Goal: Task Accomplishment & Management: Use online tool/utility

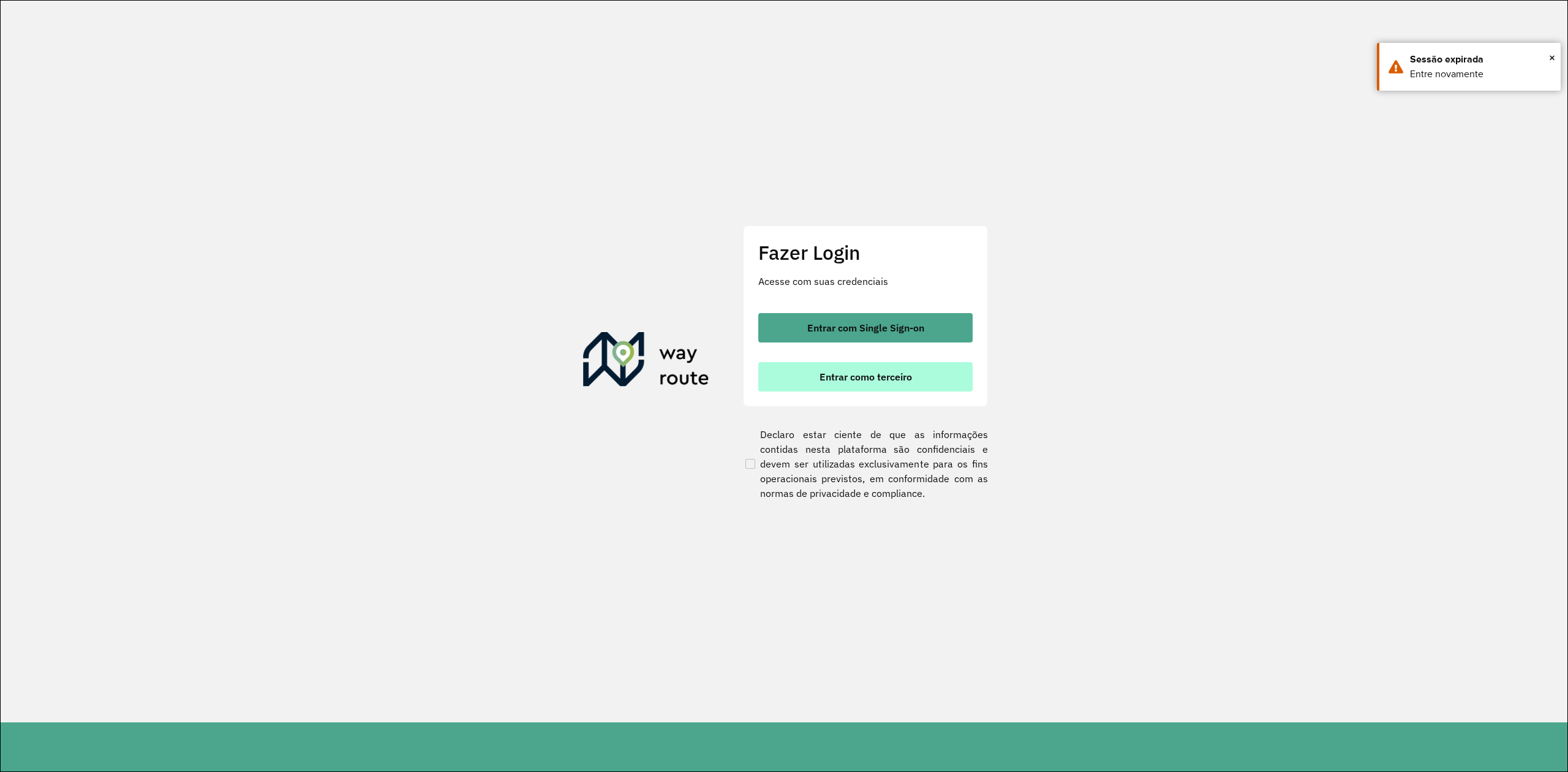
click at [884, 382] on button "Entrar como terceiro" at bounding box center [865, 377] width 214 height 29
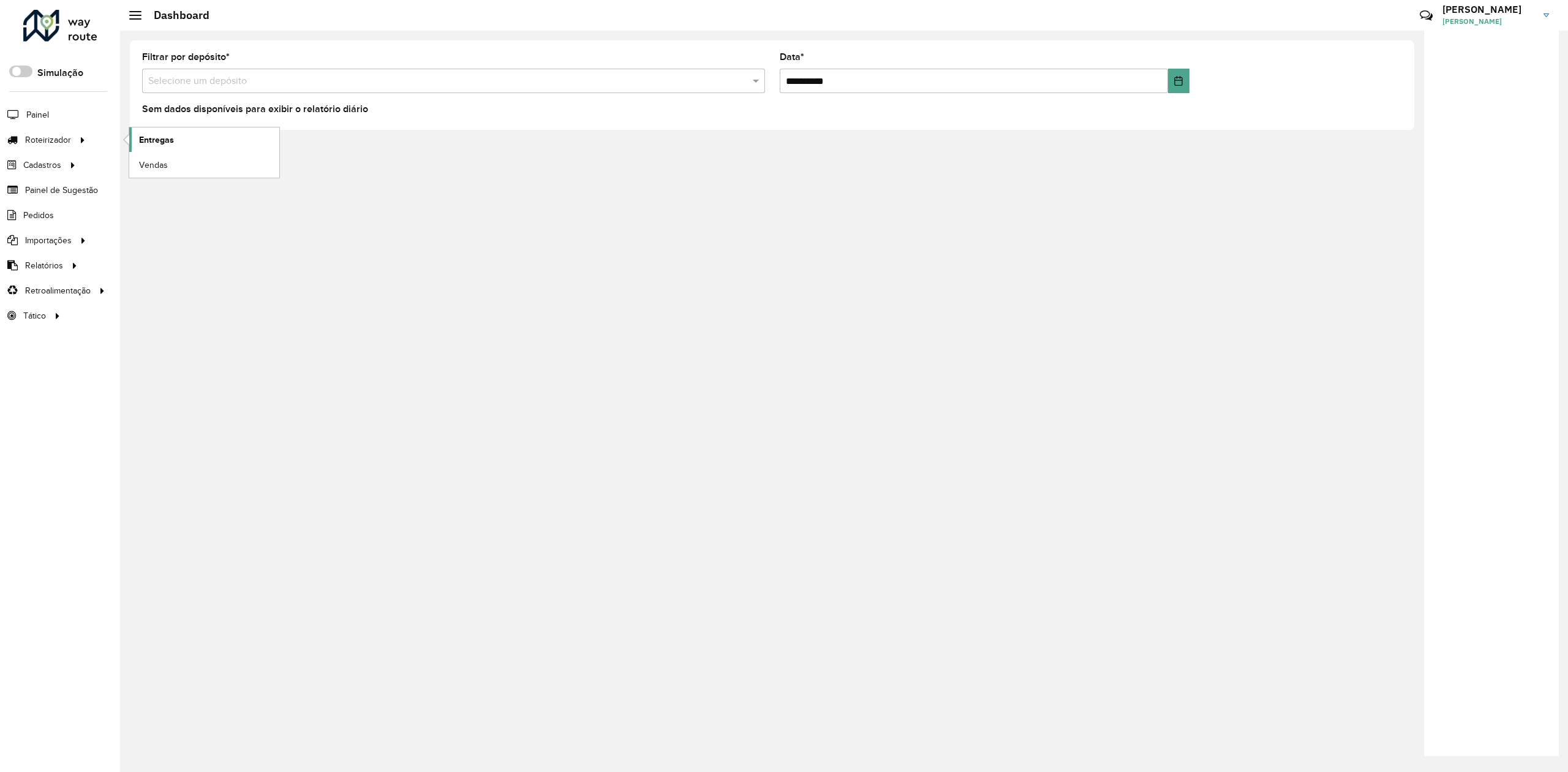
click at [157, 139] on span "Entregas" at bounding box center [156, 140] width 35 height 13
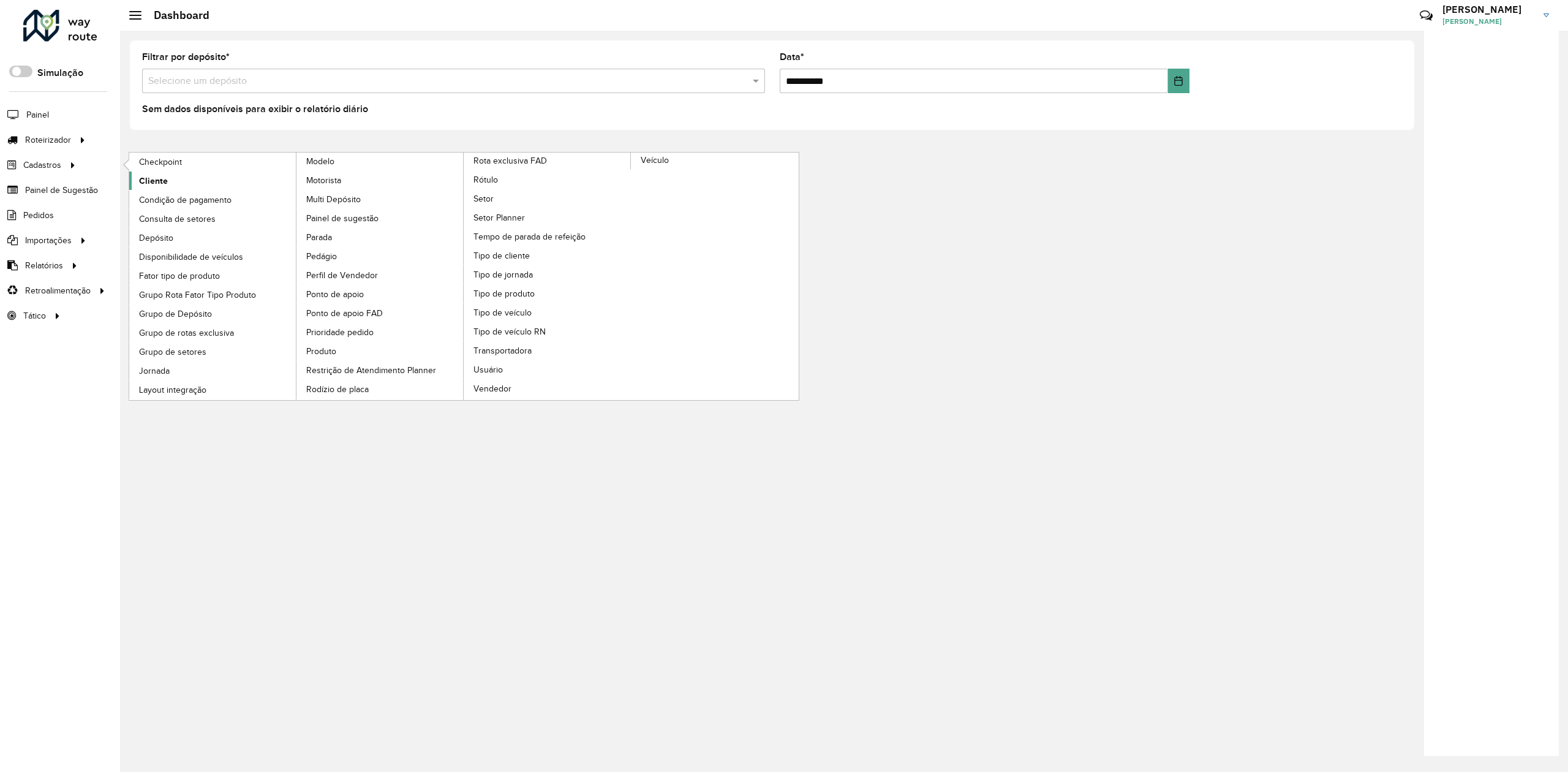
click at [165, 179] on span "Cliente" at bounding box center [153, 181] width 29 height 13
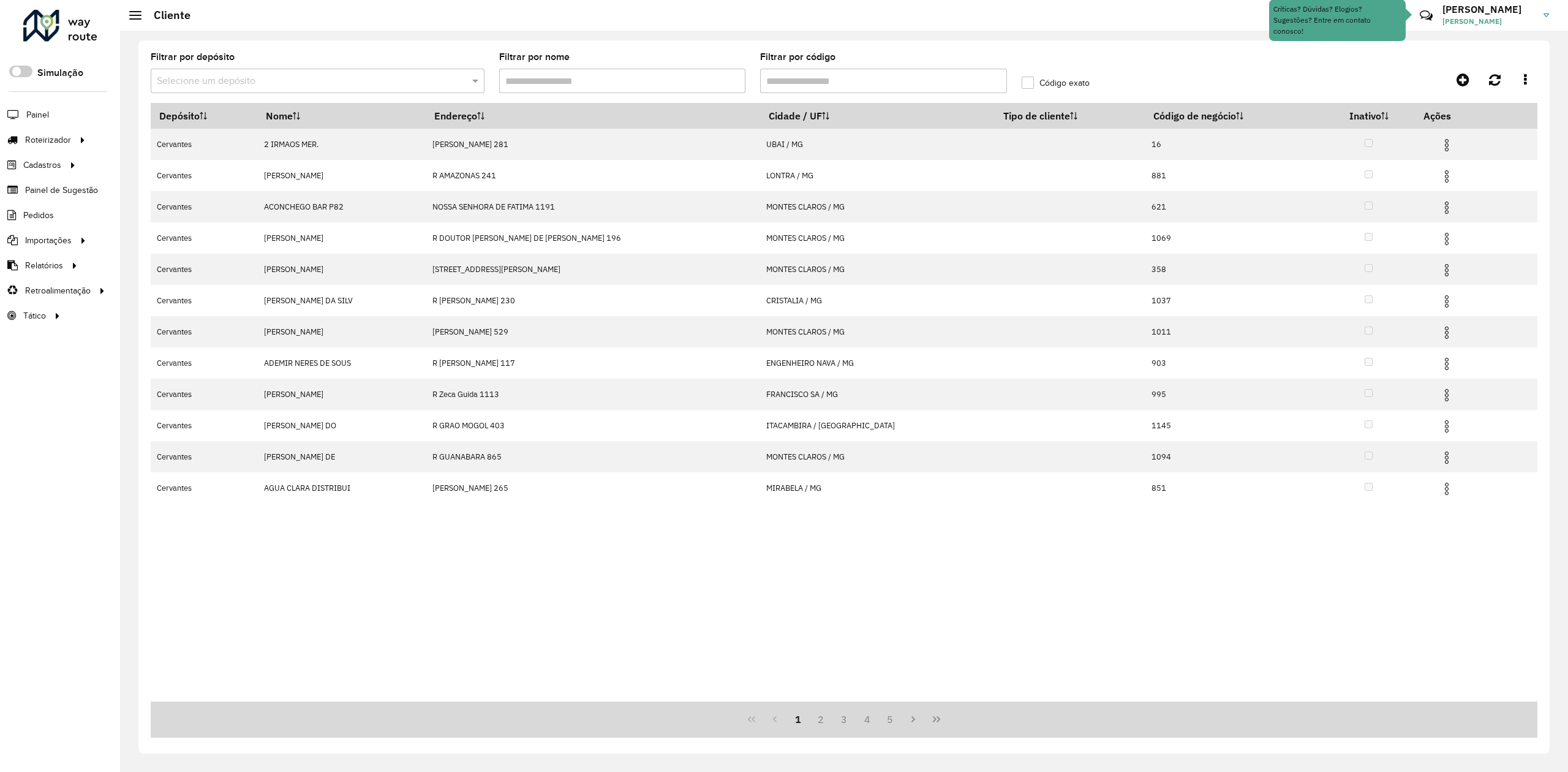
click at [806, 74] on input "Filtrar por código" at bounding box center [884, 81] width 247 height 25
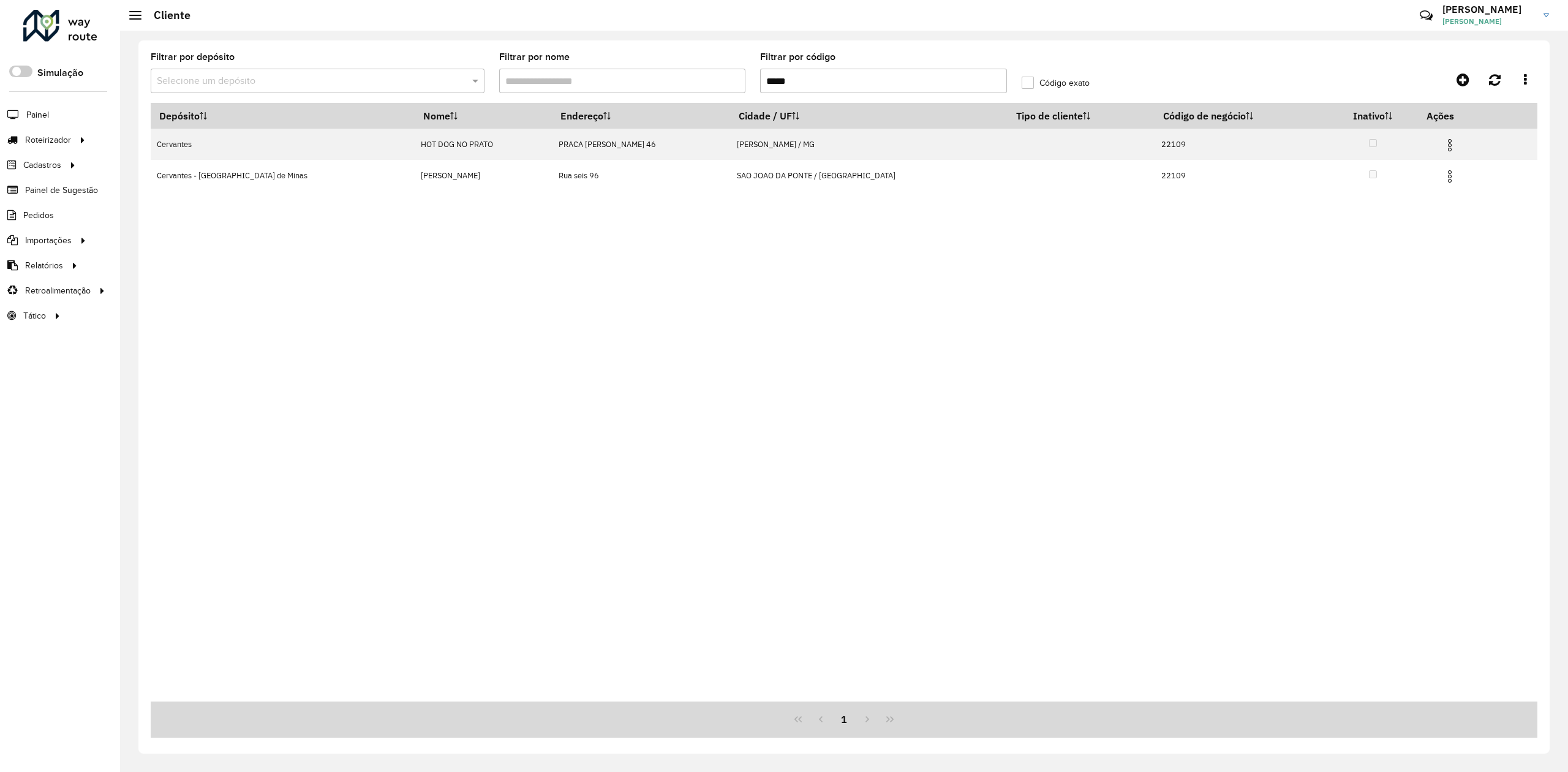
type input "*****"
click at [436, 79] on input "text" at bounding box center [305, 81] width 297 height 15
click at [206, 133] on span "Cervantes - [GEOGRAPHIC_DATA] de Minas" at bounding box center [251, 137] width 190 height 10
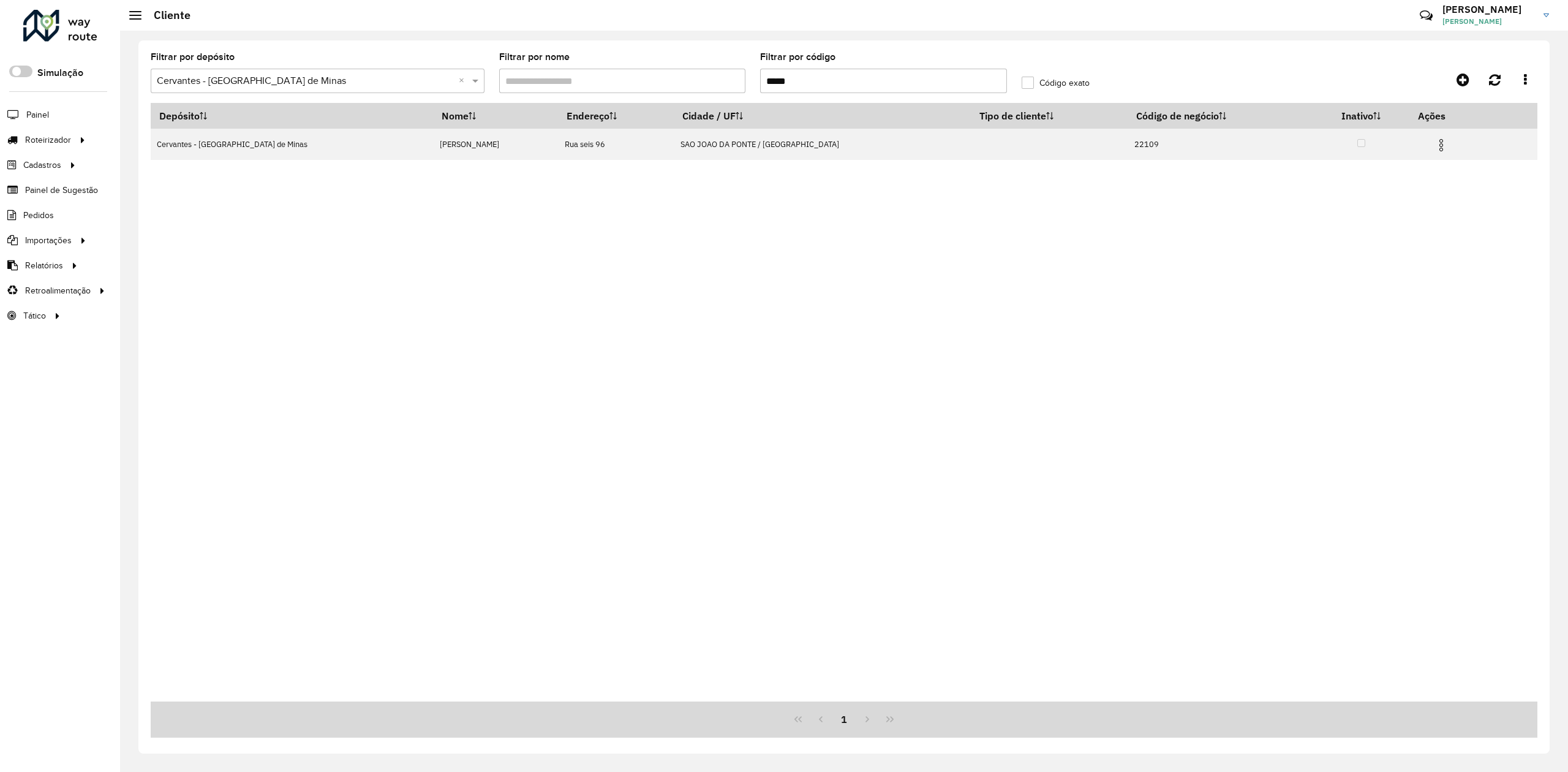
click at [1032, 80] on label "Código exato" at bounding box center [1055, 83] width 68 height 13
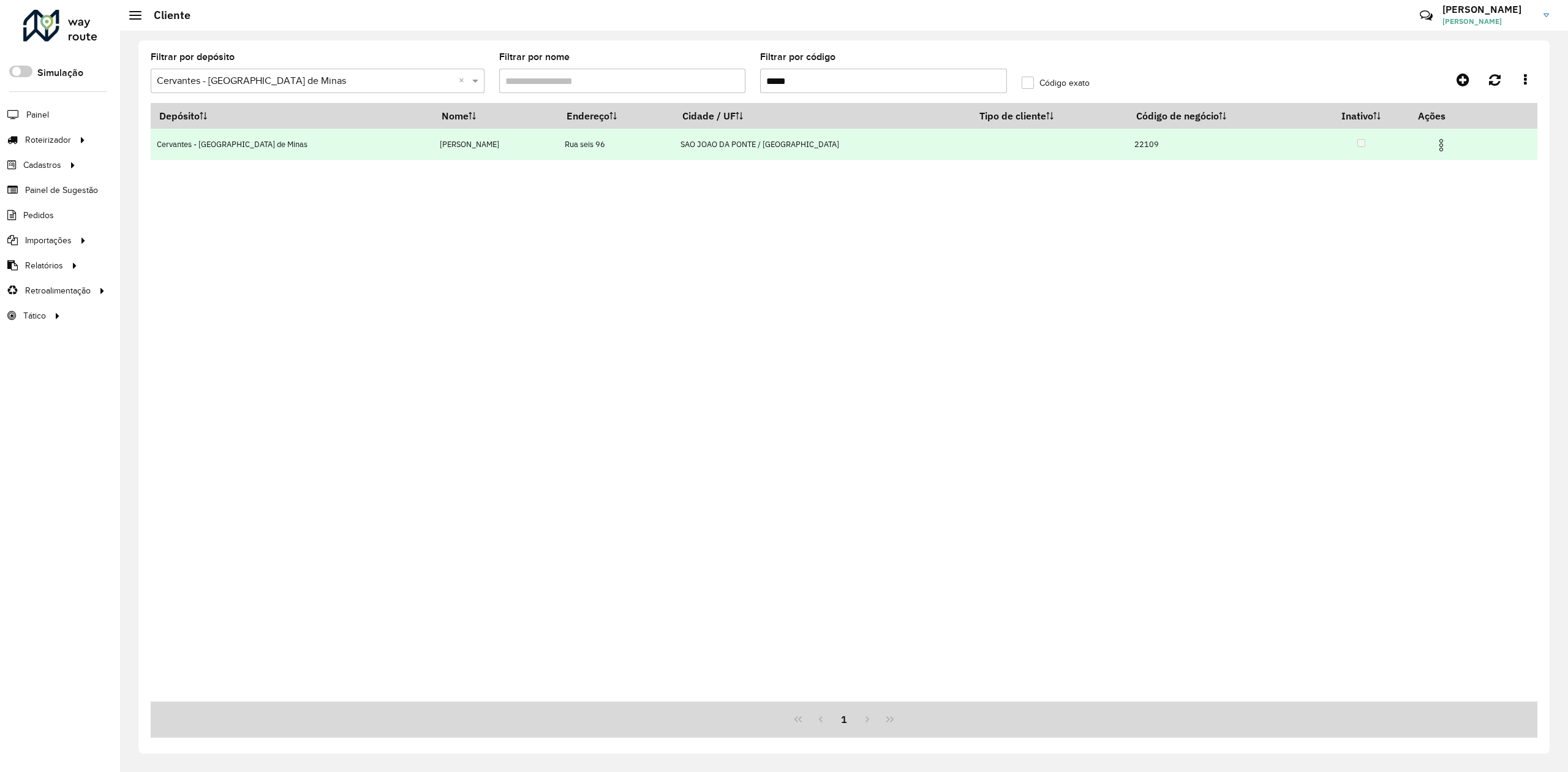
click at [1434, 143] on img at bounding box center [1441, 145] width 15 height 15
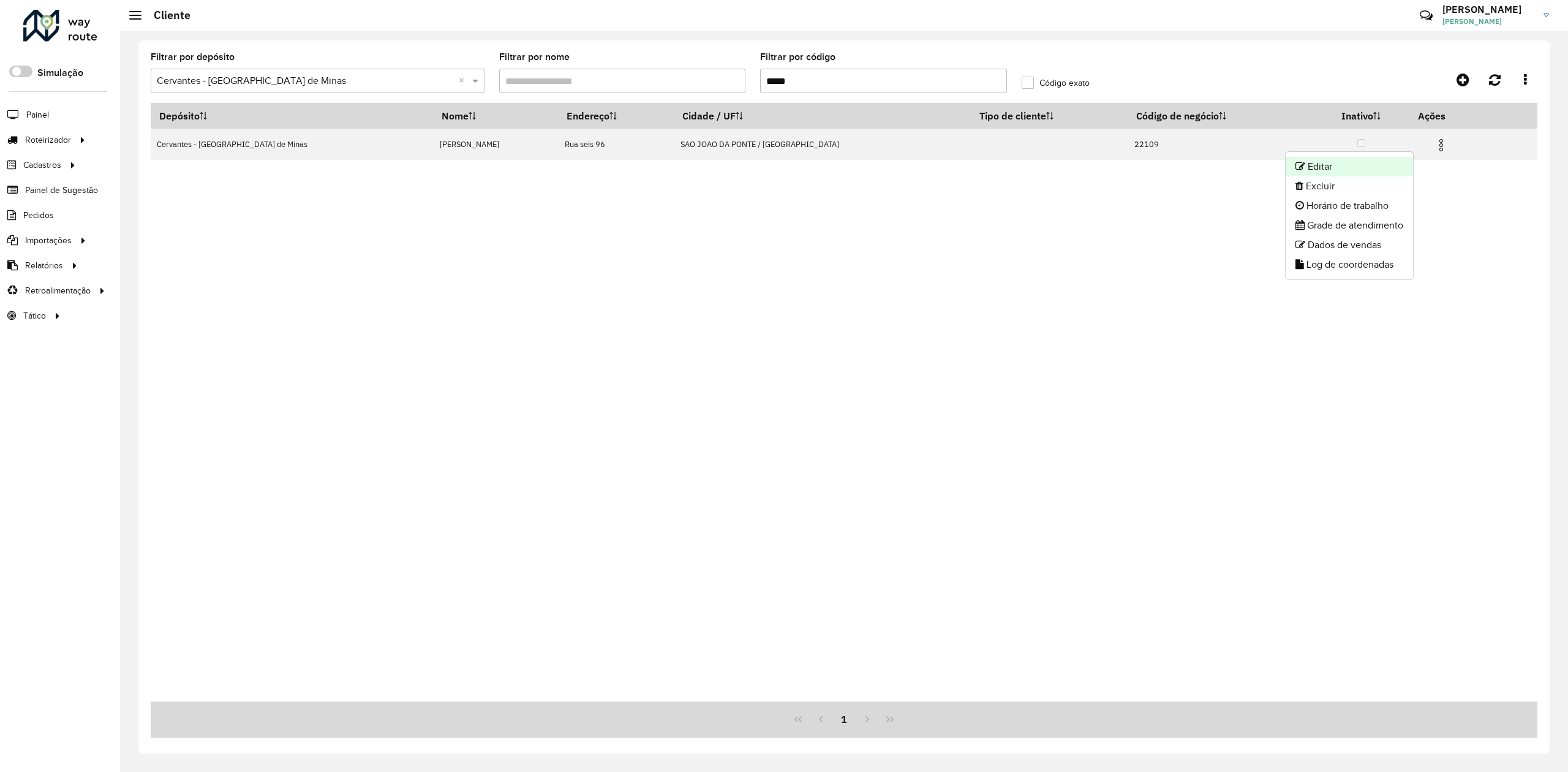
click at [1314, 165] on li "Editar" at bounding box center [1349, 167] width 127 height 20
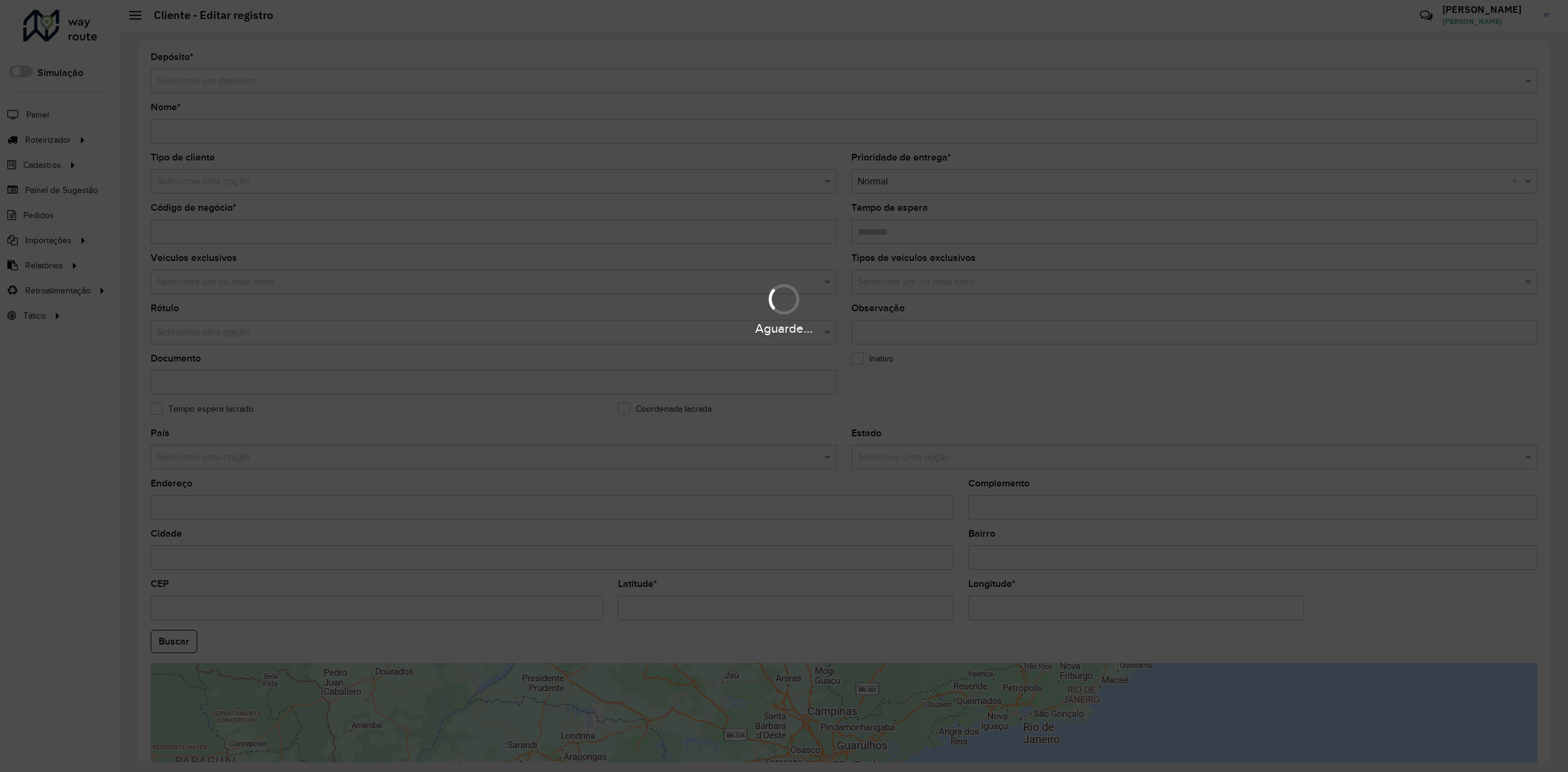
type input "**********"
type input "*****"
type input "********"
type input "**********"
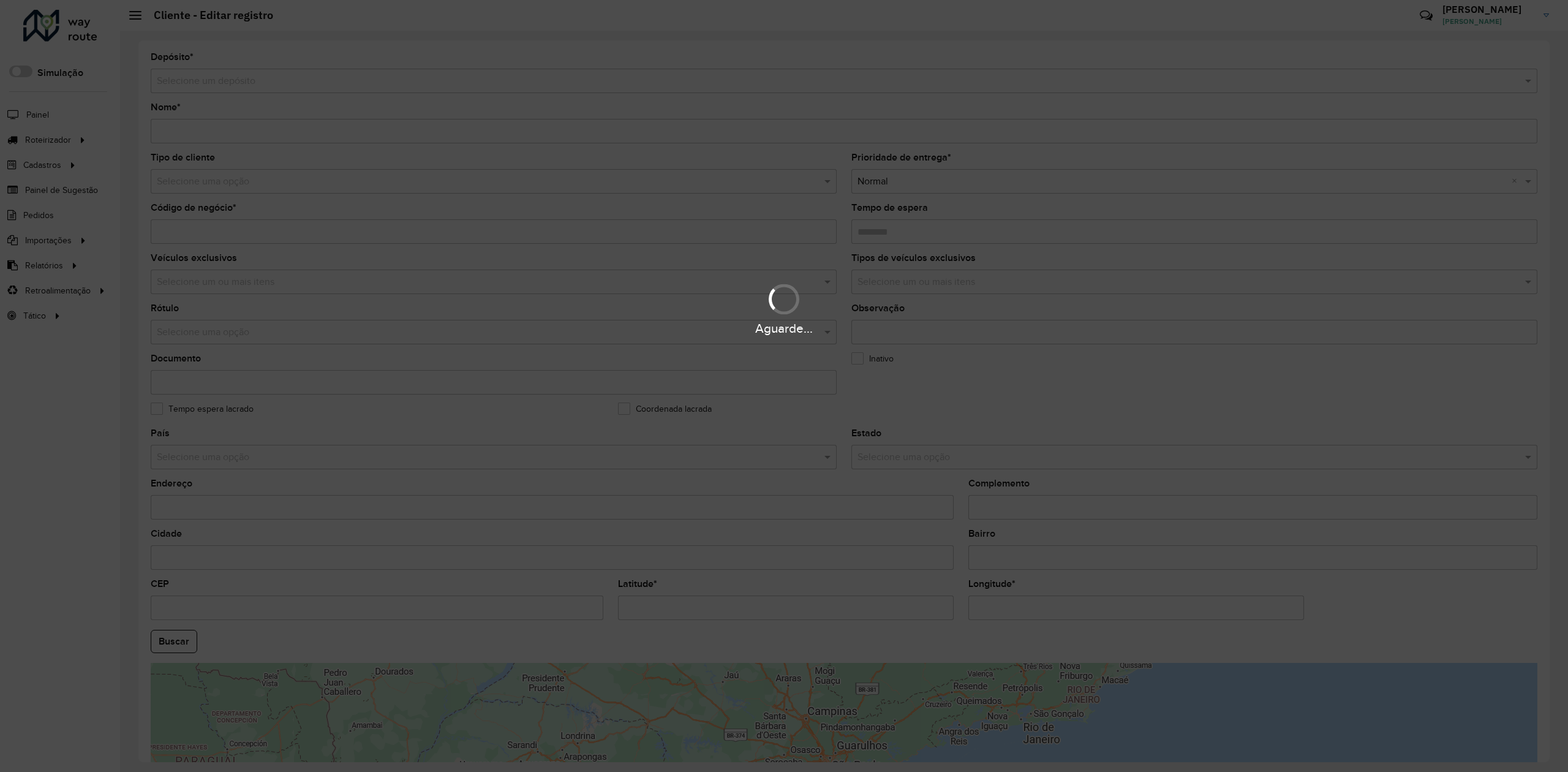
type input "******"
type input "**********"
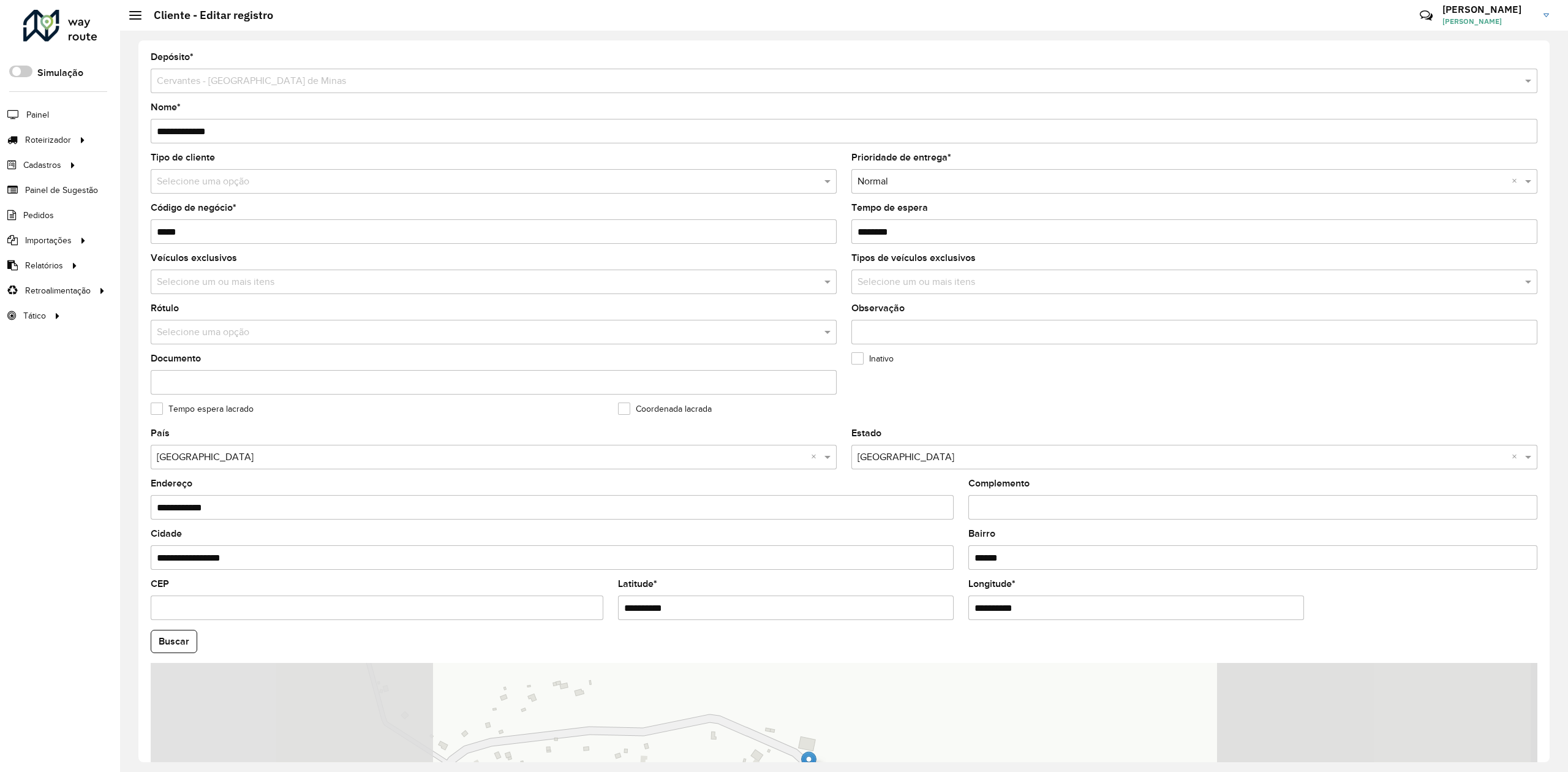
scroll to position [82, 0]
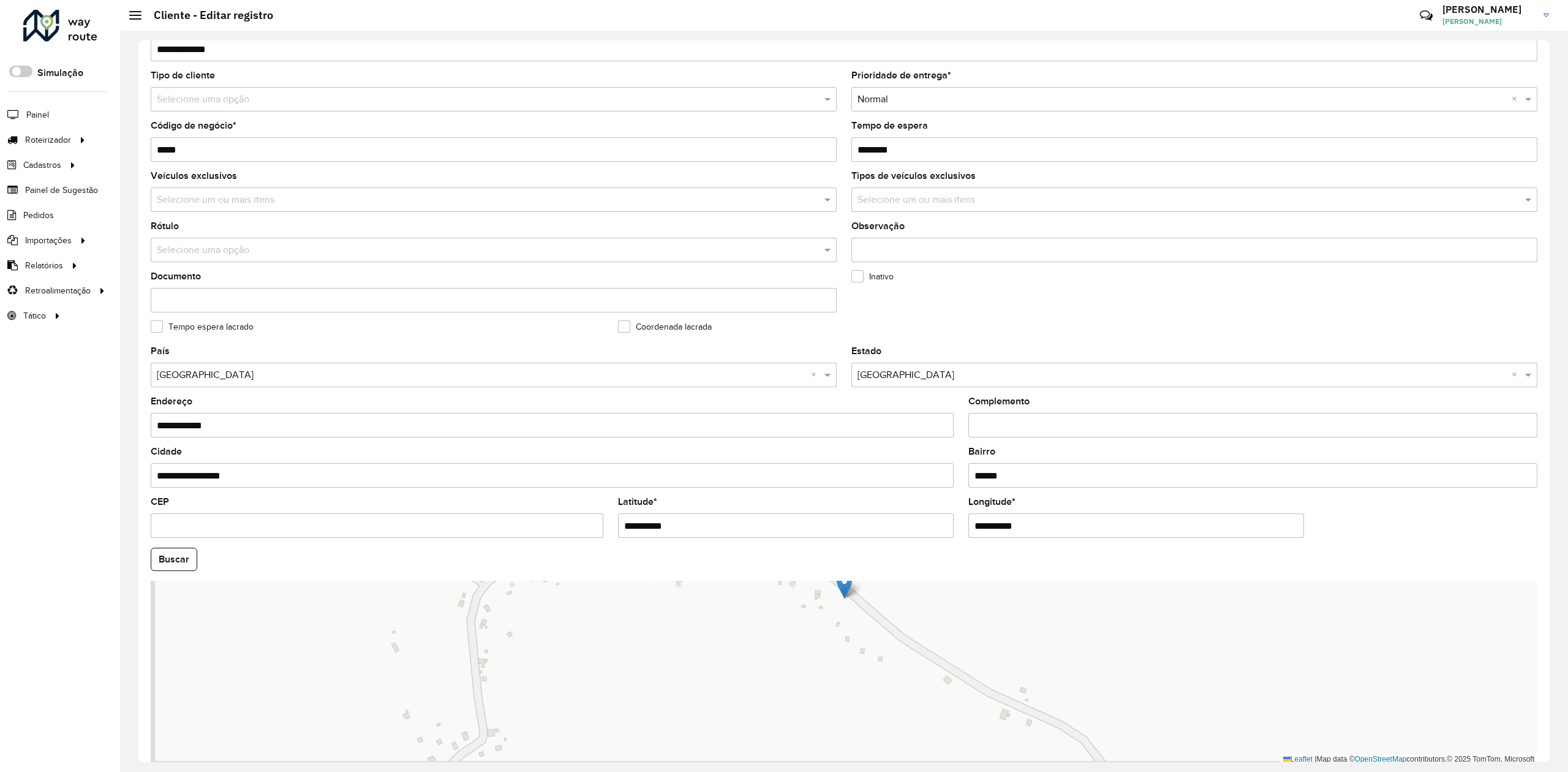
drag, startPoint x: 852, startPoint y: 743, endPoint x: 906, endPoint y: 635, distance: 120.7
click at [889, 643] on div "Leaflet | Map data © OpenStreetMap contributors,© 2025 TomTom, Microsoft" at bounding box center [844, 673] width 1387 height 184
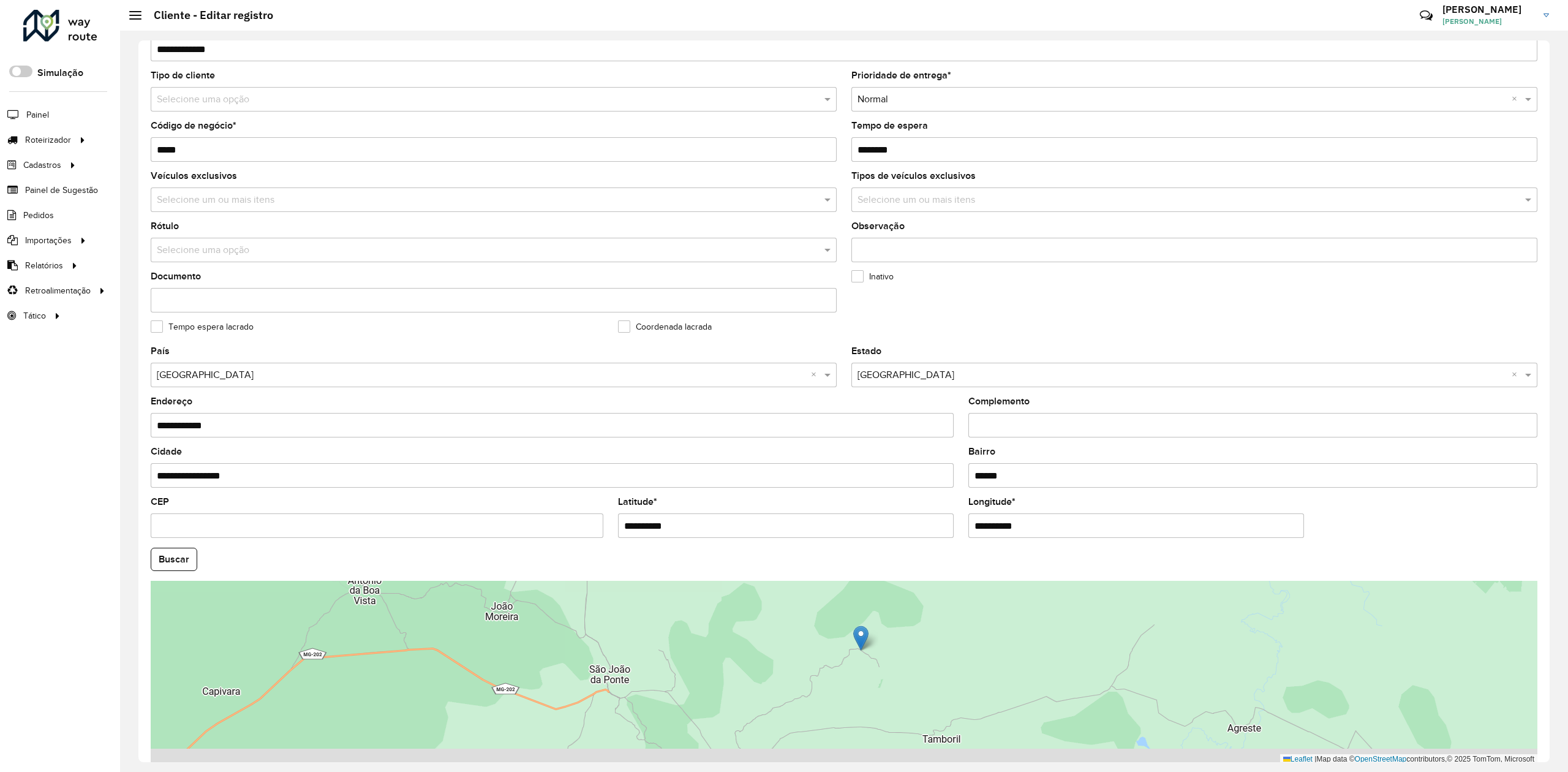
drag, startPoint x: 718, startPoint y: 699, endPoint x: 782, endPoint y: 670, distance: 70.3
click at [777, 671] on div "Leaflet | Map data © OpenStreetMap contributors,© 2025 TomTom, Microsoft" at bounding box center [844, 673] width 1387 height 184
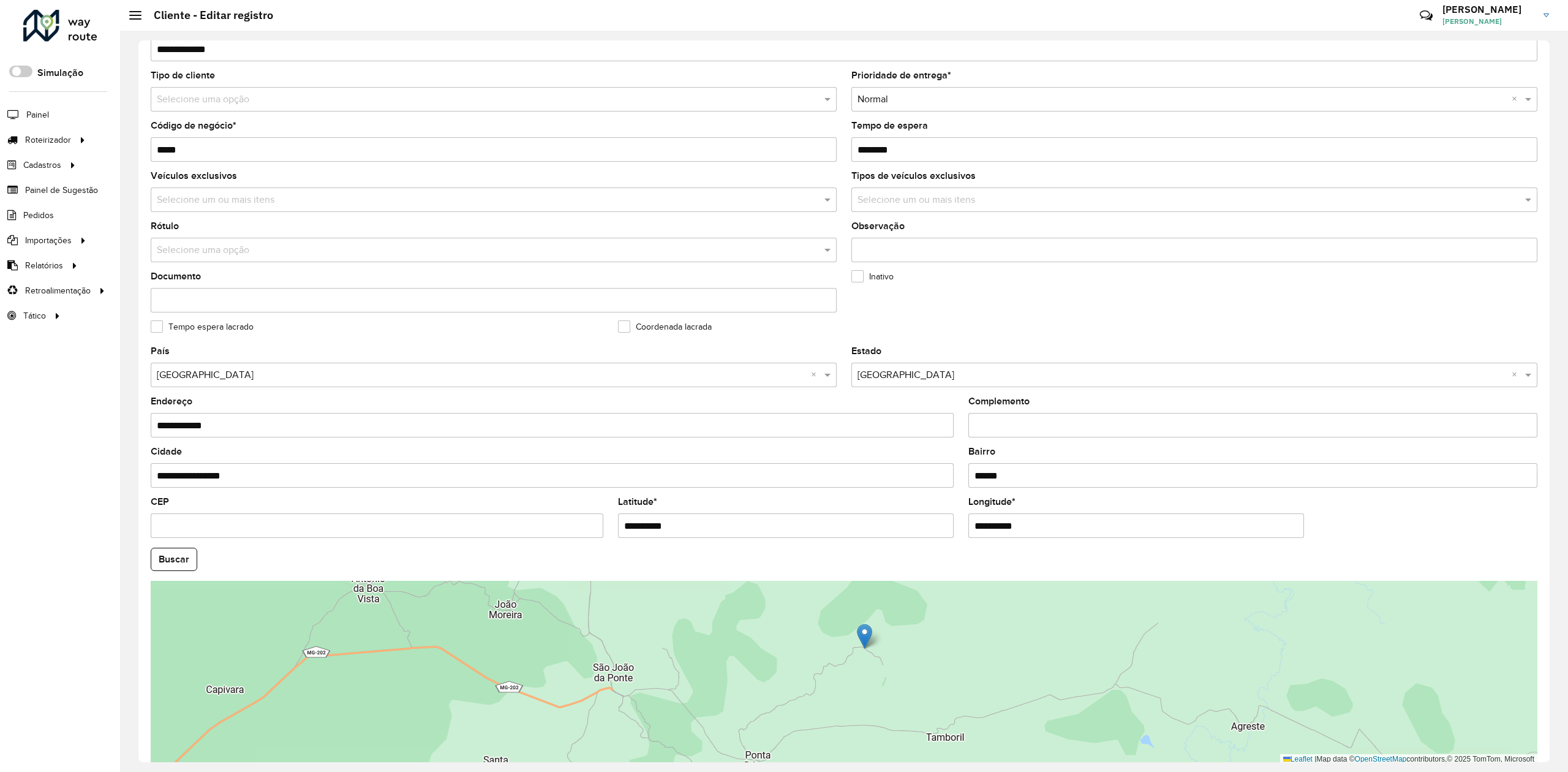
drag, startPoint x: 701, startPoint y: 523, endPoint x: 604, endPoint y: 532, distance: 97.4
click at [604, 532] on formly-group "**********" at bounding box center [844, 556] width 1402 height 418
paste input "**********"
drag, startPoint x: 672, startPoint y: 519, endPoint x: 789, endPoint y: 521, distance: 117.0
click at [789, 521] on input "**********" at bounding box center [786, 526] width 336 height 25
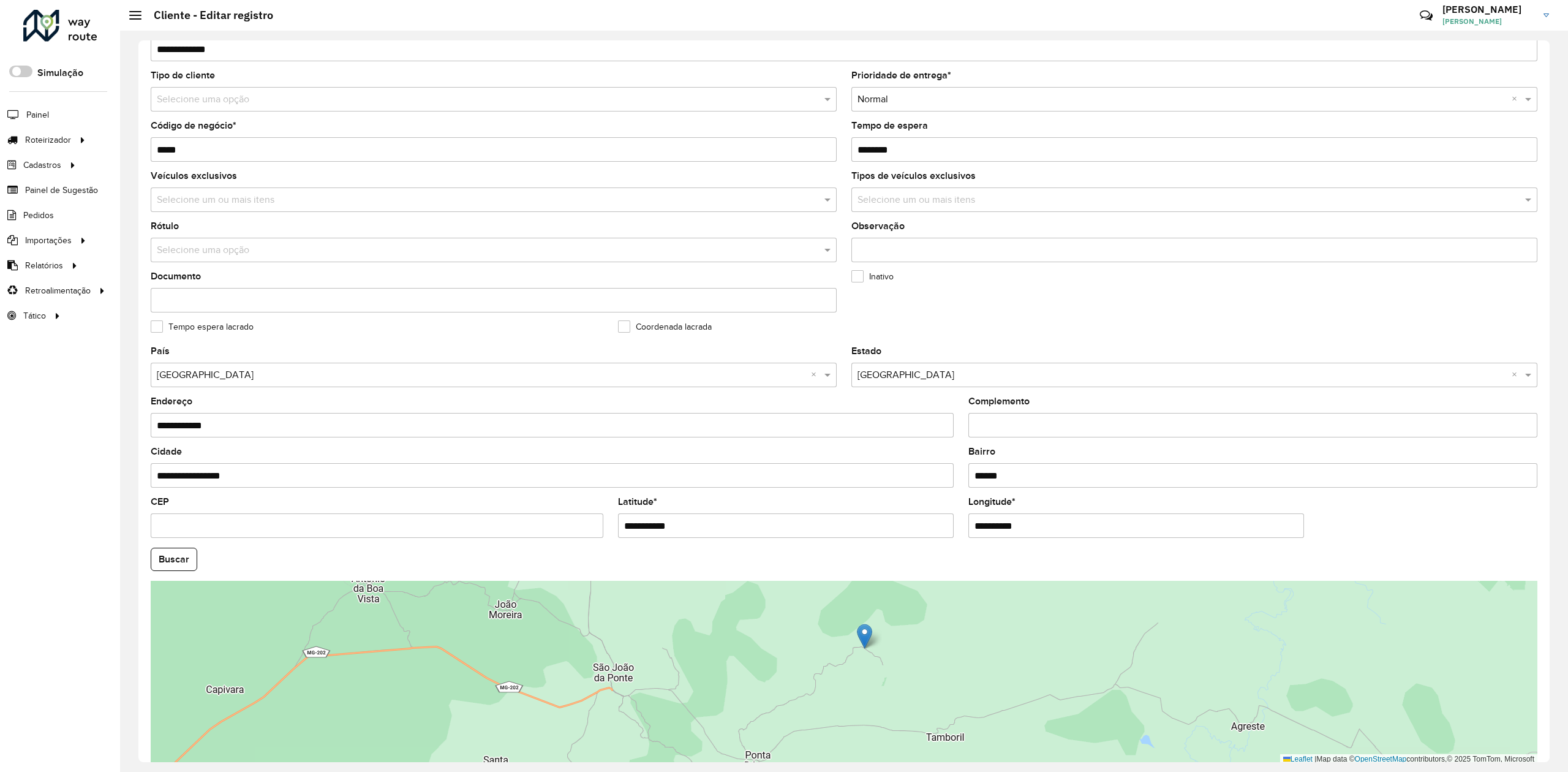
type input "**********"
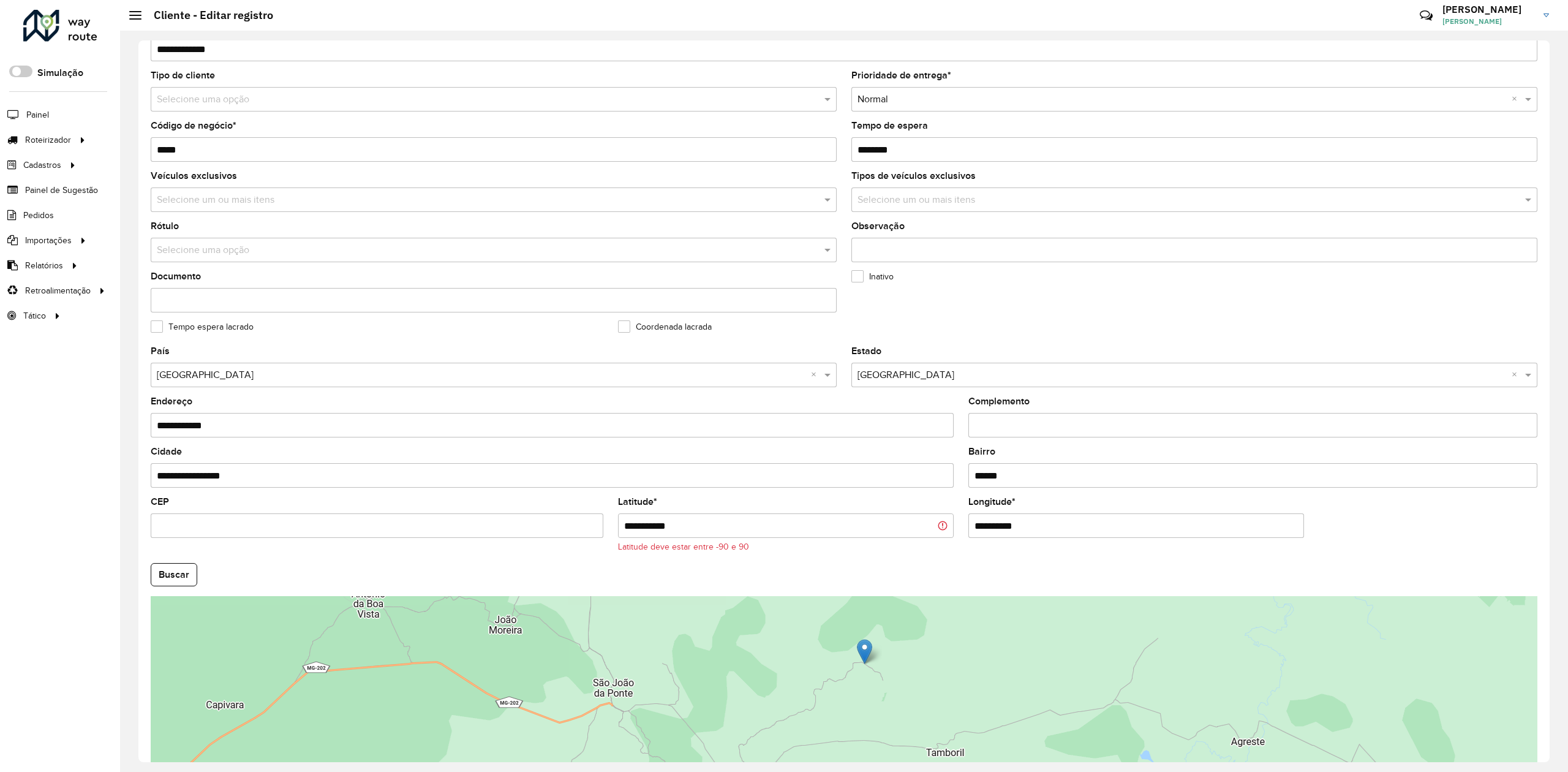
drag, startPoint x: 1099, startPoint y: 526, endPoint x: 904, endPoint y: 523, distance: 195.0
click at [904, 523] on formly-group "**********" at bounding box center [844, 563] width 1402 height 433
paste input "text"
type input "**********"
click at [677, 523] on input "**********" at bounding box center [786, 526] width 336 height 25
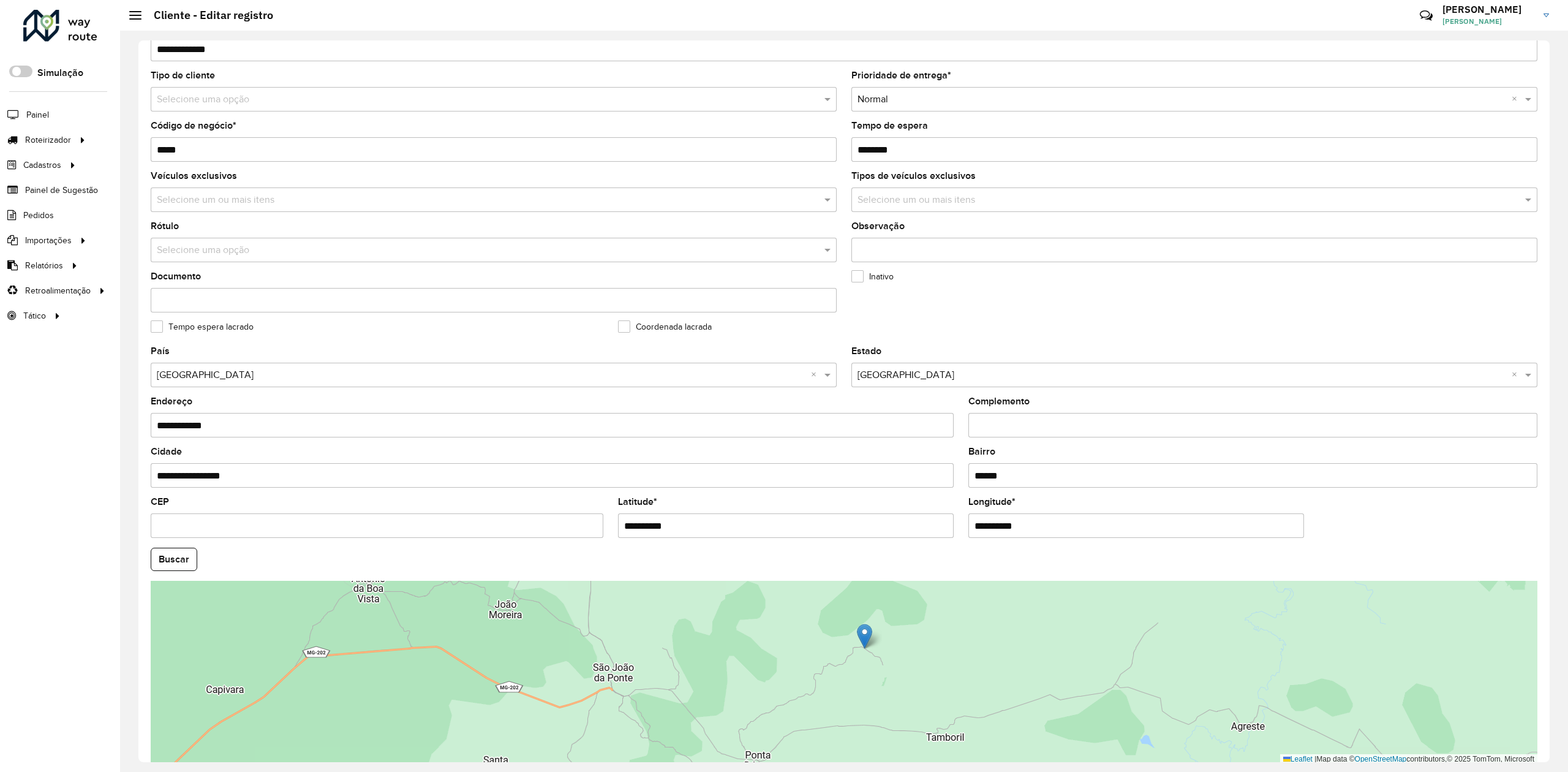
type input "**********"
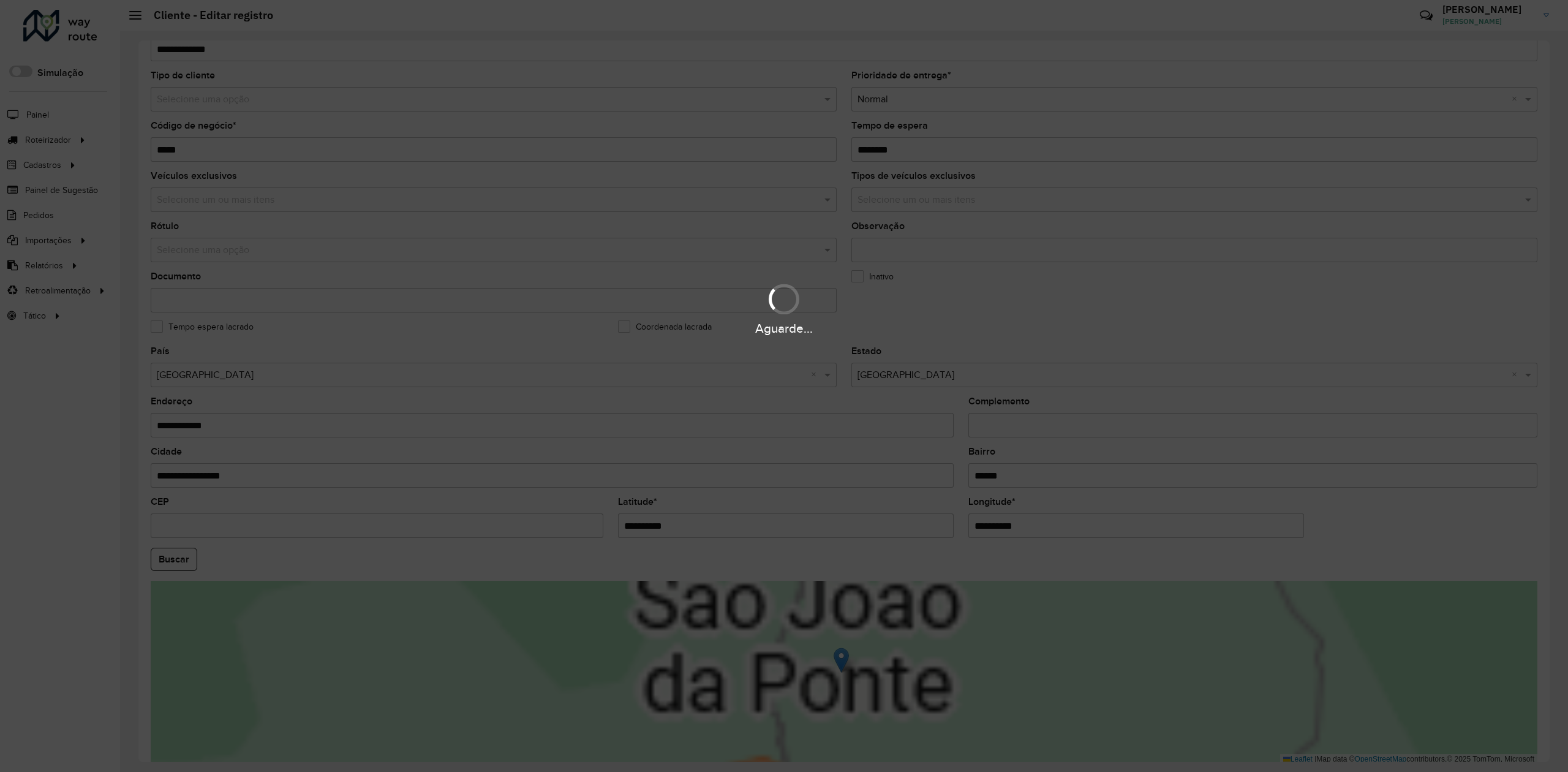
click at [705, 639] on hb-app "Aguarde... Pop-up bloqueado! Seu navegador bloqueou automáticamente a abertura …" at bounding box center [784, 386] width 1568 height 772
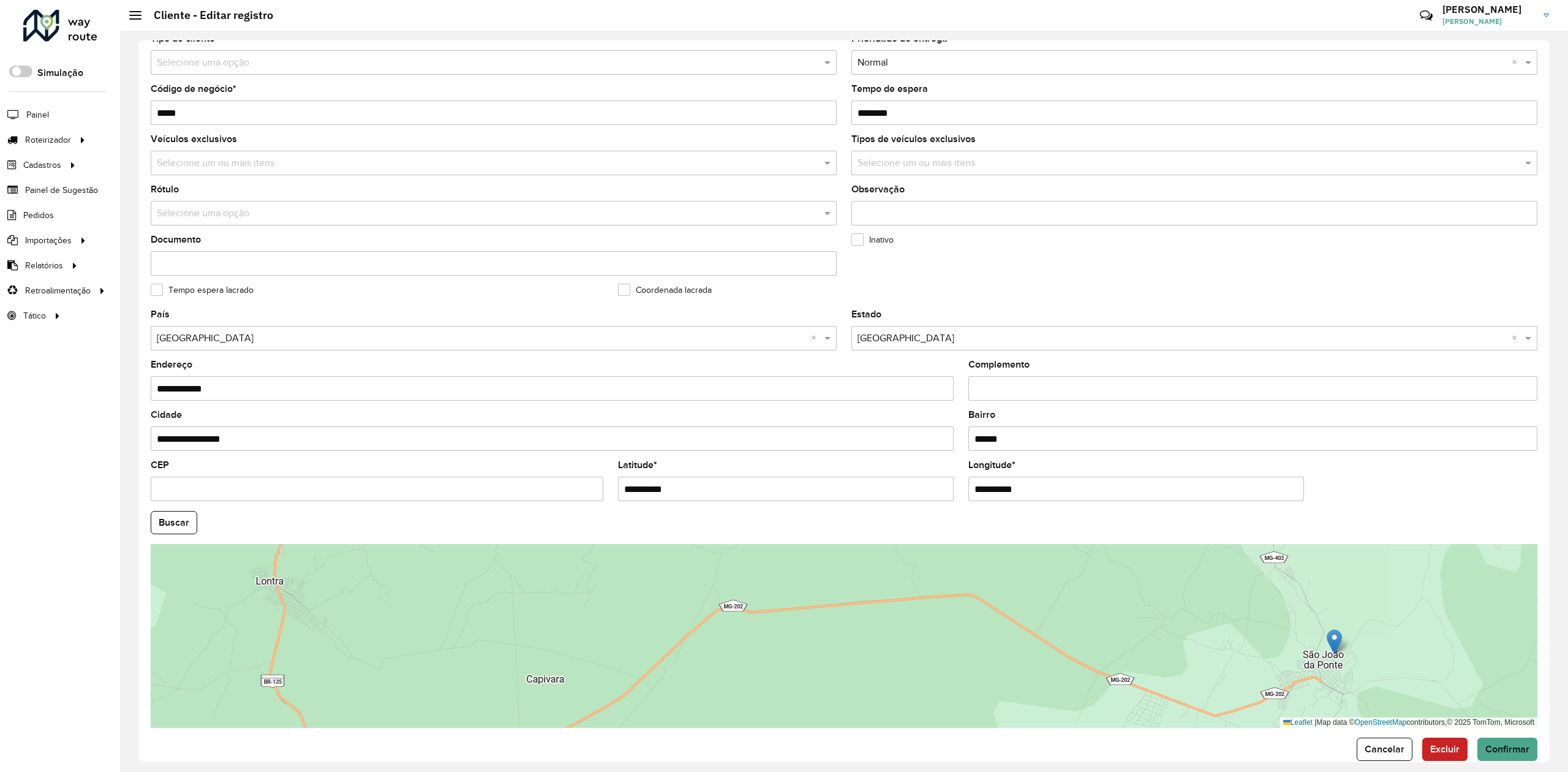
scroll to position [138, 0]
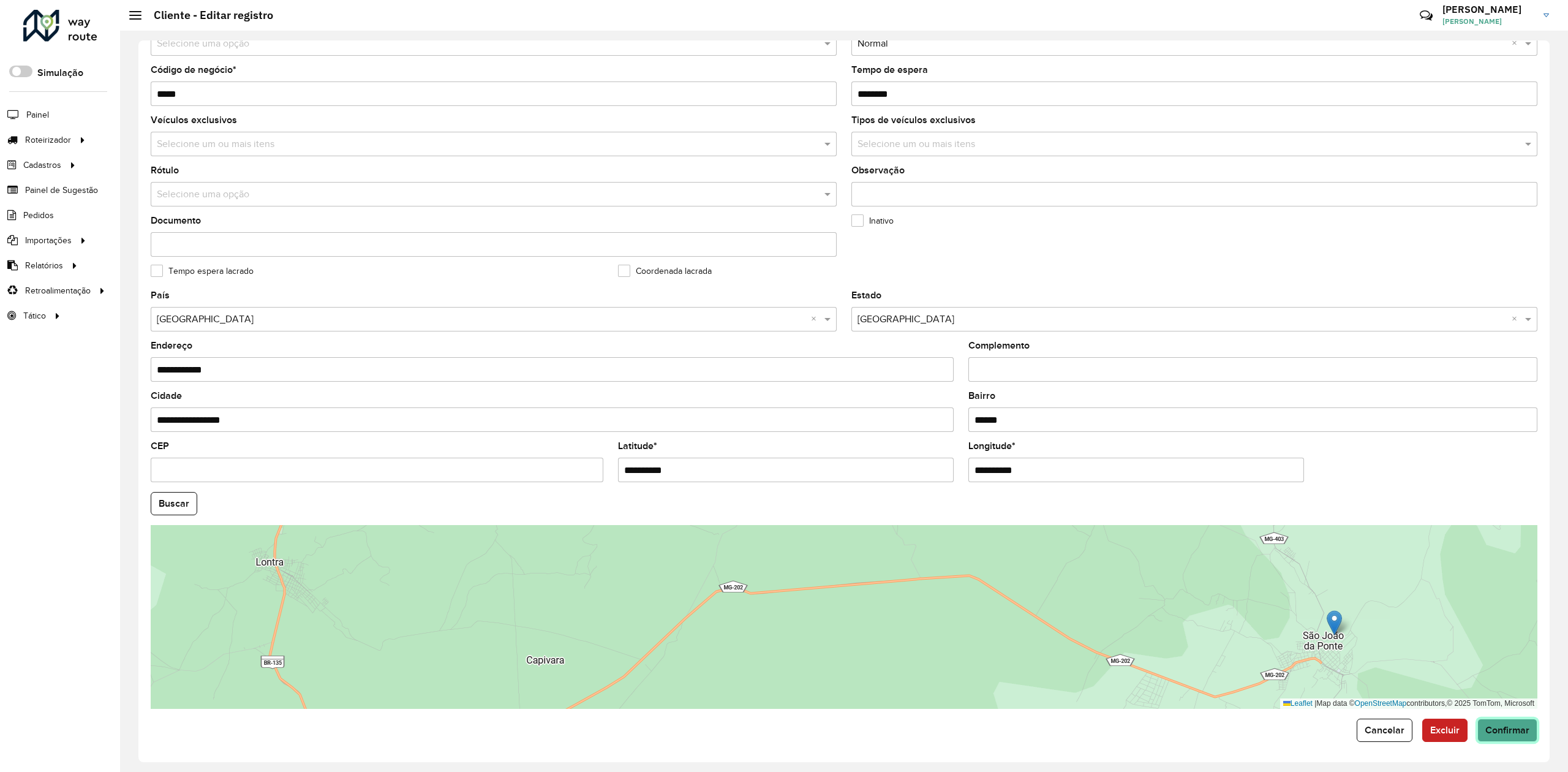
click at [1516, 727] on span "Confirmar" at bounding box center [1507, 730] width 44 height 10
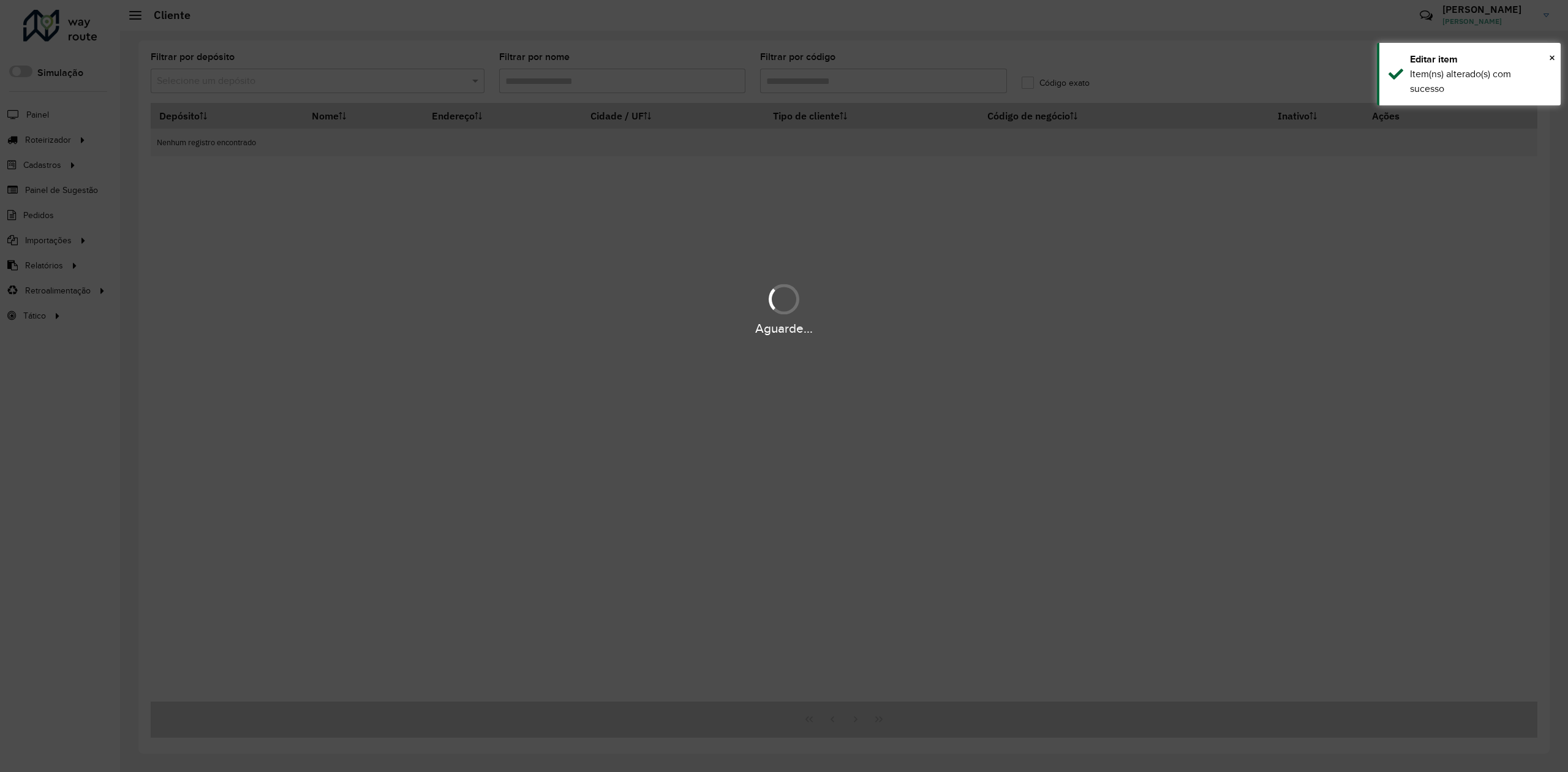
type input "*****"
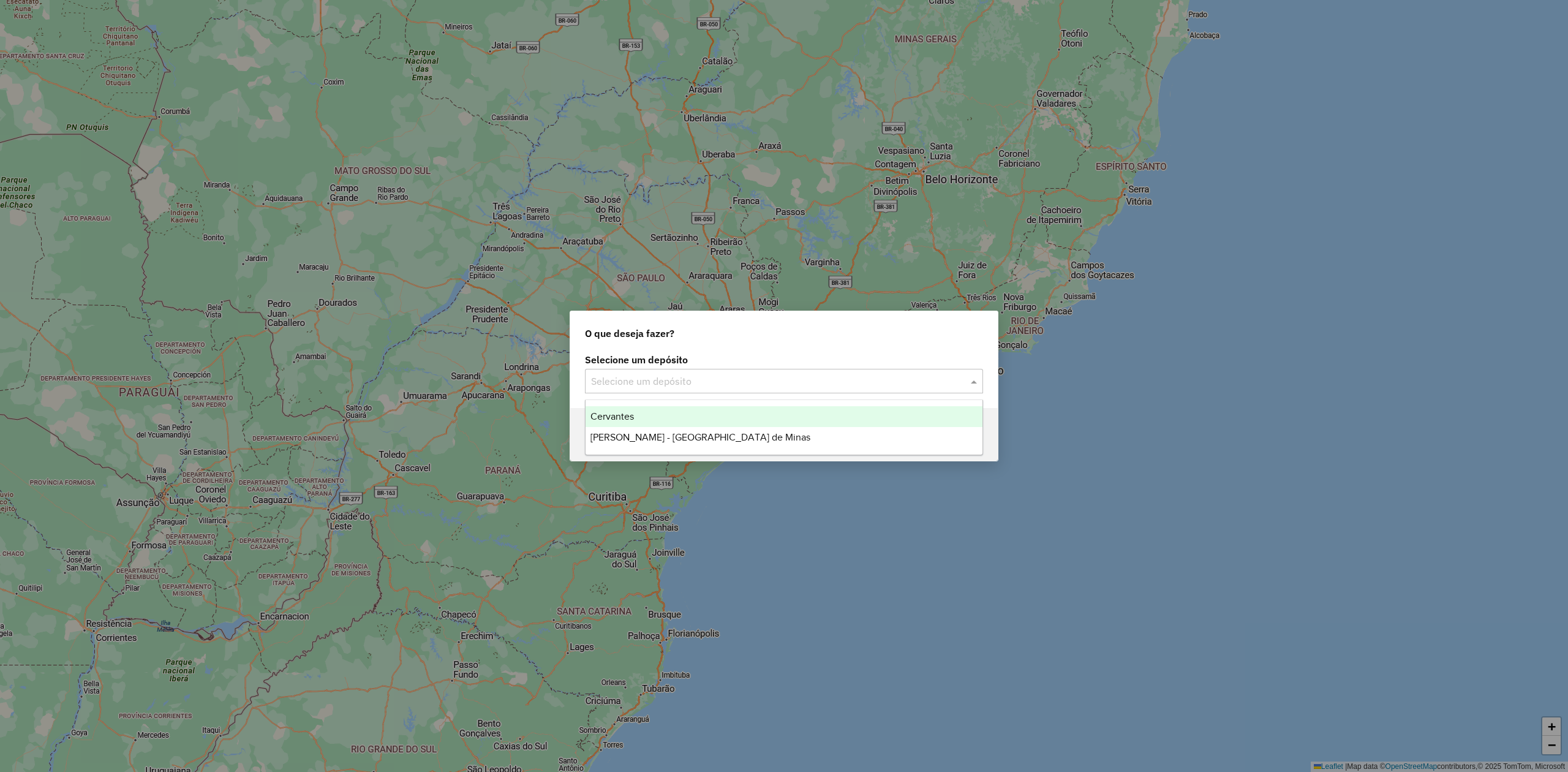
click at [745, 385] on input "text" at bounding box center [772, 381] width 361 height 15
click at [630, 439] on span "Cervantes - [GEOGRAPHIC_DATA] de Minas" at bounding box center [700, 437] width 220 height 10
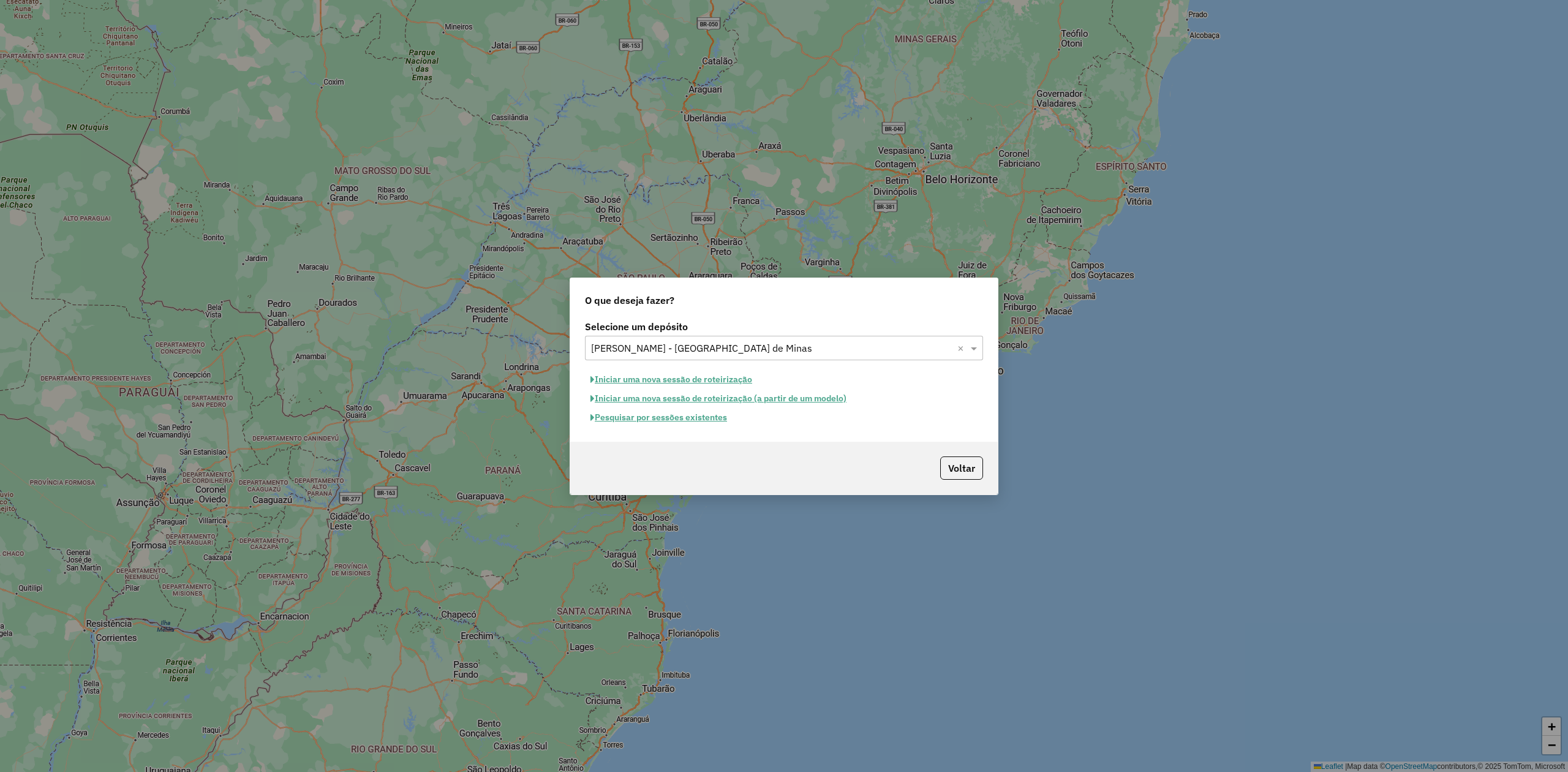
click at [672, 418] on button "Pesquisar por sessões existentes" at bounding box center [659, 418] width 148 height 19
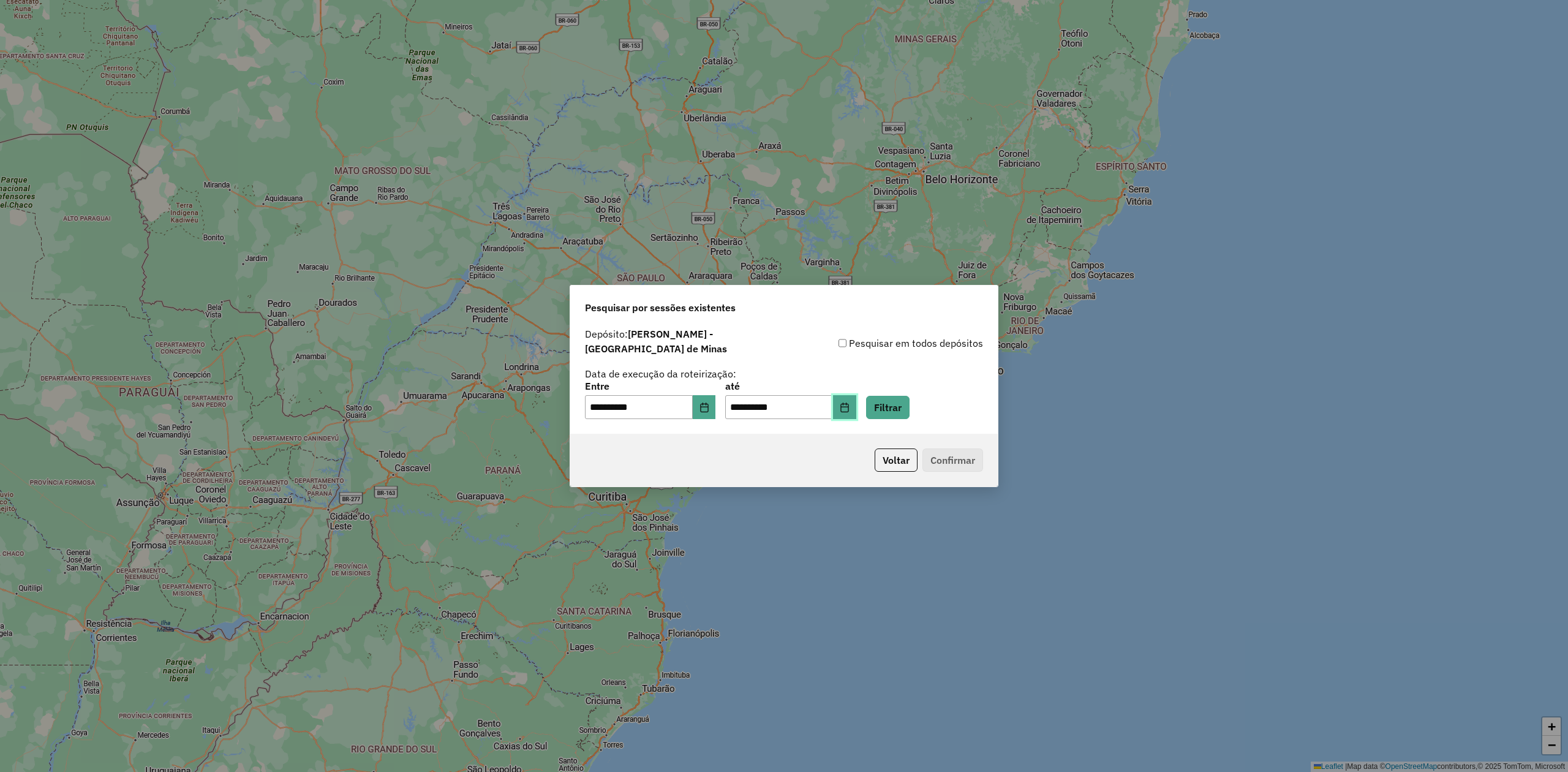
click at [856, 402] on button "Choose Date" at bounding box center [845, 407] width 24 height 25
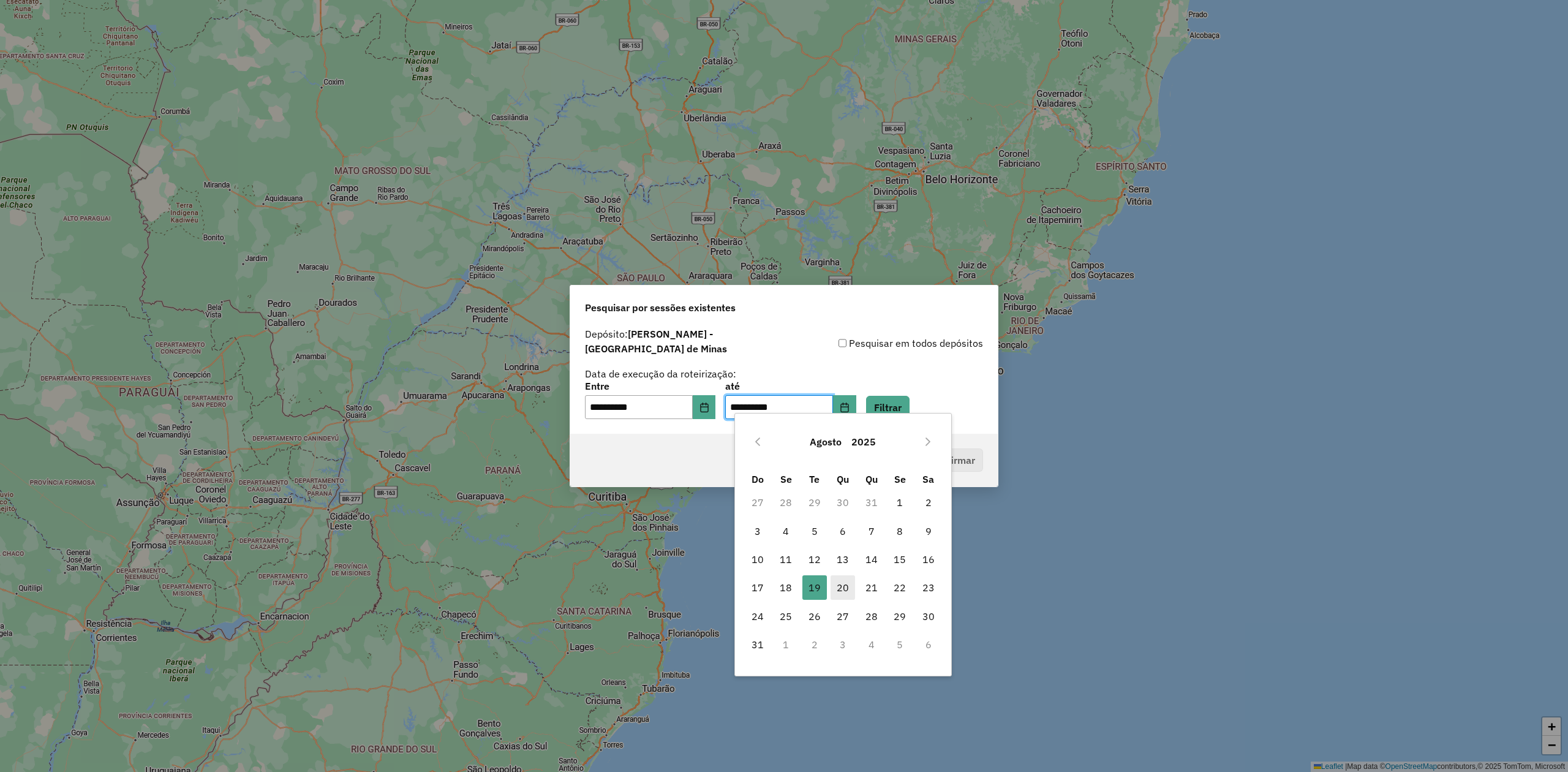
click at [844, 582] on span "20" at bounding box center [843, 587] width 25 height 25
type input "**********"
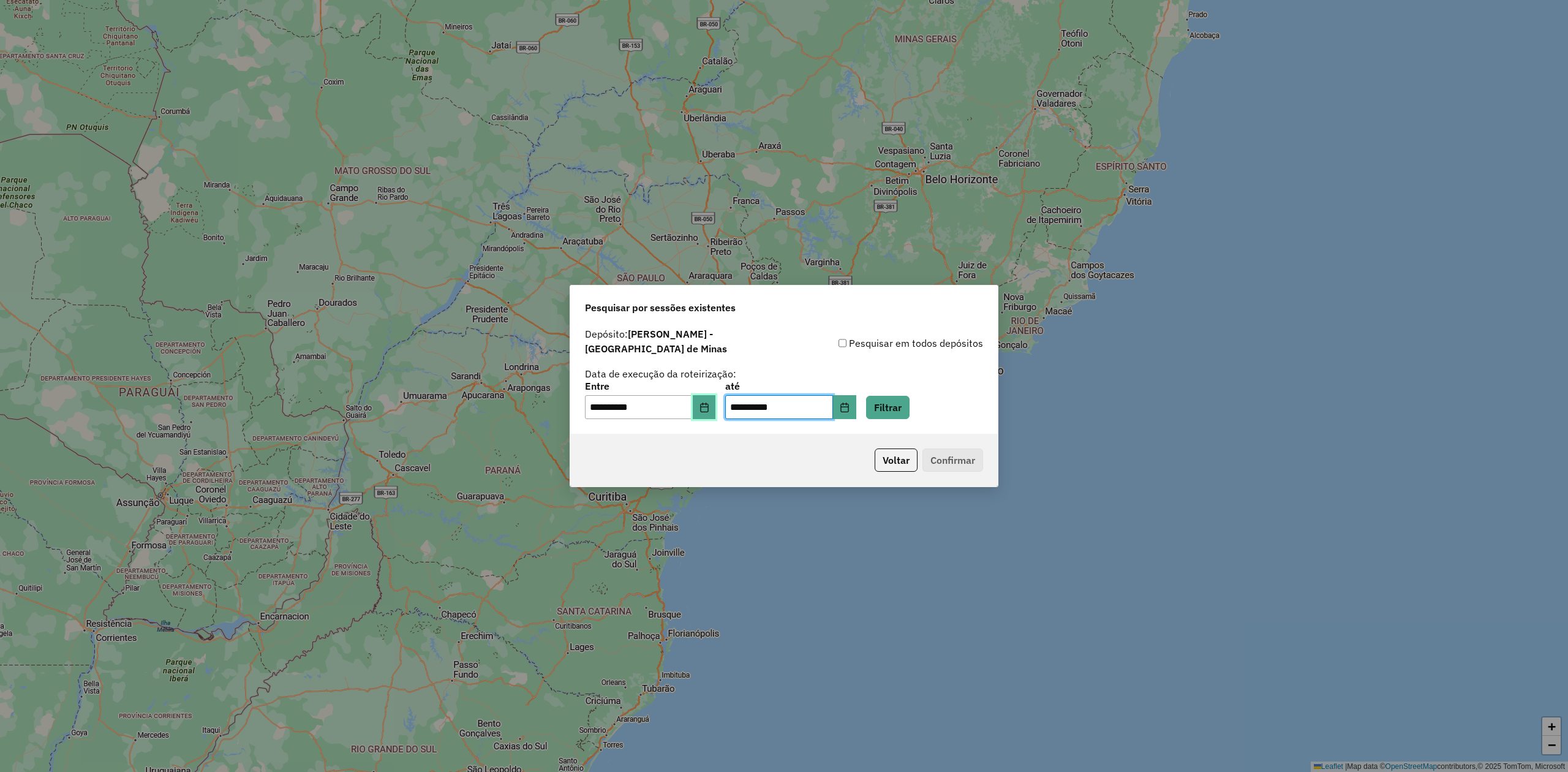
click at [716, 407] on button "Choose Date" at bounding box center [704, 407] width 24 height 25
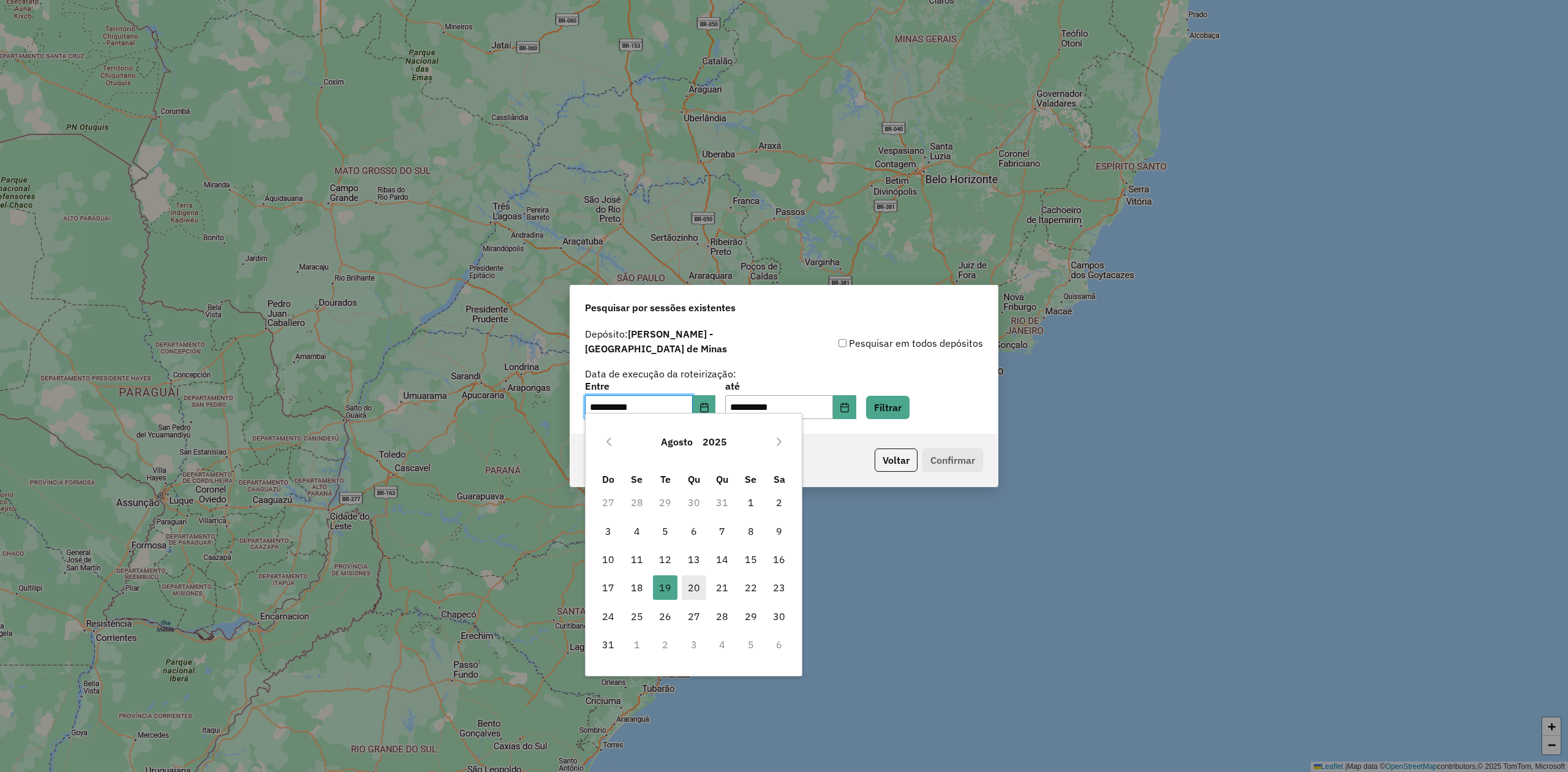
click at [697, 584] on span "20" at bounding box center [694, 587] width 25 height 25
type input "**********"
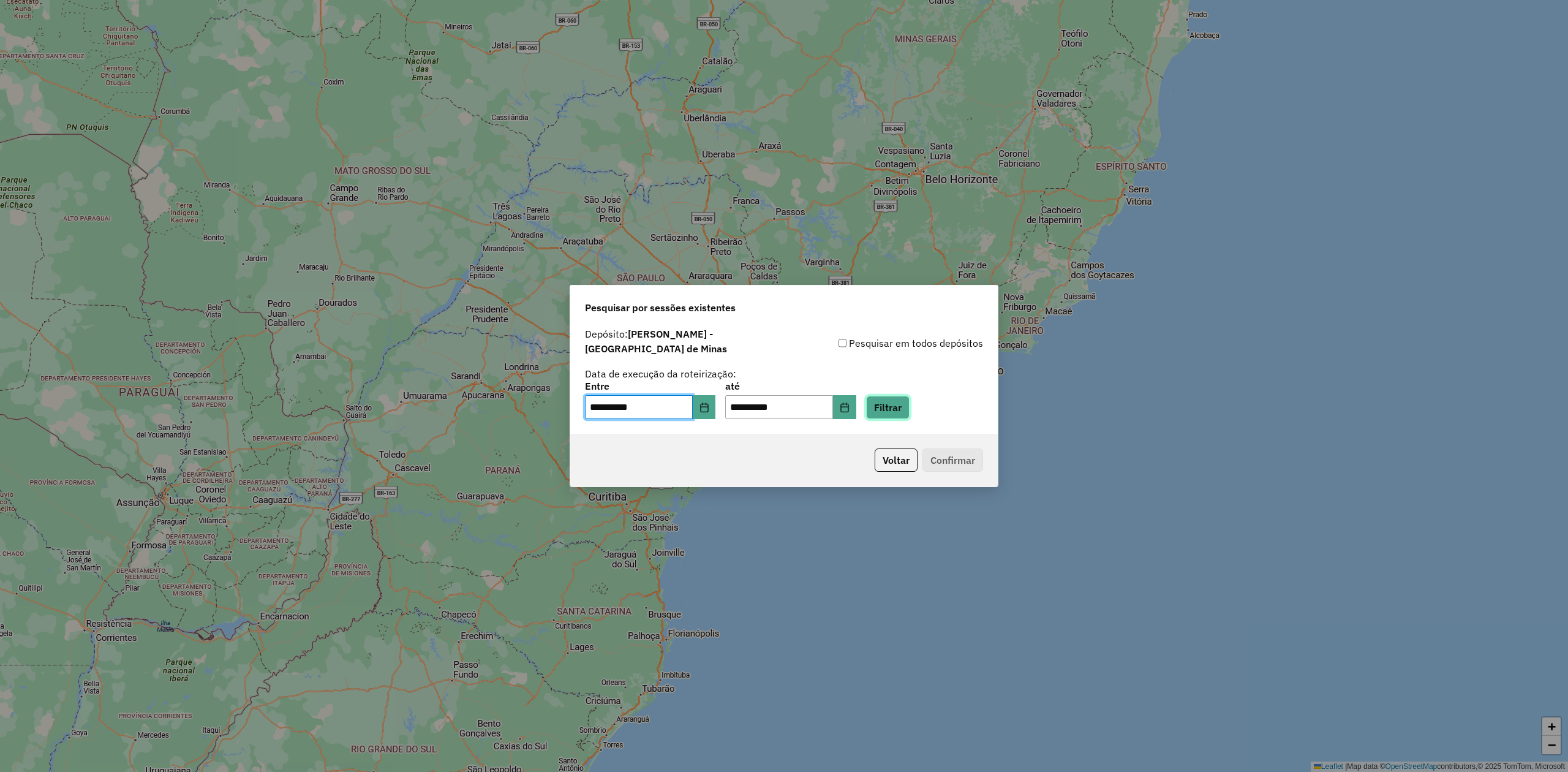
click at [910, 396] on button "Filtrar" at bounding box center [888, 407] width 43 height 24
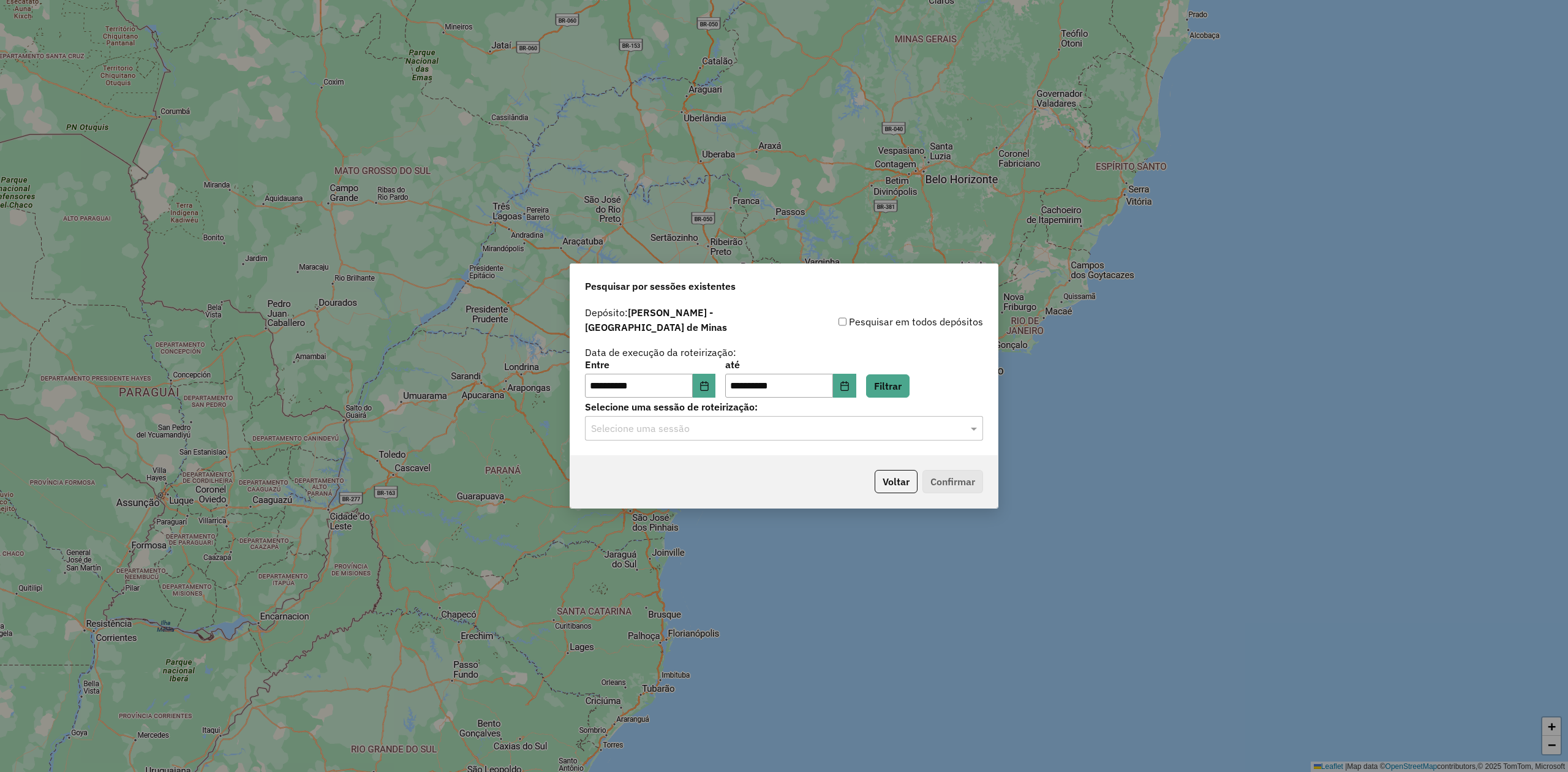
click at [739, 425] on input "text" at bounding box center [772, 429] width 361 height 15
click at [675, 459] on span "991144 - 20/08/2025 18:10" at bounding box center [634, 458] width 88 height 10
click at [954, 477] on button "Confirmar" at bounding box center [952, 482] width 60 height 24
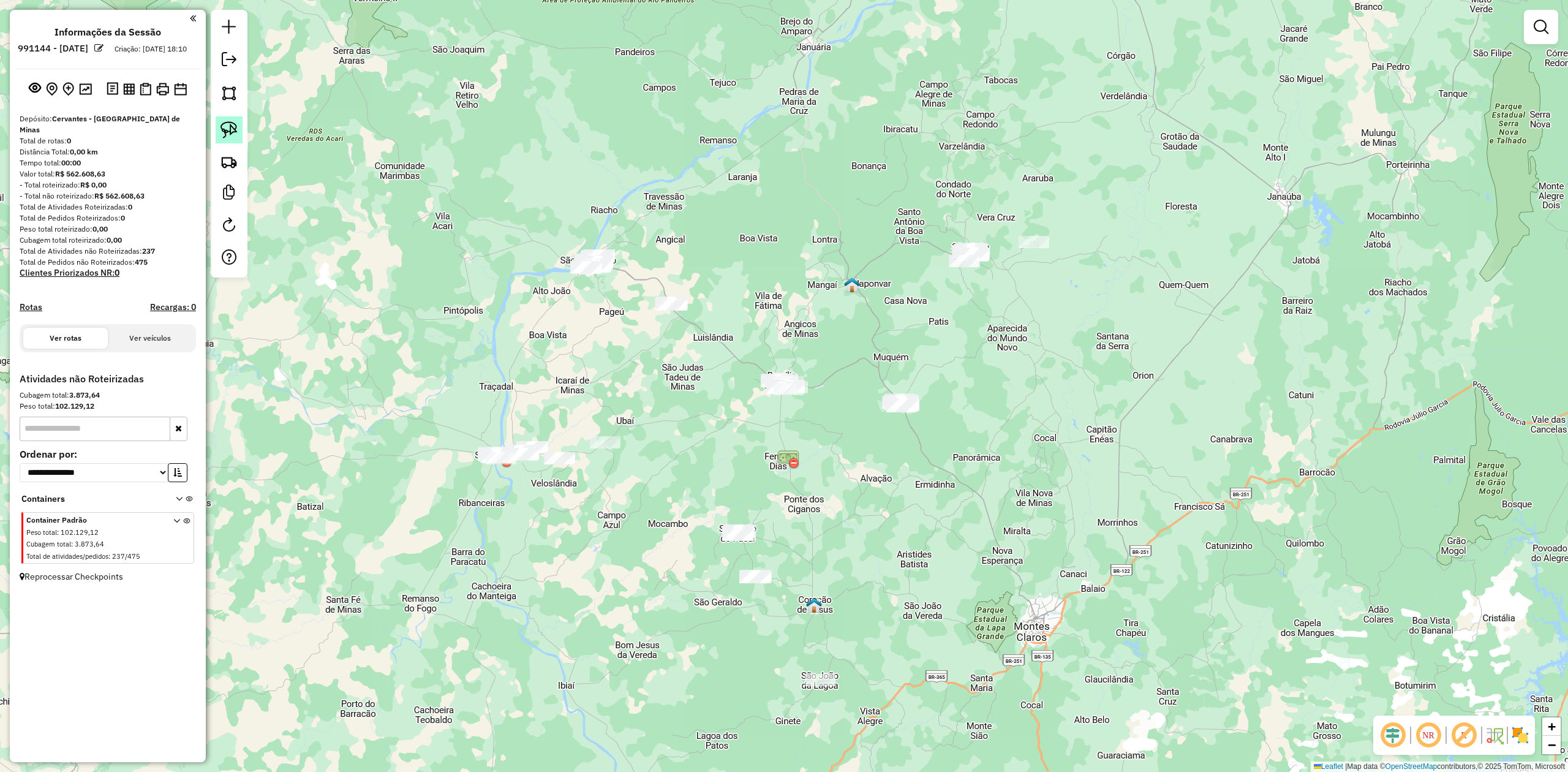
click at [228, 119] on link at bounding box center [229, 130] width 27 height 27
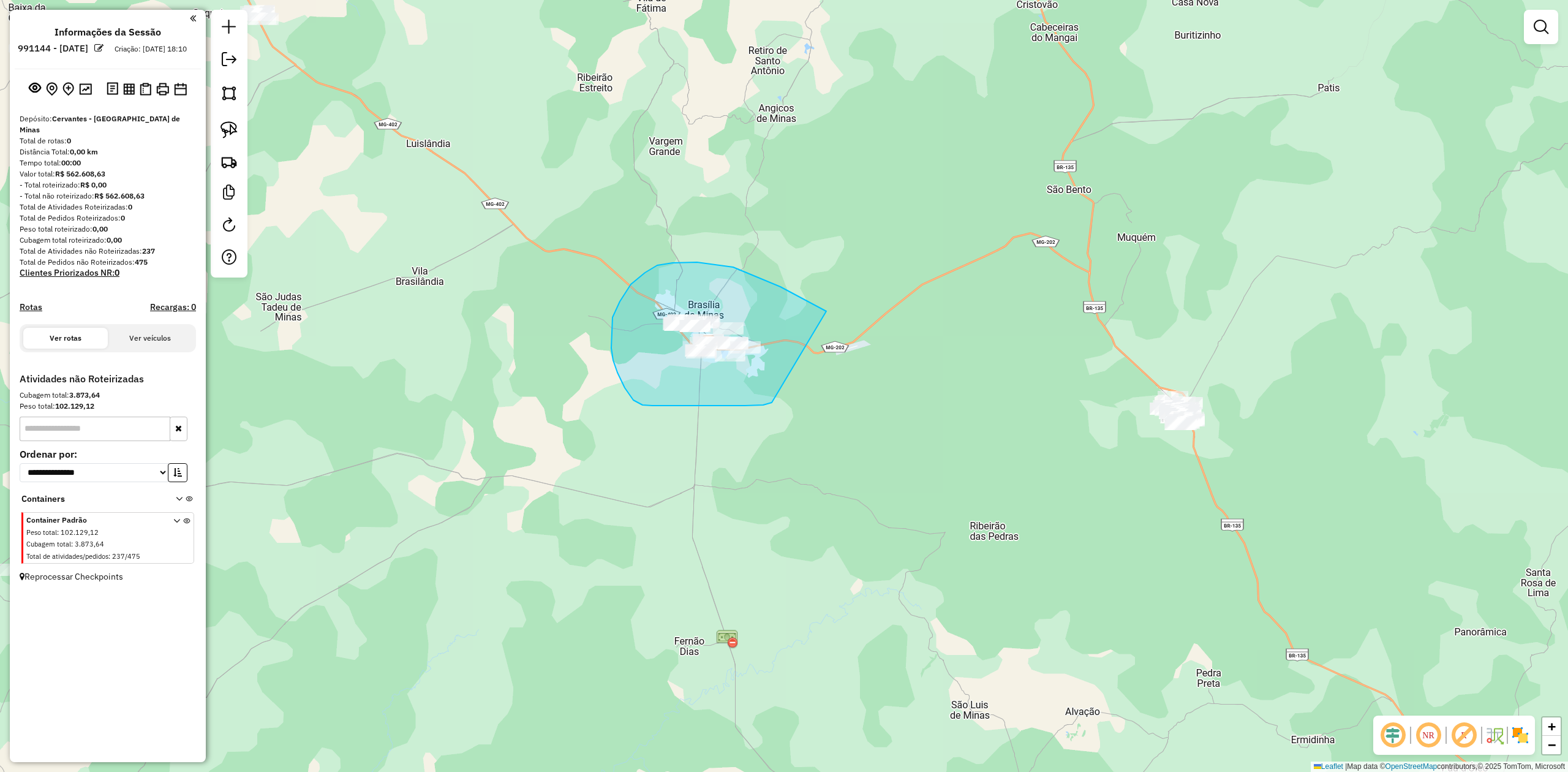
drag, startPoint x: 719, startPoint y: 406, endPoint x: 821, endPoint y: 397, distance: 102.4
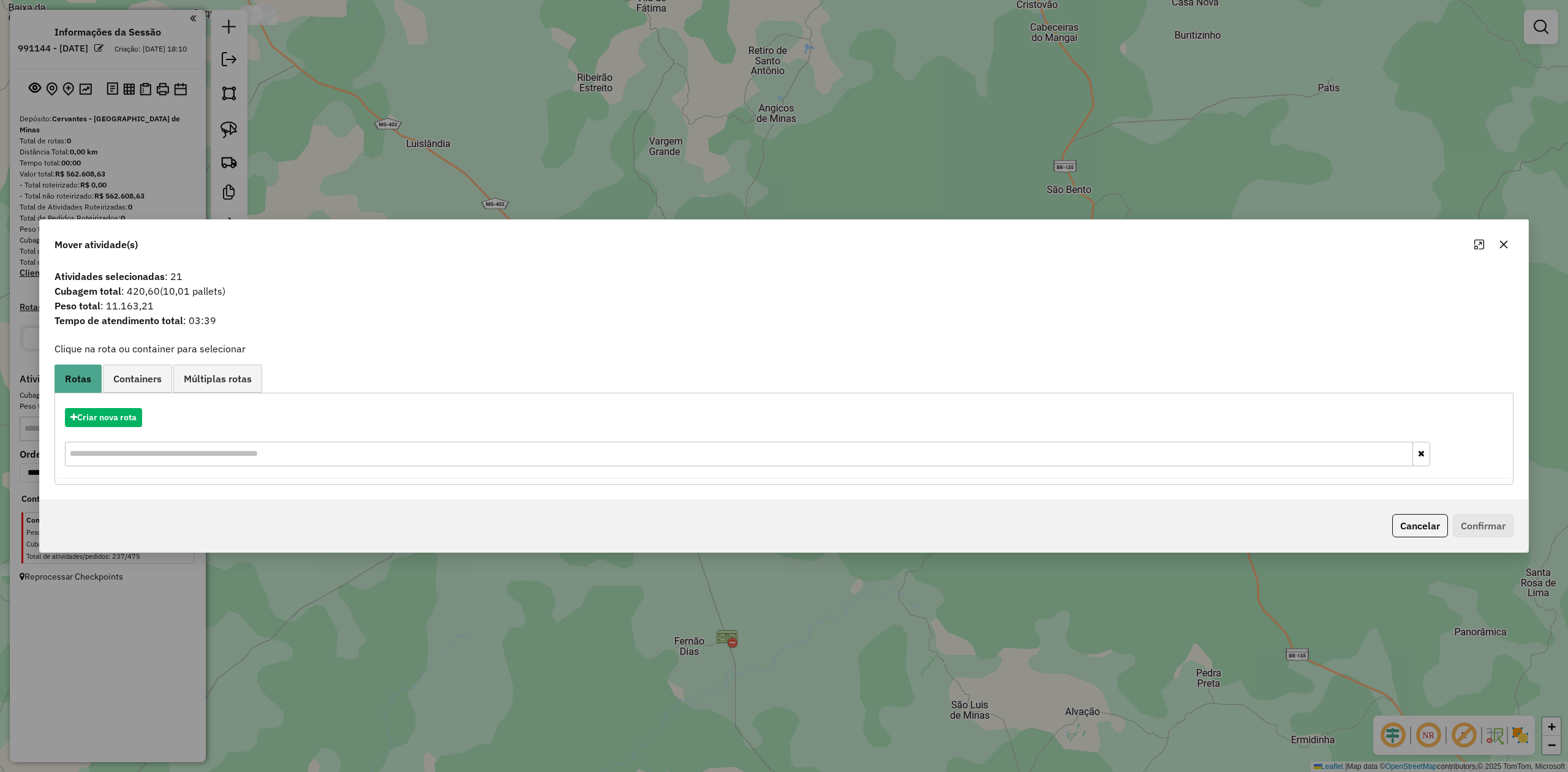
click at [1502, 242] on icon "button" at bounding box center [1504, 244] width 8 height 8
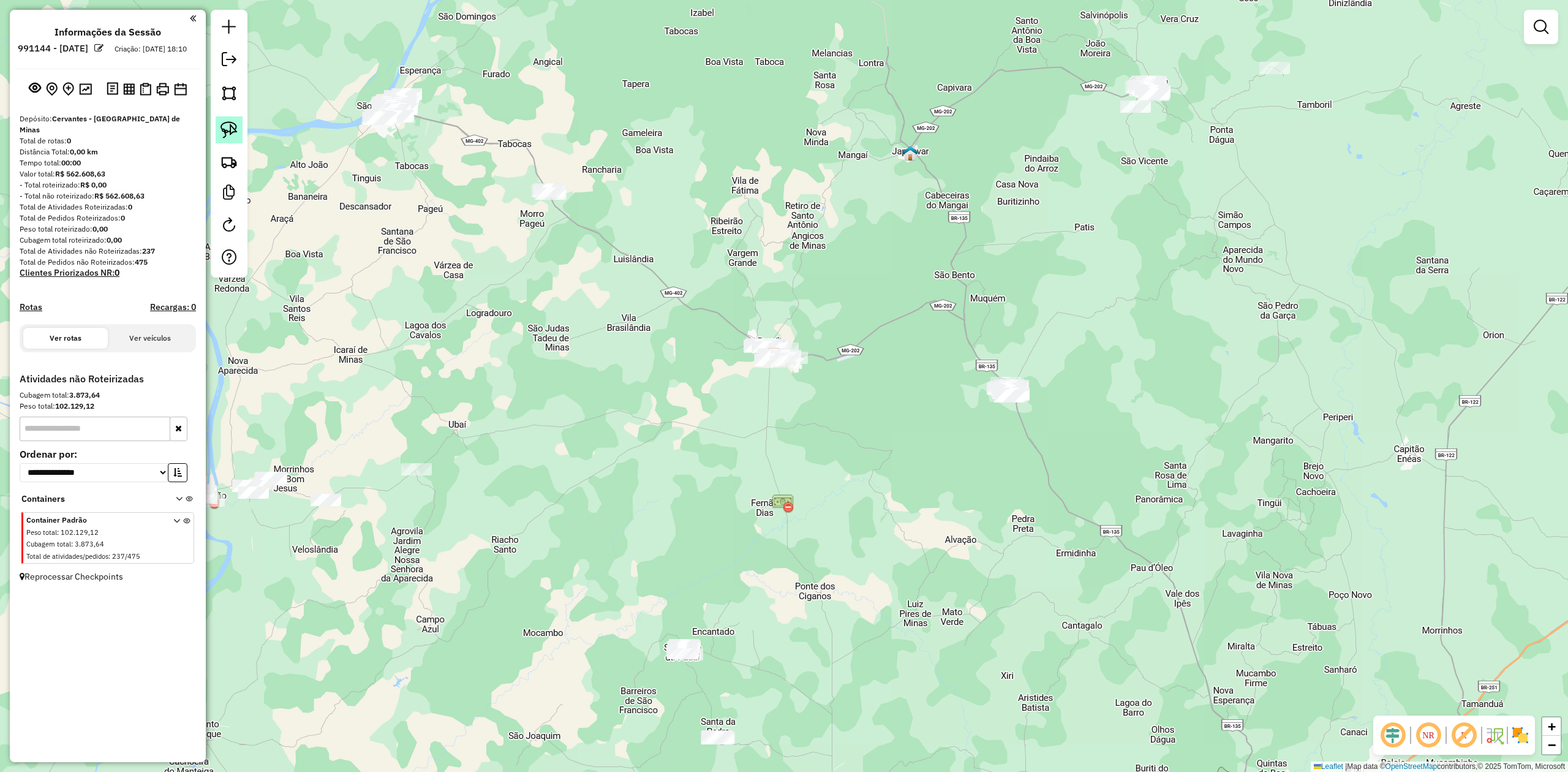
click at [225, 135] on img at bounding box center [229, 130] width 17 height 17
drag, startPoint x: 778, startPoint y: 396, endPoint x: 794, endPoint y: 398, distance: 16.1
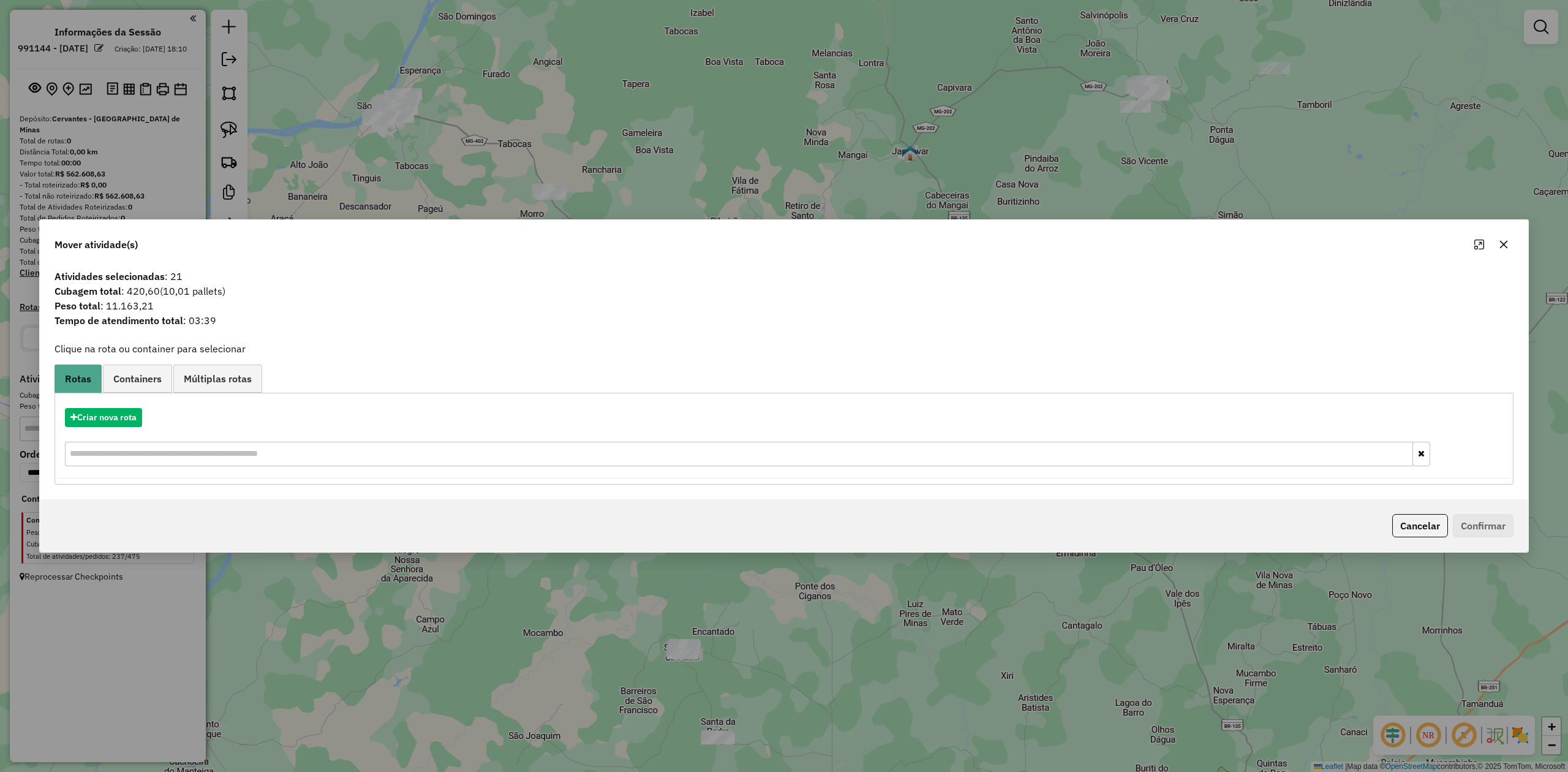
click at [1501, 241] on icon "button" at bounding box center [1504, 244] width 10 height 10
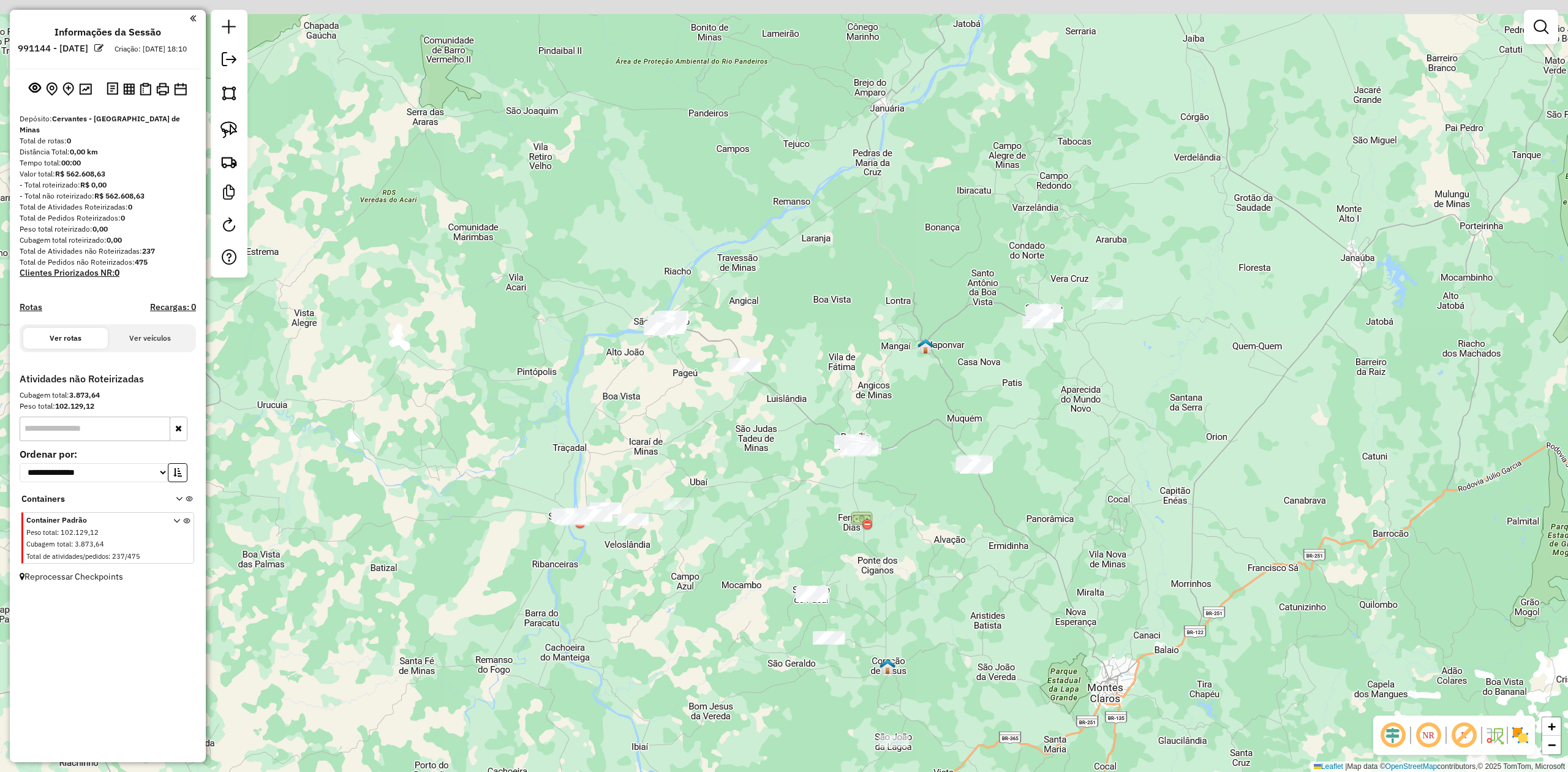
drag, startPoint x: 986, startPoint y: 340, endPoint x: 684, endPoint y: 349, distance: 302.1
click at [947, 447] on div "Janela de atendimento Grade de atendimento Capacidade Transportadoras Veículos …" at bounding box center [784, 386] width 1568 height 772
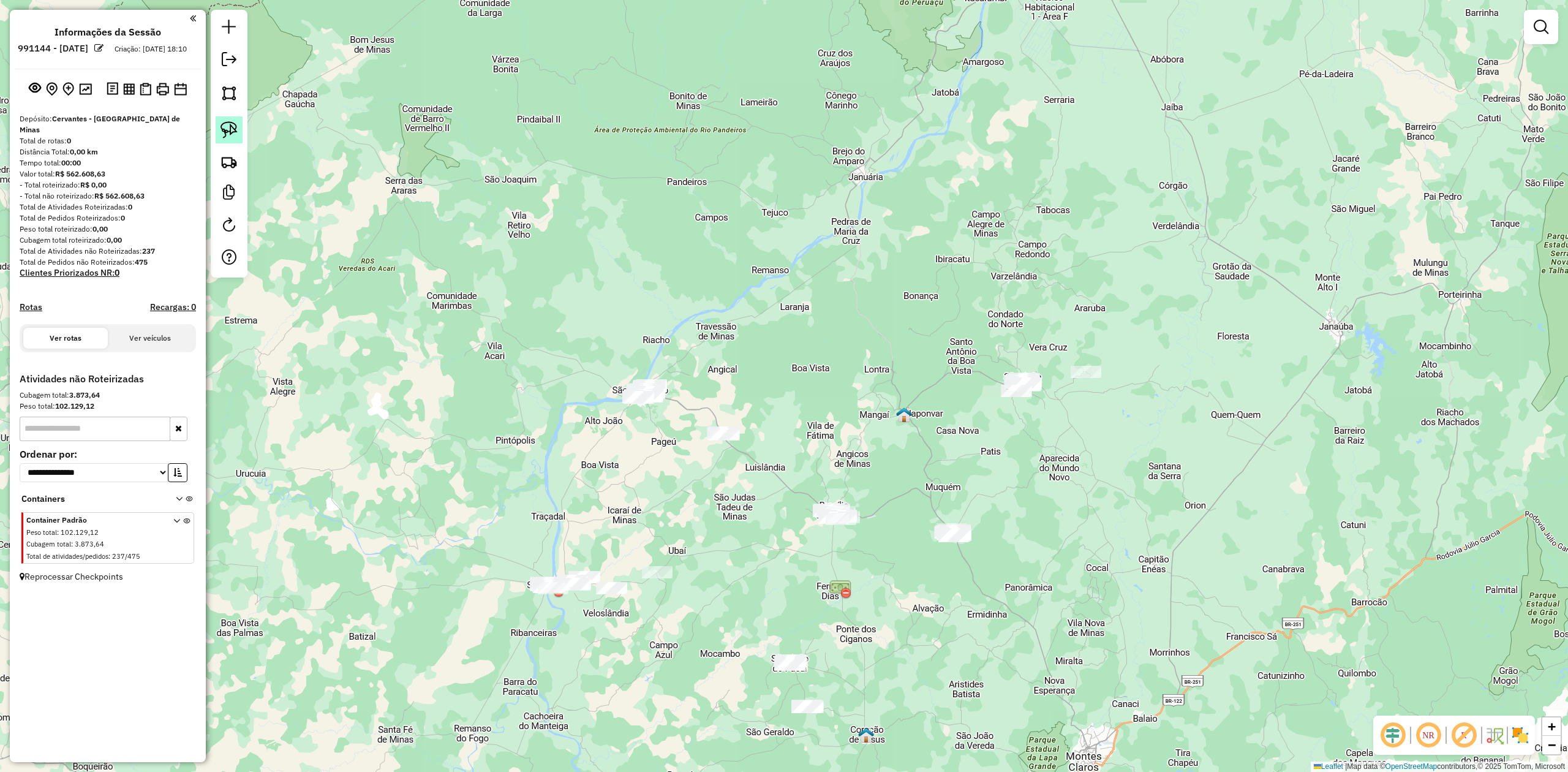
click at [238, 125] on link at bounding box center [229, 130] width 27 height 27
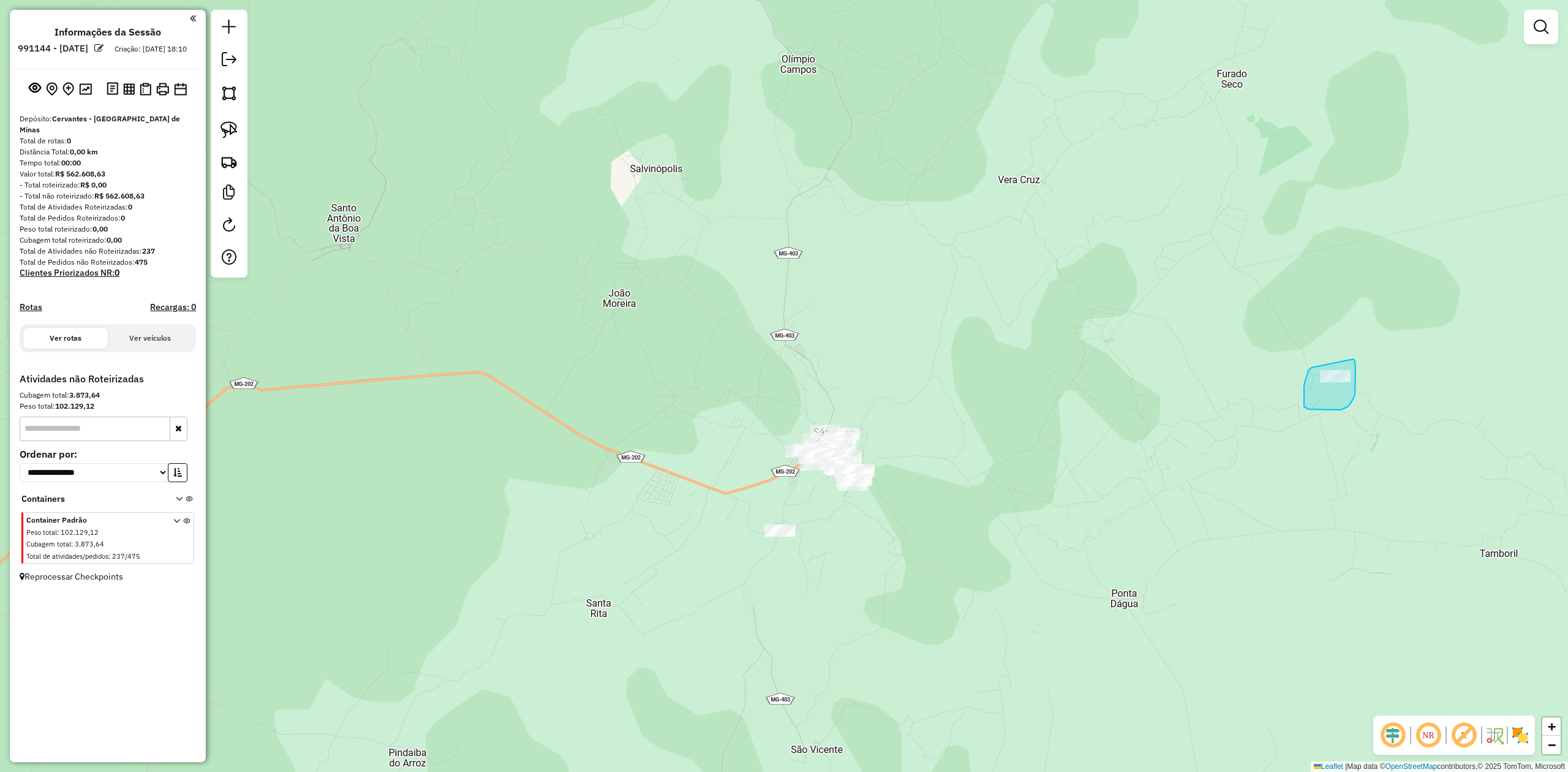
drag, startPoint x: 1312, startPoint y: 368, endPoint x: 1329, endPoint y: 337, distance: 35.4
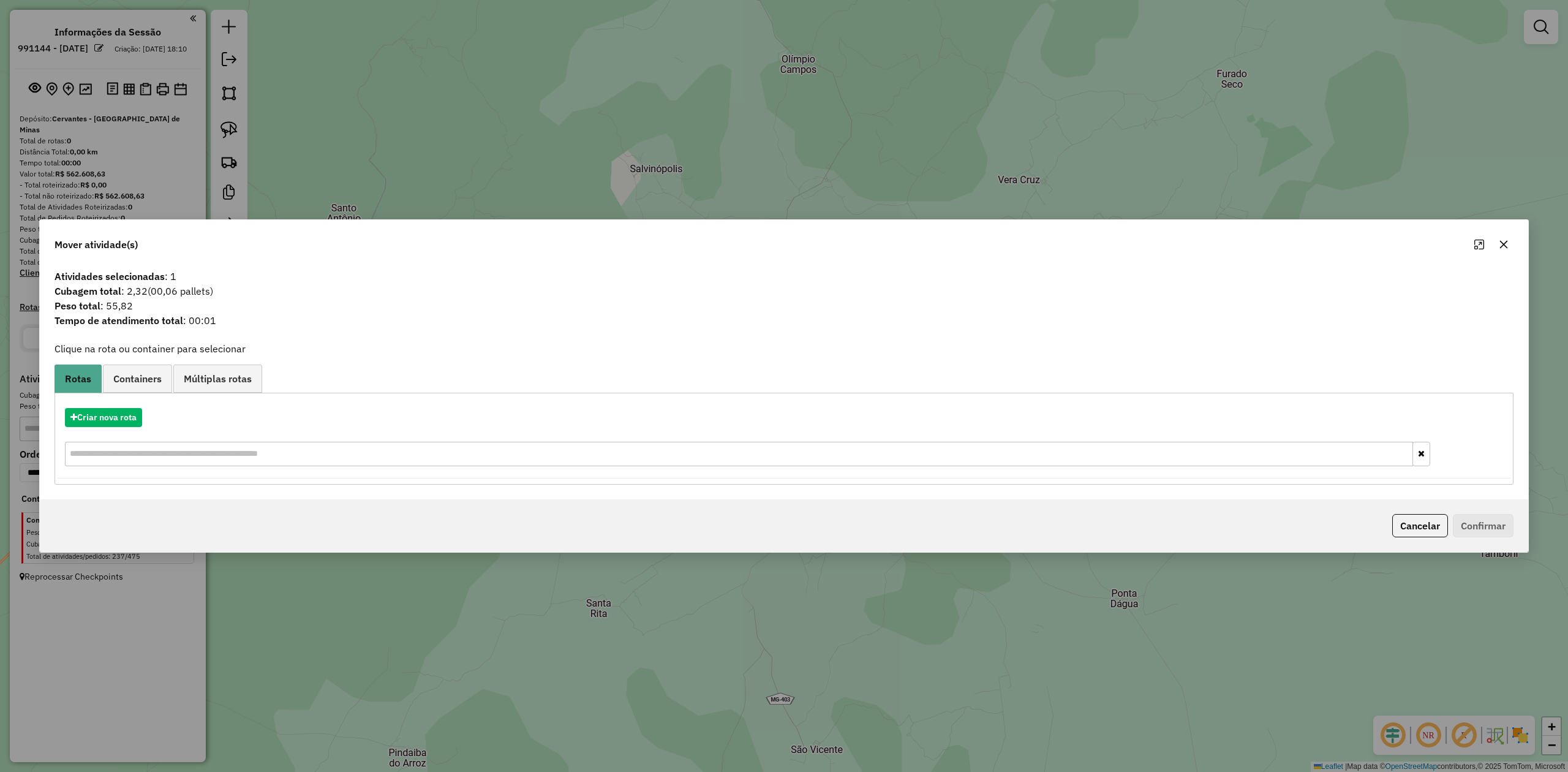
click at [1502, 244] on icon "button" at bounding box center [1504, 244] width 8 height 8
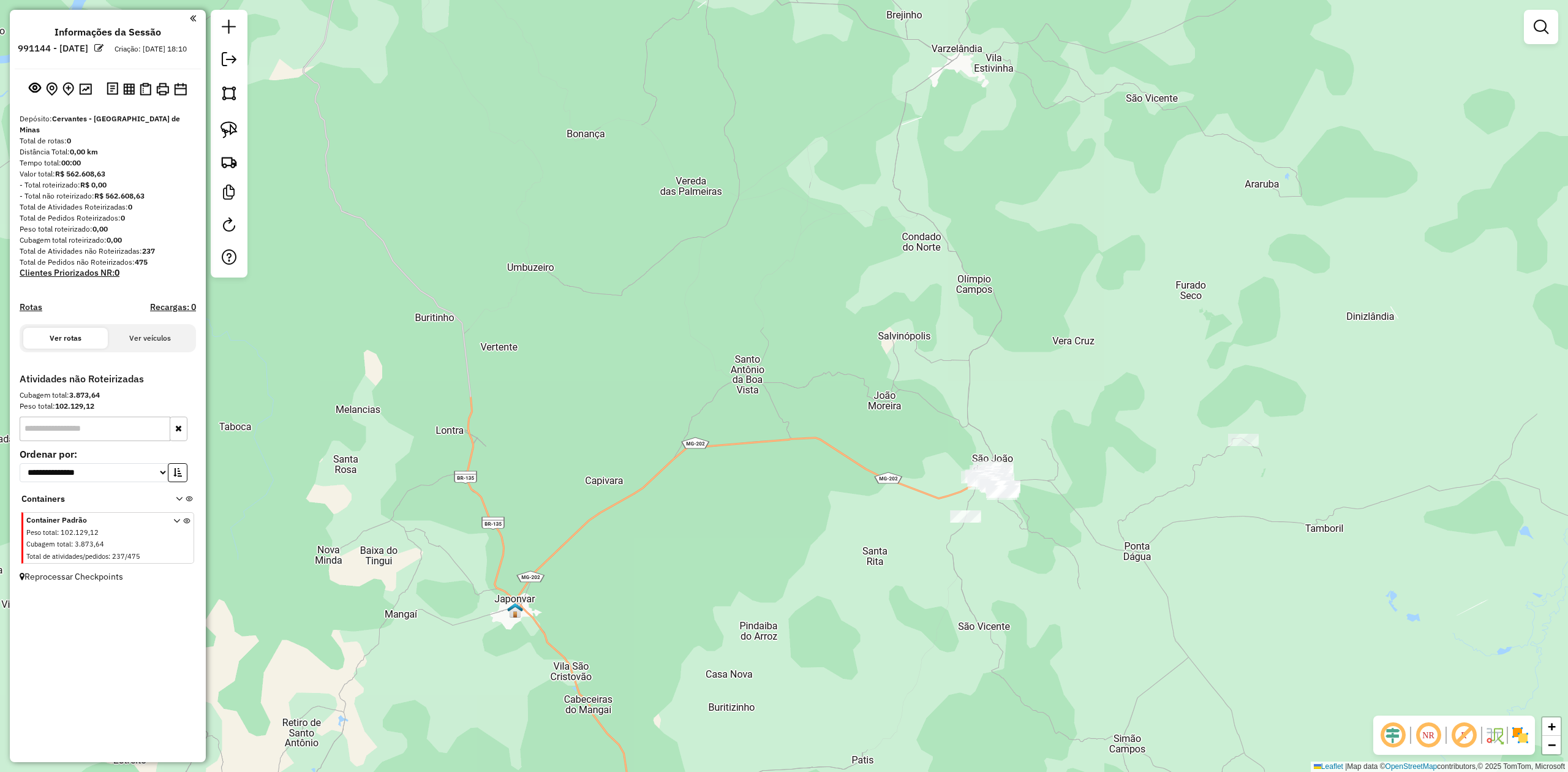
click at [1527, 739] on img at bounding box center [1520, 735] width 20 height 20
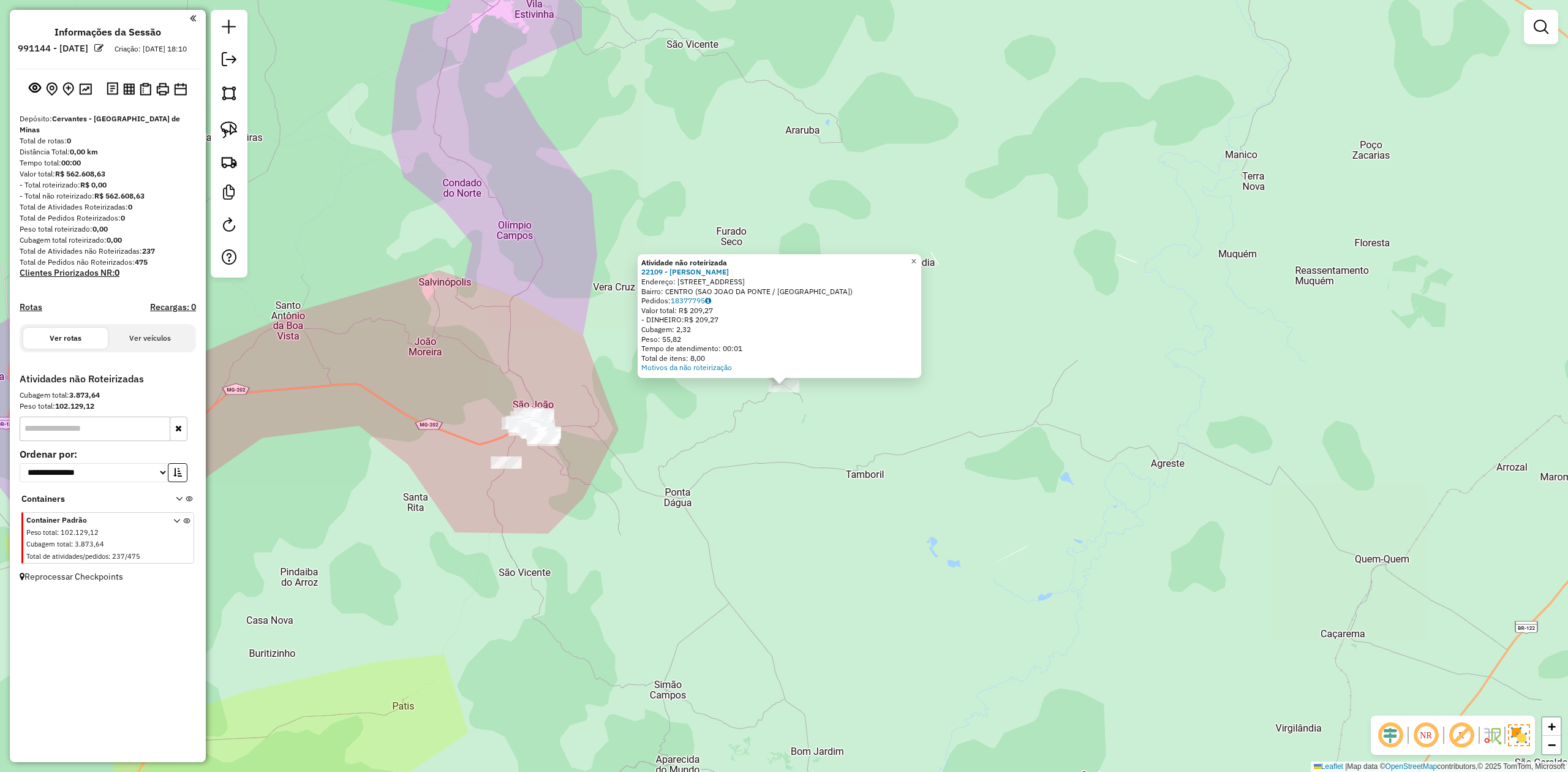
click at [917, 260] on span "×" at bounding box center [913, 262] width 6 height 10
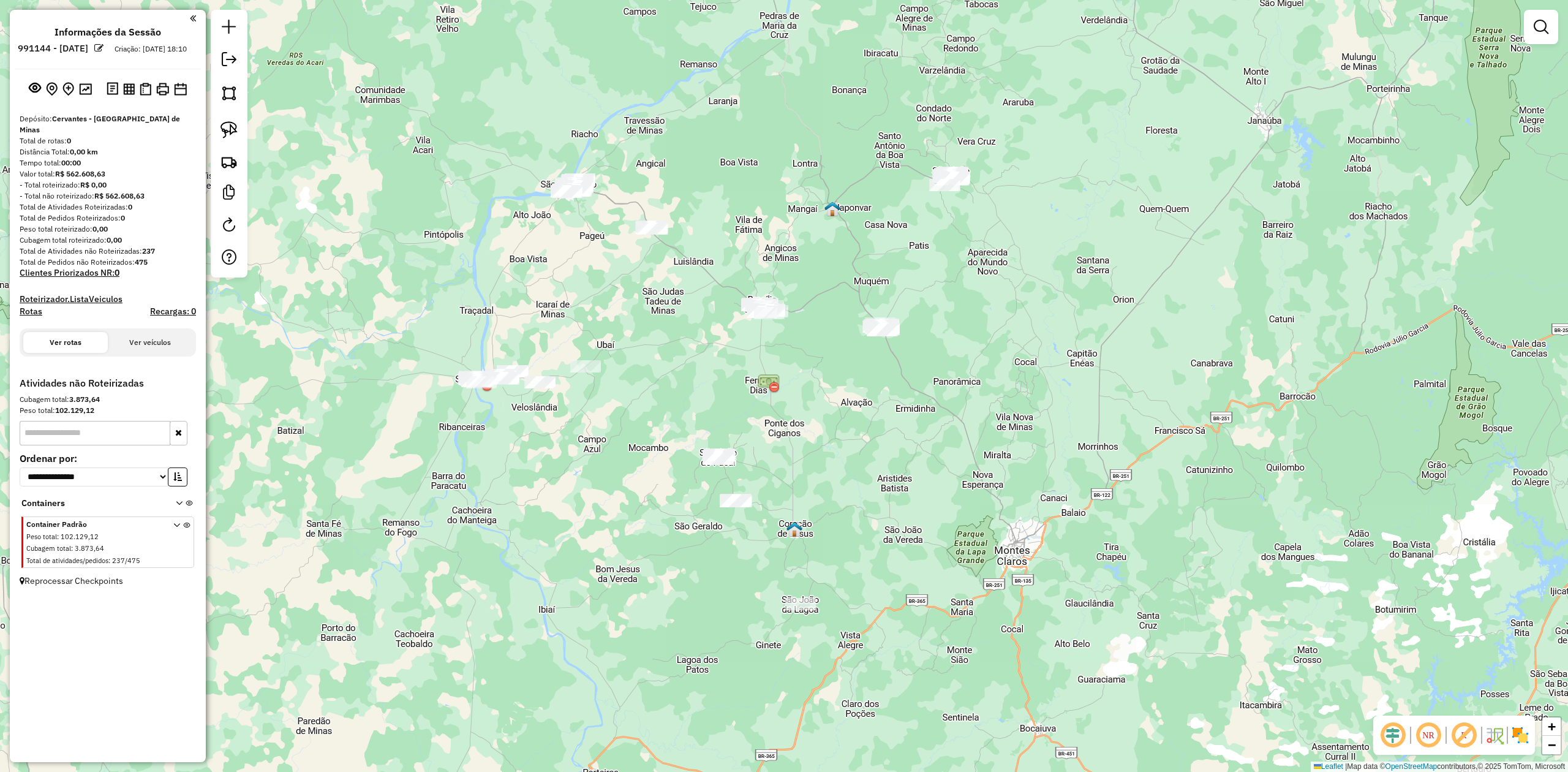
drag, startPoint x: 863, startPoint y: 622, endPoint x: 824, endPoint y: 493, distance: 134.8
click at [836, 523] on div "Janela de atendimento Grade de atendimento Capacidade Transportadoras Veículos …" at bounding box center [784, 386] width 1568 height 772
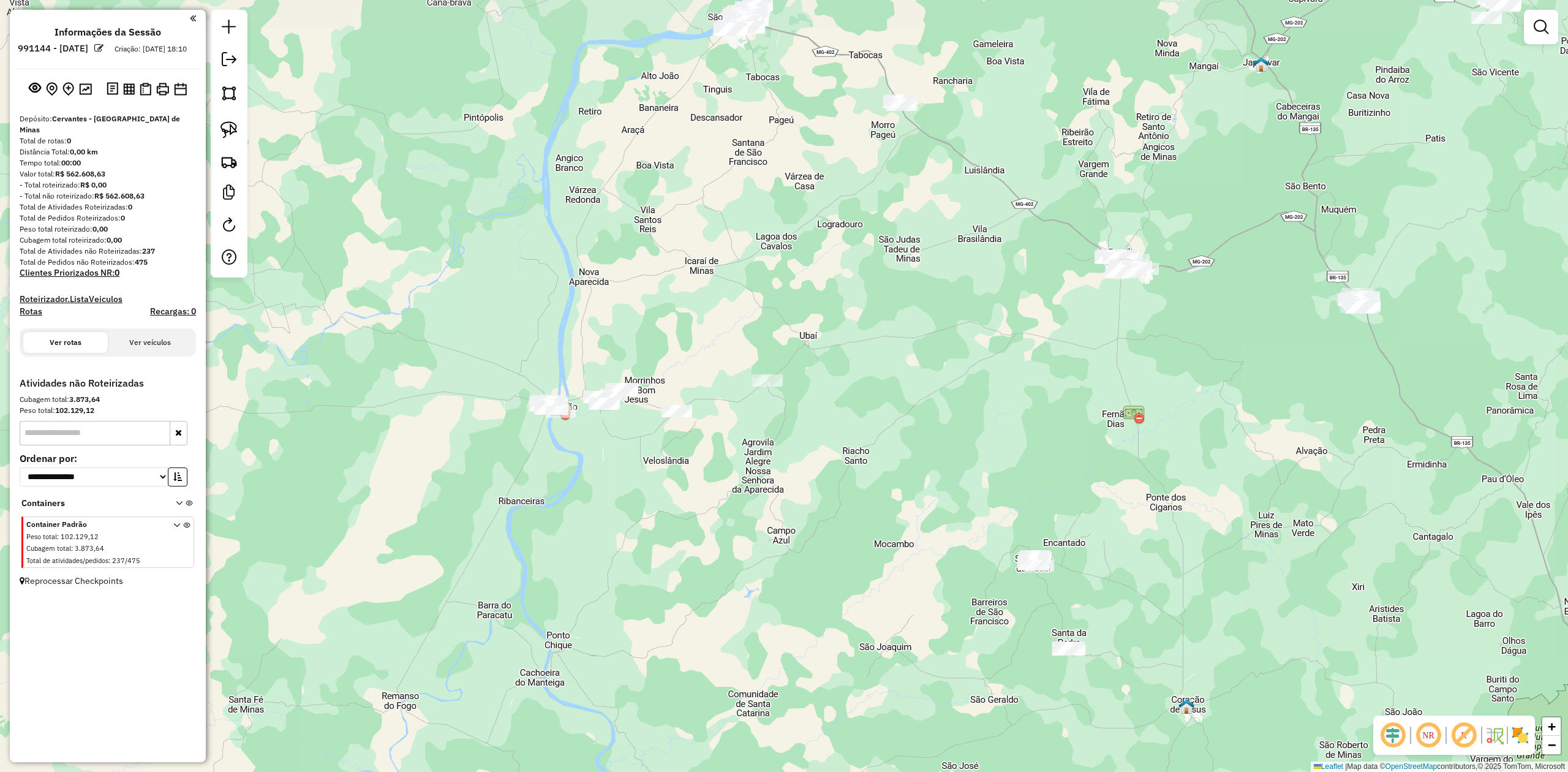
drag, startPoint x: 768, startPoint y: 277, endPoint x: 1022, endPoint y: 411, distance: 287.2
click at [1022, 411] on div "Janela de atendimento Grade de atendimento Capacidade Transportadoras Veículos …" at bounding box center [784, 386] width 1568 height 772
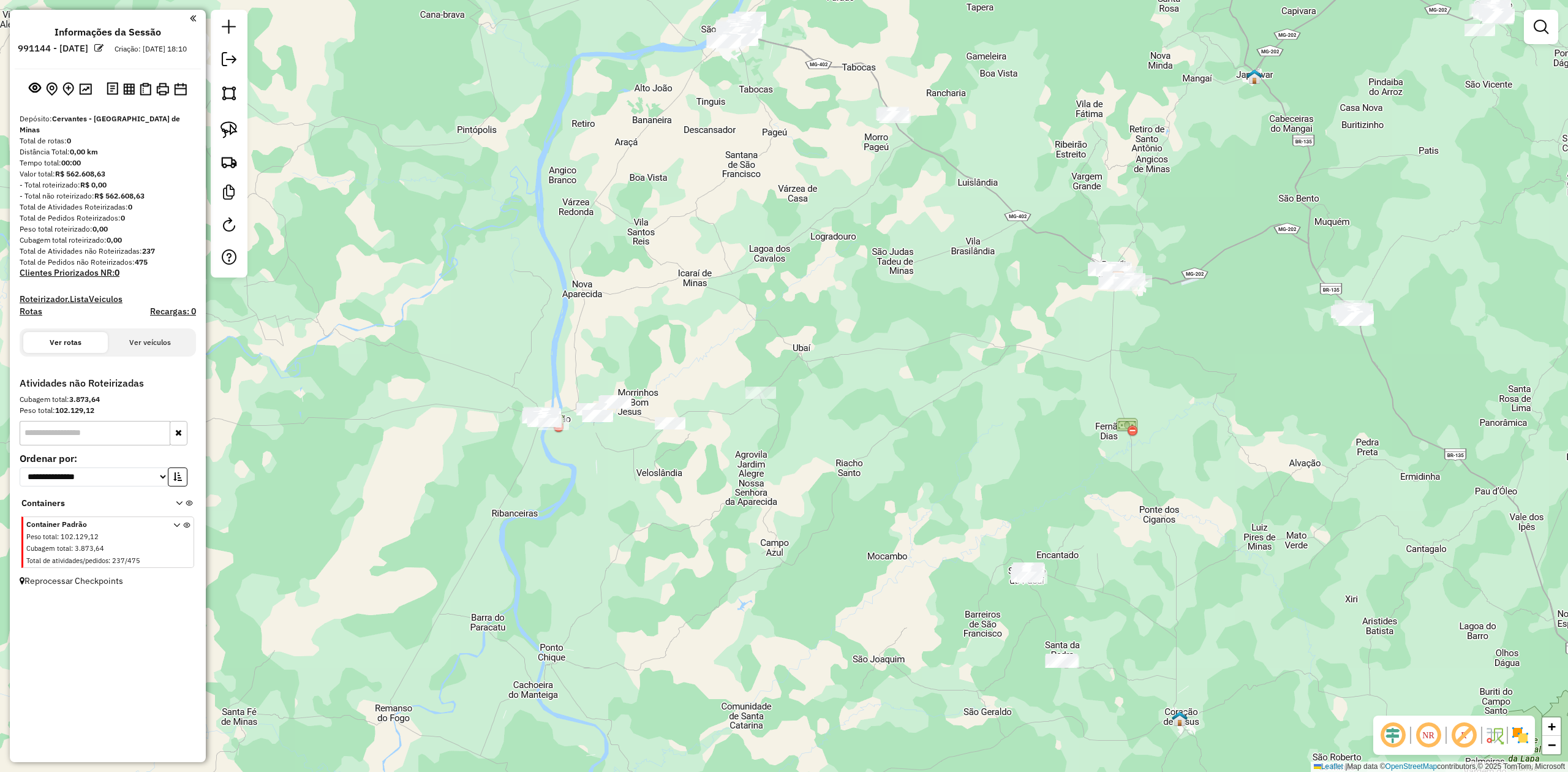
drag, startPoint x: 1231, startPoint y: 322, endPoint x: 1105, endPoint y: 442, distance: 174.0
click at [1114, 442] on div "Janela de atendimento Grade de atendimento Capacidade Transportadoras Veículos …" at bounding box center [784, 386] width 1568 height 772
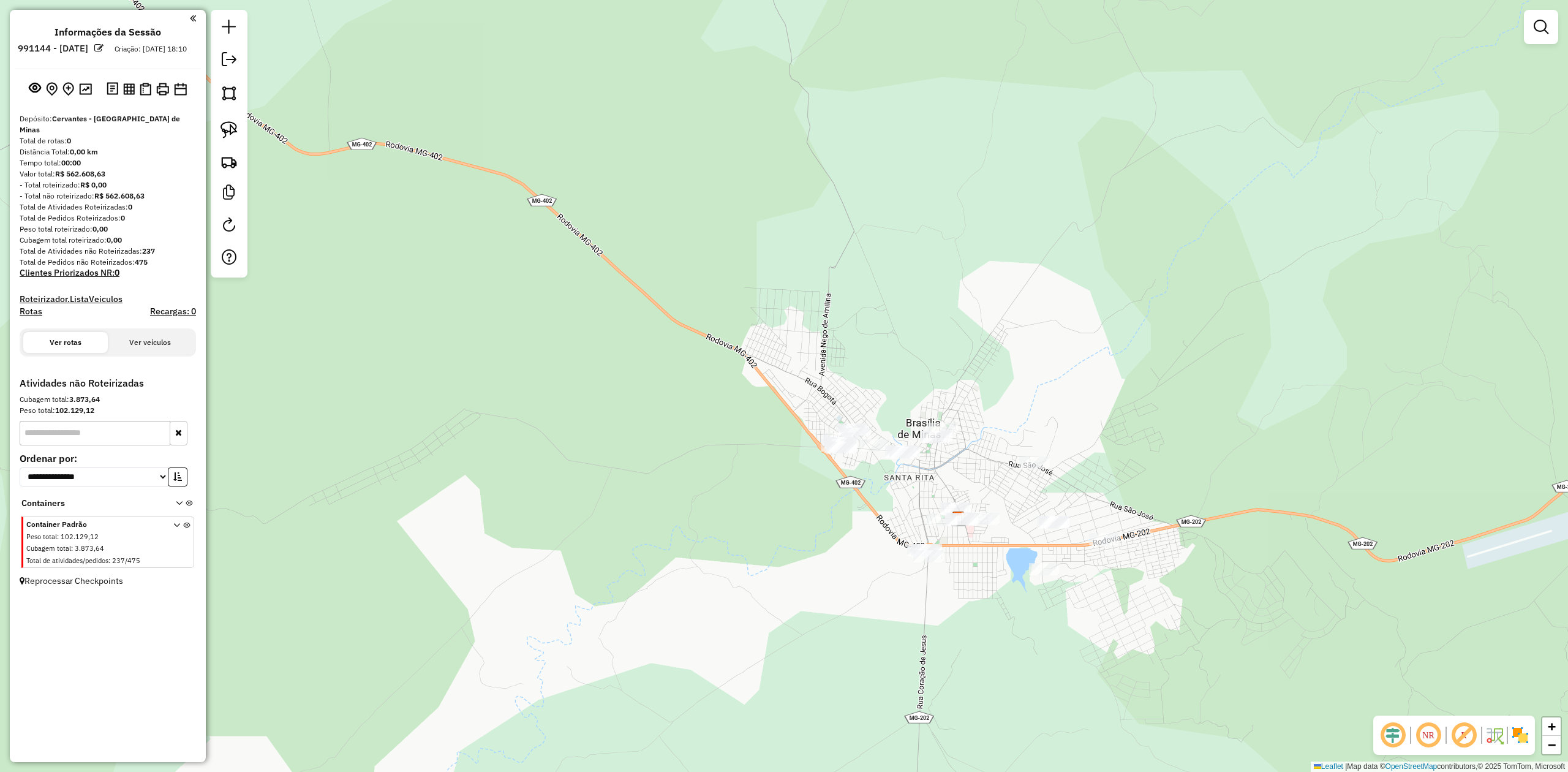
click at [1518, 734] on img at bounding box center [1520, 735] width 20 height 20
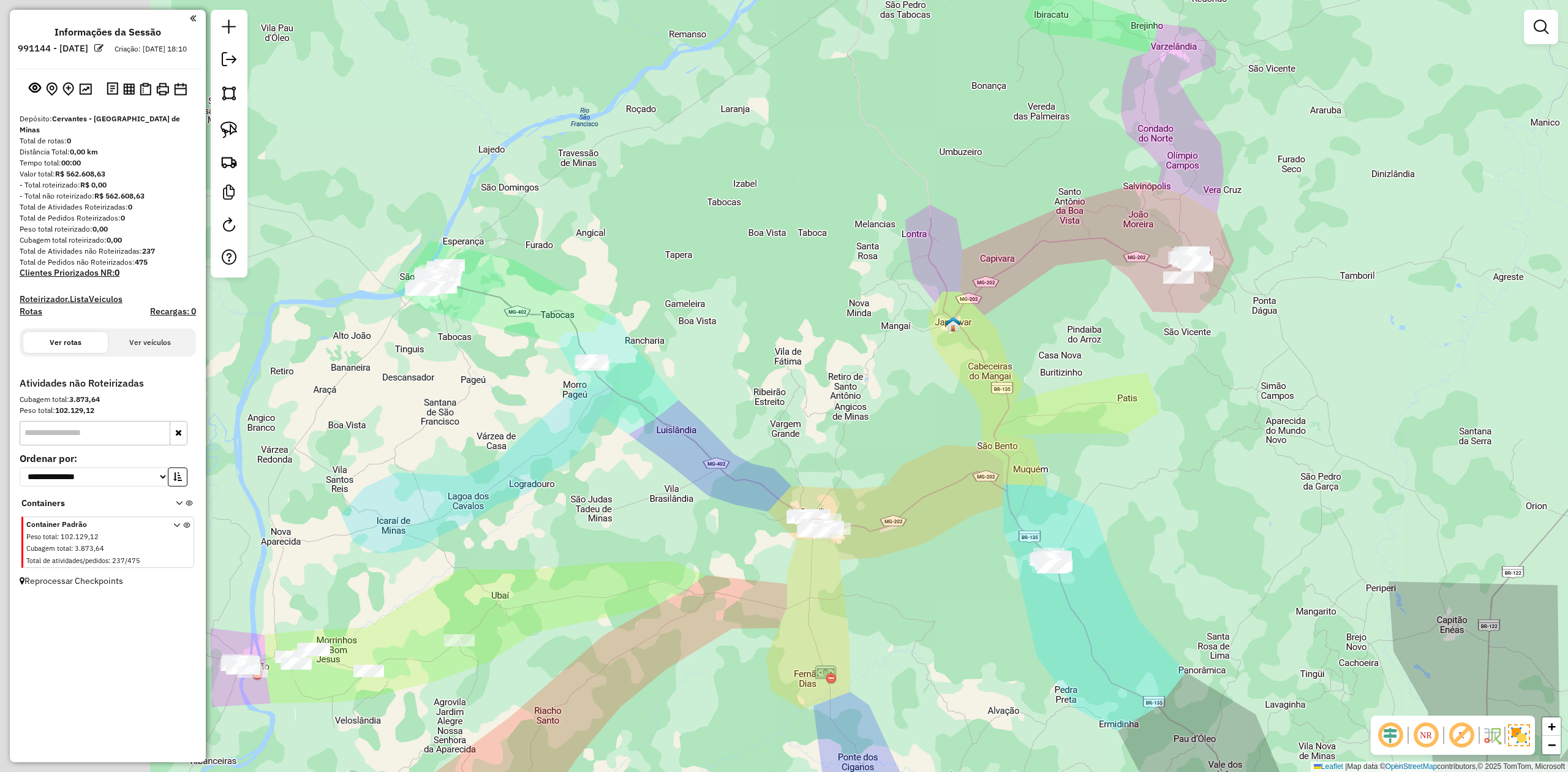
drag, startPoint x: 603, startPoint y: 260, endPoint x: 871, endPoint y: 325, distance: 275.8
click at [842, 316] on div "Janela de atendimento Grade de atendimento Capacidade Transportadoras Veículos …" at bounding box center [784, 386] width 1568 height 772
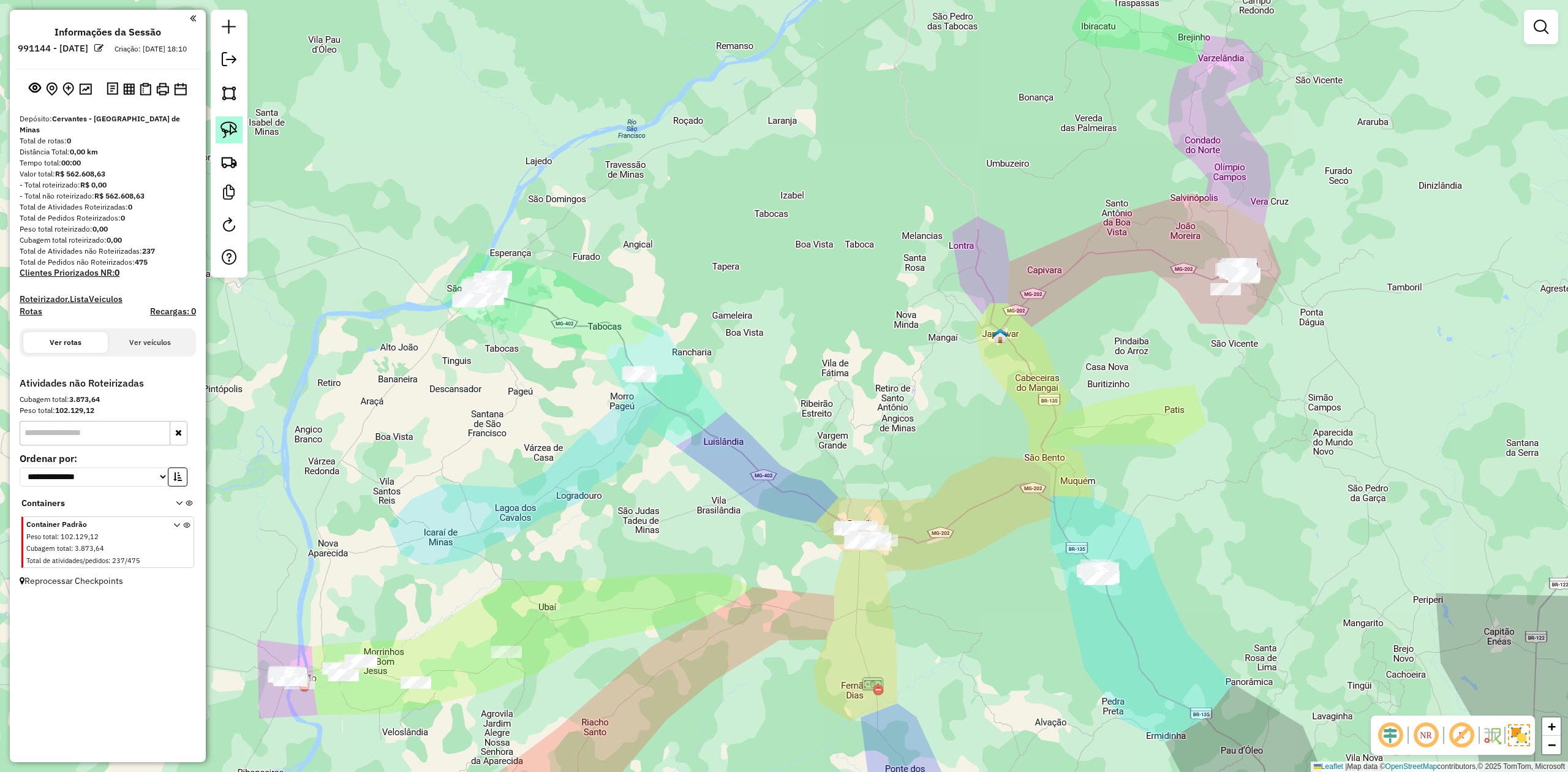
click at [238, 127] on link at bounding box center [229, 130] width 27 height 27
drag, startPoint x: 616, startPoint y: 405, endPoint x: 662, endPoint y: 409, distance: 46.2
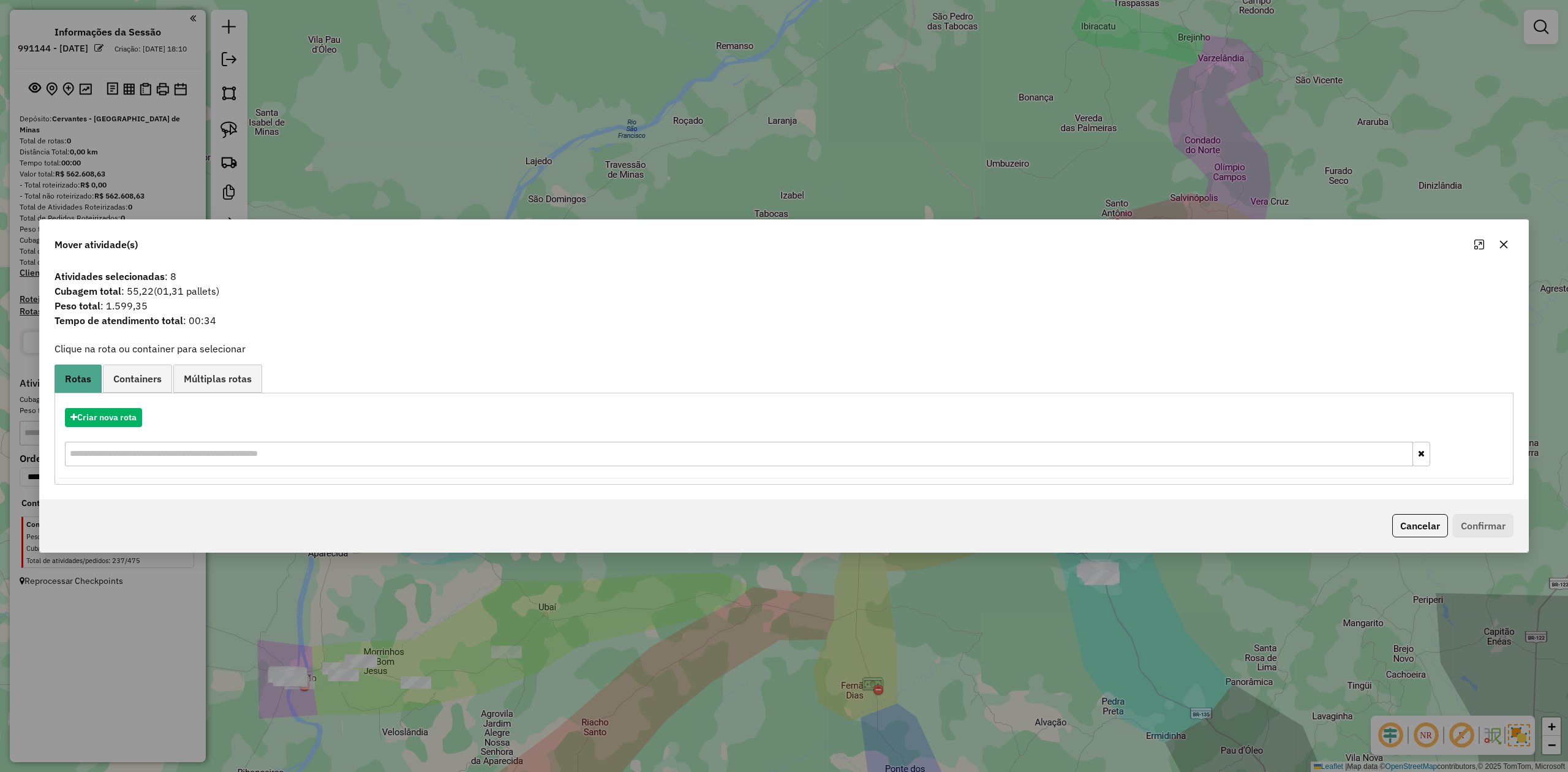
click at [1503, 241] on icon "button" at bounding box center [1504, 244] width 10 height 10
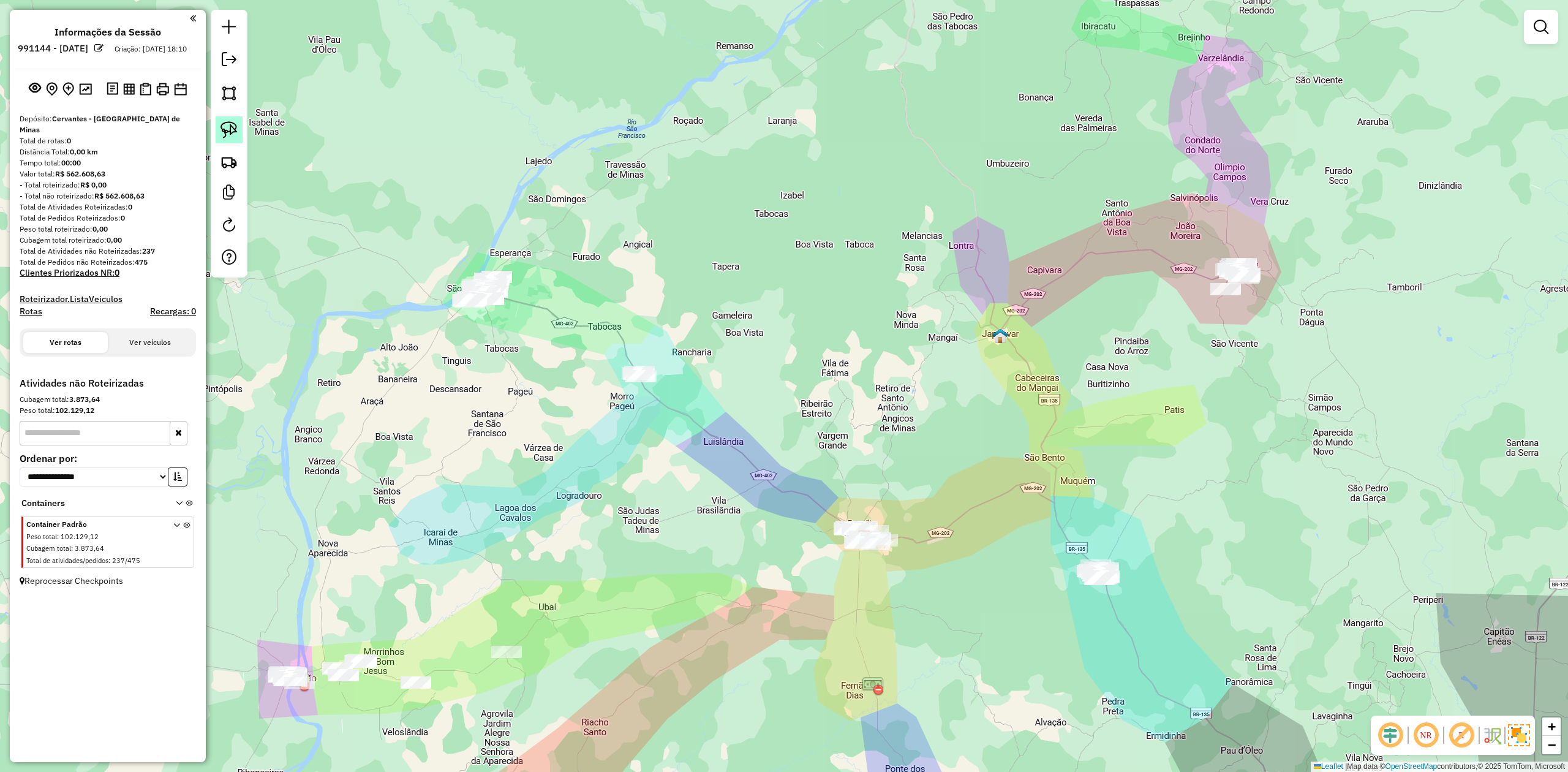
click at [218, 134] on link at bounding box center [229, 130] width 27 height 27
drag, startPoint x: 922, startPoint y: 573, endPoint x: 935, endPoint y: 540, distance: 35.5
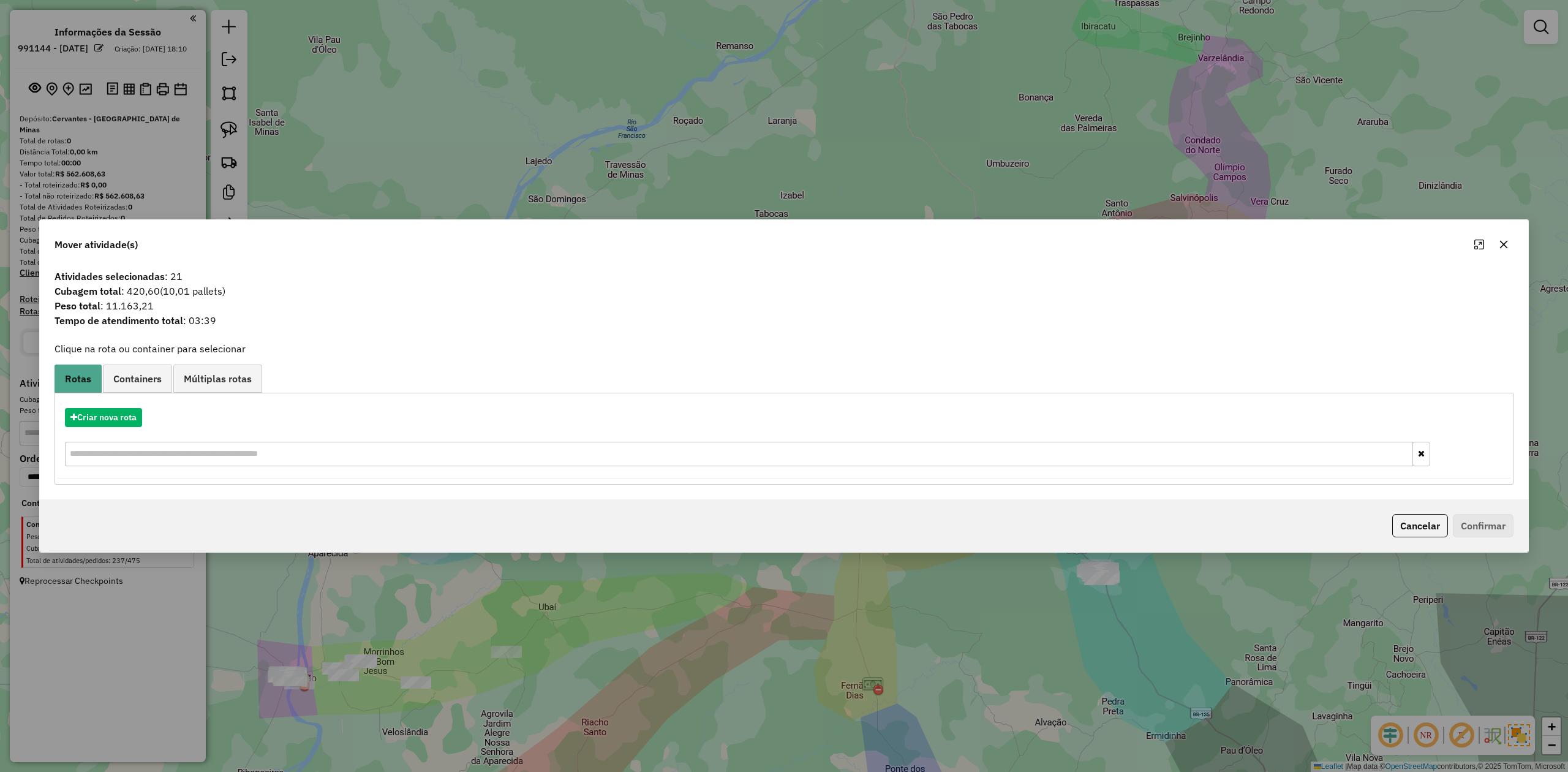
click at [1501, 244] on icon "button" at bounding box center [1504, 244] width 10 height 10
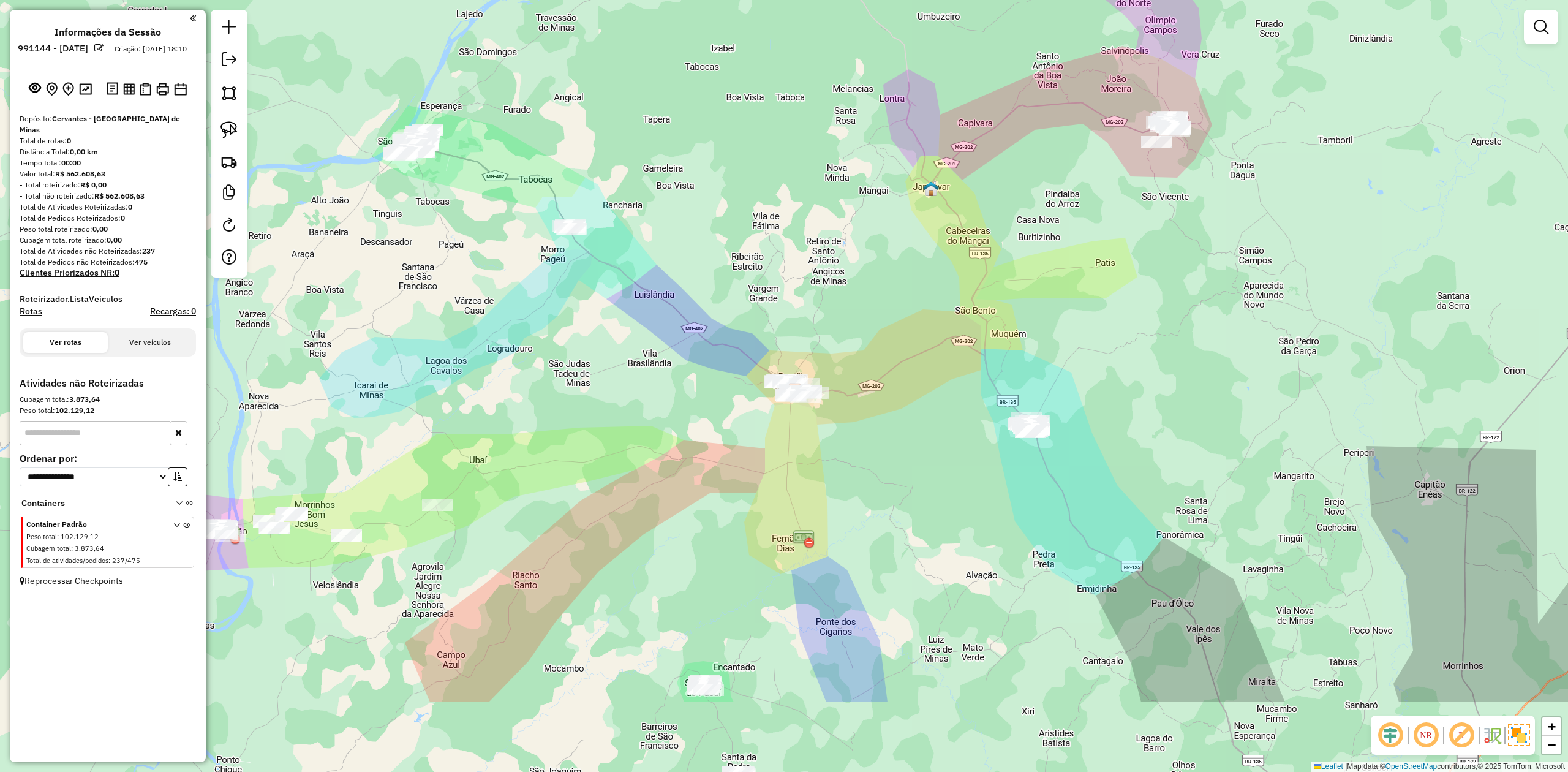
drag, startPoint x: 832, startPoint y: 412, endPoint x: 760, endPoint y: 254, distance: 173.6
click at [760, 258] on div "Janela de atendimento Grade de atendimento Capacidade Transportadoras Veículos …" at bounding box center [784, 386] width 1568 height 772
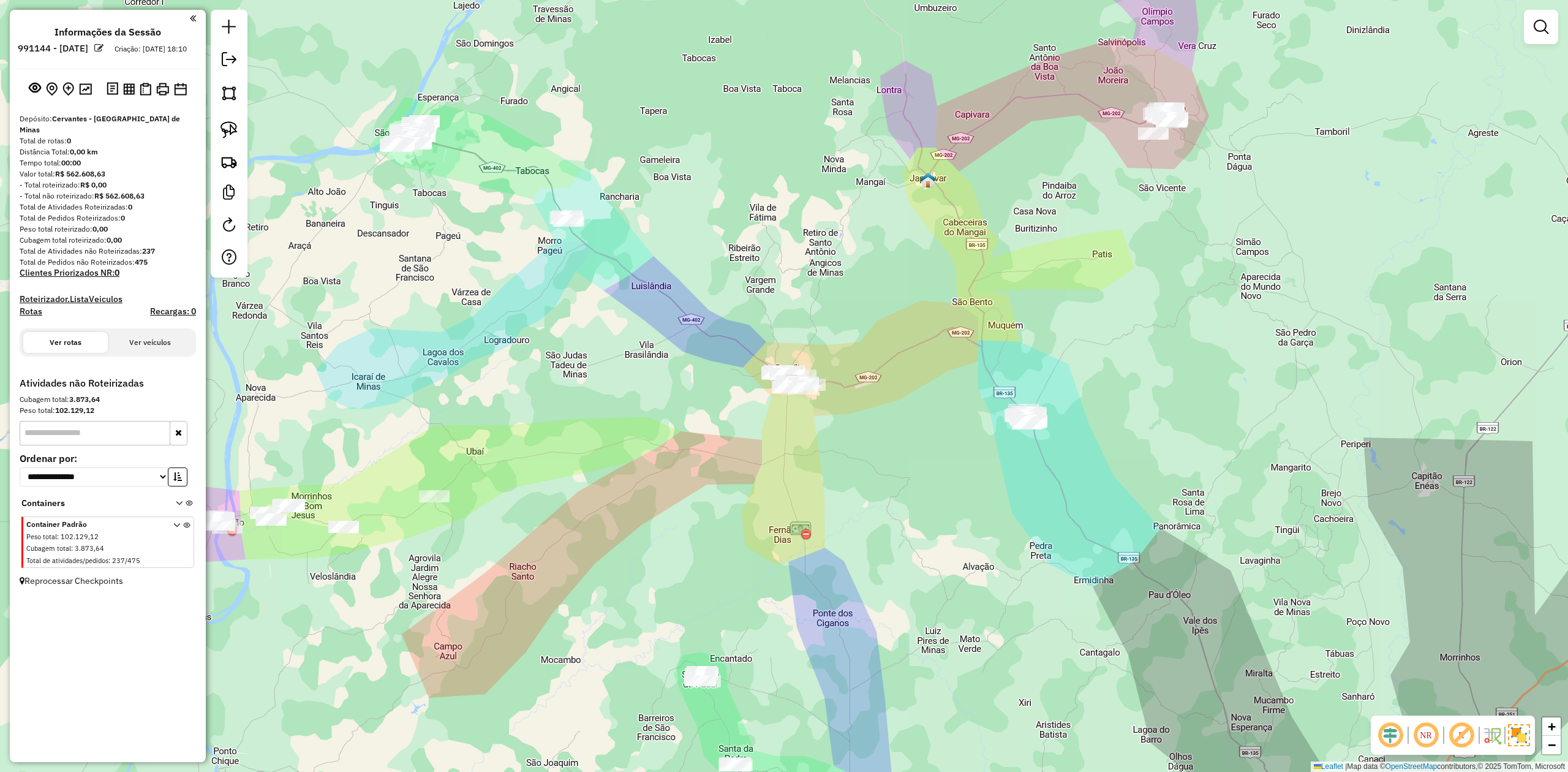
drag, startPoint x: 1000, startPoint y: 450, endPoint x: 878, endPoint y: 494, distance: 129.7
click at [878, 494] on div "Janela de atendimento Grade de atendimento Capacidade Transportadoras Veículos …" at bounding box center [784, 386] width 1568 height 772
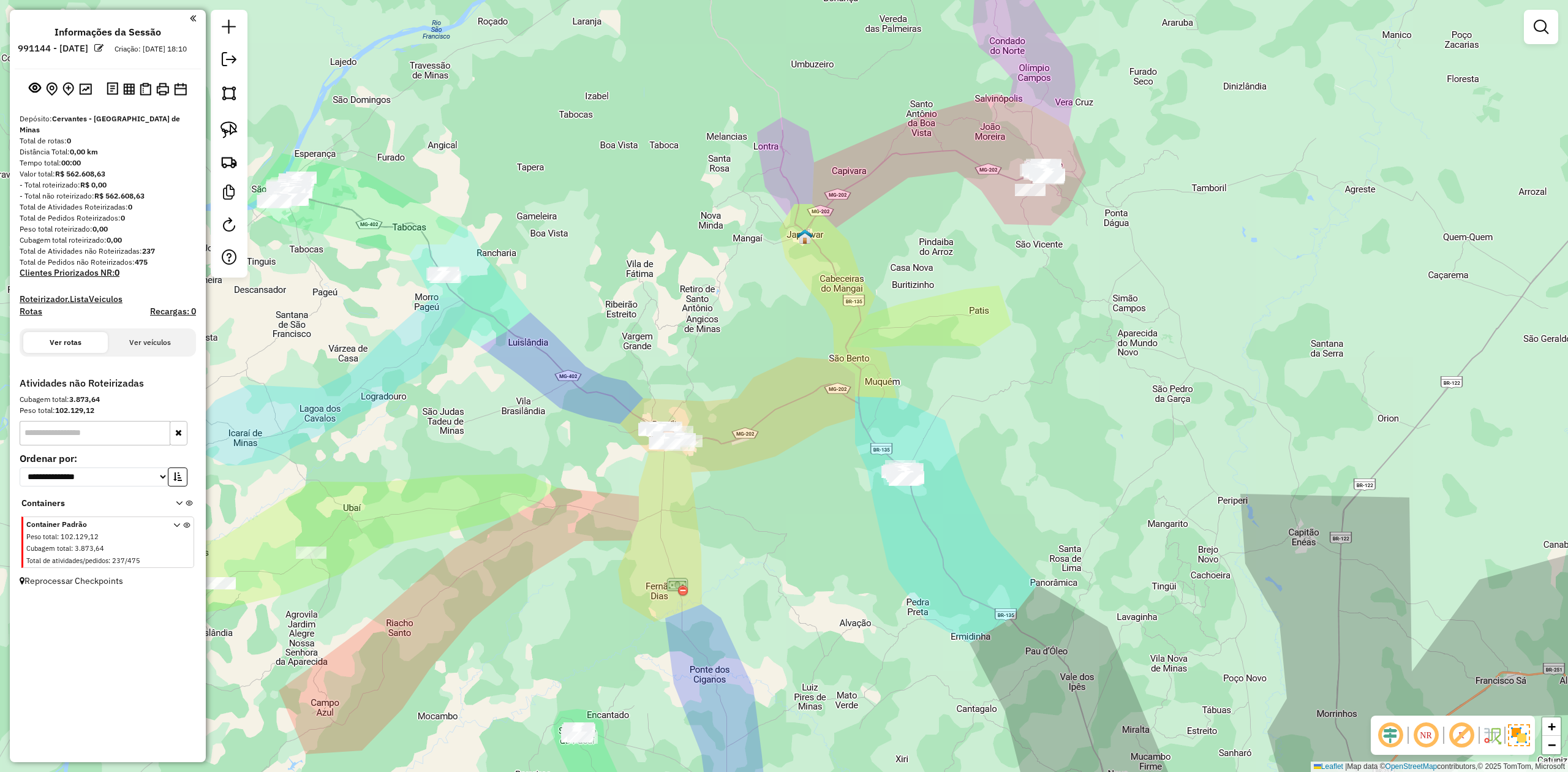
drag, startPoint x: 956, startPoint y: 290, endPoint x: 877, endPoint y: 488, distance: 213.2
click at [873, 491] on div "Janela de atendimento Grade de atendimento Capacidade Transportadoras Veículos …" at bounding box center [784, 386] width 1568 height 772
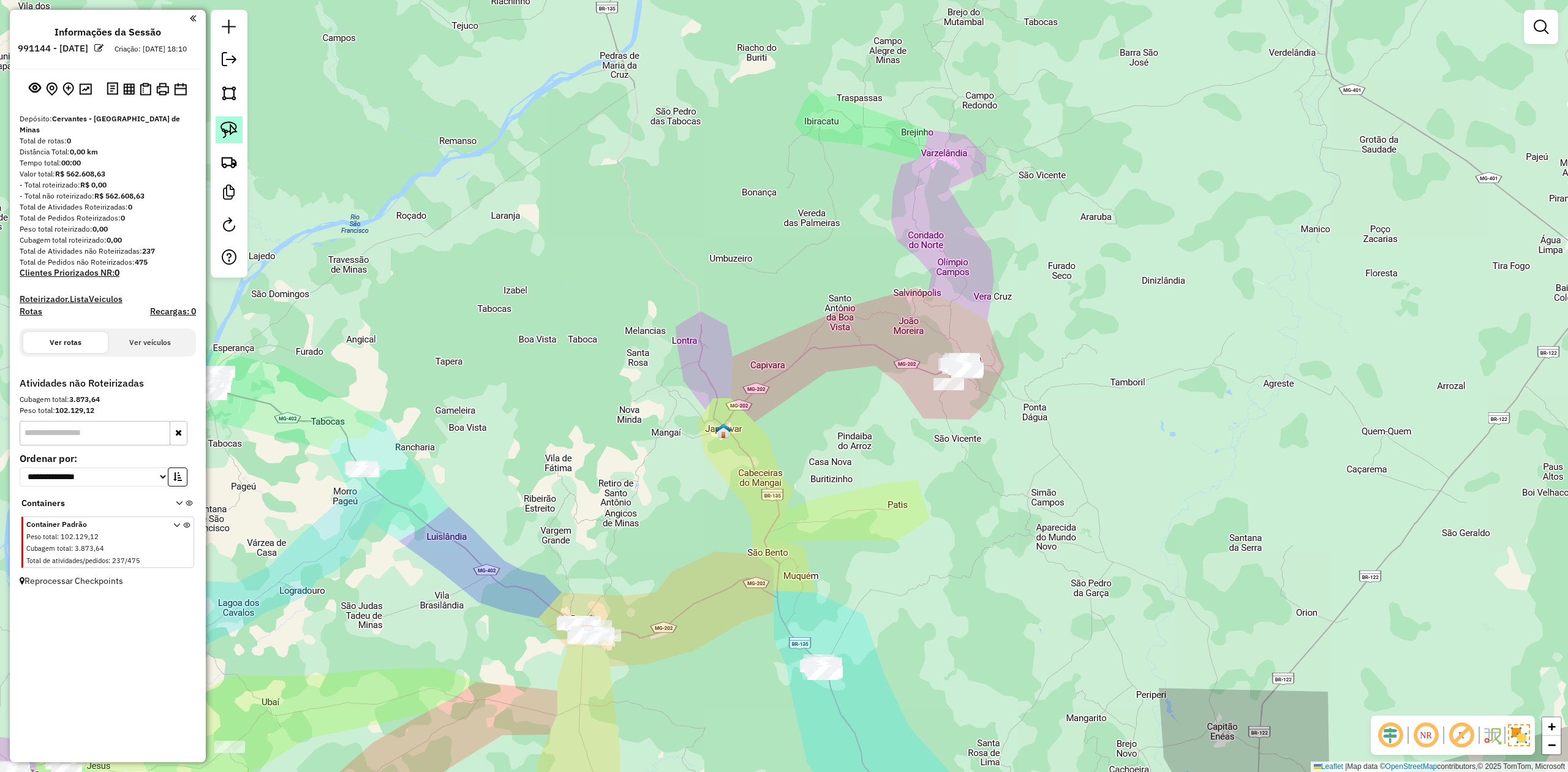
click at [231, 129] on img at bounding box center [229, 130] width 17 height 17
drag, startPoint x: 901, startPoint y: 317, endPoint x: 993, endPoint y: 318, distance: 92.0
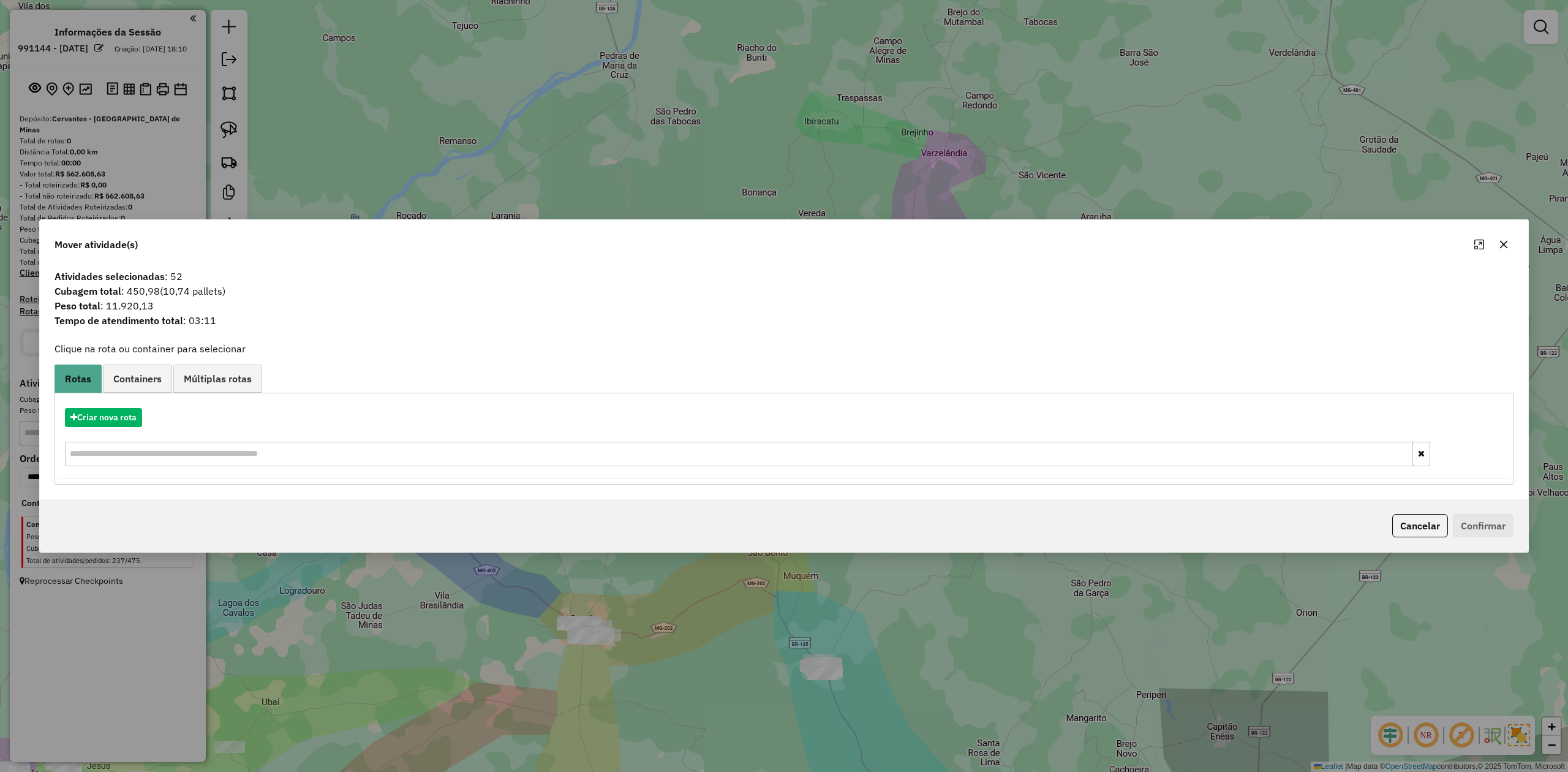
click at [1505, 244] on icon "button" at bounding box center [1504, 244] width 10 height 10
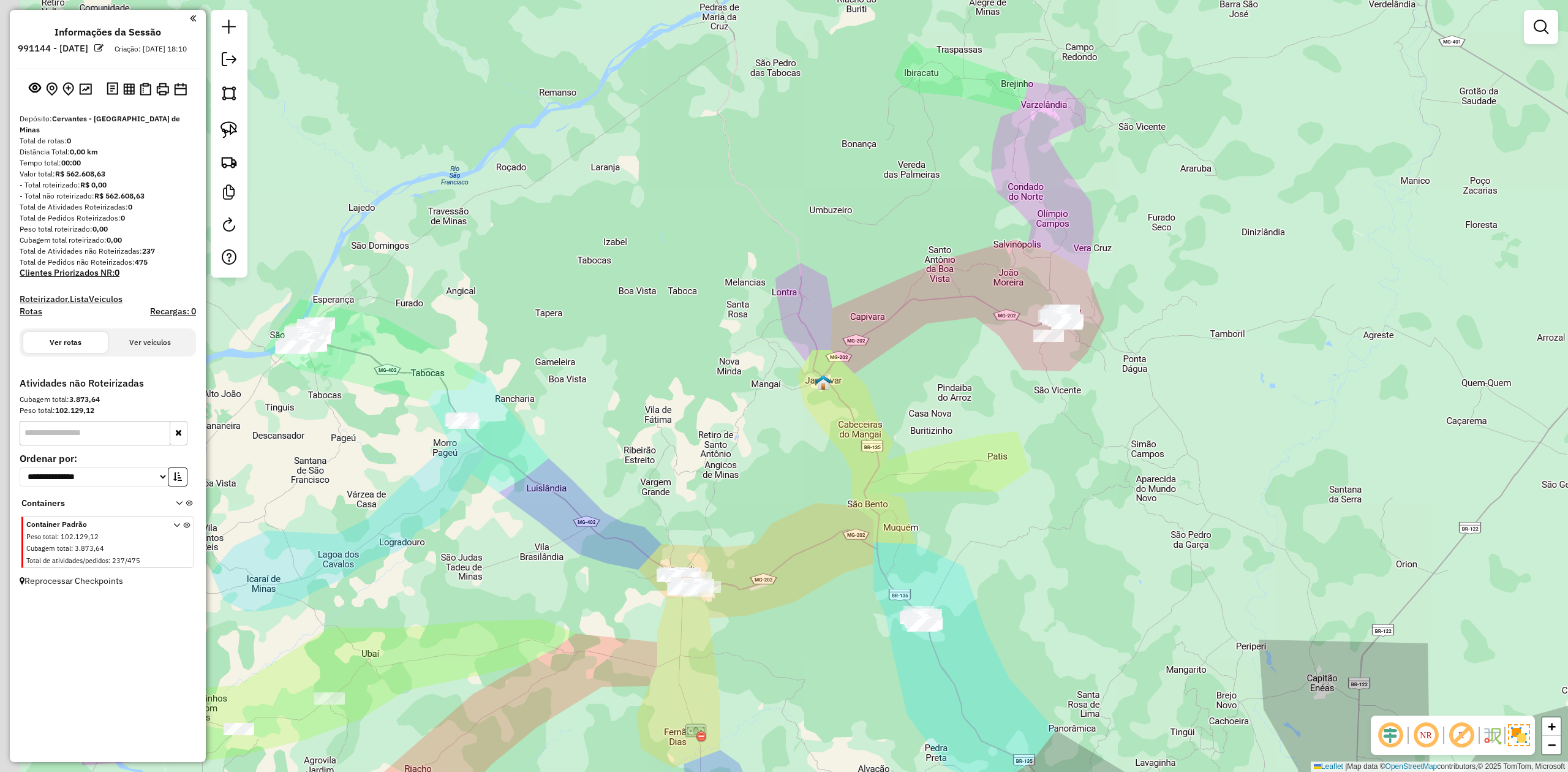
drag, startPoint x: 768, startPoint y: 319, endPoint x: 975, endPoint y: 207, distance: 235.4
click at [961, 214] on div "Janela de atendimento Grade de atendimento Capacidade Transportadoras Veículos …" at bounding box center [784, 386] width 1568 height 772
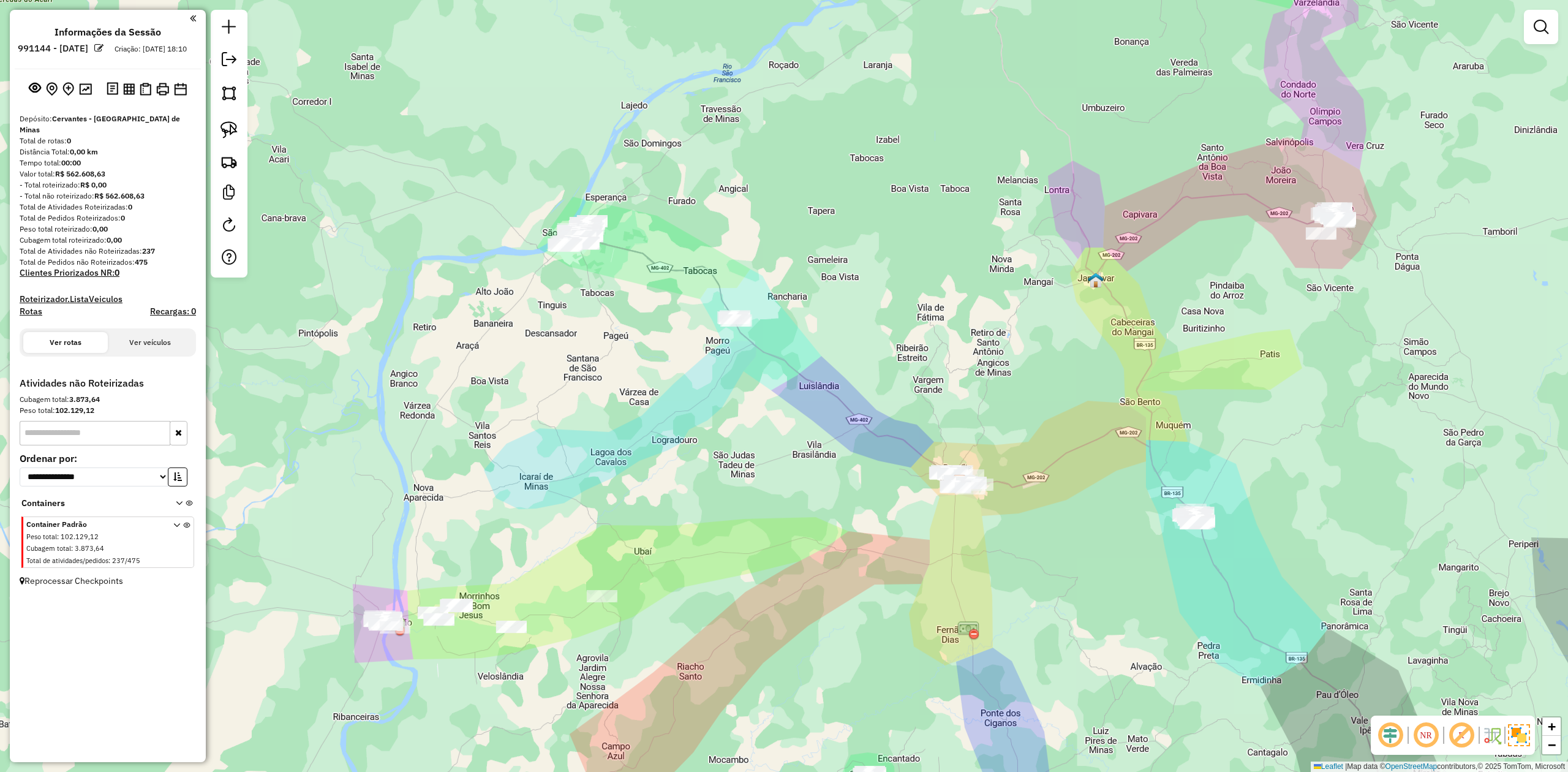
drag, startPoint x: 645, startPoint y: 356, endPoint x: 775, endPoint y: 356, distance: 130.0
click at [785, 354] on div "Janela de atendimento Grade de atendimento Capacidade Transportadoras Veículos …" at bounding box center [784, 386] width 1568 height 772
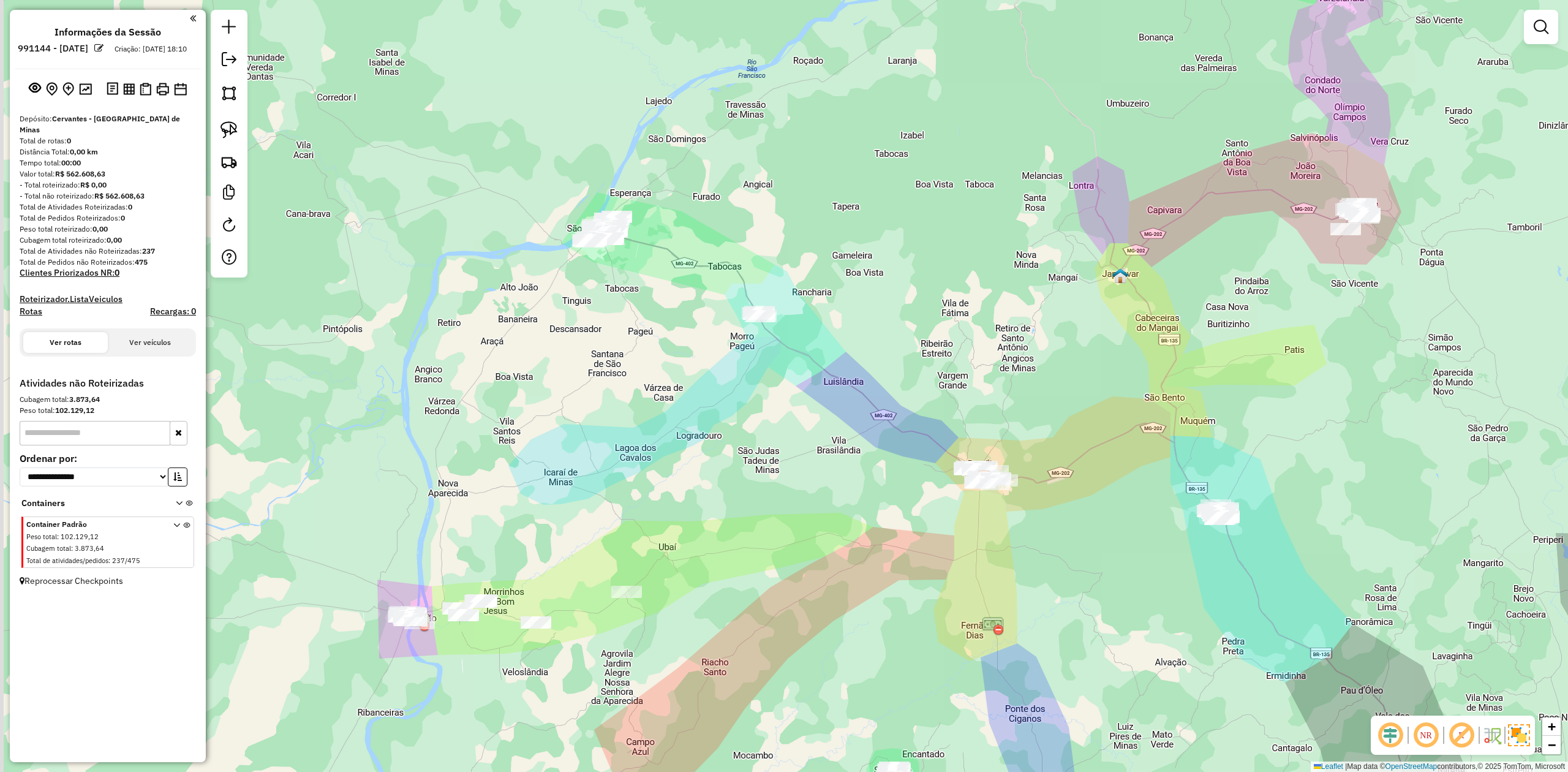
drag, startPoint x: 538, startPoint y: 407, endPoint x: 635, endPoint y: 246, distance: 188.0
click at [635, 246] on div "Janela de atendimento Grade de atendimento Capacidade Transportadoras Veículos …" at bounding box center [784, 386] width 1568 height 772
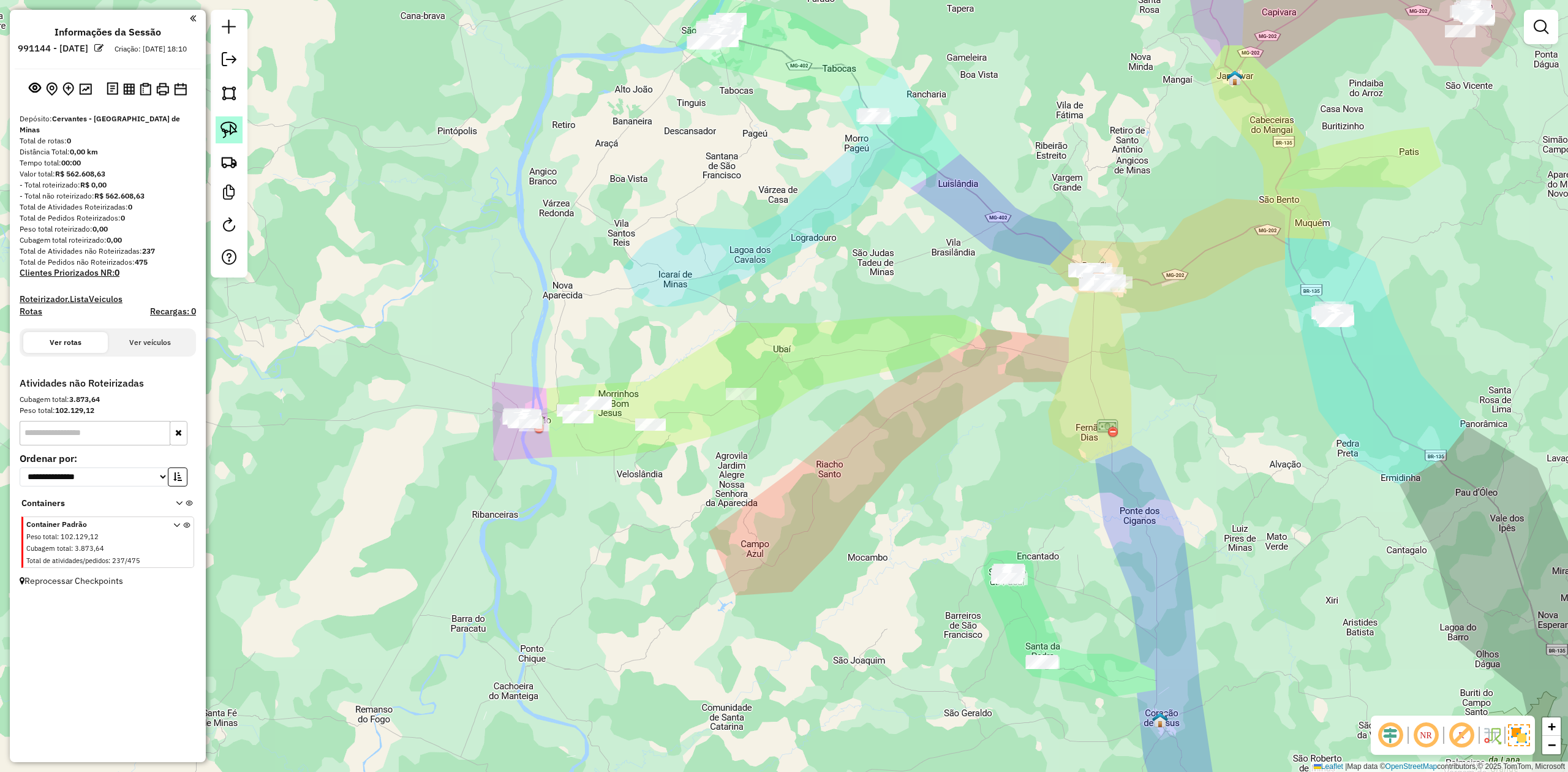
click at [233, 128] on img at bounding box center [229, 130] width 17 height 17
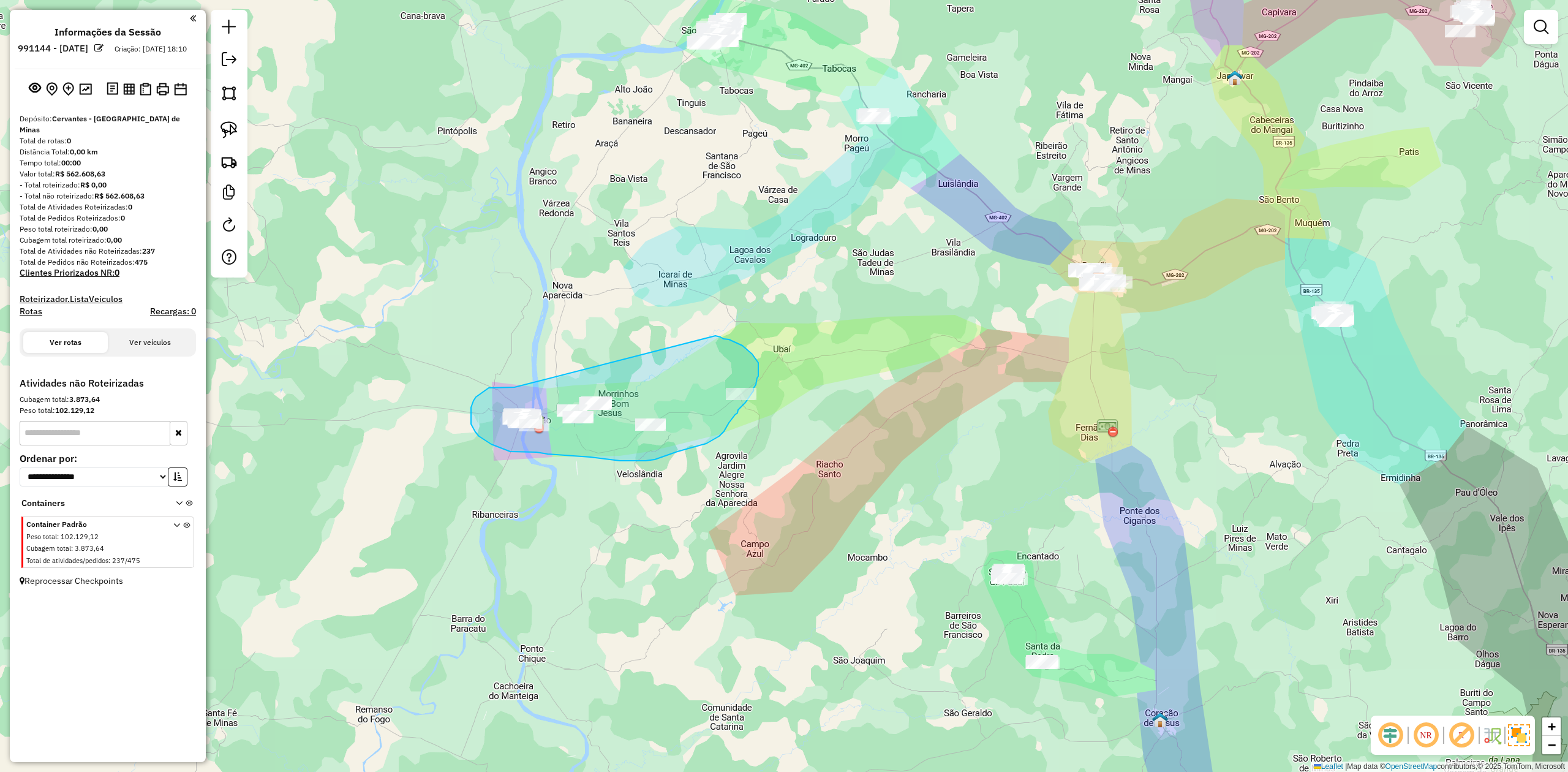
drag, startPoint x: 485, startPoint y: 390, endPoint x: 716, endPoint y: 336, distance: 237.2
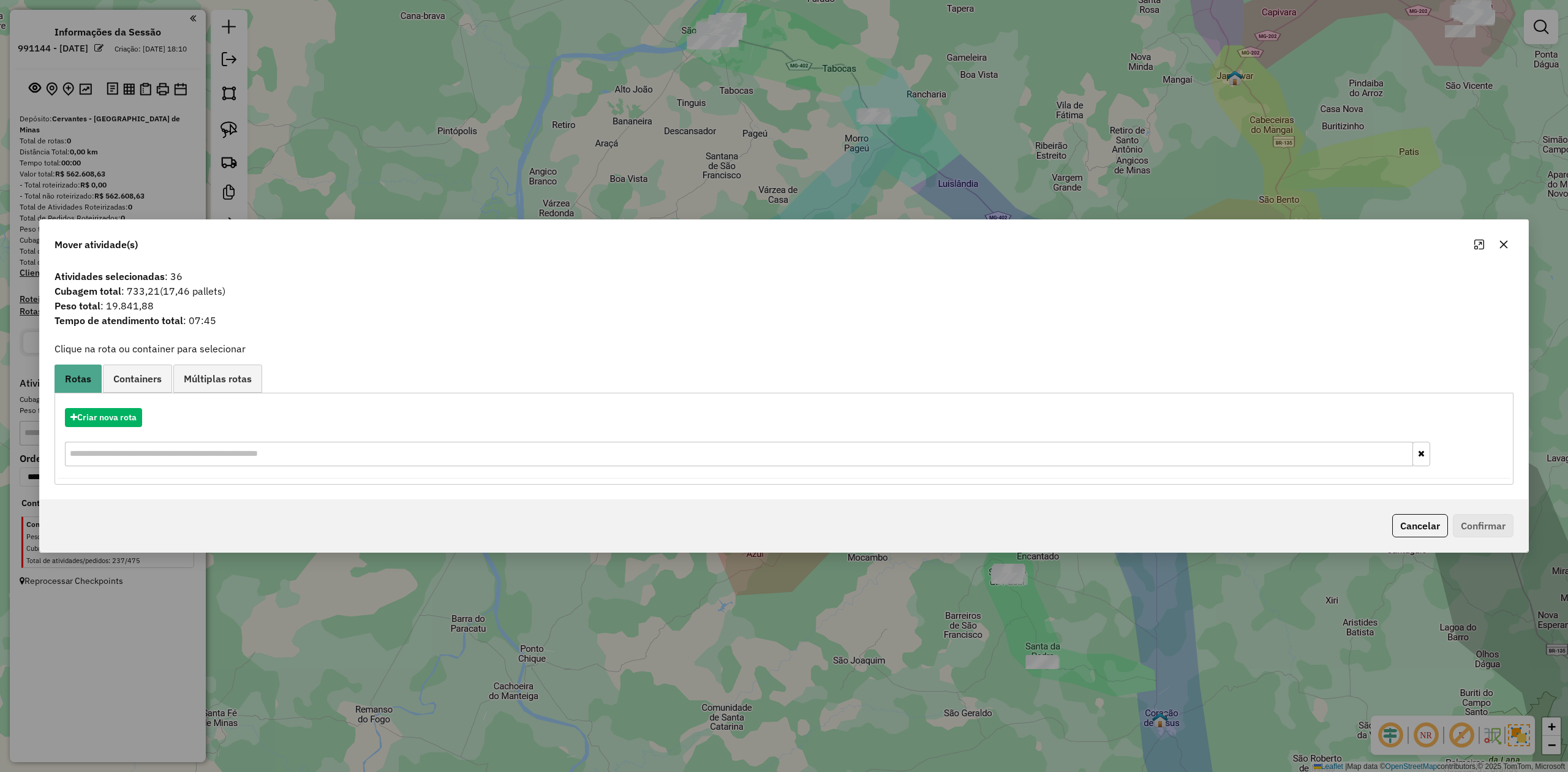
click at [1502, 243] on icon "button" at bounding box center [1504, 244] width 10 height 10
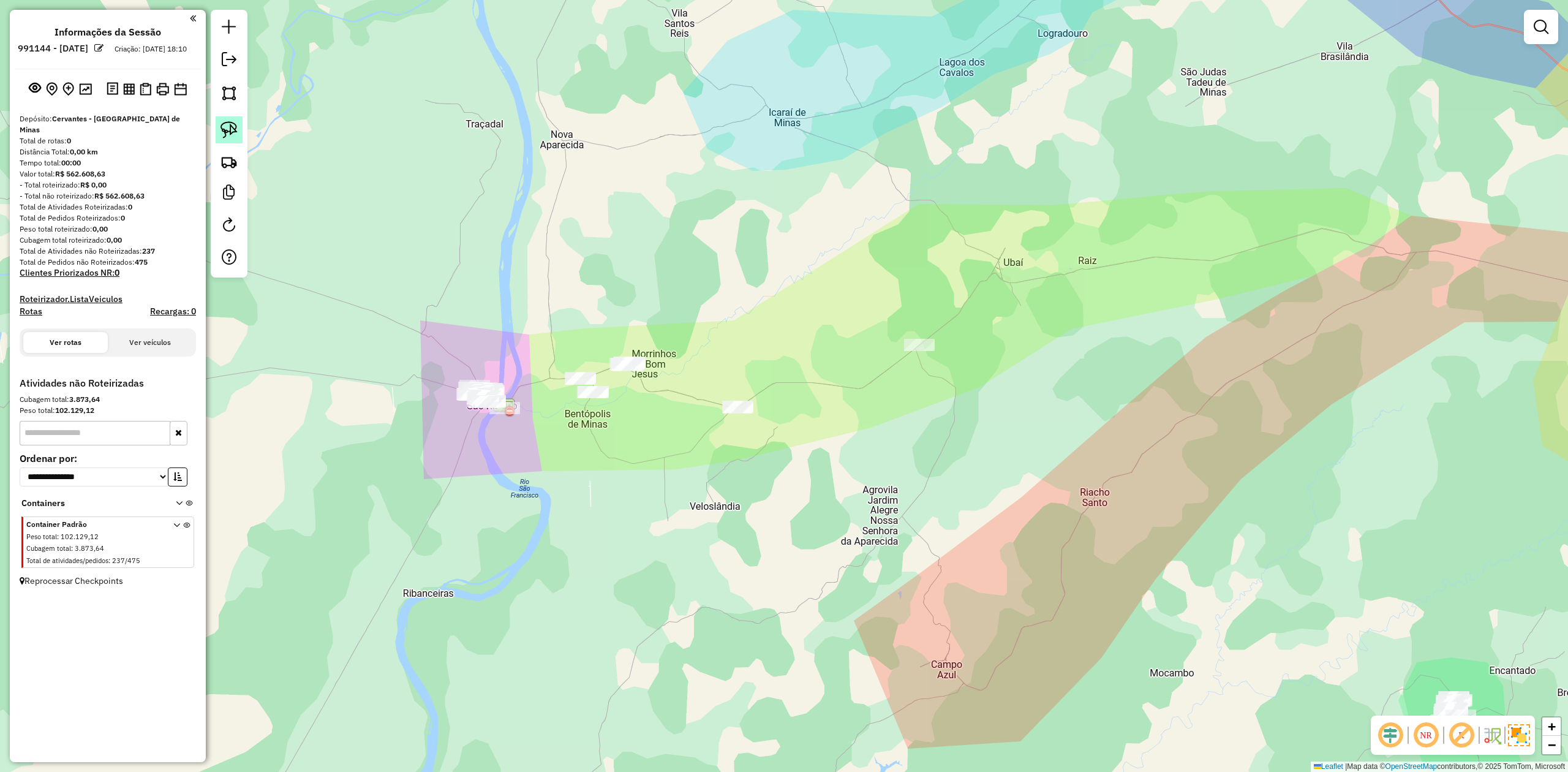
click at [225, 127] on img at bounding box center [229, 130] width 17 height 17
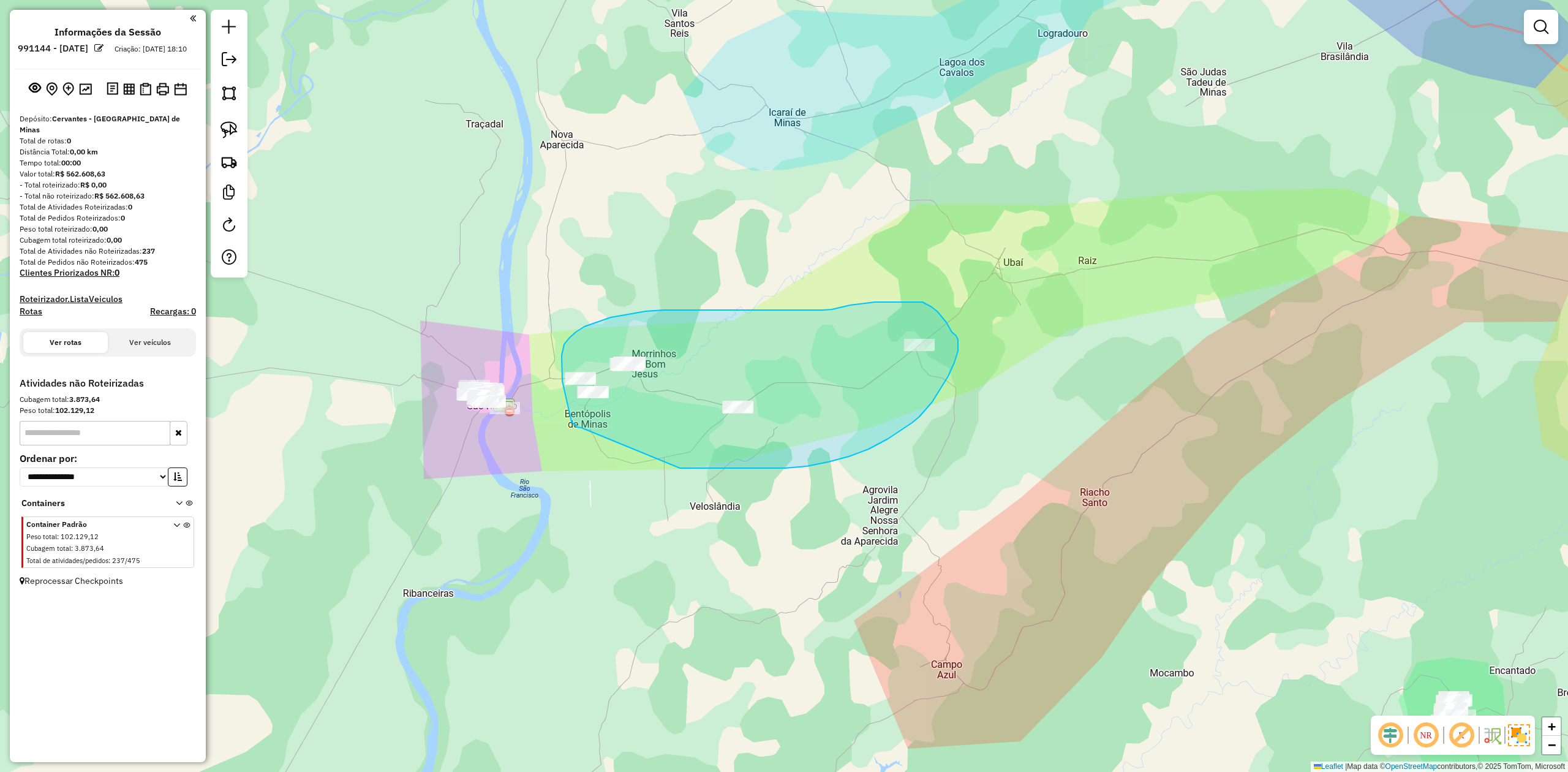
drag, startPoint x: 581, startPoint y: 428, endPoint x: 680, endPoint y: 468, distance: 106.8
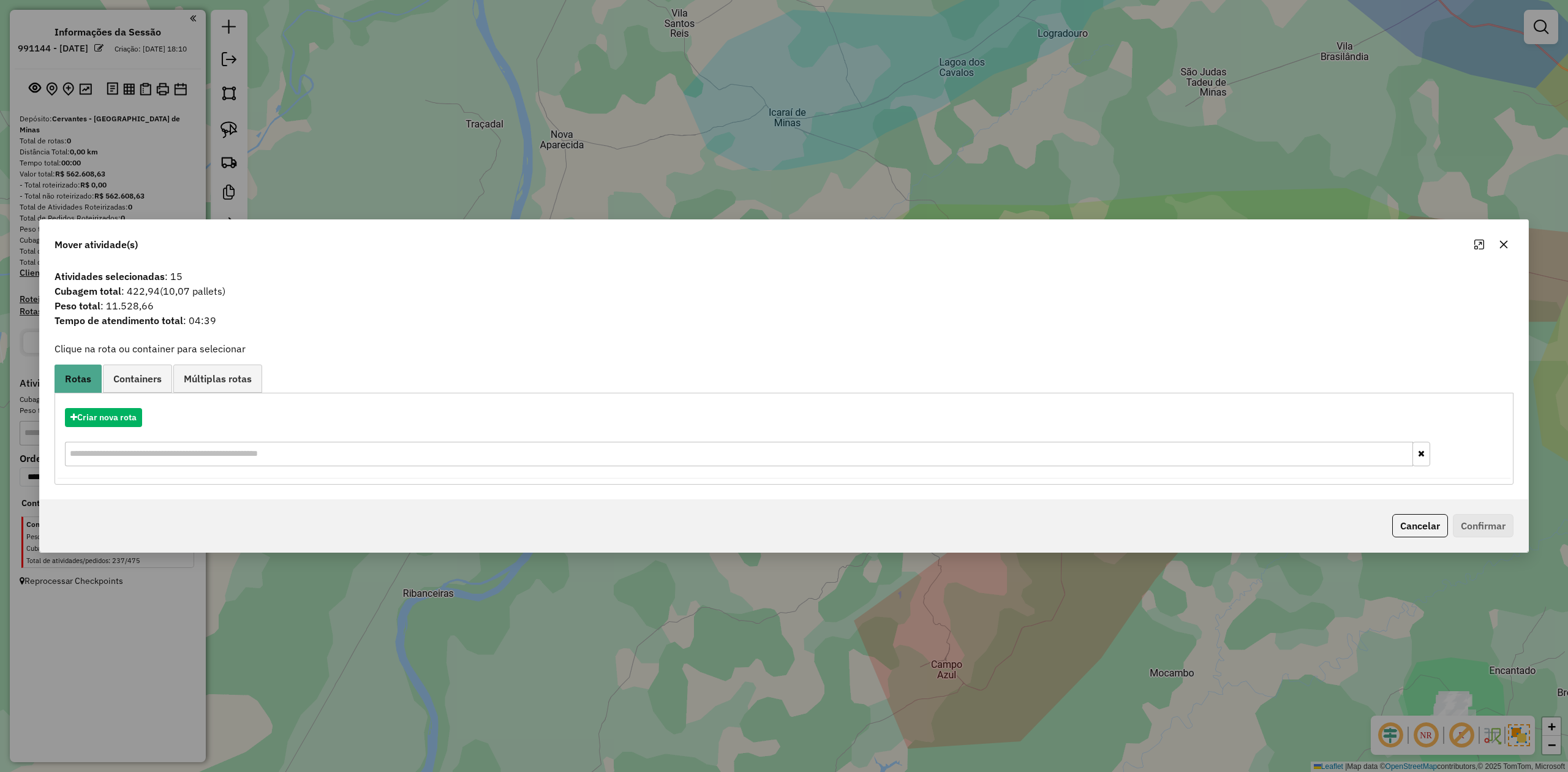
click at [1501, 243] on icon "button" at bounding box center [1504, 244] width 10 height 10
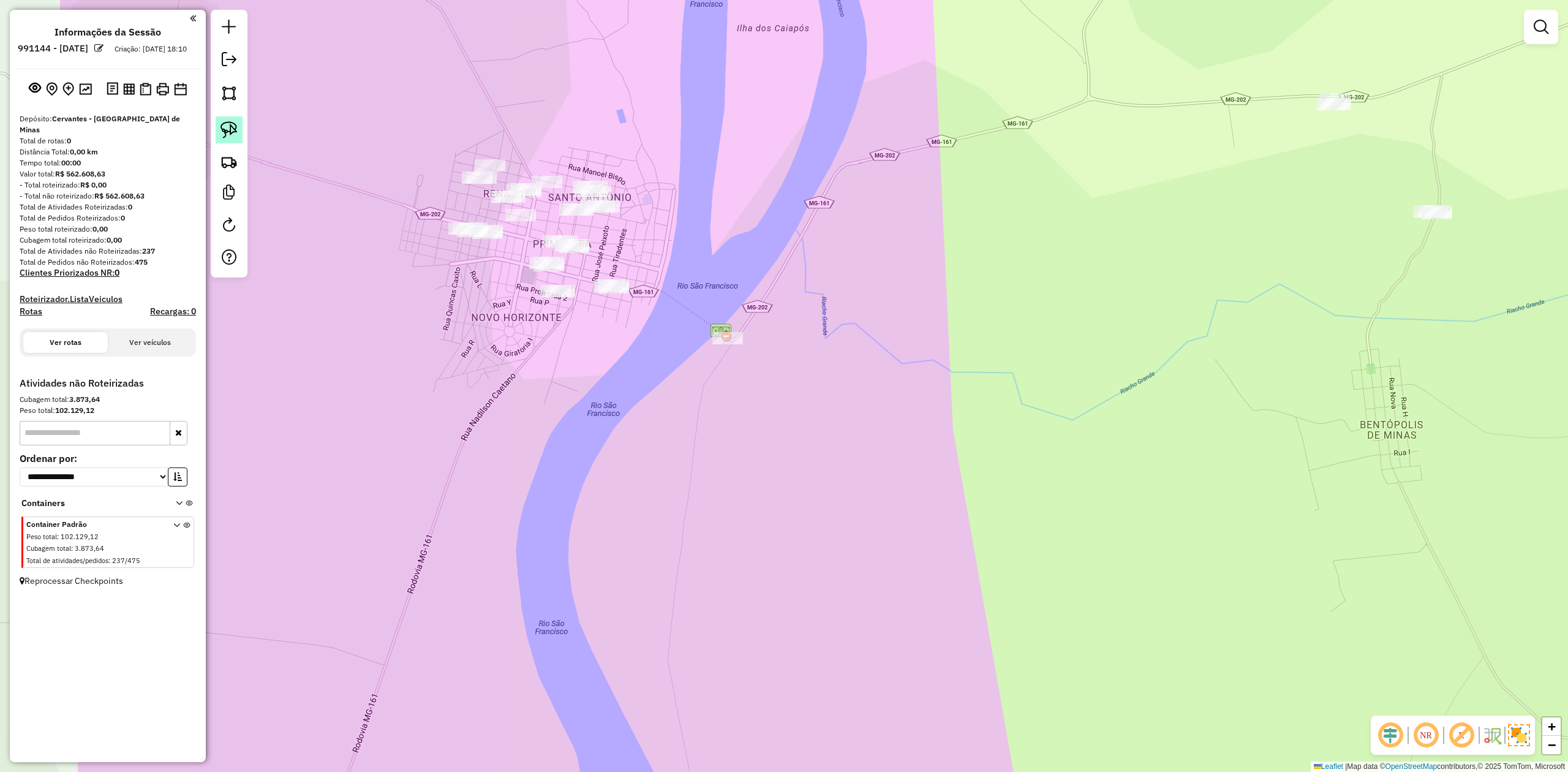
click at [233, 127] on img at bounding box center [229, 130] width 17 height 17
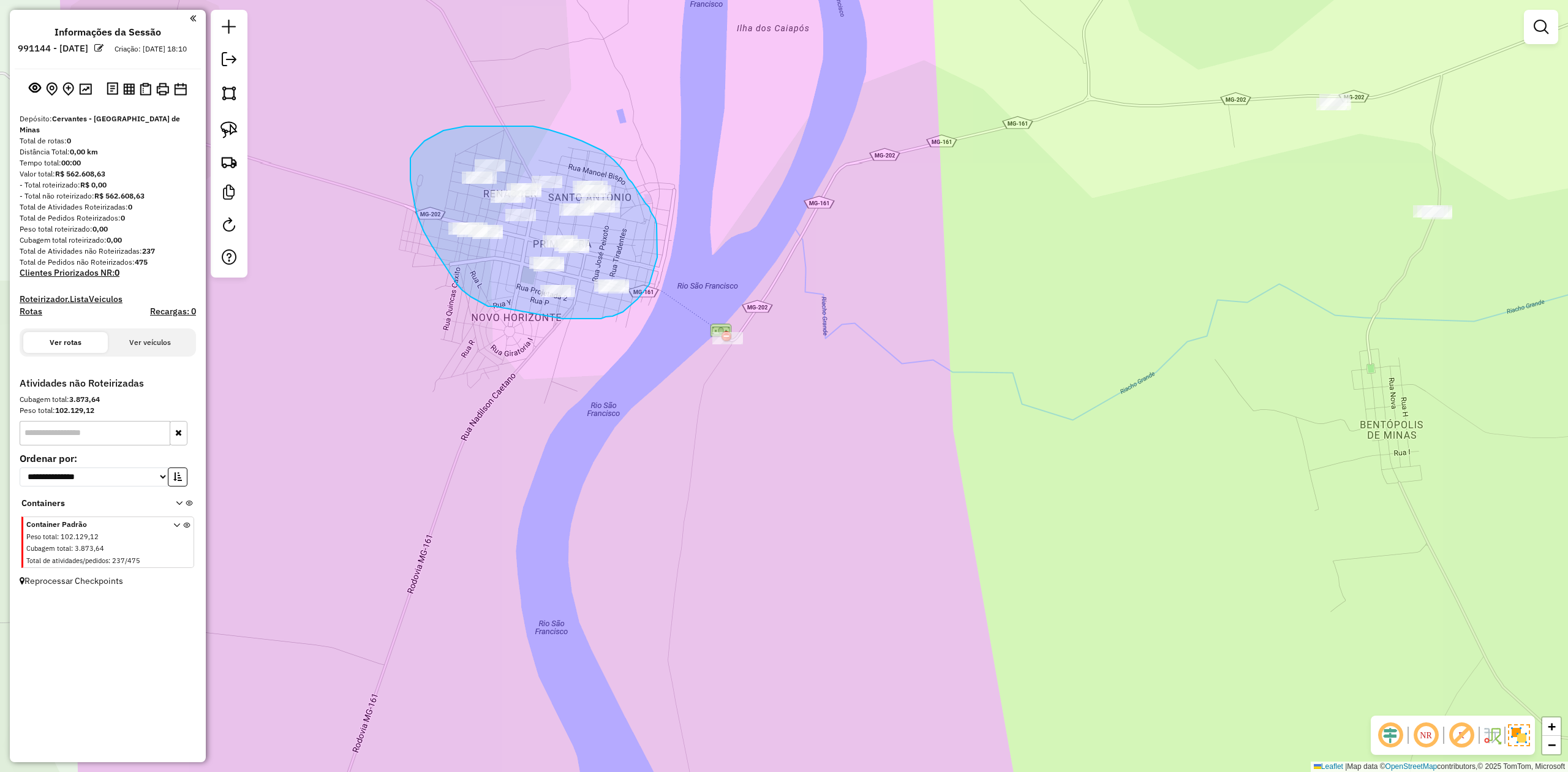
drag, startPoint x: 495, startPoint y: 307, endPoint x: 552, endPoint y: 315, distance: 57.6
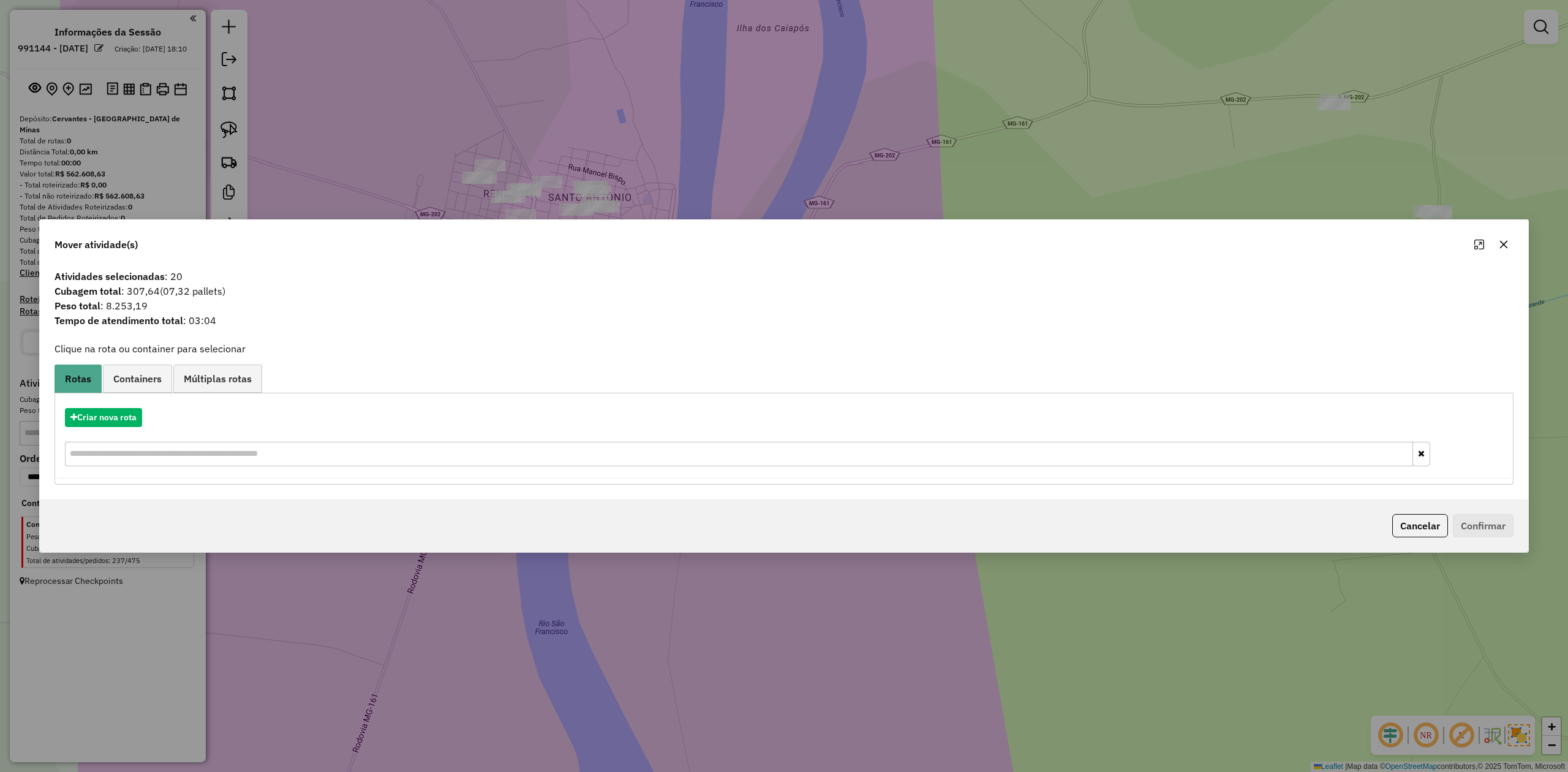
click at [1503, 242] on icon "button" at bounding box center [1504, 244] width 10 height 10
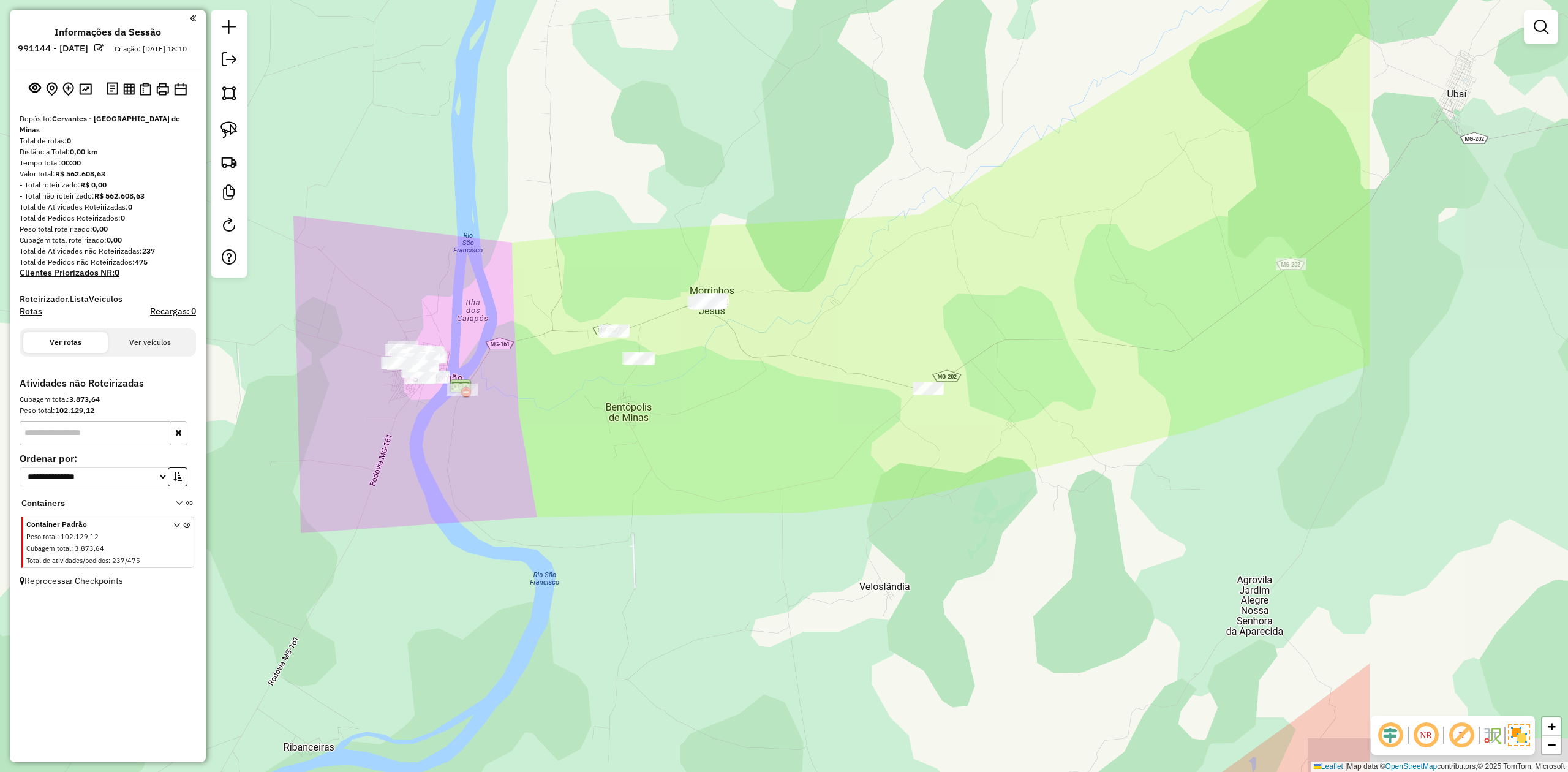
drag, startPoint x: 1033, startPoint y: 396, endPoint x: 736, endPoint y: 393, distance: 297.0
click at [677, 417] on div "Janela de atendimento Grade de atendimento Capacidade Transportadoras Veículos …" at bounding box center [784, 386] width 1568 height 772
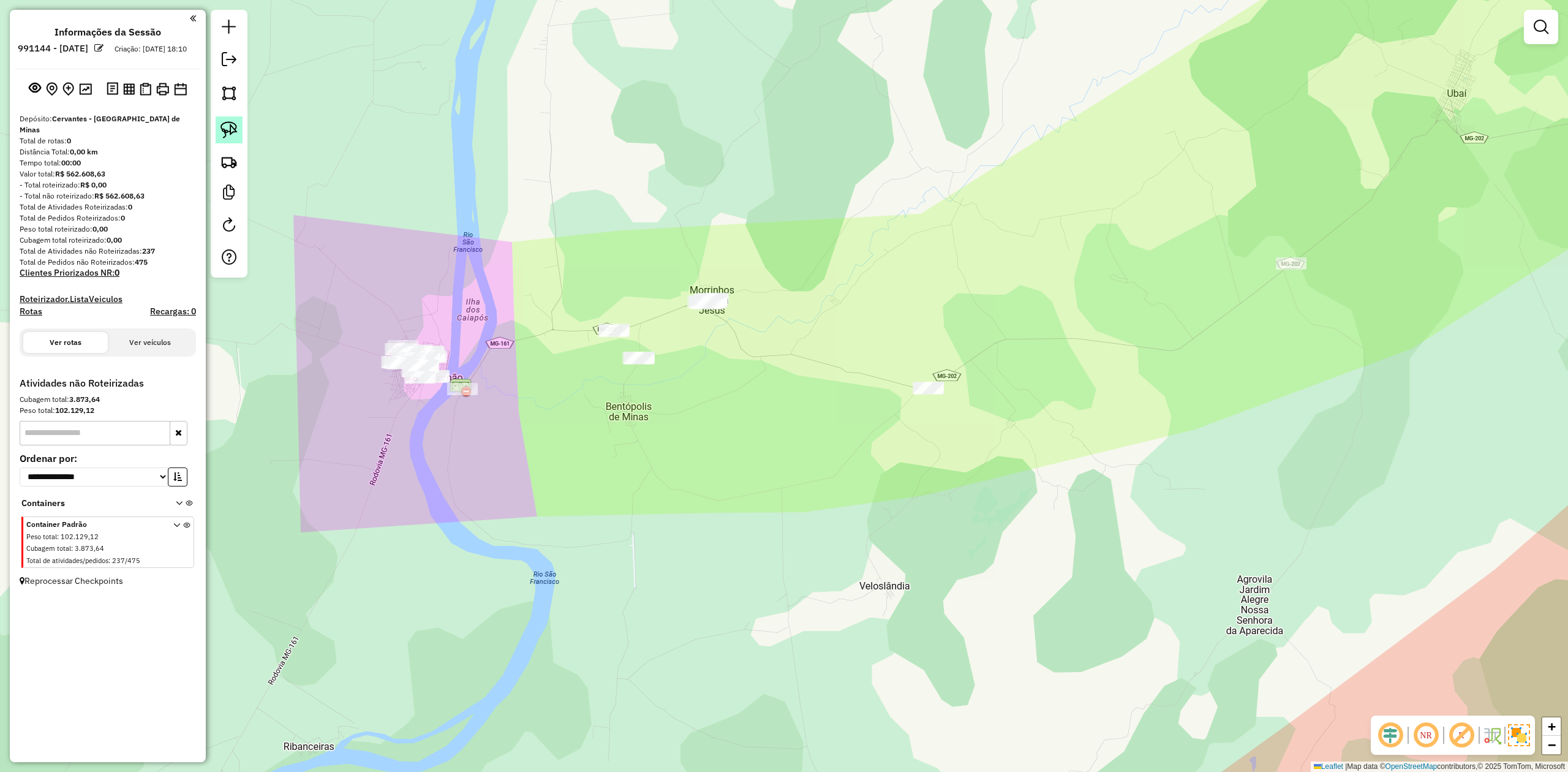
click at [231, 130] on img at bounding box center [229, 130] width 17 height 17
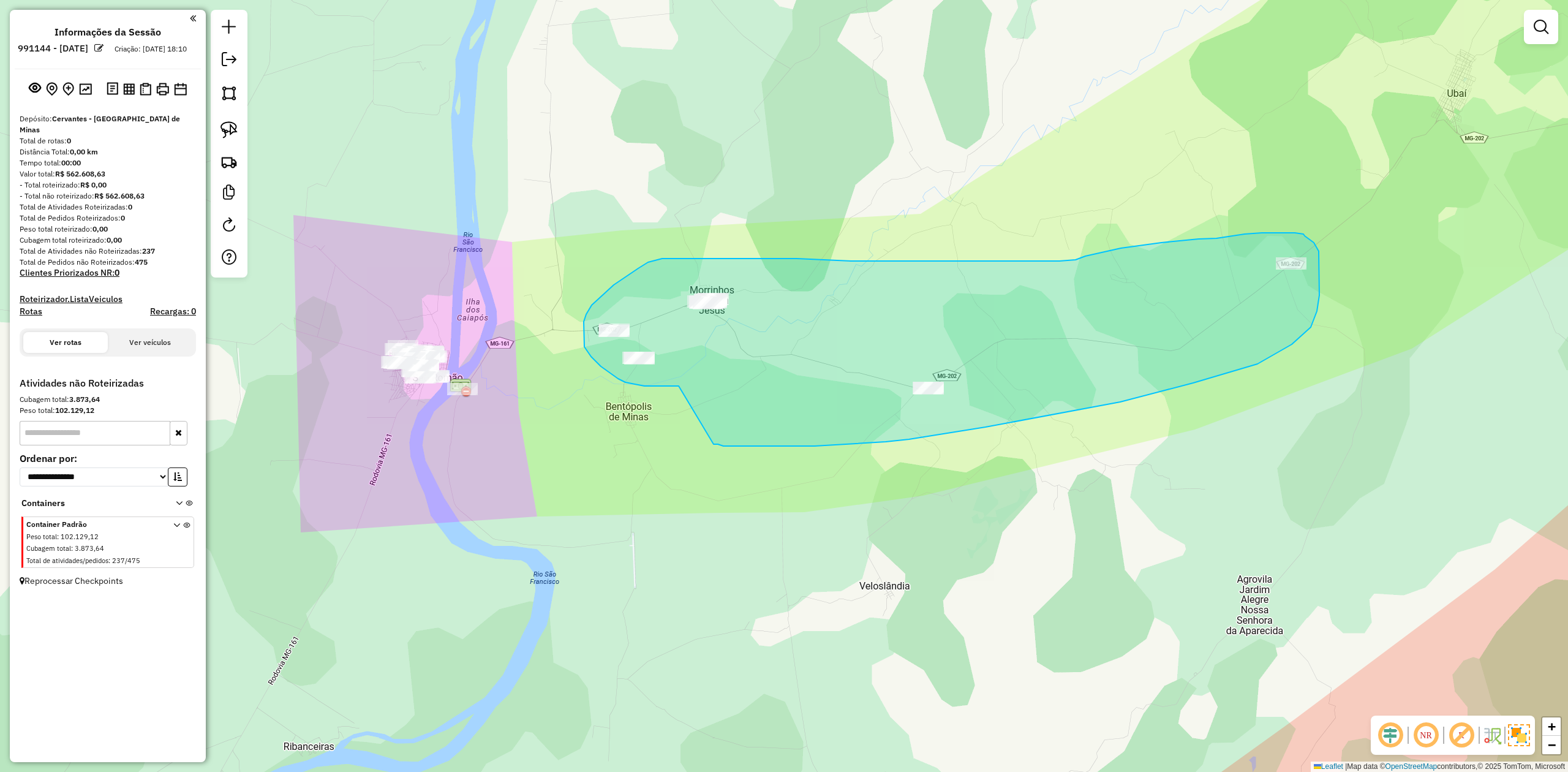
drag, startPoint x: 672, startPoint y: 386, endPoint x: 714, endPoint y: 444, distance: 71.6
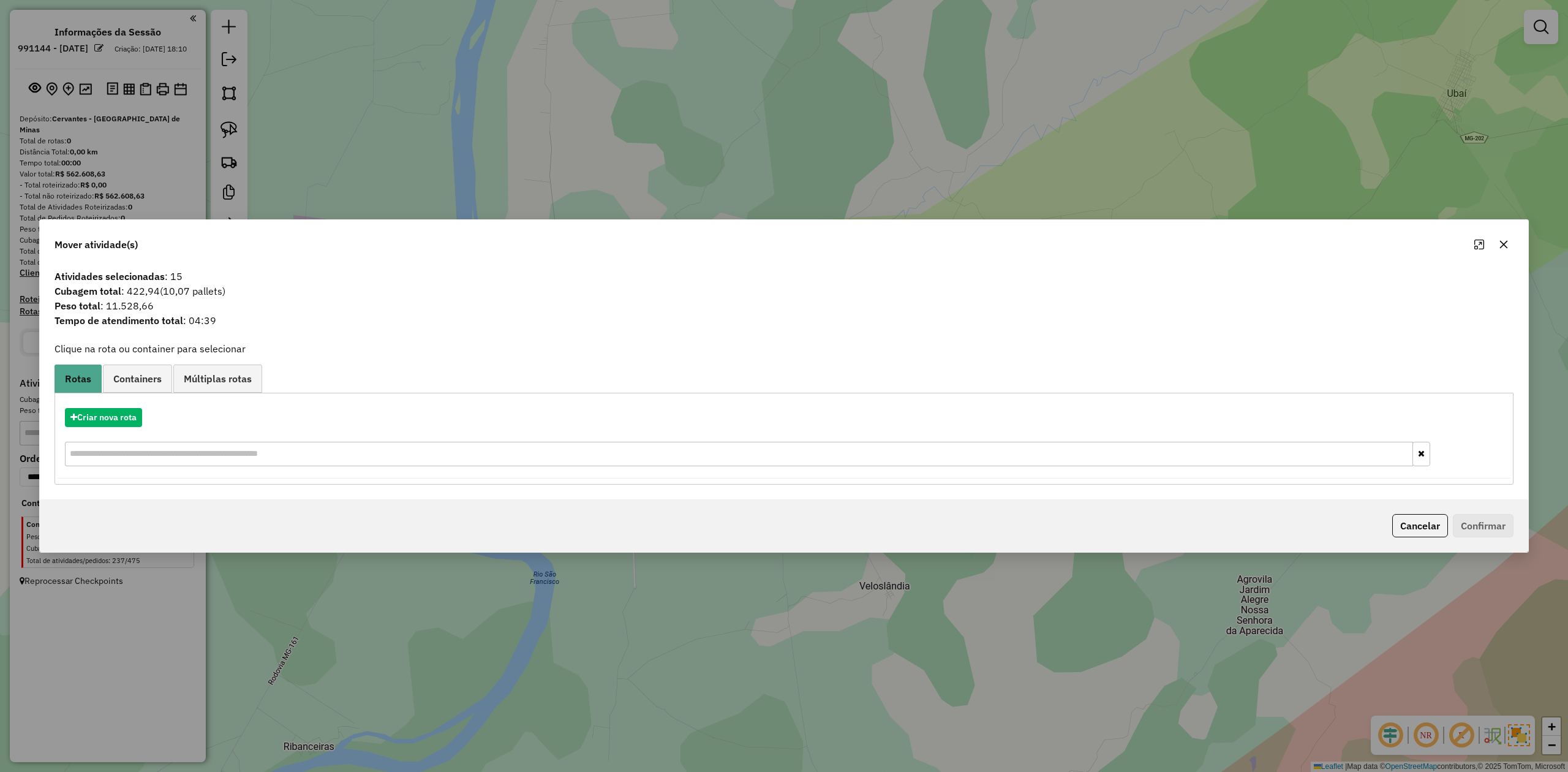
click at [1505, 241] on icon "button" at bounding box center [1504, 244] width 8 height 8
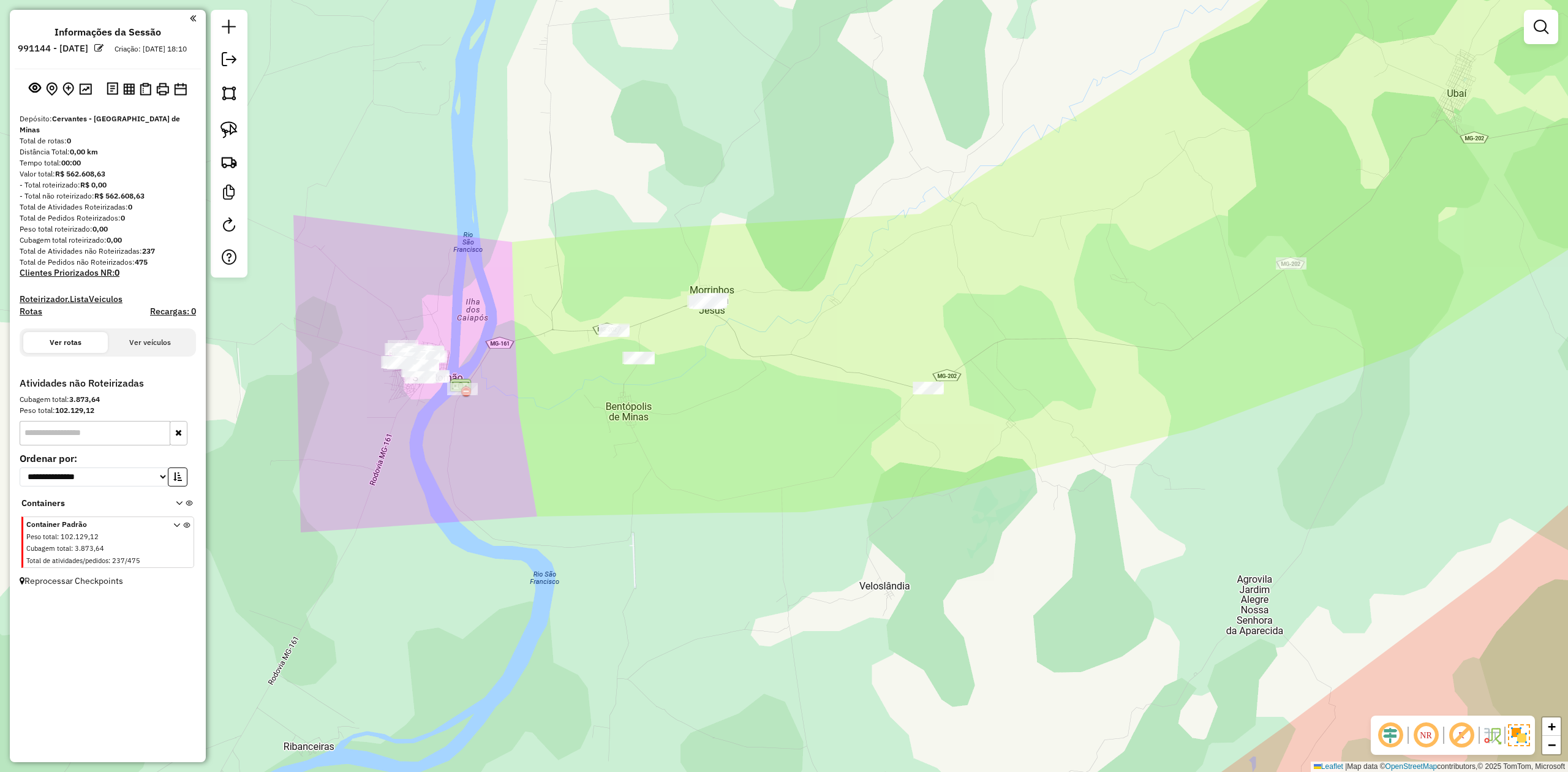
click at [1170, 383] on div "Janela de atendimento Grade de atendimento Capacidade Transportadoras Veículos …" at bounding box center [784, 386] width 1568 height 772
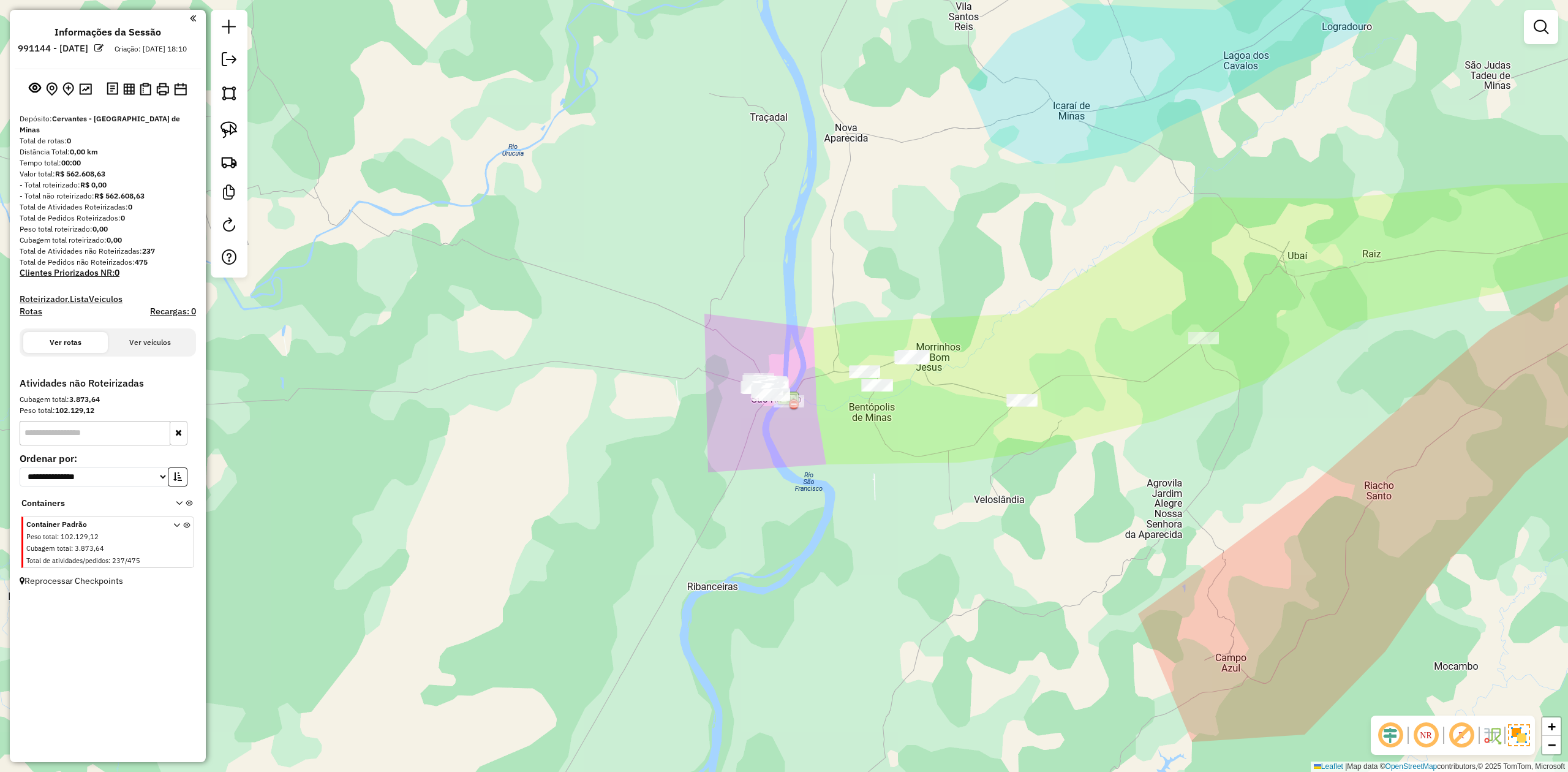
drag, startPoint x: 1342, startPoint y: 429, endPoint x: 925, endPoint y: 217, distance: 467.8
click at [954, 233] on div "Janela de atendimento Grade de atendimento Capacidade Transportadoras Veículos …" at bounding box center [784, 386] width 1568 height 772
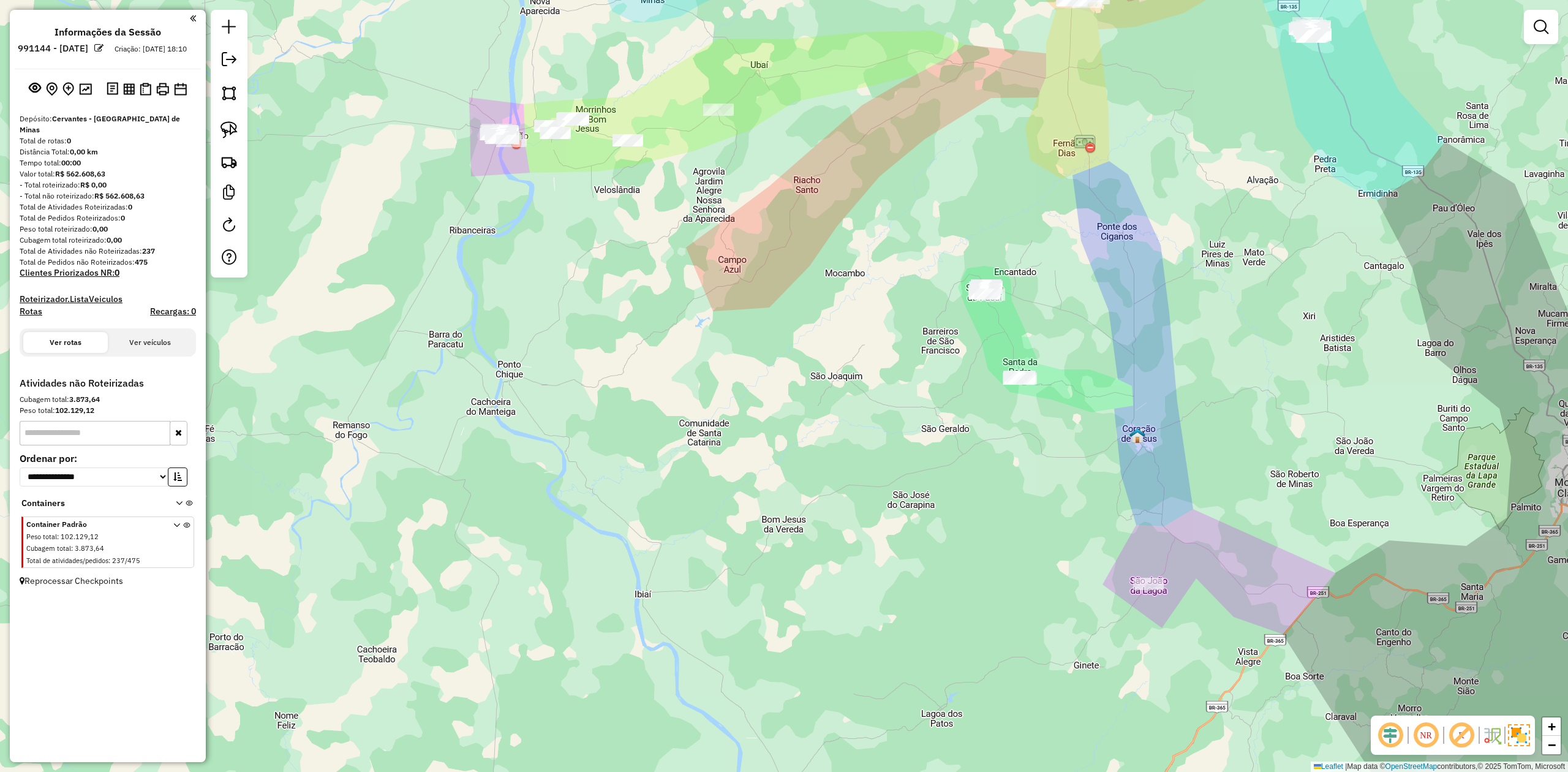
drag, startPoint x: 1044, startPoint y: 415, endPoint x: 966, endPoint y: 359, distance: 96.0
click at [973, 369] on div "Janela de atendimento Grade de atendimento Capacidade Transportadoras Veículos …" at bounding box center [784, 386] width 1568 height 772
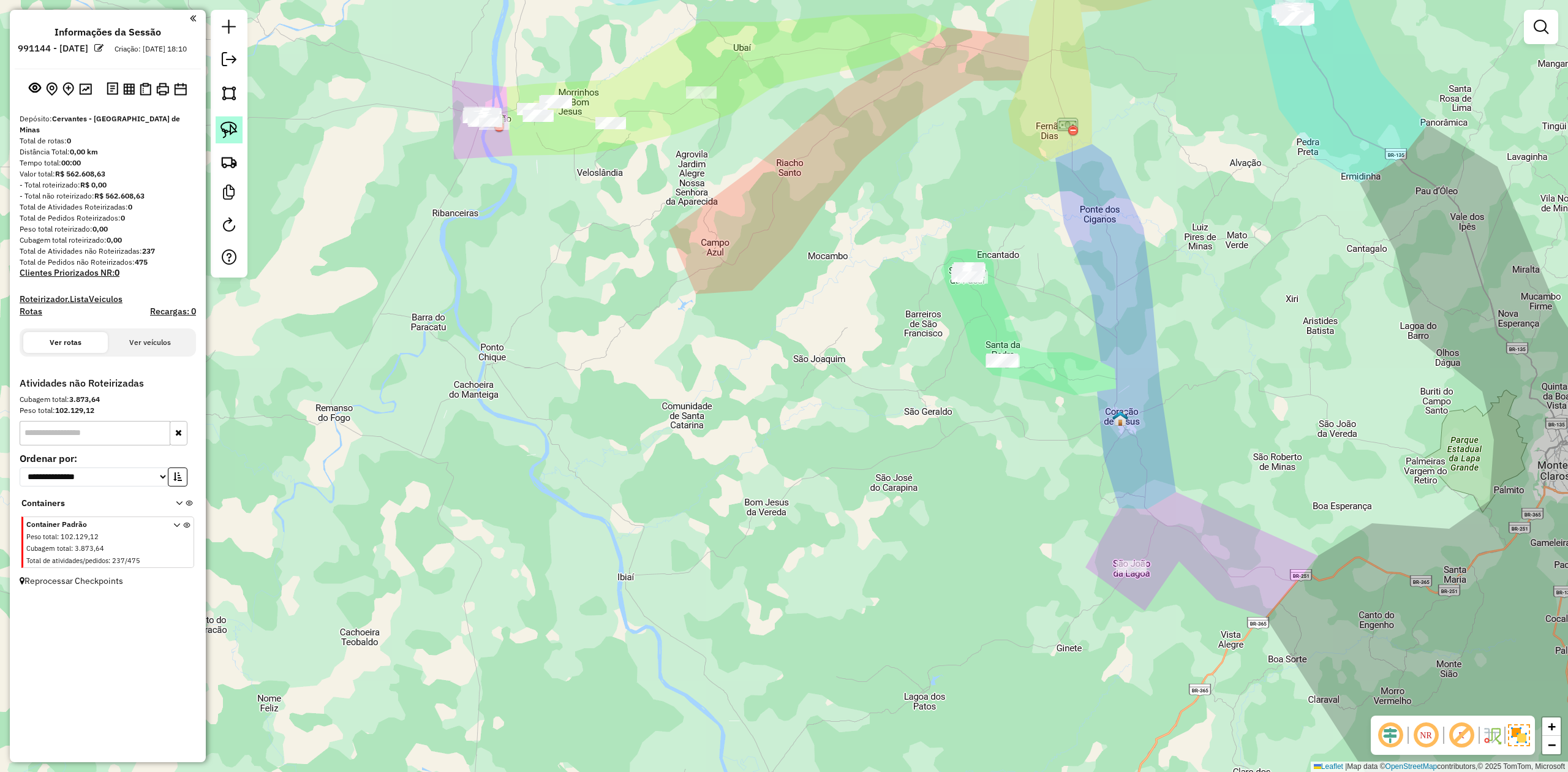
click at [237, 127] on img at bounding box center [229, 130] width 17 height 17
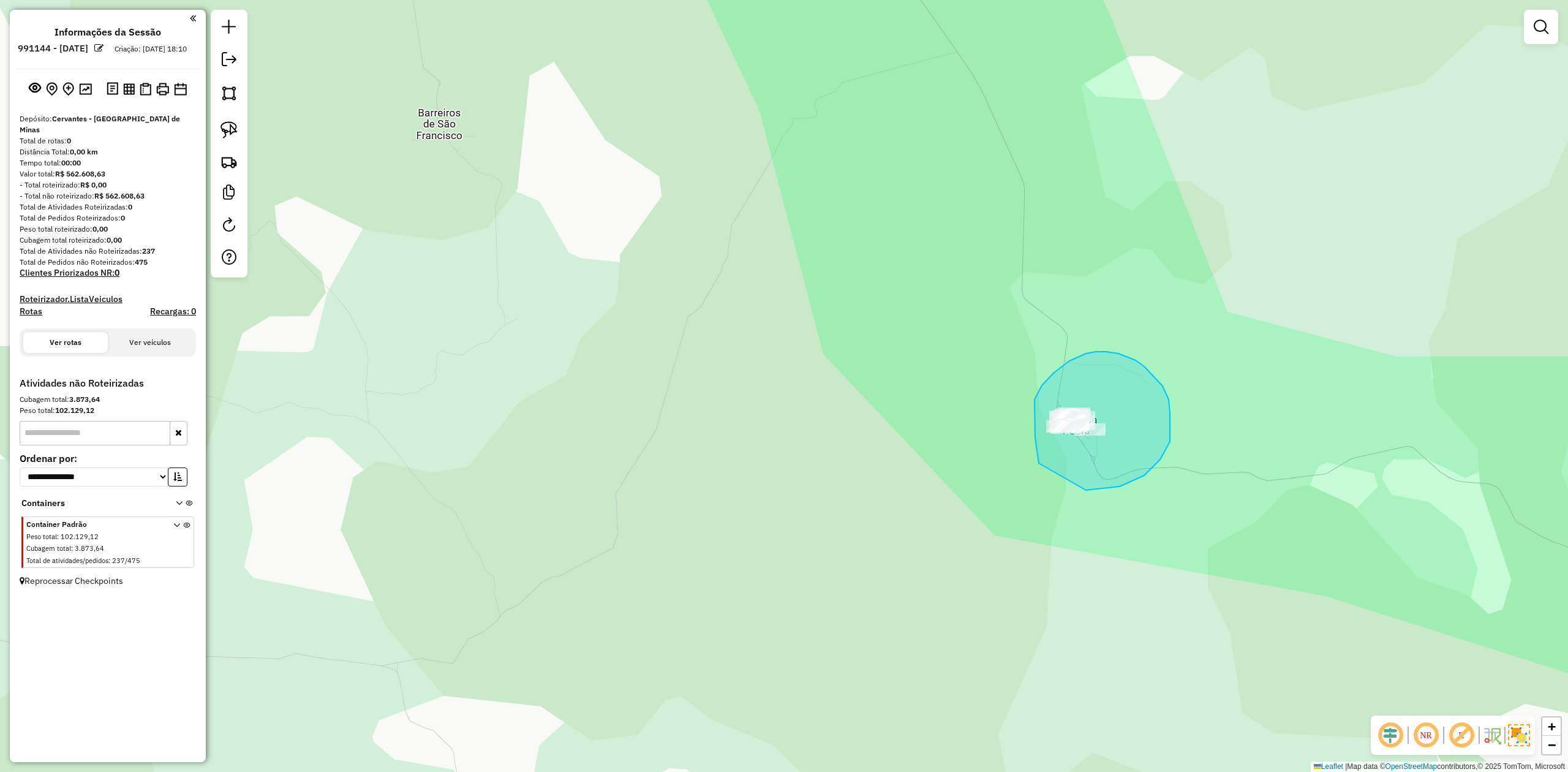
drag, startPoint x: 1039, startPoint y: 463, endPoint x: 1053, endPoint y: 474, distance: 17.8
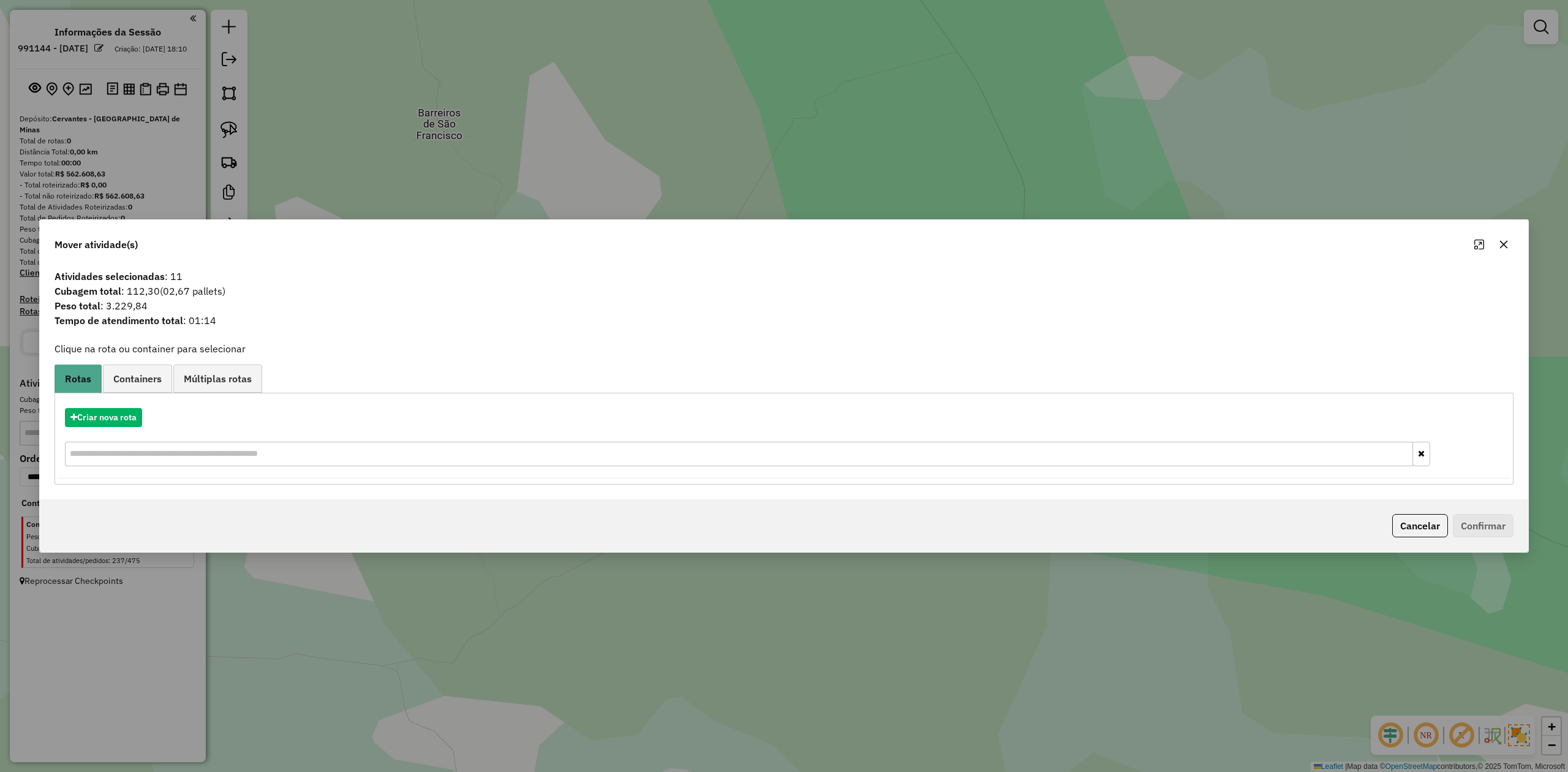
click at [1505, 243] on icon "button" at bounding box center [1504, 244] width 10 height 10
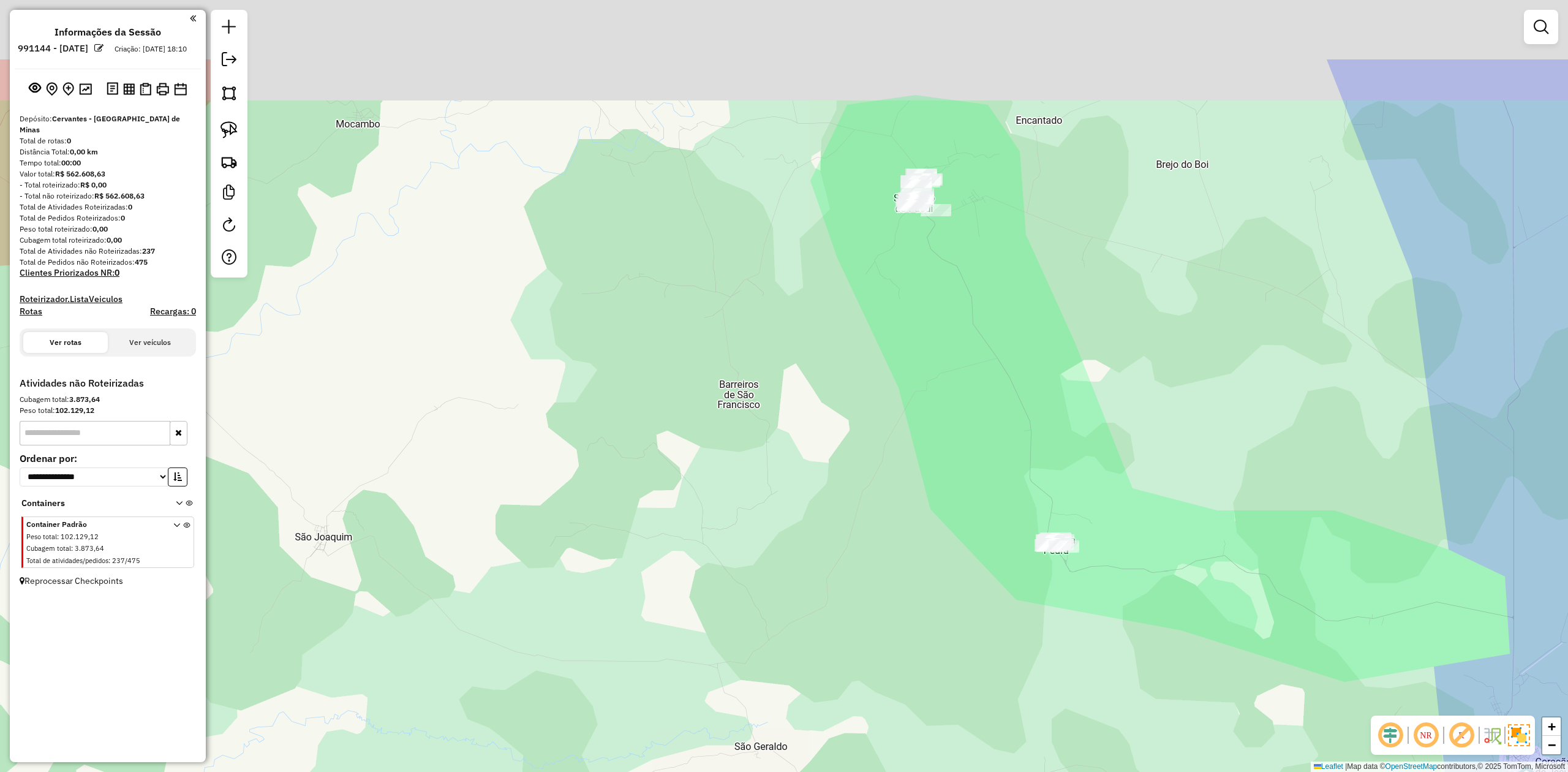
drag, startPoint x: 891, startPoint y: 232, endPoint x: 883, endPoint y: 397, distance: 165.2
click at [883, 397] on div "Janela de atendimento Grade de atendimento Capacidade Transportadoras Veículos …" at bounding box center [784, 386] width 1568 height 772
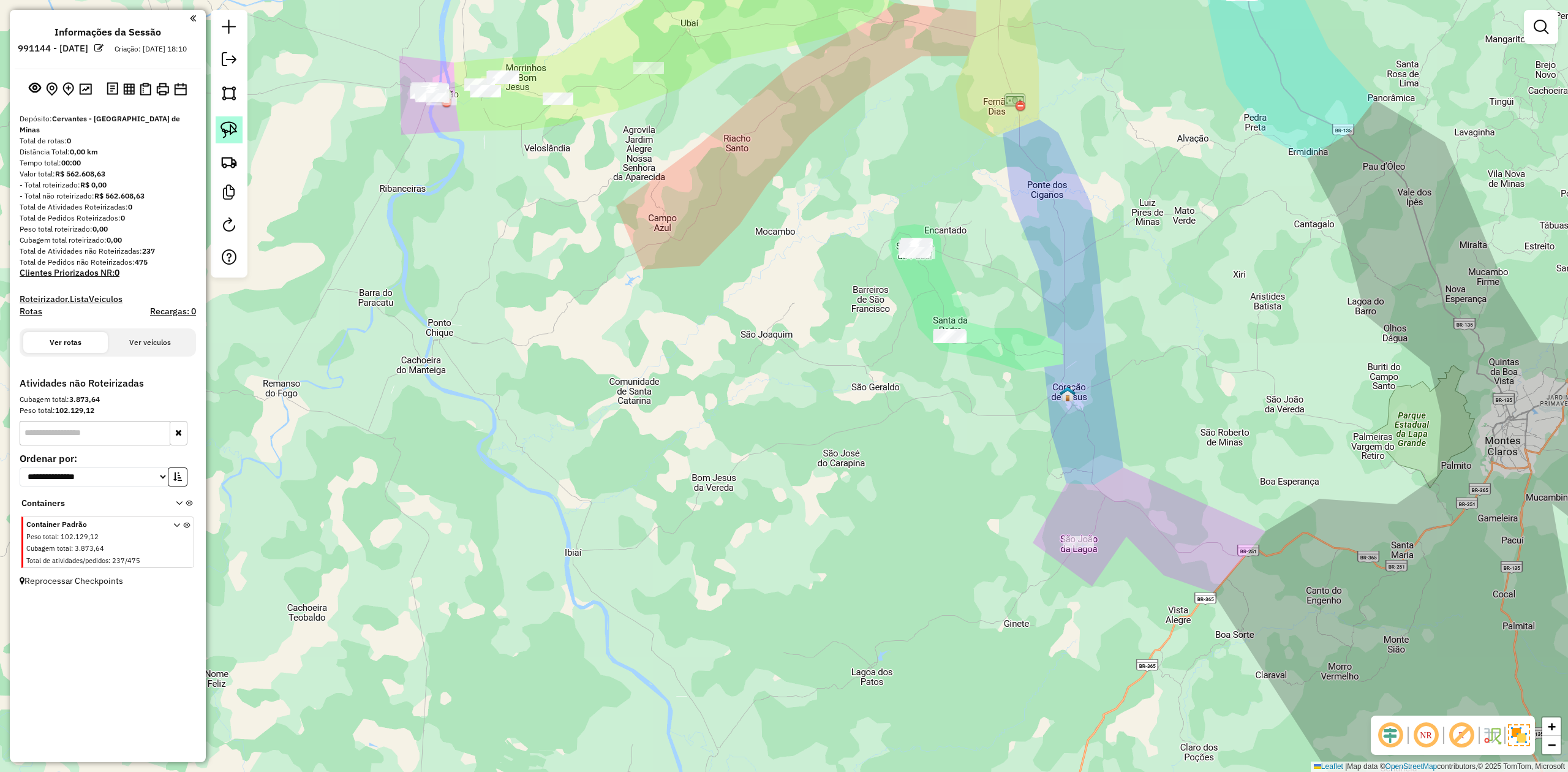
click at [224, 132] on img at bounding box center [229, 130] width 17 height 17
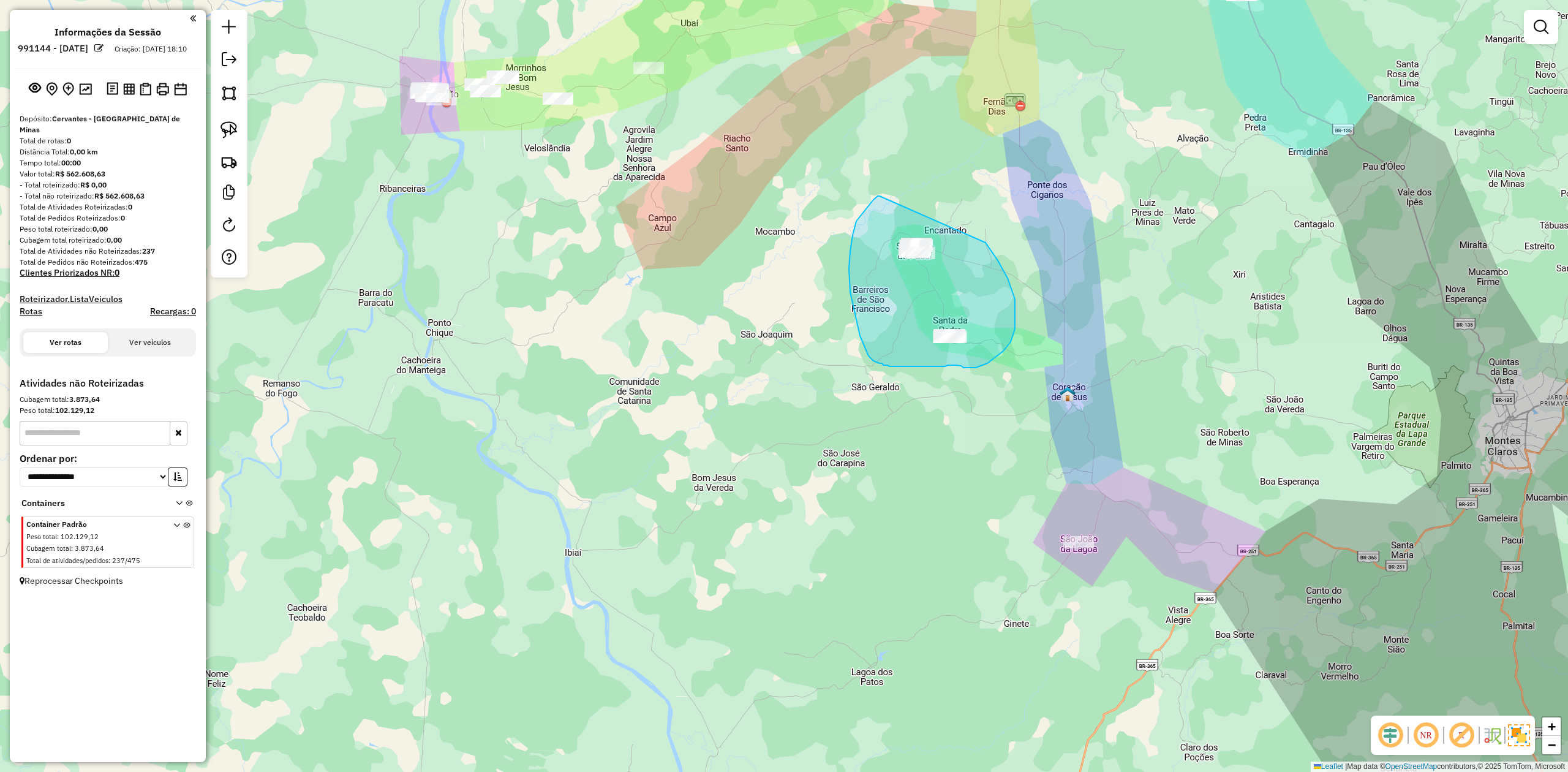
drag, startPoint x: 880, startPoint y: 196, endPoint x: 934, endPoint y: 192, distance: 54.1
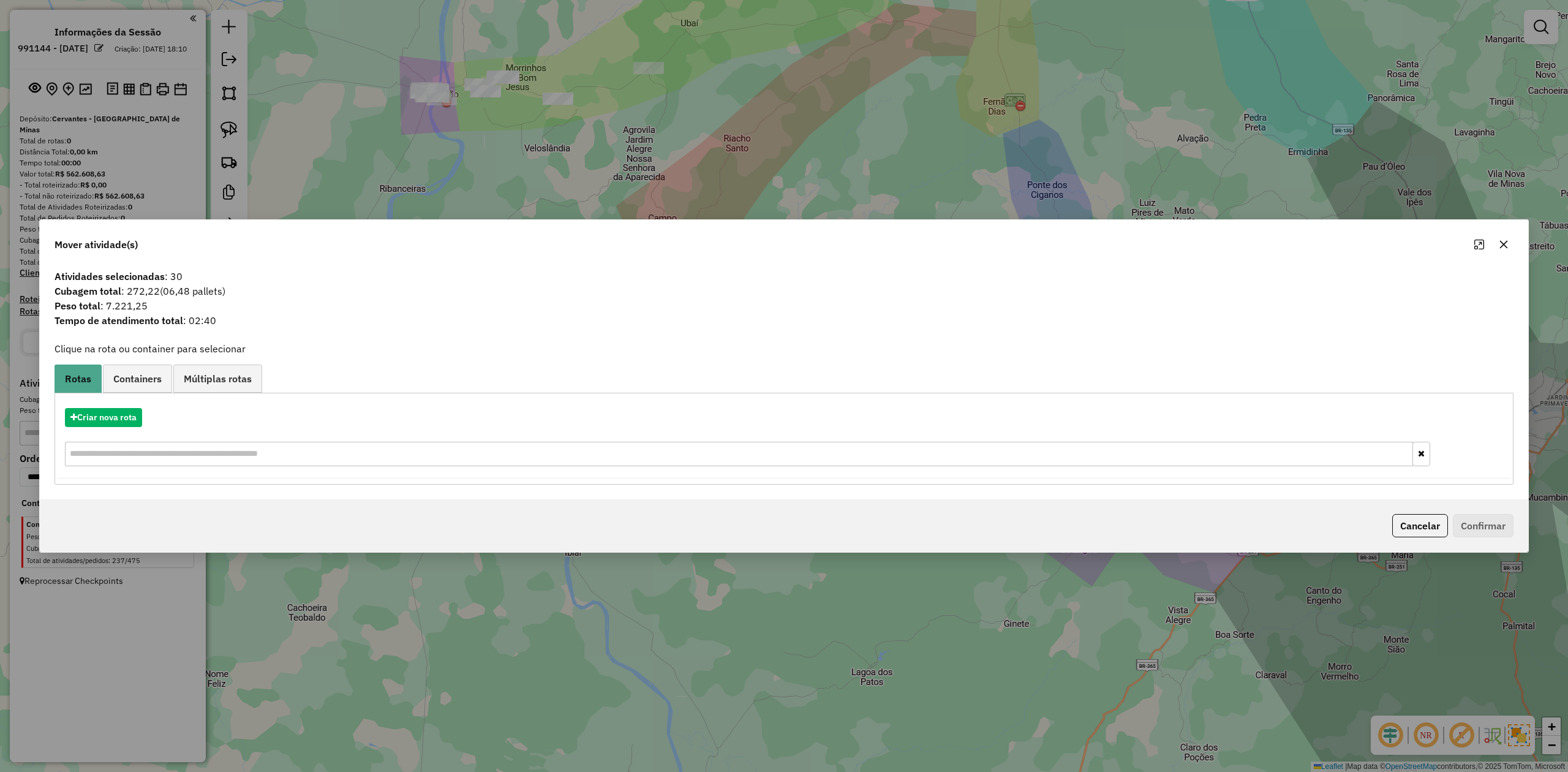
click at [1501, 242] on icon "button" at bounding box center [1504, 244] width 10 height 10
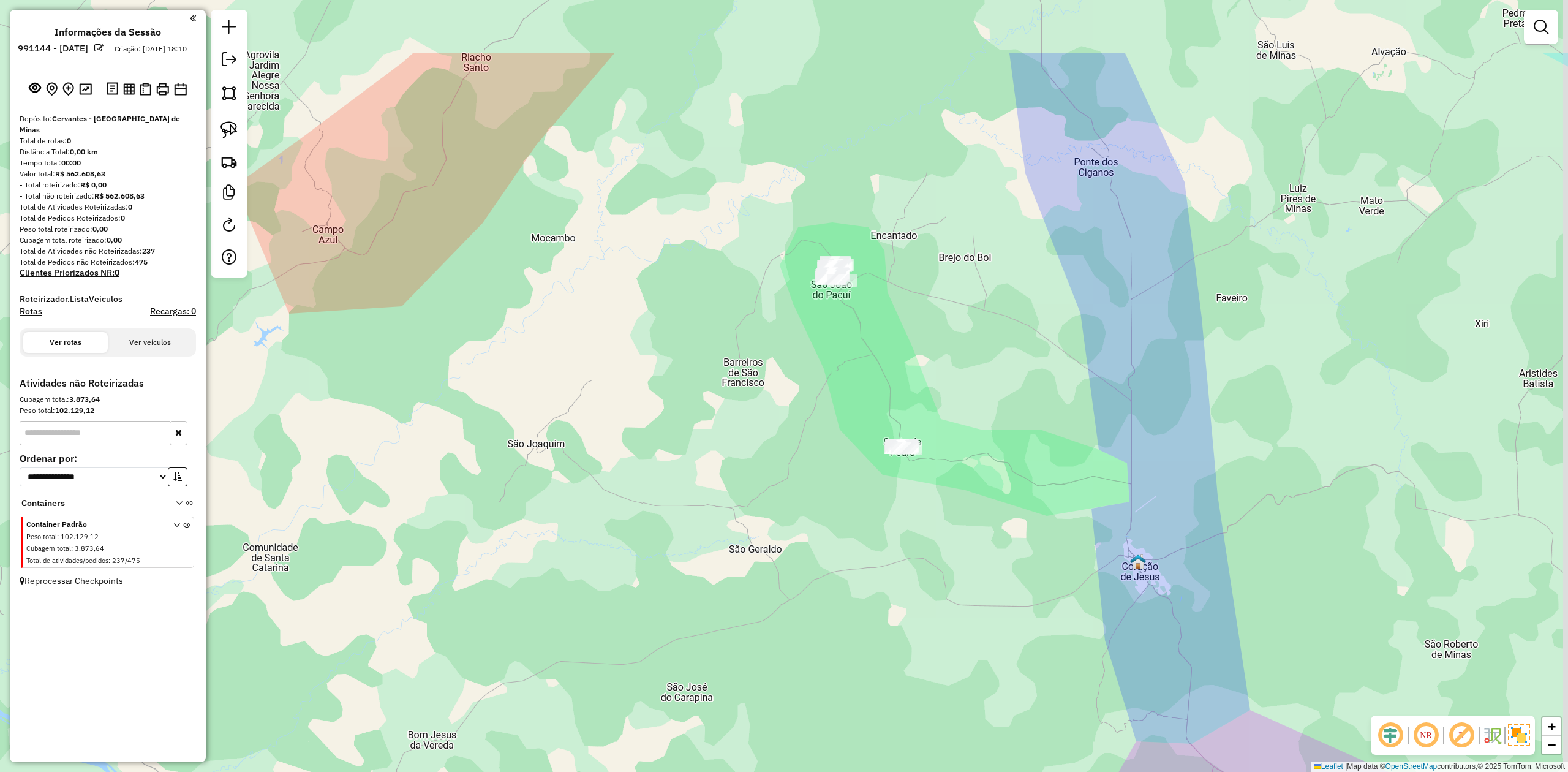
drag, startPoint x: 778, startPoint y: 243, endPoint x: 734, endPoint y: 390, distance: 153.4
click at [734, 390] on div "Janela de atendimento Grade de atendimento Capacidade Transportadoras Veículos …" at bounding box center [784, 386] width 1568 height 772
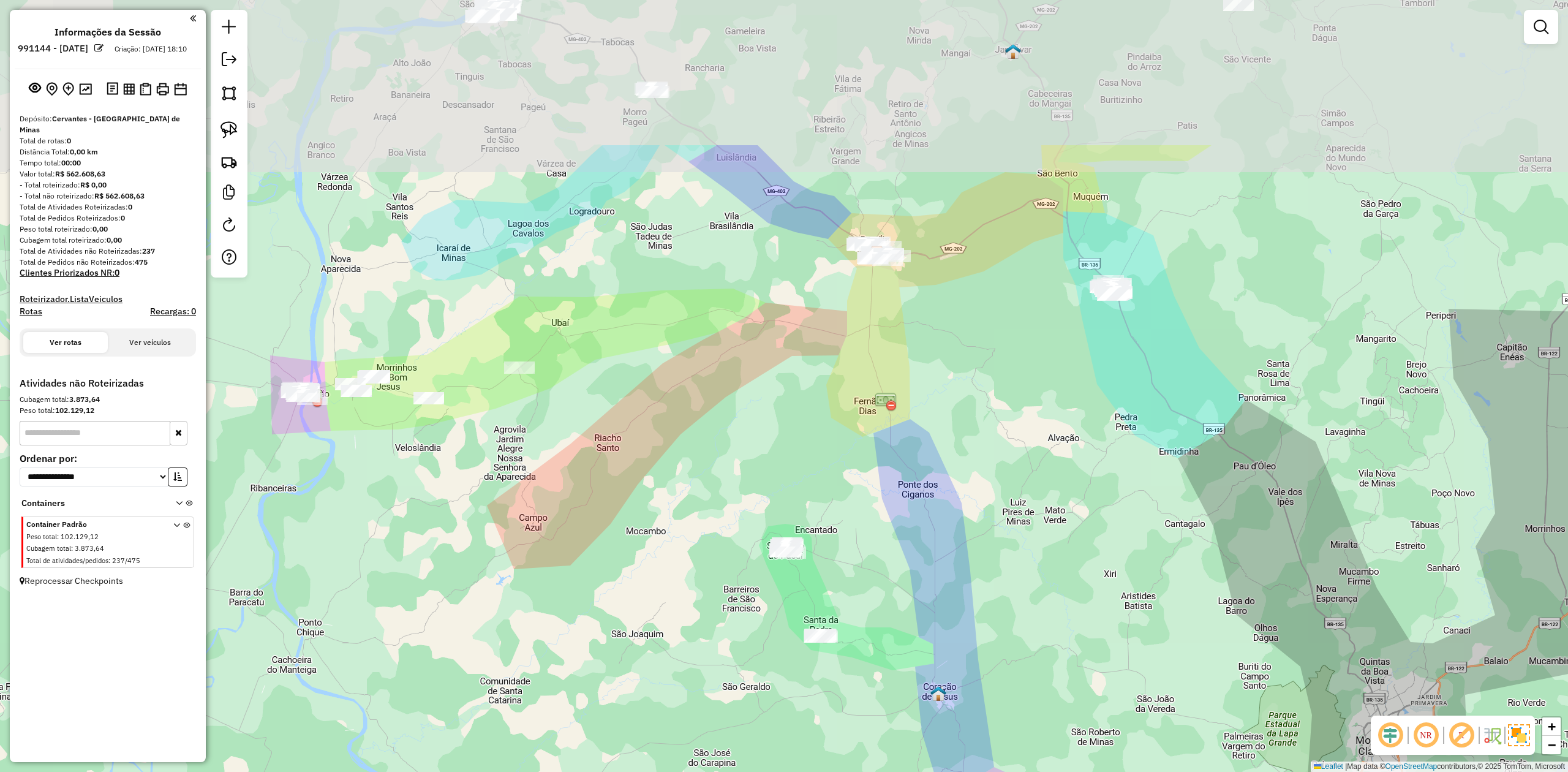
drag, startPoint x: 768, startPoint y: 211, endPoint x: 765, endPoint y: 434, distance: 223.0
click at [765, 434] on div "Janela de atendimento Grade de atendimento Capacidade Transportadoras Veículos …" at bounding box center [784, 386] width 1568 height 772
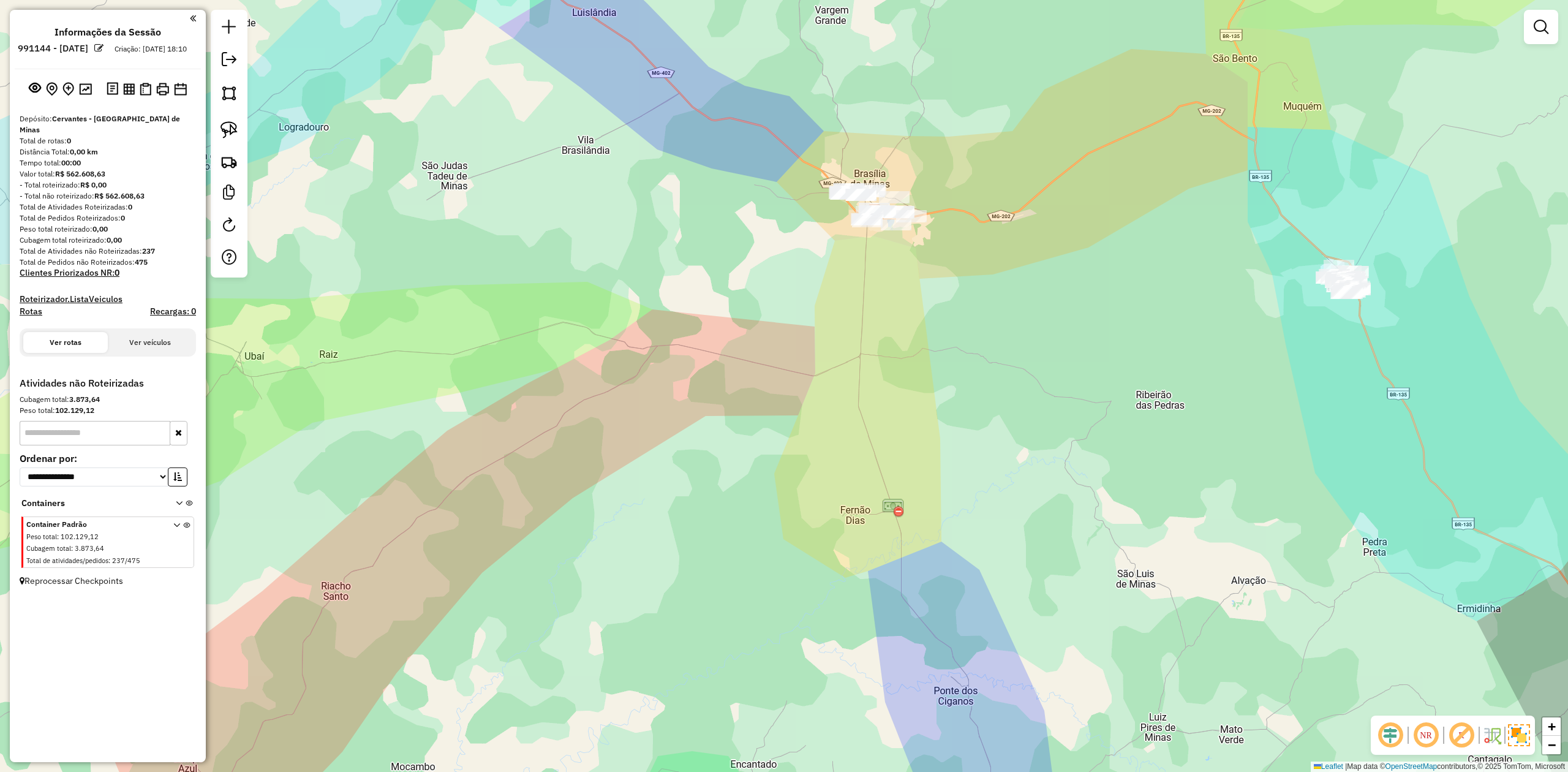
drag, startPoint x: 912, startPoint y: 413, endPoint x: 863, endPoint y: 189, distance: 229.3
click at [866, 209] on div "Janela de atendimento Grade de atendimento Capacidade Transportadoras Veículos …" at bounding box center [784, 386] width 1568 height 772
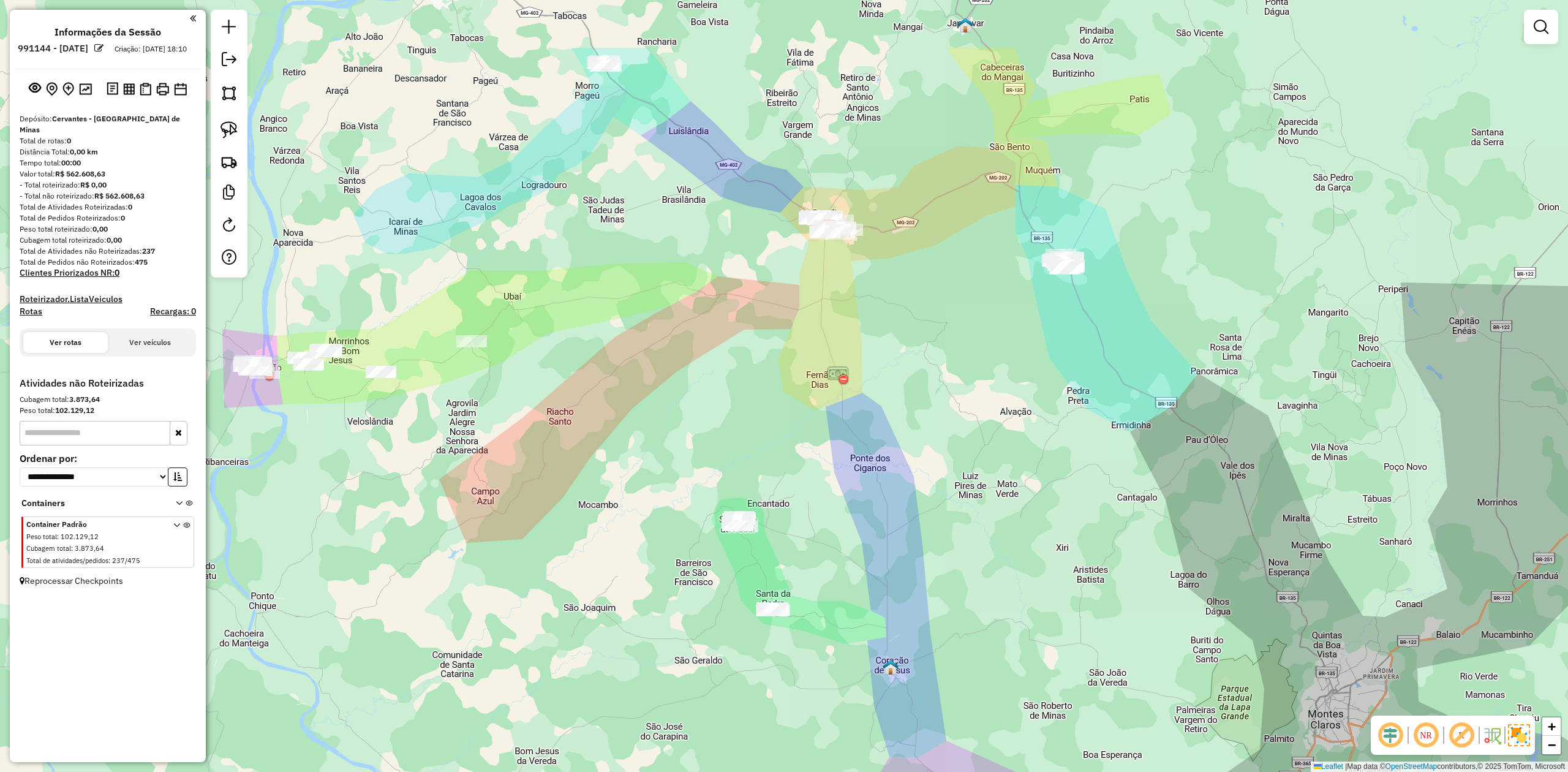
drag, startPoint x: 635, startPoint y: 244, endPoint x: 610, endPoint y: 372, distance: 130.4
click at [618, 372] on div "Janela de atendimento Grade de atendimento Capacidade Transportadoras Veículos …" at bounding box center [784, 386] width 1568 height 772
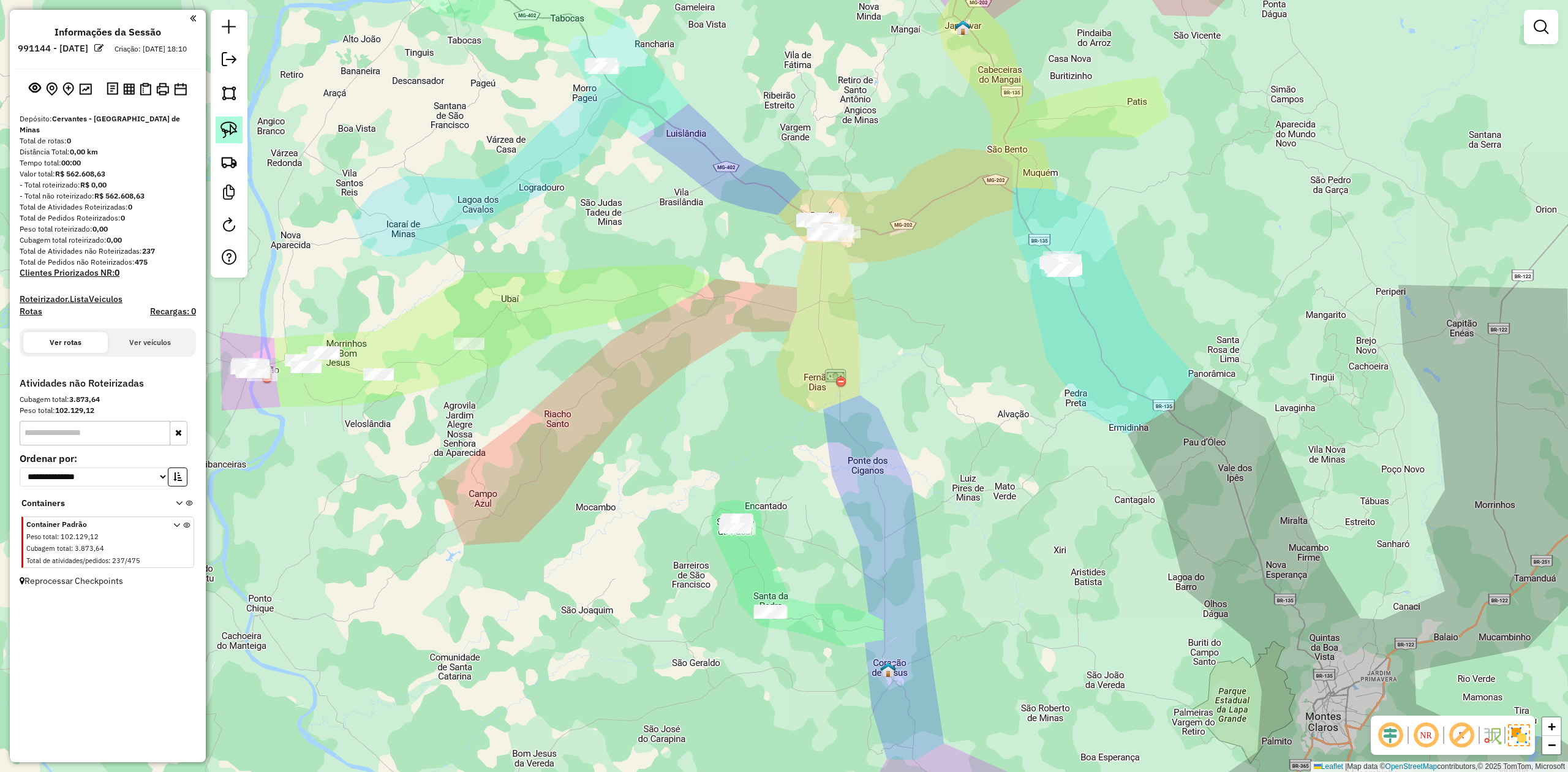
click at [237, 125] on img at bounding box center [229, 130] width 17 height 17
drag, startPoint x: 766, startPoint y: 233, endPoint x: 761, endPoint y: 292, distance: 59.2
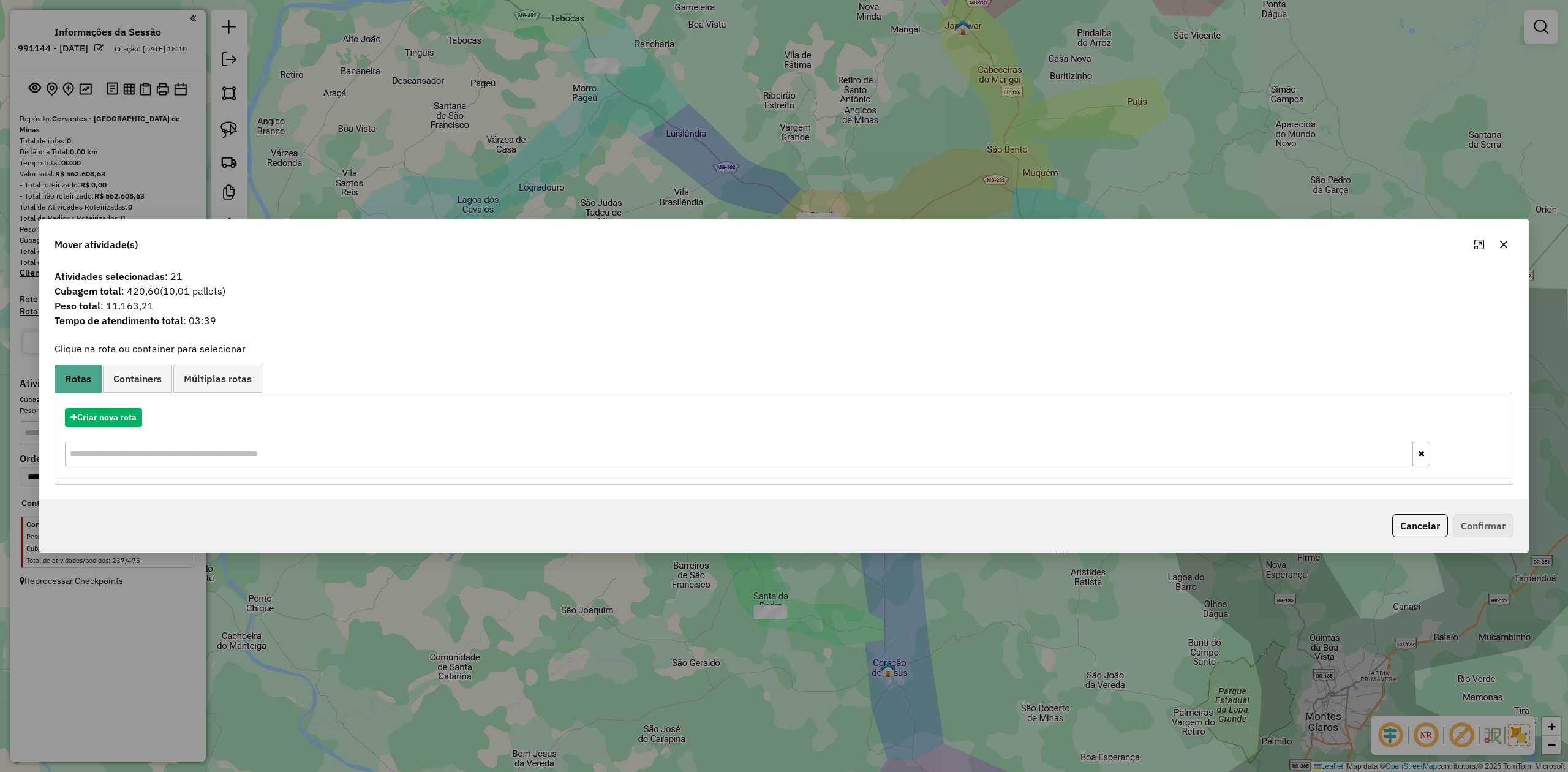
click at [1500, 241] on icon "button" at bounding box center [1504, 244] width 10 height 10
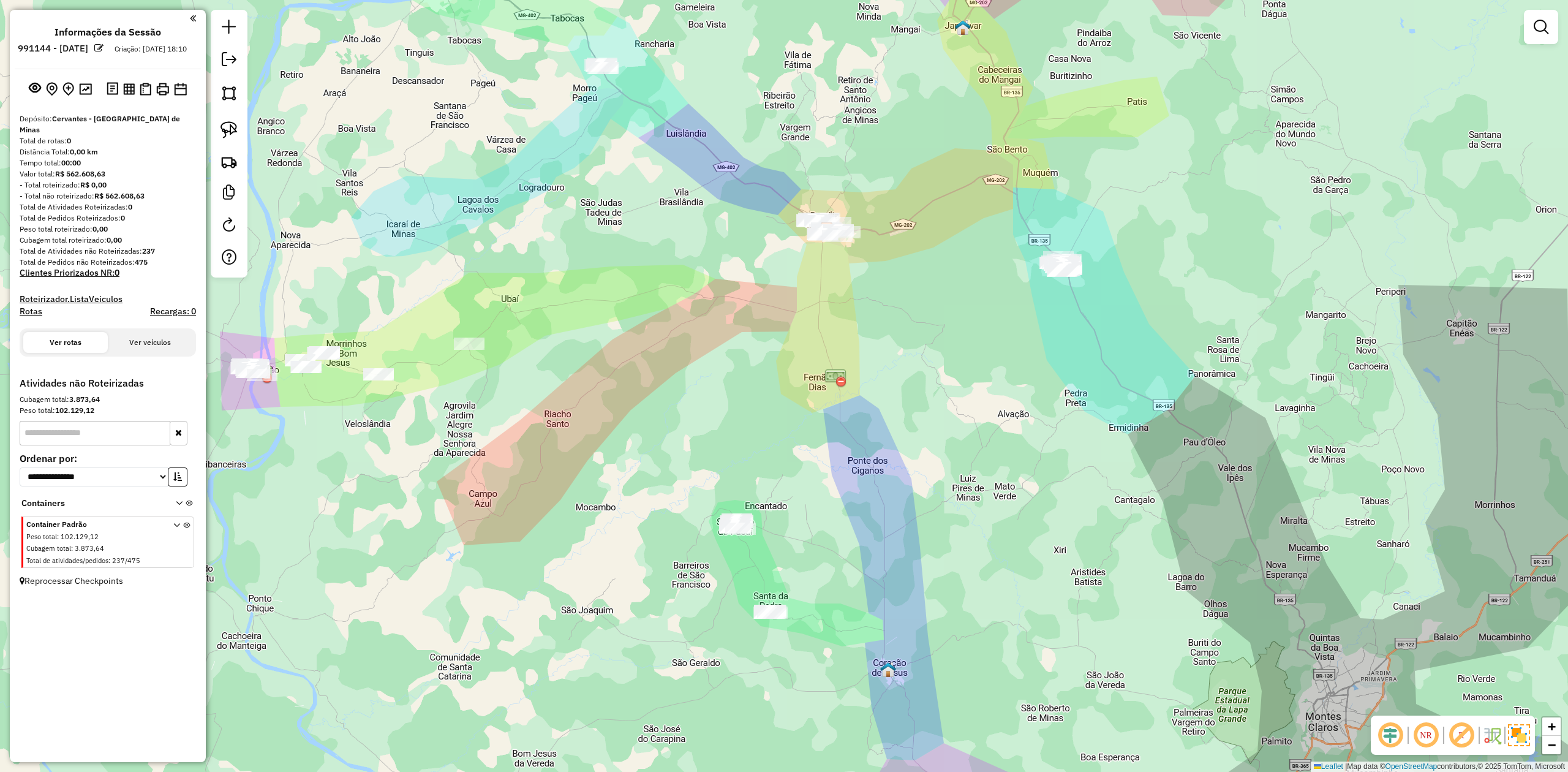
drag, startPoint x: 994, startPoint y: 375, endPoint x: 905, endPoint y: 253, distance: 151.0
click at [912, 263] on div "Janela de atendimento Grade de atendimento Capacidade Transportadoras Veículos …" at bounding box center [784, 386] width 1568 height 772
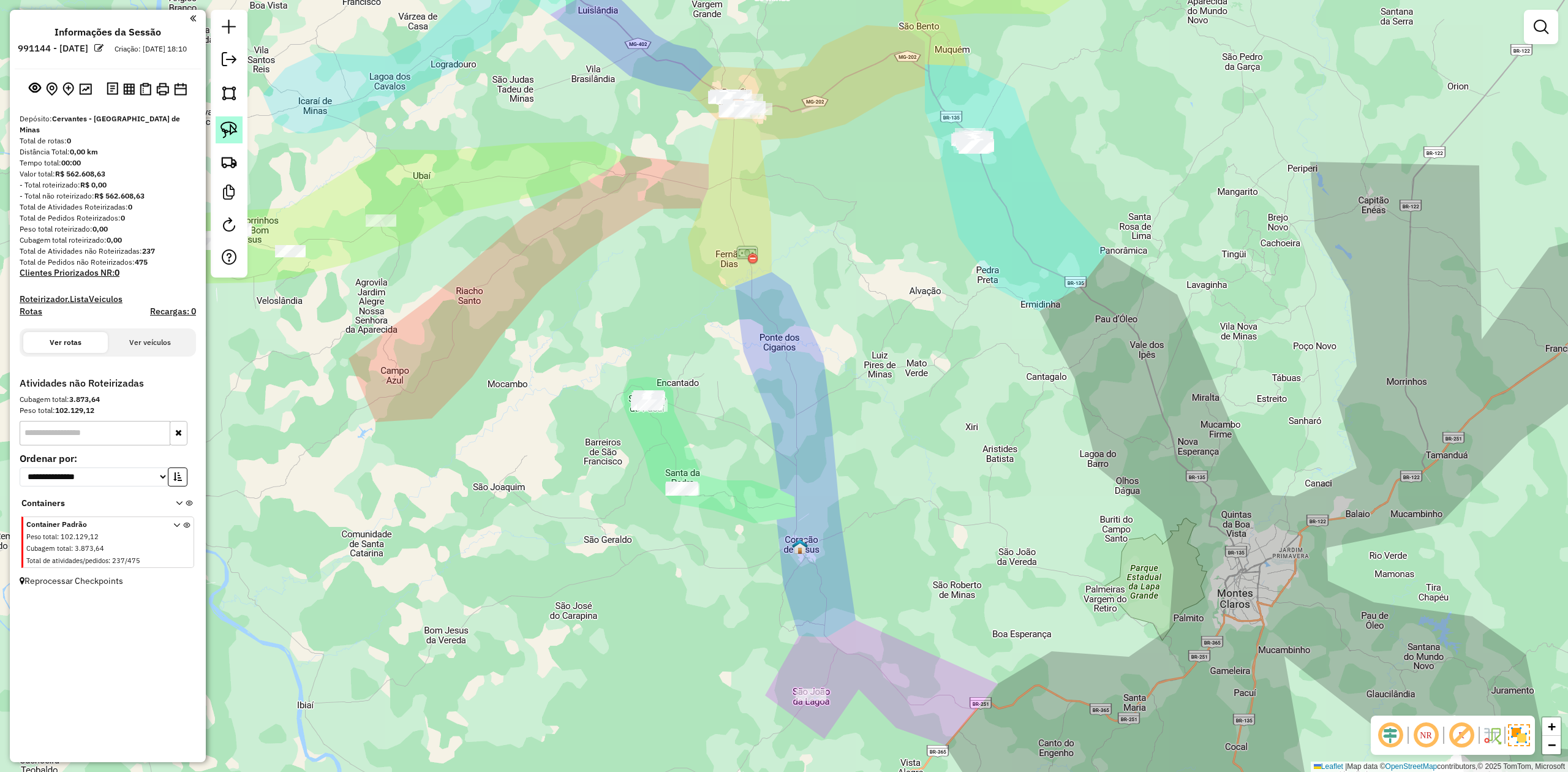
click at [235, 136] on img at bounding box center [229, 130] width 17 height 17
drag, startPoint x: 657, startPoint y: 424, endPoint x: 589, endPoint y: 424, distance: 68.0
click at [1530, 25] on link at bounding box center [1541, 27] width 25 height 25
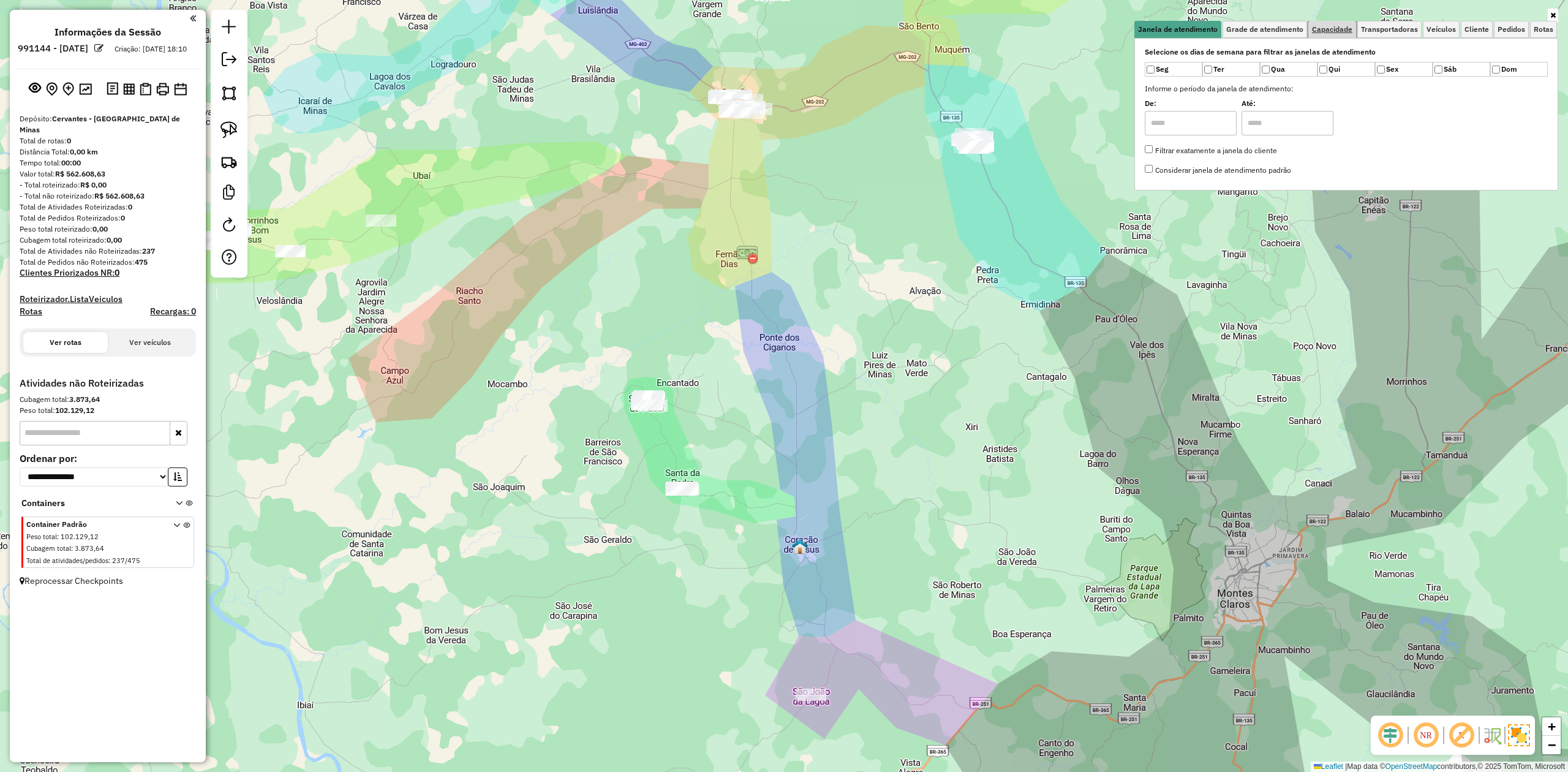
click at [1328, 30] on span "Capacidade" at bounding box center [1333, 29] width 41 height 8
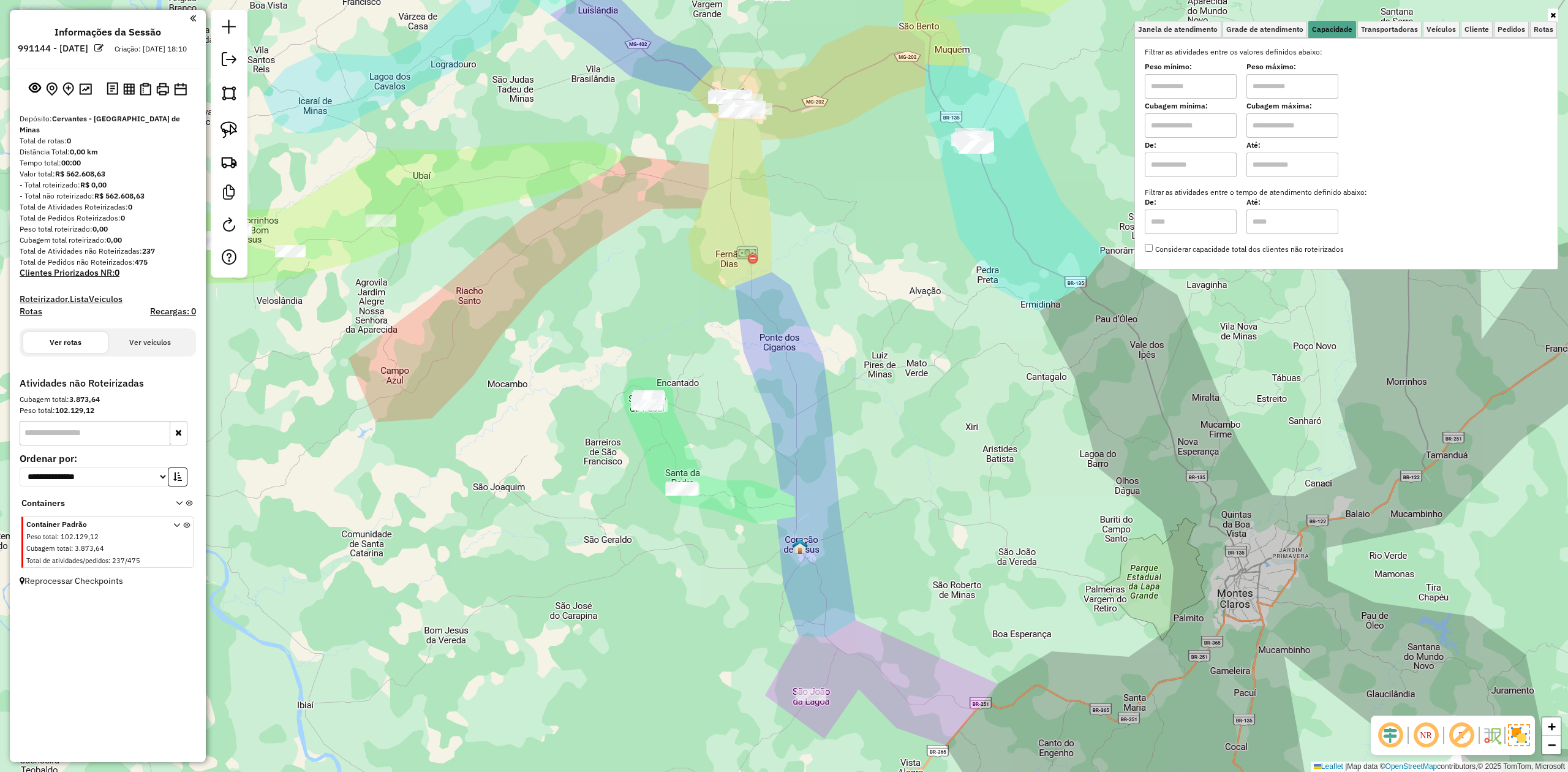
click at [1167, 130] on input "text" at bounding box center [1191, 125] width 92 height 25
type input "*****"
click at [1282, 124] on input "text" at bounding box center [1293, 125] width 92 height 25
type input "********"
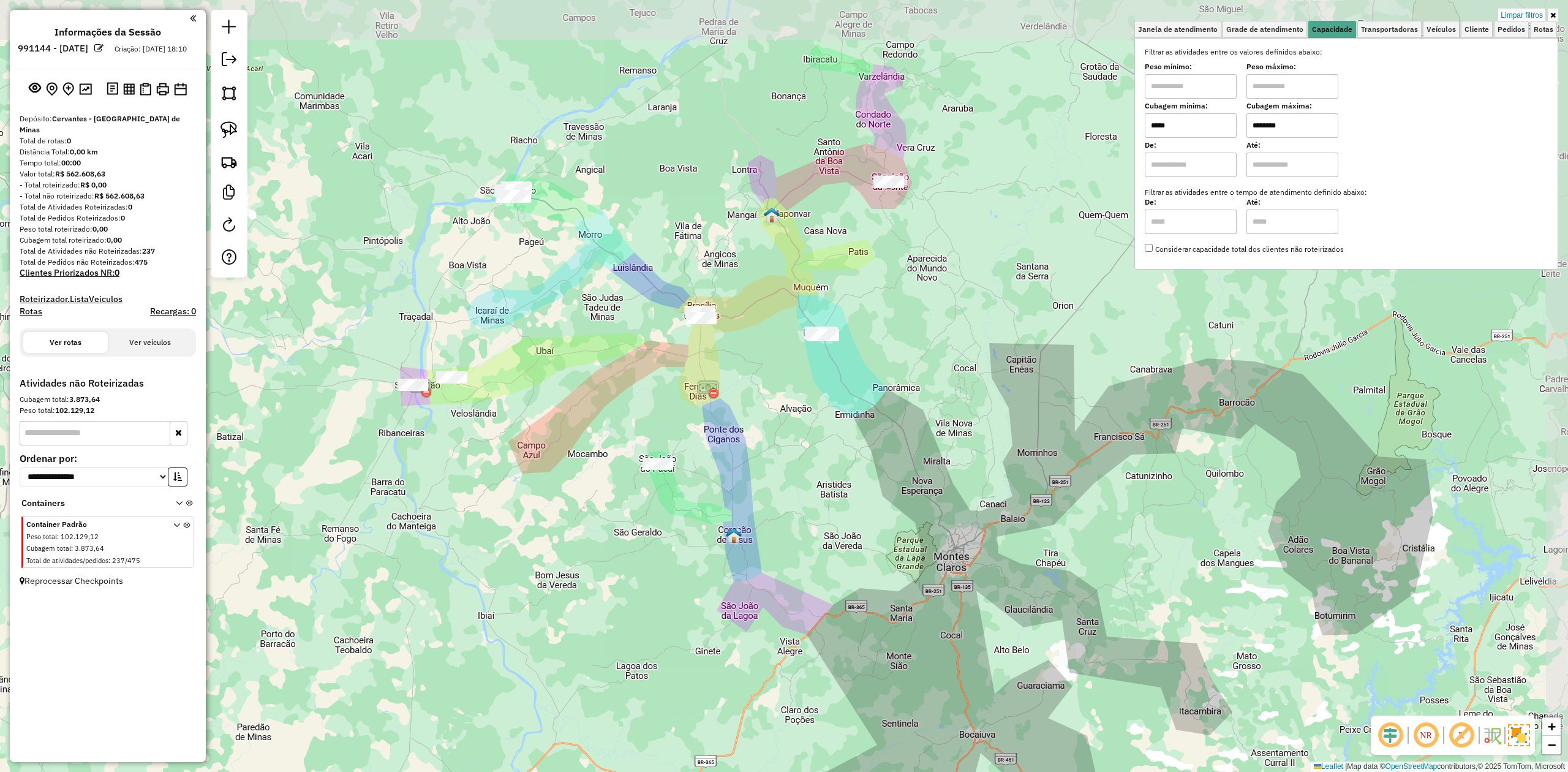
drag, startPoint x: 917, startPoint y: 418, endPoint x: 719, endPoint y: 457, distance: 201.8
click at [719, 467] on div "Limpar filtros Janela de atendimento Grade de atendimento Capacidade Transporta…" at bounding box center [784, 386] width 1568 height 772
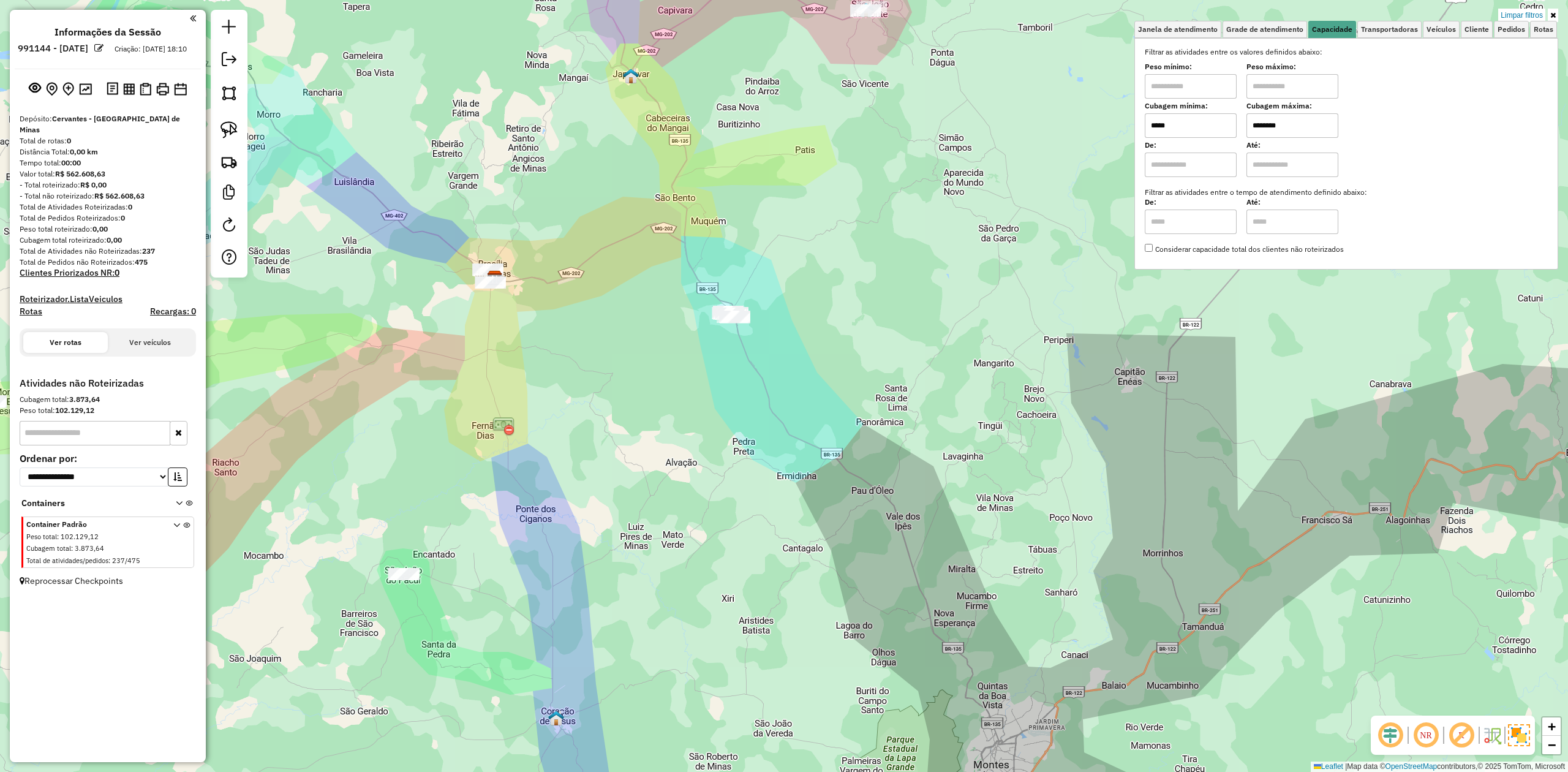
drag, startPoint x: 859, startPoint y: 185, endPoint x: 798, endPoint y: 344, distance: 170.3
click at [799, 344] on div "Limpar filtros Janela de atendimento Grade de atendimento Capacidade Transporta…" at bounding box center [784, 386] width 1568 height 772
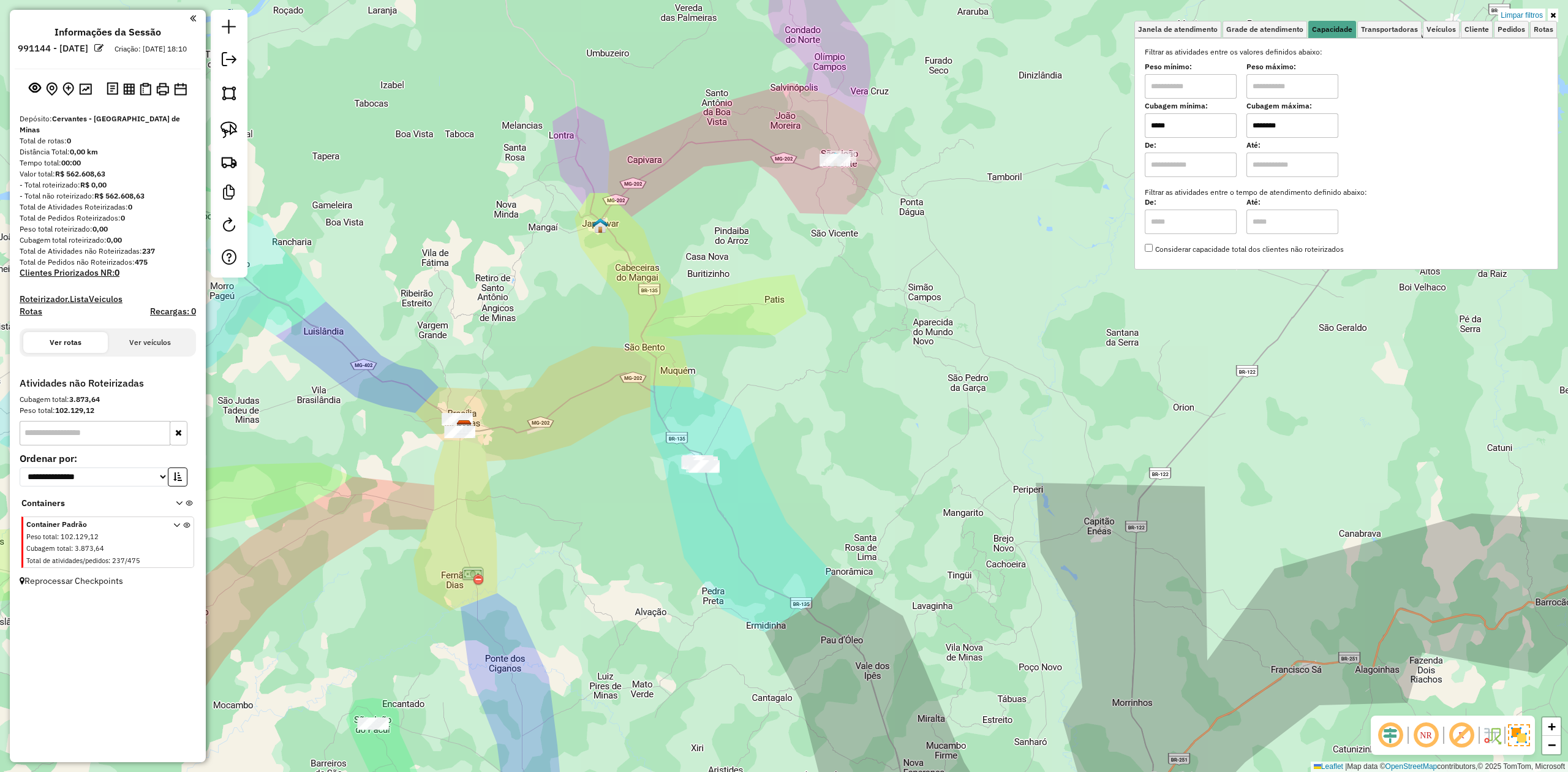
drag, startPoint x: 672, startPoint y: 319, endPoint x: 854, endPoint y: 248, distance: 195.4
click at [854, 248] on div "Limpar filtros Janela de atendimento Grade de atendimento Capacidade Transporta…" at bounding box center [784, 386] width 1568 height 772
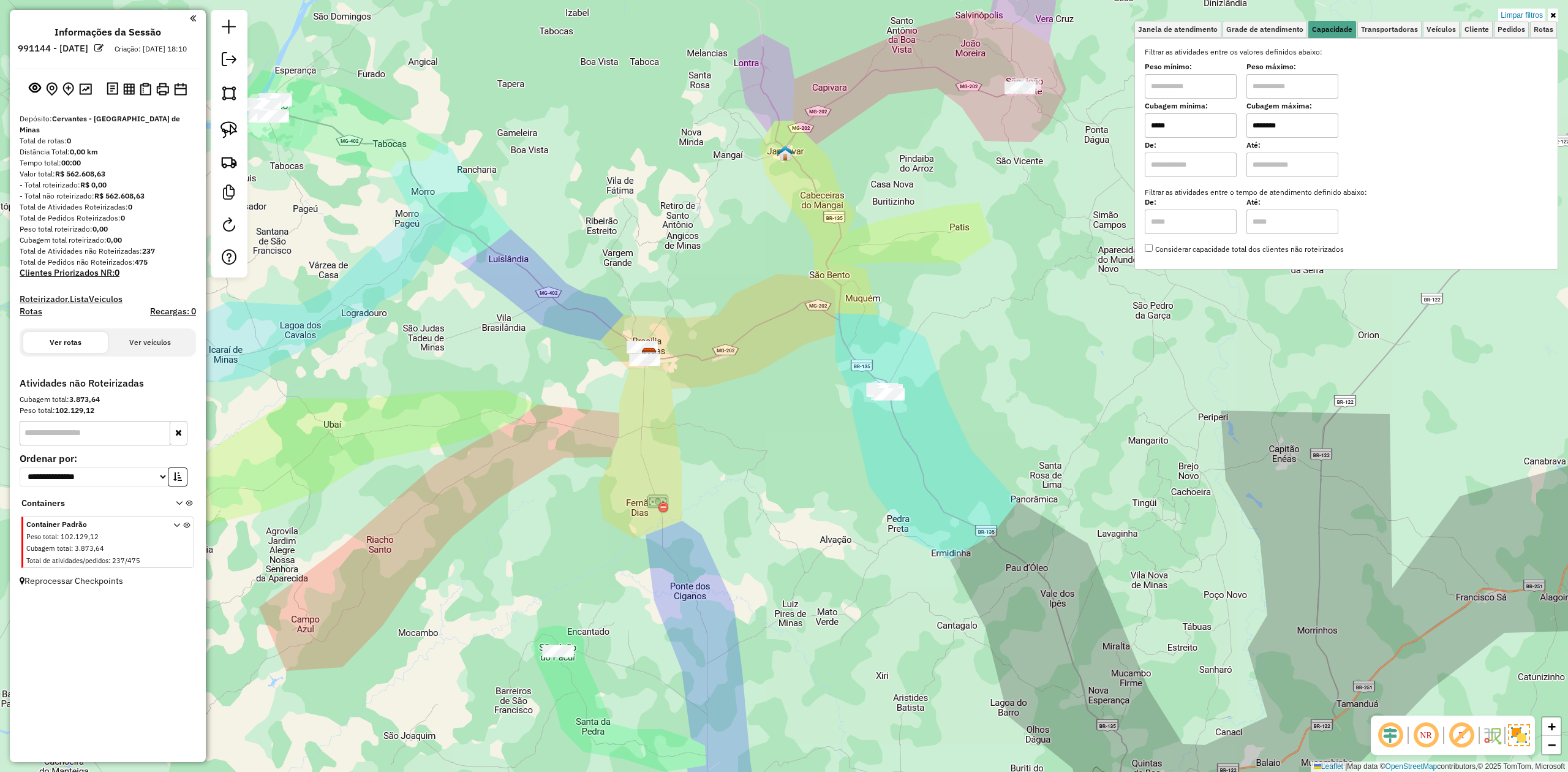
click at [1190, 120] on input "*****" at bounding box center [1191, 125] width 92 height 25
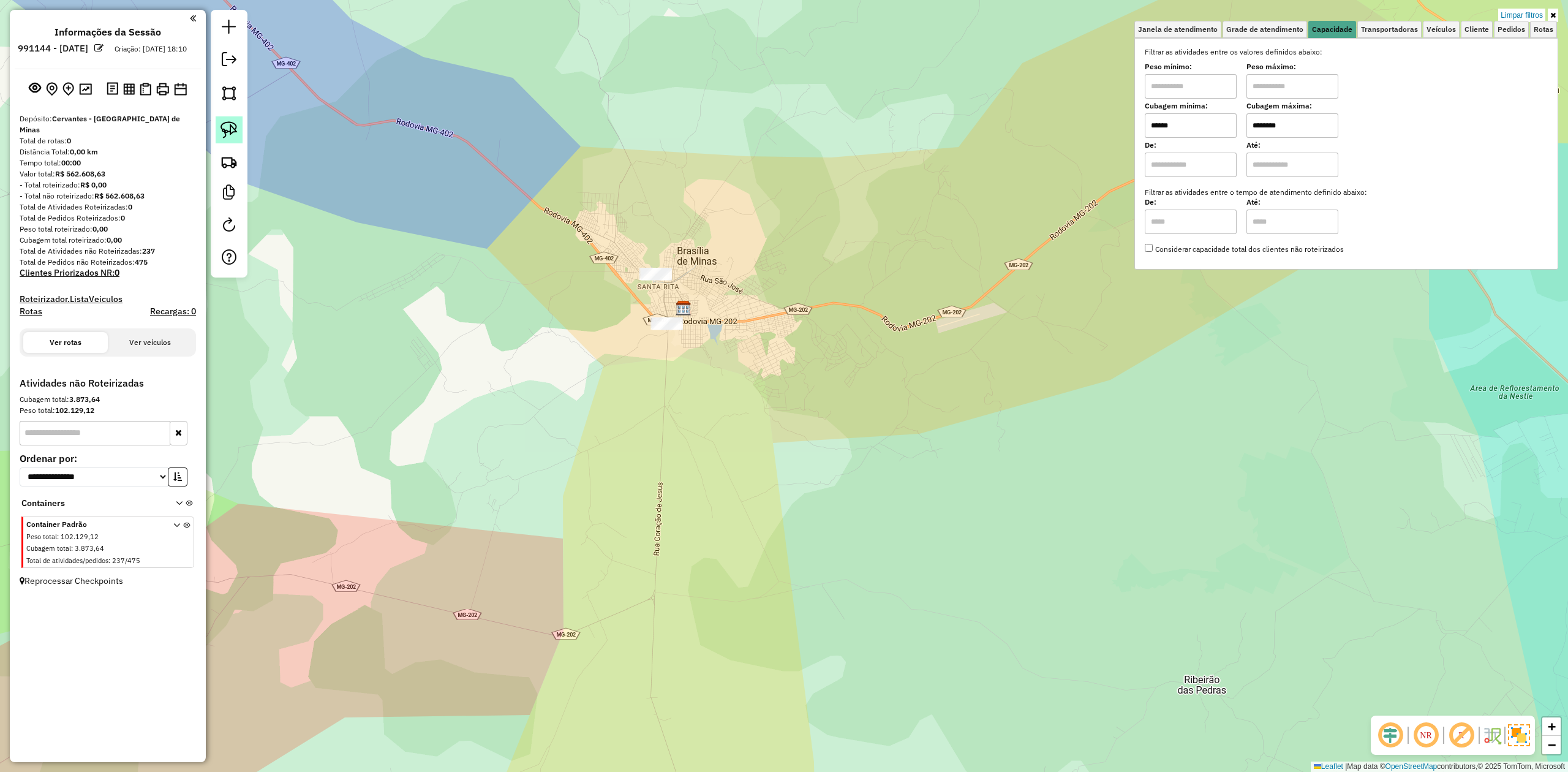
click at [240, 128] on link at bounding box center [229, 130] width 27 height 27
drag, startPoint x: 638, startPoint y: 241, endPoint x: 647, endPoint y: 189, distance: 52.8
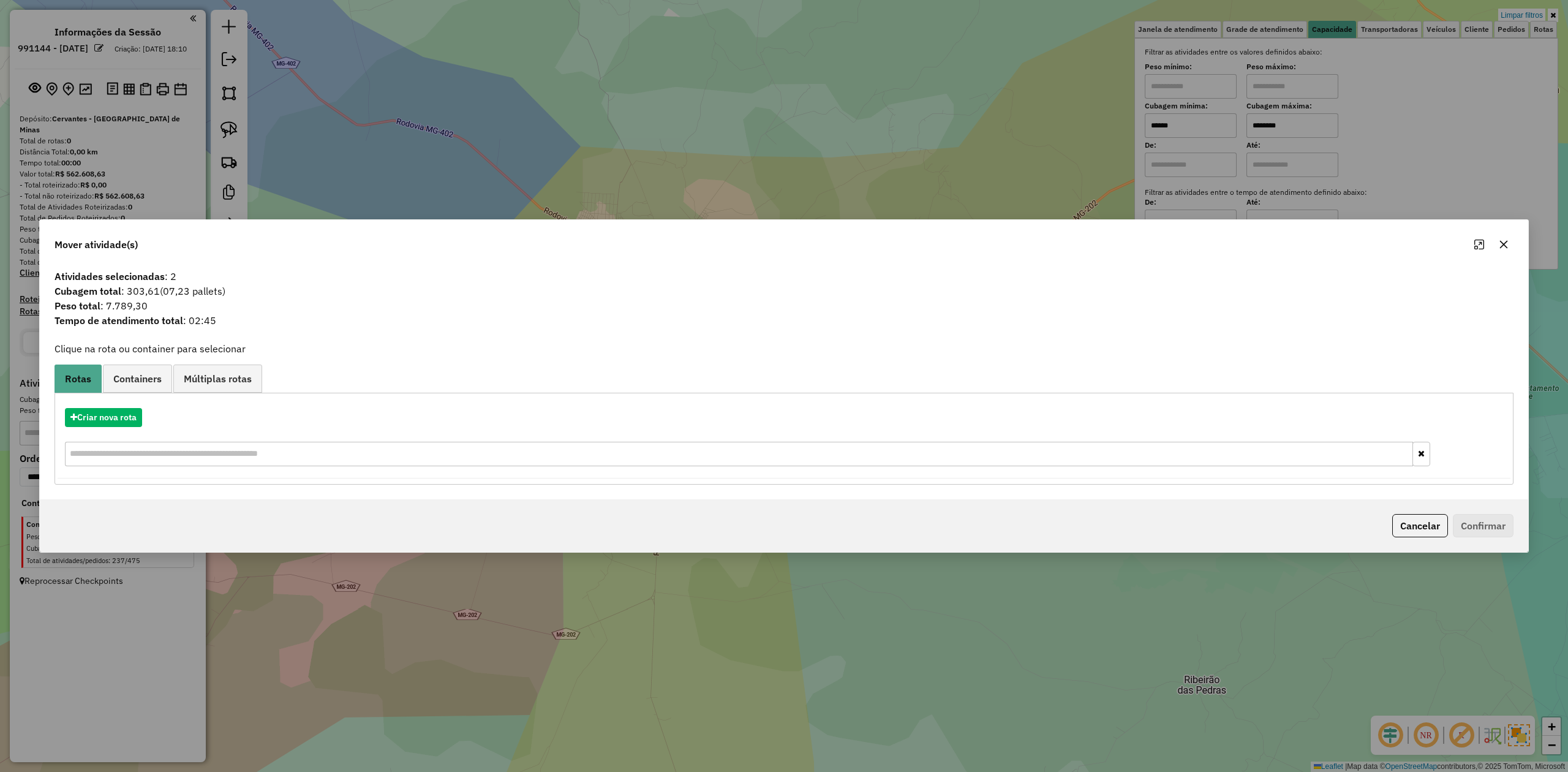
click at [1504, 243] on icon "button" at bounding box center [1504, 244] width 8 height 8
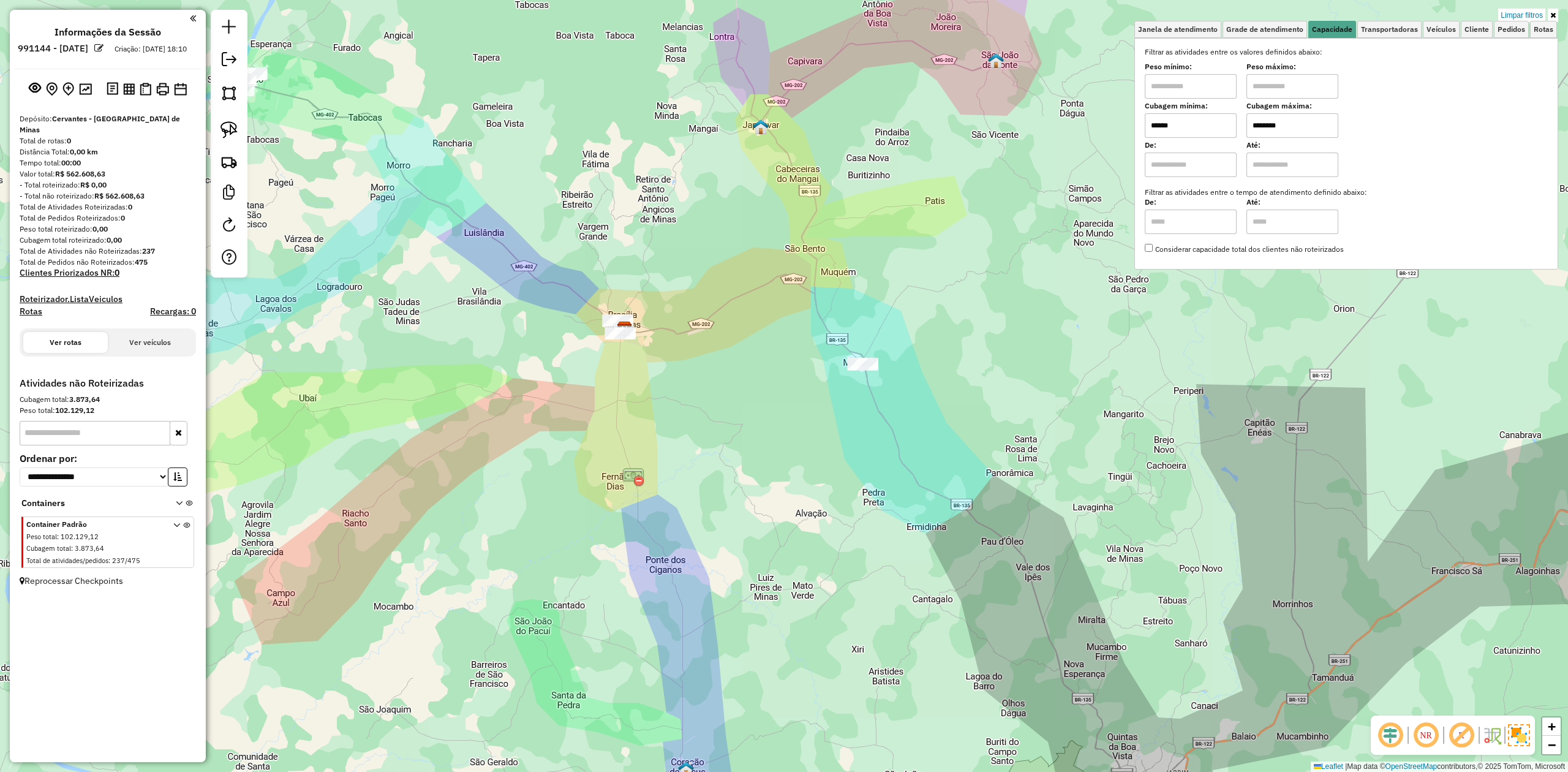
drag, startPoint x: 794, startPoint y: 375, endPoint x: 593, endPoint y: 454, distance: 216.0
click at [593, 454] on div "Limpar filtros Janela de atendimento Grade de atendimento Capacidade Transporta…" at bounding box center [784, 386] width 1568 height 772
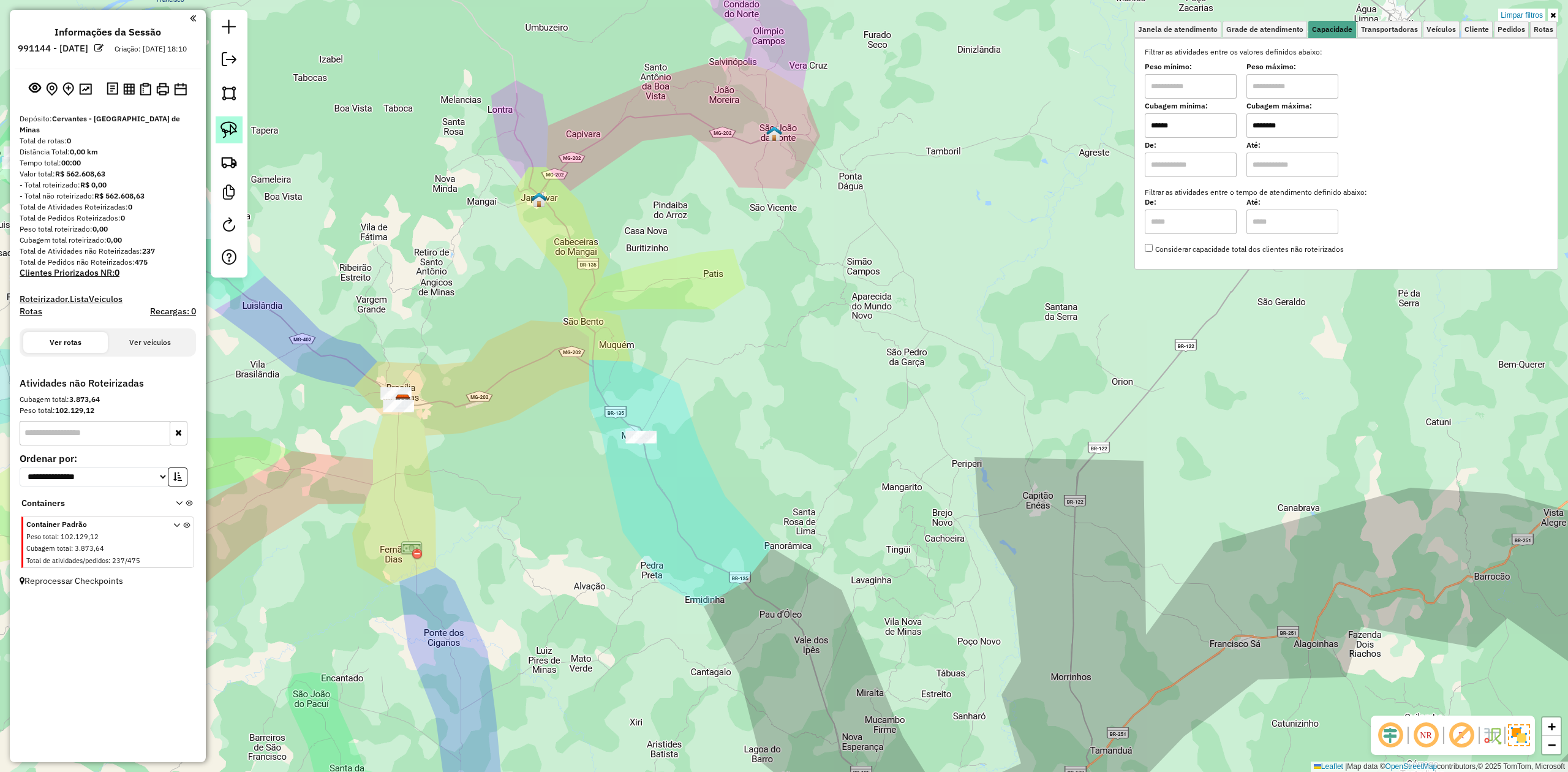
click at [228, 124] on img at bounding box center [229, 130] width 17 height 17
drag, startPoint x: 630, startPoint y: 398, endPoint x: 670, endPoint y: 379, distance: 44.3
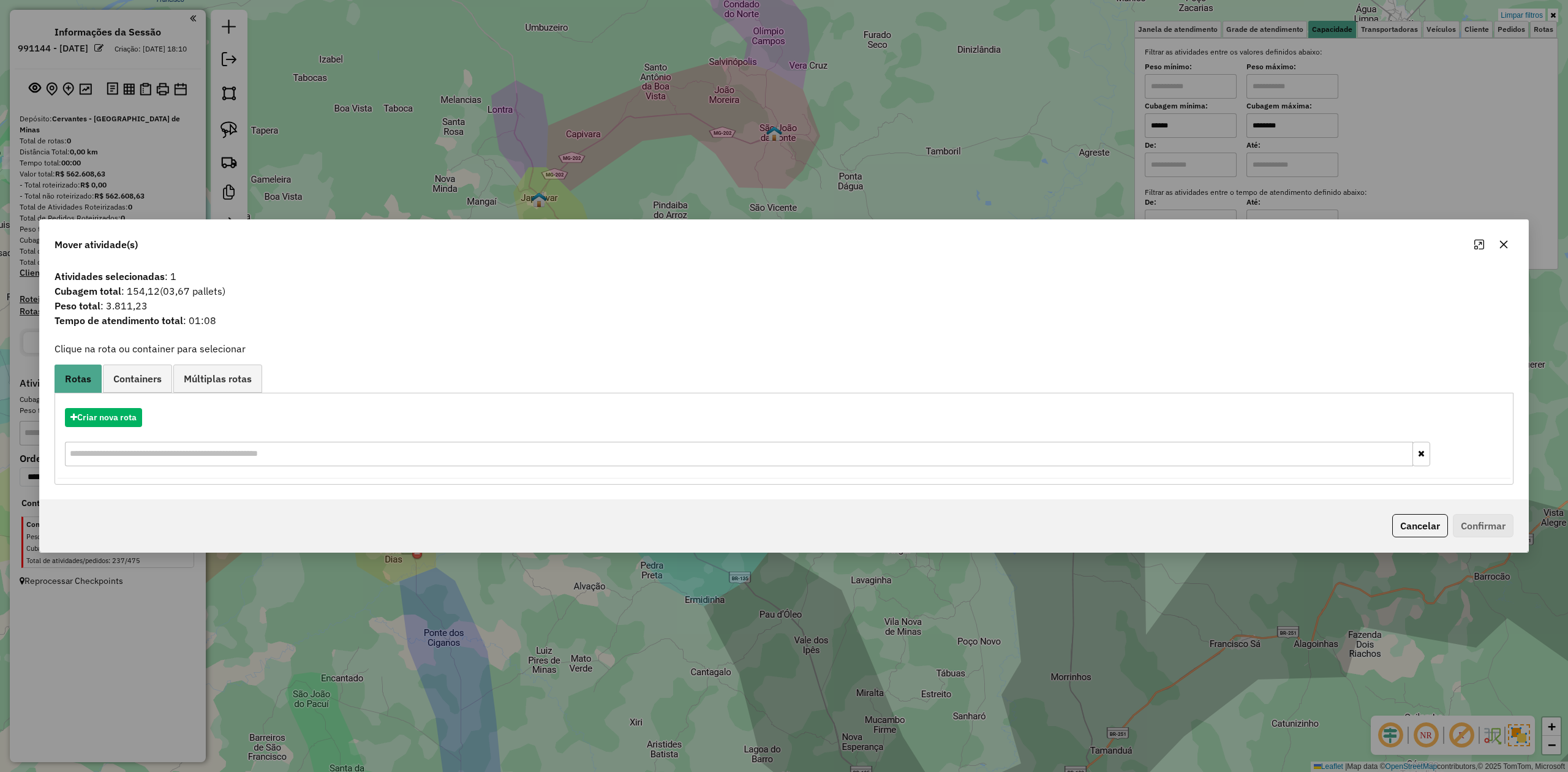
click at [1504, 238] on button "button" at bounding box center [1504, 244] width 20 height 20
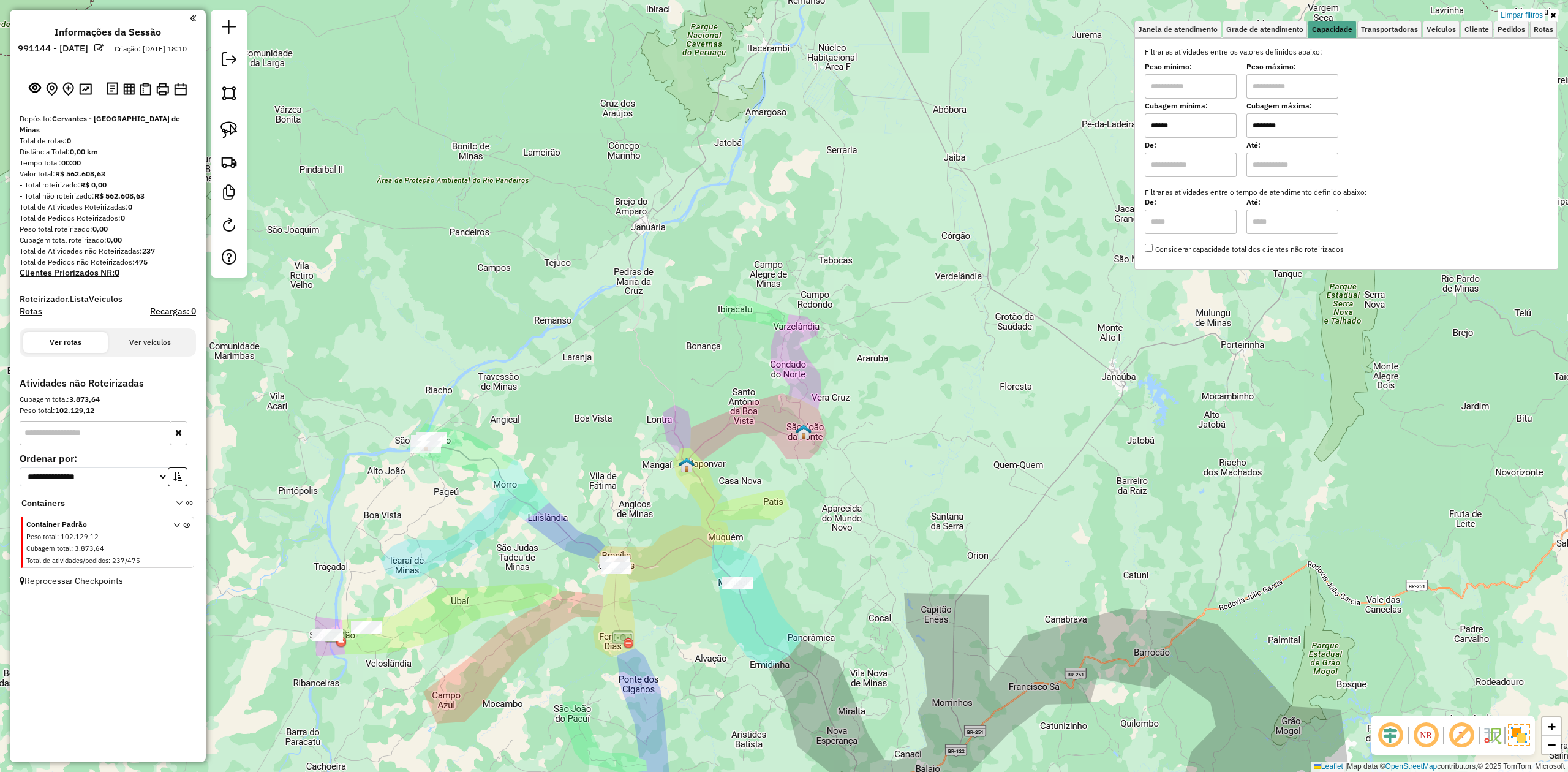
drag, startPoint x: 863, startPoint y: 385, endPoint x: 990, endPoint y: 412, distance: 129.8
click at [988, 415] on div "Limpar filtros Janela de atendimento Grade de atendimento Capacidade Transporta…" at bounding box center [784, 386] width 1568 height 772
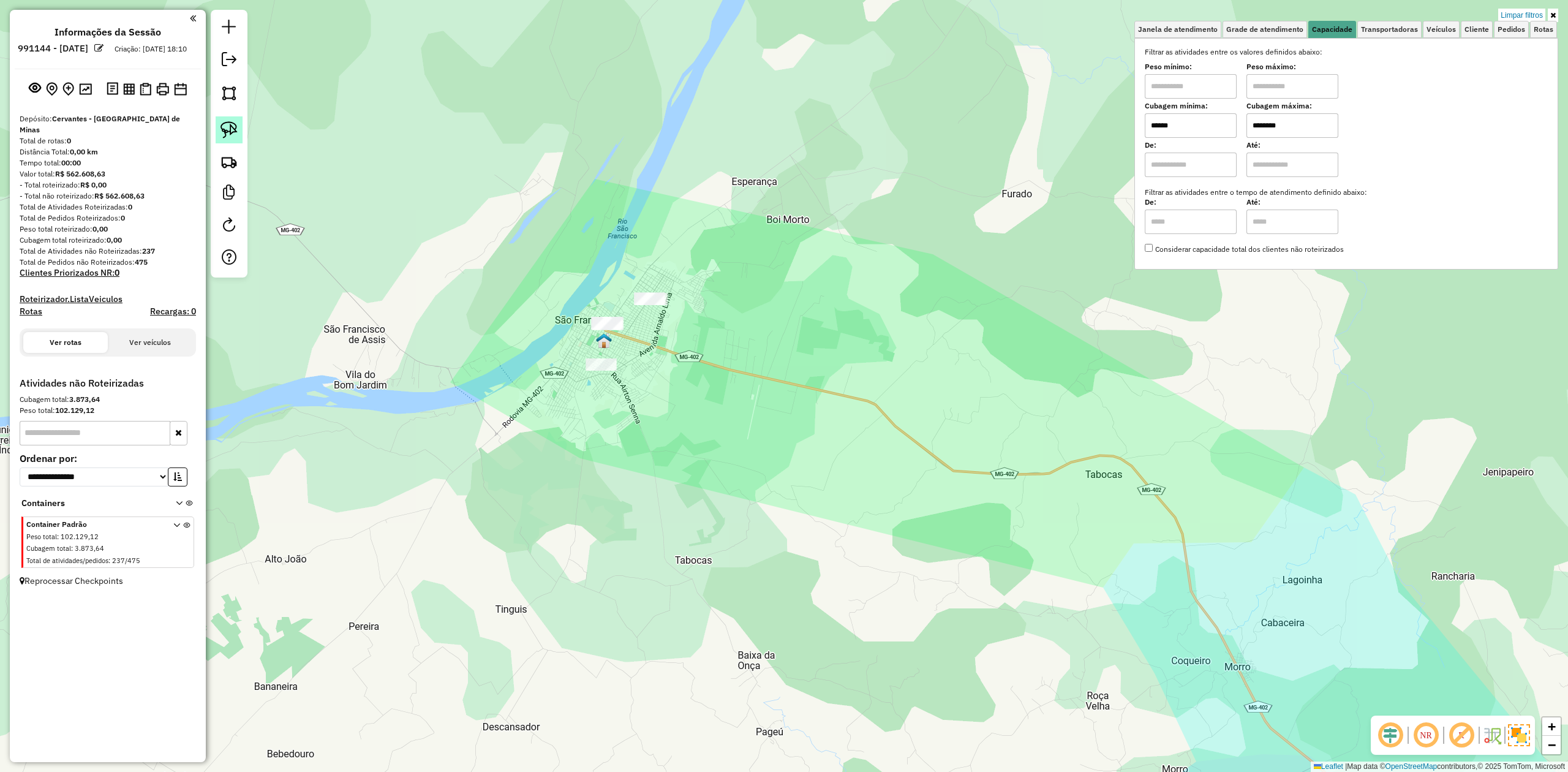
click at [232, 126] on img at bounding box center [229, 130] width 17 height 17
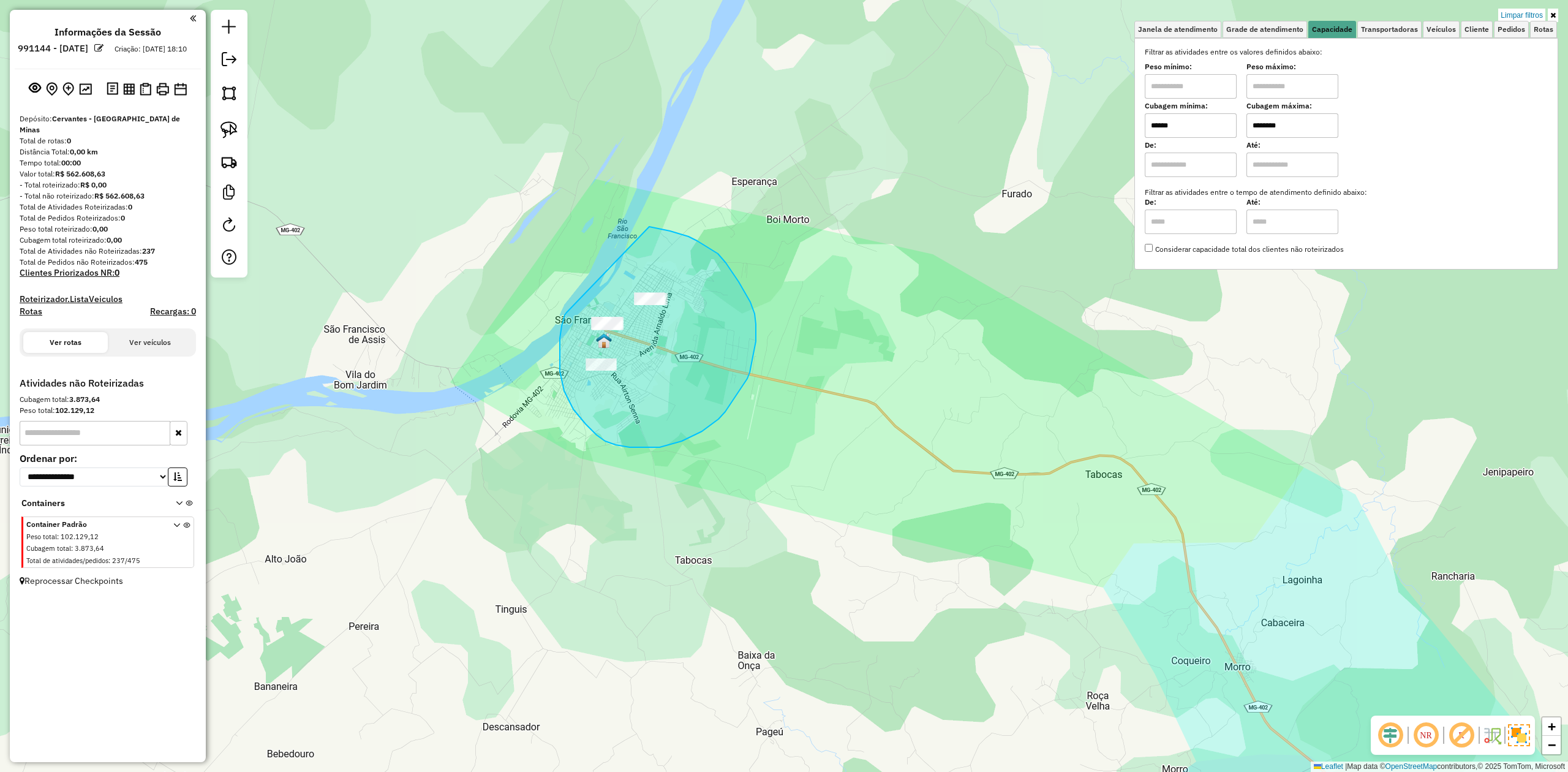
drag, startPoint x: 561, startPoint y: 333, endPoint x: 606, endPoint y: 222, distance: 119.8
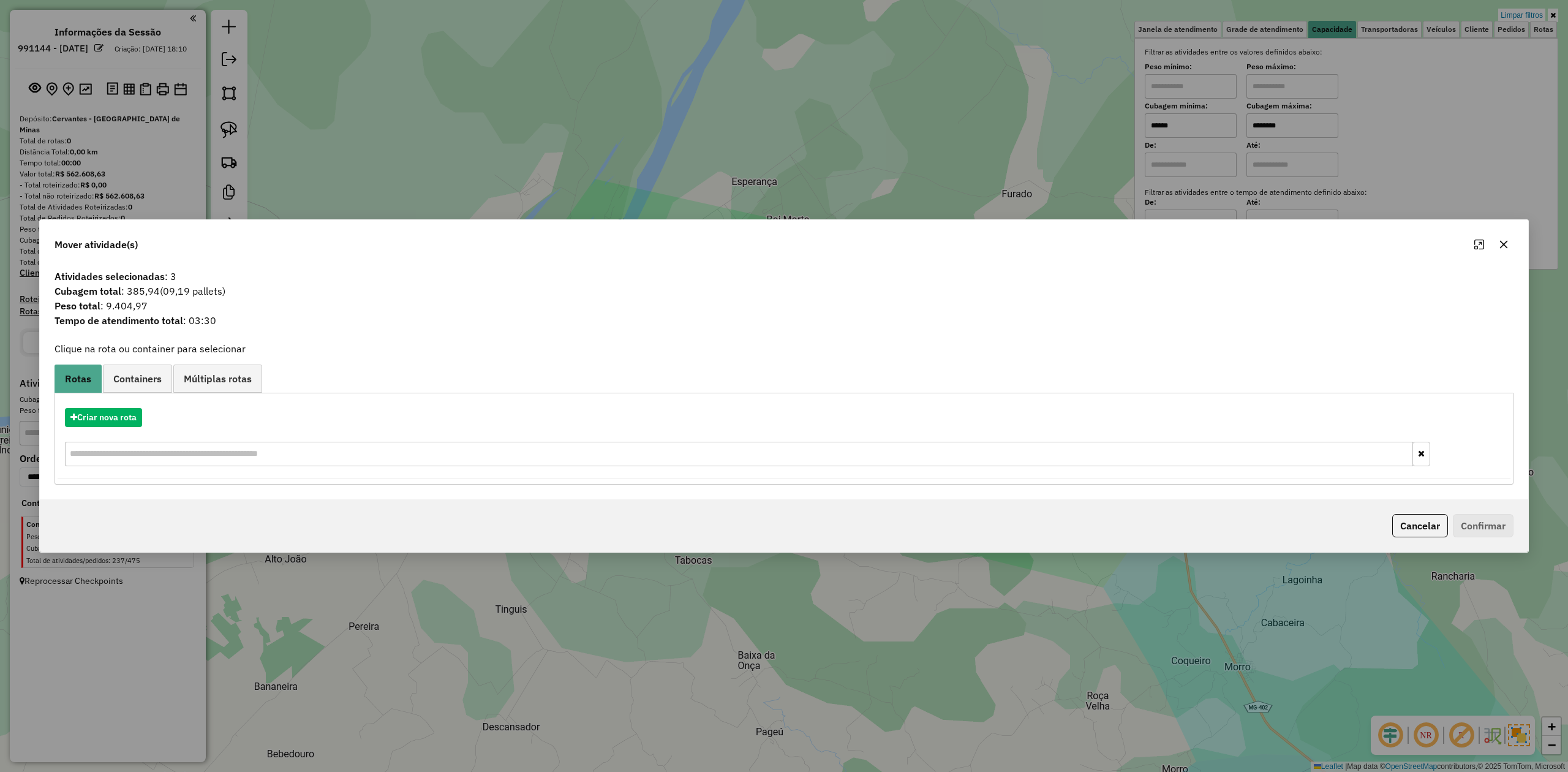
click at [1504, 246] on icon "button" at bounding box center [1504, 244] width 10 height 10
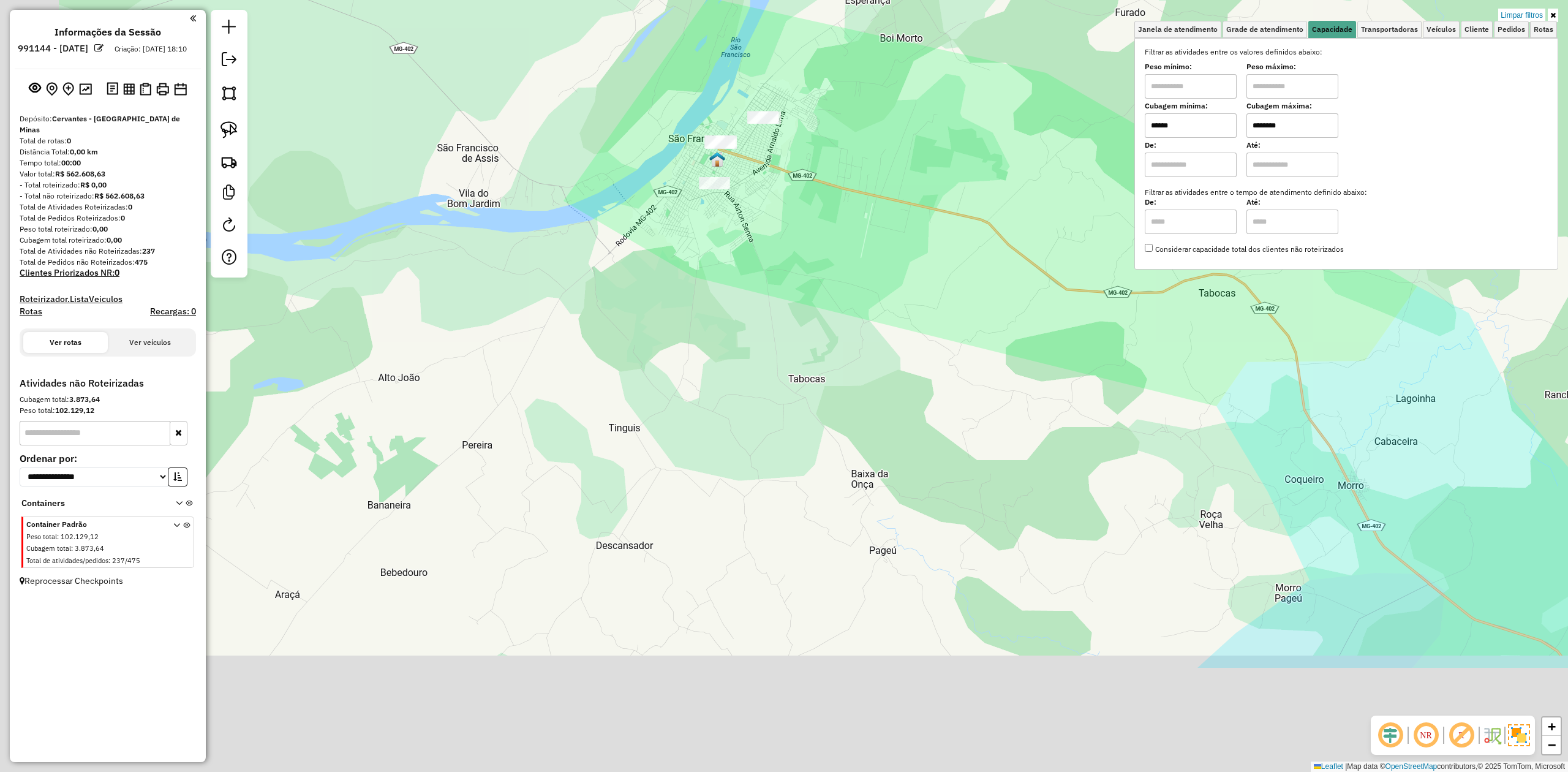
drag, startPoint x: 547, startPoint y: 500, endPoint x: 681, endPoint y: 290, distance: 249.1
click at [677, 295] on div "Limpar filtros Janela de atendimento Grade de atendimento Capacidade Transporta…" at bounding box center [784, 386] width 1568 height 772
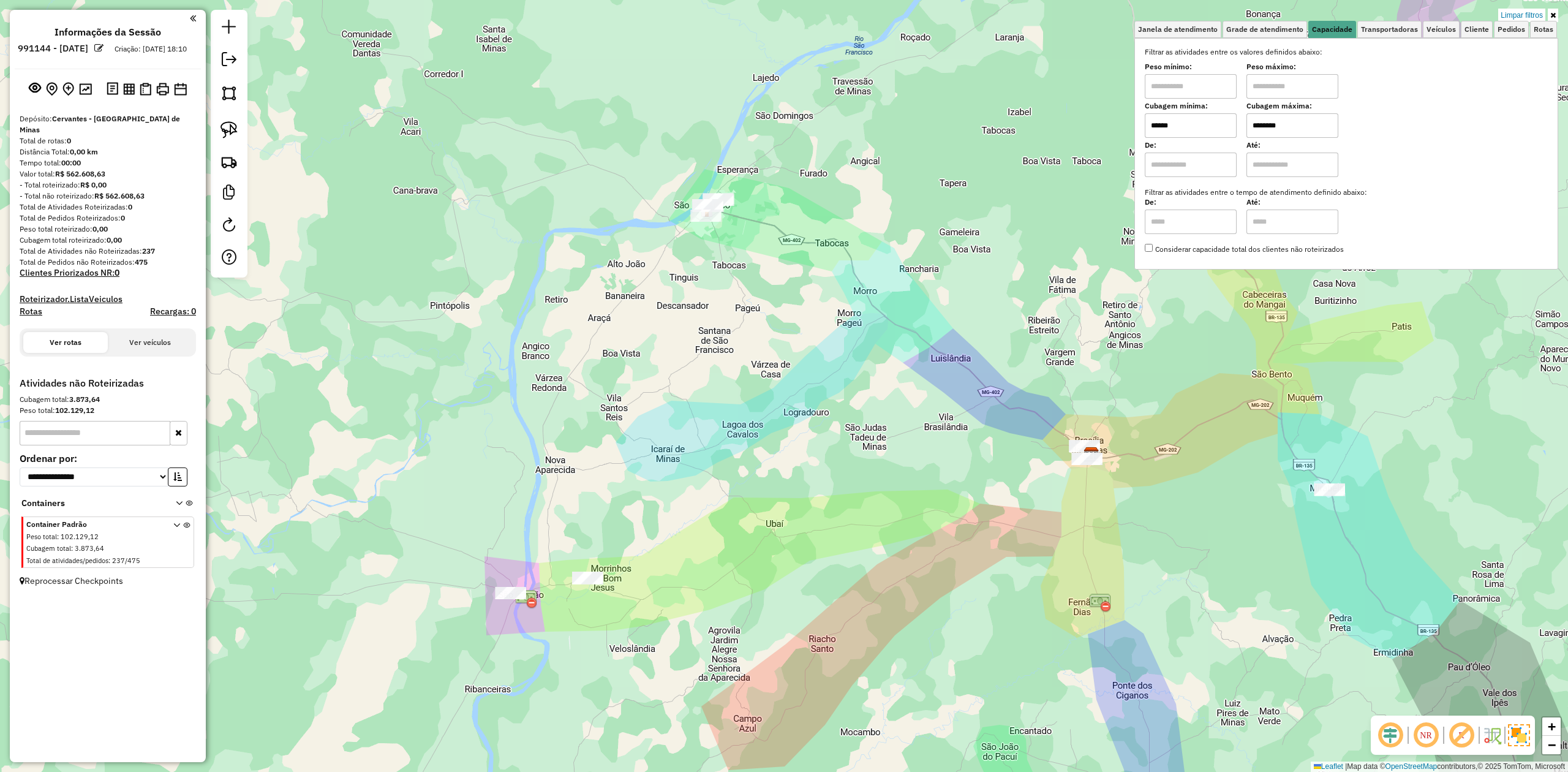
drag, startPoint x: 630, startPoint y: 572, endPoint x: 664, endPoint y: 379, distance: 196.0
click at [660, 386] on div "Limpar filtros Janela de atendimento Grade de atendimento Capacidade Transporta…" at bounding box center [784, 386] width 1568 height 772
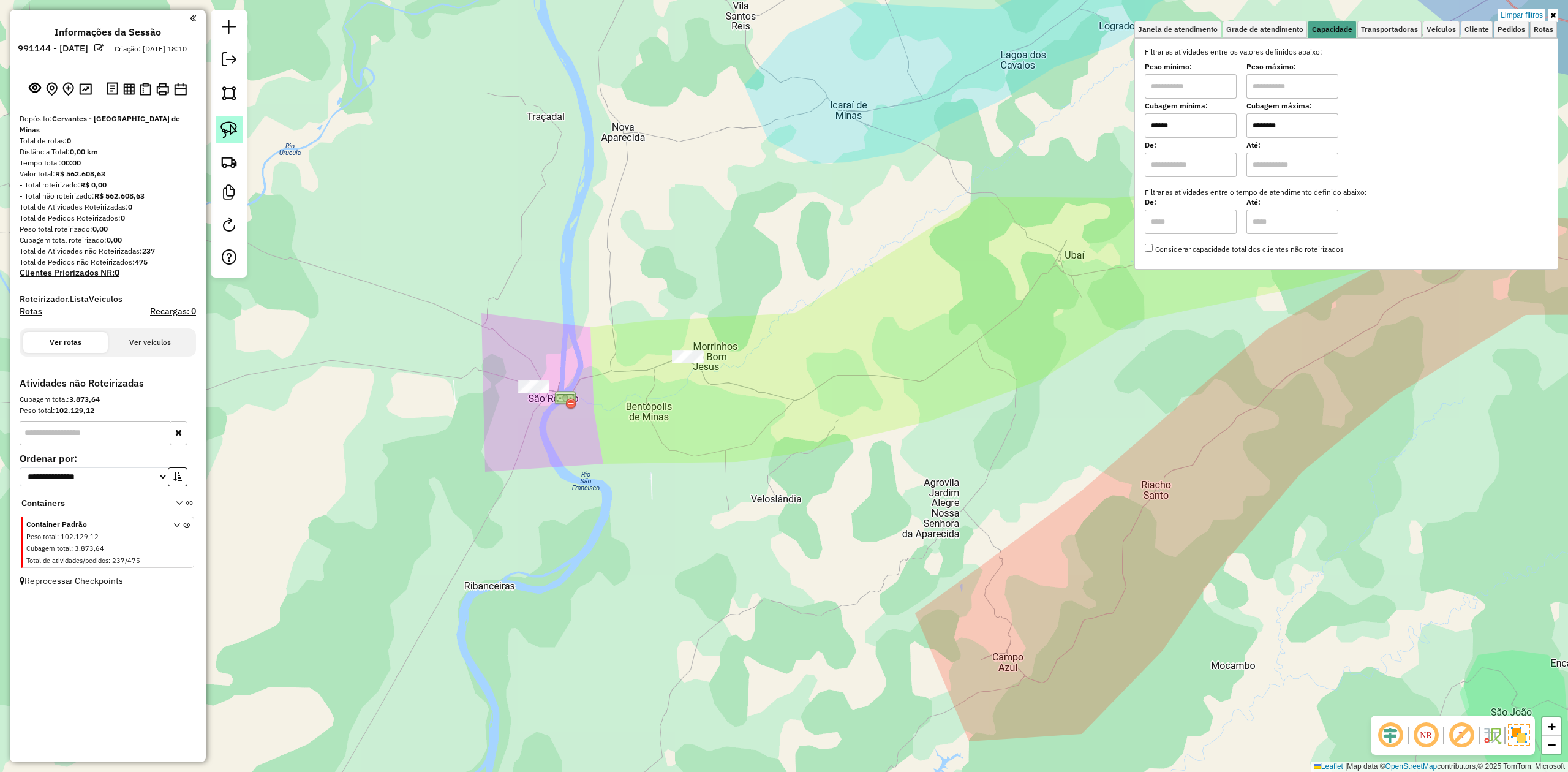
click at [228, 123] on img at bounding box center [229, 130] width 17 height 17
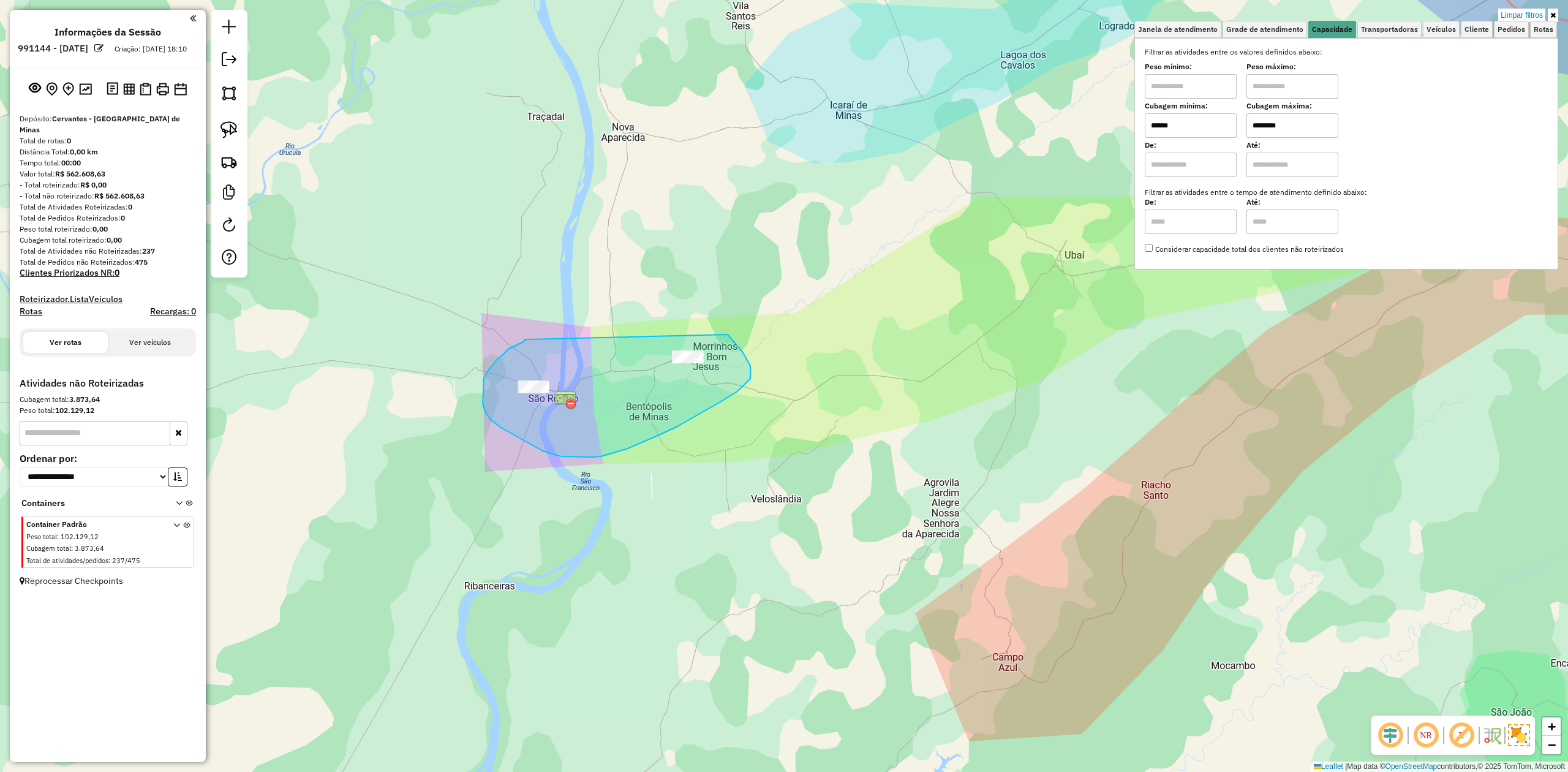
drag, startPoint x: 525, startPoint y: 340, endPoint x: 698, endPoint y: 316, distance: 174.7
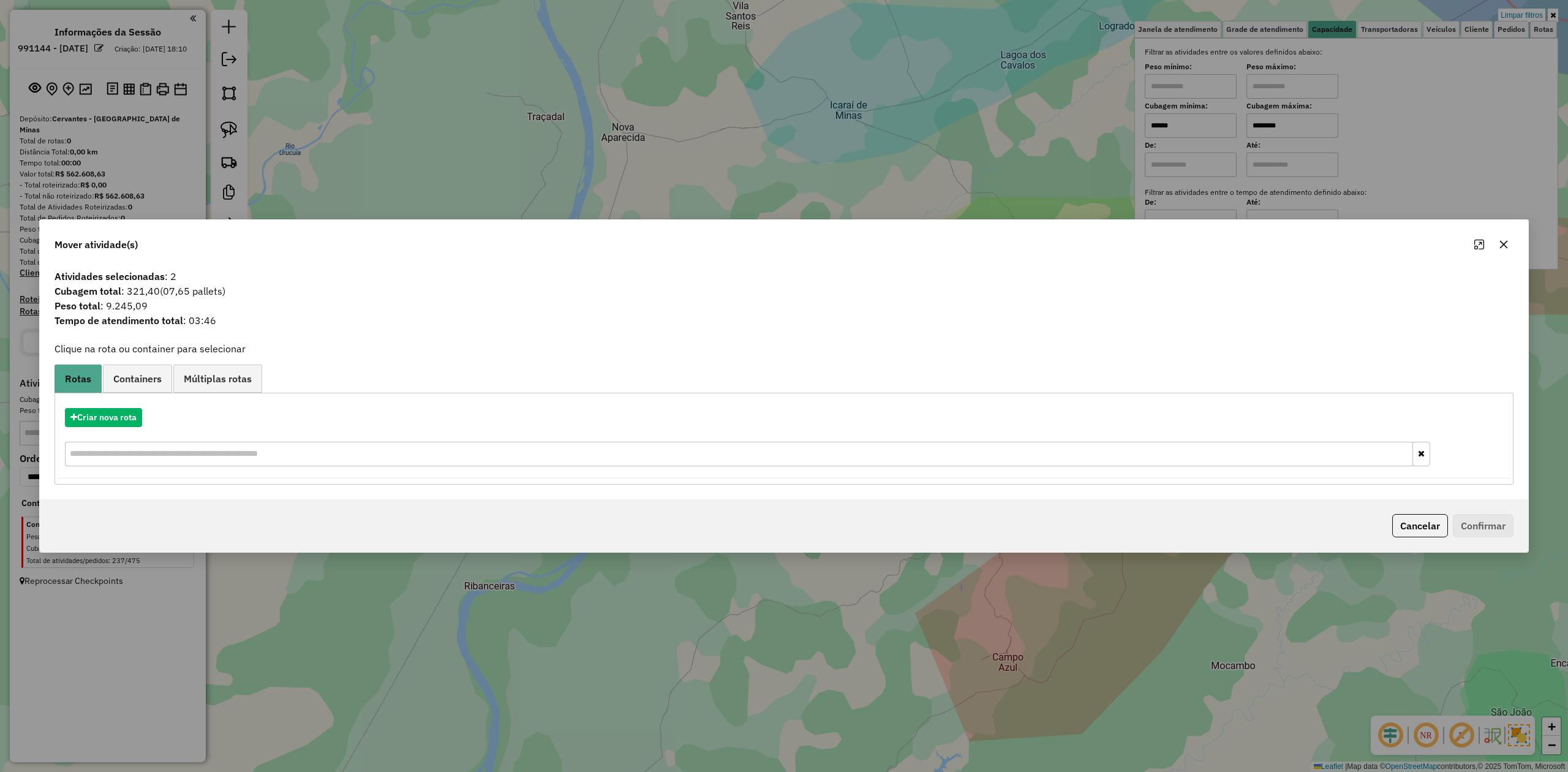
click at [1506, 244] on icon "button" at bounding box center [1504, 244] width 10 height 10
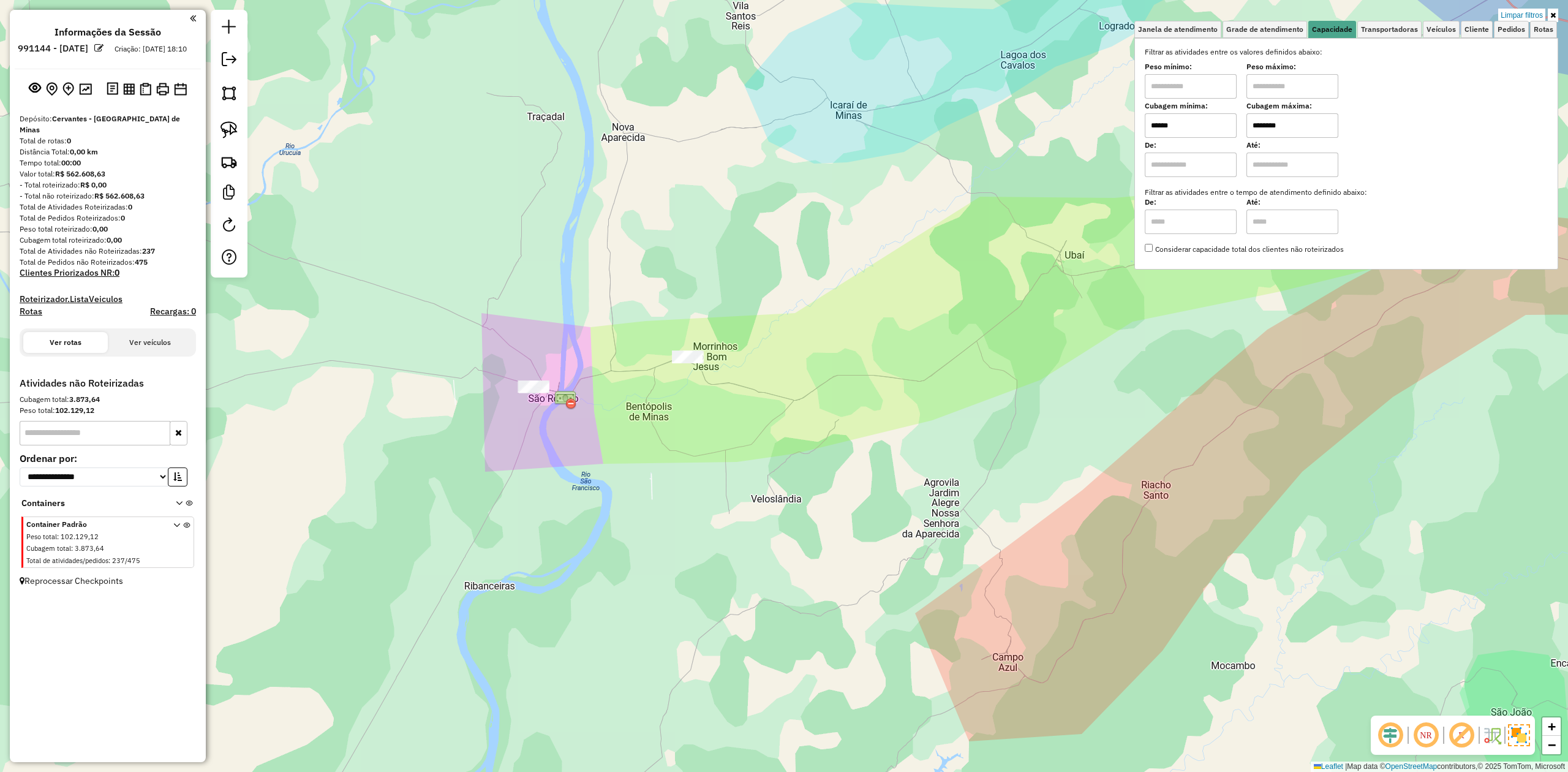
click at [1225, 123] on input "******" at bounding box center [1191, 125] width 92 height 25
click at [706, 478] on div "Limpar filtros Janela de atendimento Grade de atendimento Capacidade Transporta…" at bounding box center [784, 386] width 1568 height 772
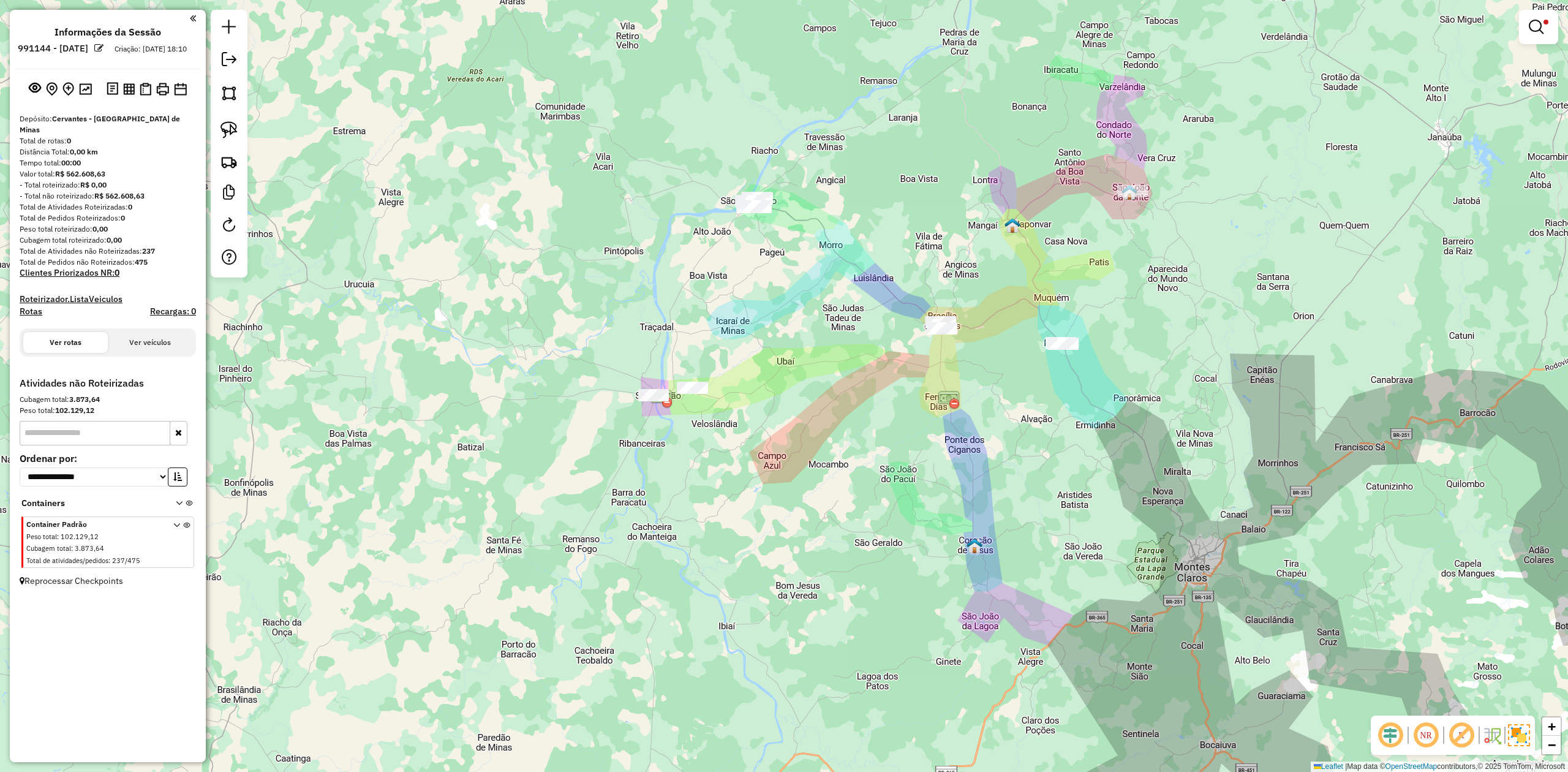
drag, startPoint x: 696, startPoint y: 547, endPoint x: 659, endPoint y: 449, distance: 104.8
click at [674, 464] on div "Limpar filtros Janela de atendimento Grade de atendimento Capacidade Transporta…" at bounding box center [784, 386] width 1568 height 772
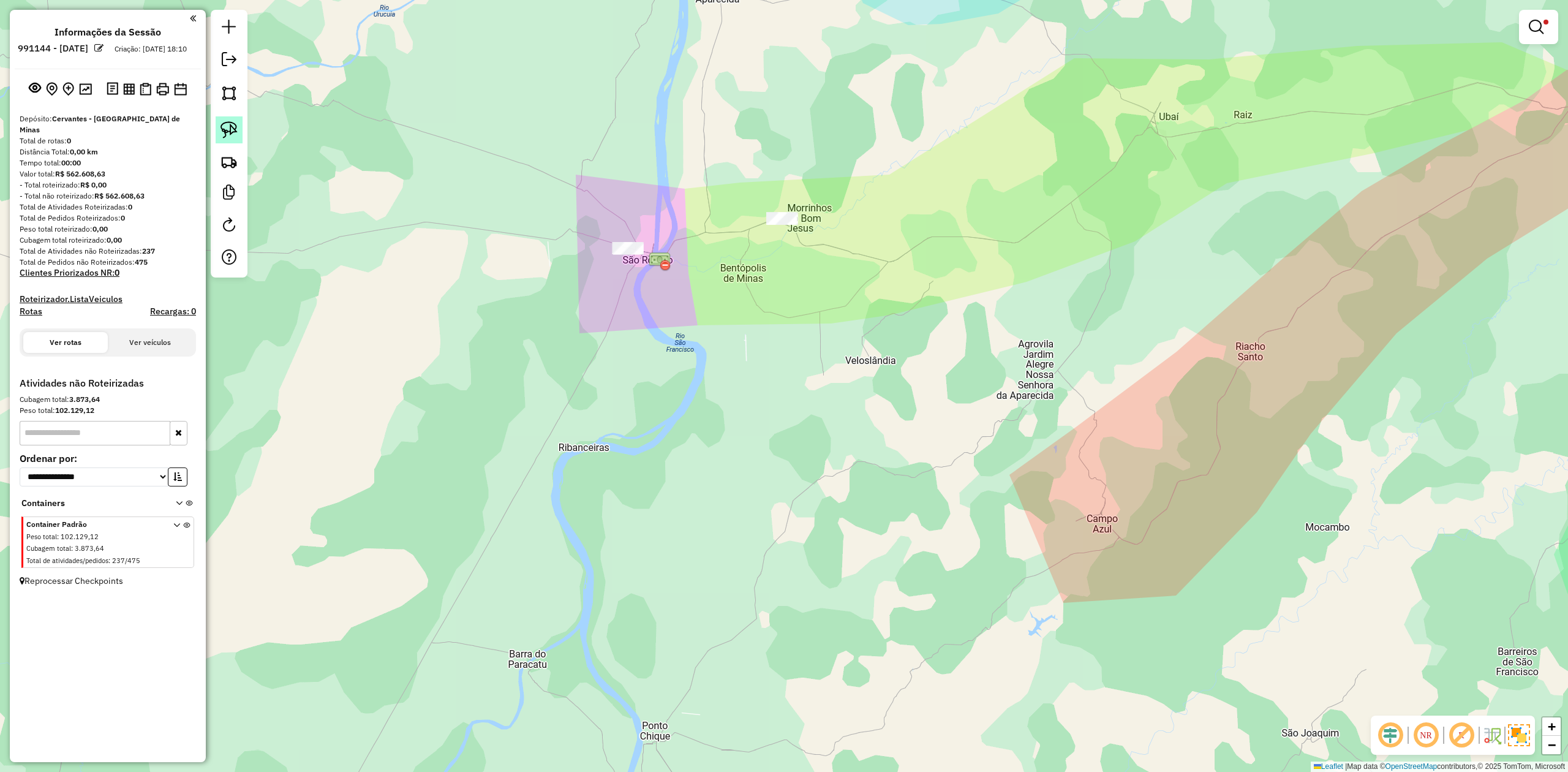
click at [223, 125] on img at bounding box center [229, 130] width 17 height 17
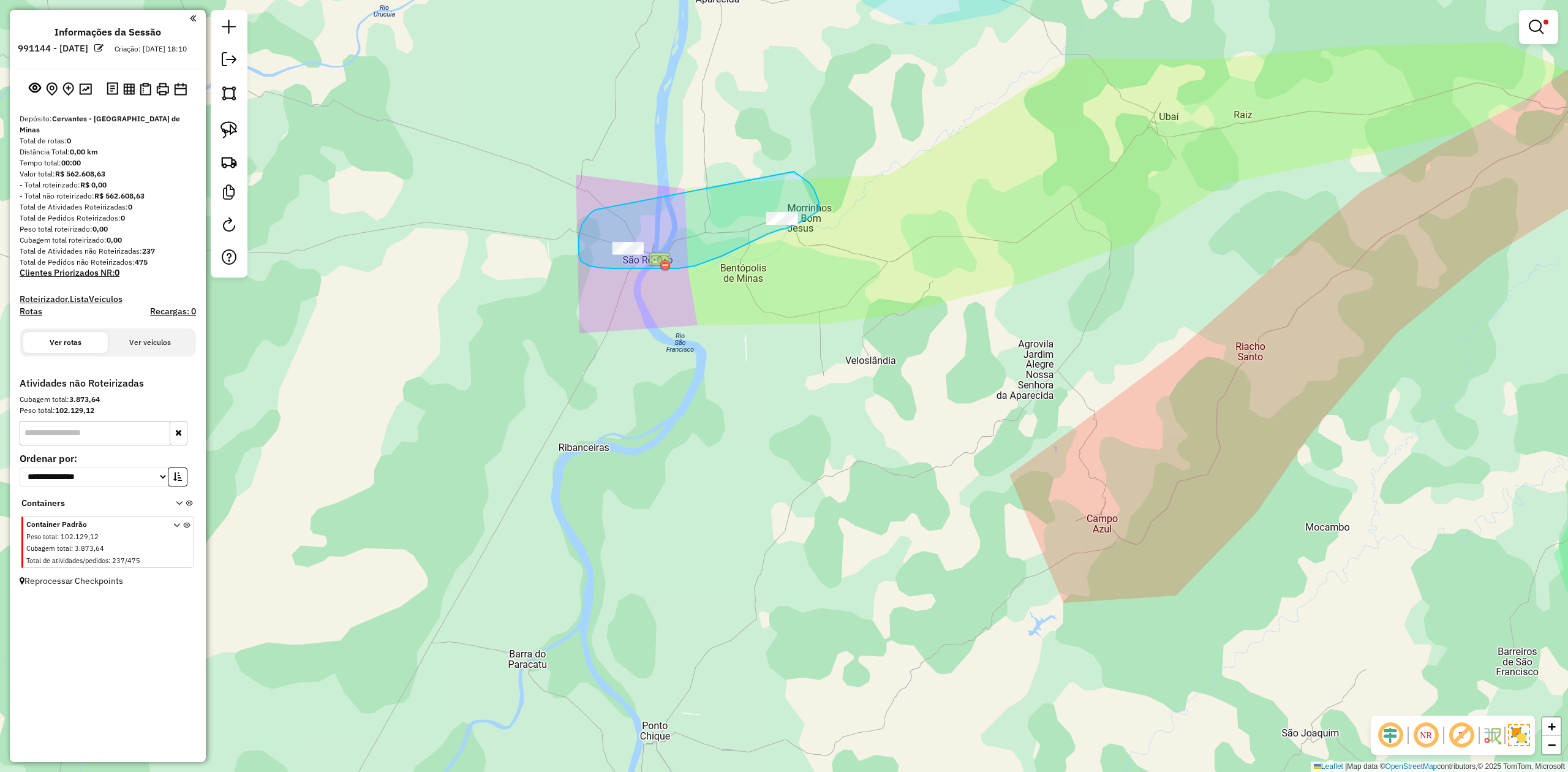
drag, startPoint x: 597, startPoint y: 209, endPoint x: 751, endPoint y: 155, distance: 163.2
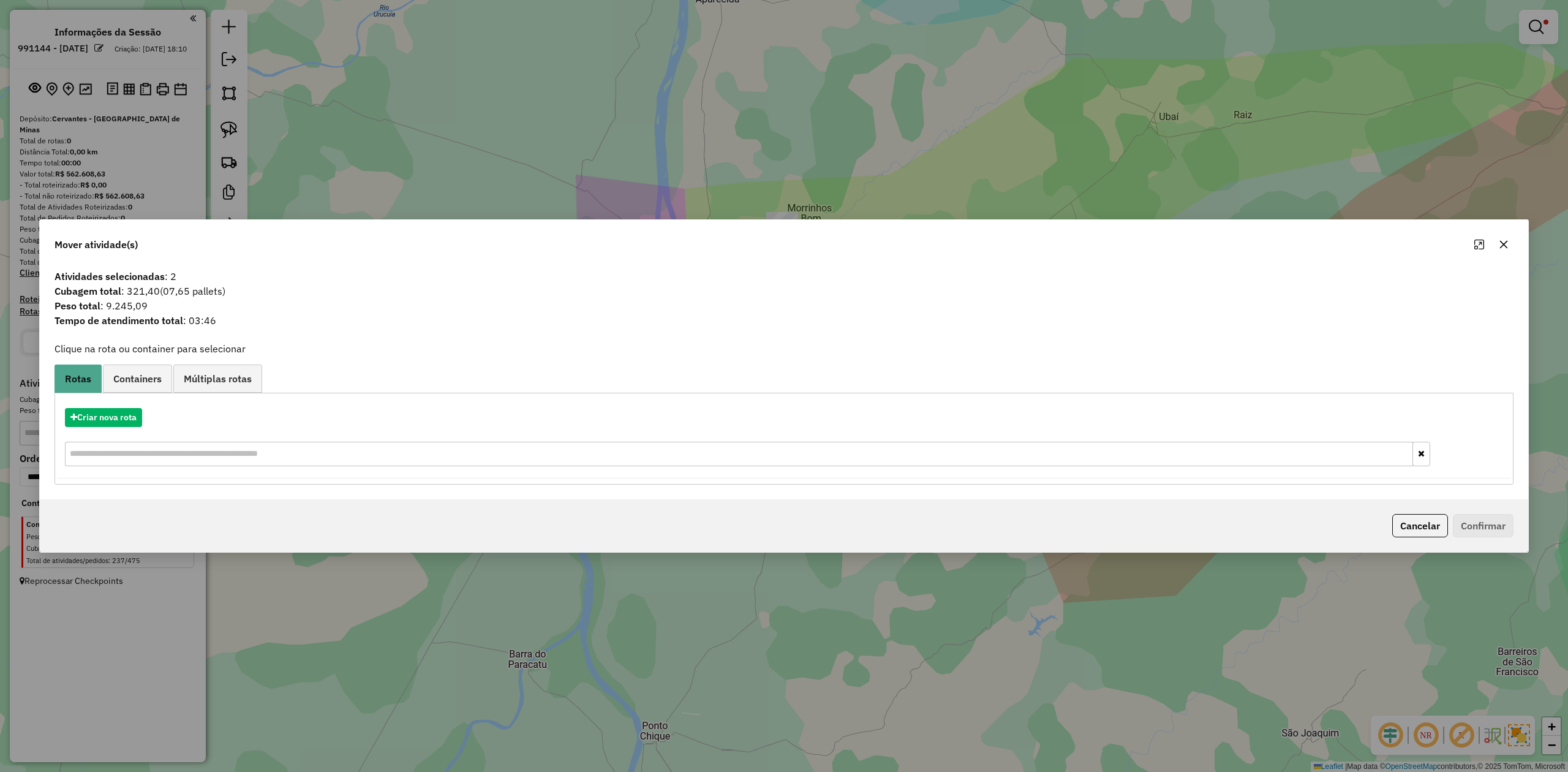
click at [1506, 242] on icon "button" at bounding box center [1504, 244] width 10 height 10
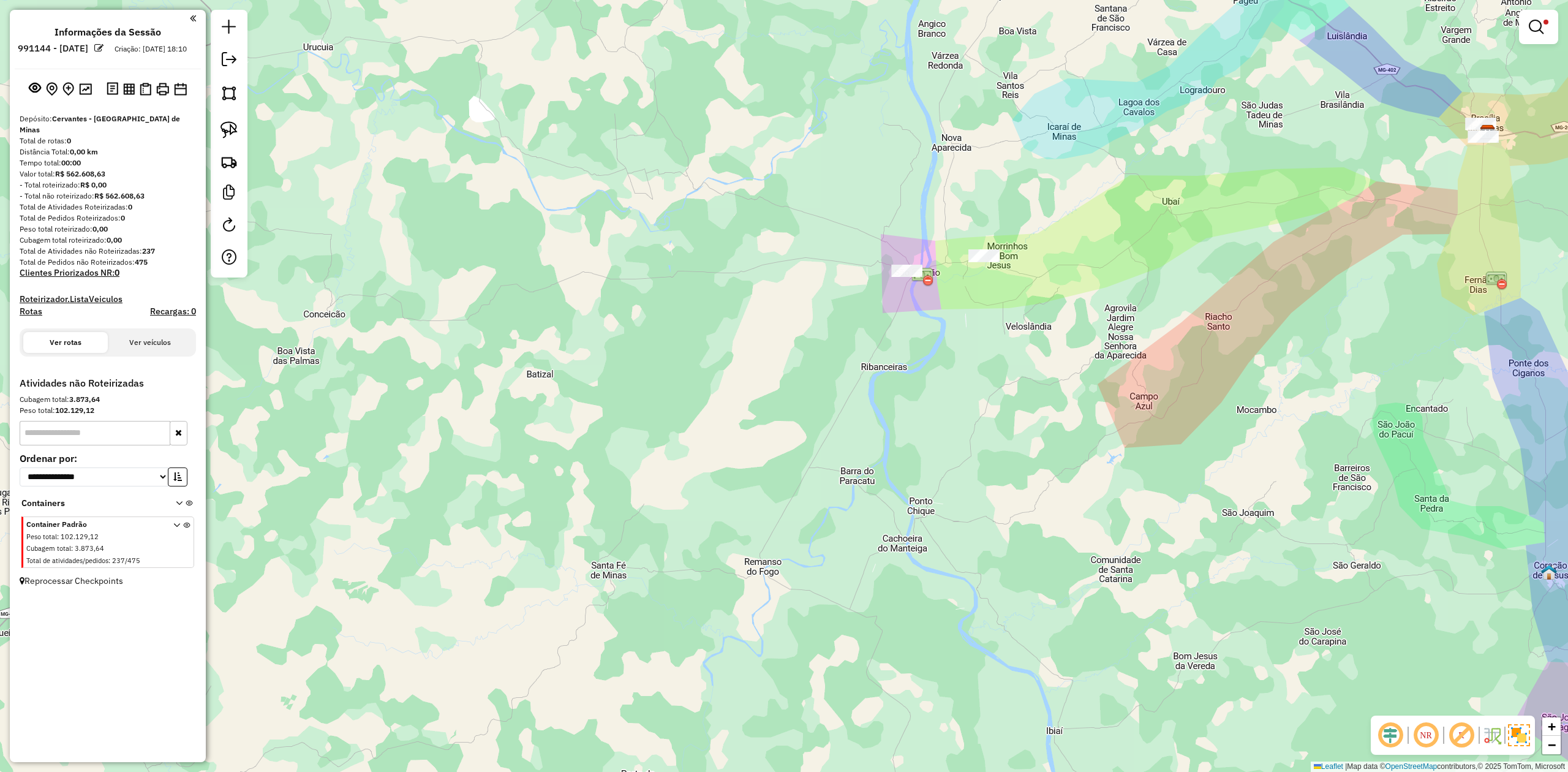
drag, startPoint x: 1369, startPoint y: 324, endPoint x: 1263, endPoint y: 413, distance: 138.4
click at [1263, 413] on div "Limpar filtros Janela de atendimento Grade de atendimento Capacidade Transporta…" at bounding box center [784, 386] width 1568 height 772
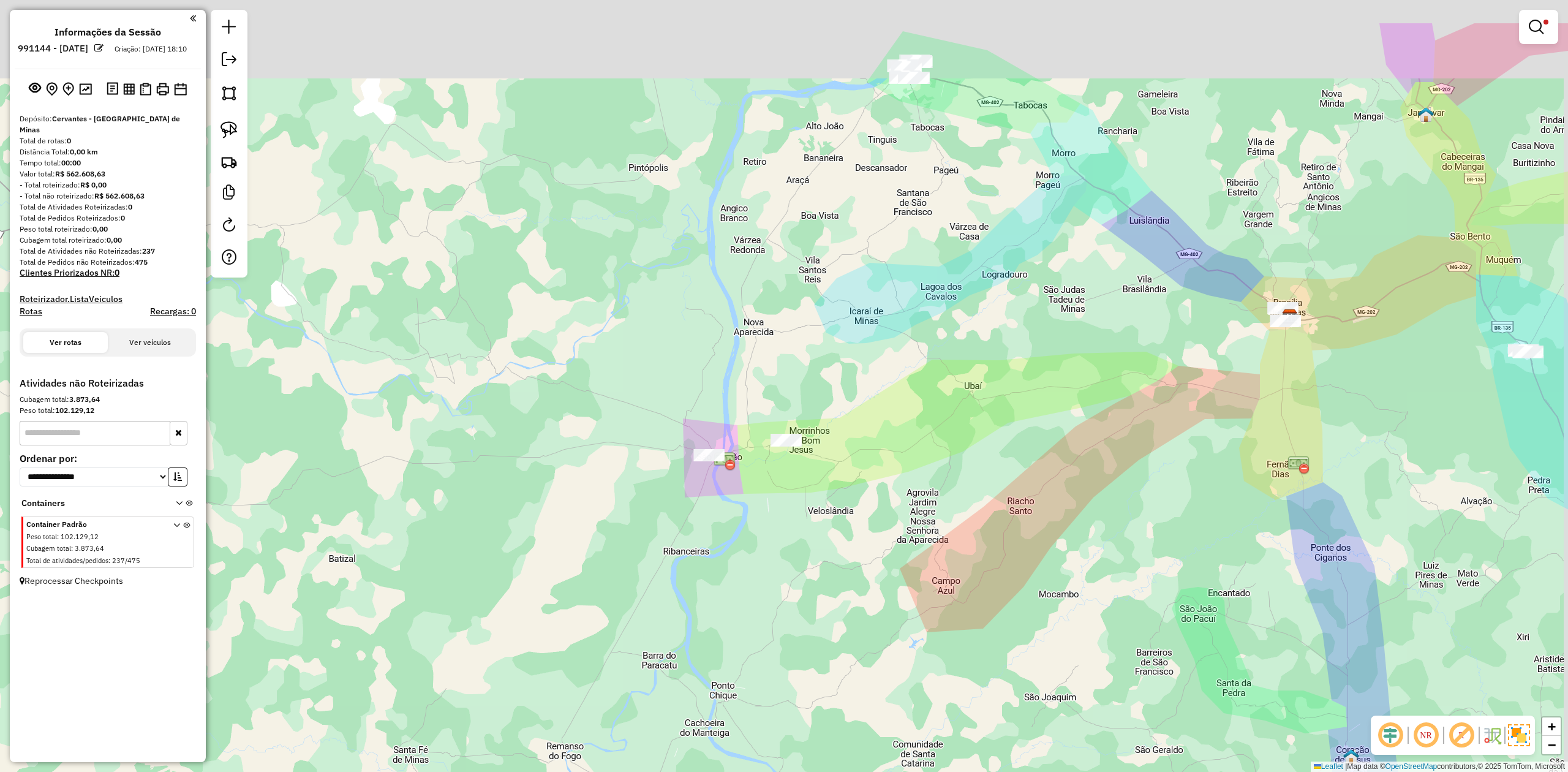
drag, startPoint x: 1138, startPoint y: 346, endPoint x: 1032, endPoint y: 428, distance: 134.0
click at [1043, 428] on div "Limpar filtros Janela de atendimento Grade de atendimento Capacidade Transporta…" at bounding box center [784, 386] width 1568 height 772
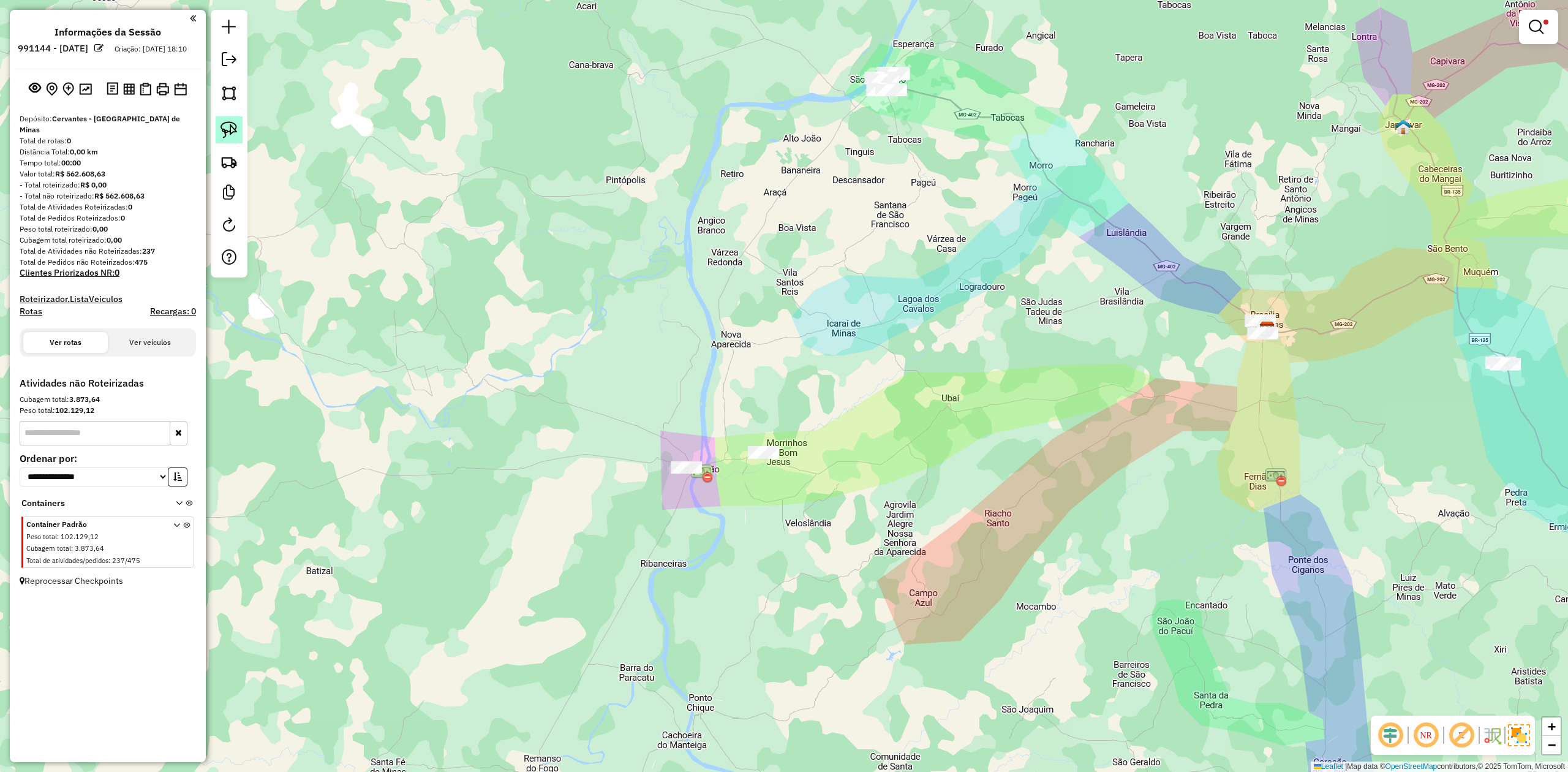
click at [233, 128] on img at bounding box center [229, 130] width 17 height 17
drag, startPoint x: 1201, startPoint y: 386, endPoint x: 1032, endPoint y: 386, distance: 169.0
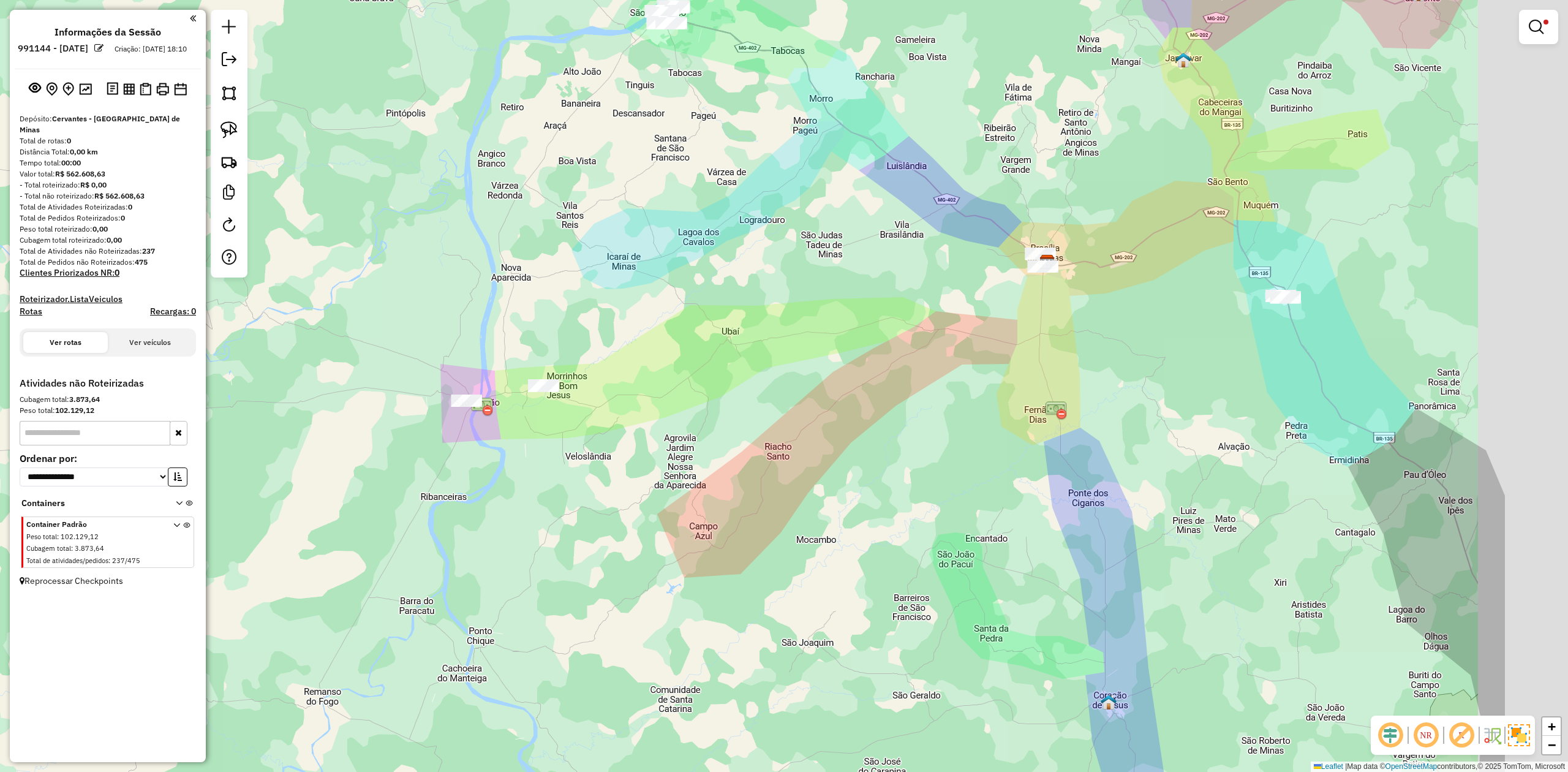
drag, startPoint x: 1053, startPoint y: 381, endPoint x: 810, endPoint y: 304, distance: 254.9
click at [810, 304] on div "Limpar filtros Janela de atendimento Grade de atendimento Capacidade Transporta…" at bounding box center [784, 386] width 1568 height 772
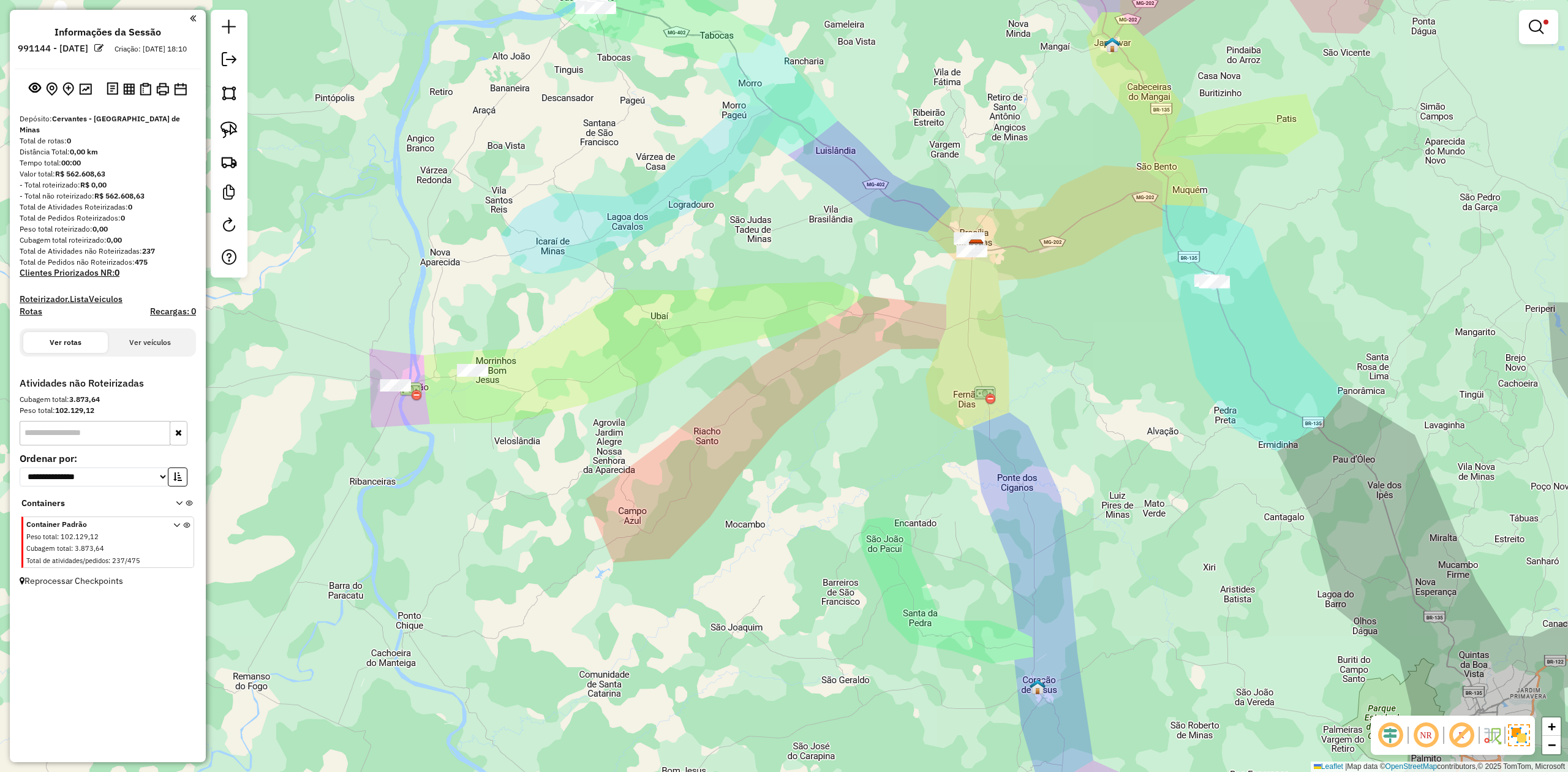
click at [209, 121] on div "Limpar filtros Janela de atendimento Grade de atendimento Capacidade Transporta…" at bounding box center [784, 386] width 1568 height 772
click at [219, 124] on link at bounding box center [229, 130] width 27 height 27
drag, startPoint x: 1200, startPoint y: 325, endPoint x: 1240, endPoint y: 324, distance: 40.0
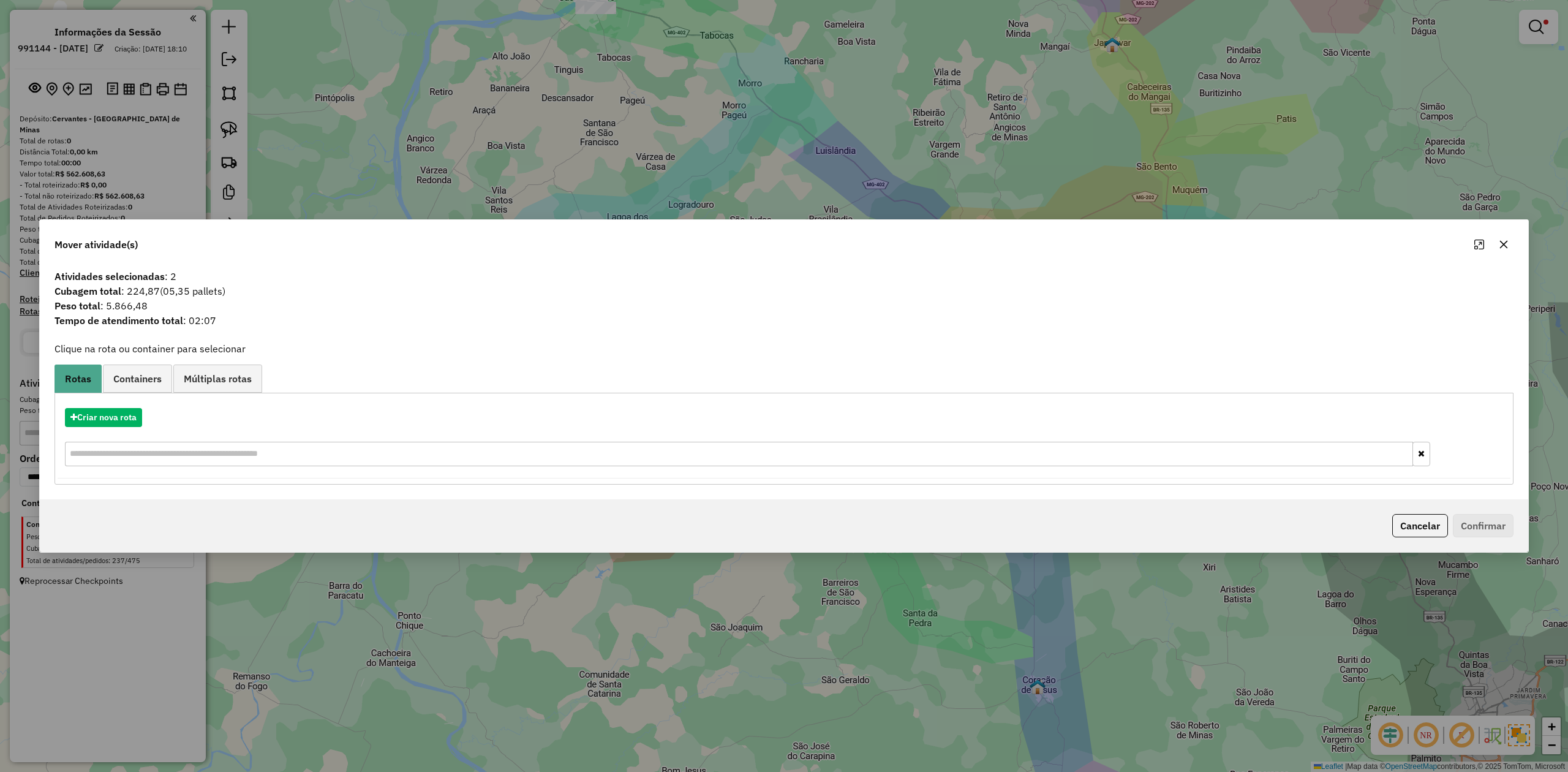
click at [1502, 241] on icon "button" at bounding box center [1504, 244] width 8 height 8
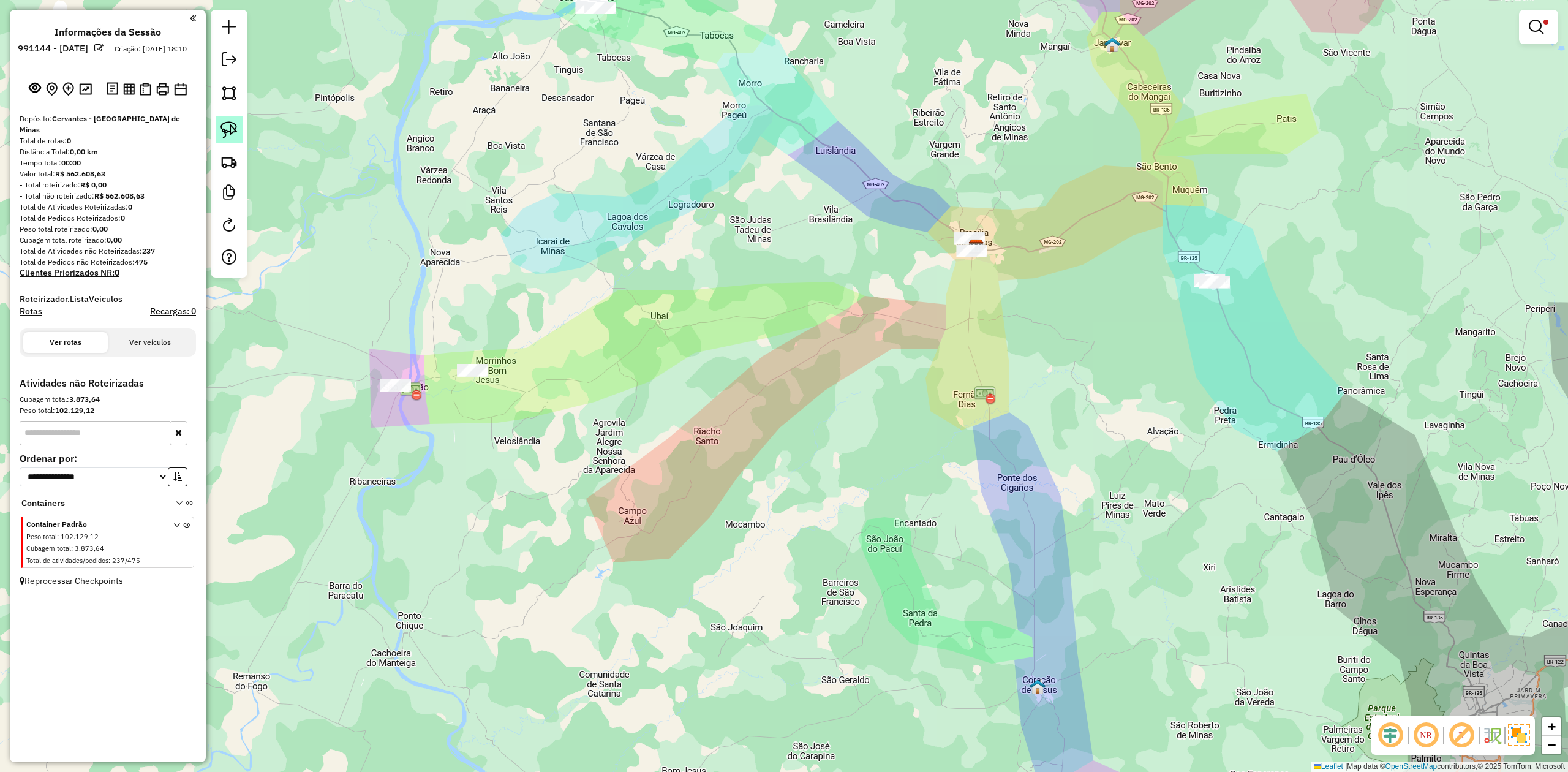
click at [224, 119] on link at bounding box center [229, 130] width 27 height 27
drag, startPoint x: 957, startPoint y: 277, endPoint x: 1015, endPoint y: 283, distance: 58.3
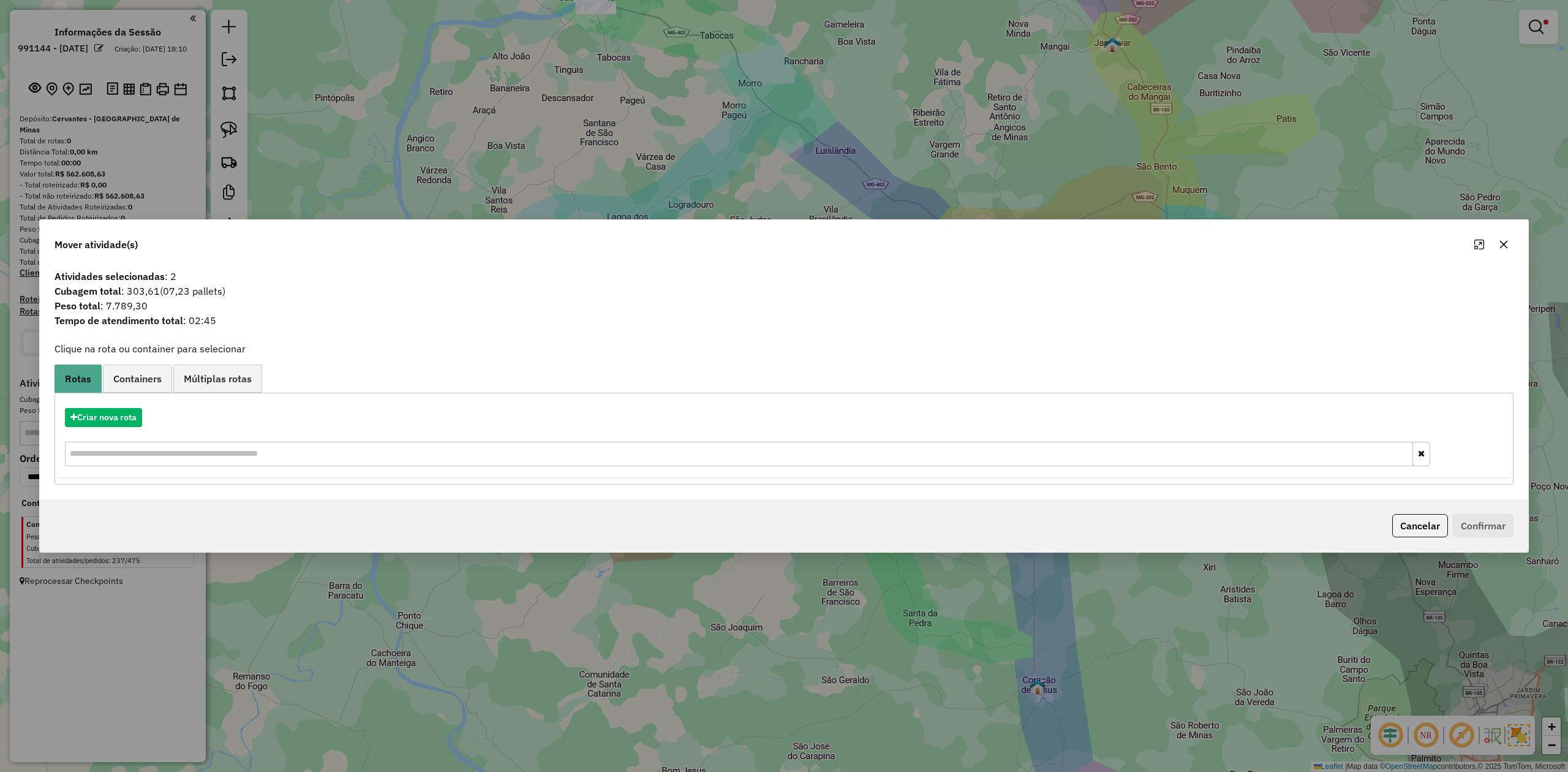
click at [1503, 241] on icon "button" at bounding box center [1504, 244] width 10 height 10
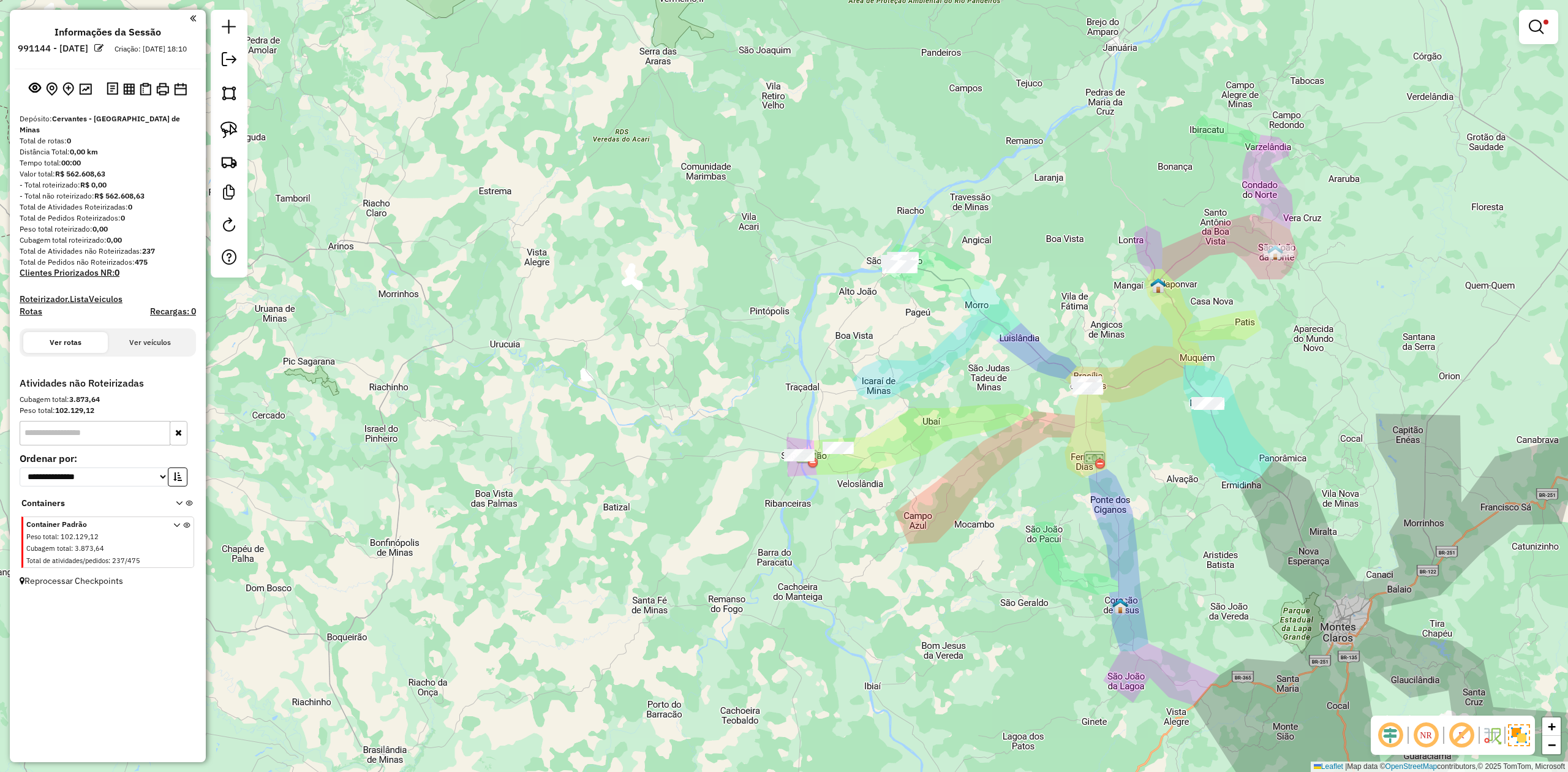
drag, startPoint x: 1275, startPoint y: 537, endPoint x: 1259, endPoint y: 557, distance: 25.6
click at [1259, 557] on div "Limpar filtros Janela de atendimento Grade de atendimento Capacidade Transporta…" at bounding box center [784, 386] width 1568 height 772
click at [230, 135] on img at bounding box center [229, 130] width 17 height 17
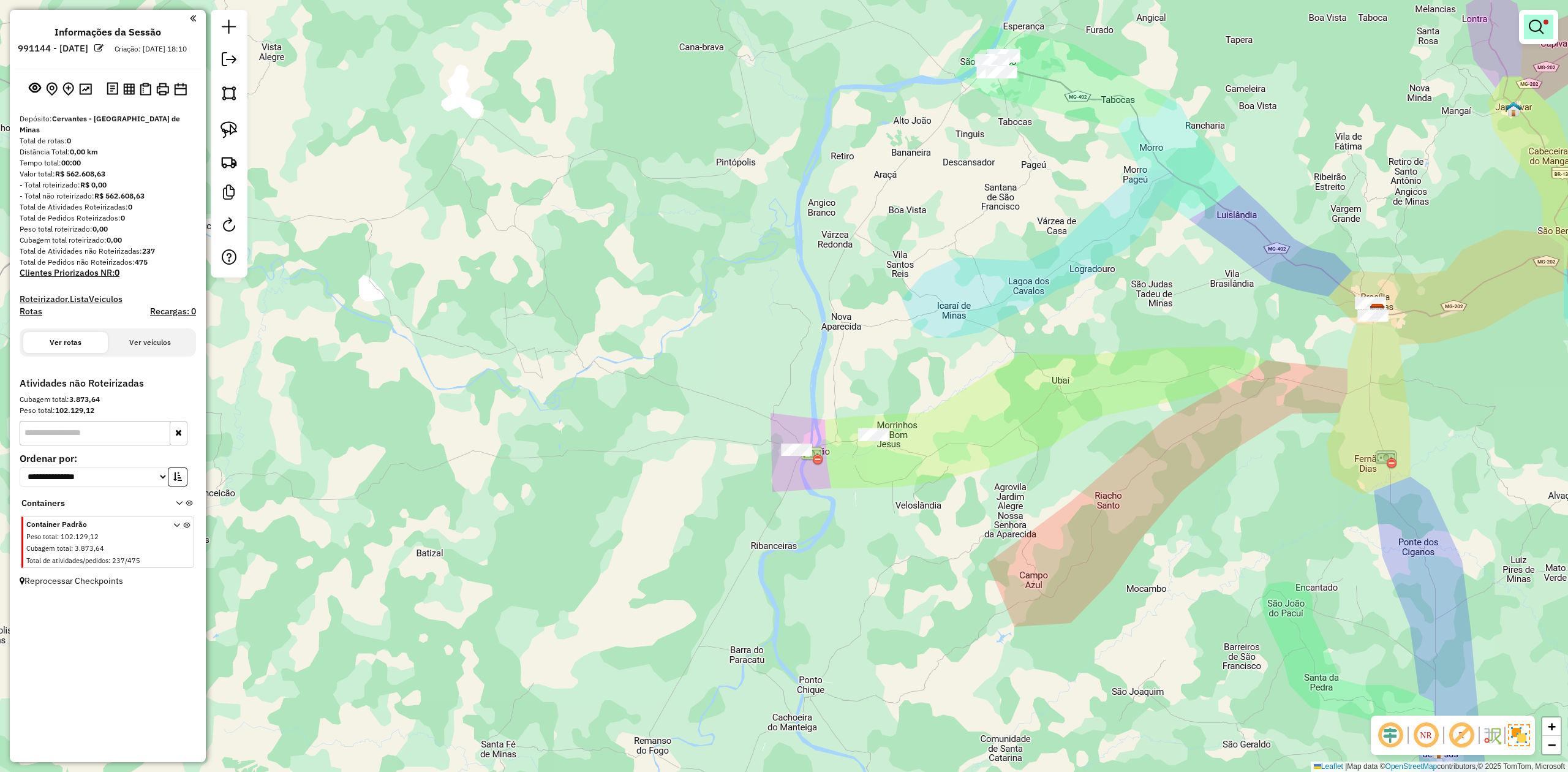
click at [1533, 23] on em at bounding box center [1536, 27] width 15 height 15
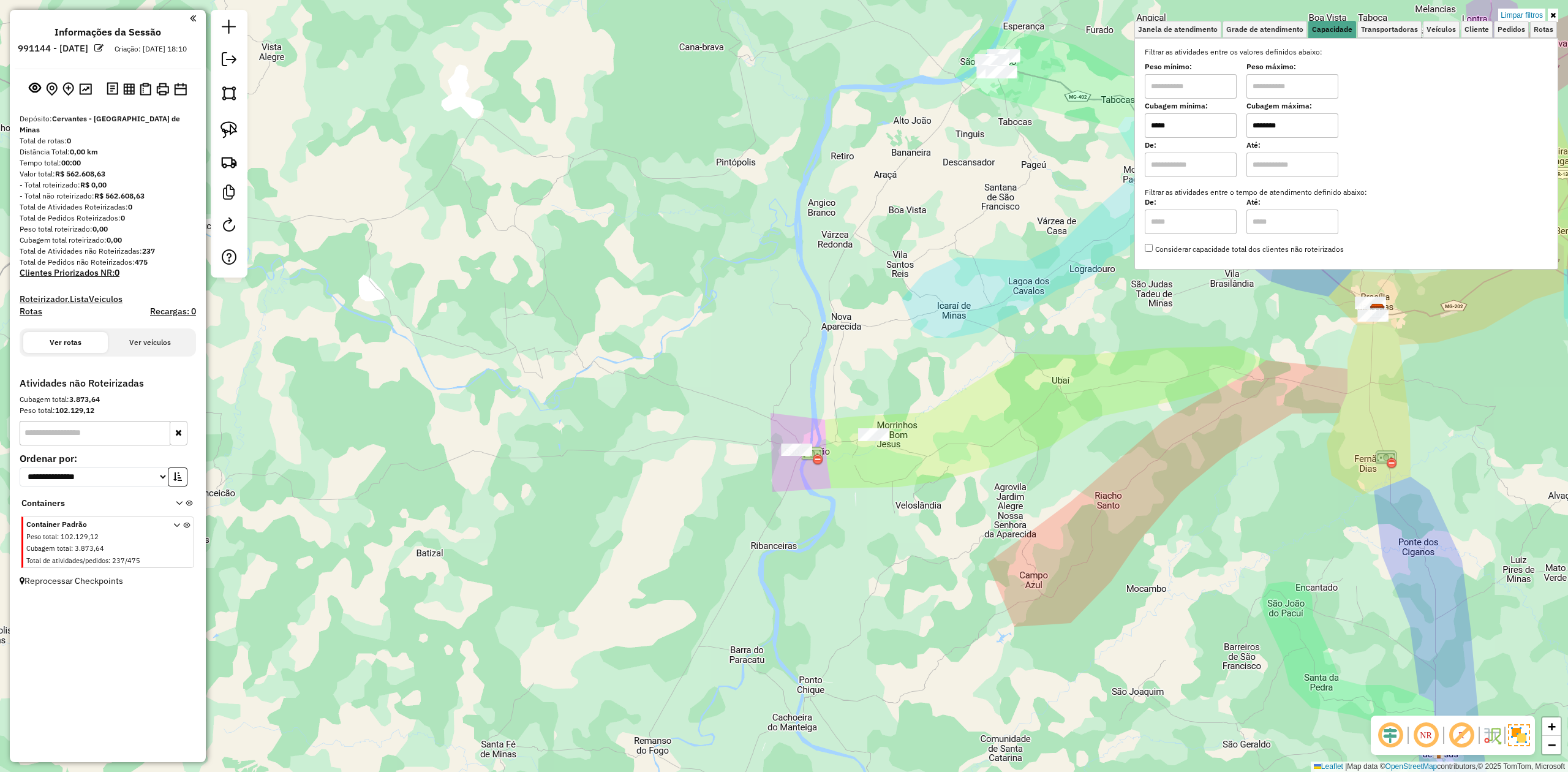
click at [1211, 124] on input "*****" at bounding box center [1191, 125] width 92 height 25
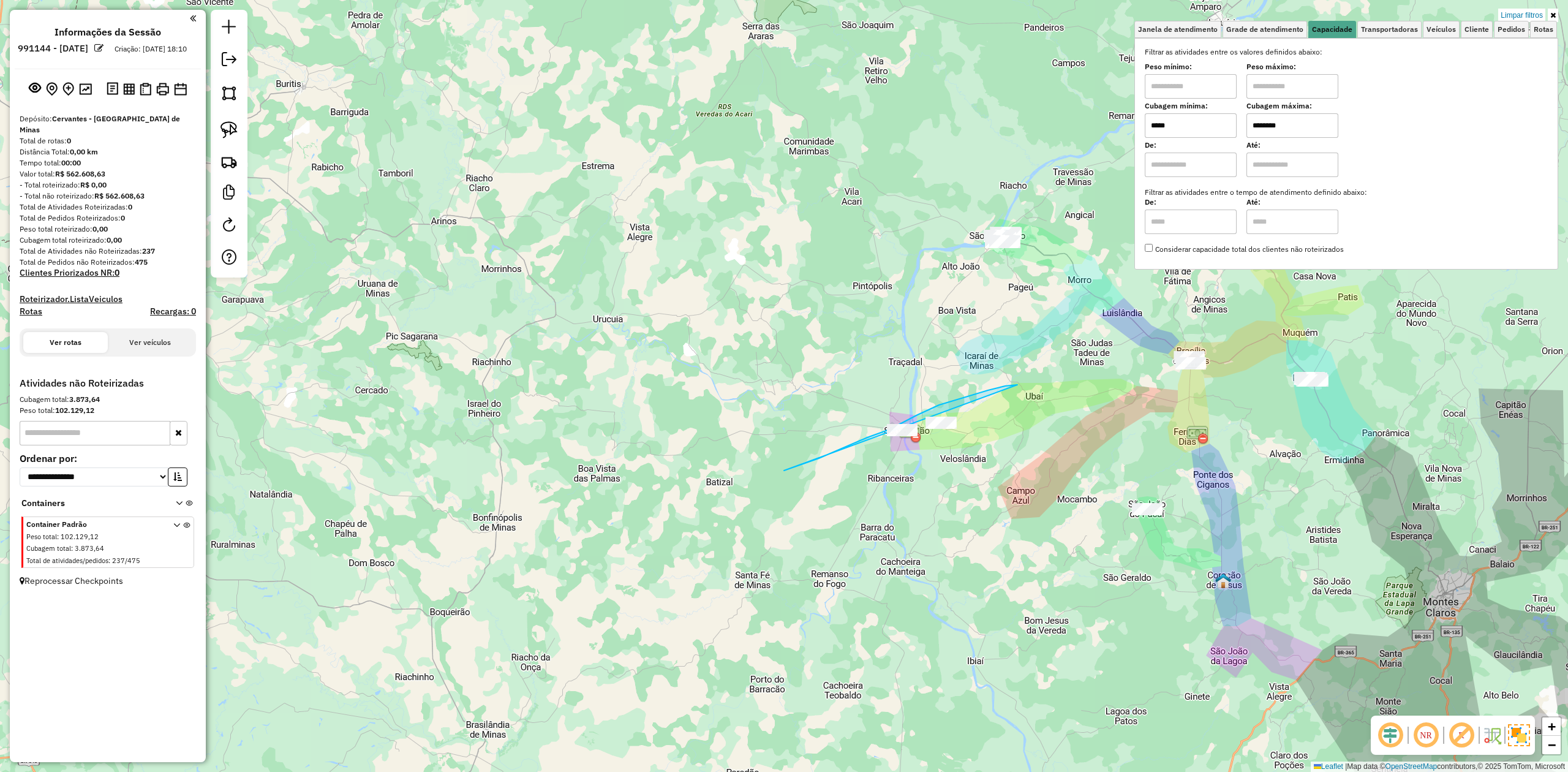
drag, startPoint x: 1018, startPoint y: 385, endPoint x: 778, endPoint y: 473, distance: 255.6
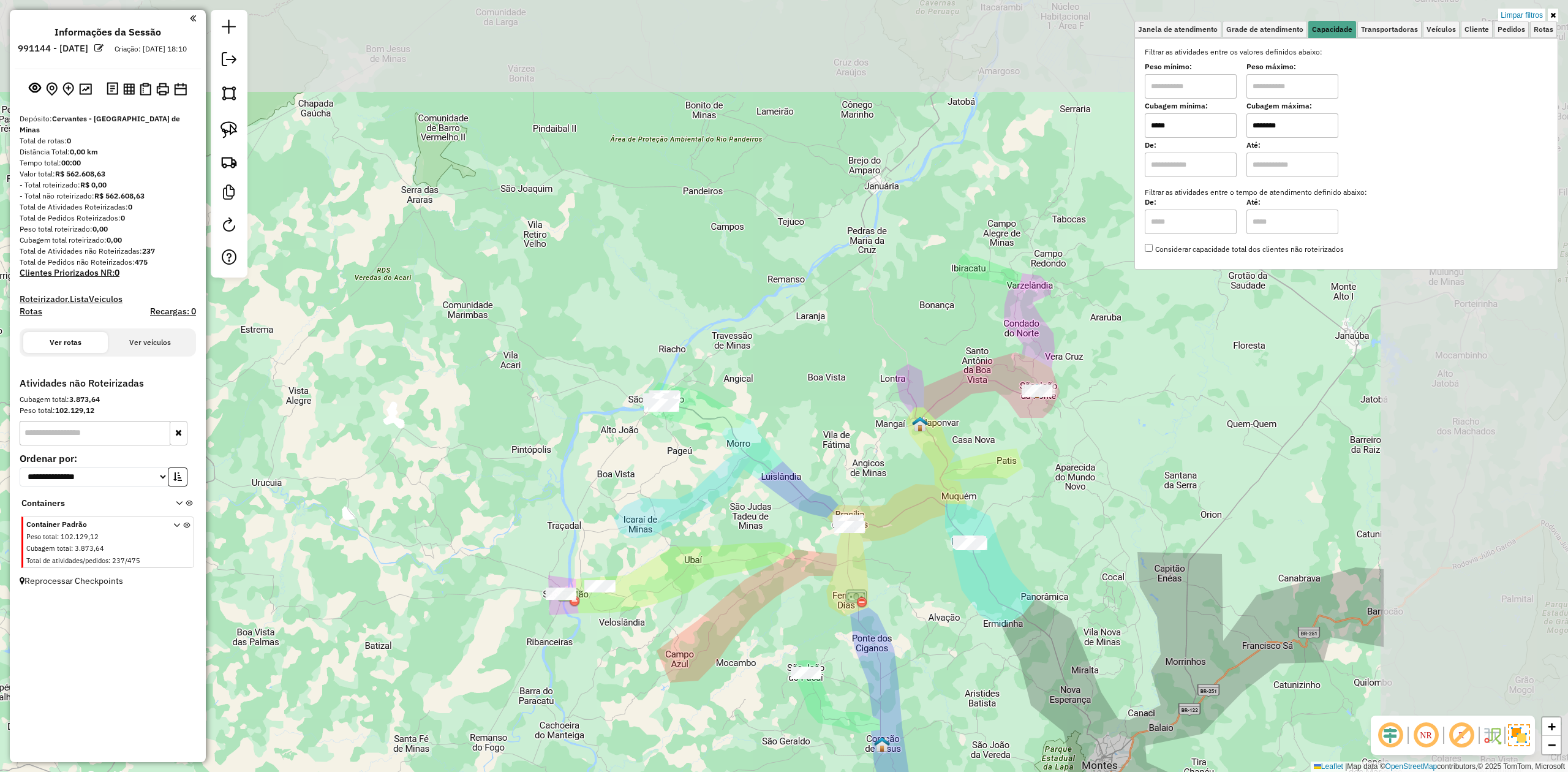
drag, startPoint x: 936, startPoint y: 312, endPoint x: 604, endPoint y: 472, distance: 368.5
click at [604, 472] on div "Limpar filtros Janela de atendimento Grade de atendimento Capacidade Transporta…" at bounding box center [784, 386] width 1568 height 772
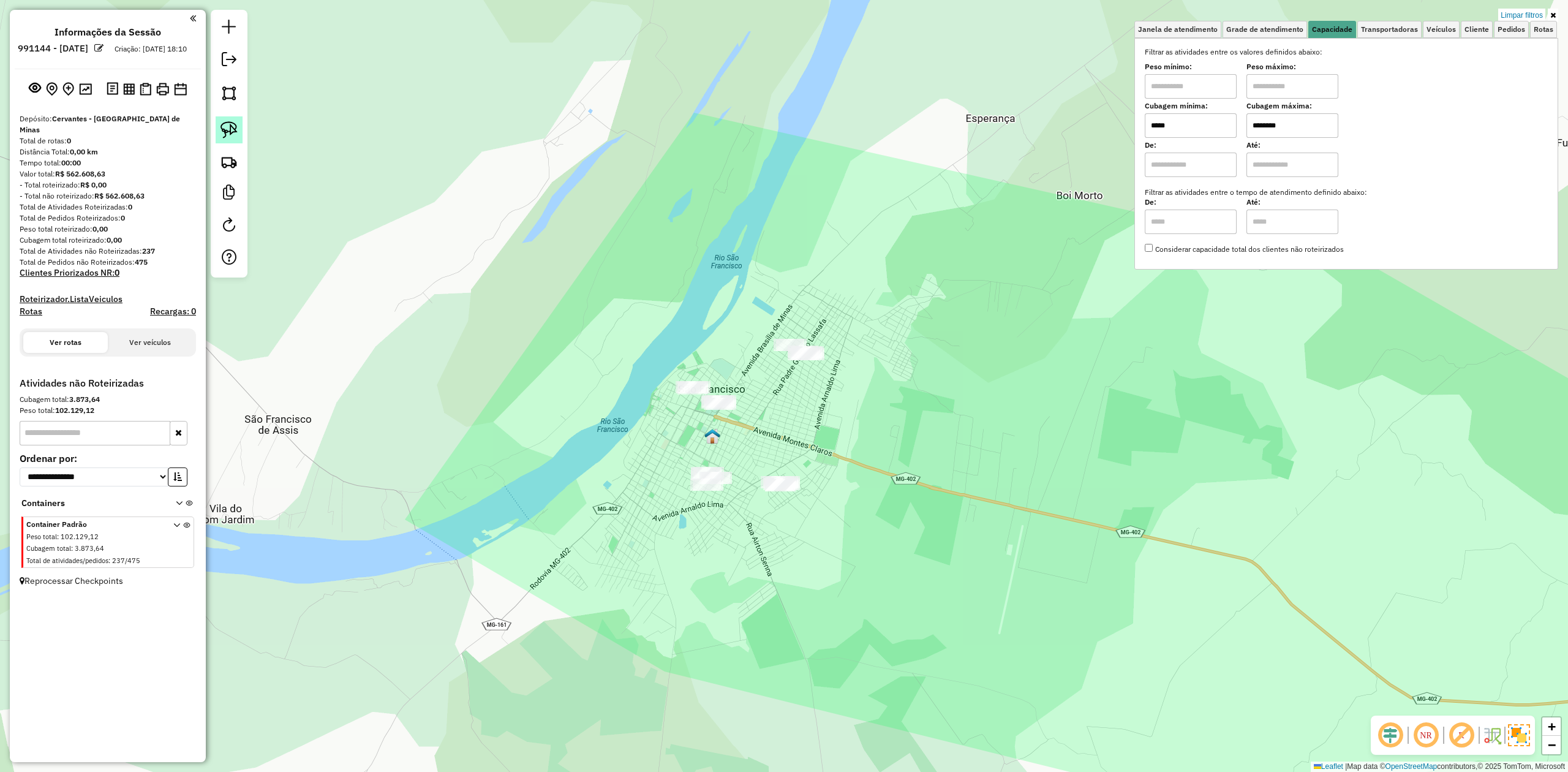
click at [234, 132] on img at bounding box center [229, 130] width 17 height 17
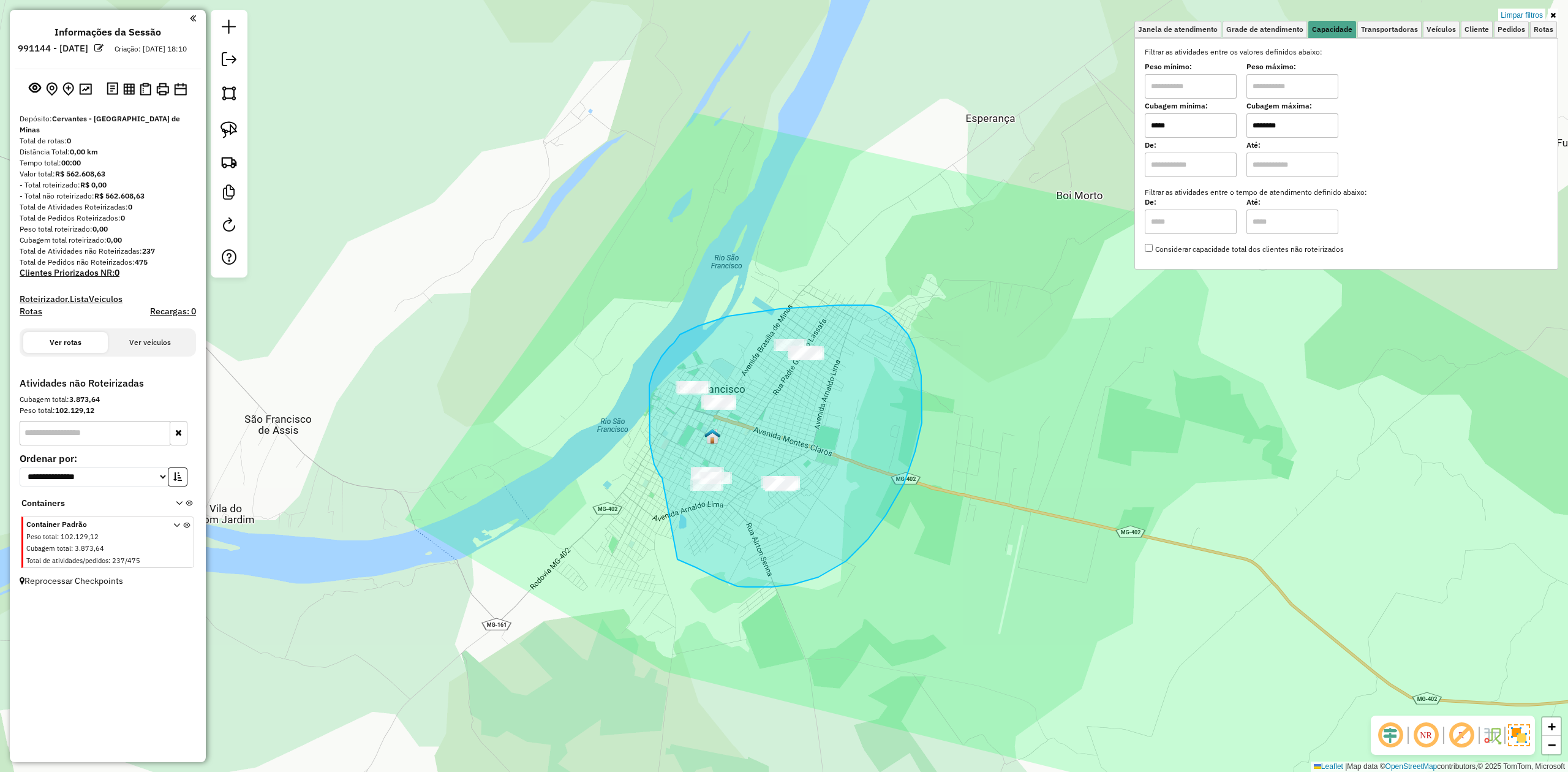
drag, startPoint x: 662, startPoint y: 478, endPoint x: 646, endPoint y: 543, distance: 66.9
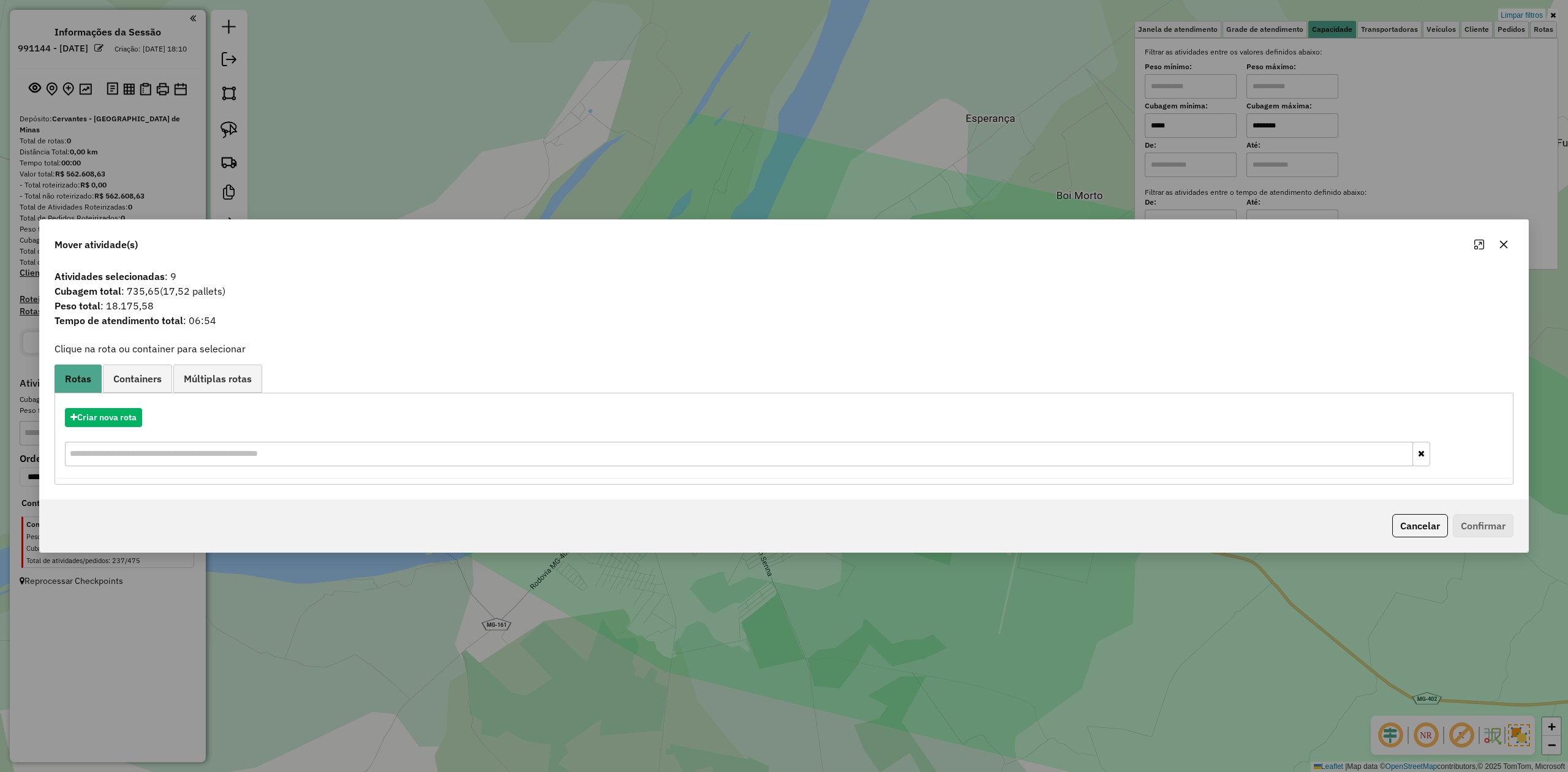
click at [1502, 240] on icon "button" at bounding box center [1504, 244] width 10 height 10
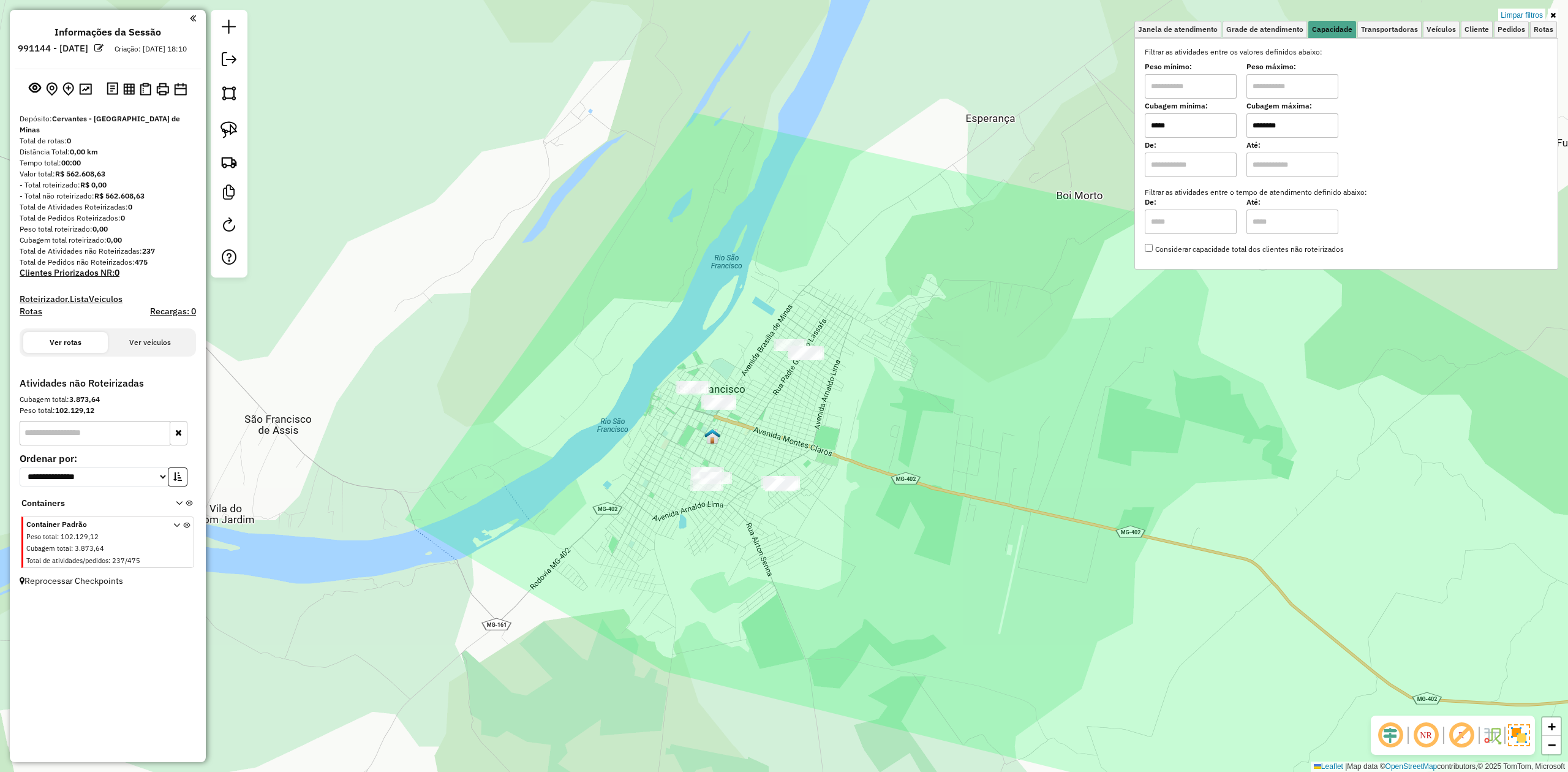
click at [1206, 128] on input "*****" at bounding box center [1191, 125] width 92 height 25
type input "*****"
click at [221, 118] on link at bounding box center [229, 130] width 27 height 27
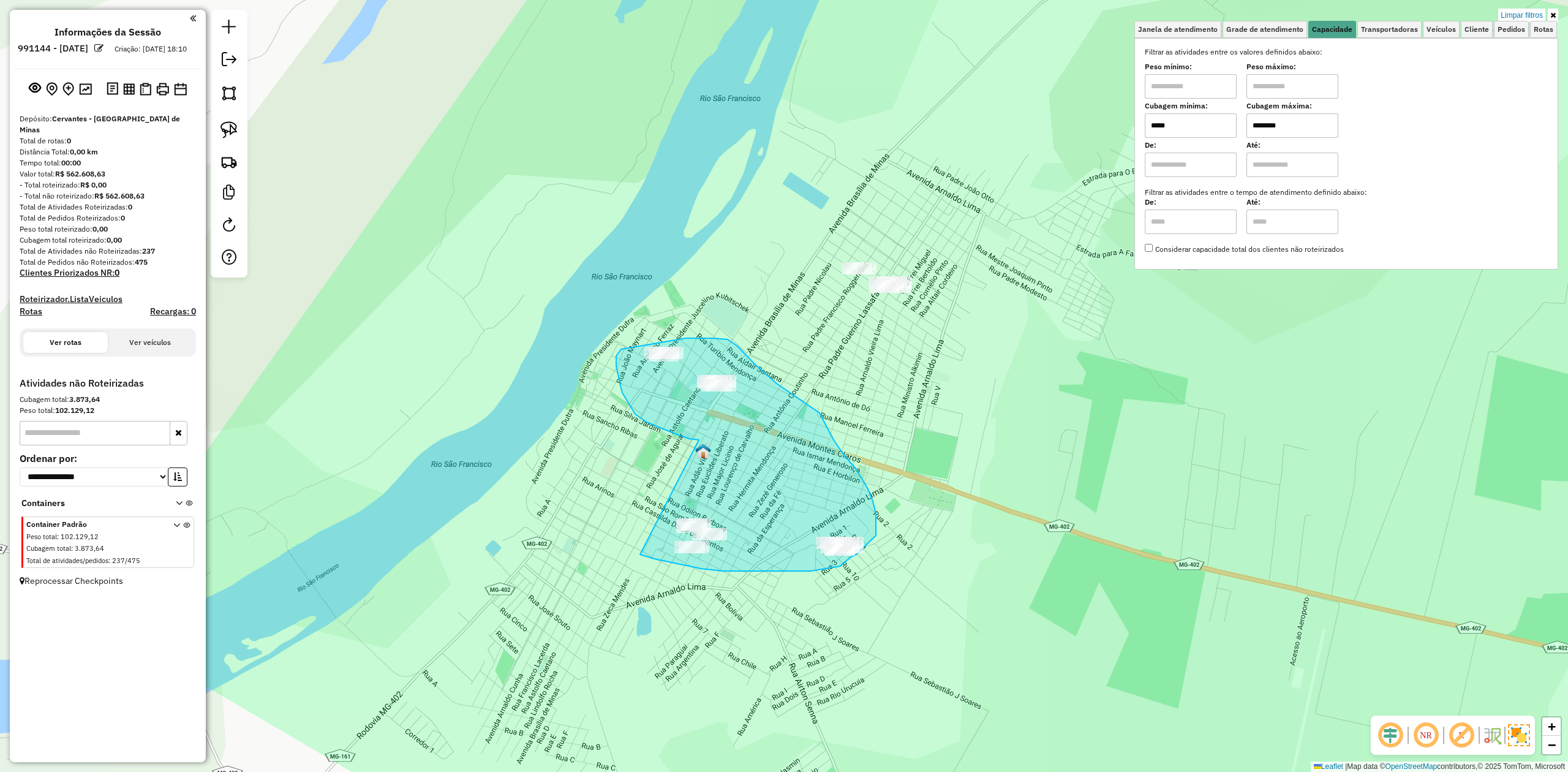
drag, startPoint x: 699, startPoint y: 440, endPoint x: 623, endPoint y: 536, distance: 122.4
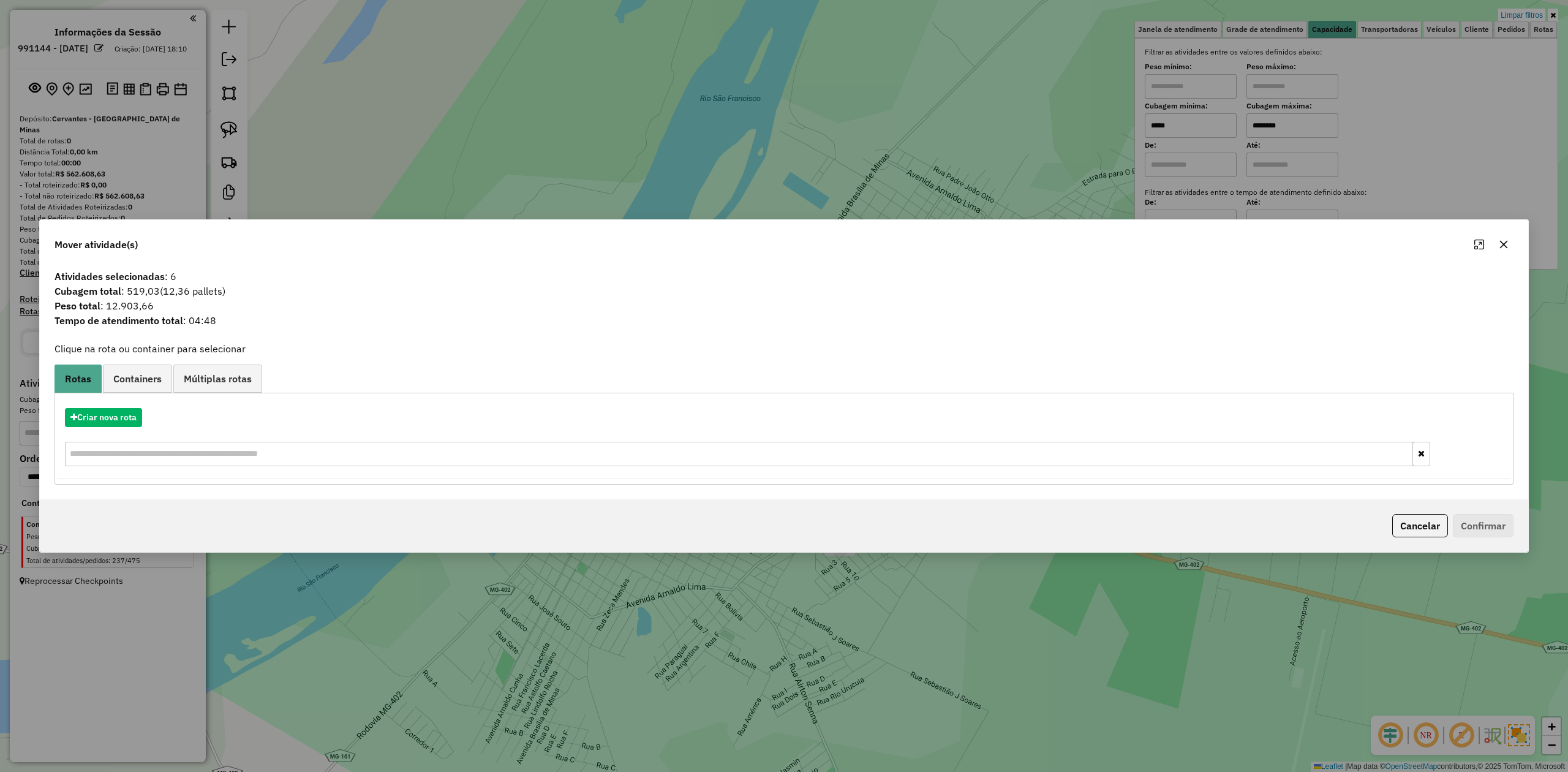
click at [1498, 244] on button "button" at bounding box center [1504, 244] width 20 height 20
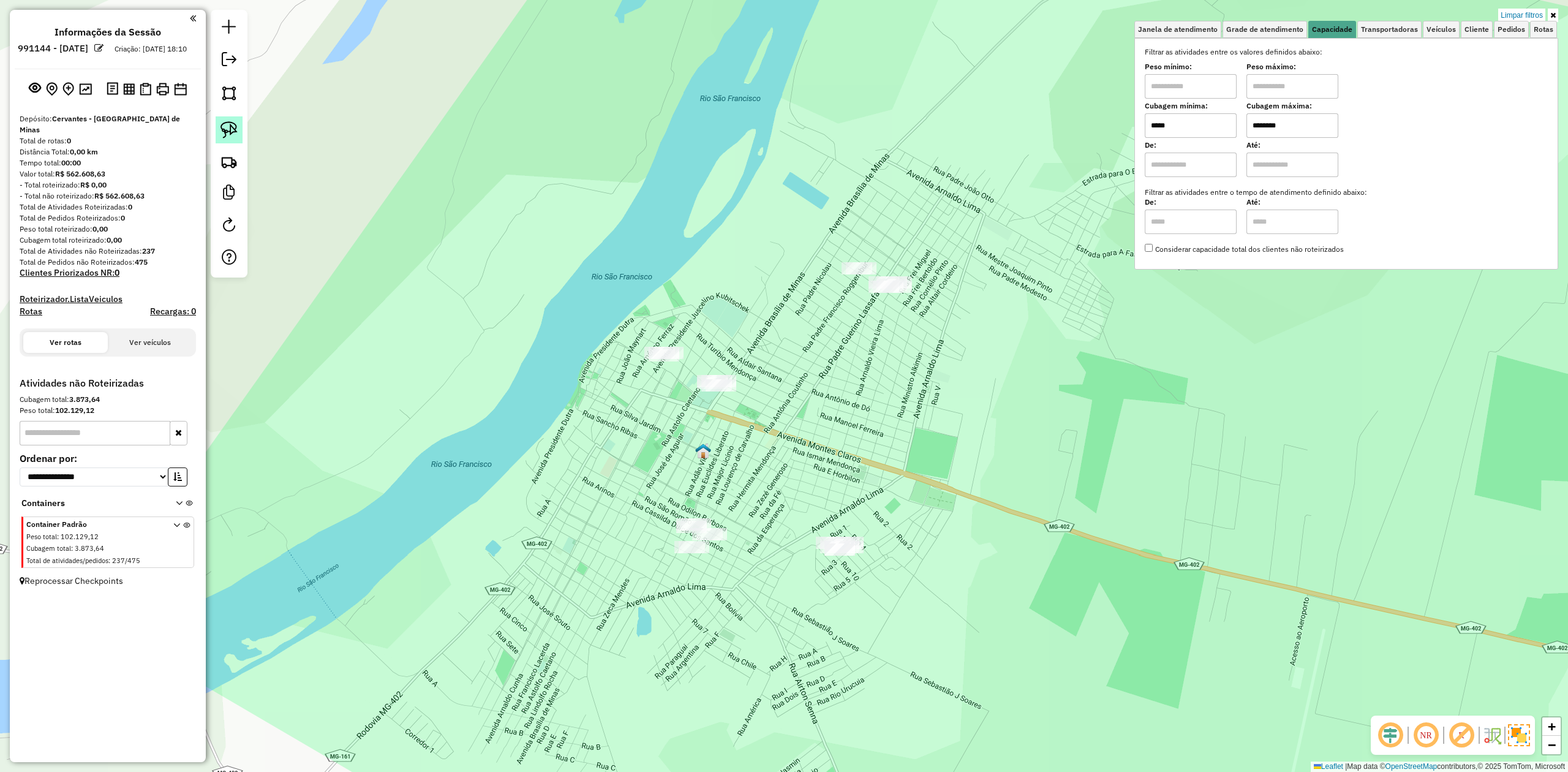
click at [236, 141] on link at bounding box center [229, 130] width 27 height 27
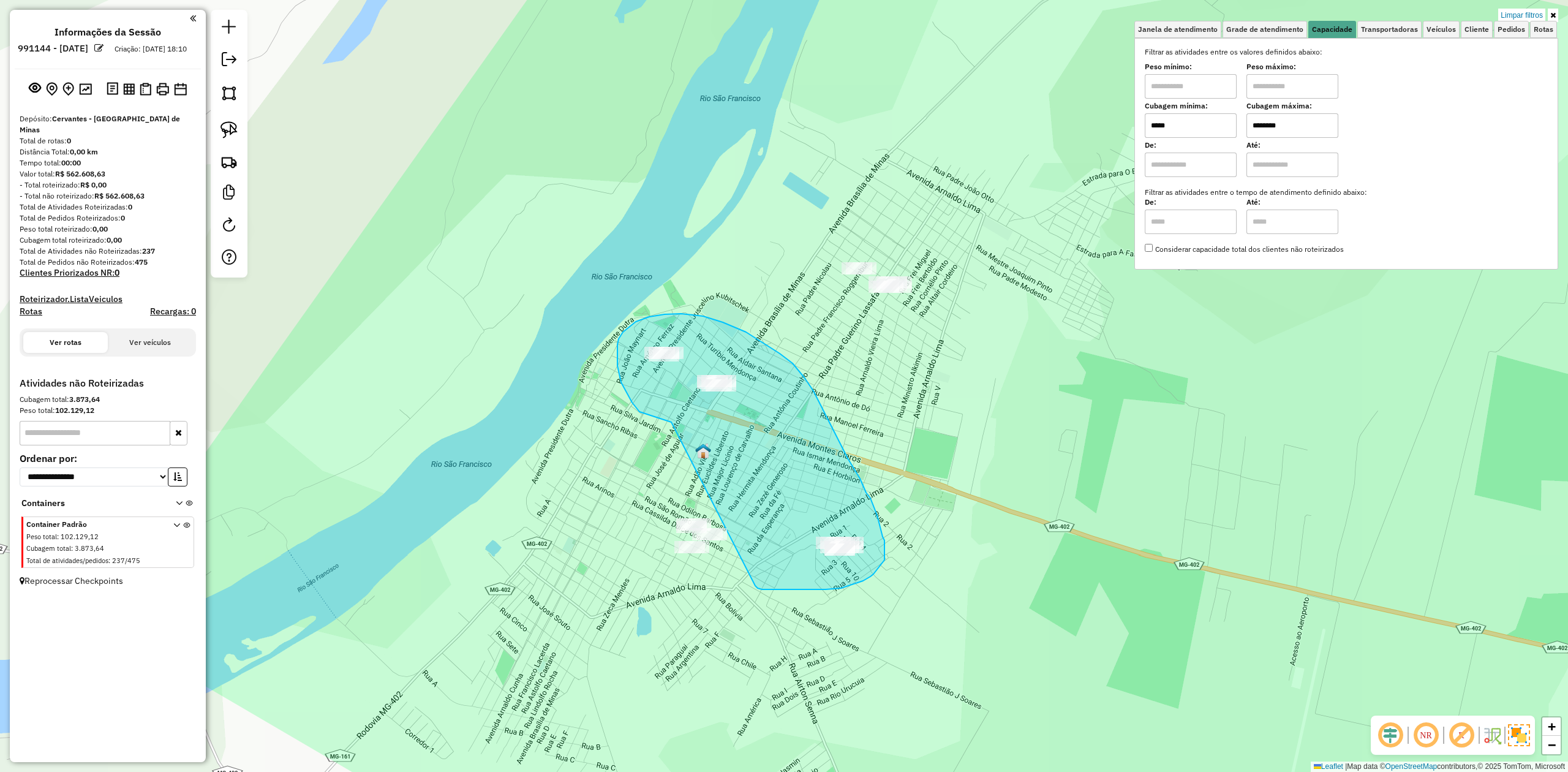
drag, startPoint x: 672, startPoint y: 423, endPoint x: 756, endPoint y: 572, distance: 171.0
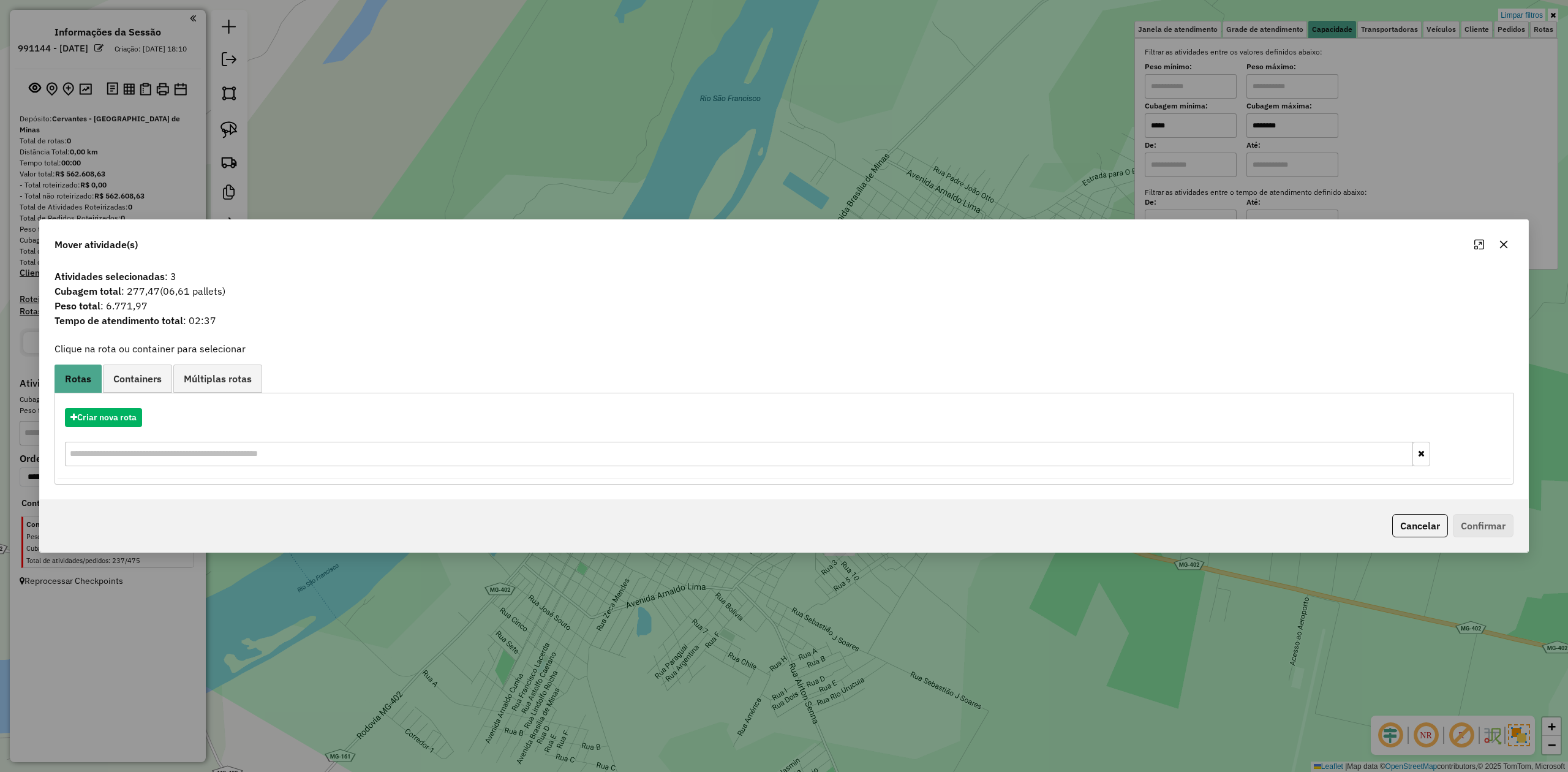
drag, startPoint x: 1508, startPoint y: 241, endPoint x: 1392, endPoint y: 325, distance: 143.2
click at [1507, 241] on icon "button" at bounding box center [1504, 244] width 10 height 10
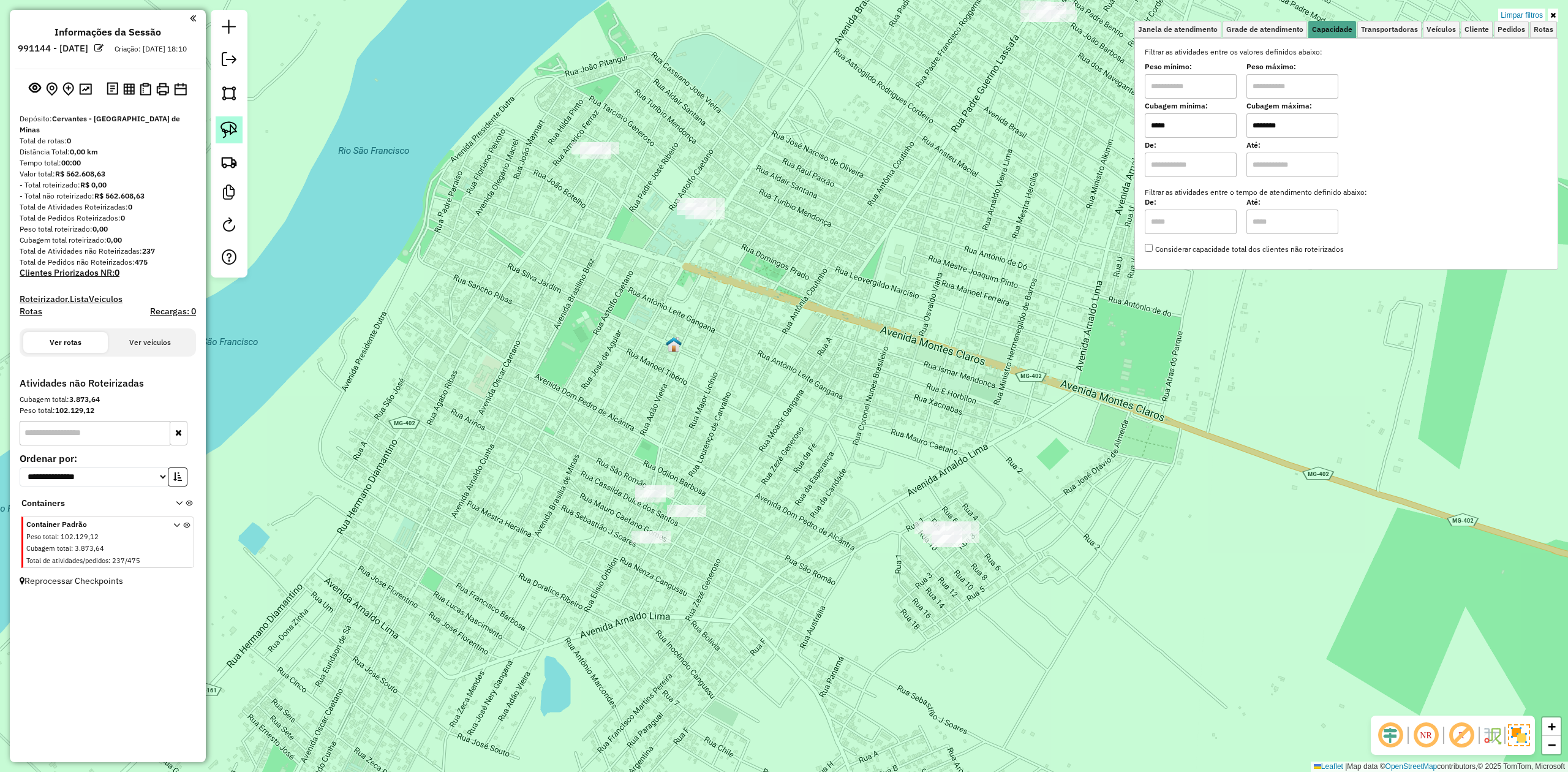
click at [230, 124] on img at bounding box center [229, 130] width 17 height 17
drag, startPoint x: 606, startPoint y: 496, endPoint x: 599, endPoint y: 412, distance: 84.3
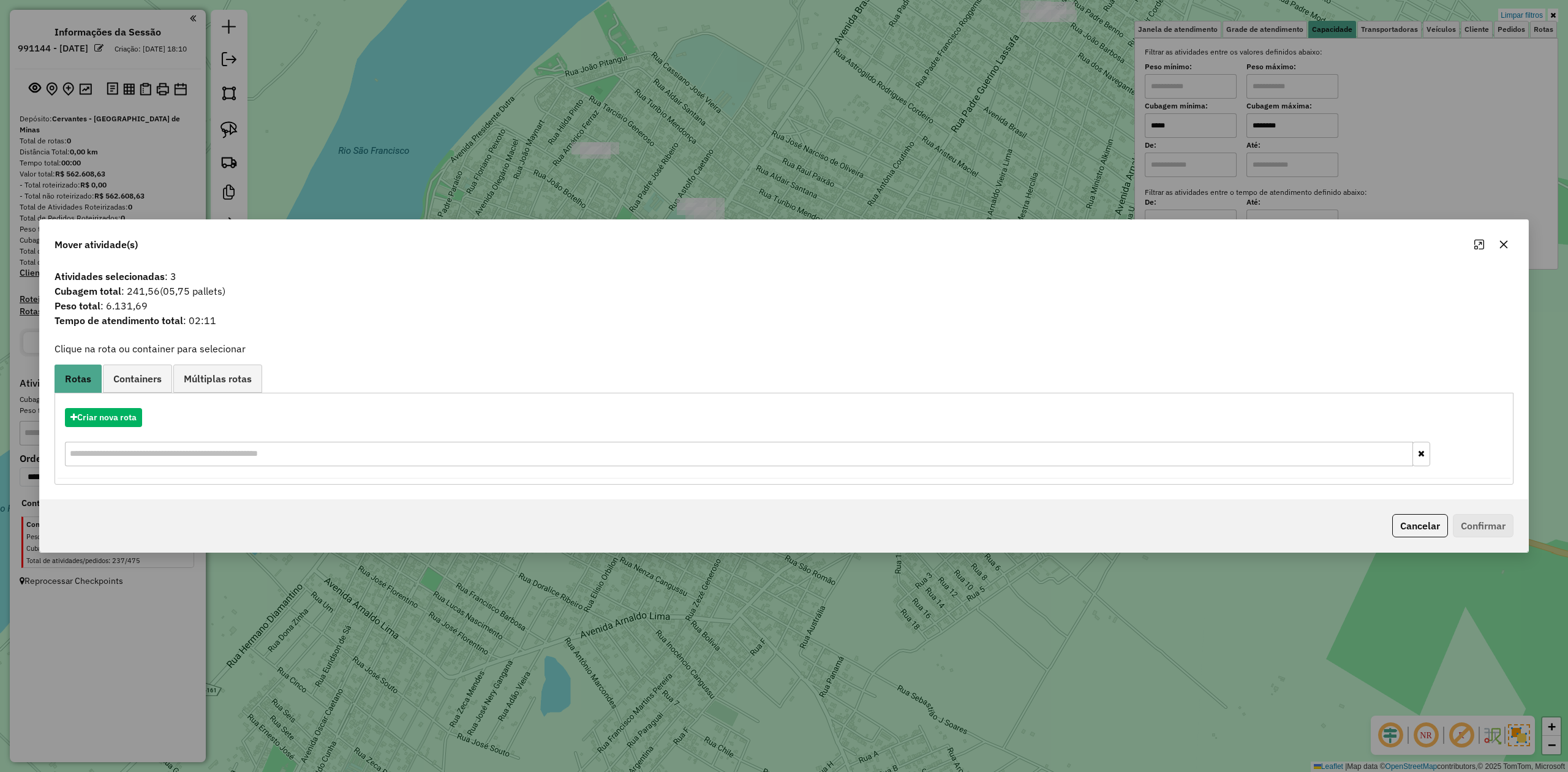
click at [1502, 242] on icon "button" at bounding box center [1504, 244] width 8 height 8
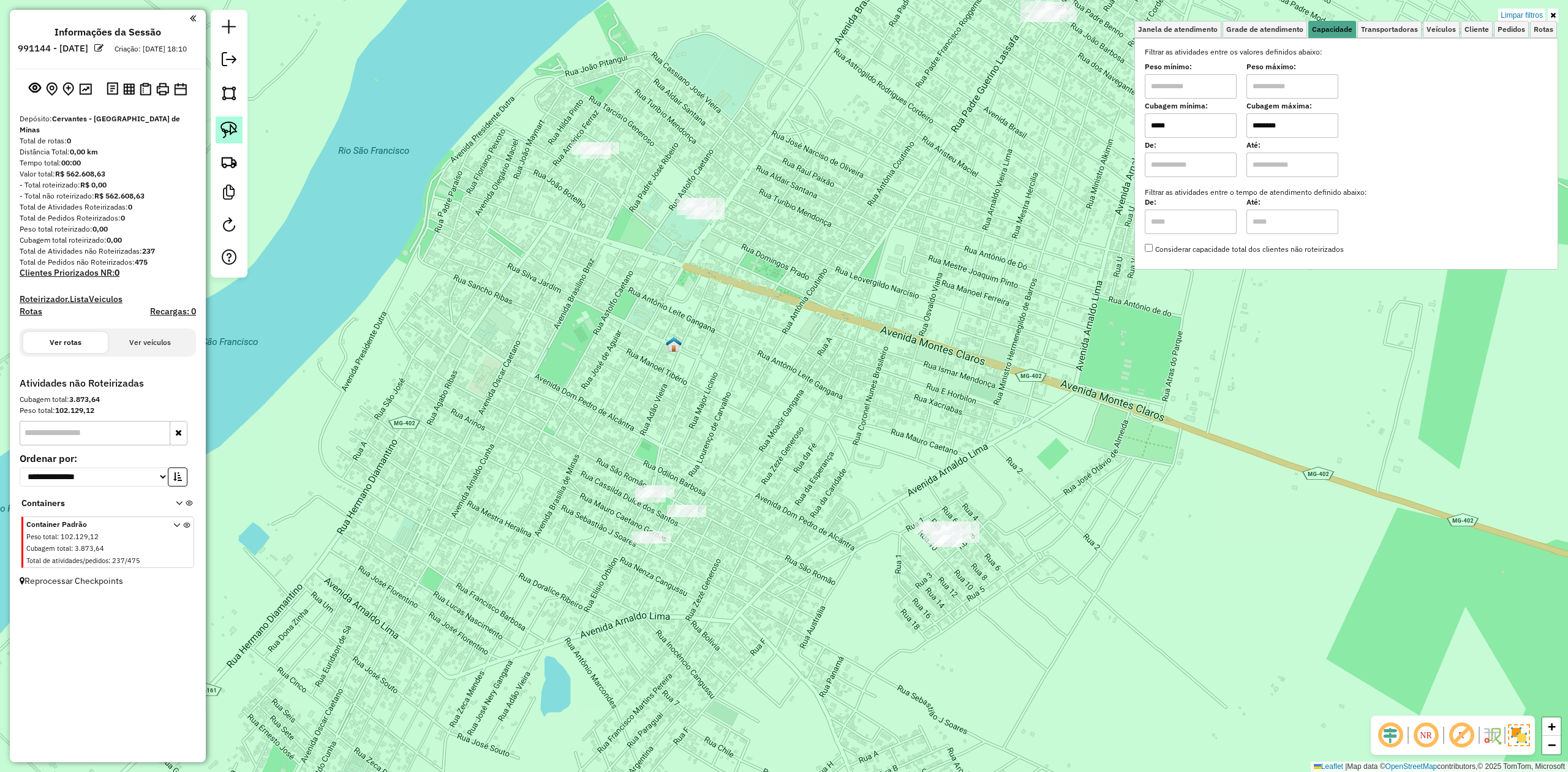
click at [228, 137] on img at bounding box center [229, 130] width 17 height 17
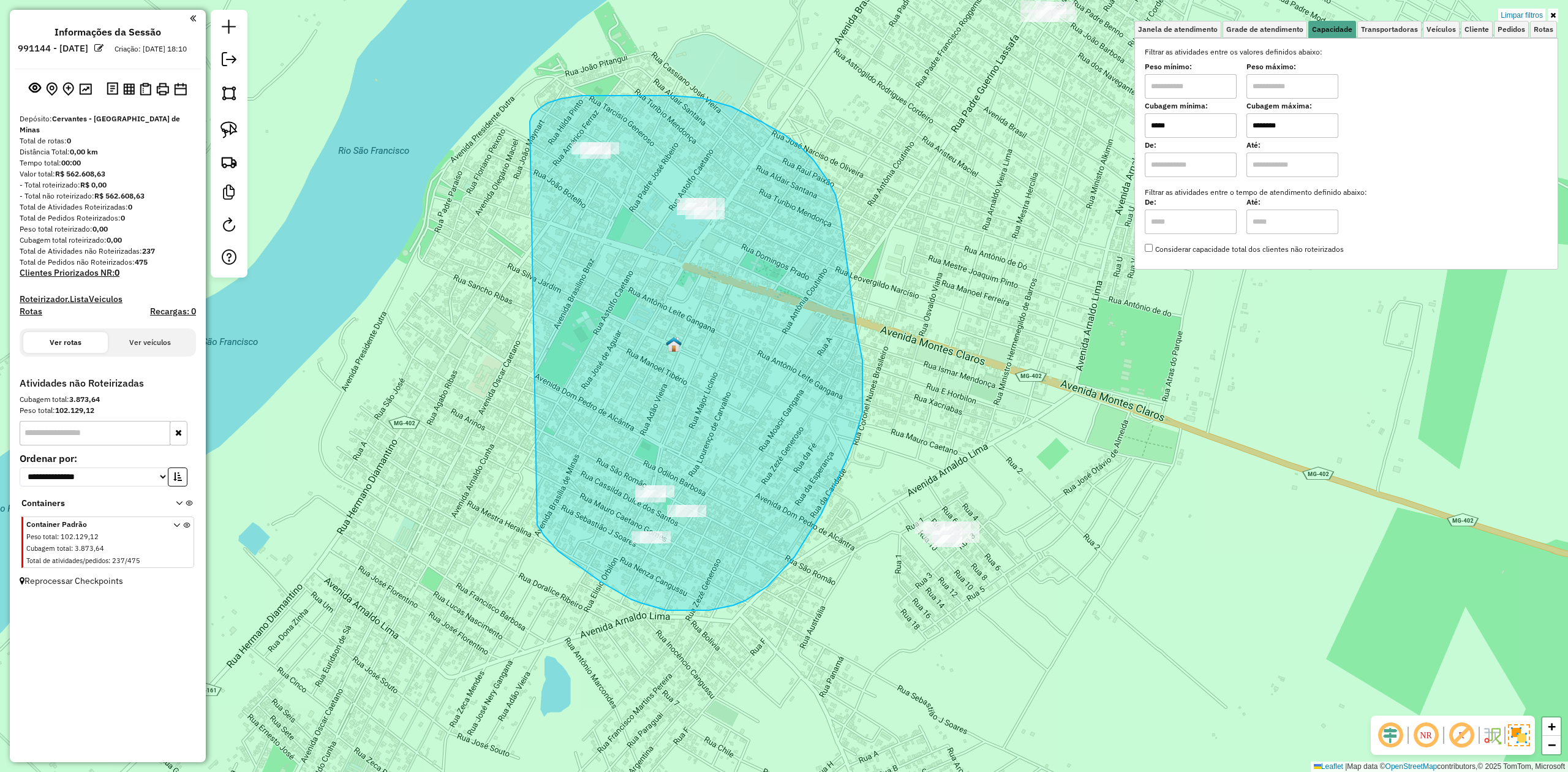
drag, startPoint x: 530, startPoint y: 141, endPoint x: 532, endPoint y: 461, distance: 320.0
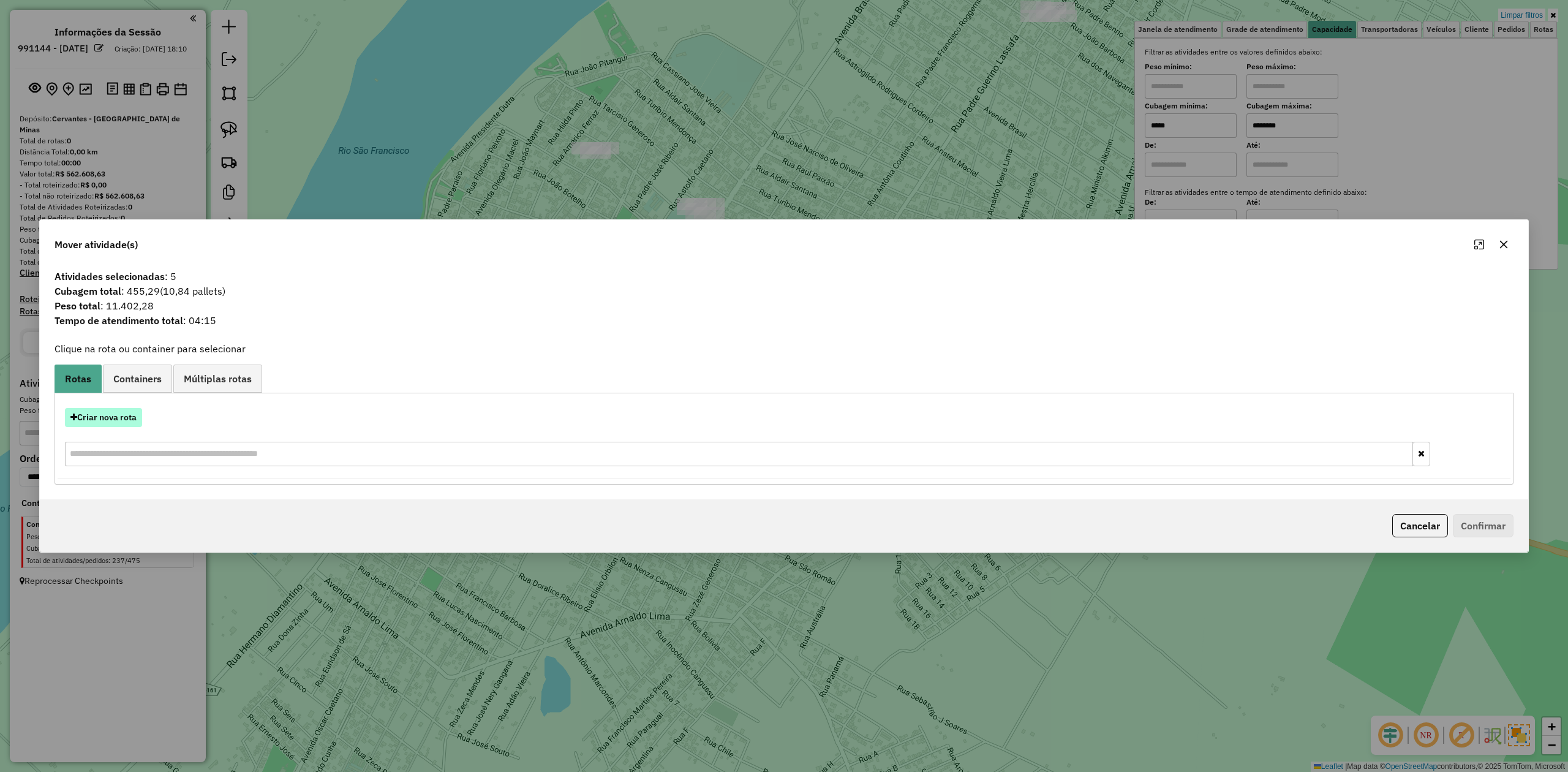
click at [101, 415] on button "Criar nova rota" at bounding box center [103, 418] width 77 height 19
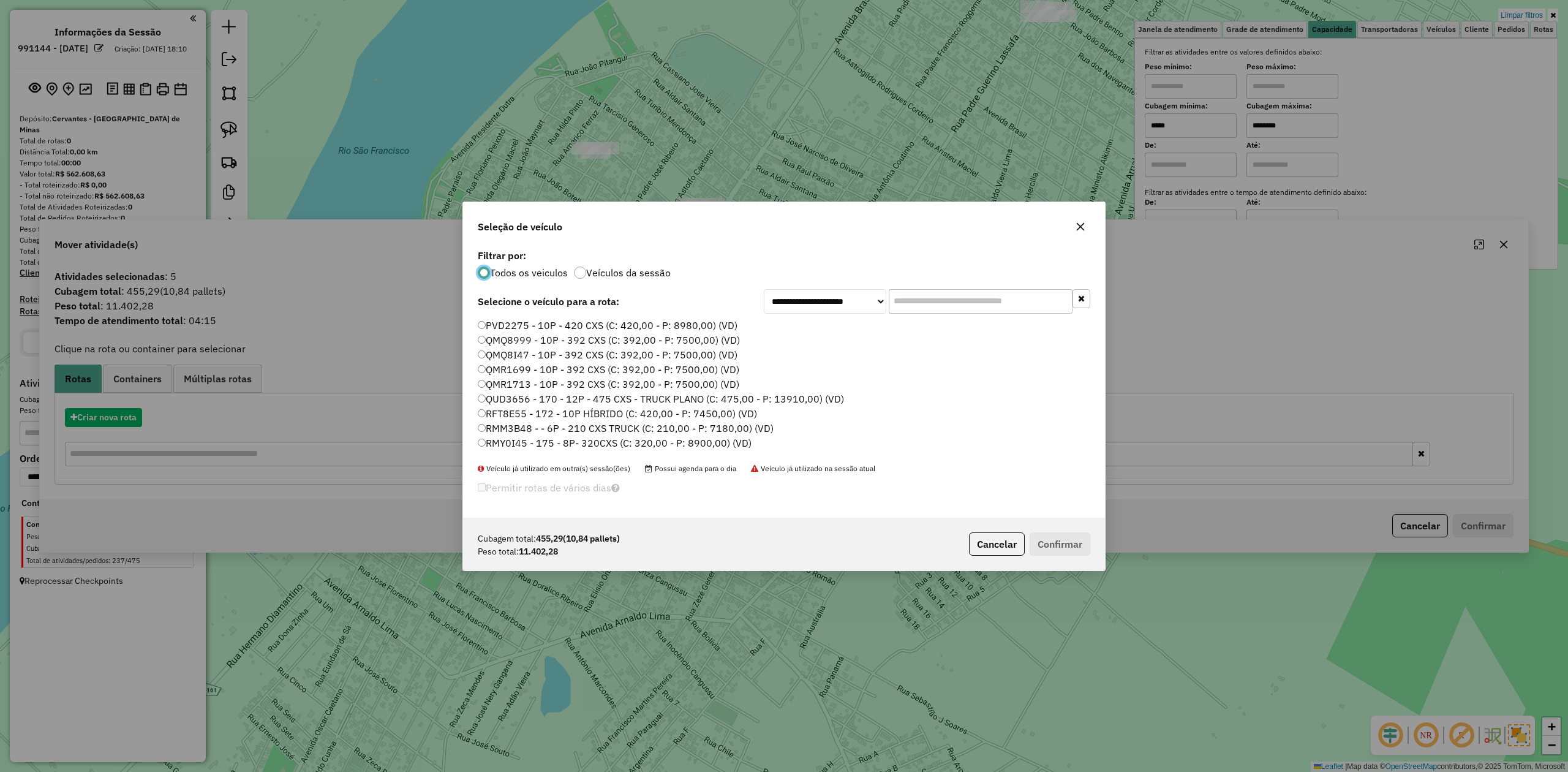
scroll to position [6, 4]
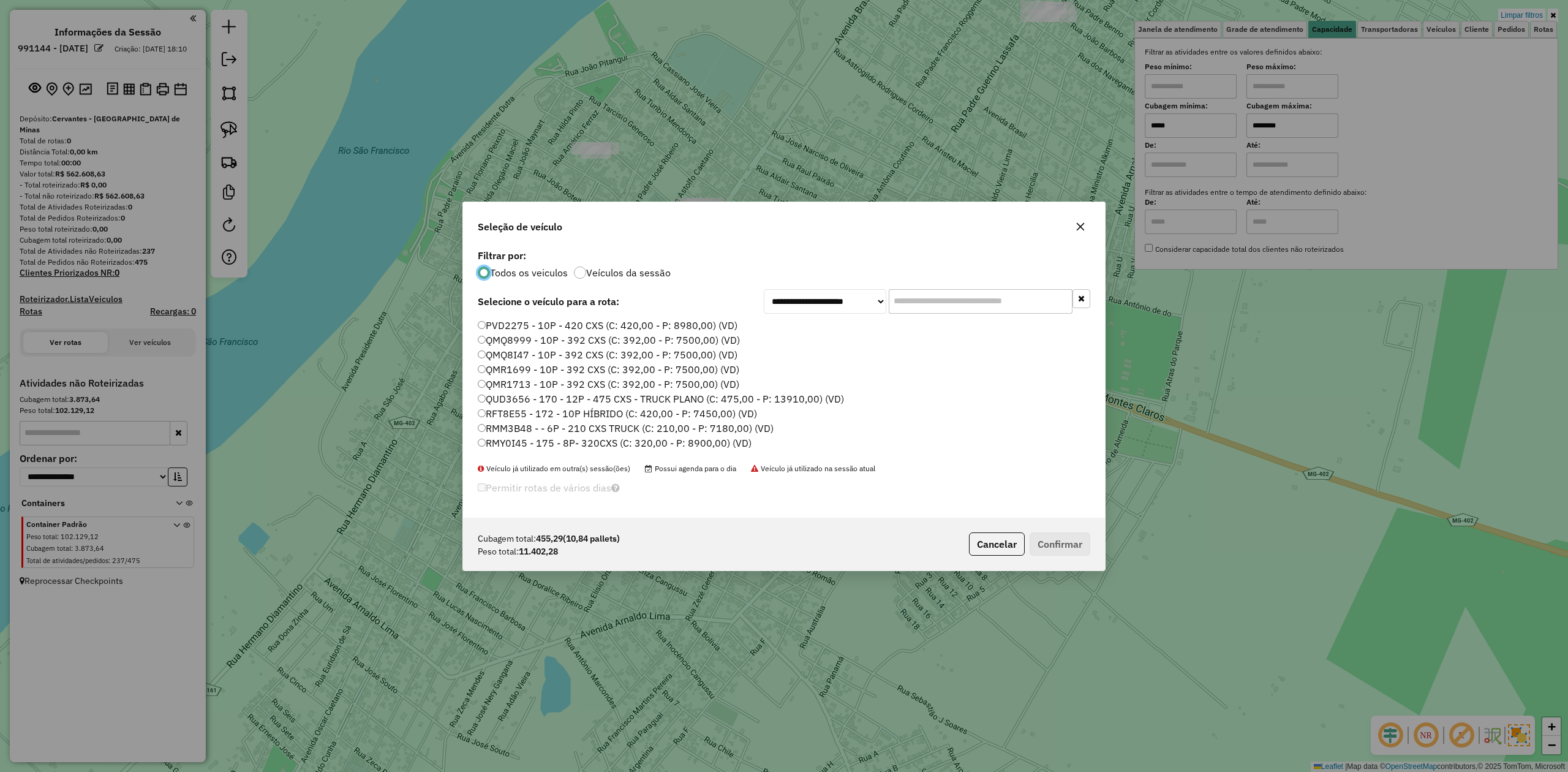
click at [917, 304] on input "text" at bounding box center [980, 302] width 184 height 25
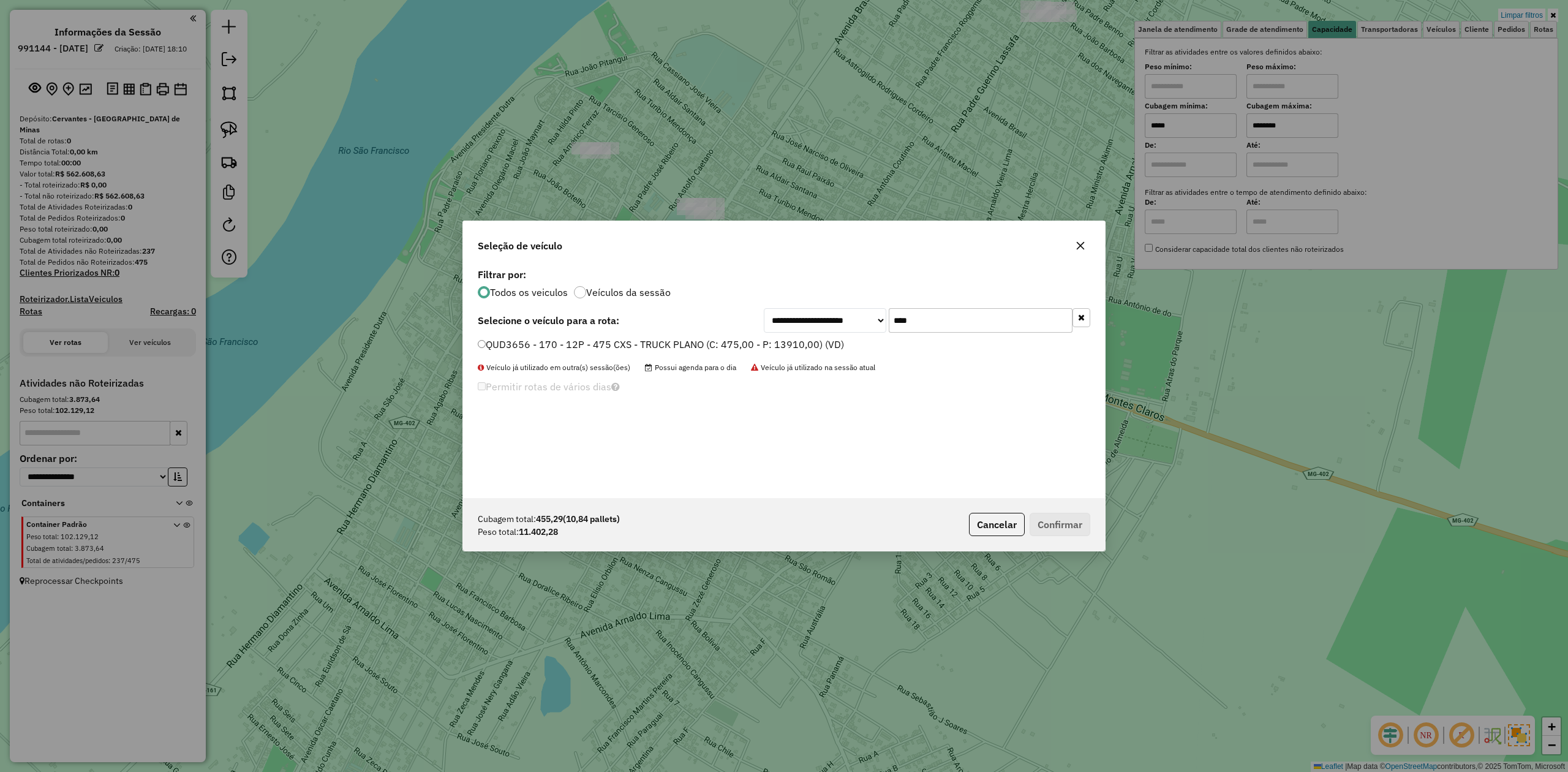
type input "****"
click at [510, 339] on label "QUD3656 - 170 - 12P - 475 CXS - TRUCK PLANO (C: 475,00 - P: 13910,00) (VD)" at bounding box center [661, 344] width 366 height 15
click at [1055, 532] on button "Confirmar" at bounding box center [1060, 524] width 60 height 24
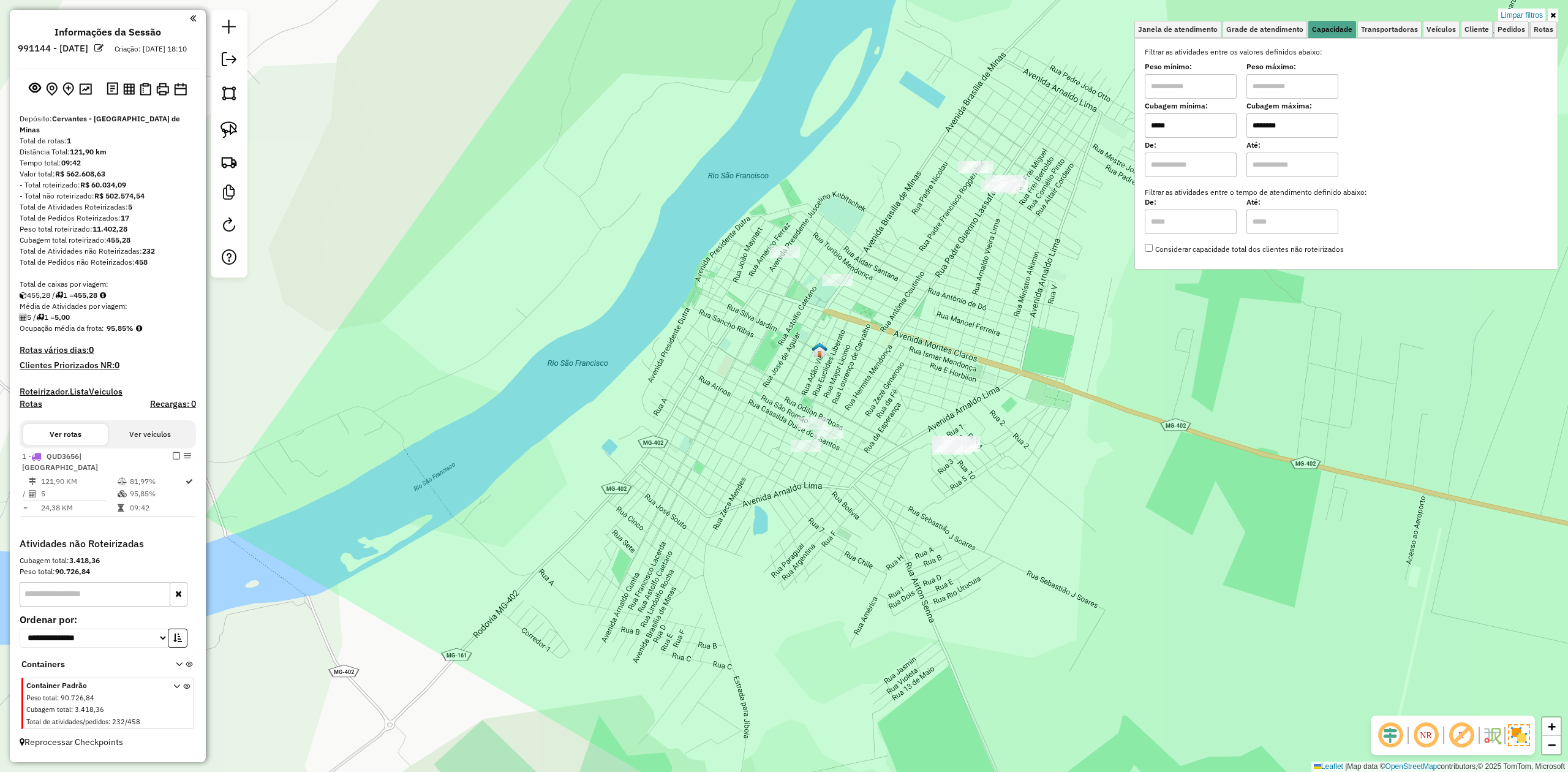
drag, startPoint x: 980, startPoint y: 339, endPoint x: 741, endPoint y: 319, distance: 239.8
click at [817, 339] on div "Limpar filtros Janela de atendimento Grade de atendimento Capacidade Transporta…" at bounding box center [784, 386] width 1568 height 772
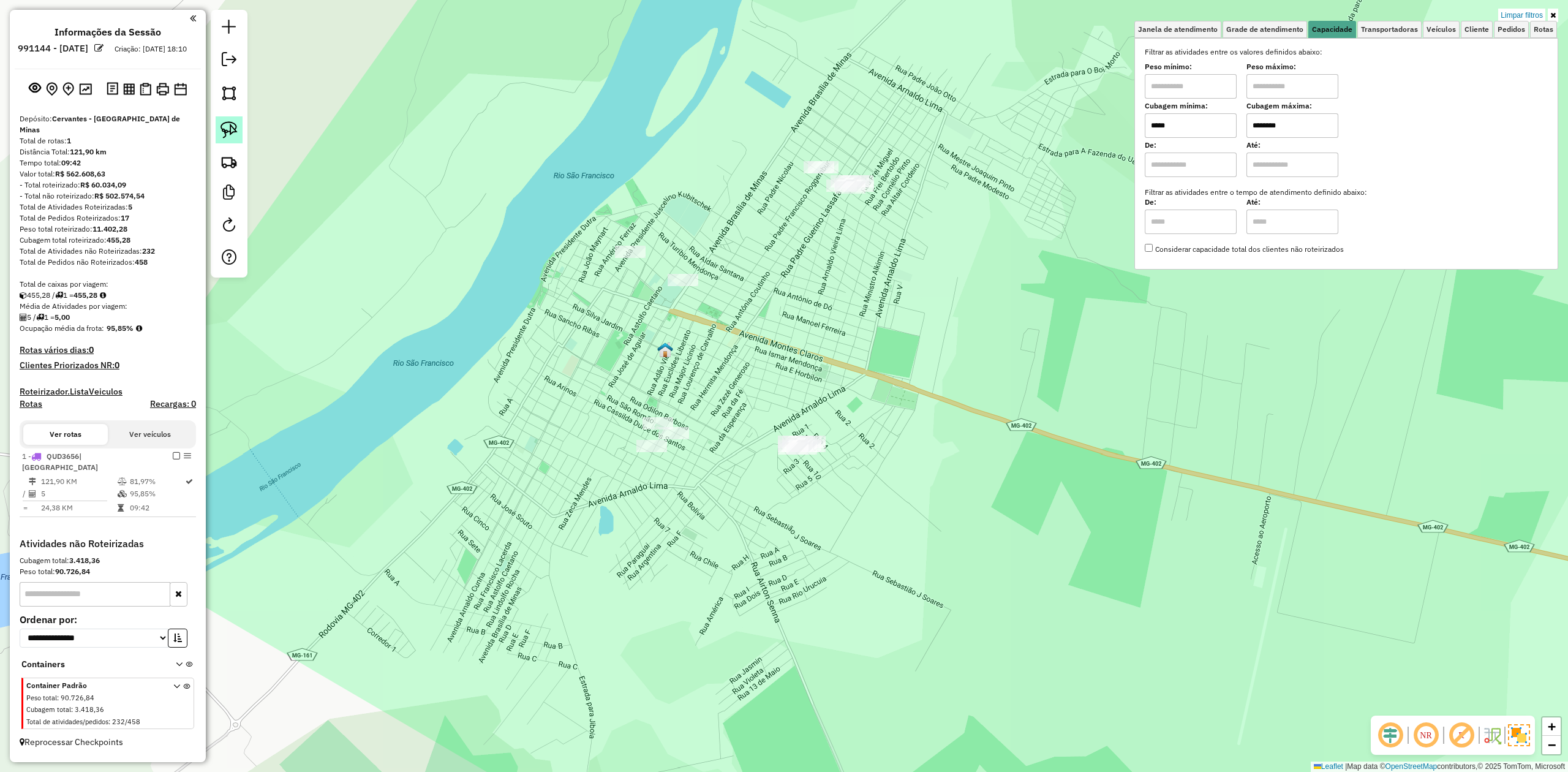
click at [219, 126] on link at bounding box center [229, 130] width 27 height 27
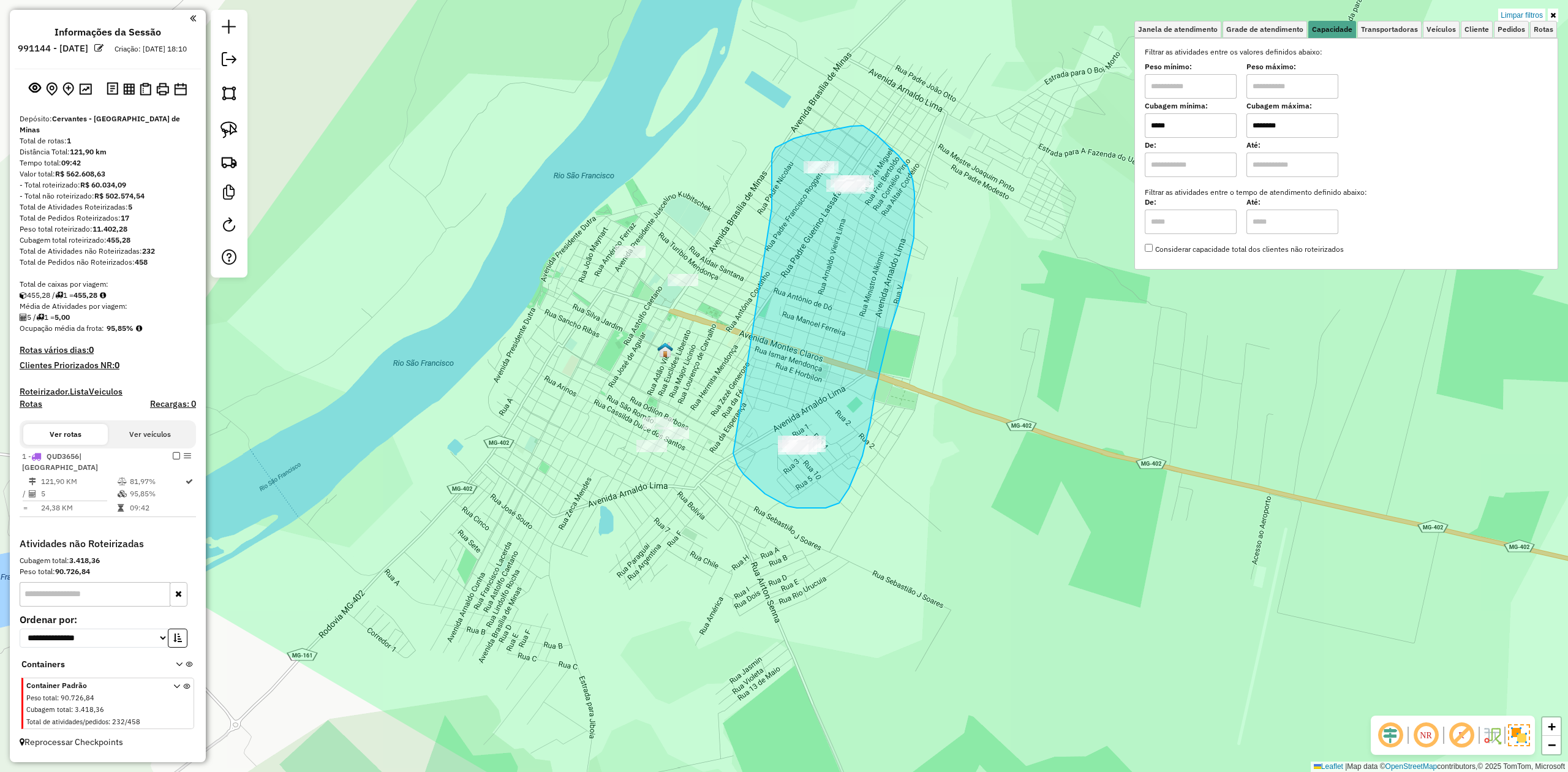
drag, startPoint x: 772, startPoint y: 205, endPoint x: 737, endPoint y: 435, distance: 232.6
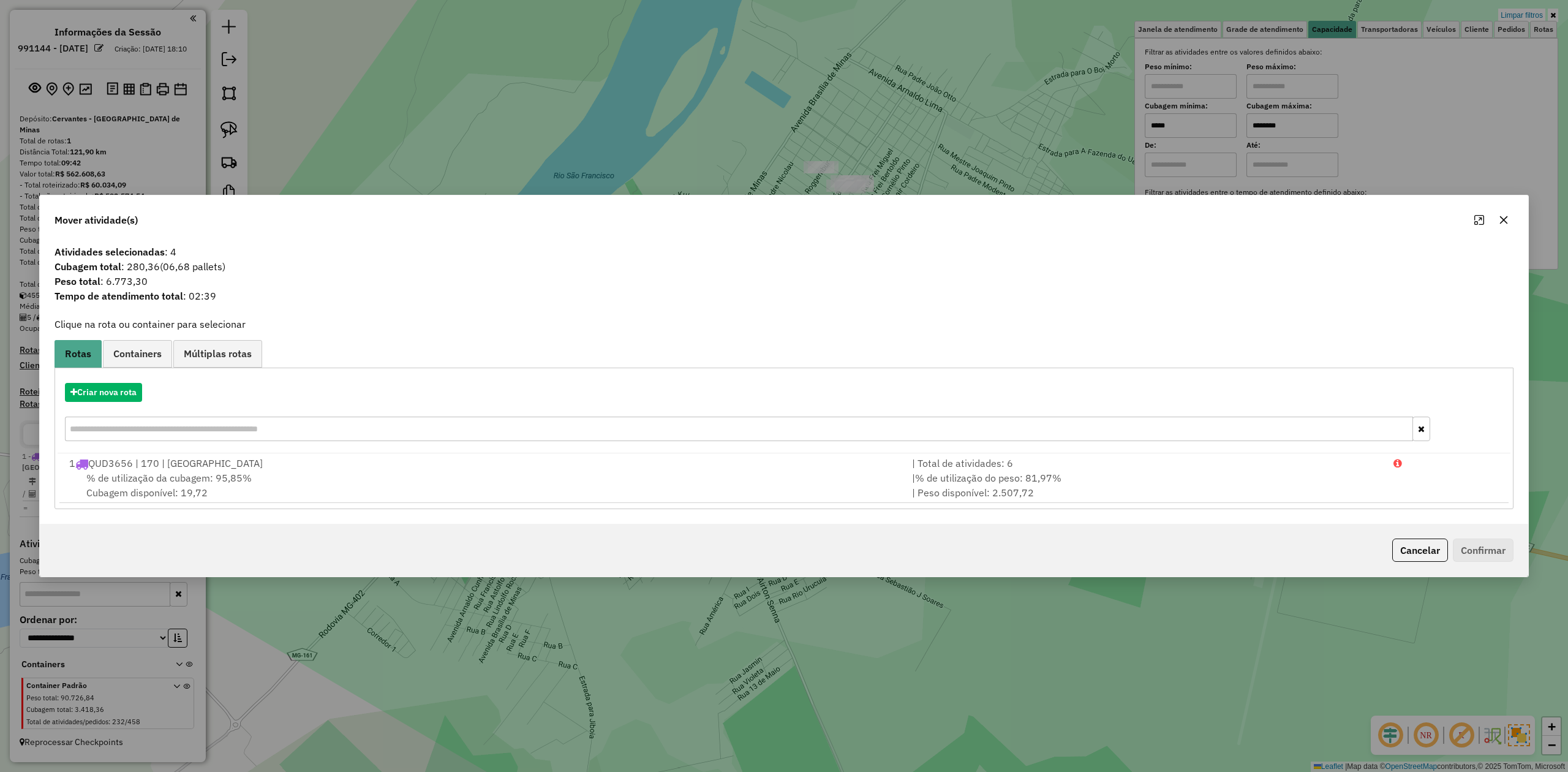
click at [1506, 216] on icon "button" at bounding box center [1504, 220] width 8 height 8
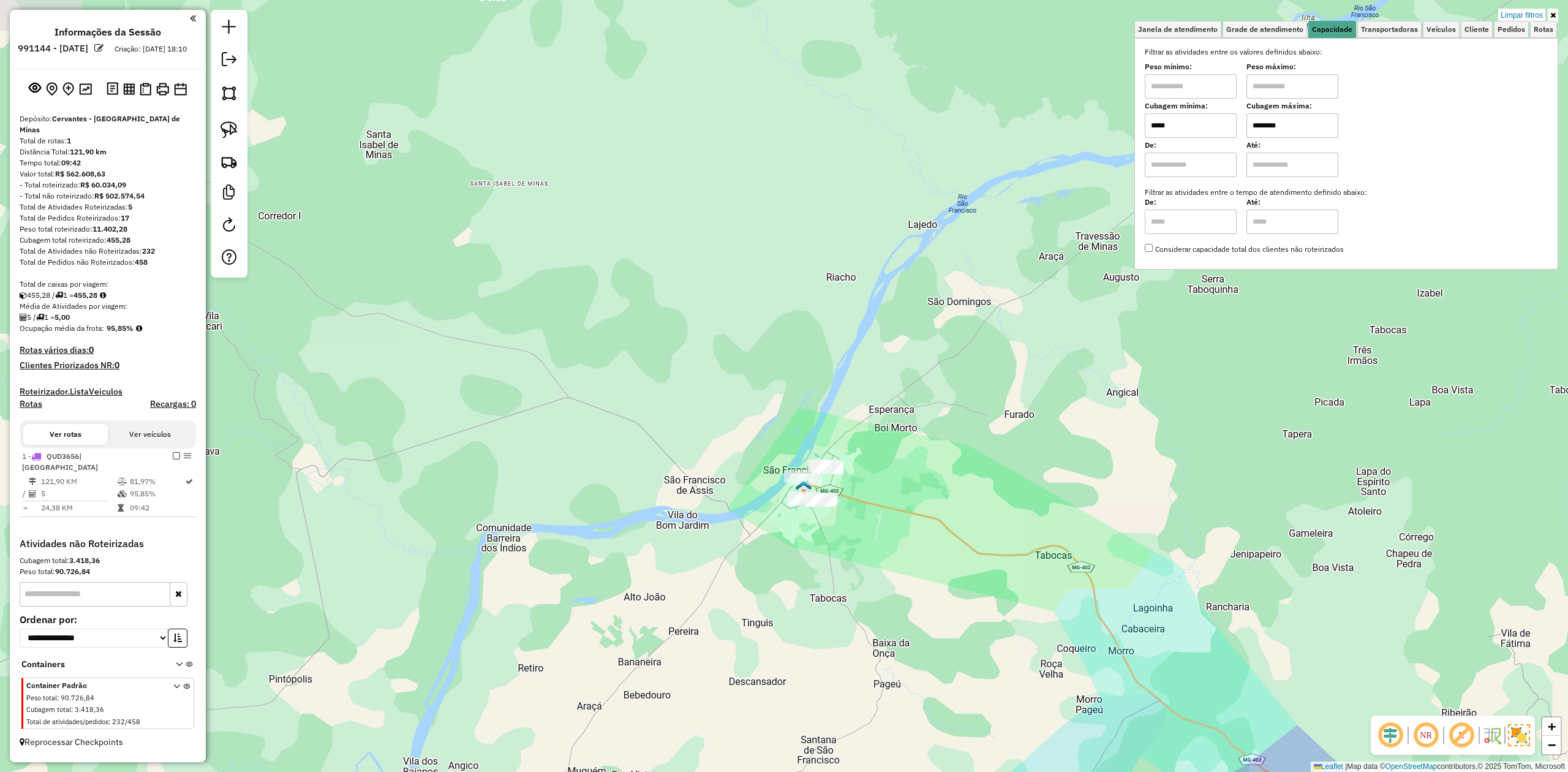
drag, startPoint x: 706, startPoint y: 556, endPoint x: 753, endPoint y: 250, distance: 309.6
click at [747, 278] on div "Limpar filtros Janela de atendimento Grade de atendimento Capacidade Transporta…" at bounding box center [784, 386] width 1568 height 772
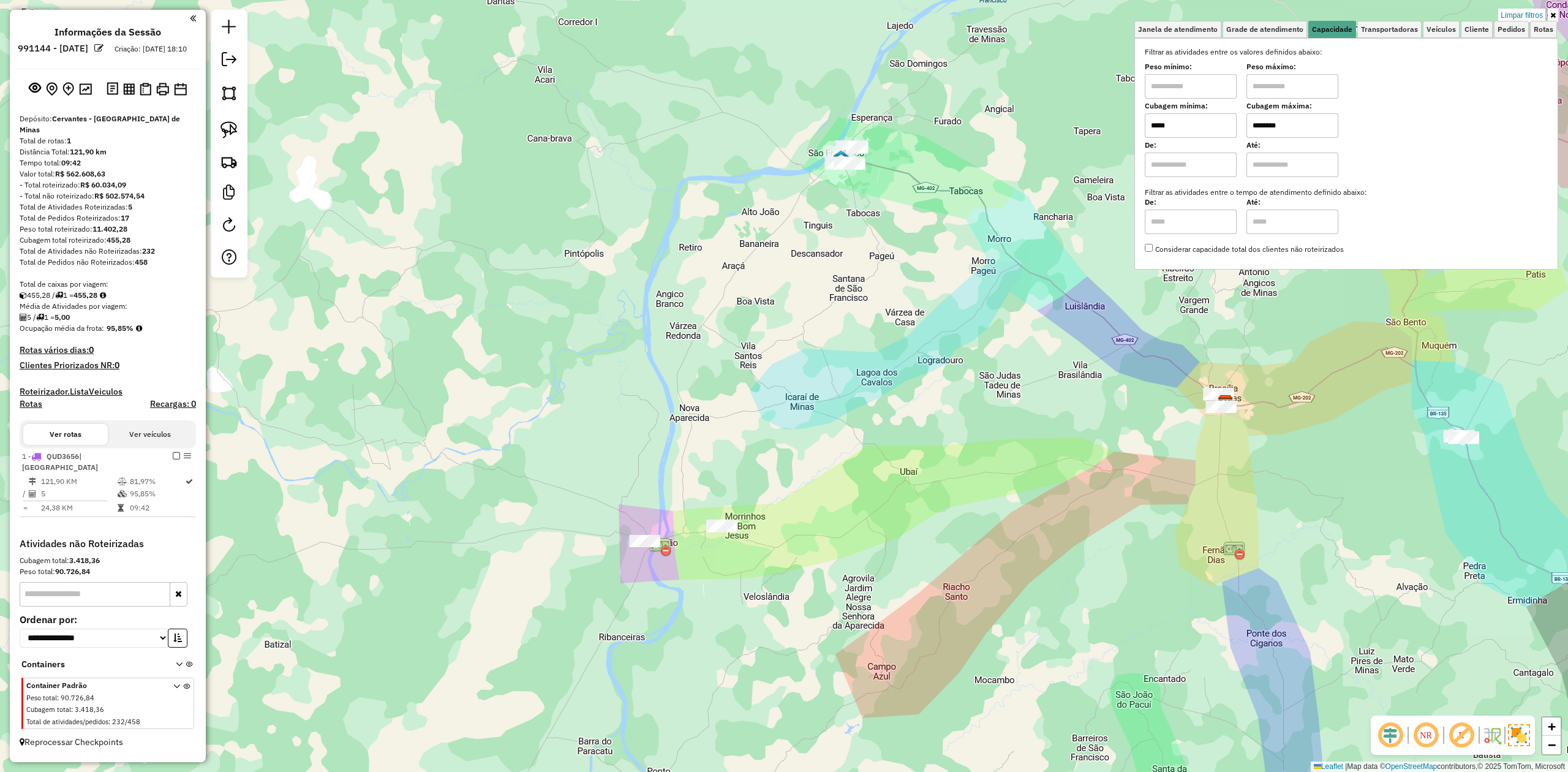
drag, startPoint x: 746, startPoint y: 547, endPoint x: 787, endPoint y: 433, distance: 121.1
click at [787, 437] on div "Limpar filtros Janela de atendimento Grade de atendimento Capacidade Transporta…" at bounding box center [784, 386] width 1568 height 772
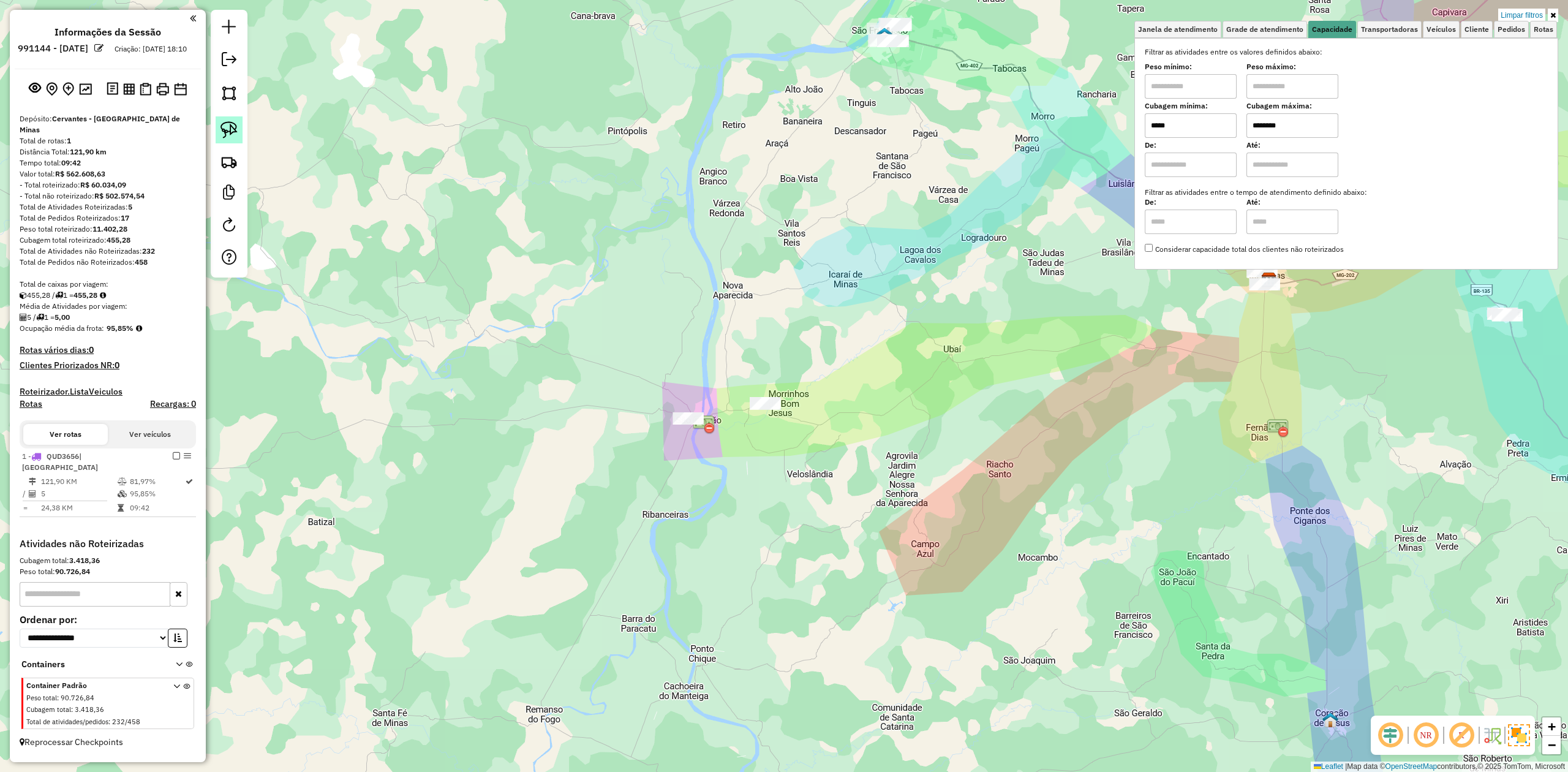
click at [231, 131] on img at bounding box center [229, 130] width 17 height 17
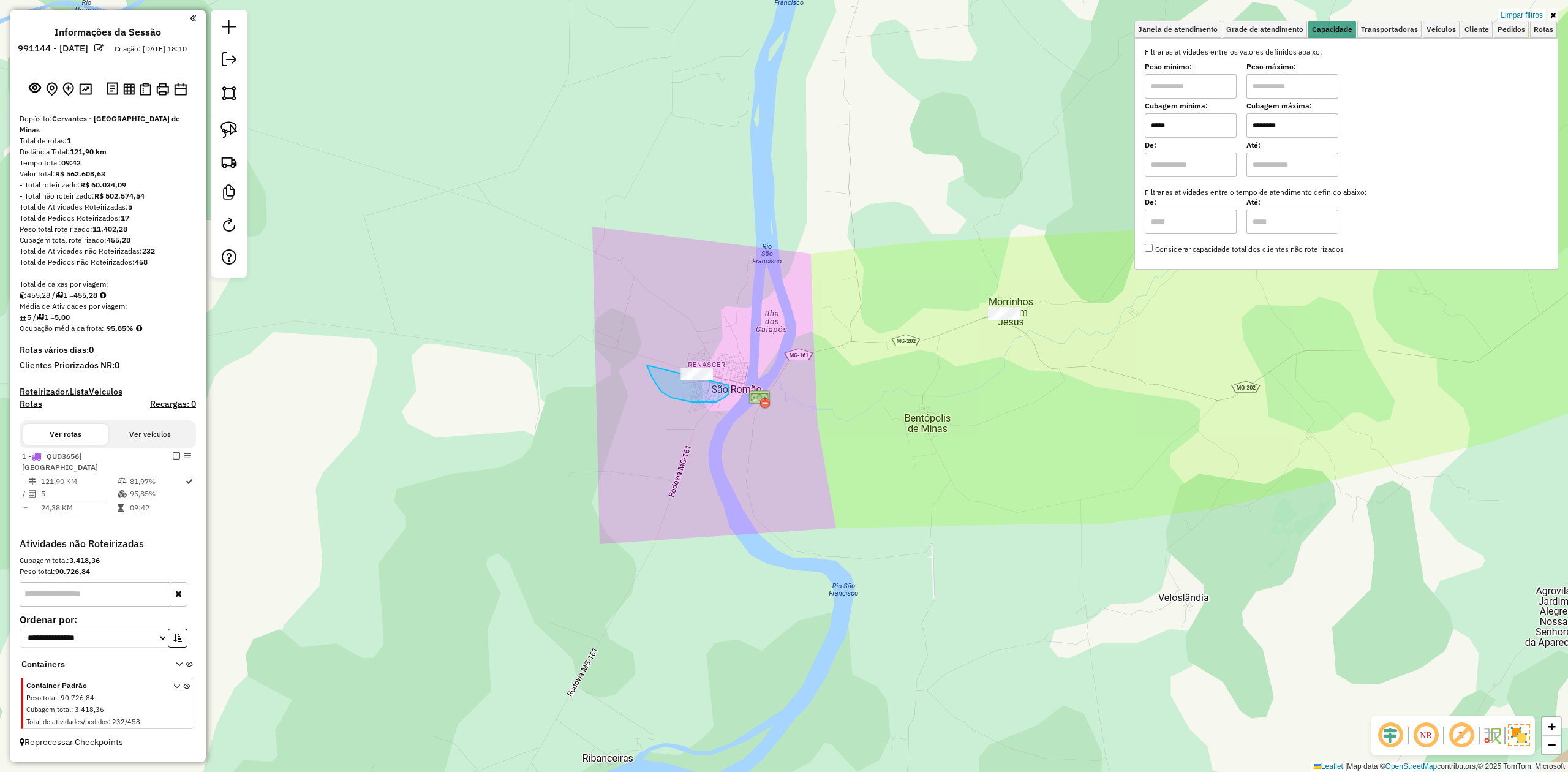
drag, startPoint x: 656, startPoint y: 385, endPoint x: 665, endPoint y: 304, distance: 81.5
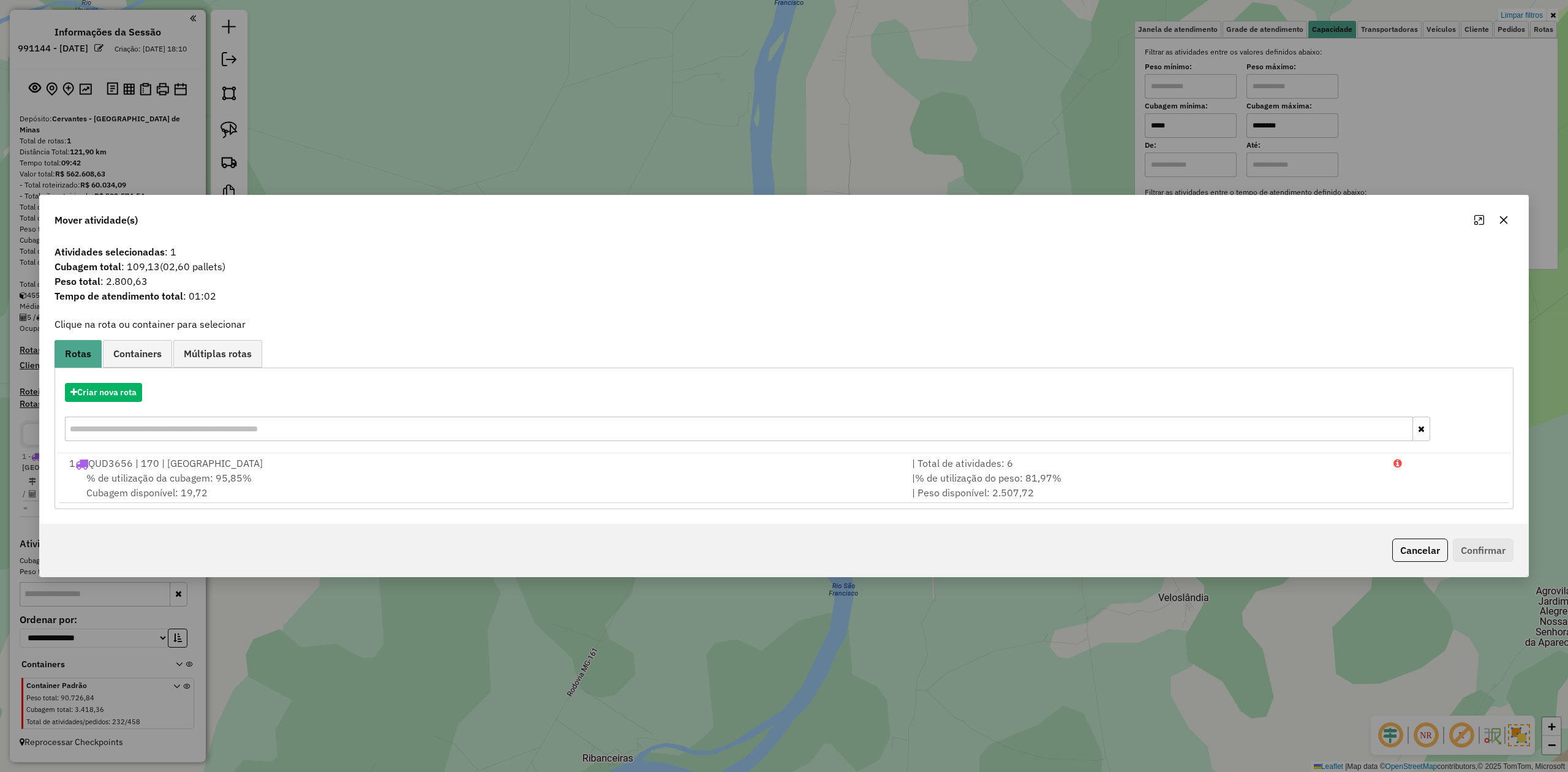
click at [1501, 221] on icon "button" at bounding box center [1504, 220] width 10 height 10
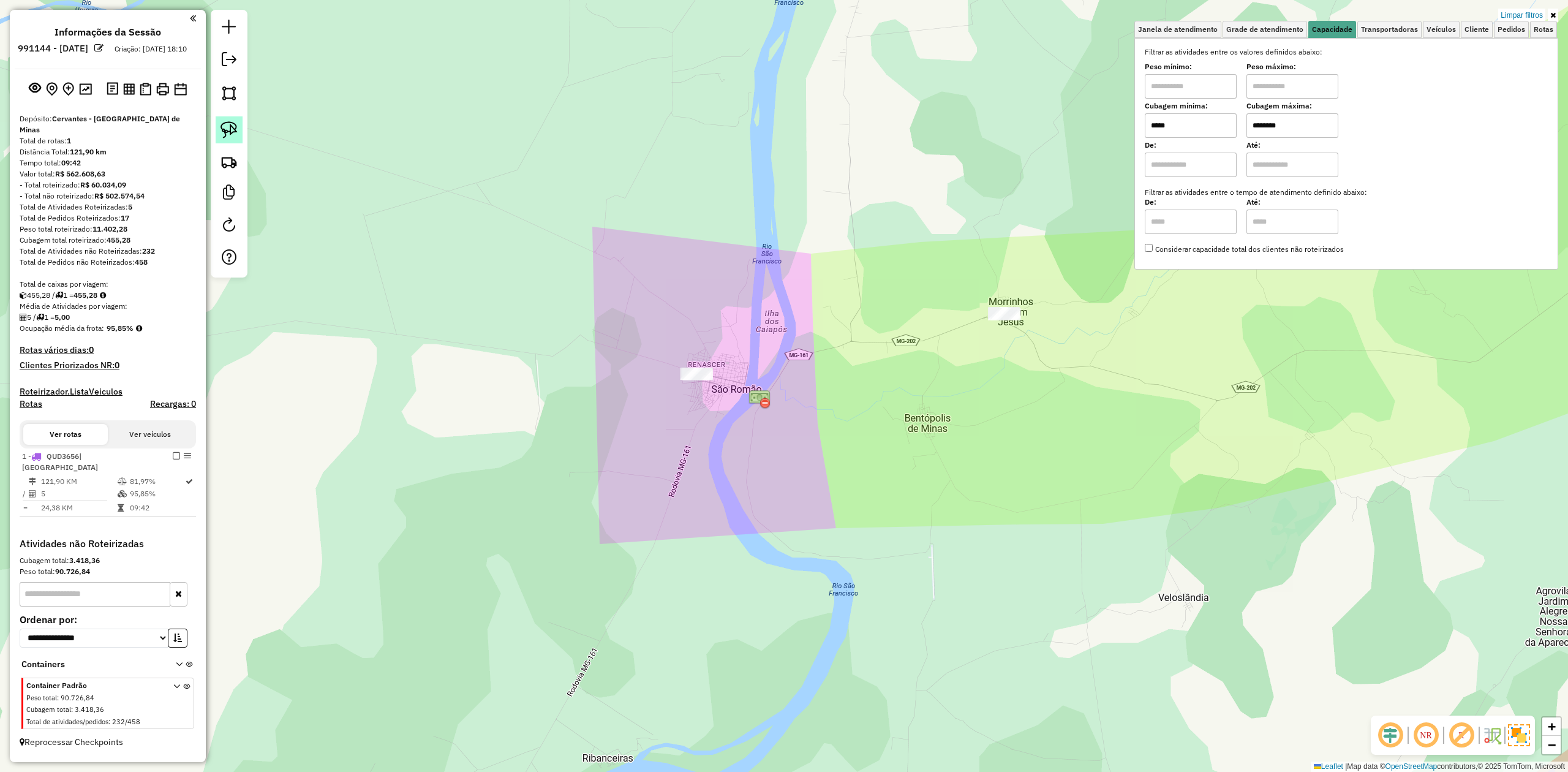
click at [233, 136] on img at bounding box center [229, 130] width 17 height 17
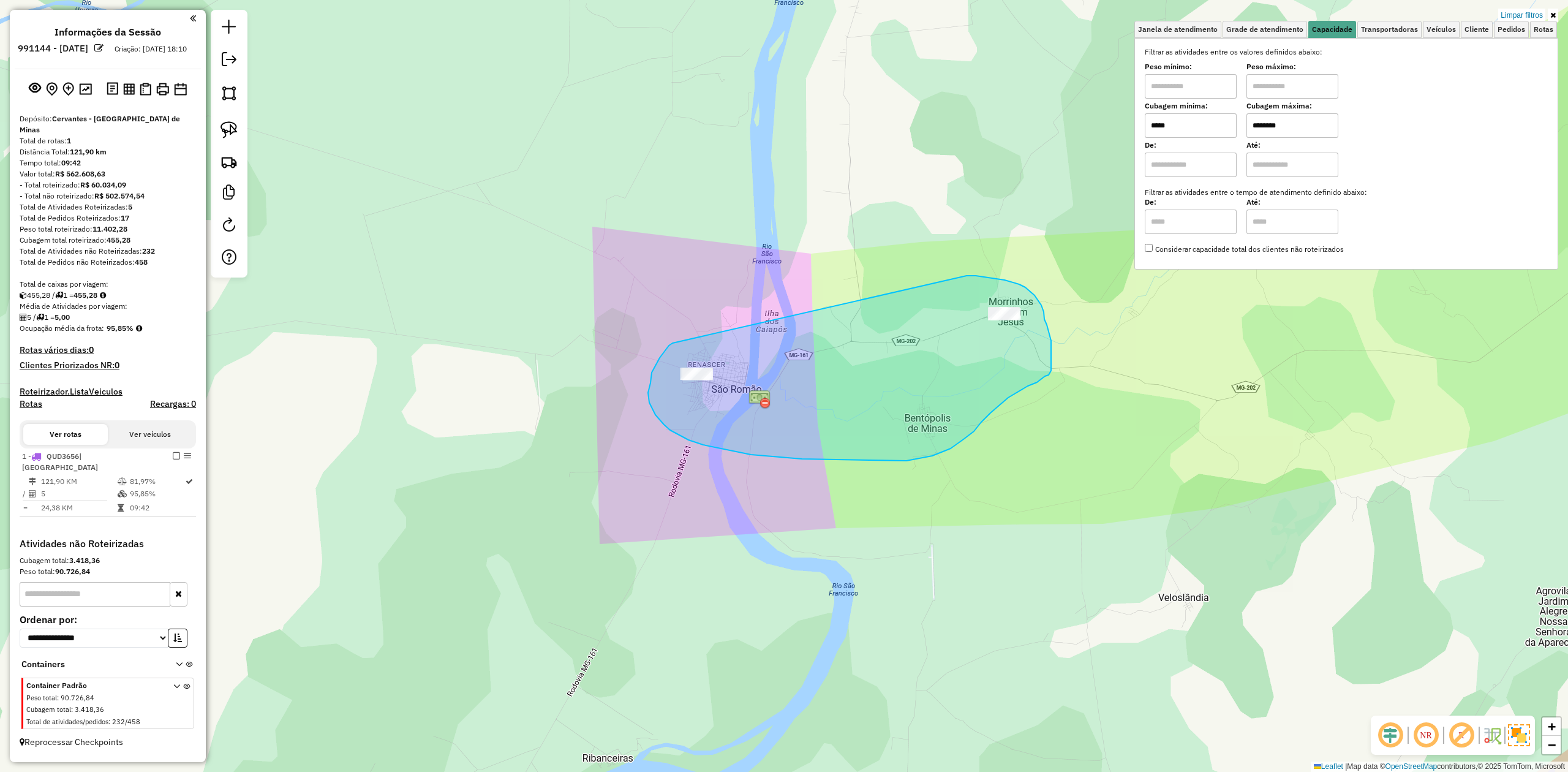
drag, startPoint x: 651, startPoint y: 383, endPoint x: 949, endPoint y: 276, distance: 316.6
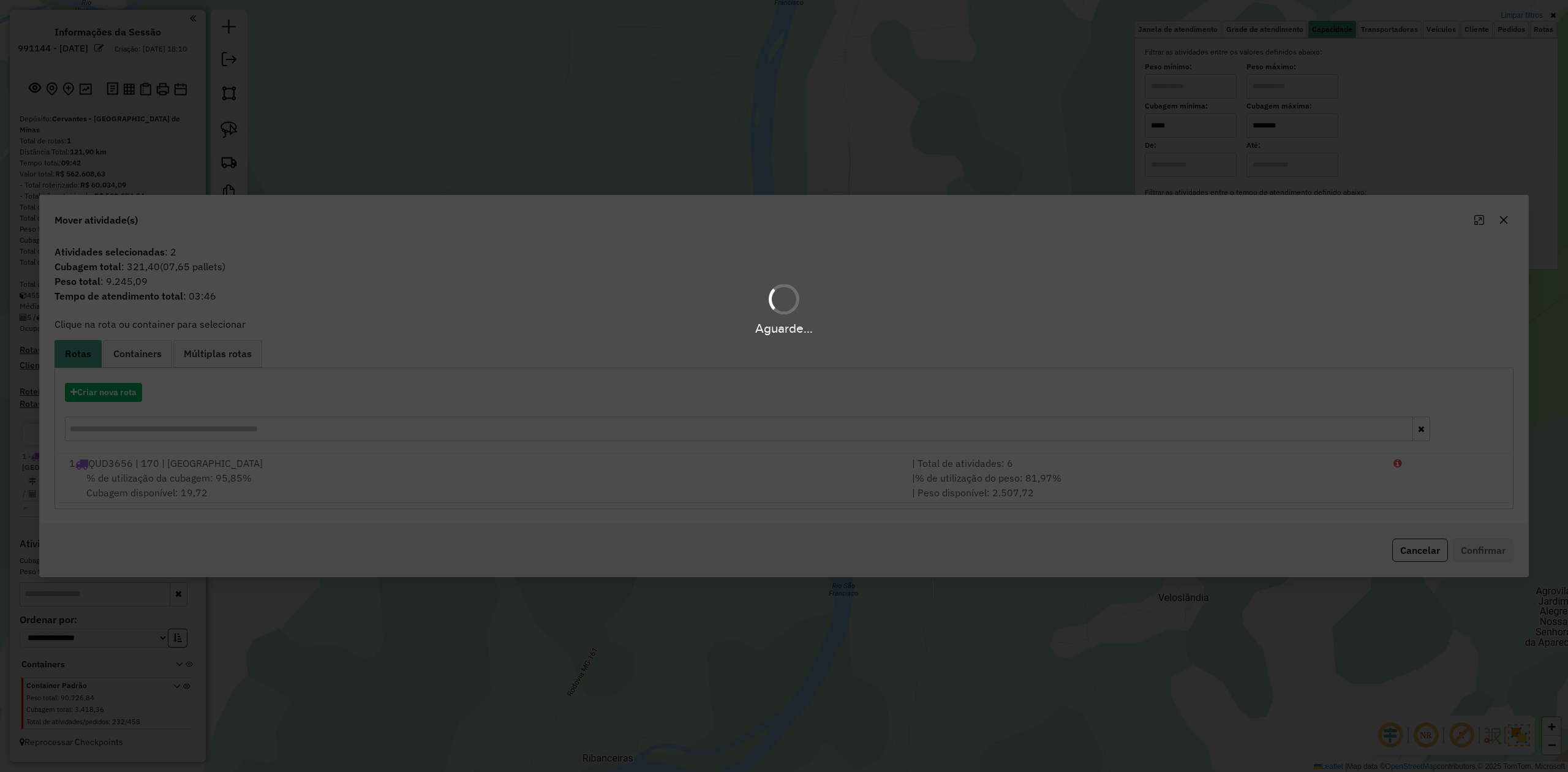
click at [121, 396] on div "Aguarde..." at bounding box center [784, 386] width 1568 height 772
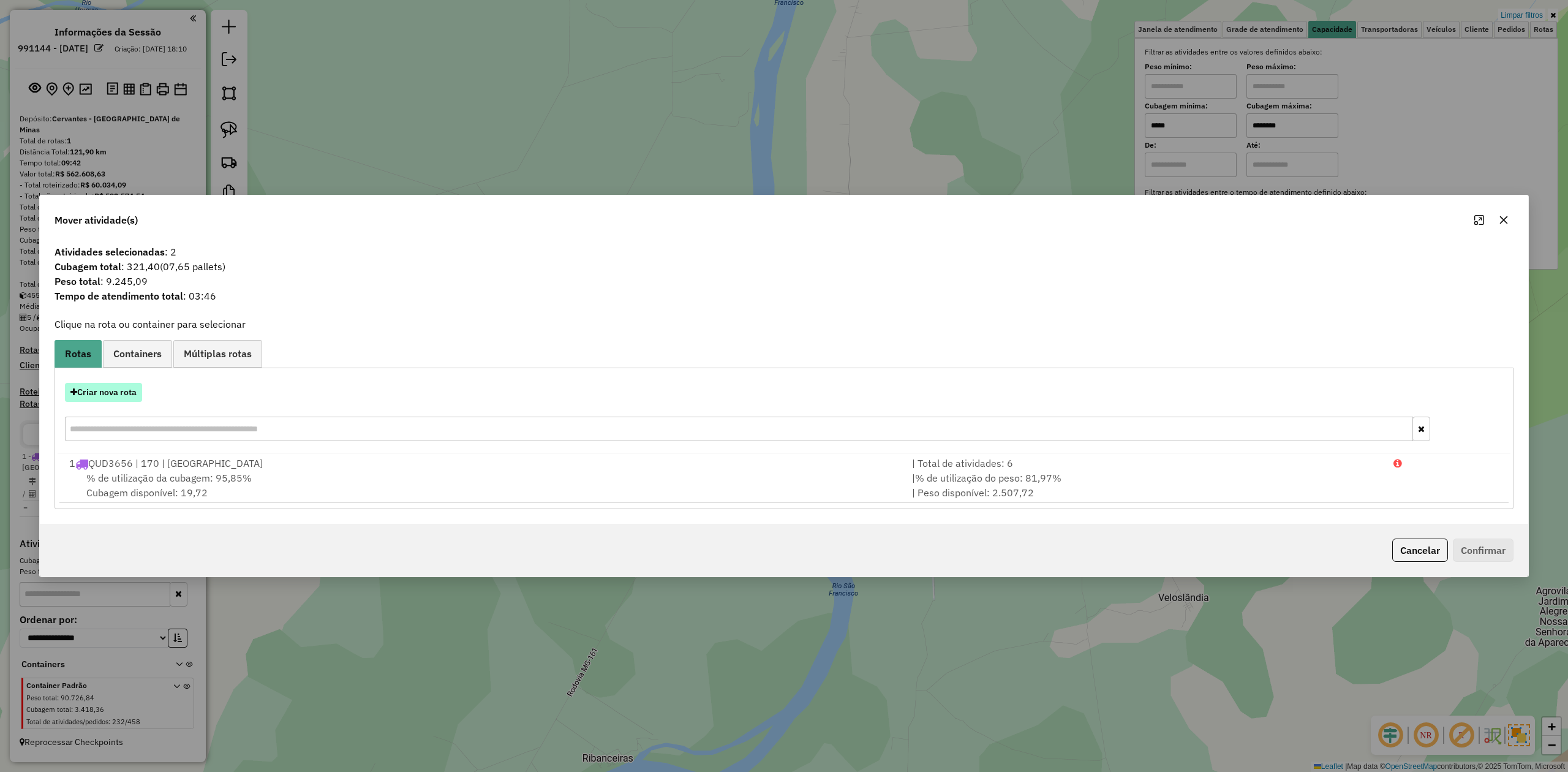
click at [123, 395] on button "Criar nova rota" at bounding box center [103, 393] width 77 height 19
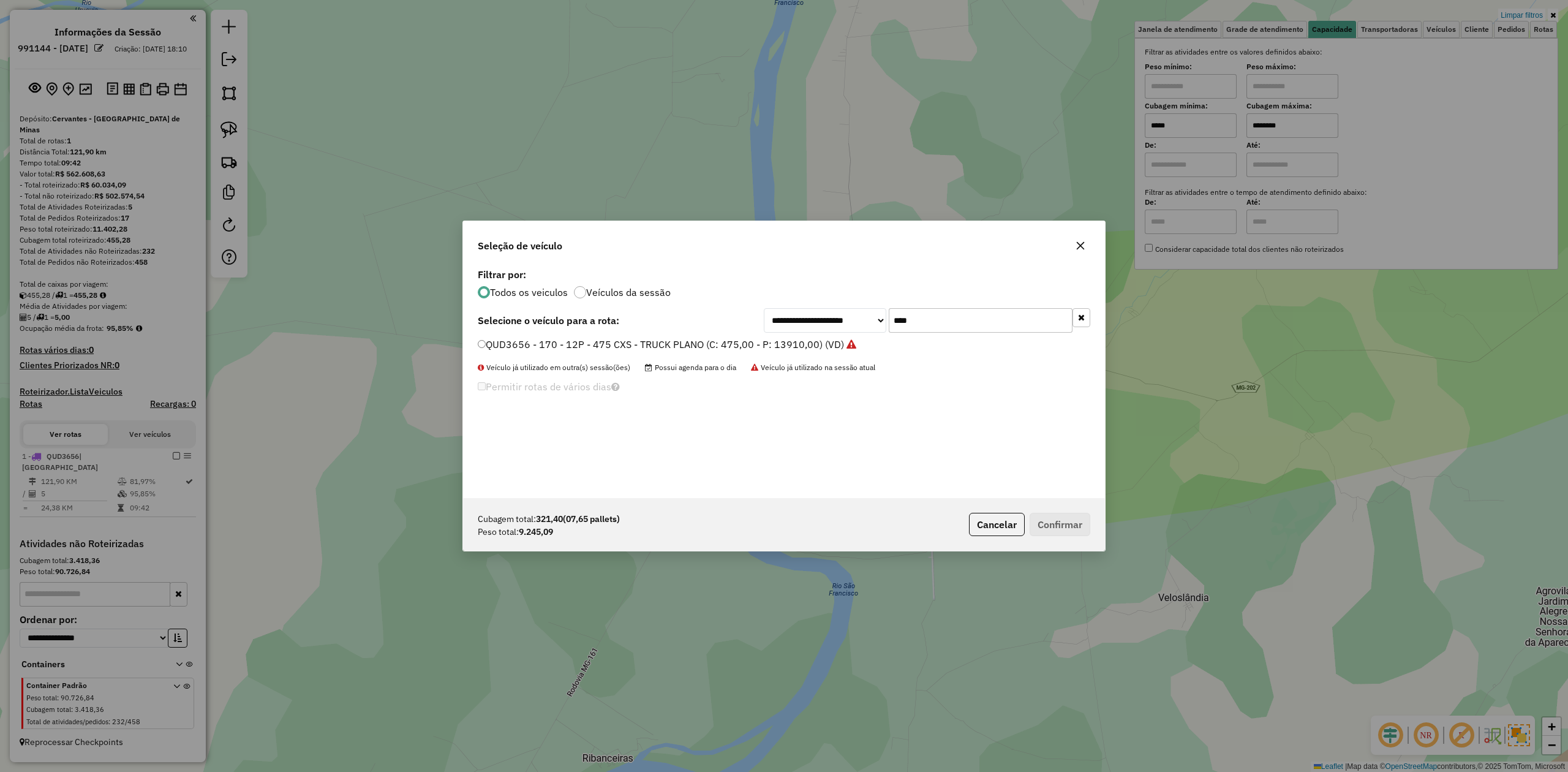
drag, startPoint x: 938, startPoint y: 321, endPoint x: 851, endPoint y: 320, distance: 87.0
click at [851, 320] on div "**********" at bounding box center [927, 320] width 326 height 25
type input "***"
click at [500, 344] on label "SIG9J27 - 300 - 12P - 475 CXS - TRUCK PLANO (C: 475,00 - P: 13910,00) (VD)" at bounding box center [658, 344] width 361 height 15
click at [1071, 528] on button "Confirmar" at bounding box center [1060, 524] width 60 height 24
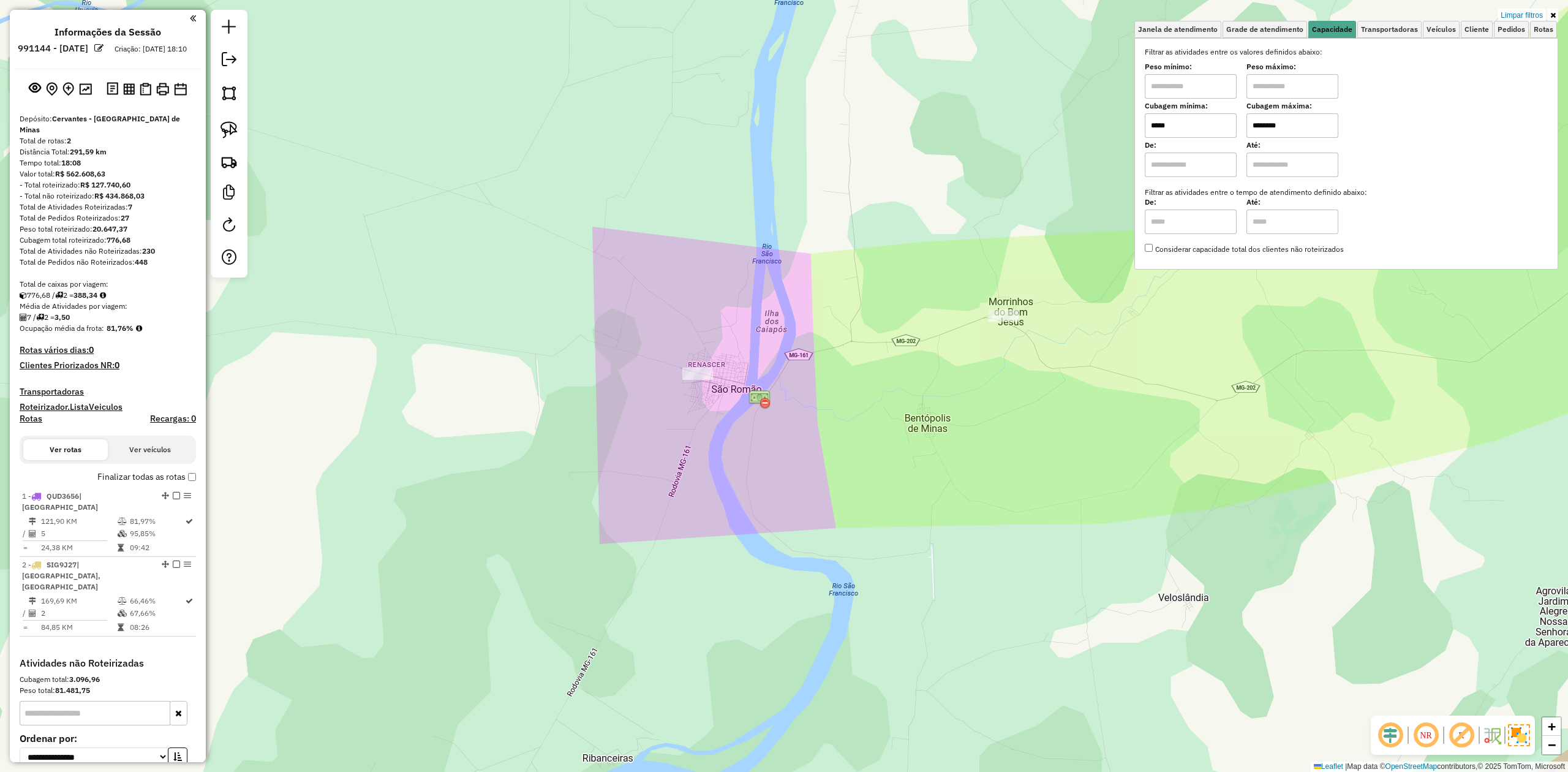
click at [1197, 125] on input "*****" at bounding box center [1191, 125] width 92 height 25
drag, startPoint x: 1197, startPoint y: 125, endPoint x: 1138, endPoint y: 132, distance: 59.4
click at [1138, 132] on div "Selecione os dias de semana para filtrar as janelas de atendimento Seg Ter Qua …" at bounding box center [1347, 154] width 424 height 232
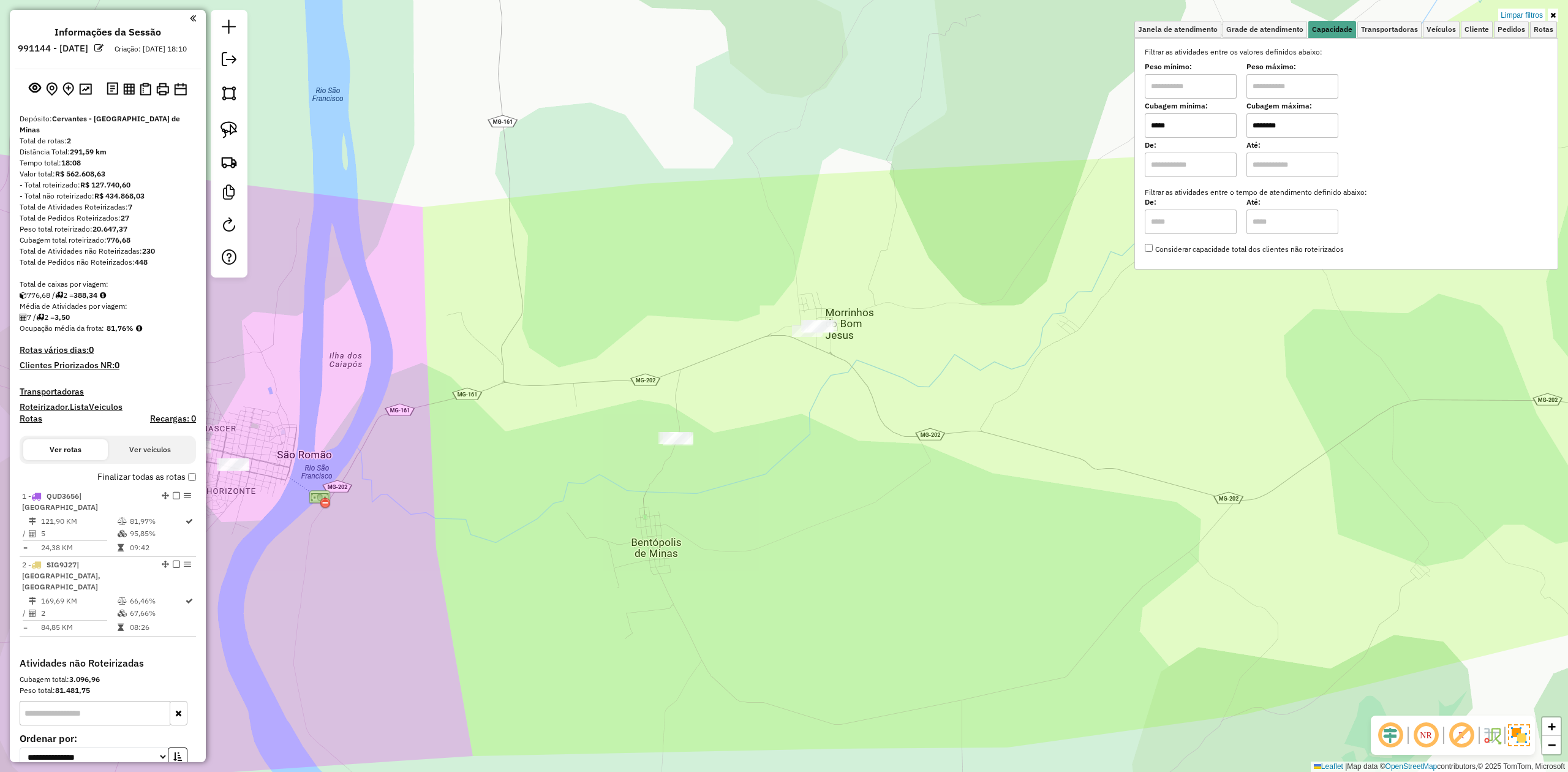
type input "*****"
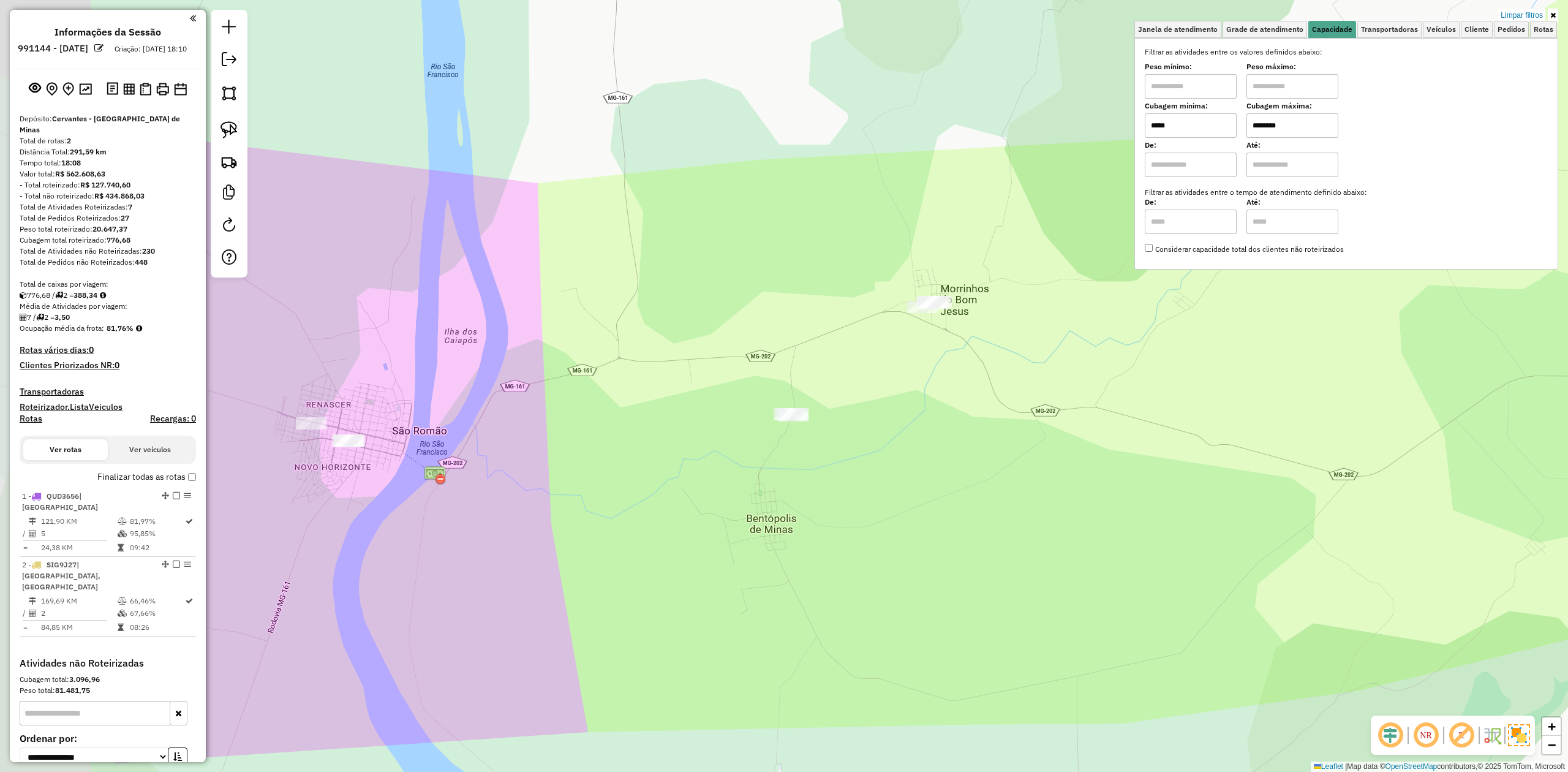
drag, startPoint x: 422, startPoint y: 452, endPoint x: 630, endPoint y: 393, distance: 216.2
click at [628, 395] on div "Limpar filtros Janela de atendimento Grade de atendimento Capacidade Transporta…" at bounding box center [784, 386] width 1568 height 772
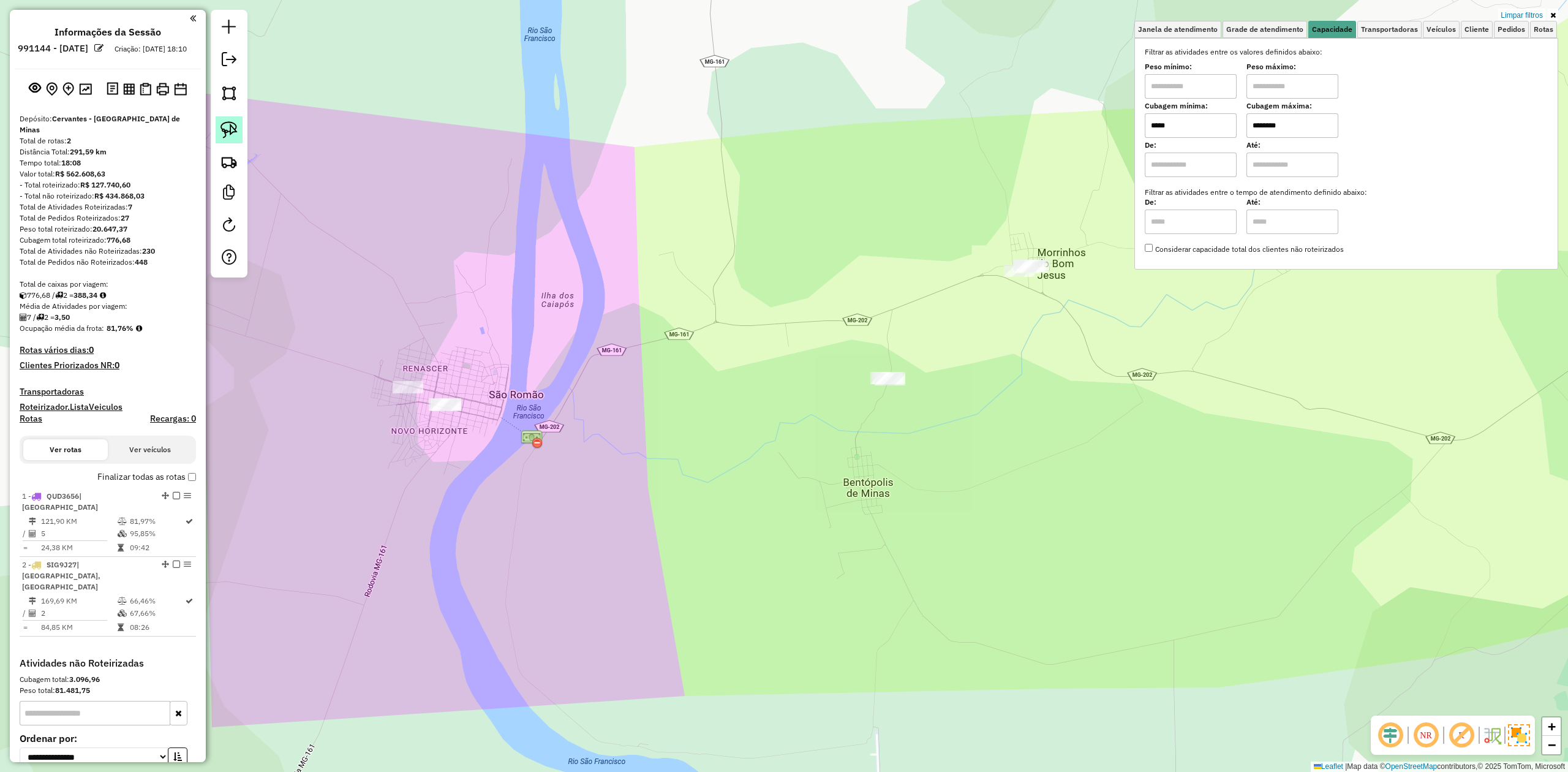
click at [224, 124] on img at bounding box center [229, 130] width 17 height 17
drag, startPoint x: 462, startPoint y: 388, endPoint x: 476, endPoint y: 418, distance: 33.1
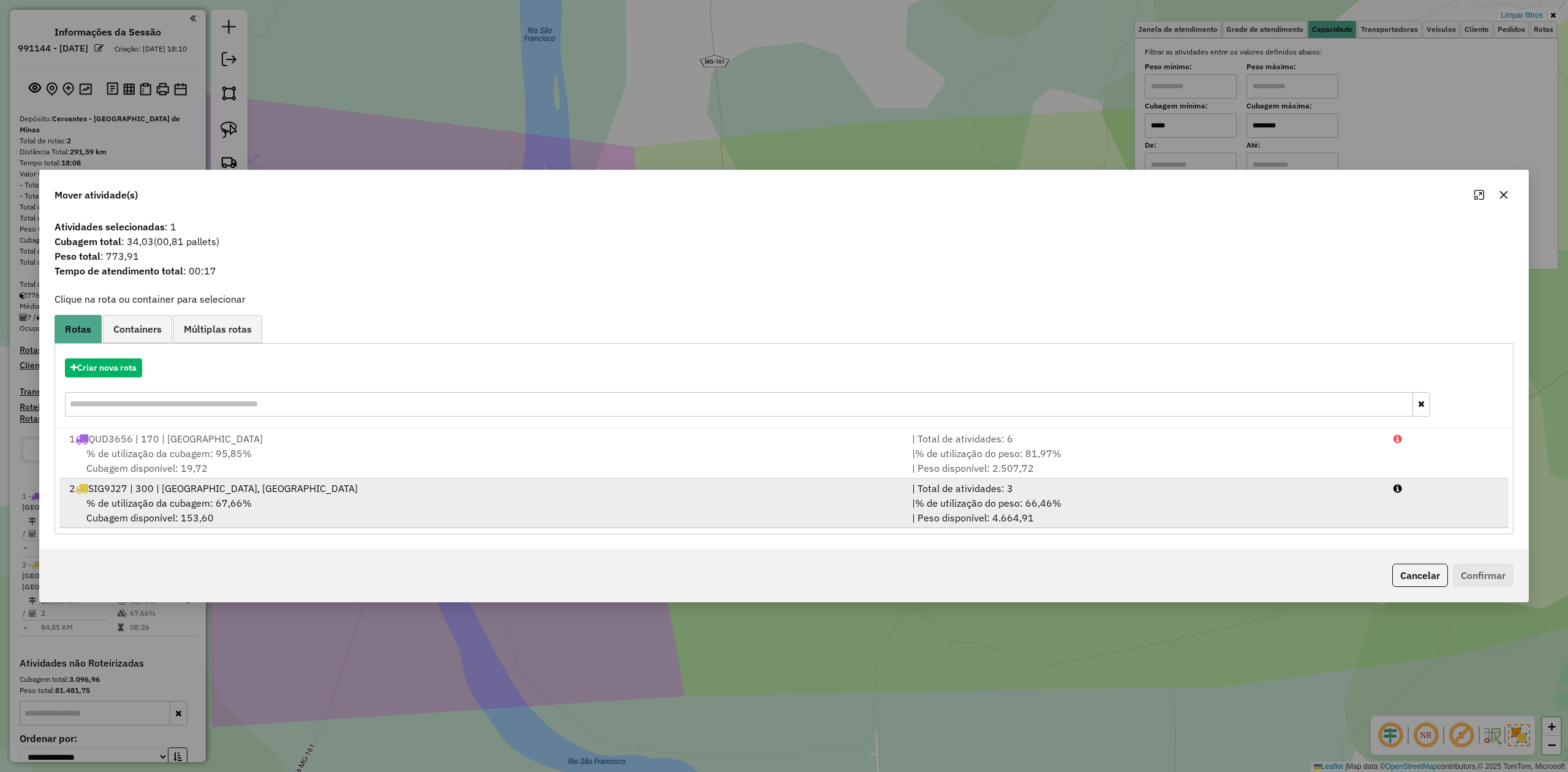
click at [158, 502] on span "% de utilização da cubagem: 67,66%" at bounding box center [169, 503] width 165 height 12
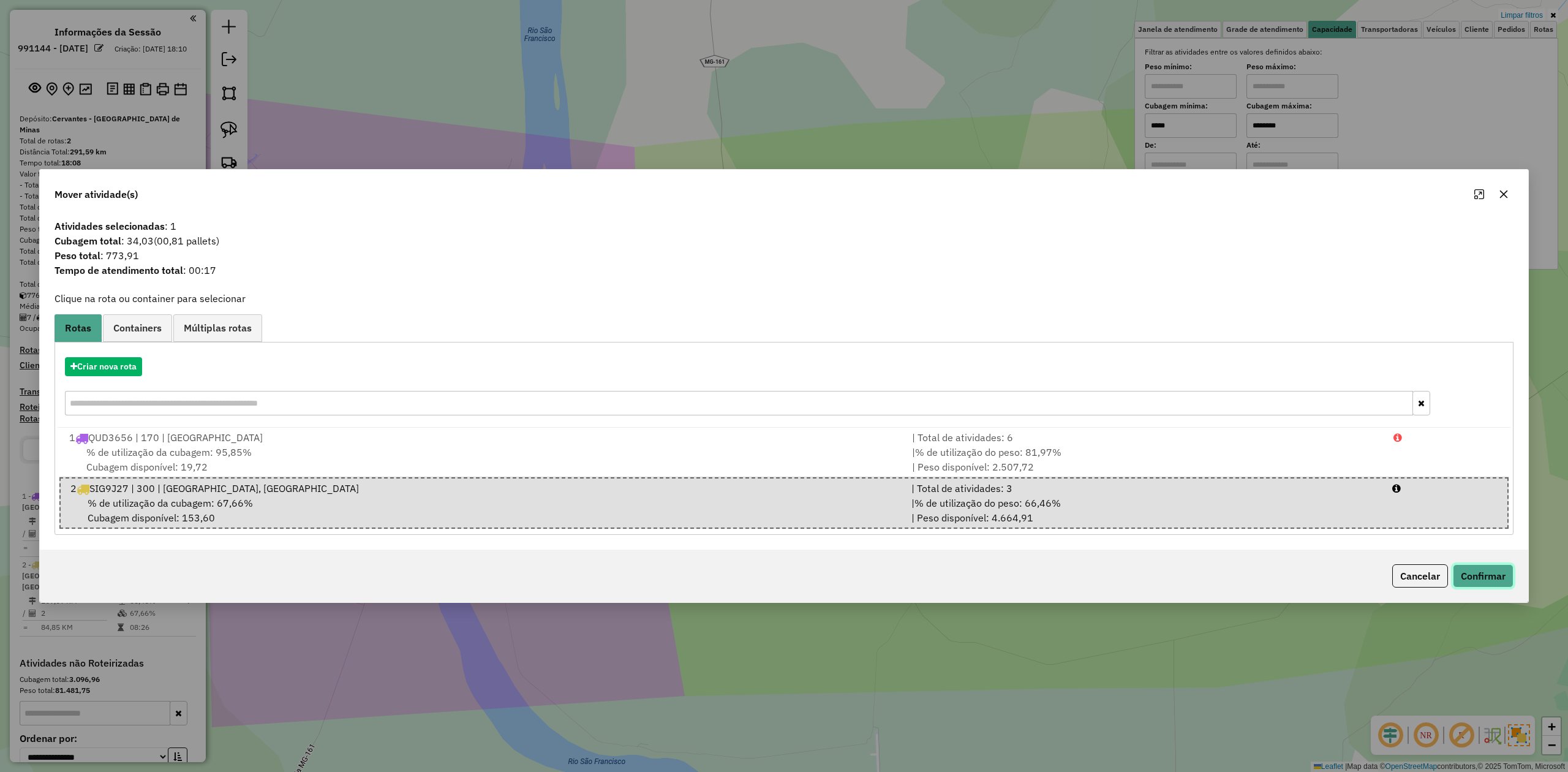
click at [1473, 576] on button "Confirmar" at bounding box center [1483, 576] width 60 height 24
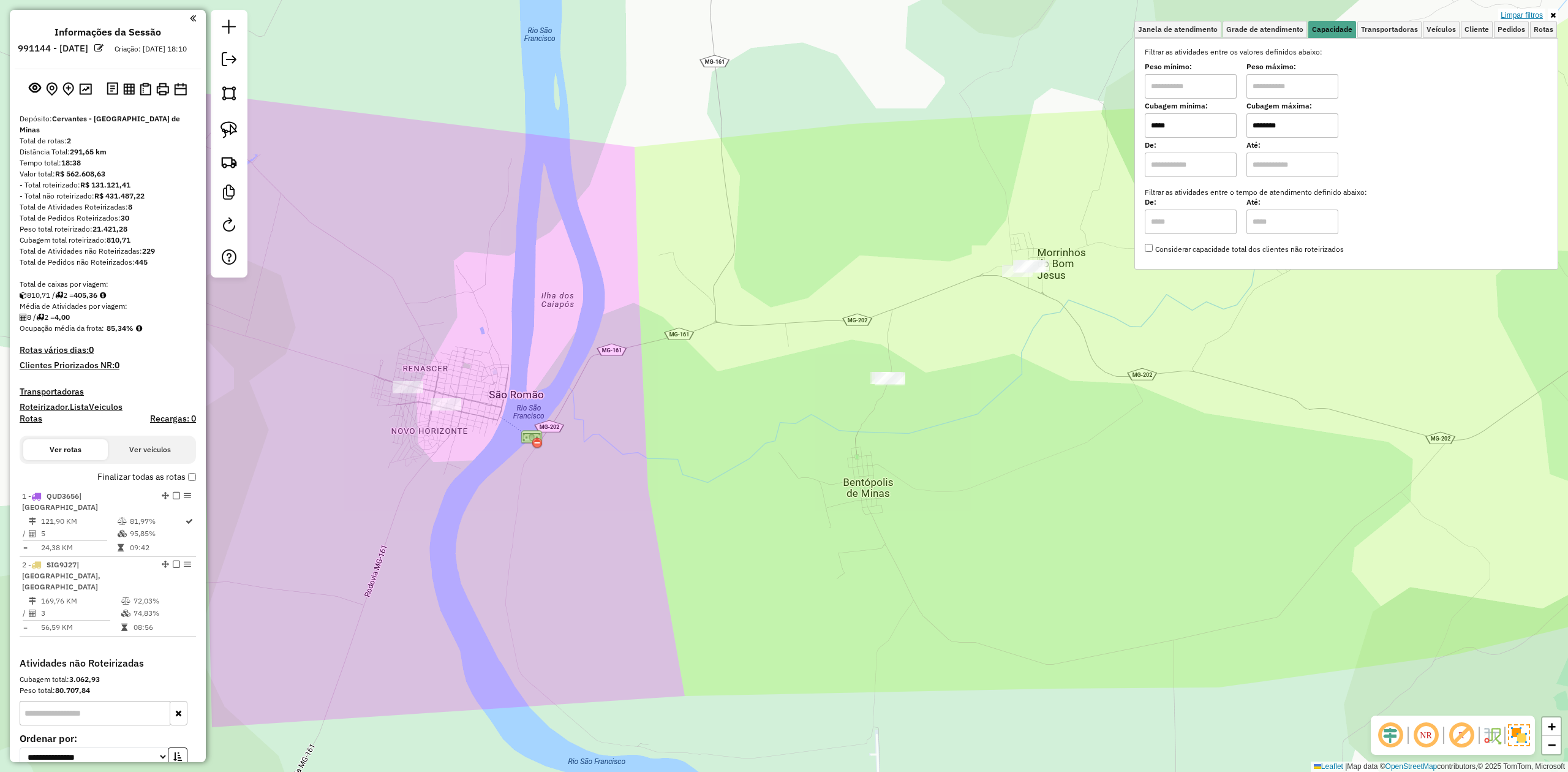
click at [1534, 13] on link "Limpar filtros" at bounding box center [1522, 15] width 47 height 13
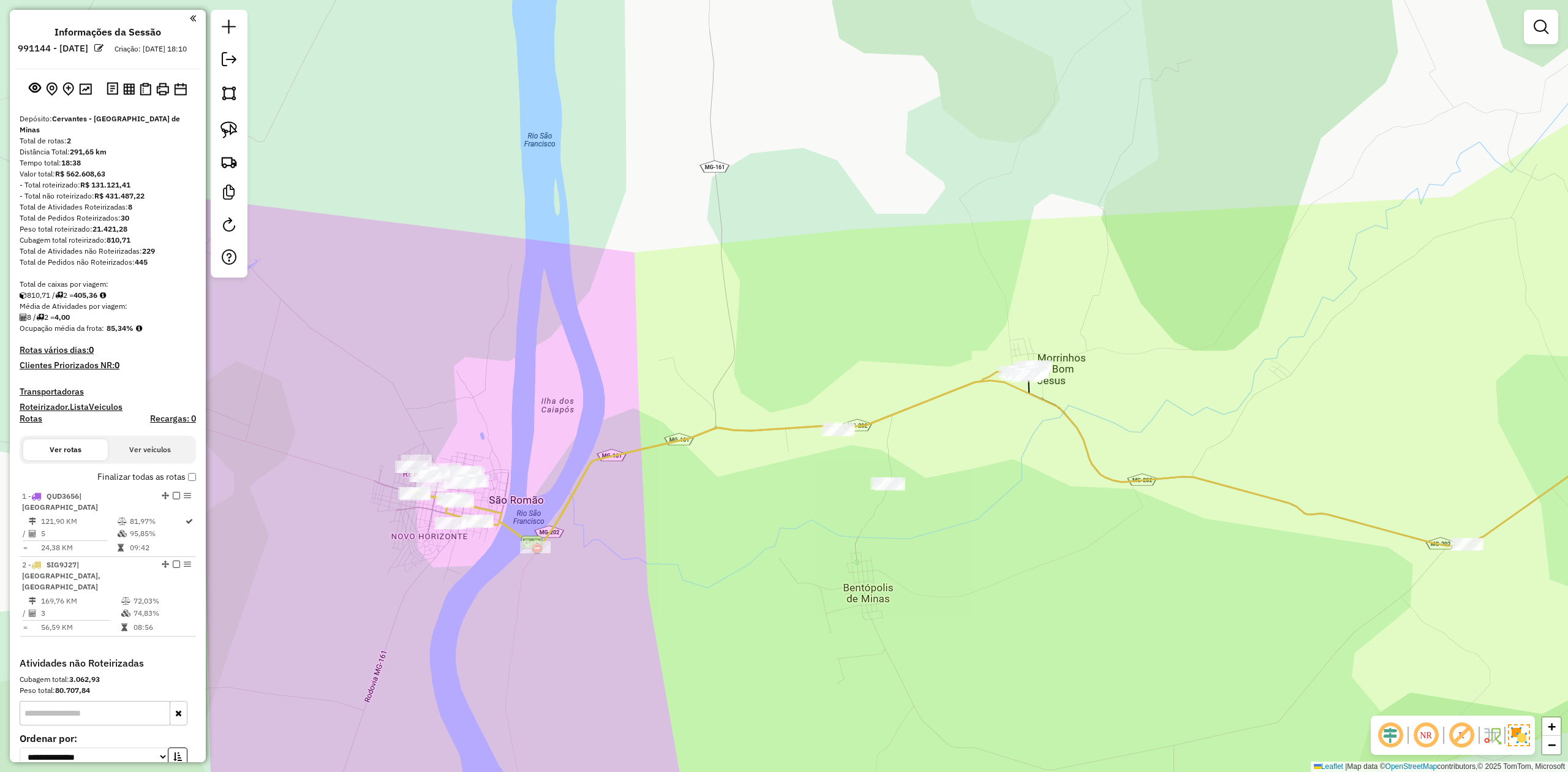
drag, startPoint x: 351, startPoint y: 332, endPoint x: 426, endPoint y: 341, distance: 75.5
click at [426, 341] on div "Janela de atendimento Grade de atendimento Capacidade Transportadoras Veículos …" at bounding box center [784, 386] width 1568 height 772
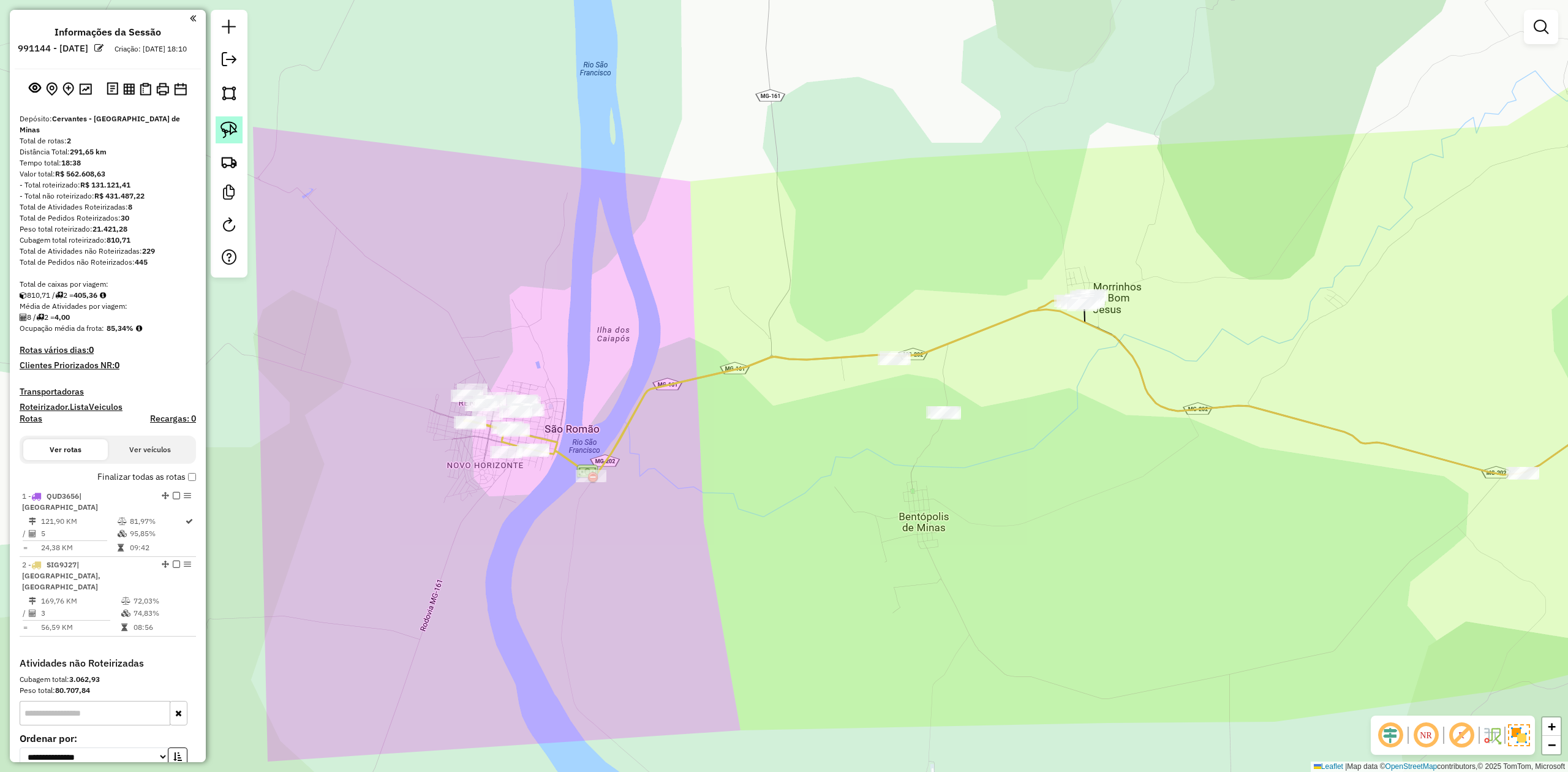
click at [224, 128] on img at bounding box center [229, 130] width 17 height 17
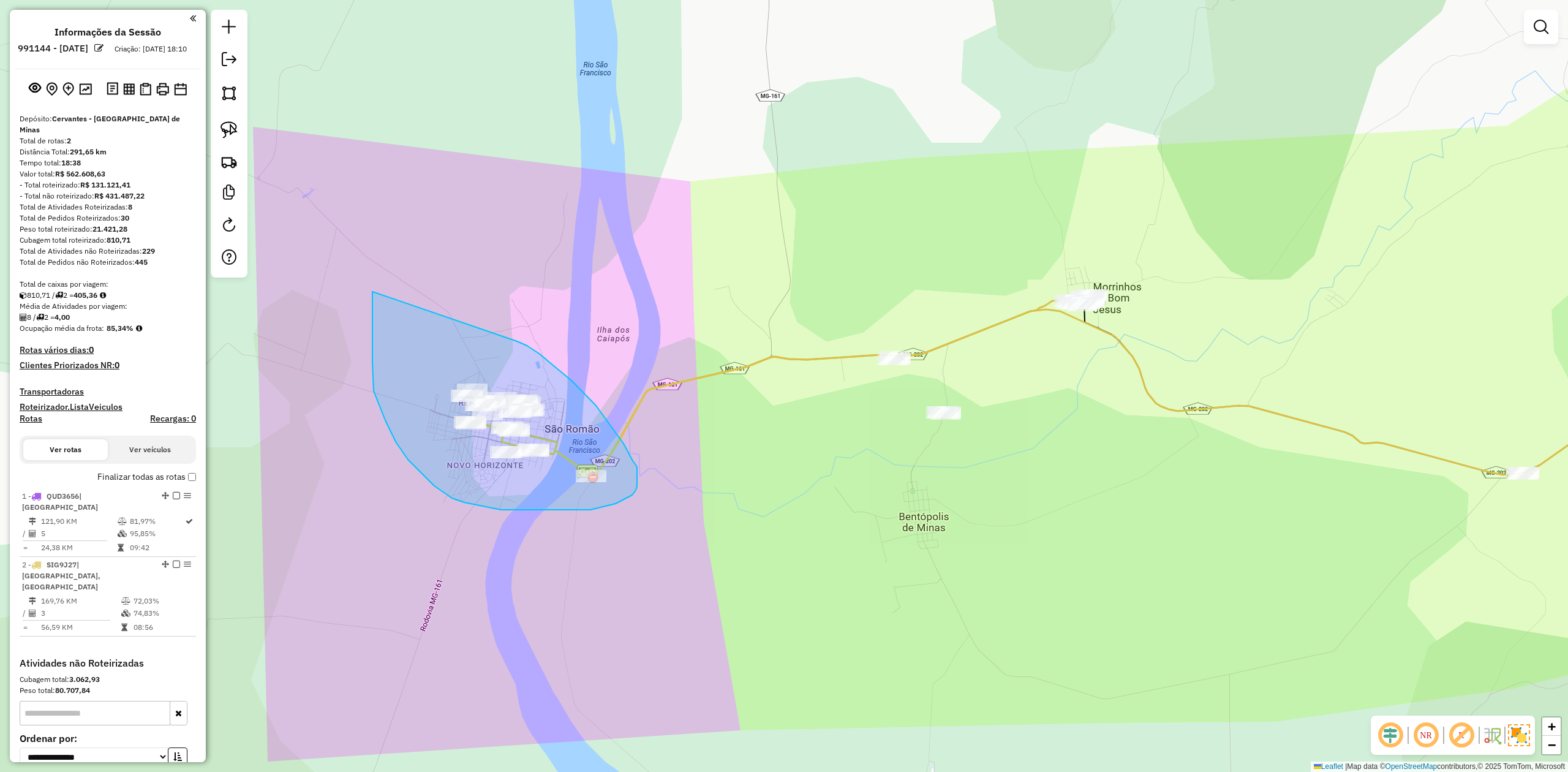
drag, startPoint x: 373, startPoint y: 298, endPoint x: 510, endPoint y: 339, distance: 143.0
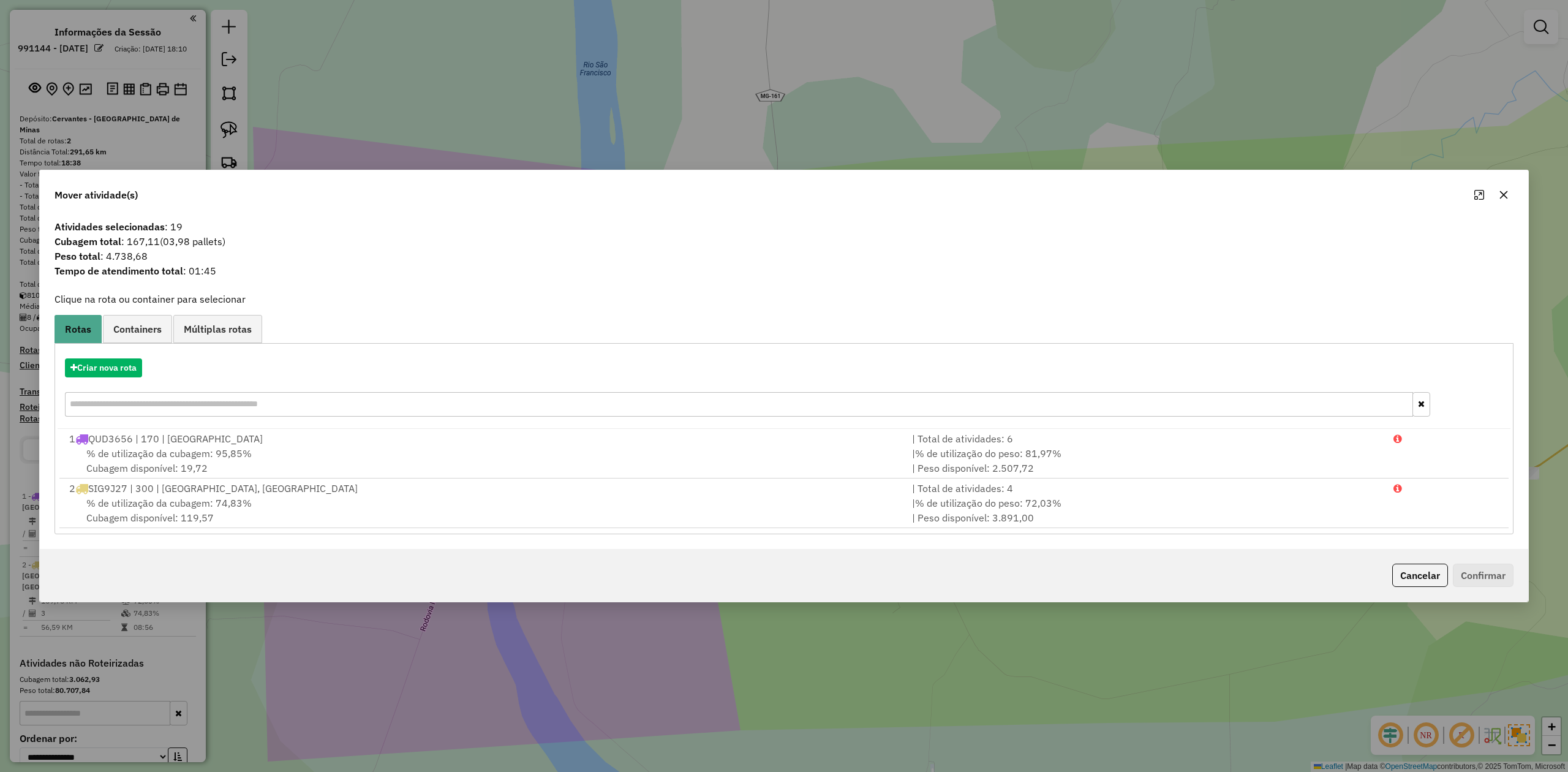
click at [1506, 193] on icon "button" at bounding box center [1504, 195] width 10 height 10
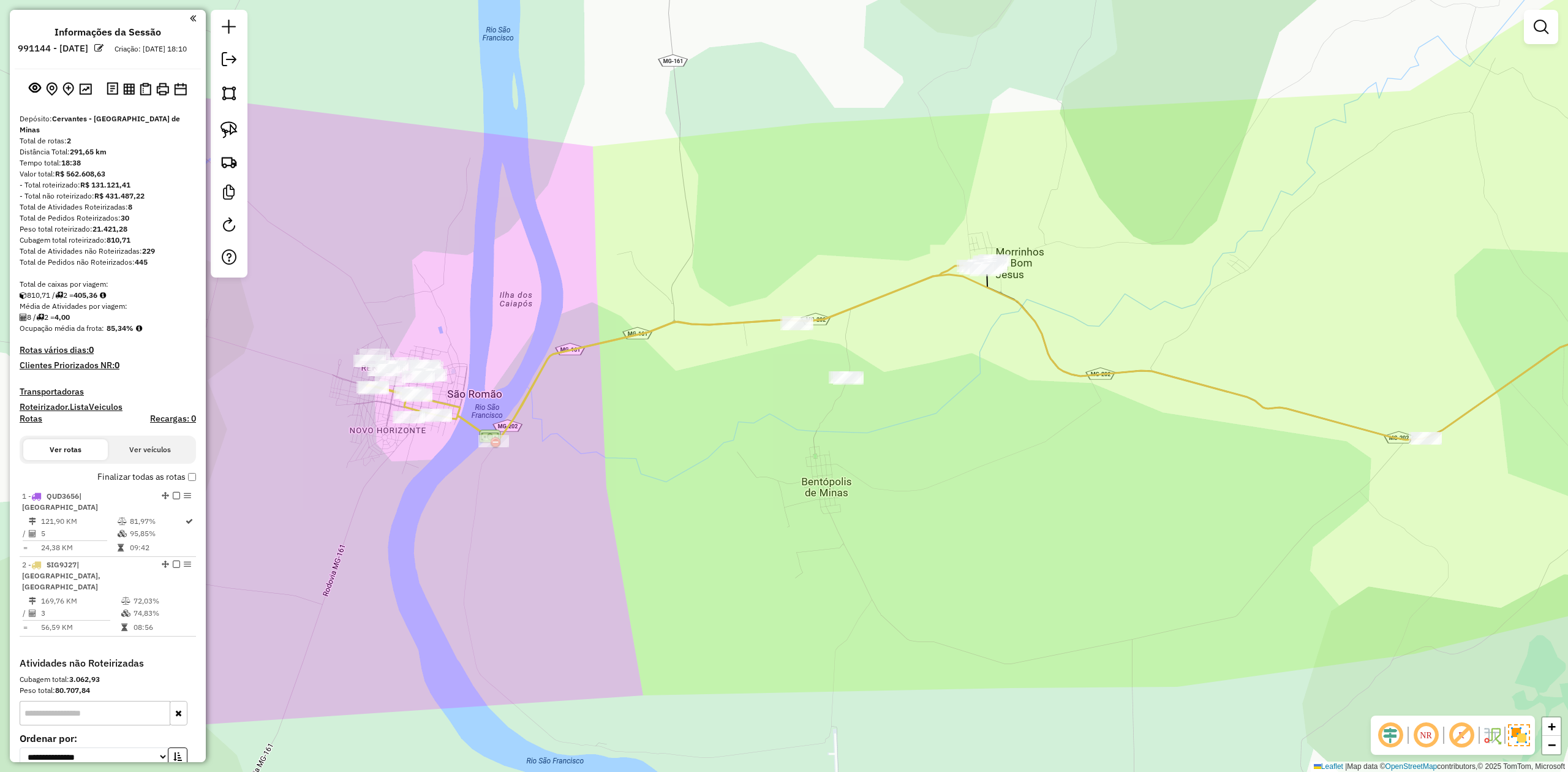
drag, startPoint x: 1064, startPoint y: 372, endPoint x: 950, endPoint y: 339, distance: 118.7
click at [954, 339] on div "Janela de atendimento Grade de atendimento Capacidade Transportadoras Veículos …" at bounding box center [784, 386] width 1568 height 772
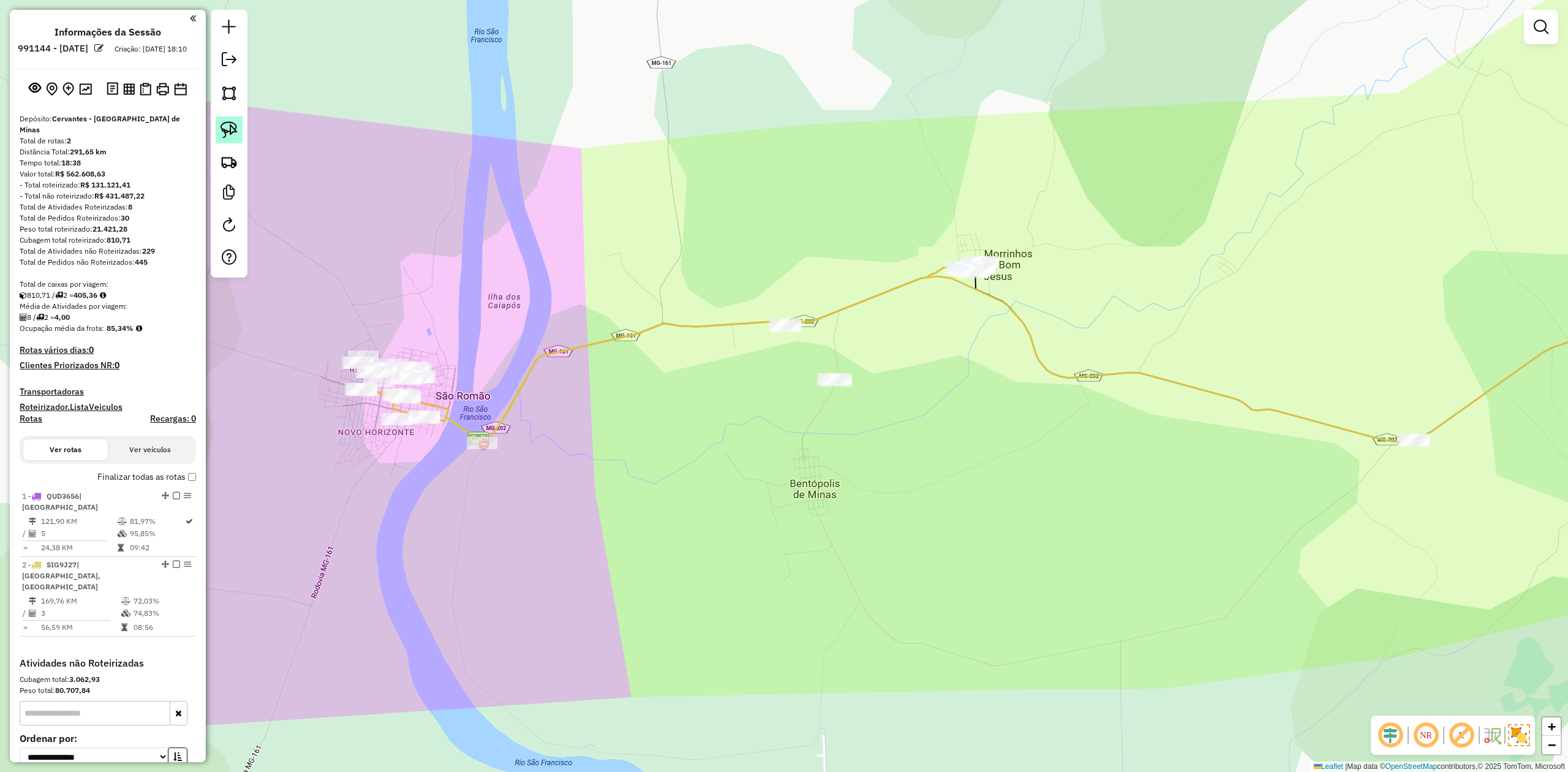
click at [233, 124] on img at bounding box center [229, 130] width 17 height 17
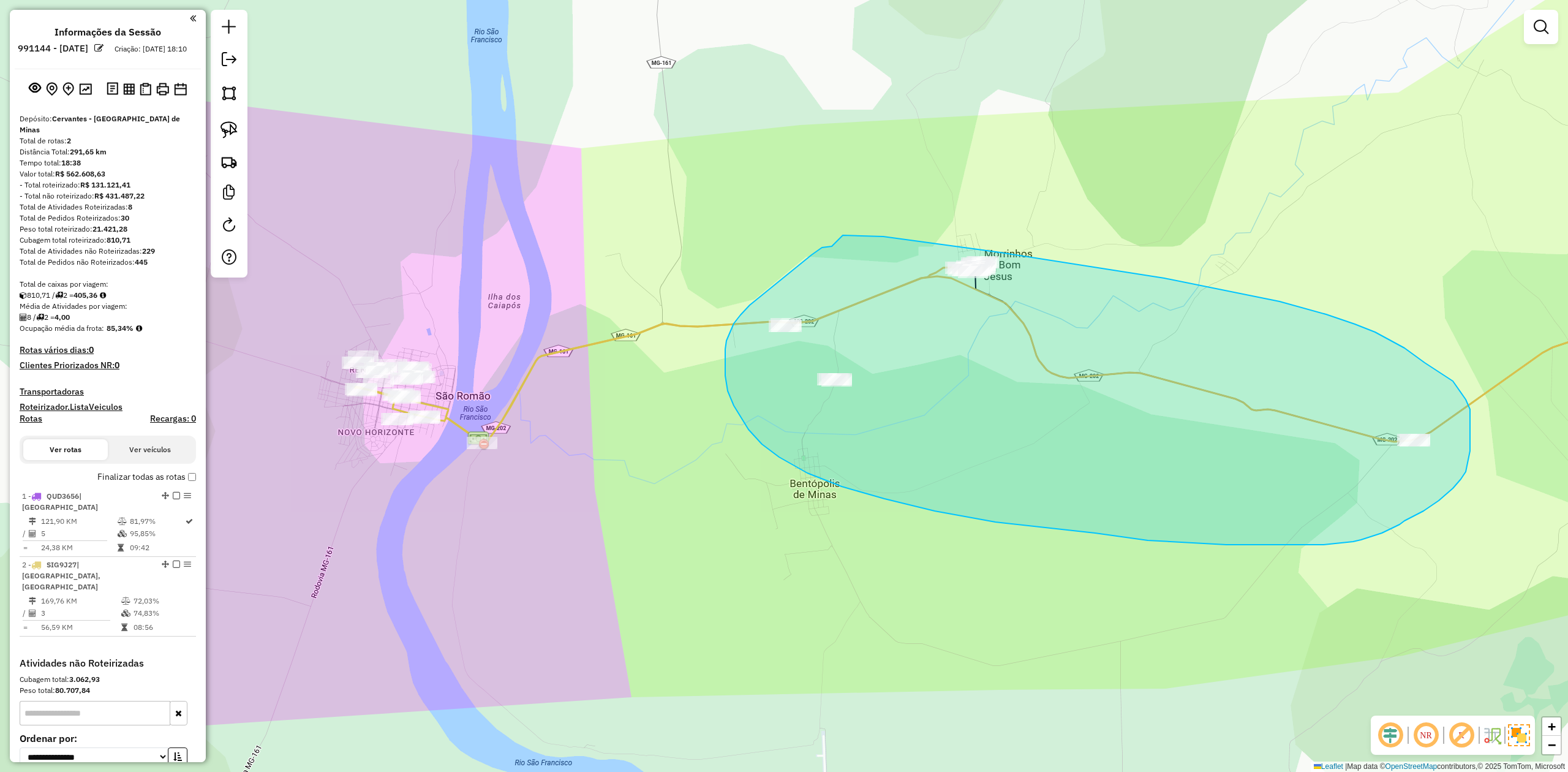
drag, startPoint x: 832, startPoint y: 246, endPoint x: 828, endPoint y: 235, distance: 11.7
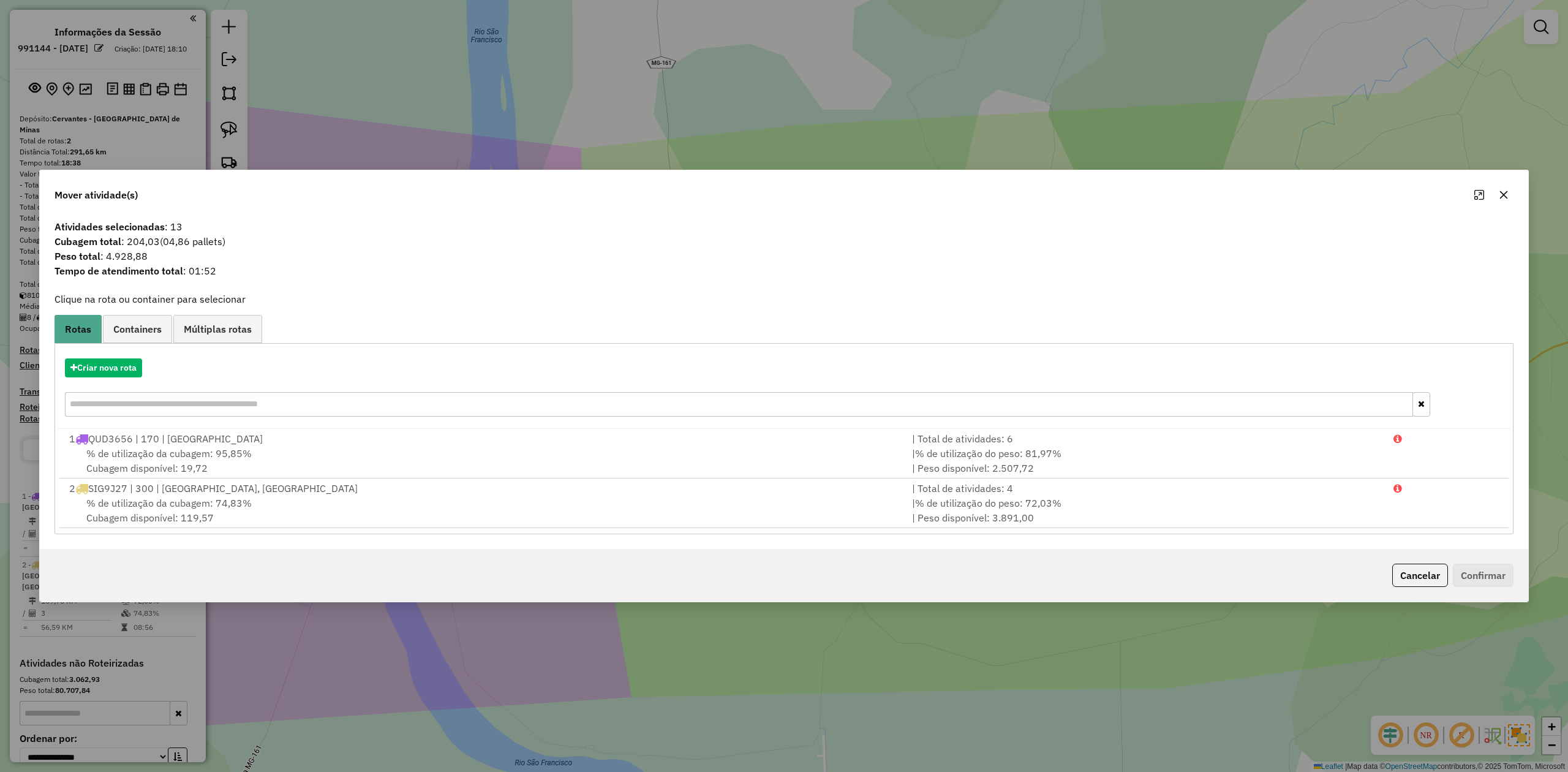
click at [1502, 192] on icon "button" at bounding box center [1504, 195] width 8 height 8
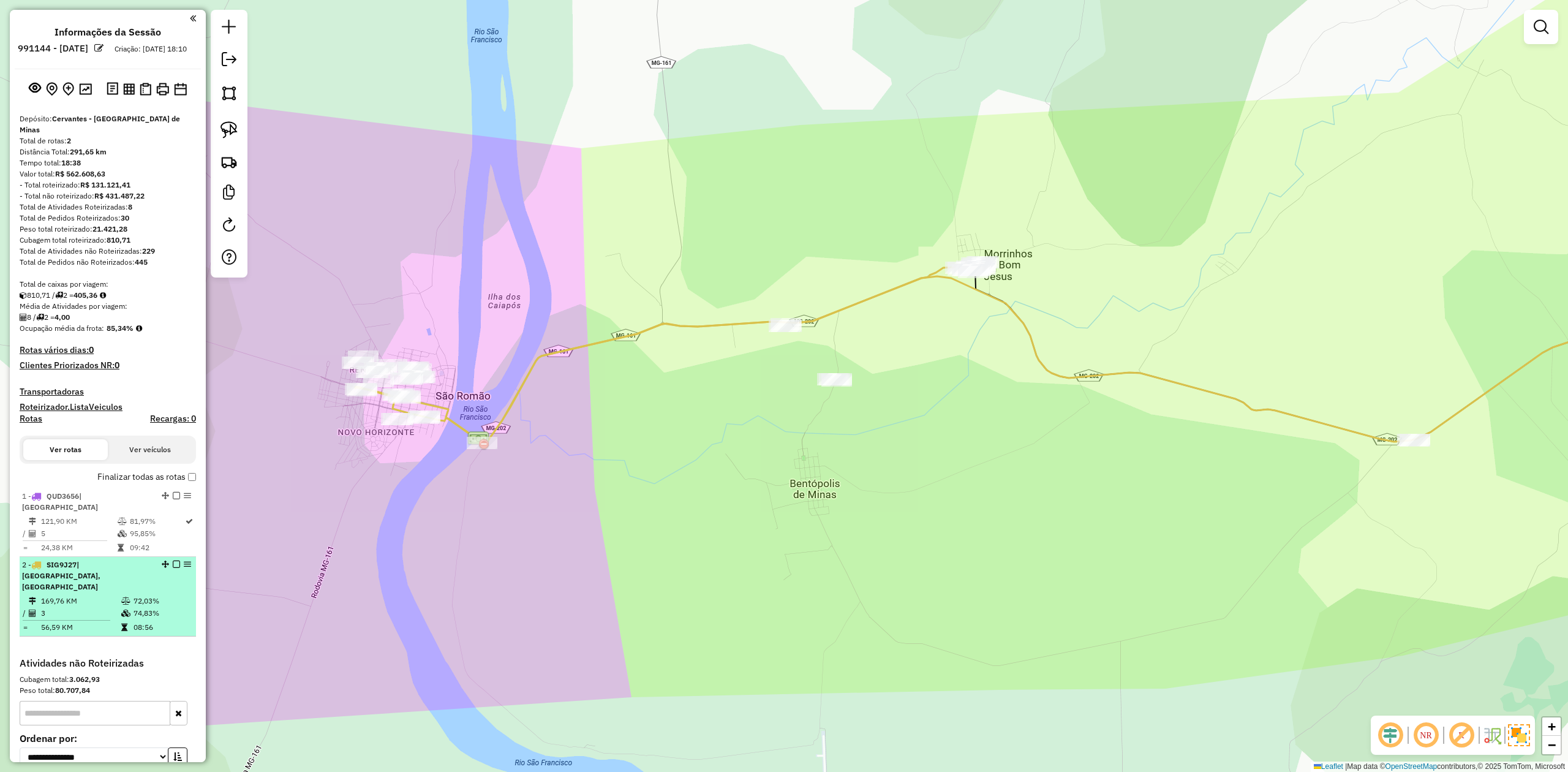
click at [92, 607] on td "3" at bounding box center [81, 613] width 80 height 12
select select "**********"
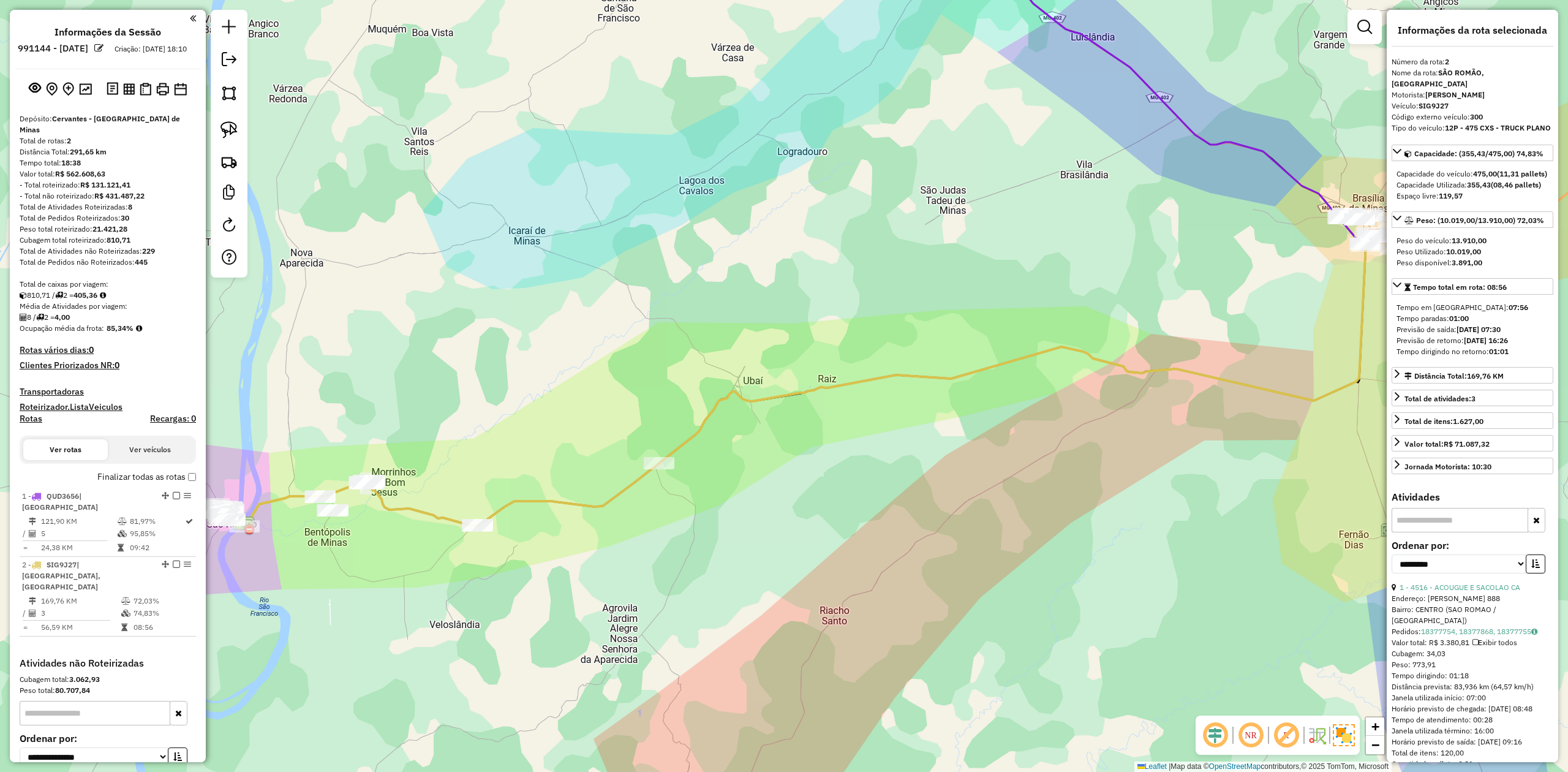
drag, startPoint x: 572, startPoint y: 596, endPoint x: 729, endPoint y: 489, distance: 190.0
click at [721, 494] on div "Janela de atendimento Grade de atendimento Capacidade Transportadoras Veículos …" at bounding box center [784, 386] width 1568 height 772
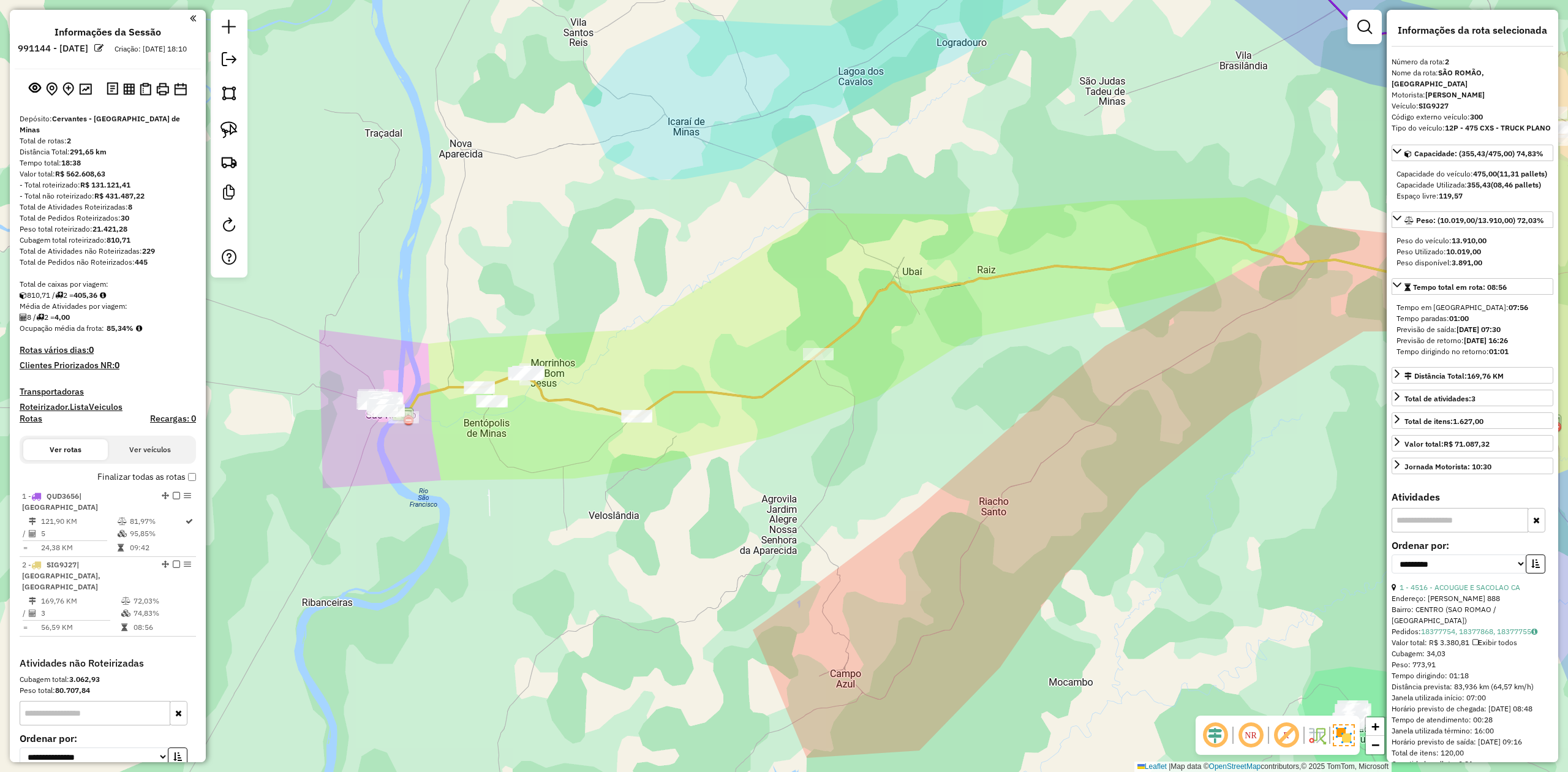
drag, startPoint x: 542, startPoint y: 456, endPoint x: 567, endPoint y: 424, distance: 40.6
click at [567, 424] on div "Janela de atendimento Grade de atendimento Capacidade Transportadoras Veículos …" at bounding box center [784, 386] width 1568 height 772
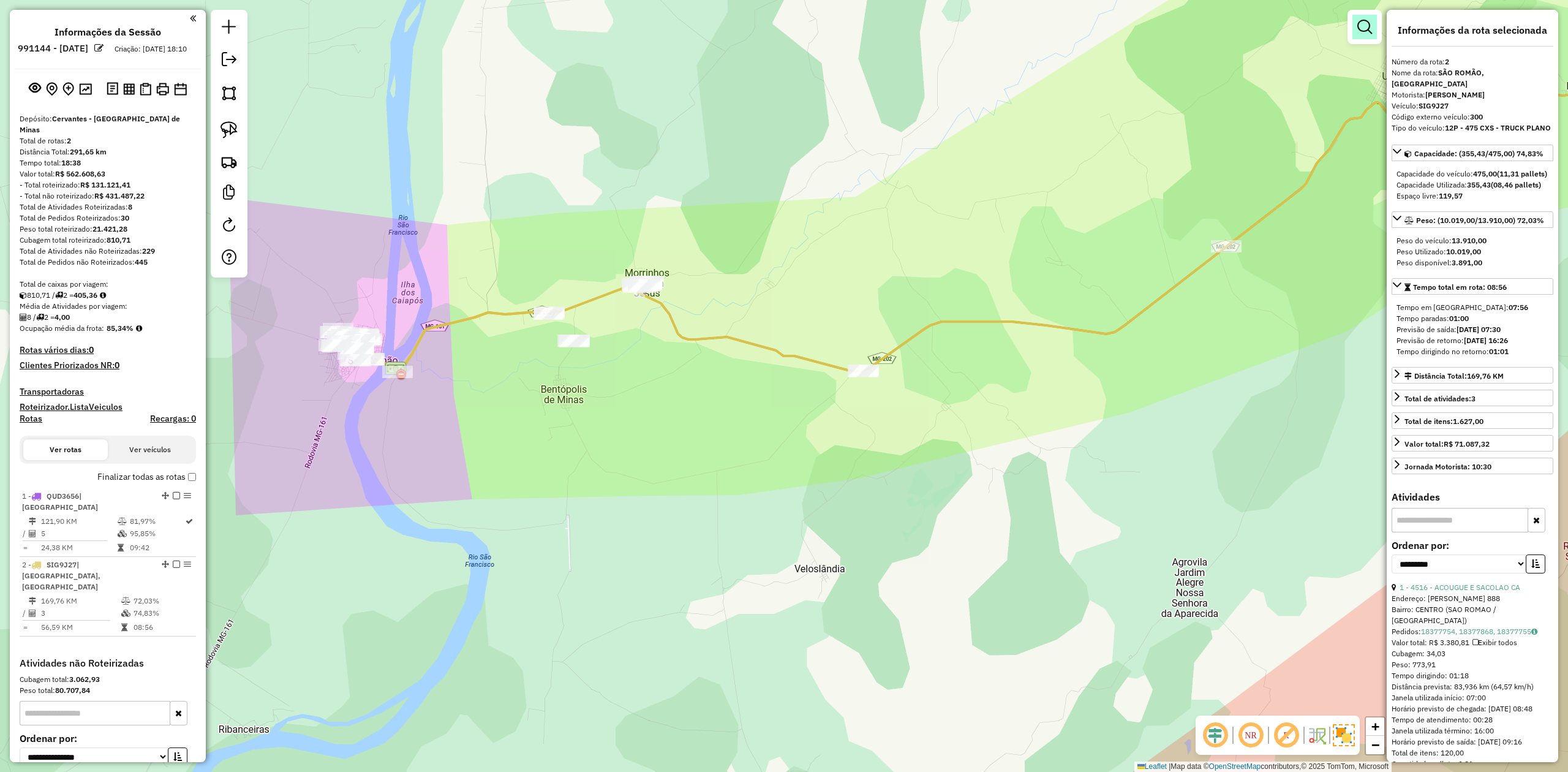
click at [1366, 28] on em at bounding box center [1364, 27] width 15 height 15
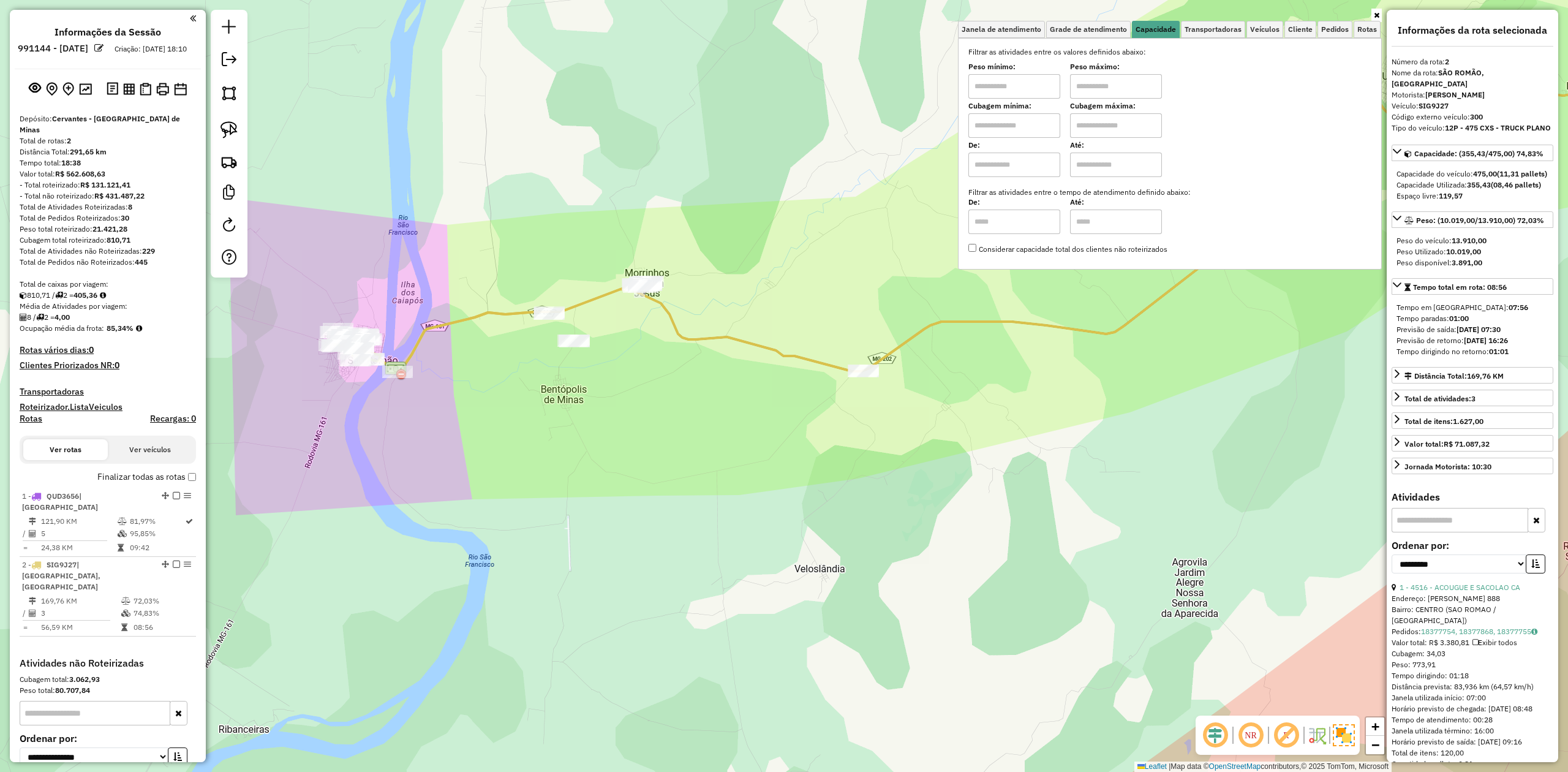
click at [1007, 127] on input "text" at bounding box center [1015, 125] width 92 height 25
type input "*****"
click at [1099, 125] on input "text" at bounding box center [1116, 125] width 92 height 25
type input "********"
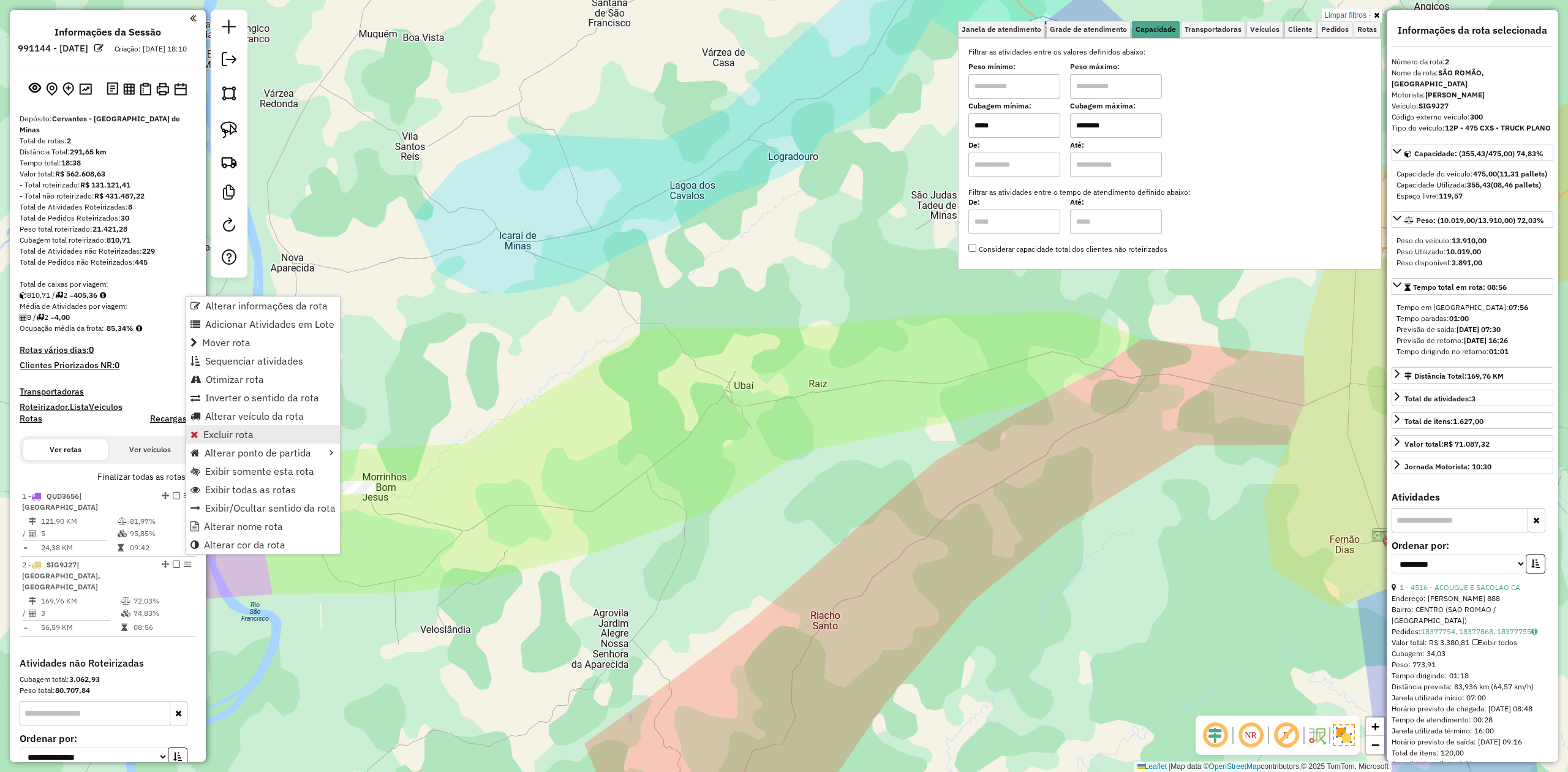
click at [254, 437] on link "Excluir rota" at bounding box center [263, 434] width 154 height 18
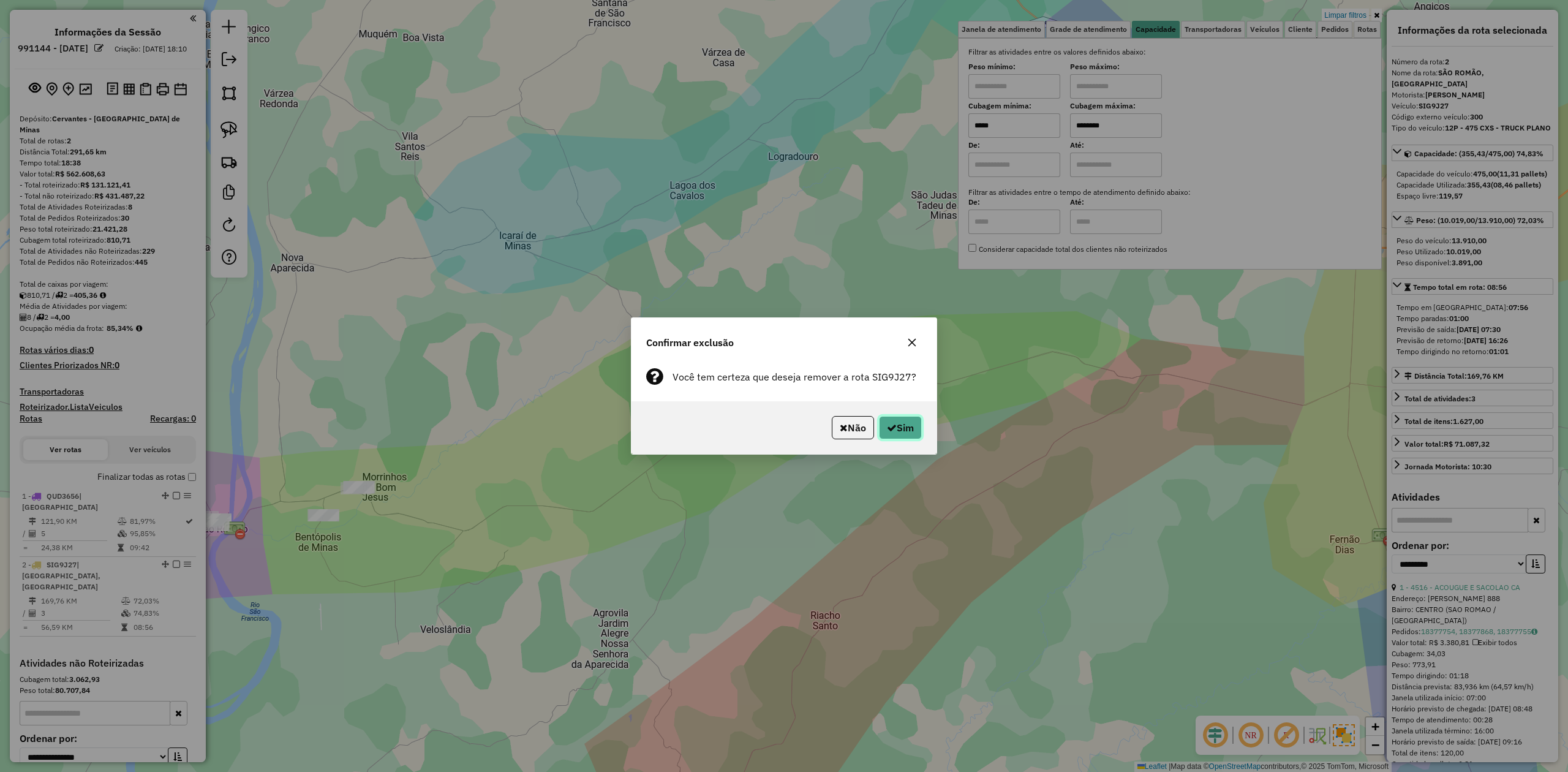
click at [898, 423] on button "Sim" at bounding box center [900, 428] width 43 height 24
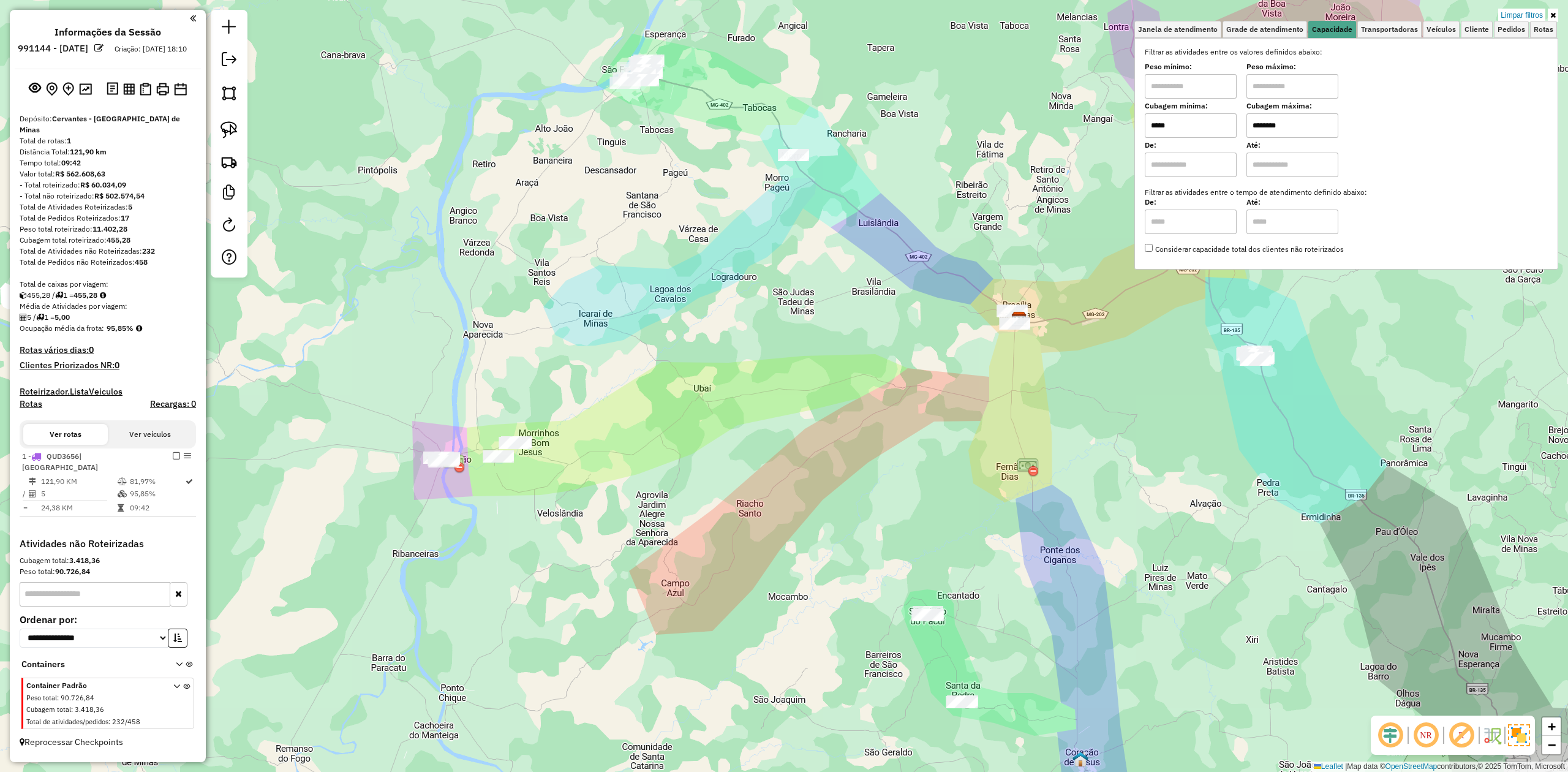
drag, startPoint x: 546, startPoint y: 507, endPoint x: 592, endPoint y: 472, distance: 57.8
click at [589, 474] on div "Limpar filtros Janela de atendimento Grade de atendimento Capacidade Transporta…" at bounding box center [784, 386] width 1568 height 772
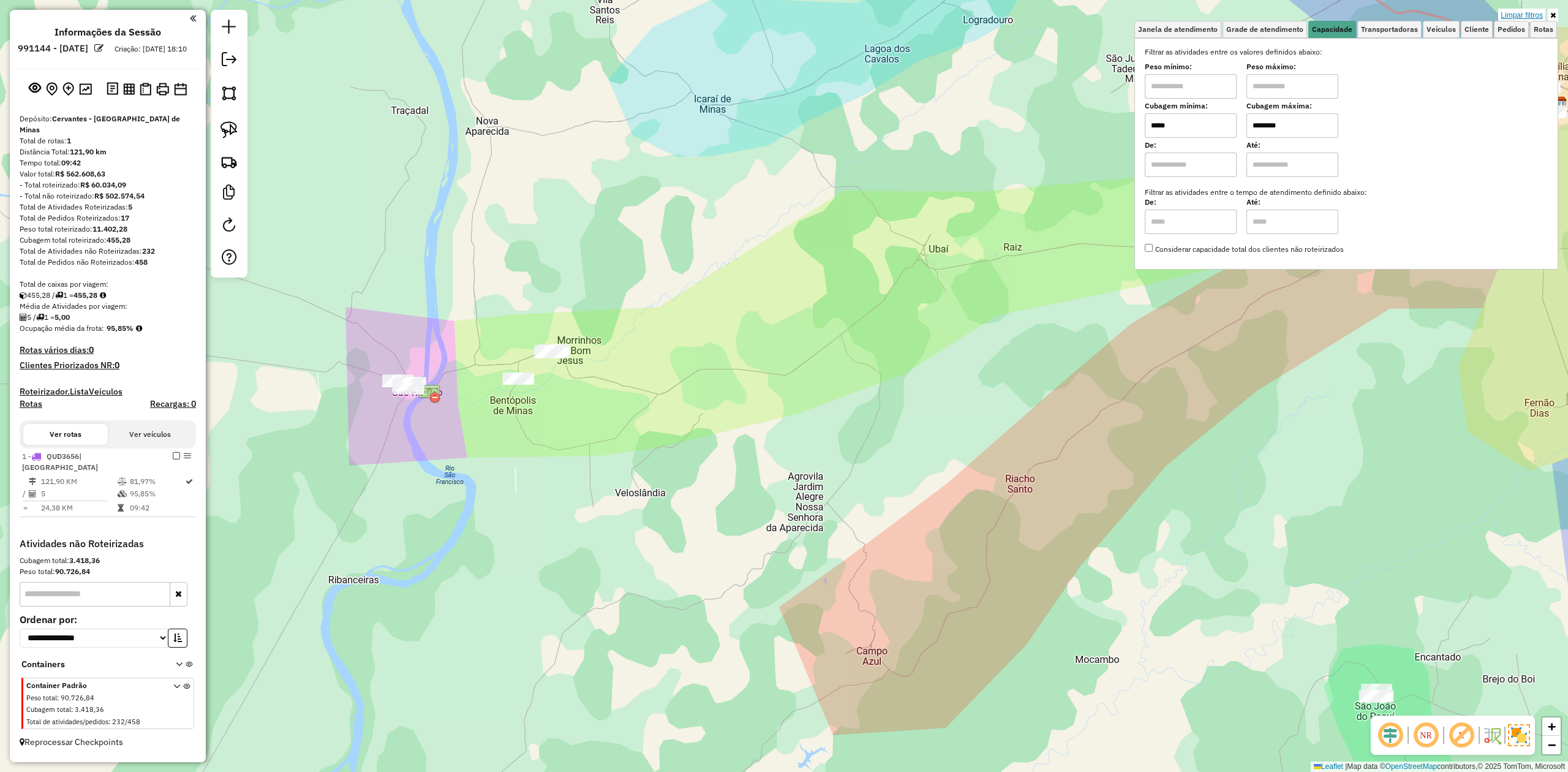
click at [1532, 15] on link "Limpar filtros" at bounding box center [1522, 15] width 47 height 13
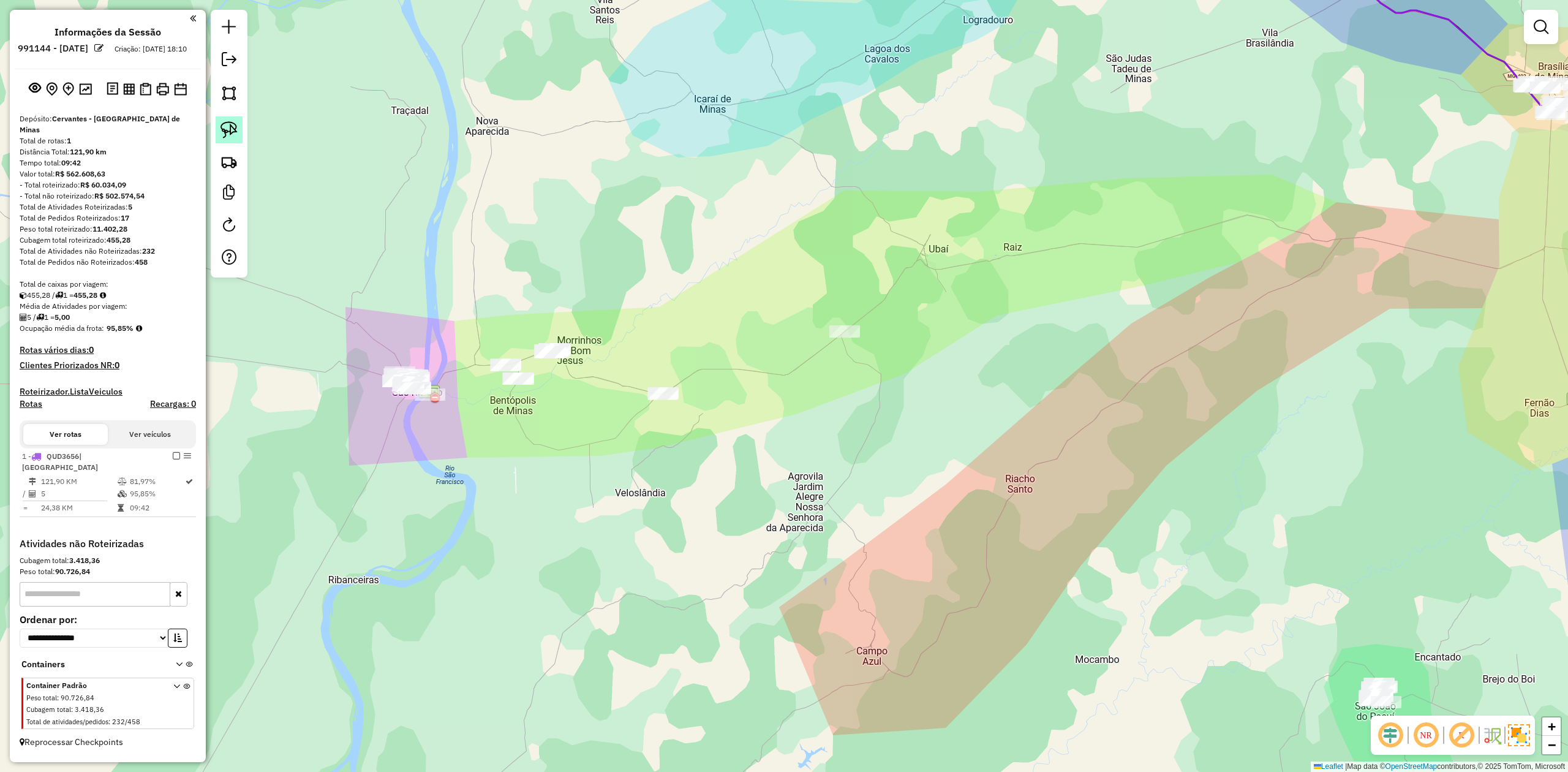
click at [228, 126] on img at bounding box center [229, 130] width 17 height 17
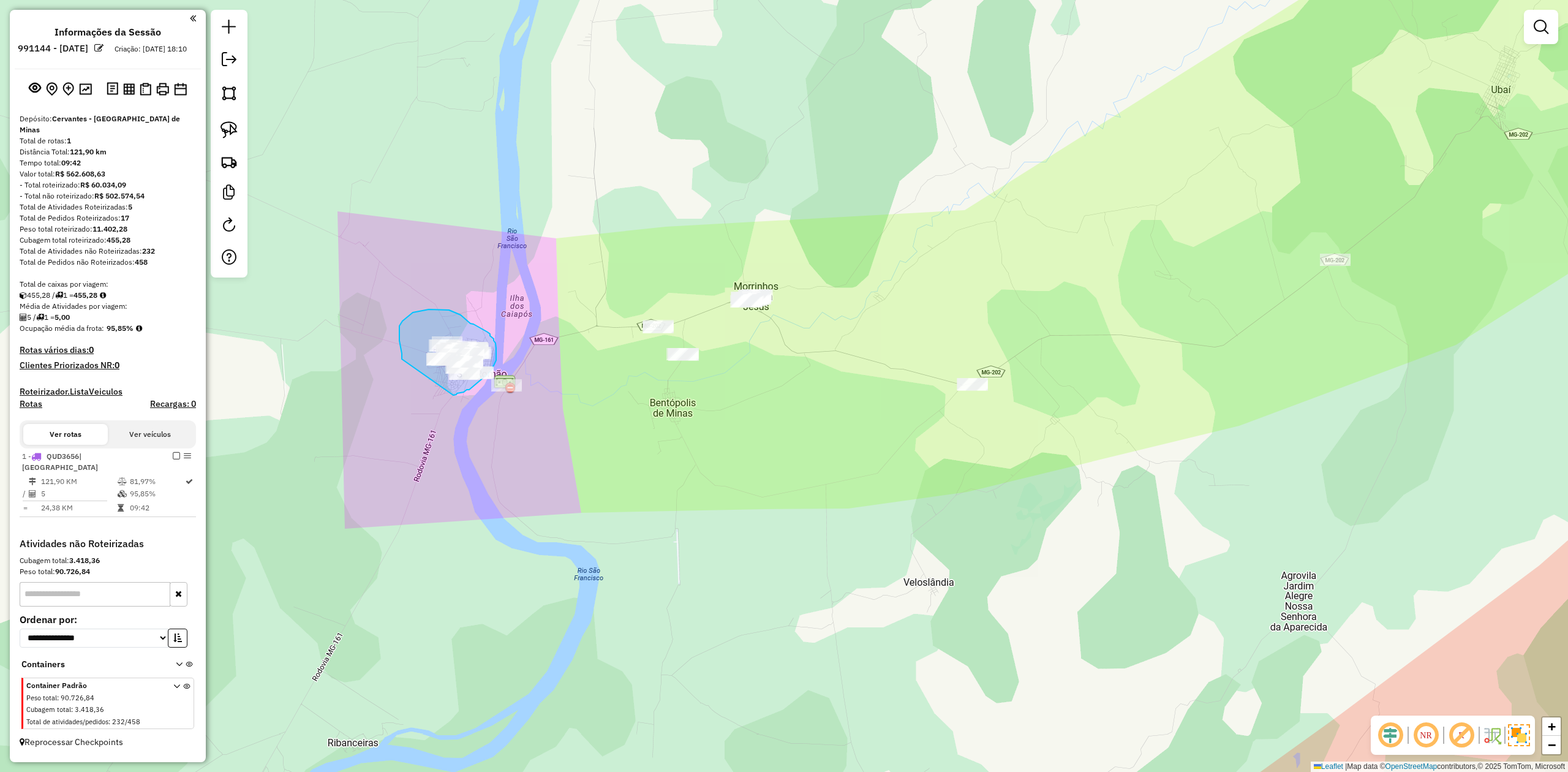
drag, startPoint x: 399, startPoint y: 333, endPoint x: 454, endPoint y: 395, distance: 82.9
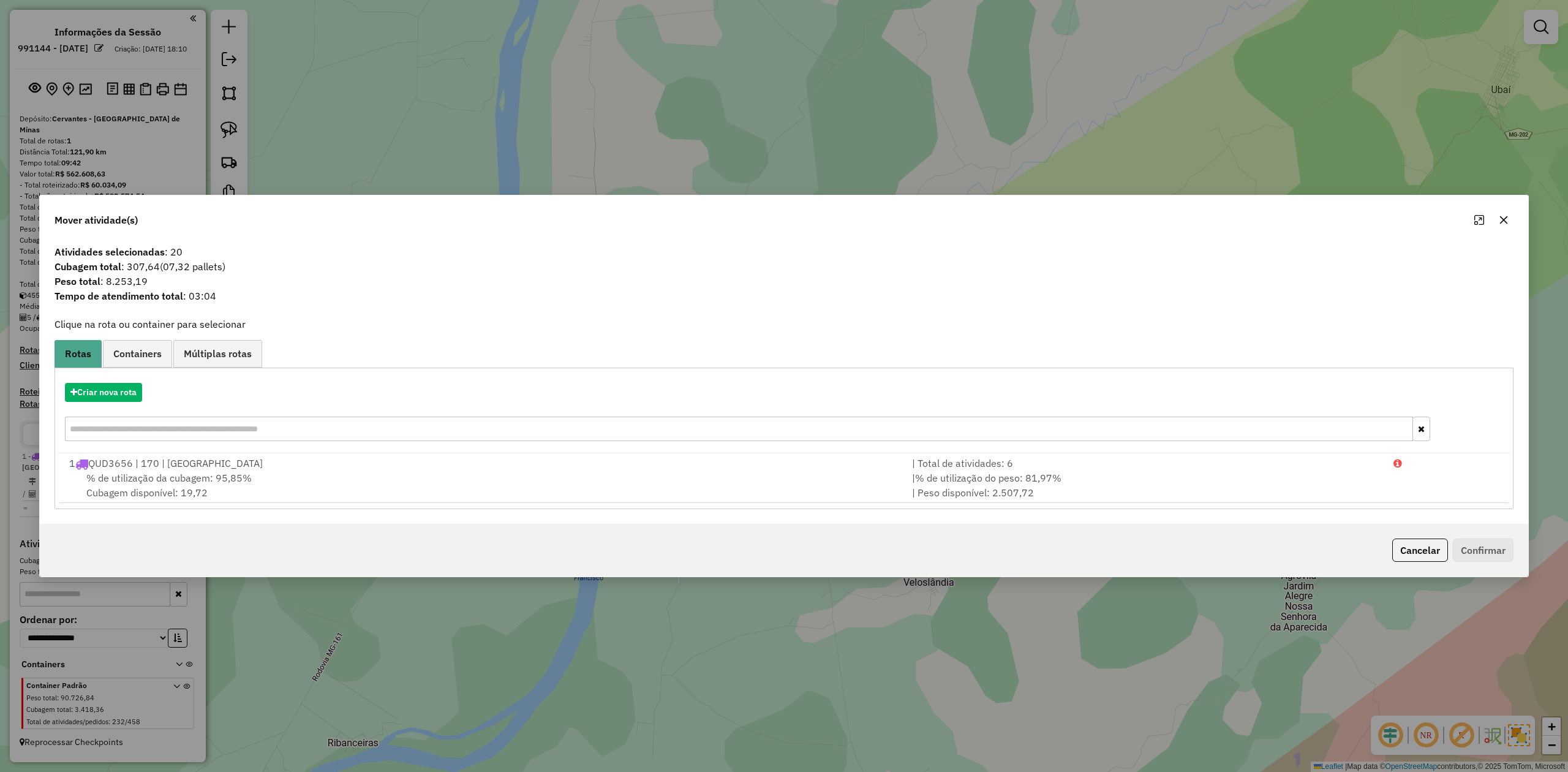
click at [1502, 217] on icon "button" at bounding box center [1504, 220] width 8 height 8
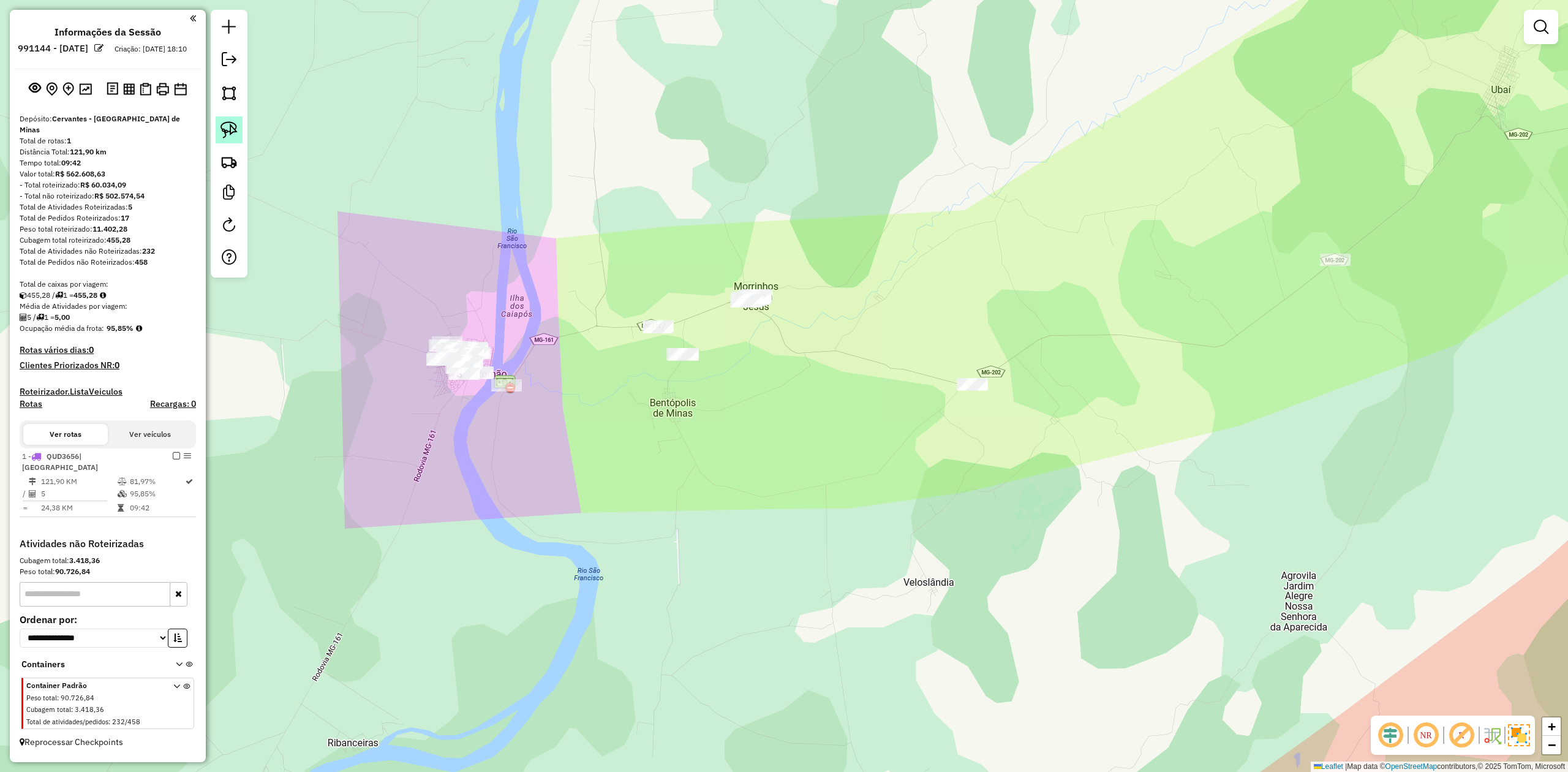
click at [223, 129] on img at bounding box center [229, 130] width 17 height 17
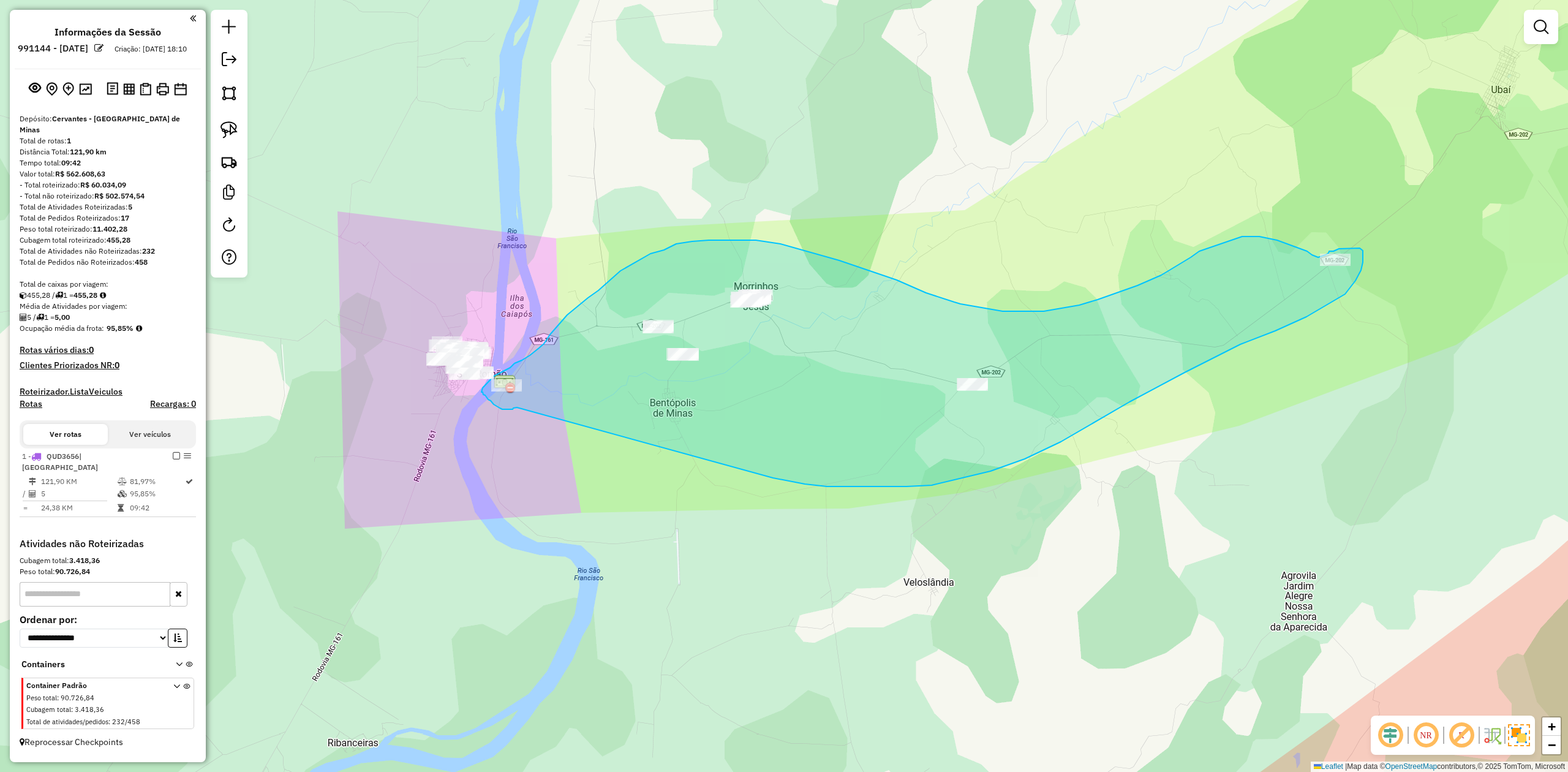
drag, startPoint x: 517, startPoint y: 407, endPoint x: 723, endPoint y: 466, distance: 214.3
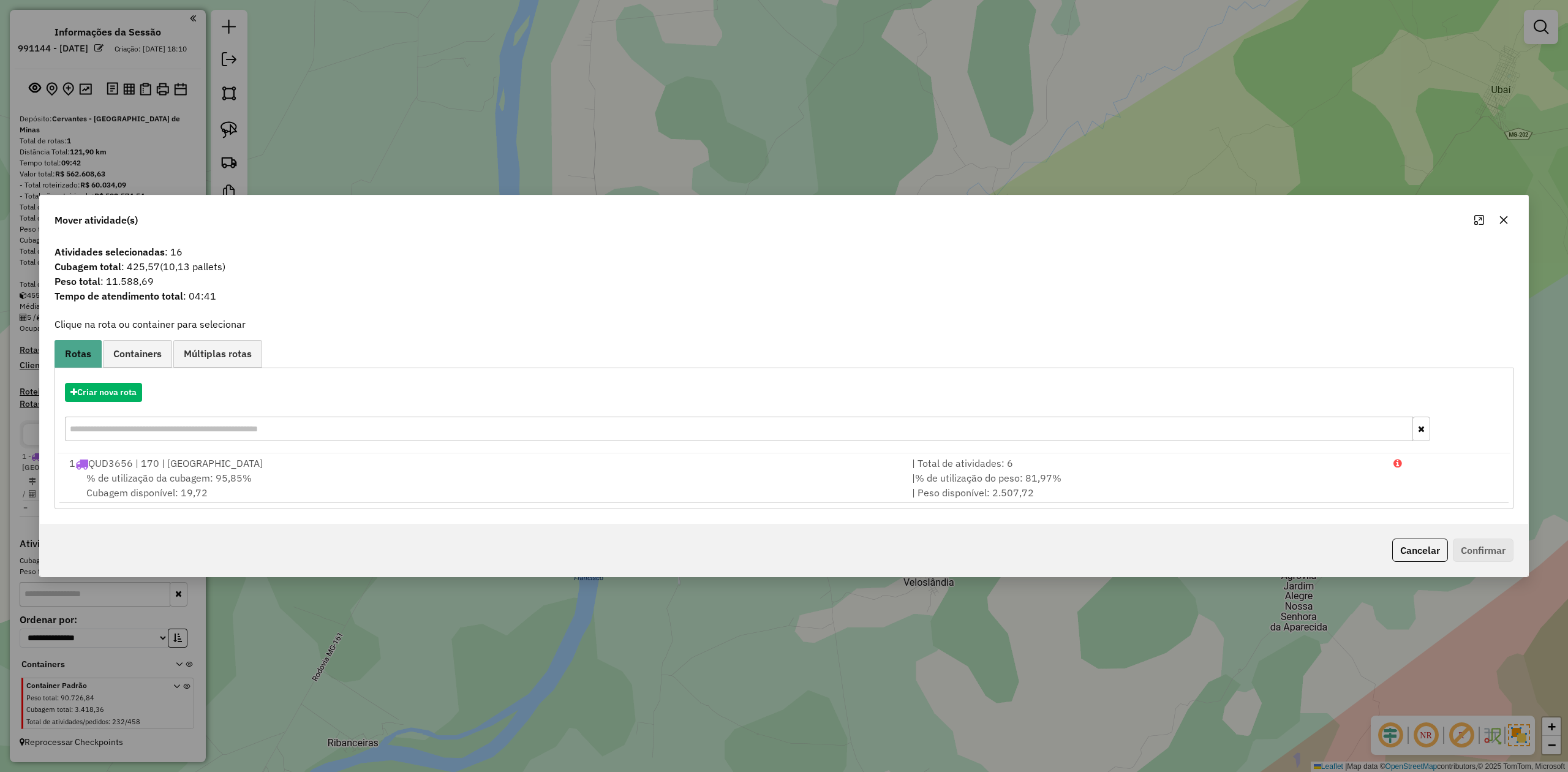
click at [1501, 217] on icon "button" at bounding box center [1504, 220] width 10 height 10
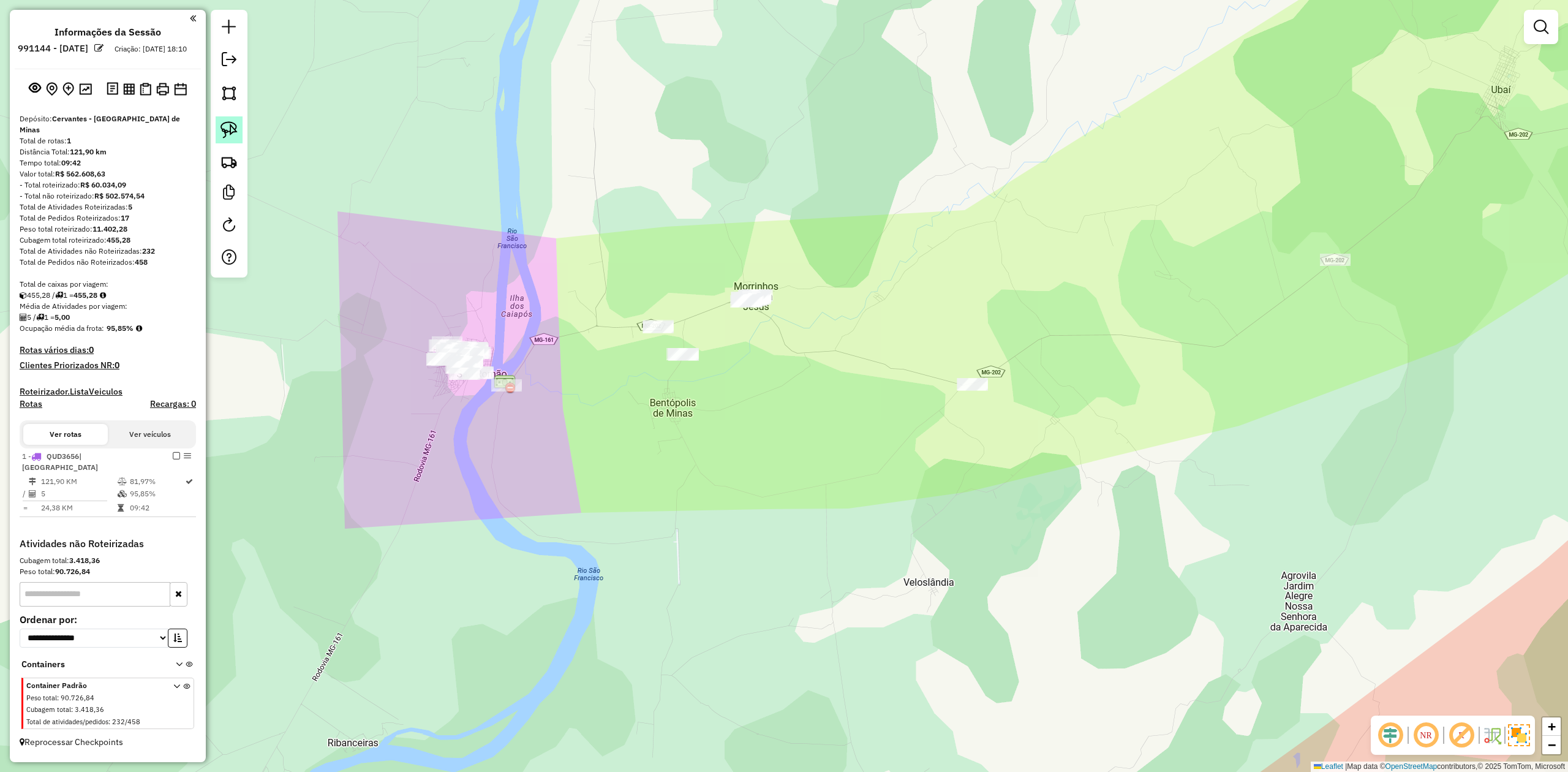
click at [219, 124] on link at bounding box center [229, 130] width 27 height 27
drag, startPoint x: 409, startPoint y: 382, endPoint x: 420, endPoint y: 400, distance: 21.1
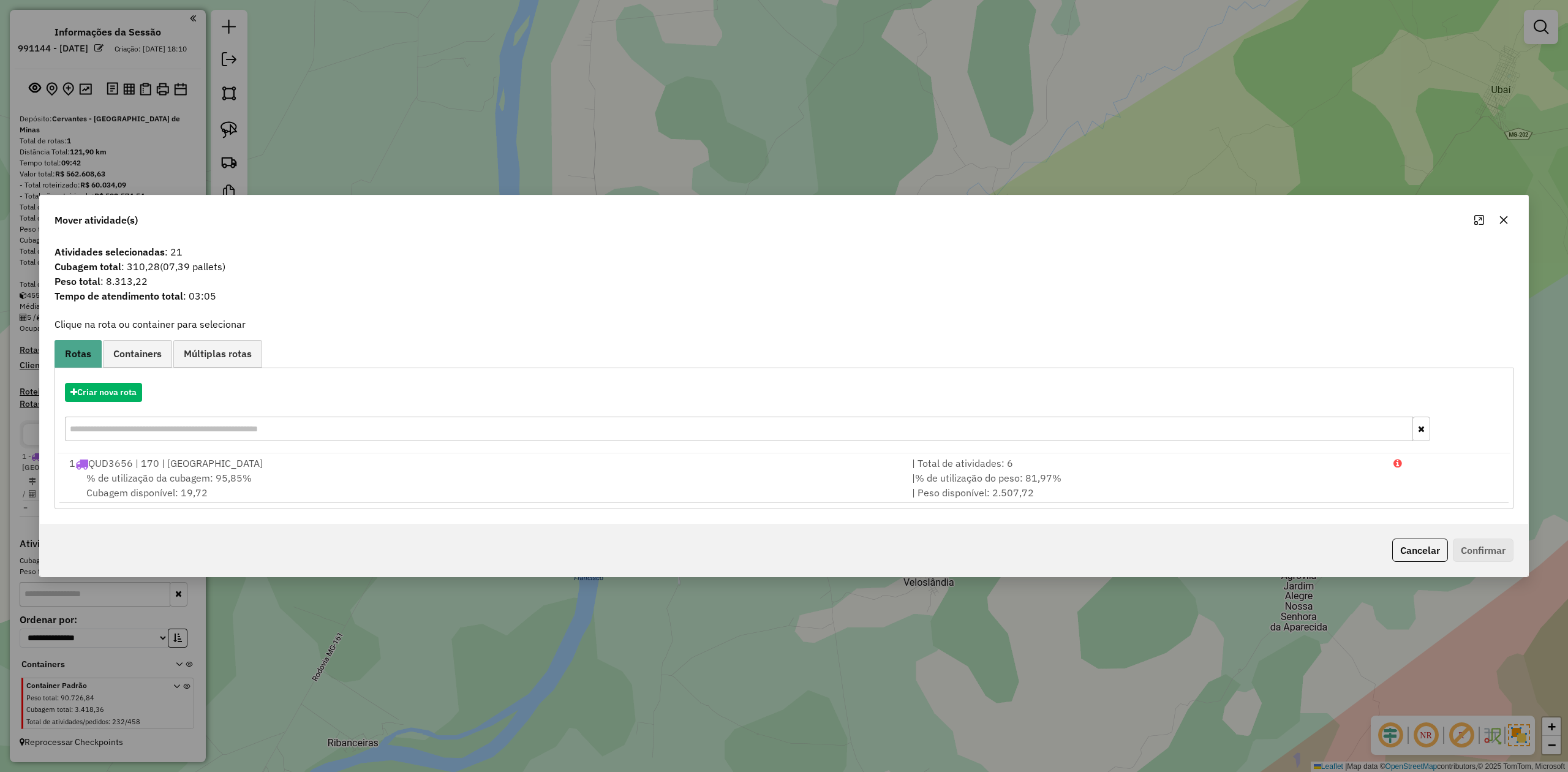
click at [1507, 220] on icon "button" at bounding box center [1504, 220] width 10 height 10
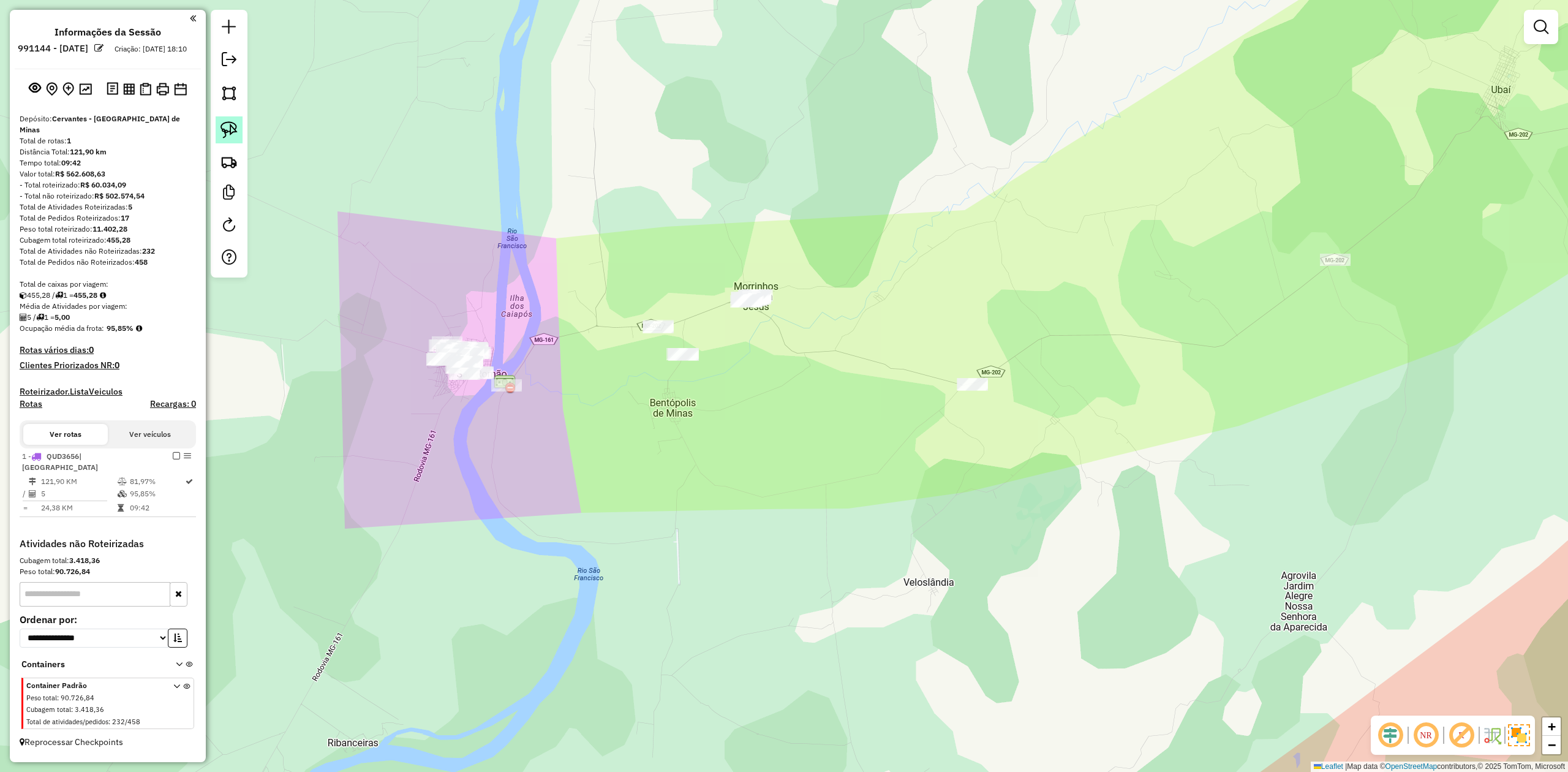
click at [228, 136] on img at bounding box center [229, 130] width 17 height 17
drag, startPoint x: 815, startPoint y: 377, endPoint x: 763, endPoint y: 348, distance: 59.5
click at [226, 133] on img at bounding box center [229, 130] width 17 height 17
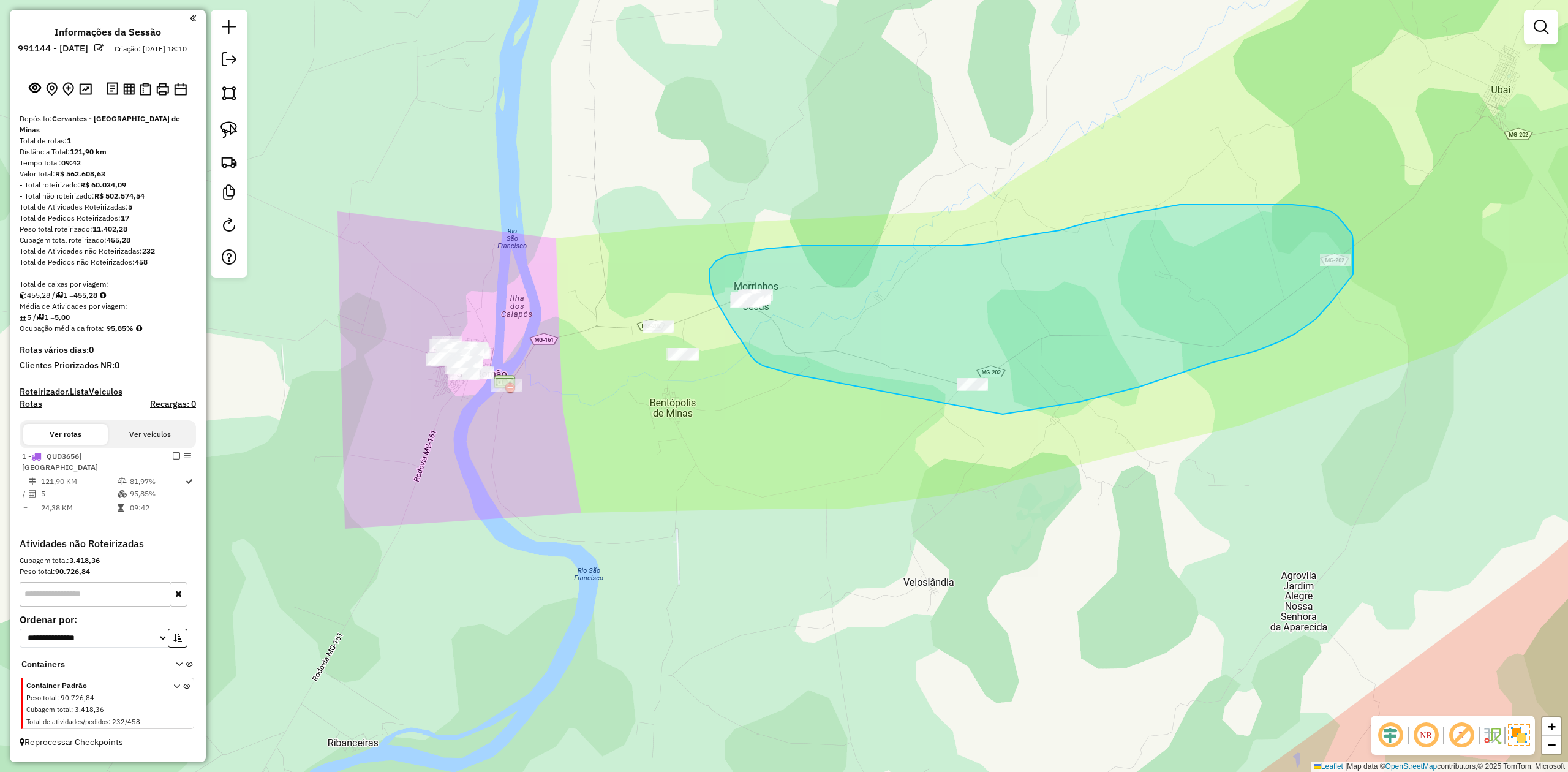
drag, startPoint x: 779, startPoint y: 370, endPoint x: 940, endPoint y: 424, distance: 169.8
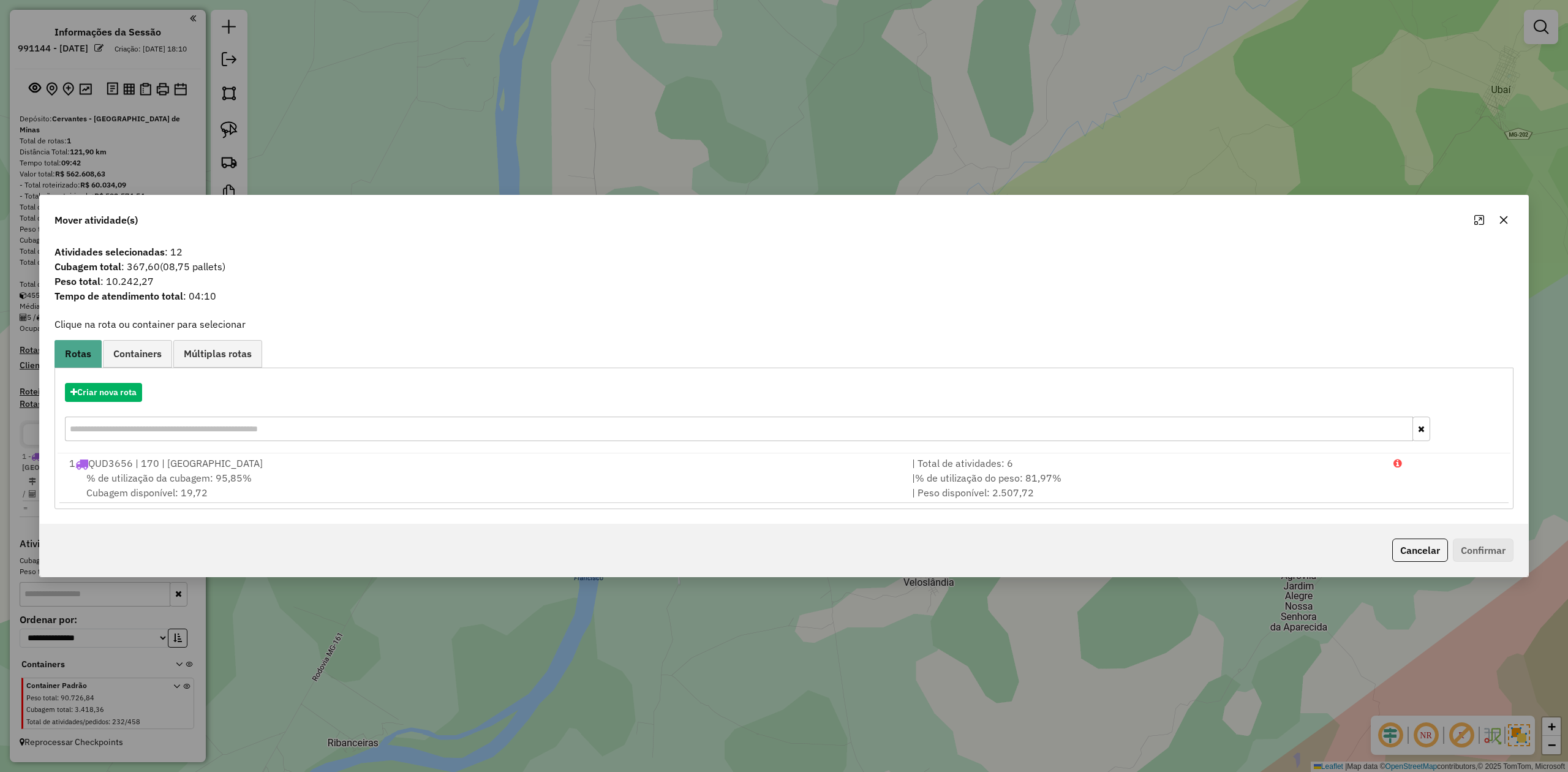
click at [1509, 223] on button "button" at bounding box center [1504, 220] width 20 height 20
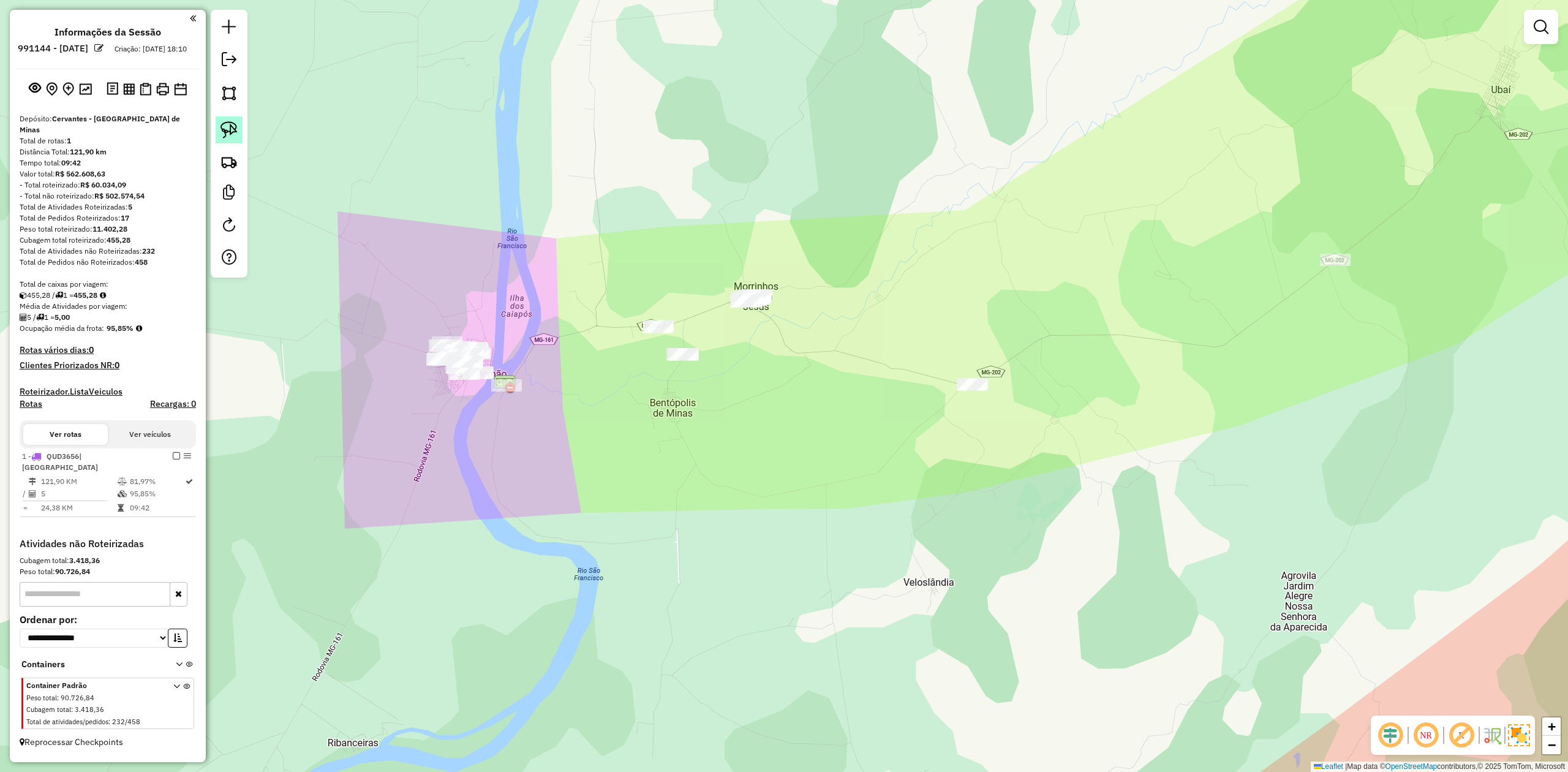
click at [232, 130] on img at bounding box center [229, 130] width 17 height 17
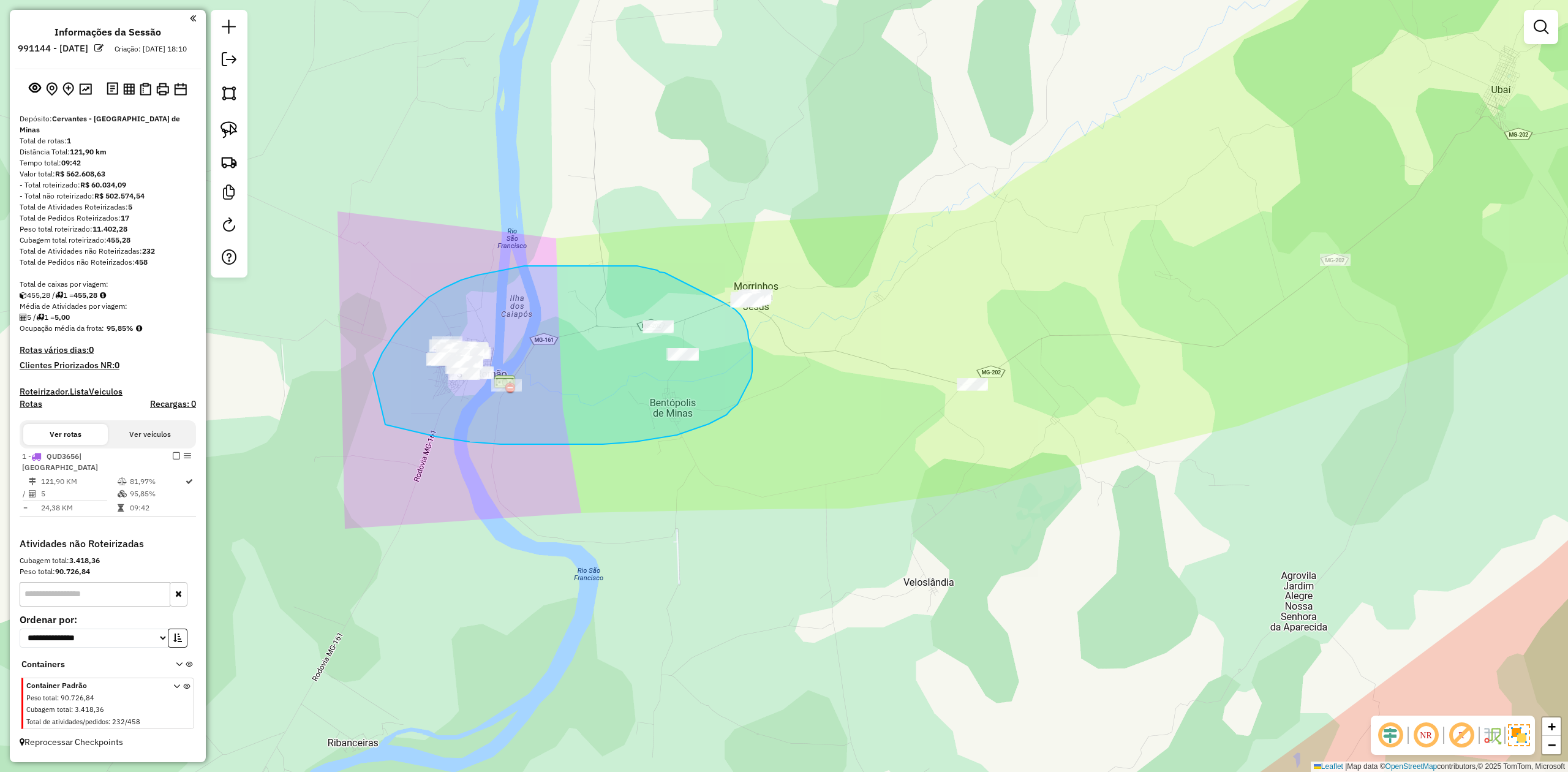
drag, startPoint x: 378, startPoint y: 361, endPoint x: 322, endPoint y: 388, distance: 62.2
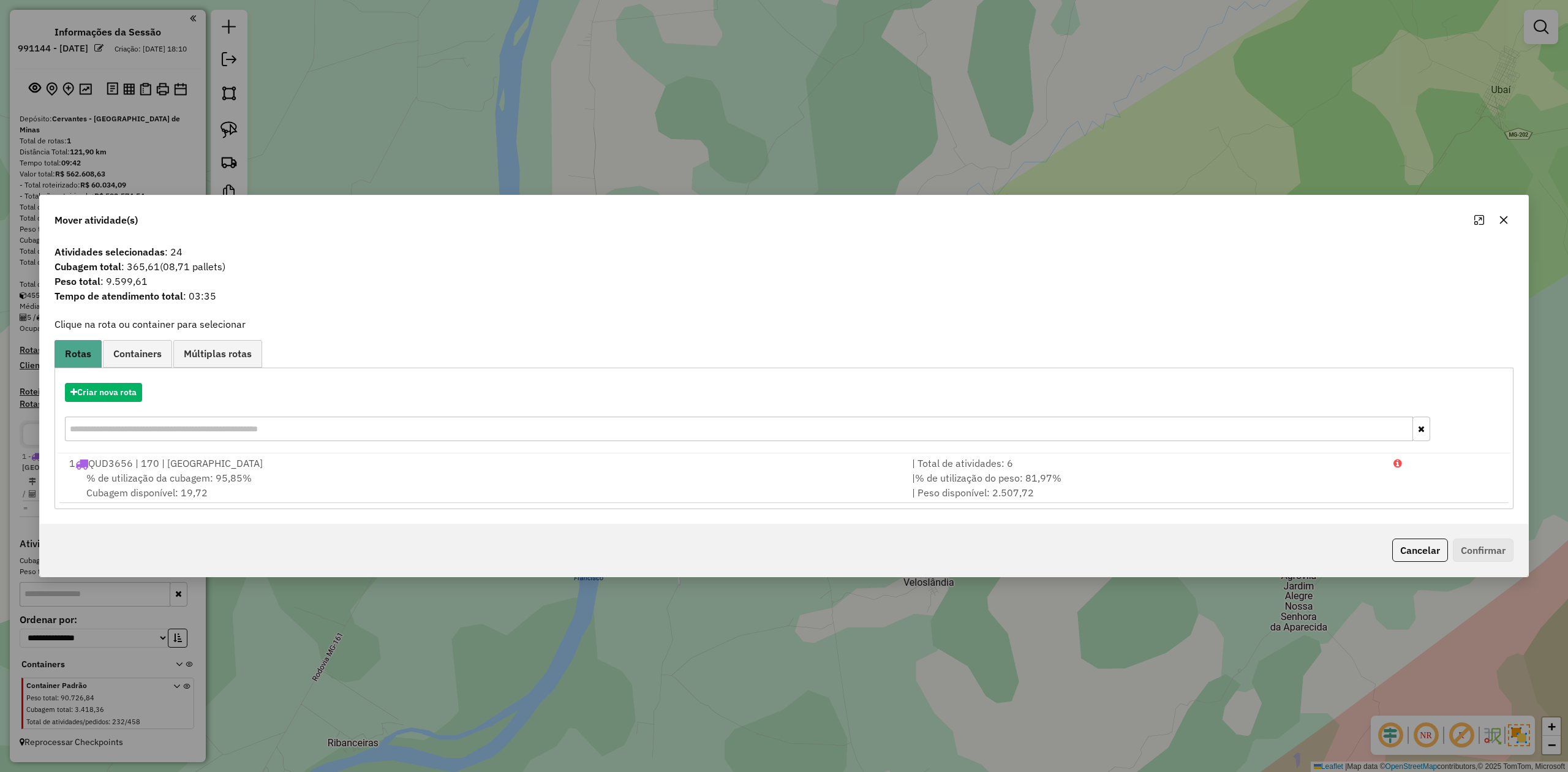
click at [1500, 221] on icon "button" at bounding box center [1504, 220] width 10 height 10
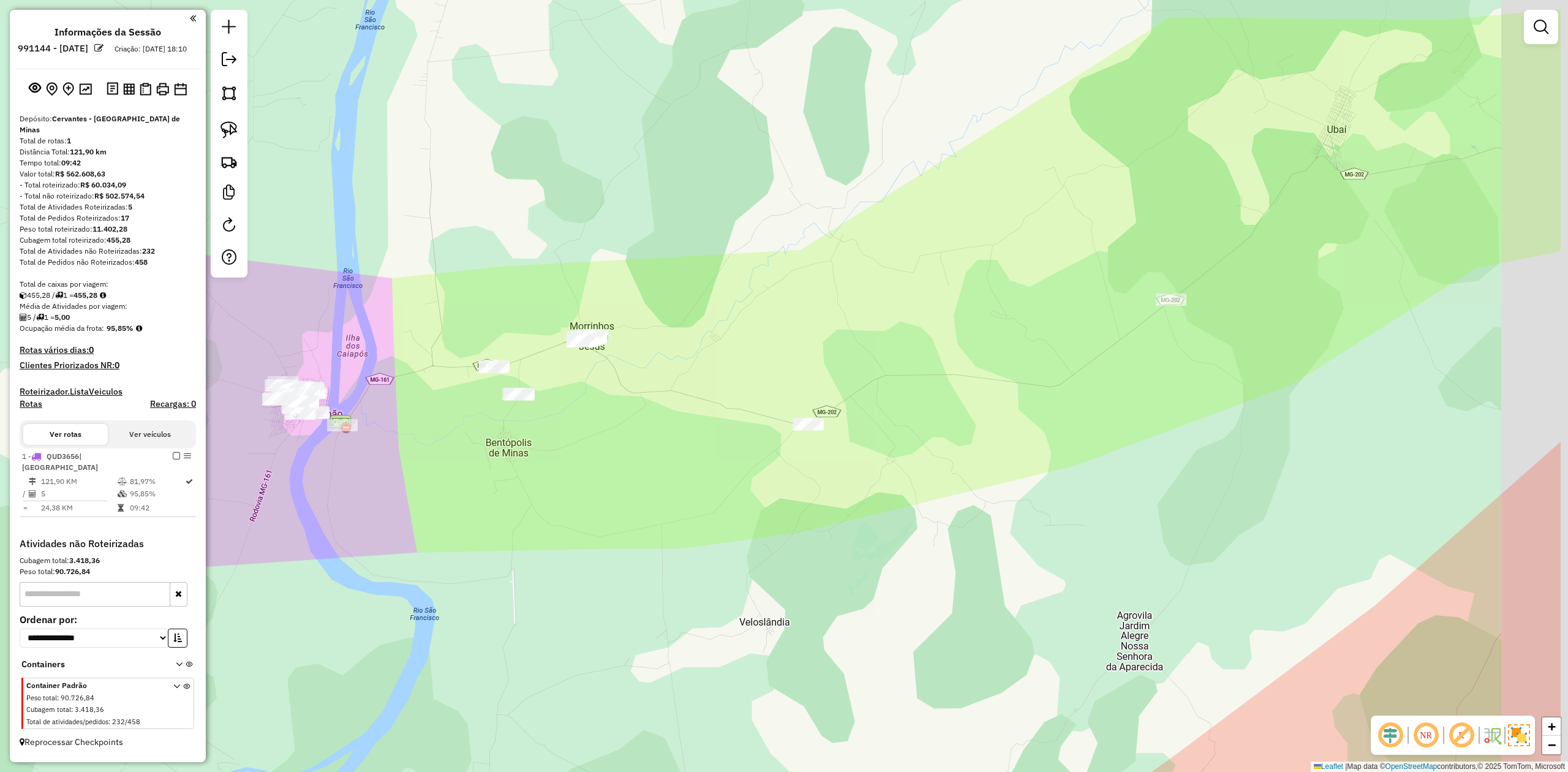
drag, startPoint x: 962, startPoint y: 474, endPoint x: 699, endPoint y: 517, distance: 266.5
click at [699, 520] on div "Janela de atendimento Grade de atendimento Capacidade Transportadoras Veículos …" at bounding box center [784, 386] width 1568 height 772
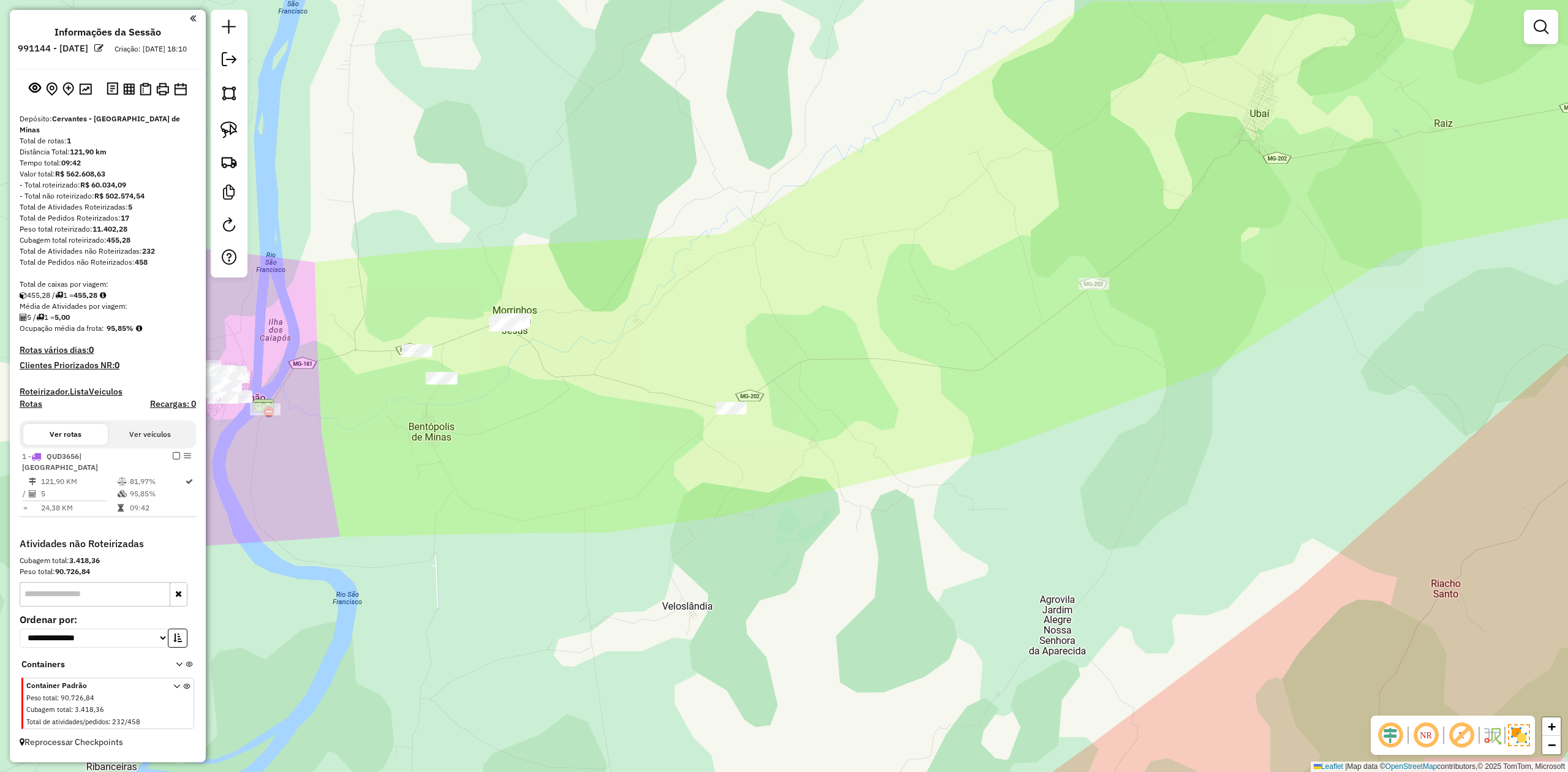
drag, startPoint x: 859, startPoint y: 508, endPoint x: 918, endPoint y: 429, distance: 98.6
click at [913, 432] on div "Janela de atendimento Grade de atendimento Capacidade Transportadoras Veículos …" at bounding box center [784, 386] width 1568 height 772
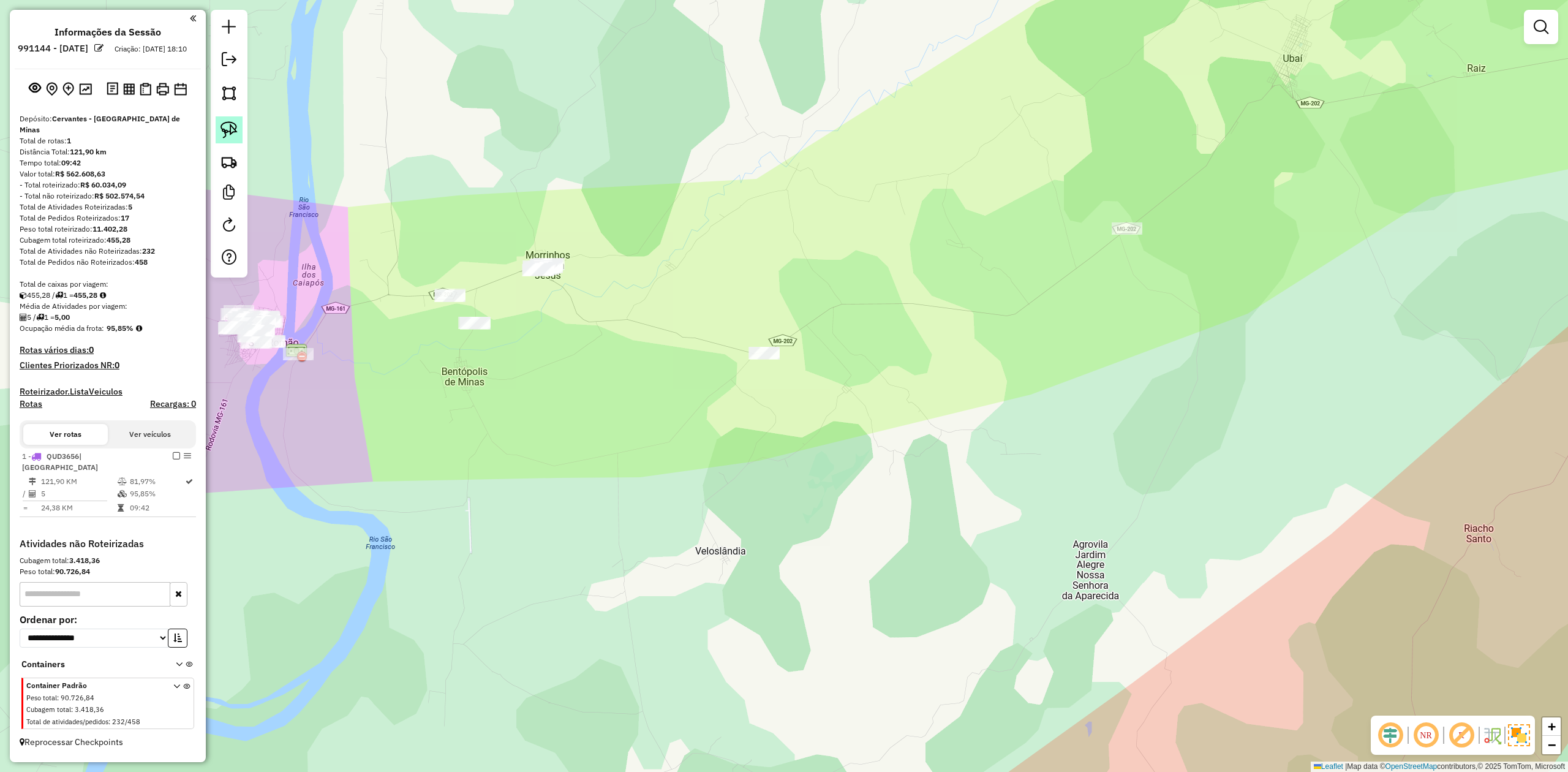
click at [229, 127] on img at bounding box center [229, 130] width 17 height 17
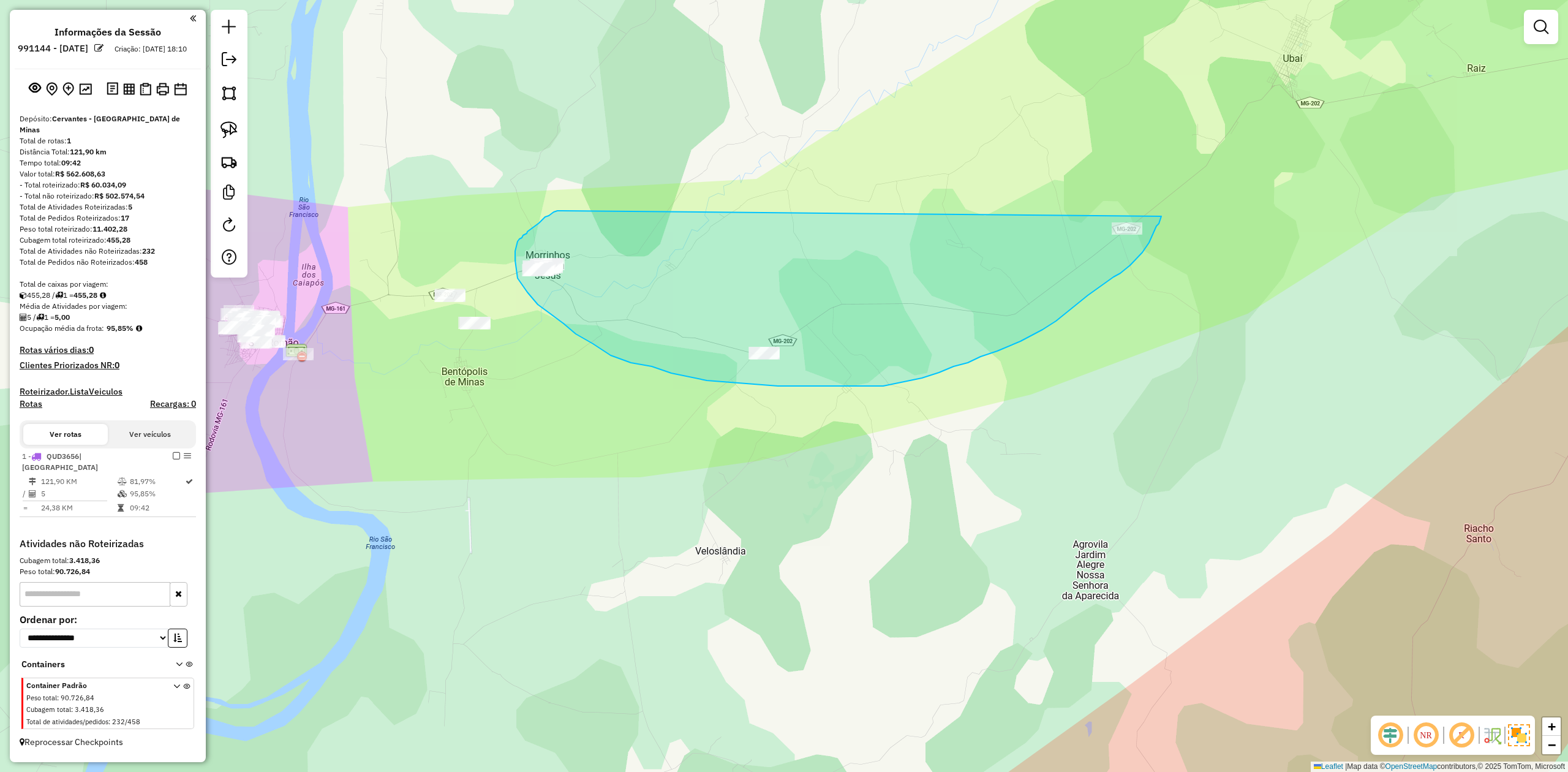
drag, startPoint x: 539, startPoint y: 223, endPoint x: 1125, endPoint y: 189, distance: 587.0
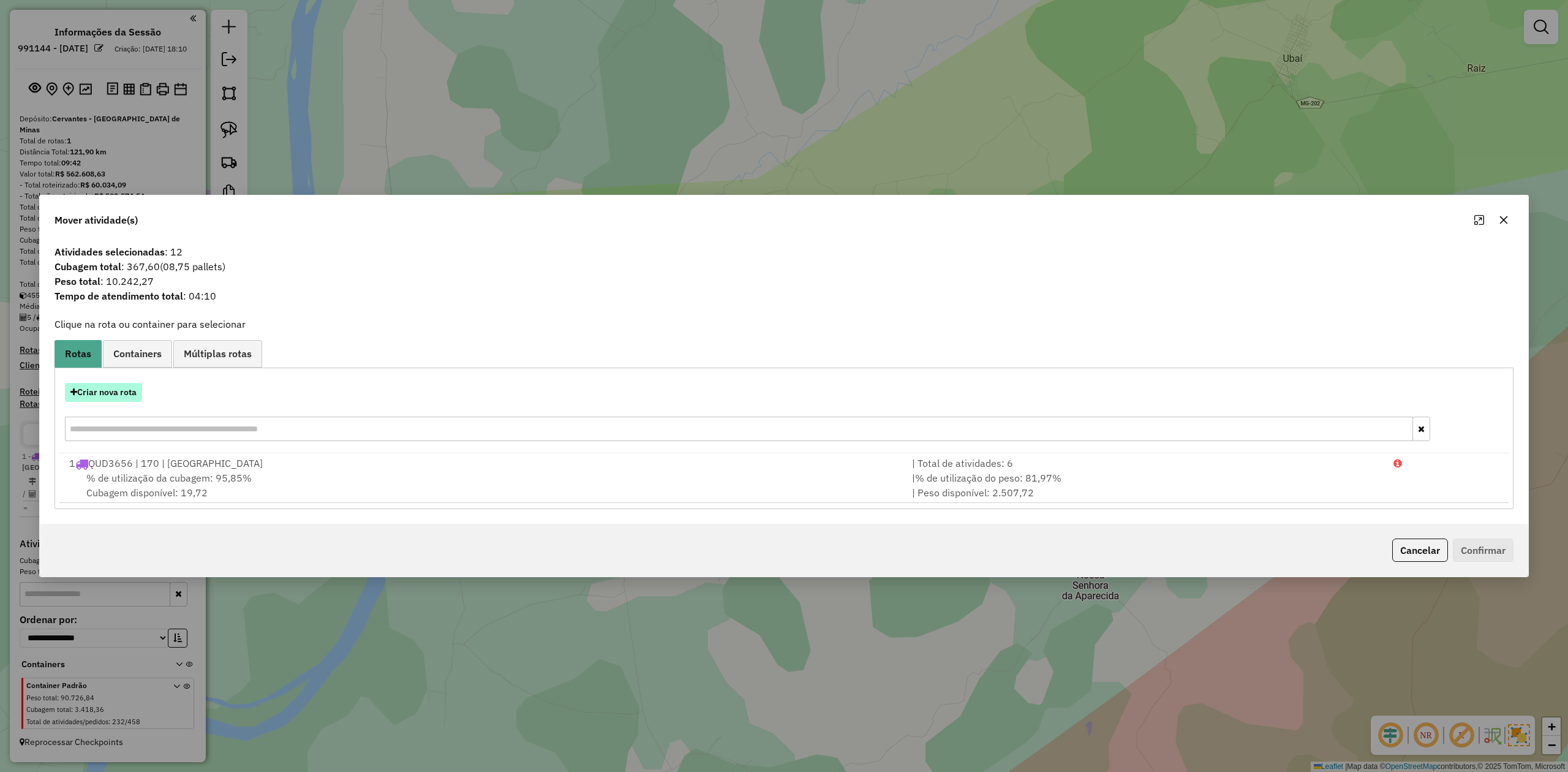
click at [101, 392] on button "Criar nova rota" at bounding box center [103, 393] width 77 height 19
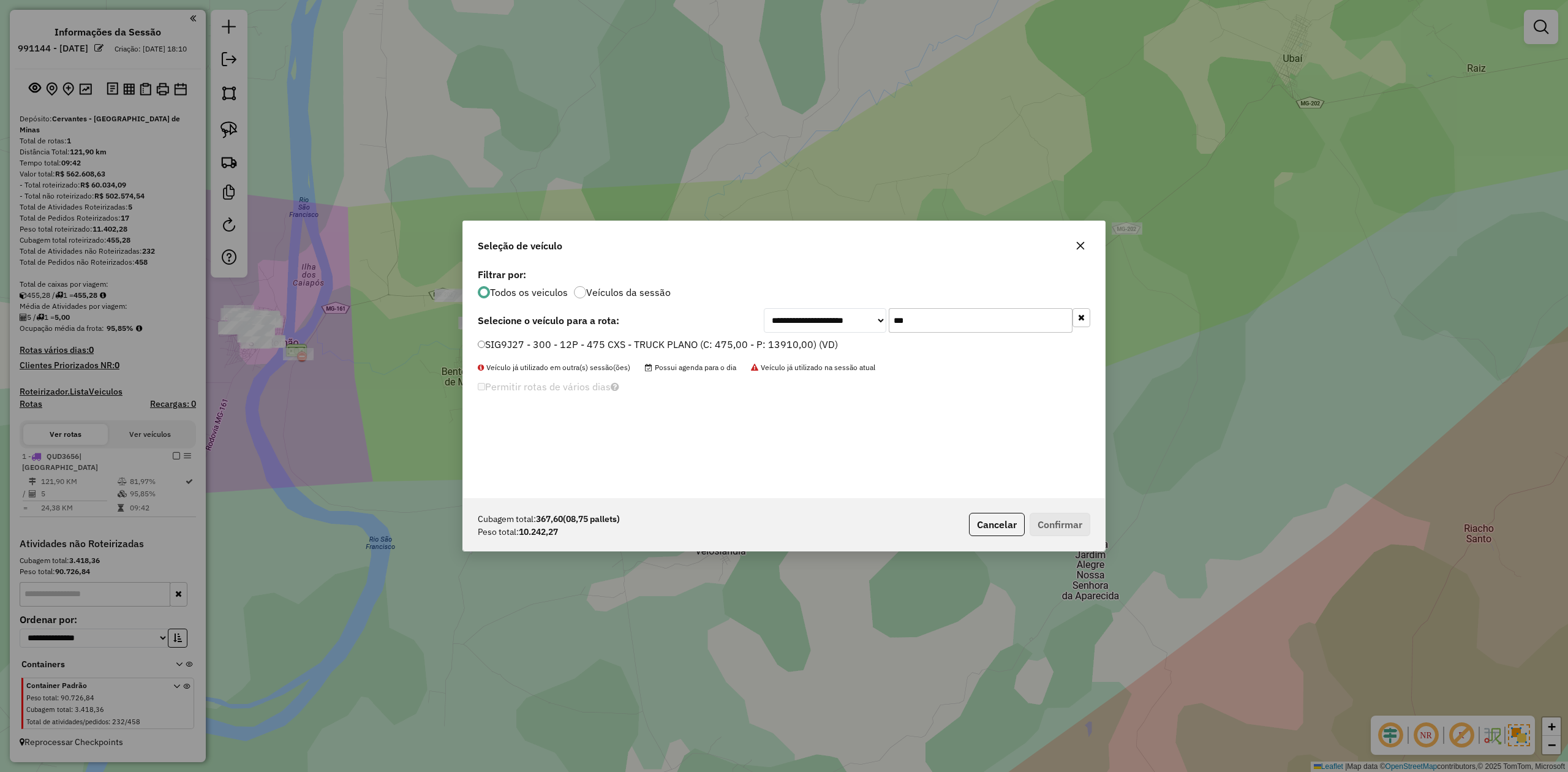
drag, startPoint x: 959, startPoint y: 326, endPoint x: 850, endPoint y: 326, distance: 109.0
click at [853, 325] on div "**********" at bounding box center [927, 320] width 326 height 25
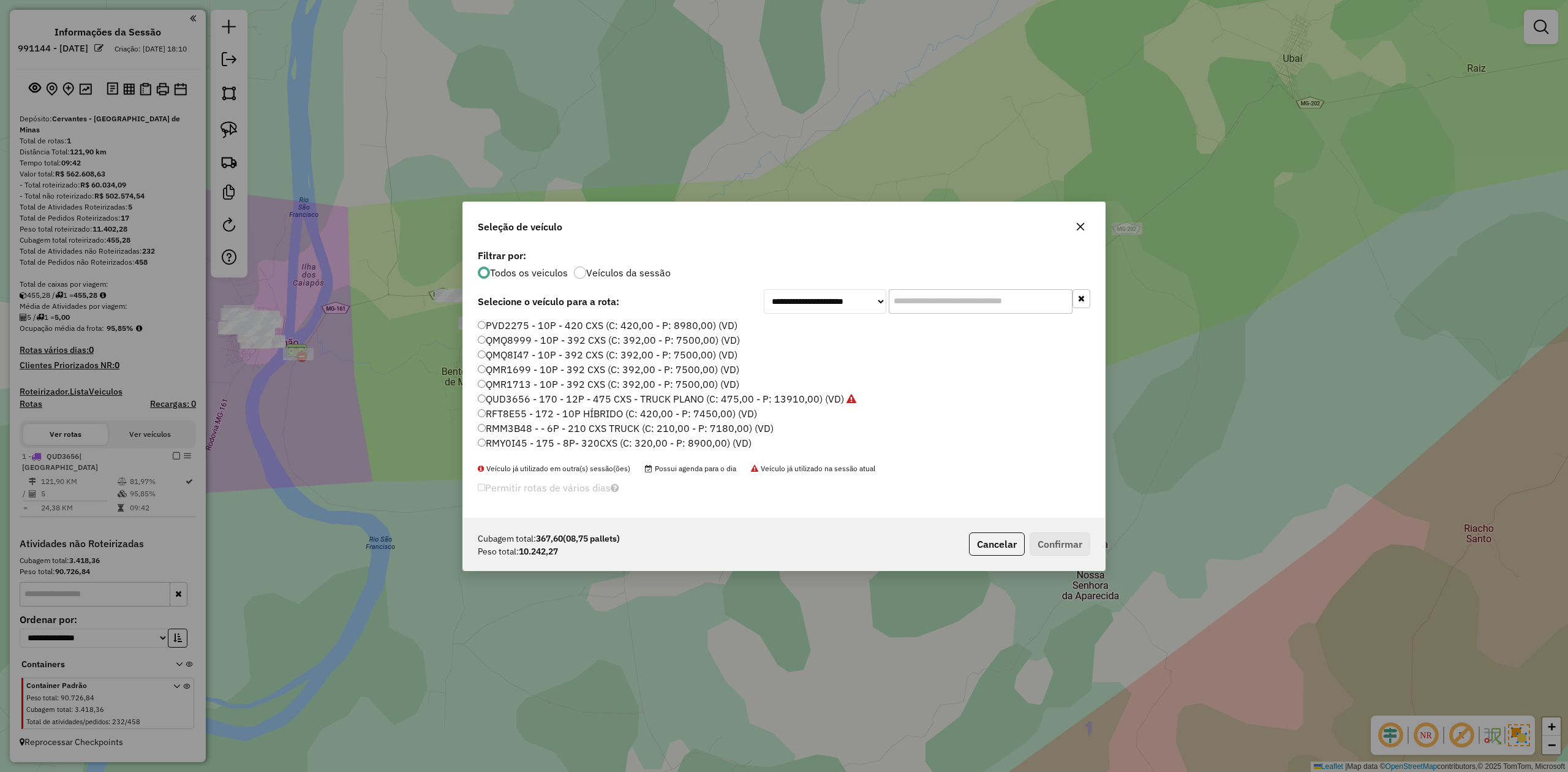
click at [518, 329] on label "PVD2275 - 10P - 420 CXS (C: 420,00 - P: 8980,00) (VD)" at bounding box center [607, 325] width 260 height 15
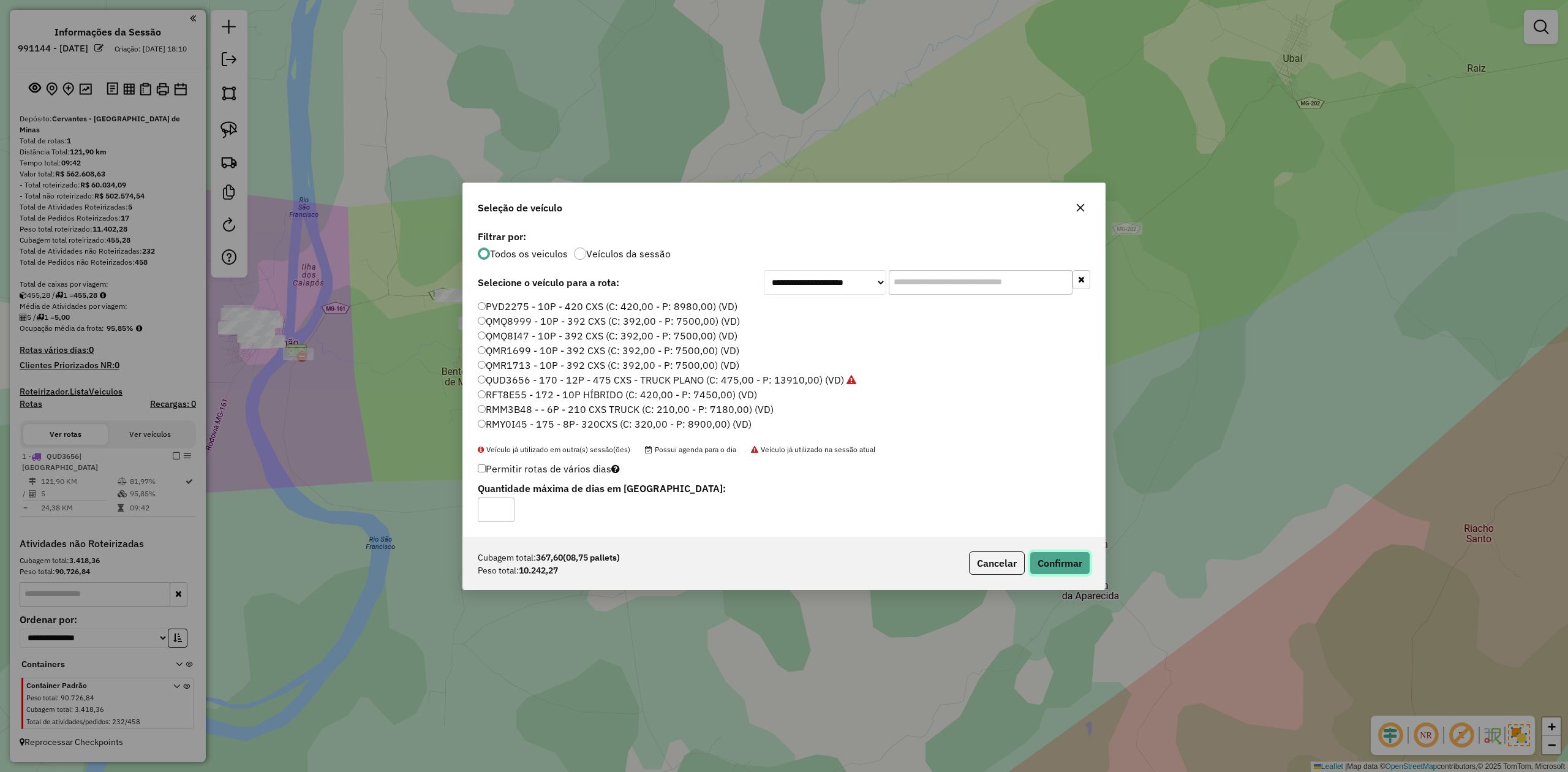
click at [1077, 563] on button "Confirmar" at bounding box center [1060, 563] width 60 height 24
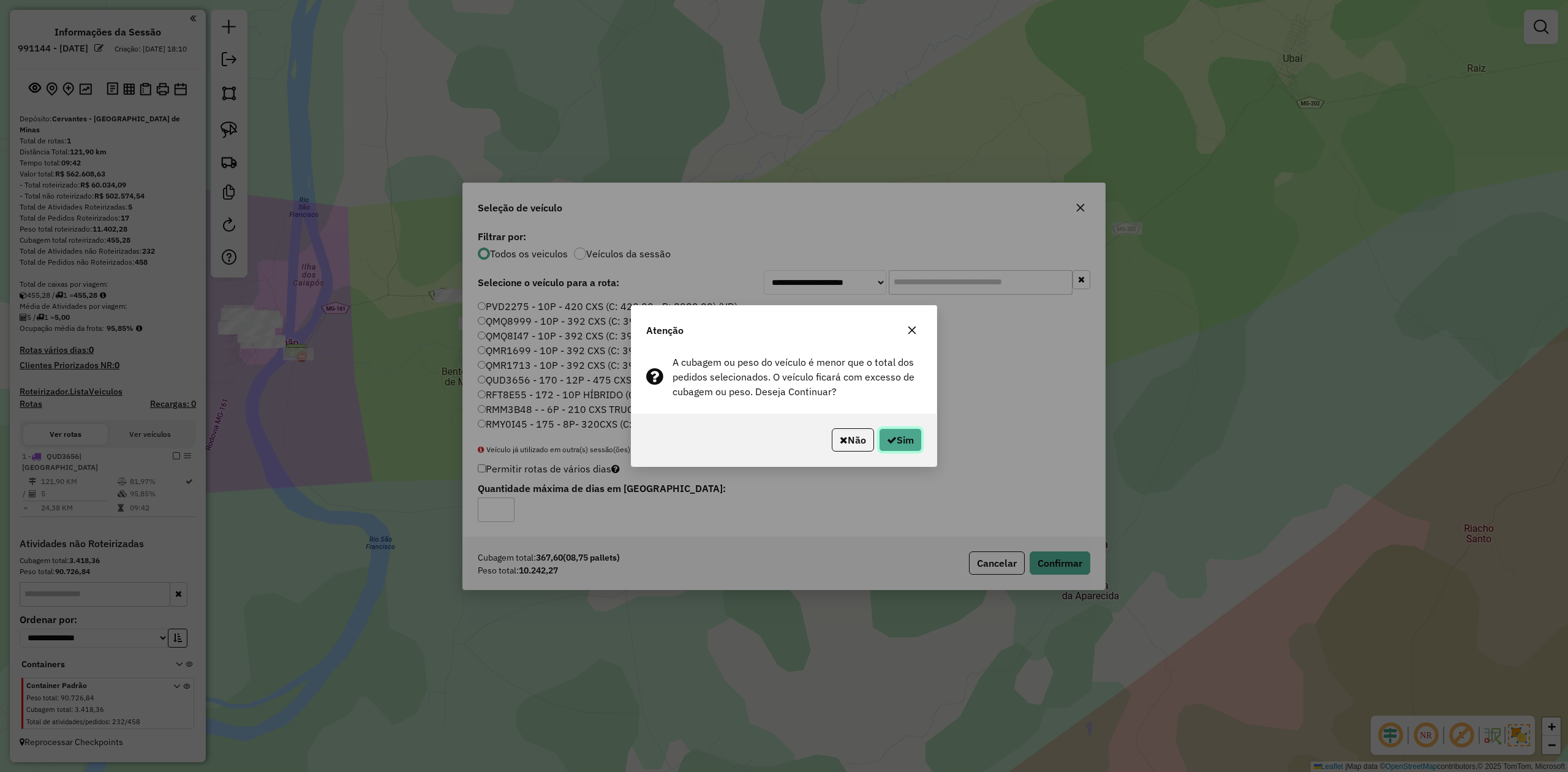
click at [905, 440] on button "Sim" at bounding box center [900, 440] width 43 height 24
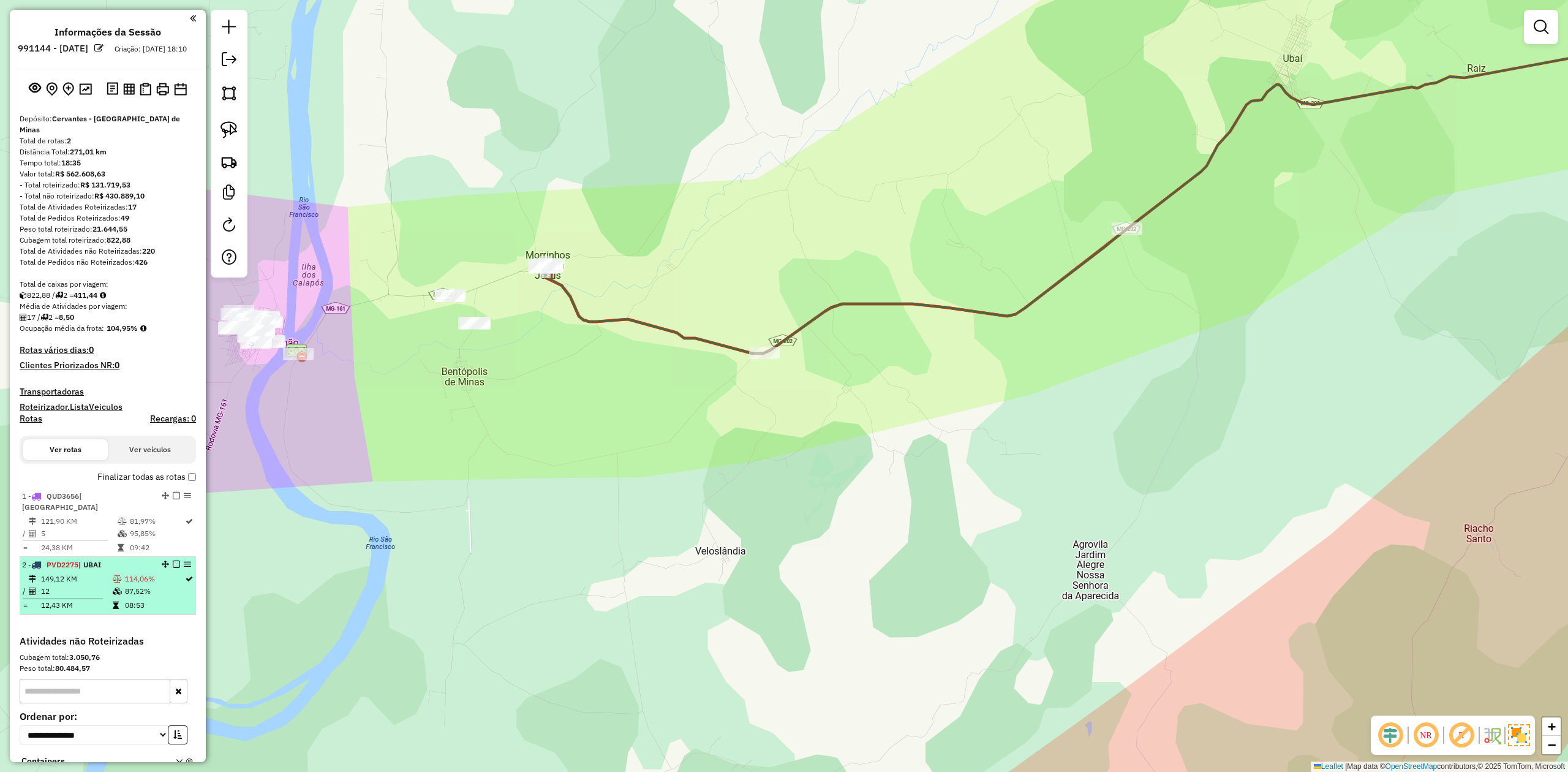
click at [94, 573] on td "149,12 KM" at bounding box center [76, 579] width 72 height 12
select select "**********"
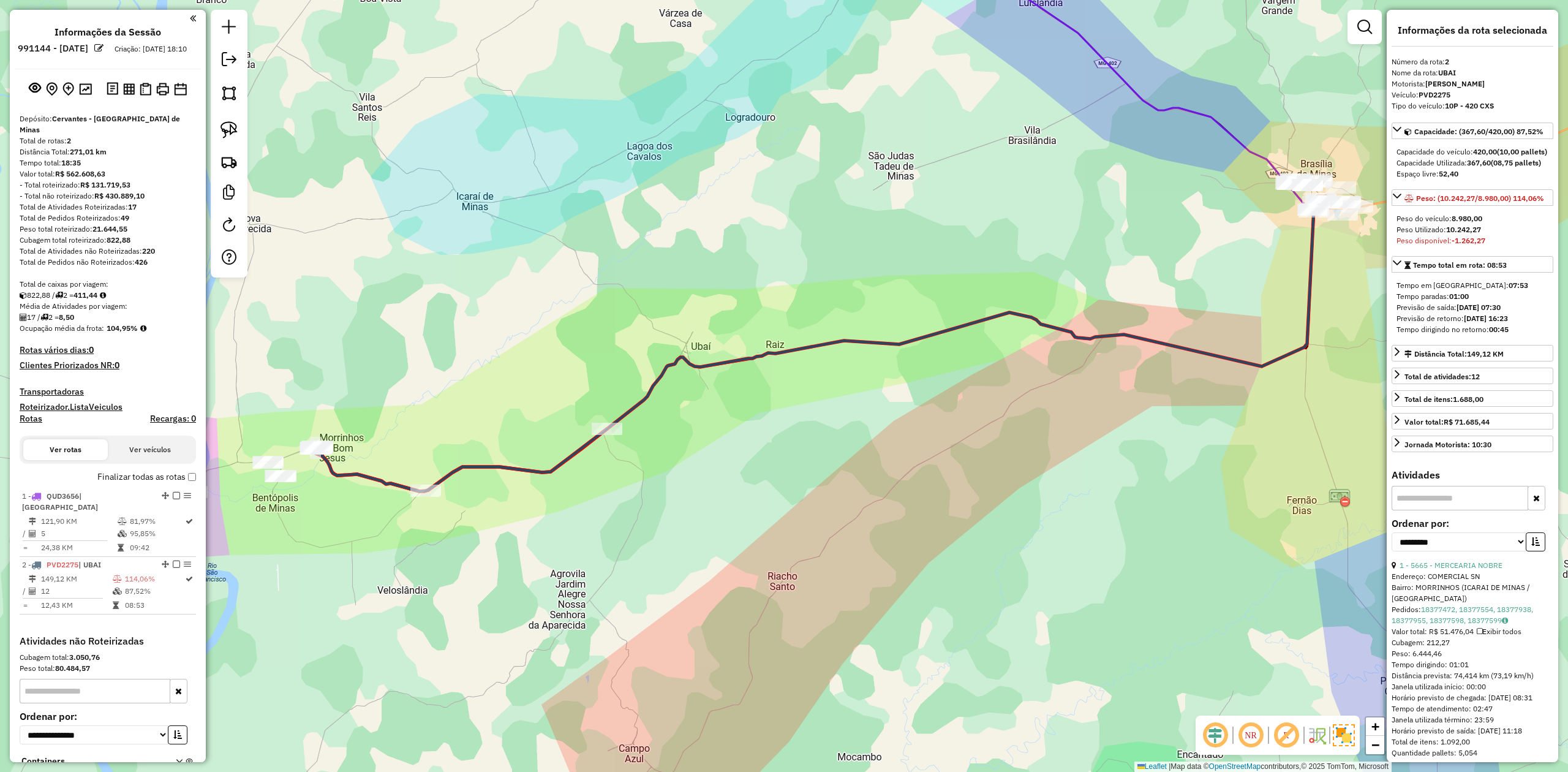
drag, startPoint x: 912, startPoint y: 597, endPoint x: 985, endPoint y: 511, distance: 112.8
click at [984, 511] on div "Janela de atendimento Grade de atendimento Capacidade Transportadoras Veículos …" at bounding box center [784, 386] width 1568 height 772
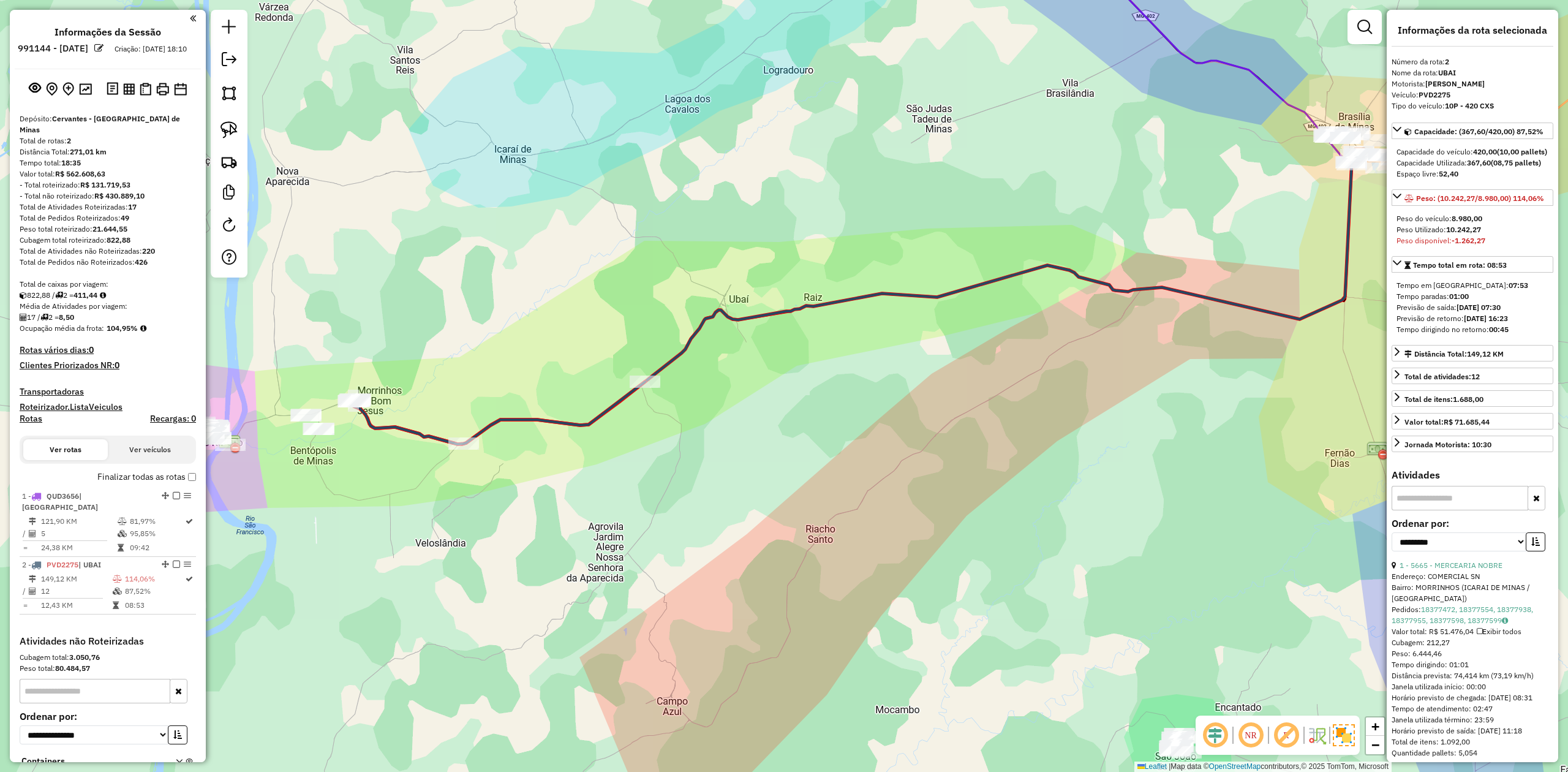
click at [803, 307] on icon at bounding box center [856, 300] width 1007 height 290
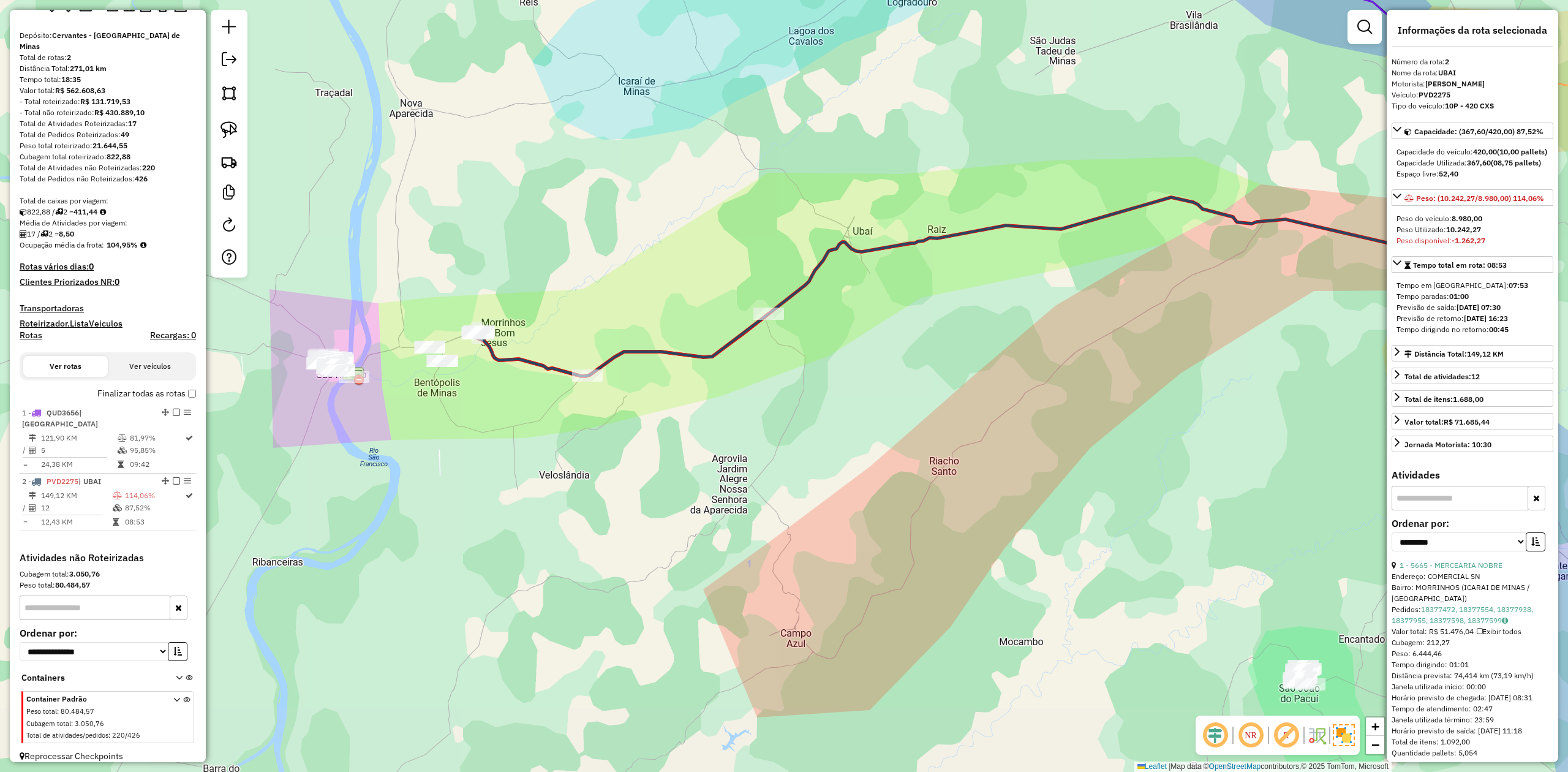
drag, startPoint x: 660, startPoint y: 577, endPoint x: 803, endPoint y: 498, distance: 163.4
click at [789, 506] on div "Janela de atendimento Grade de atendimento Capacidade Transportadoras Veículos …" at bounding box center [784, 386] width 1568 height 772
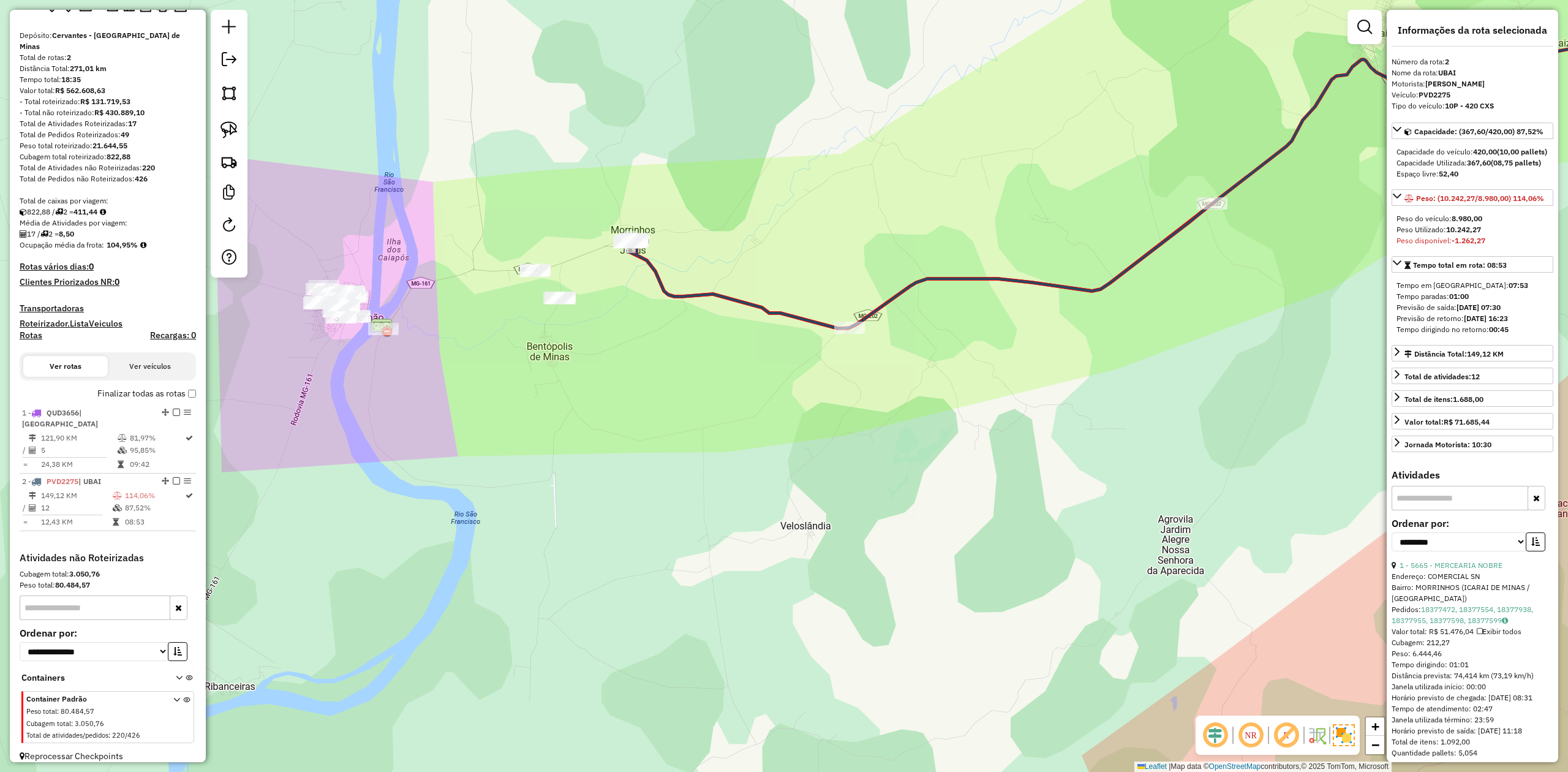
click at [704, 295] on icon at bounding box center [920, 266] width 584 height 125
click at [238, 123] on link at bounding box center [229, 130] width 27 height 27
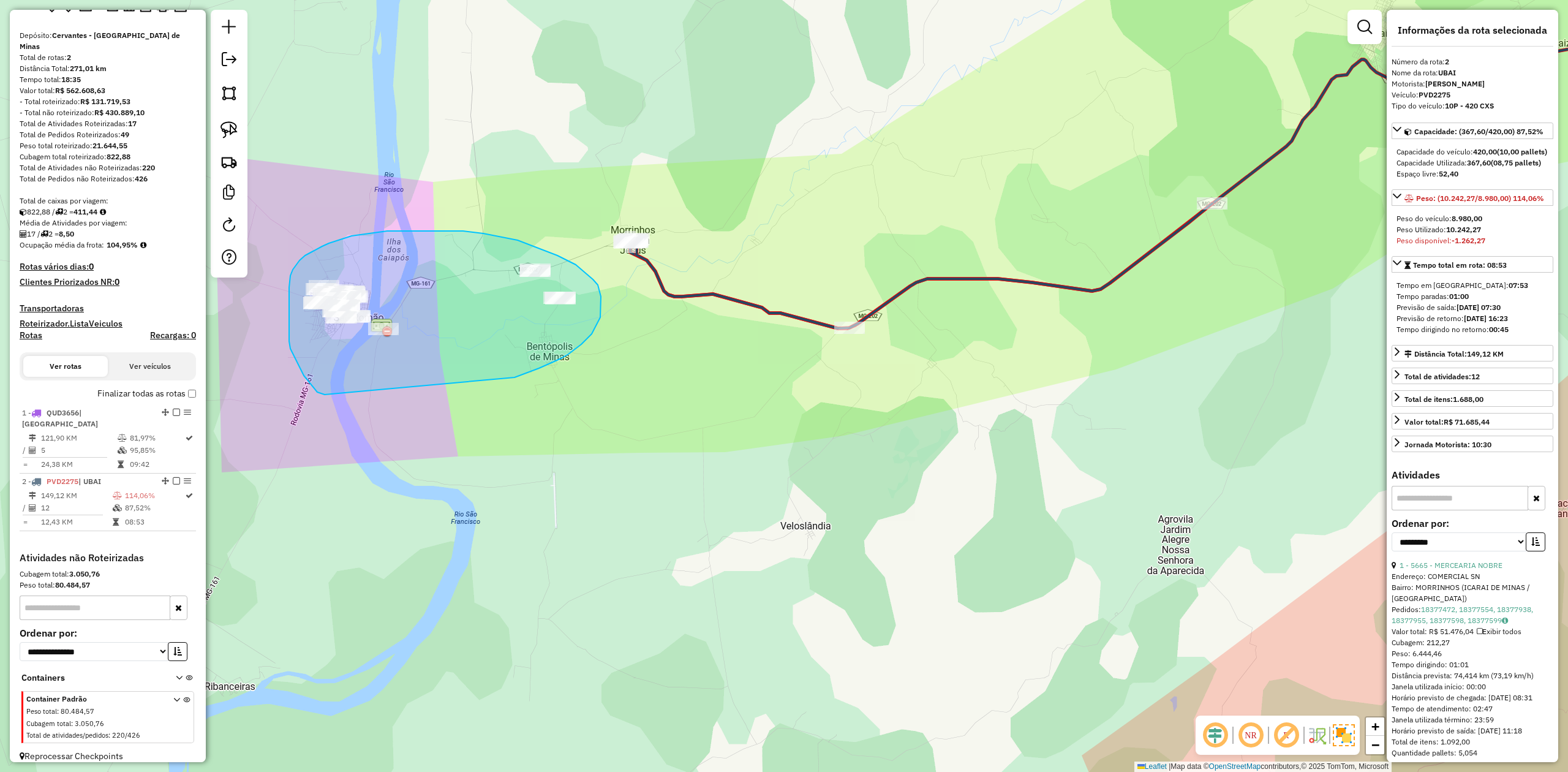
drag, startPoint x: 324, startPoint y: 395, endPoint x: 496, endPoint y: 382, distance: 172.5
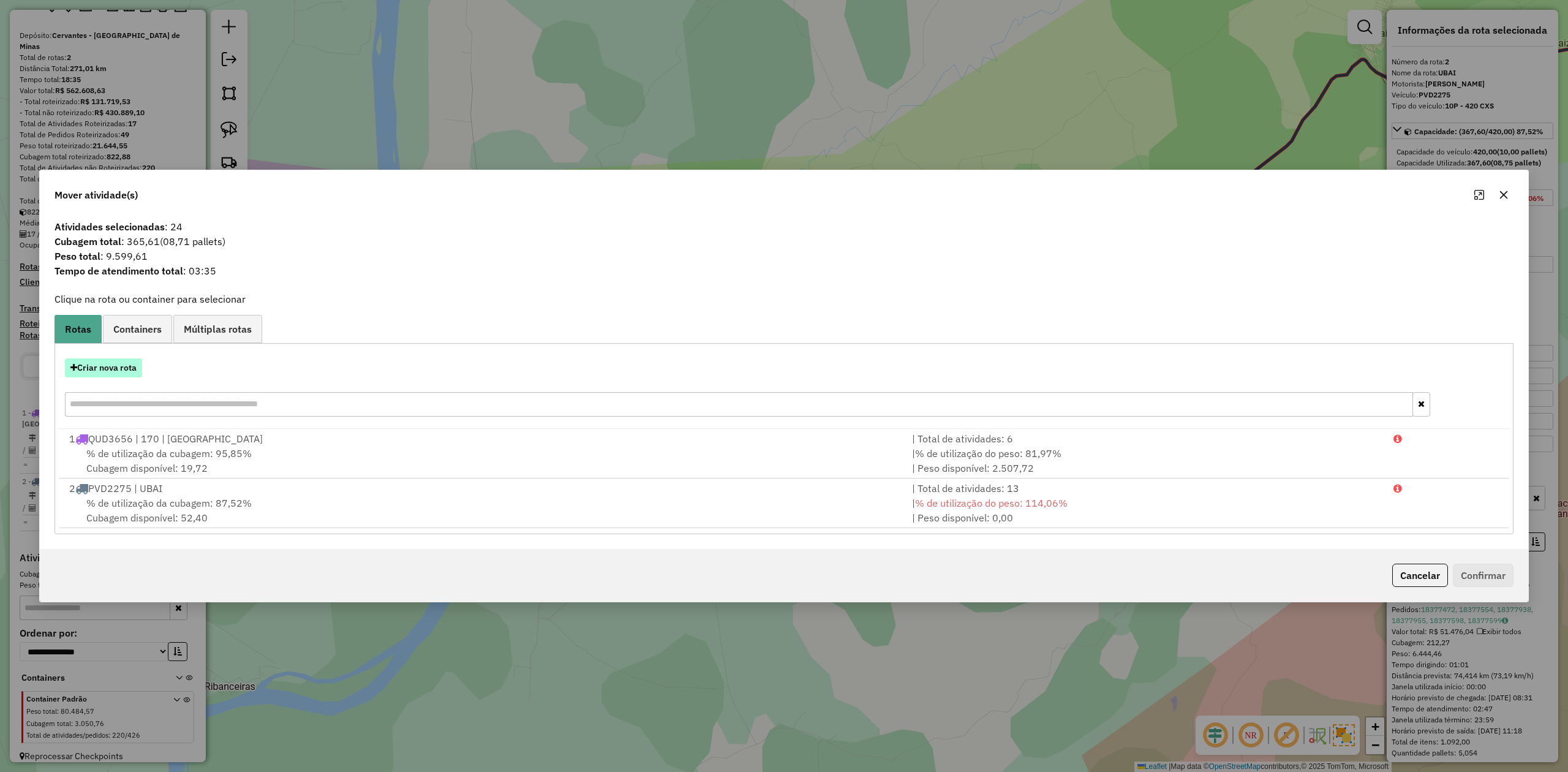
click at [110, 368] on button "Criar nova rota" at bounding box center [103, 368] width 77 height 19
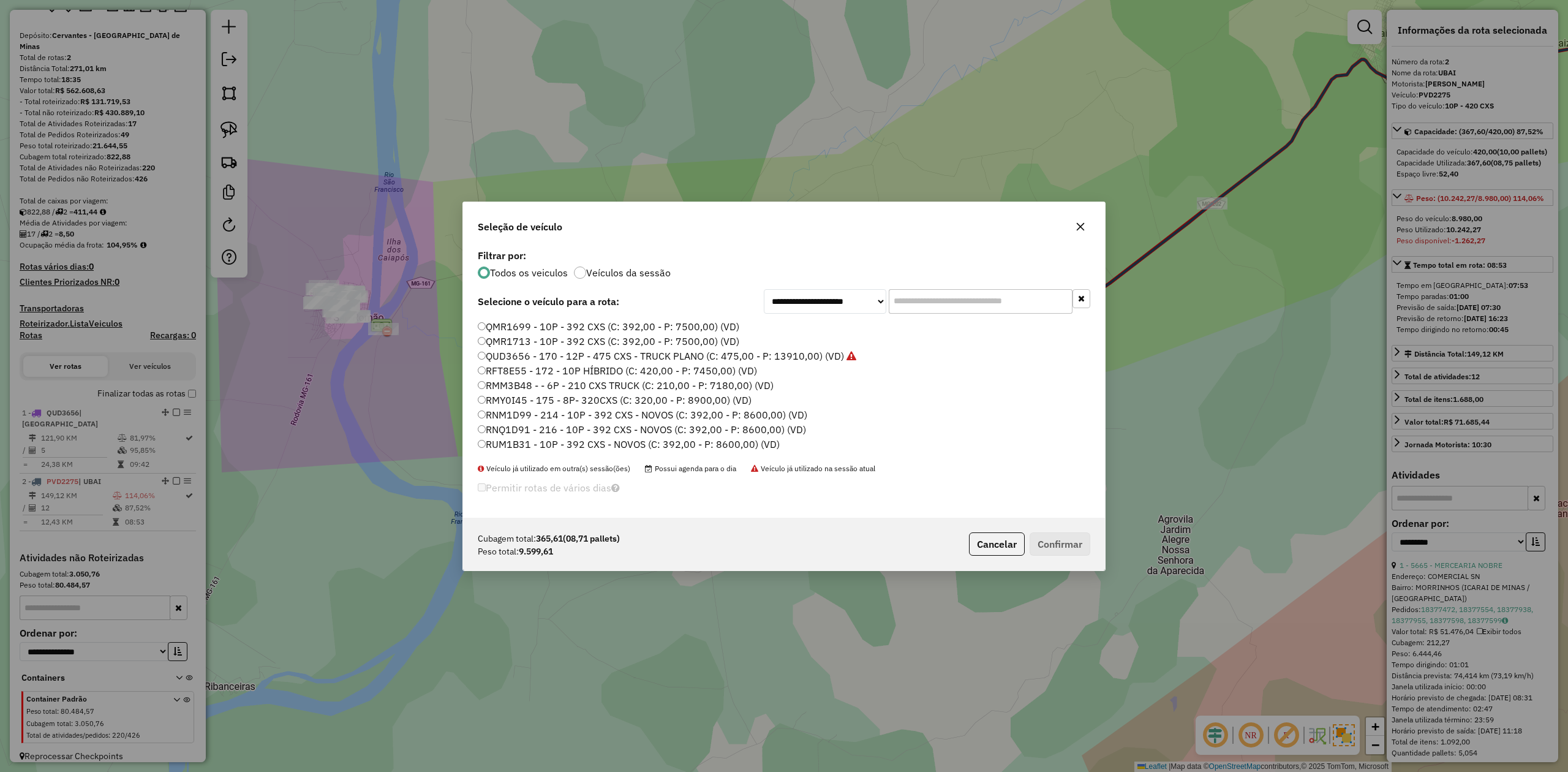
scroll to position [18, 0]
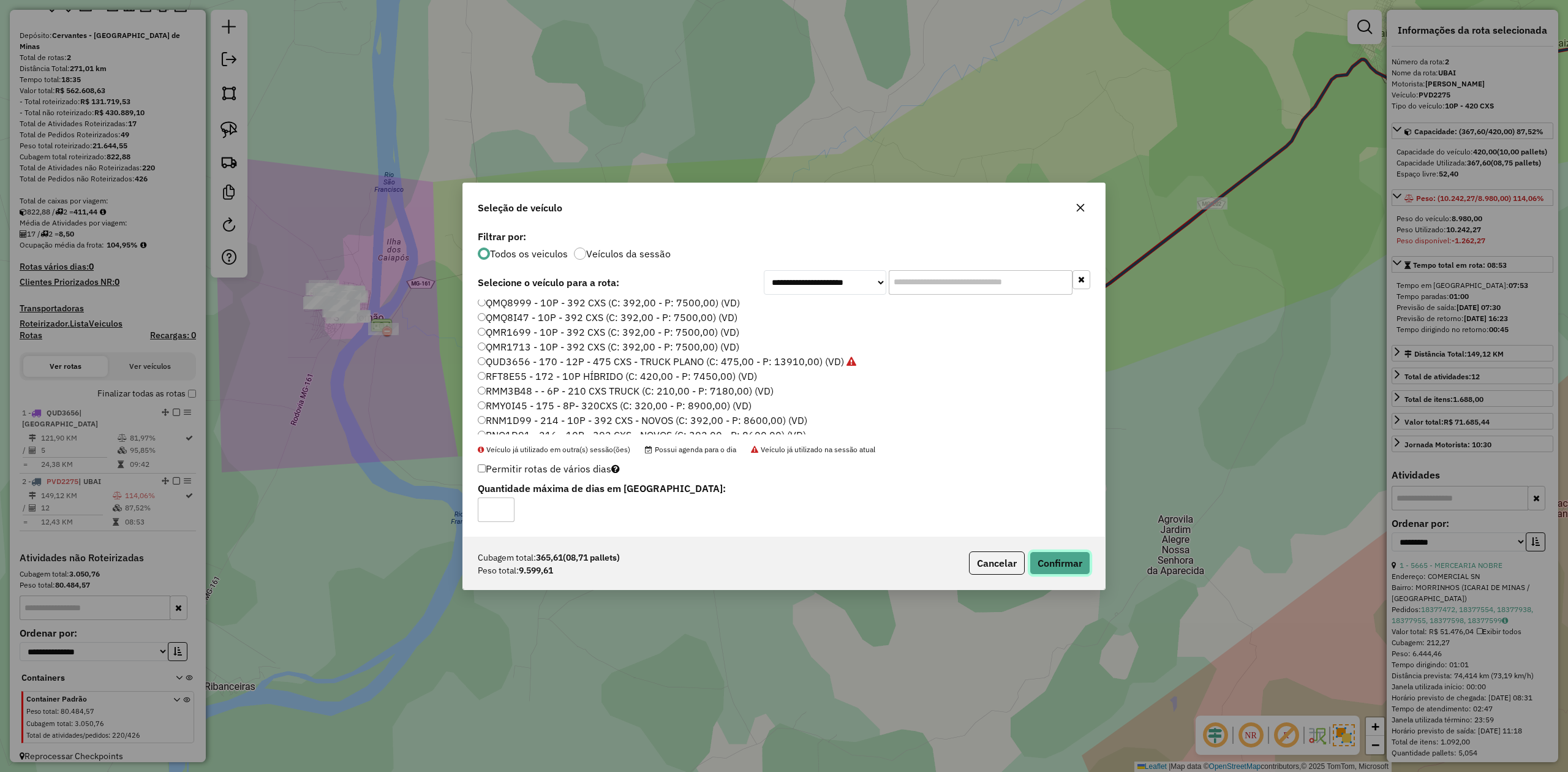
click at [1048, 562] on button "Confirmar" at bounding box center [1060, 563] width 60 height 24
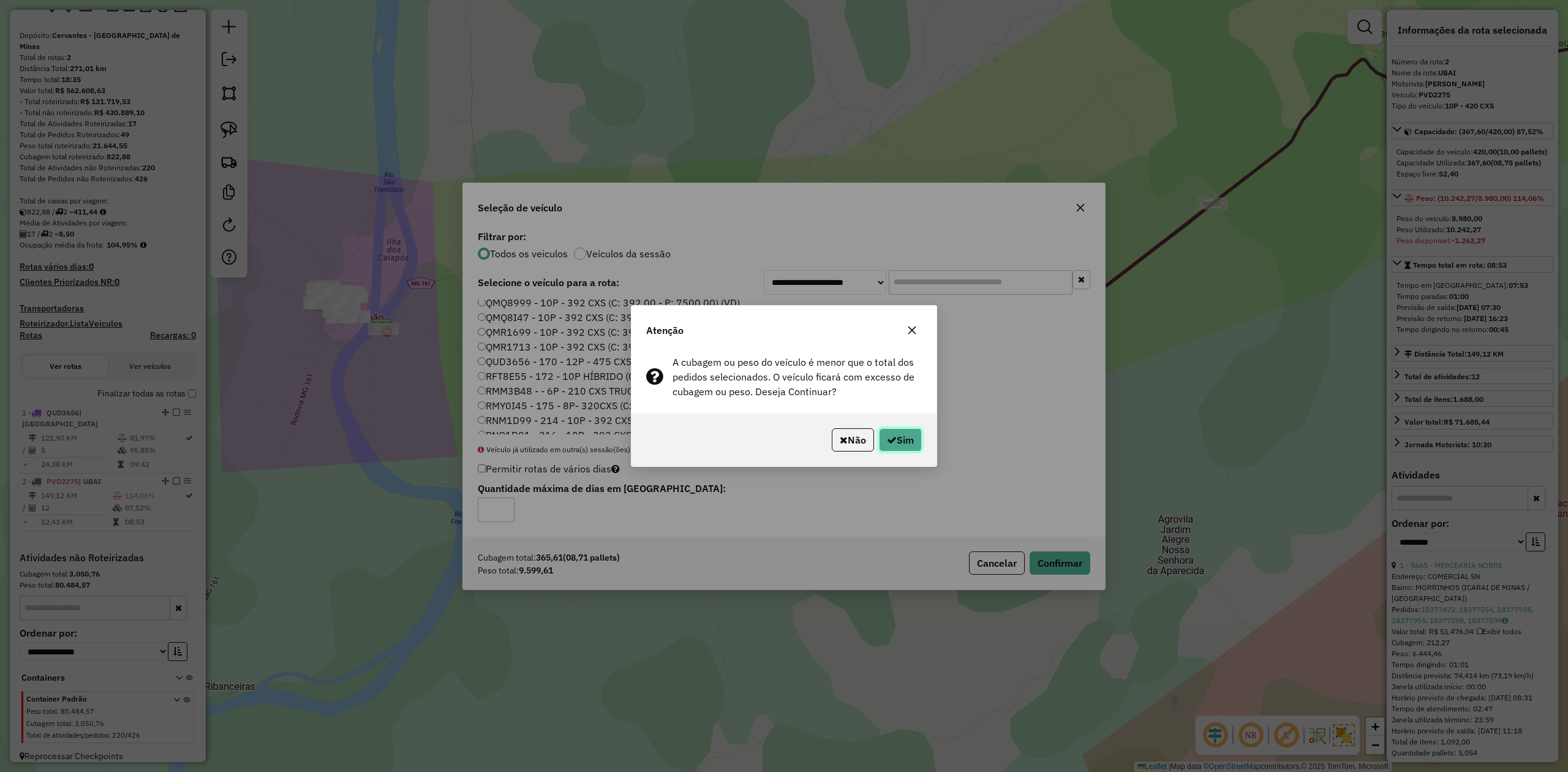
click at [899, 439] on button "Sim" at bounding box center [900, 440] width 43 height 24
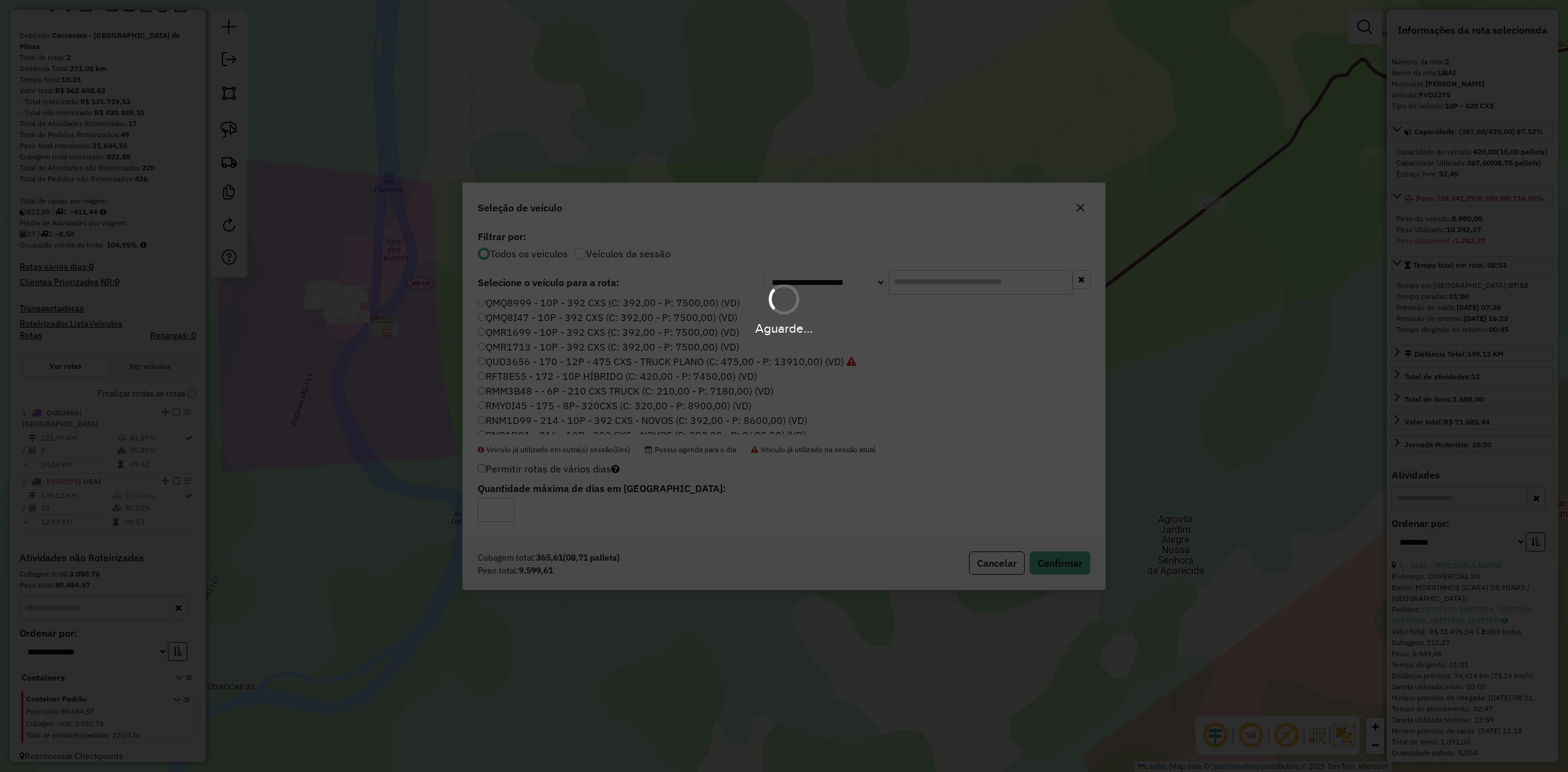
scroll to position [152, 0]
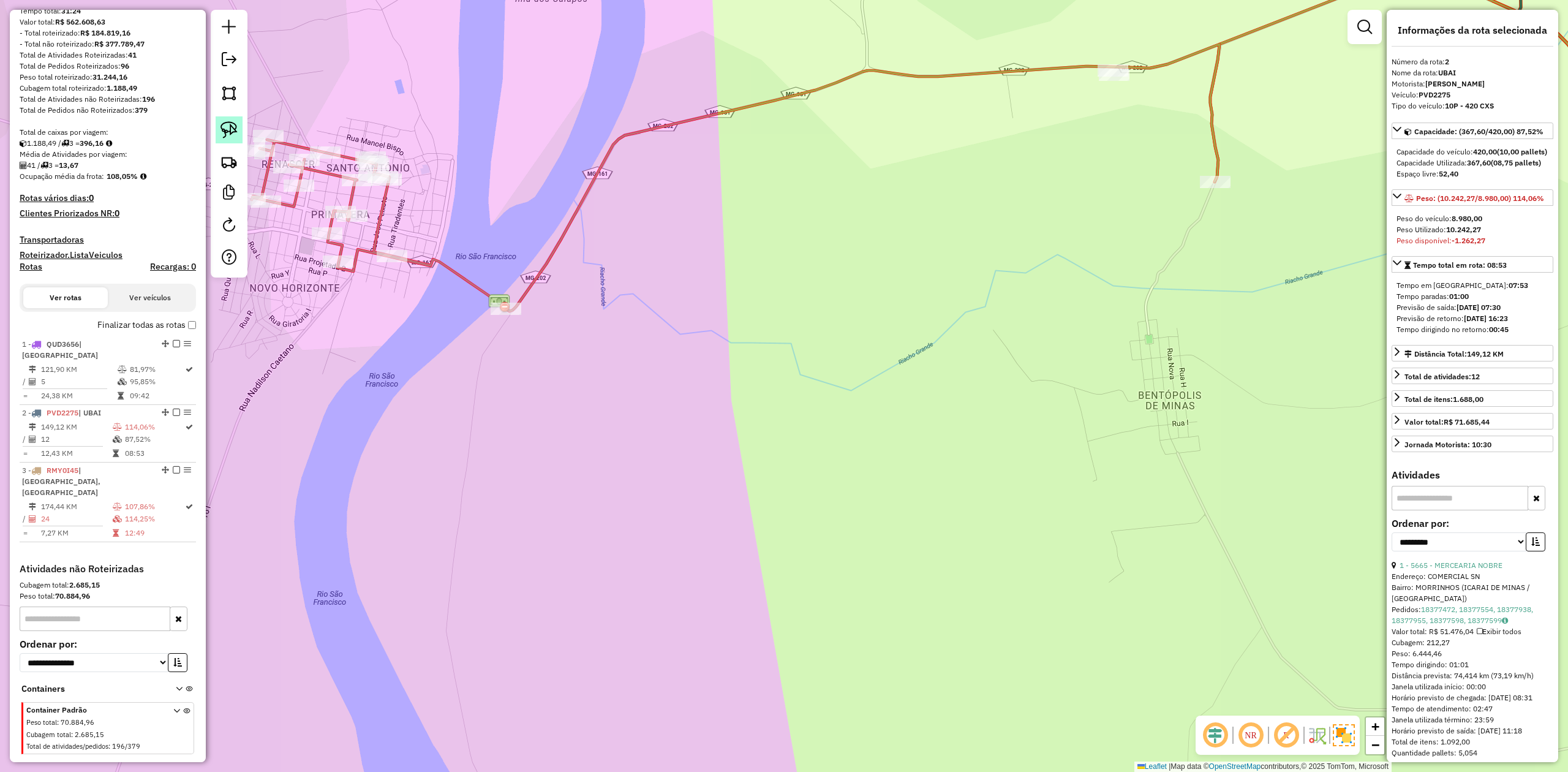
click at [233, 133] on img at bounding box center [229, 130] width 17 height 17
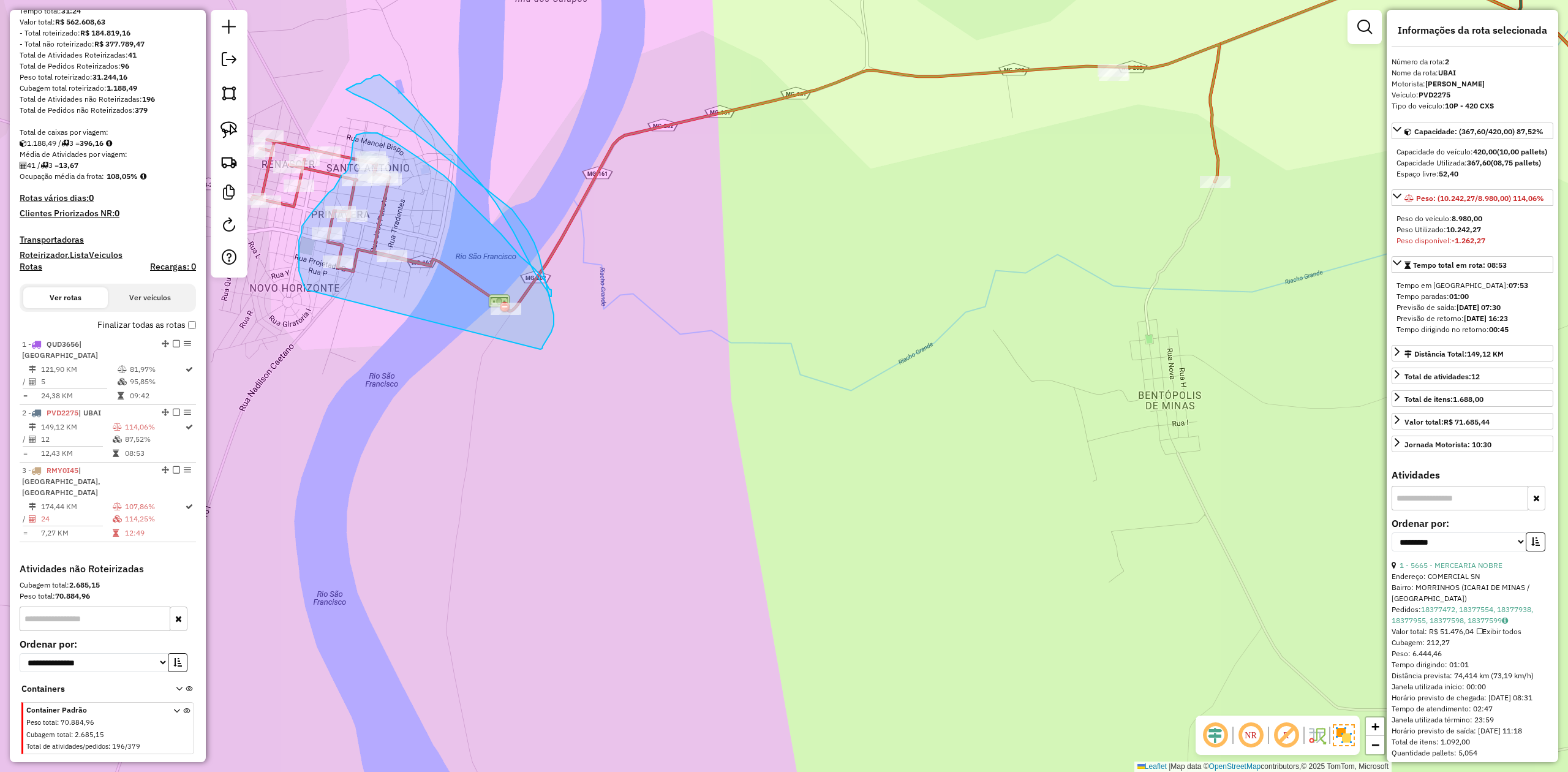
drag, startPoint x: 309, startPoint y: 290, endPoint x: 538, endPoint y: 353, distance: 237.5
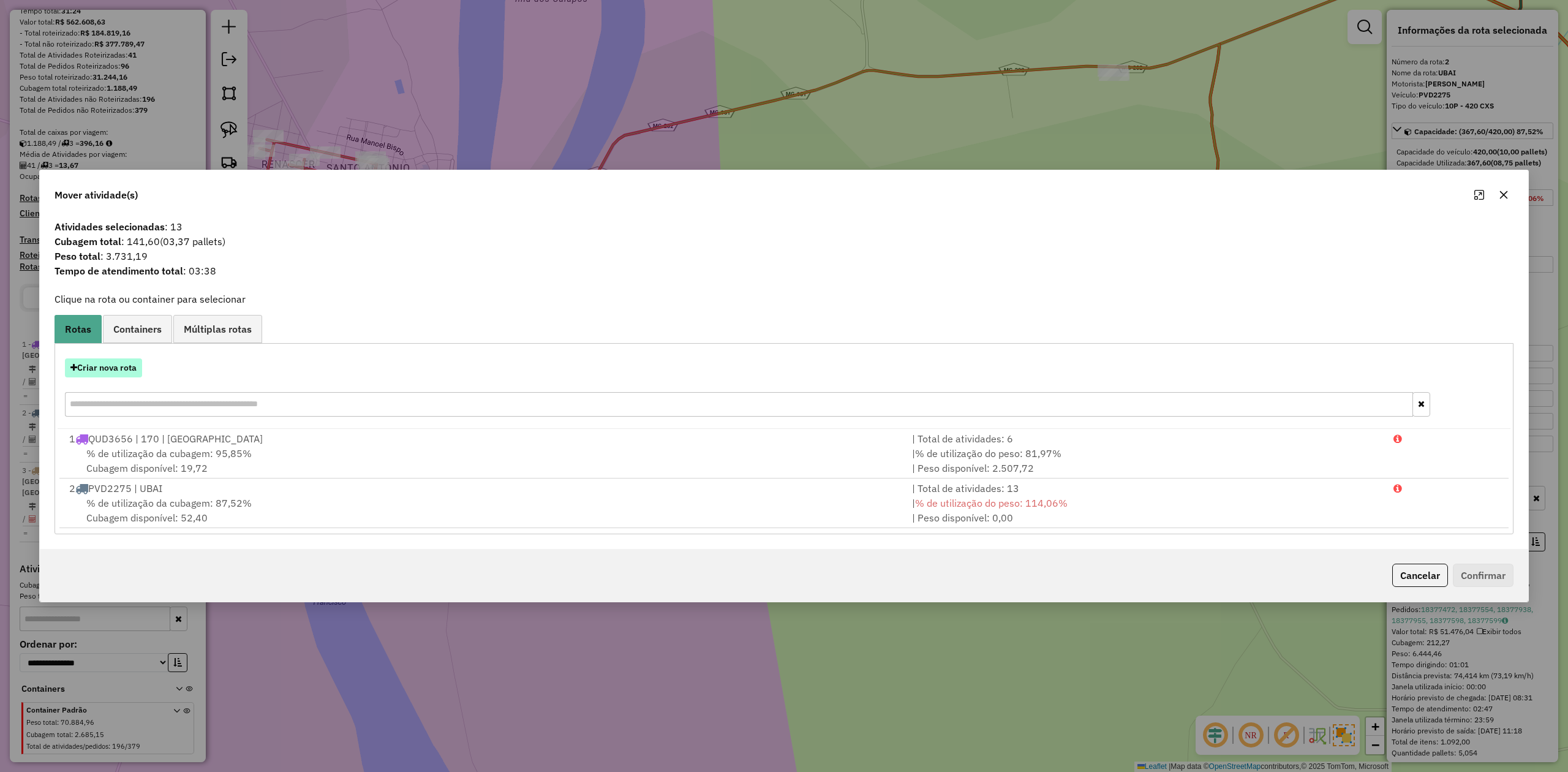
click at [113, 368] on button "Criar nova rota" at bounding box center [103, 368] width 77 height 19
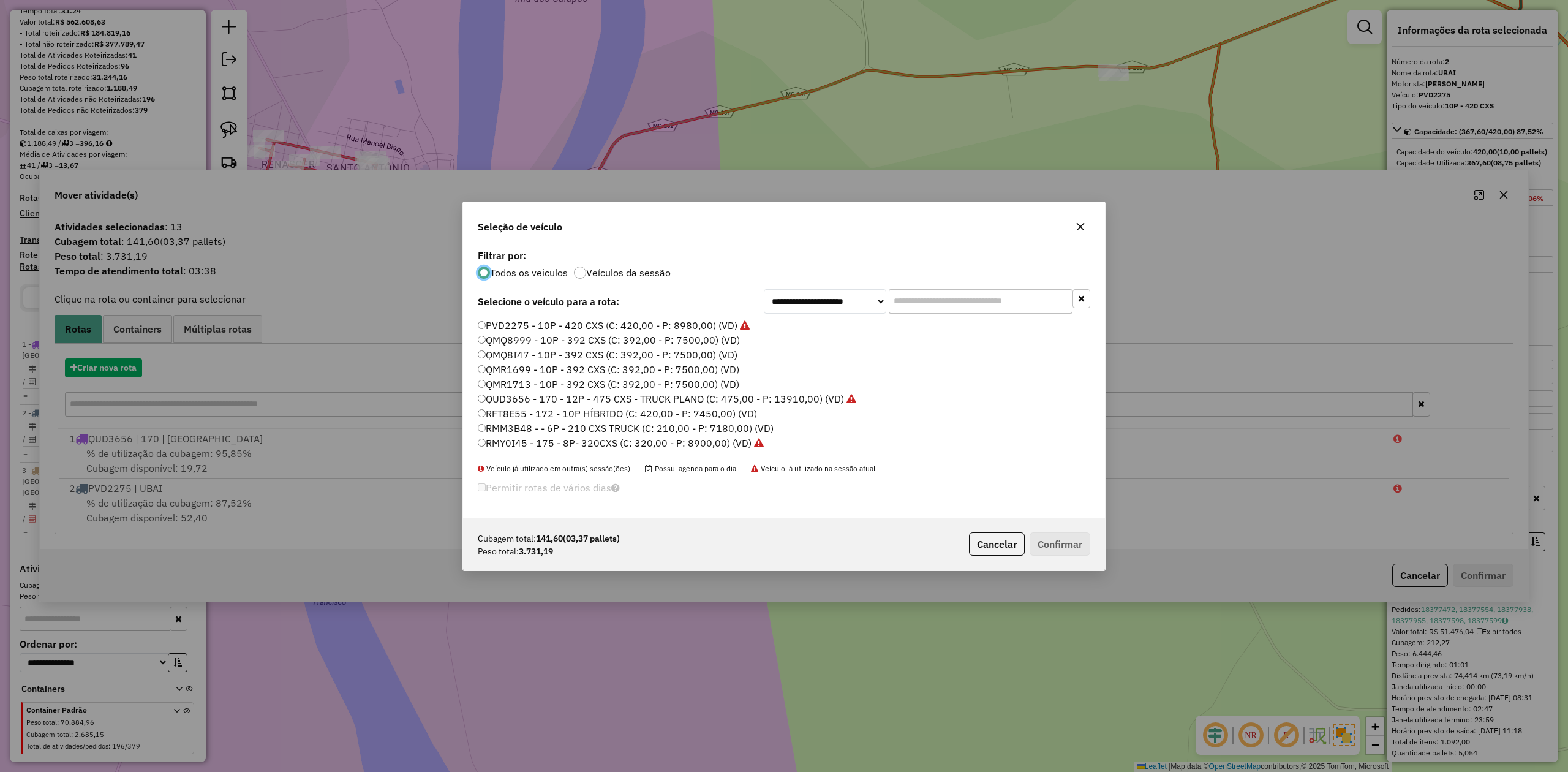
scroll to position [6, 4]
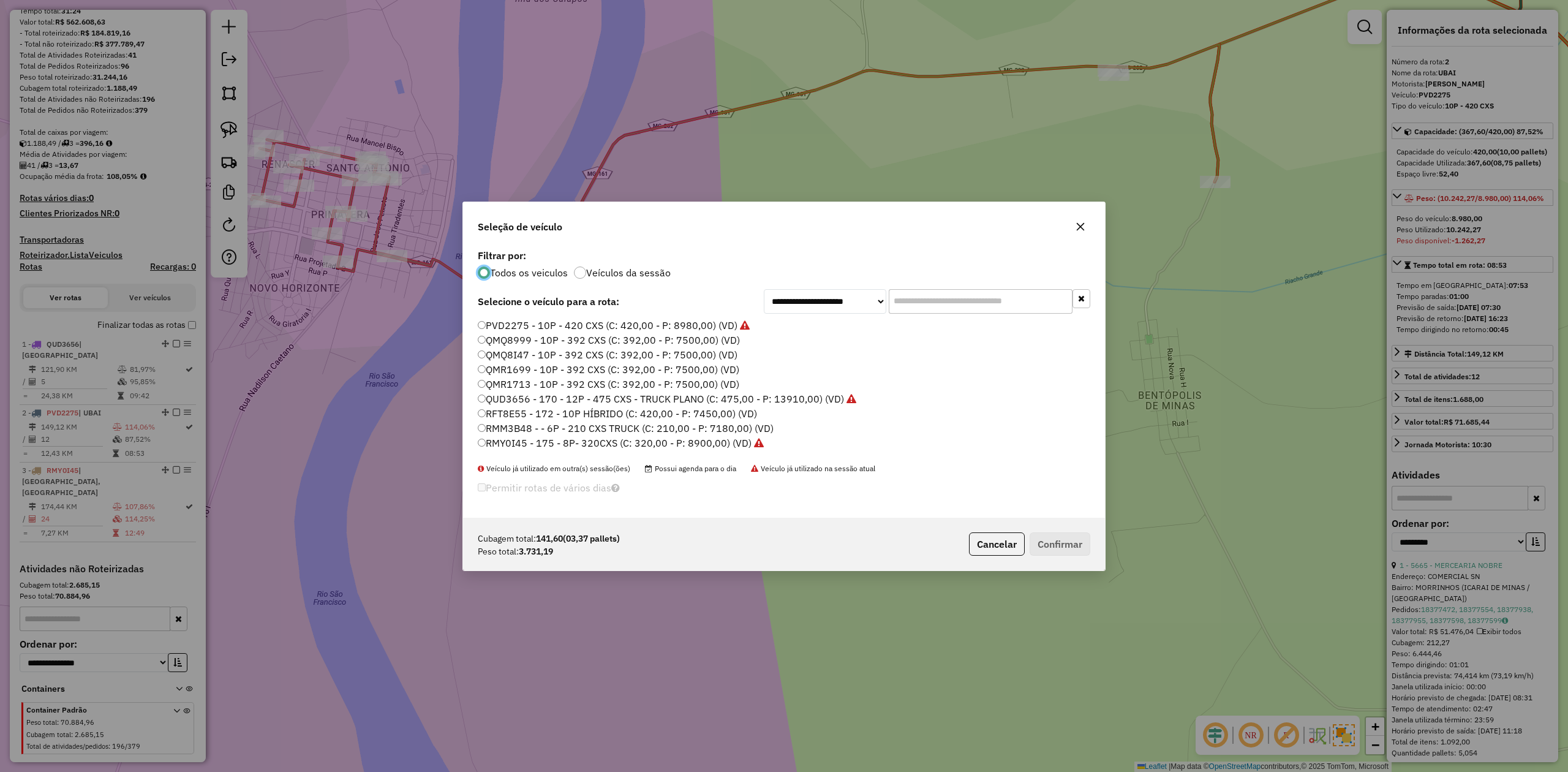
click at [516, 430] on label "RMM3B48 - - 6P - 210 CXS TRUCK (C: 210,00 - P: 7180,00) (VD)" at bounding box center [625, 428] width 296 height 15
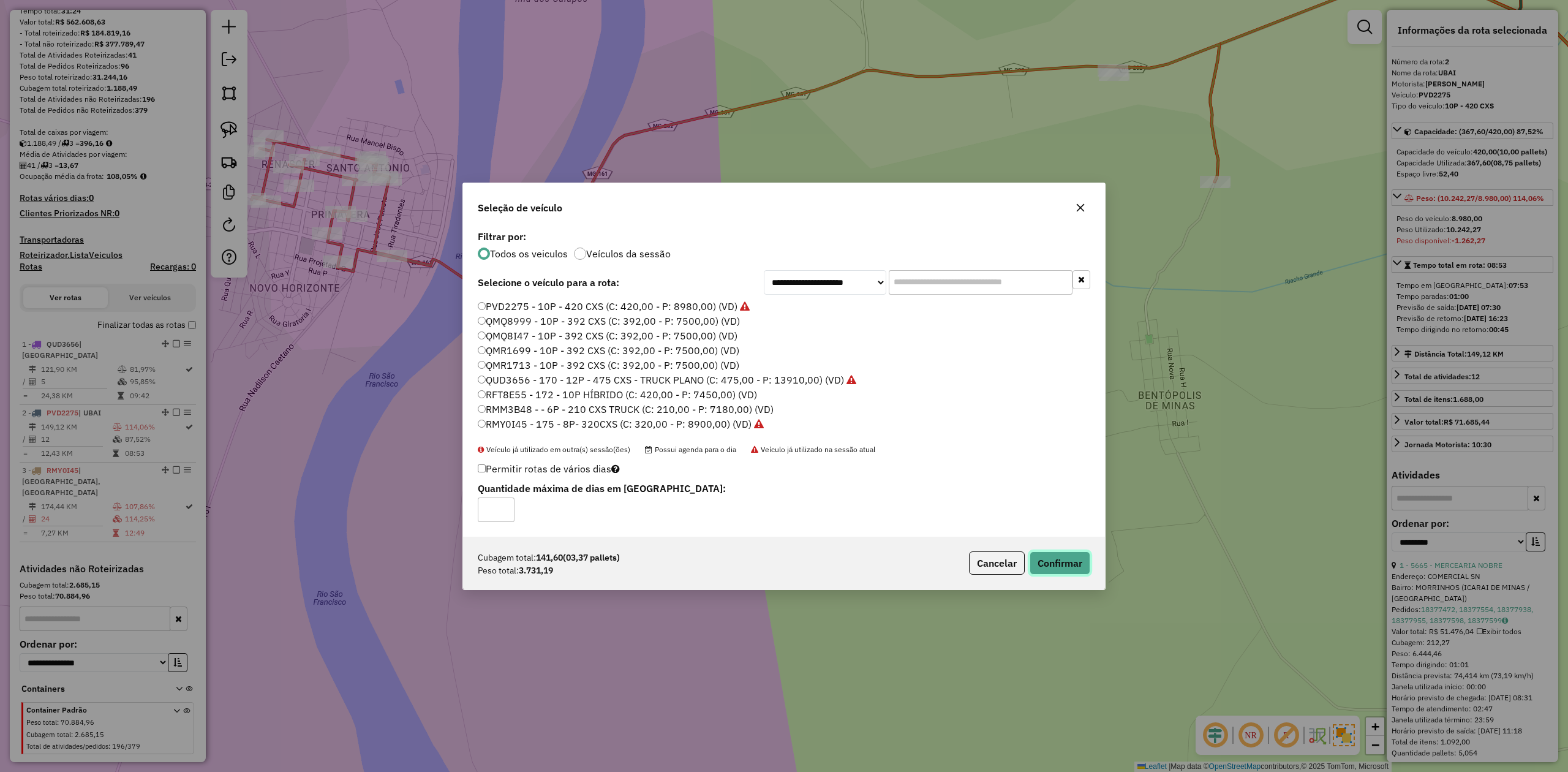
click at [1062, 562] on button "Confirmar" at bounding box center [1060, 563] width 60 height 24
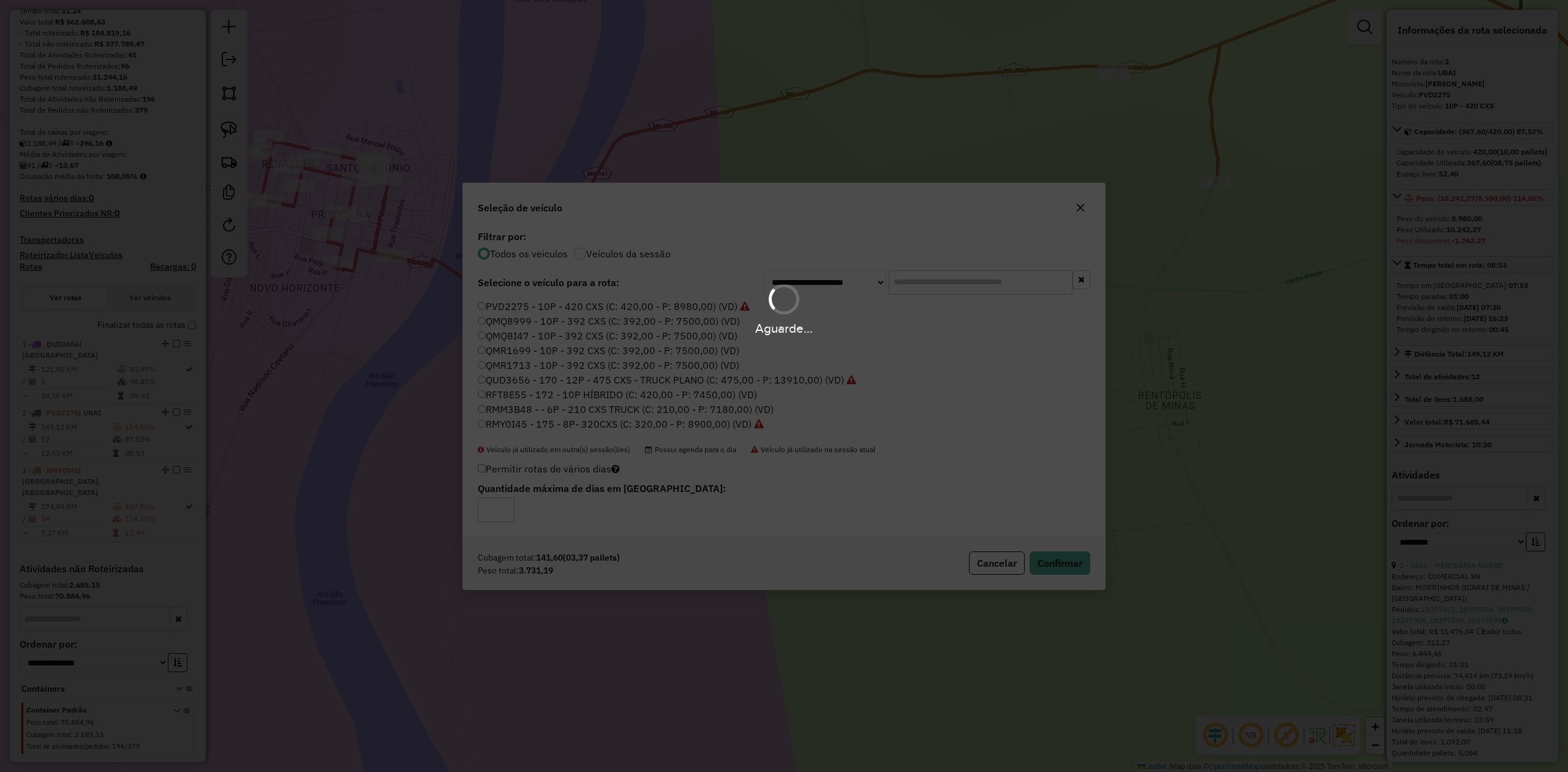
scroll to position [209, 0]
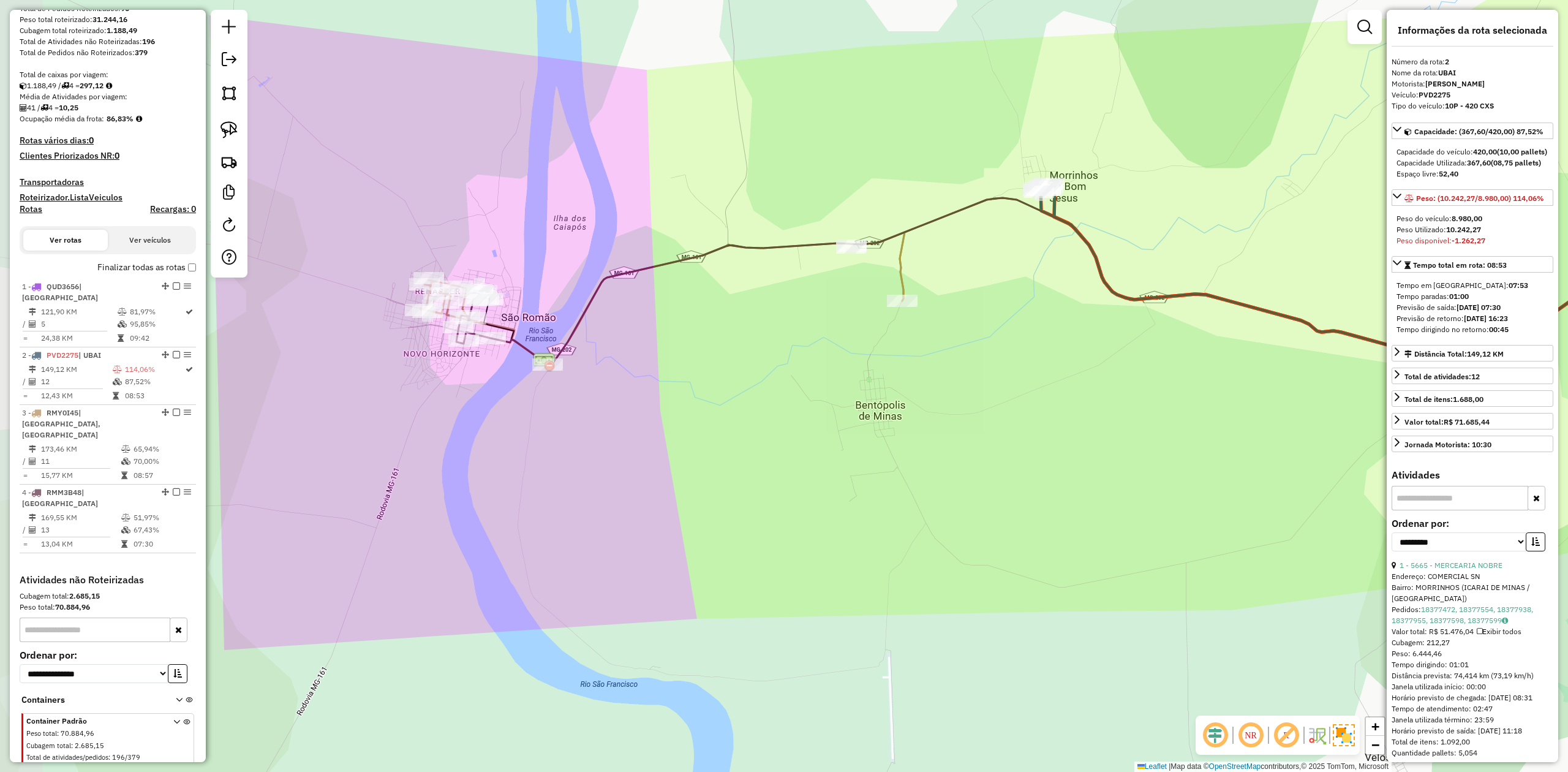
drag, startPoint x: 445, startPoint y: 472, endPoint x: 508, endPoint y: 461, distance: 64.0
click at [506, 461] on div "Janela de atendimento Grade de atendimento Capacidade Transportadoras Veículos …" at bounding box center [784, 386] width 1568 height 772
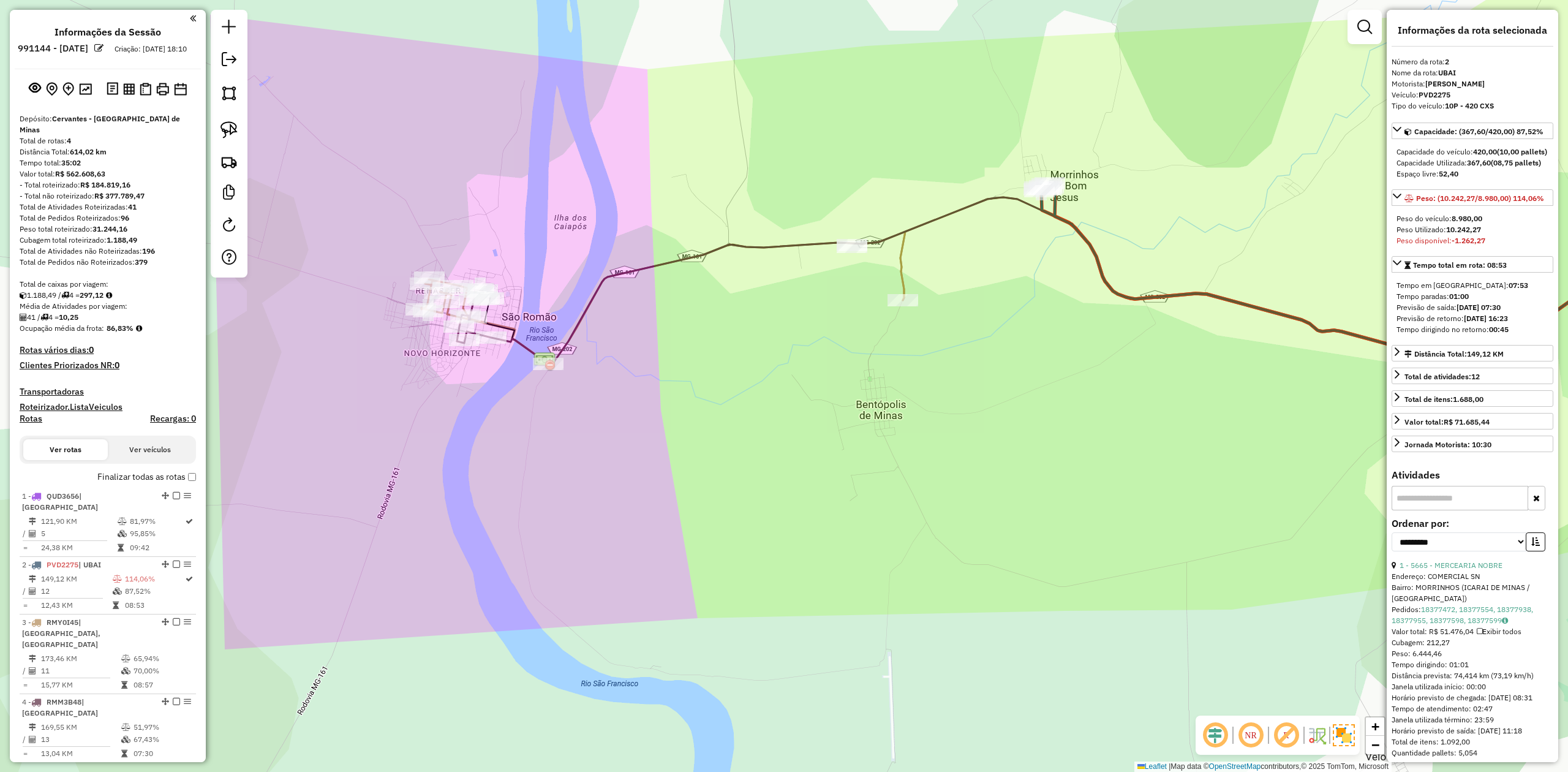
scroll to position [209, 0]
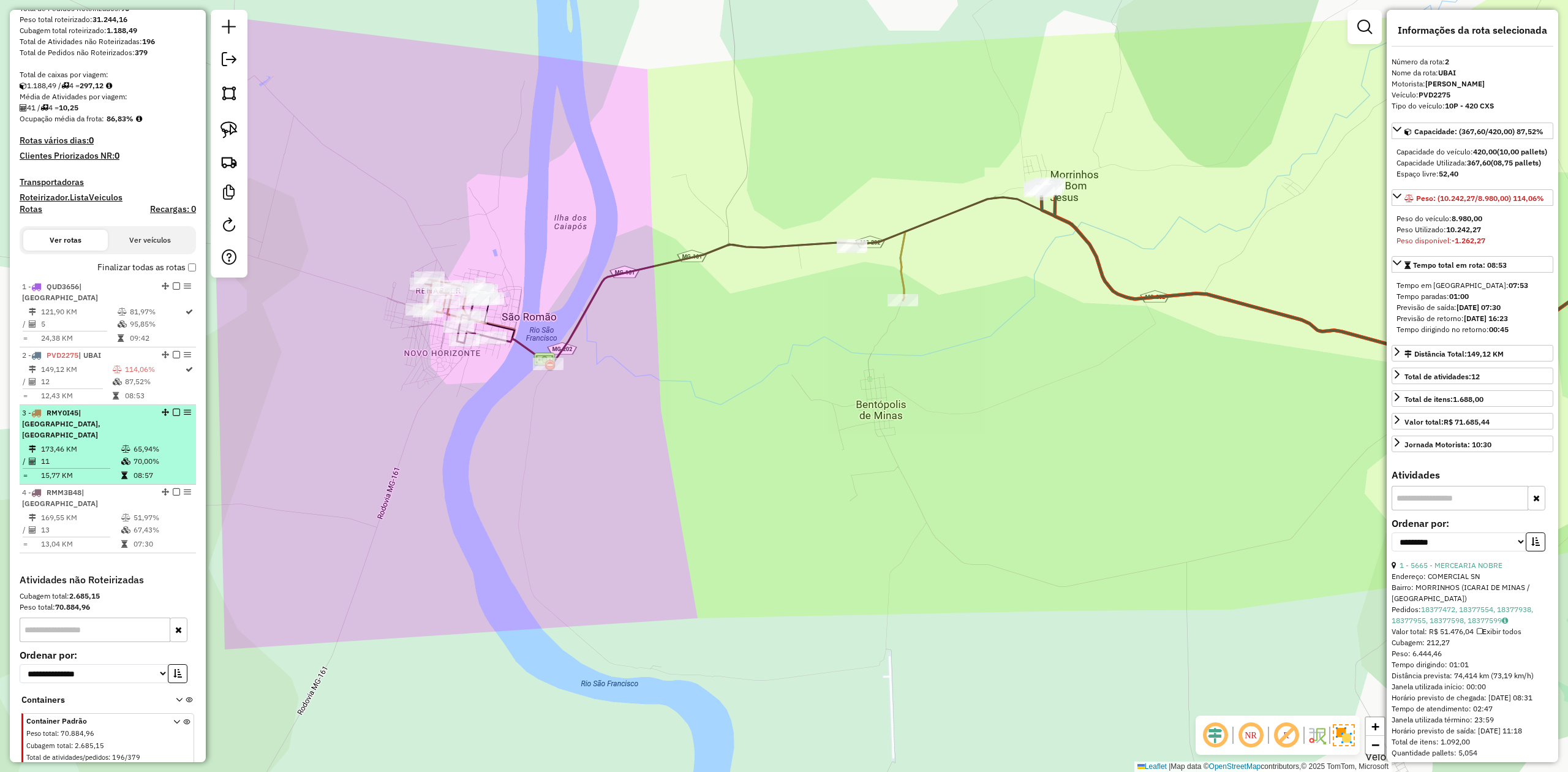
click at [86, 456] on td "11" at bounding box center [81, 461] width 80 height 12
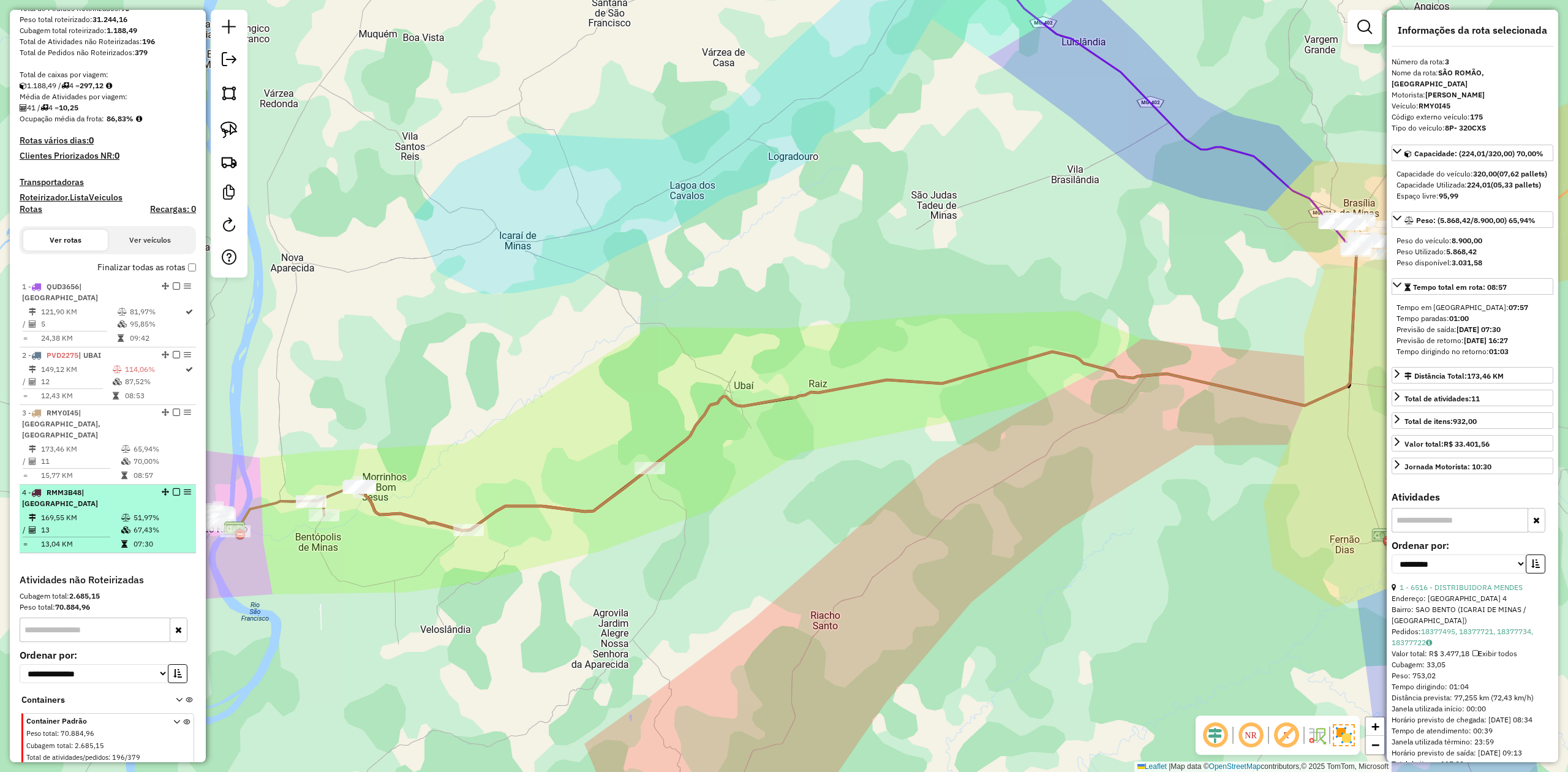
click at [78, 524] on td "13" at bounding box center [81, 530] width 80 height 12
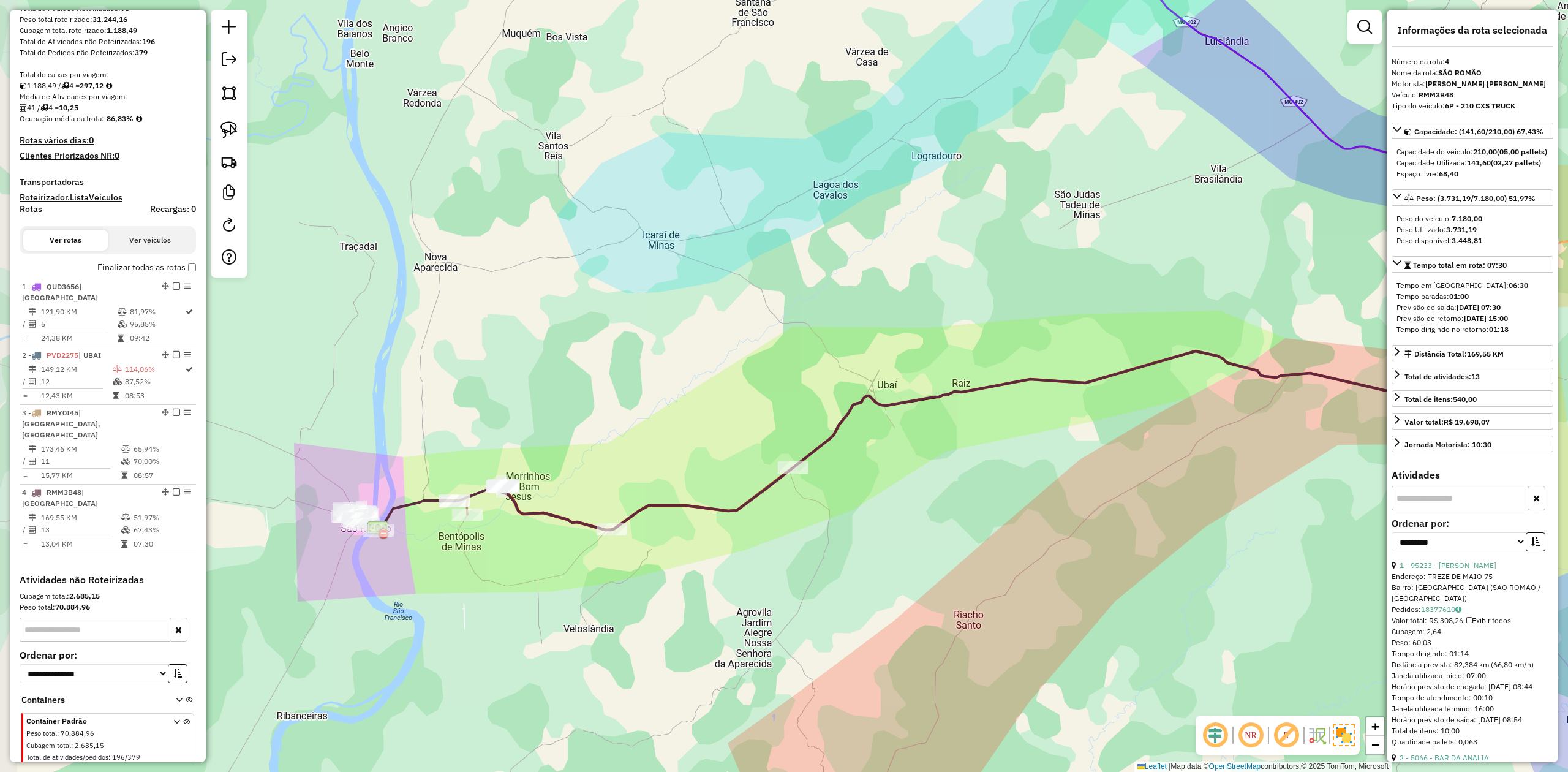
drag, startPoint x: 448, startPoint y: 565, endPoint x: 557, endPoint y: 560, distance: 109.1
click at [557, 560] on div "Janela de atendimento Grade de atendimento Capacidade Transportadoras Veículos …" at bounding box center [784, 386] width 1568 height 772
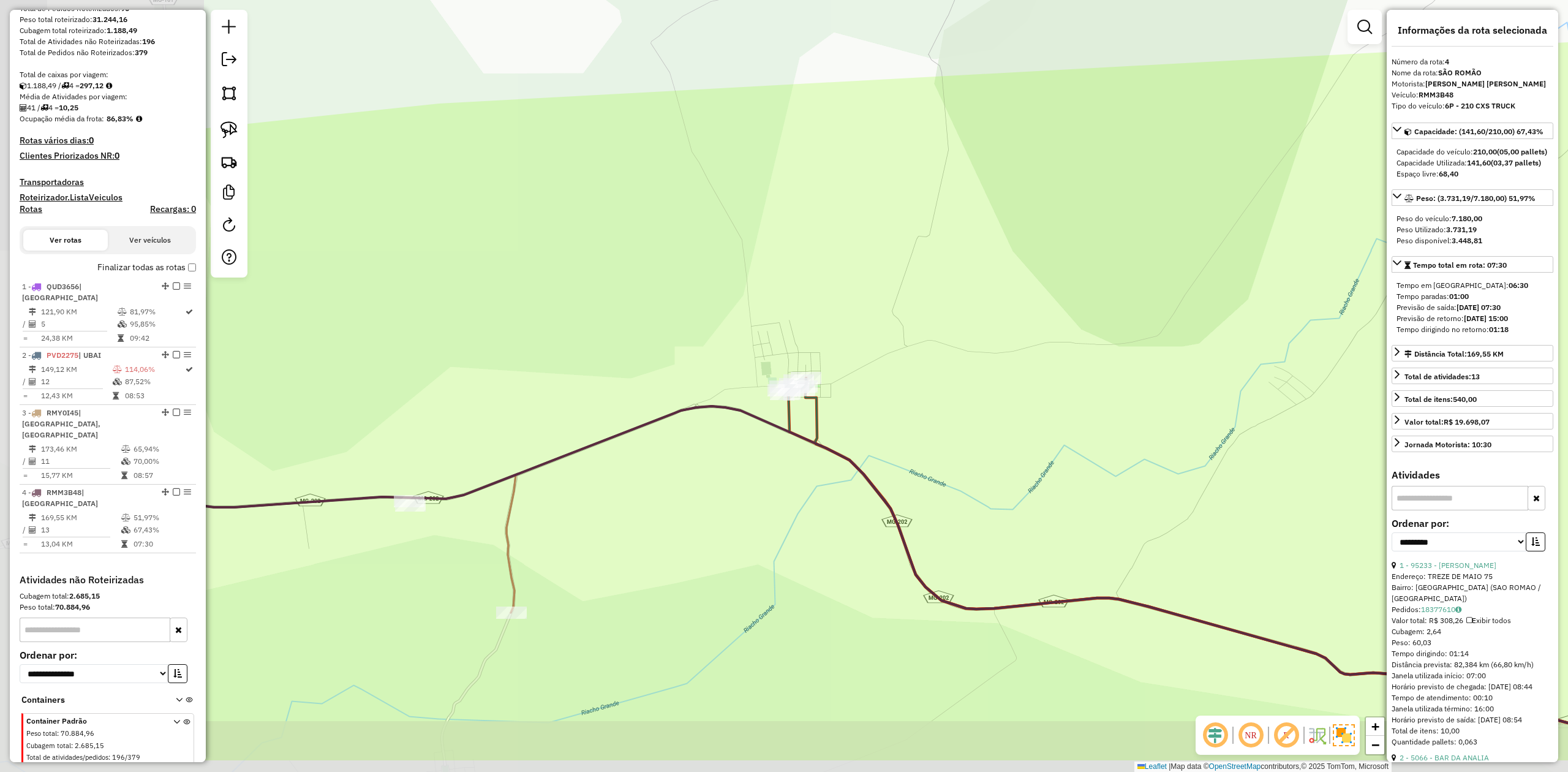
drag, startPoint x: 476, startPoint y: 601, endPoint x: 698, endPoint y: 508, distance: 240.7
click at [697, 509] on div "Janela de atendimento Grade de atendimento Capacidade Transportadoras Veículos …" at bounding box center [784, 386] width 1568 height 772
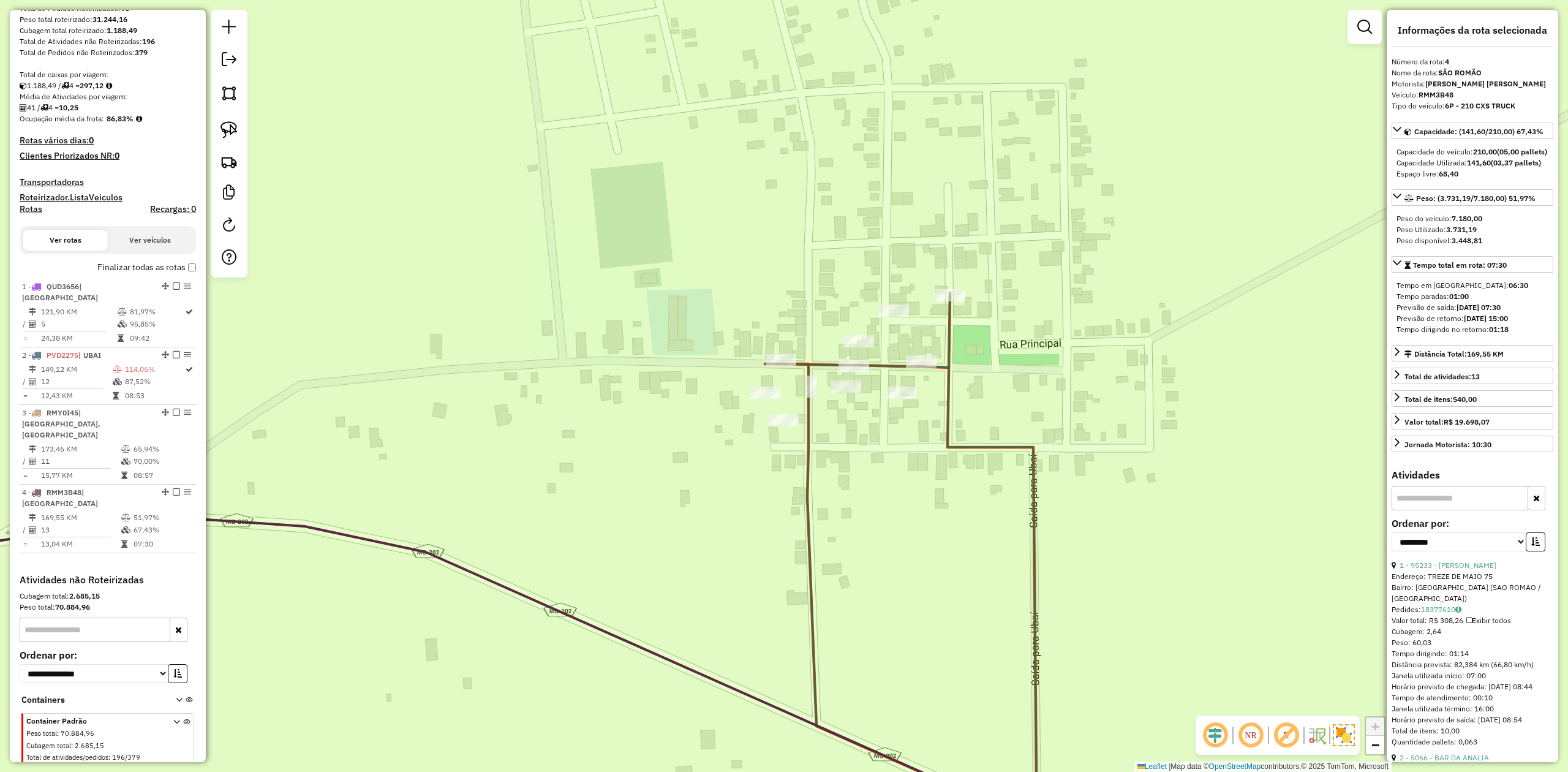
click at [949, 425] on icon at bounding box center [930, 571] width 330 height 556
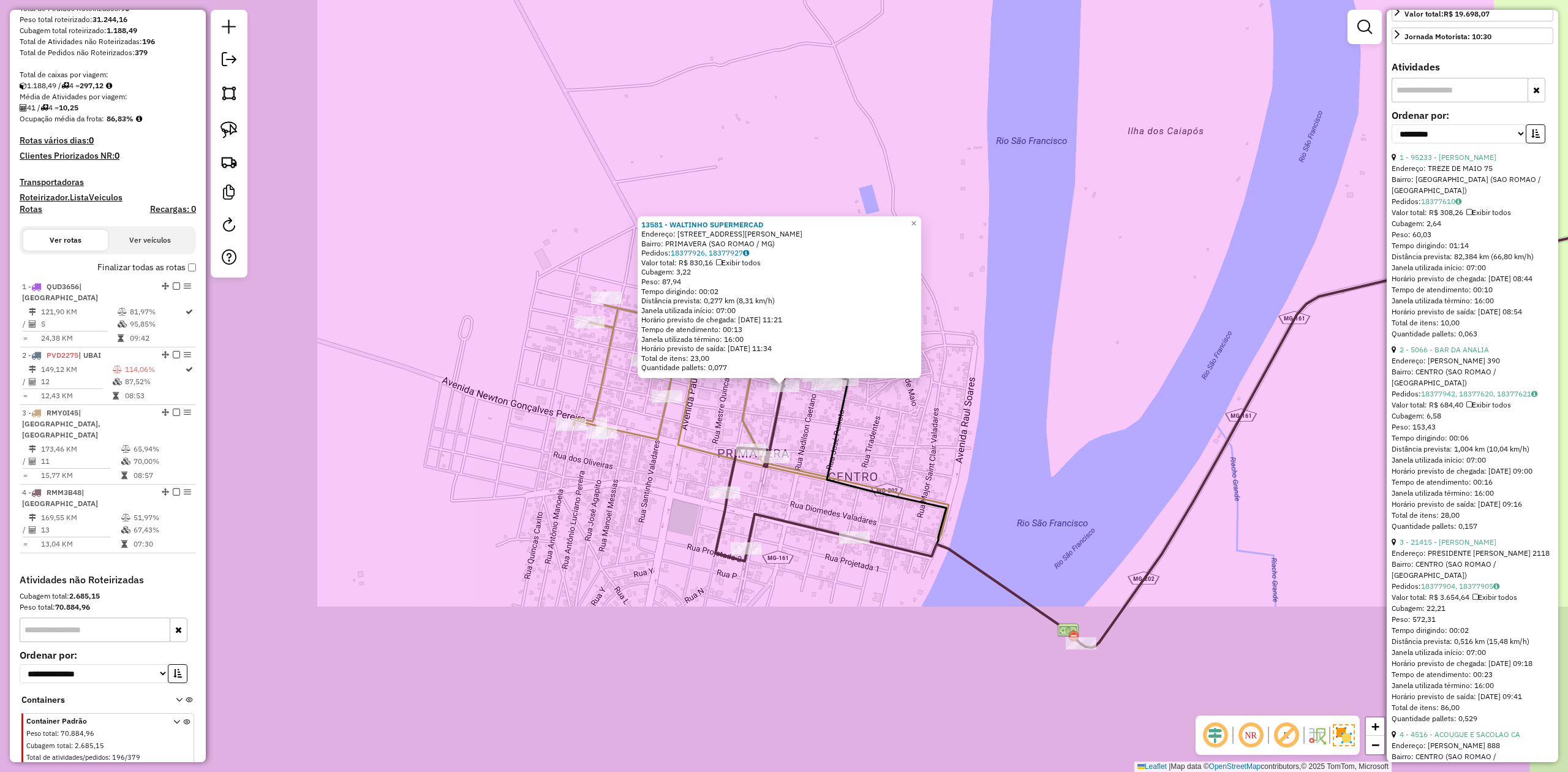
scroll to position [419, 0]
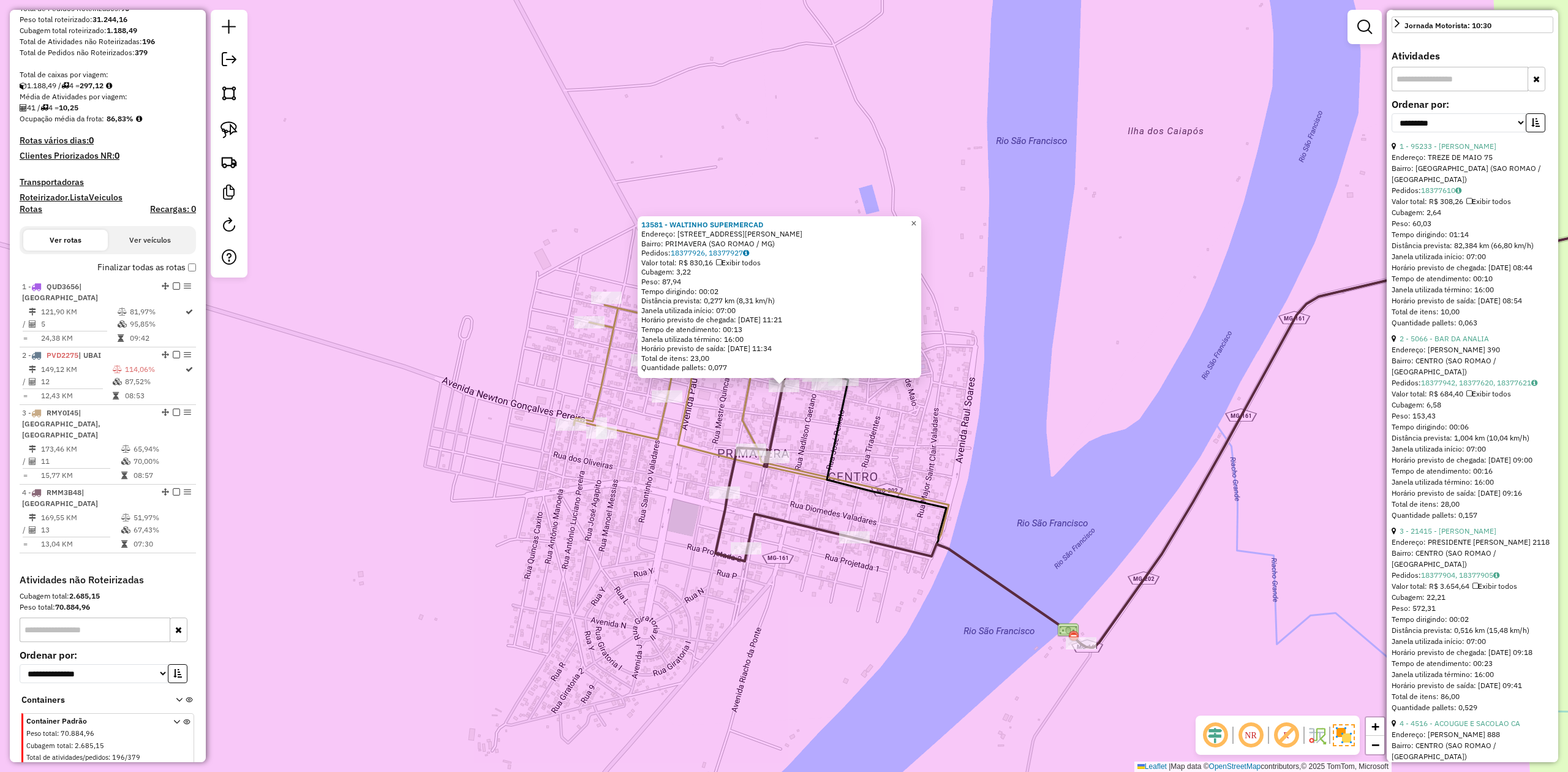
click at [921, 221] on link "×" at bounding box center [913, 223] width 15 height 15
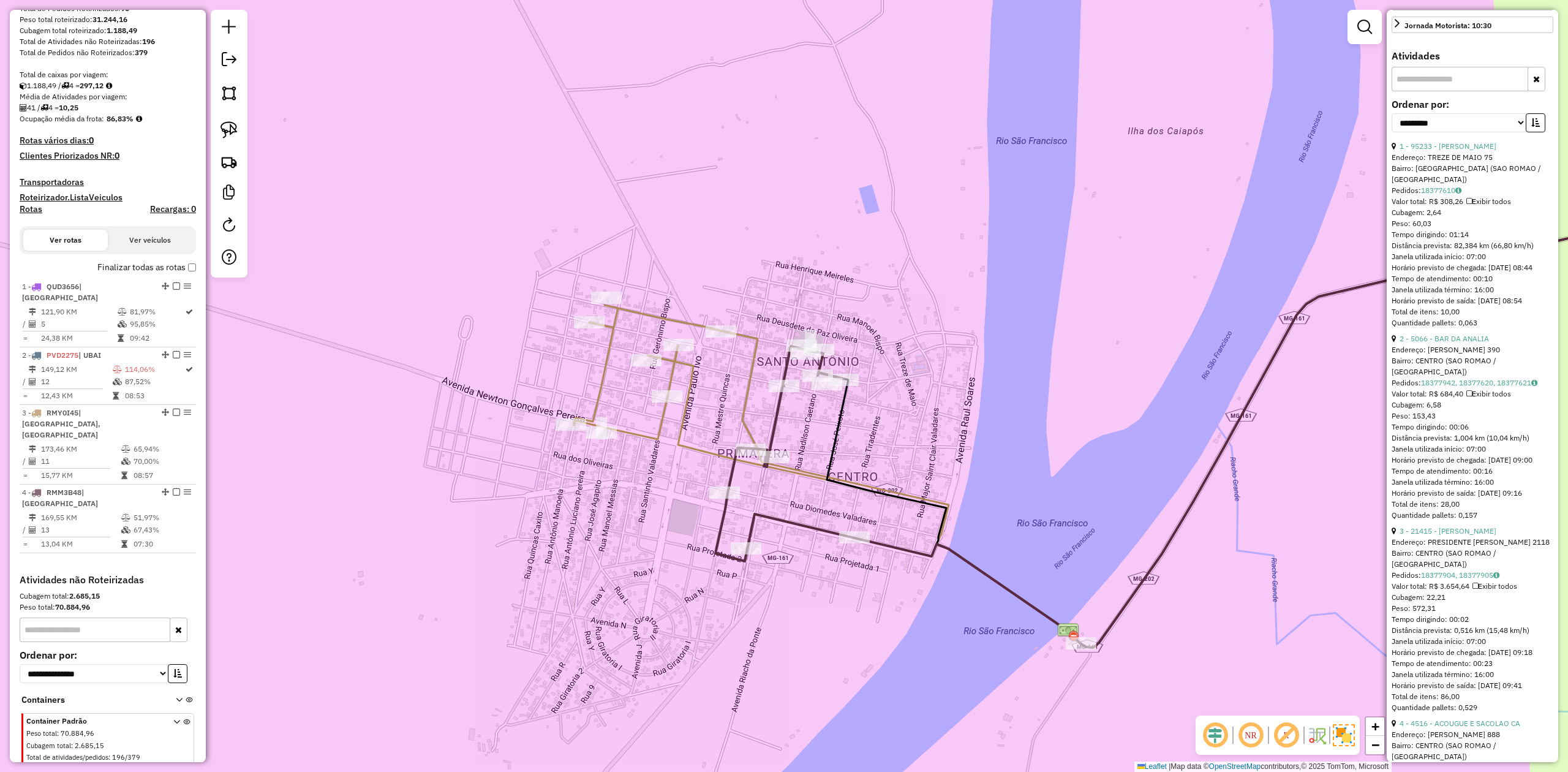
click at [837, 427] on icon at bounding box center [1276, 423] width 898 height 450
click at [1532, 127] on icon "button" at bounding box center [1536, 122] width 8 height 8
click at [1502, 132] on select "**********" at bounding box center [1459, 123] width 135 height 19
select select "**********"
click at [1392, 132] on select "**********" at bounding box center [1459, 123] width 135 height 19
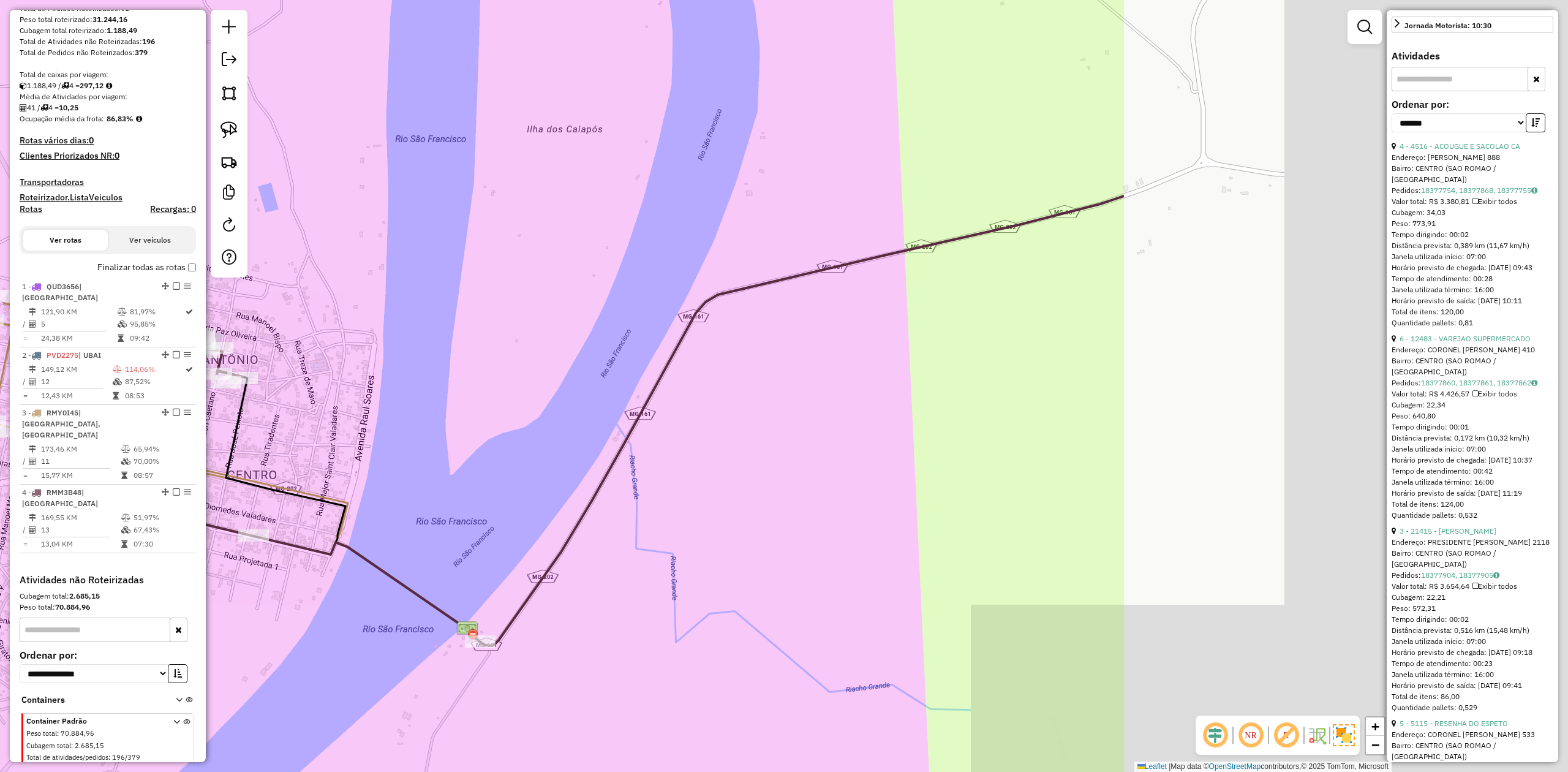
drag, startPoint x: 1268, startPoint y: 523, endPoint x: 668, endPoint y: 511, distance: 600.1
click at [660, 521] on div "Janela de atendimento Grade de atendimento Capacidade Transportadoras Veículos …" at bounding box center [784, 386] width 1568 height 772
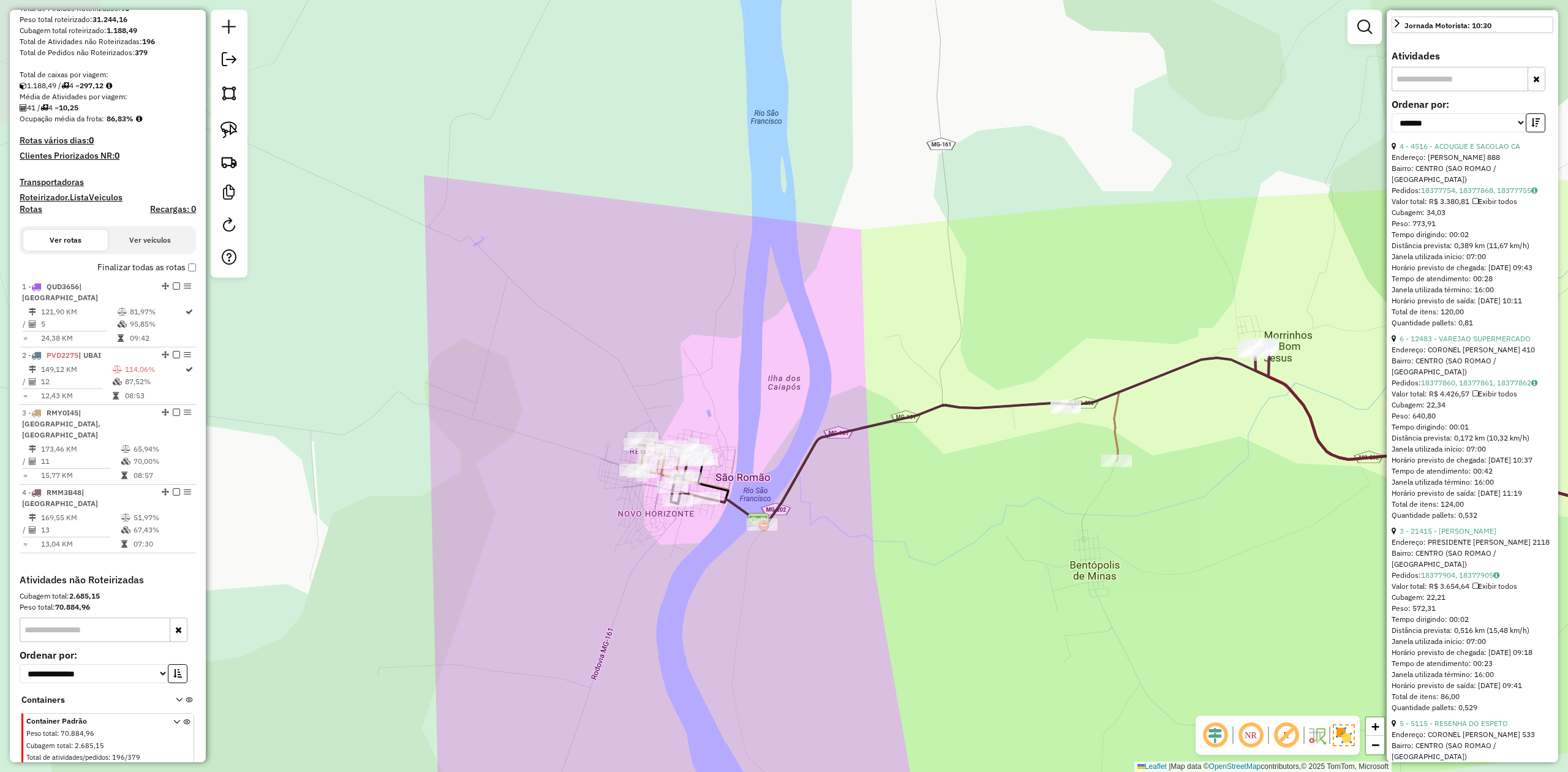
drag, startPoint x: 1037, startPoint y: 502, endPoint x: 614, endPoint y: 523, distance: 423.5
click at [614, 523] on div "Janela de atendimento Grade de atendimento Capacidade Transportadoras Veículos …" at bounding box center [784, 386] width 1568 height 772
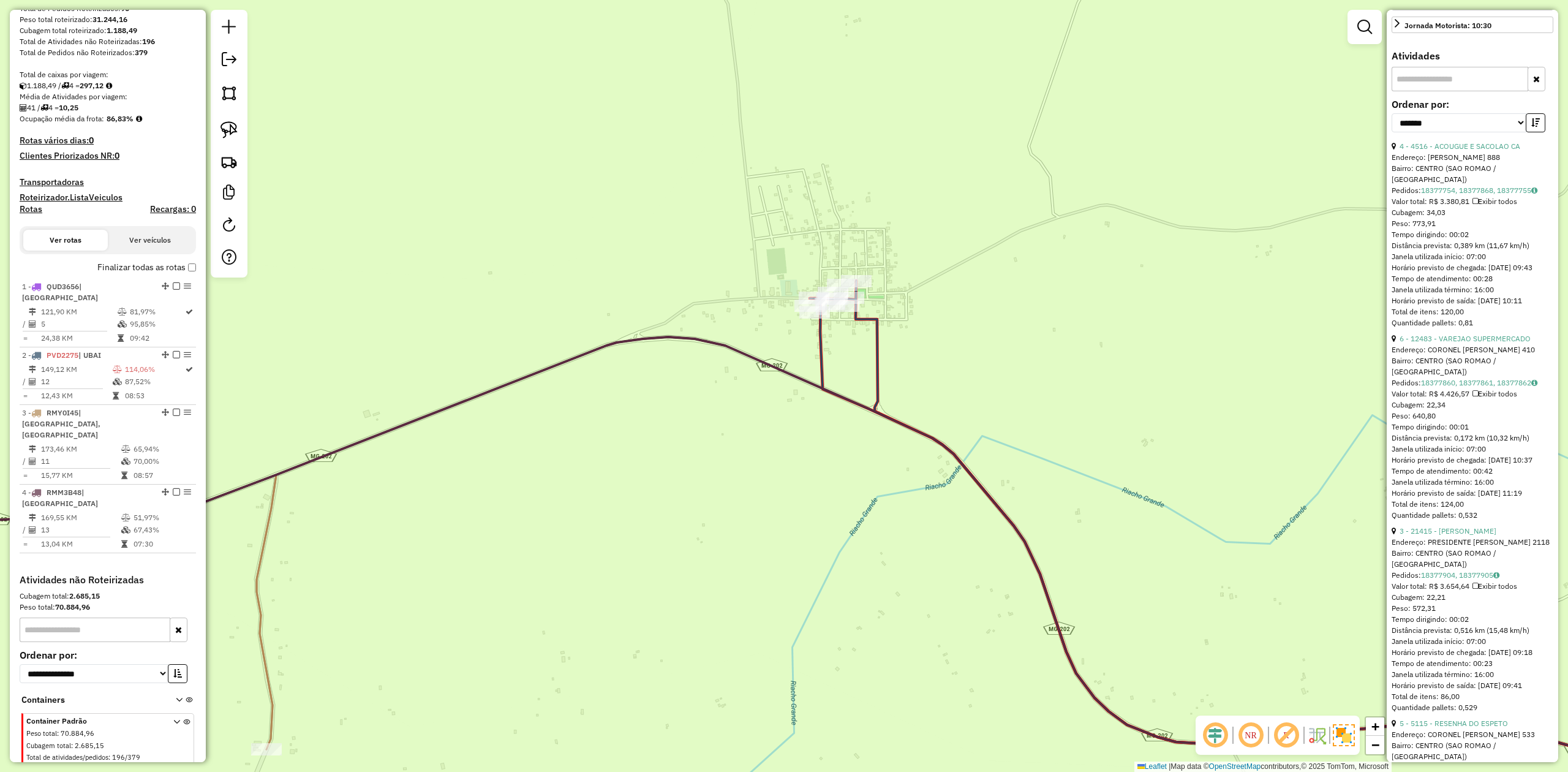
click at [820, 340] on icon at bounding box center [1267, 544] width 915 height 490
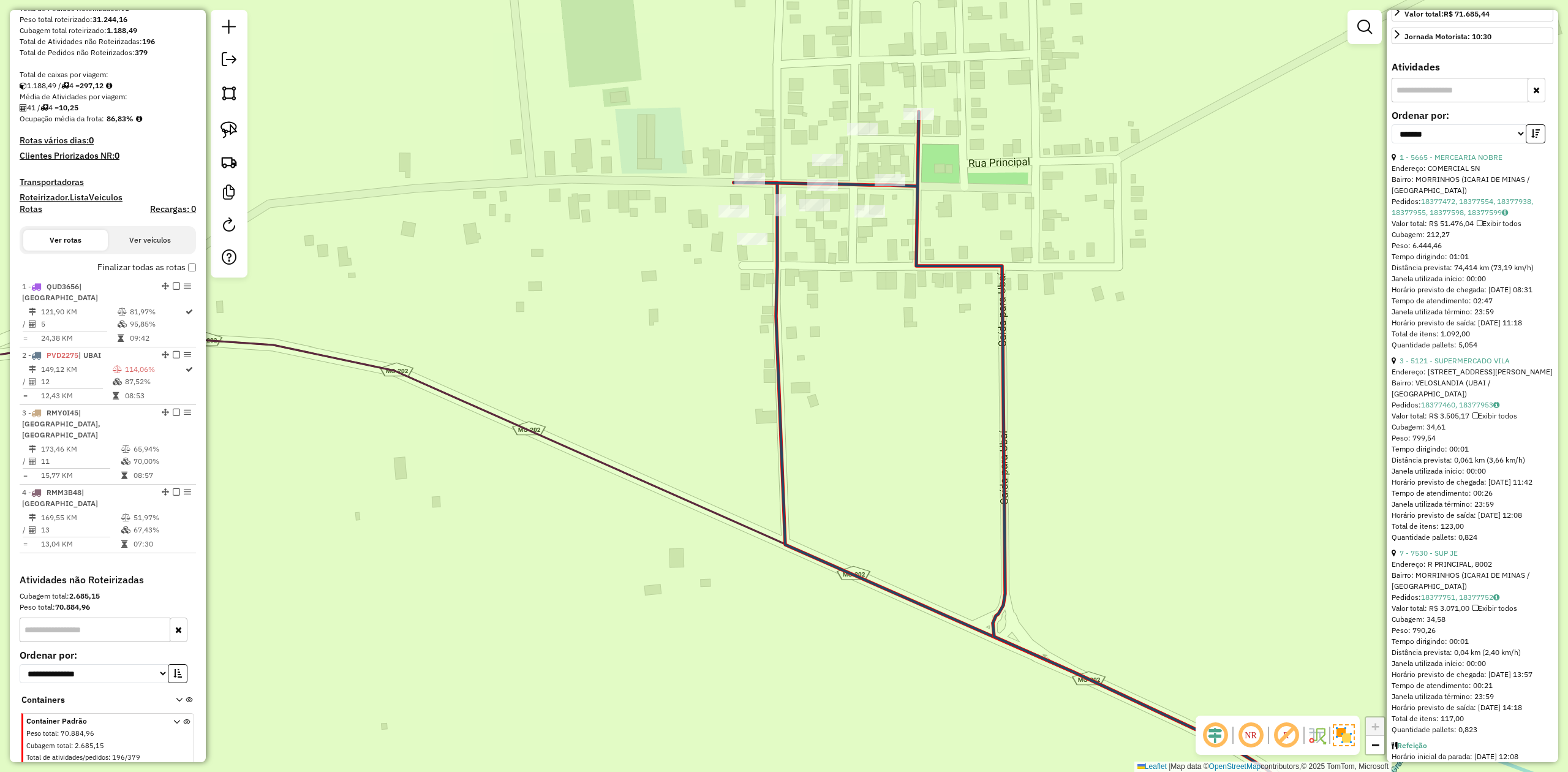
drag, startPoint x: 852, startPoint y: 330, endPoint x: 887, endPoint y: 437, distance: 112.6
click at [887, 435] on div "Janela de atendimento Grade de atendimento Capacidade Transportadoras Veículos …" at bounding box center [784, 386] width 1568 height 772
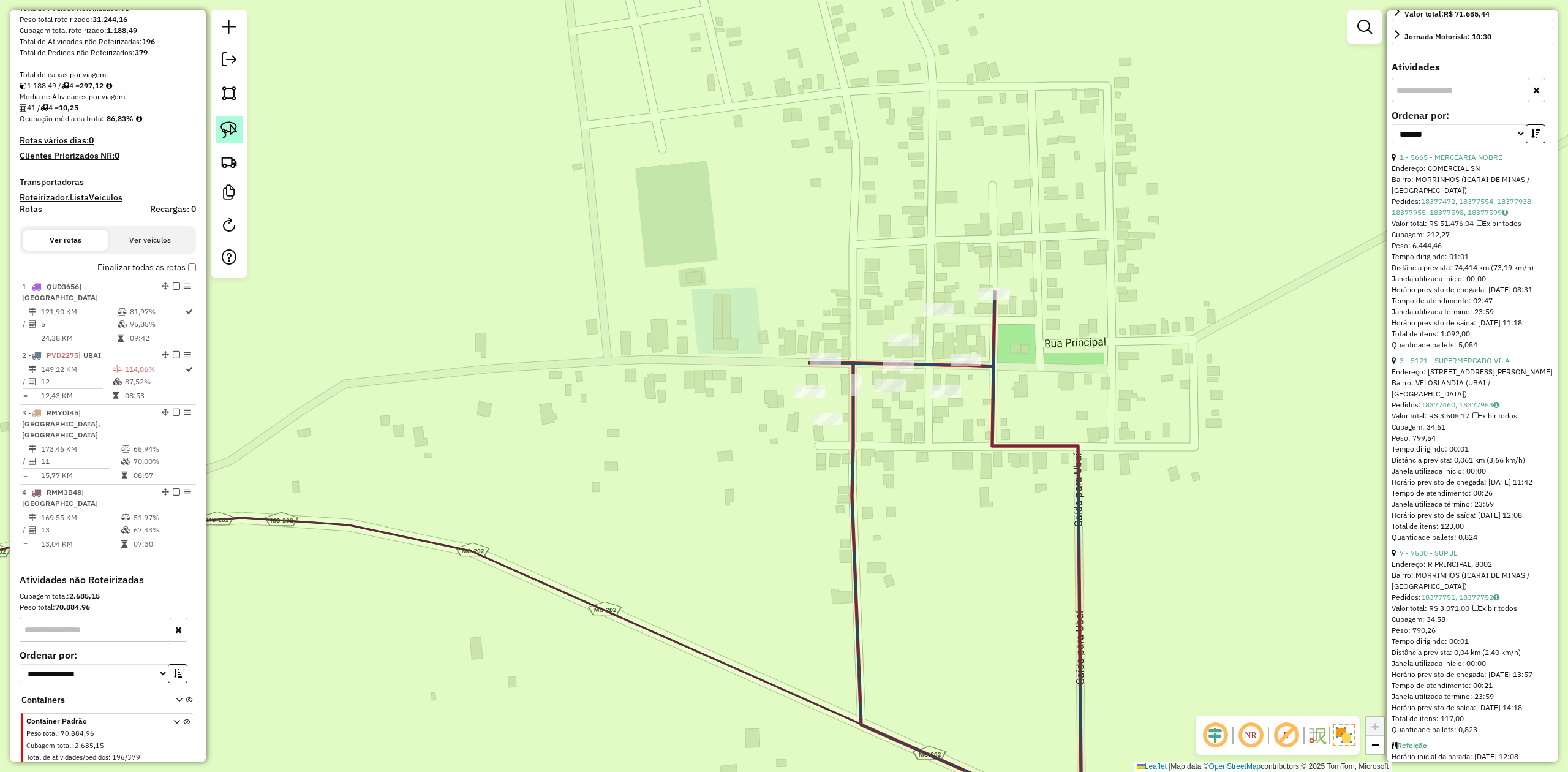
click at [228, 121] on link at bounding box center [229, 130] width 27 height 27
drag, startPoint x: 868, startPoint y: 400, endPoint x: 868, endPoint y: 378, distance: 22.0
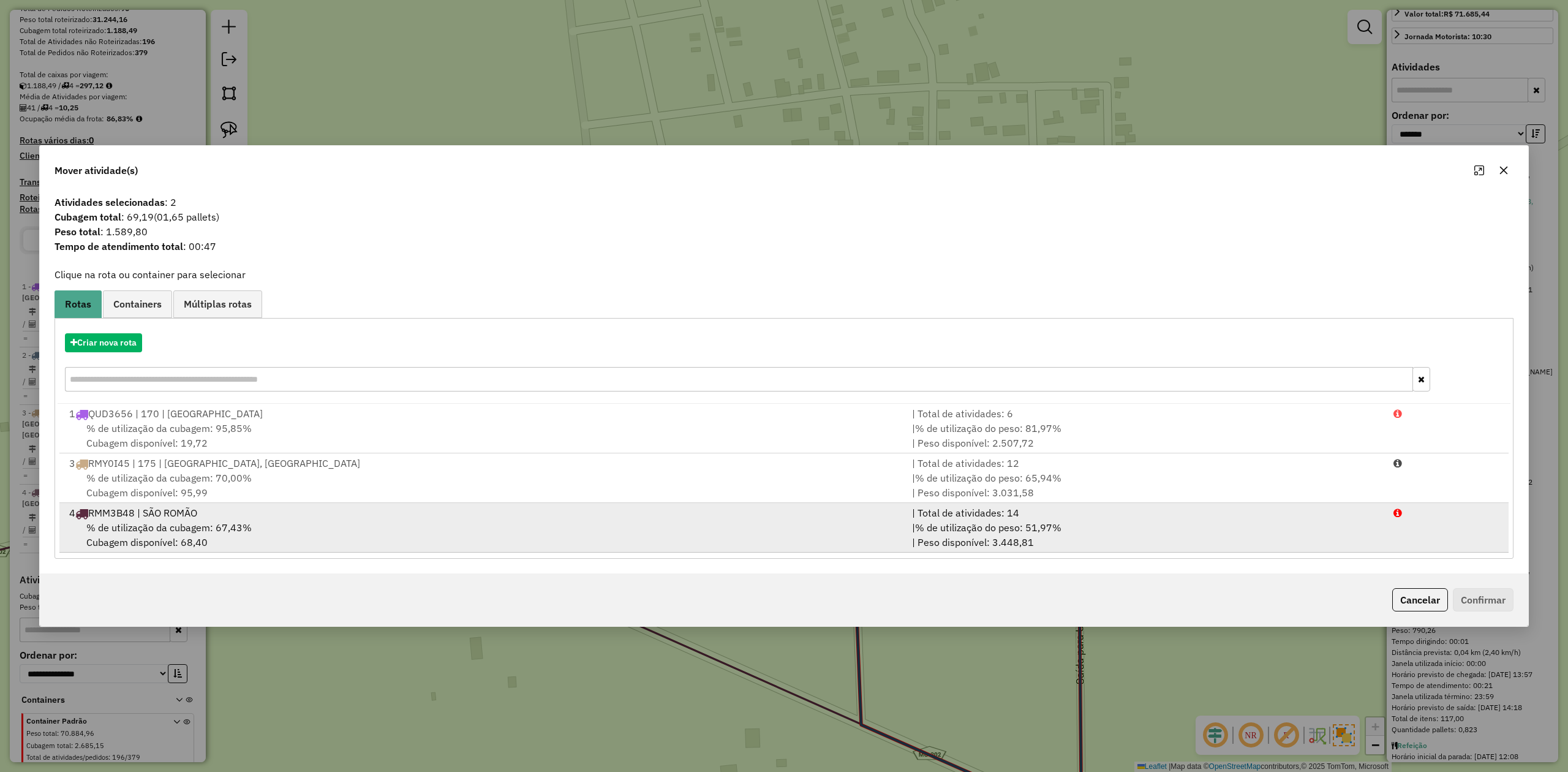
click at [142, 525] on span "% de utilização da cubagem: 67,43%" at bounding box center [169, 528] width 165 height 12
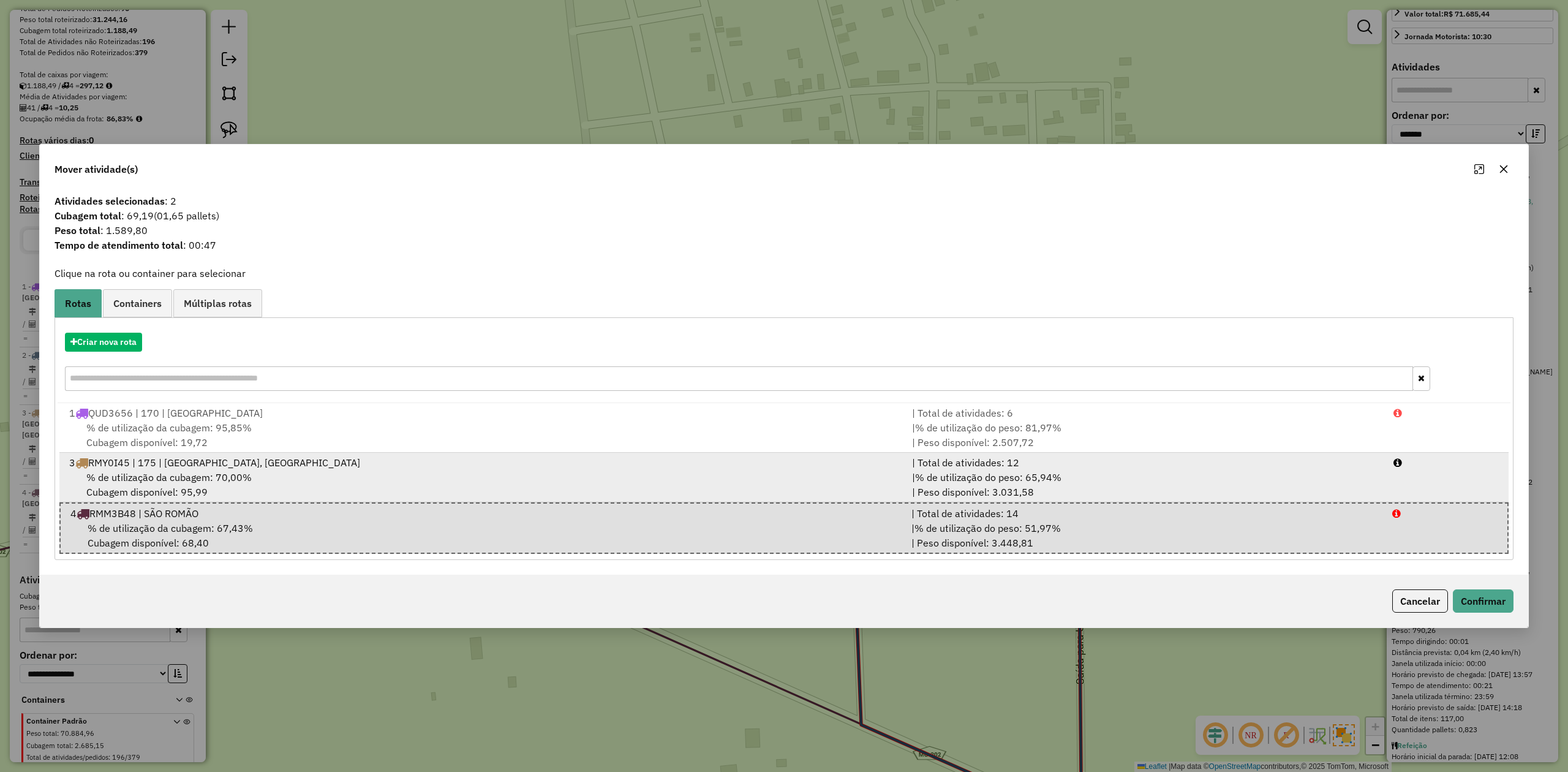
click at [165, 474] on span "% de utilização da cubagem: 70,00%" at bounding box center [169, 477] width 165 height 12
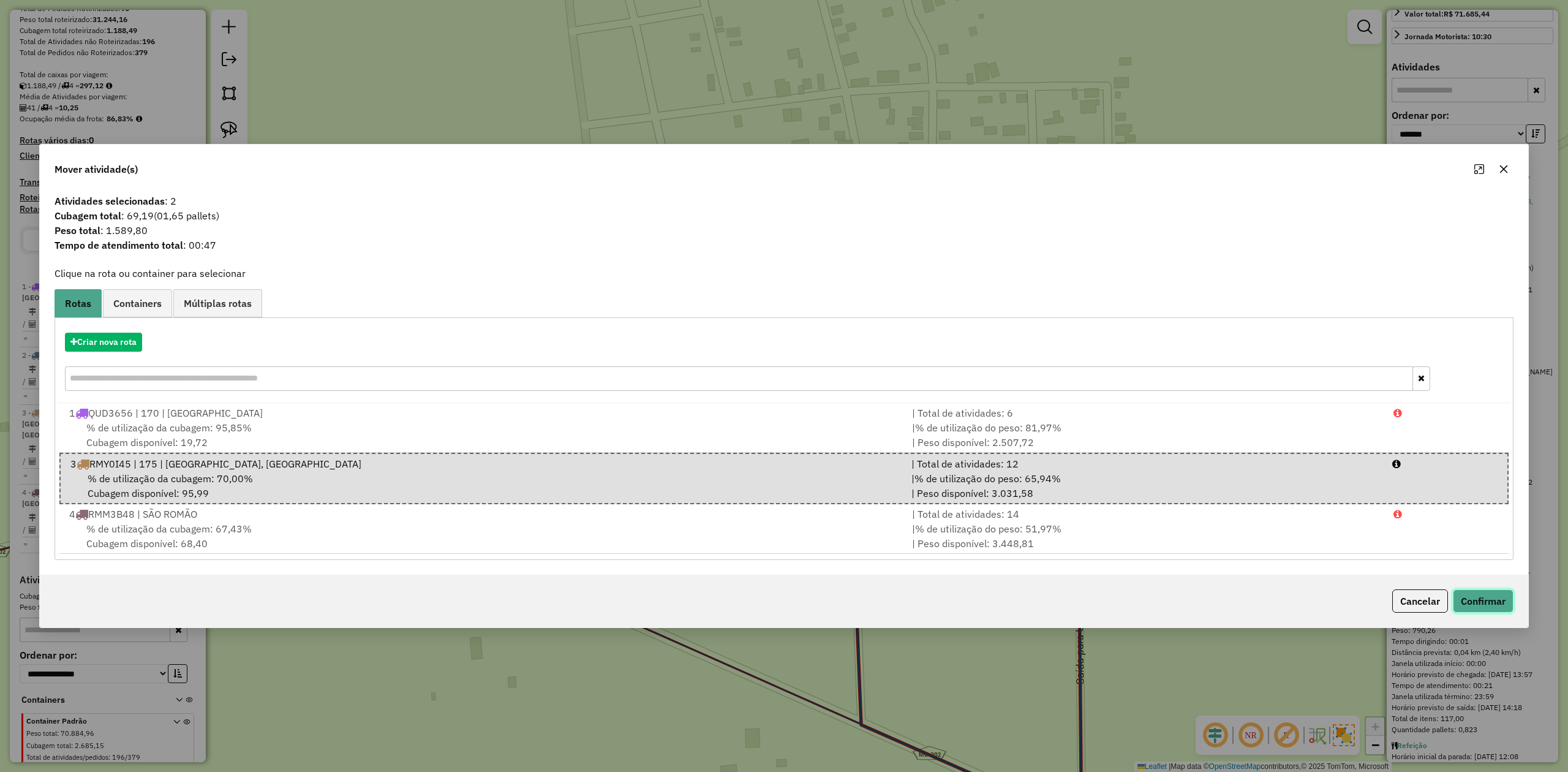
click at [1480, 601] on button "Confirmar" at bounding box center [1483, 601] width 60 height 24
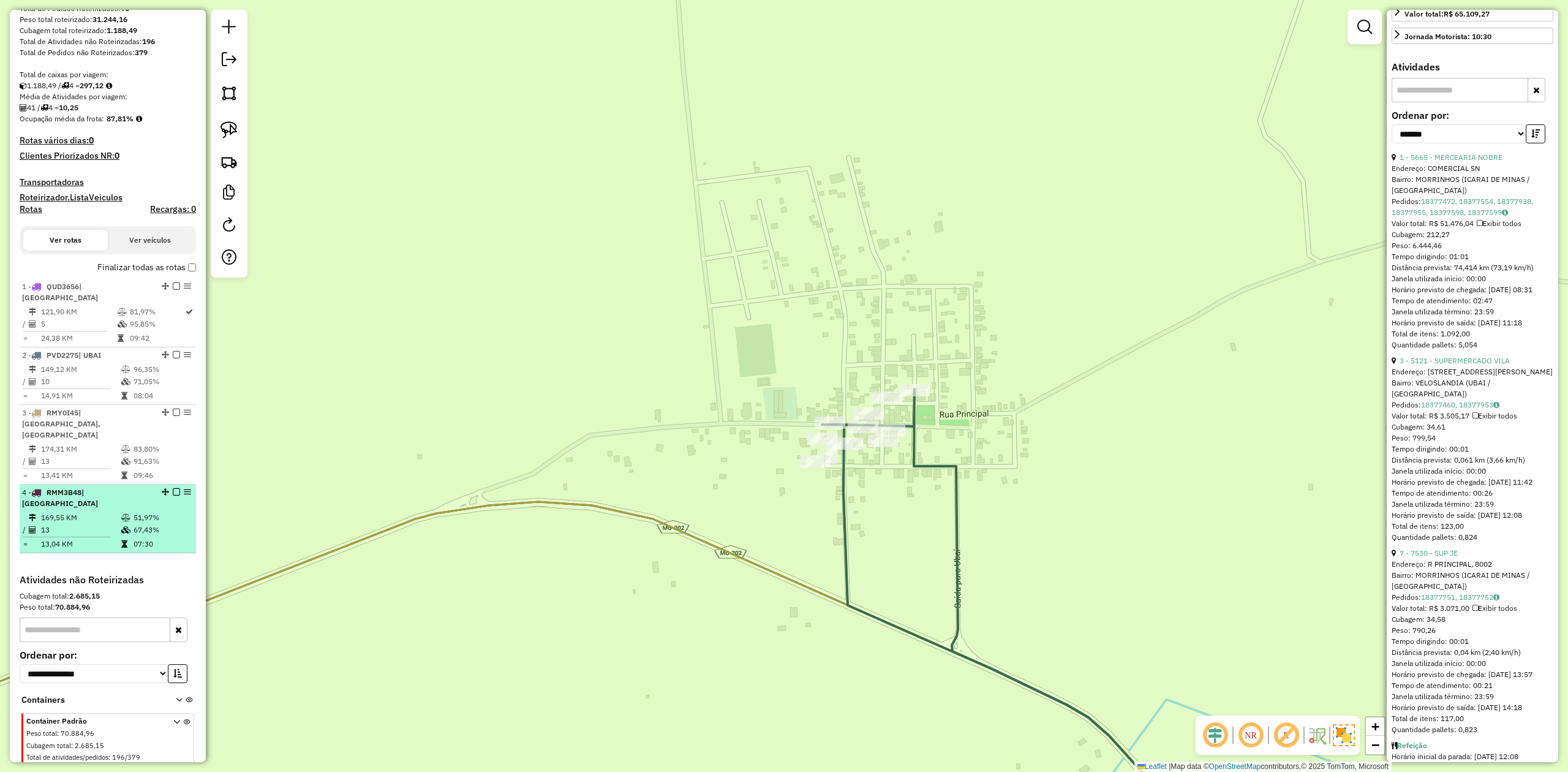
click at [62, 512] on td "169,55 KM" at bounding box center [81, 517] width 80 height 12
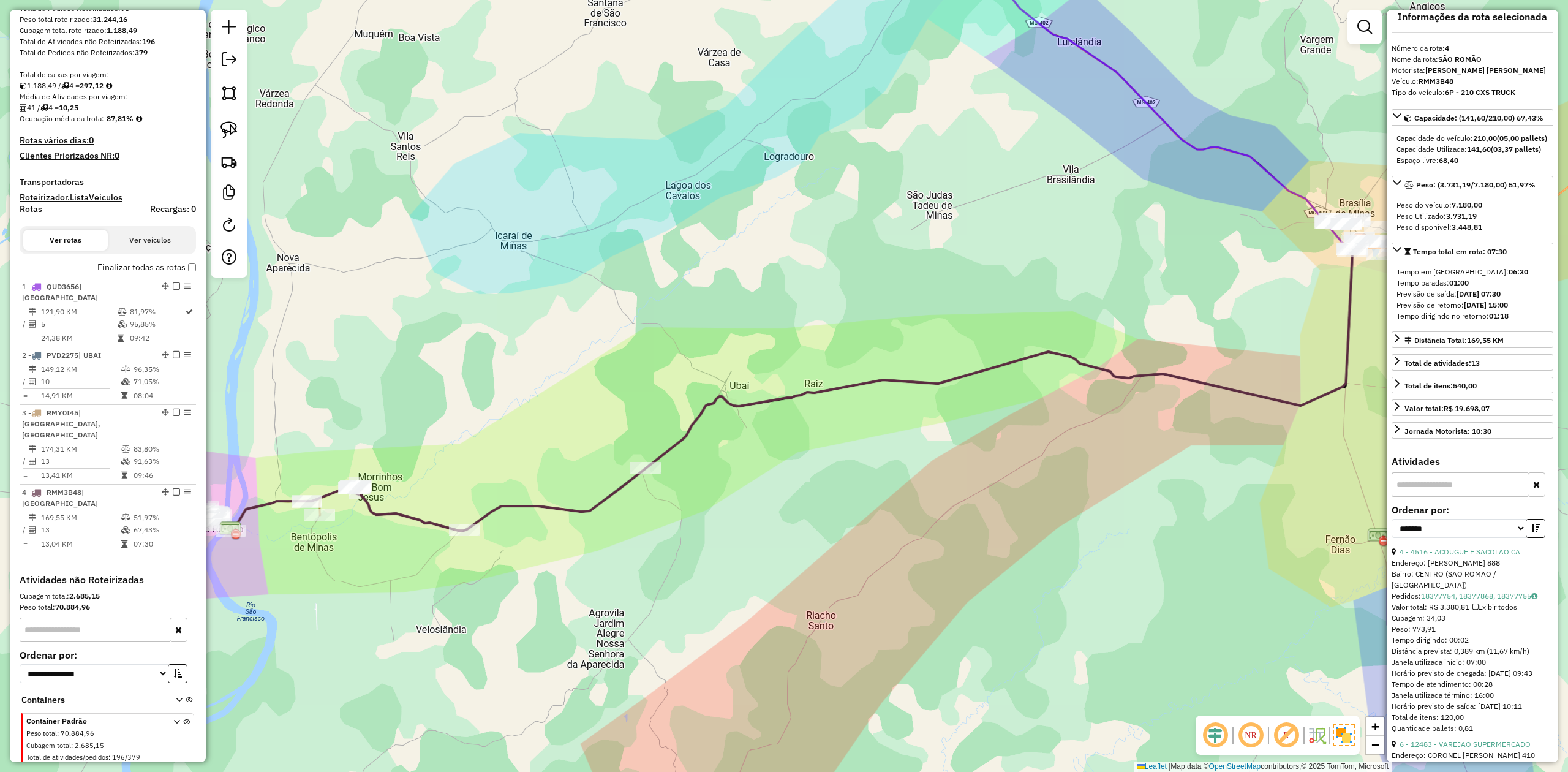
scroll to position [10, 0]
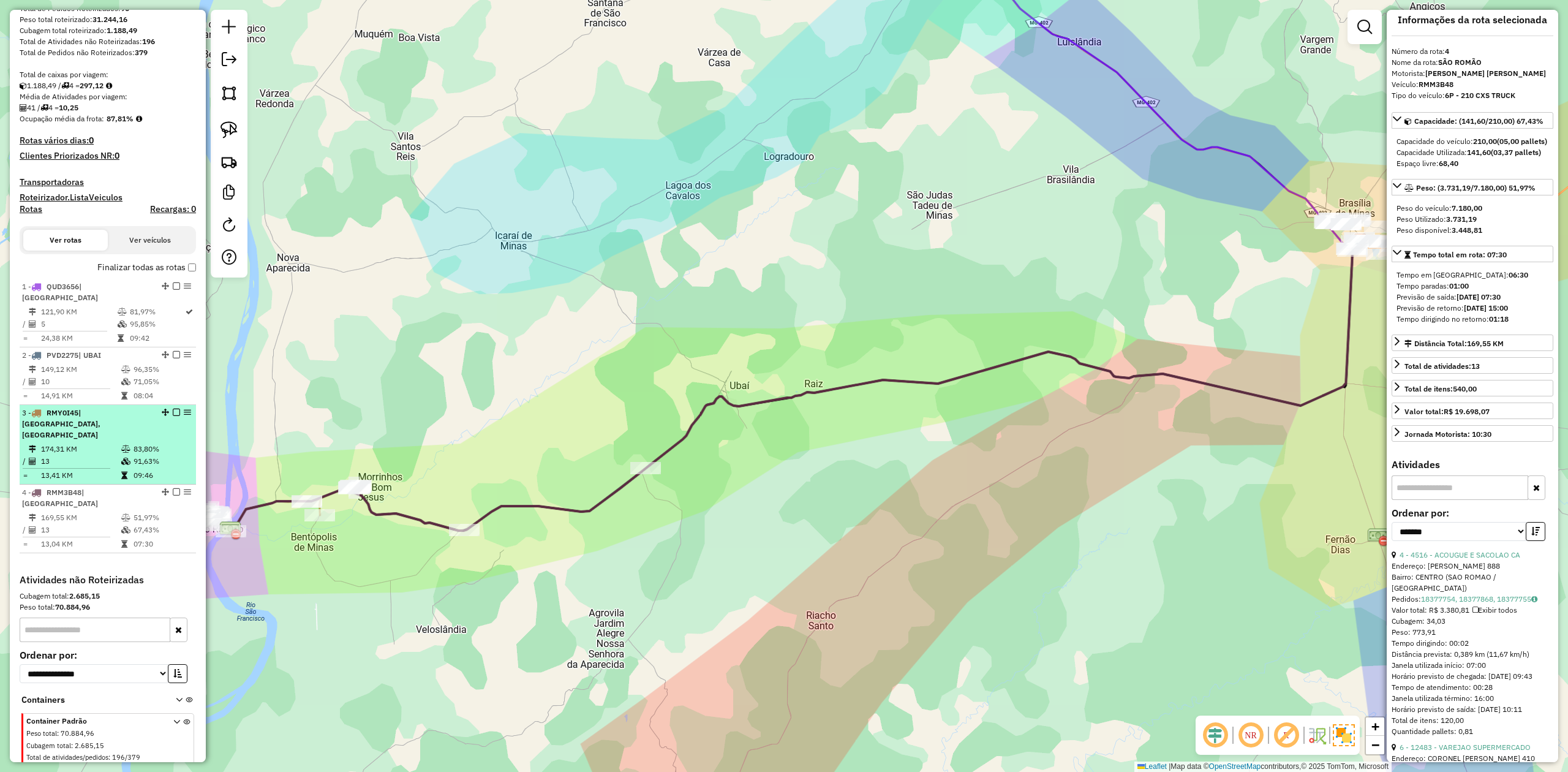
click at [89, 413] on div "3 - RMY0I45 | SÃO ROMÃO, UBAI" at bounding box center [87, 424] width 130 height 33
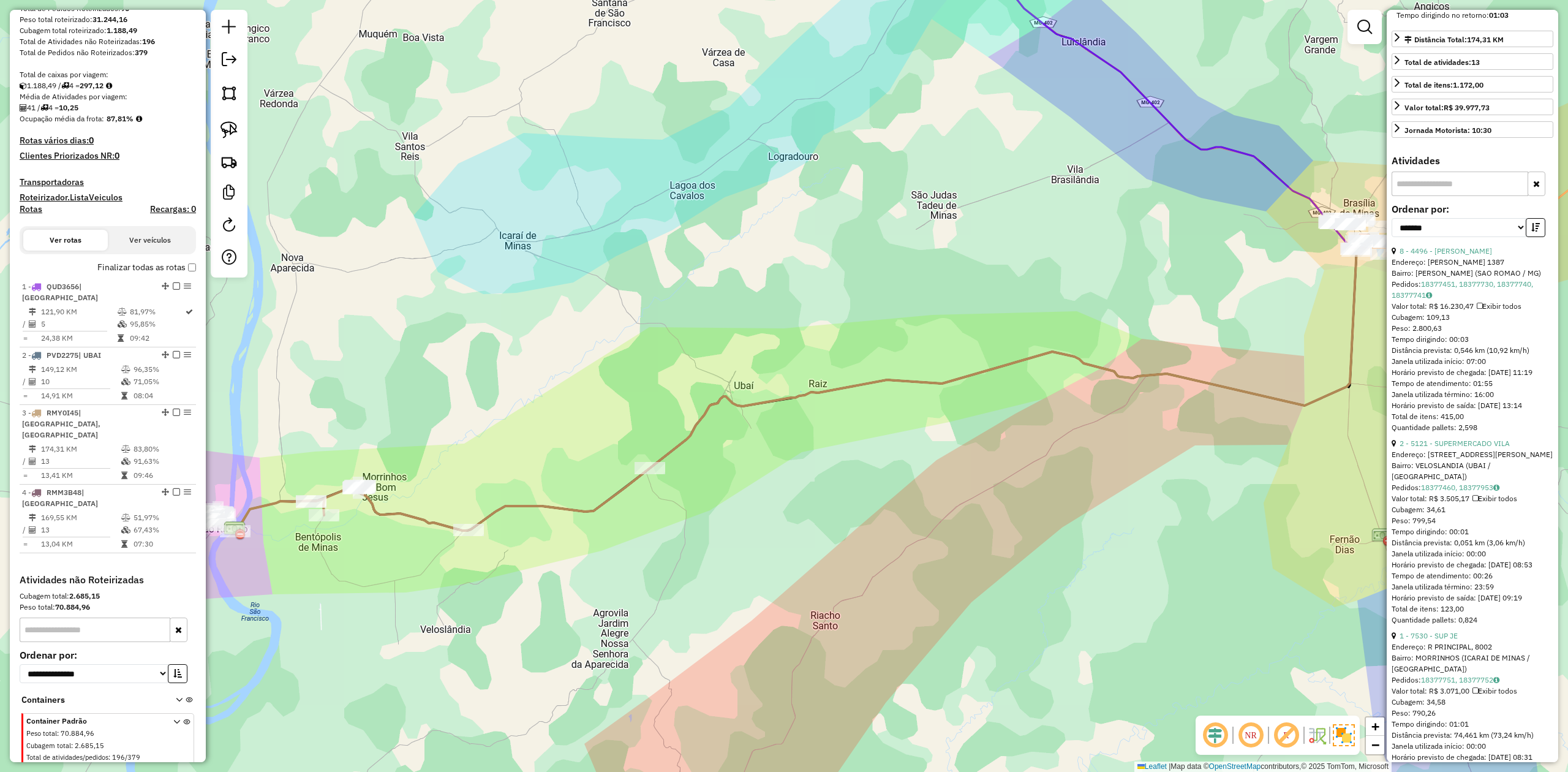
scroll to position [337, 0]
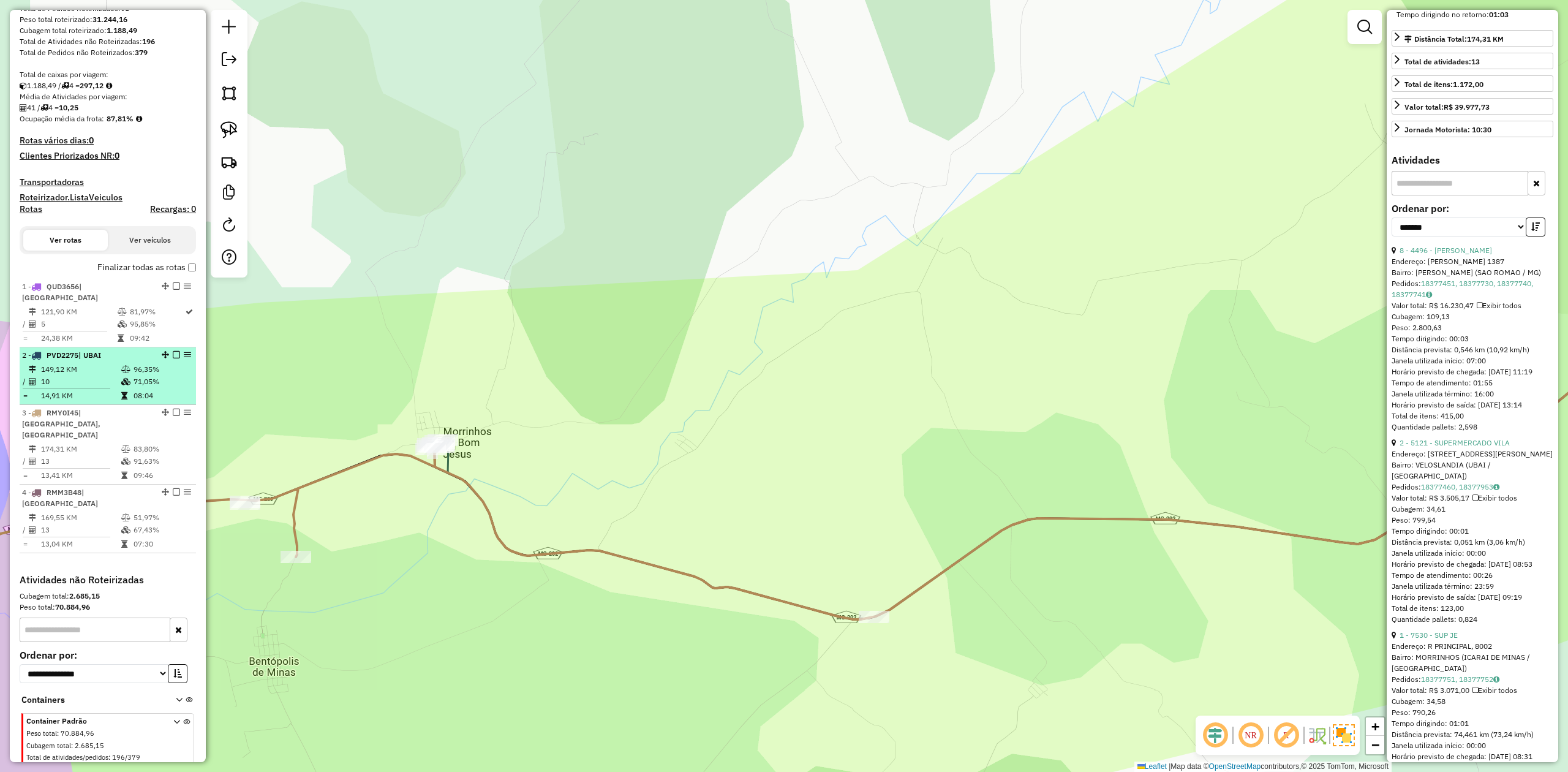
click at [87, 363] on td "149,12 KM" at bounding box center [81, 369] width 80 height 12
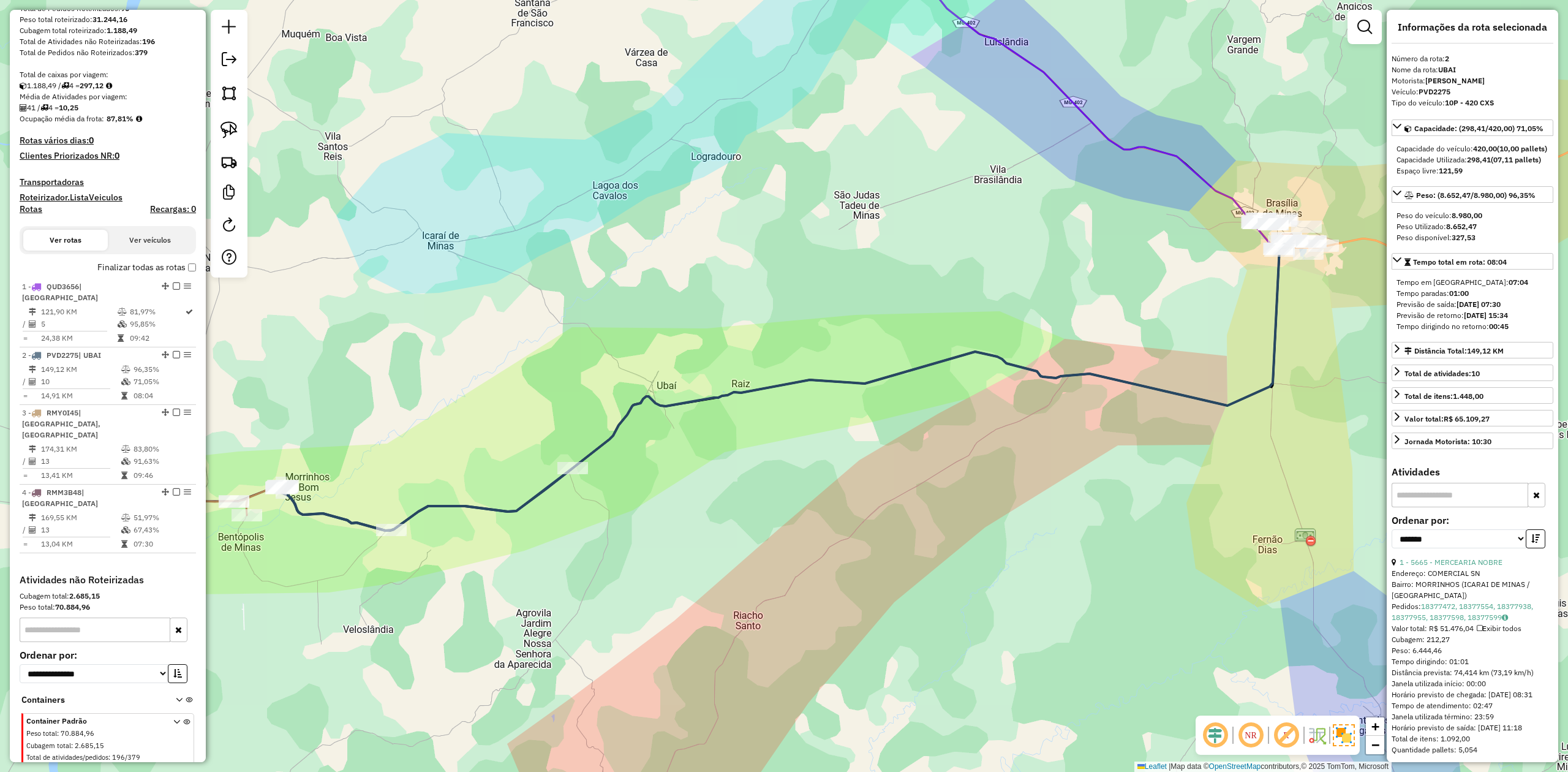
scroll to position [0, 0]
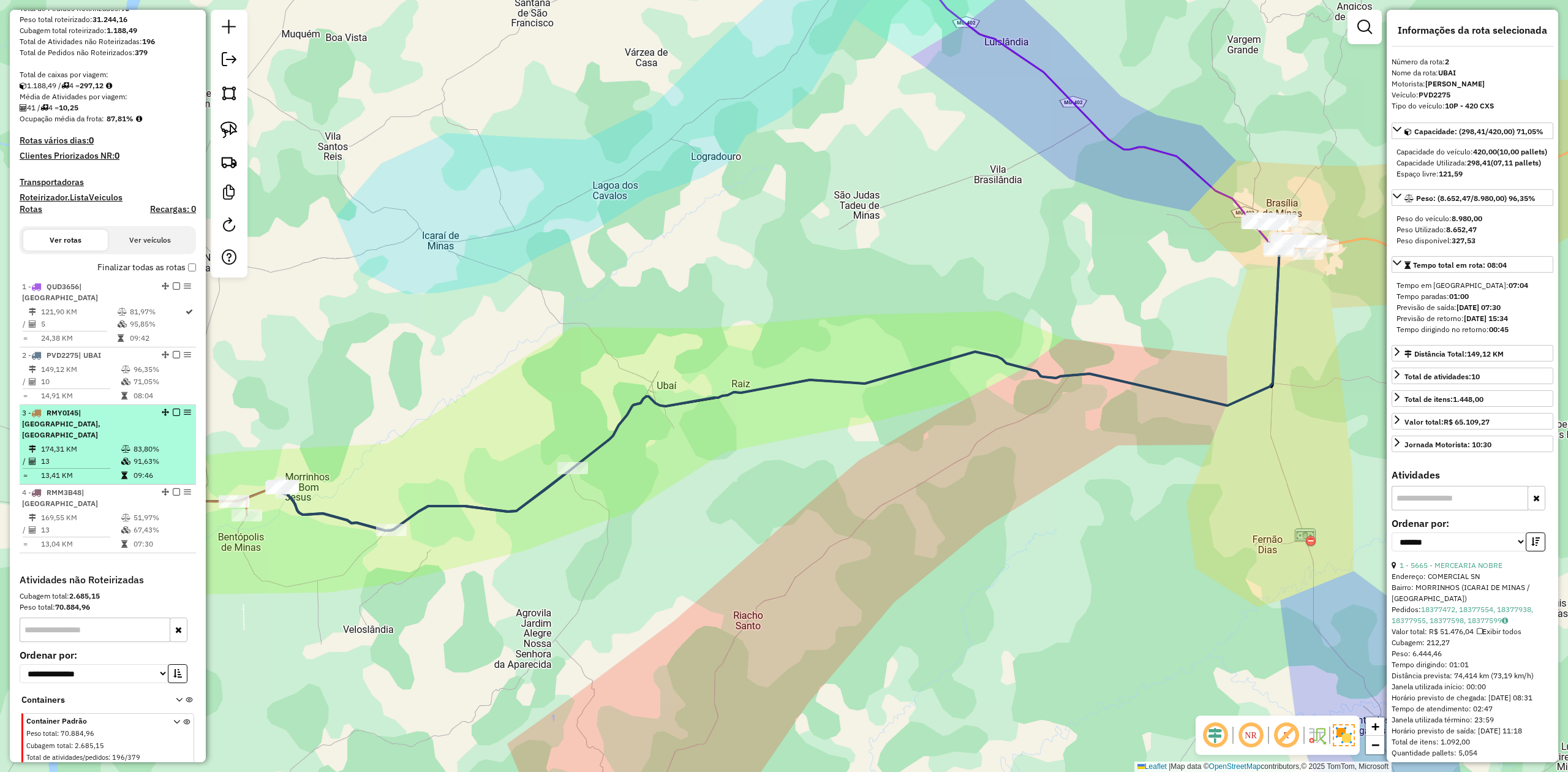
click at [64, 456] on td "13" at bounding box center [81, 461] width 80 height 12
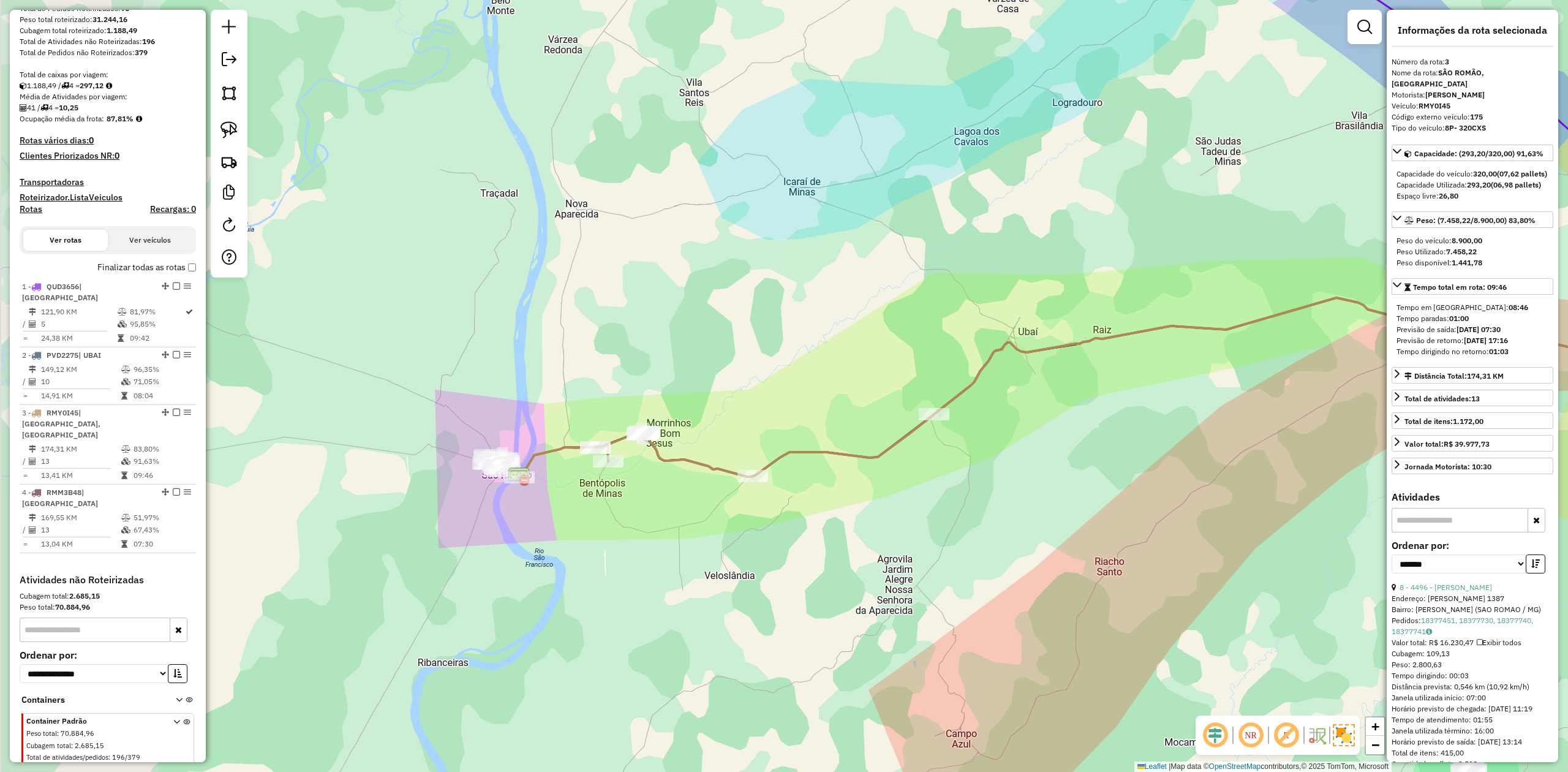
drag, startPoint x: 361, startPoint y: 621, endPoint x: 640, endPoint y: 570, distance: 283.6
click at [640, 570] on div "Janela de atendimento Grade de atendimento Capacidade Transportadoras Veículos …" at bounding box center [784, 386] width 1568 height 772
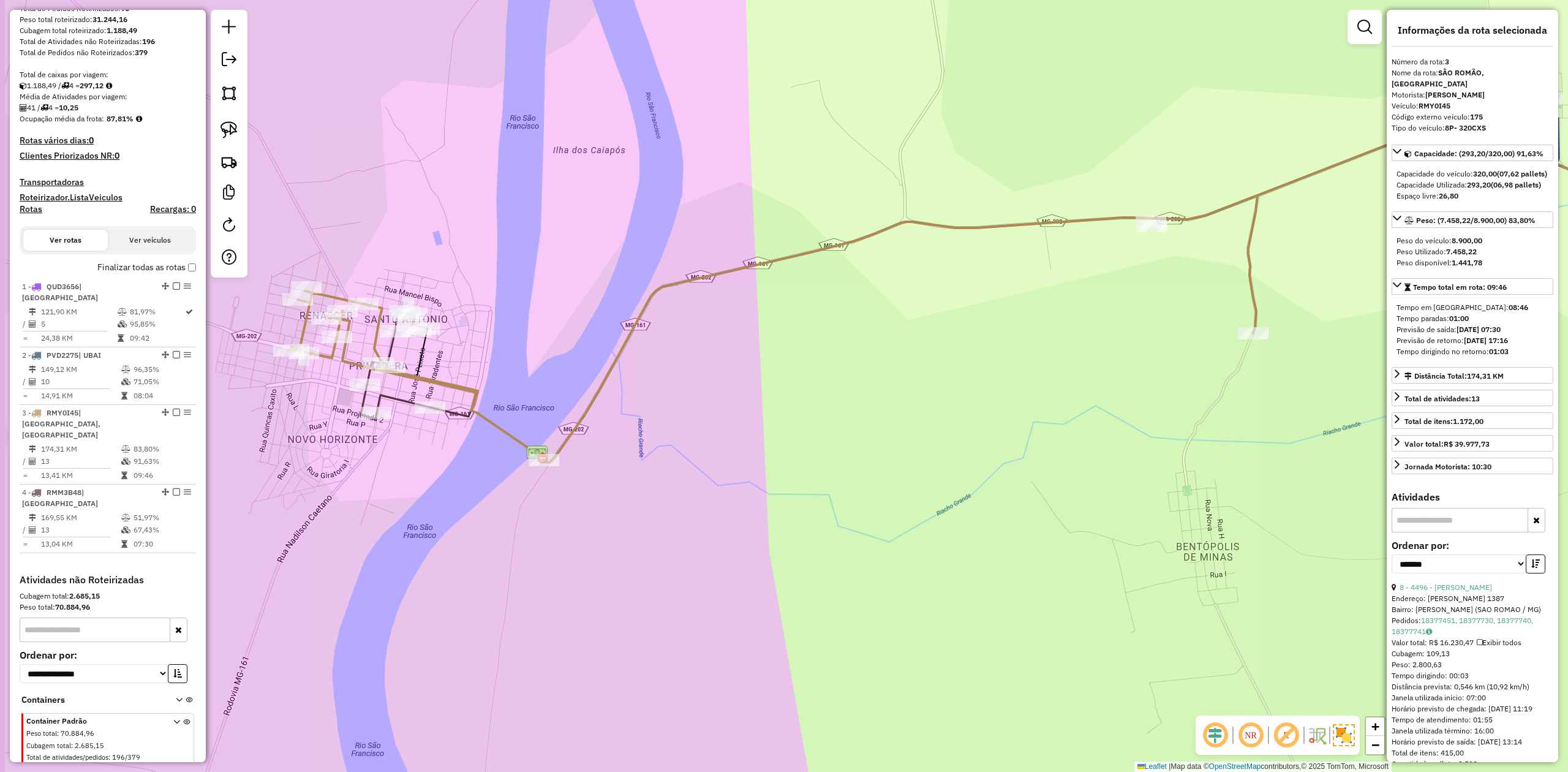
drag, startPoint x: 423, startPoint y: 516, endPoint x: 516, endPoint y: 573, distance: 109.1
click at [513, 572] on div "Janela de atendimento Grade de atendimento Capacidade Transportadoras Veículos …" at bounding box center [784, 386] width 1568 height 772
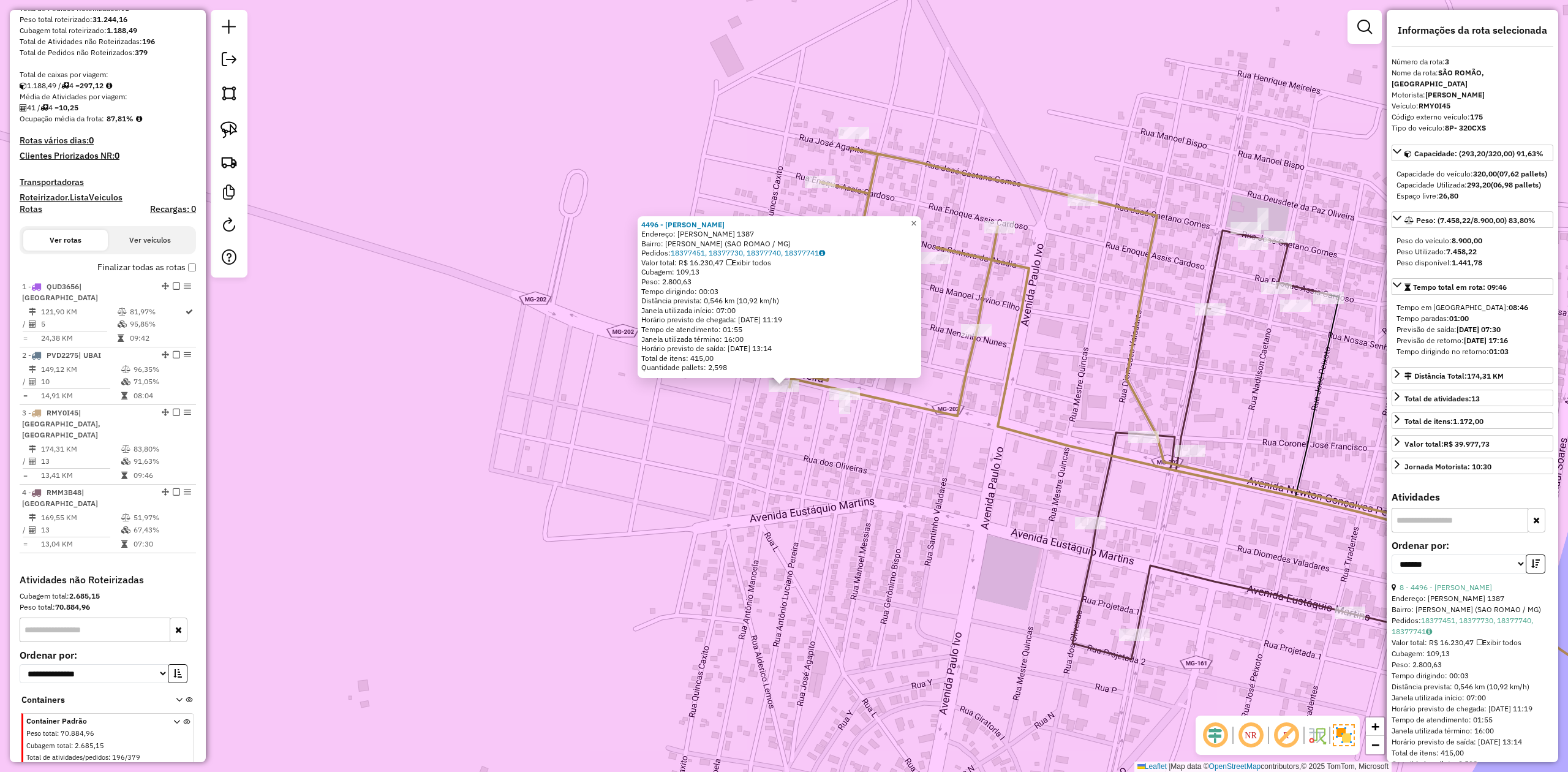
click at [917, 223] on span "×" at bounding box center [913, 223] width 6 height 10
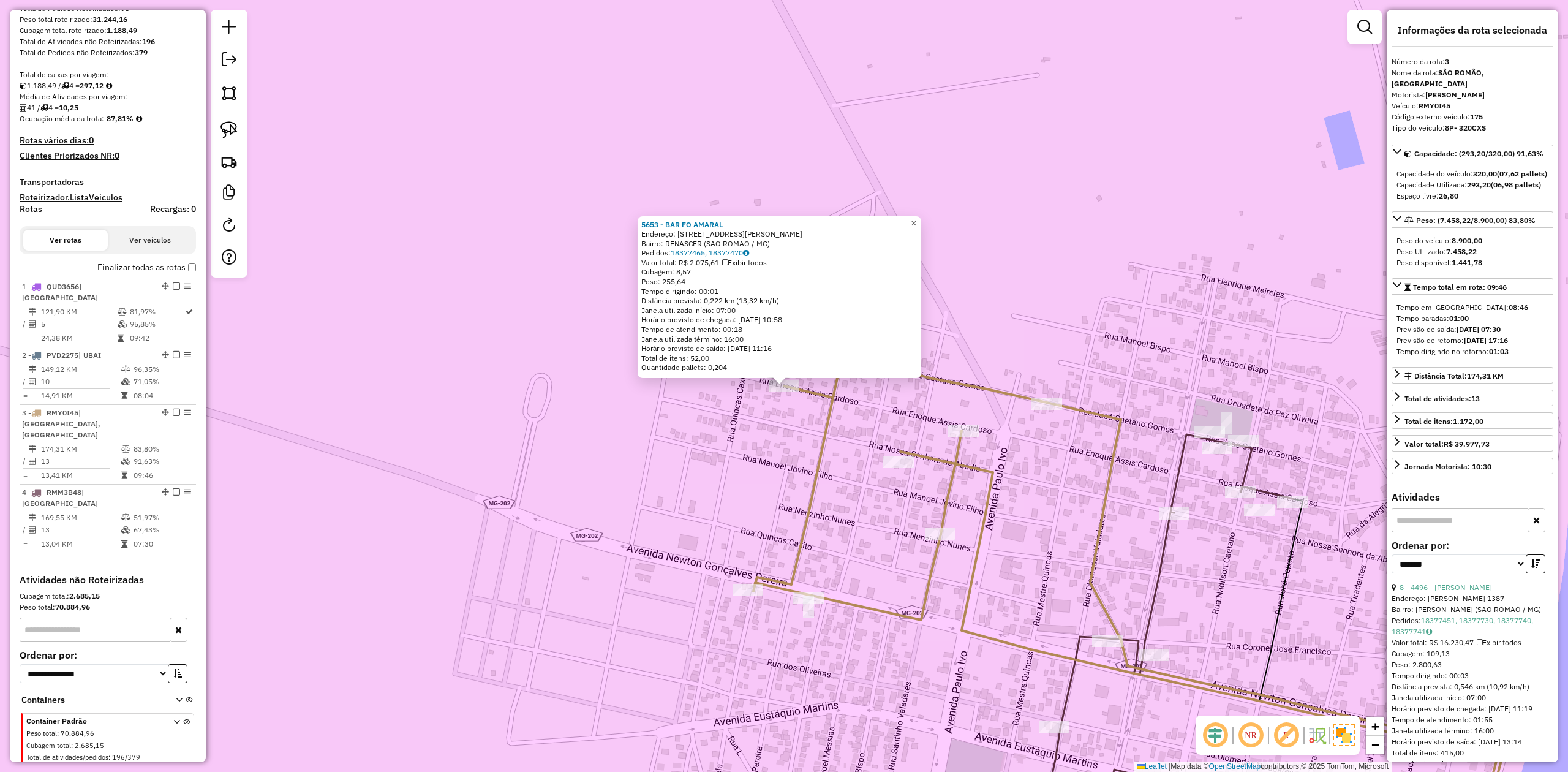
click at [917, 219] on span "×" at bounding box center [913, 223] width 6 height 10
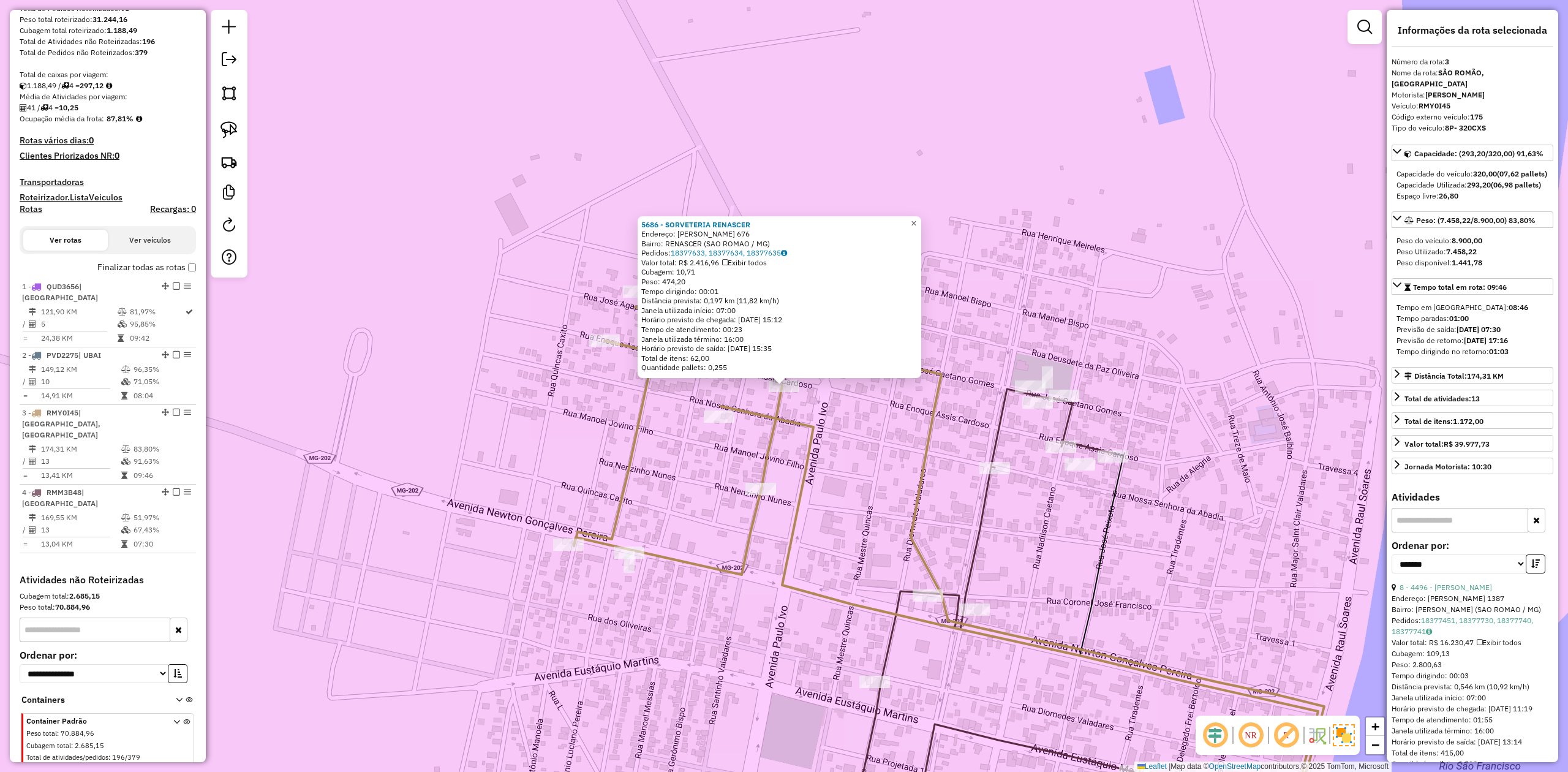
click at [917, 221] on span "×" at bounding box center [913, 223] width 6 height 10
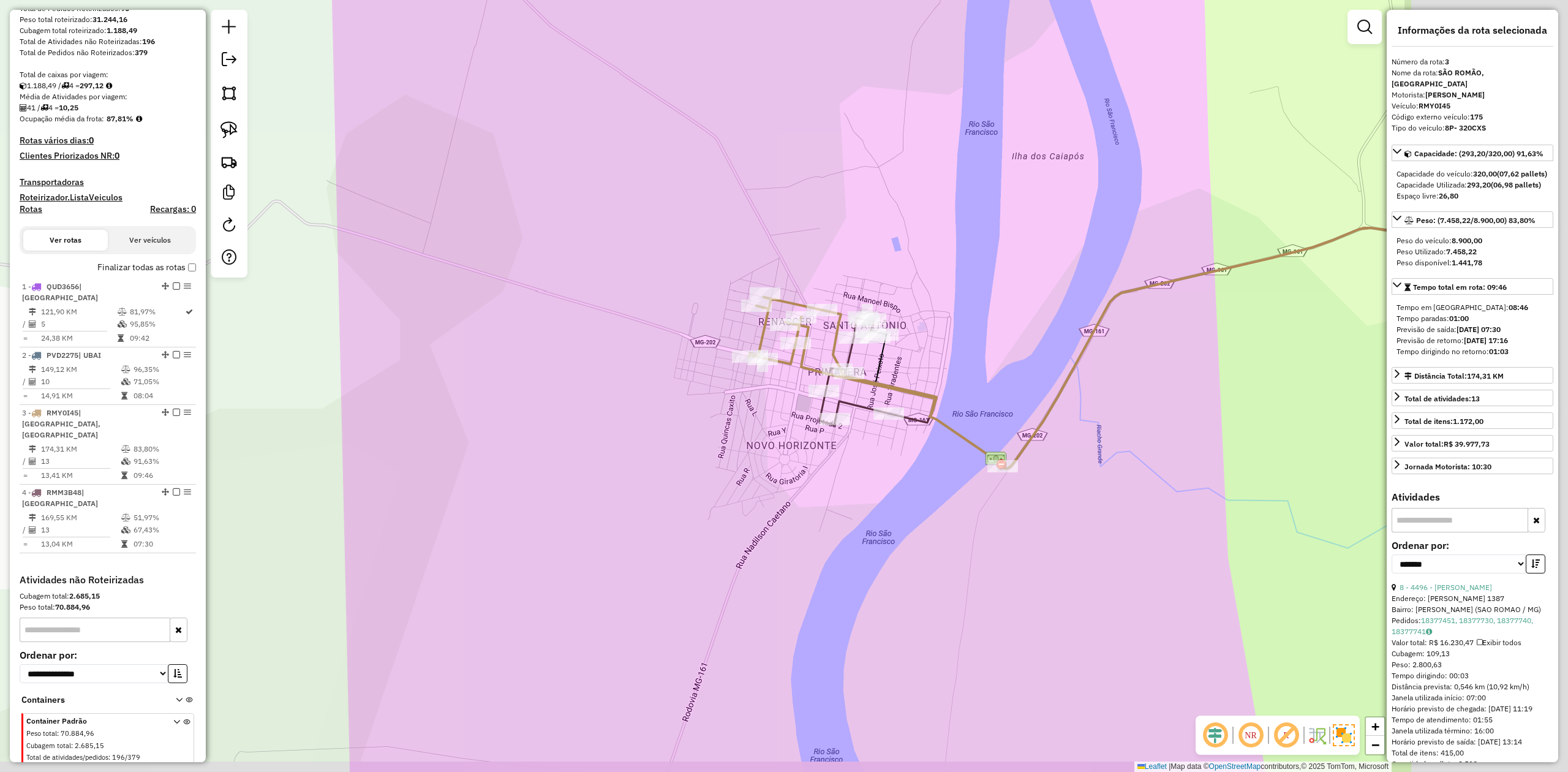
drag, startPoint x: 1301, startPoint y: 417, endPoint x: 889, endPoint y: 360, distance: 415.9
click at [936, 360] on div "Janela de atendimento Grade de atendimento Capacidade Transportadoras Veículos …" at bounding box center [784, 386] width 1568 height 772
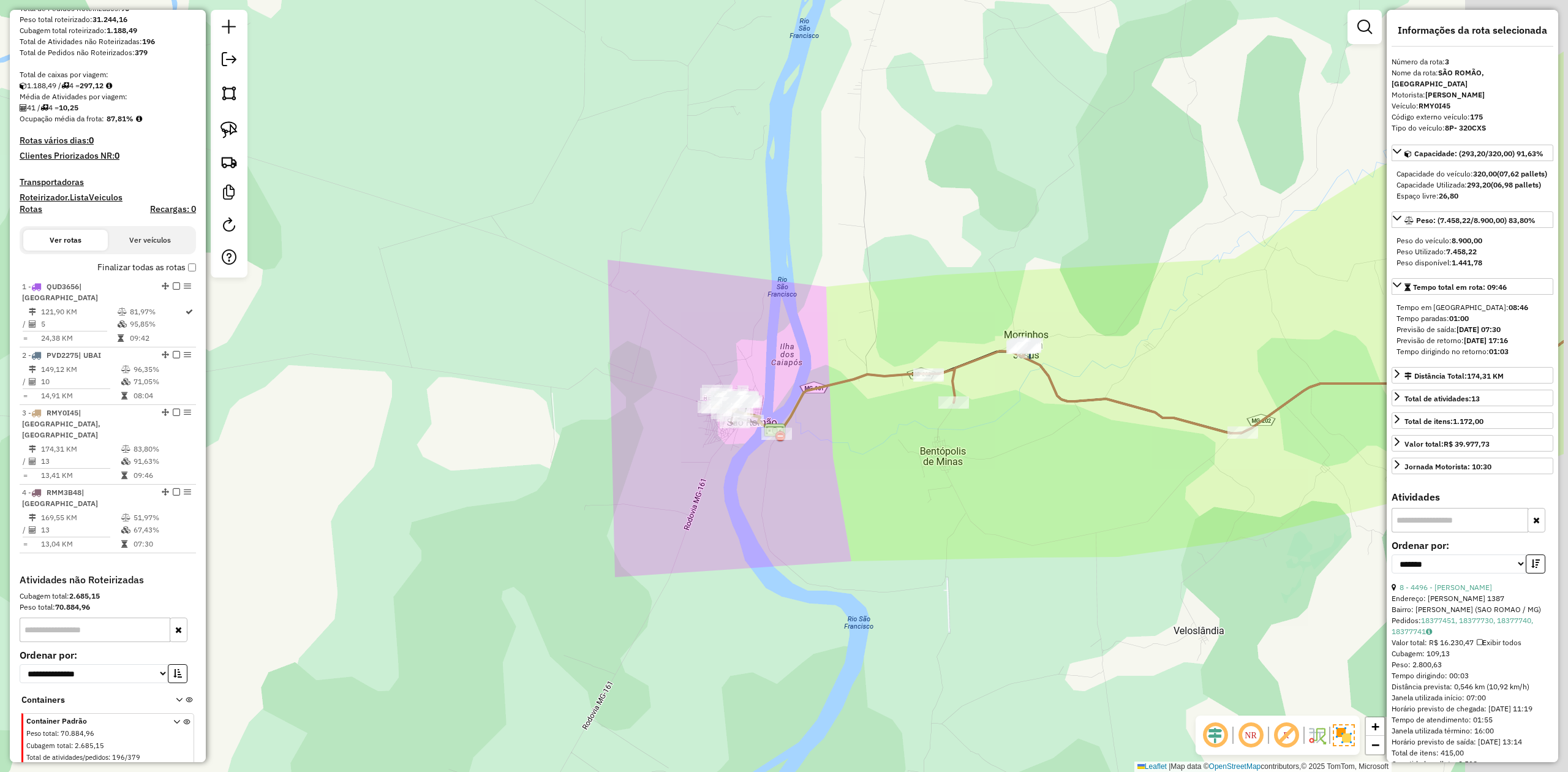
drag, startPoint x: 1184, startPoint y: 467, endPoint x: 947, endPoint y: 514, distance: 241.6
click at [950, 513] on div "Janela de atendimento Grade de atendimento Capacidade Transportadoras Veículos …" at bounding box center [784, 386] width 1568 height 772
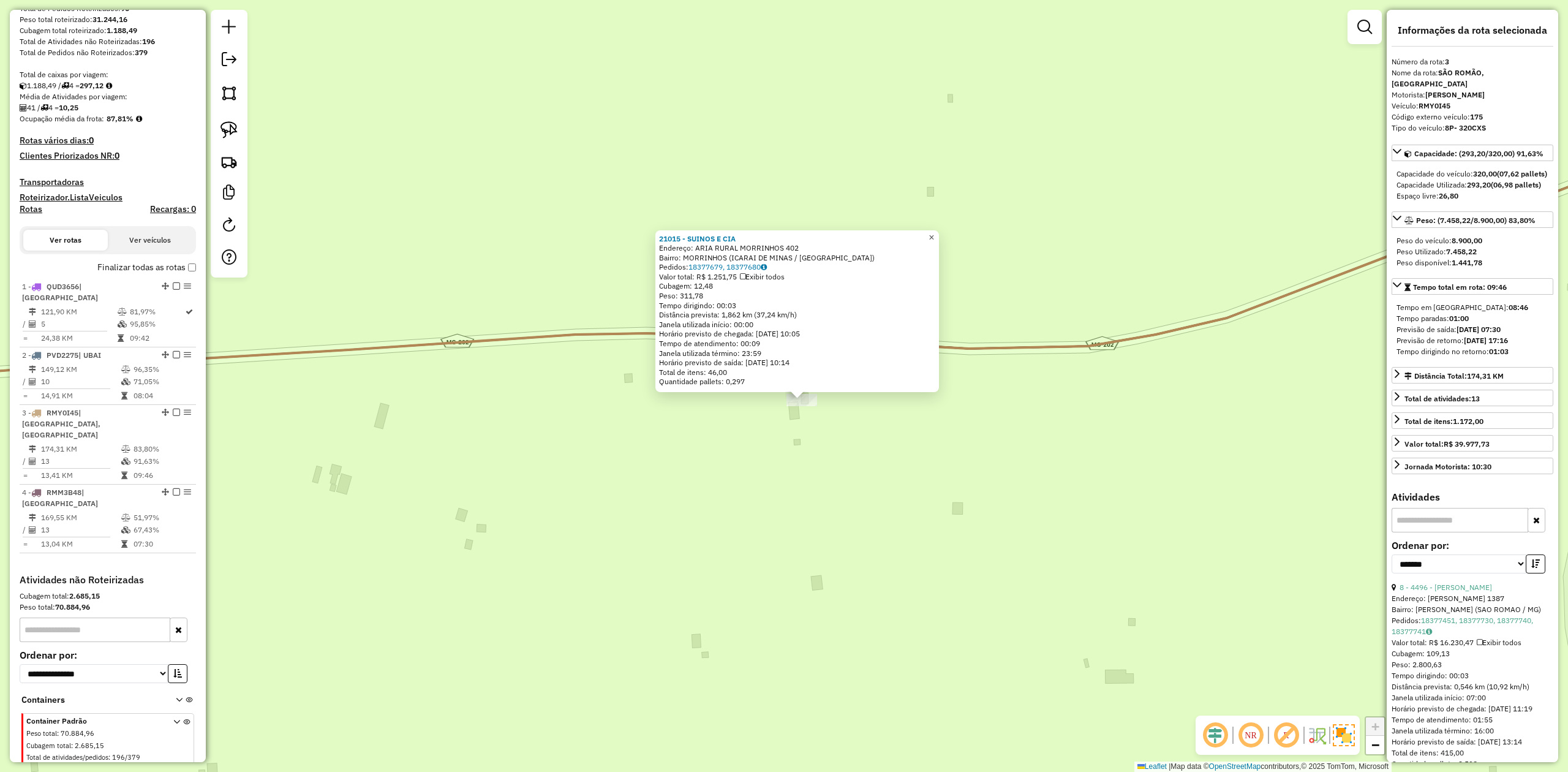
click at [934, 232] on span "×" at bounding box center [931, 237] width 6 height 10
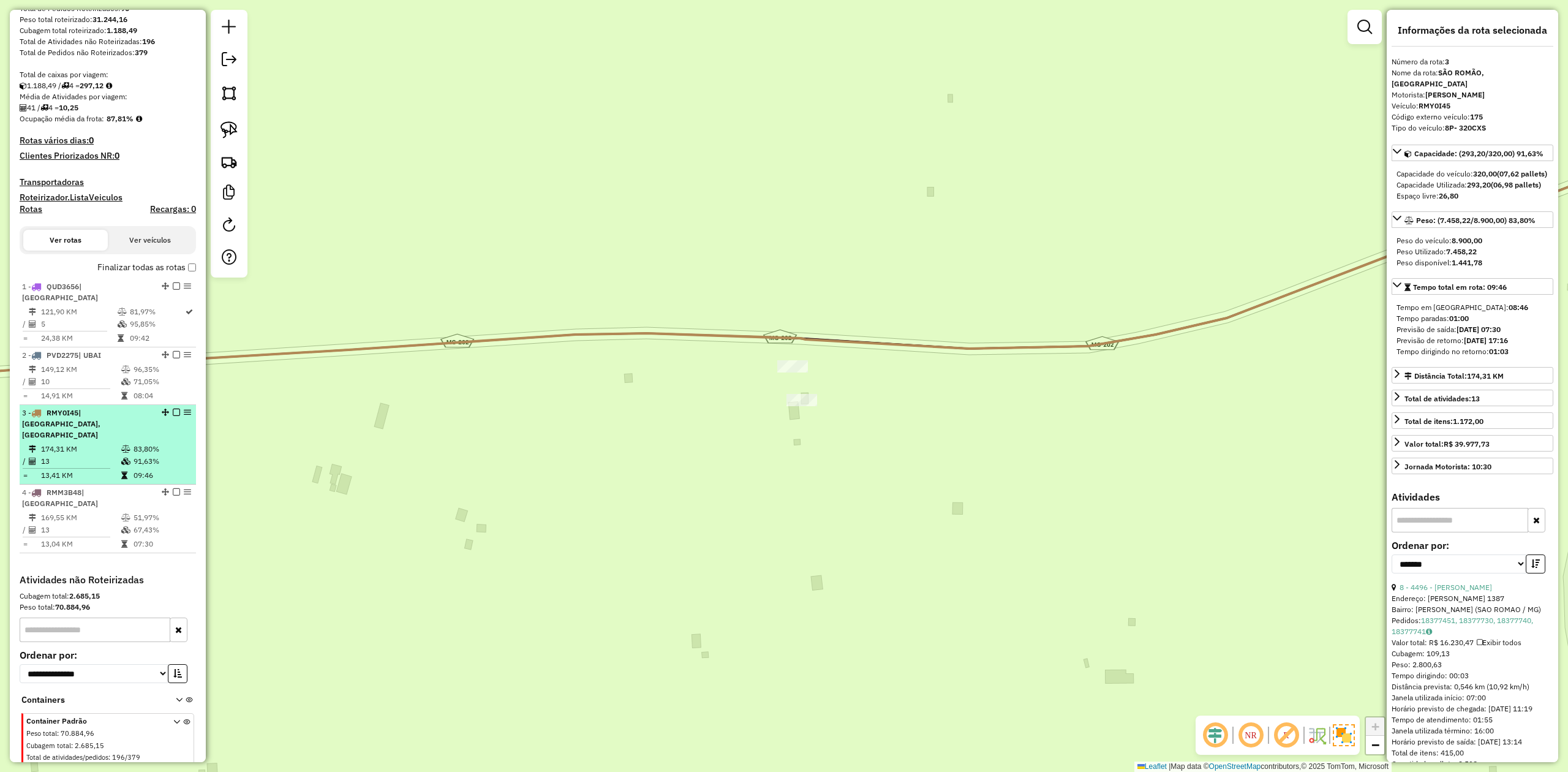
click at [116, 443] on td "174,31 KM" at bounding box center [81, 449] width 80 height 12
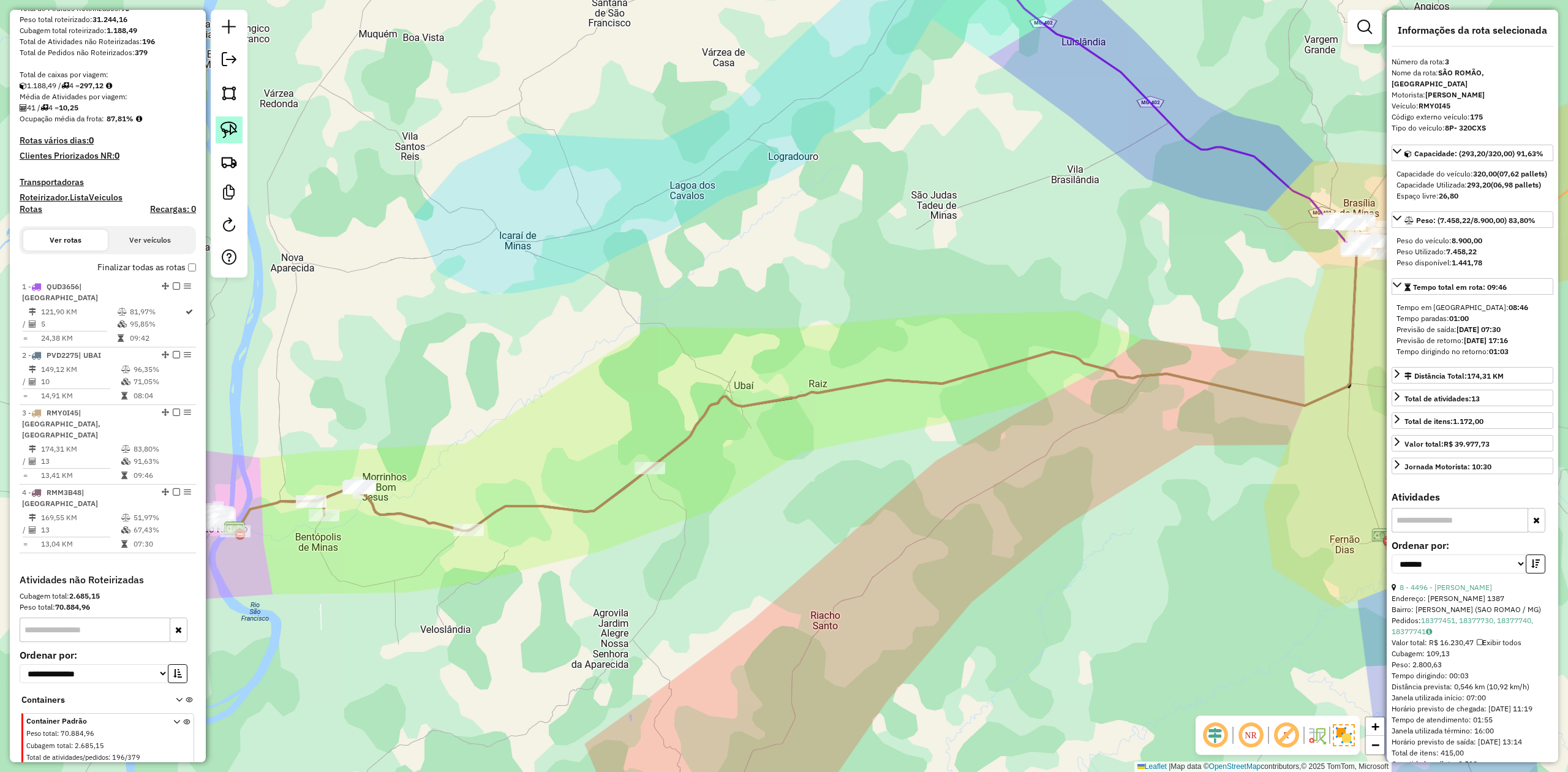
click at [233, 131] on img at bounding box center [229, 130] width 17 height 17
drag, startPoint x: 302, startPoint y: 540, endPoint x: 275, endPoint y: 451, distance: 93.0
click at [224, 137] on img at bounding box center [229, 130] width 17 height 17
drag, startPoint x: 299, startPoint y: 516, endPoint x: 324, endPoint y: 535, distance: 31.4
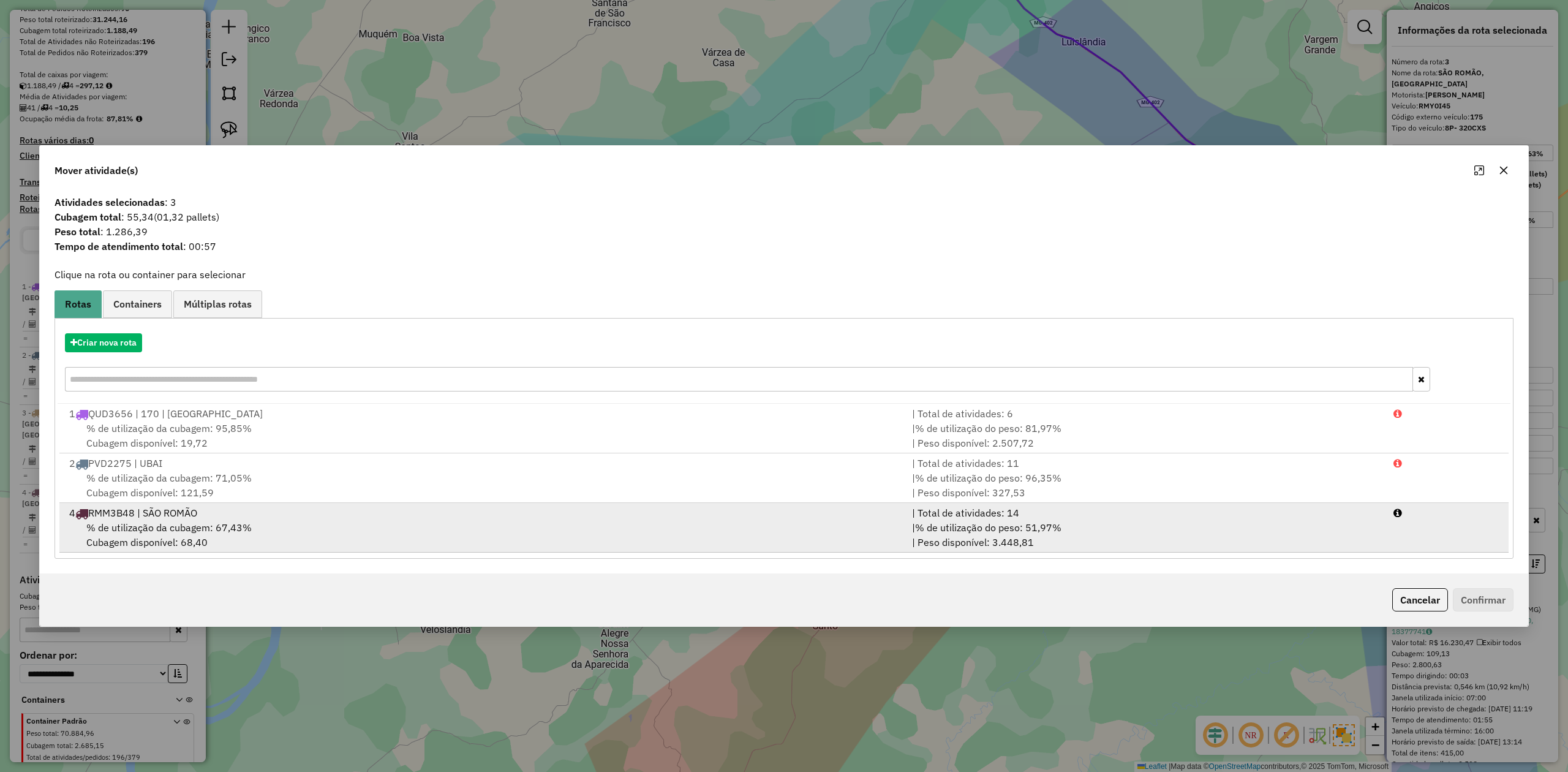
click at [174, 524] on span "% de utilização da cubagem: 67,43%" at bounding box center [169, 528] width 165 height 12
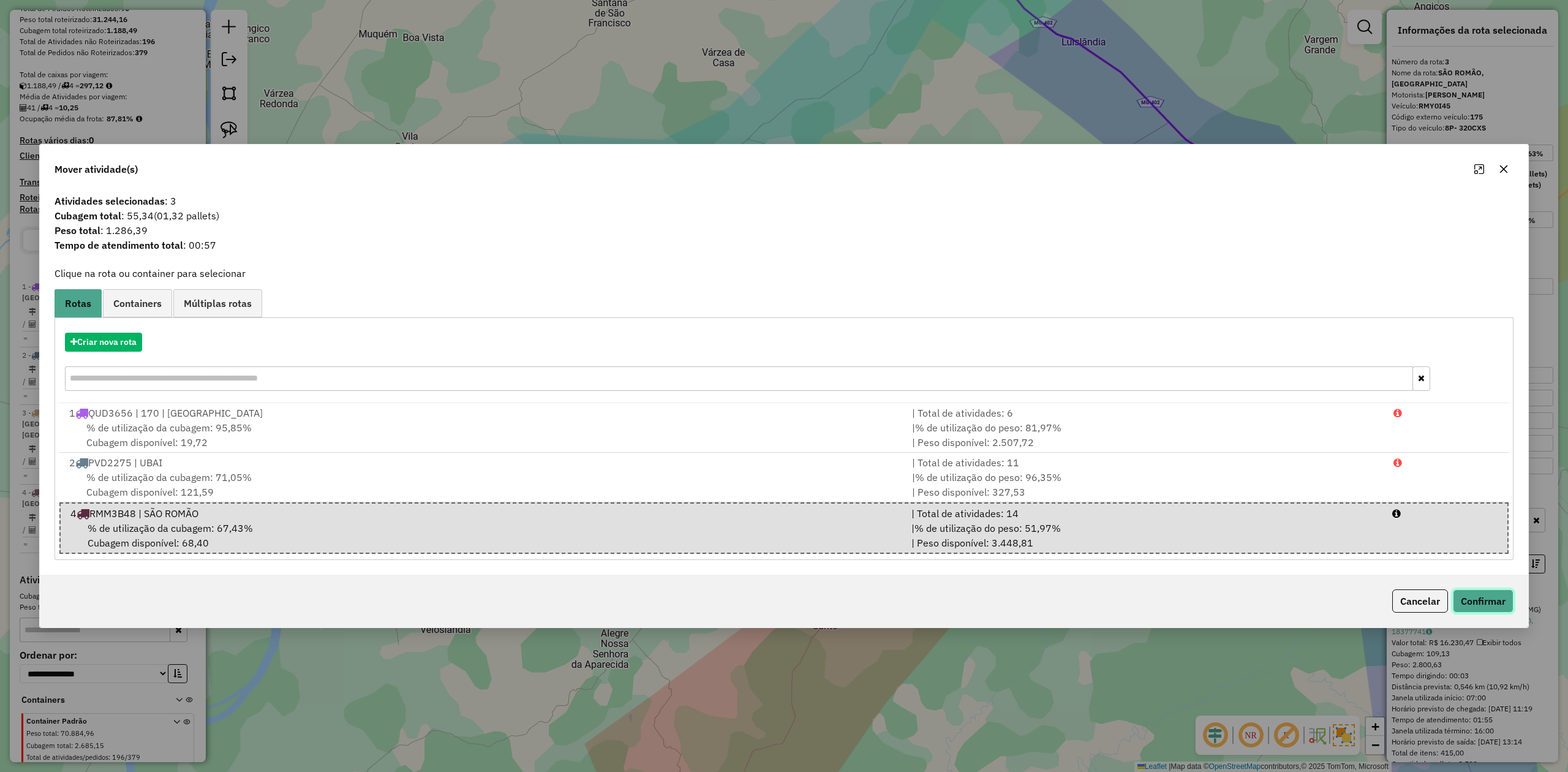
click at [1478, 601] on button "Confirmar" at bounding box center [1483, 601] width 60 height 24
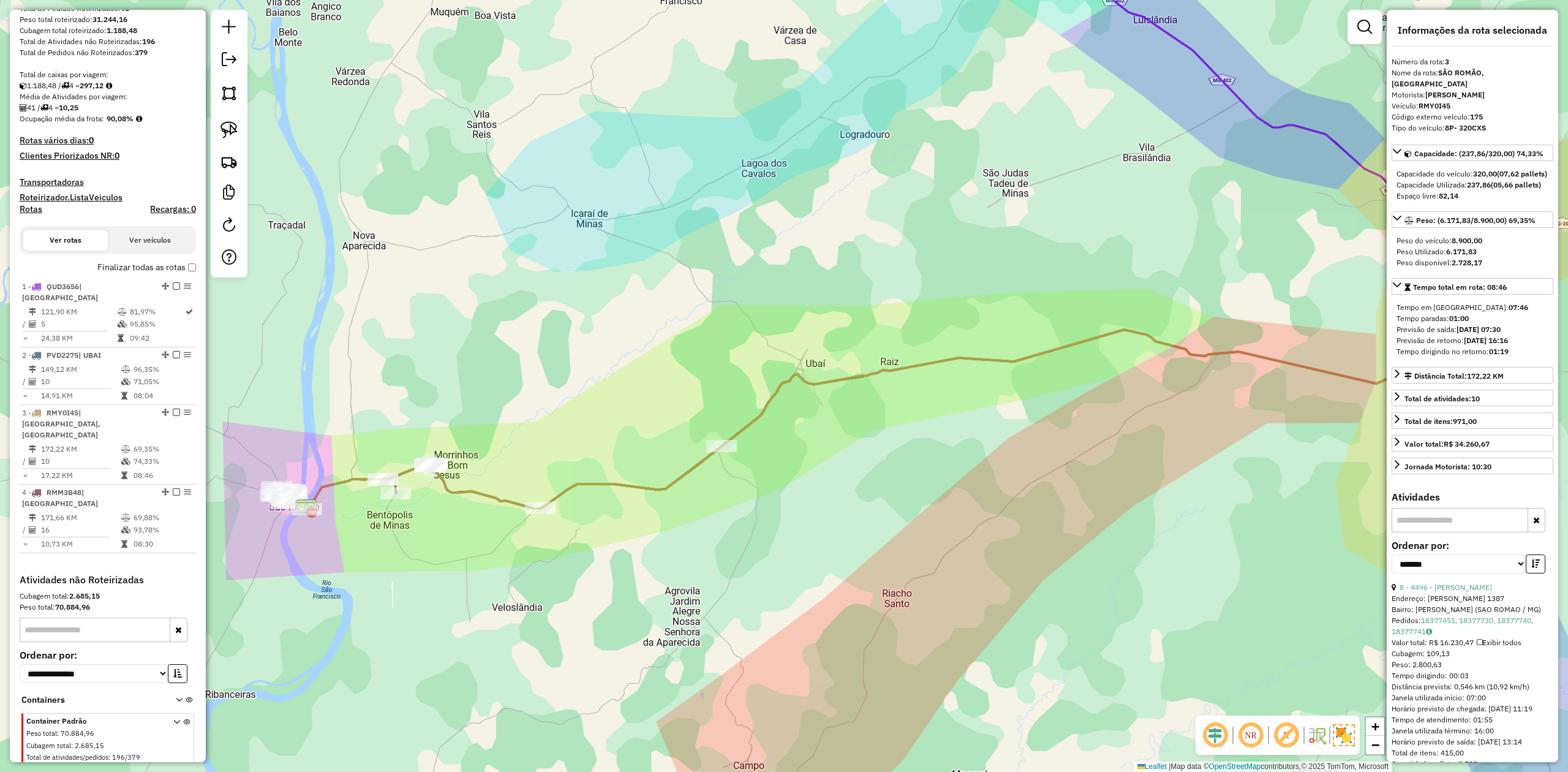
drag, startPoint x: 579, startPoint y: 689, endPoint x: 790, endPoint y: 657, distance: 213.4
click at [790, 657] on div "Janela de atendimento Grade de atendimento Capacidade Transportadoras Veículos …" at bounding box center [784, 386] width 1568 height 772
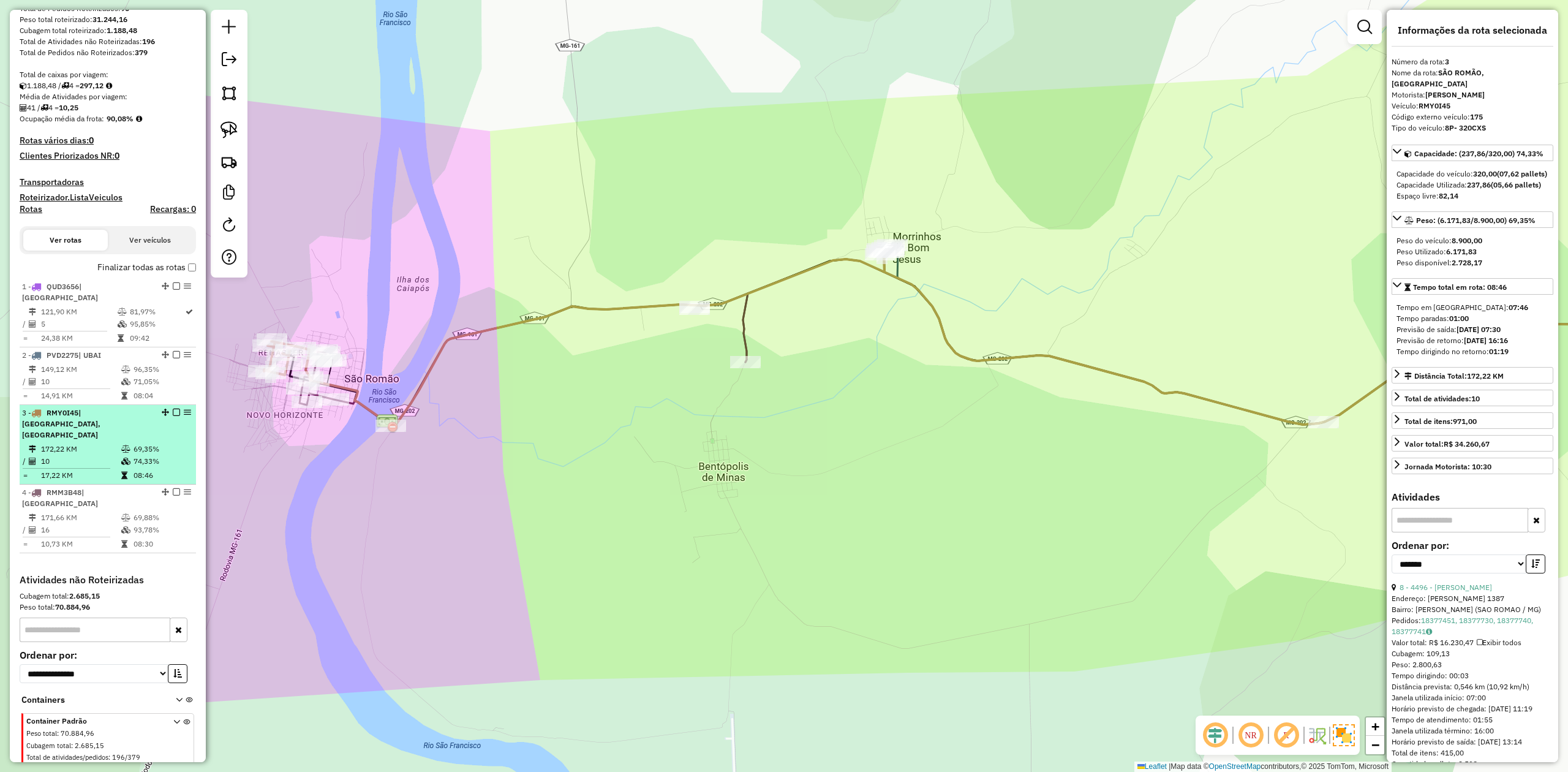
click at [81, 456] on td "10" at bounding box center [81, 461] width 80 height 12
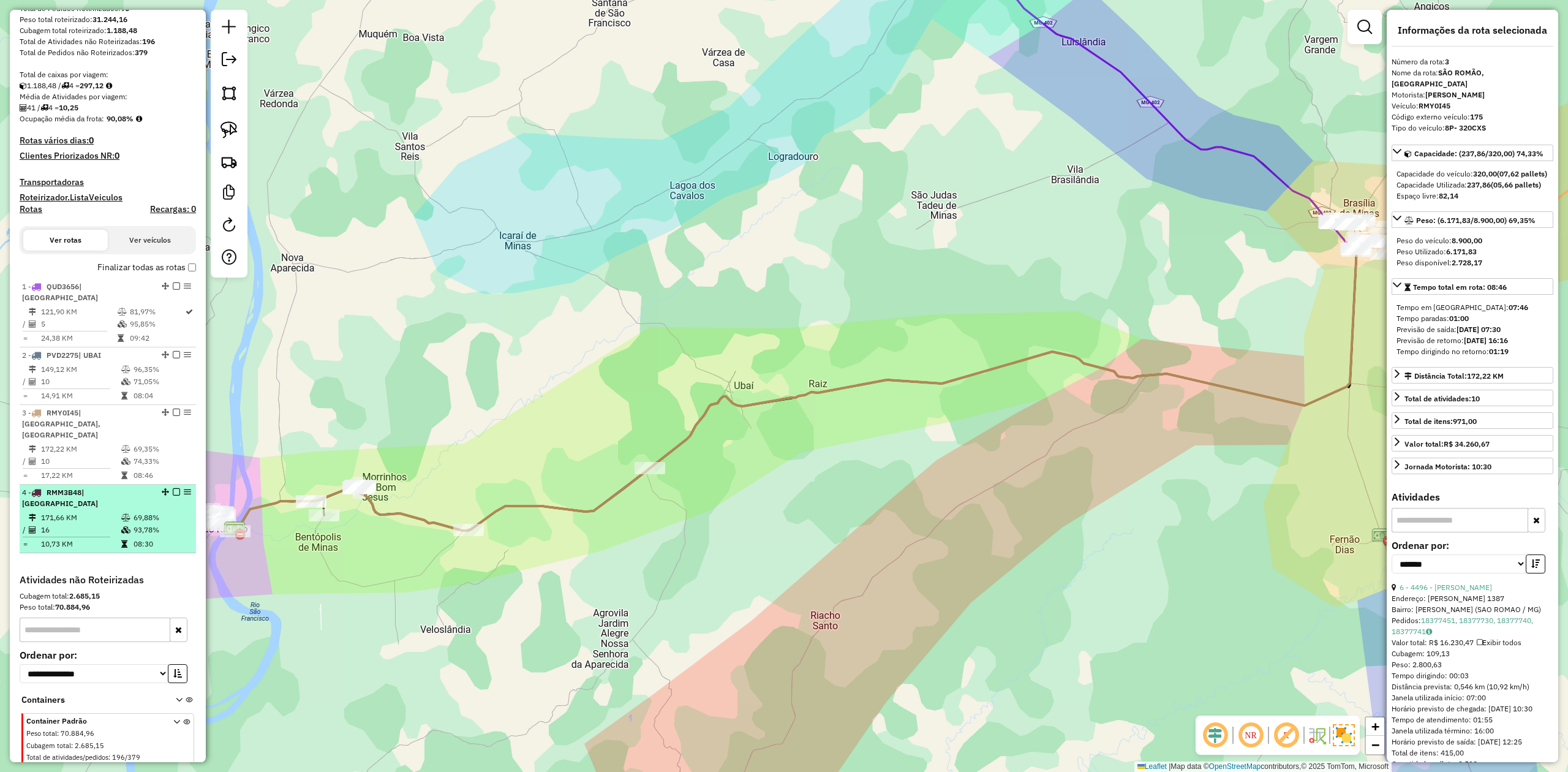
click at [74, 524] on td "16" at bounding box center [81, 530] width 80 height 12
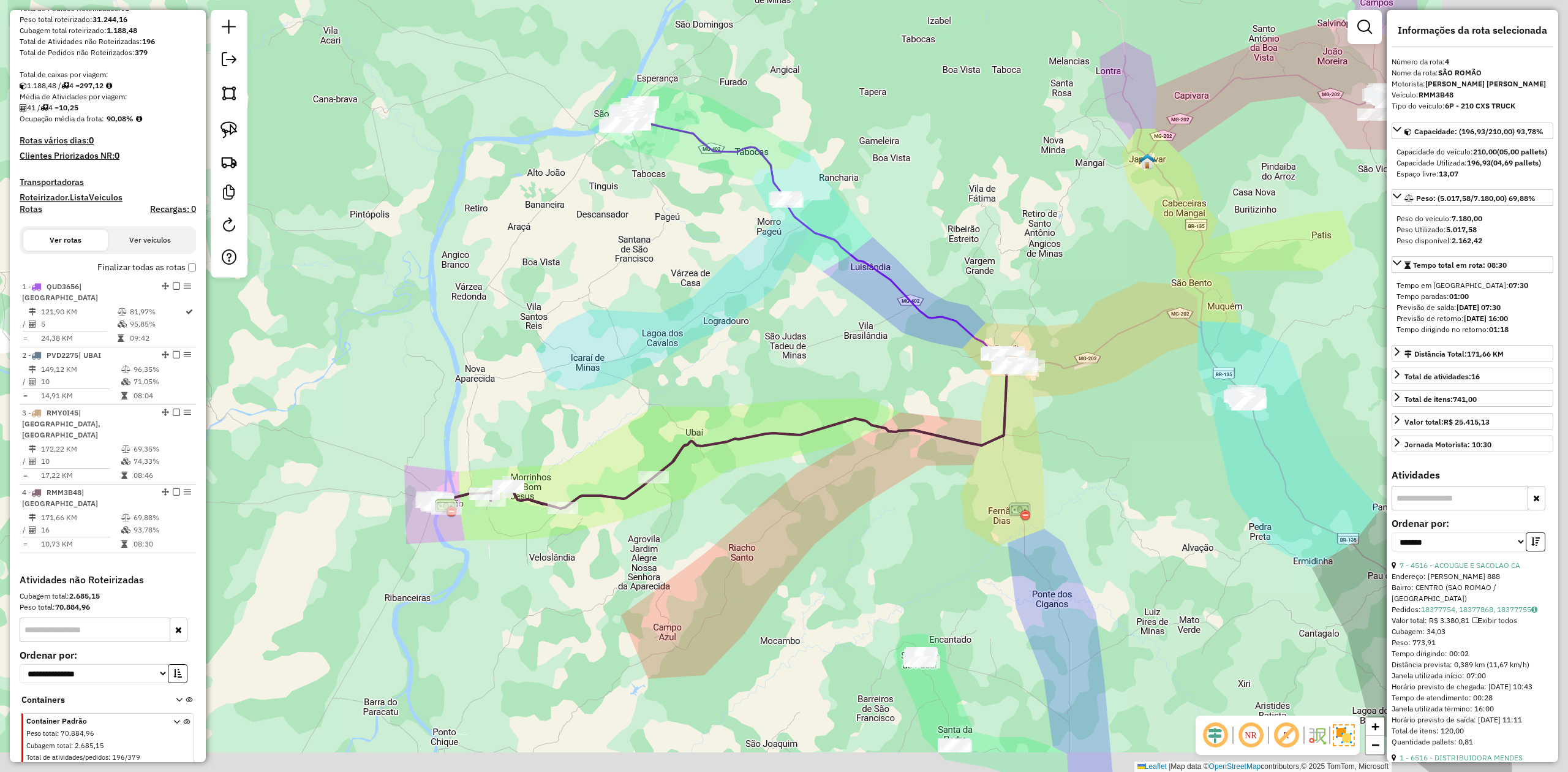
drag, startPoint x: 1097, startPoint y: 606, endPoint x: 844, endPoint y: 552, distance: 258.7
click at [852, 556] on div "Janela de atendimento Grade de atendimento Capacidade Transportadoras Veículos …" at bounding box center [784, 386] width 1568 height 772
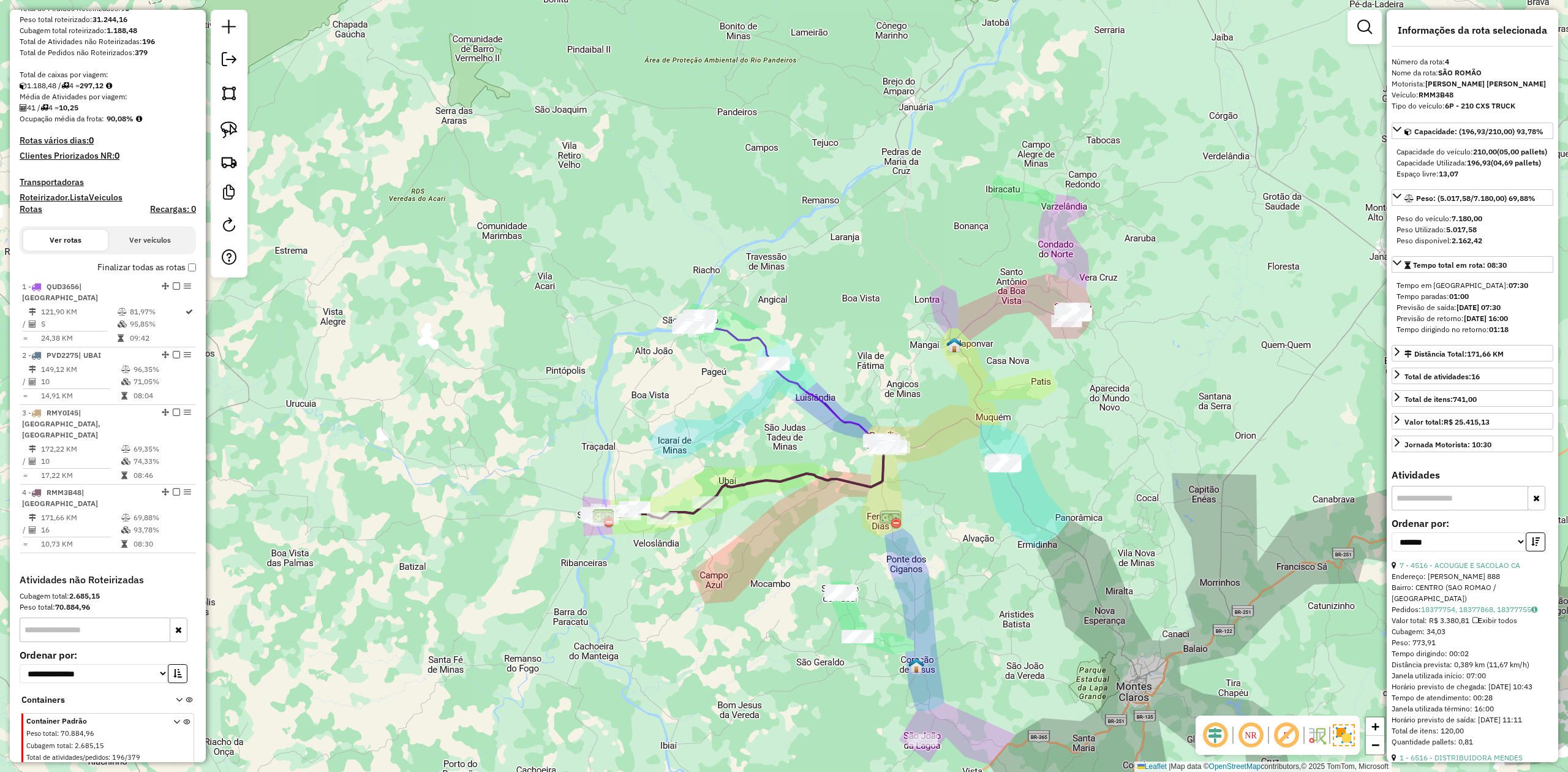
drag, startPoint x: 927, startPoint y: 587, endPoint x: 895, endPoint y: 484, distance: 107.9
click at [895, 484] on div "Janela de atendimento Grade de atendimento Capacidade Transportadoras Veículos …" at bounding box center [784, 386] width 1568 height 772
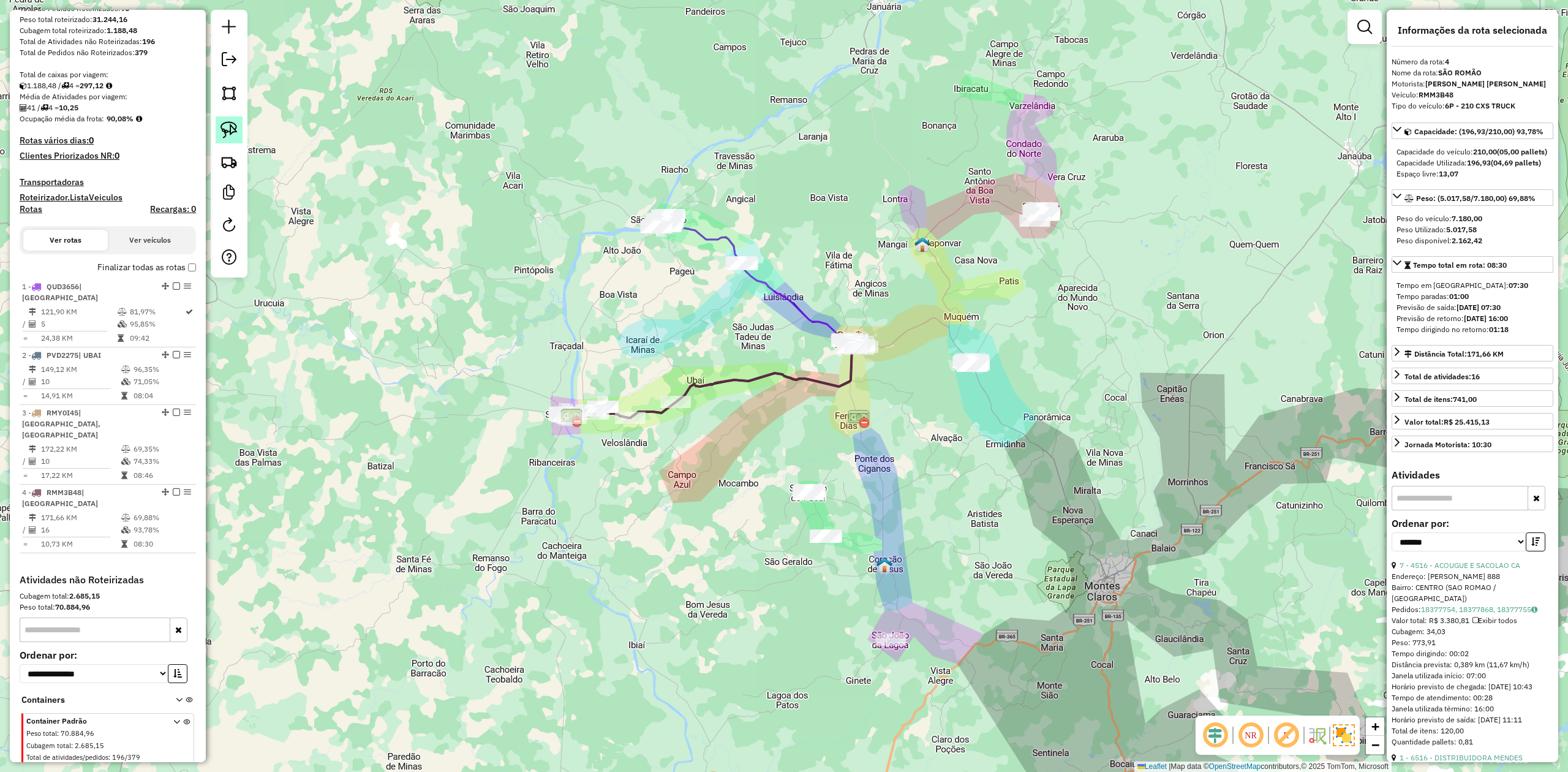
click at [235, 131] on img at bounding box center [229, 130] width 17 height 17
drag, startPoint x: 774, startPoint y: 514, endPoint x: 737, endPoint y: 538, distance: 44.1
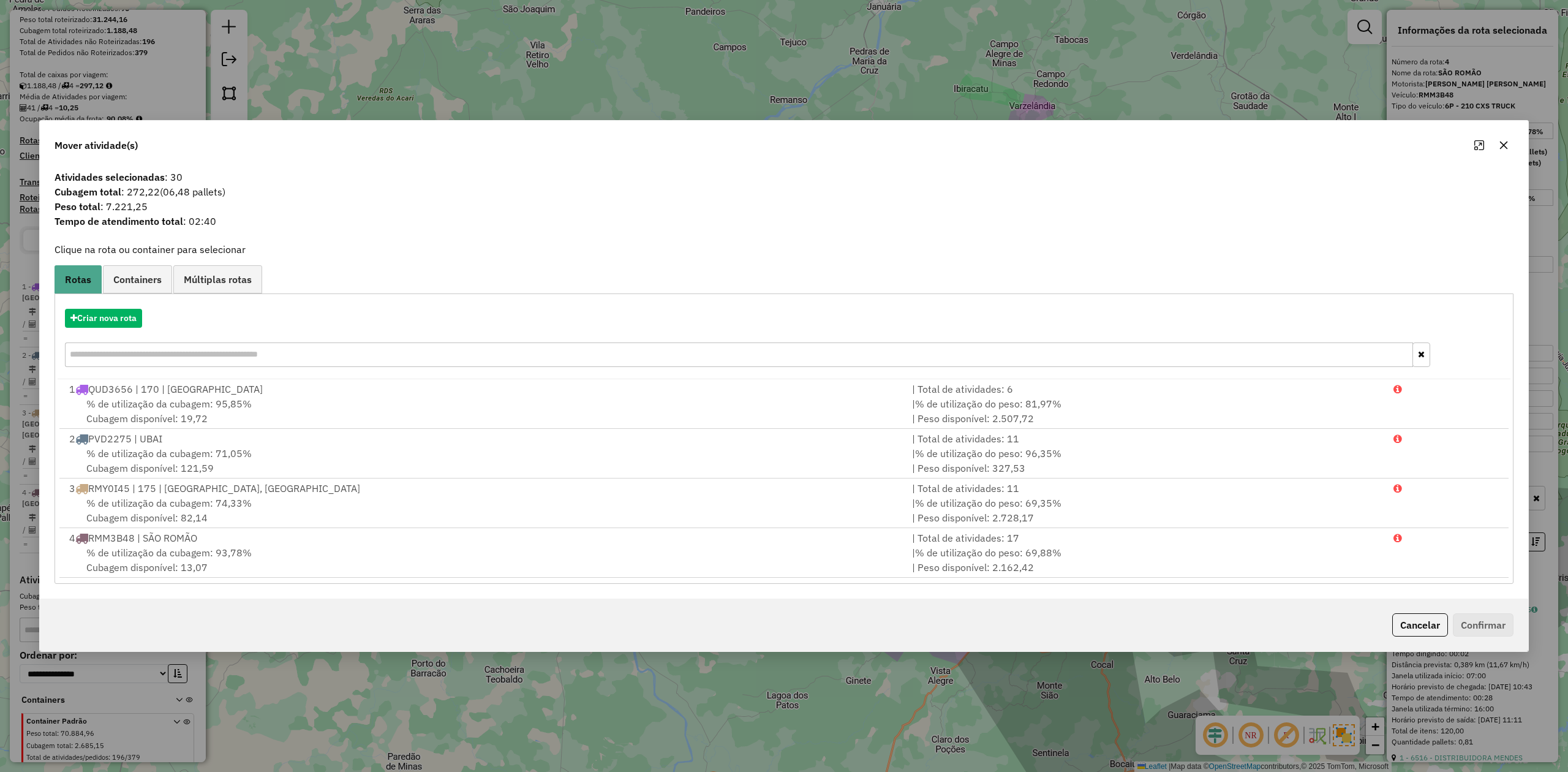
click at [1504, 141] on icon "button" at bounding box center [1504, 145] width 10 height 10
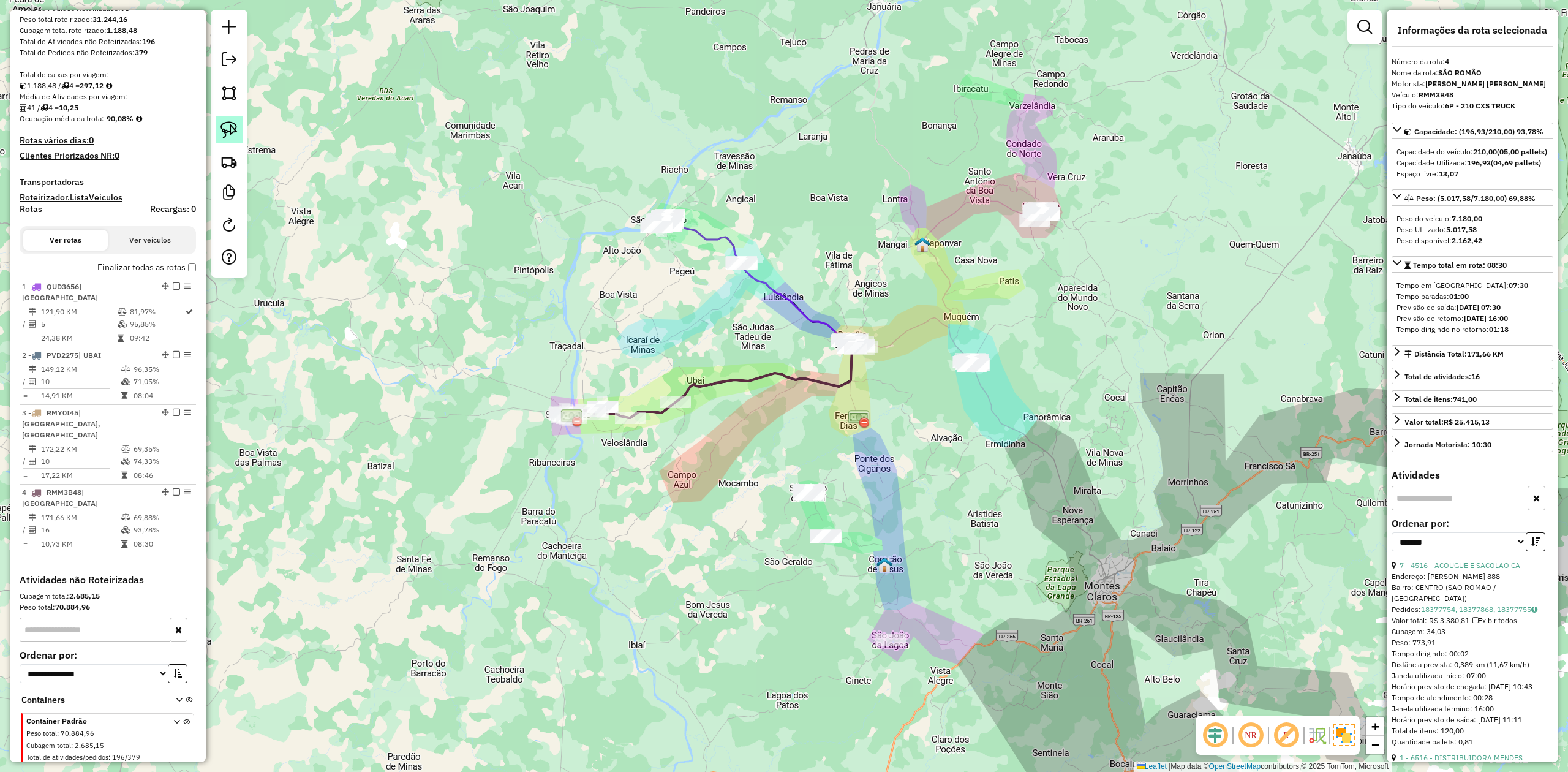
click at [219, 131] on link at bounding box center [229, 130] width 27 height 27
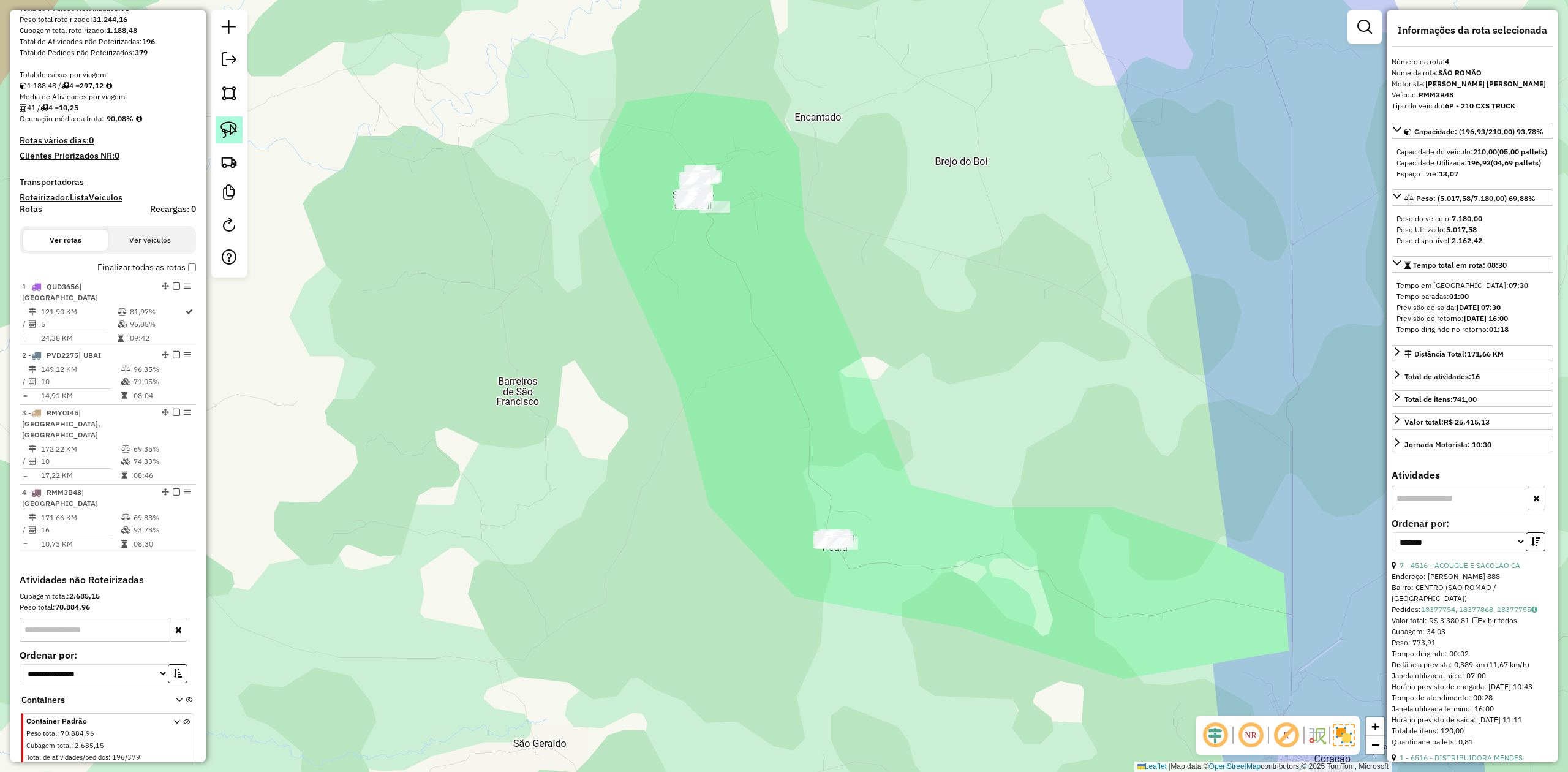
click at [226, 122] on img at bounding box center [229, 130] width 17 height 17
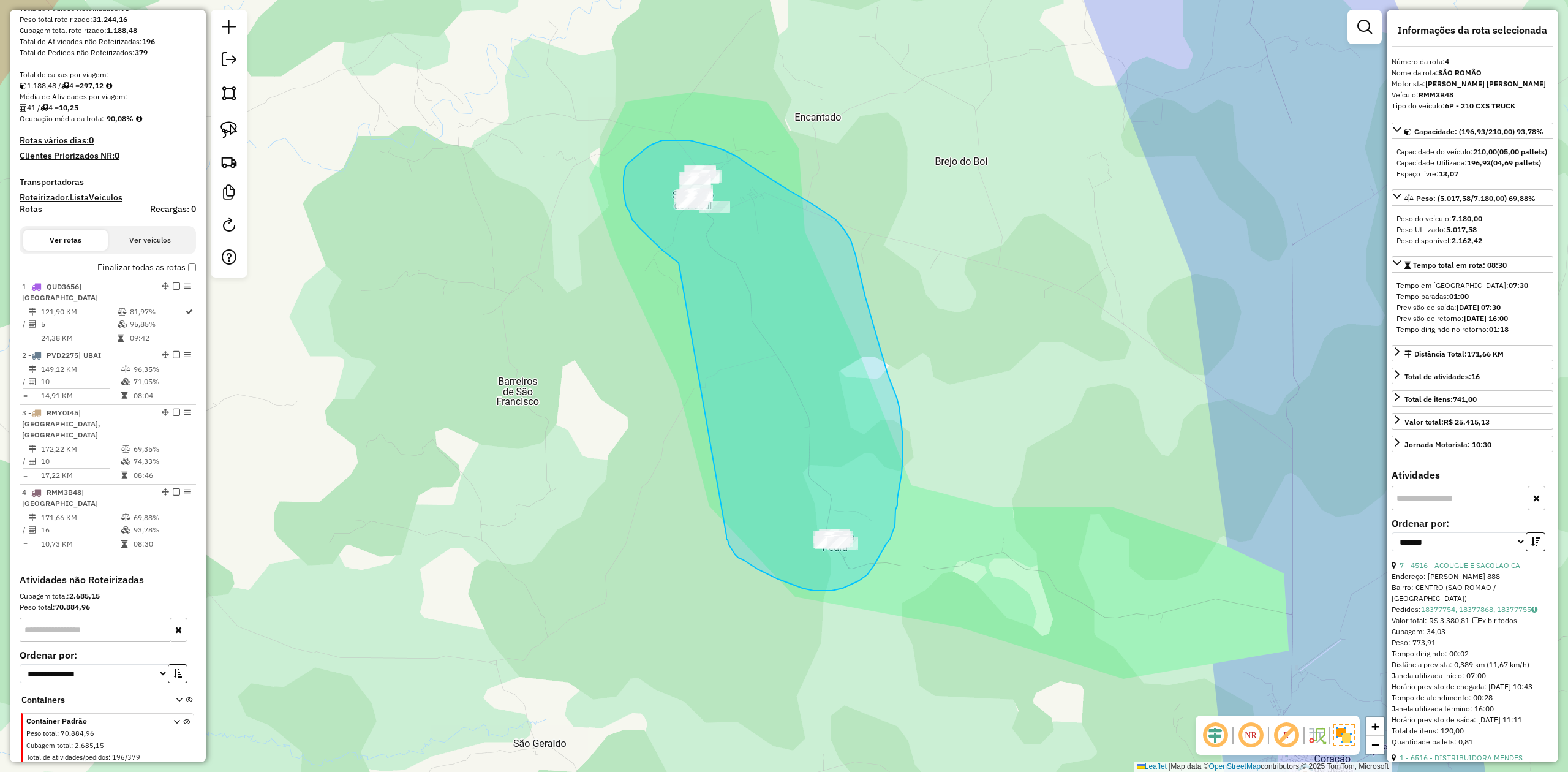
drag, startPoint x: 679, startPoint y: 263, endPoint x: 726, endPoint y: 536, distance: 277.0
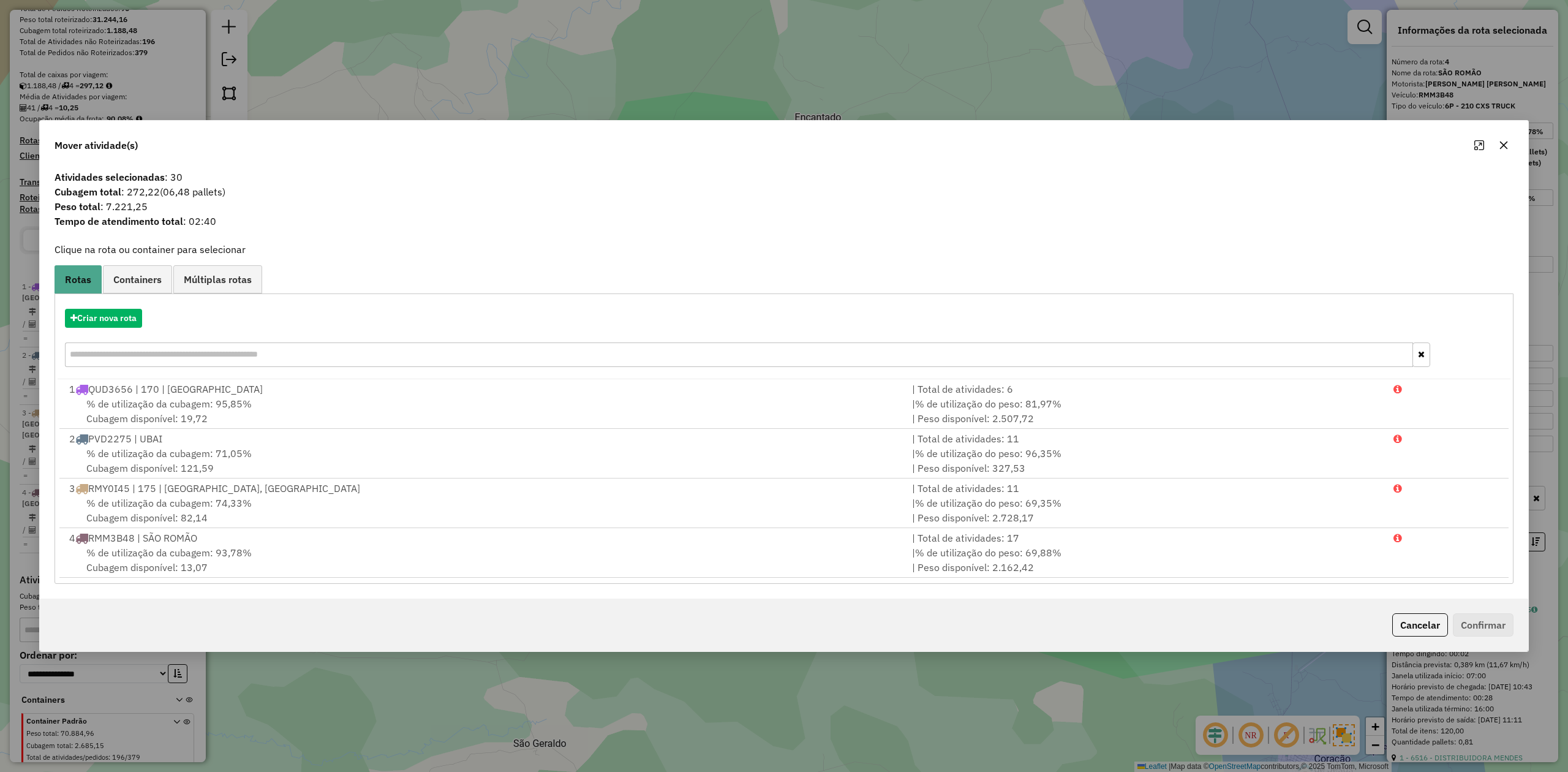
click at [1501, 143] on icon "button" at bounding box center [1504, 145] width 10 height 10
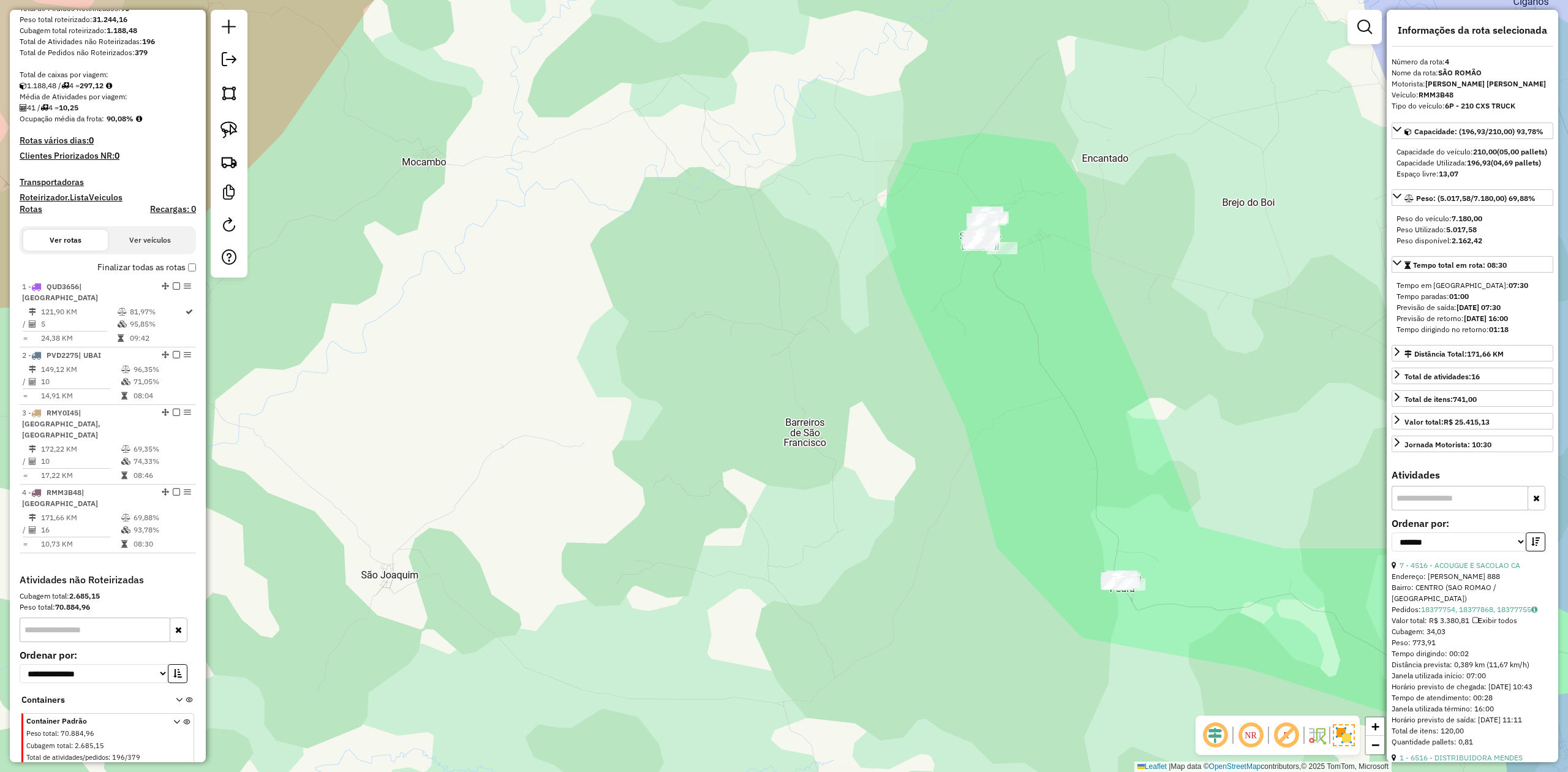
drag, startPoint x: 927, startPoint y: 346, endPoint x: 913, endPoint y: 468, distance: 122.8
click at [917, 467] on div "Janela de atendimento Grade de atendimento Capacidade Transportadoras Veículos …" at bounding box center [784, 386] width 1568 height 772
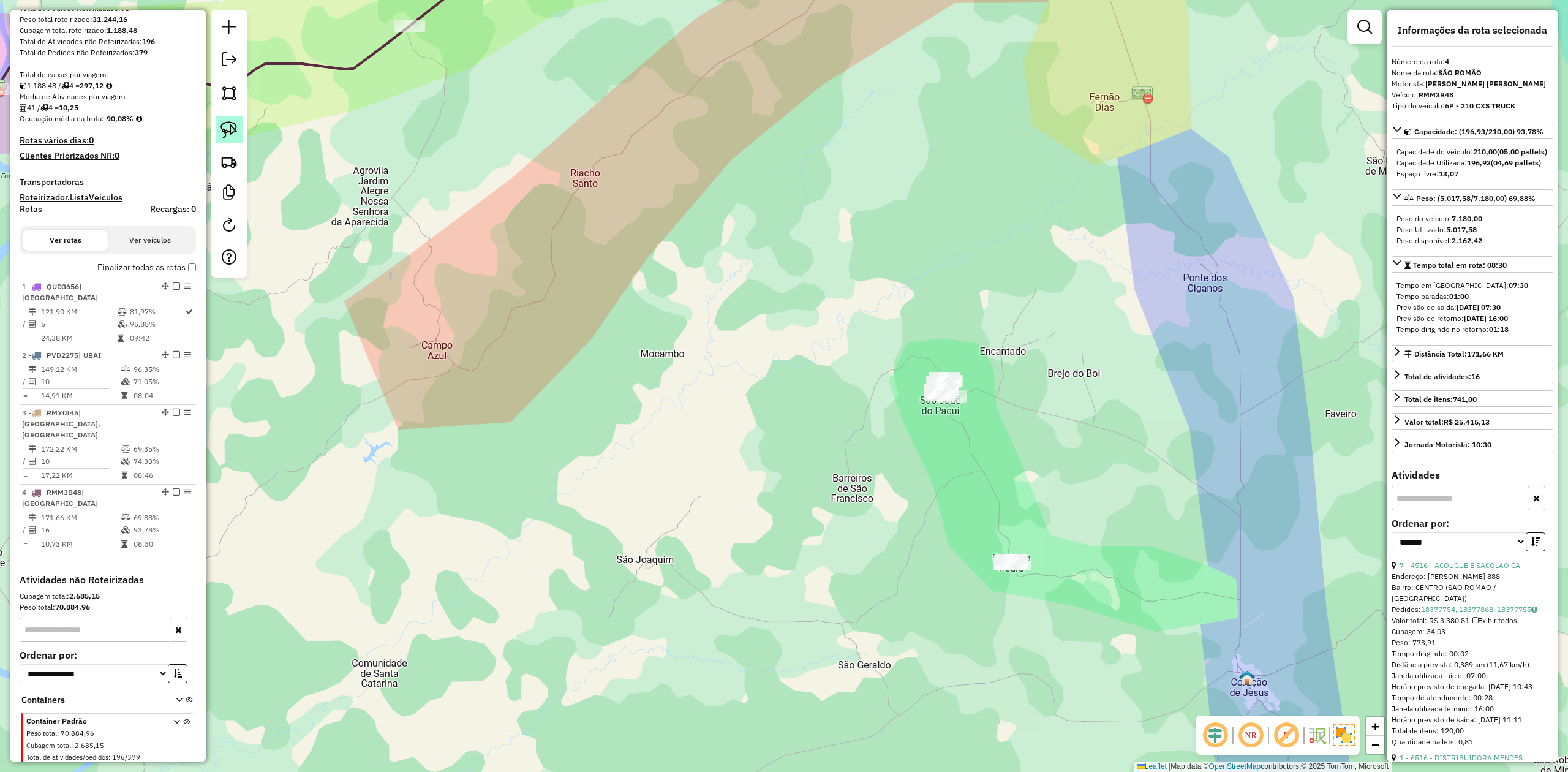
click at [233, 125] on img at bounding box center [229, 130] width 17 height 17
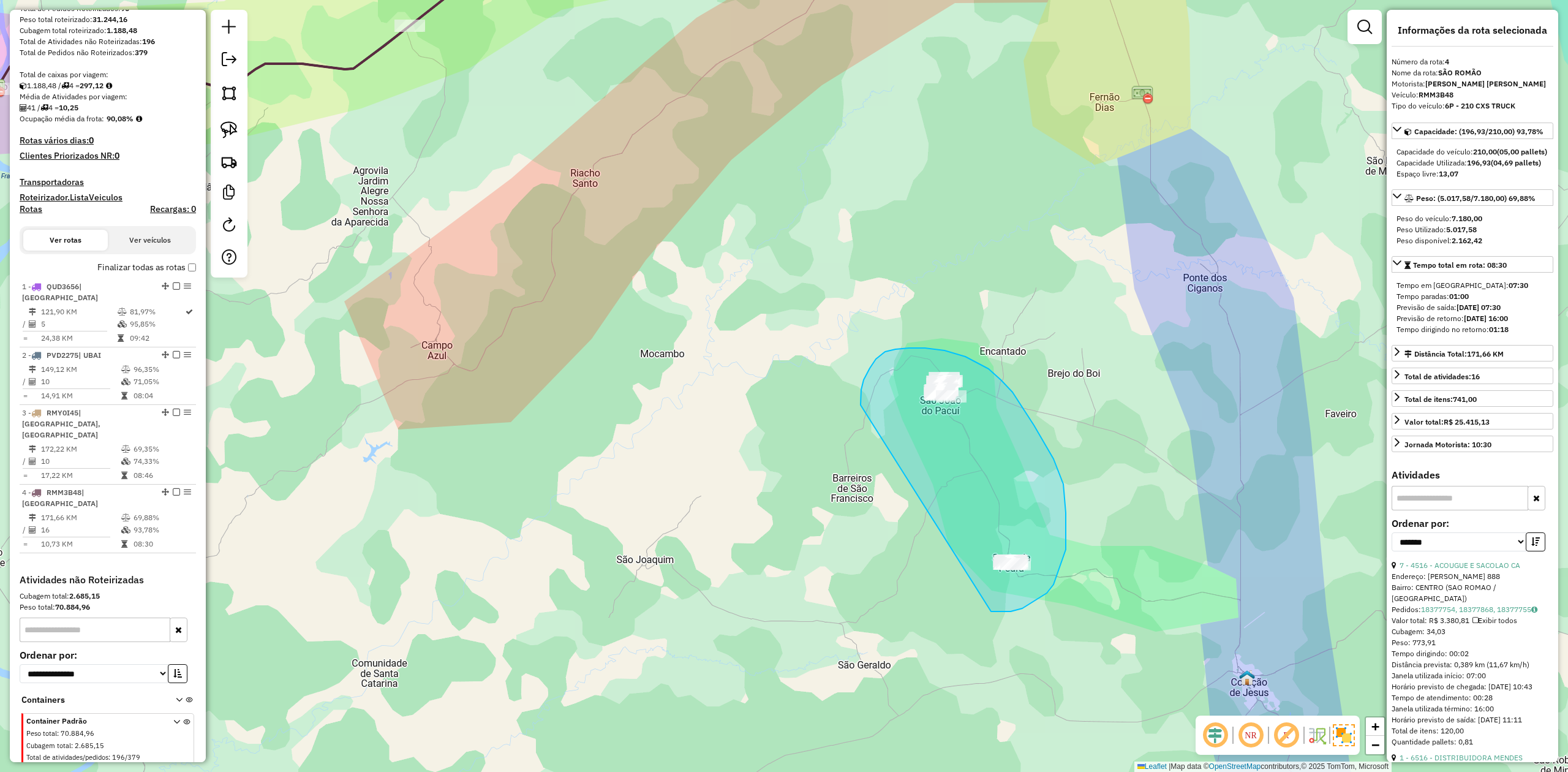
drag, startPoint x: 861, startPoint y: 405, endPoint x: 937, endPoint y: 575, distance: 186.2
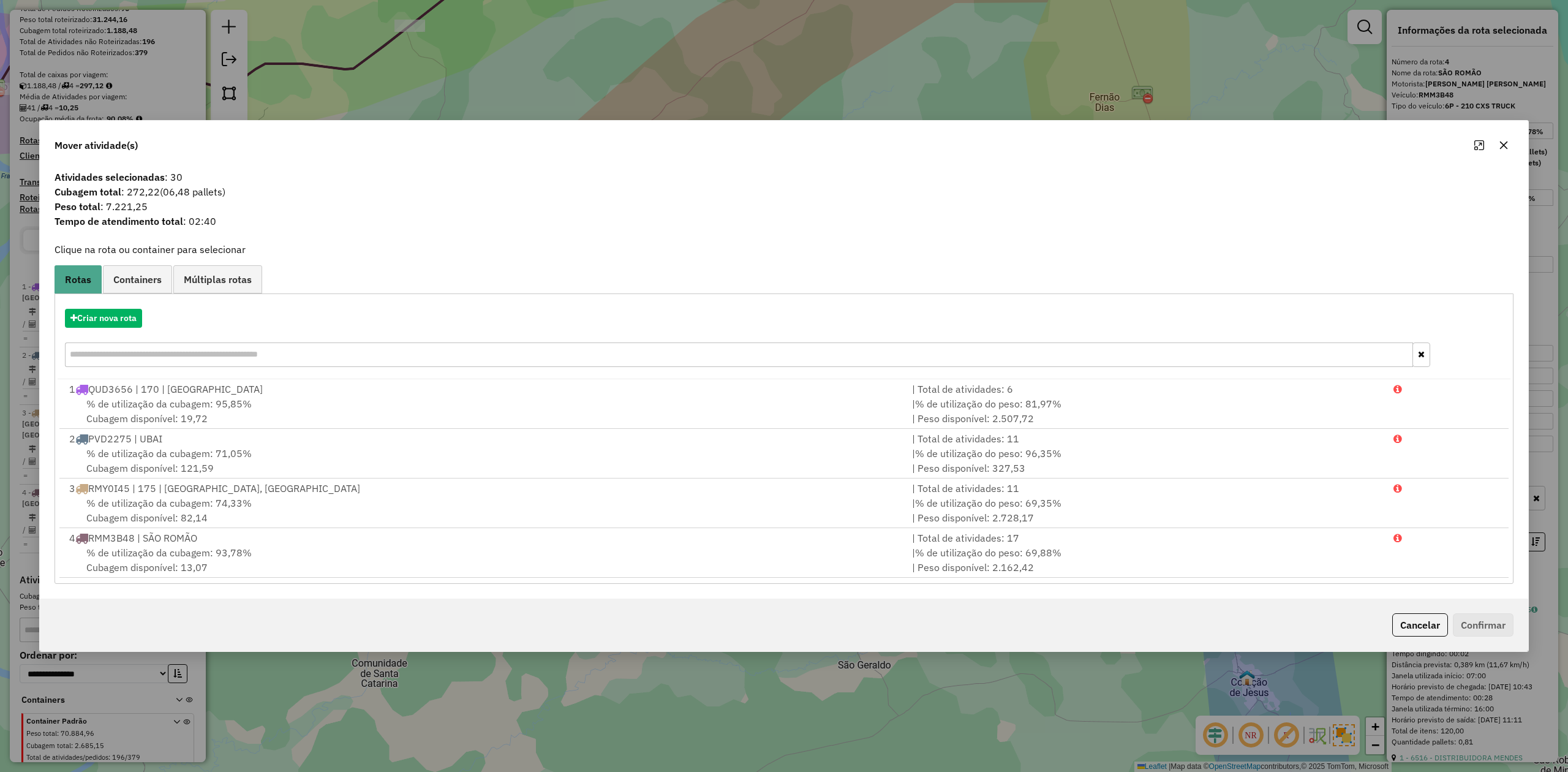
click at [1505, 146] on icon "button" at bounding box center [1504, 145] width 8 height 8
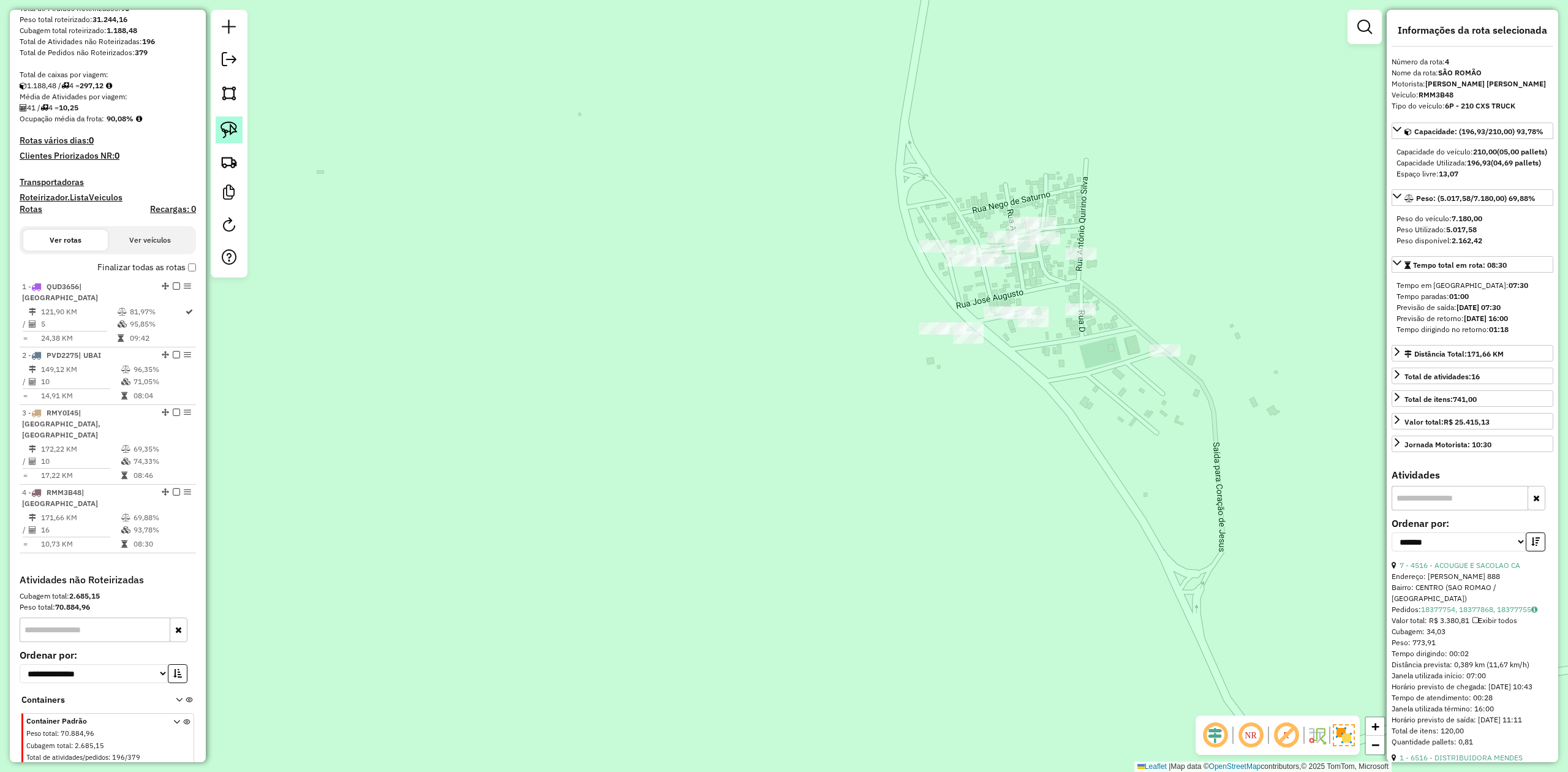
click at [231, 136] on img at bounding box center [229, 130] width 17 height 17
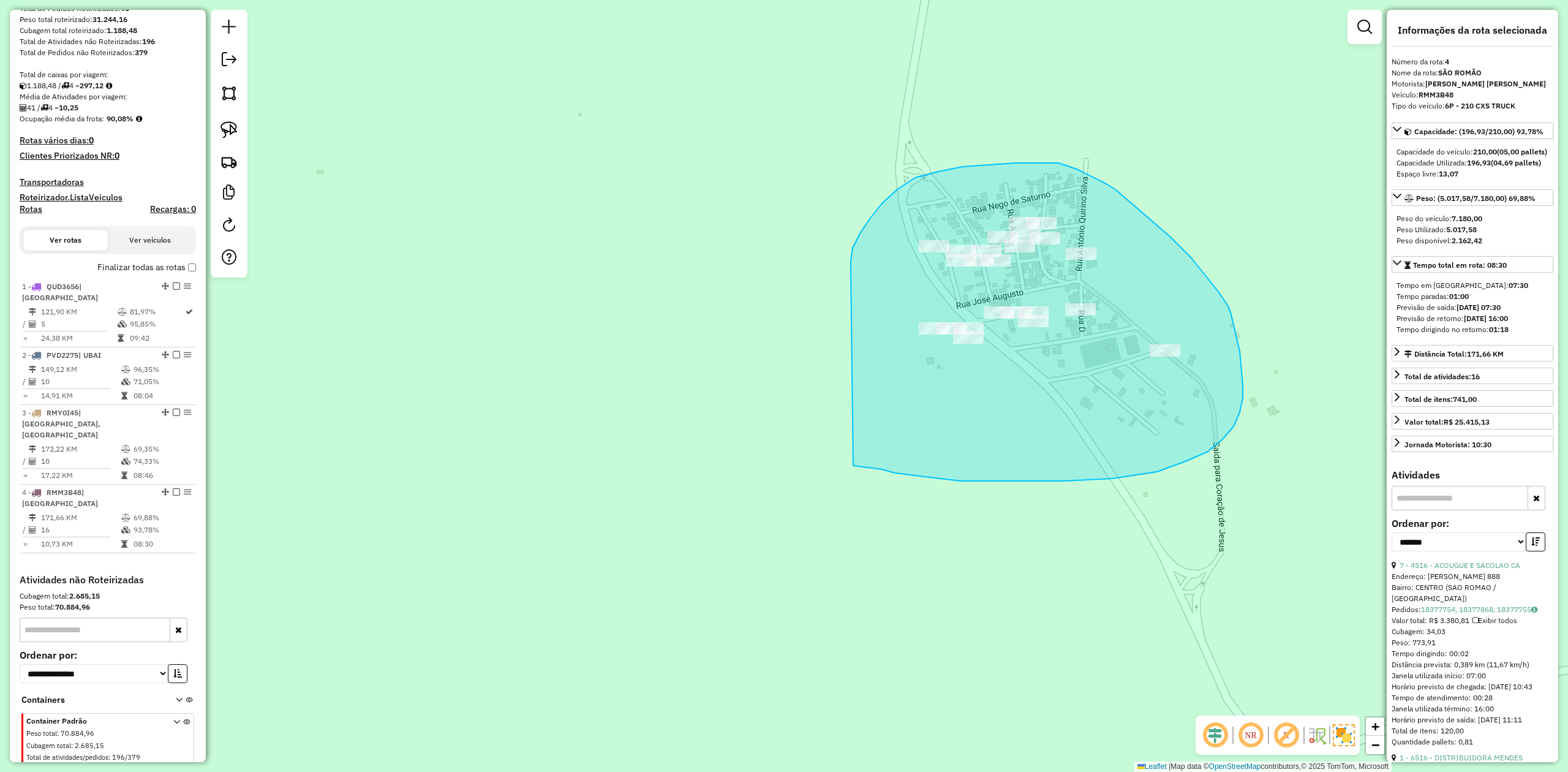
drag, startPoint x: 853, startPoint y: 248, endPoint x: 810, endPoint y: 439, distance: 195.8
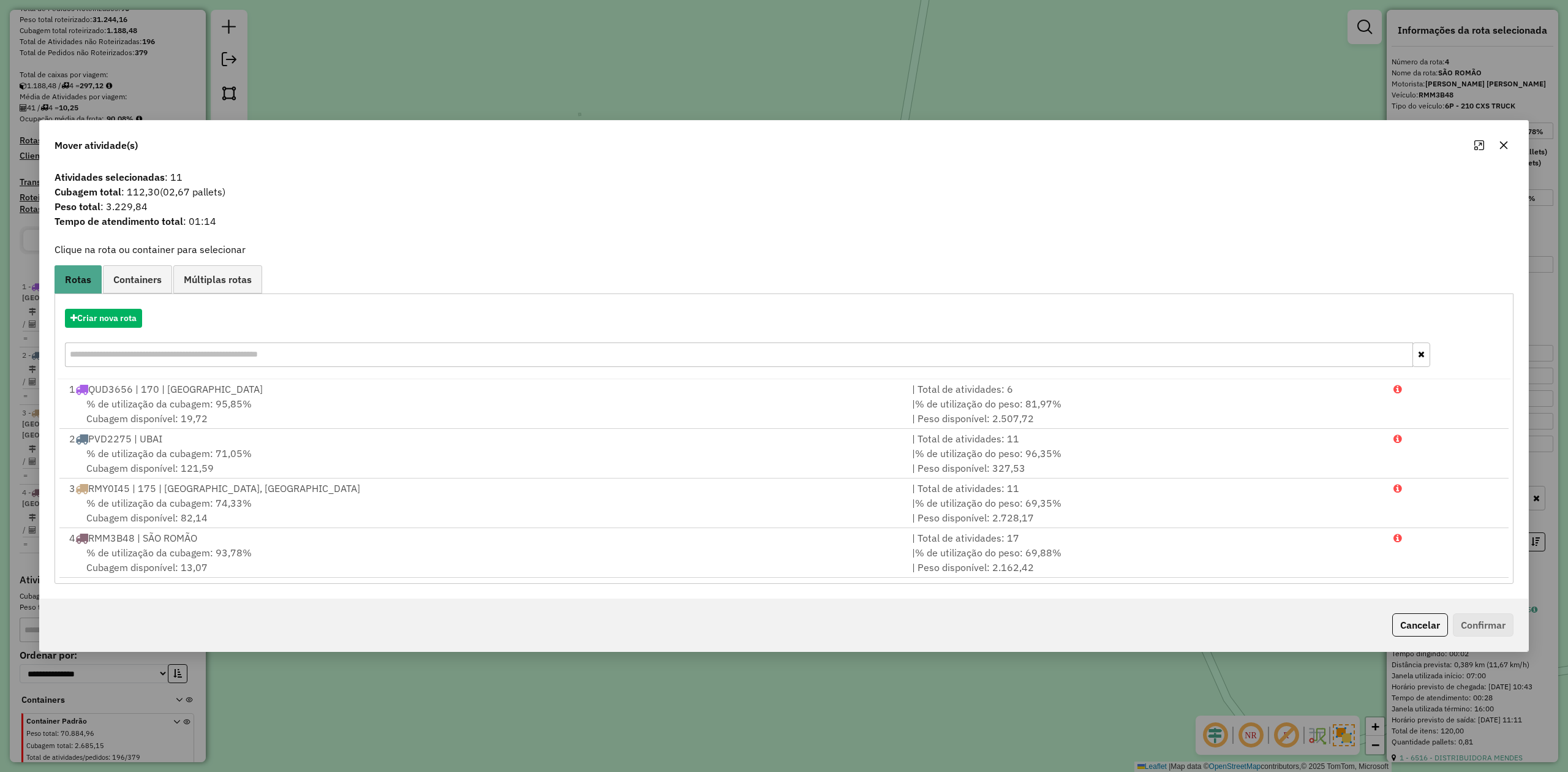
click at [1504, 141] on icon "button" at bounding box center [1504, 145] width 10 height 10
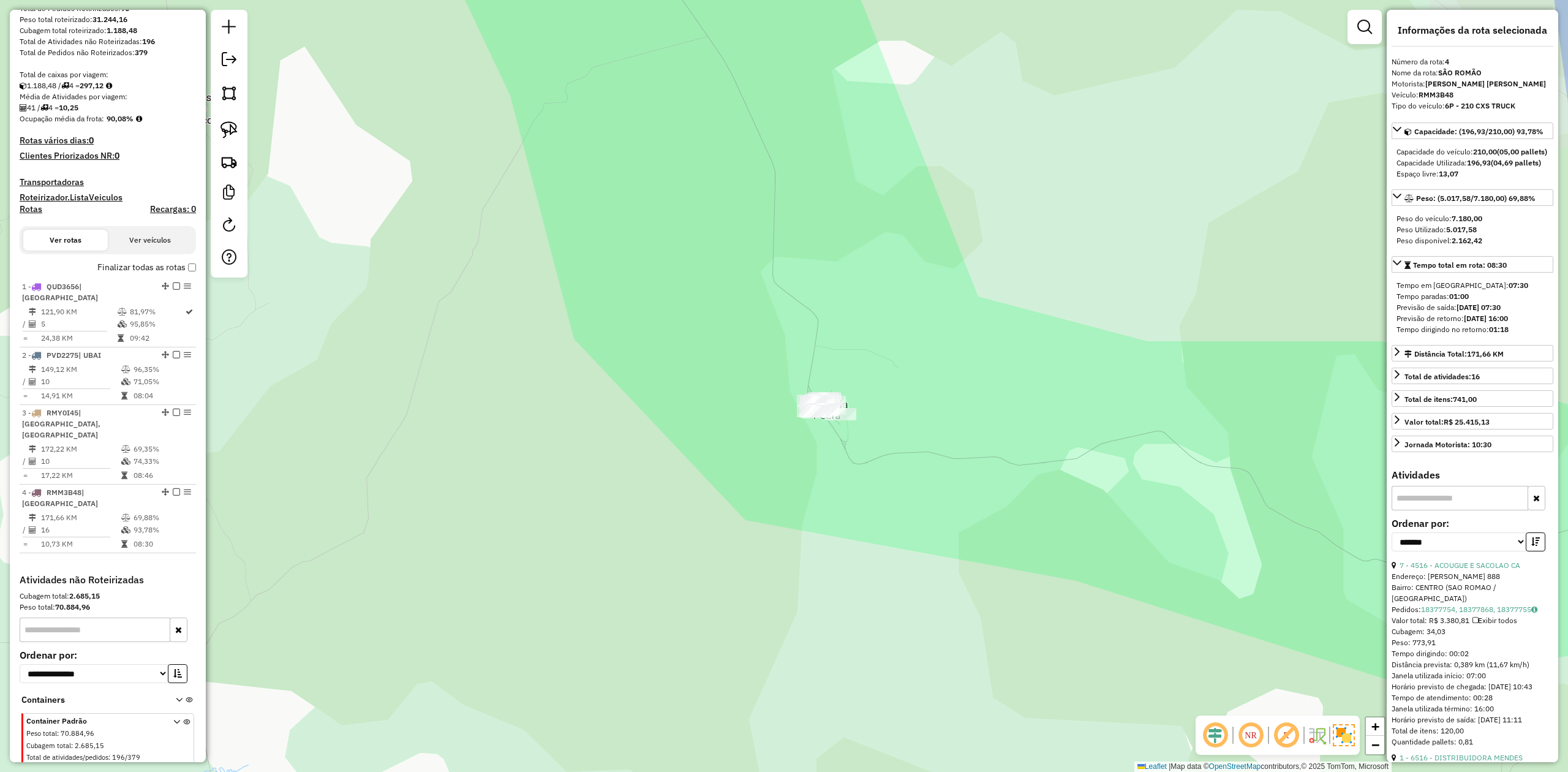
drag, startPoint x: 660, startPoint y: 278, endPoint x: 794, endPoint y: 602, distance: 350.6
click at [793, 602] on div "Janela de atendimento Grade de atendimento Capacidade Transportadoras Veículos …" at bounding box center [784, 386] width 1568 height 772
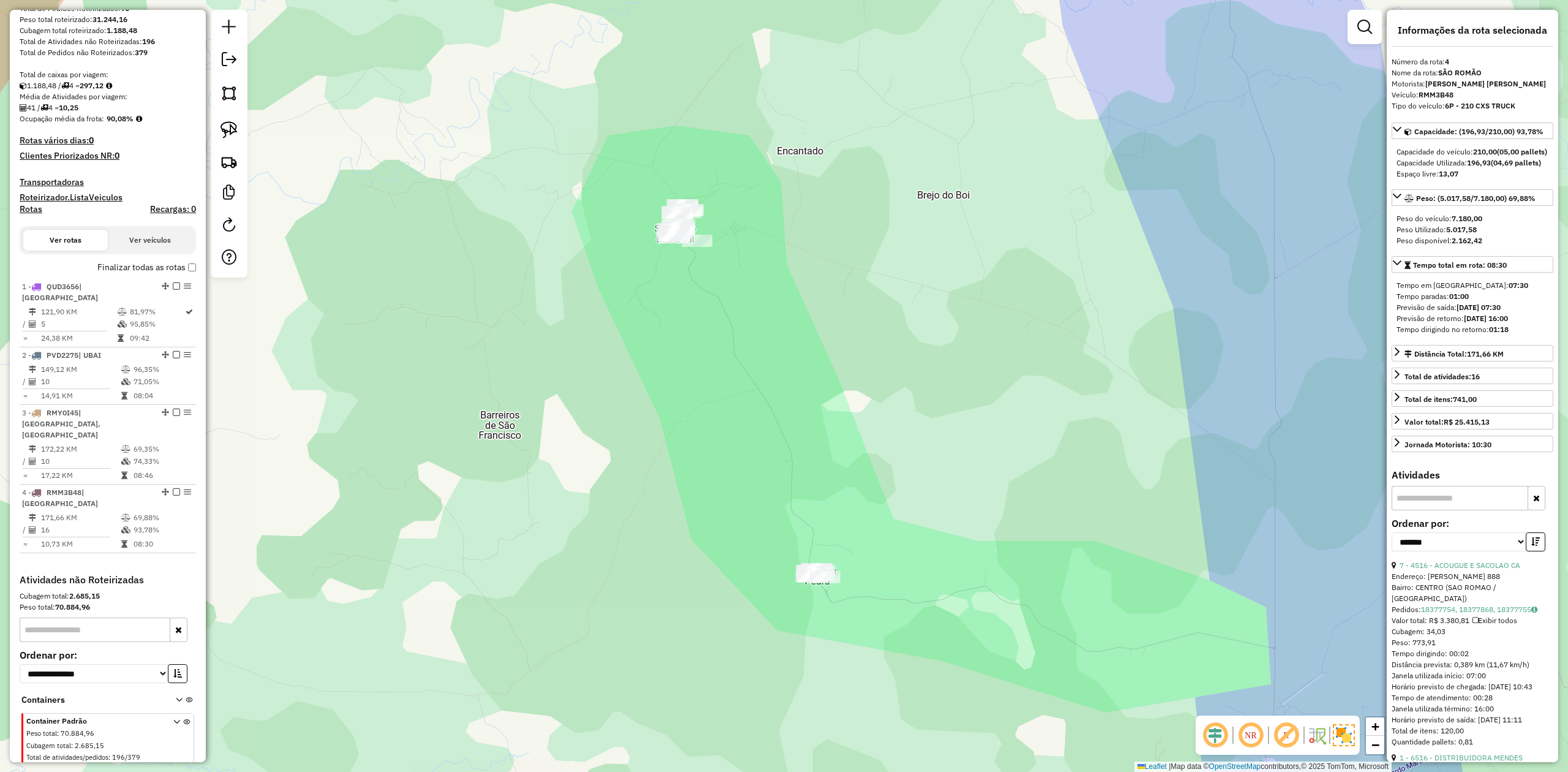
drag, startPoint x: 637, startPoint y: 444, endPoint x: 648, endPoint y: 553, distance: 109.6
click at [648, 552] on div "Janela de atendimento Grade de atendimento Capacidade Transportadoras Veículos …" at bounding box center [784, 386] width 1568 height 772
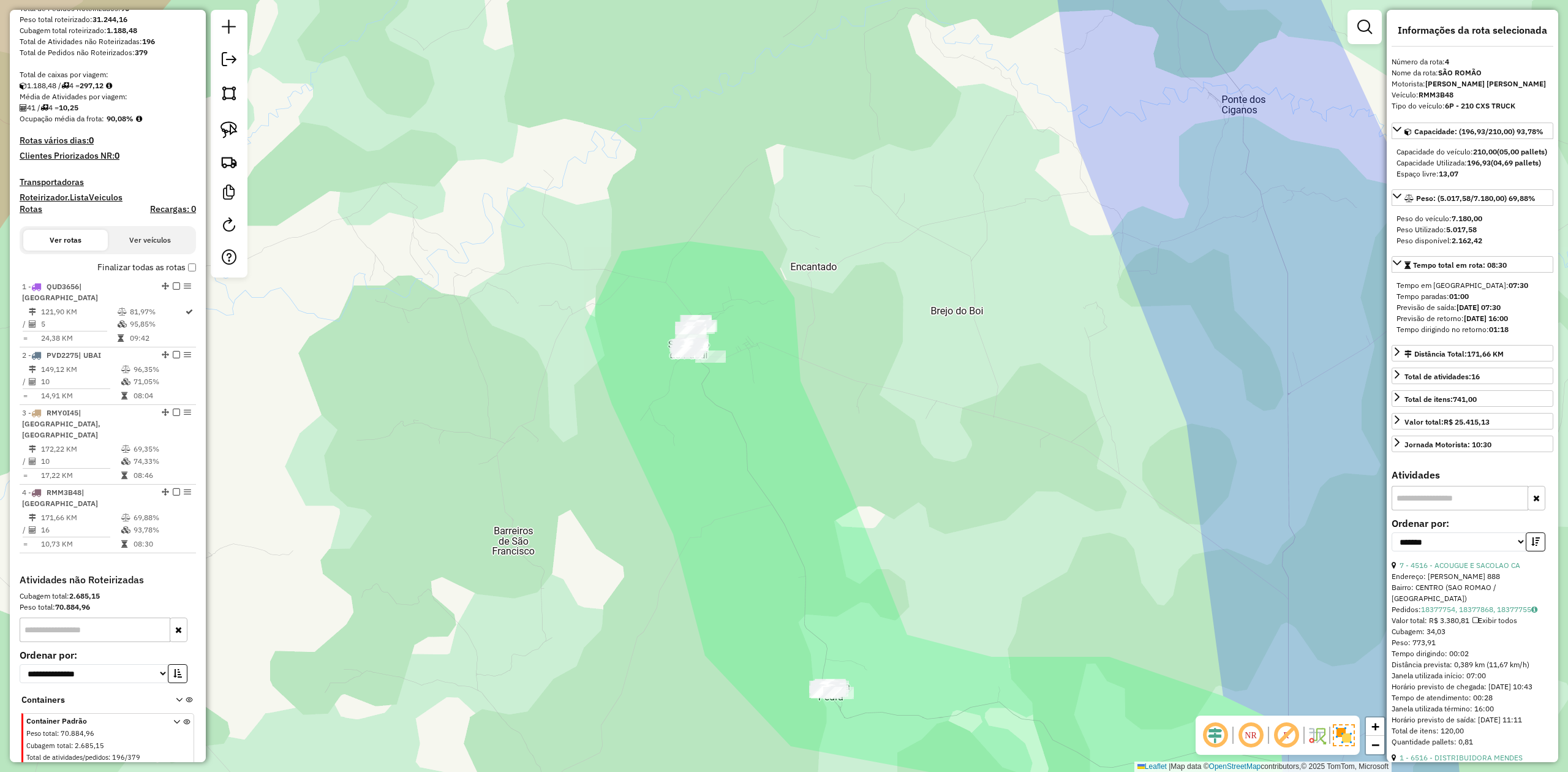
click at [242, 140] on div at bounding box center [229, 143] width 37 height 268
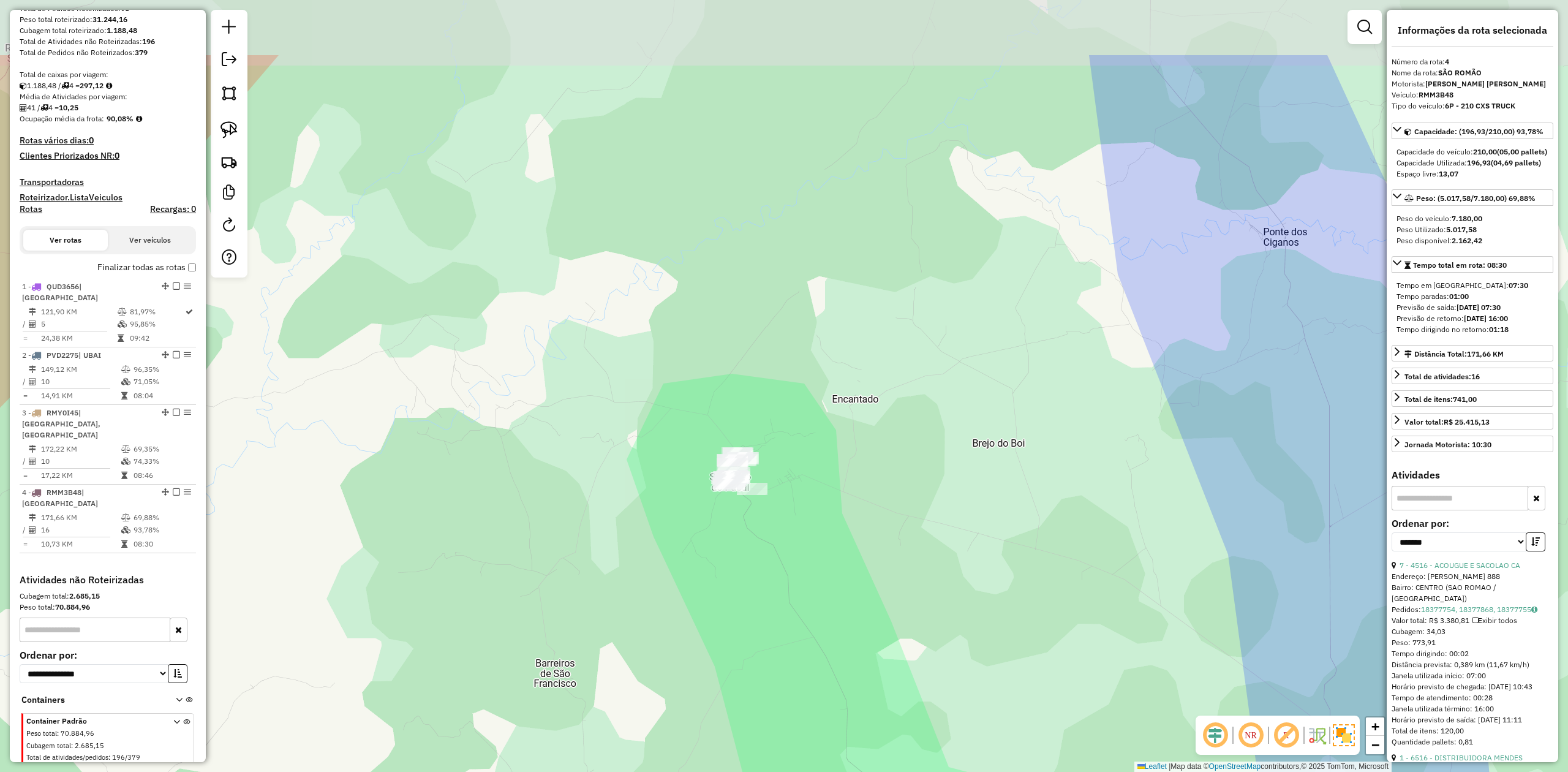
drag, startPoint x: 632, startPoint y: 277, endPoint x: 653, endPoint y: 339, distance: 65.5
click at [664, 356] on div "Janela de atendimento Grade de atendimento Capacidade Transportadoras Veículos …" at bounding box center [784, 386] width 1568 height 772
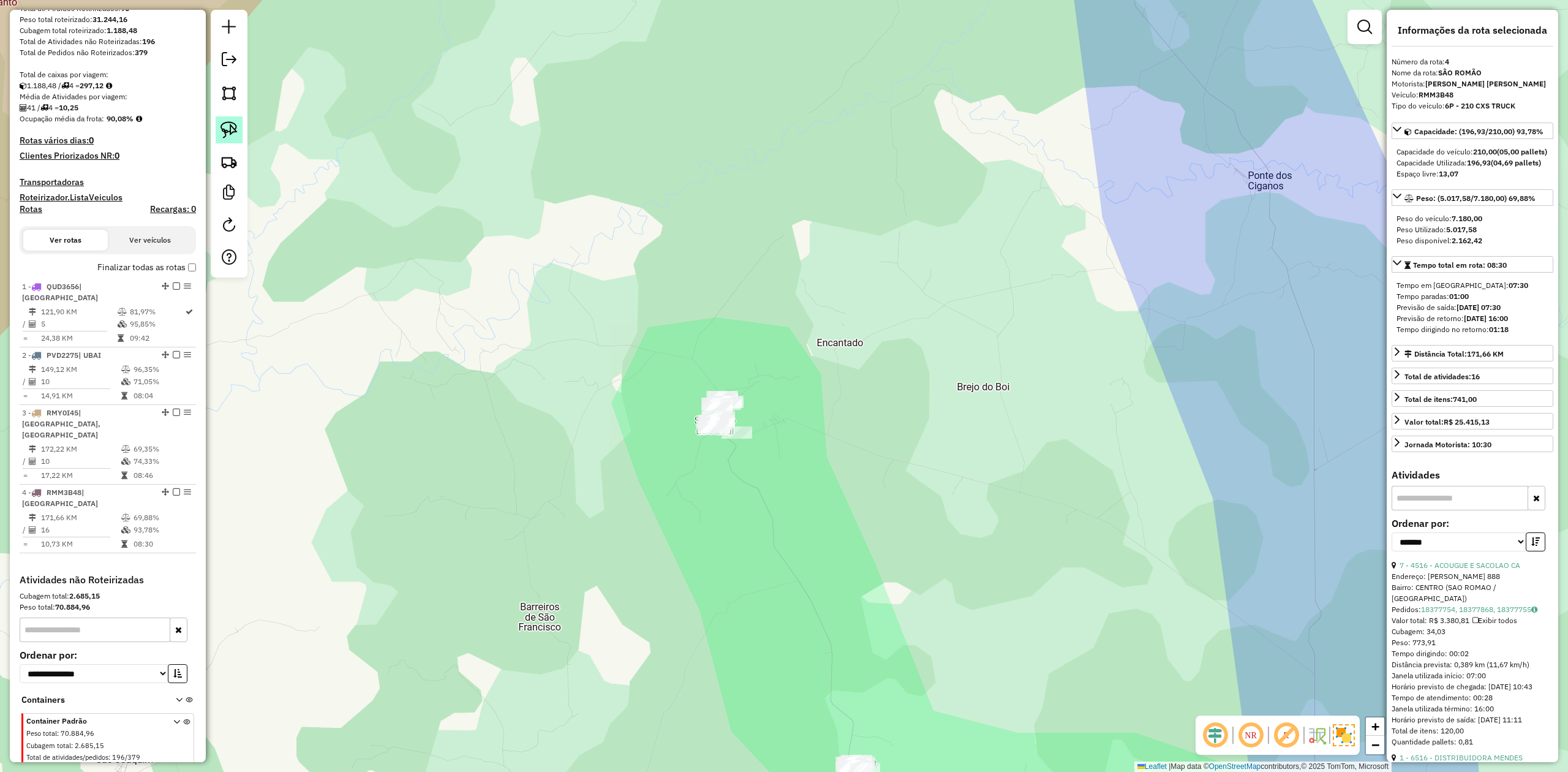
click at [233, 130] on img at bounding box center [229, 130] width 17 height 17
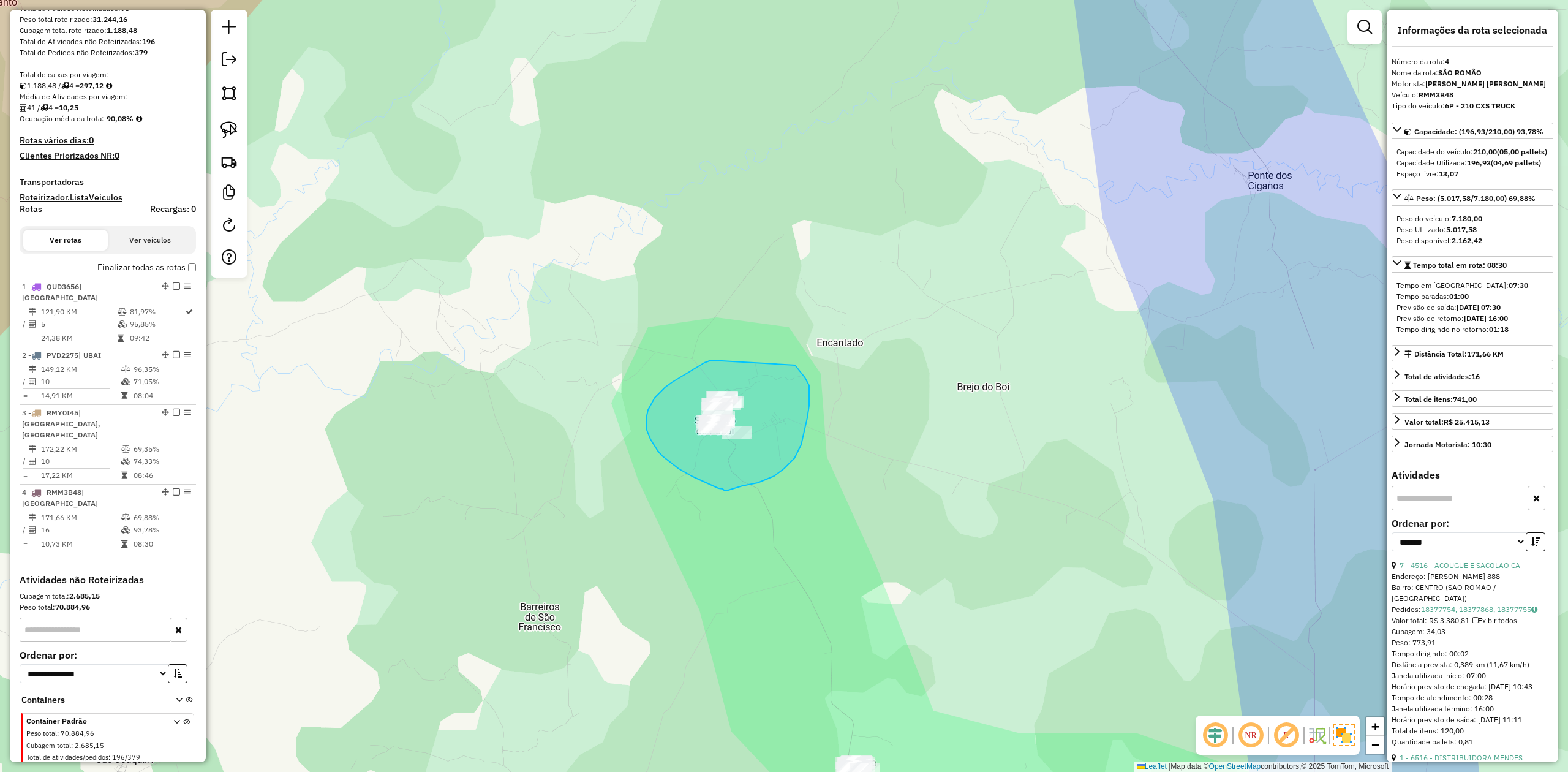
drag, startPoint x: 665, startPoint y: 388, endPoint x: 739, endPoint y: 326, distance: 96.5
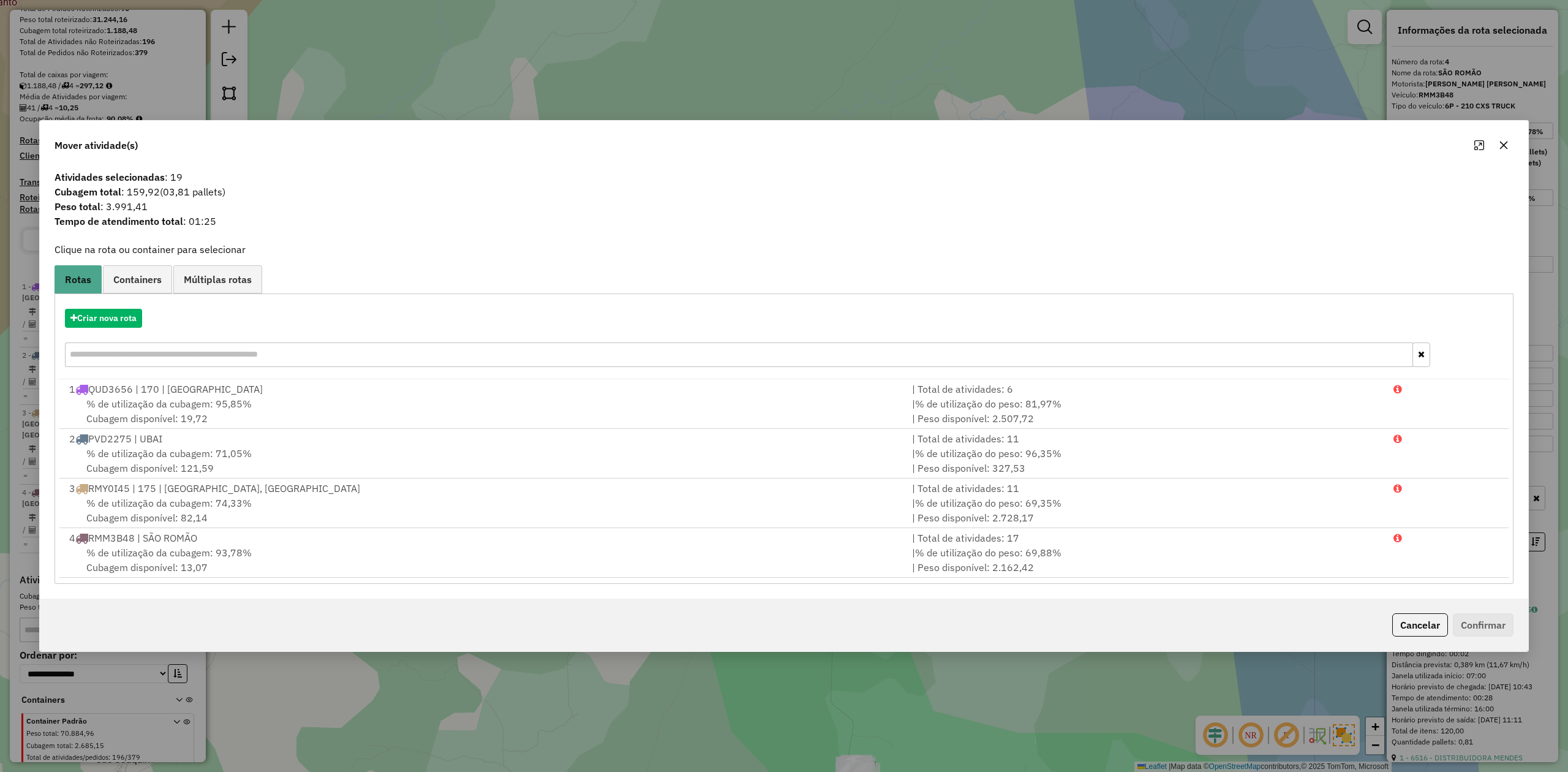
click at [1499, 137] on button "button" at bounding box center [1504, 145] width 20 height 20
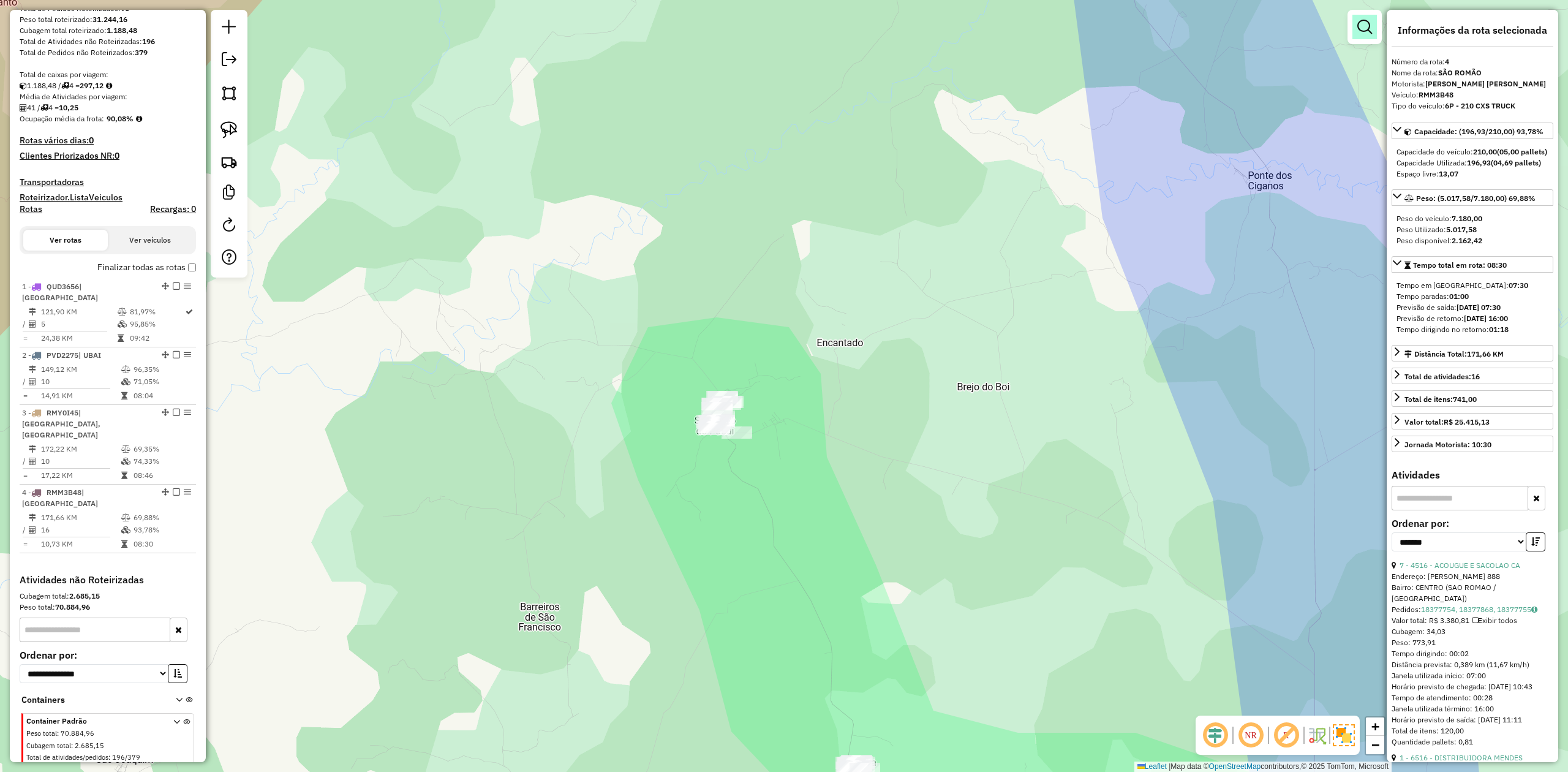
click at [1369, 31] on em at bounding box center [1364, 27] width 15 height 15
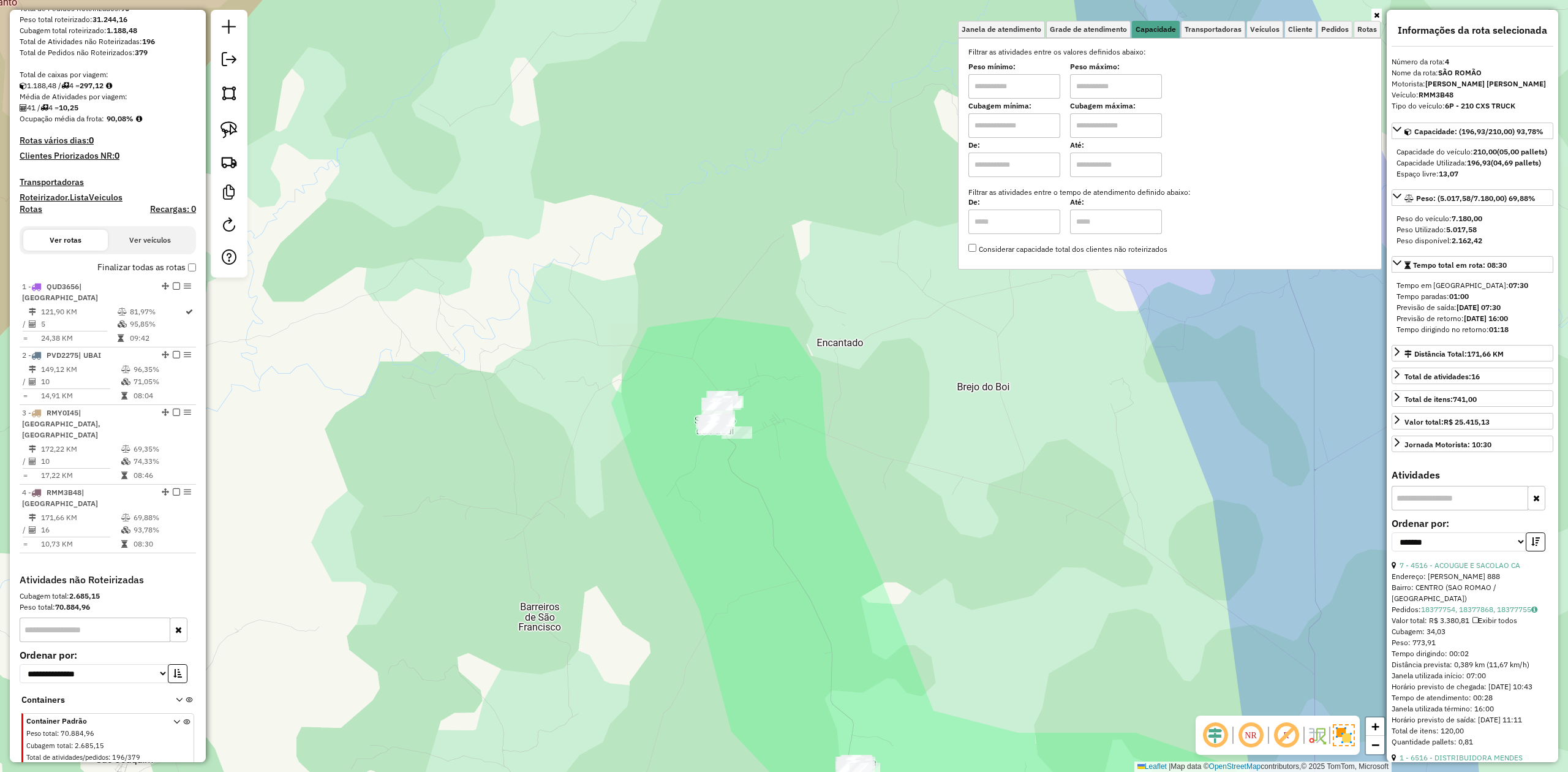
click at [1008, 126] on input "text" at bounding box center [1015, 125] width 92 height 25
type input "*****"
click at [1085, 128] on input "text" at bounding box center [1116, 125] width 92 height 25
type input "********"
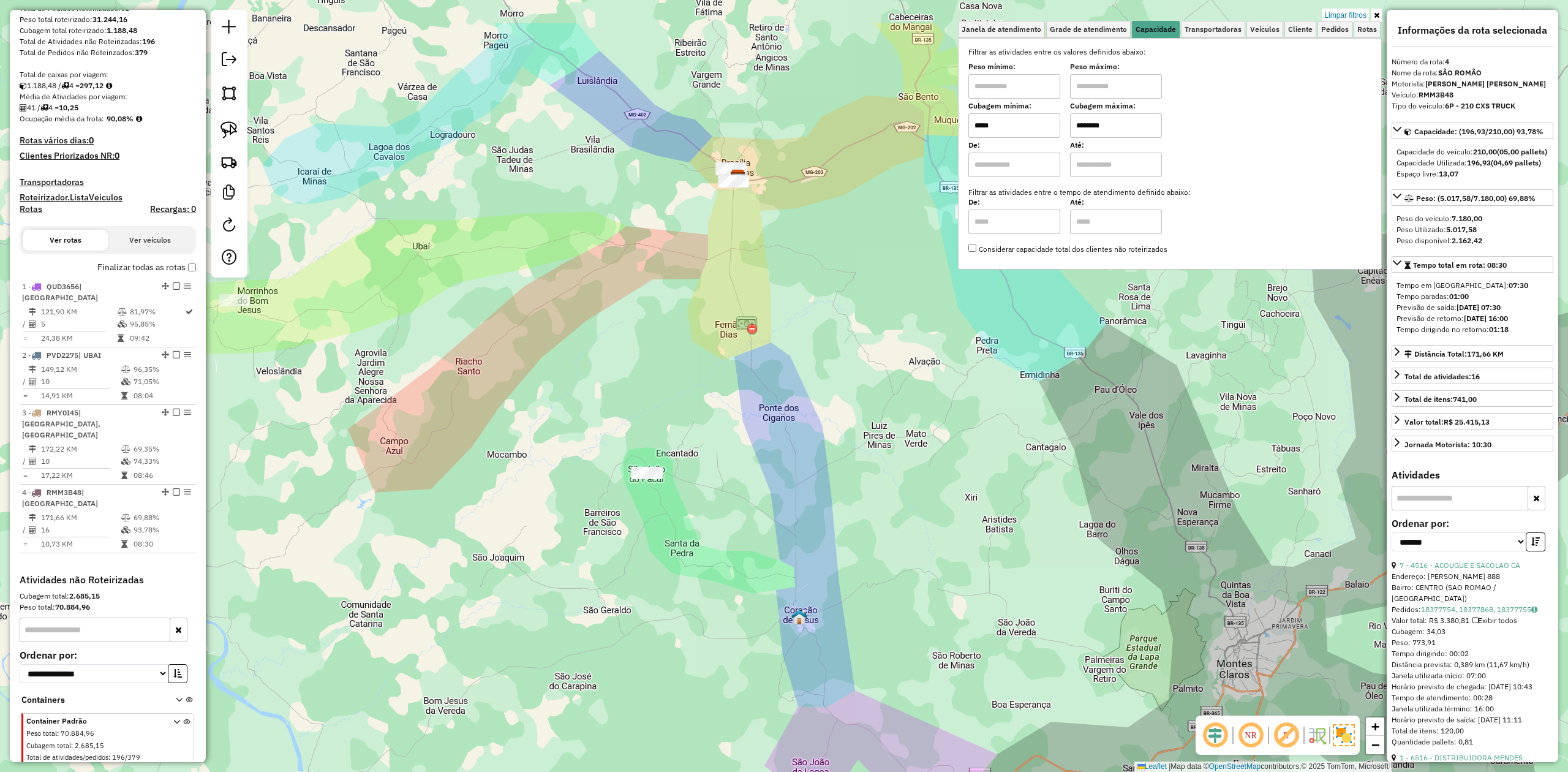
drag, startPoint x: 635, startPoint y: 277, endPoint x: 506, endPoint y: 314, distance: 134.2
click at [545, 373] on div "Limpar filtros Janela de atendimento Grade de atendimento Capacidade Transporta…" at bounding box center [784, 386] width 1568 height 772
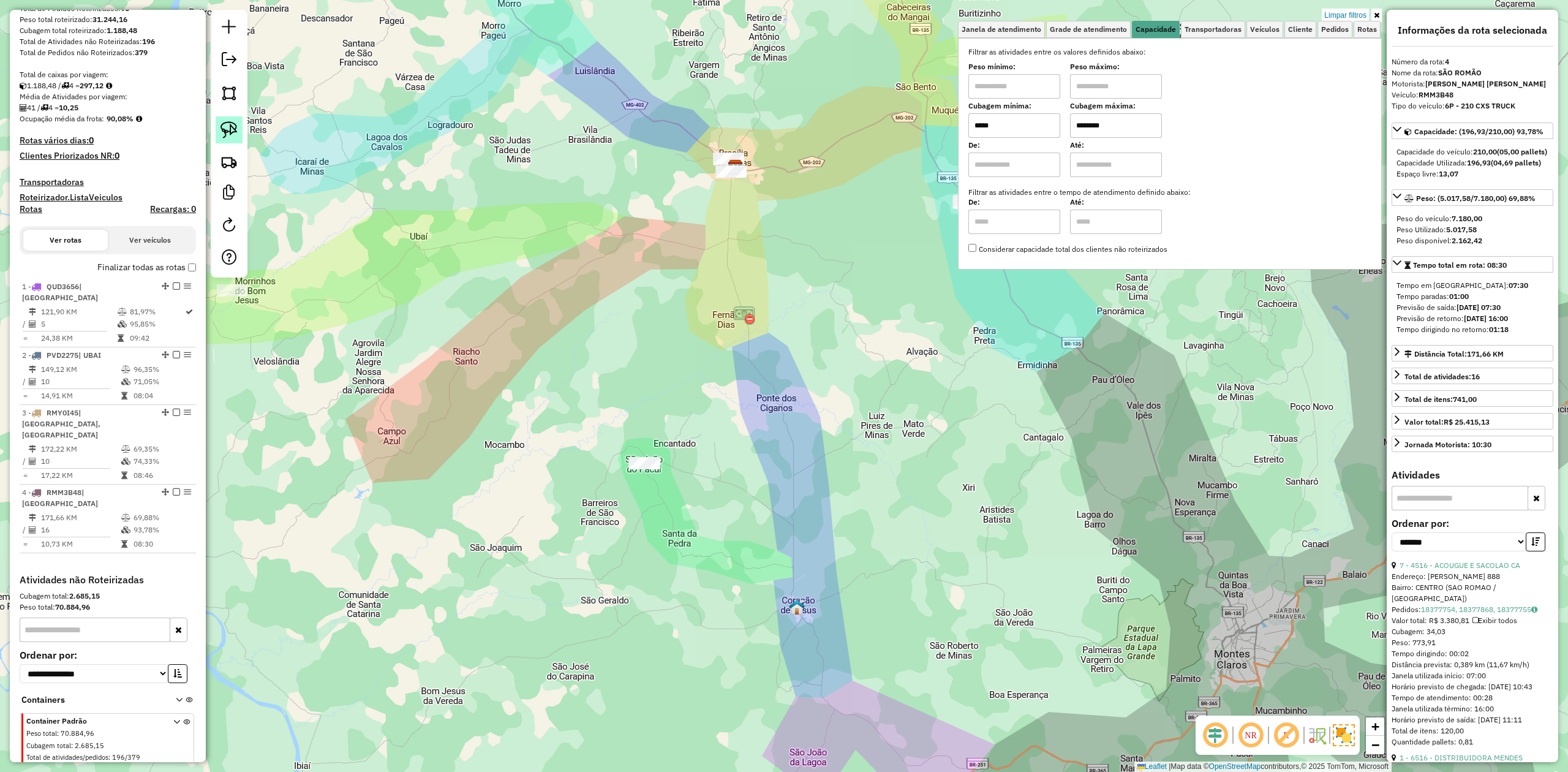
click at [233, 129] on img at bounding box center [229, 130] width 17 height 17
drag, startPoint x: 618, startPoint y: 493, endPoint x: 630, endPoint y: 419, distance: 75.0
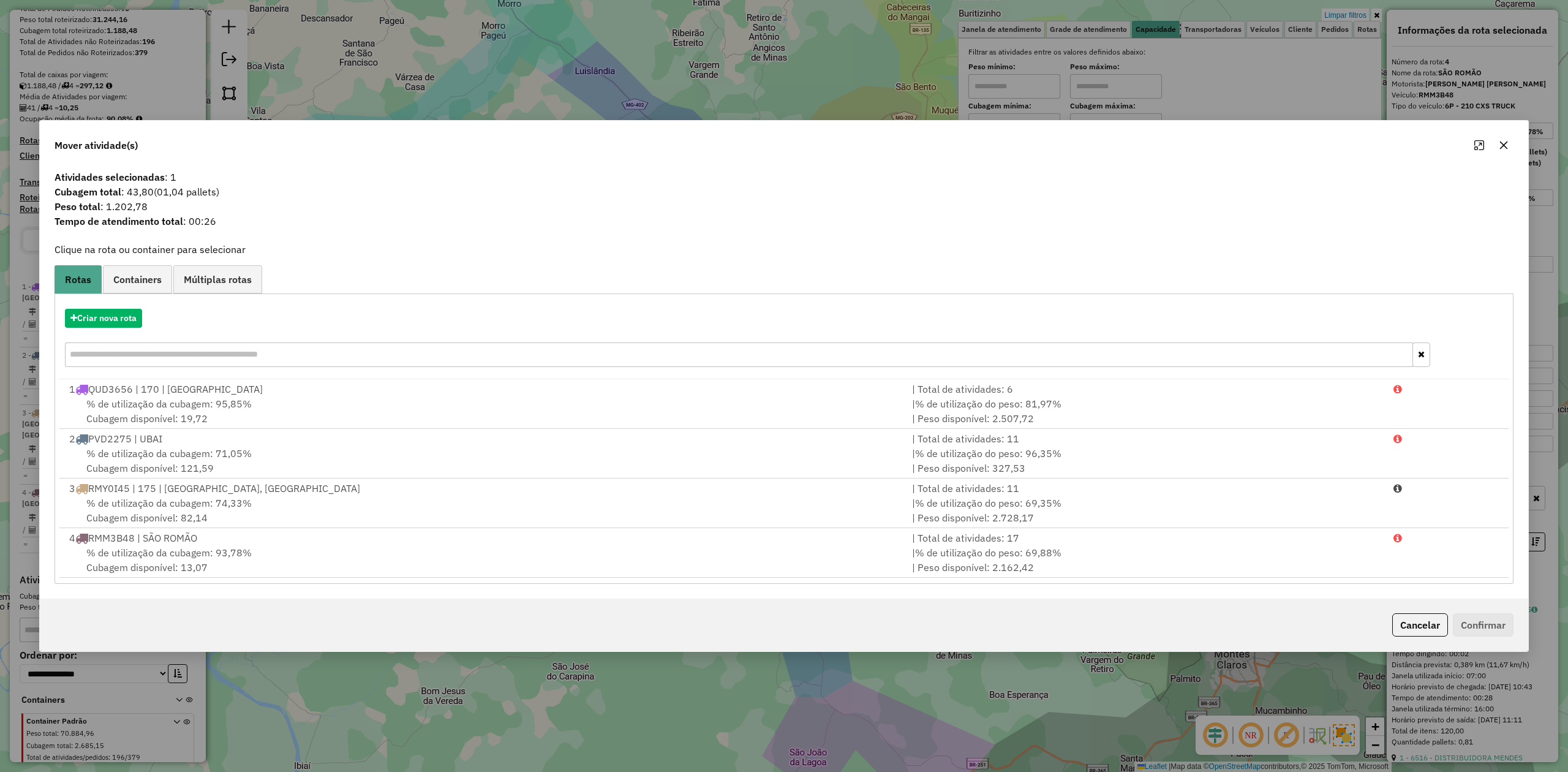
click at [1504, 136] on button "button" at bounding box center [1504, 145] width 20 height 20
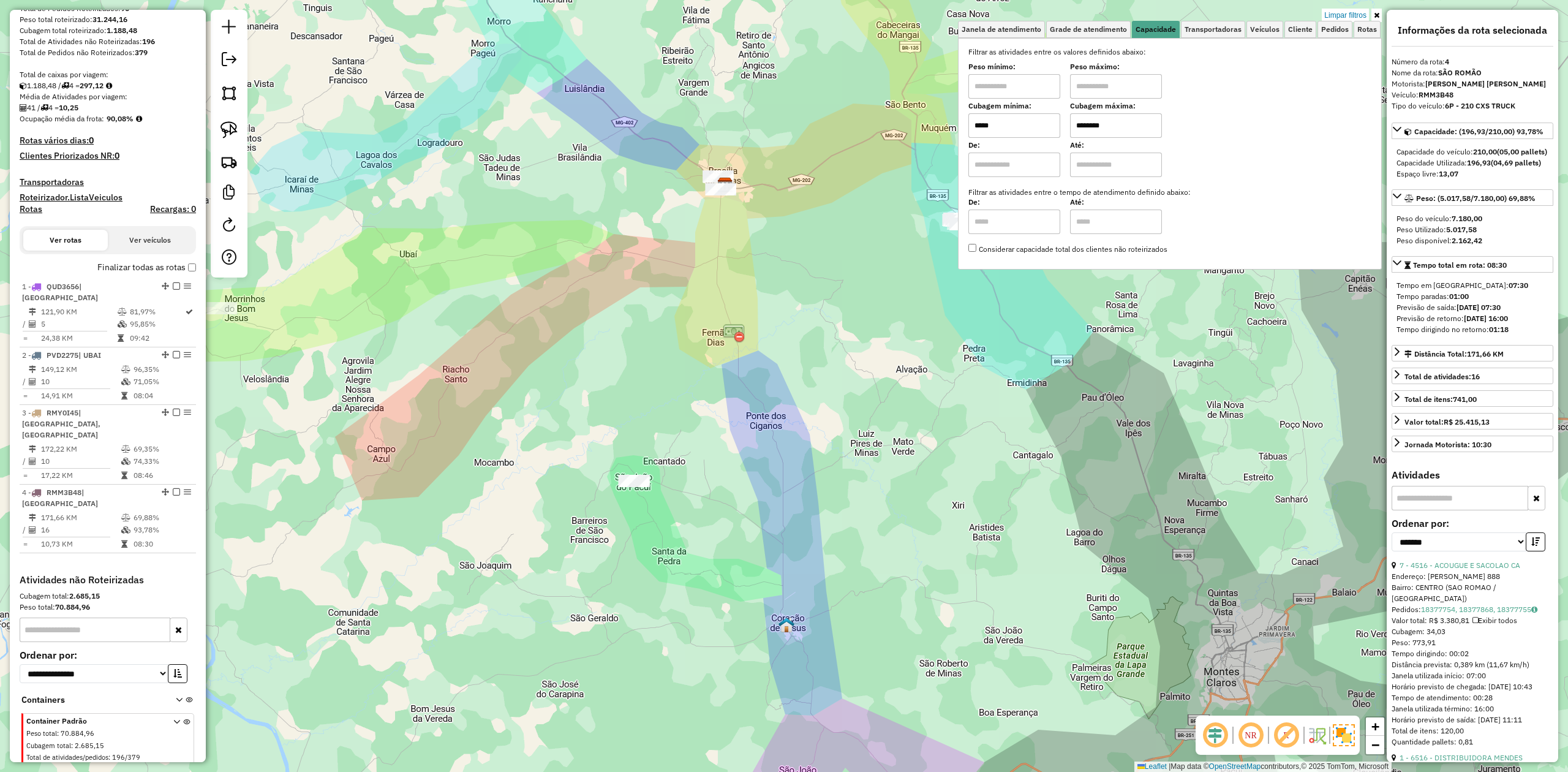
drag, startPoint x: 805, startPoint y: 257, endPoint x: 723, endPoint y: 410, distance: 173.6
click at [746, 405] on div "Limpar filtros Janela de atendimento Grade de atendimento Capacidade Transporta…" at bounding box center [784, 386] width 1568 height 772
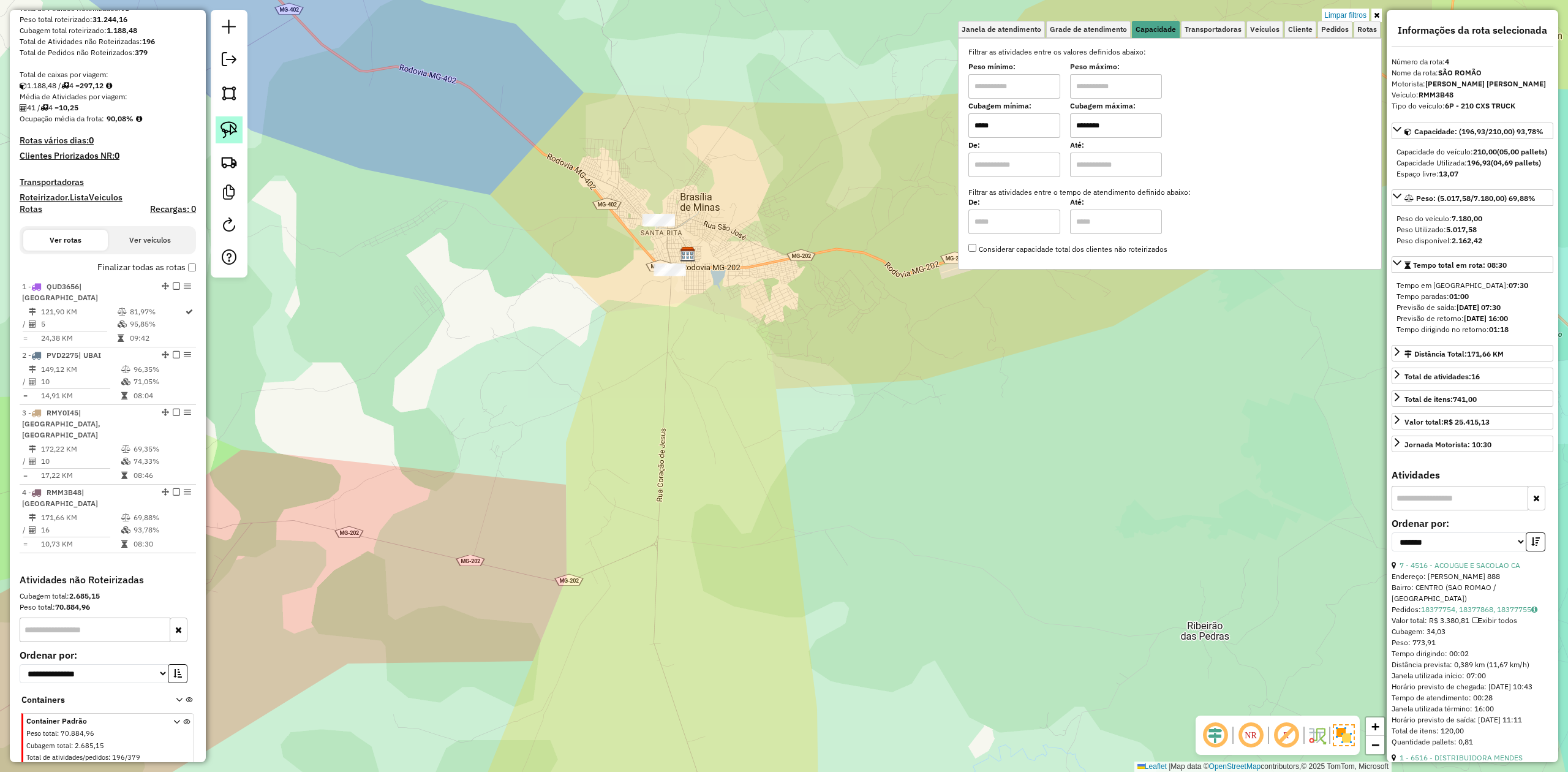
click at [226, 136] on img at bounding box center [229, 130] width 17 height 17
drag, startPoint x: 634, startPoint y: 269, endPoint x: 691, endPoint y: 260, distance: 57.7
click at [691, 260] on div "Limpar filtros Janela de atendimento Grade de atendimento Capacidade Transporta…" at bounding box center [784, 386] width 1568 height 772
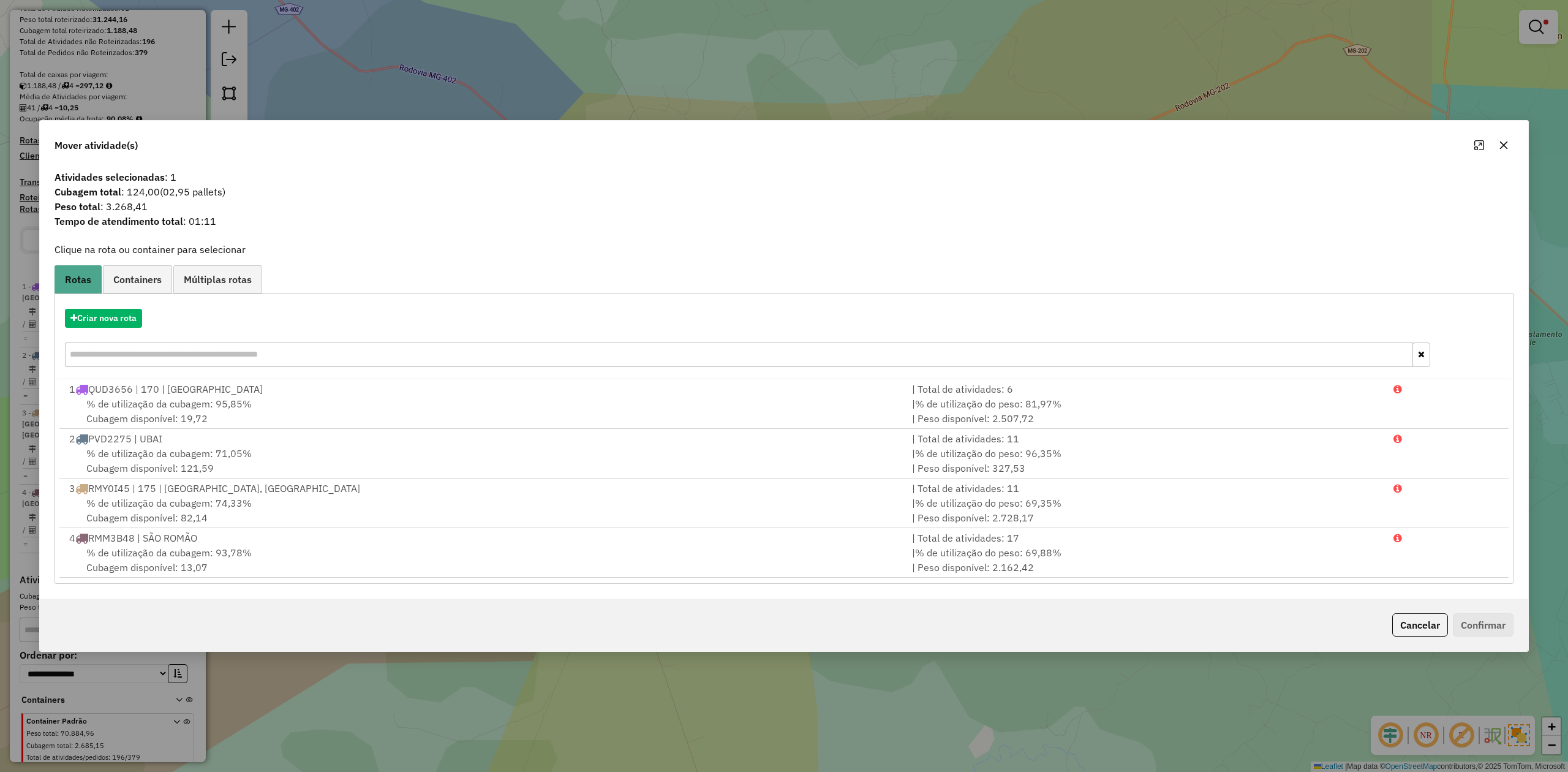
click at [1502, 143] on icon "button" at bounding box center [1504, 145] width 10 height 10
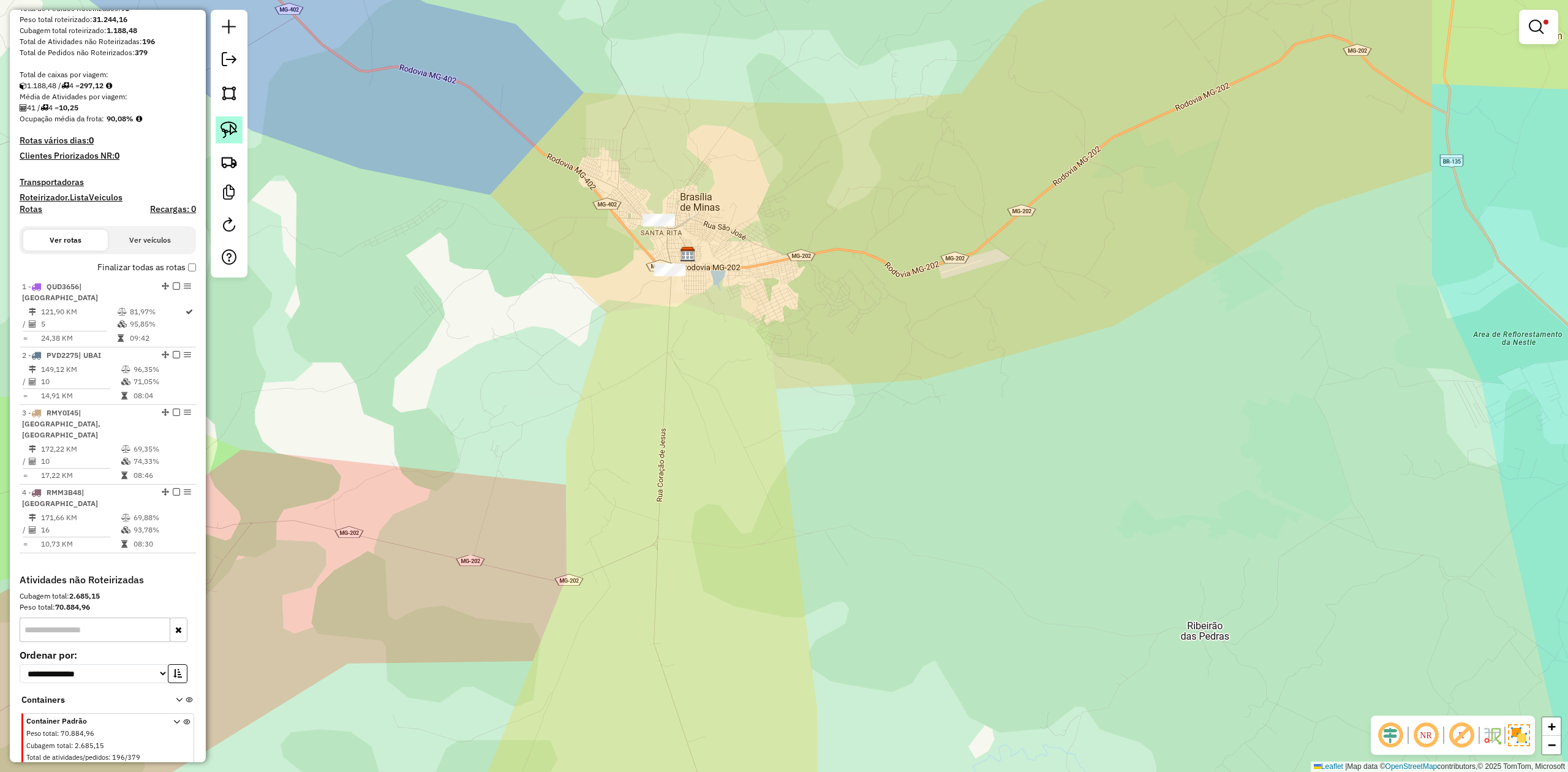
click at [230, 139] on link at bounding box center [229, 130] width 27 height 27
drag, startPoint x: 622, startPoint y: 216, endPoint x: 670, endPoint y: 187, distance: 56.1
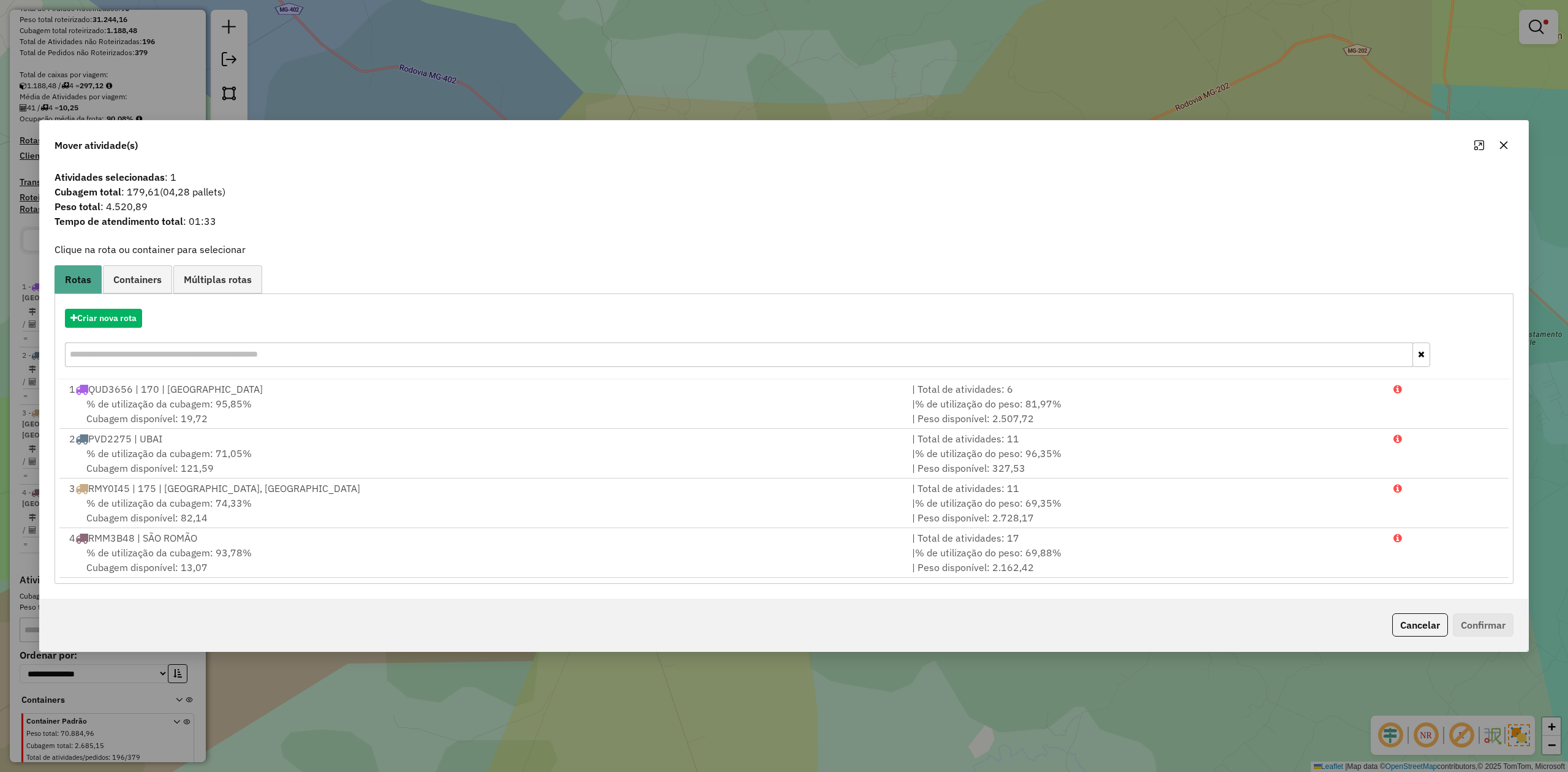
click at [1503, 142] on icon "button" at bounding box center [1504, 145] width 10 height 10
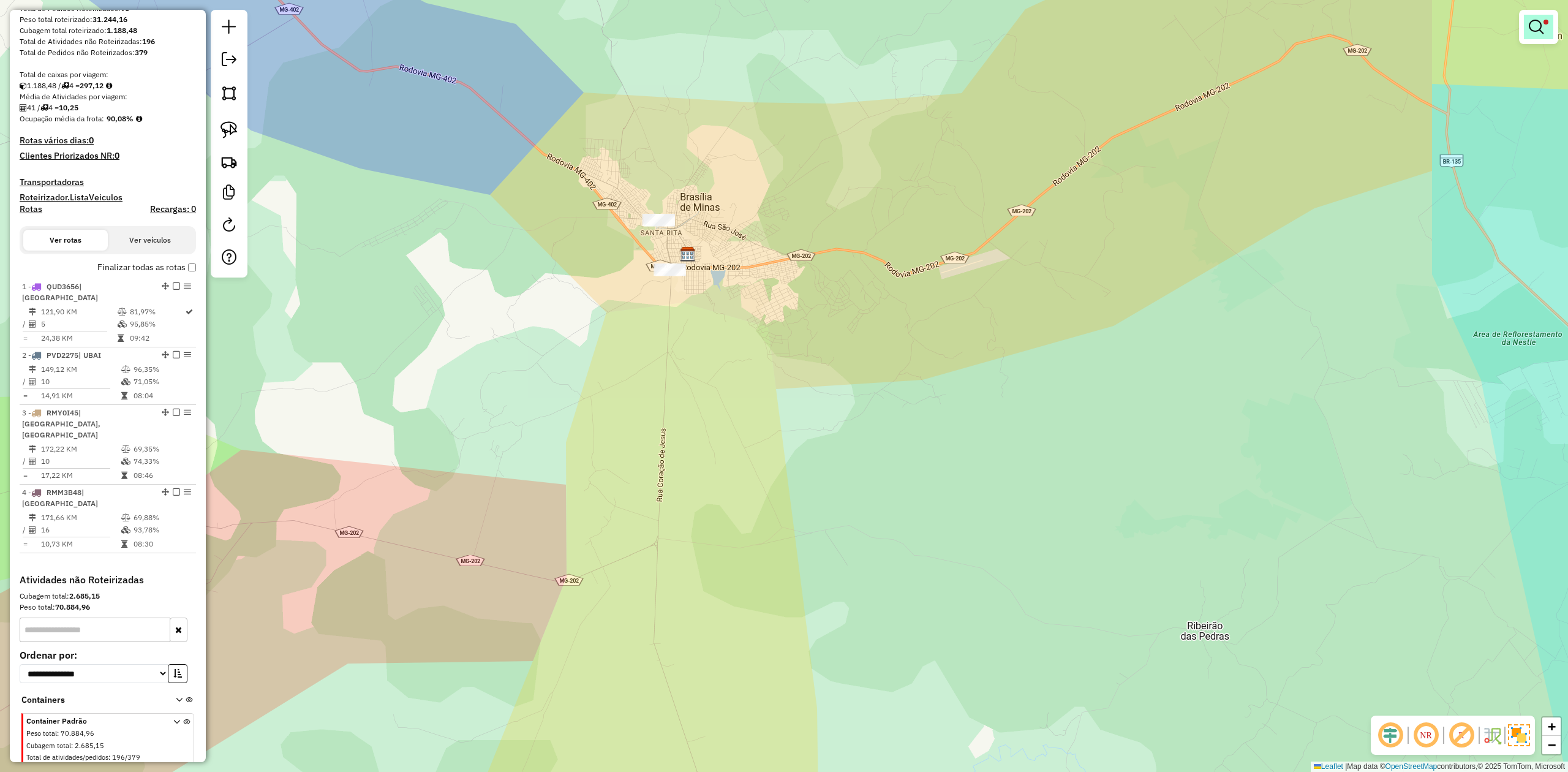
click at [1540, 31] on em at bounding box center [1536, 27] width 15 height 15
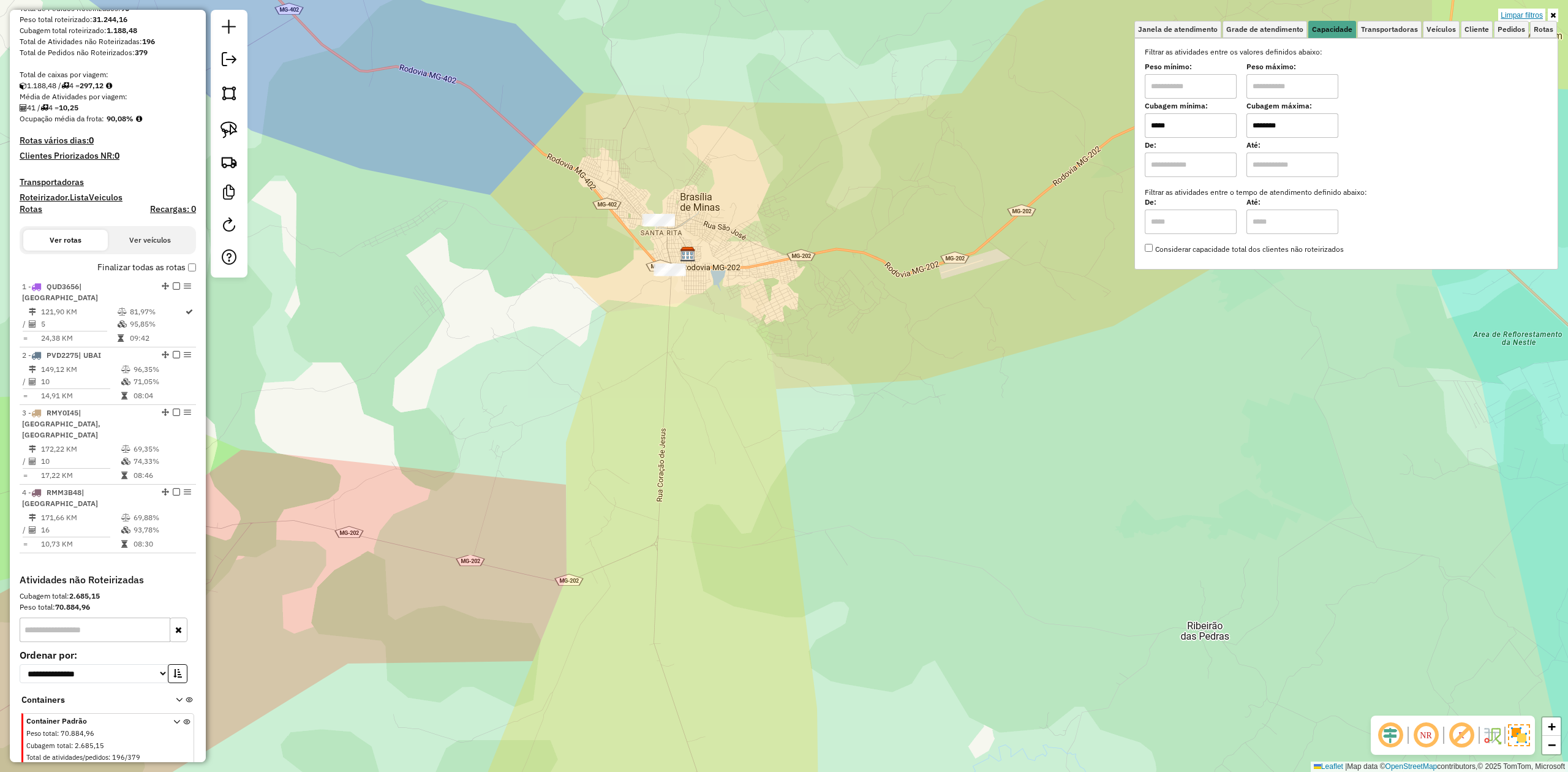
click at [1502, 12] on link "Limpar filtros" at bounding box center [1522, 15] width 47 height 13
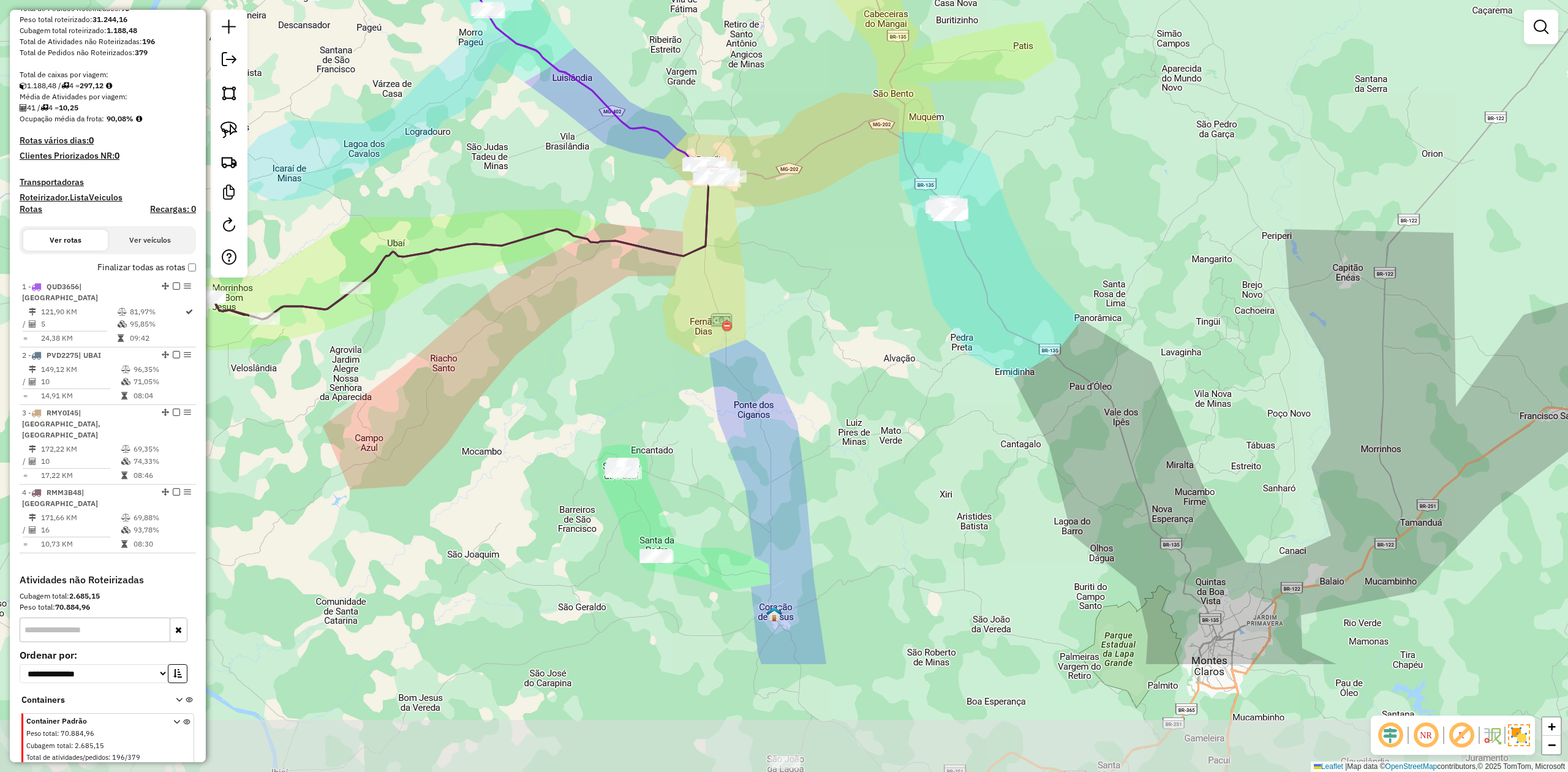
drag, startPoint x: 758, startPoint y: 483, endPoint x: 807, endPoint y: 298, distance: 191.4
click at [807, 298] on div "Janela de atendimento Grade de atendimento Capacidade Transportadoras Veículos …" at bounding box center [784, 386] width 1568 height 772
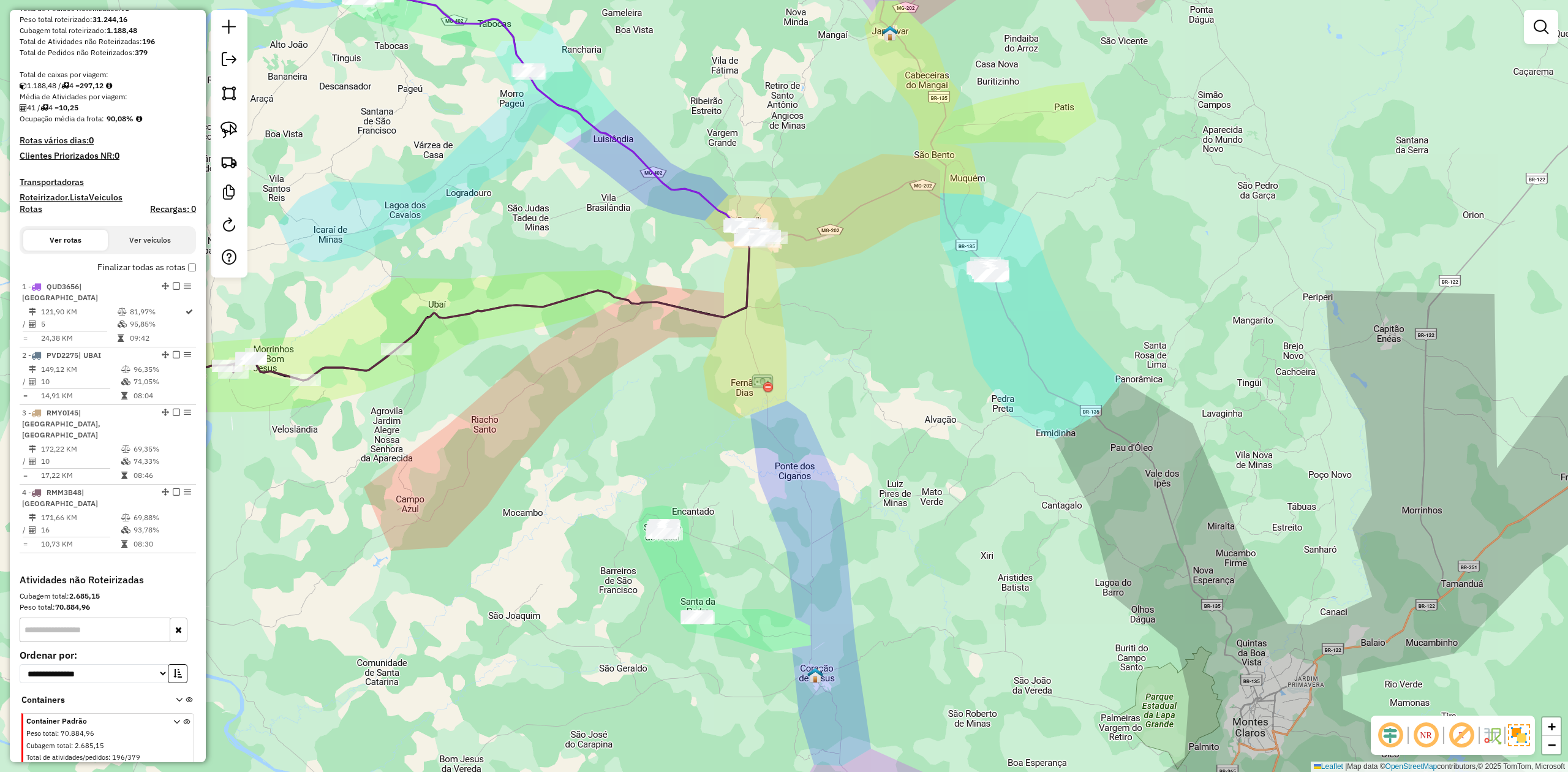
drag, startPoint x: 781, startPoint y: 265, endPoint x: 841, endPoint y: 334, distance: 91.4
click at [829, 331] on div "Janela de atendimento Grade de atendimento Capacidade Transportadoras Veículos …" at bounding box center [784, 386] width 1568 height 772
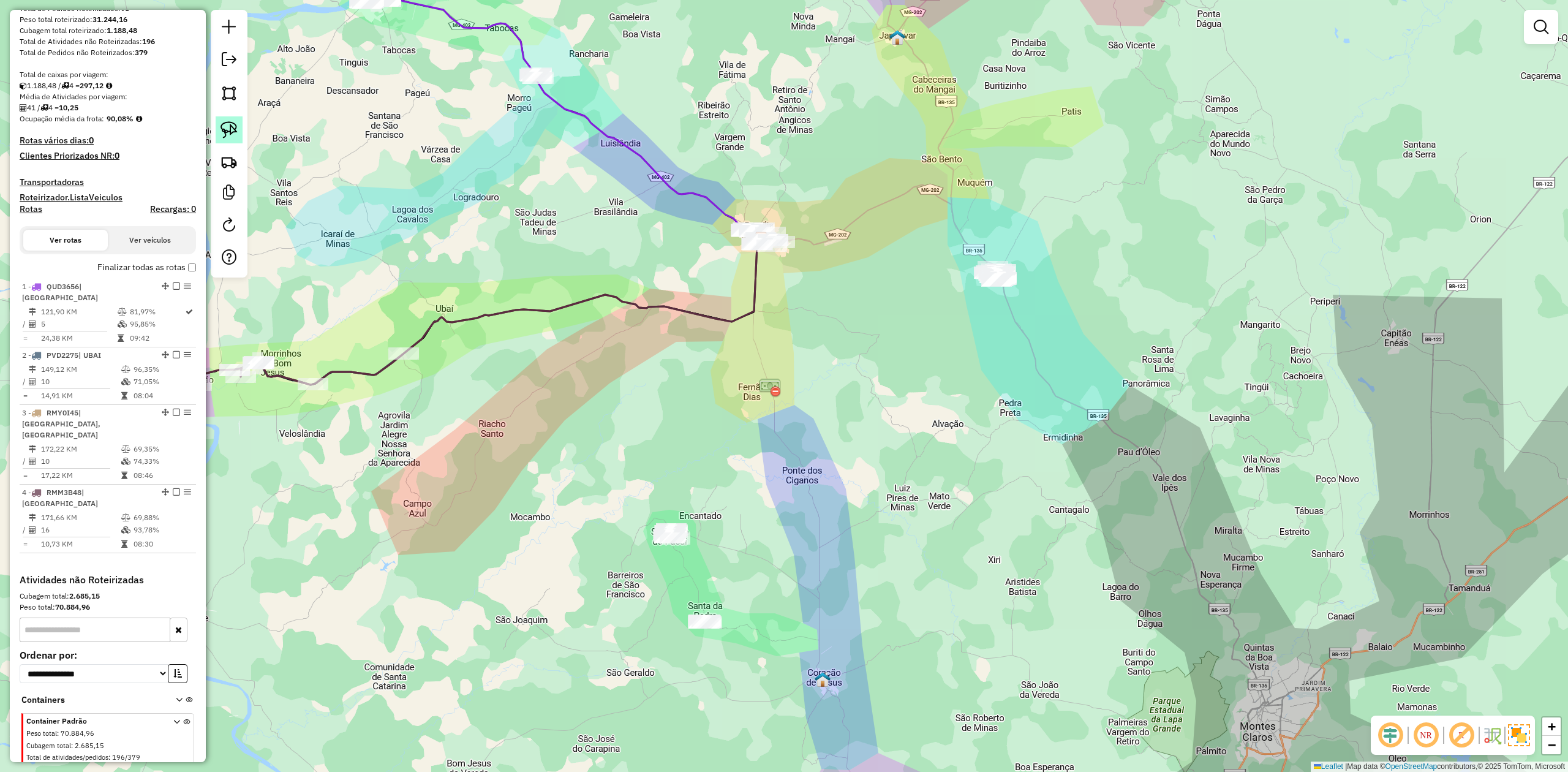
click at [229, 134] on img at bounding box center [229, 130] width 17 height 17
drag, startPoint x: 943, startPoint y: 273, endPoint x: 993, endPoint y: 232, distance: 64.7
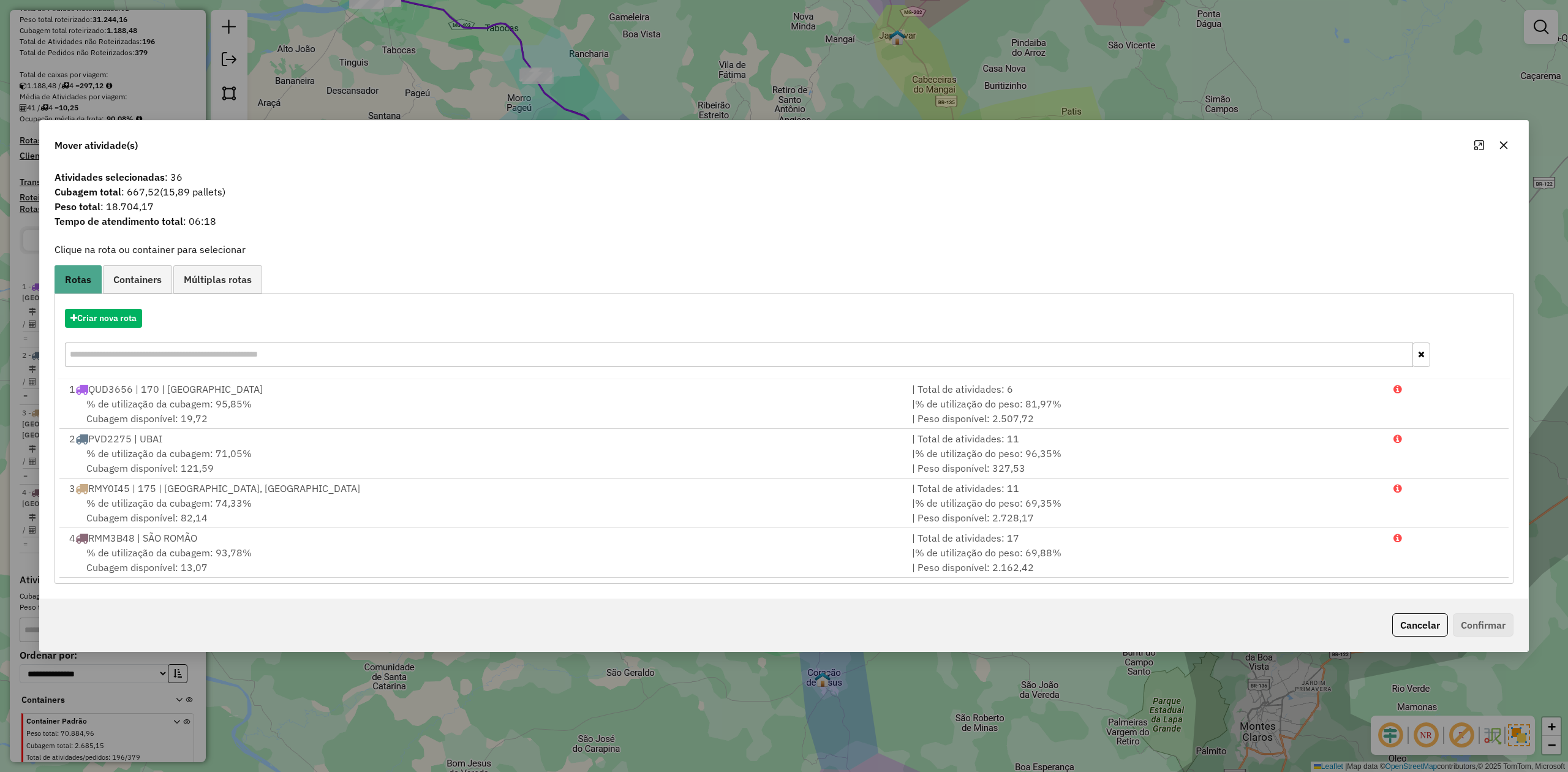
click at [1506, 142] on icon "button" at bounding box center [1504, 145] width 8 height 8
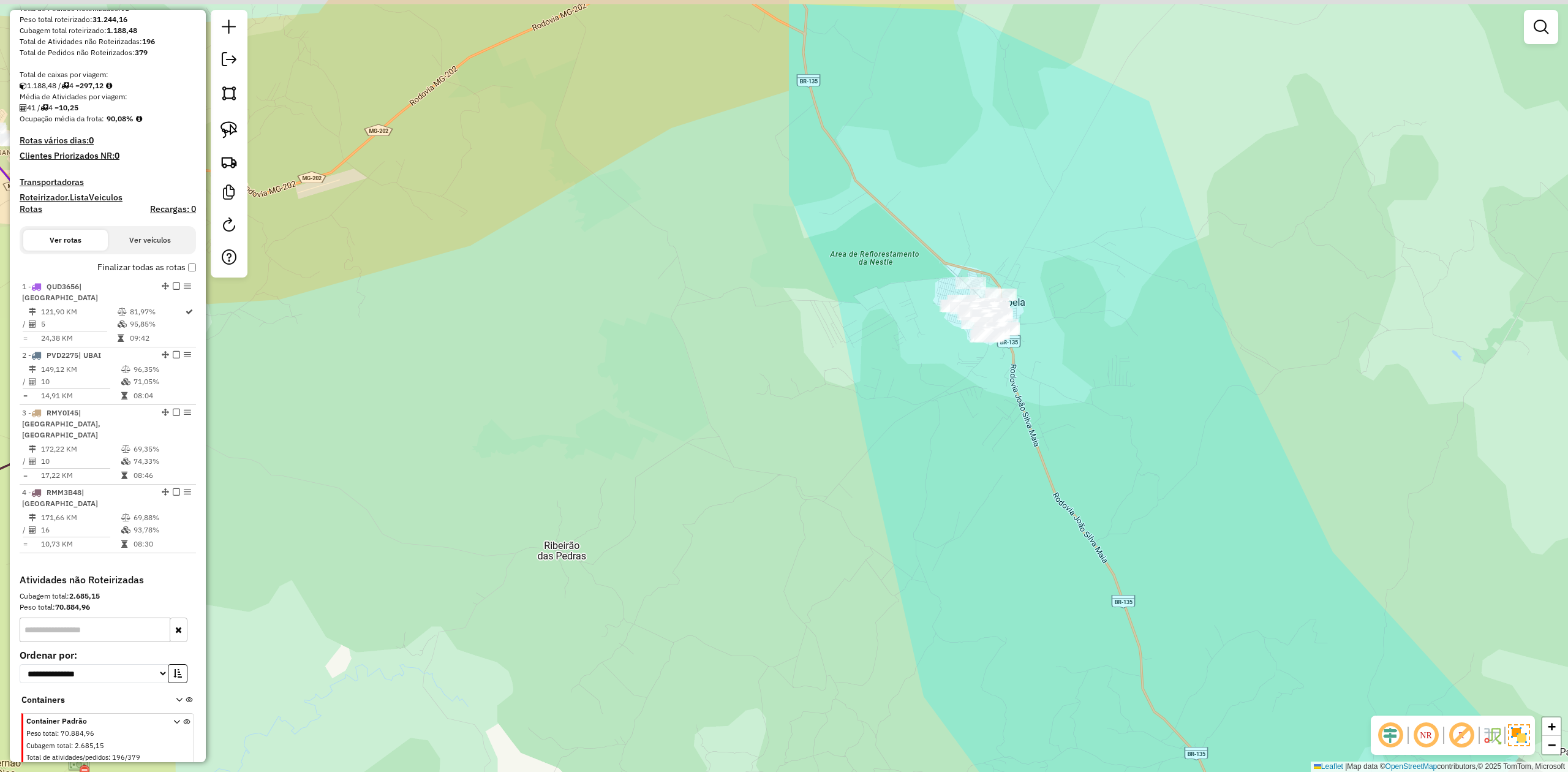
drag, startPoint x: 852, startPoint y: 382, endPoint x: 880, endPoint y: 461, distance: 83.8
click at [878, 461] on div "Janela de atendimento Grade de atendimento Capacidade Transportadoras Veículos …" at bounding box center [784, 386] width 1568 height 772
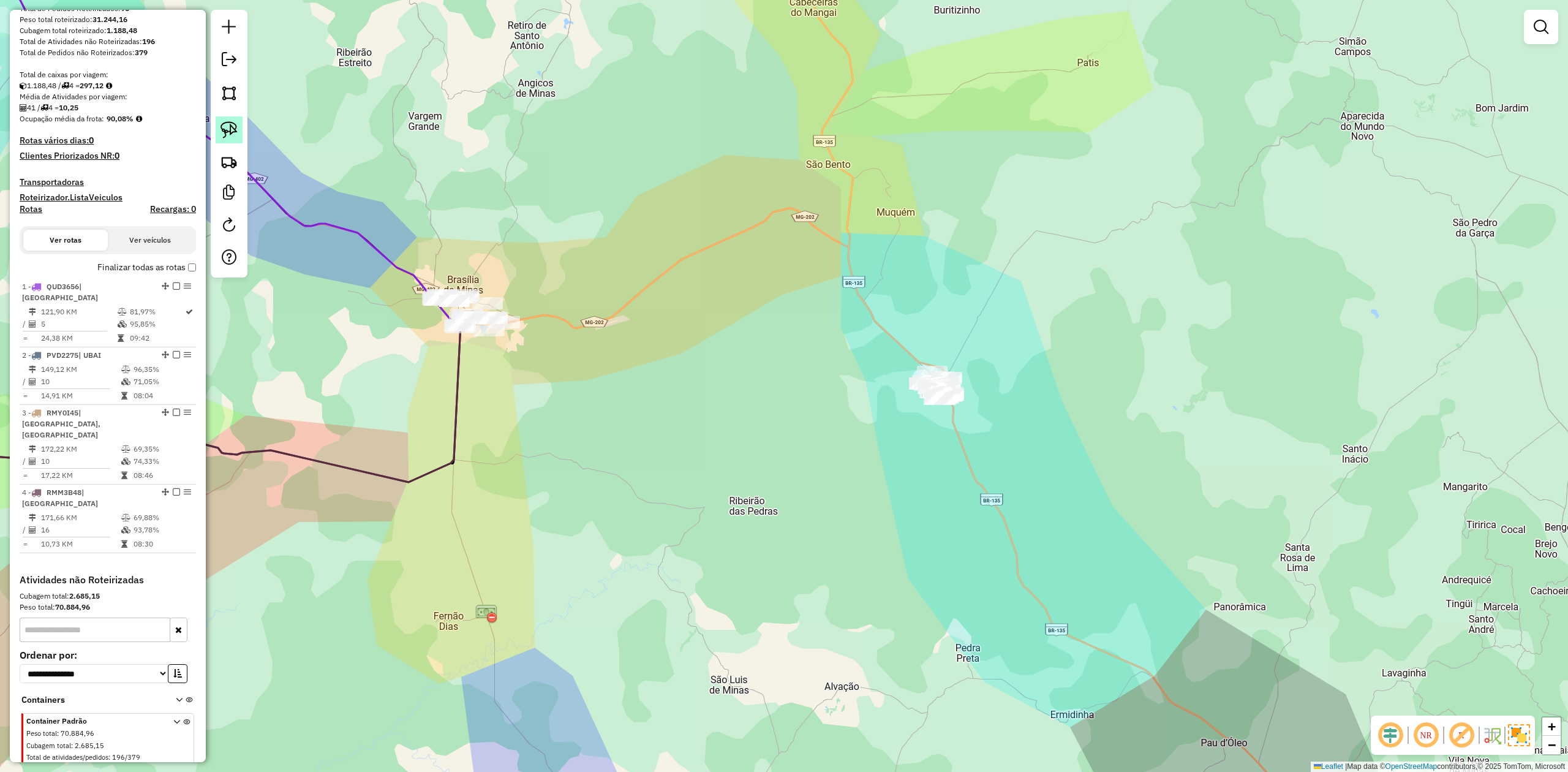
click at [228, 123] on img at bounding box center [229, 130] width 17 height 17
click at [1539, 27] on em at bounding box center [1541, 27] width 15 height 15
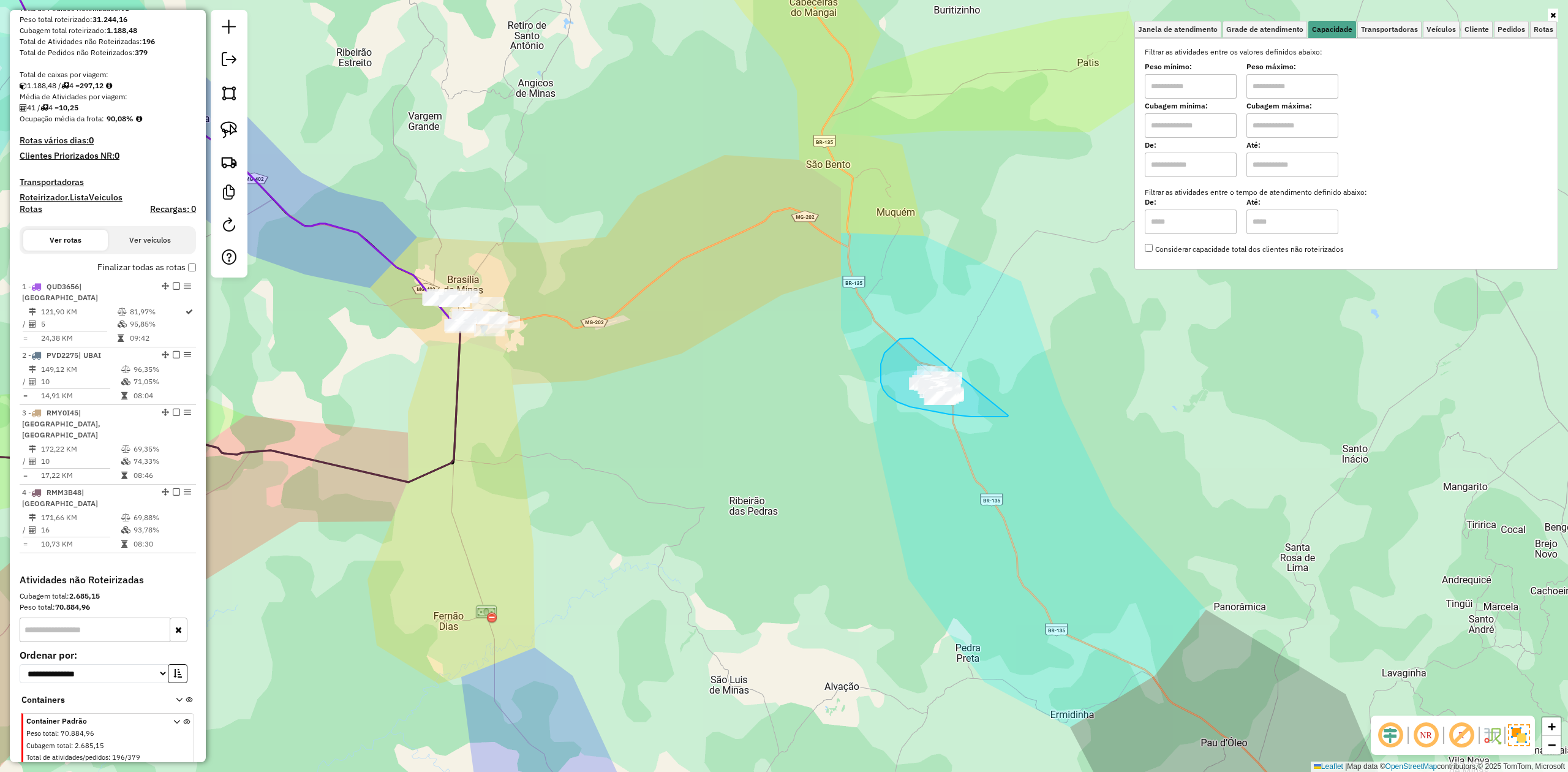
drag, startPoint x: 906, startPoint y: 339, endPoint x: 943, endPoint y: 295, distance: 57.5
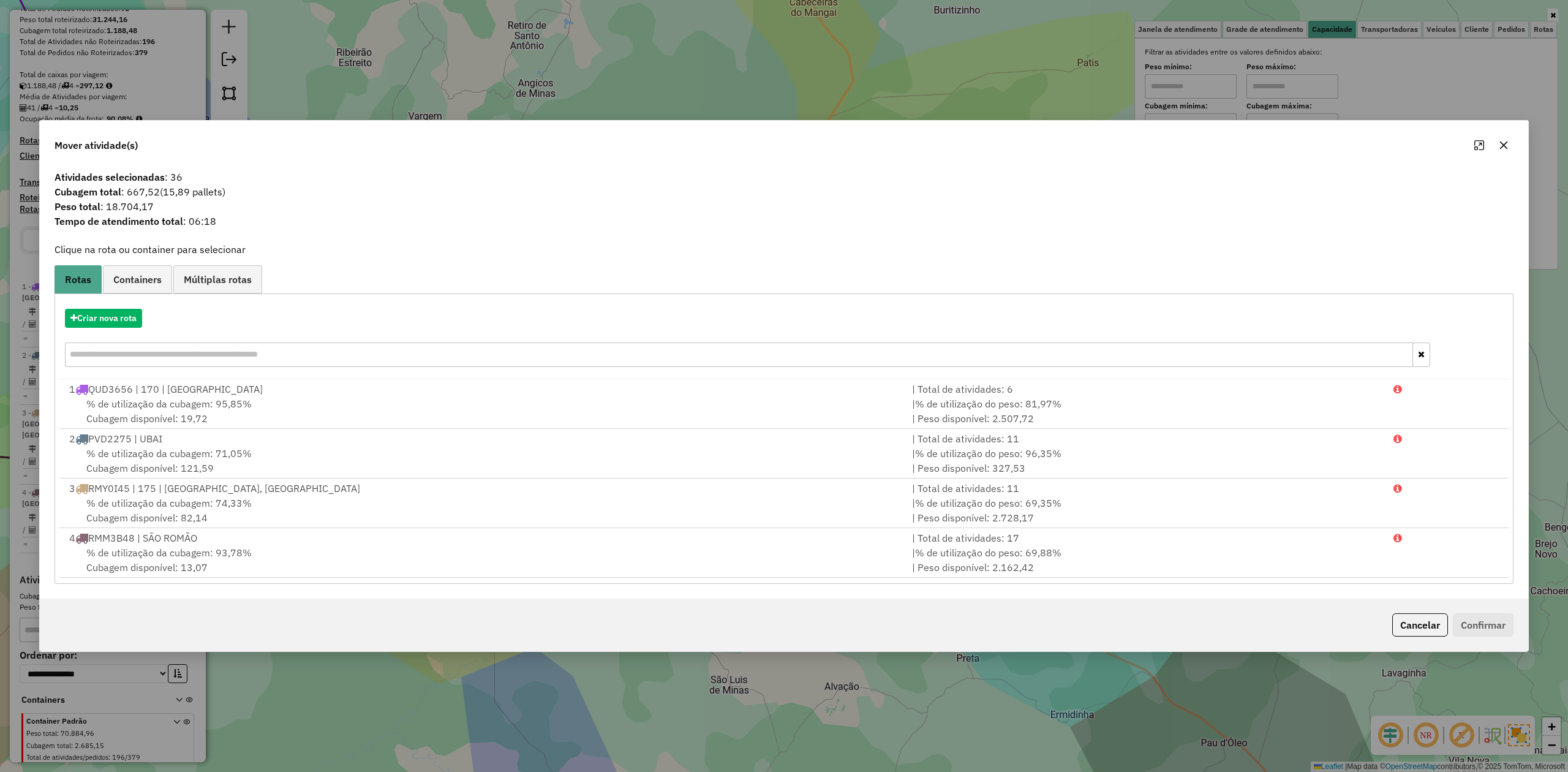
click at [1503, 143] on icon "button" at bounding box center [1504, 145] width 10 height 10
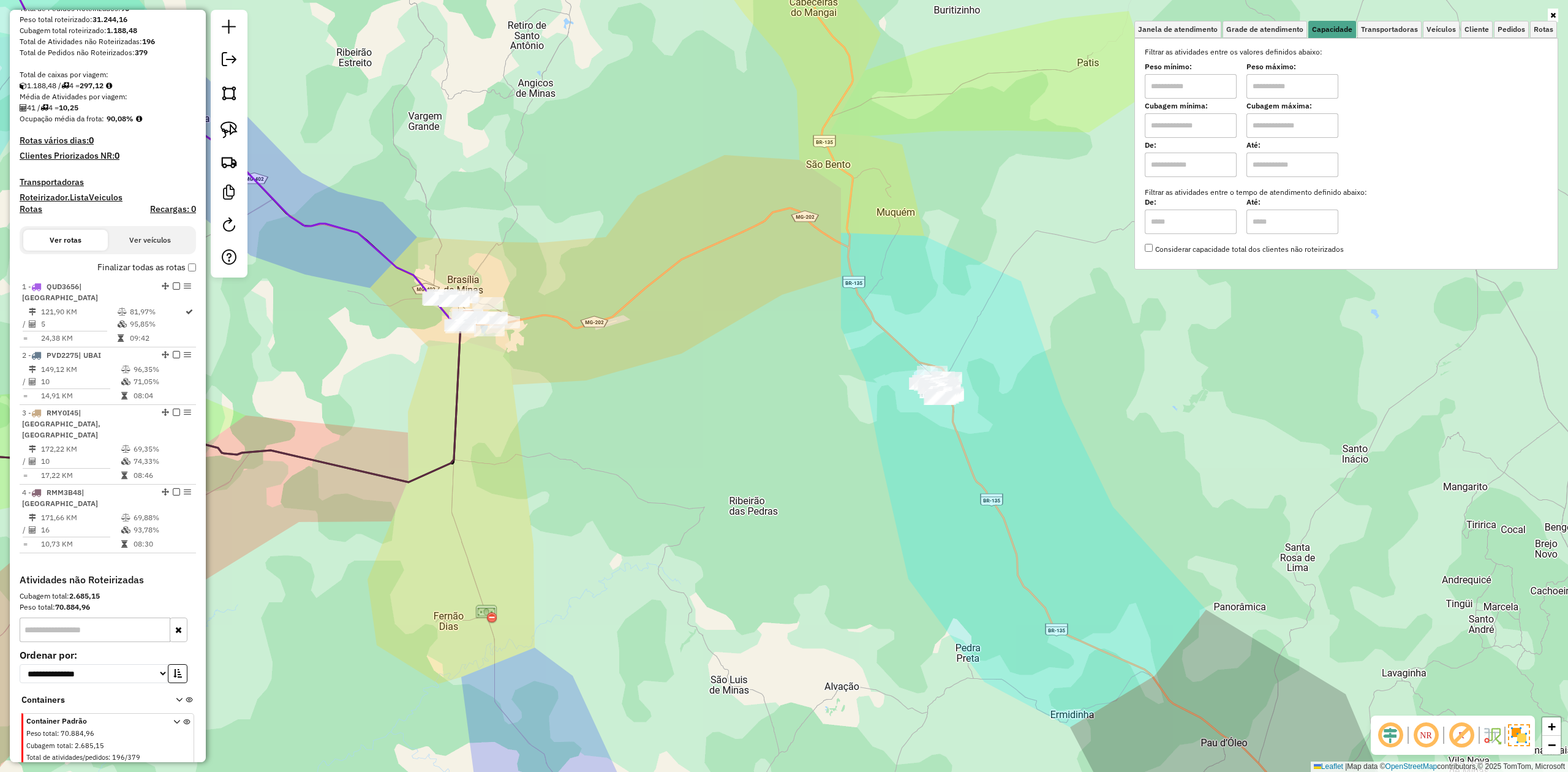
click at [1182, 128] on input "text" at bounding box center [1191, 125] width 92 height 25
type input "*****"
click at [1268, 136] on input "text" at bounding box center [1293, 125] width 92 height 25
type input "********"
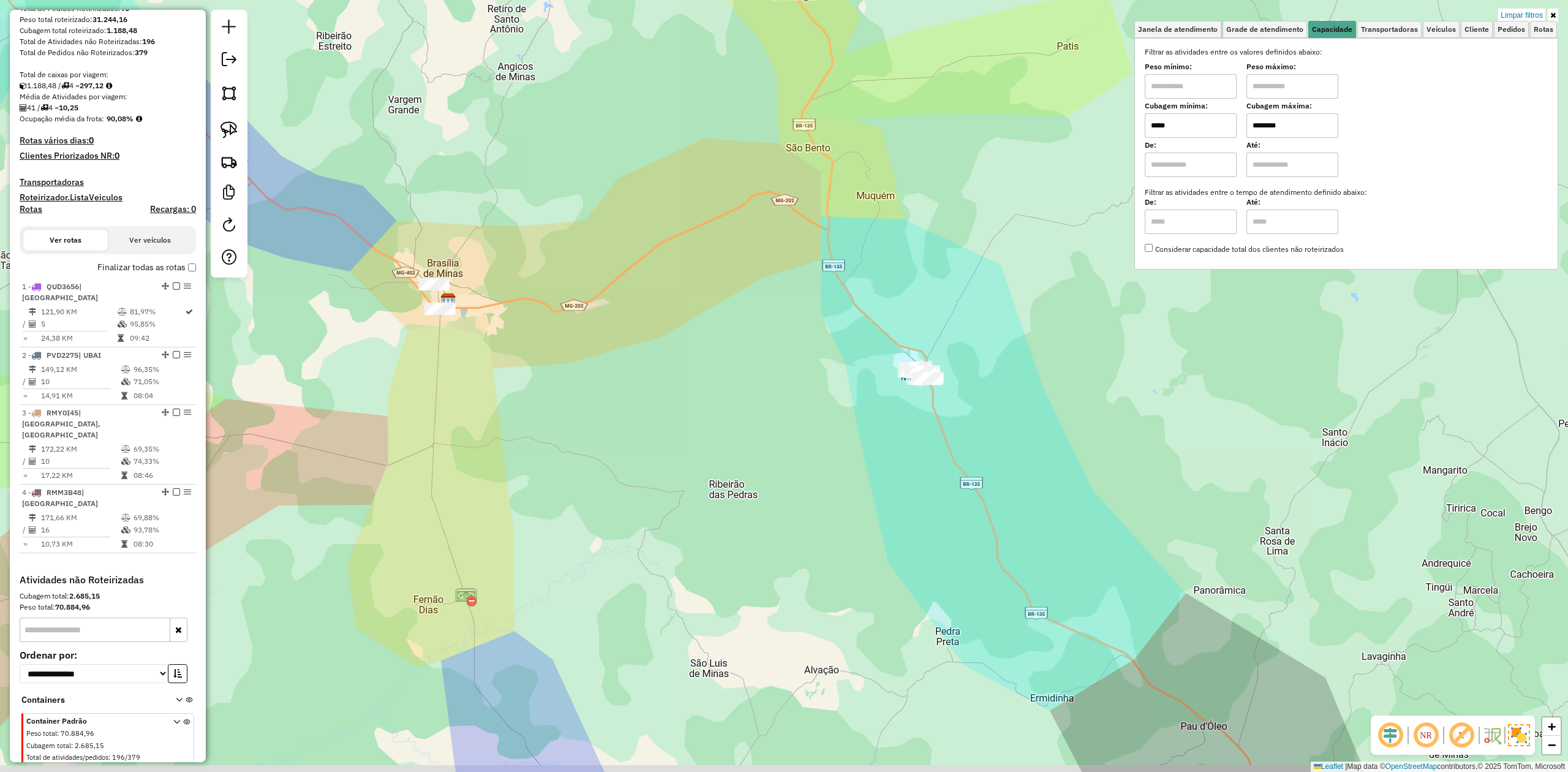
drag, startPoint x: 1010, startPoint y: 334, endPoint x: 990, endPoint y: 318, distance: 25.6
click at [990, 318] on div "Limpar filtros Janela de atendimento Grade de atendimento Capacidade Transporta…" at bounding box center [784, 386] width 1568 height 772
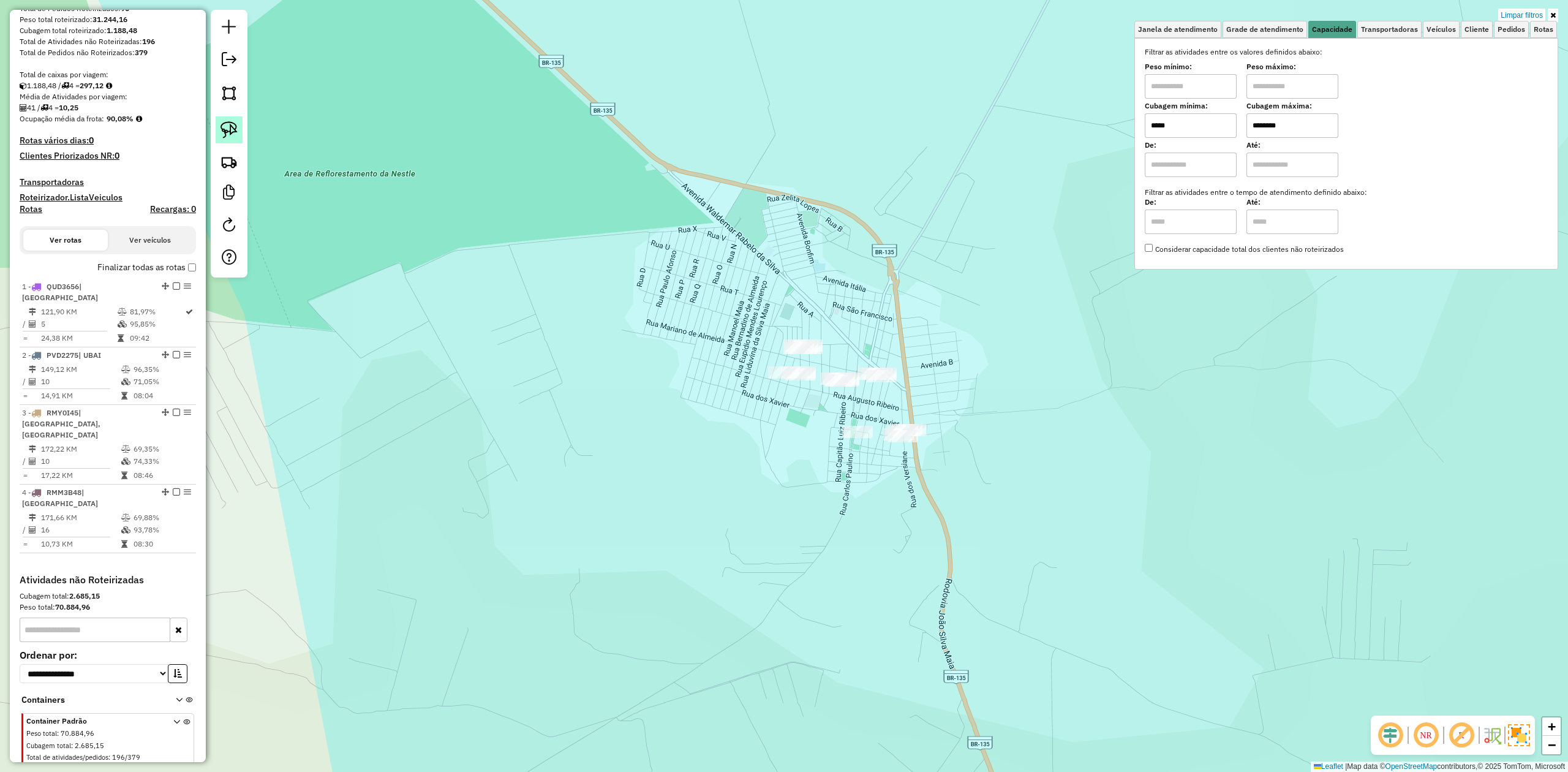
click at [235, 126] on img at bounding box center [229, 130] width 17 height 17
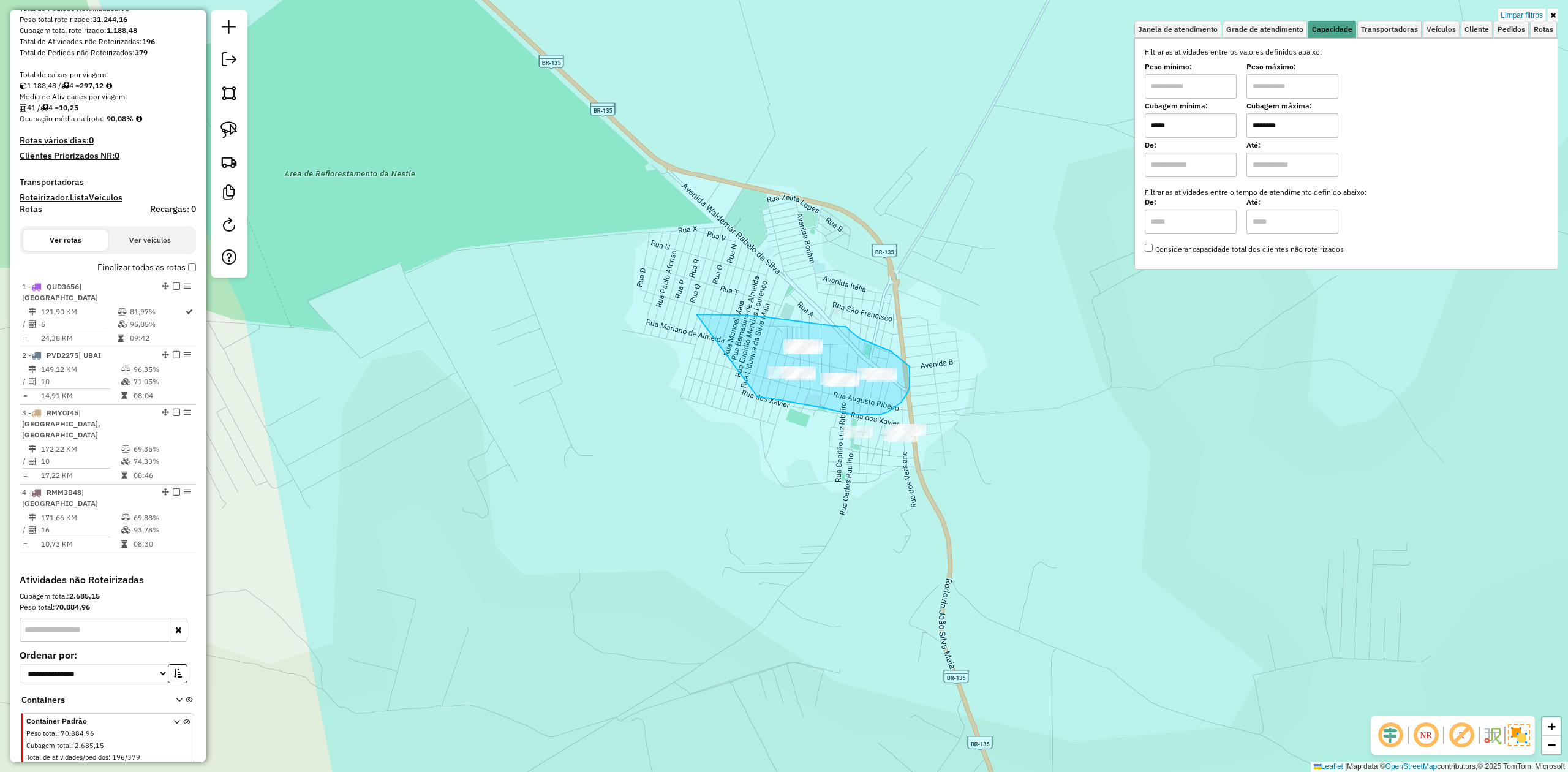
drag, startPoint x: 697, startPoint y: 314, endPoint x: 704, endPoint y: 383, distance: 69.4
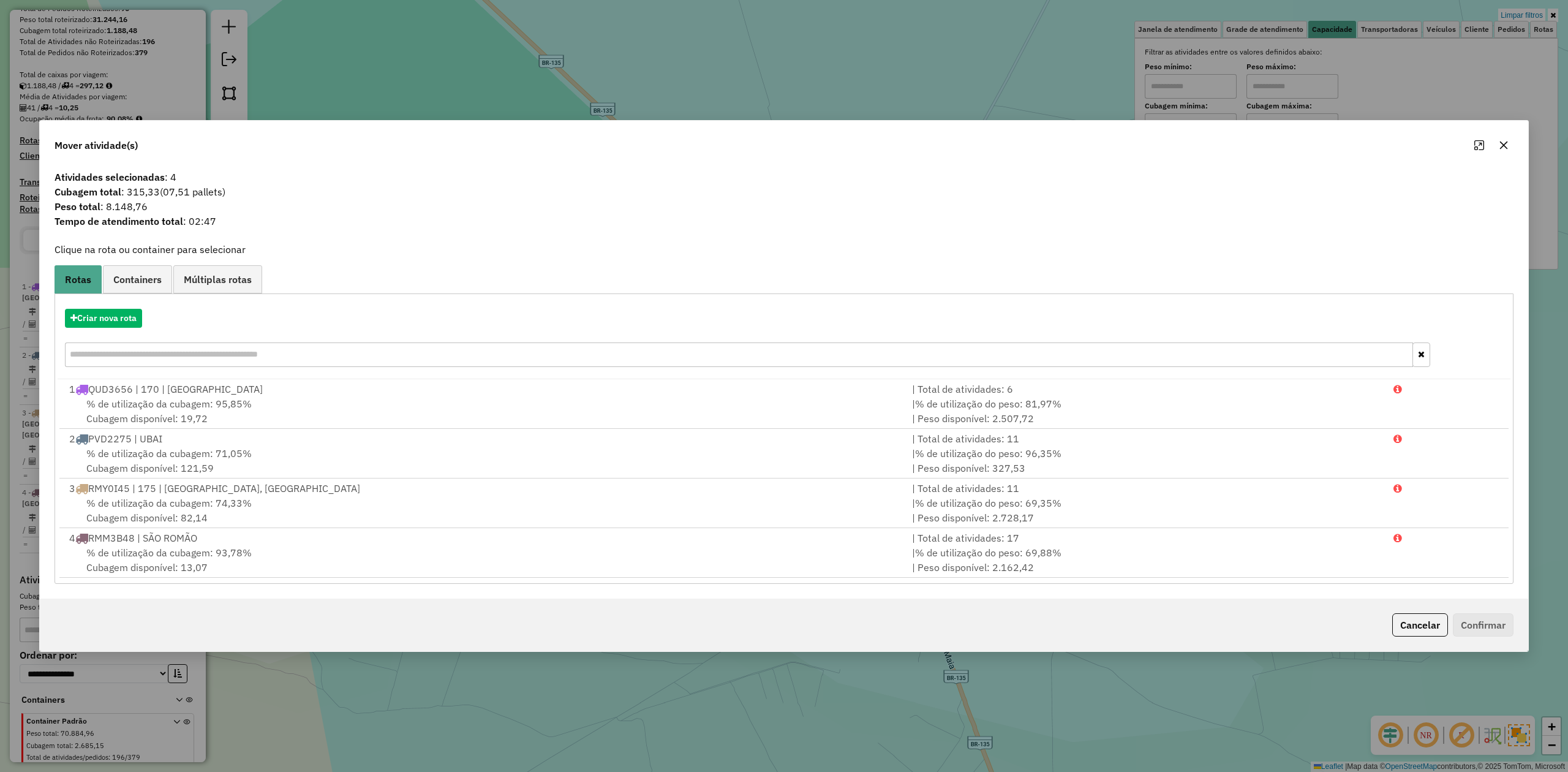
click at [1502, 142] on icon "button" at bounding box center [1504, 145] width 10 height 10
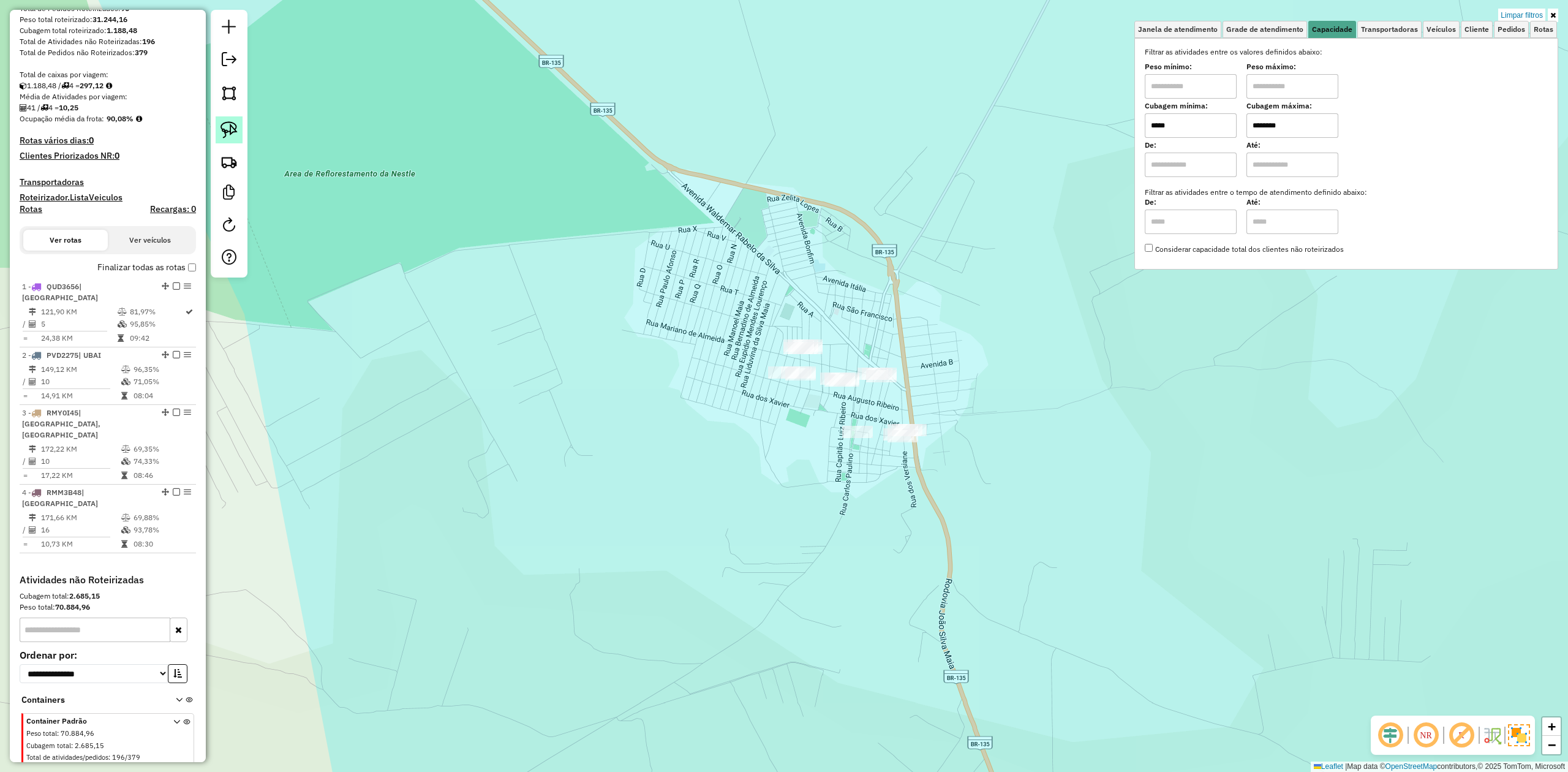
click at [225, 132] on img at bounding box center [229, 130] width 17 height 17
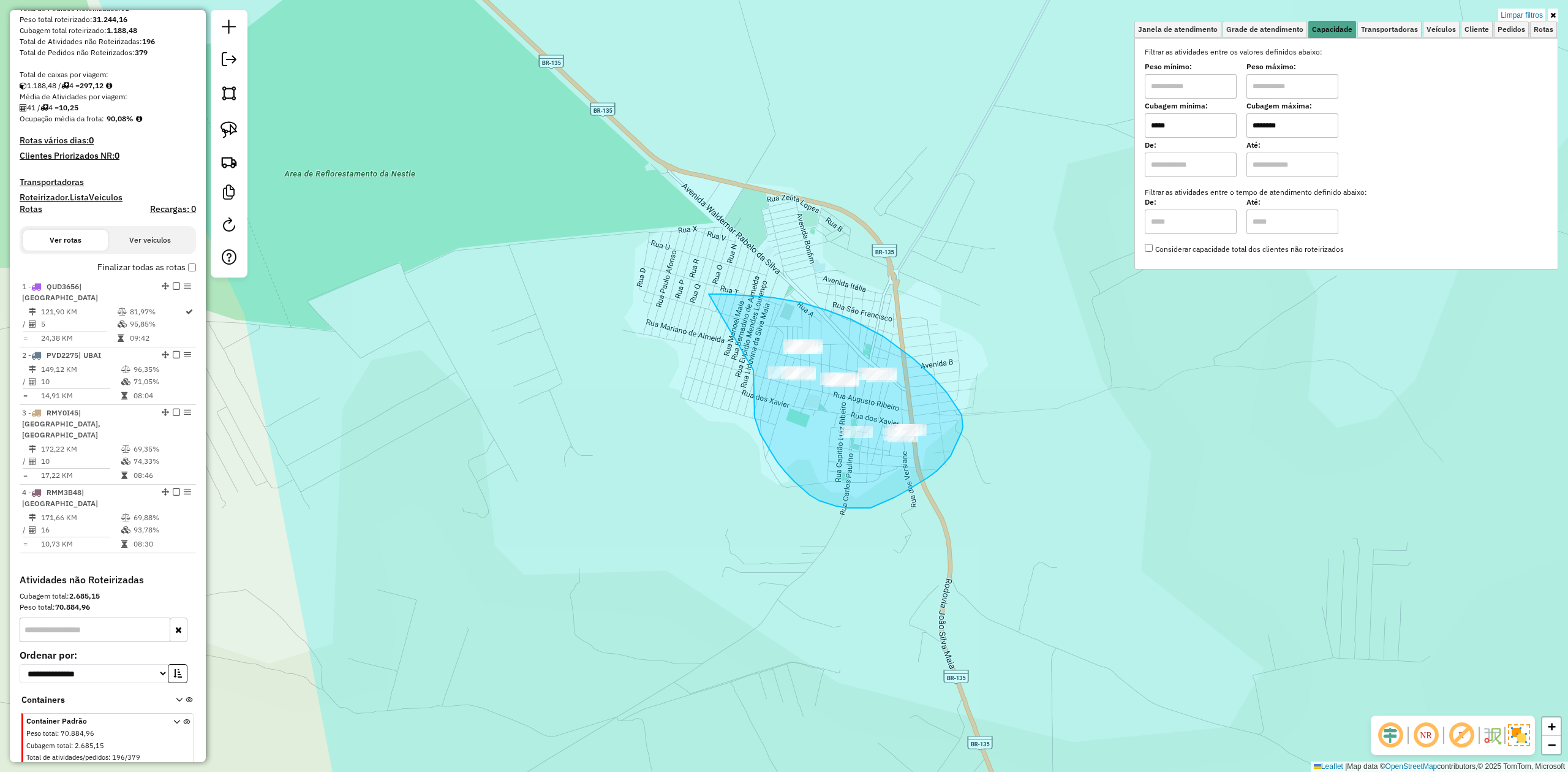
drag, startPoint x: 754, startPoint y: 392, endPoint x: 709, endPoint y: 294, distance: 107.8
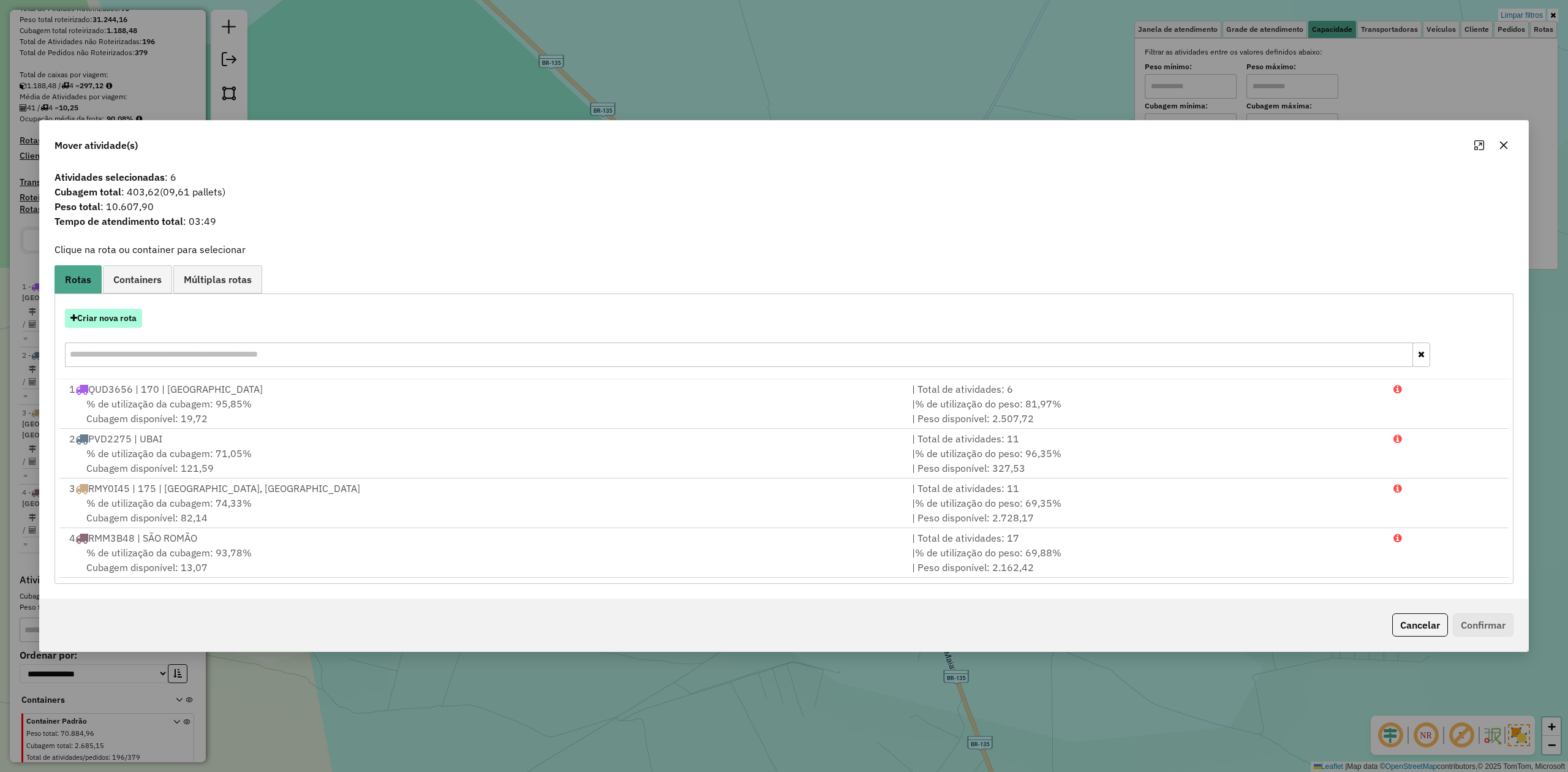
click at [111, 323] on button "Criar nova rota" at bounding box center [103, 318] width 77 height 19
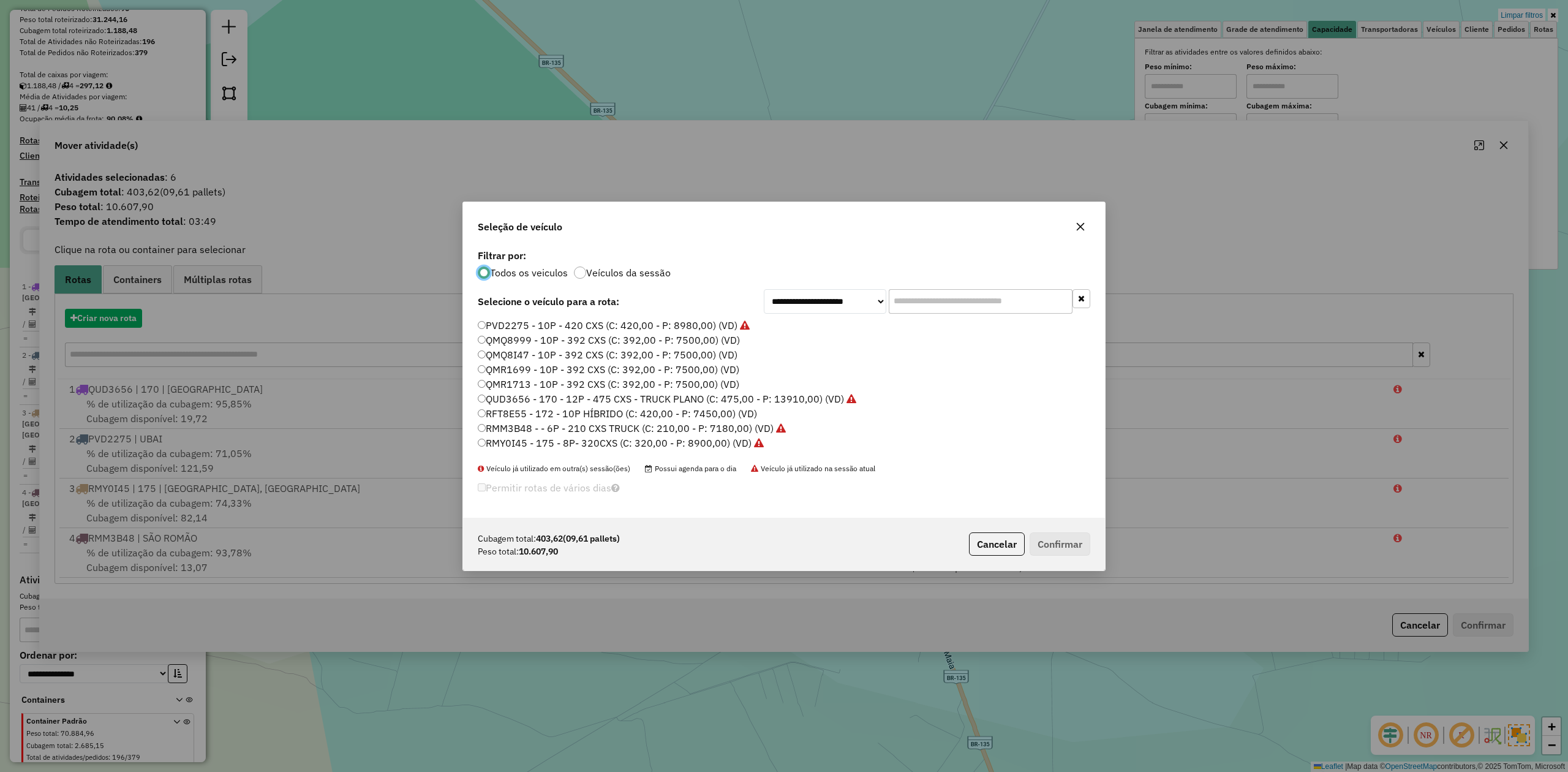
scroll to position [6, 4]
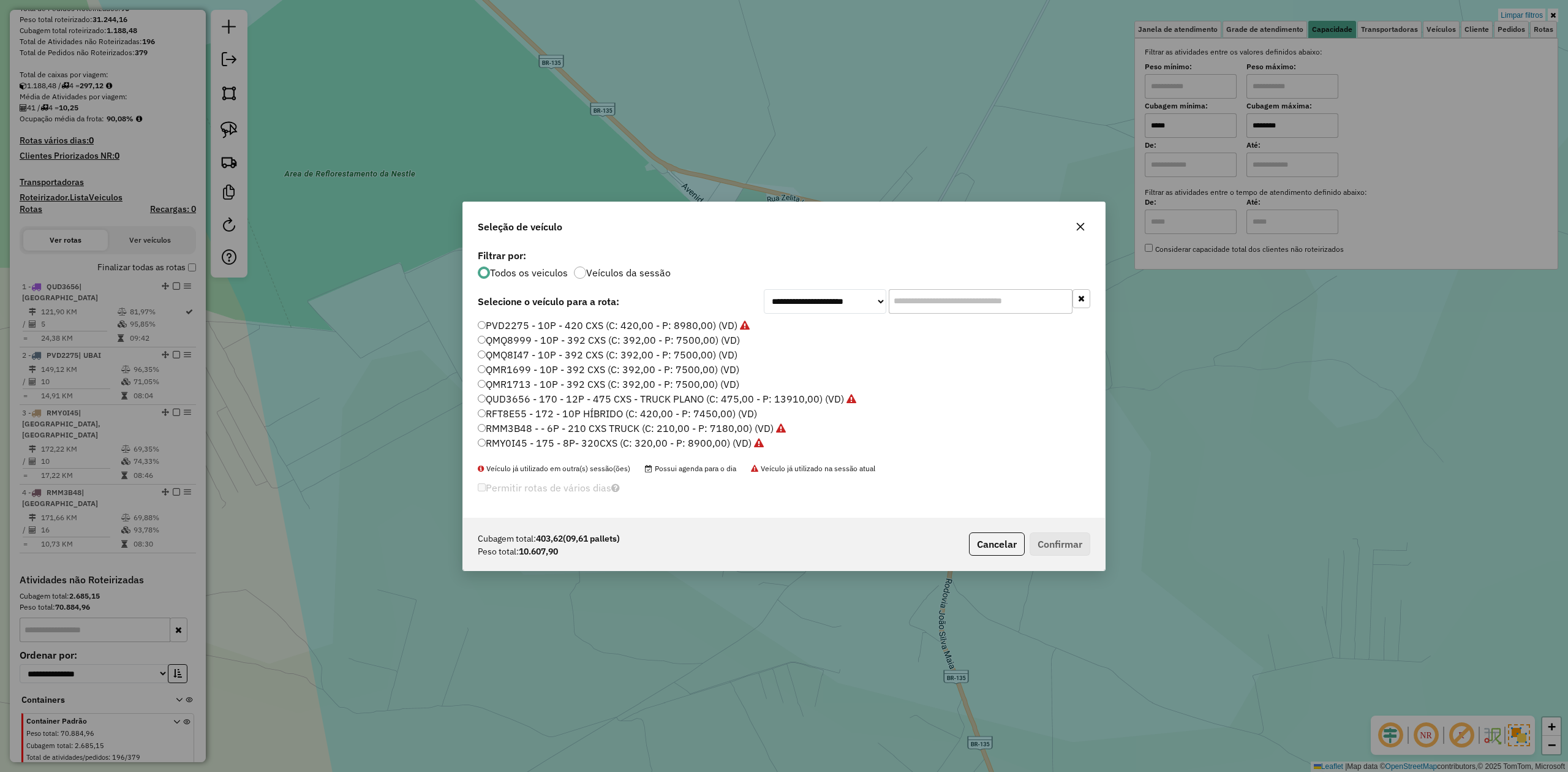
click at [943, 297] on input "text" at bounding box center [980, 302] width 184 height 25
click at [557, 435] on label "SIG9J27 - 300 - 12P - 475 CXS - TRUCK PLANO (C: 475,00 - P: 13910,00) (VD)" at bounding box center [658, 435] width 361 height 15
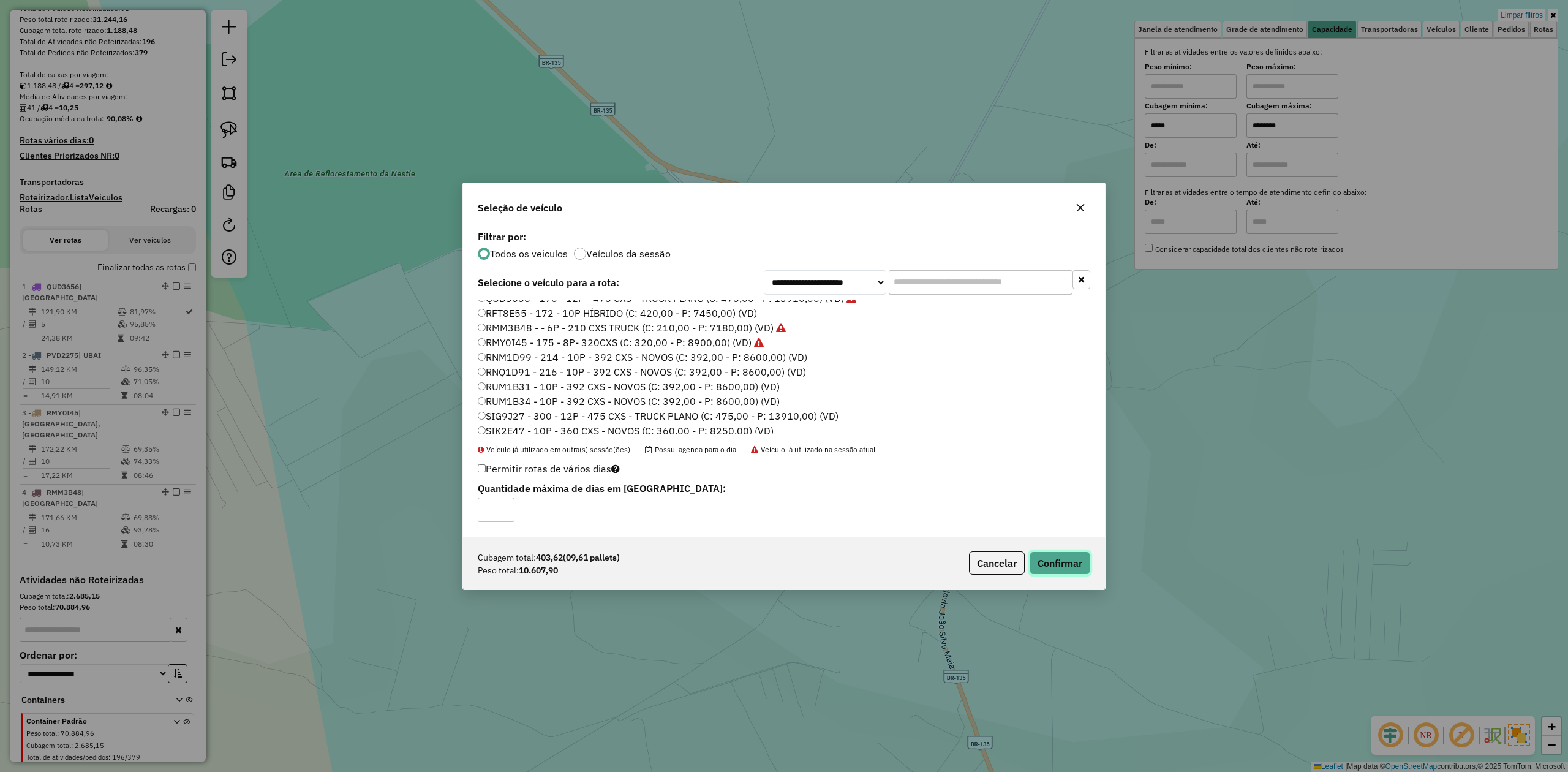
click at [1043, 558] on button "Confirmar" at bounding box center [1060, 563] width 60 height 24
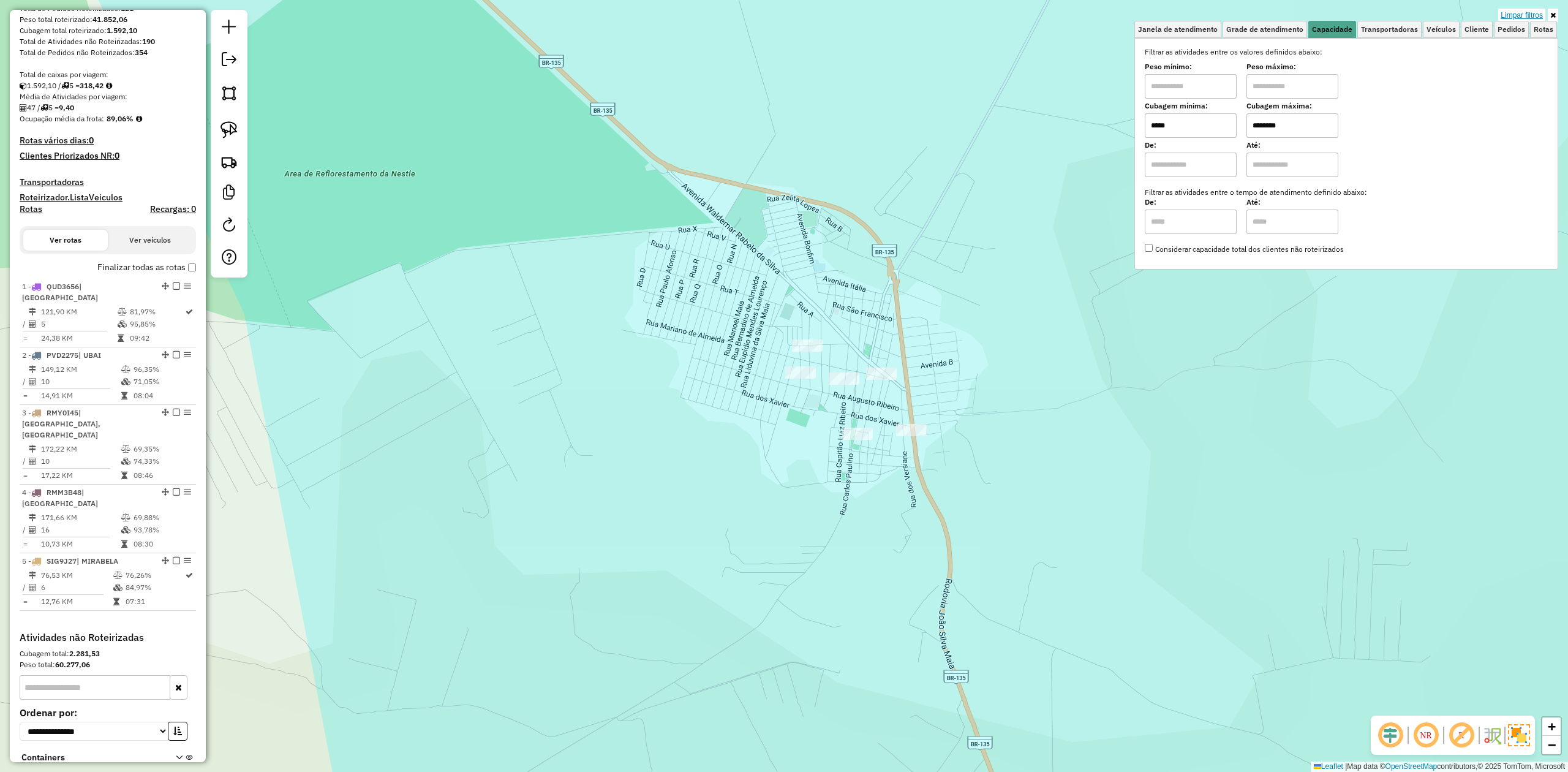
click at [1530, 15] on link "Limpar filtros" at bounding box center [1522, 15] width 47 height 13
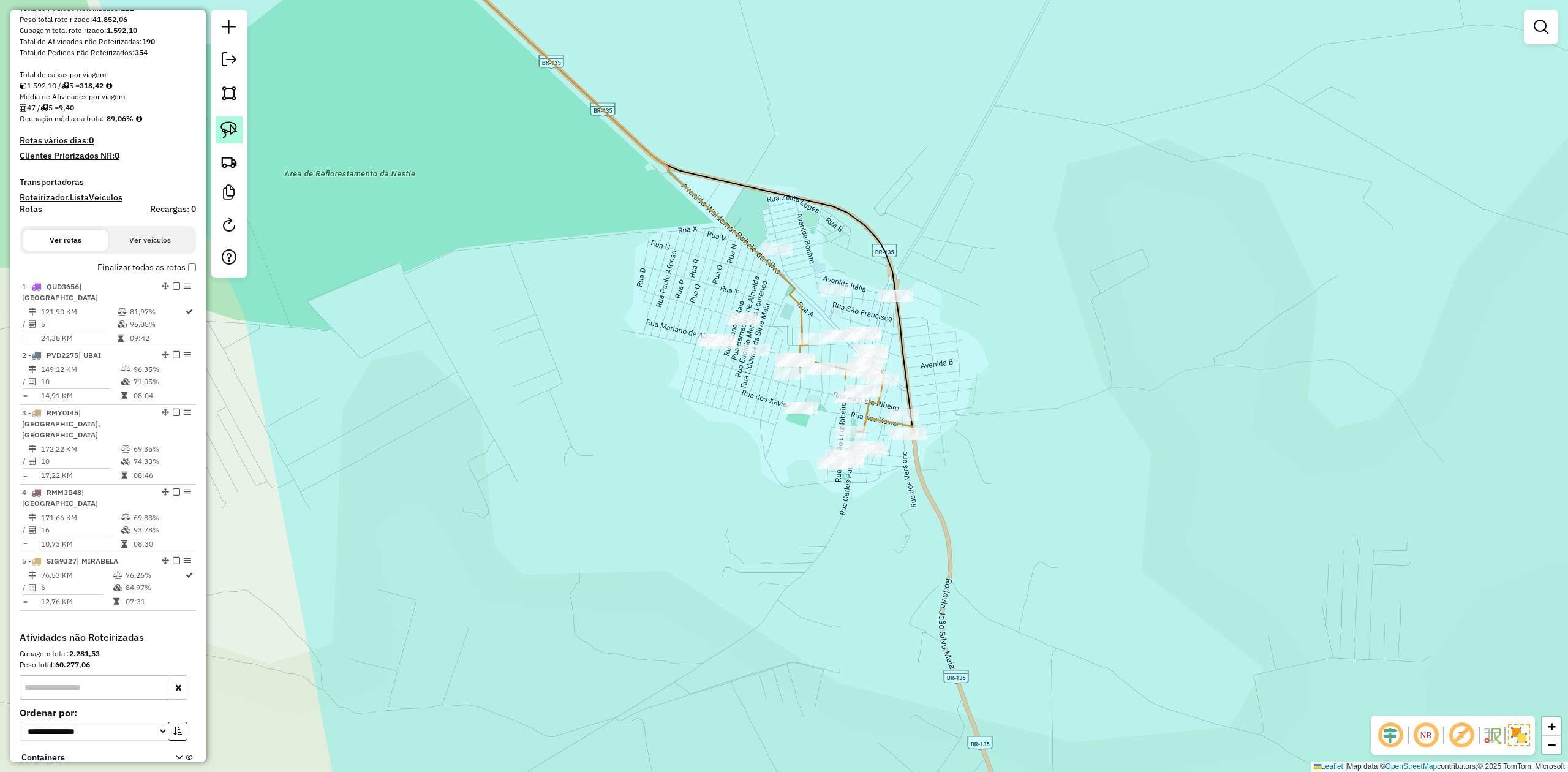
click at [237, 129] on img at bounding box center [229, 130] width 17 height 17
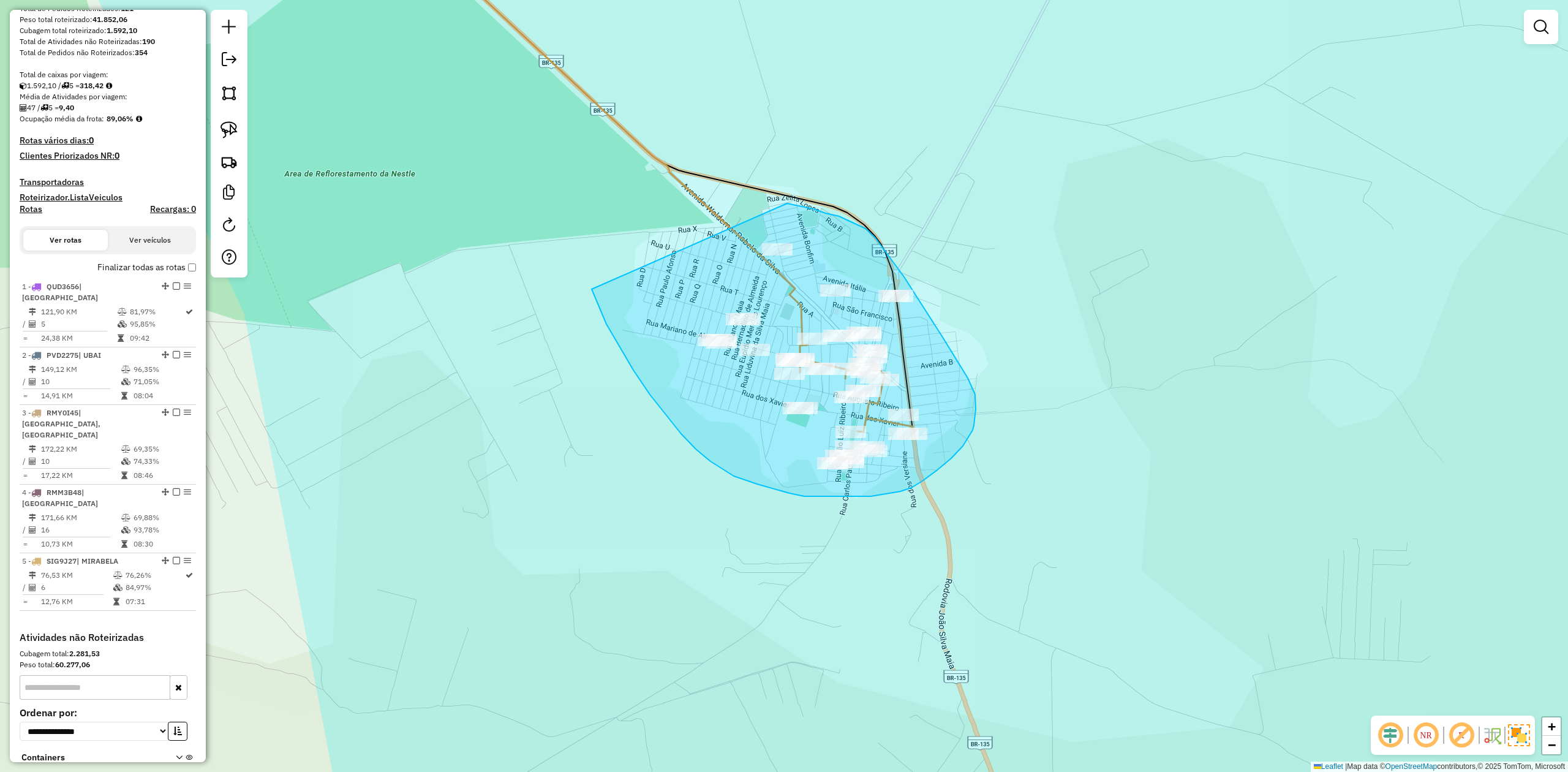
drag, startPoint x: 634, startPoint y: 370, endPoint x: 697, endPoint y: 199, distance: 182.2
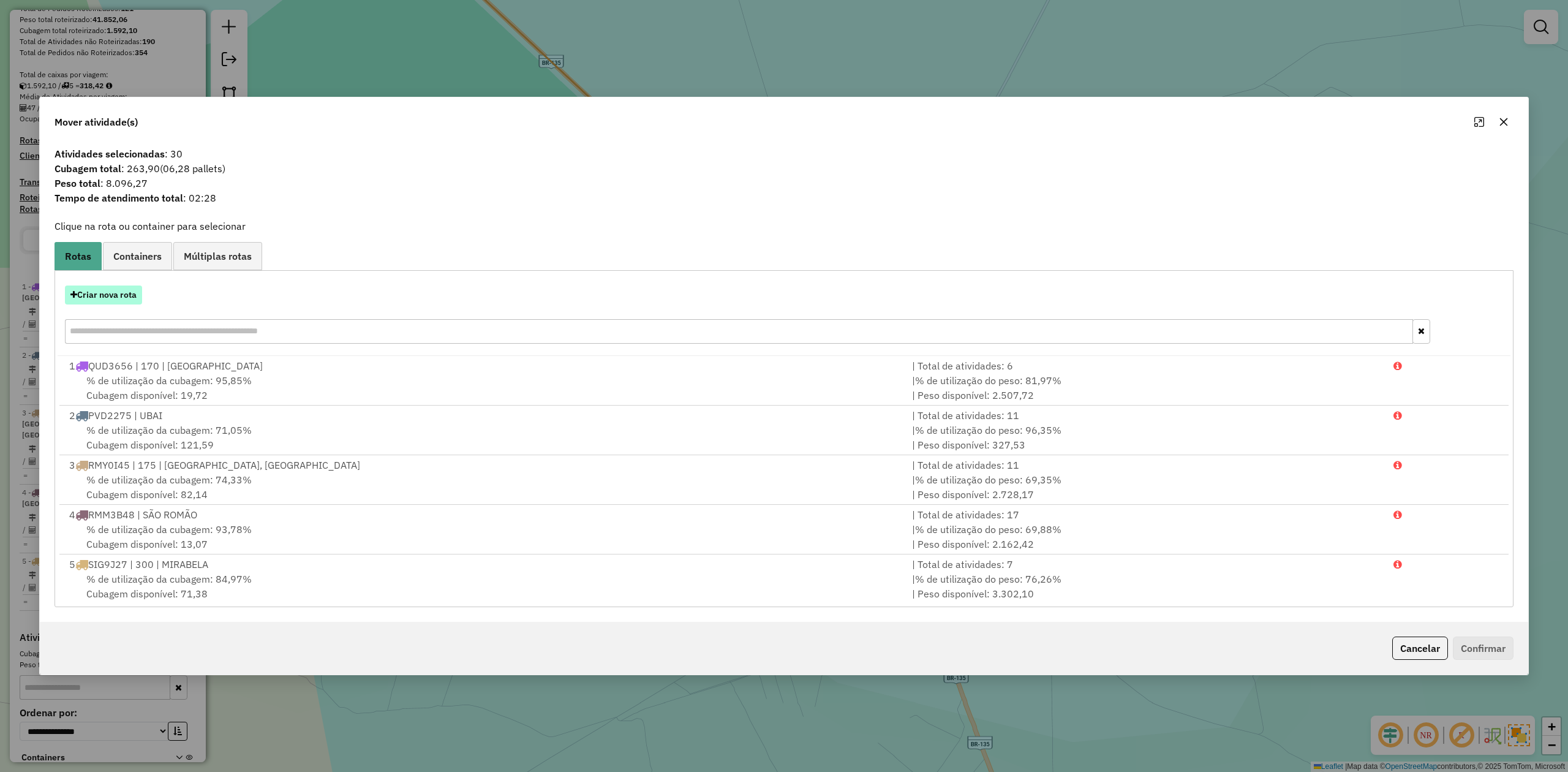
click at [118, 295] on button "Criar nova rota" at bounding box center [103, 295] width 77 height 19
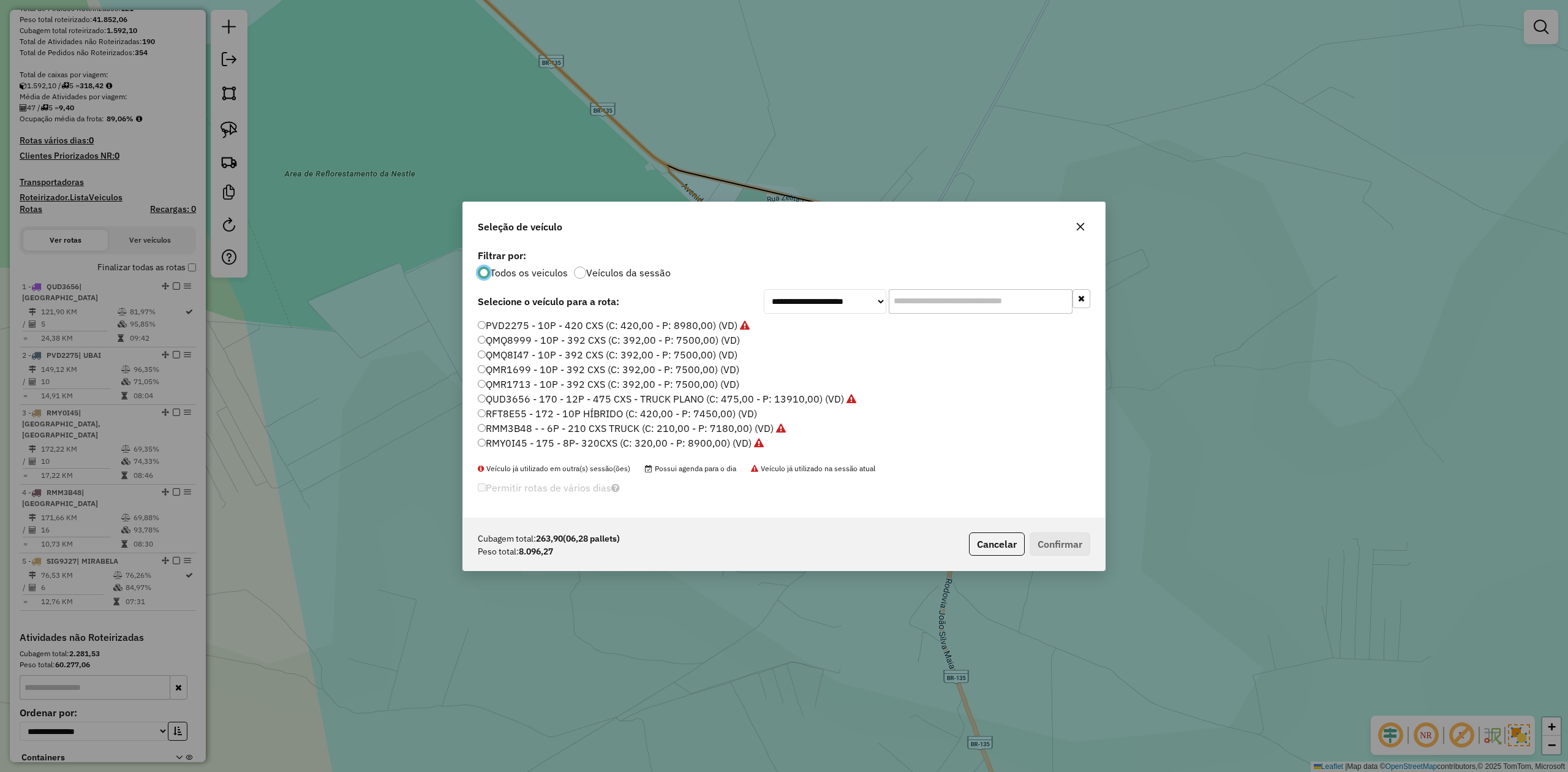
scroll to position [6, 4]
click at [527, 342] on label "QMQ8999 - 10P - 392 CXS (C: 392,00 - P: 7500,00) (VD)" at bounding box center [609, 340] width 262 height 15
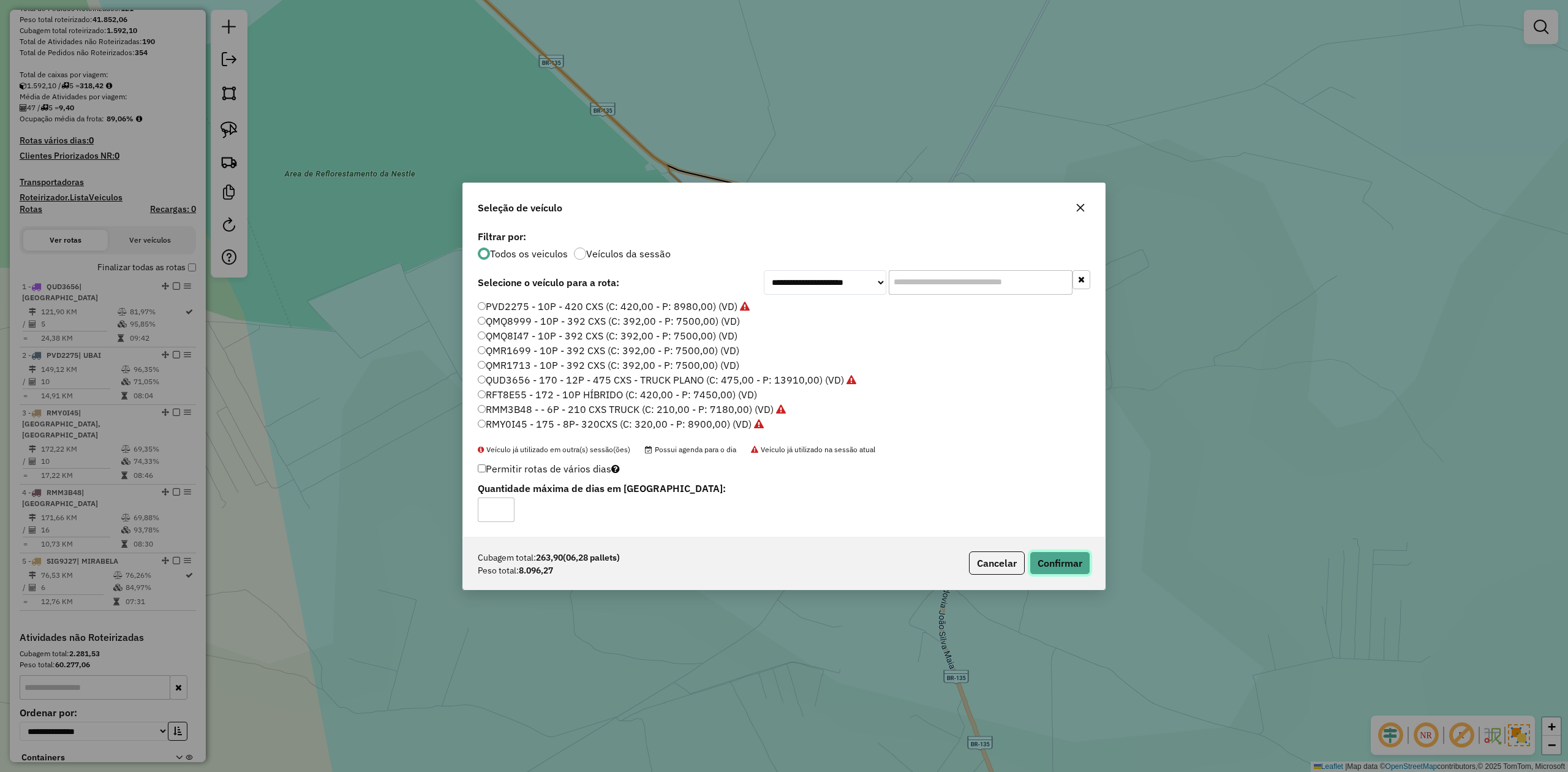
click at [1067, 556] on button "Confirmar" at bounding box center [1060, 563] width 60 height 24
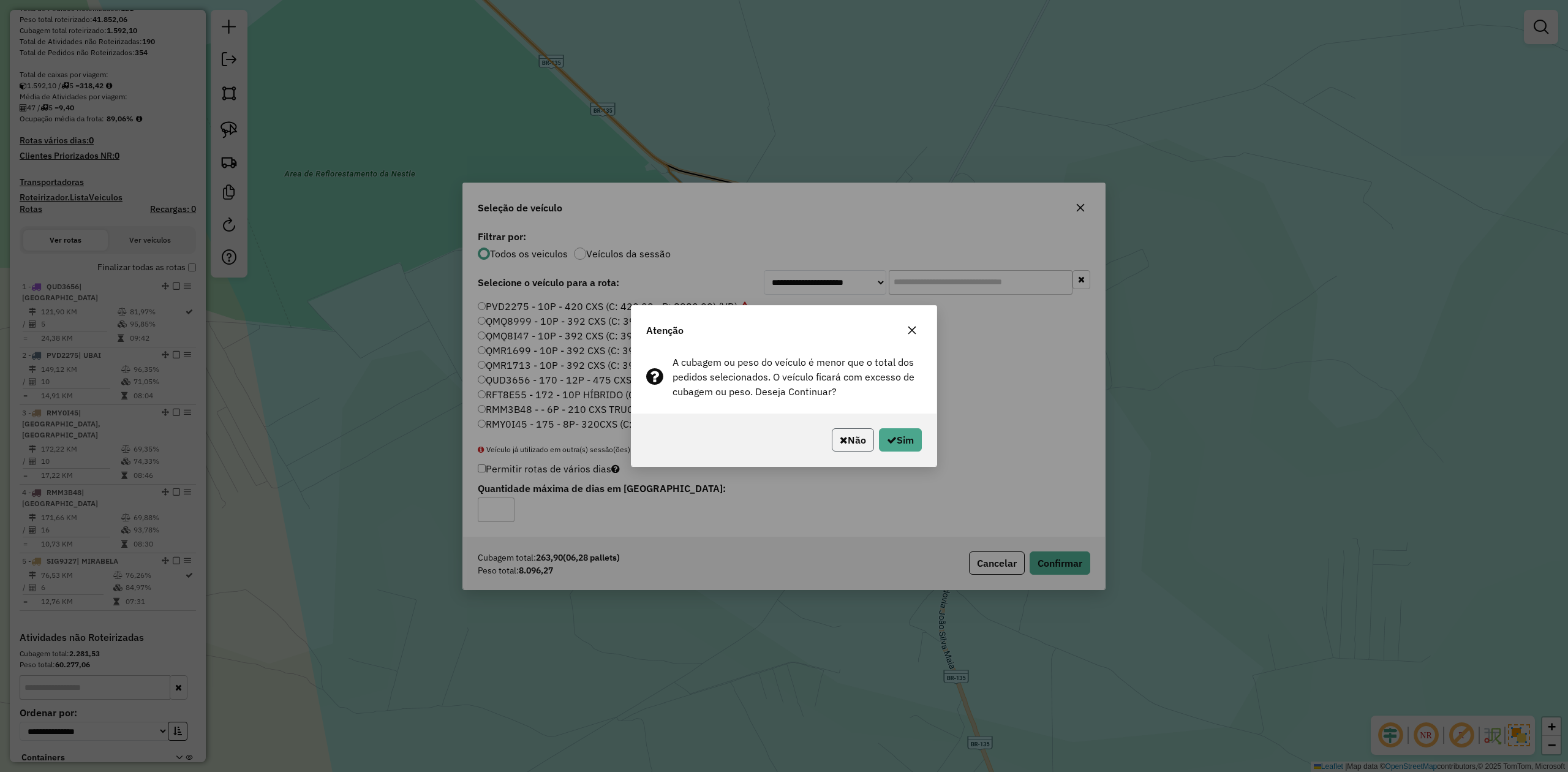
click at [855, 444] on button "Não" at bounding box center [853, 440] width 42 height 24
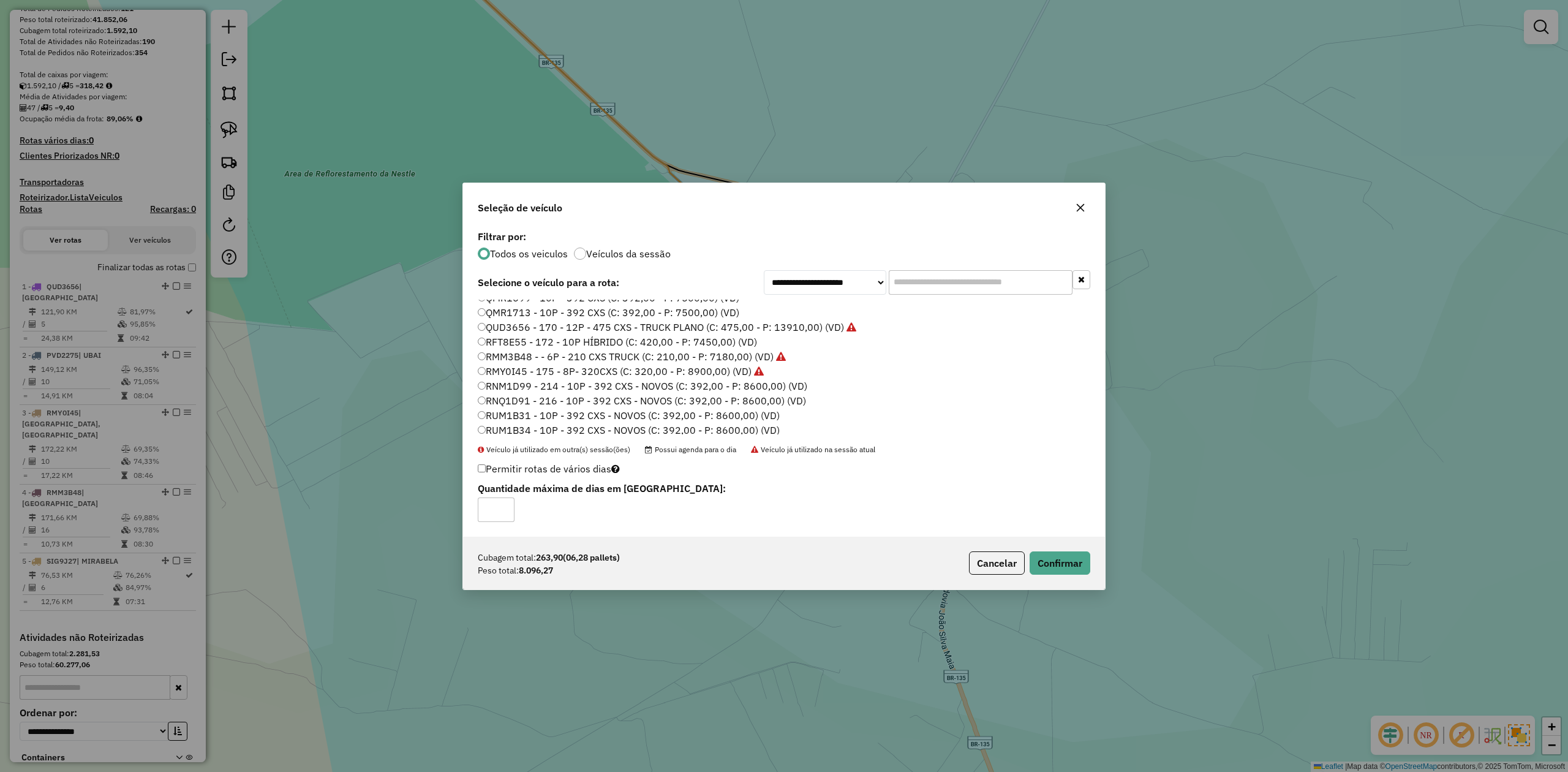
scroll to position [81, 0]
click at [506, 398] on label "RUM1B34 - 10P - 392 CXS - NOVOS (C: 392,00 - P: 8600,00) (VD)" at bounding box center [628, 401] width 302 height 15
click at [1065, 562] on button "Confirmar" at bounding box center [1060, 563] width 60 height 24
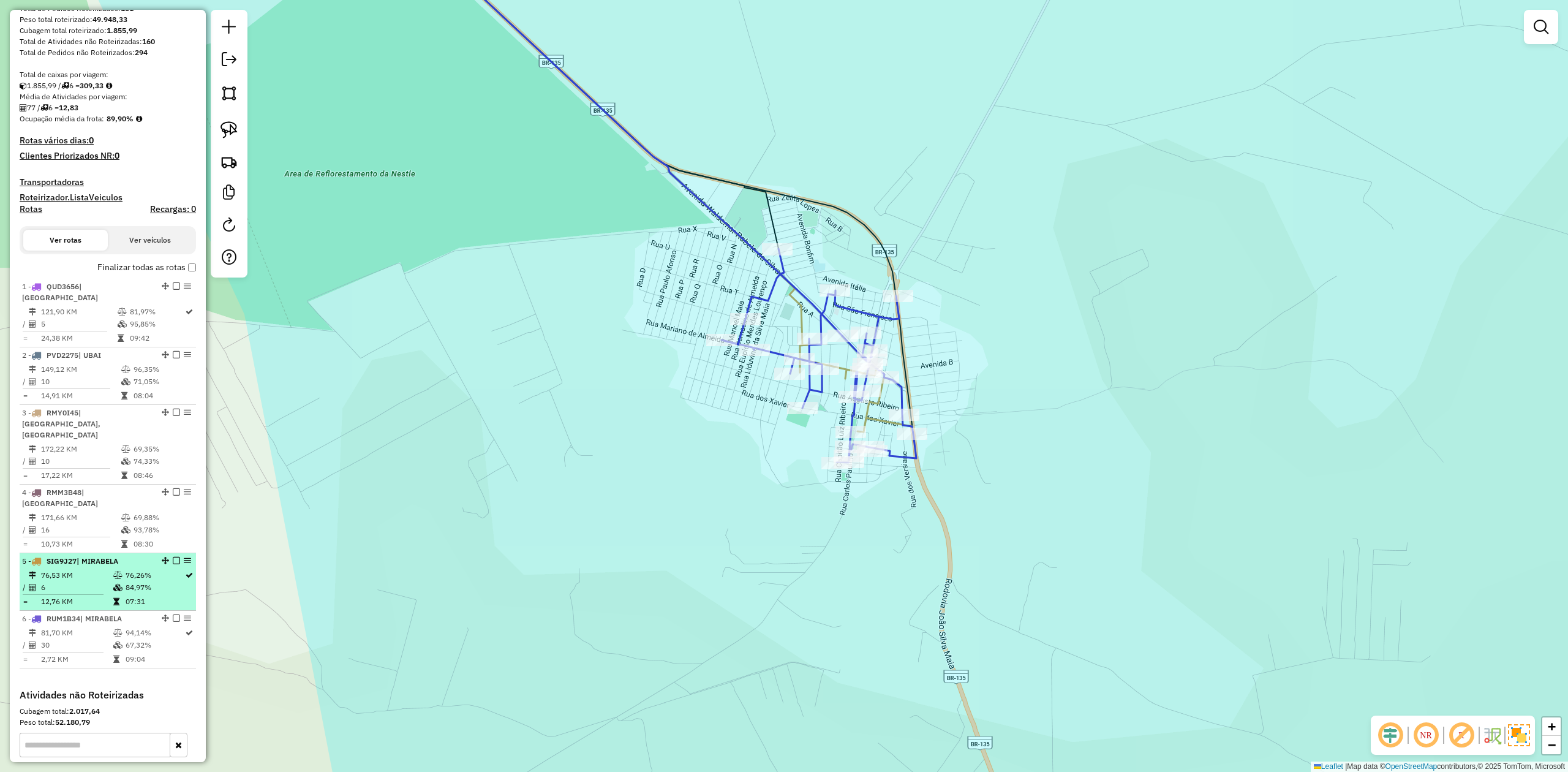
click at [91, 582] on td "6" at bounding box center [77, 587] width 73 height 12
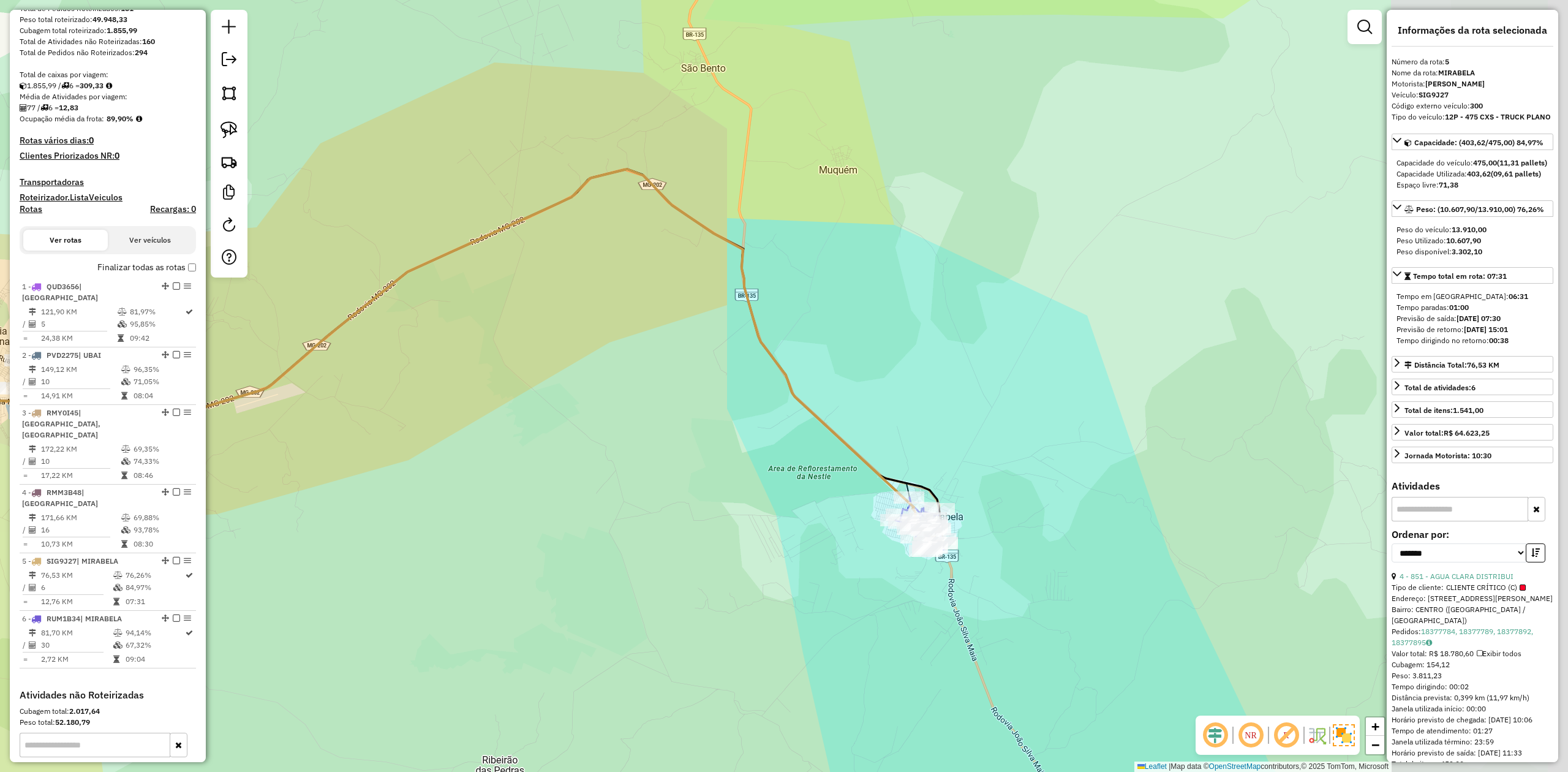
drag, startPoint x: 921, startPoint y: 585, endPoint x: 490, endPoint y: 523, distance: 435.4
click at [474, 530] on div "Janela de atendimento Grade de atendimento Capacidade Transportadoras Veículos …" at bounding box center [784, 386] width 1568 height 772
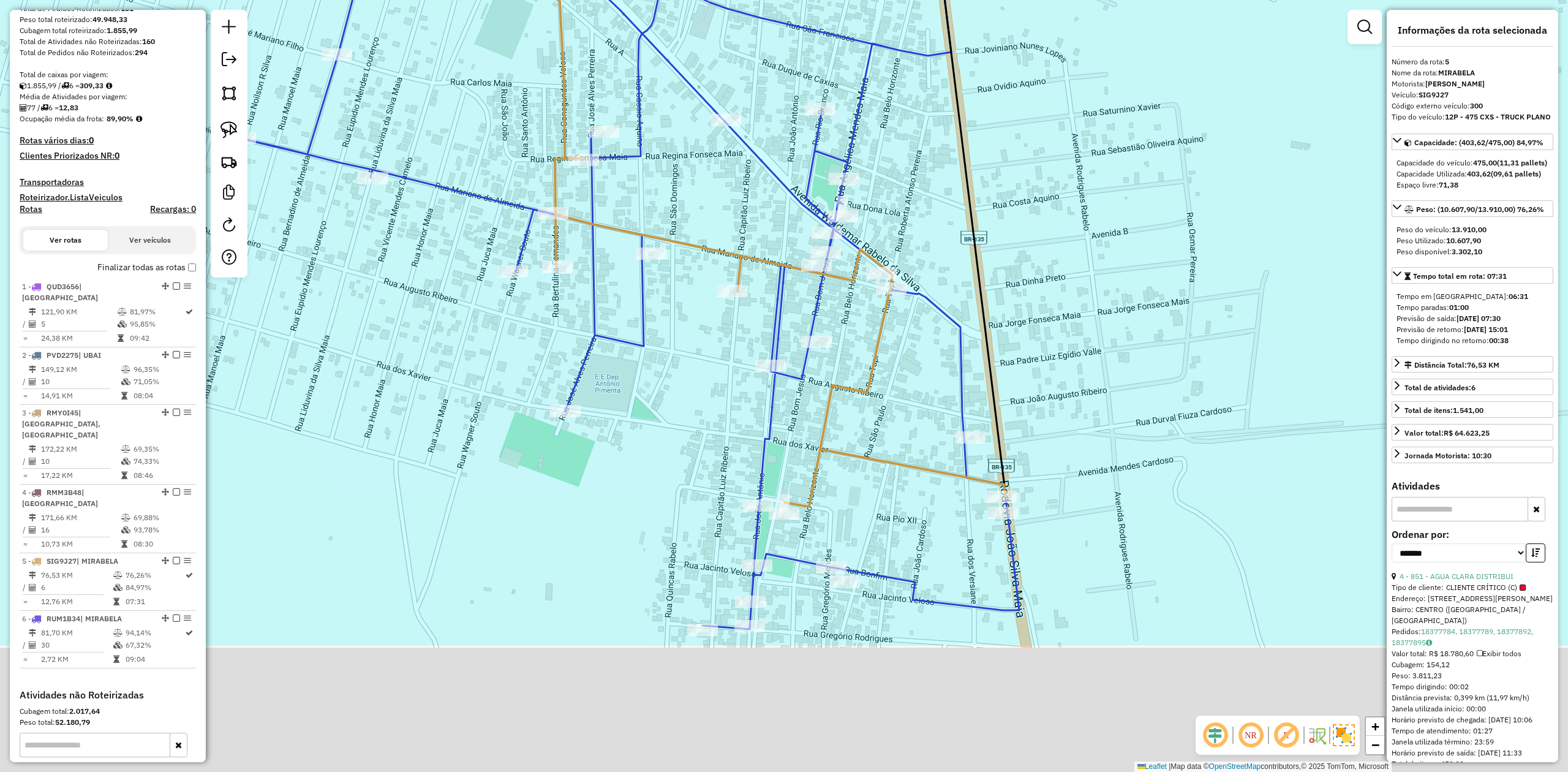
drag, startPoint x: 855, startPoint y: 630, endPoint x: 876, endPoint y: 381, distance: 249.9
click at [875, 388] on div "Janela de atendimento Grade de atendimento Capacidade Transportadoras Veículos …" at bounding box center [784, 386] width 1568 height 772
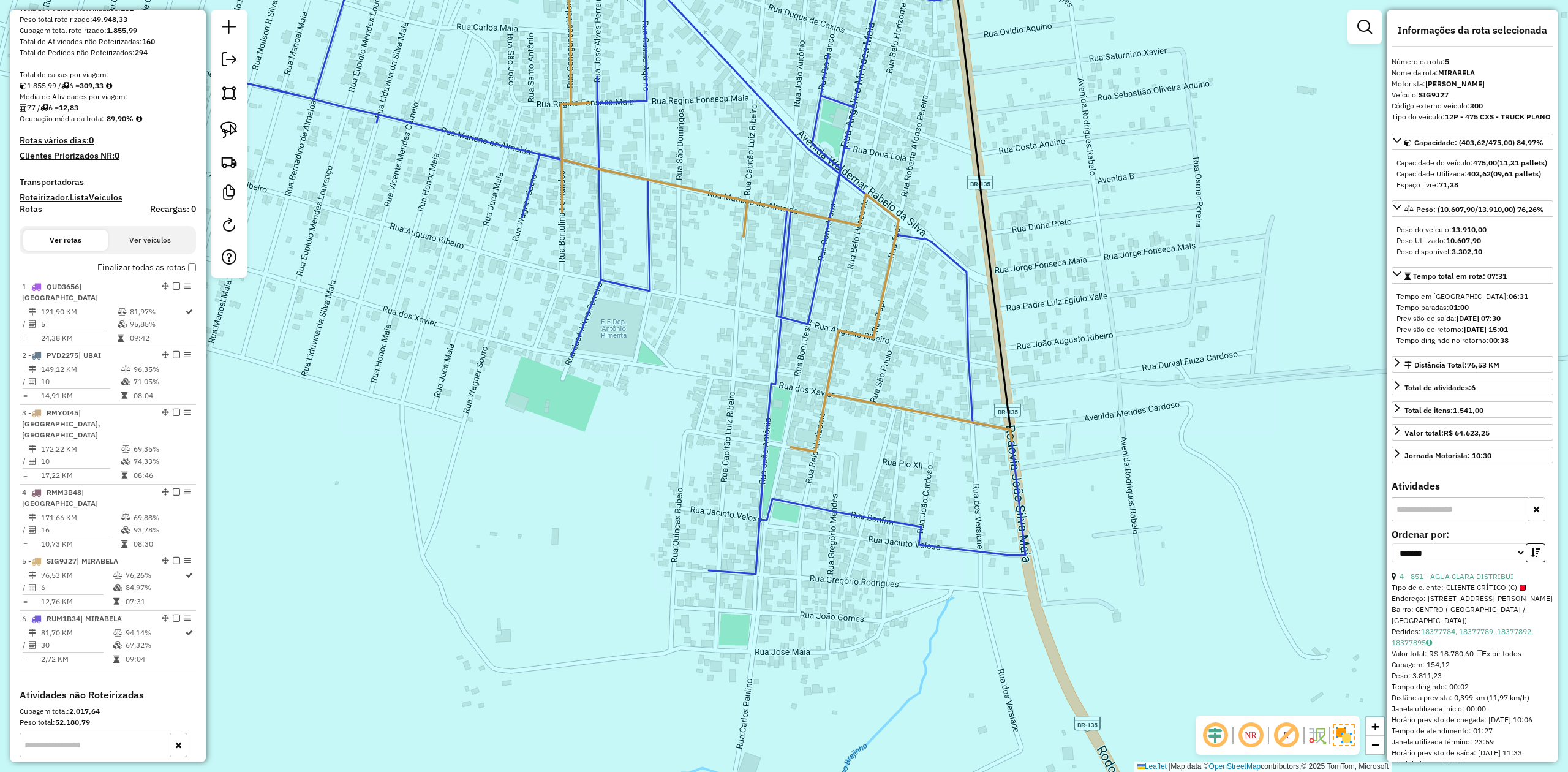
click at [954, 548] on icon at bounding box center [636, 249] width 779 height 652
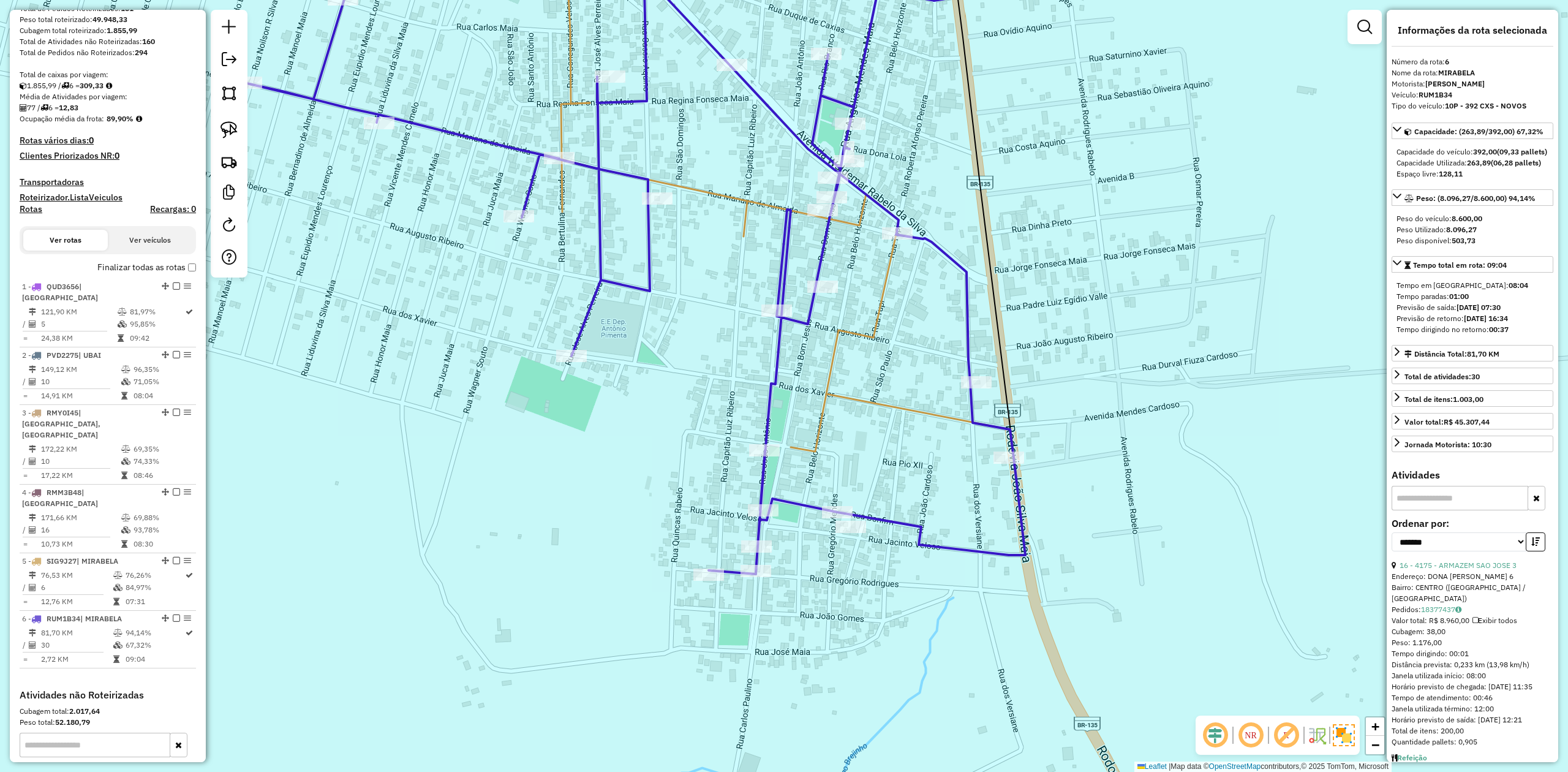
scroll to position [326, 0]
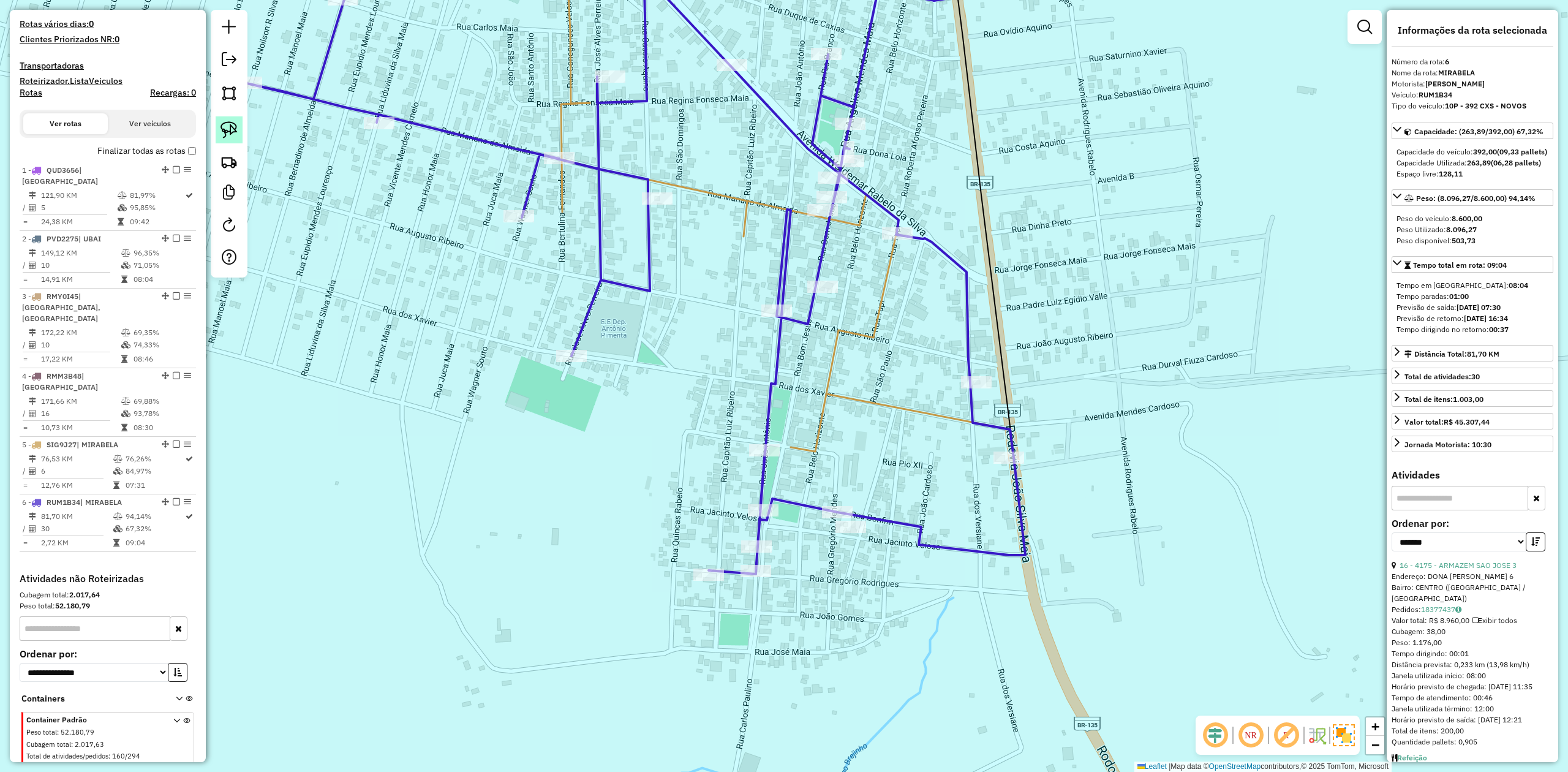
click at [228, 130] on img at bounding box center [229, 130] width 17 height 17
drag, startPoint x: 941, startPoint y: 365, endPoint x: 873, endPoint y: 292, distance: 99.8
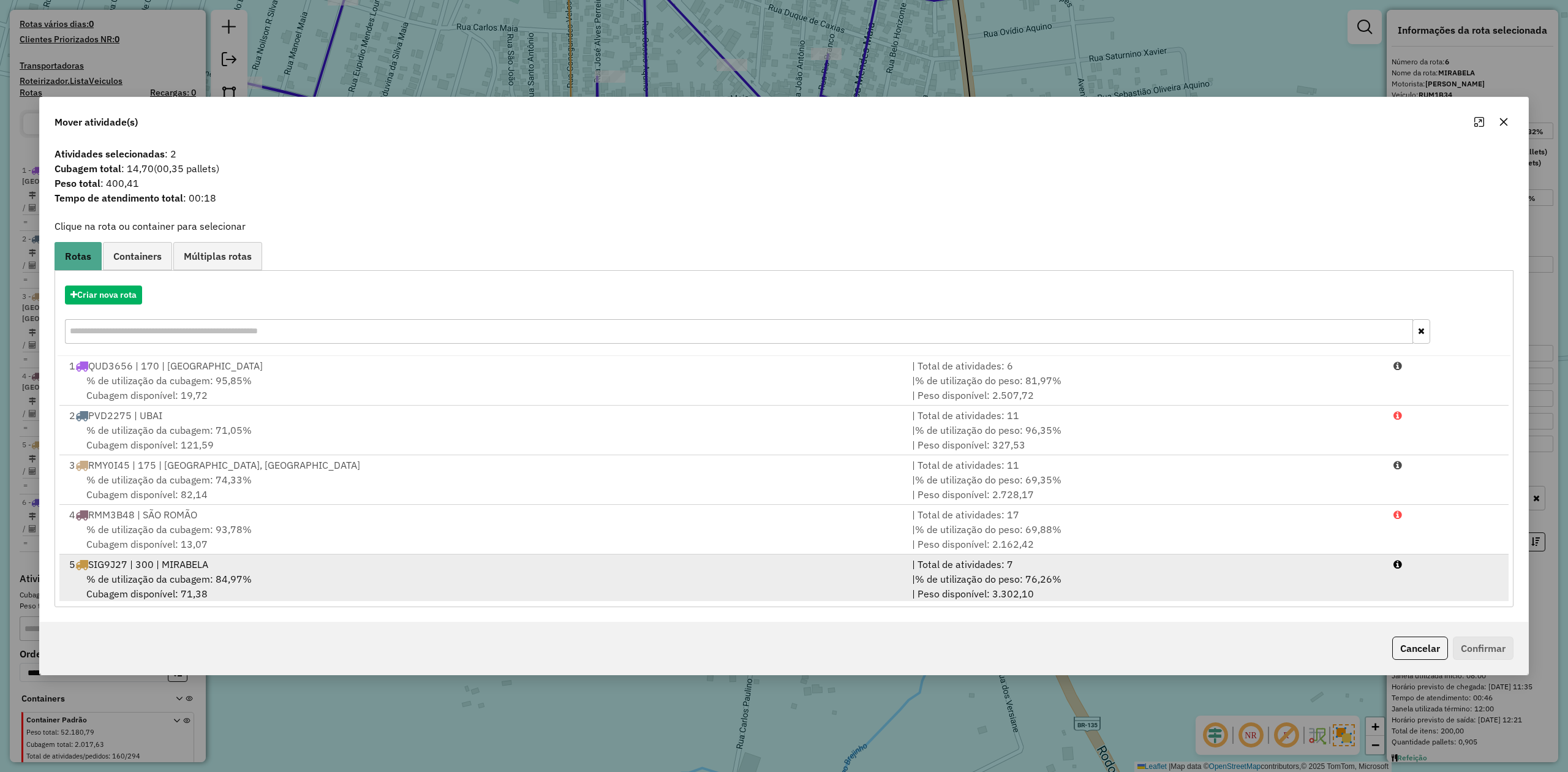
click at [146, 573] on span "% de utilização da cubagem: 84,97%" at bounding box center [169, 579] width 165 height 12
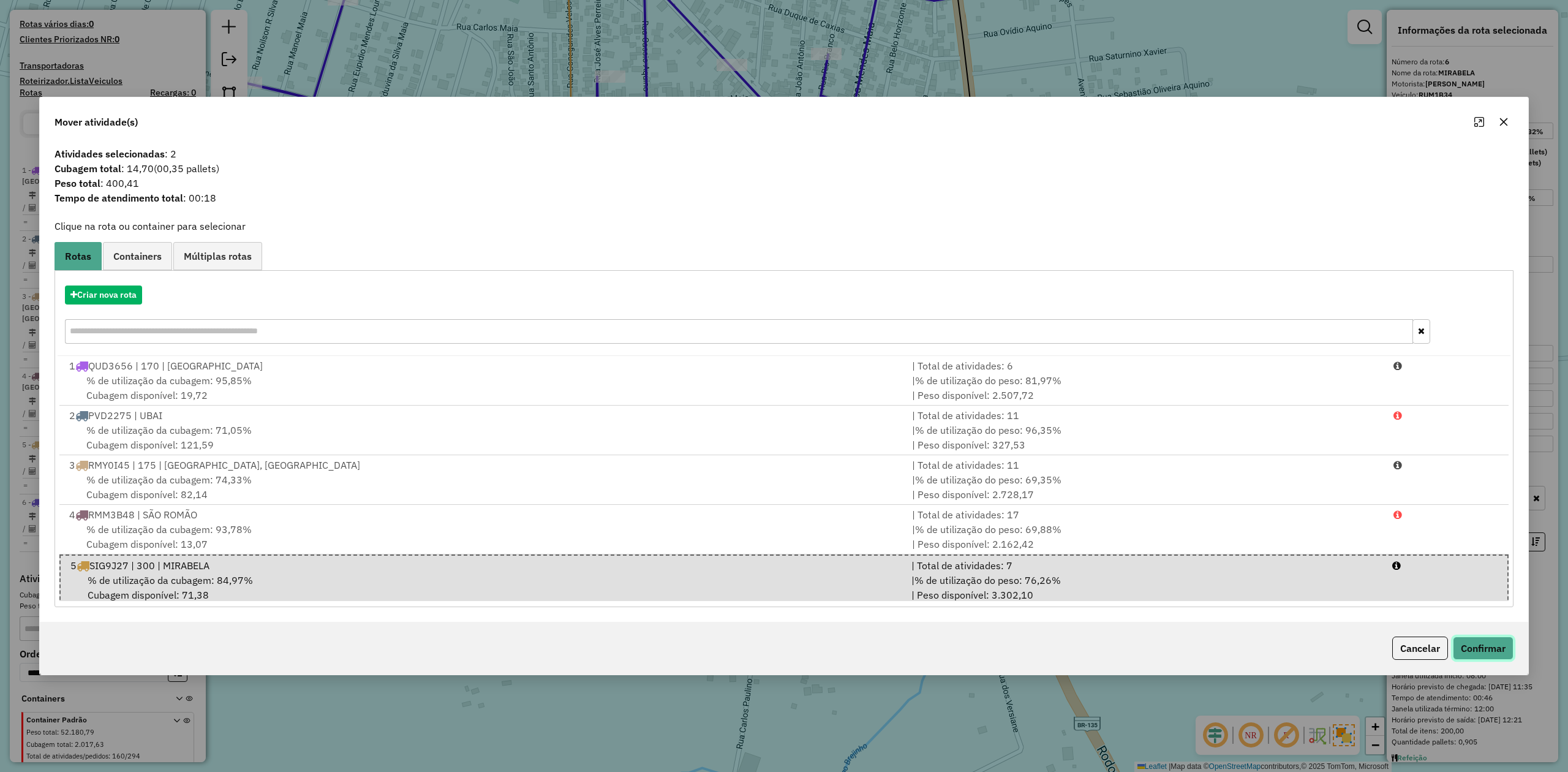
click at [1473, 645] on button "Confirmar" at bounding box center [1483, 649] width 60 height 24
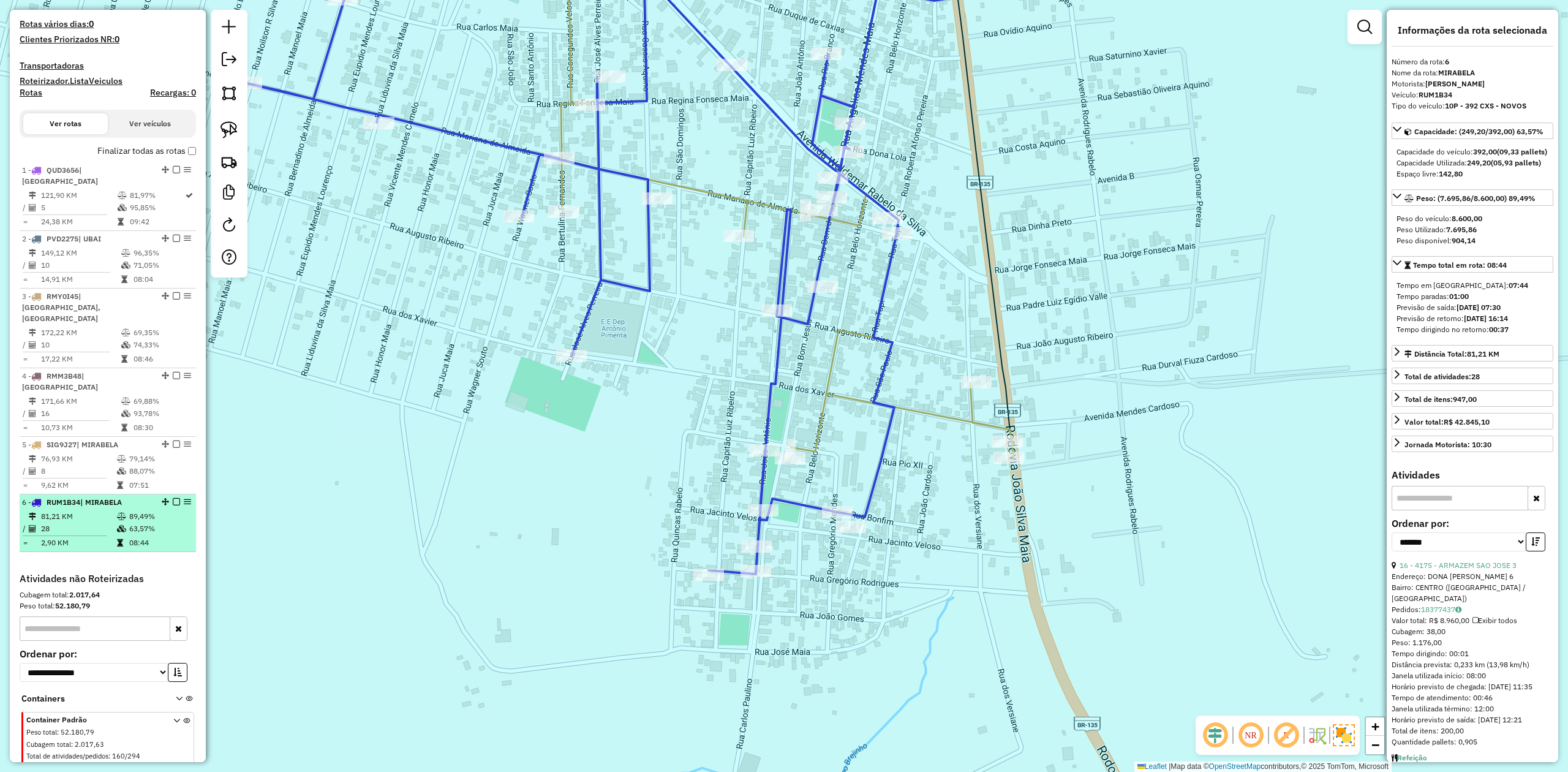
click at [73, 510] on td "81,21 KM" at bounding box center [78, 516] width 76 height 12
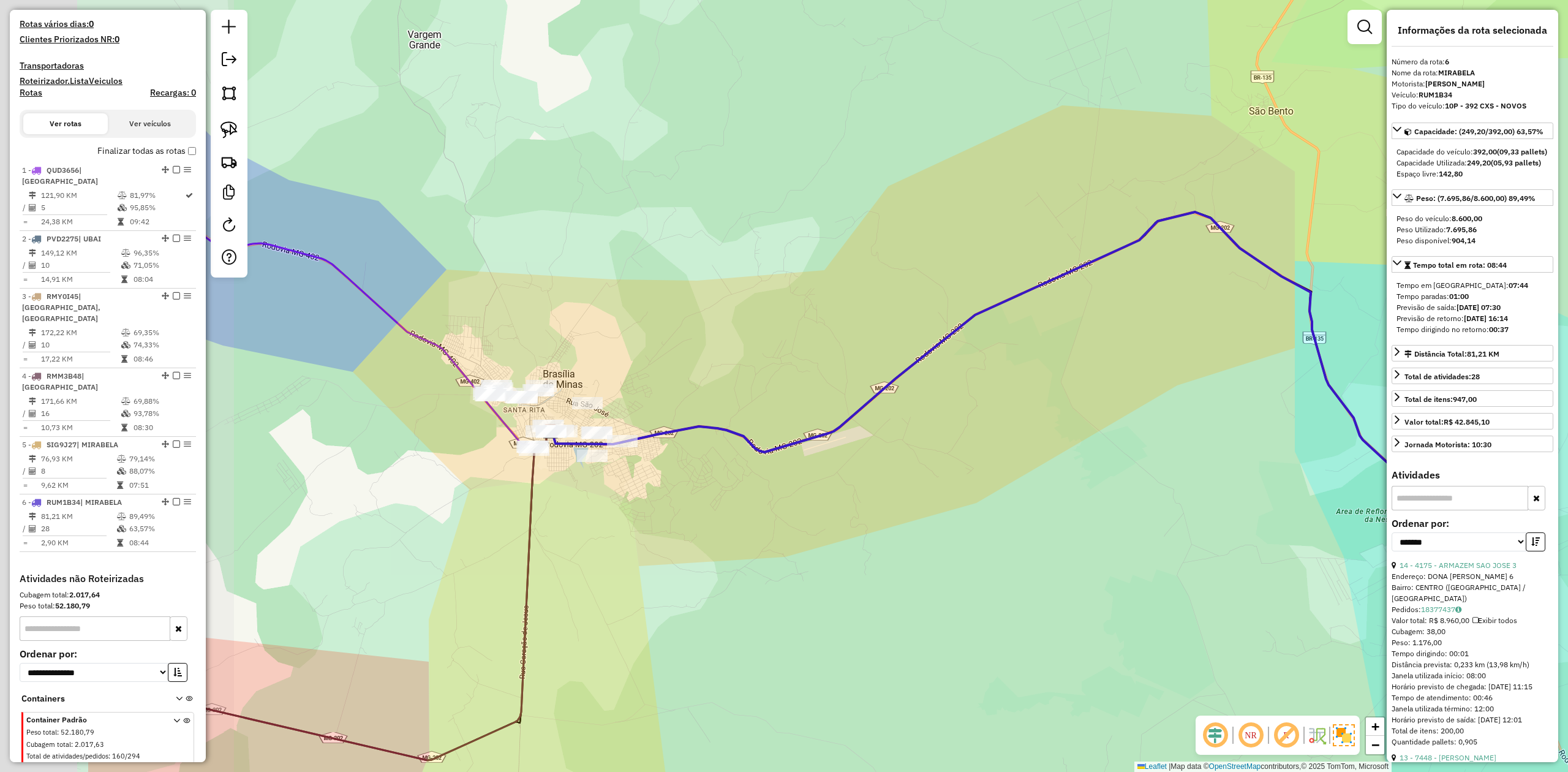
drag, startPoint x: 656, startPoint y: 516, endPoint x: 842, endPoint y: 514, distance: 186.0
click at [836, 518] on div "Janela de atendimento Grade de atendimento Capacidade Transportadoras Veículos …" at bounding box center [784, 386] width 1568 height 772
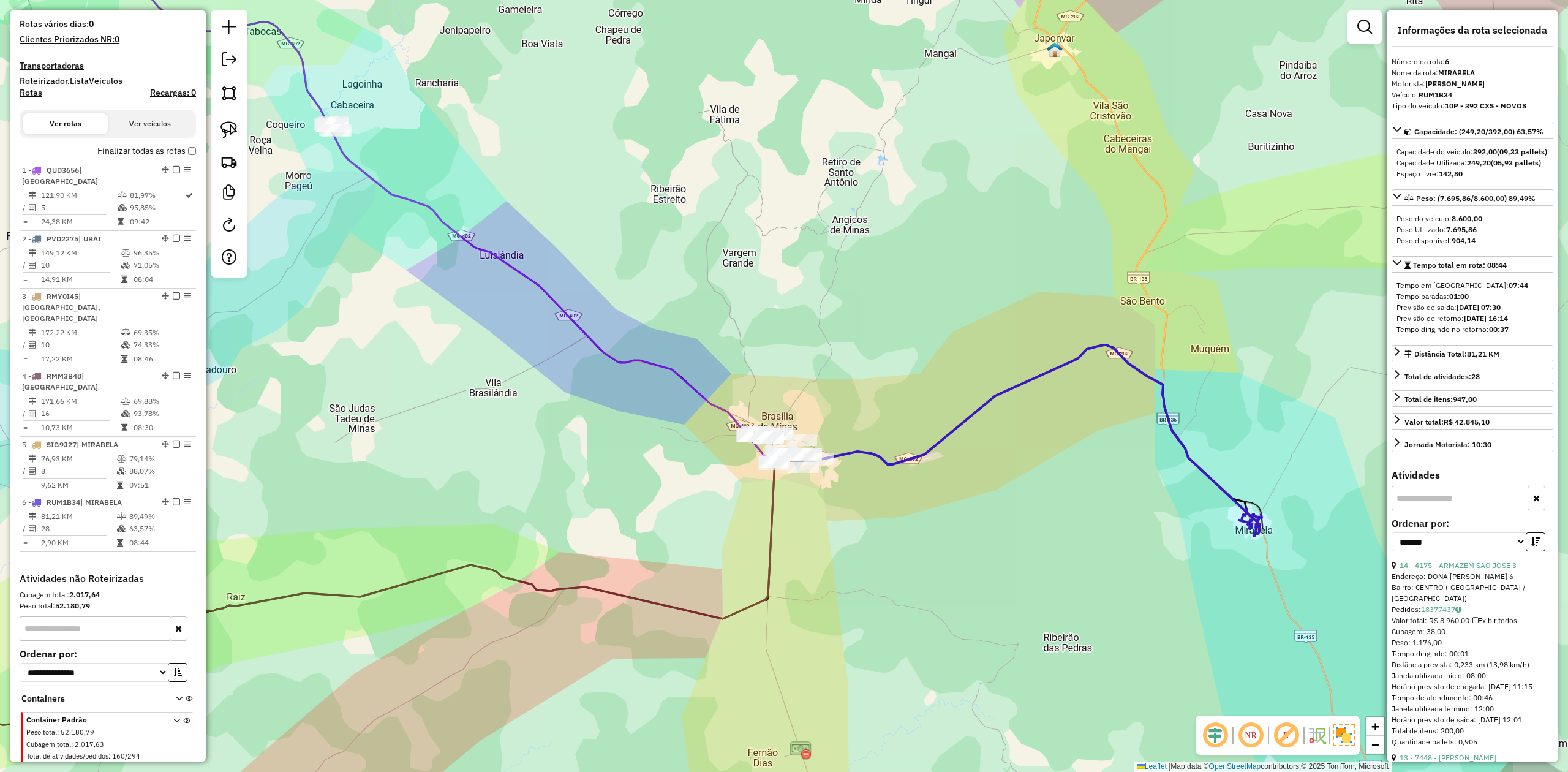
drag, startPoint x: 1015, startPoint y: 589, endPoint x: 1037, endPoint y: 455, distance: 135.8
click at [1036, 457] on div "Janela de atendimento Grade de atendimento Capacidade Transportadoras Veículos …" at bounding box center [784, 386] width 1568 height 772
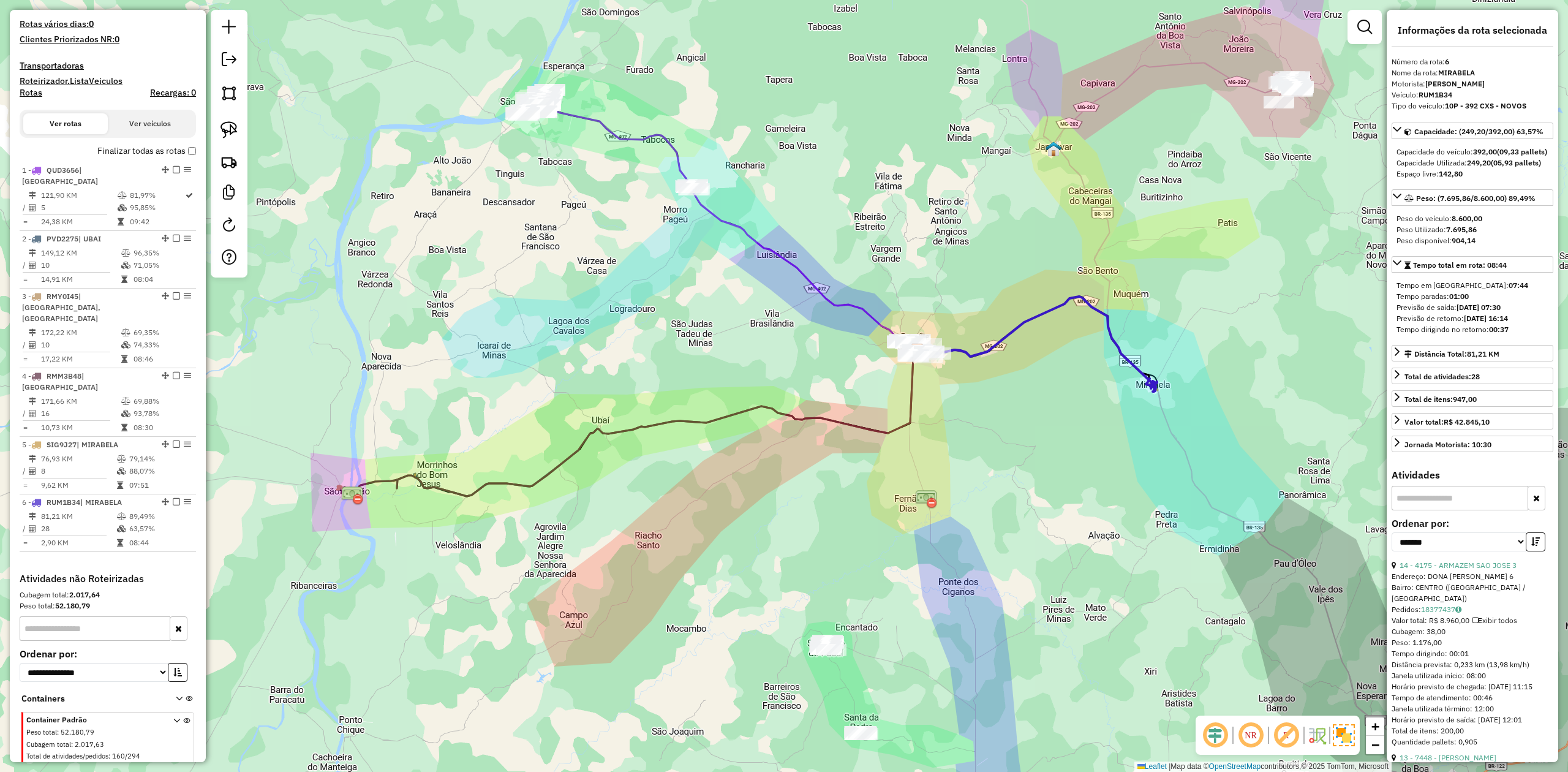
drag, startPoint x: 832, startPoint y: 594, endPoint x: 780, endPoint y: 452, distance: 151.2
click at [782, 458] on div "Janela de atendimento Grade de atendimento Capacidade Transportadoras Veículos …" at bounding box center [784, 386] width 1568 height 772
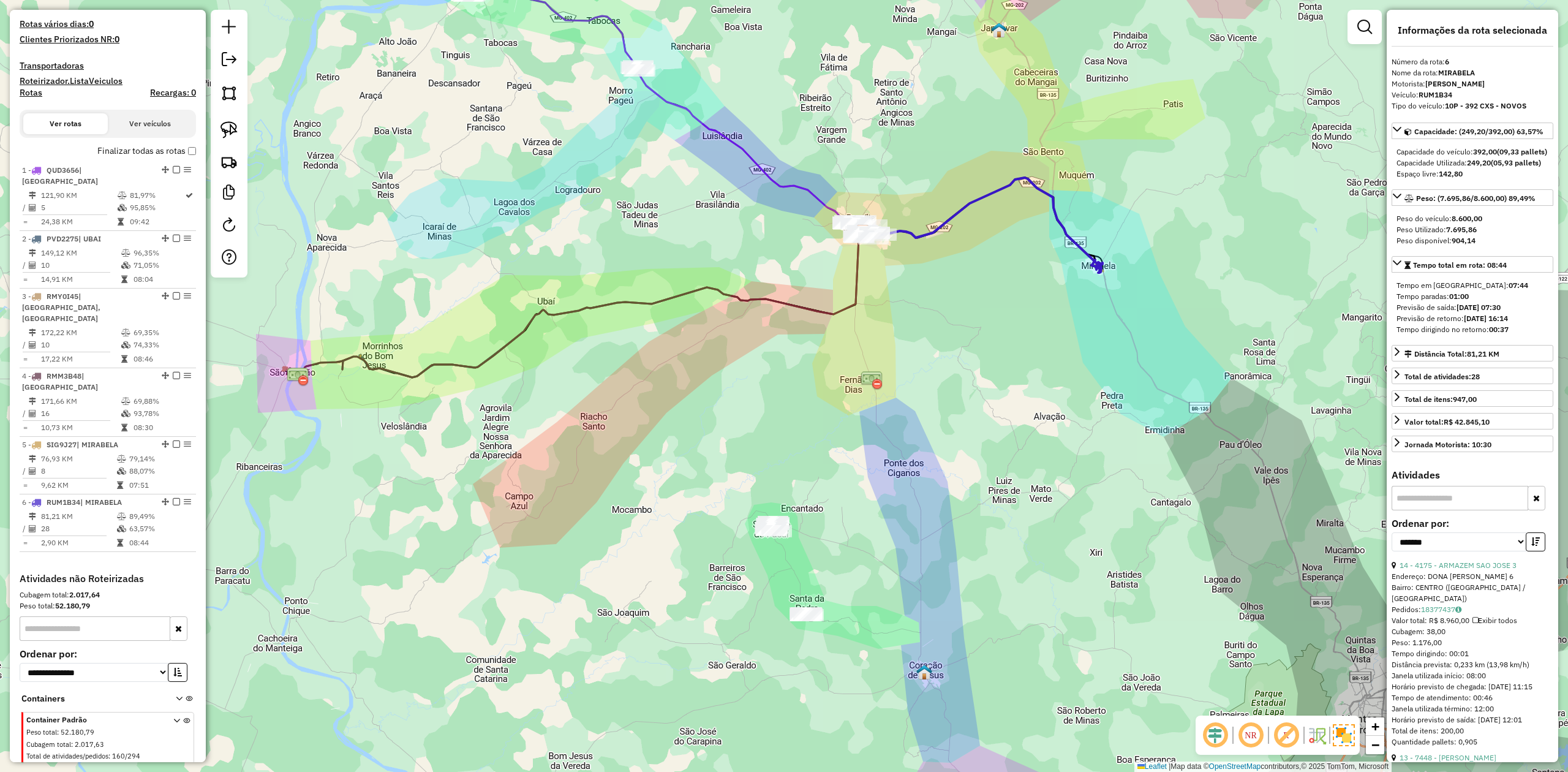
click at [852, 294] on icon at bounding box center [602, 305] width 521 height 145
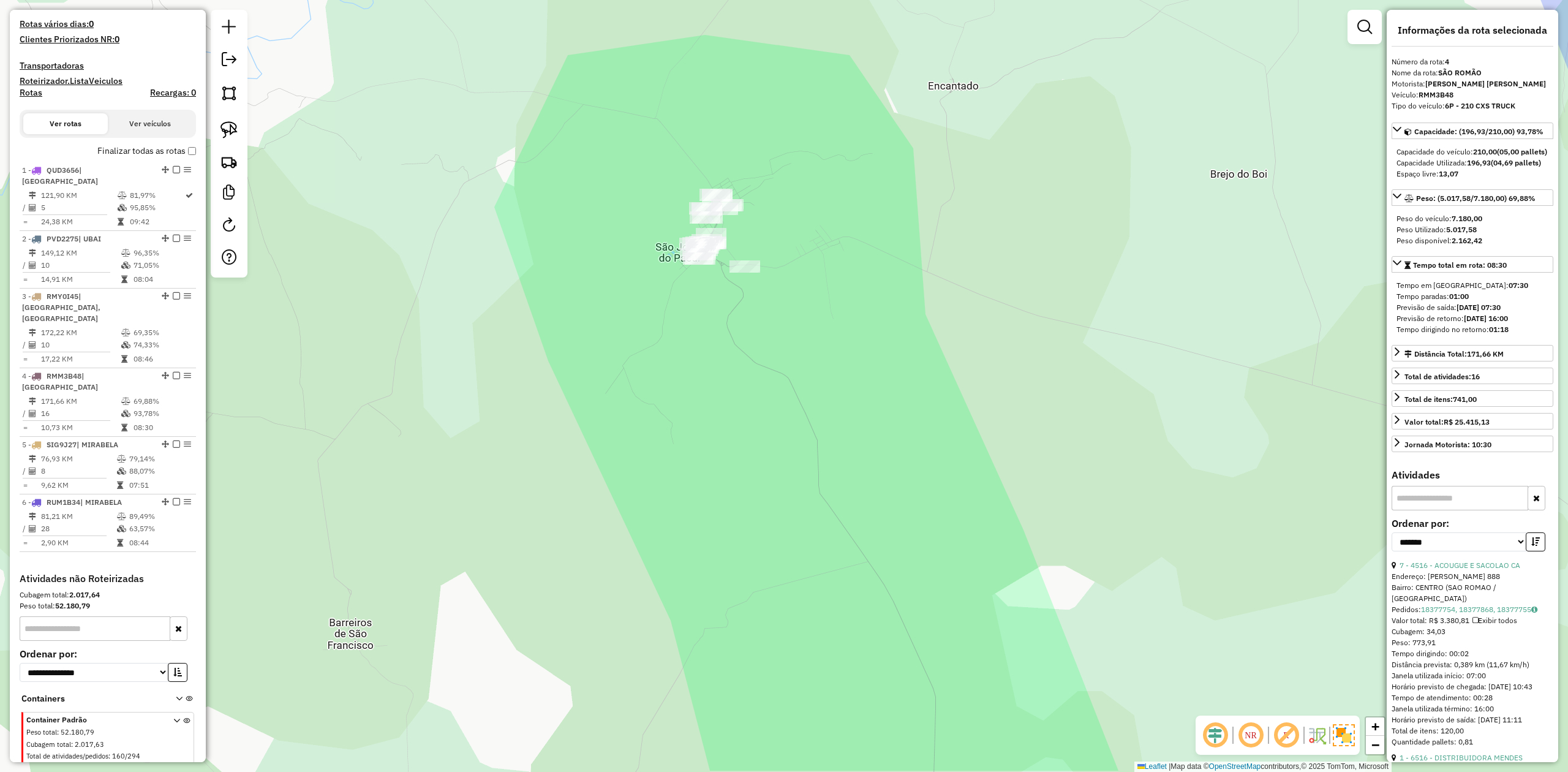
drag, startPoint x: 814, startPoint y: 504, endPoint x: 794, endPoint y: 305, distance: 200.0
click at [795, 326] on div "Janela de atendimento Grade de atendimento Capacidade Transportadoras Veículos …" at bounding box center [784, 386] width 1568 height 772
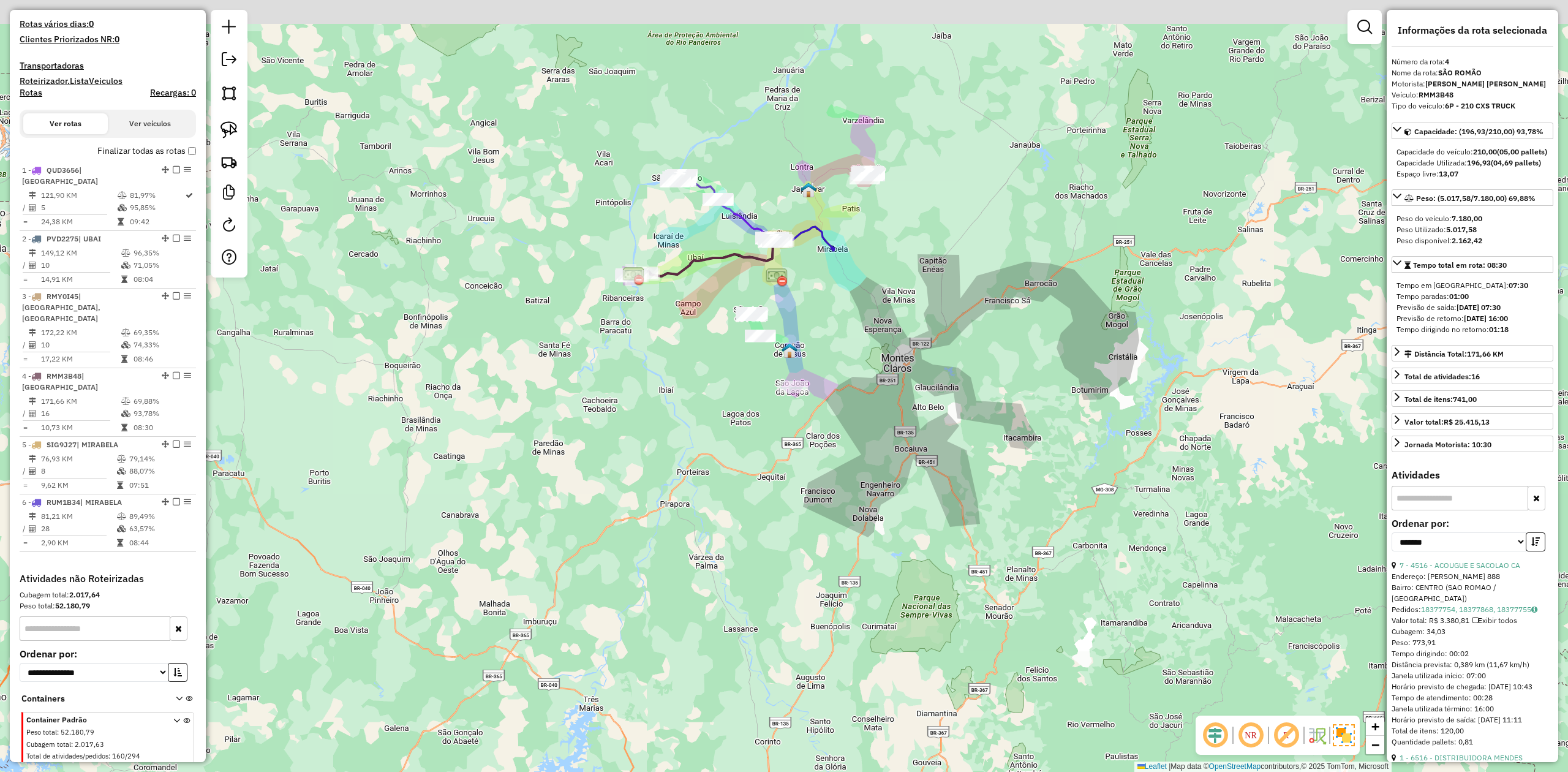
drag, startPoint x: 709, startPoint y: 302, endPoint x: 649, endPoint y: 416, distance: 128.8
click at [649, 416] on div "Janela de atendimento Grade de atendimento Capacidade Transportadoras Veículos …" at bounding box center [784, 386] width 1568 height 772
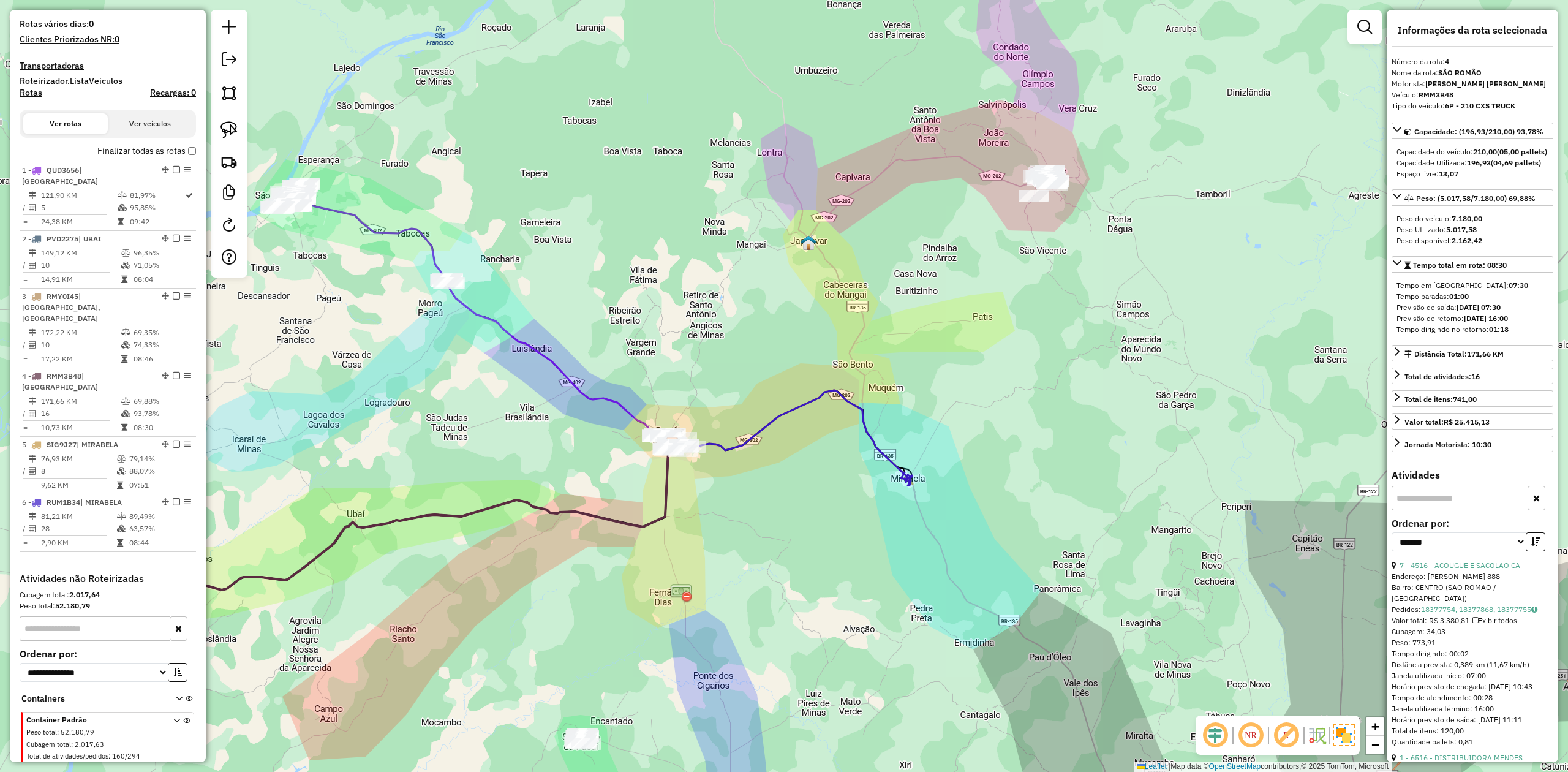
drag, startPoint x: 897, startPoint y: 334, endPoint x: 765, endPoint y: 366, distance: 135.8
click at [788, 375] on div "Janela de atendimento Grade de atendimento Capacidade Transportadoras Veículos …" at bounding box center [784, 386] width 1568 height 772
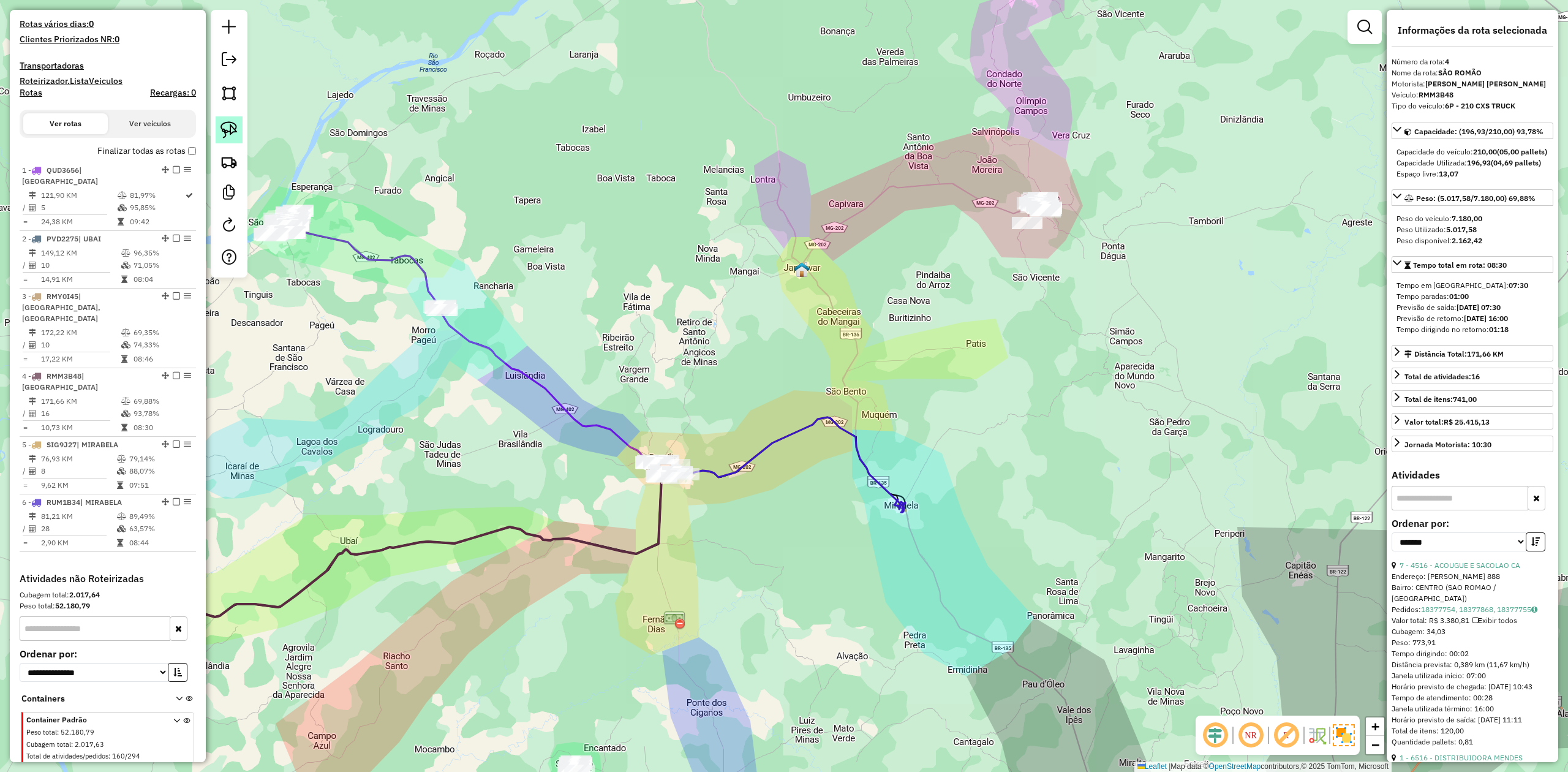
click at [224, 127] on img at bounding box center [229, 130] width 17 height 17
drag, startPoint x: 1001, startPoint y: 169, endPoint x: 1012, endPoint y: 131, distance: 39.6
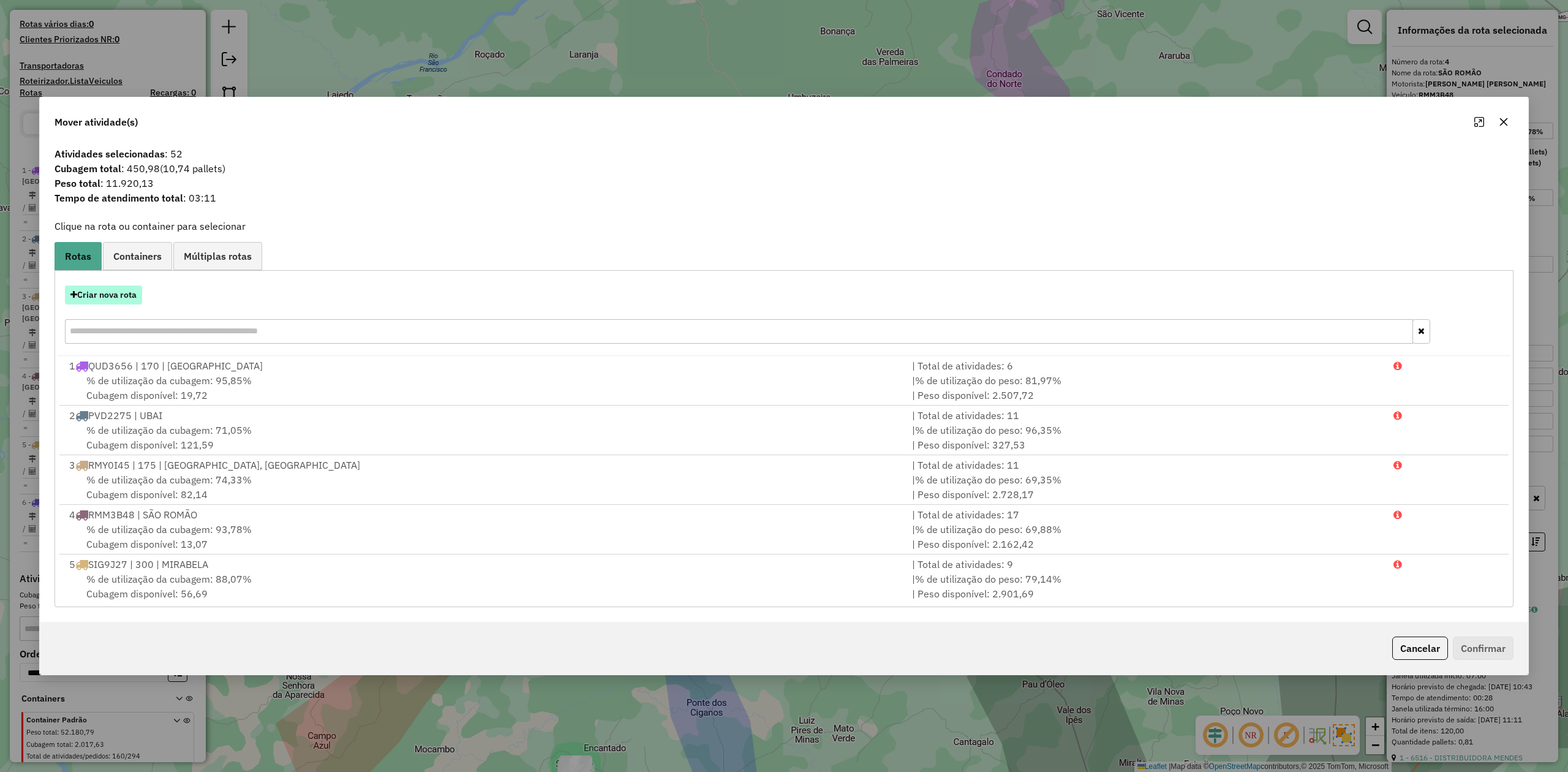
click at [119, 298] on button "Criar nova rota" at bounding box center [103, 295] width 77 height 19
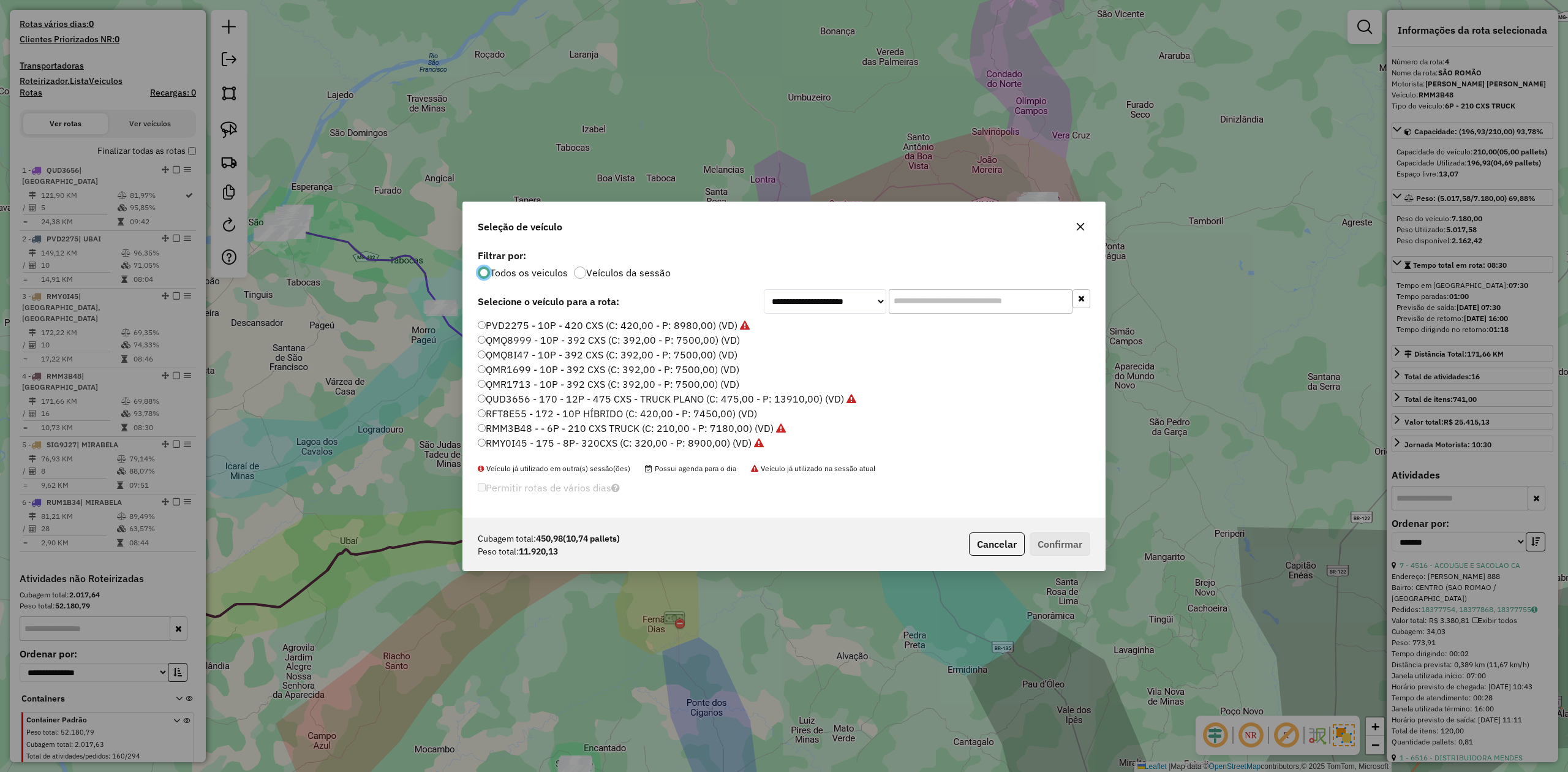
scroll to position [6, 4]
click at [604, 343] on label "QMQ8999 - 10P - 392 CXS (C: 392,00 - P: 7500,00) (VD)" at bounding box center [609, 340] width 262 height 15
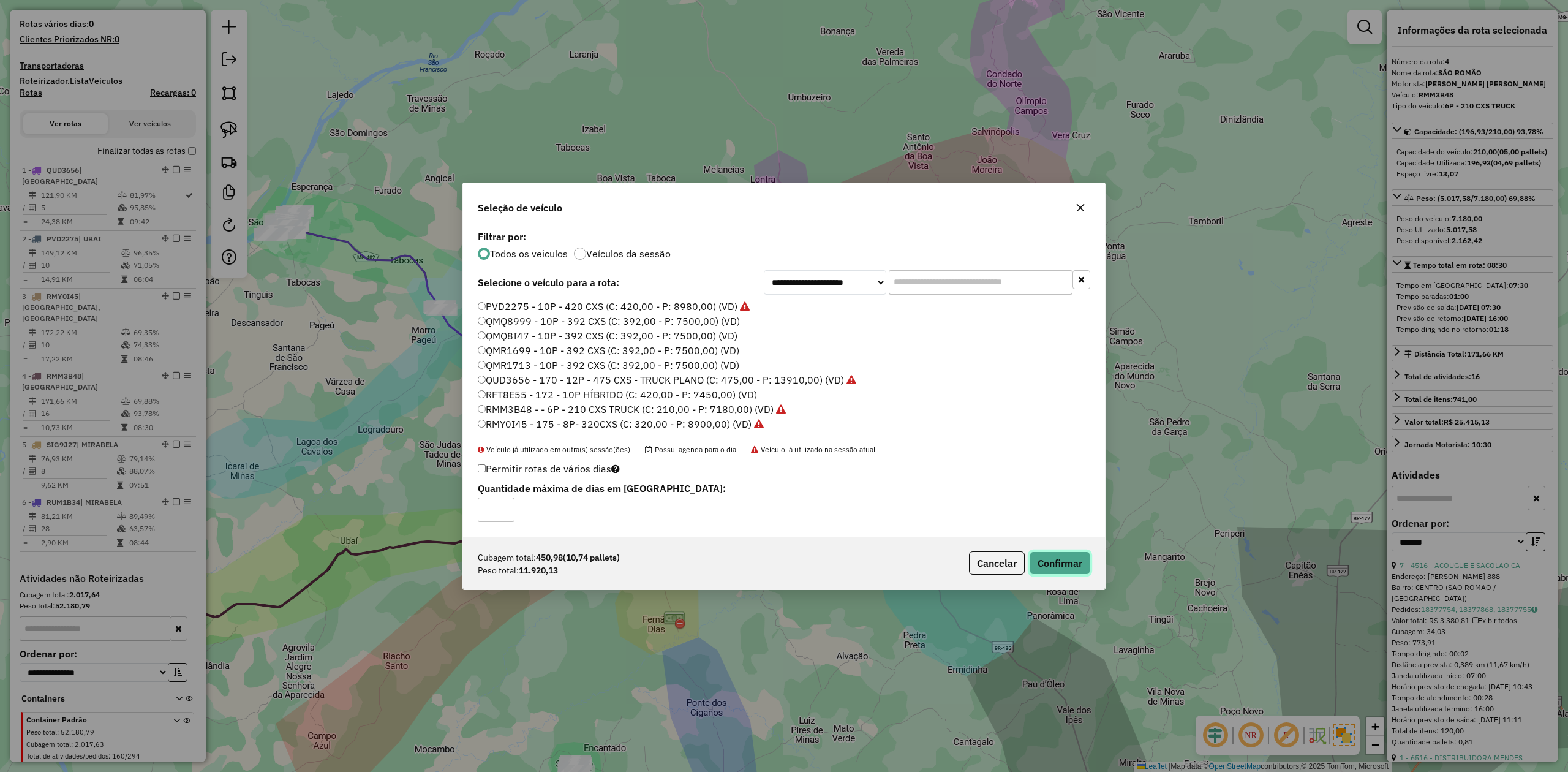
click at [1057, 563] on button "Confirmar" at bounding box center [1060, 563] width 60 height 24
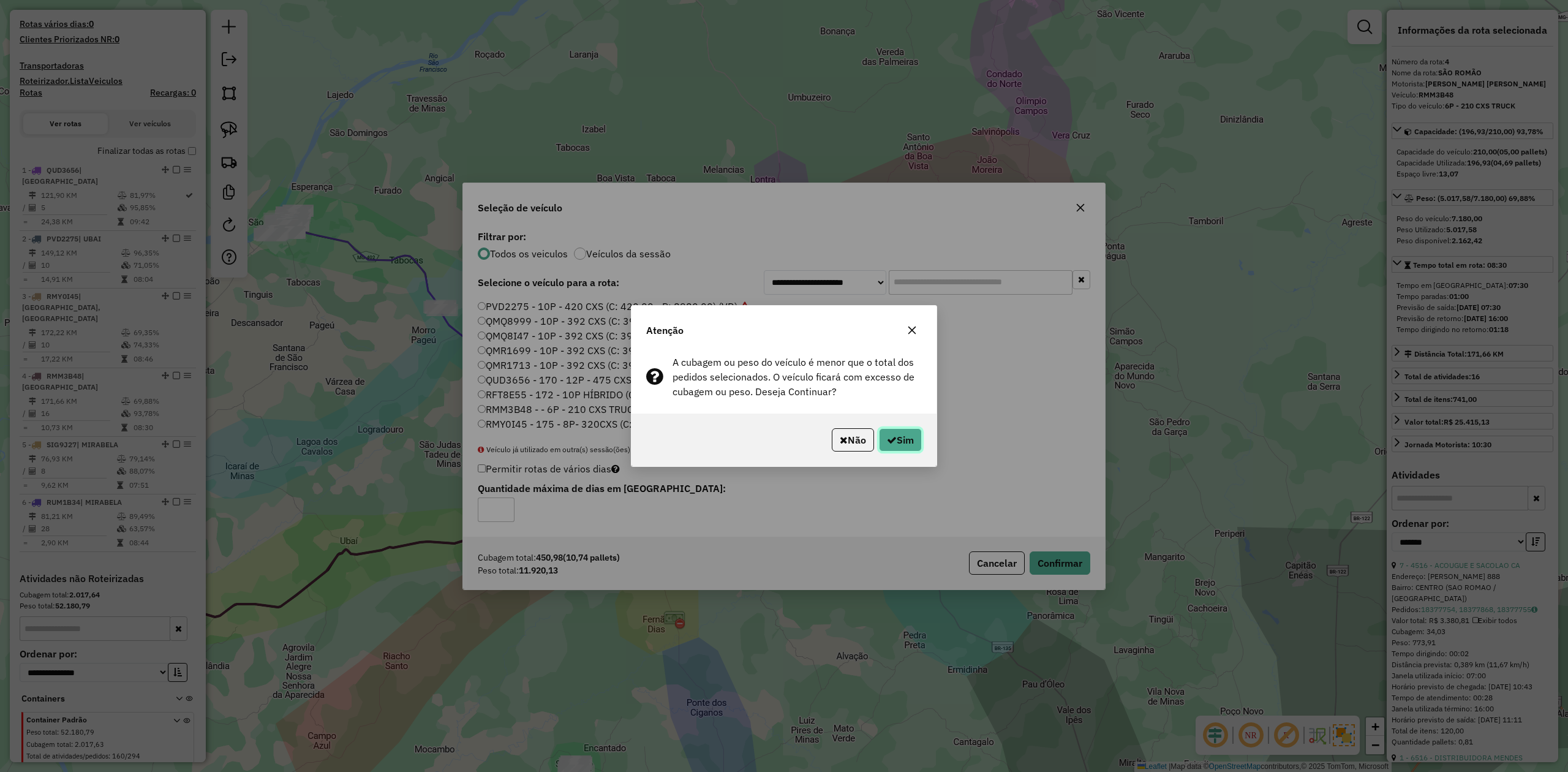
click at [912, 441] on button "Sim" at bounding box center [900, 440] width 43 height 24
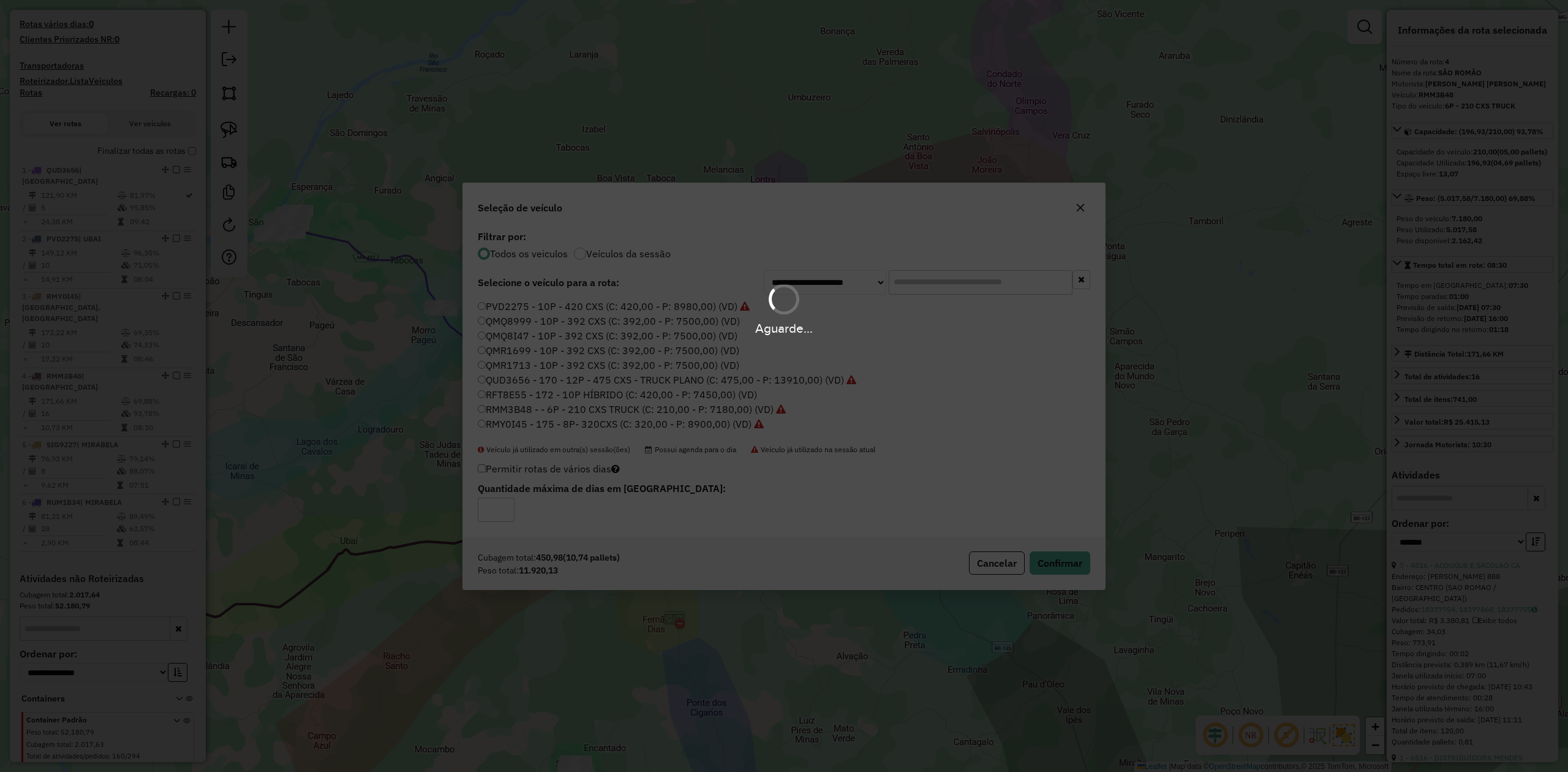
scroll to position [395, 0]
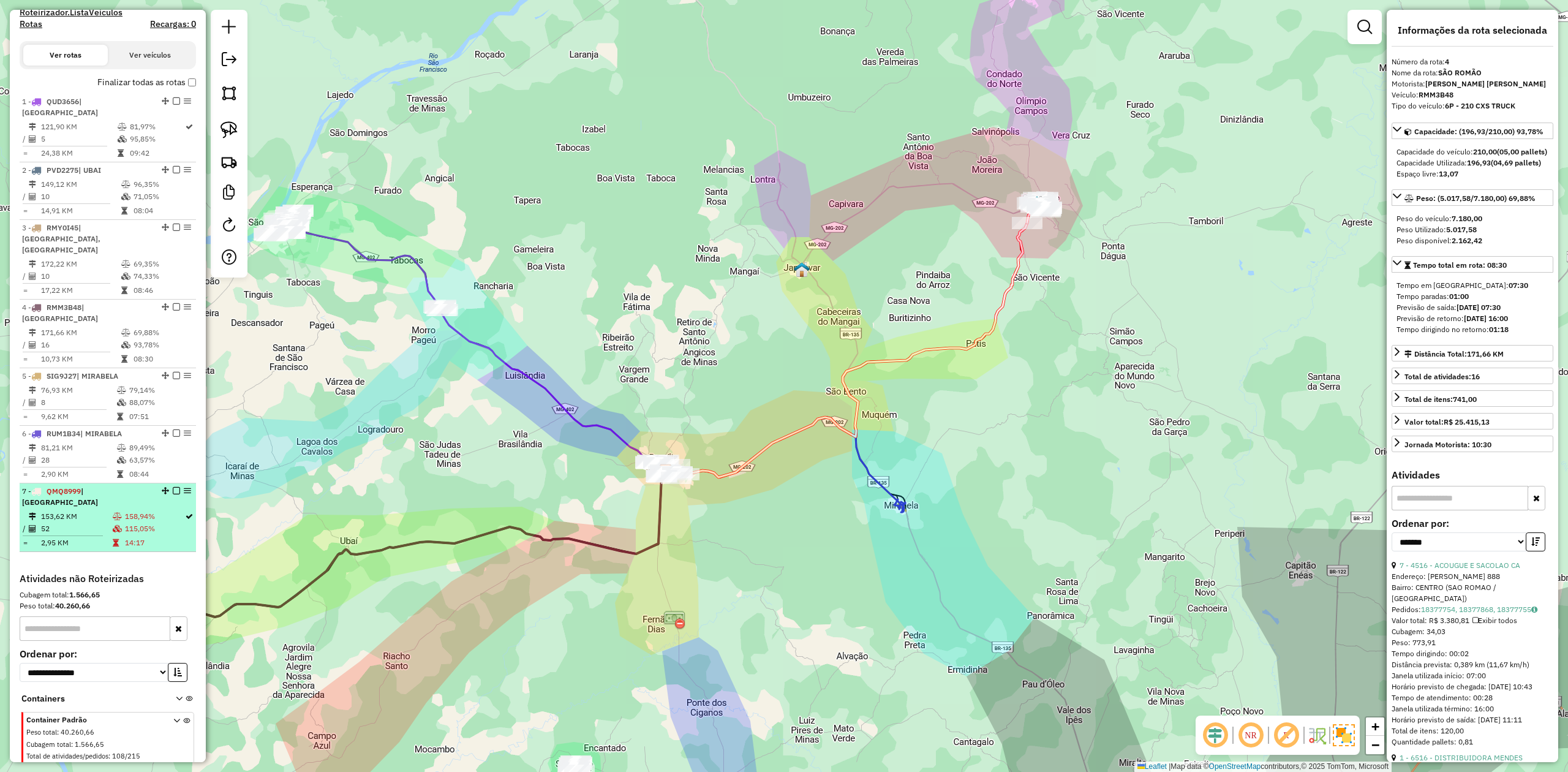
click at [80, 510] on td "153,62 KM" at bounding box center [76, 516] width 72 height 12
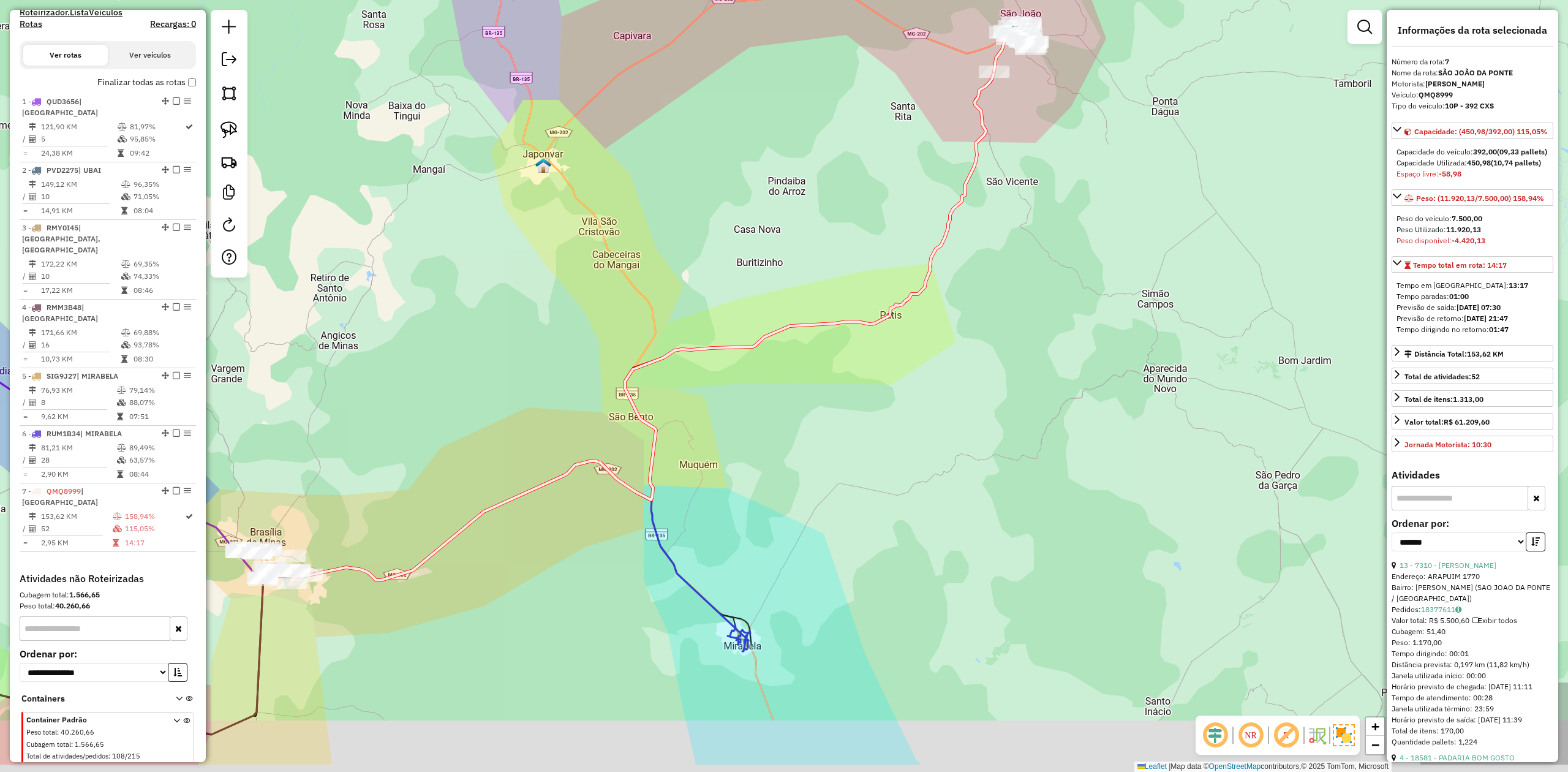
drag, startPoint x: 987, startPoint y: 270, endPoint x: 892, endPoint y: 167, distance: 140.1
click at [892, 167] on div "Janela de atendimento Grade de atendimento Capacidade Transportadoras Veículos …" at bounding box center [784, 386] width 1568 height 772
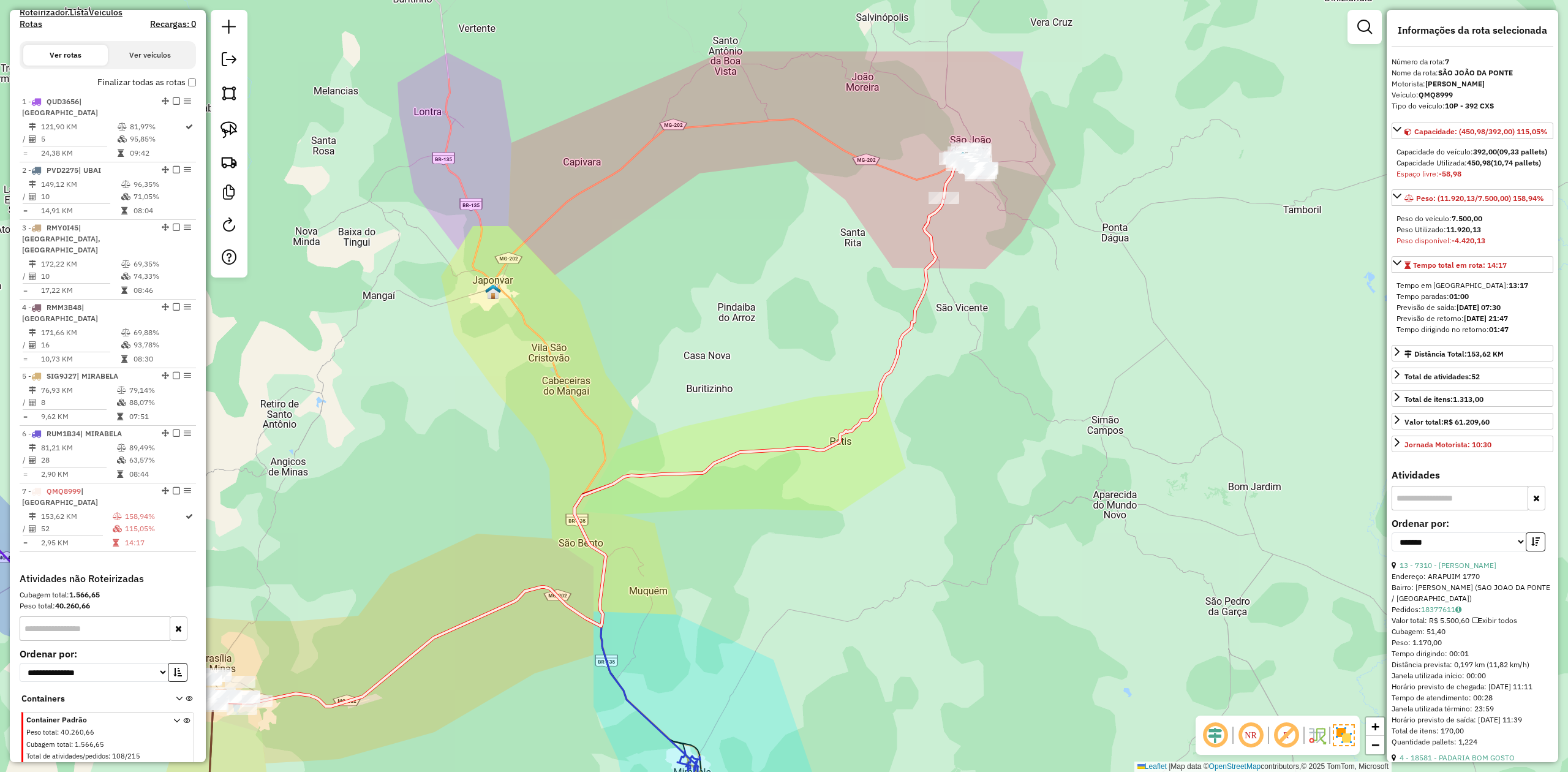
drag, startPoint x: 1057, startPoint y: 319, endPoint x: 1007, endPoint y: 447, distance: 137.4
click at [1007, 447] on div "Janela de atendimento Grade de atendimento Capacidade Transportadoras Veículos …" at bounding box center [784, 386] width 1568 height 772
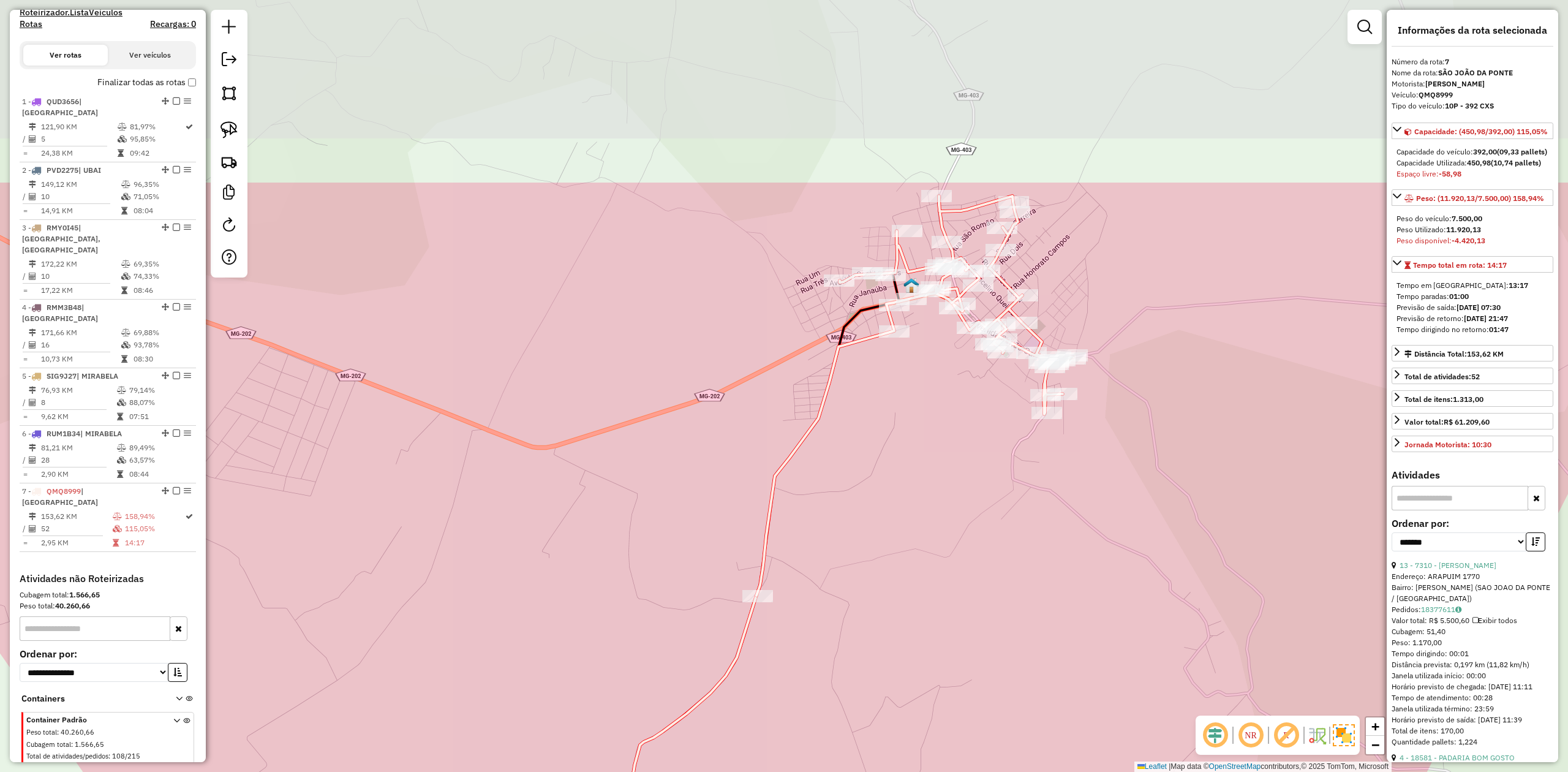
drag, startPoint x: 915, startPoint y: 214, endPoint x: 961, endPoint y: 474, distance: 264.0
click at [961, 474] on div "Janela de atendimento Grade de atendimento Capacidade Transportadoras Veículos …" at bounding box center [784, 386] width 1568 height 772
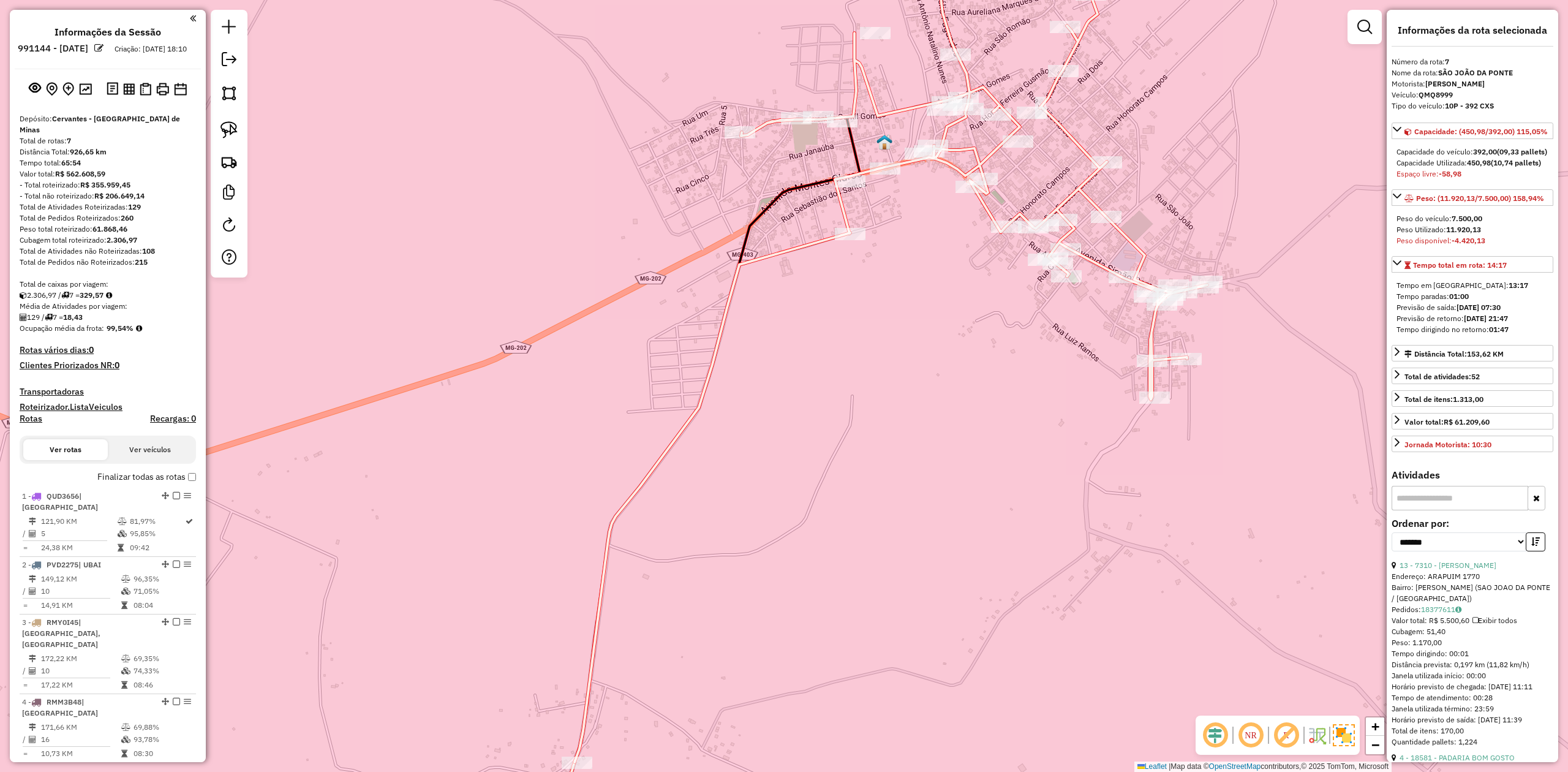
scroll to position [395, 0]
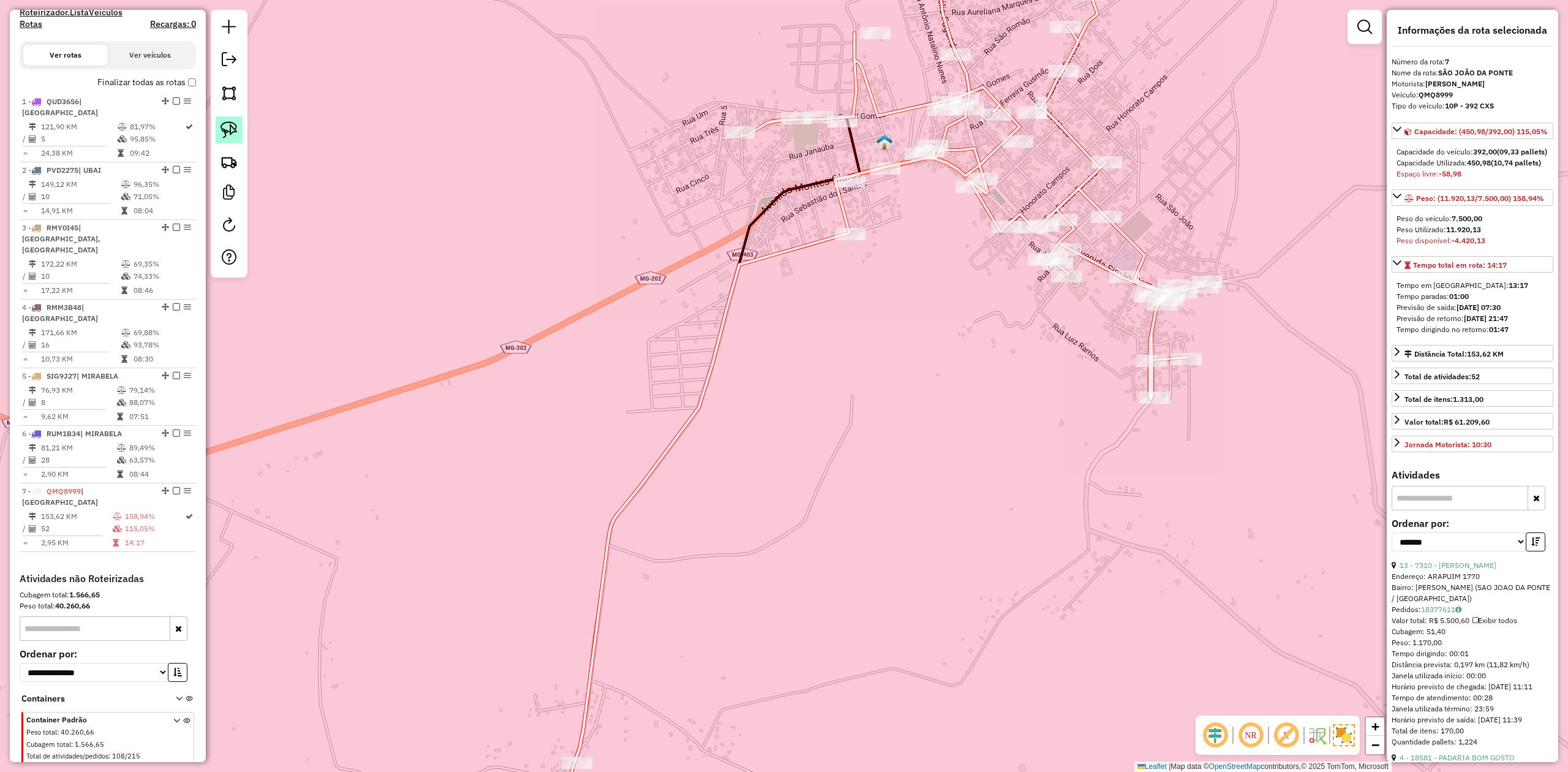
click at [225, 123] on img at bounding box center [229, 130] width 17 height 17
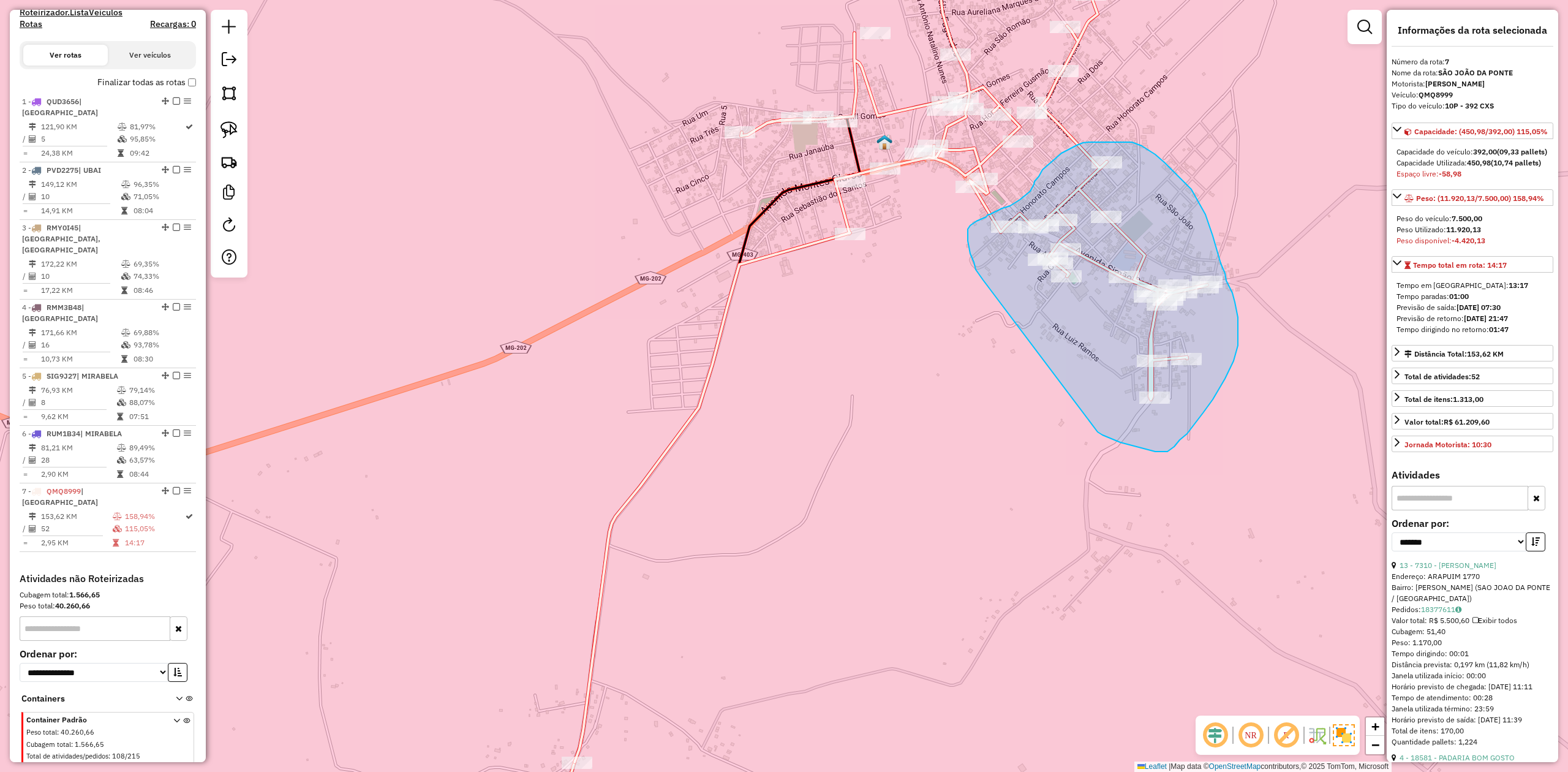
drag, startPoint x: 976, startPoint y: 270, endPoint x: 1048, endPoint y: 412, distance: 159.2
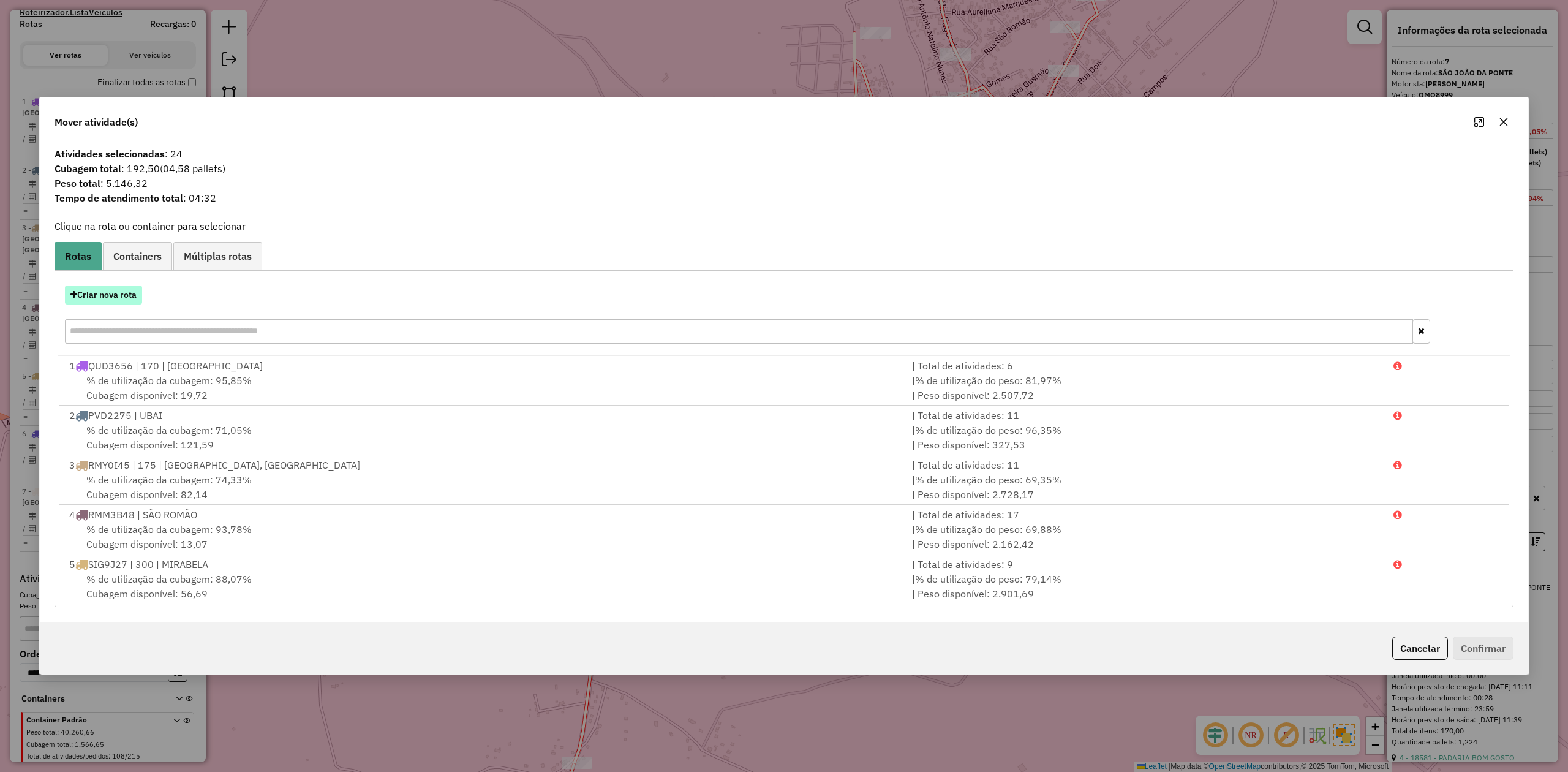
click at [106, 302] on button "Criar nova rota" at bounding box center [103, 295] width 77 height 19
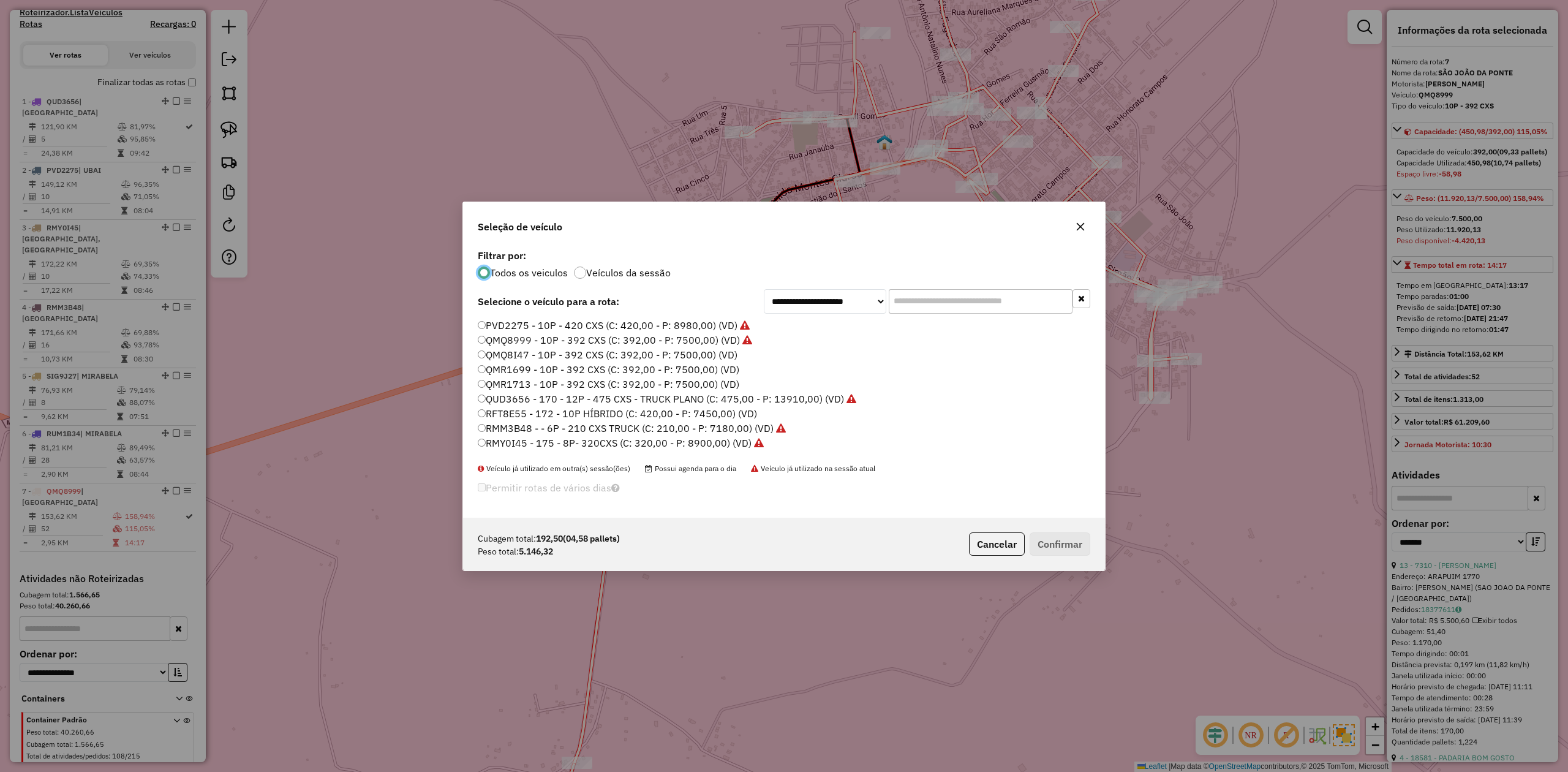
scroll to position [6, 4]
click at [722, 357] on label "QMQ8I47 - 10P - 392 CXS (C: 392,00 - P: 7500,00) (VD)" at bounding box center [607, 354] width 260 height 15
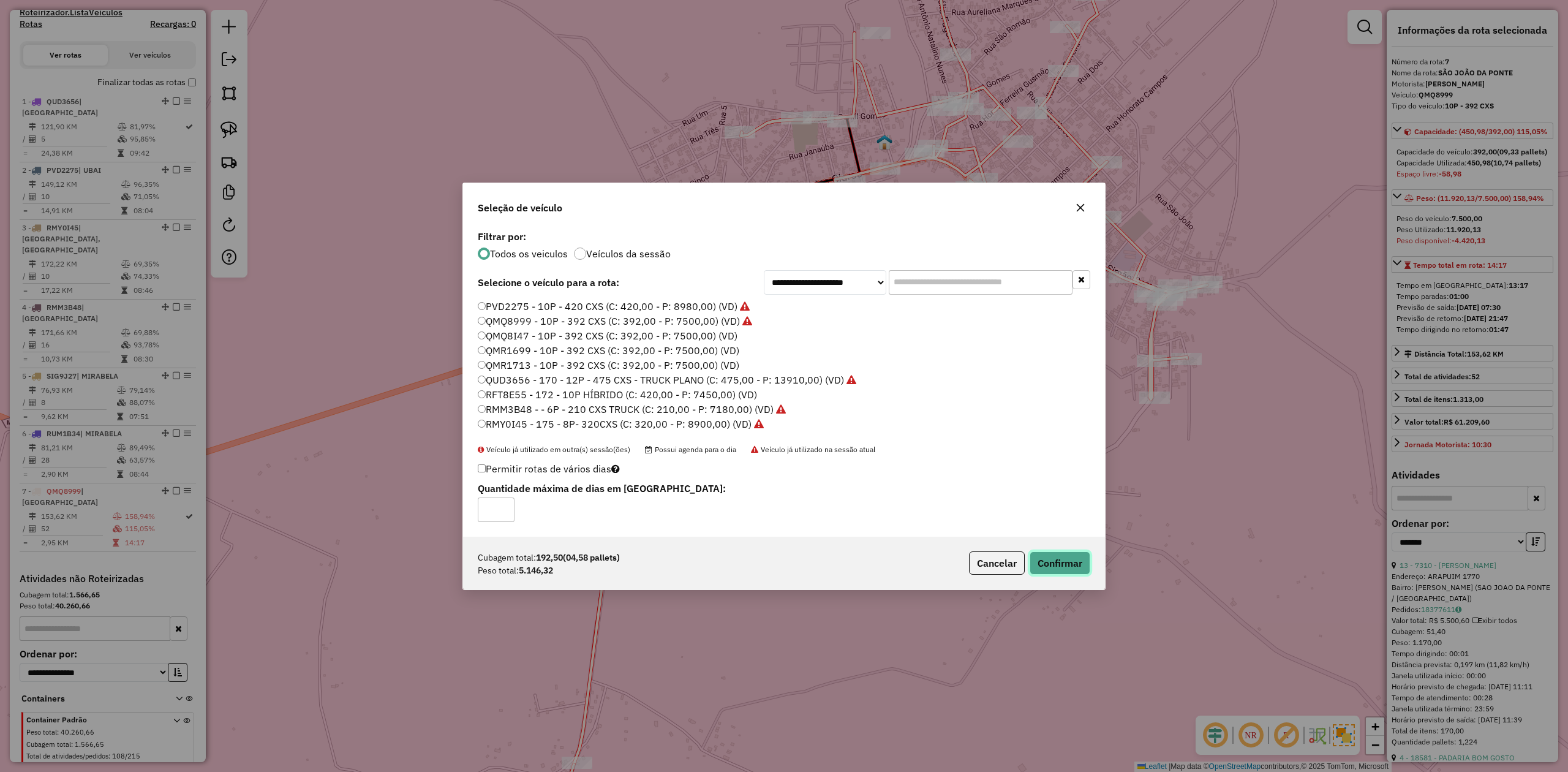
click at [1037, 562] on button "Confirmar" at bounding box center [1060, 563] width 60 height 24
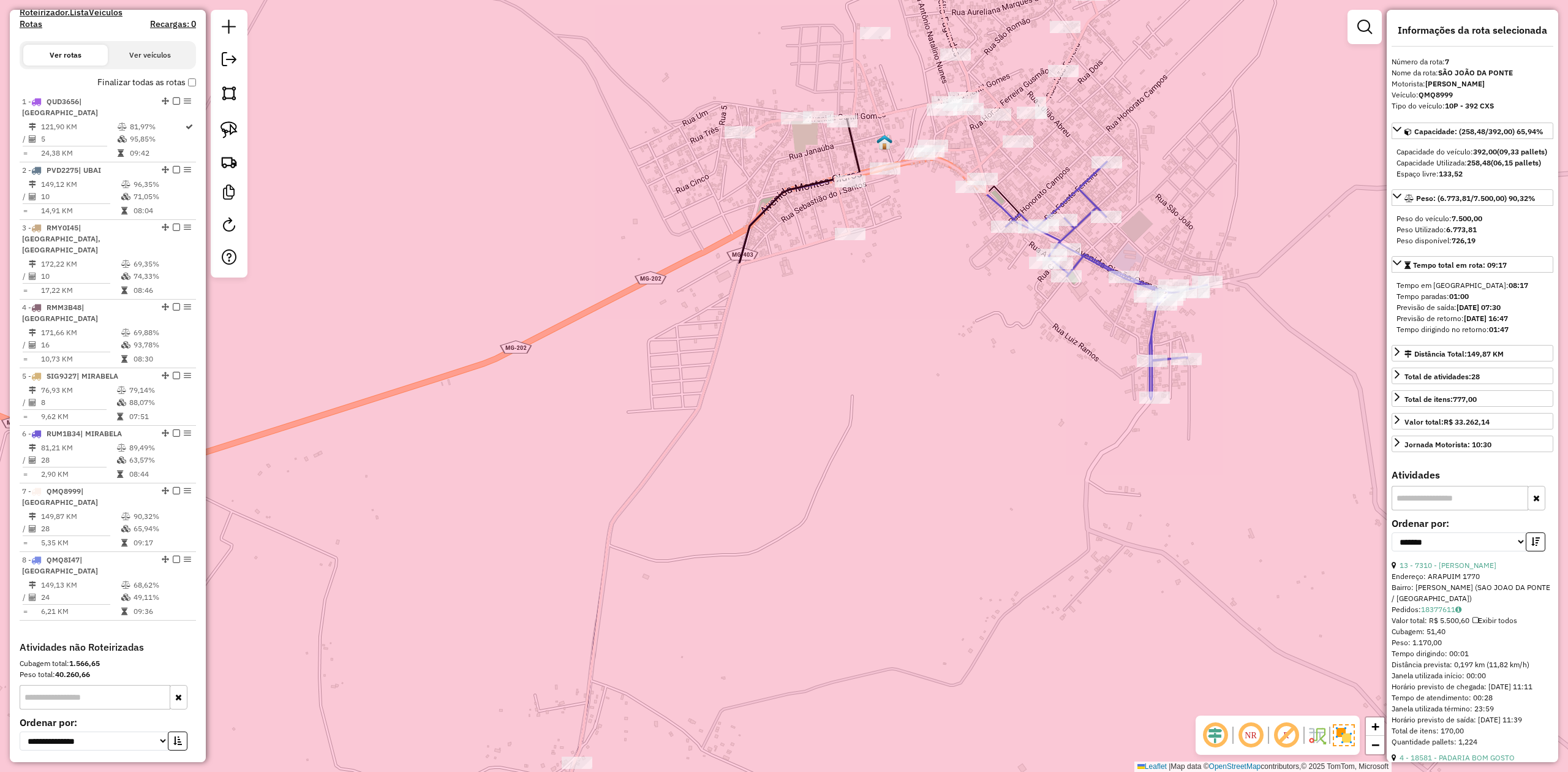
scroll to position [463, 0]
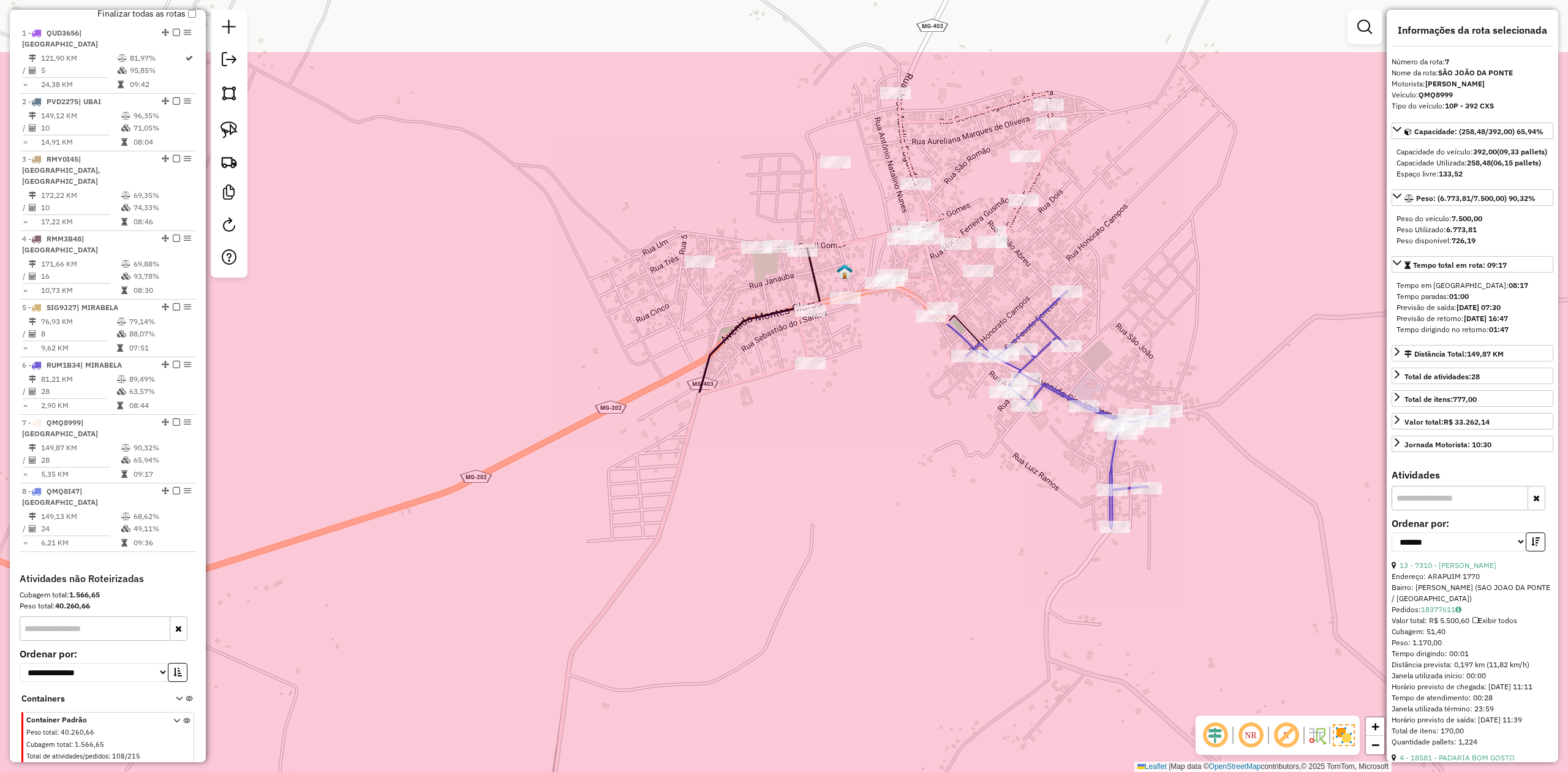
drag, startPoint x: 944, startPoint y: 273, endPoint x: 904, endPoint y: 402, distance: 135.1
click at [904, 402] on div "Janela de atendimento Grade de atendimento Capacidade Transportadoras Veículos …" at bounding box center [784, 386] width 1568 height 772
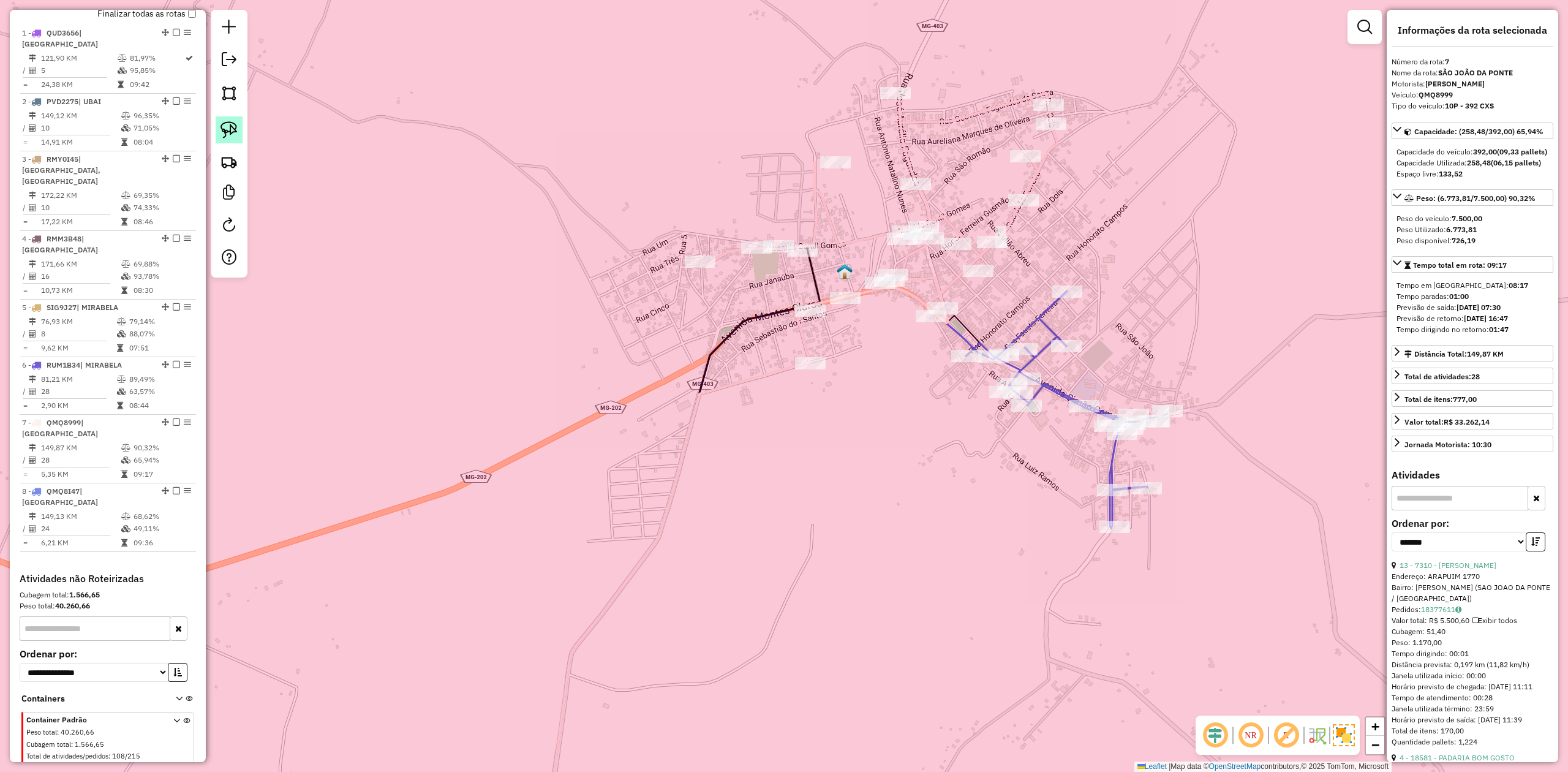
click at [229, 131] on img at bounding box center [229, 130] width 17 height 17
drag, startPoint x: 905, startPoint y: 309, endPoint x: 933, endPoint y: 343, distance: 44.0
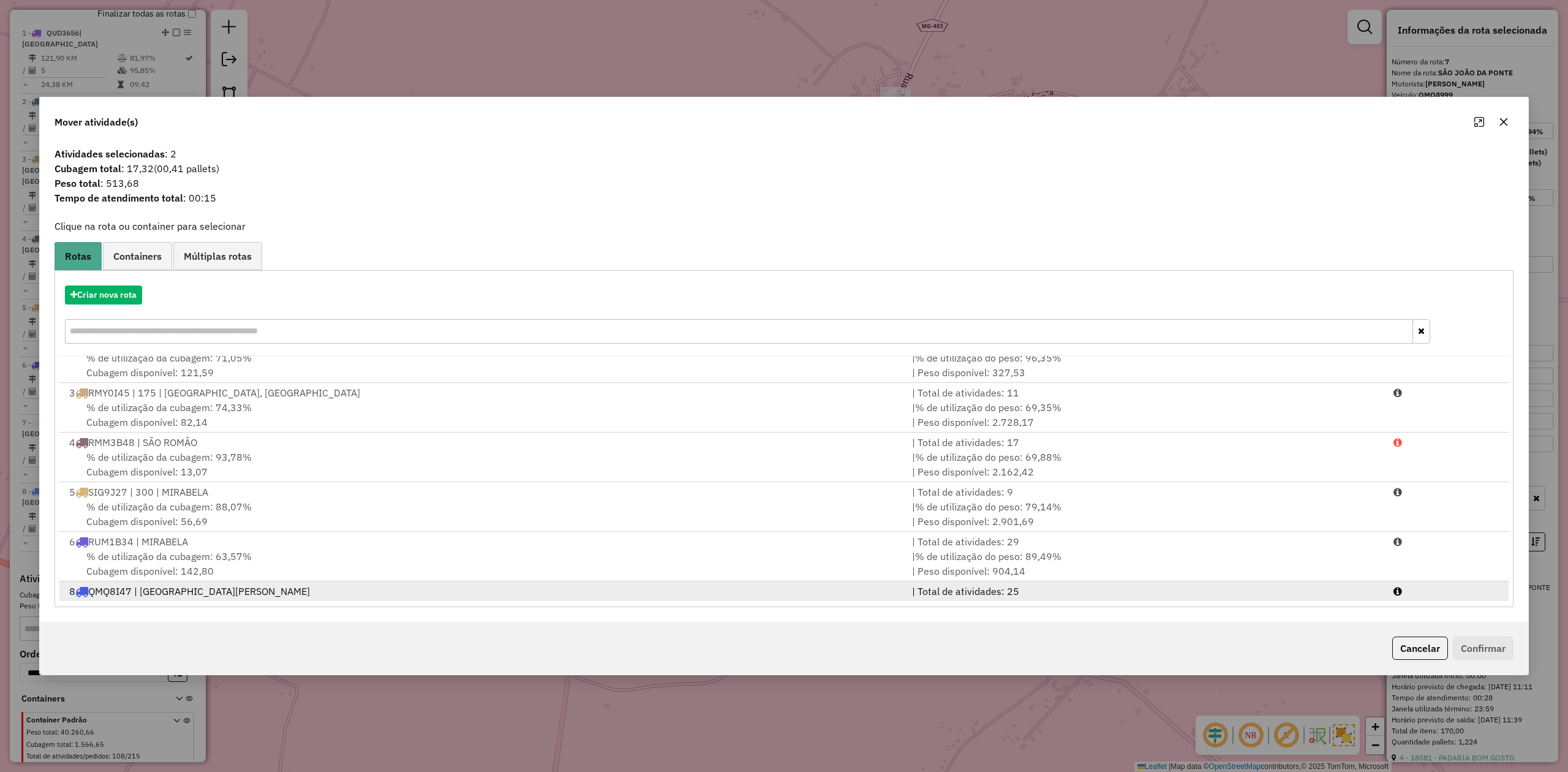
scroll to position [104, 0]
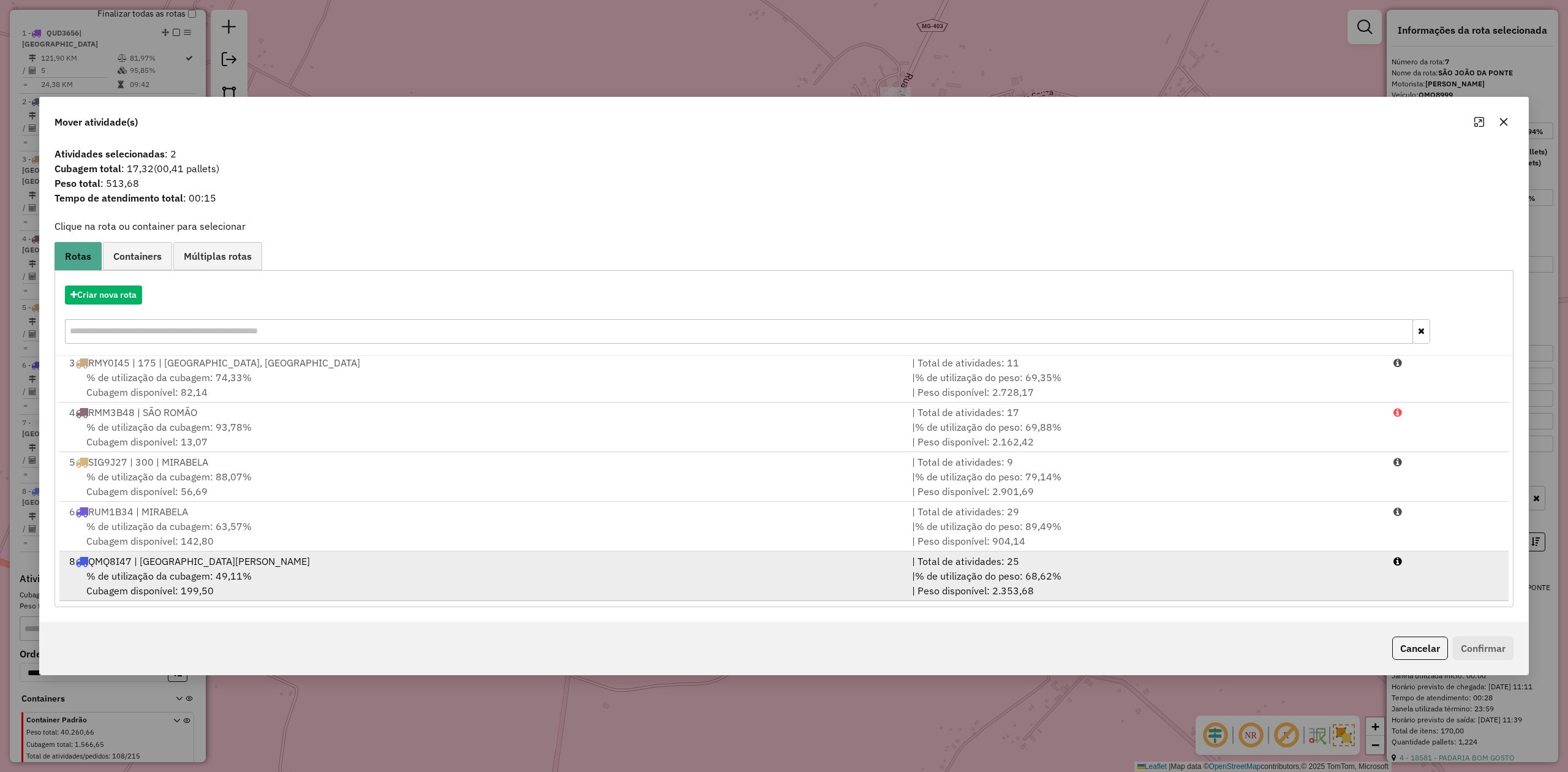
click at [182, 575] on span "% de utilização da cubagem: 49,11%" at bounding box center [169, 576] width 165 height 12
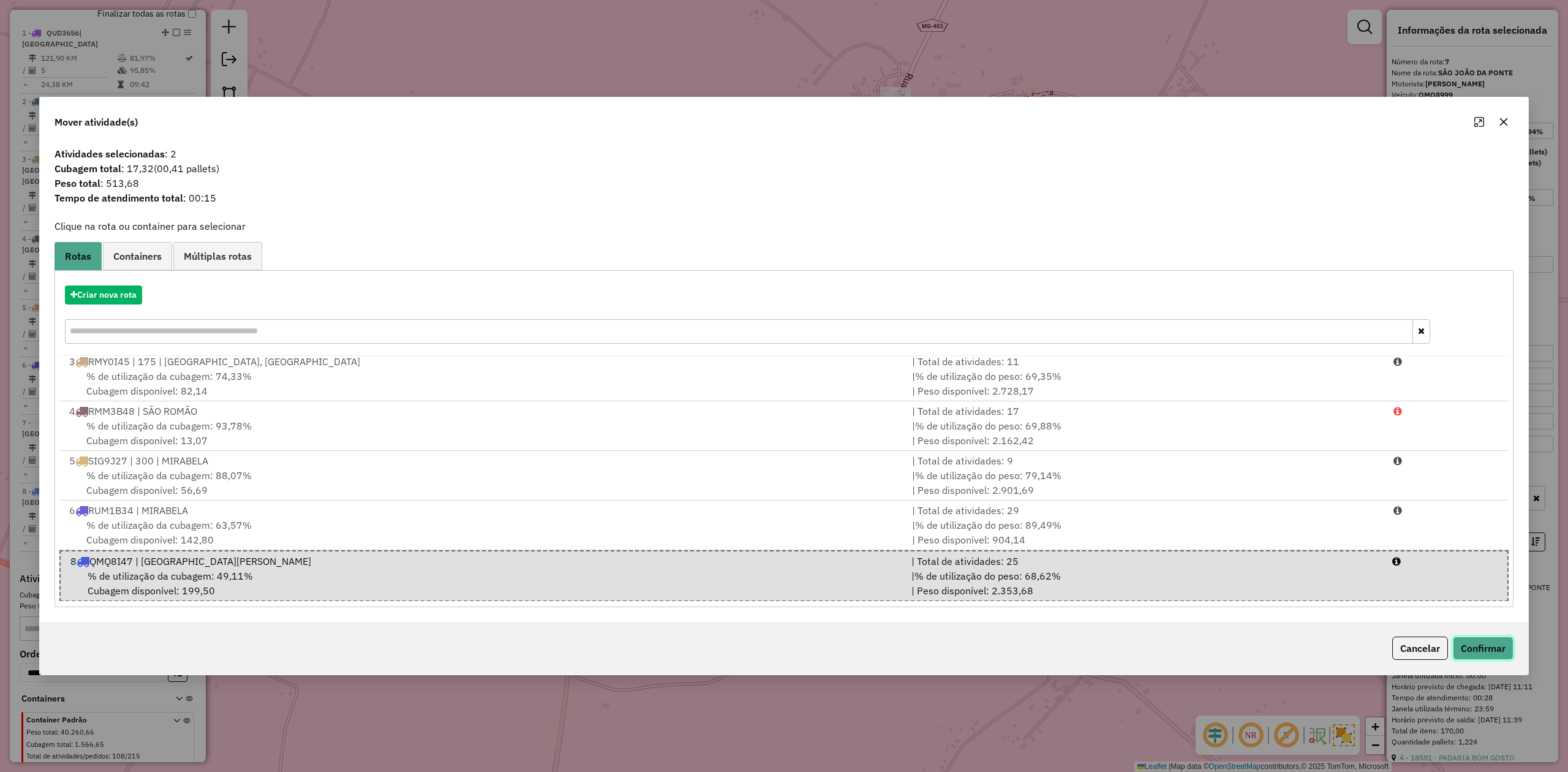
click at [1478, 648] on button "Confirmar" at bounding box center [1483, 649] width 60 height 24
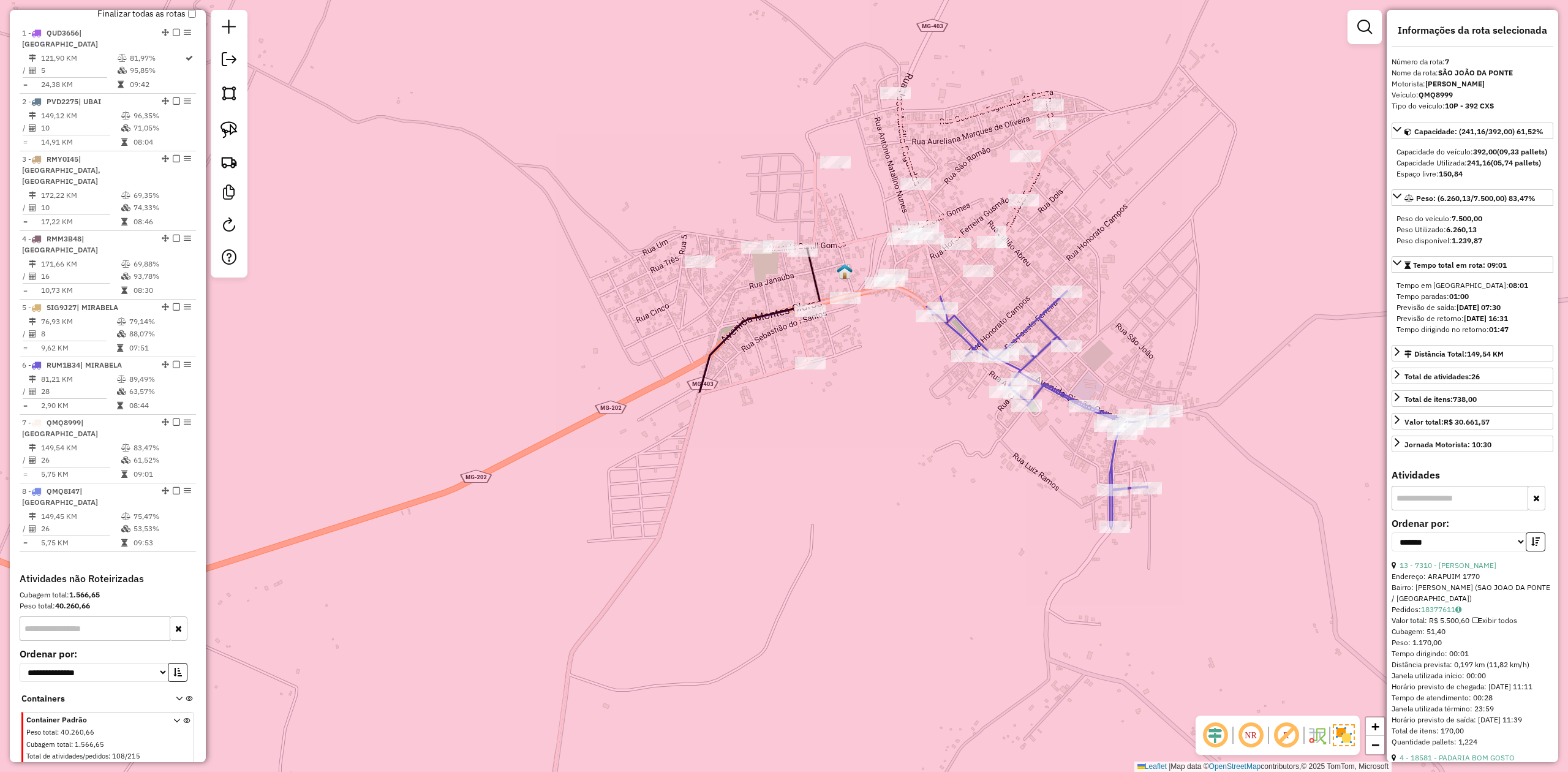
click at [749, 266] on div "Janela de atendimento Grade de atendimento Capacidade Transportadoras Veículos …" at bounding box center [784, 386] width 1568 height 772
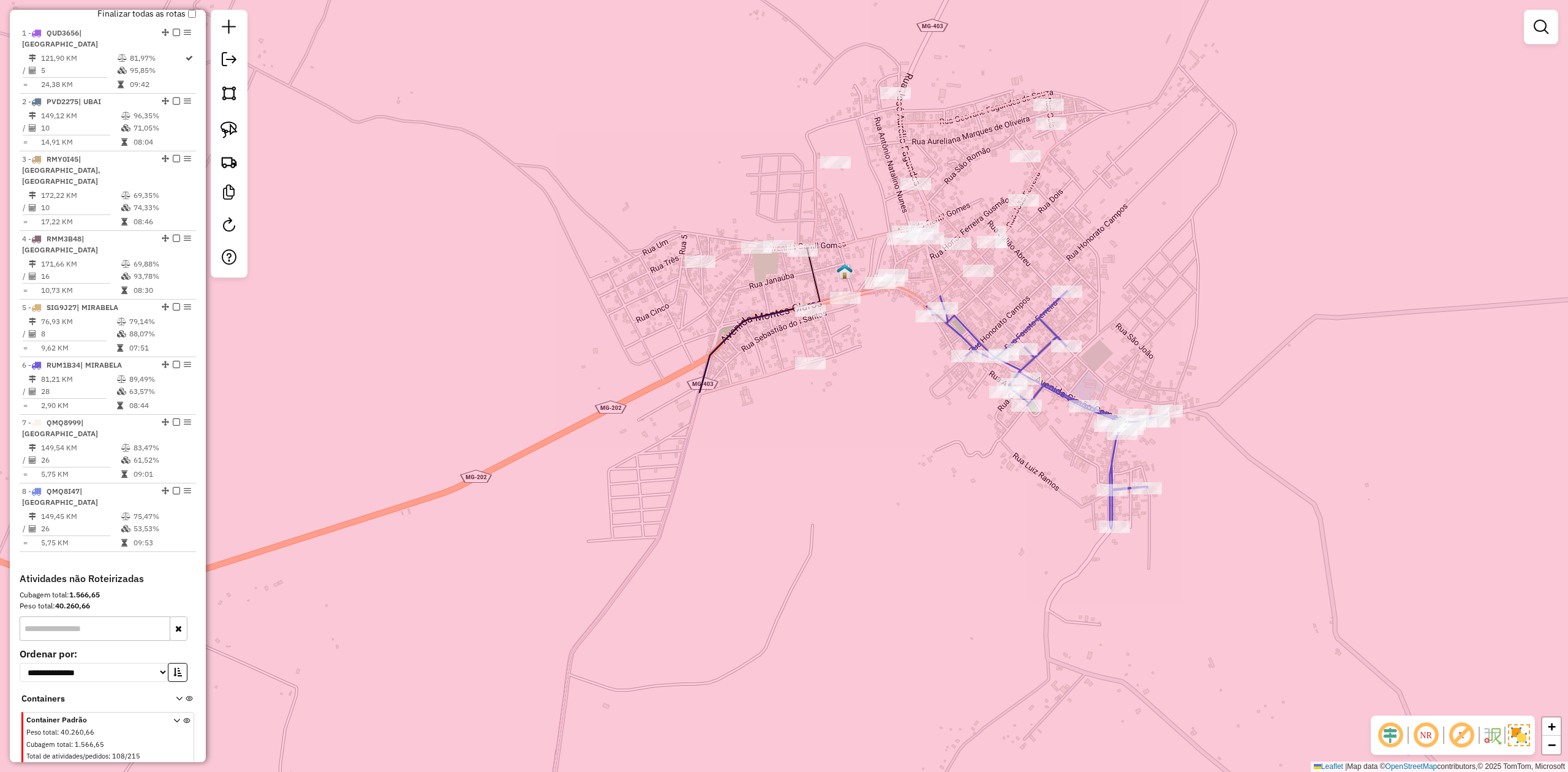
click at [749, 266] on div "Janela de atendimento Grade de atendimento Capacidade Transportadoras Veículos …" at bounding box center [784, 386] width 1568 height 772
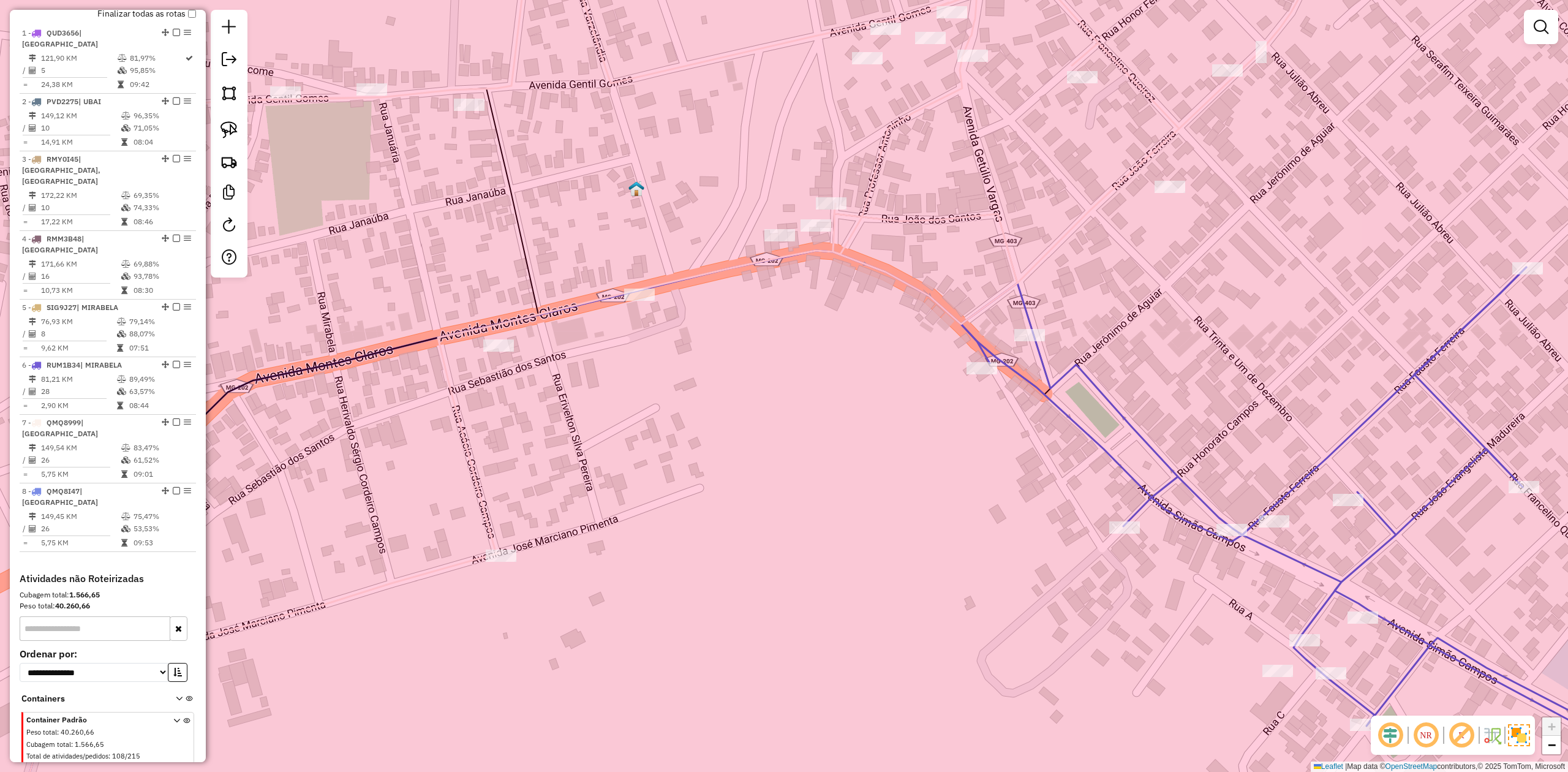
click at [1142, 91] on icon at bounding box center [672, 386] width 1329 height 927
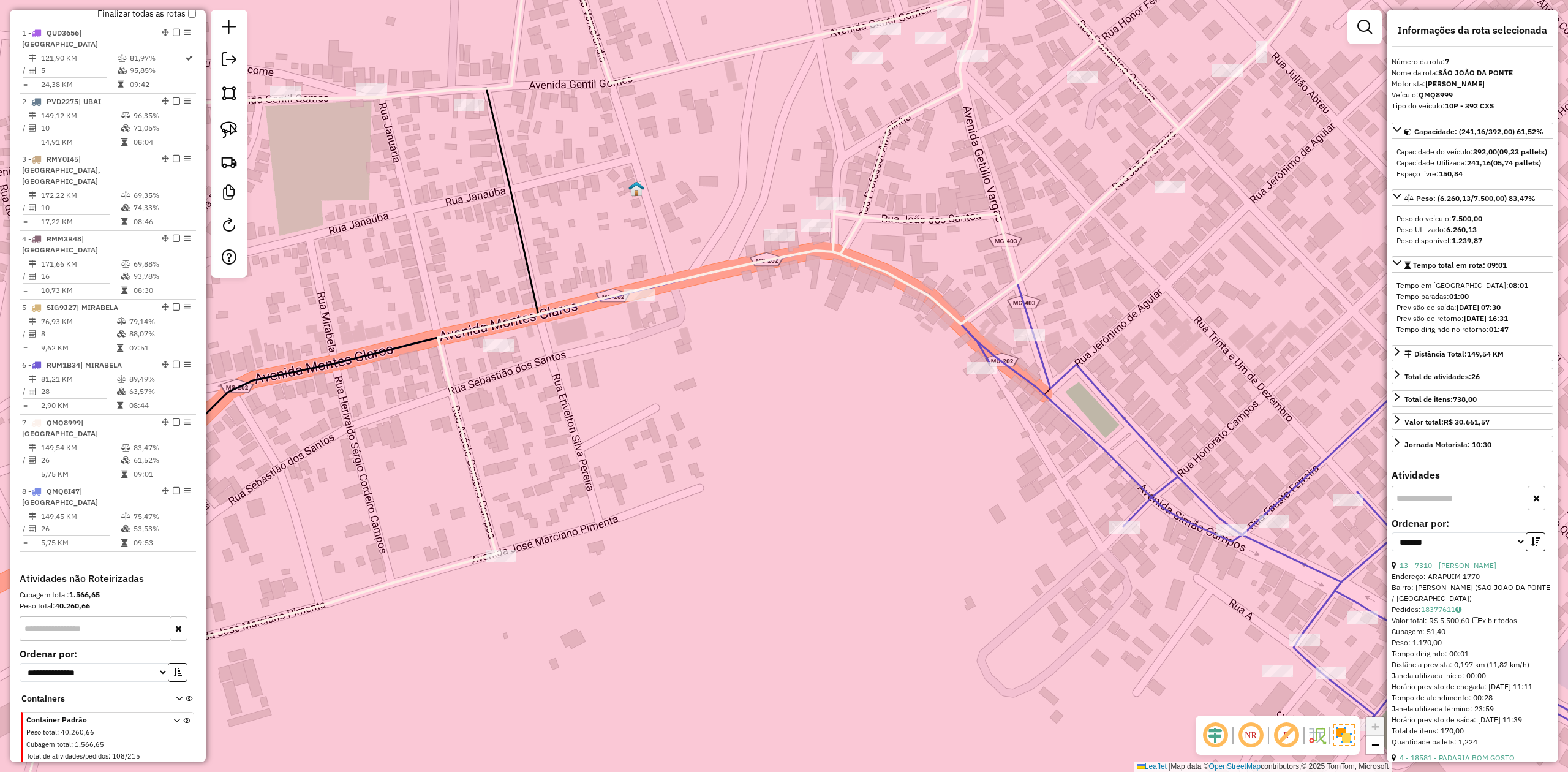
click at [1202, 499] on icon at bounding box center [1343, 525] width 764 height 516
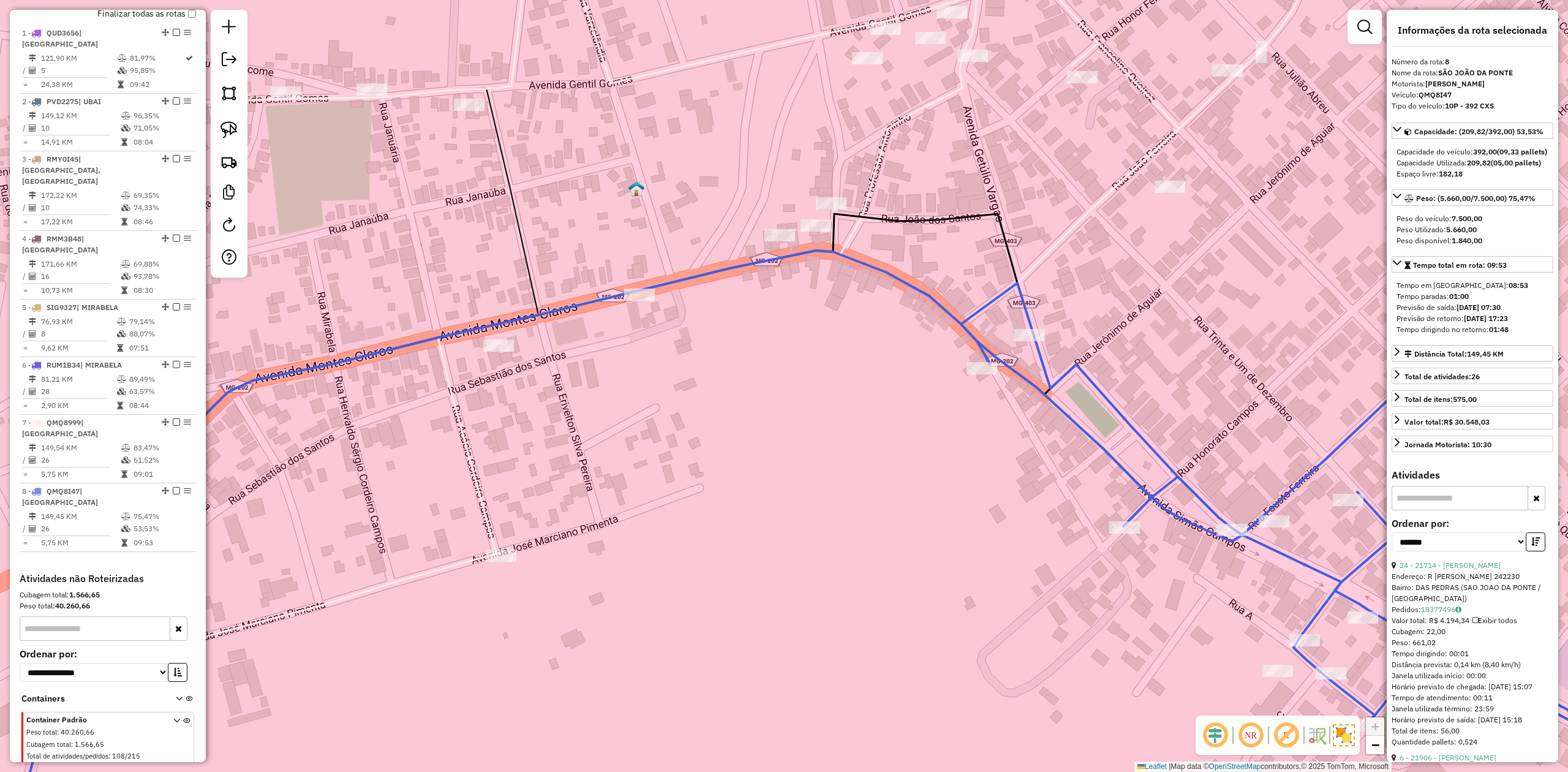
click at [1153, 107] on icon at bounding box center [672, 386] width 1329 height 927
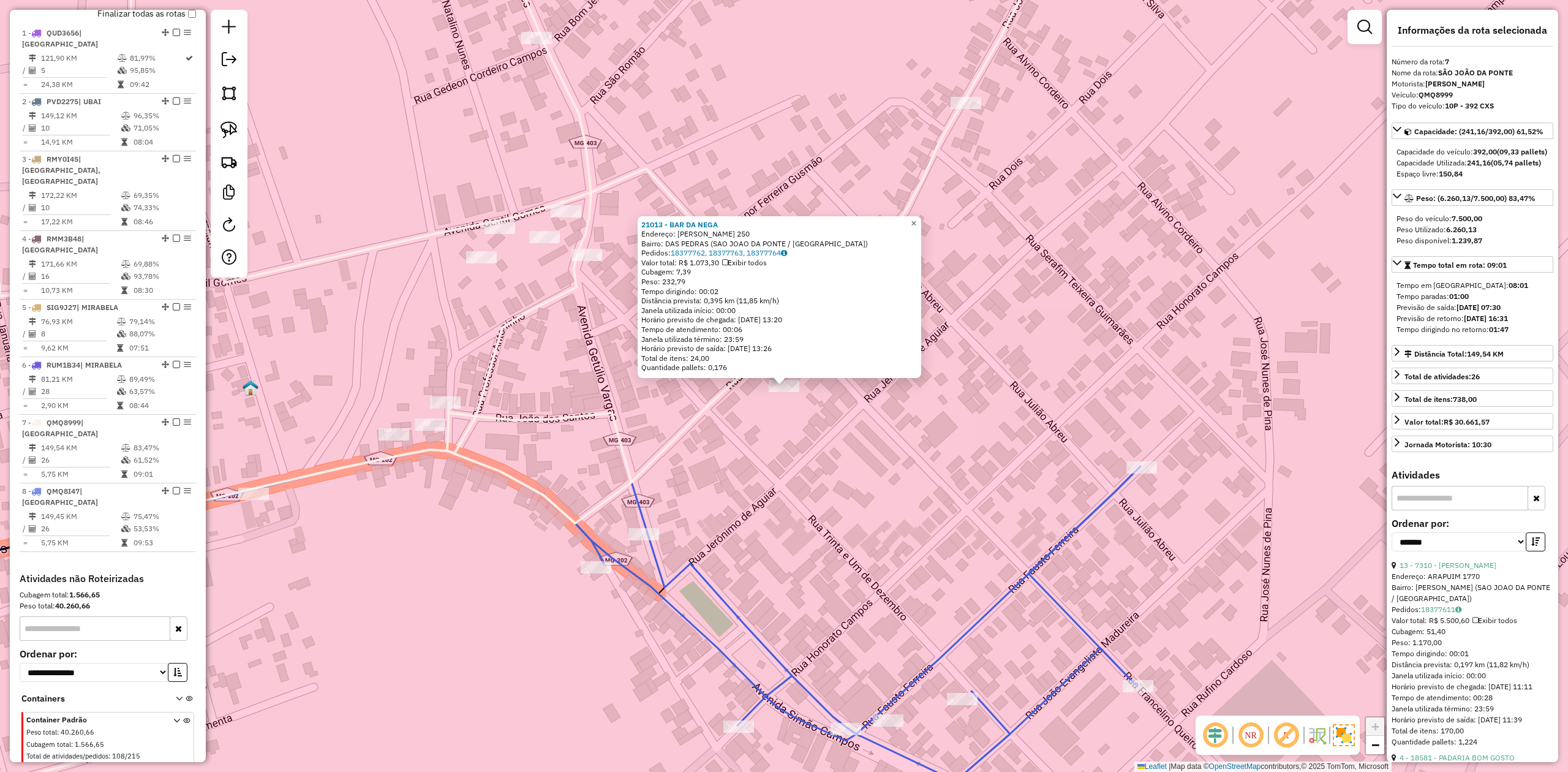
click at [917, 221] on span "×" at bounding box center [913, 223] width 6 height 10
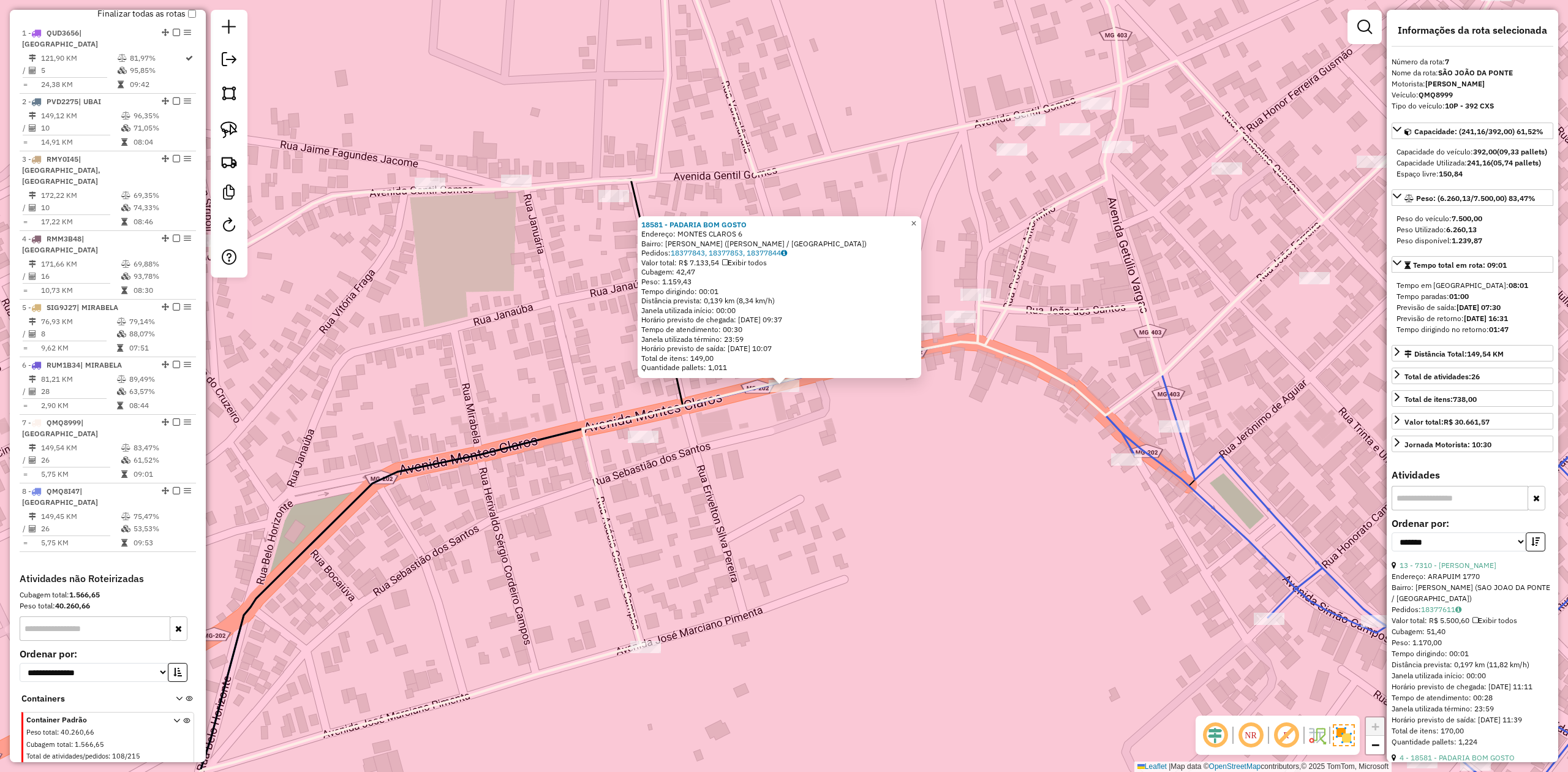
click at [917, 218] on span "×" at bounding box center [913, 223] width 6 height 10
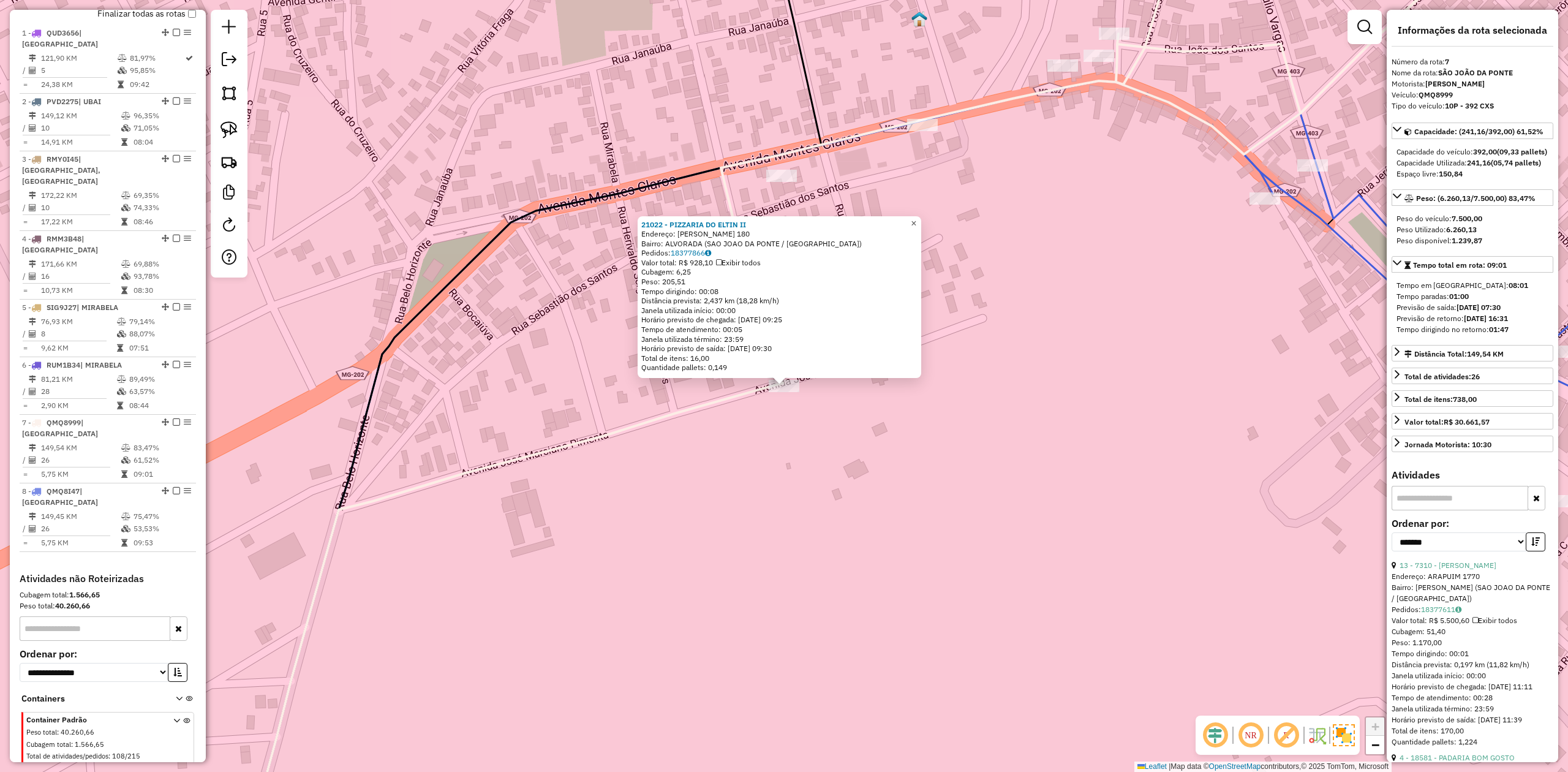
click at [917, 221] on span "×" at bounding box center [913, 223] width 6 height 10
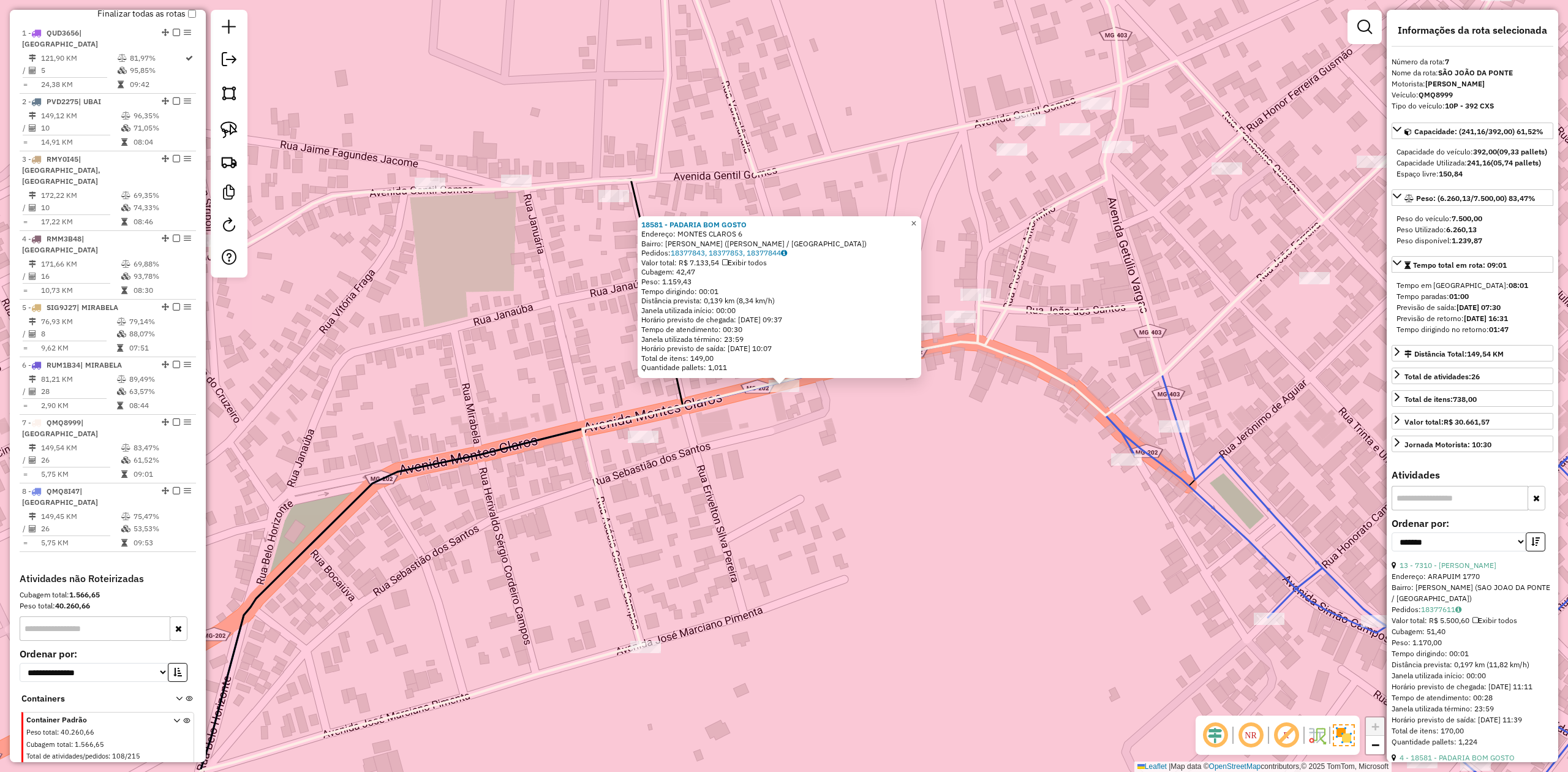
click at [917, 222] on span "×" at bounding box center [913, 223] width 6 height 10
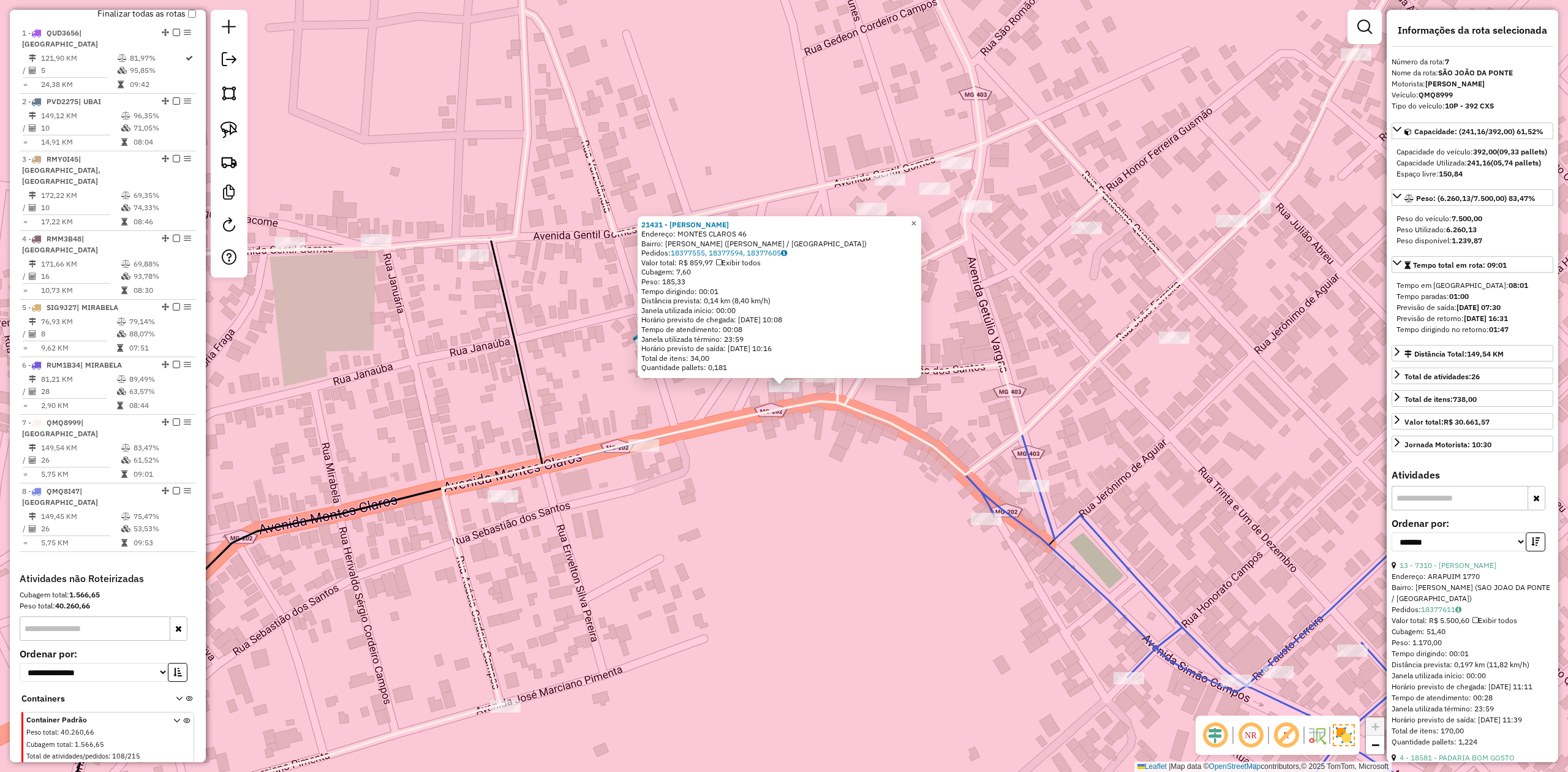
click at [921, 221] on link "×" at bounding box center [913, 223] width 15 height 15
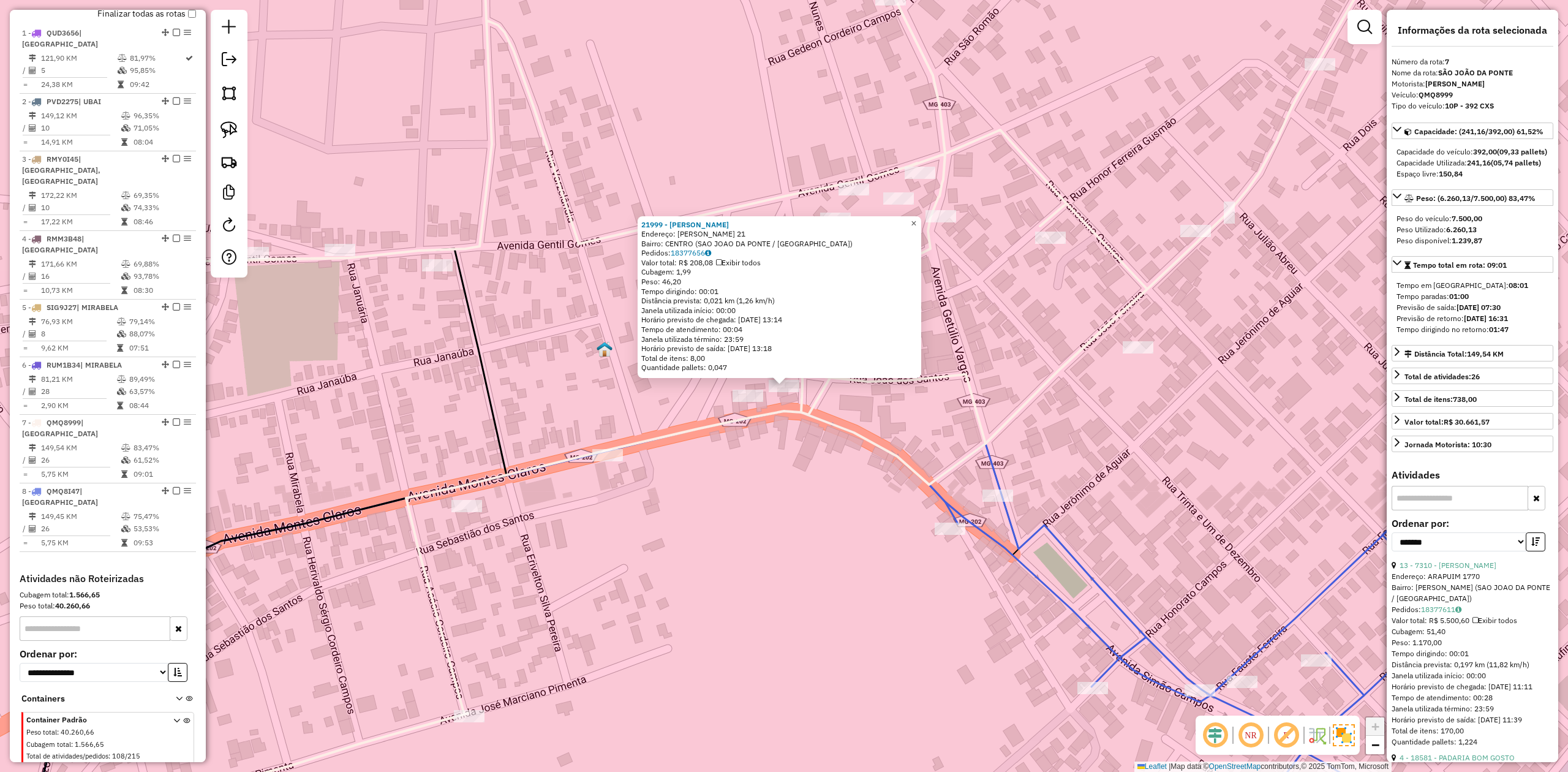
click at [917, 222] on span "×" at bounding box center [913, 223] width 6 height 10
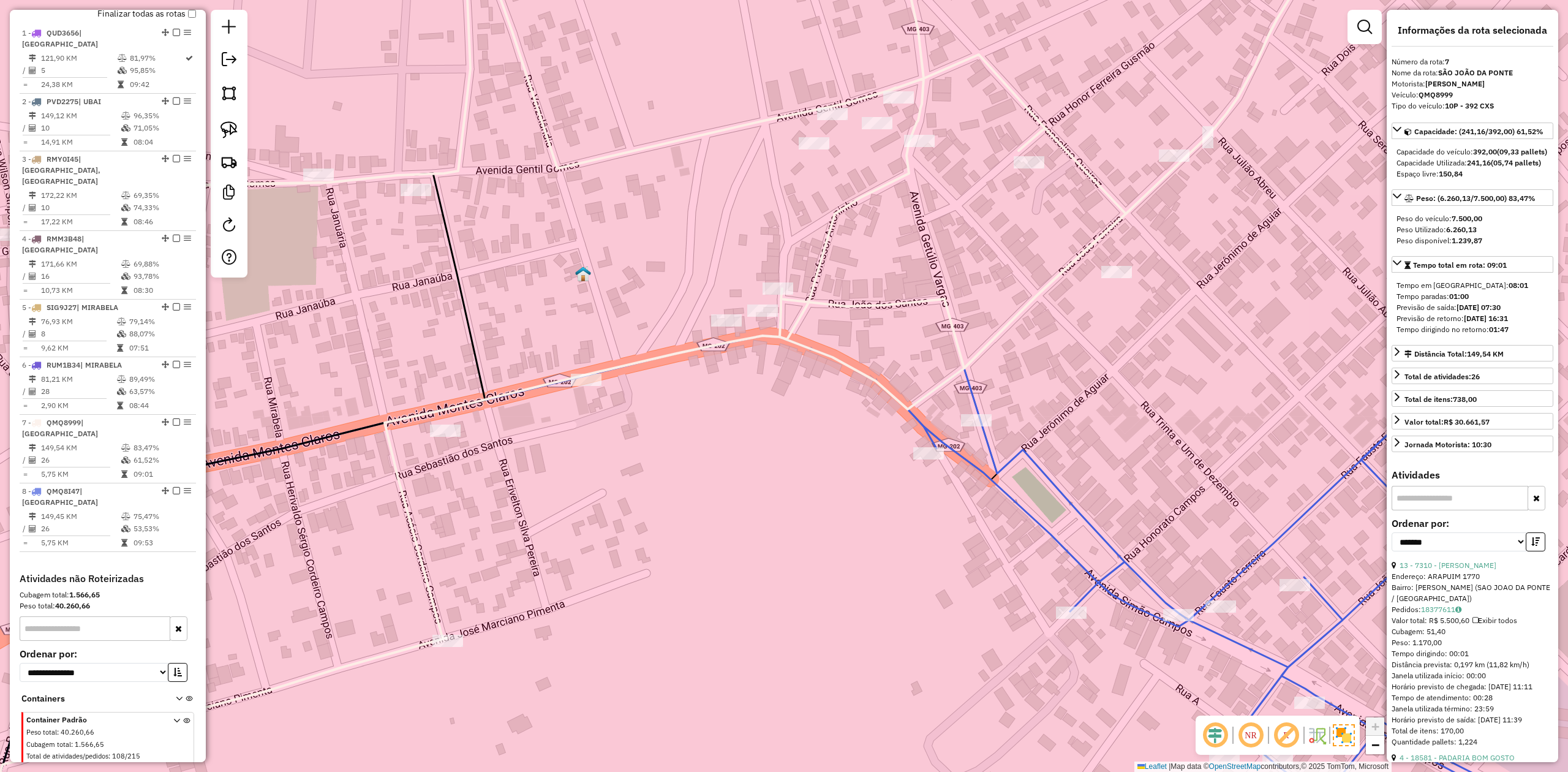
drag, startPoint x: 1245, startPoint y: 403, endPoint x: 1223, endPoint y: 326, distance: 80.1
click at [1223, 326] on div "Janela de atendimento Grade de atendimento Capacidade Transportadoras Veículos …" at bounding box center [784, 386] width 1568 height 772
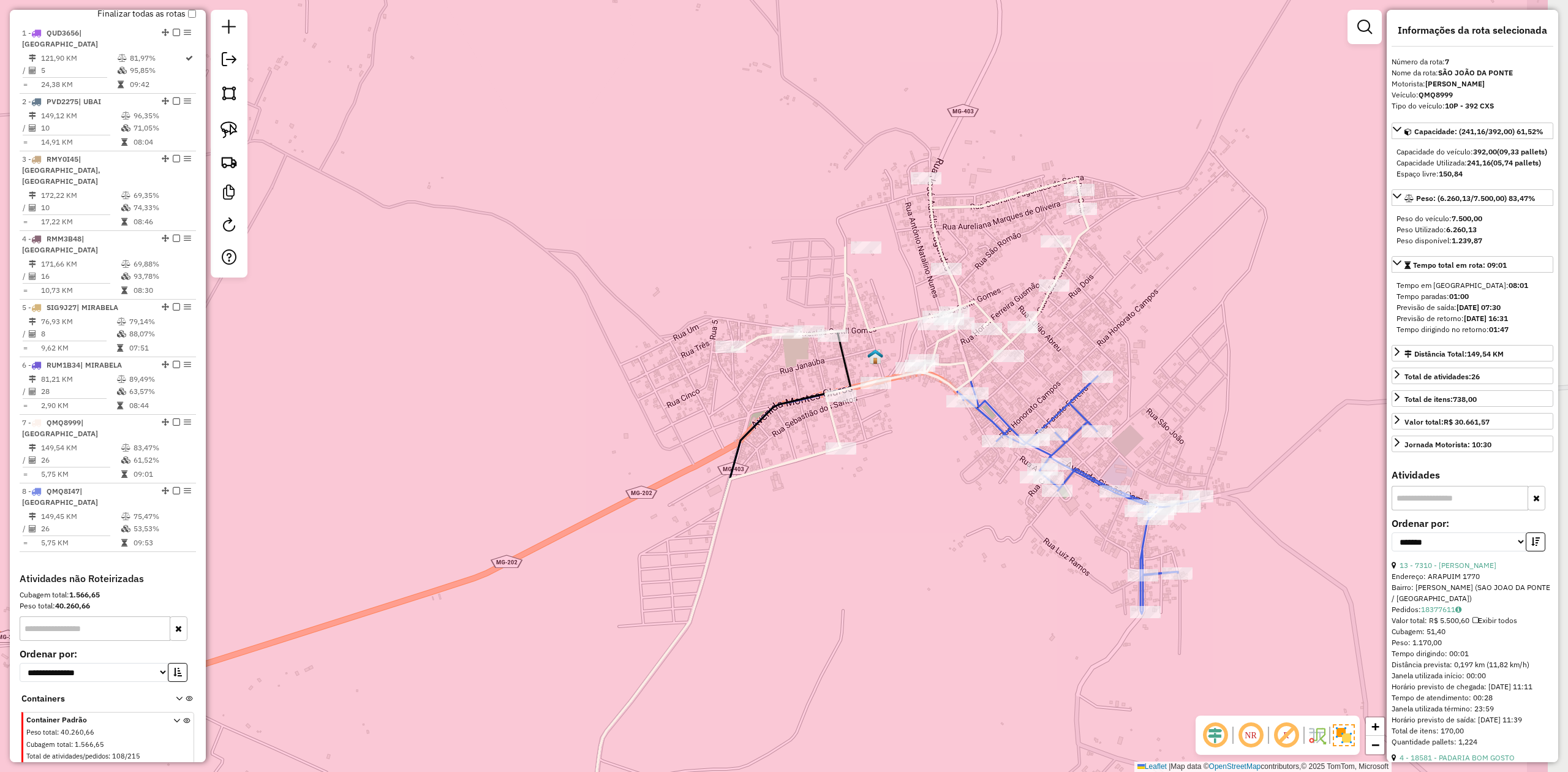
drag, startPoint x: 1079, startPoint y: 512, endPoint x: 926, endPoint y: 506, distance: 153.1
click at [901, 556] on div "Janela de atendimento Grade de atendimento Capacidade Transportadoras Veículos …" at bounding box center [784, 386] width 1568 height 772
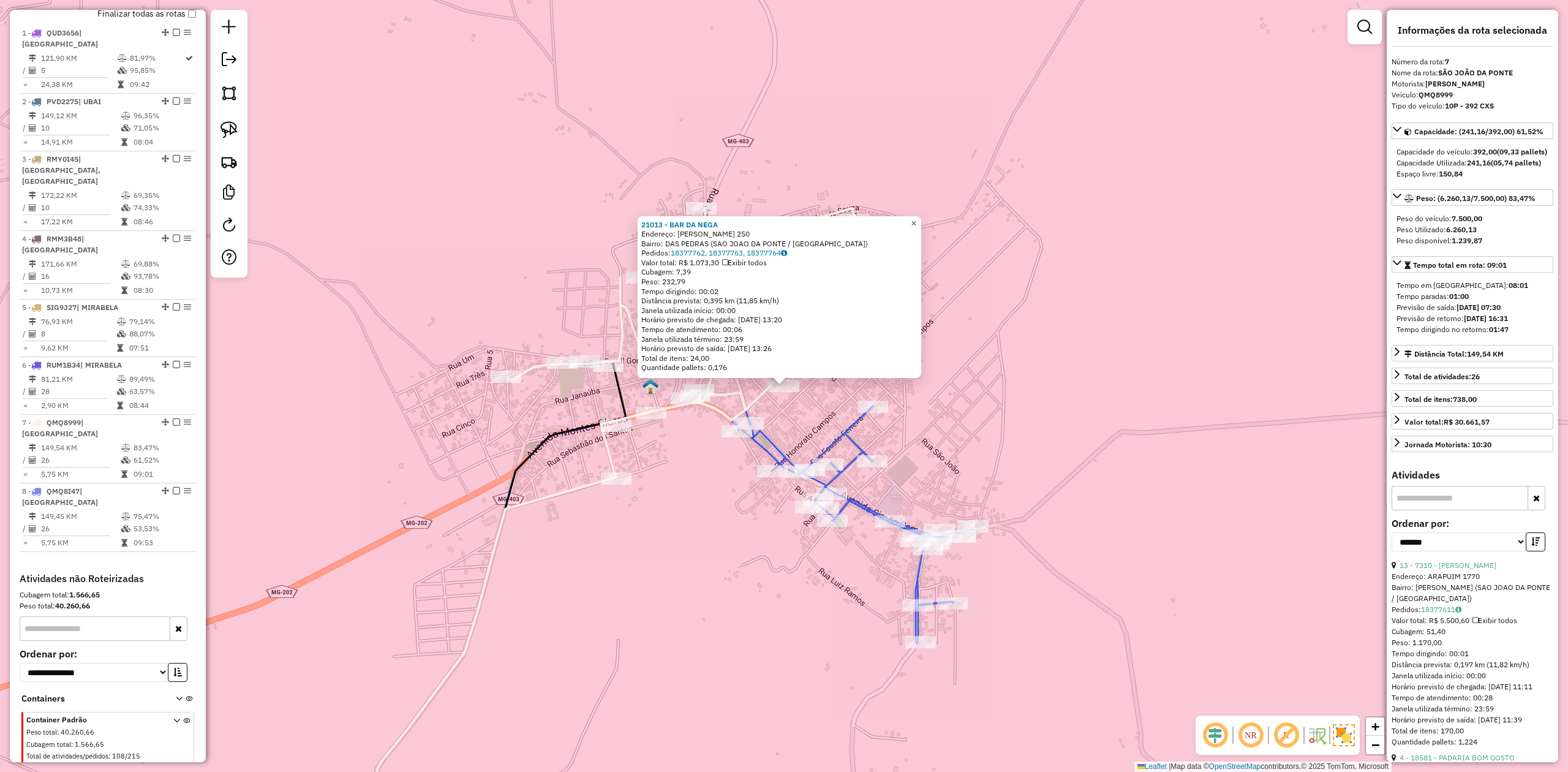
click at [917, 223] on span "×" at bounding box center [913, 223] width 6 height 10
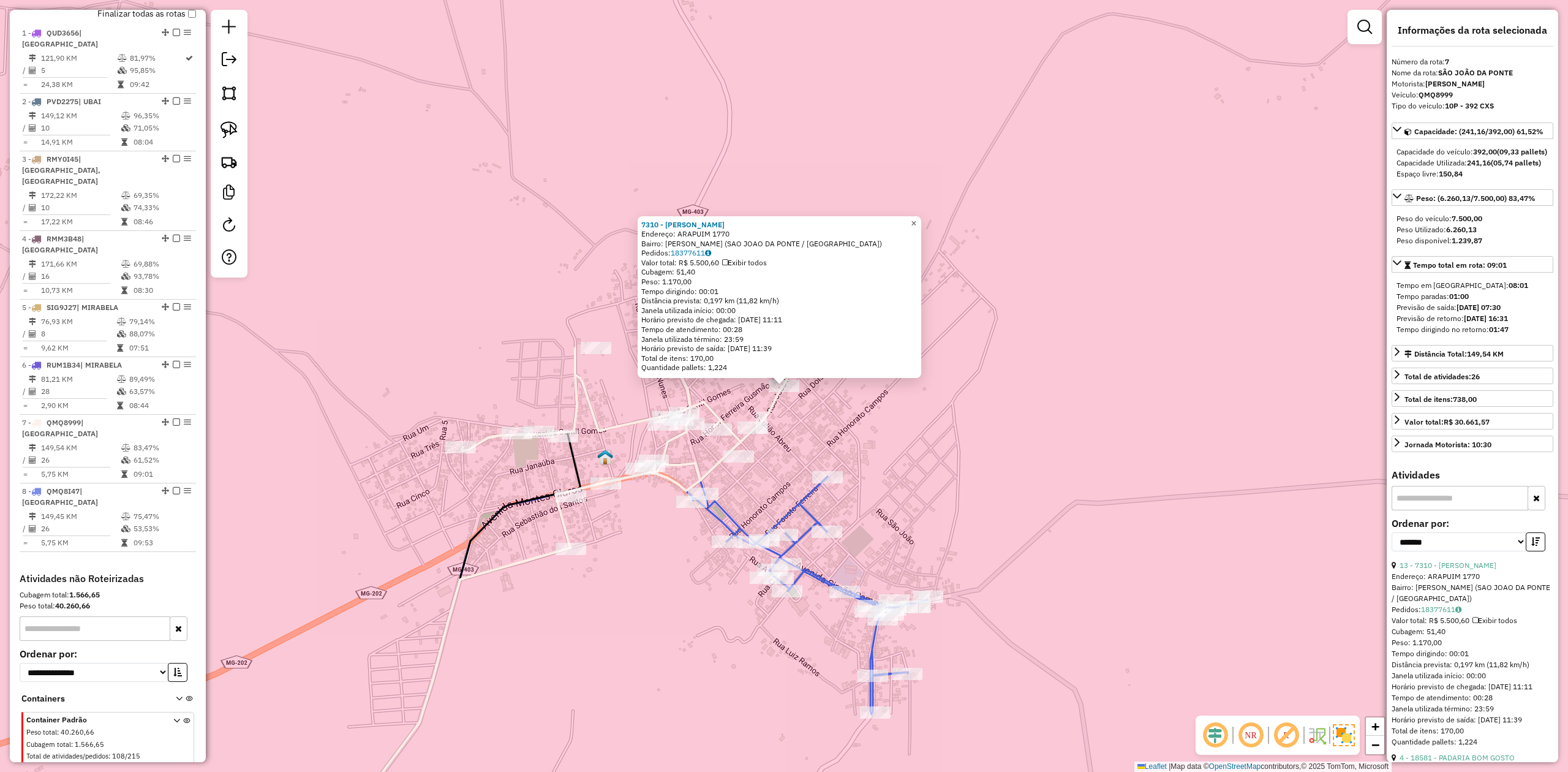
click at [921, 226] on link "×" at bounding box center [913, 223] width 15 height 15
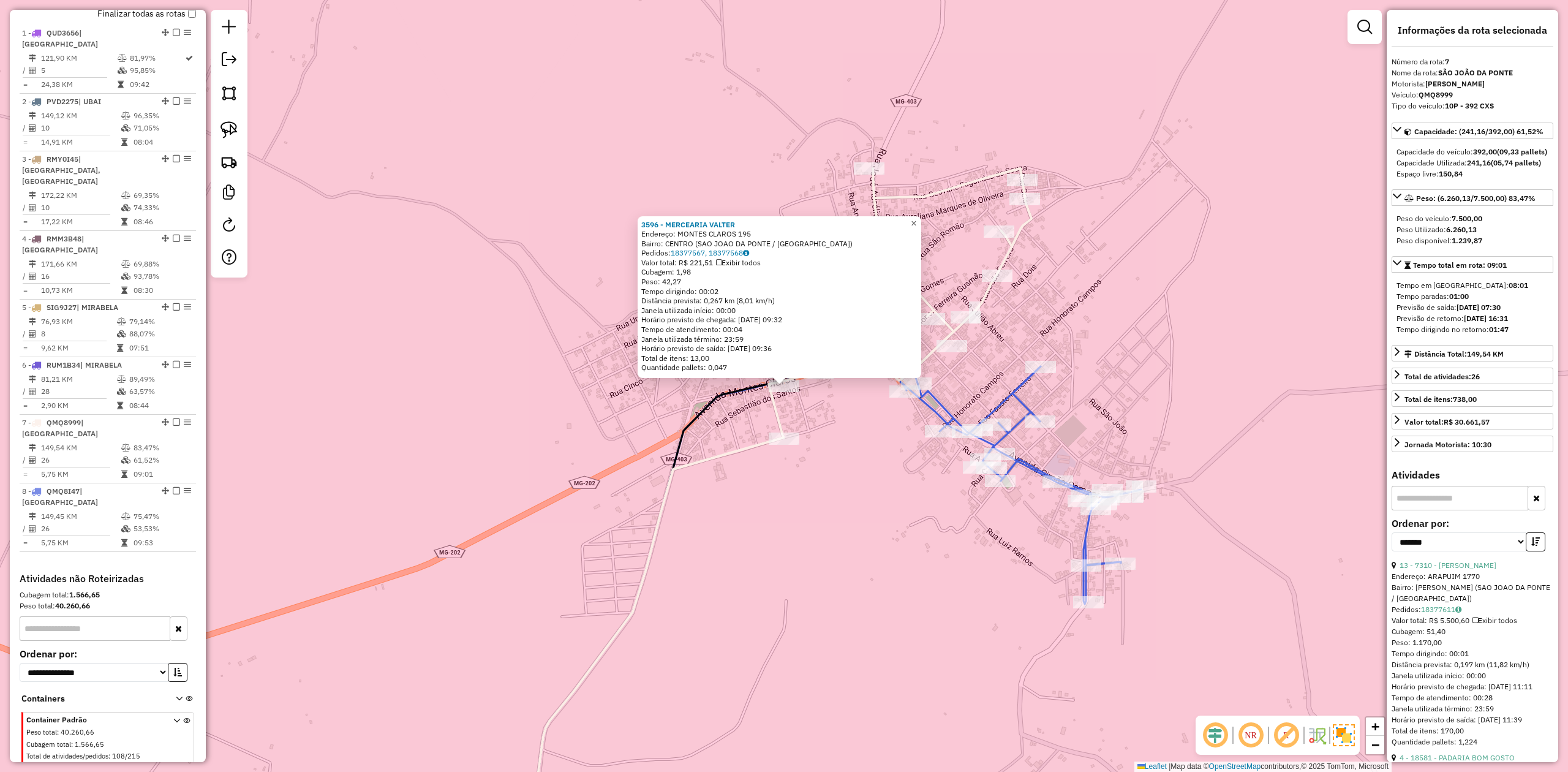
click at [917, 218] on span "×" at bounding box center [913, 223] width 6 height 10
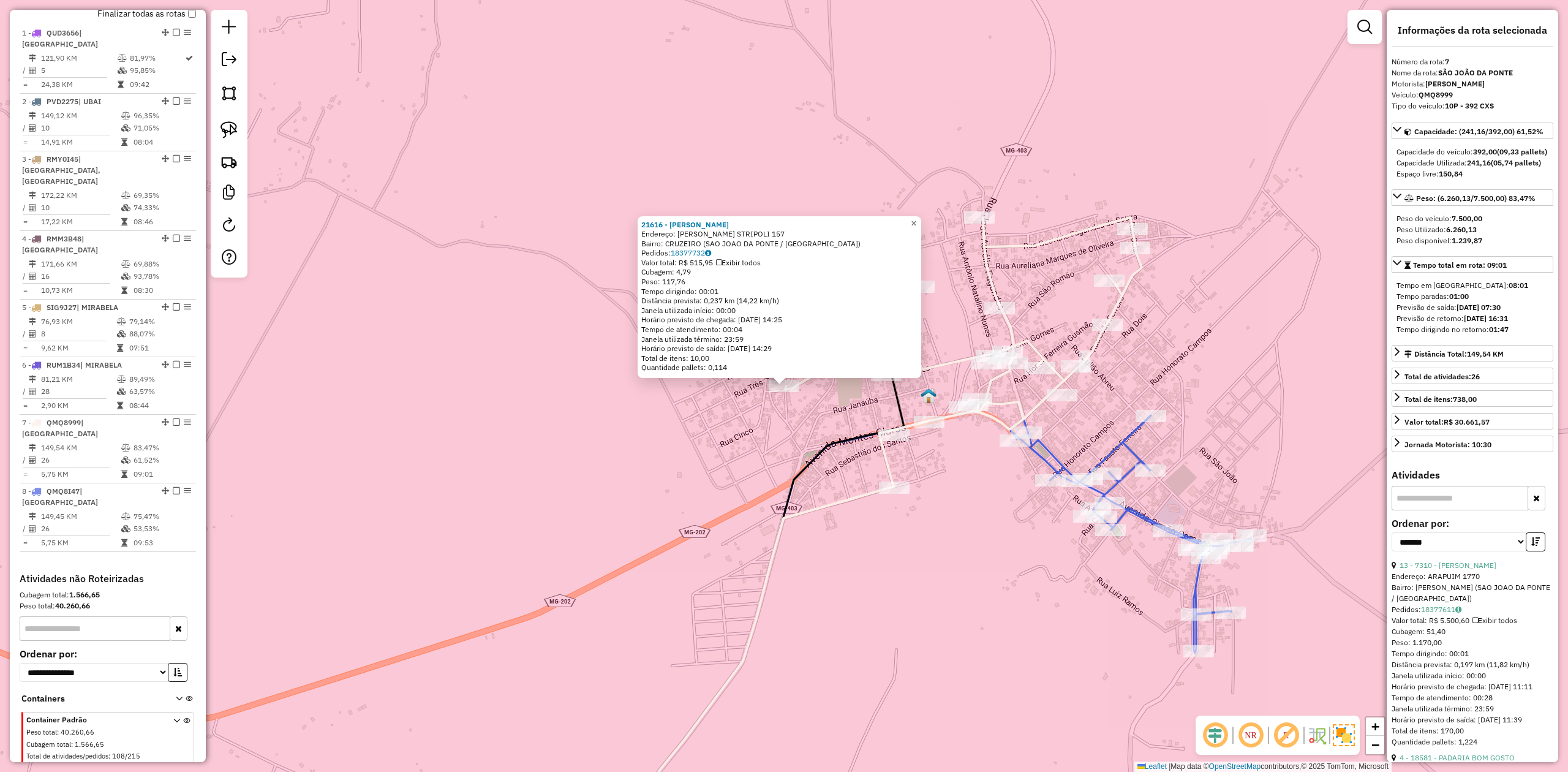
click at [917, 222] on link "×" at bounding box center [913, 223] width 15 height 15
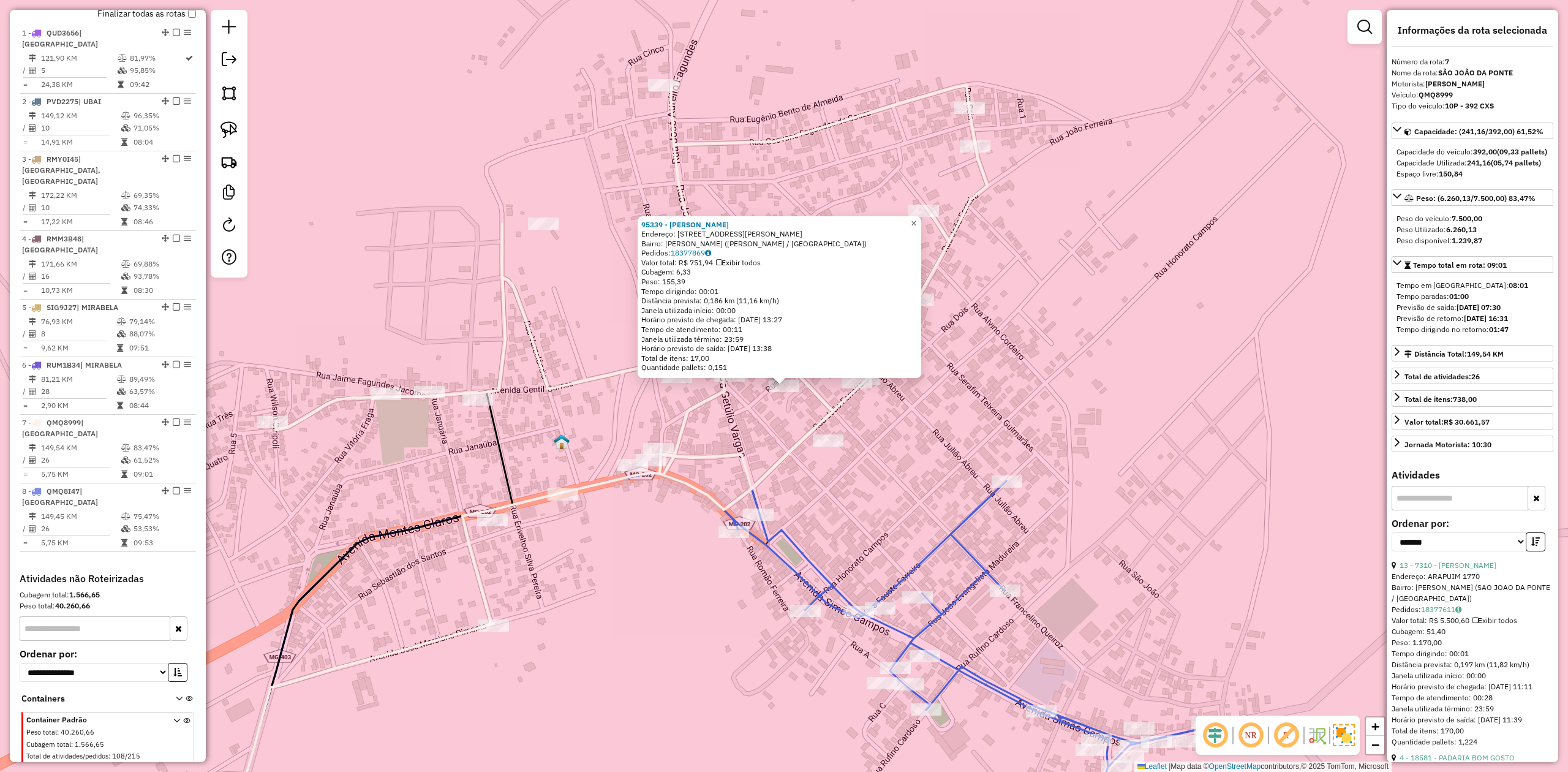
click at [917, 218] on link "×" at bounding box center [913, 223] width 15 height 15
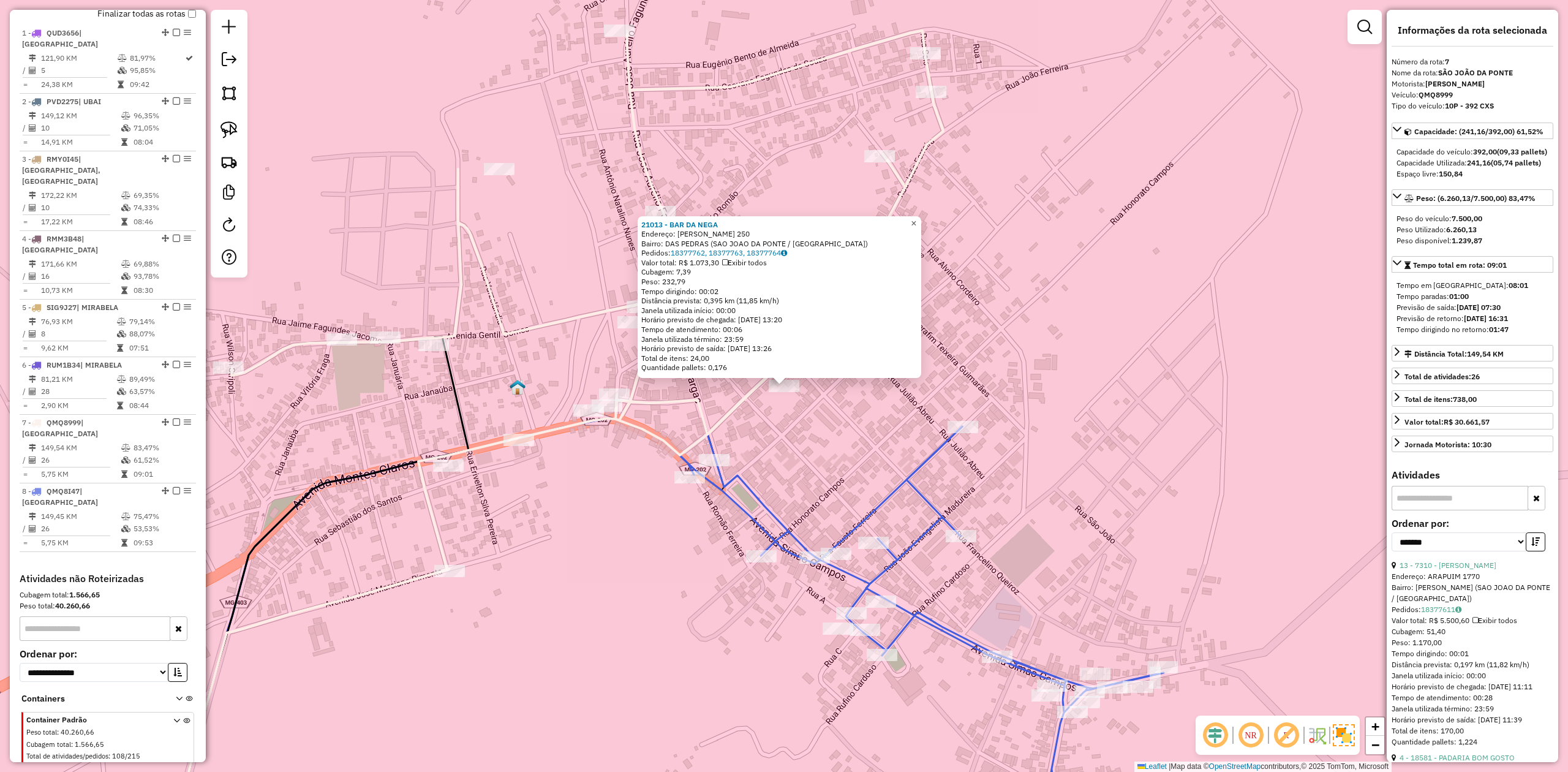
click at [917, 221] on span "×" at bounding box center [913, 223] width 6 height 10
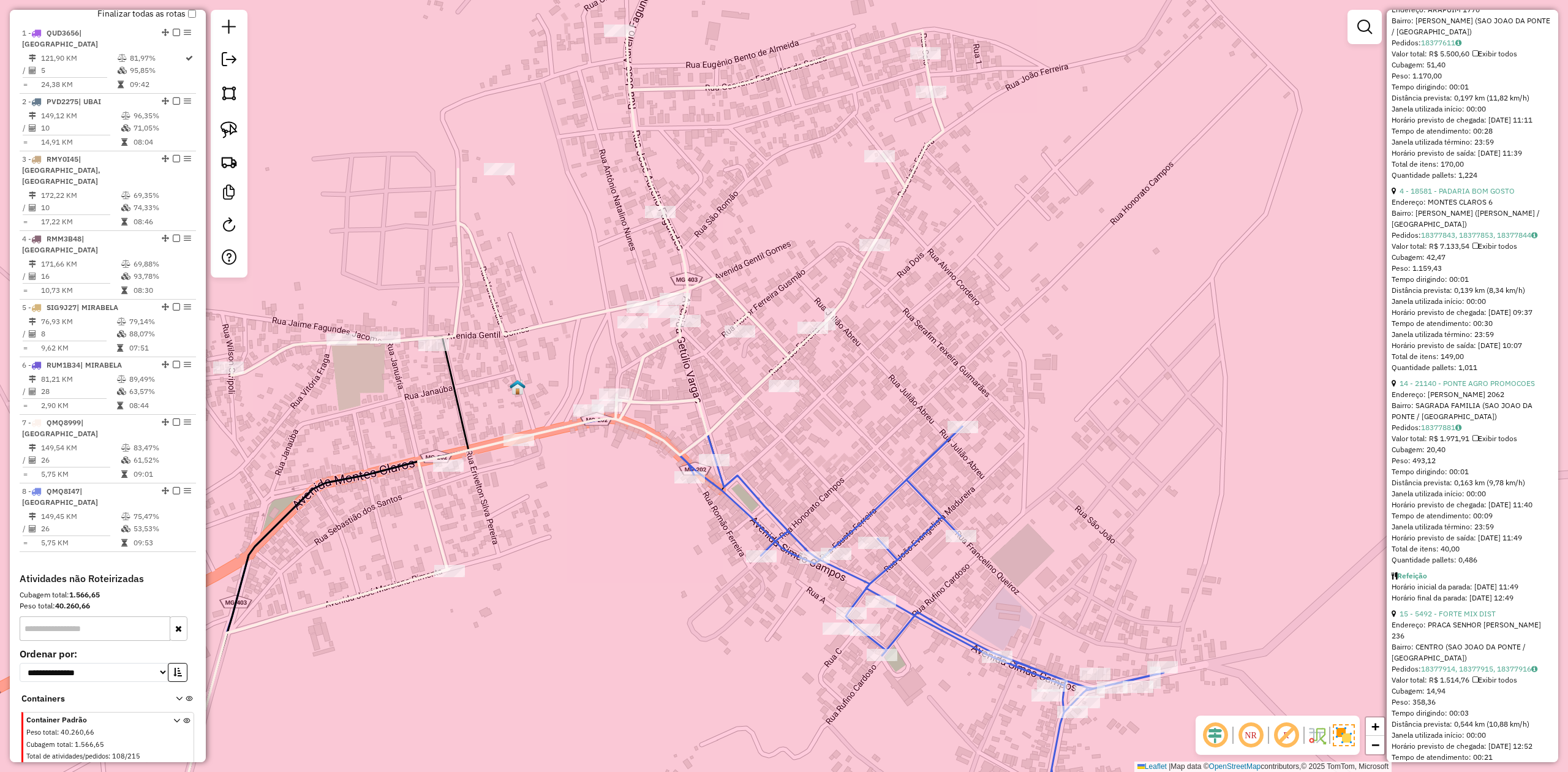
scroll to position [572, 0]
click at [917, 616] on icon at bounding box center [922, 638] width 484 height 423
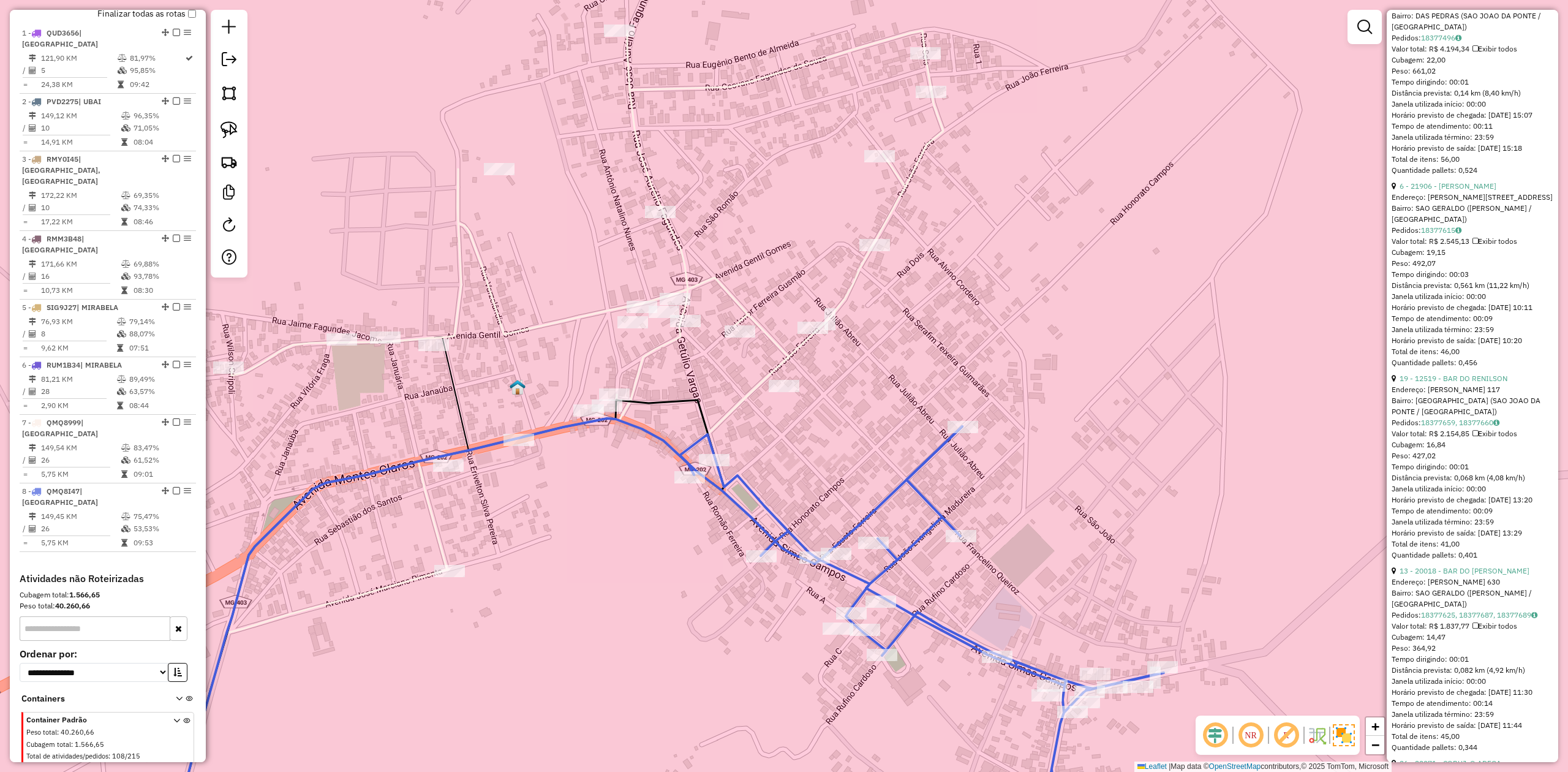
click at [760, 384] on icon at bounding box center [555, 440] width 776 height 819
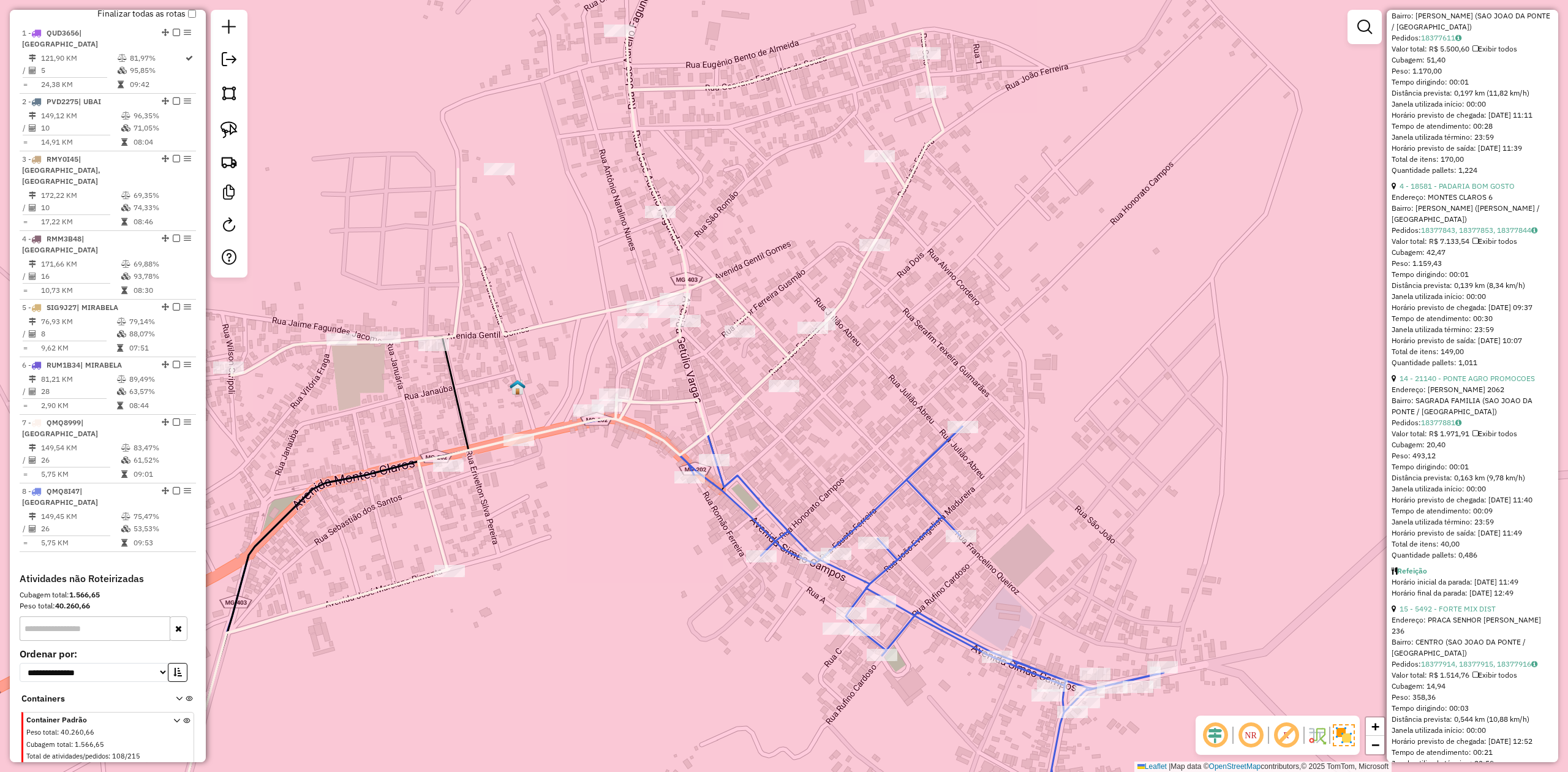
click at [934, 622] on icon at bounding box center [922, 638] width 484 height 423
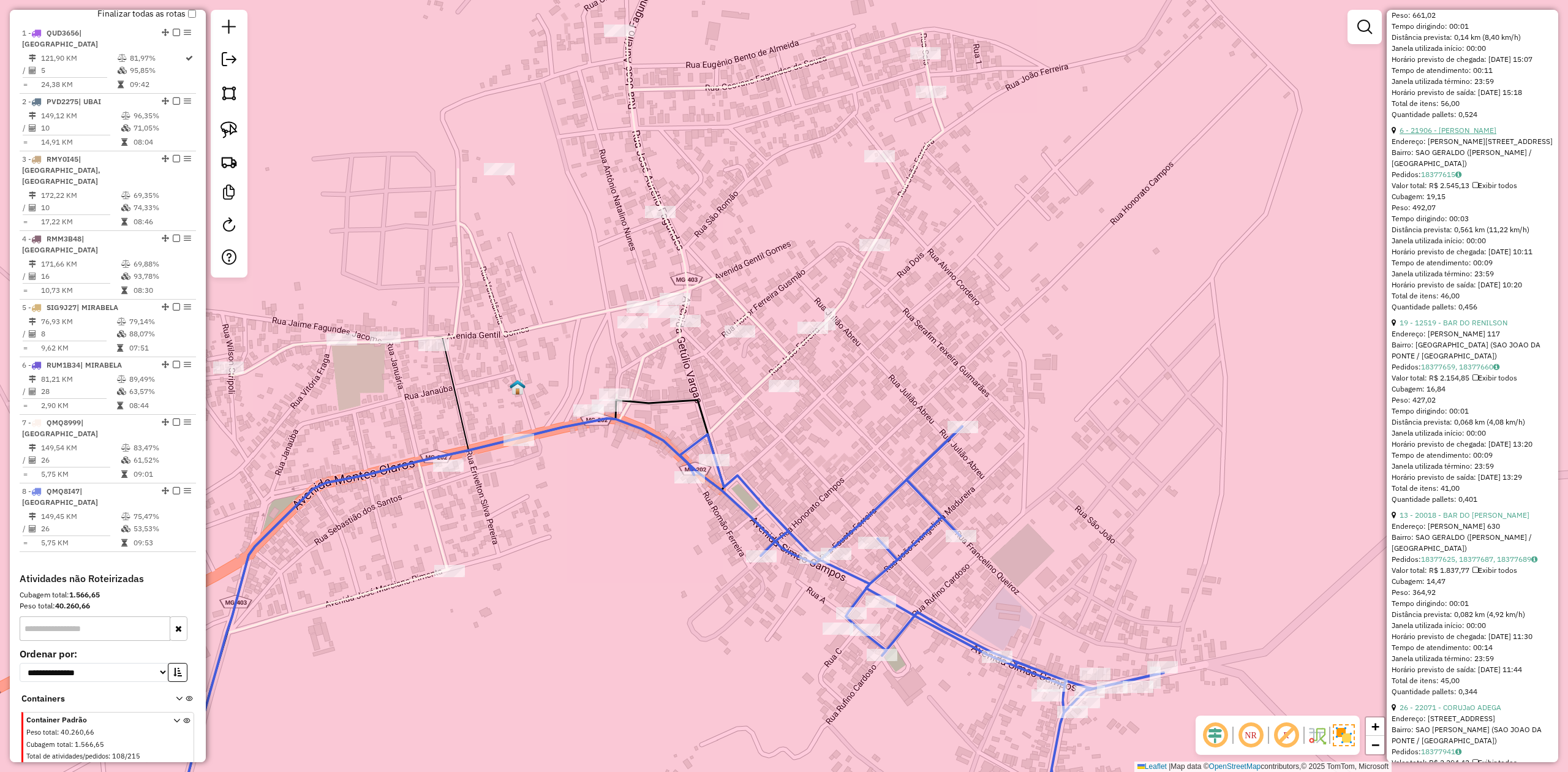
scroll to position [654, 0]
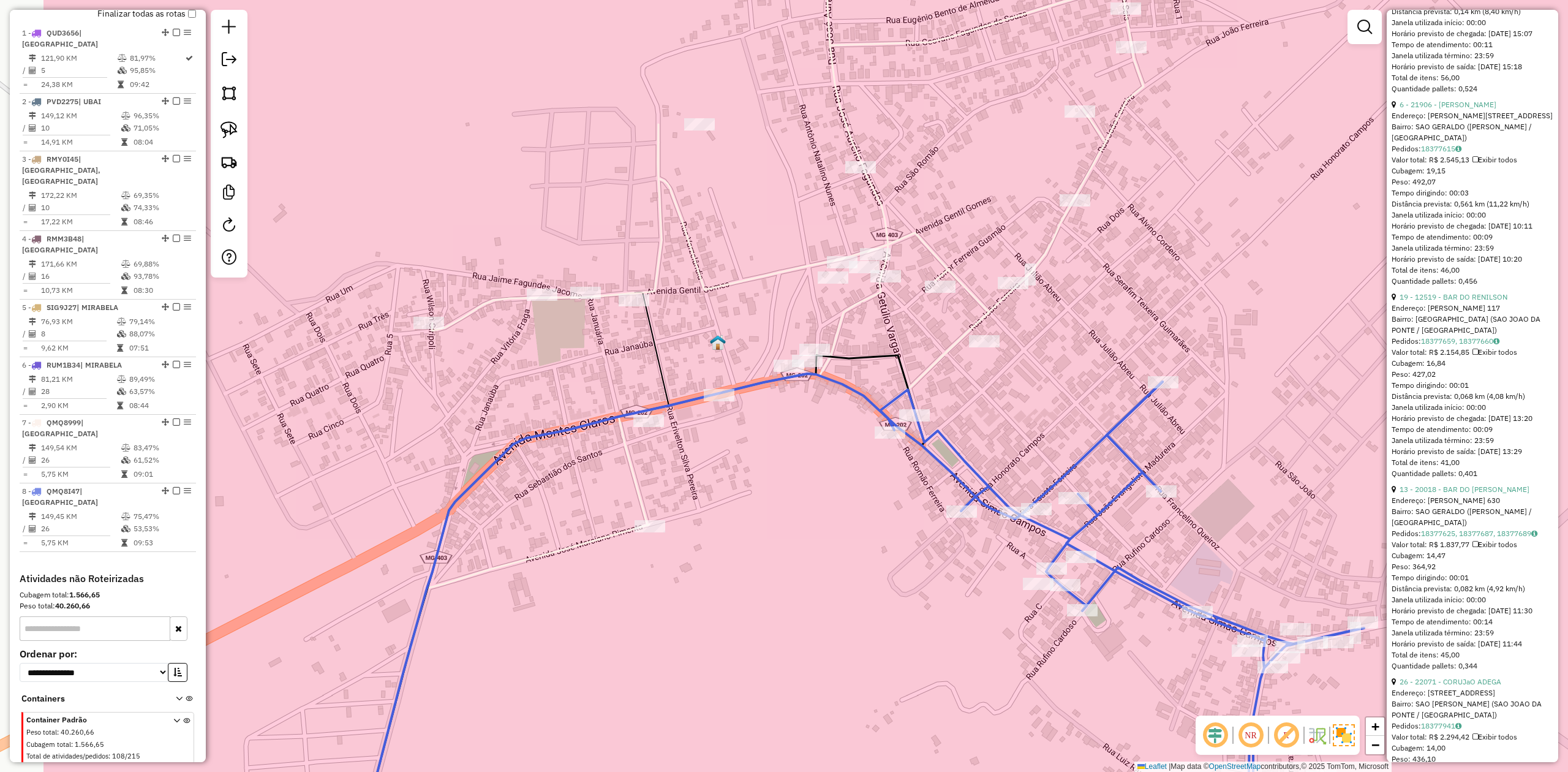
drag, startPoint x: 649, startPoint y: 535, endPoint x: 841, endPoint y: 491, distance: 197.0
click at [841, 491] on div "Janela de atendimento Grade de atendimento Capacidade Transportadoras Veículos …" at bounding box center [784, 386] width 1568 height 772
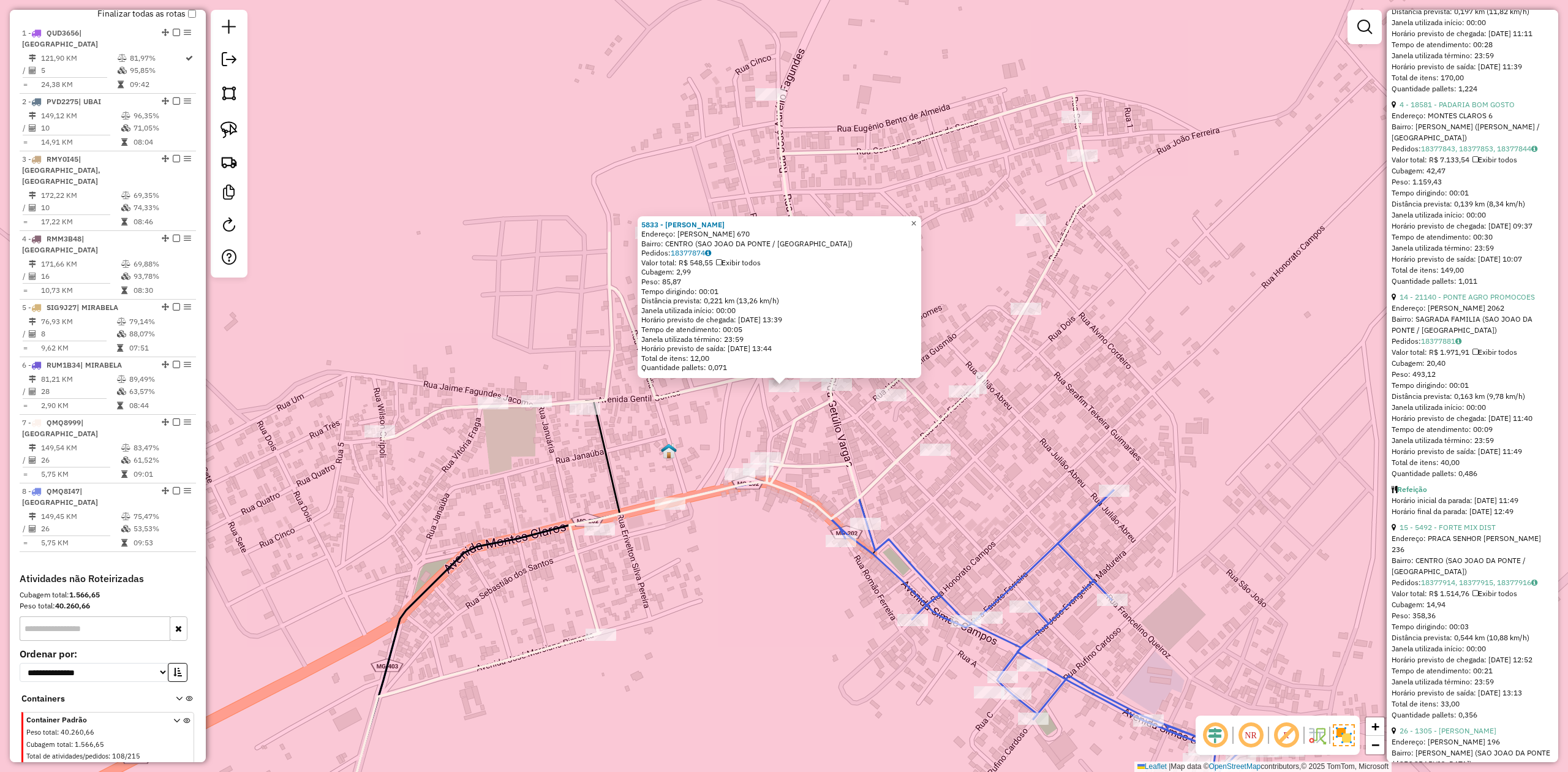
click at [917, 221] on span "×" at bounding box center [913, 223] width 6 height 10
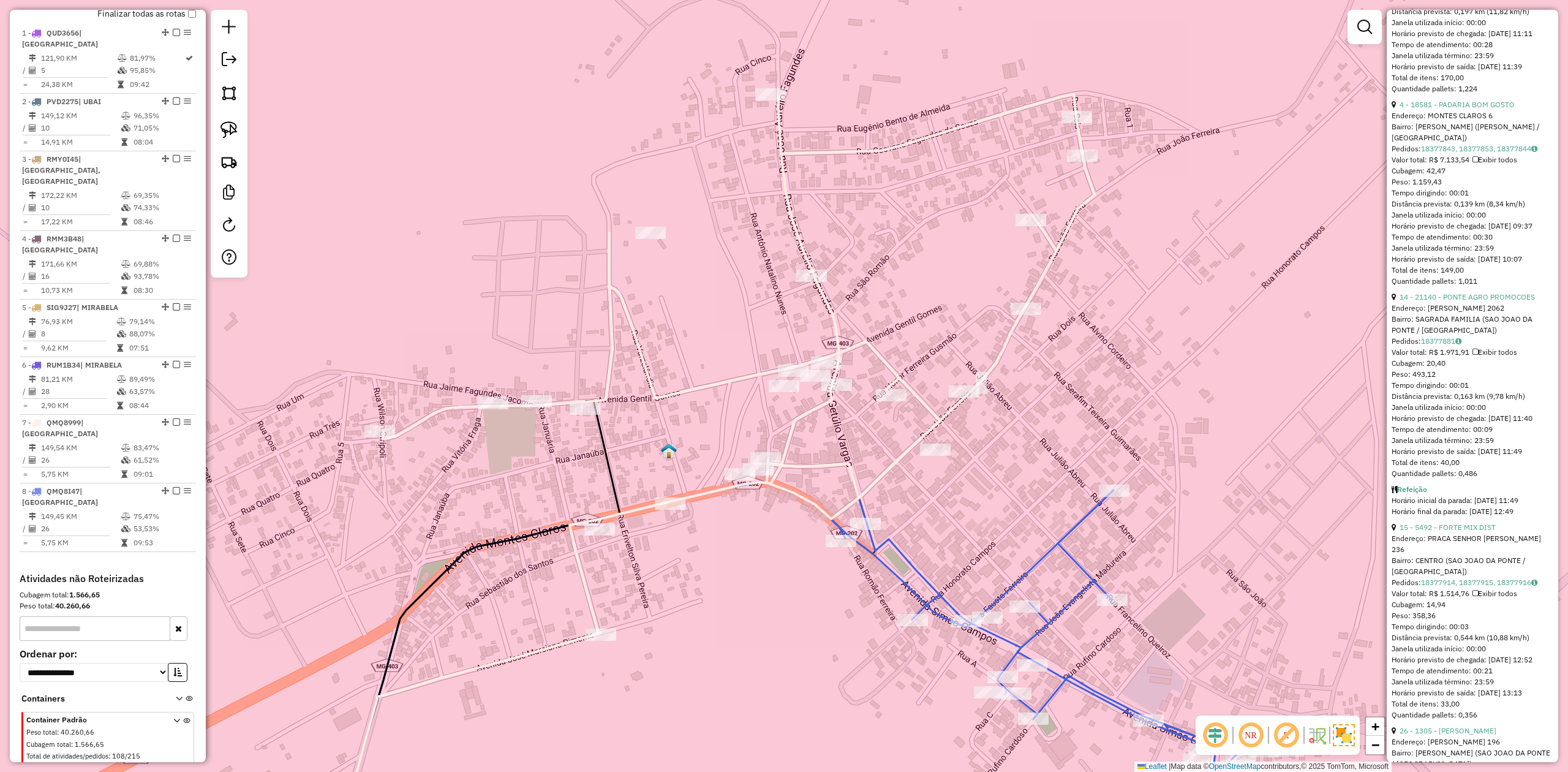
click at [1004, 346] on icon at bounding box center [716, 472] width 758 height 755
click at [952, 408] on icon at bounding box center [716, 472] width 758 height 755
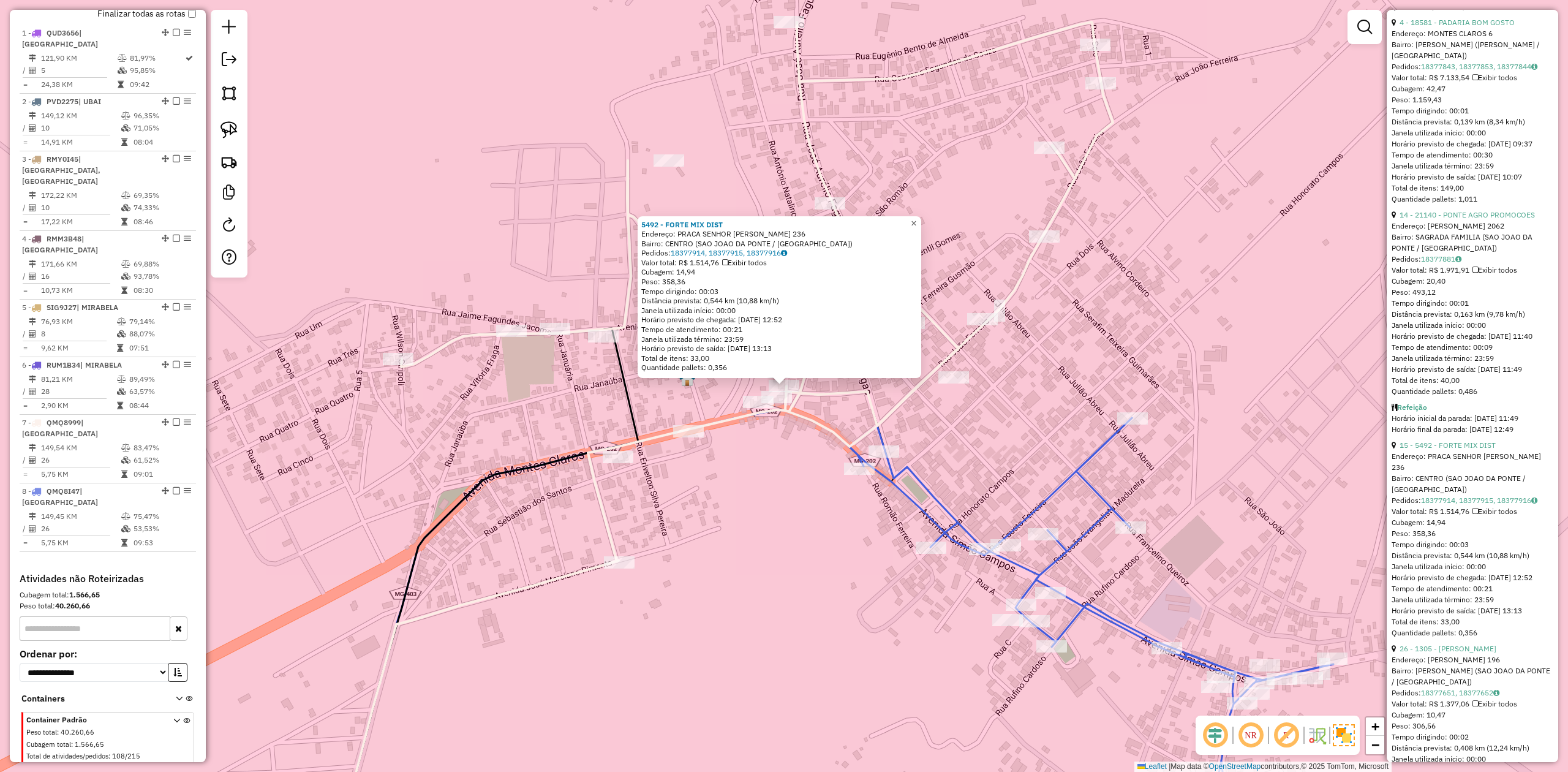
click at [921, 216] on link "×" at bounding box center [913, 223] width 15 height 15
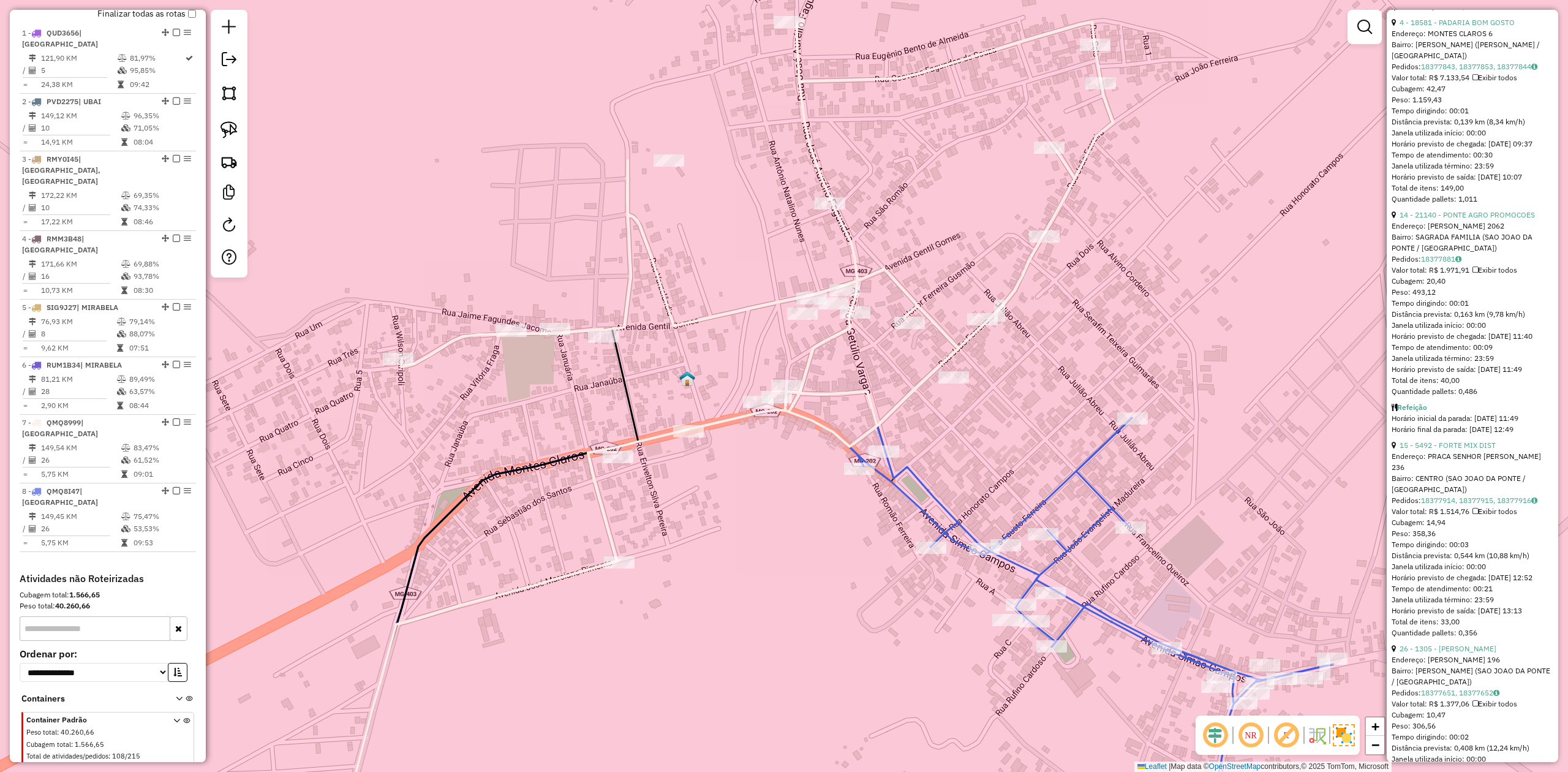
click at [1051, 511] on div "Rota 7 - Placa QMQ8999 5492 - FORTE MIX DIST Janela de atendimento Grade de ate…" at bounding box center [784, 386] width 1568 height 772
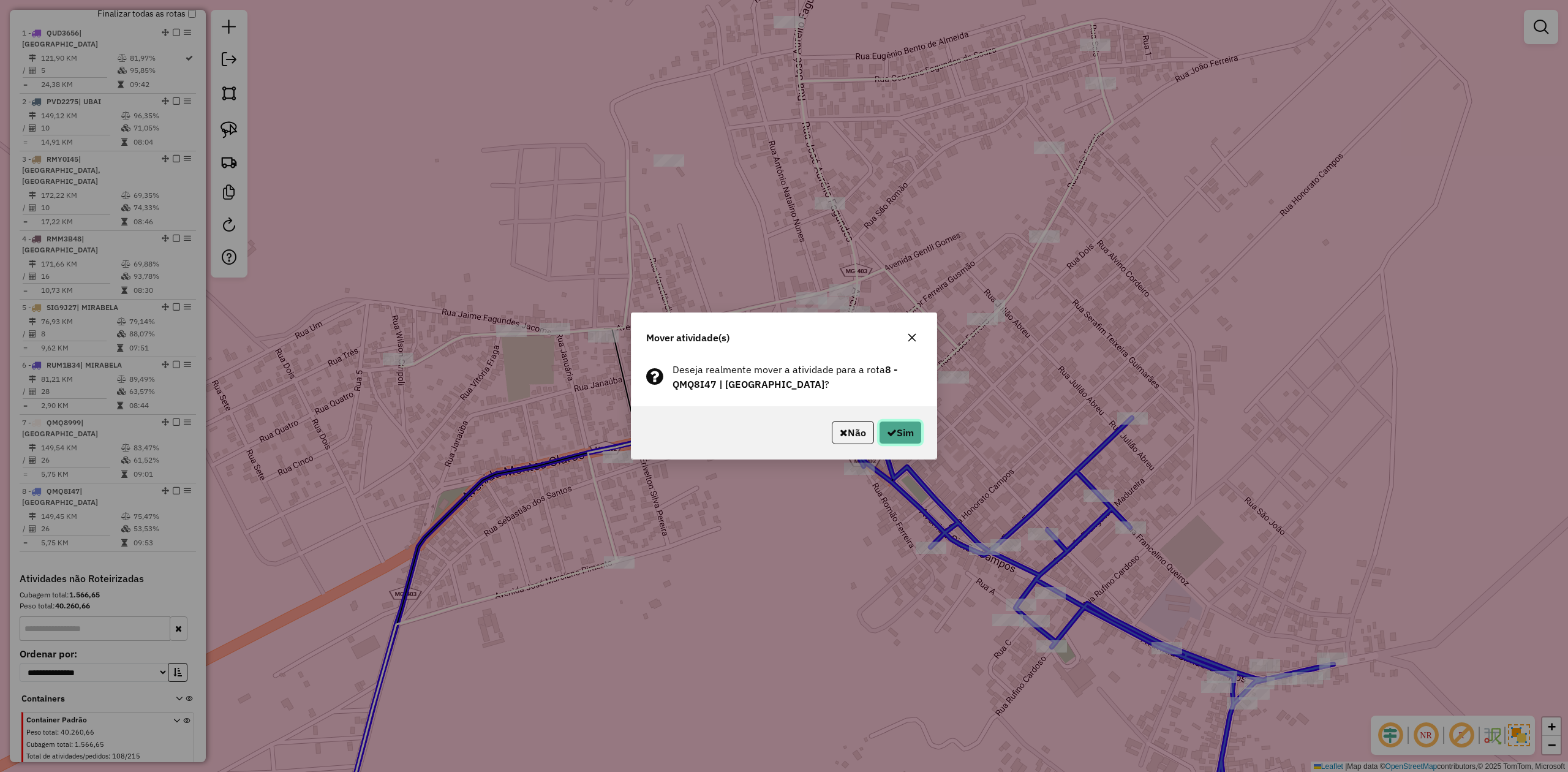
click at [906, 430] on button "Sim" at bounding box center [900, 433] width 43 height 24
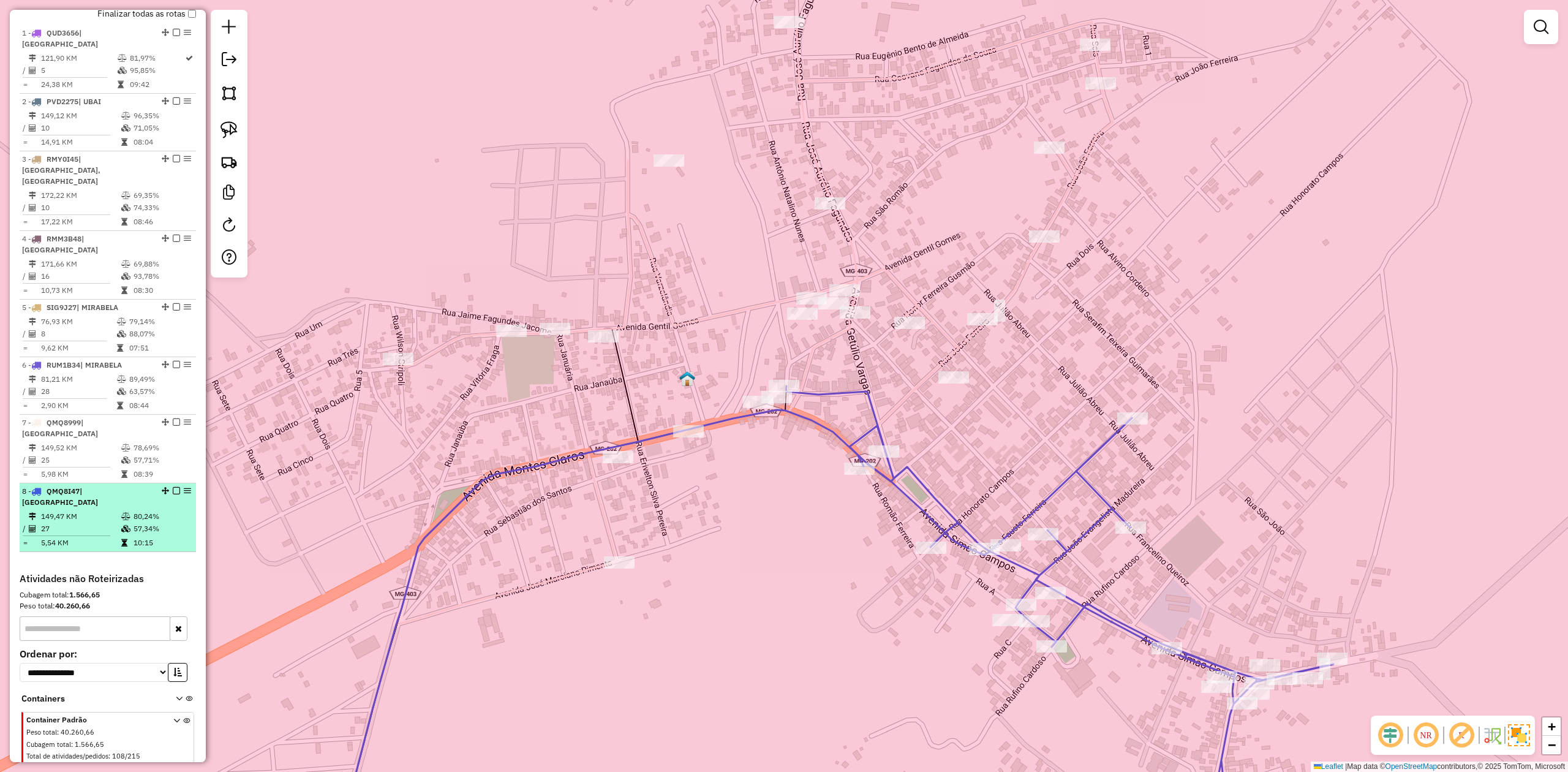
click at [101, 486] on div "8 - QMQ8I47 | SÃO JOÃO DA PONTE" at bounding box center [87, 497] width 130 height 22
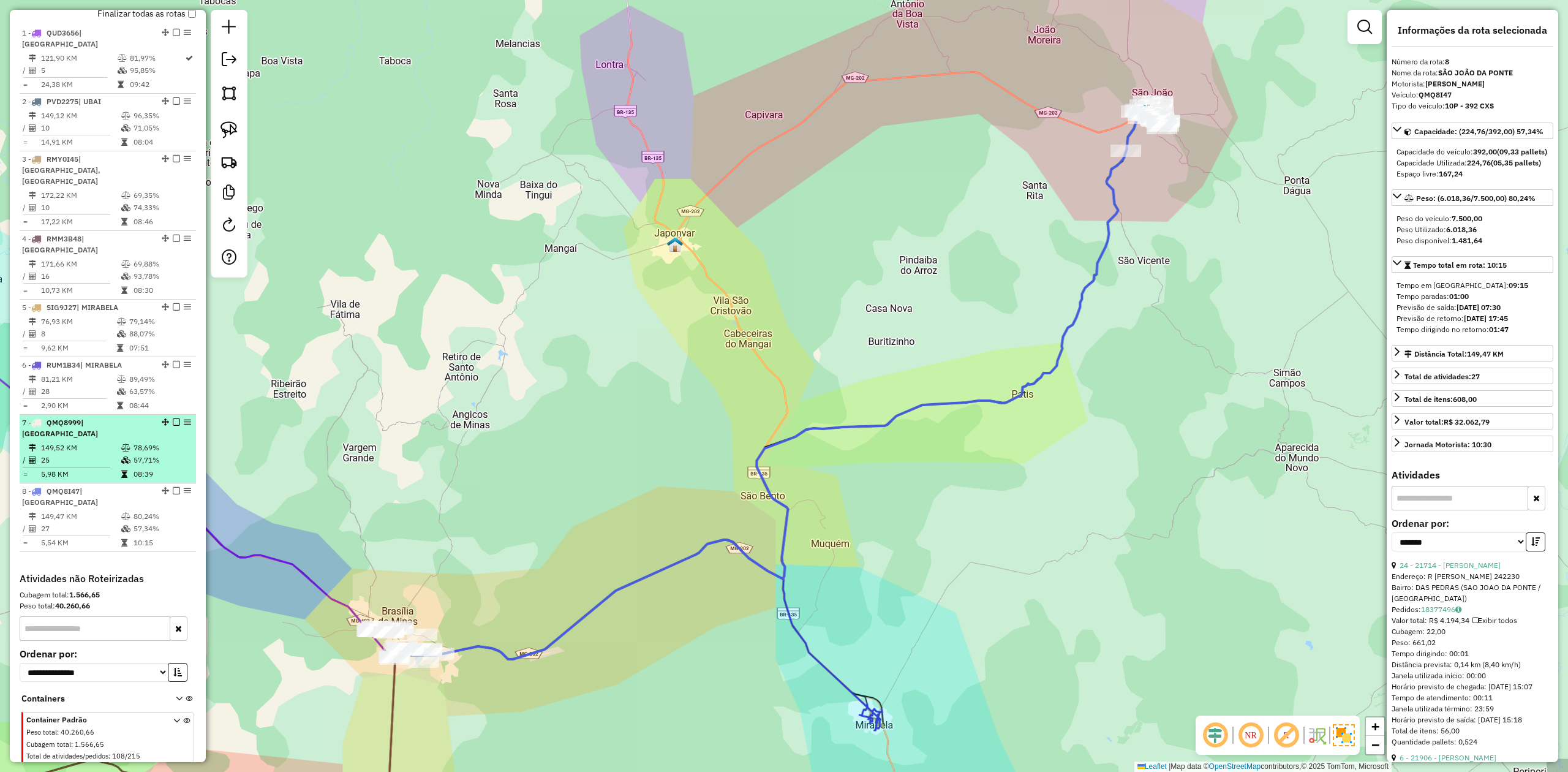
click at [94, 454] on td "25" at bounding box center [81, 460] width 80 height 12
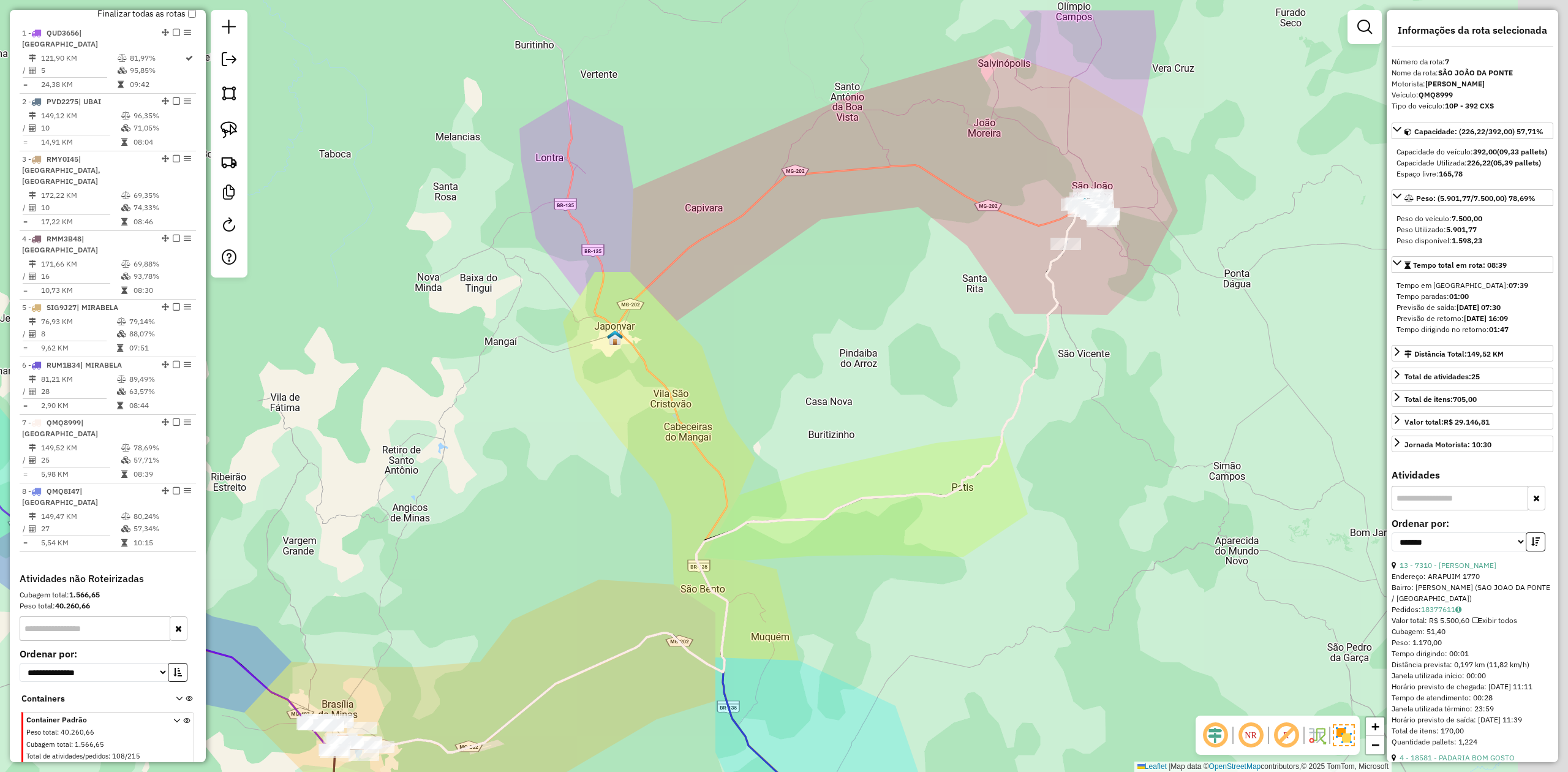
drag, startPoint x: 1190, startPoint y: 268, endPoint x: 1131, endPoint y: 351, distance: 101.8
click at [1136, 347] on div "Janela de atendimento Grade de atendimento Capacidade Transportadoras Veículos …" at bounding box center [784, 386] width 1568 height 772
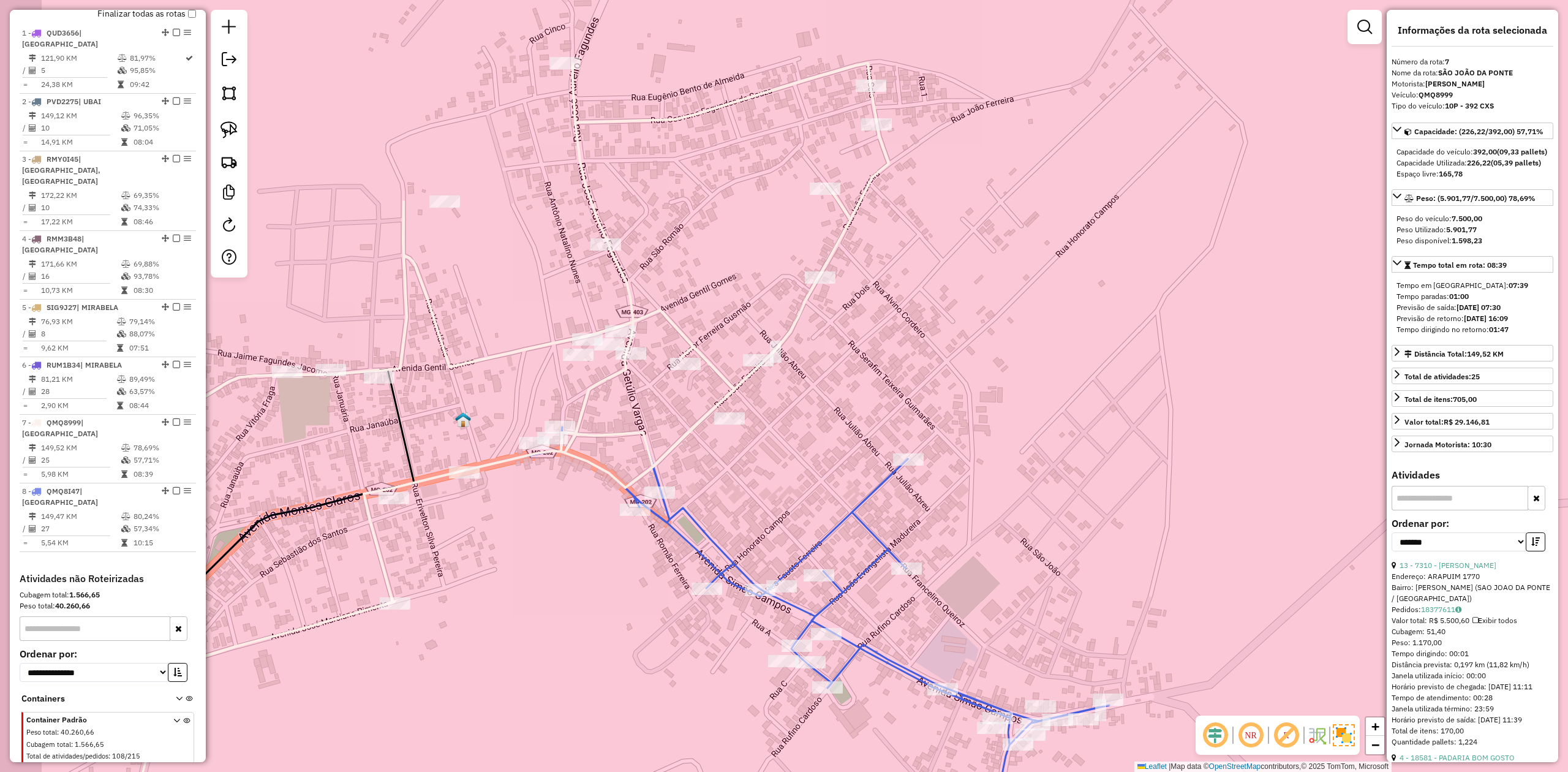
drag, startPoint x: 843, startPoint y: 455, endPoint x: 941, endPoint y: 400, distance: 112.4
click at [937, 402] on div "Janela de atendimento Grade de atendimento Capacidade Transportadoras Veículos …" at bounding box center [784, 386] width 1568 height 772
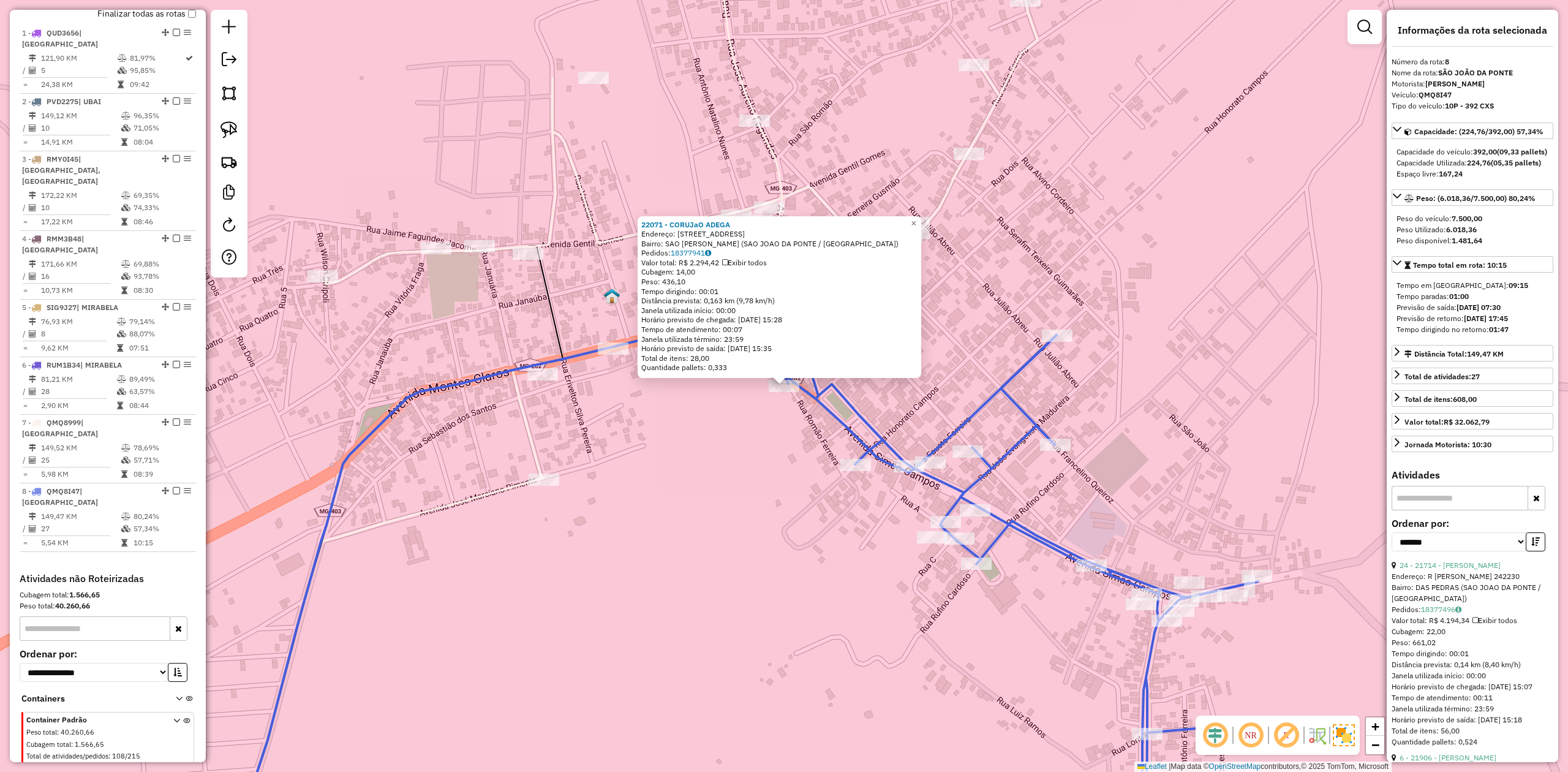
click at [794, 427] on div "22071 - CORUJaO ADEGA Endereço: Rua Romao Ferreira 26 Bairro: SAO JOAO DA PONTE…" at bounding box center [784, 386] width 1568 height 772
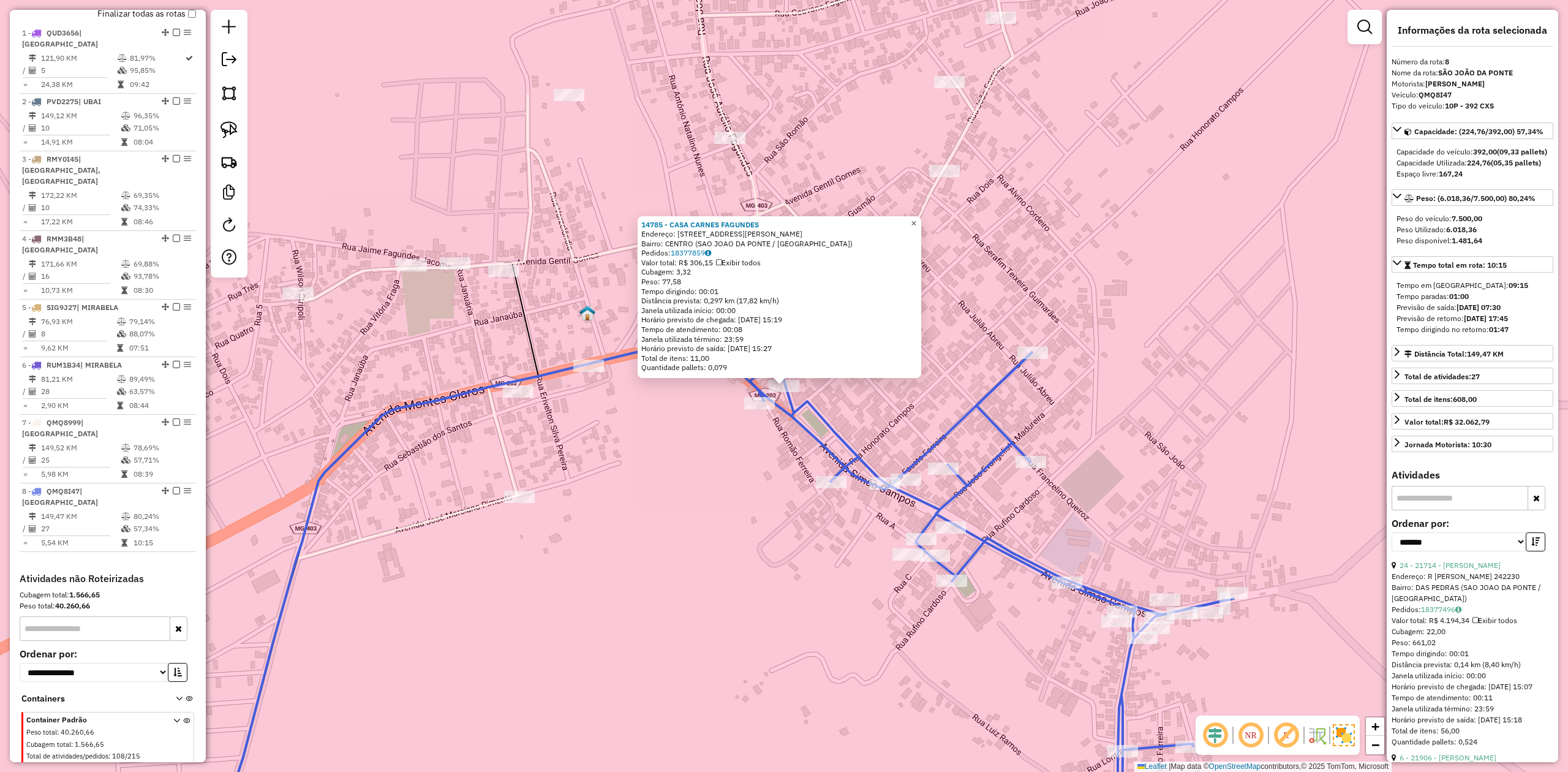
click at [917, 221] on span "×" at bounding box center [913, 223] width 6 height 10
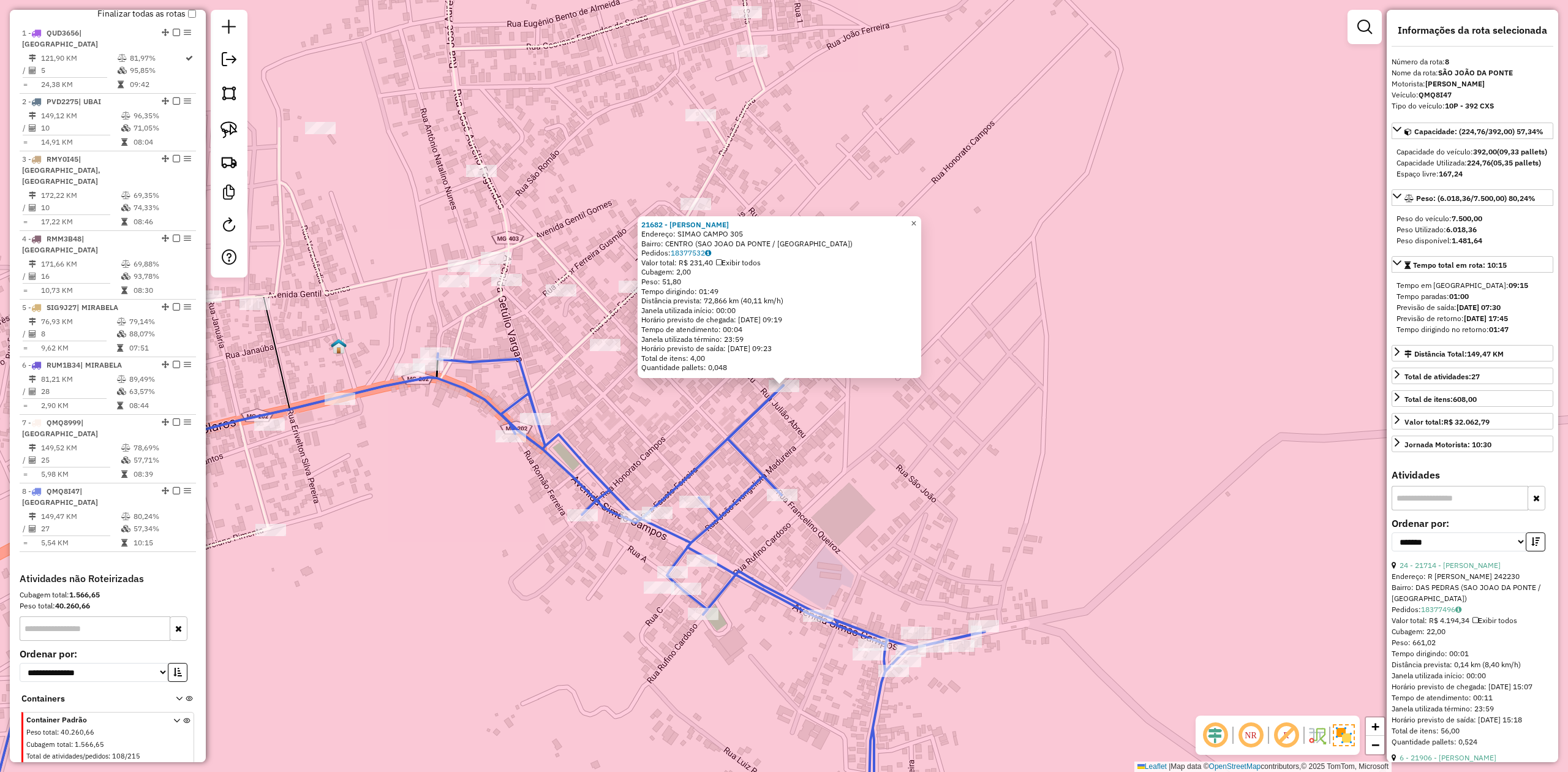
click at [917, 224] on span "×" at bounding box center [913, 223] width 6 height 10
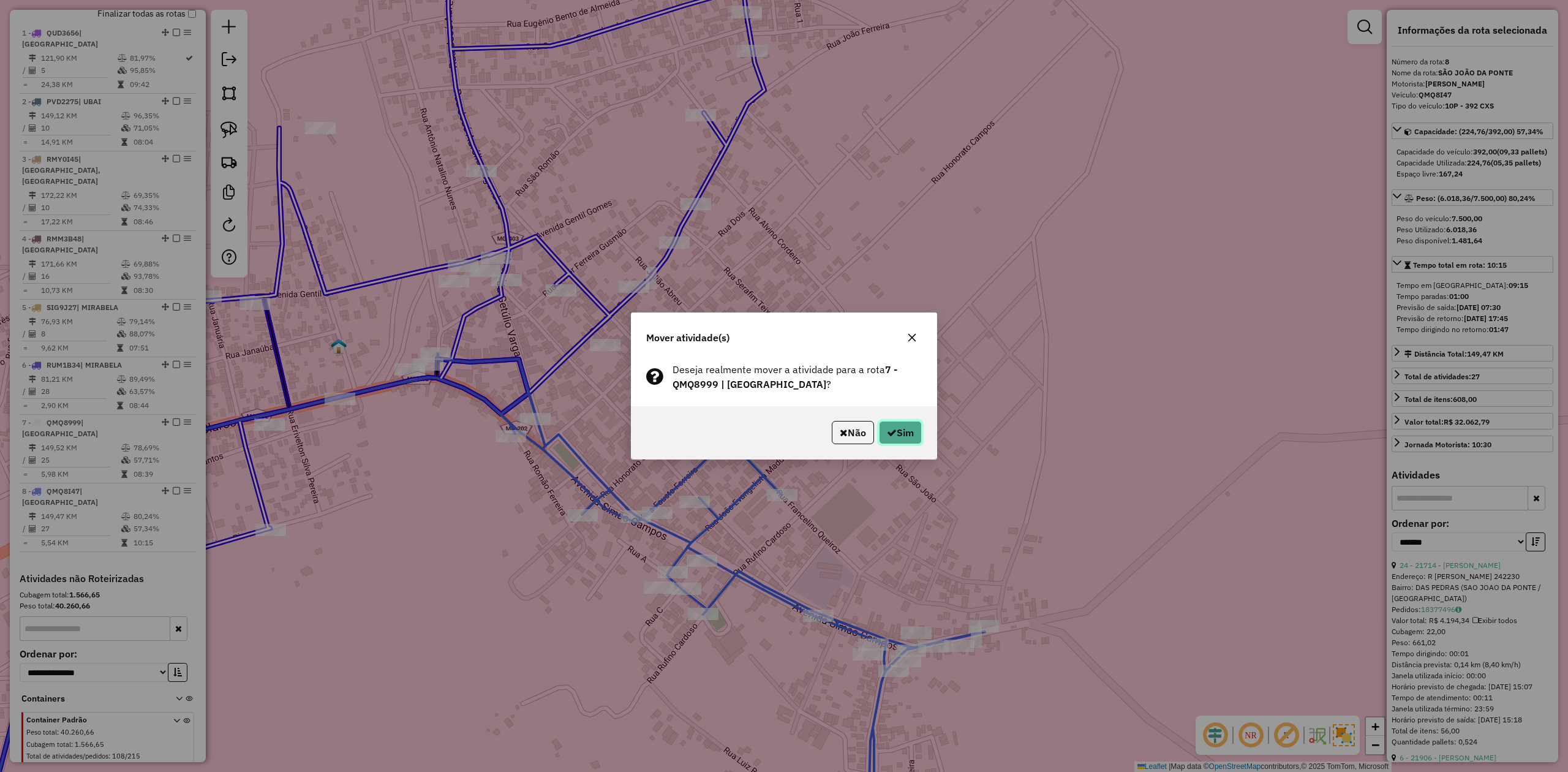
click at [904, 437] on button "Sim" at bounding box center [900, 433] width 43 height 24
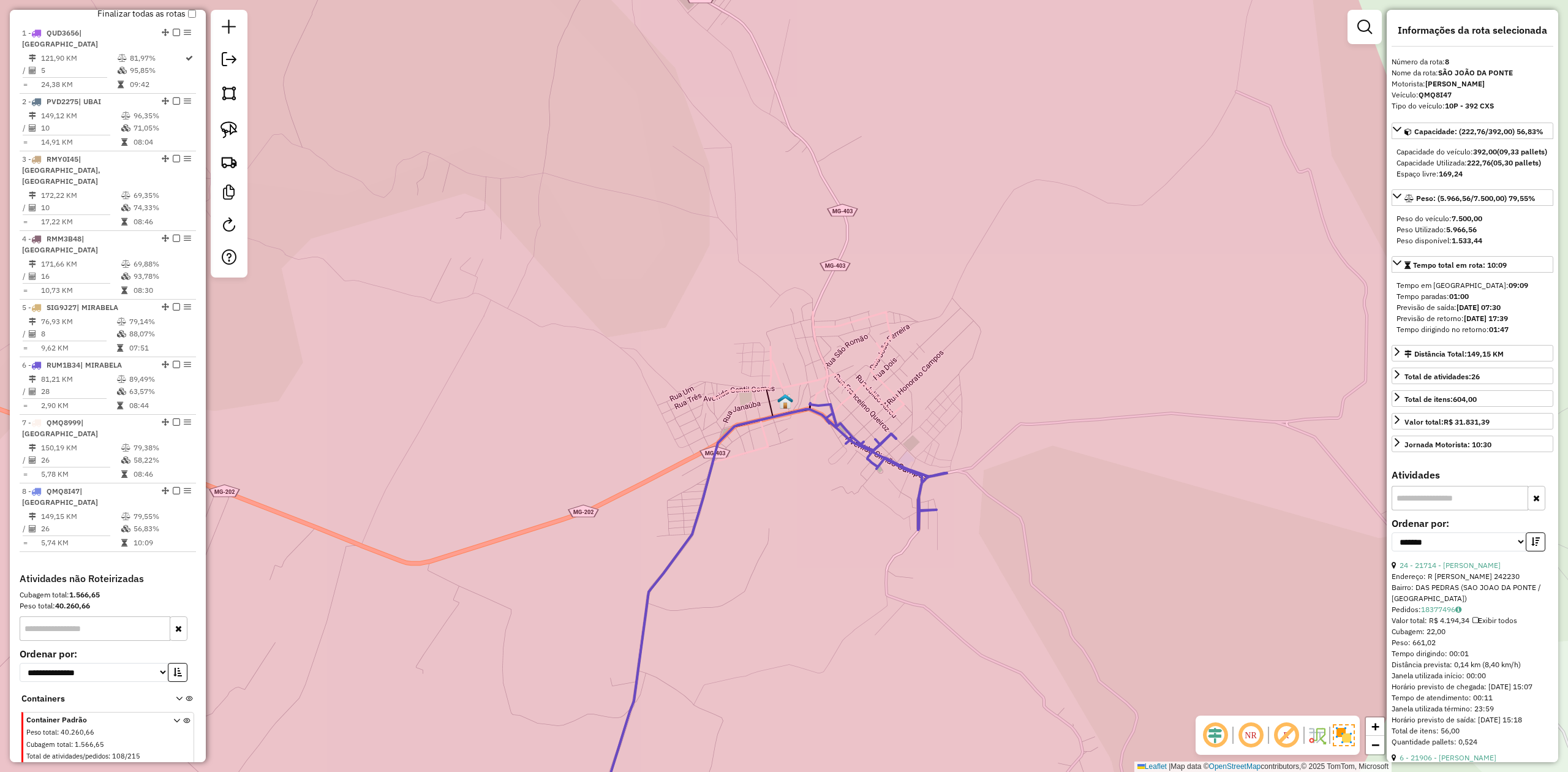
drag, startPoint x: 805, startPoint y: 729, endPoint x: 910, endPoint y: 390, distance: 354.9
click at [898, 423] on div "Janela de atendimento Grade de atendimento Capacidade Transportadoras Veículos …" at bounding box center [784, 386] width 1568 height 772
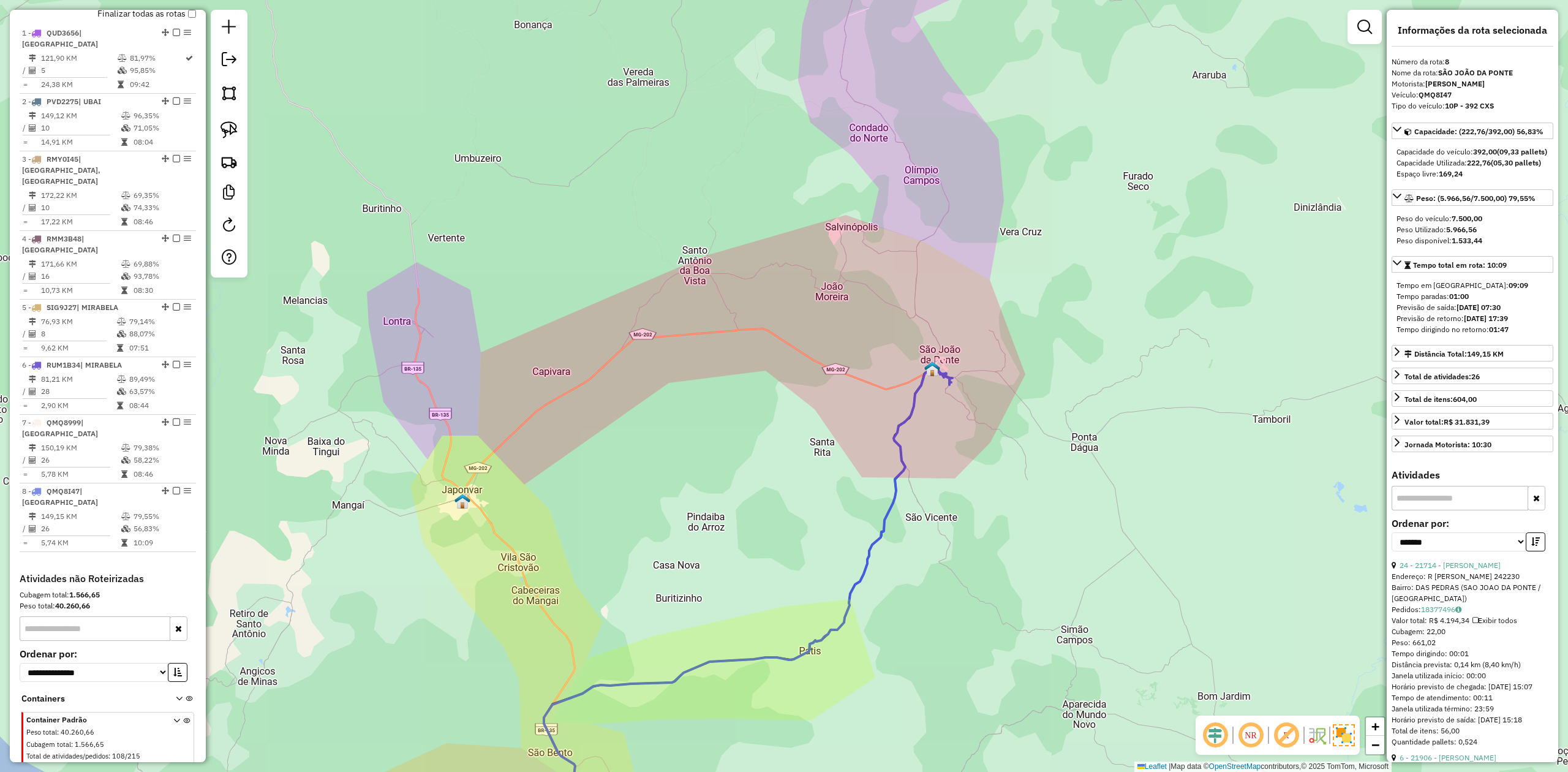
drag, startPoint x: 982, startPoint y: 556, endPoint x: 1015, endPoint y: 398, distance: 161.4
click at [1008, 420] on div "Janela de atendimento Grade de atendimento Capacidade Transportadoras Veículos …" at bounding box center [784, 386] width 1568 height 772
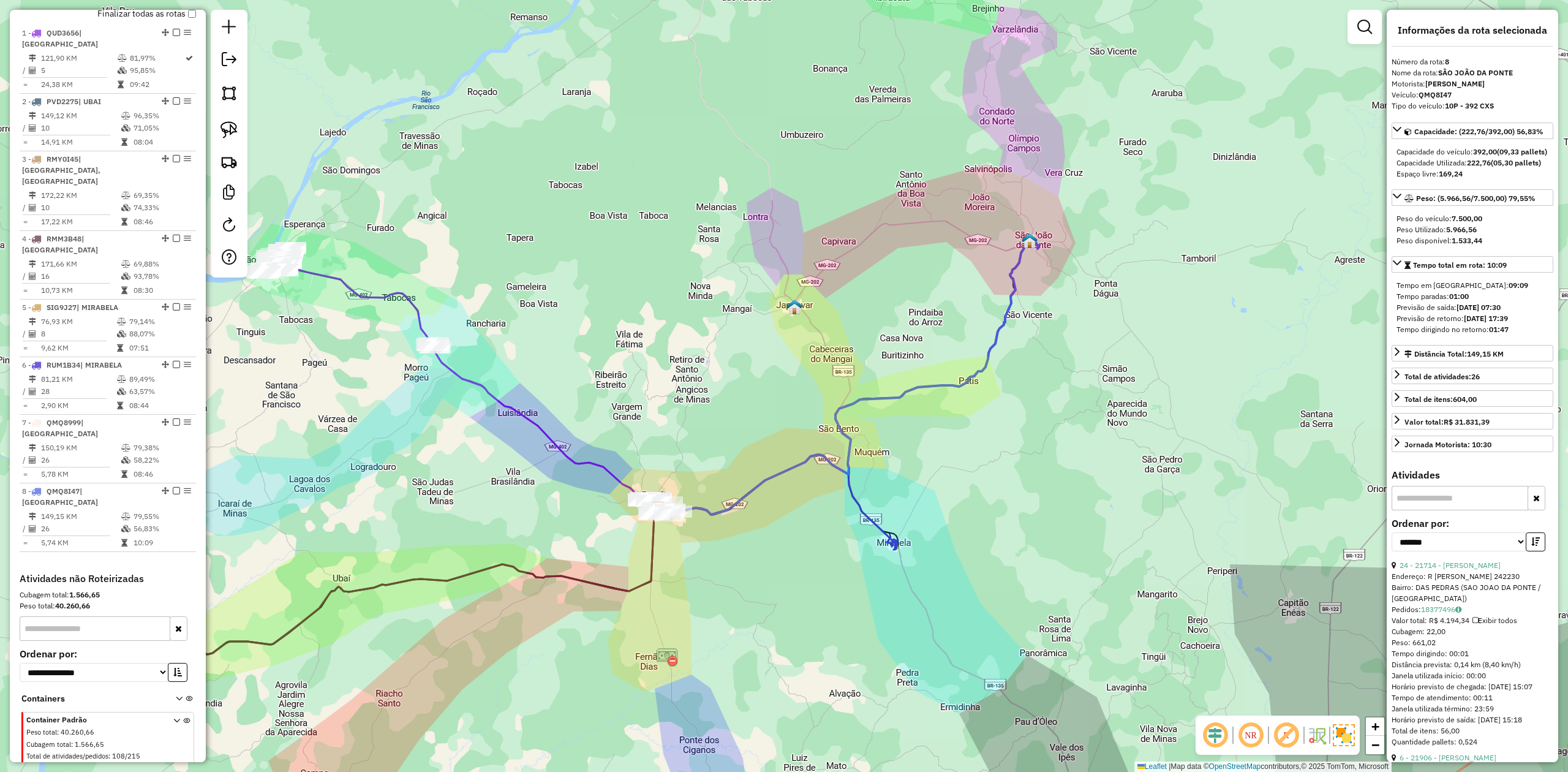
drag, startPoint x: 704, startPoint y: 565, endPoint x: 768, endPoint y: 487, distance: 100.9
click at [767, 496] on div "Janela de atendimento Grade de atendimento Capacidade Transportadoras Veículos …" at bounding box center [784, 386] width 1568 height 772
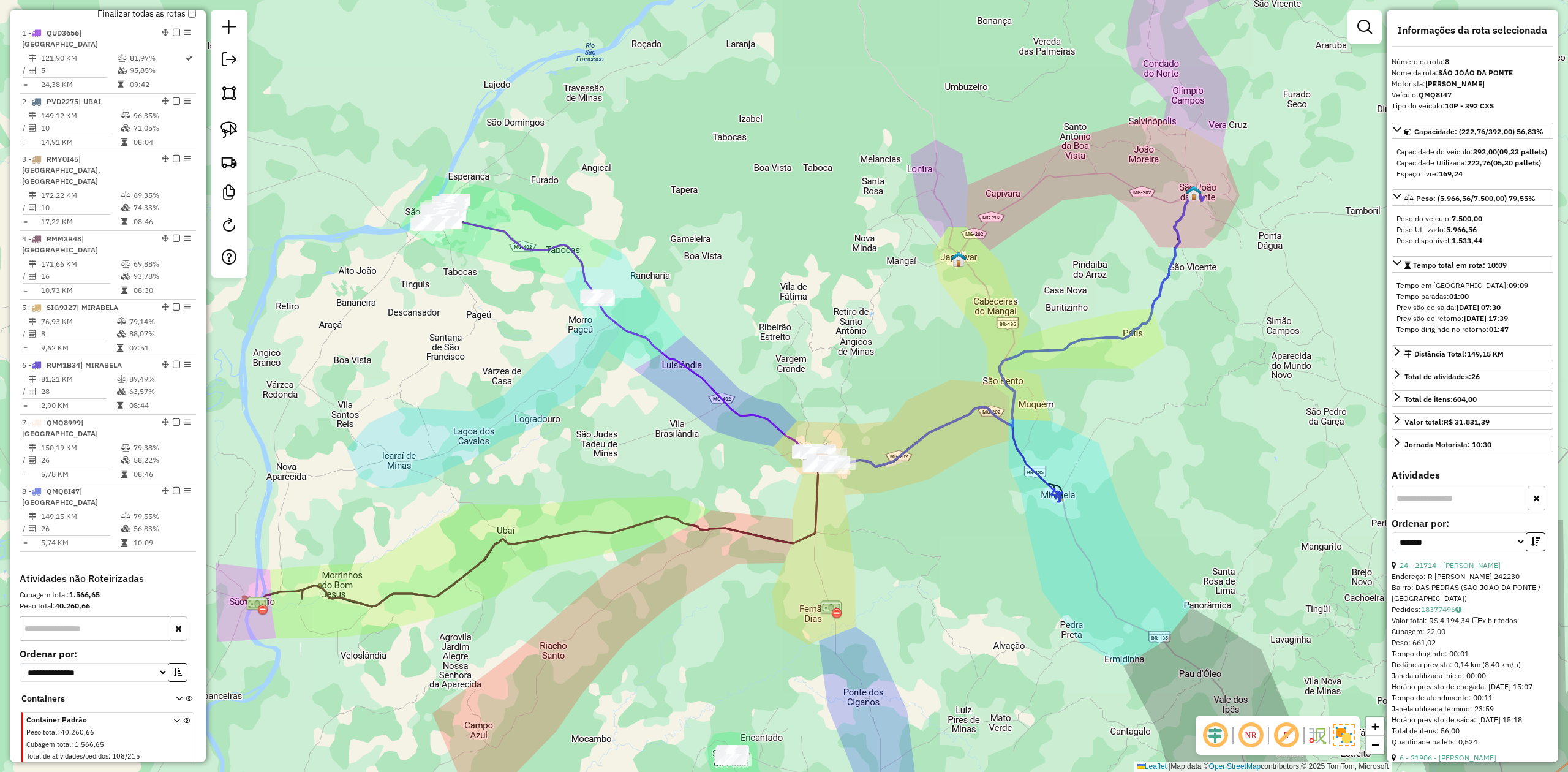
drag, startPoint x: 616, startPoint y: 298, endPoint x: 772, endPoint y: 293, distance: 156.1
click at [766, 298] on div "Janela de atendimento Grade de atendimento Capacidade Transportadoras Veículos …" at bounding box center [784, 386] width 1568 height 772
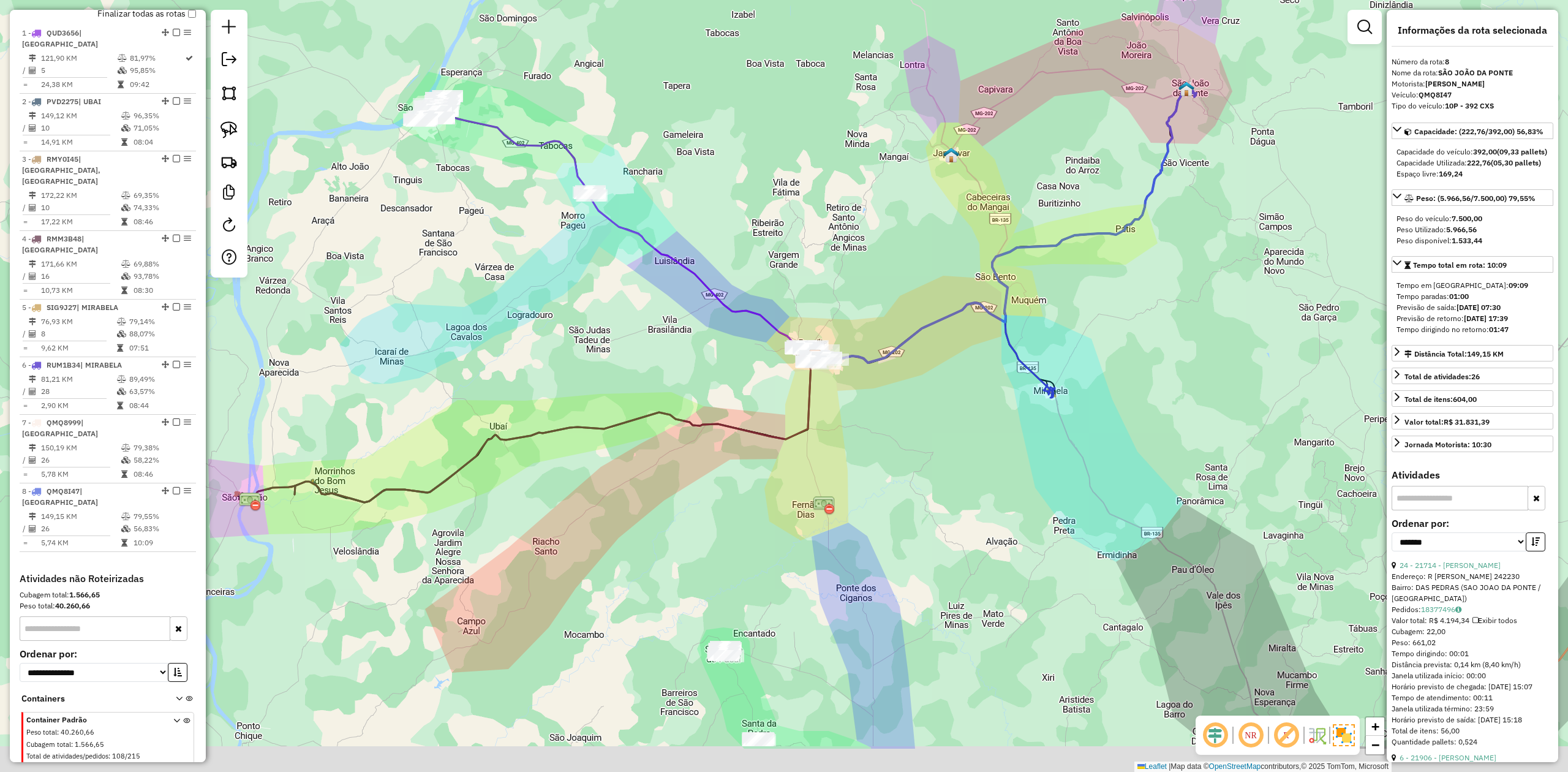
drag, startPoint x: 650, startPoint y: 523, endPoint x: 628, endPoint y: 260, distance: 263.9
click at [627, 357] on icon at bounding box center [555, 430] width 521 height 145
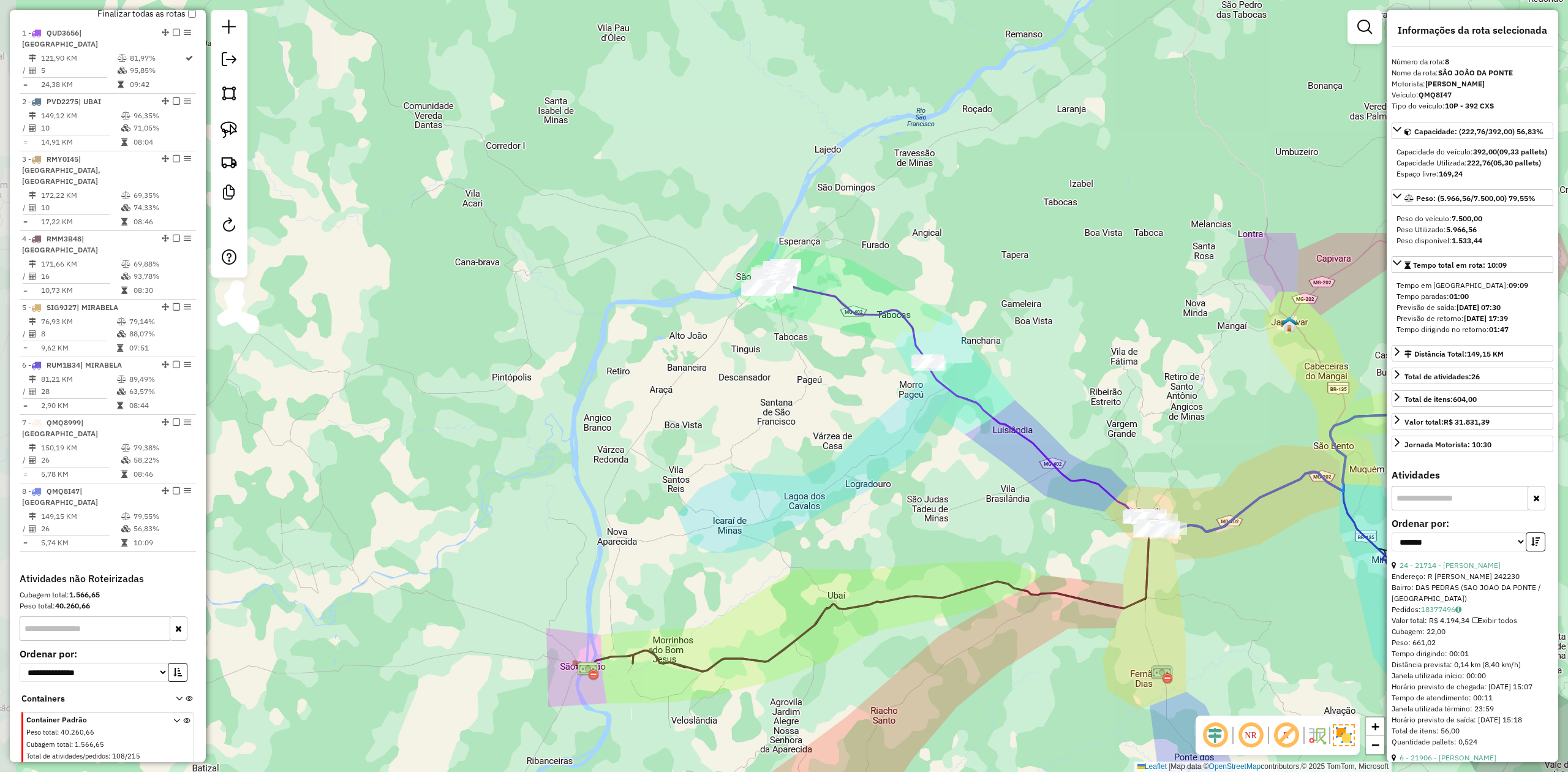
drag, startPoint x: 647, startPoint y: 336, endPoint x: 937, endPoint y: 593, distance: 387.5
click at [999, 645] on div "Janela de atendimento Grade de atendimento Capacidade Transportadoras Veículos …" at bounding box center [784, 386] width 1568 height 772
click at [226, 126] on img at bounding box center [229, 130] width 17 height 17
drag, startPoint x: 722, startPoint y: 303, endPoint x: 781, endPoint y: 304, distance: 59.0
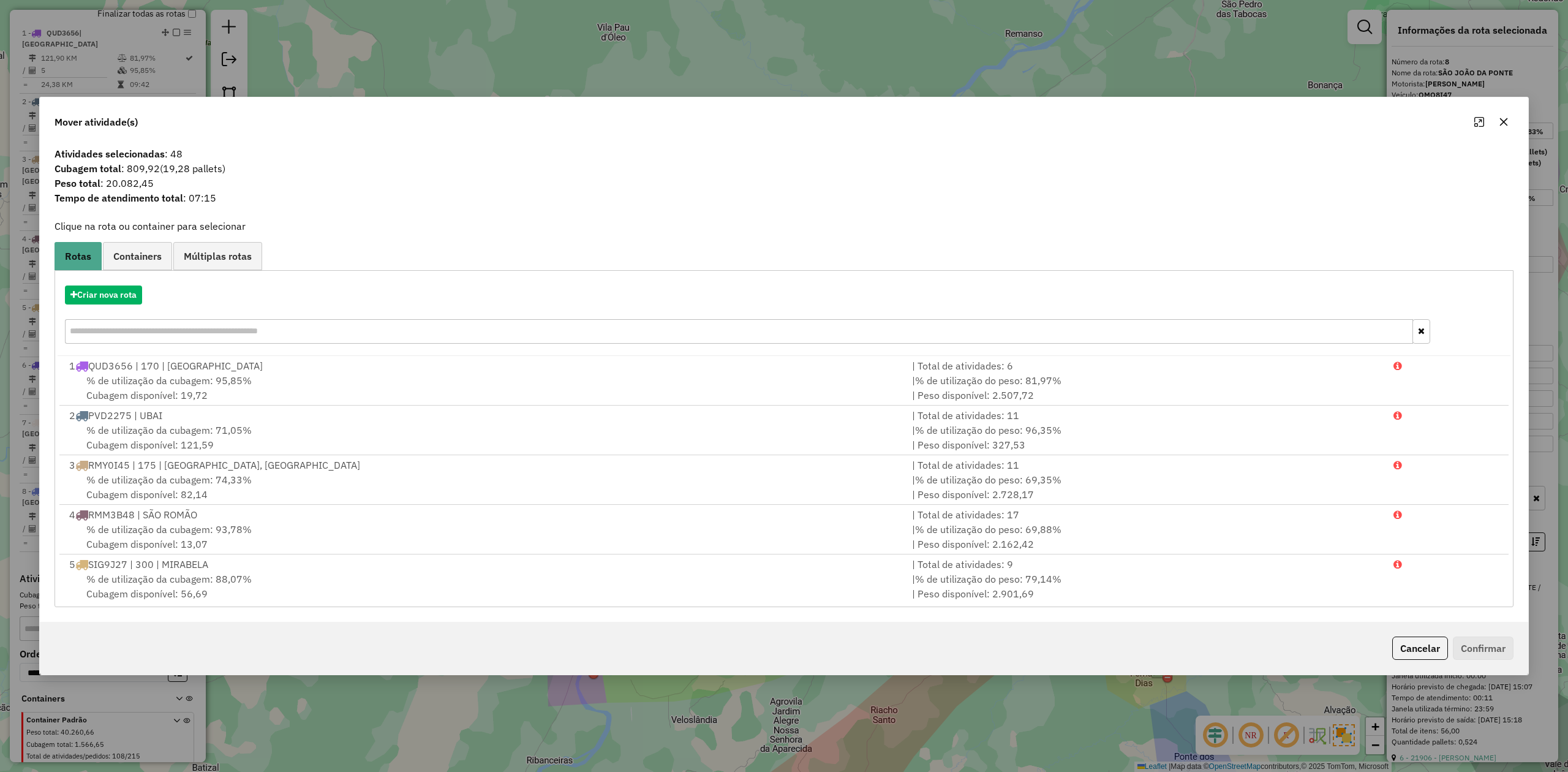
click at [1502, 118] on icon "button" at bounding box center [1504, 122] width 10 height 10
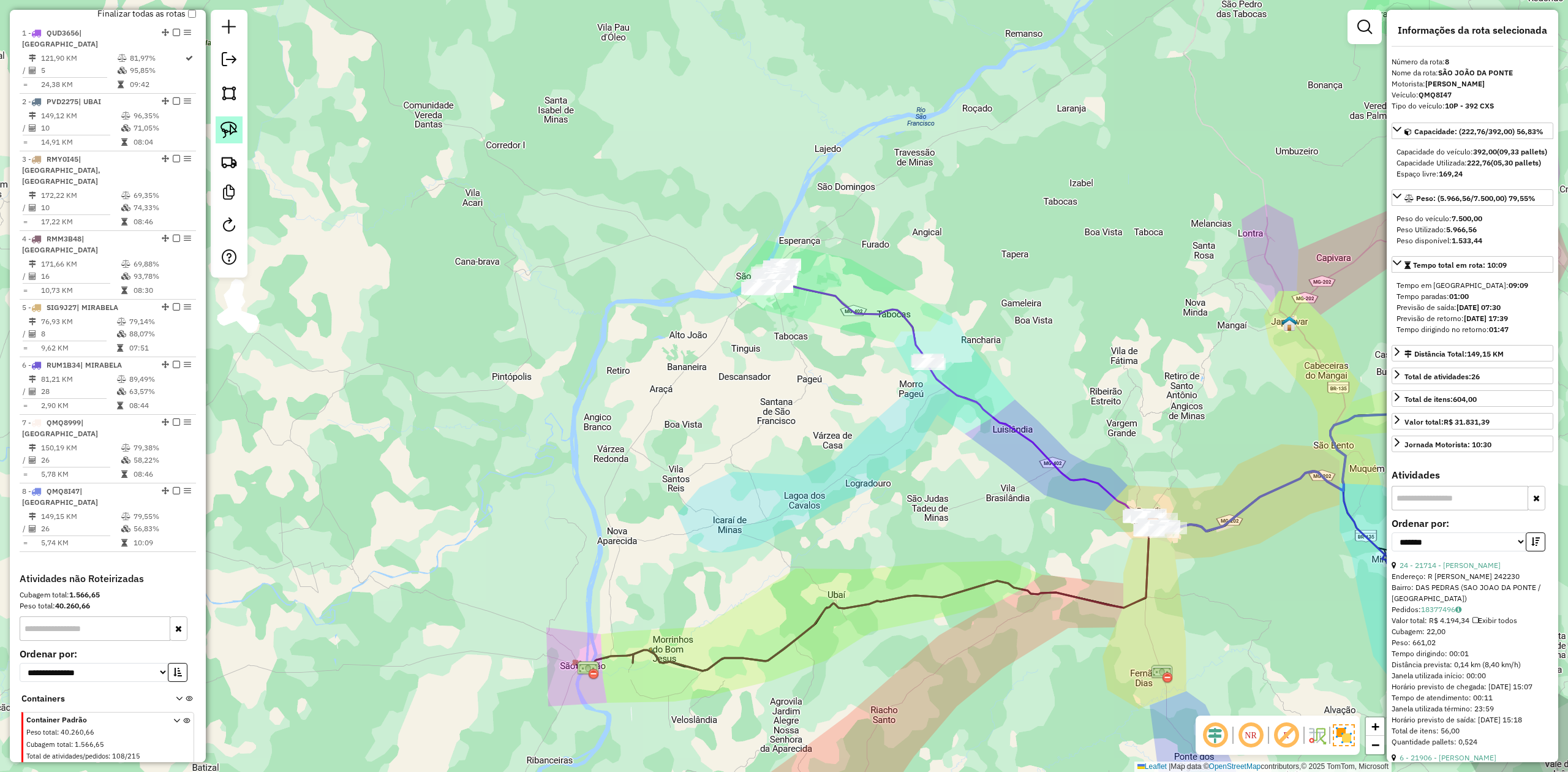
click at [233, 122] on img at bounding box center [229, 130] width 17 height 17
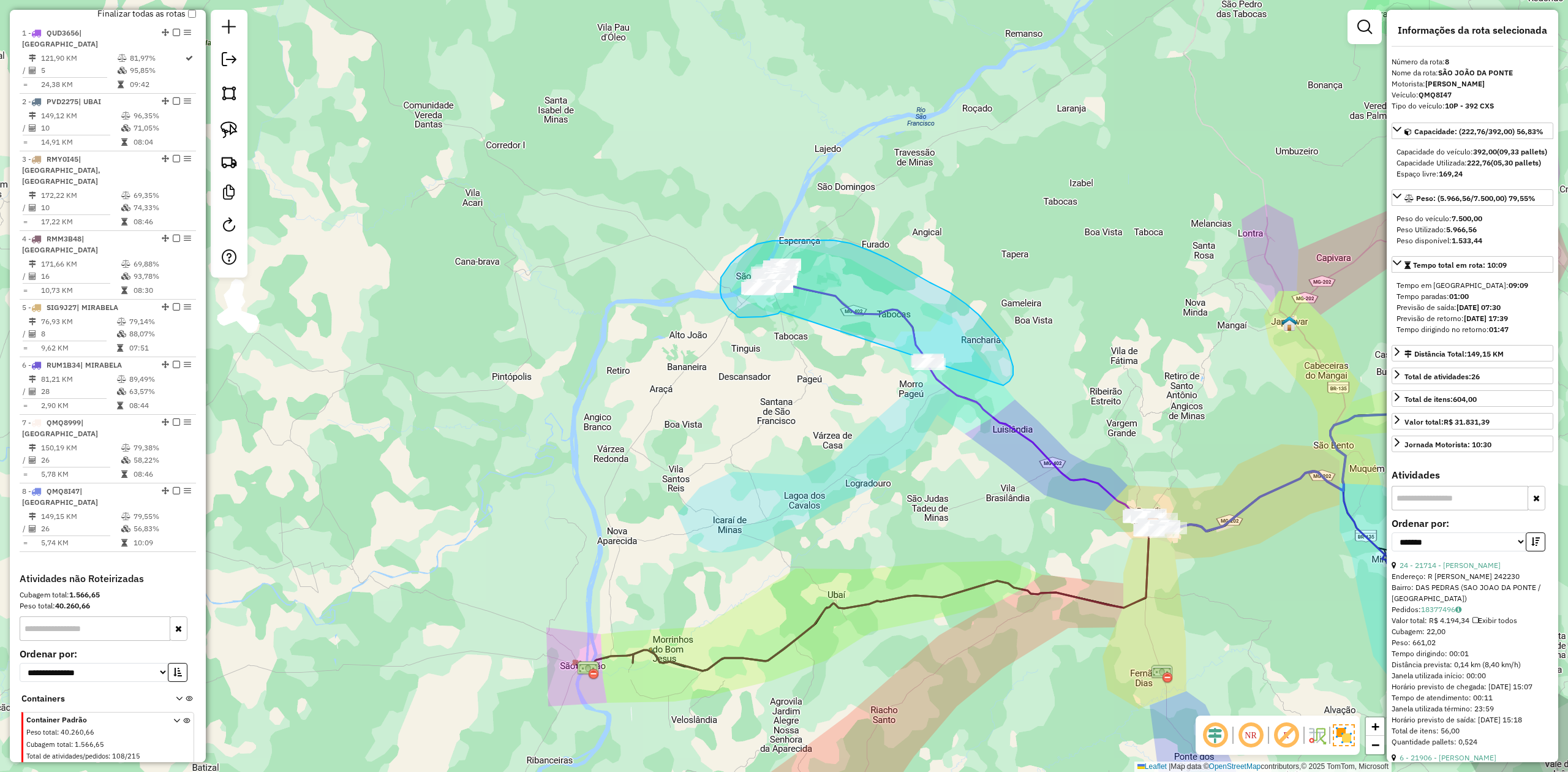
drag, startPoint x: 770, startPoint y: 315, endPoint x: 861, endPoint y: 409, distance: 130.8
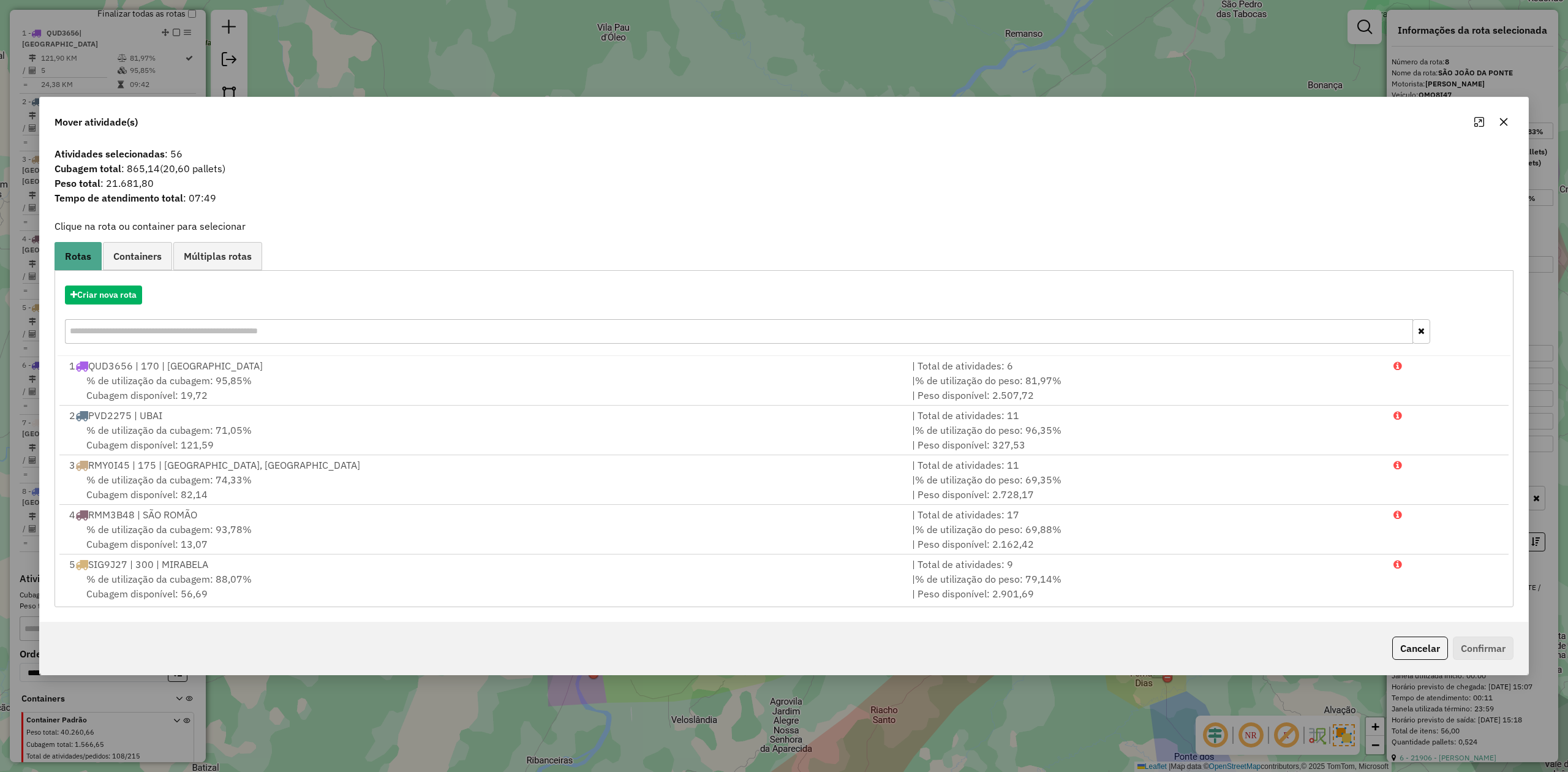
click at [1501, 120] on icon "button" at bounding box center [1504, 122] width 10 height 10
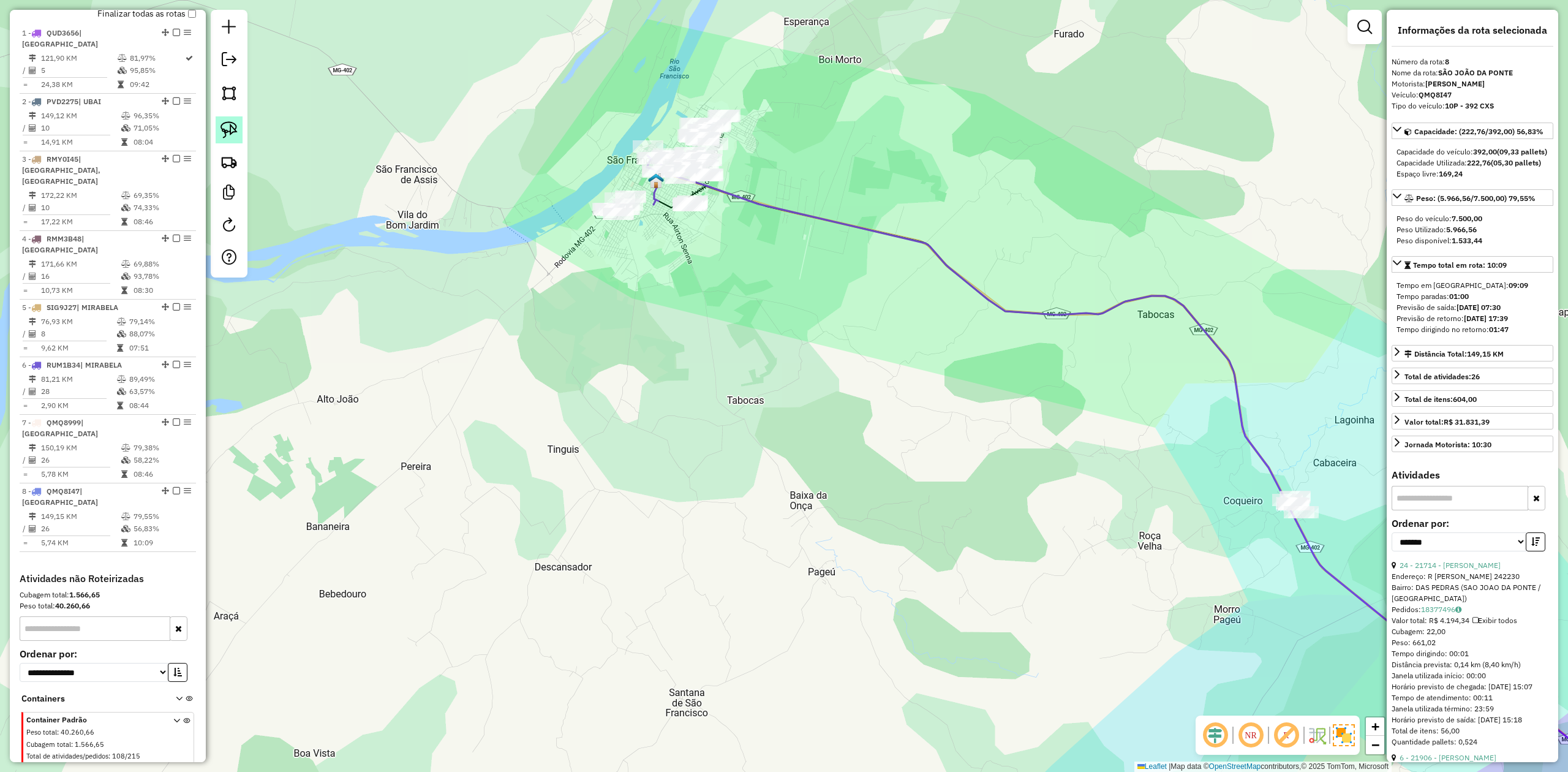
click at [222, 127] on img at bounding box center [229, 130] width 17 height 17
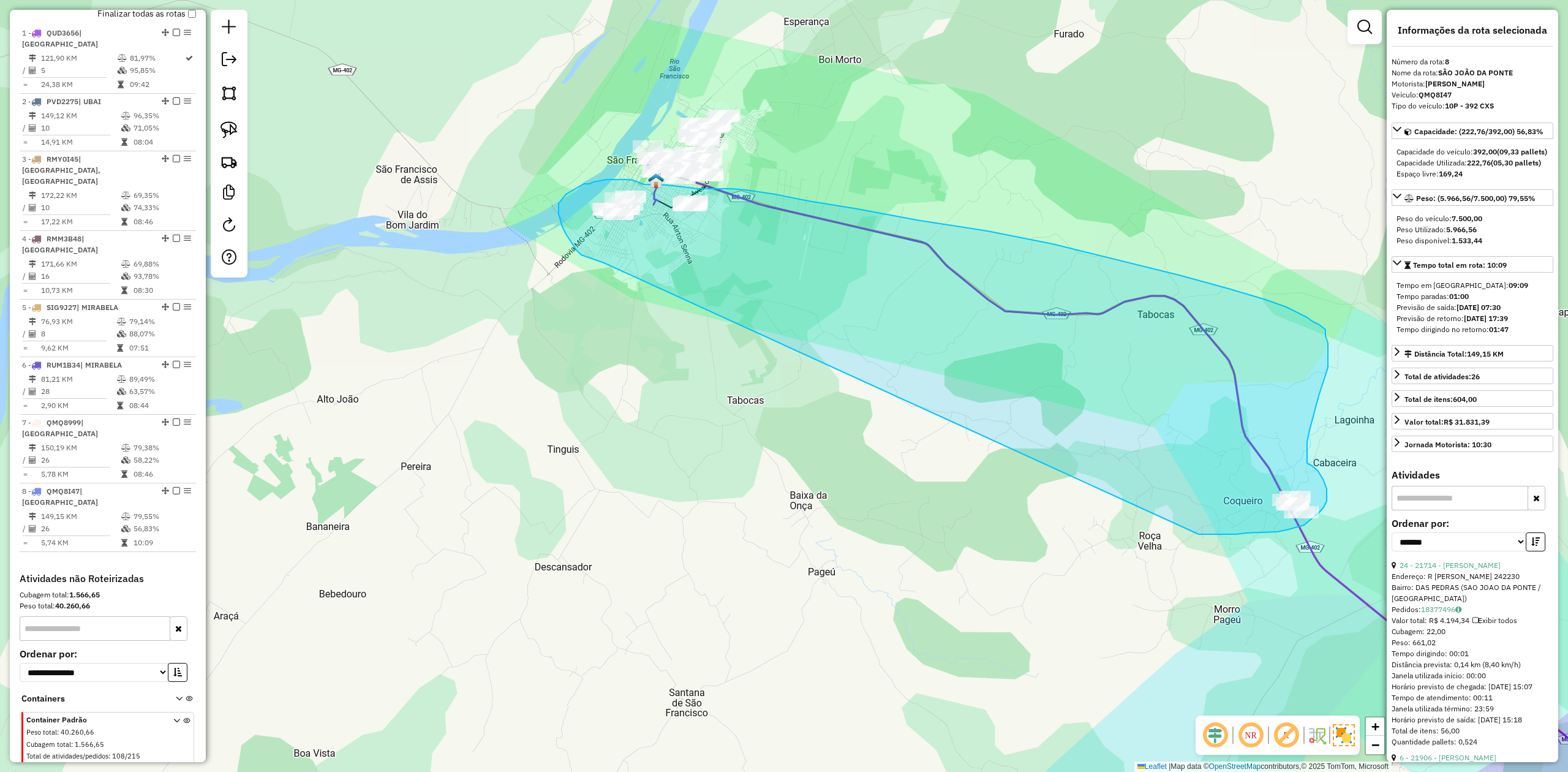
drag, startPoint x: 604, startPoint y: 263, endPoint x: 1122, endPoint y: 525, distance: 580.5
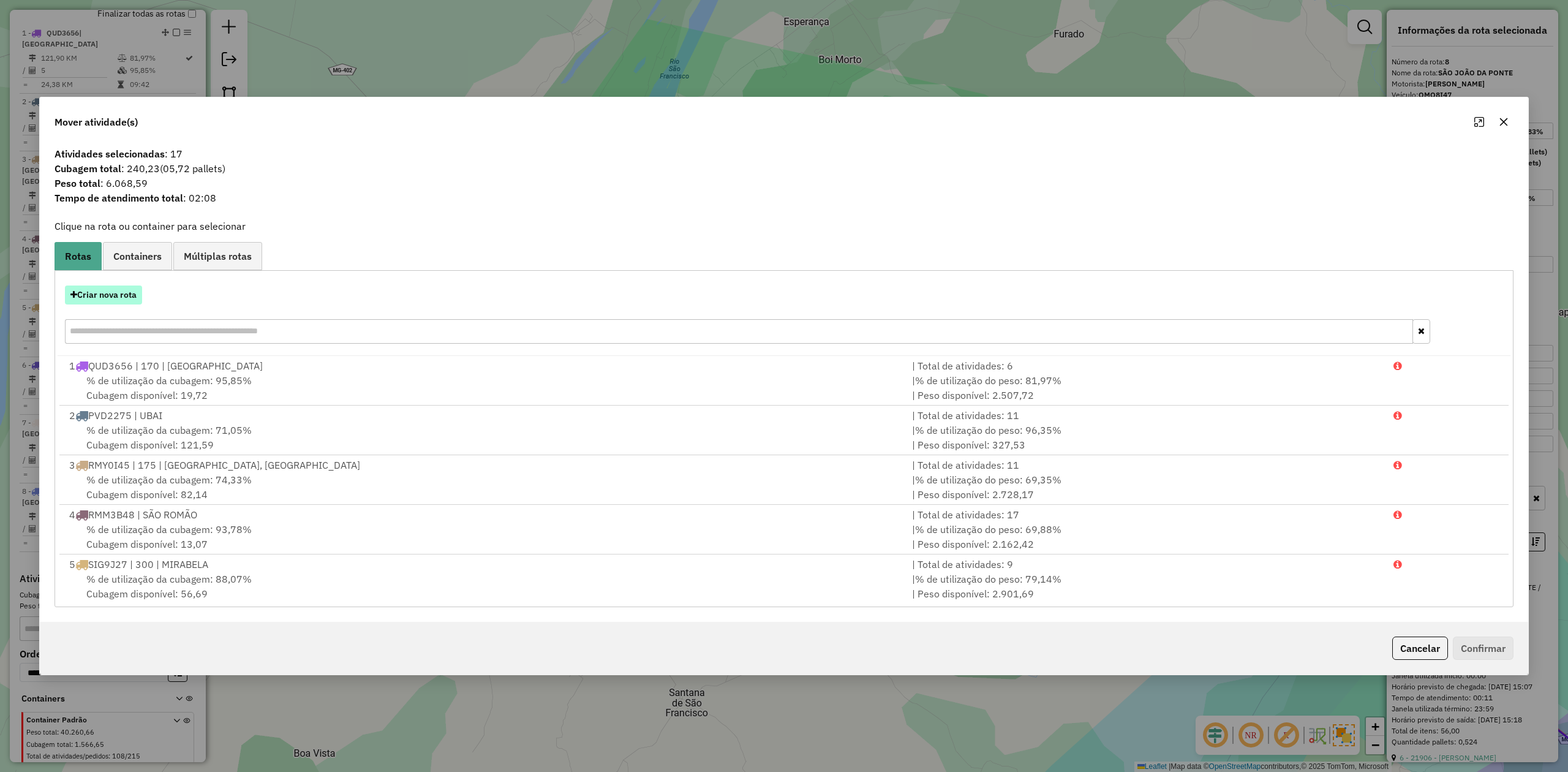
click at [104, 293] on button "Criar nova rota" at bounding box center [103, 295] width 77 height 19
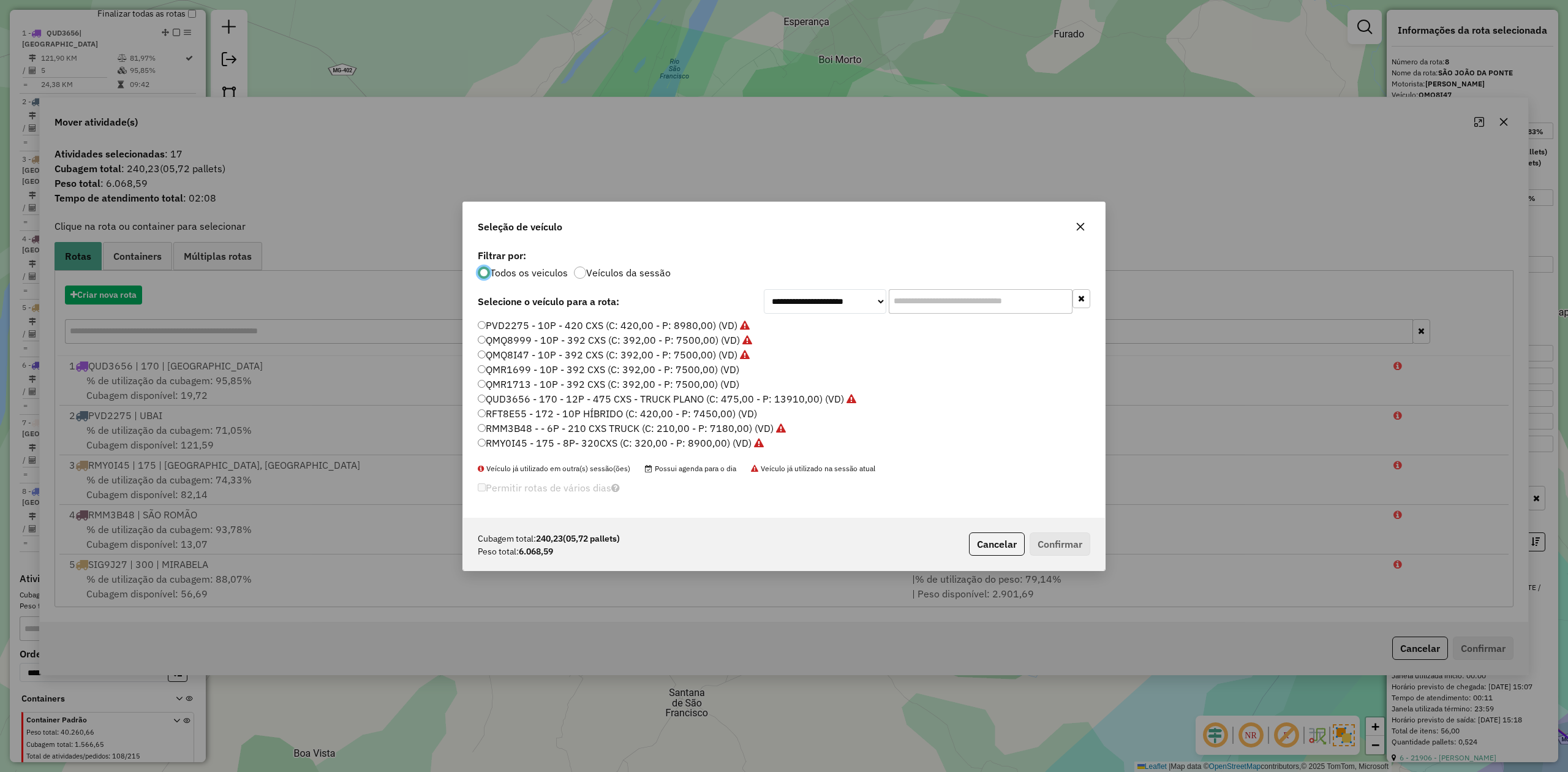
scroll to position [6, 4]
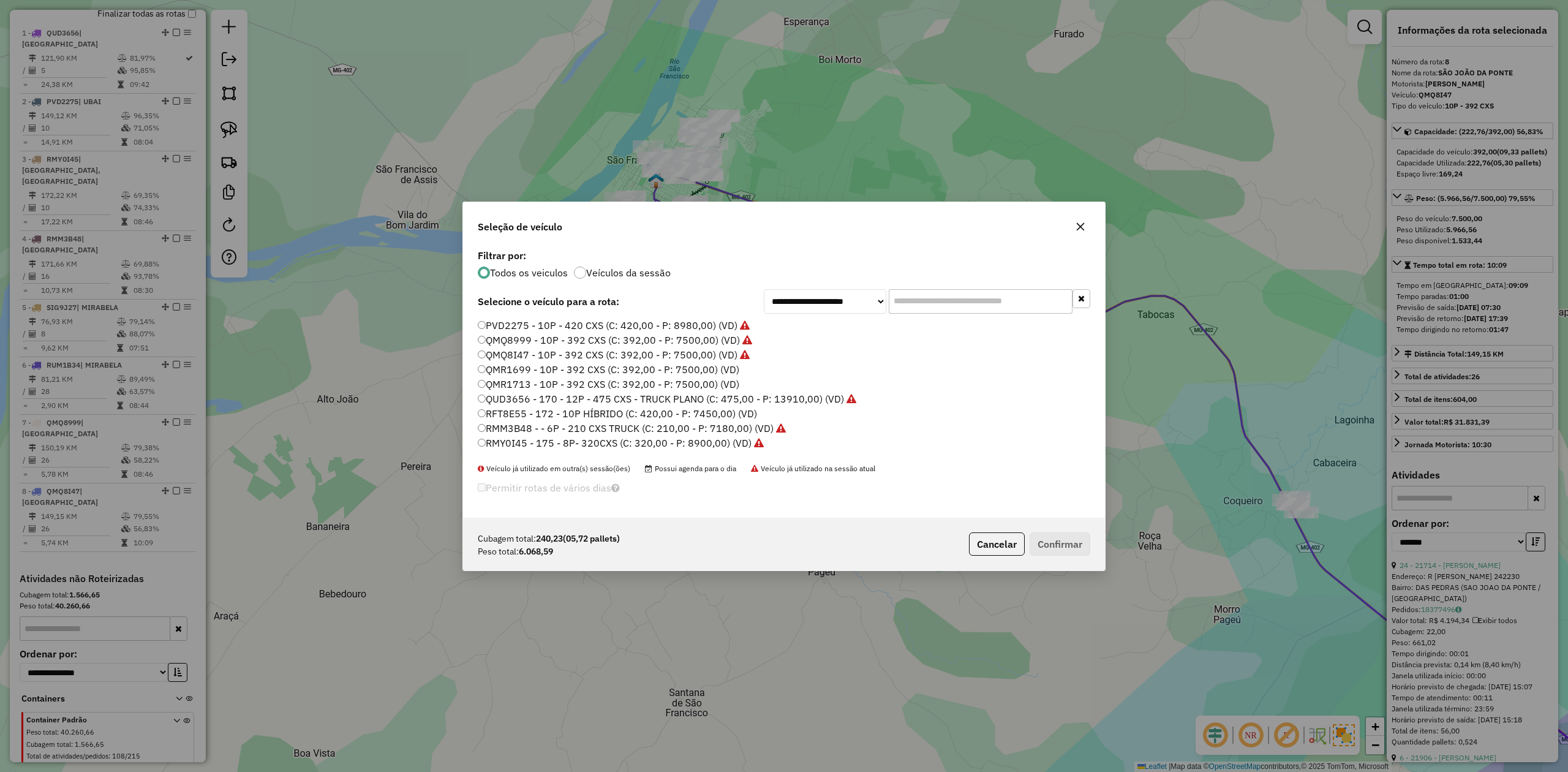
click at [939, 299] on input "text" at bounding box center [980, 302] width 184 height 25
click at [872, 339] on li "QMQ8999 - 10P - 392 CXS (C: 392,00 - P: 7500,00) (VD)" at bounding box center [784, 340] width 613 height 15
click at [713, 369] on label "QMR1699 - 10P - 392 CXS (C: 392,00 - P: 7500,00) (VD)" at bounding box center [608, 369] width 261 height 15
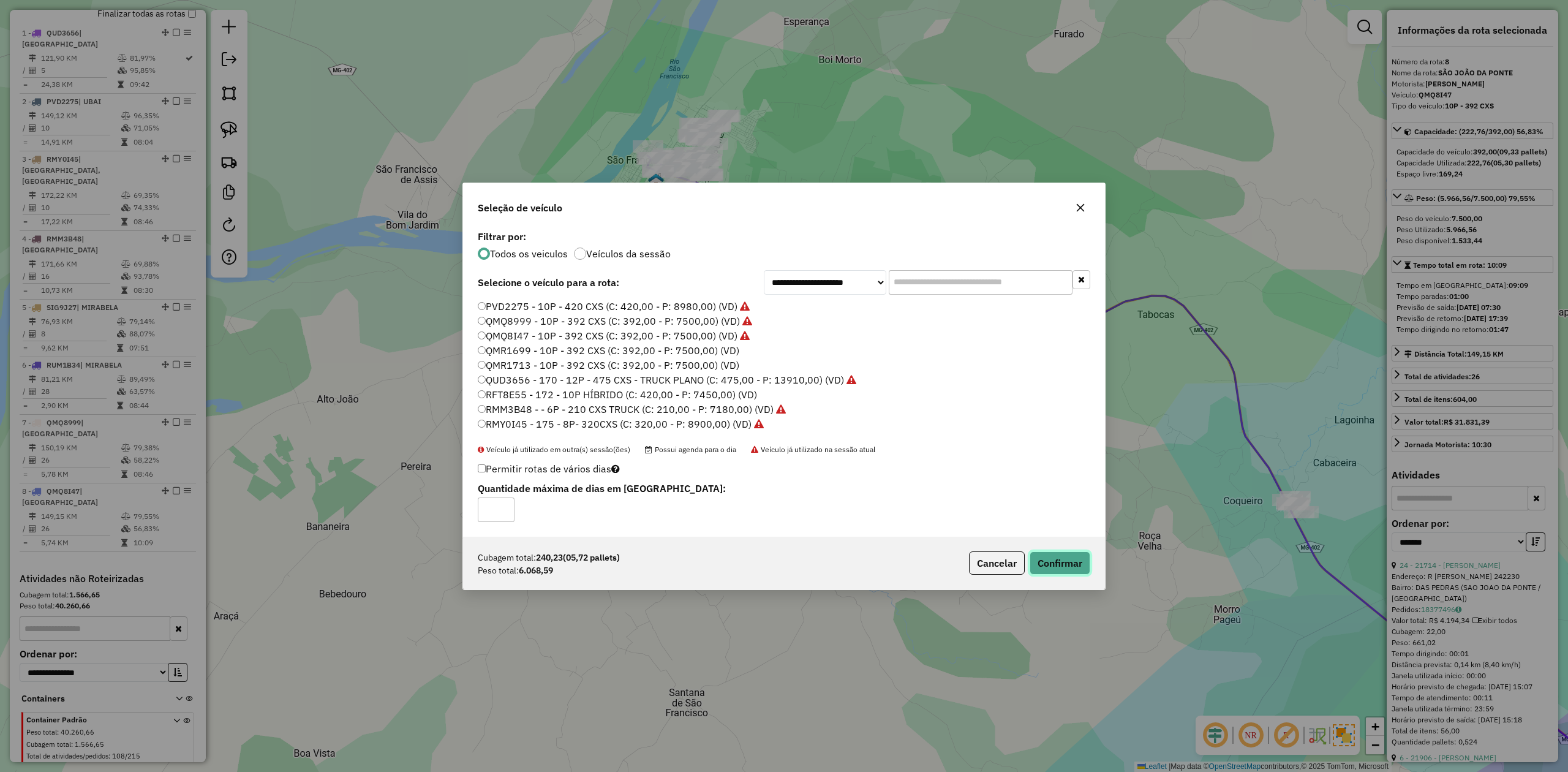
click at [1042, 556] on button "Confirmar" at bounding box center [1060, 563] width 60 height 24
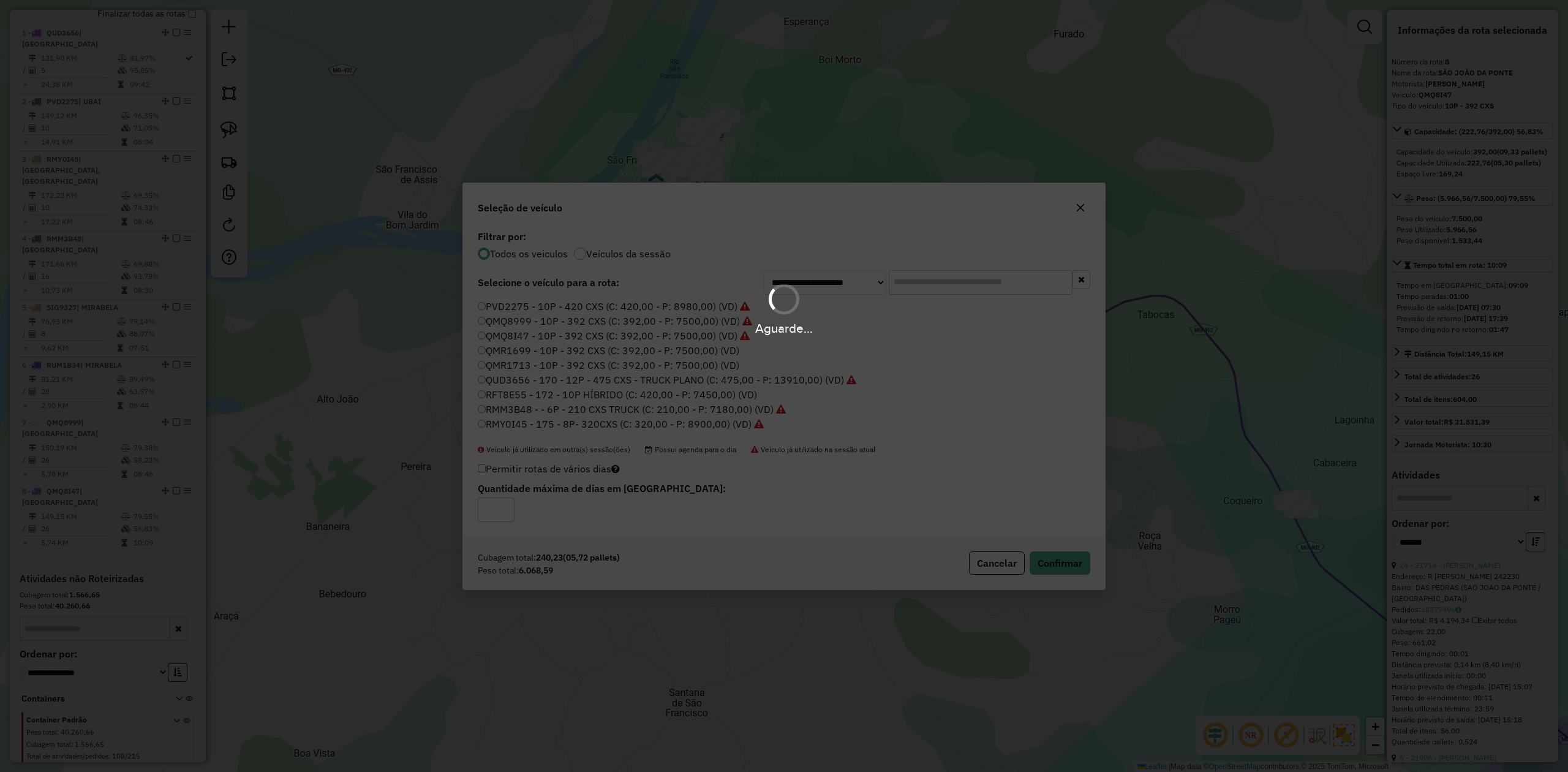
scroll to position [532, 0]
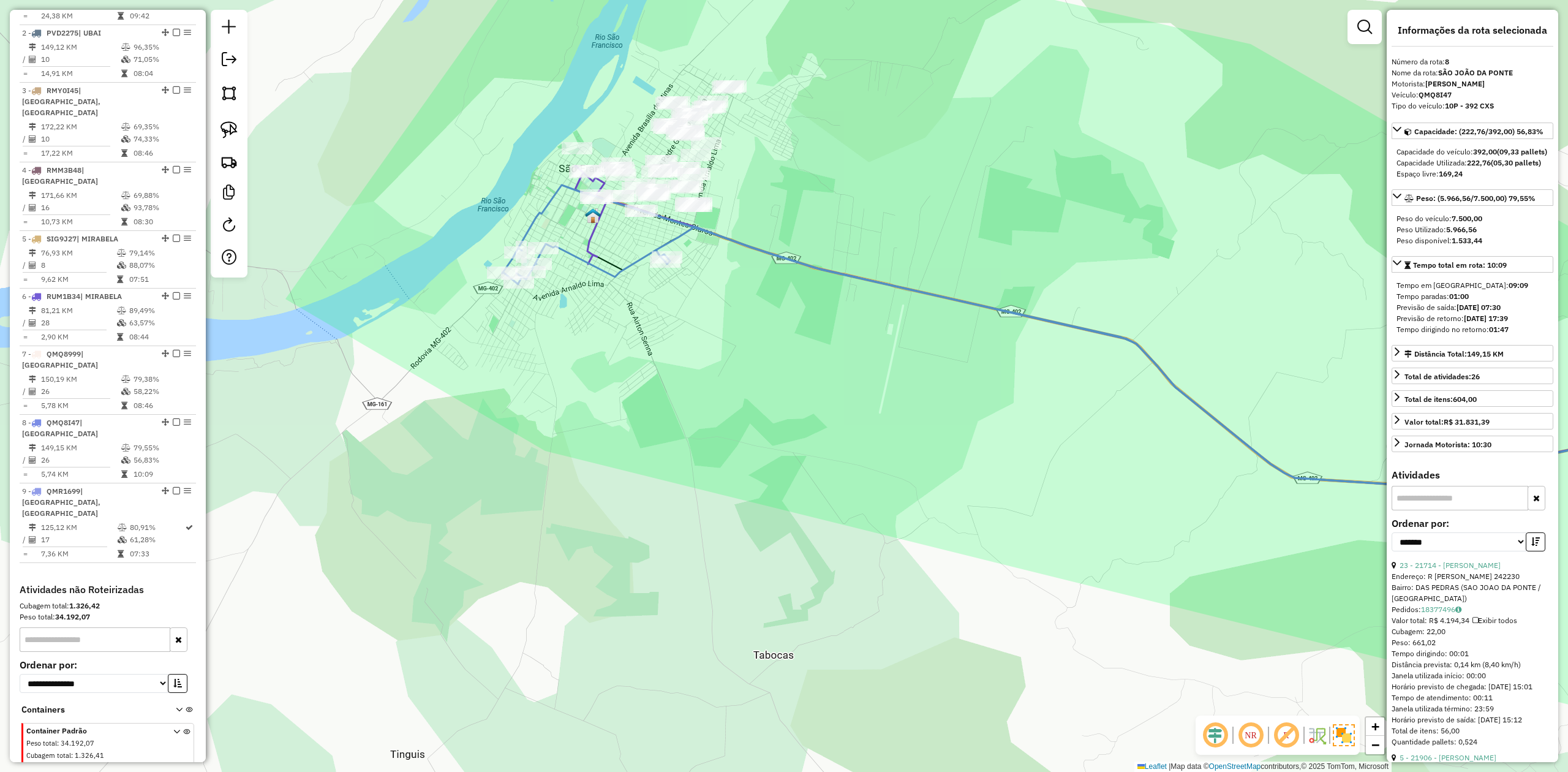
drag, startPoint x: 802, startPoint y: 202, endPoint x: 800, endPoint y: 288, distance: 86.0
click at [800, 287] on div "Janela de atendimento Grade de atendimento Capacidade Transportadoras Veículos …" at bounding box center [784, 386] width 1568 height 772
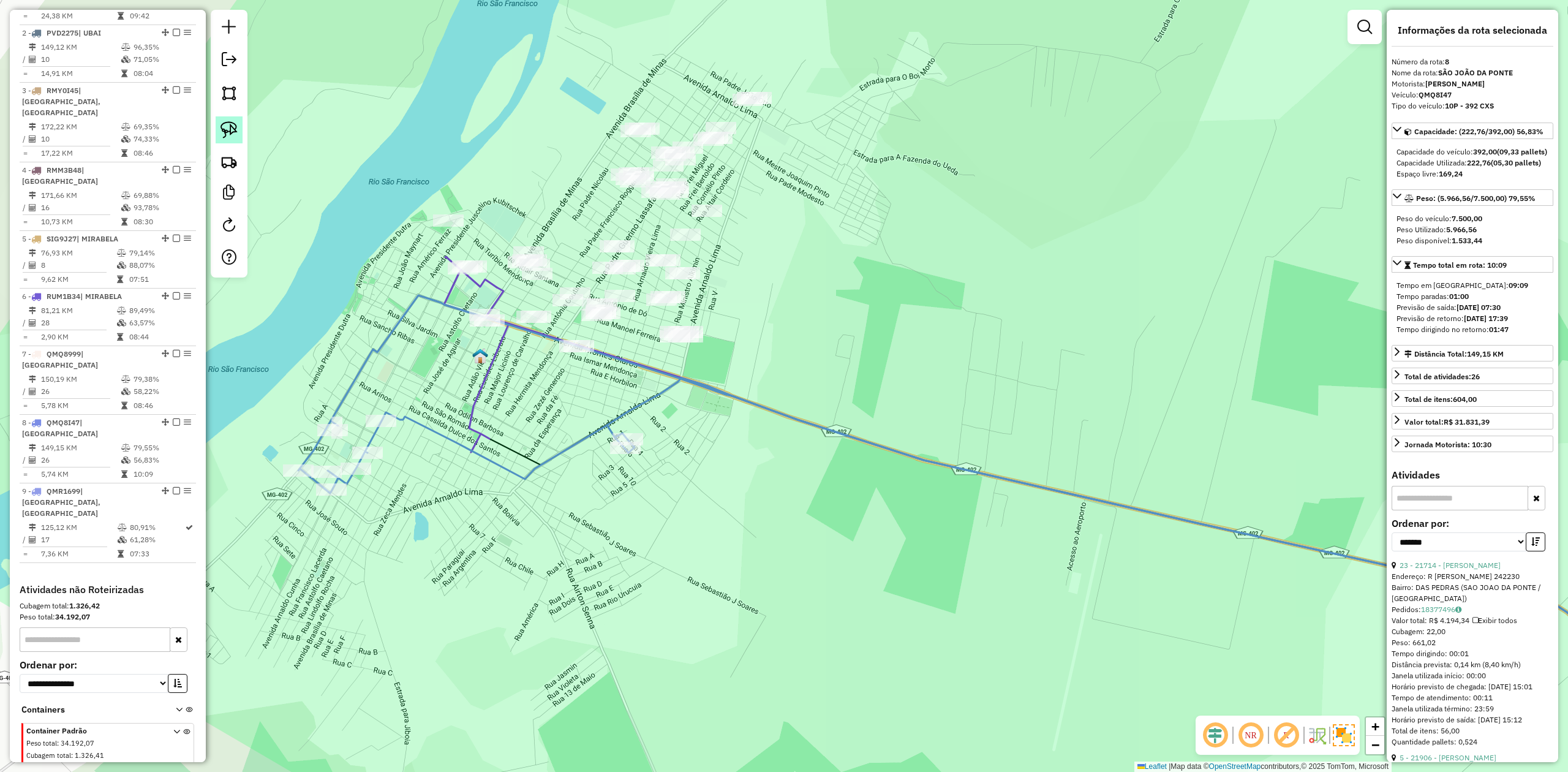
click at [233, 119] on link at bounding box center [229, 130] width 27 height 27
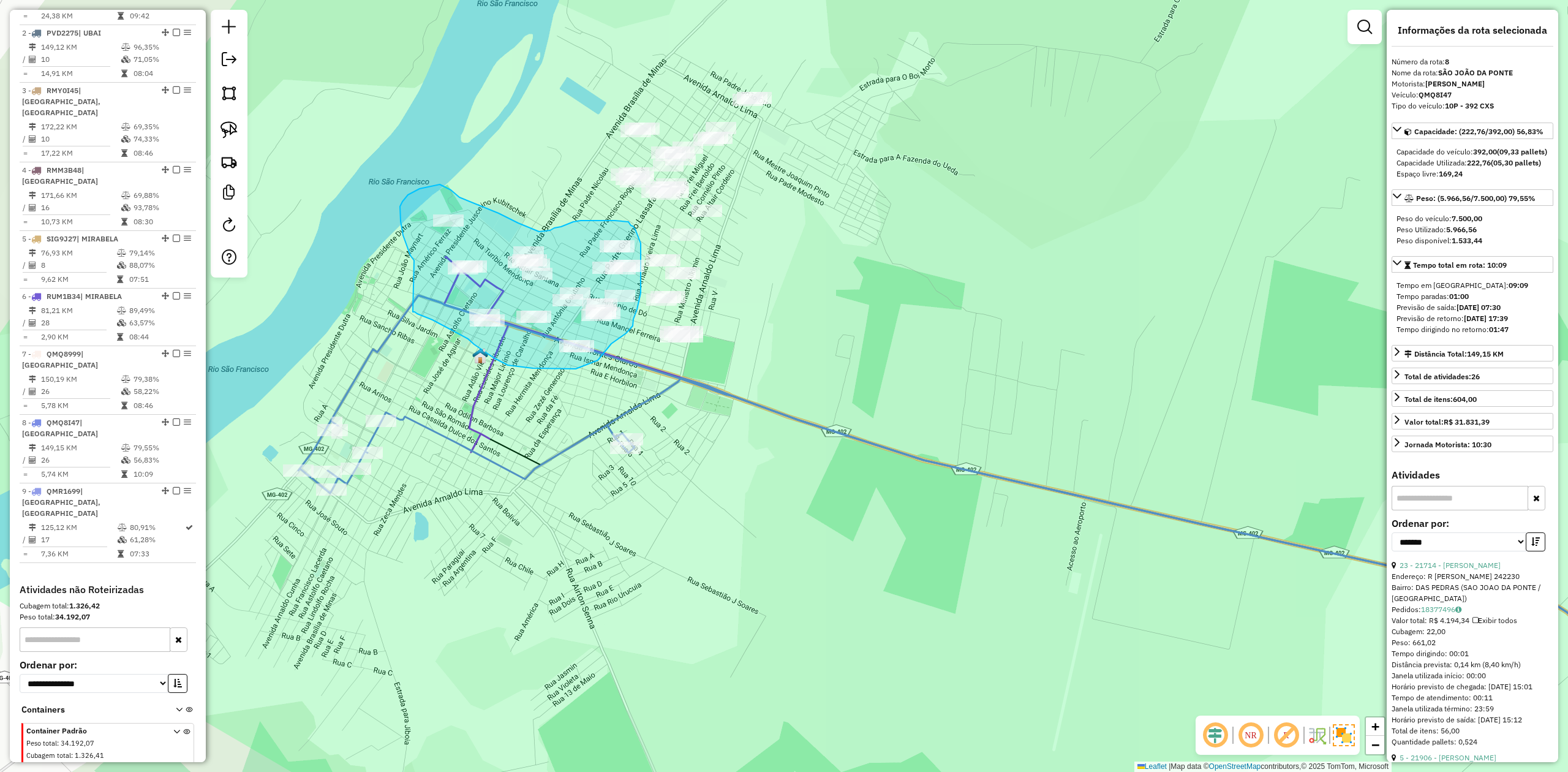
drag, startPoint x: 414, startPoint y: 260, endPoint x: 406, endPoint y: 300, distance: 40.8
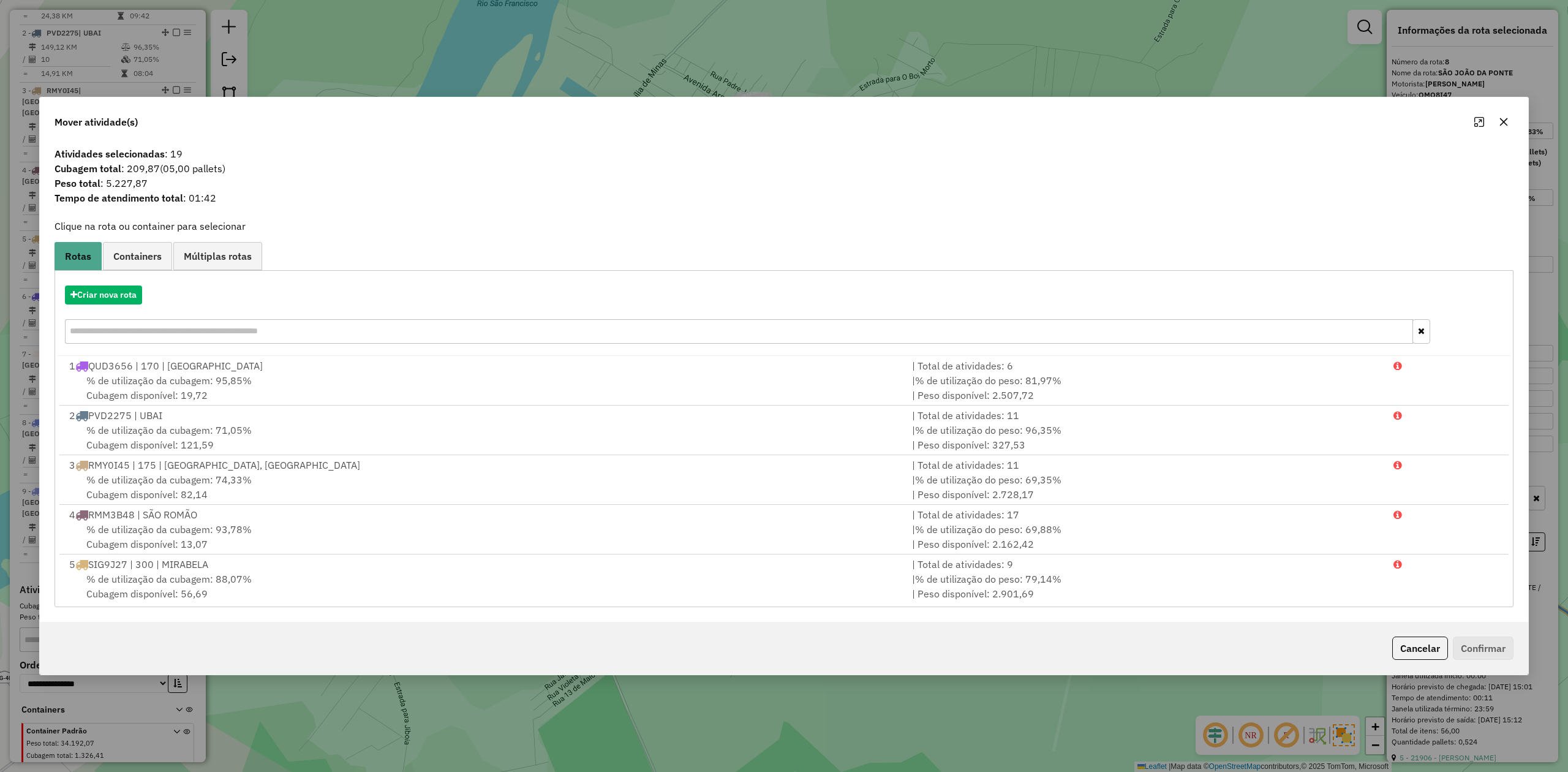
click at [1497, 119] on button "button" at bounding box center [1504, 122] width 20 height 20
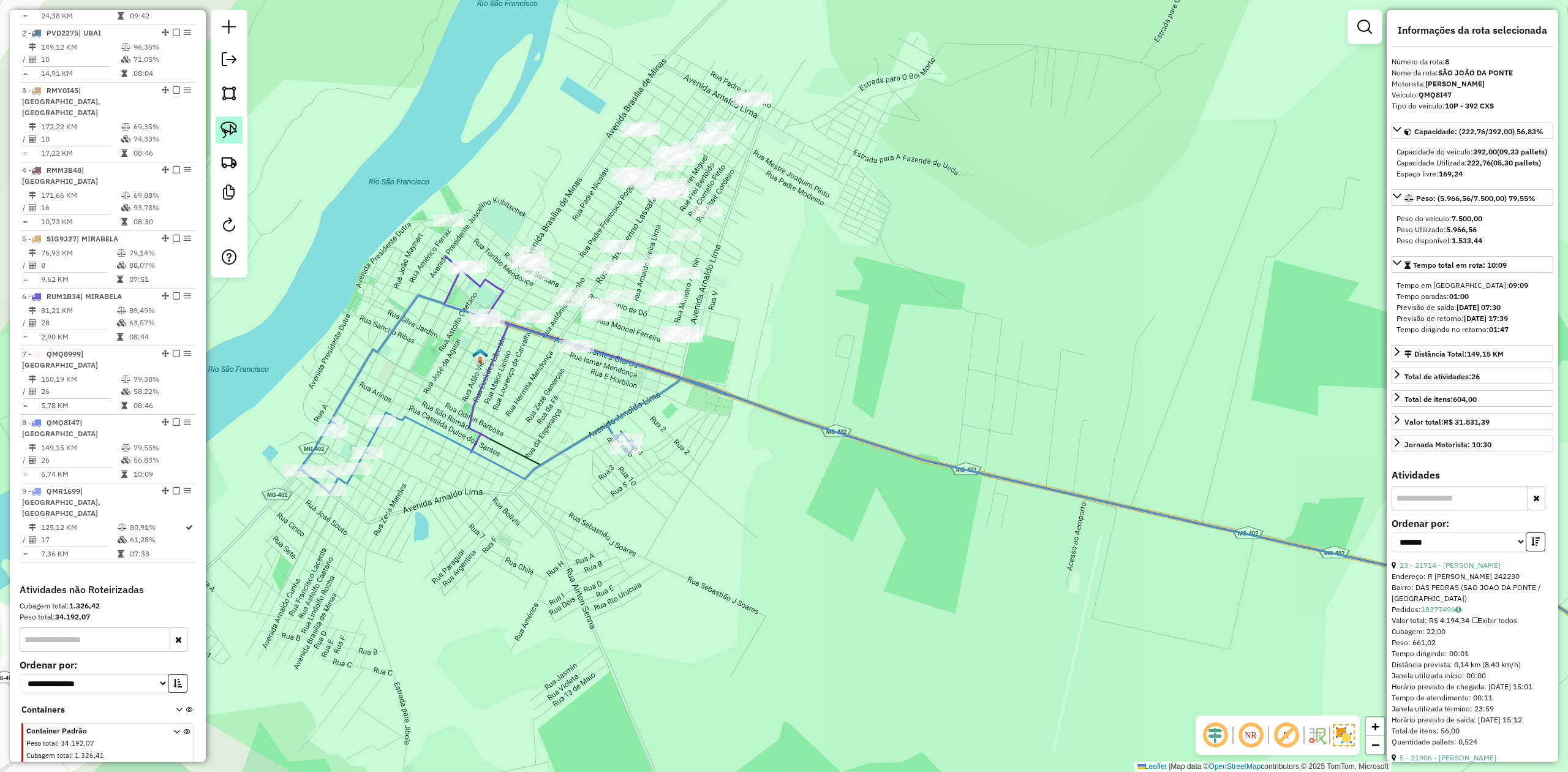
click at [228, 122] on img at bounding box center [229, 130] width 17 height 17
drag, startPoint x: 412, startPoint y: 230, endPoint x: 557, endPoint y: 224, distance: 145.1
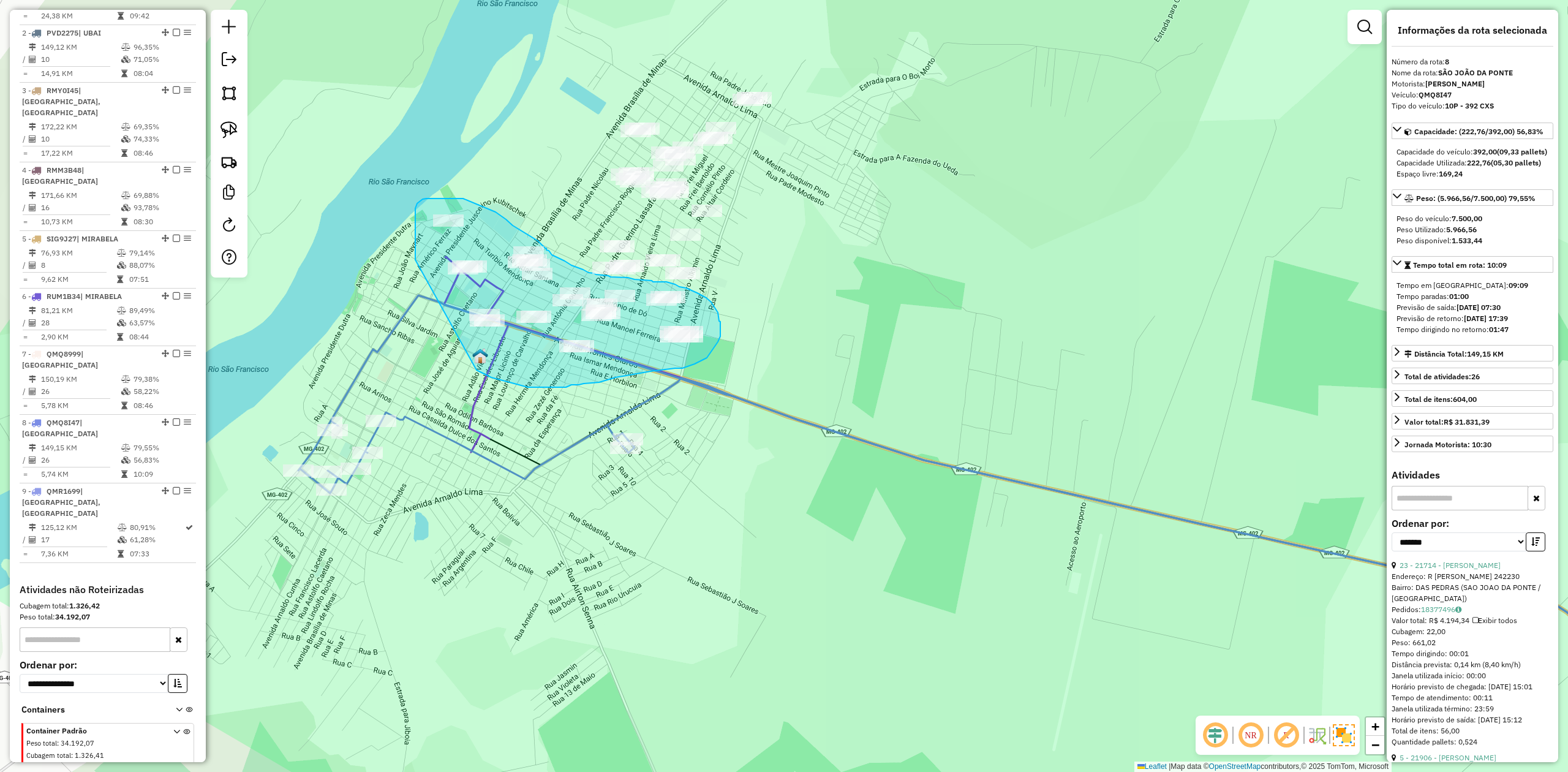
drag, startPoint x: 415, startPoint y: 260, endPoint x: 441, endPoint y: 332, distance: 76.6
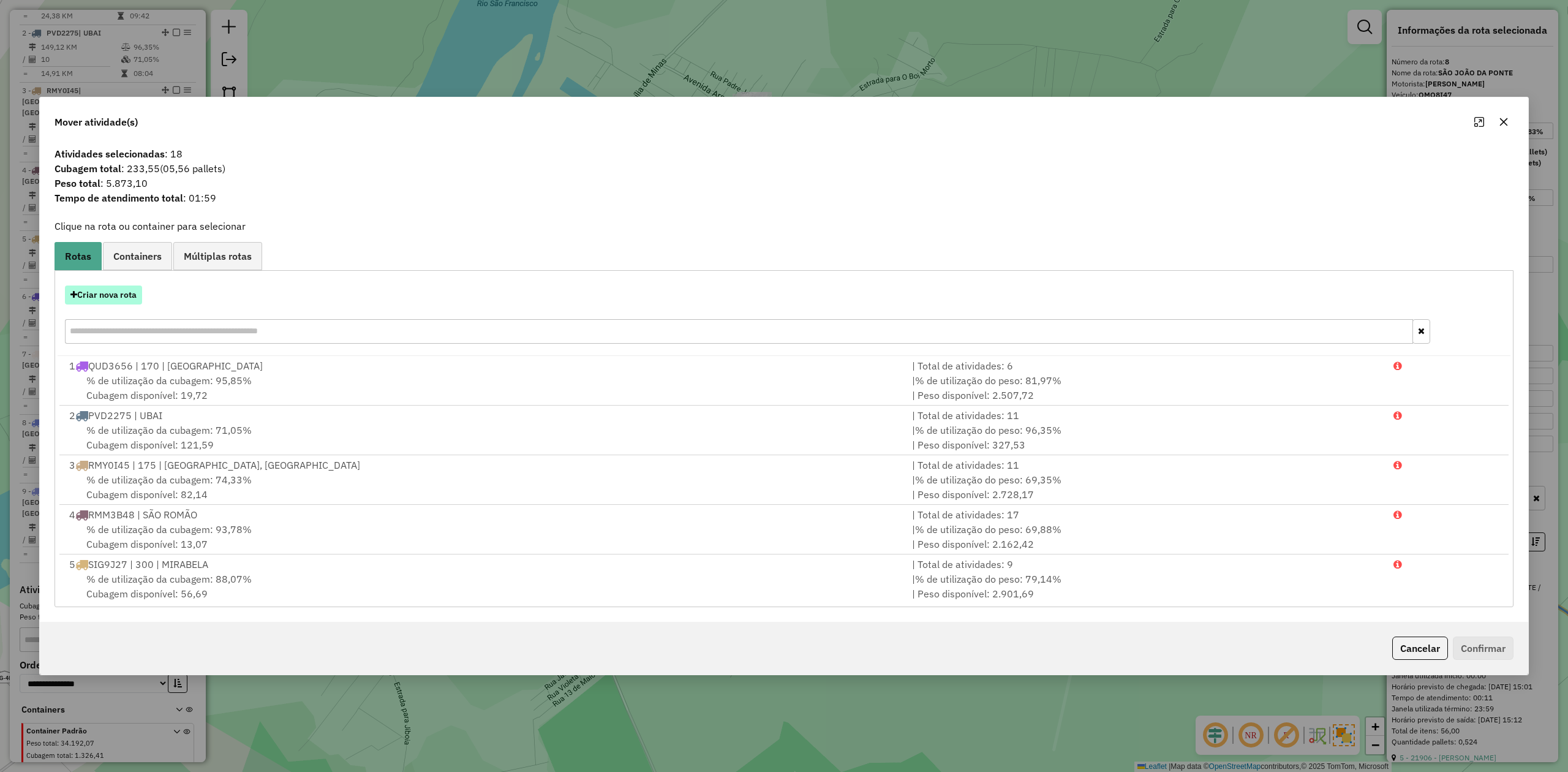
click at [106, 298] on button "Criar nova rota" at bounding box center [103, 295] width 77 height 19
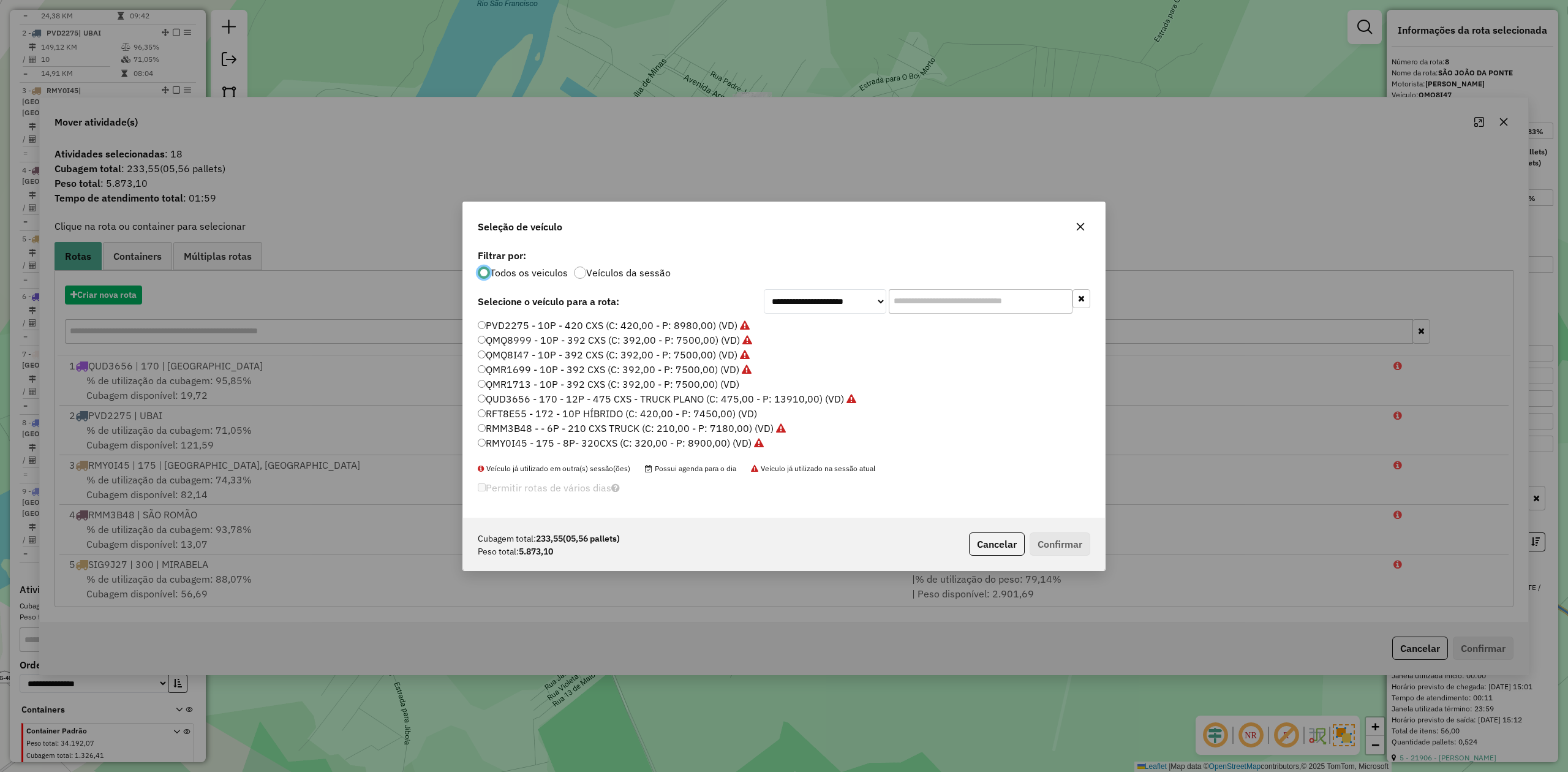
scroll to position [6, 4]
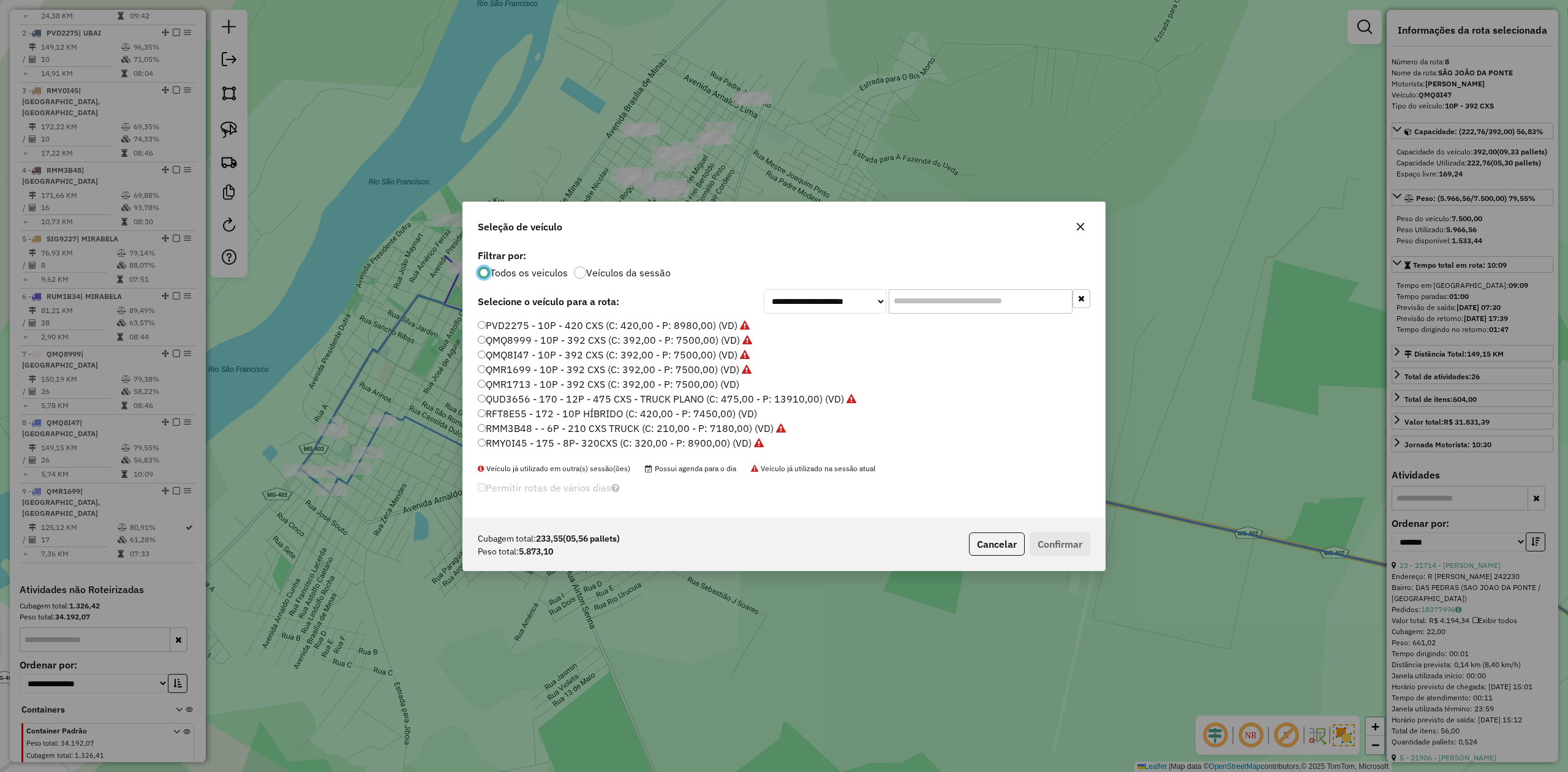
click at [711, 381] on label "QMR1713 - 10P - 392 CXS (C: 392,00 - P: 7500,00) (VD)" at bounding box center [608, 384] width 261 height 15
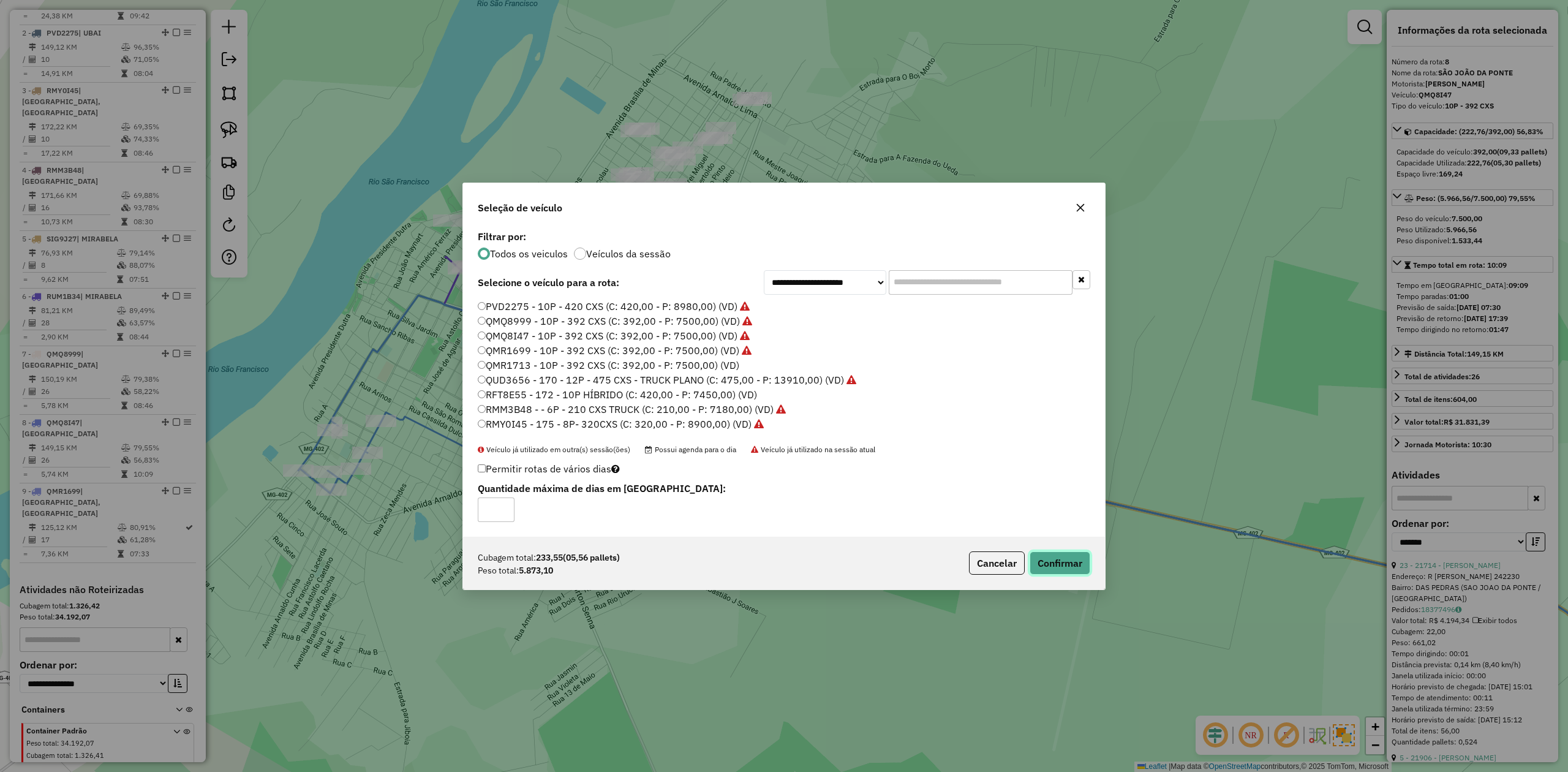
click at [1079, 564] on button "Confirmar" at bounding box center [1060, 563] width 60 height 24
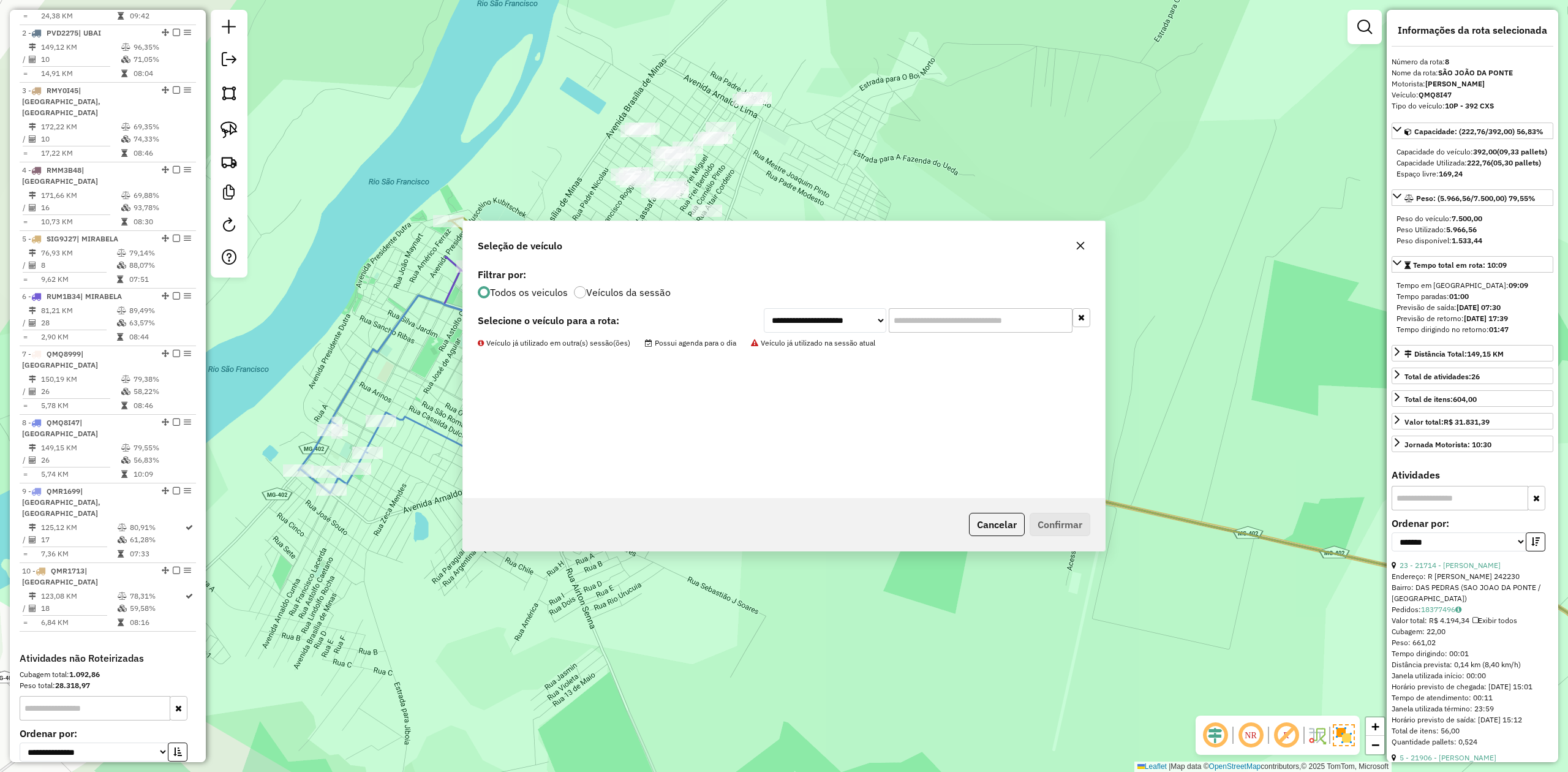
scroll to position [601, 0]
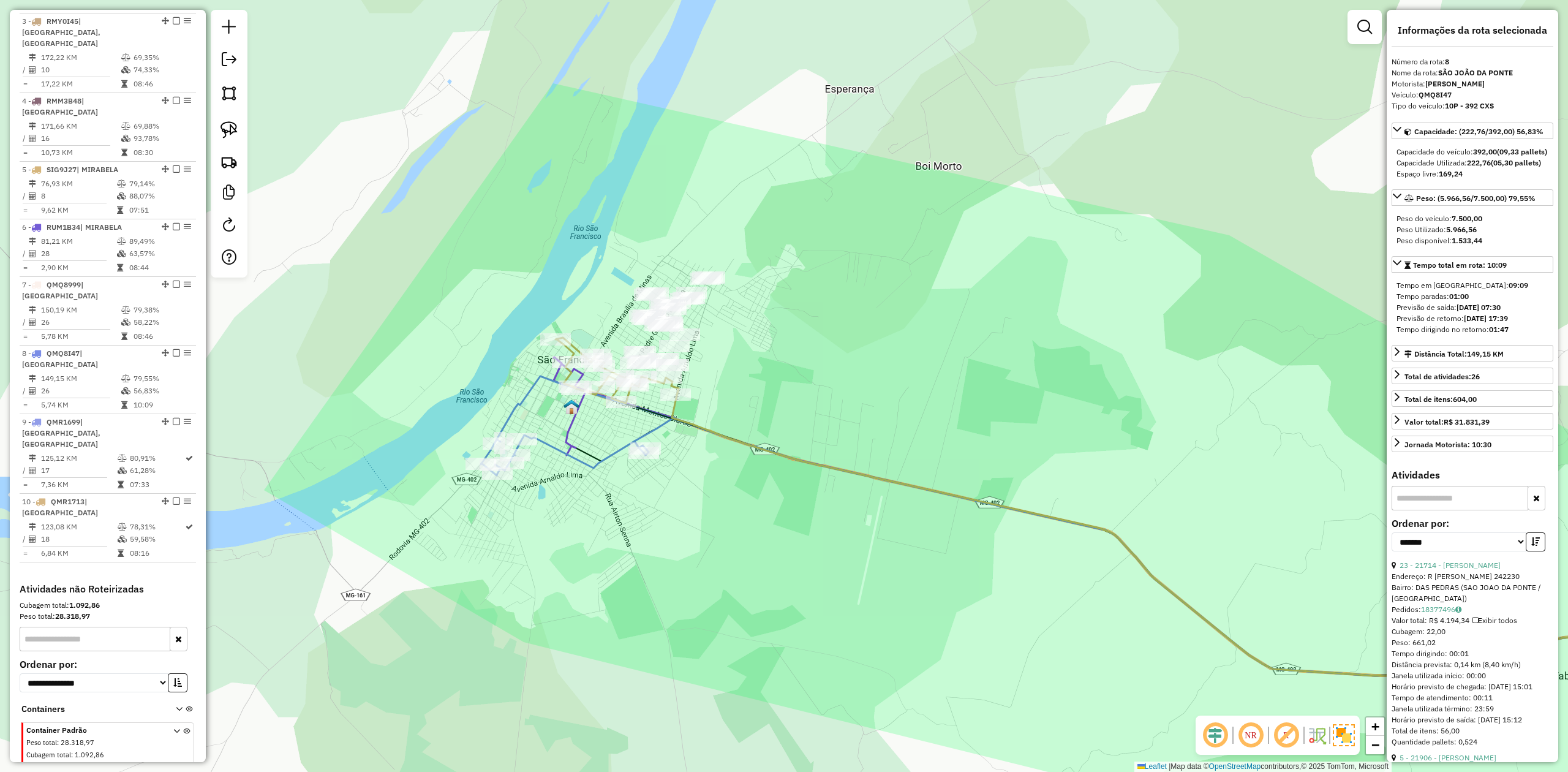
drag, startPoint x: 839, startPoint y: 312, endPoint x: 732, endPoint y: 378, distance: 125.7
click at [735, 378] on div "Janela de atendimento Grade de atendimento Capacidade Transportadoras Veículos …" at bounding box center [784, 386] width 1568 height 772
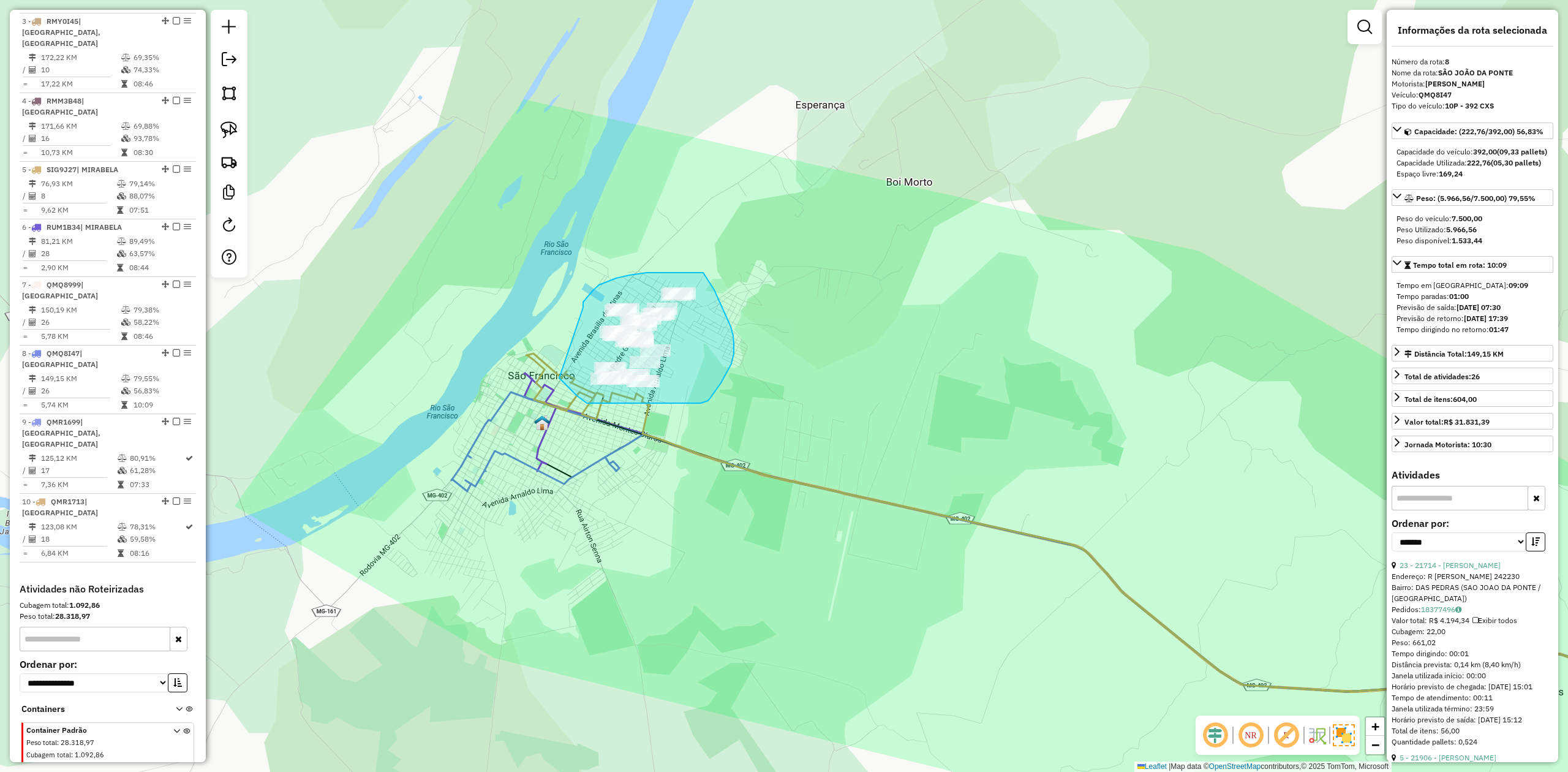
drag, startPoint x: 583, startPoint y: 302, endPoint x: 550, endPoint y: 363, distance: 69.4
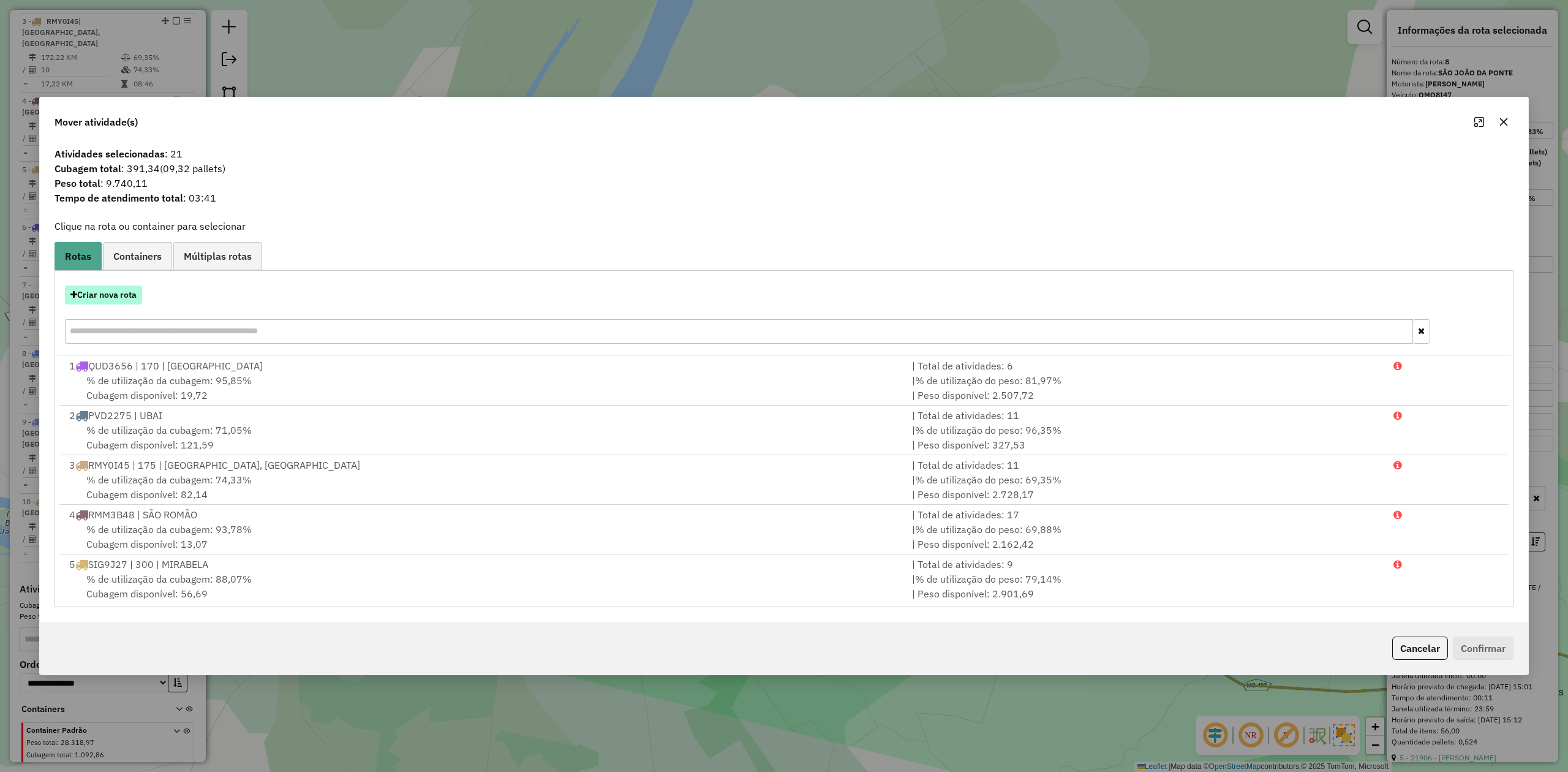
click at [97, 295] on button "Criar nova rota" at bounding box center [103, 295] width 77 height 19
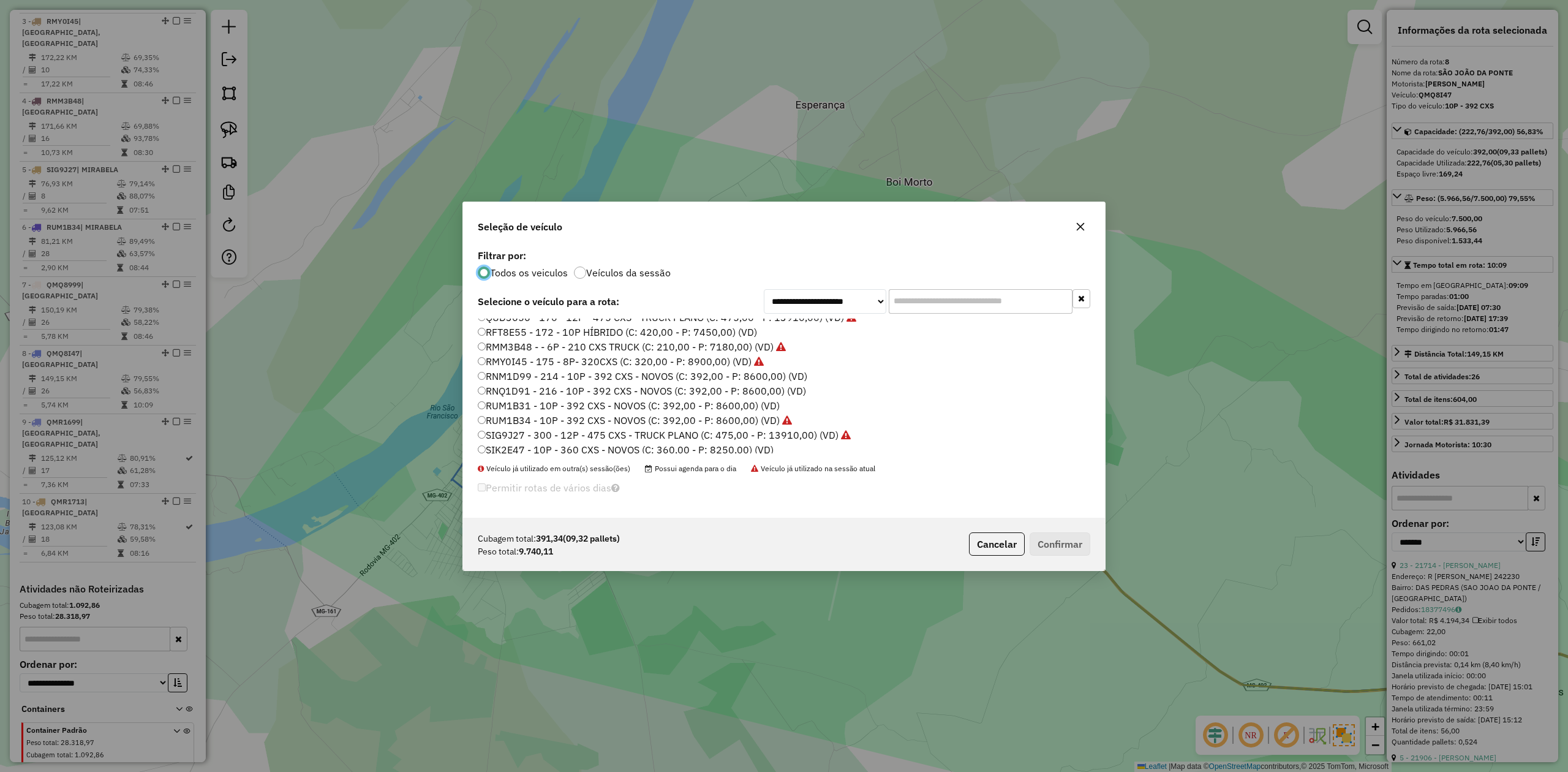
scroll to position [101, 0]
click at [742, 386] on label "RUM1B31 - 10P - 392 CXS - NOVOS (C: 392,00 - P: 8600,00) (VD)" at bounding box center [628, 386] width 302 height 15
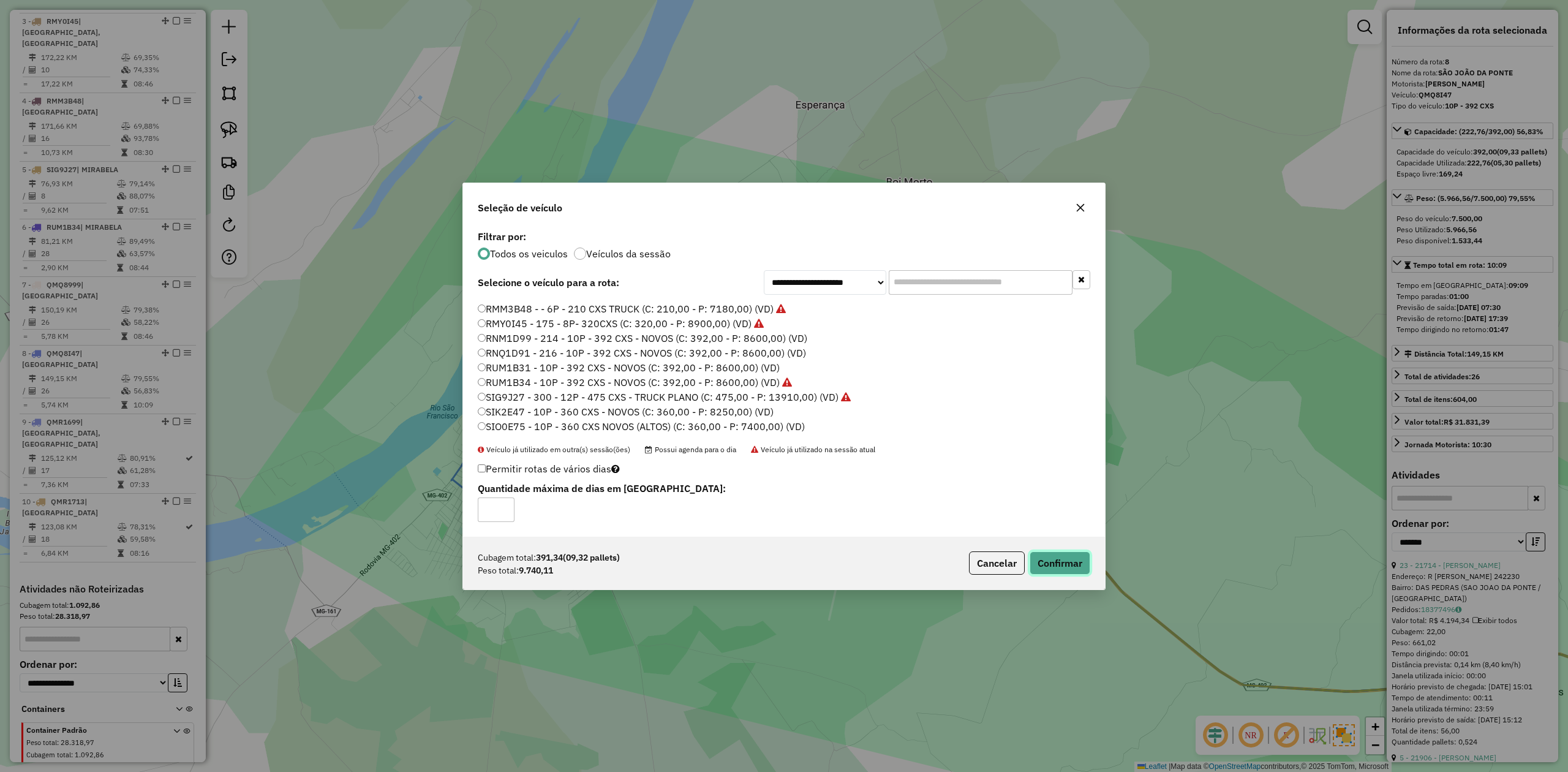
click at [1045, 566] on button "Confirmar" at bounding box center [1060, 563] width 60 height 24
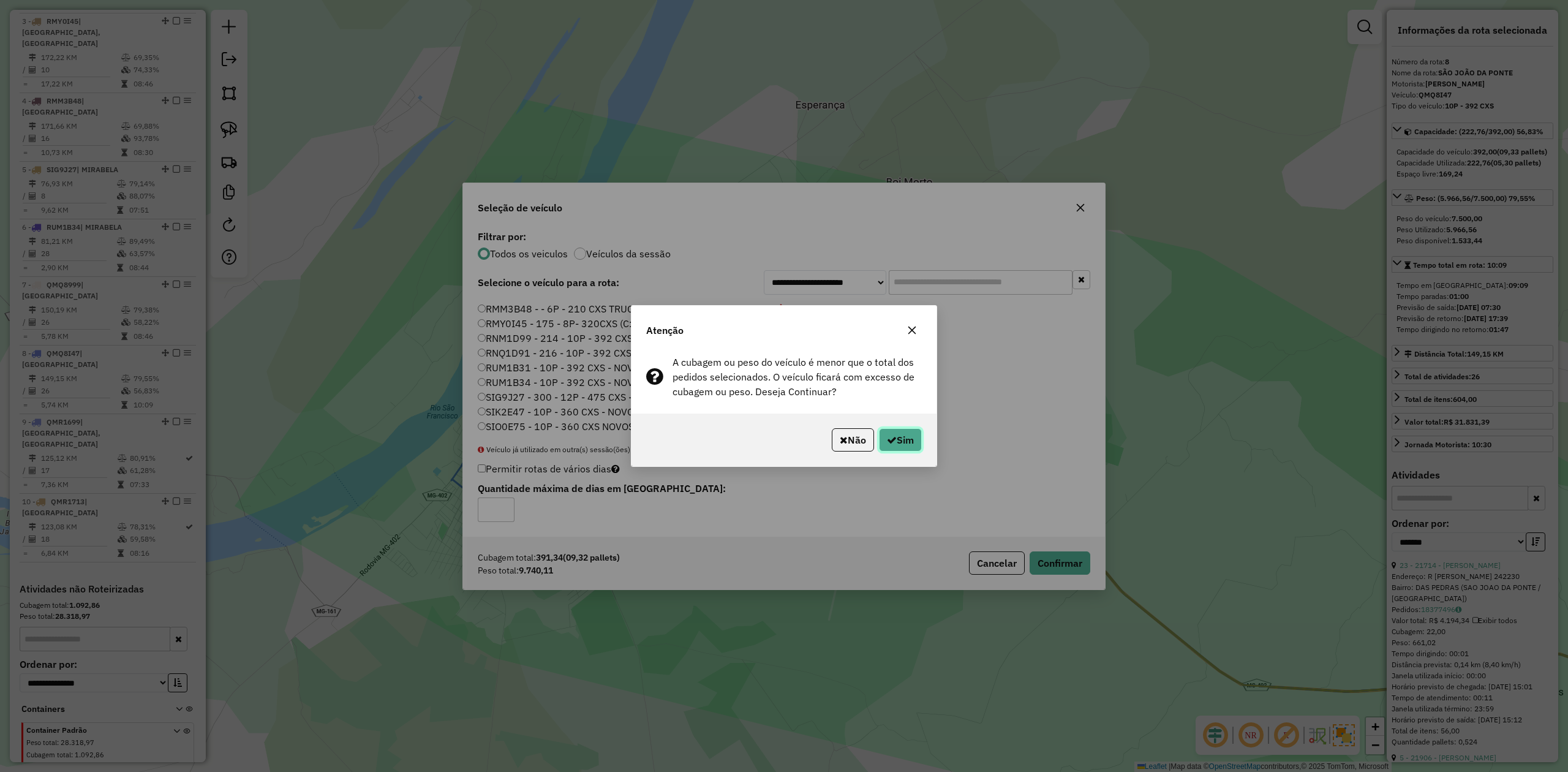
click at [896, 441] on button "Sim" at bounding box center [900, 440] width 43 height 24
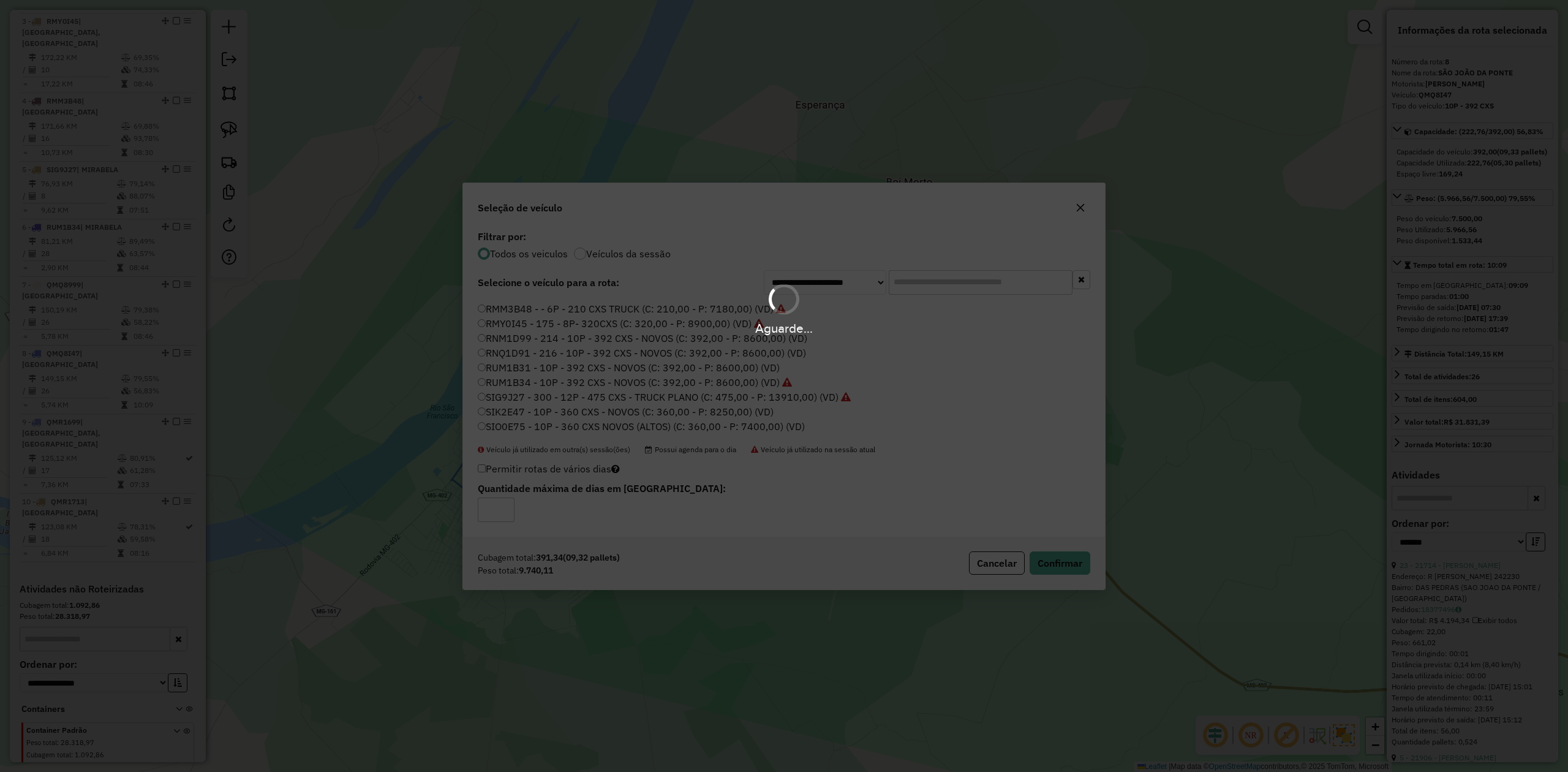
scroll to position [670, 0]
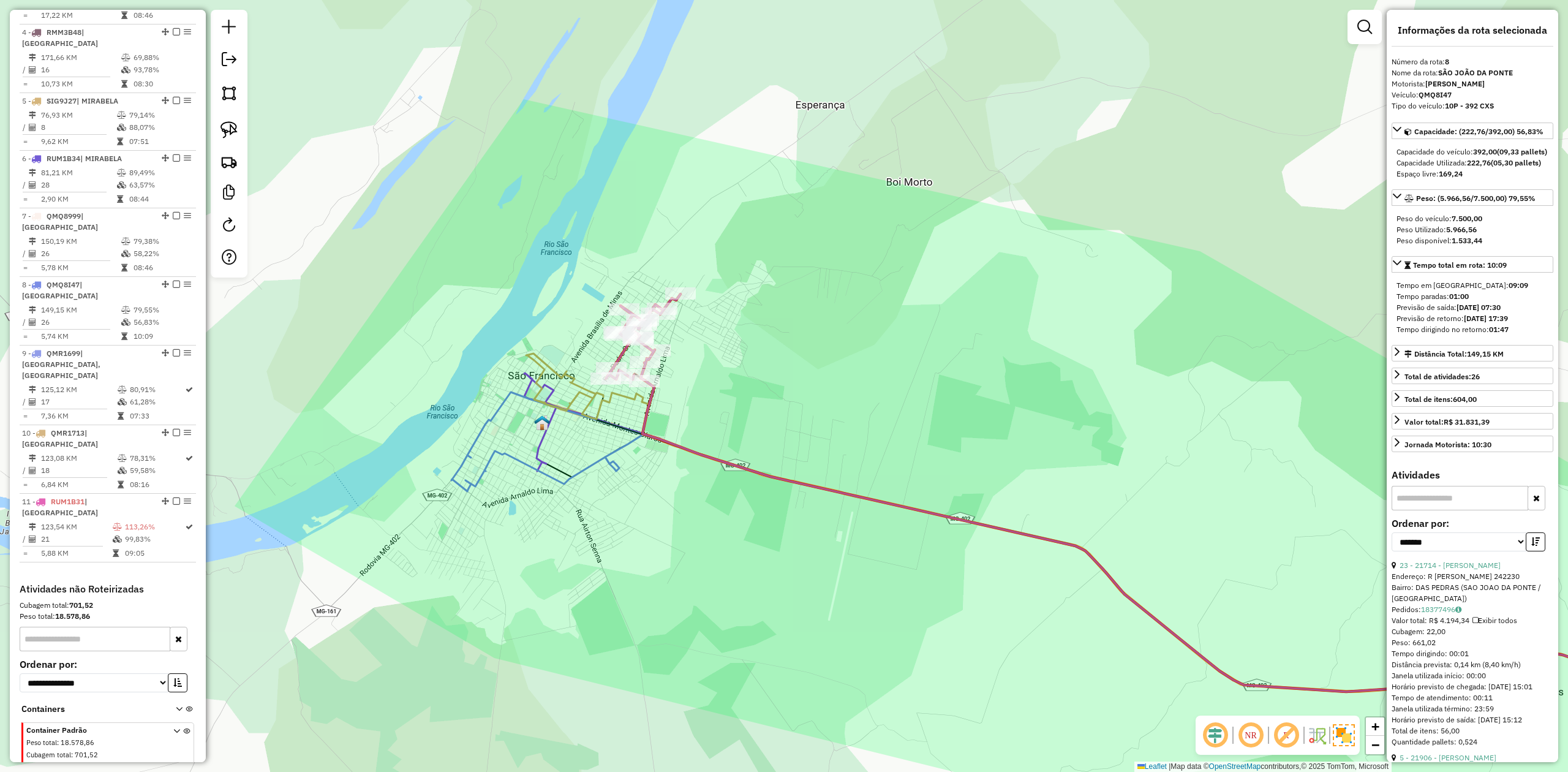
click at [503, 456] on icon at bounding box center [1078, 621] width 1253 height 457
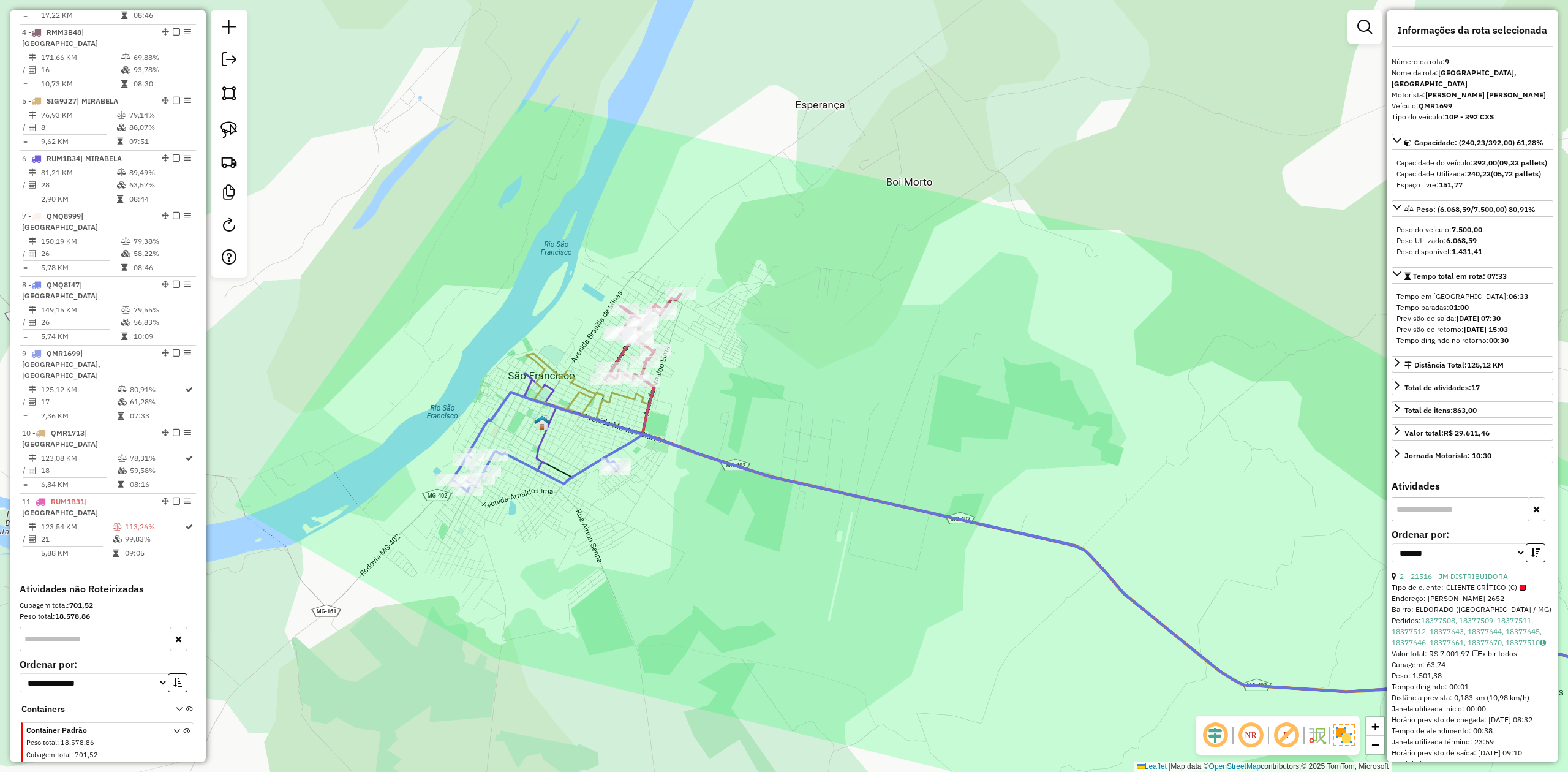
click at [616, 354] on icon at bounding box center [642, 337] width 74 height 87
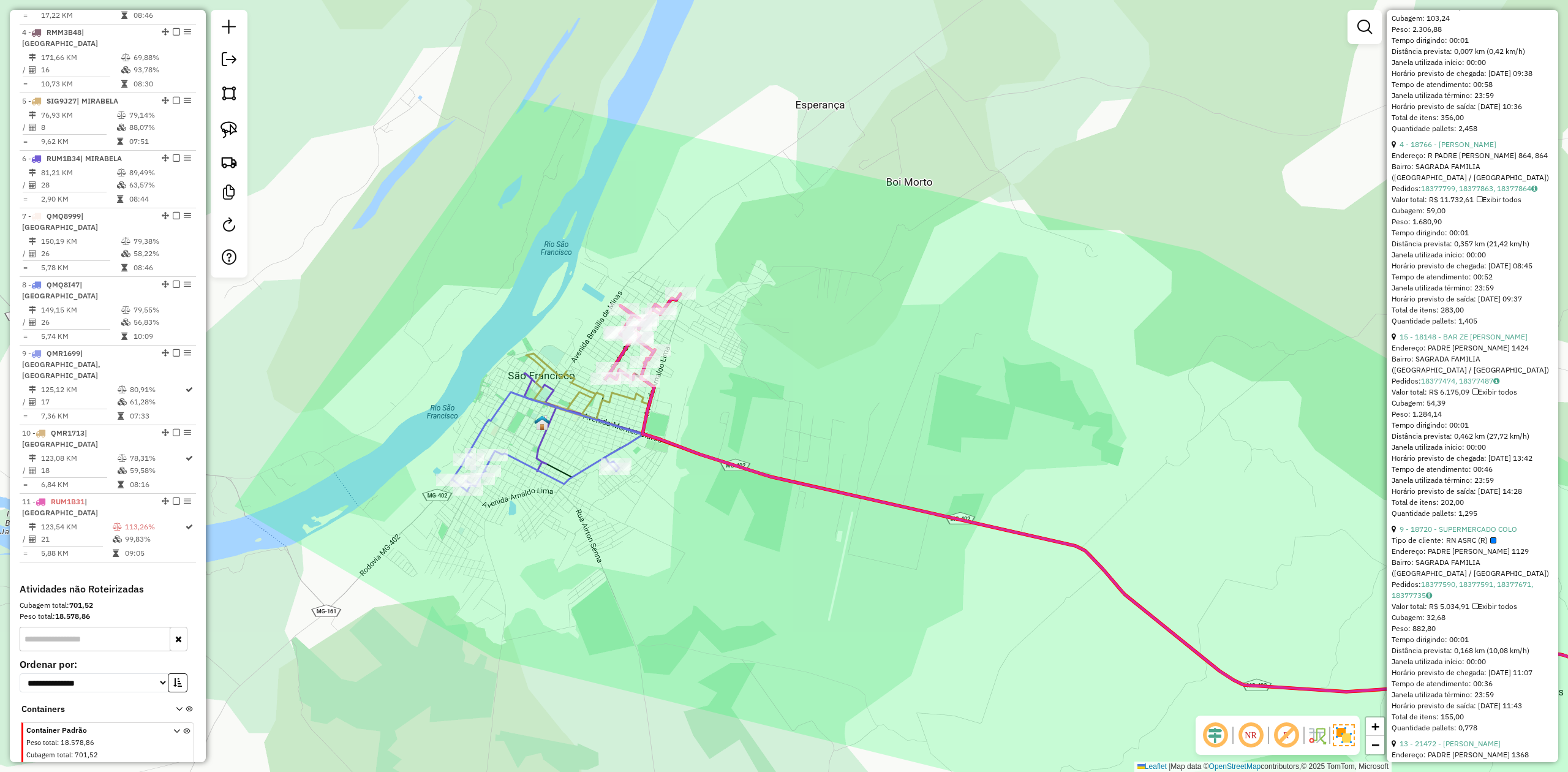
scroll to position [654, 0]
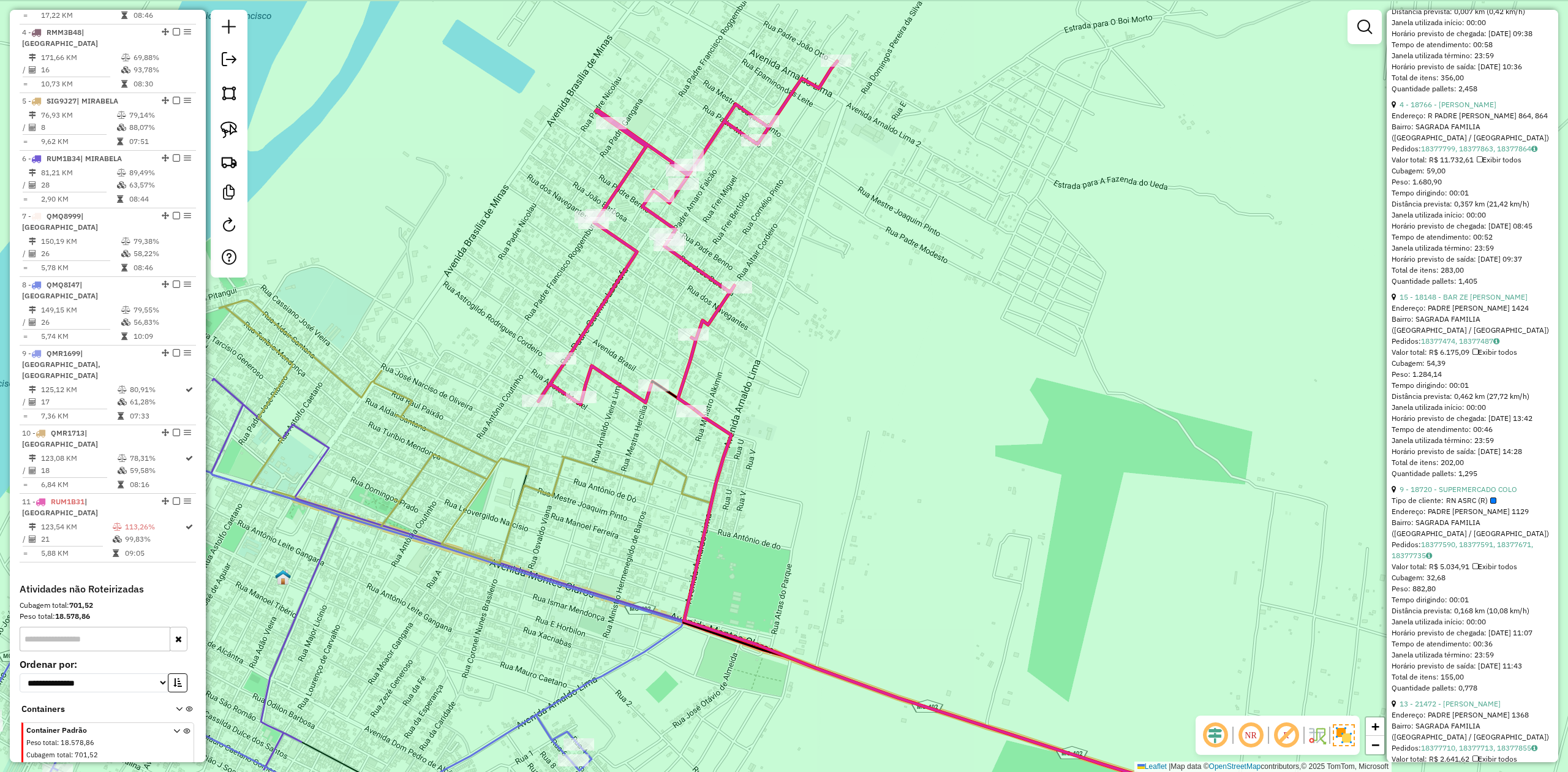
drag, startPoint x: 647, startPoint y: 286, endPoint x: 614, endPoint y: 361, distance: 81.9
click at [615, 360] on div "Janela de atendimento Grade de atendimento Capacidade Transportadoras Veículos …" at bounding box center [784, 386] width 1568 height 772
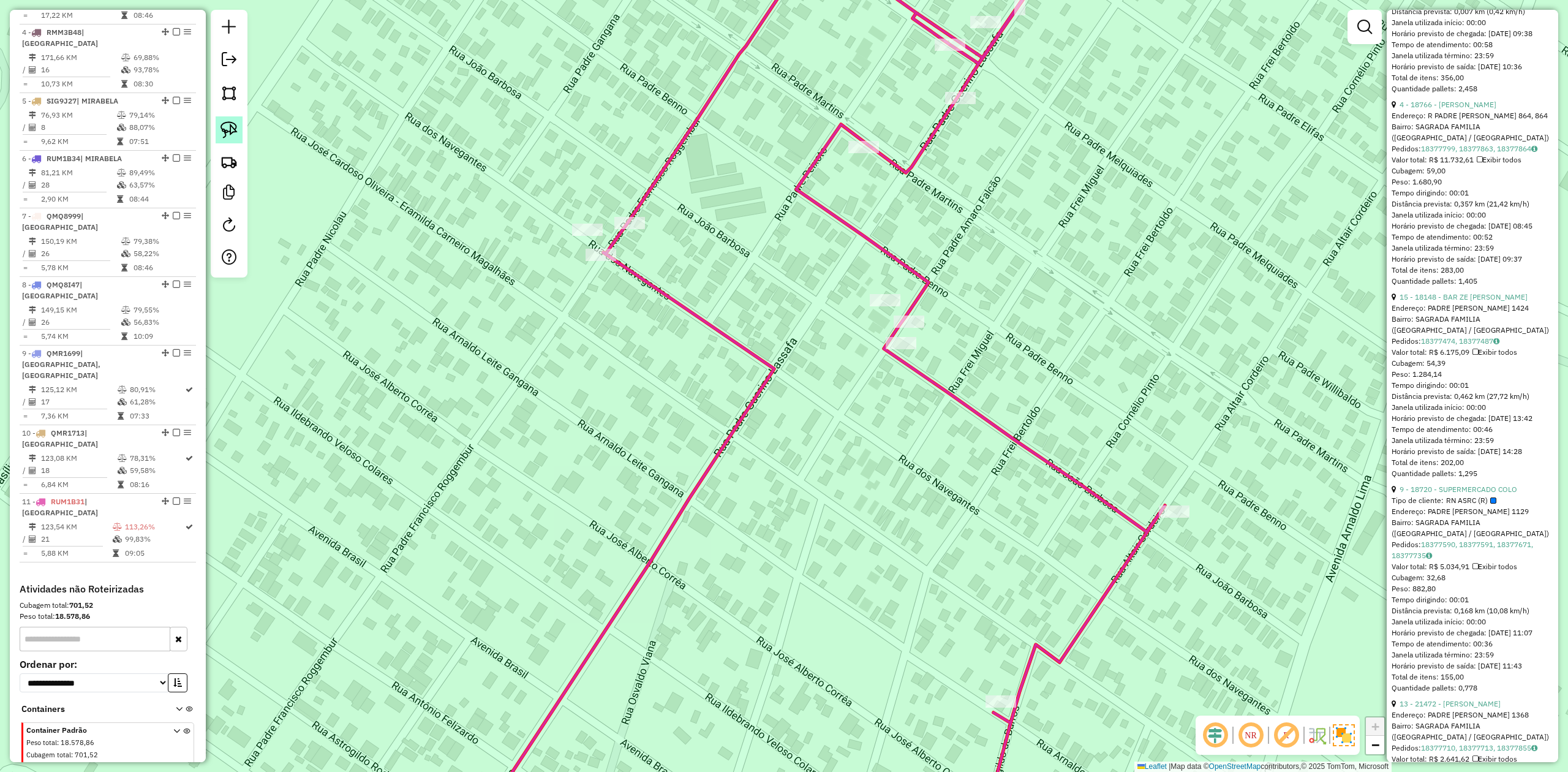
click at [224, 126] on img at bounding box center [229, 130] width 17 height 17
drag, startPoint x: 545, startPoint y: 220, endPoint x: 550, endPoint y: 250, distance: 30.4
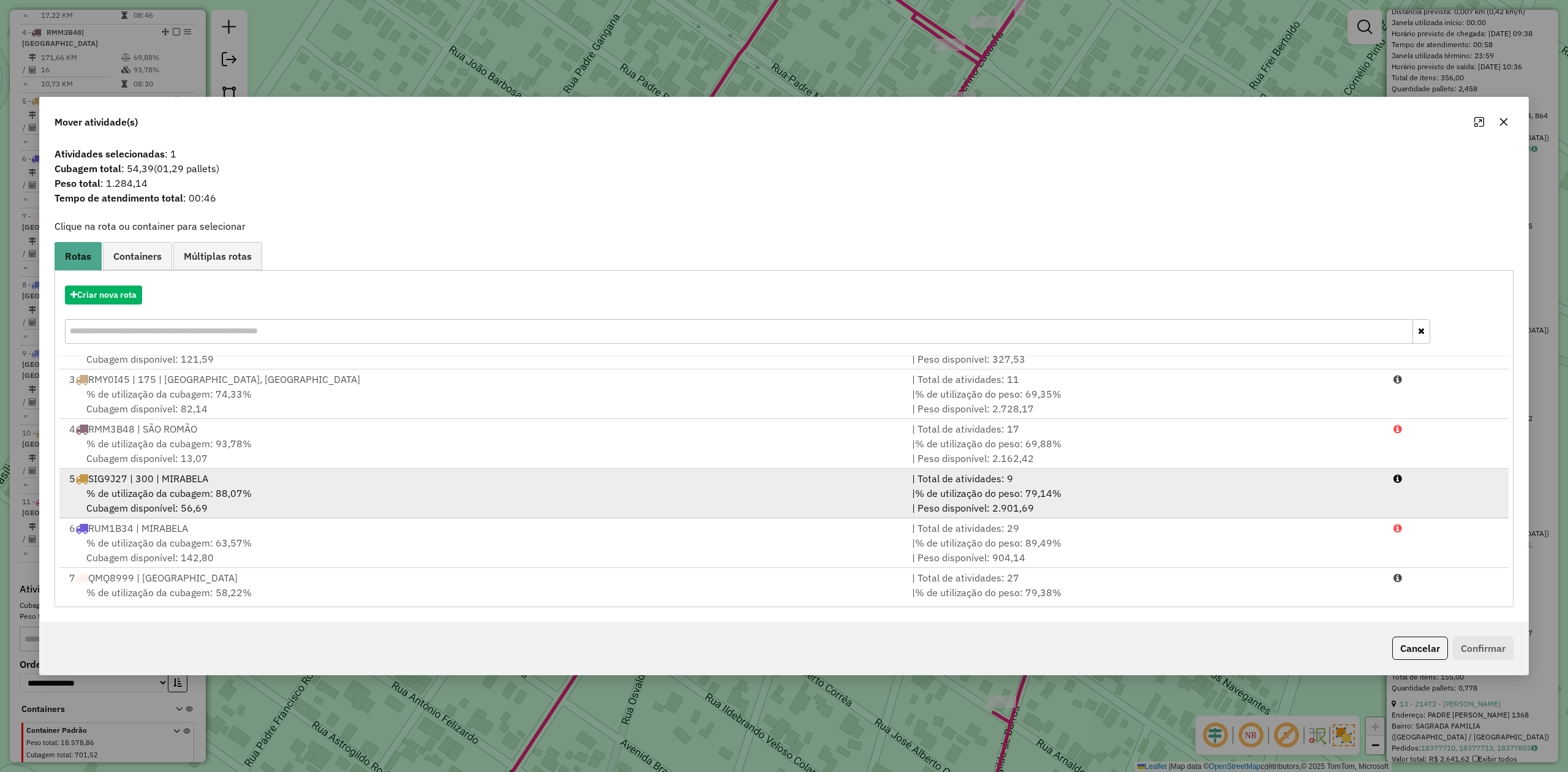
scroll to position [253, 0]
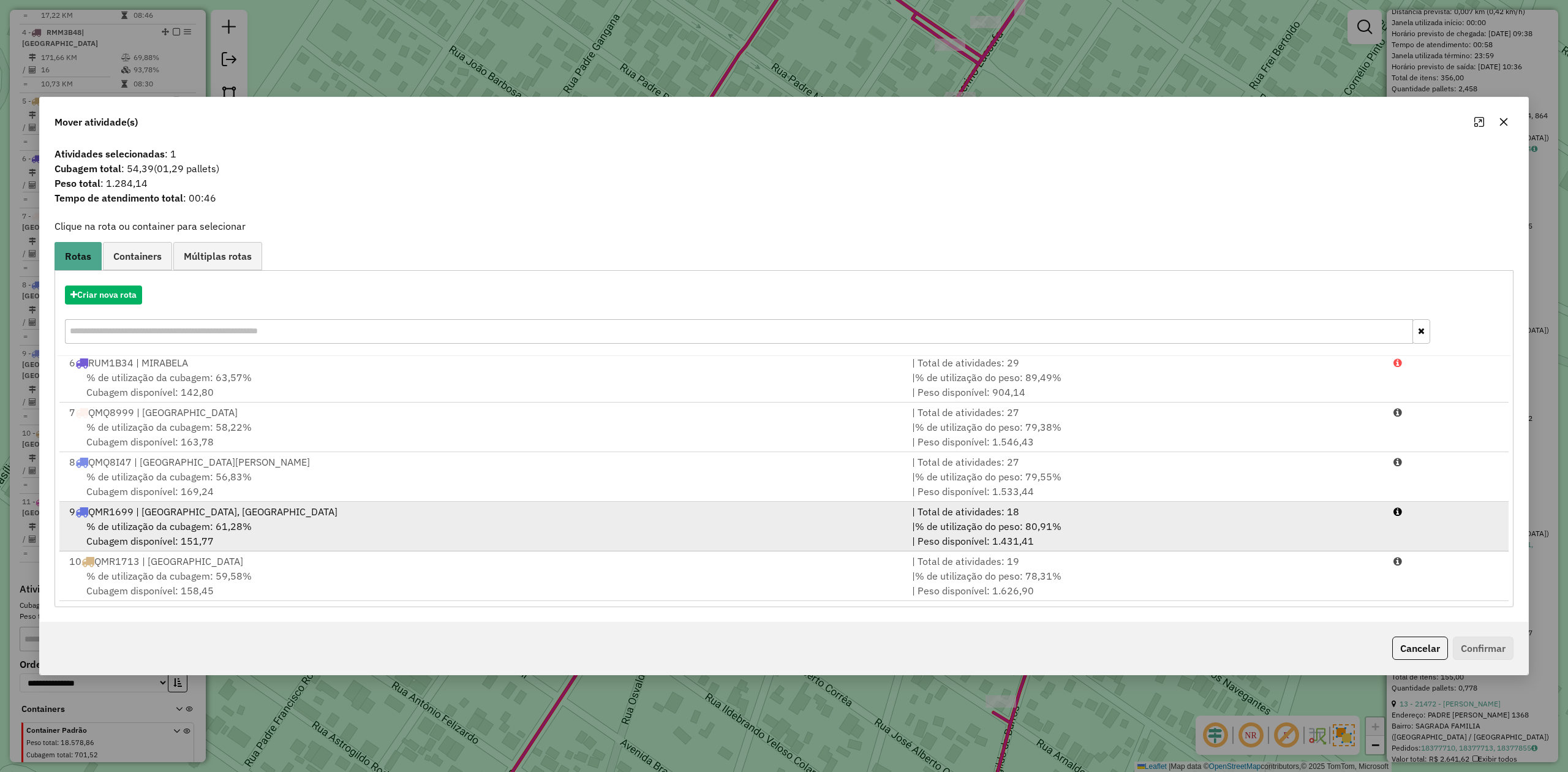
click at [184, 516] on div "9 QMR1699 | SÃO FRANCISCO, VILA DO MORRO" at bounding box center [483, 512] width 843 height 15
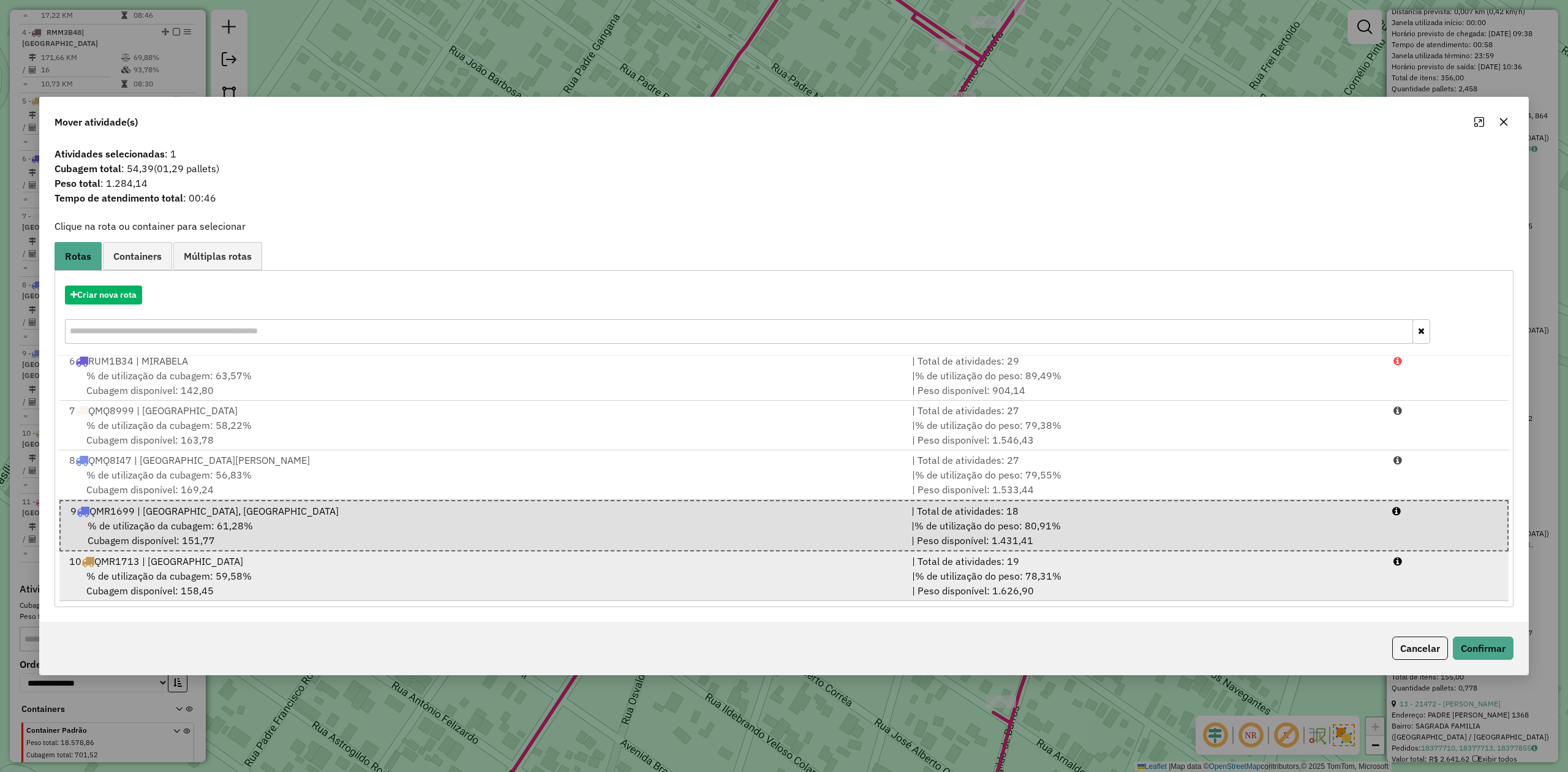
click at [180, 574] on span "% de utilização da cubagem: 59,58%" at bounding box center [169, 576] width 165 height 12
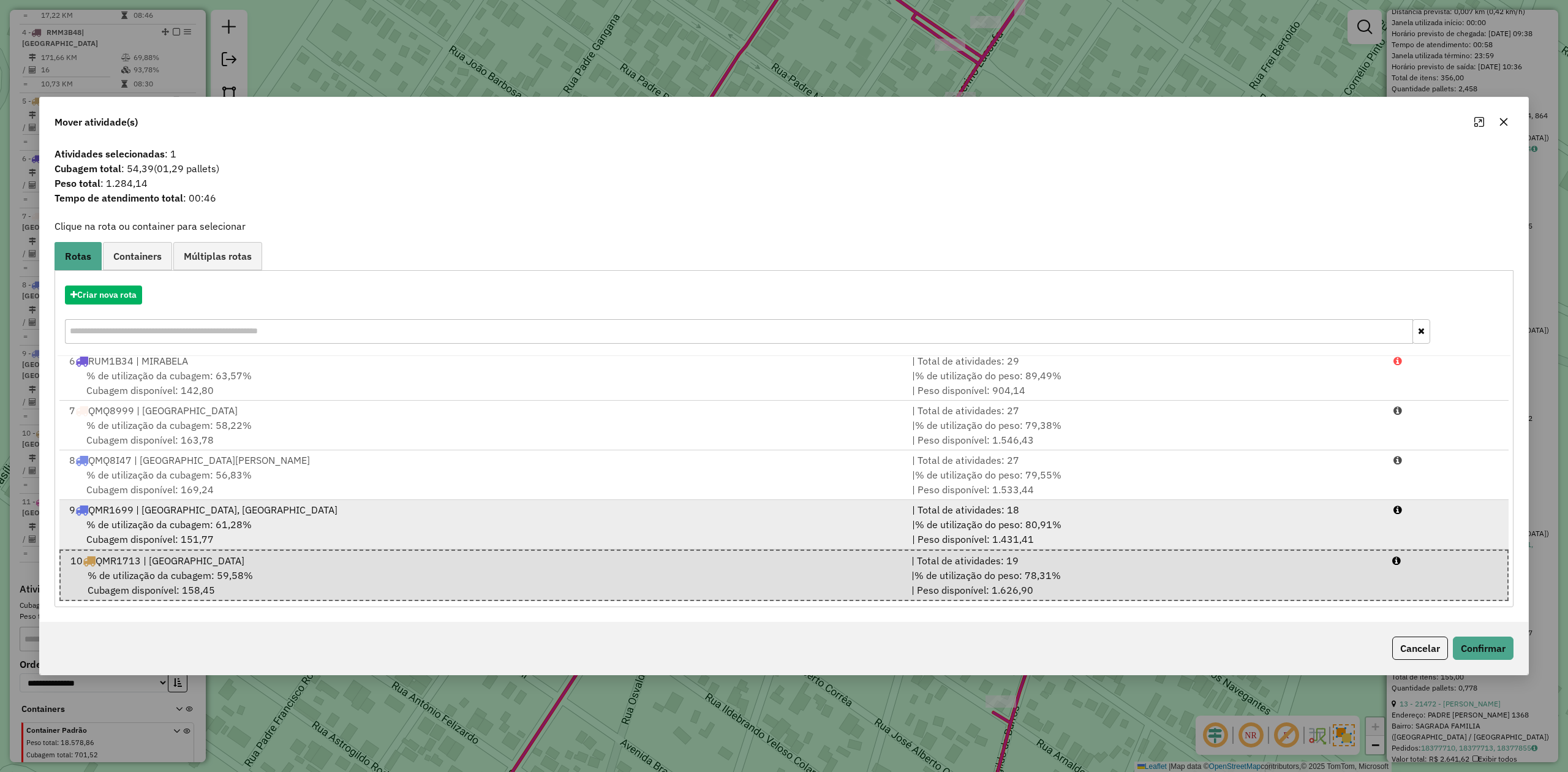
click at [142, 525] on span "% de utilização da cubagem: 61,28%" at bounding box center [169, 524] width 165 height 12
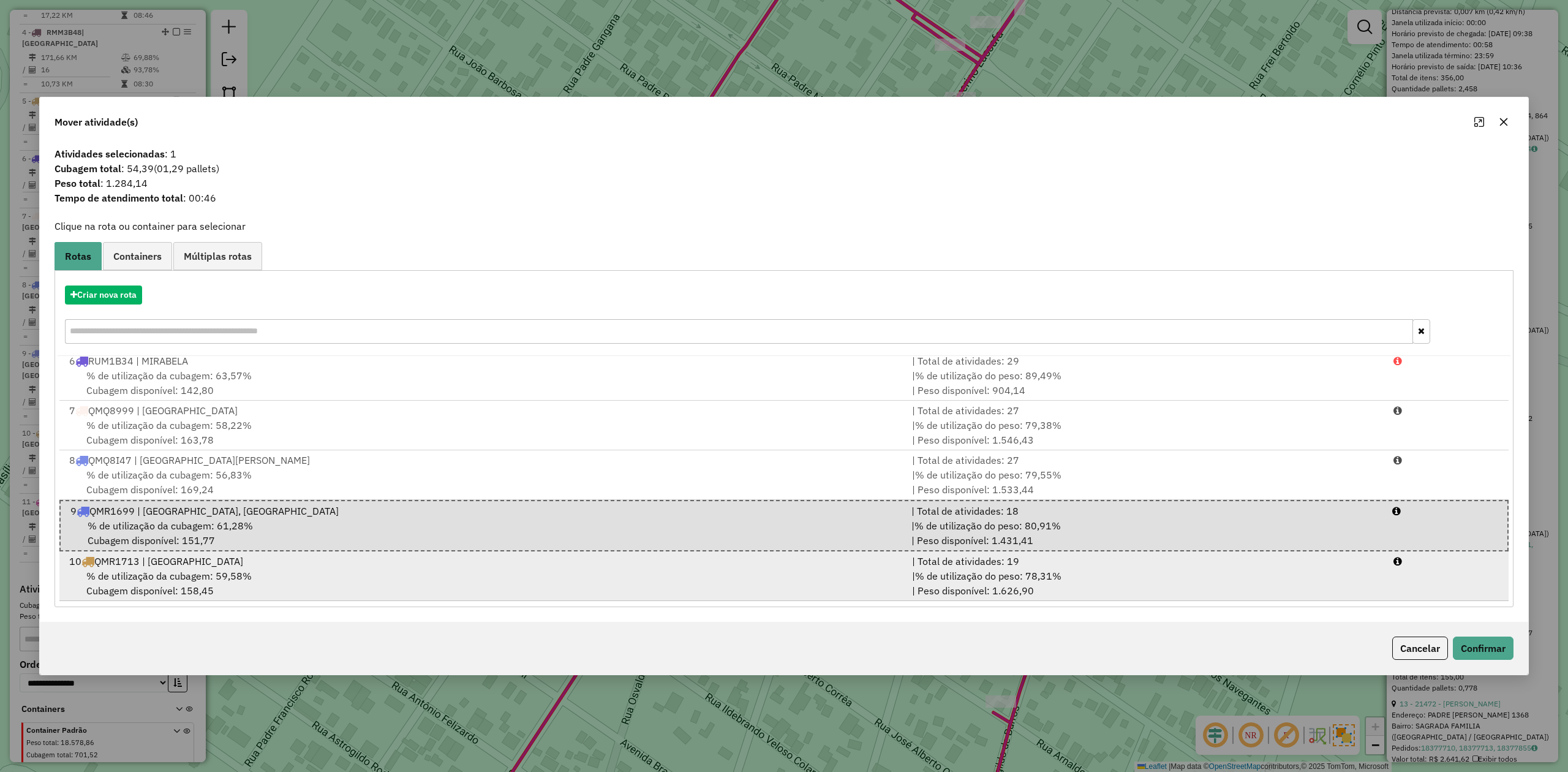
click at [135, 579] on span "% de utilização da cubagem: 59,58%" at bounding box center [169, 576] width 165 height 12
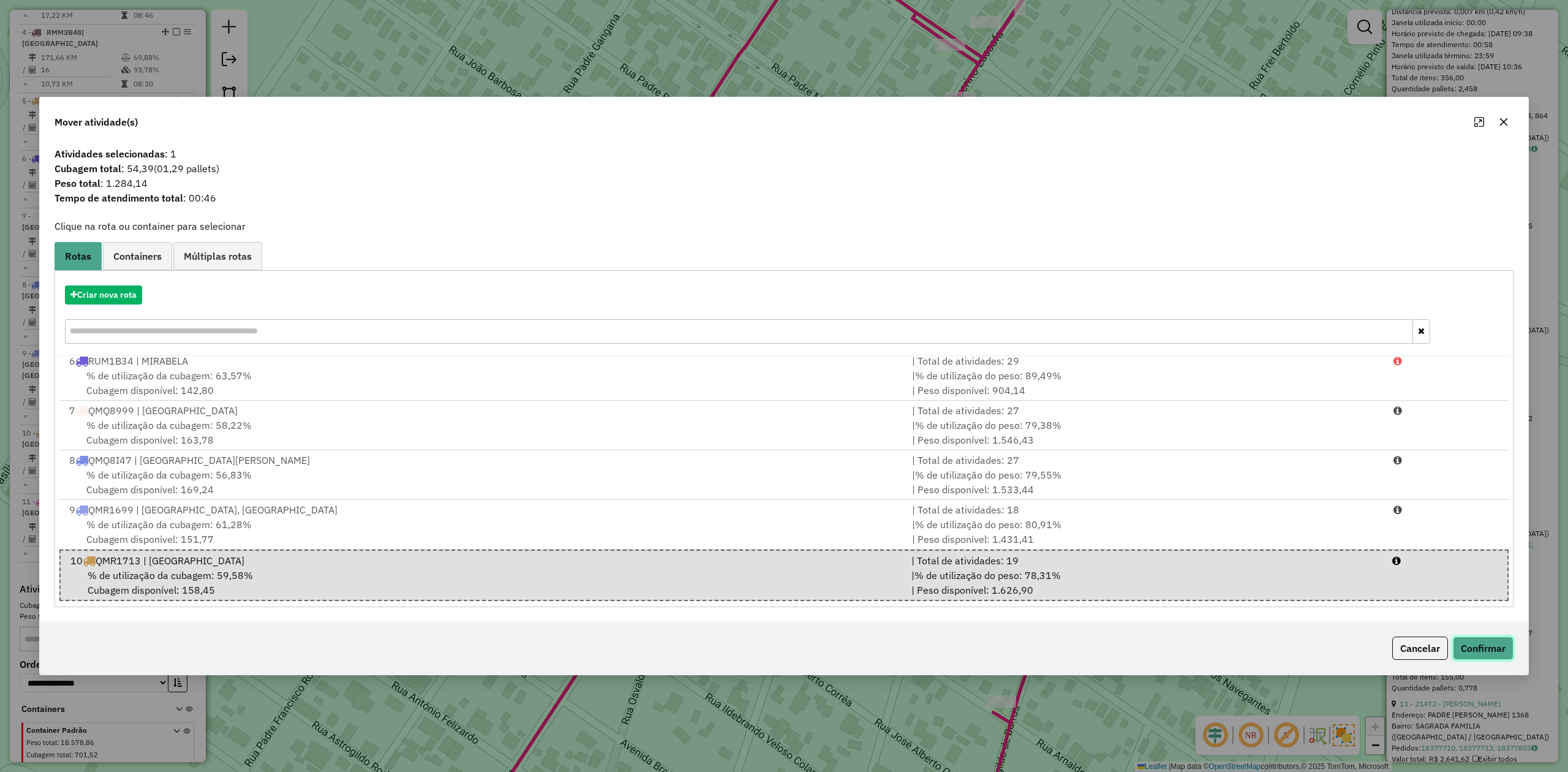
click at [1490, 651] on button "Confirmar" at bounding box center [1483, 649] width 60 height 24
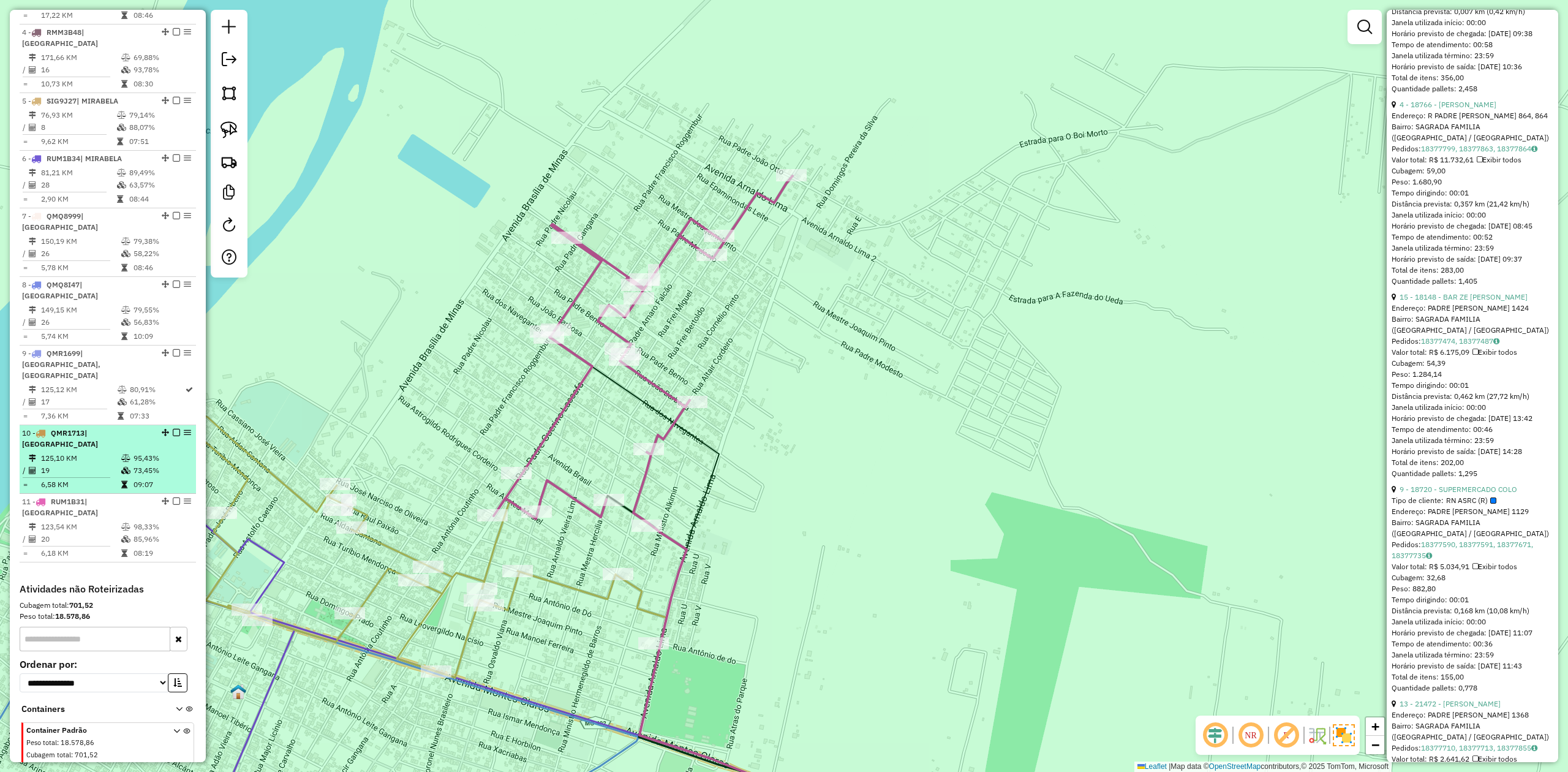
click at [59, 453] on td "125,10 KM" at bounding box center [81, 458] width 80 height 12
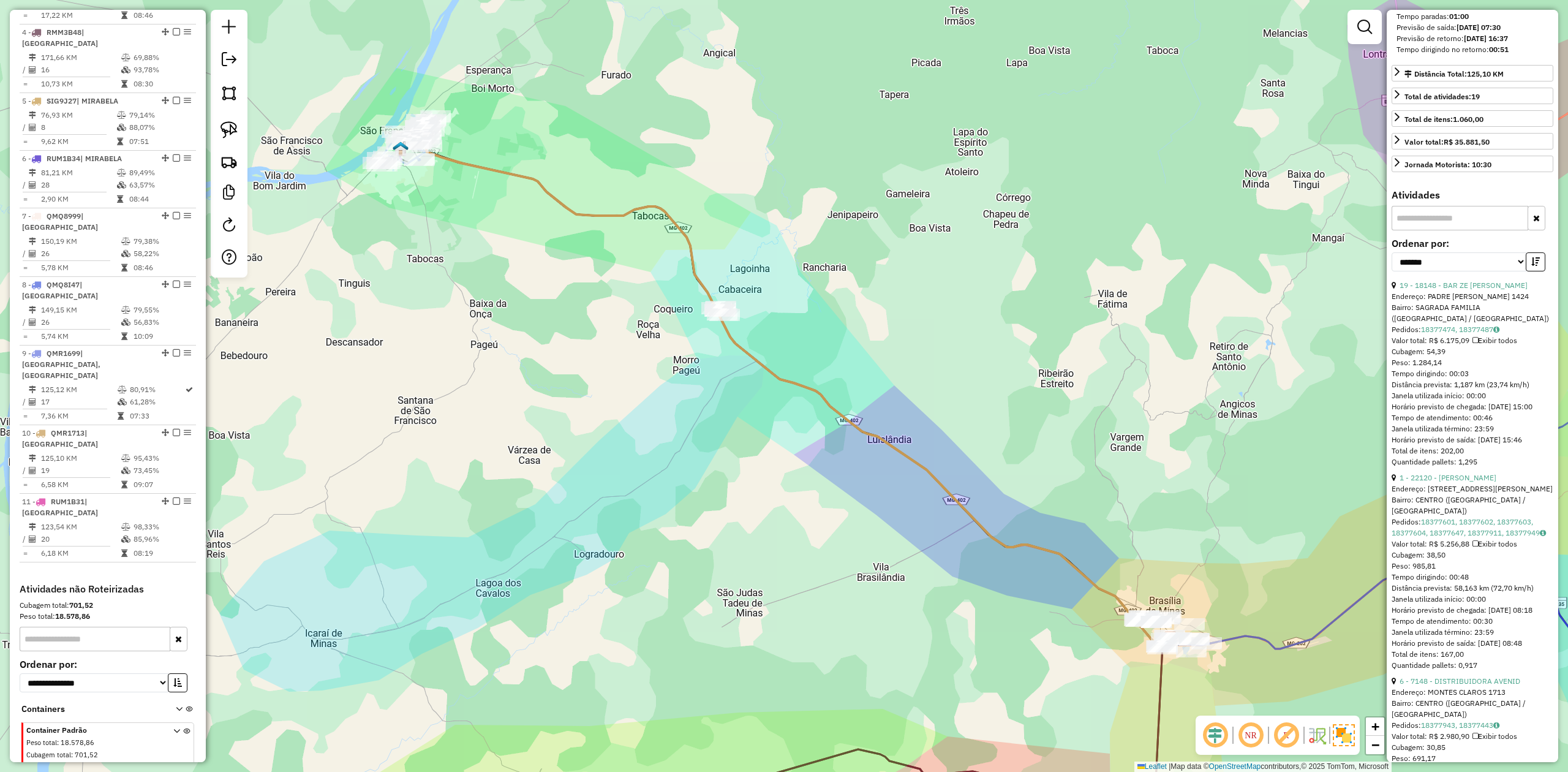
scroll to position [0, 0]
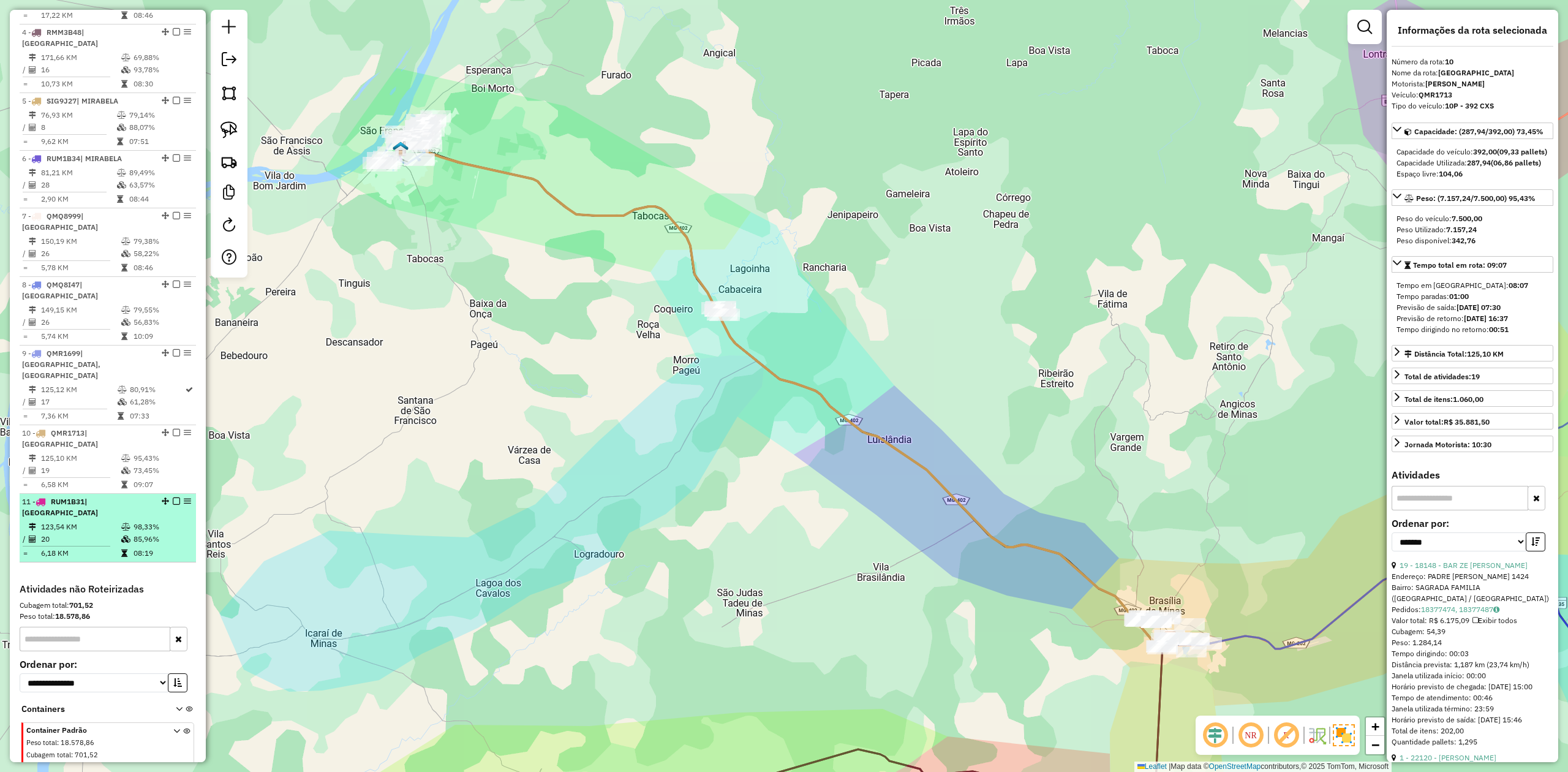
click at [76, 494] on li "11 - RUM1B31 | SÃO FRANCISCO 123,54 KM 98,33% / 20 85,96% = 6,18 KM 08:19" at bounding box center [108, 528] width 176 height 69
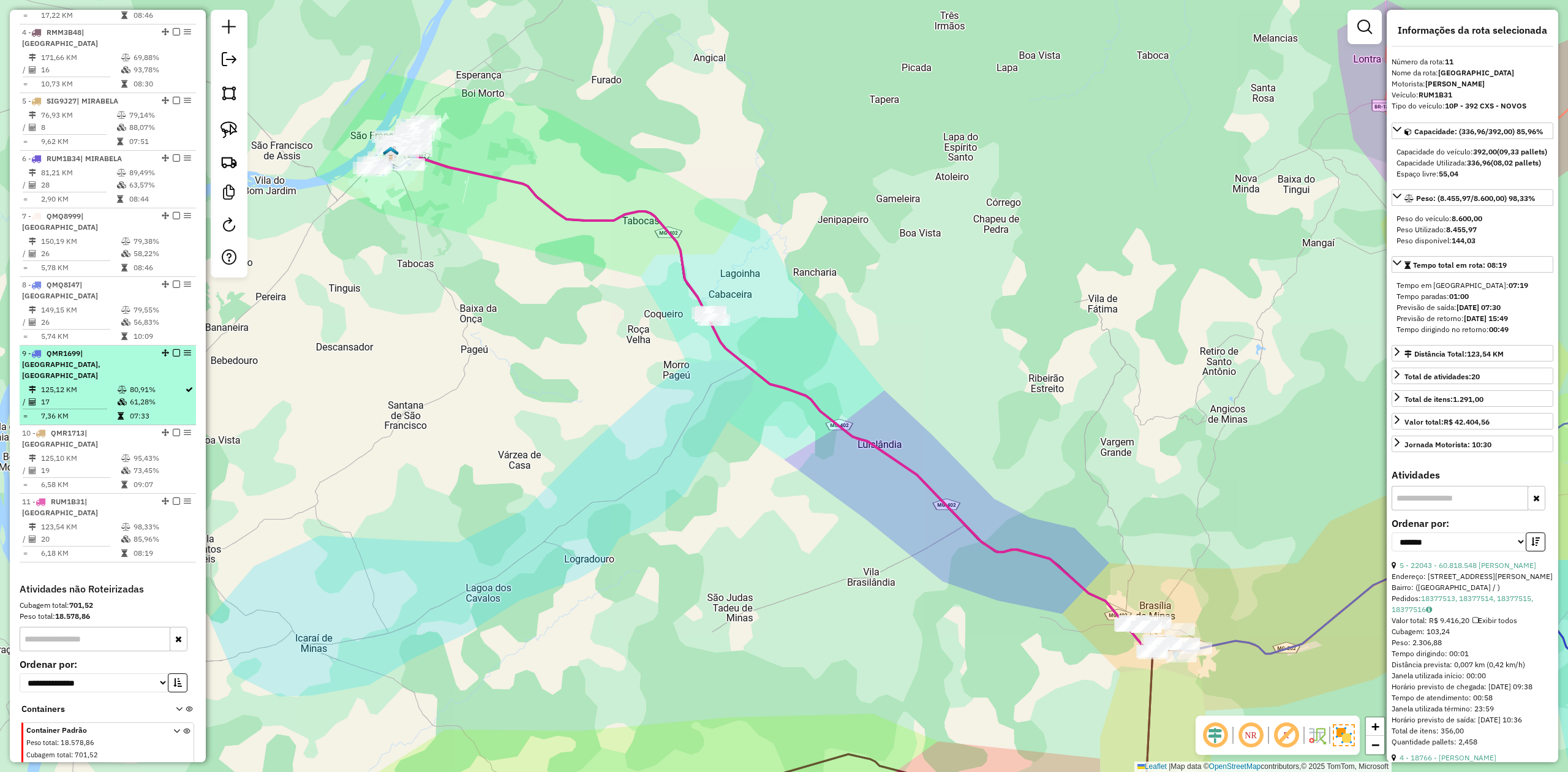
click at [77, 349] on span "| [GEOGRAPHIC_DATA], [GEOGRAPHIC_DATA]" at bounding box center [61, 364] width 78 height 31
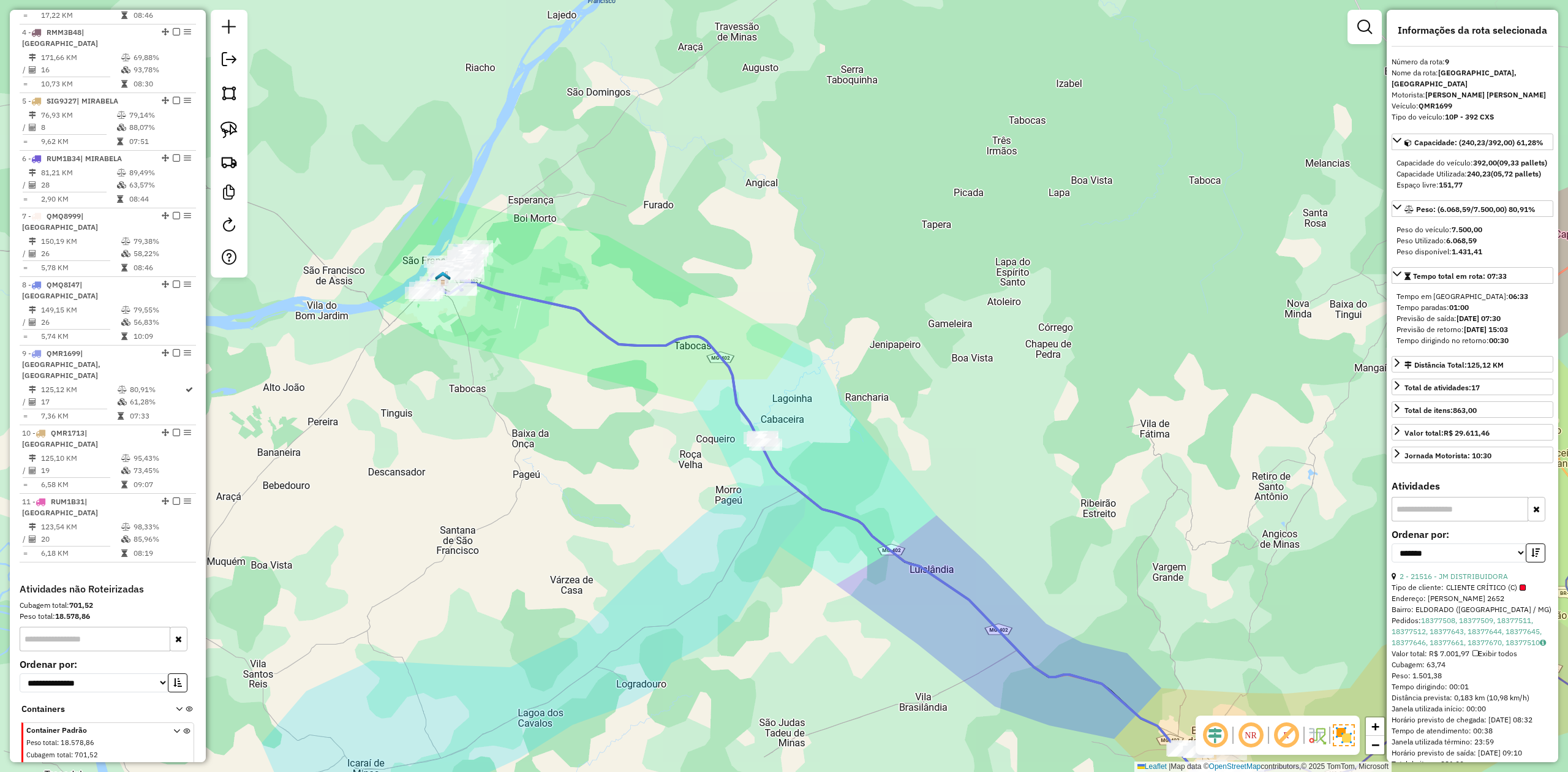
drag, startPoint x: 495, startPoint y: 305, endPoint x: 527, endPoint y: 442, distance: 140.7
click at [527, 442] on div "Janela de atendimento Grade de atendimento Capacidade Transportadoras Veículos …" at bounding box center [784, 386] width 1568 height 772
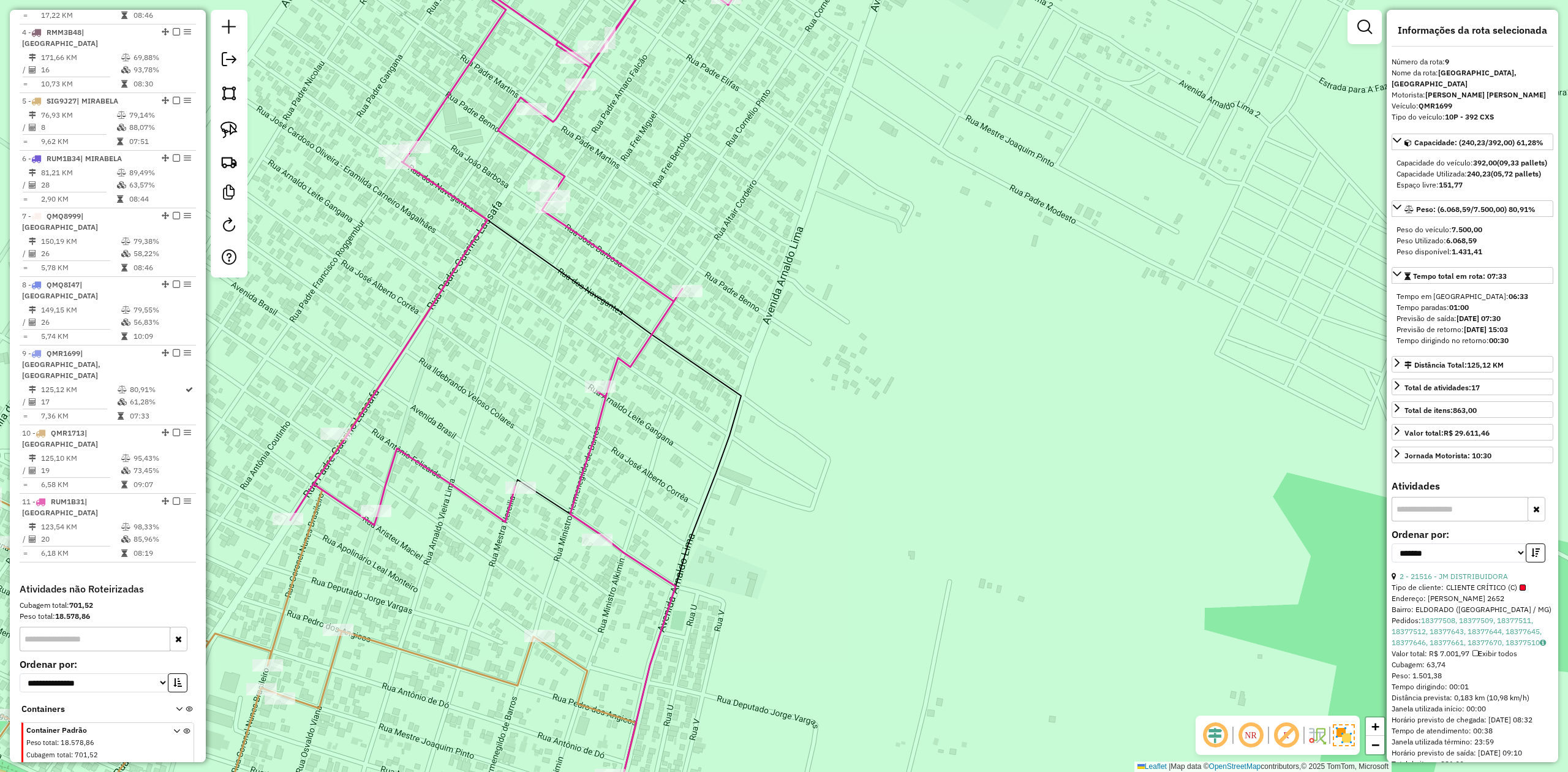
click at [631, 270] on icon at bounding box center [536, 228] width 493 height 612
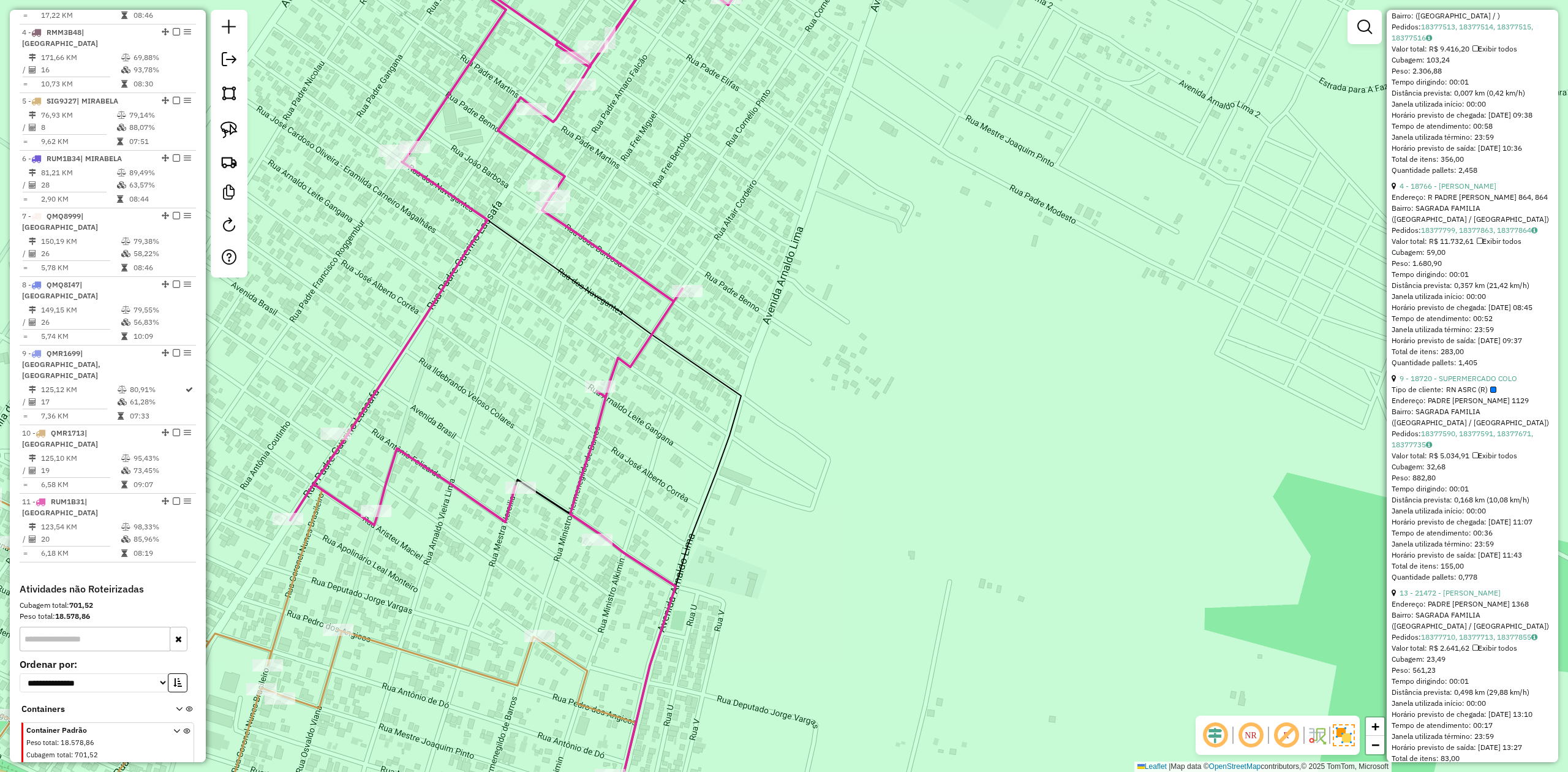
scroll to position [654, 0]
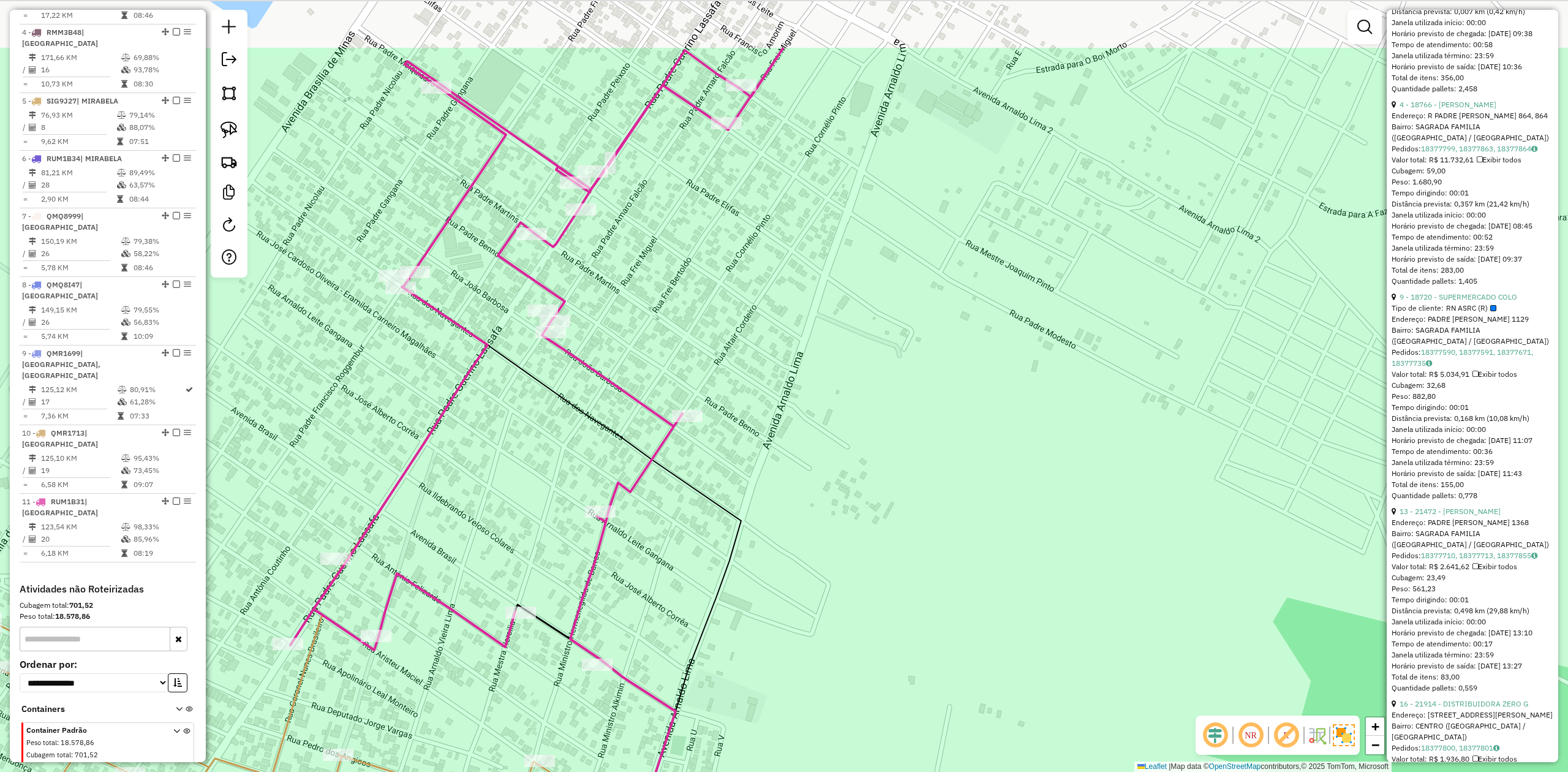
drag, startPoint x: 618, startPoint y: 122, endPoint x: 589, endPoint y: 300, distance: 180.3
click at [600, 300] on div "Janela de atendimento Grade de atendimento Capacidade Transportadoras Veículos …" at bounding box center [784, 386] width 1568 height 772
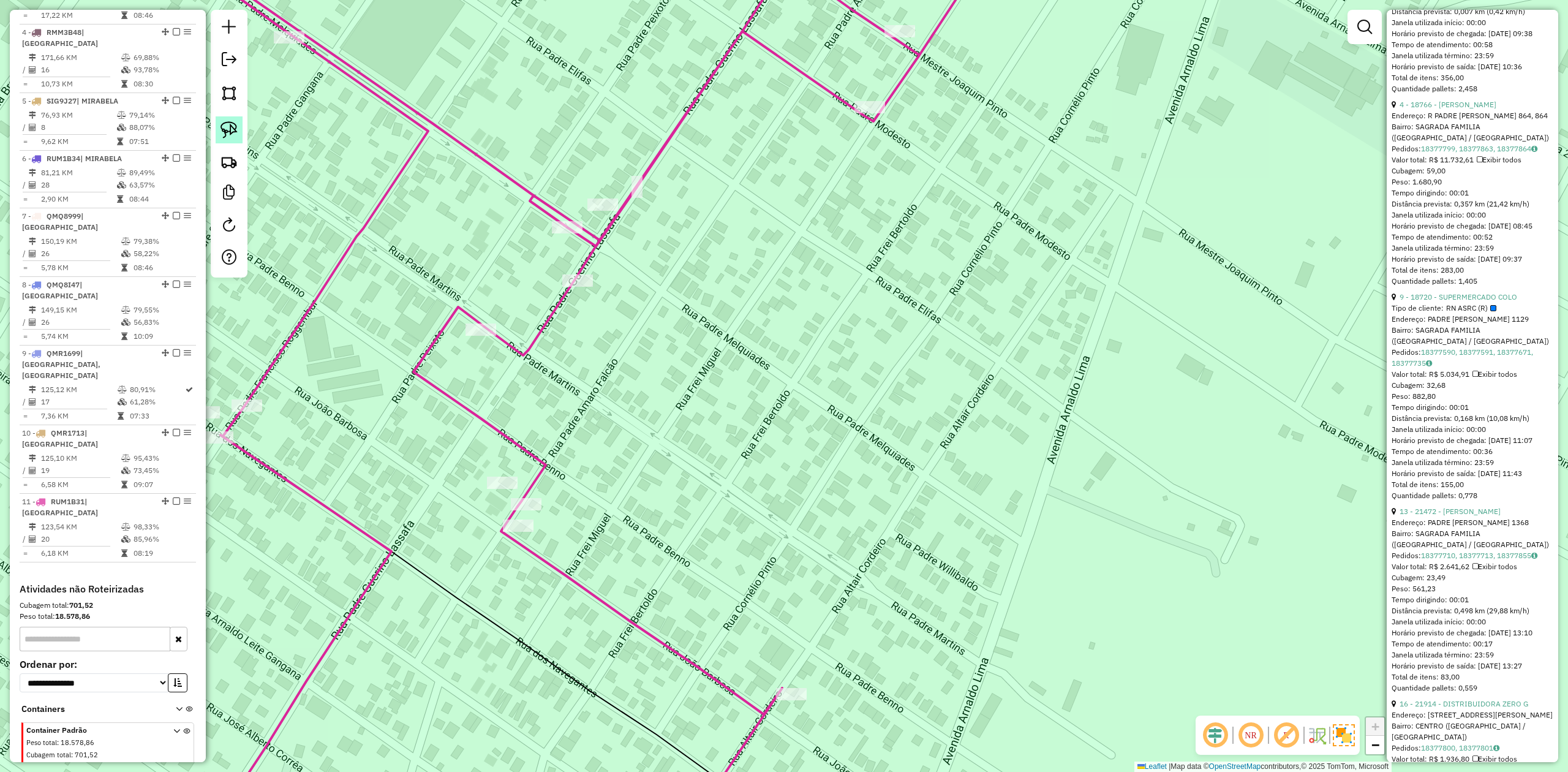
click at [225, 136] on img at bounding box center [229, 130] width 17 height 17
drag, startPoint x: 541, startPoint y: 248, endPoint x: 550, endPoint y: 241, distance: 11.4
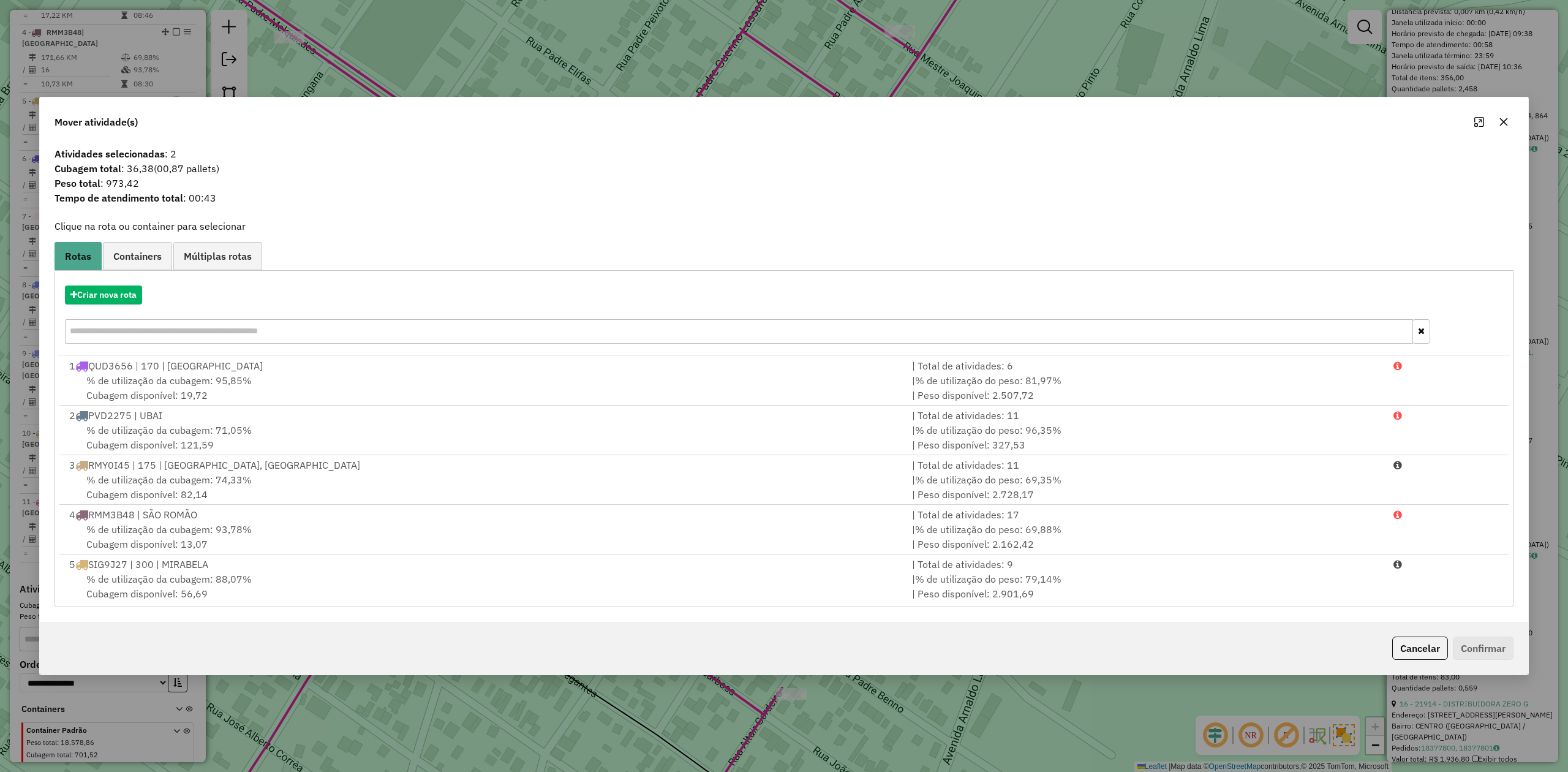
drag, startPoint x: 1504, startPoint y: 116, endPoint x: 777, endPoint y: 120, distance: 727.0
click at [1502, 117] on icon "button" at bounding box center [1504, 122] width 10 height 10
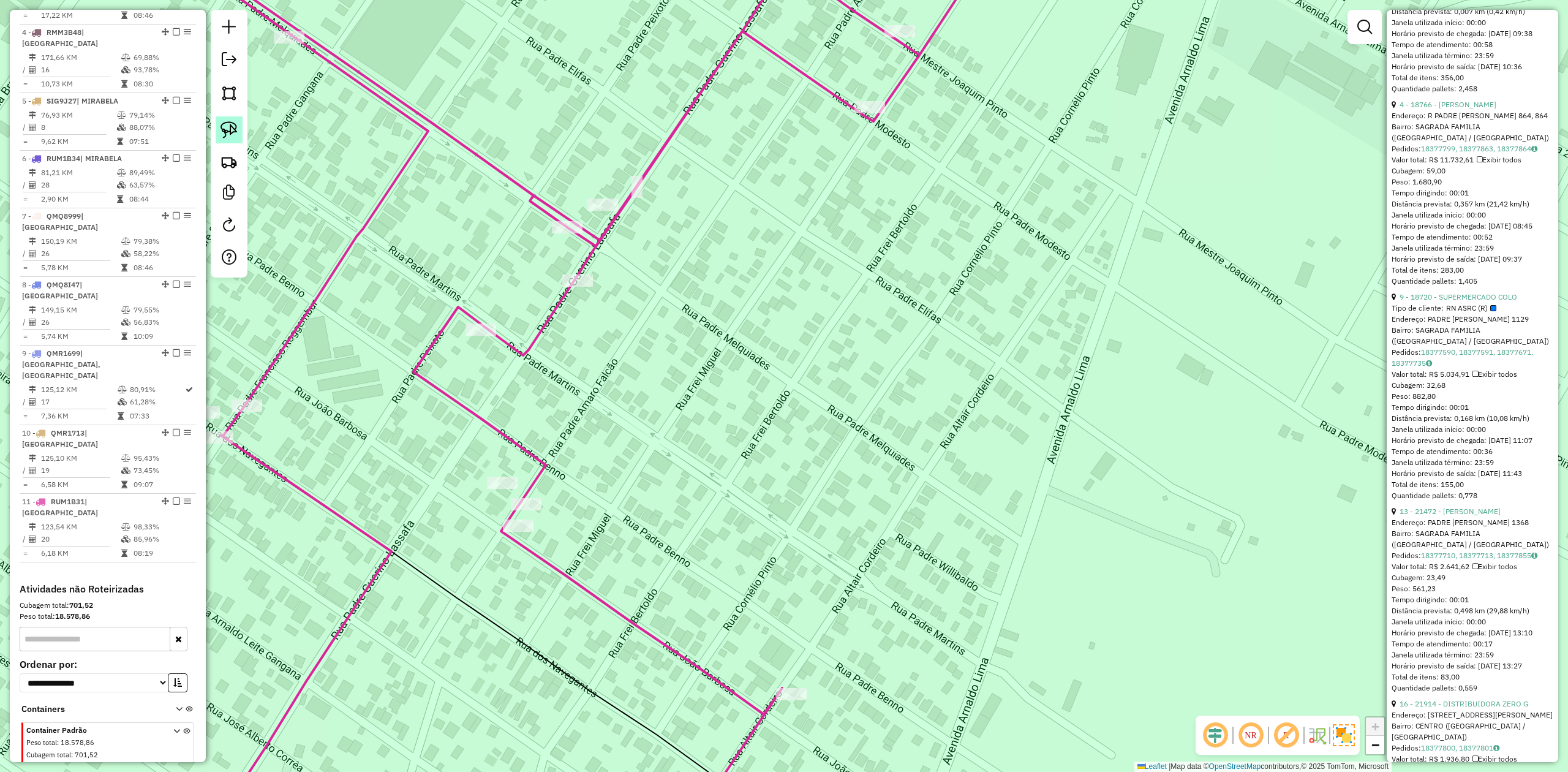
click at [224, 129] on img at bounding box center [229, 130] width 17 height 17
drag, startPoint x: 538, startPoint y: 273, endPoint x: 499, endPoint y: 206, distance: 77.5
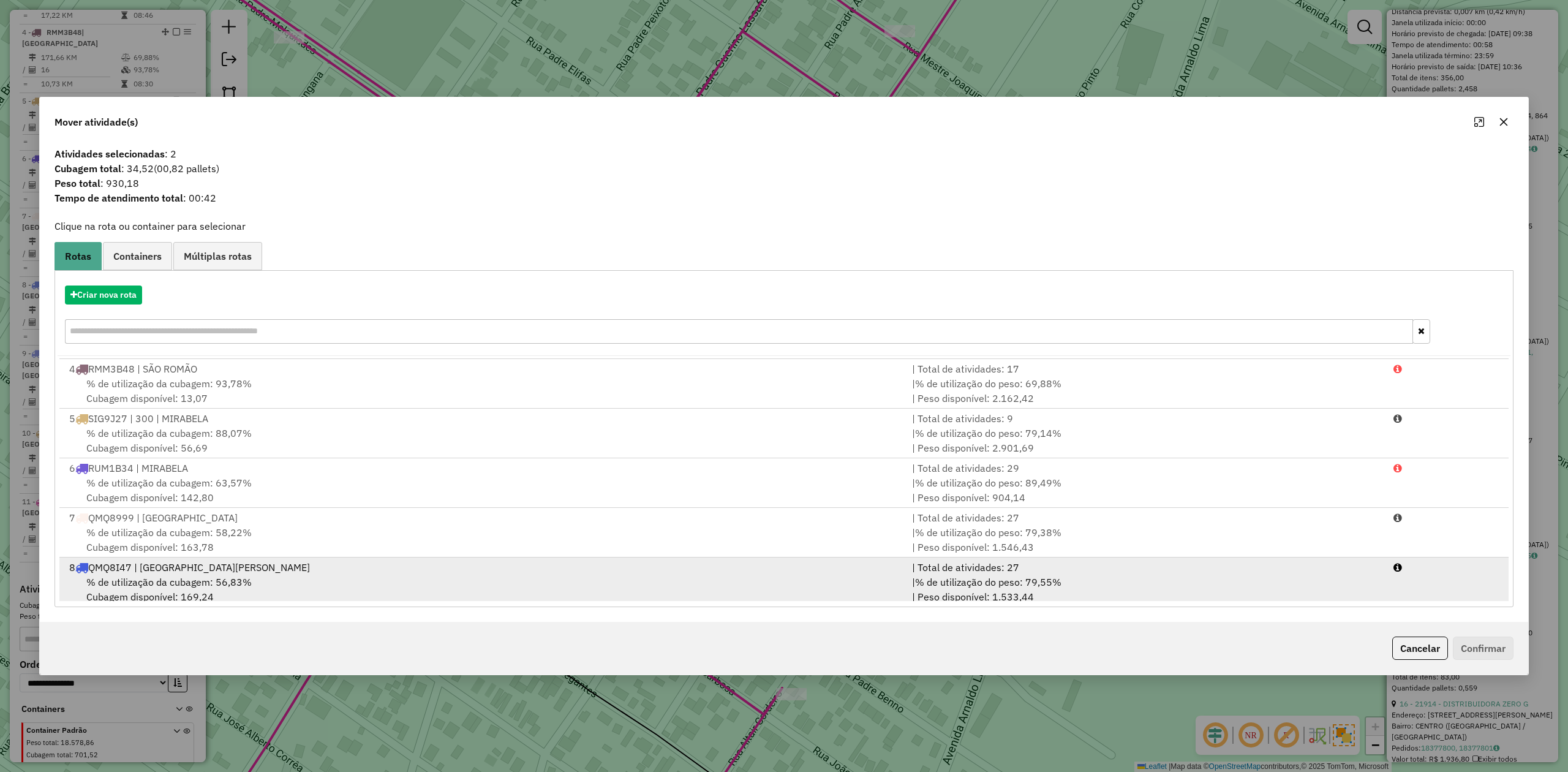
scroll to position [253, 0]
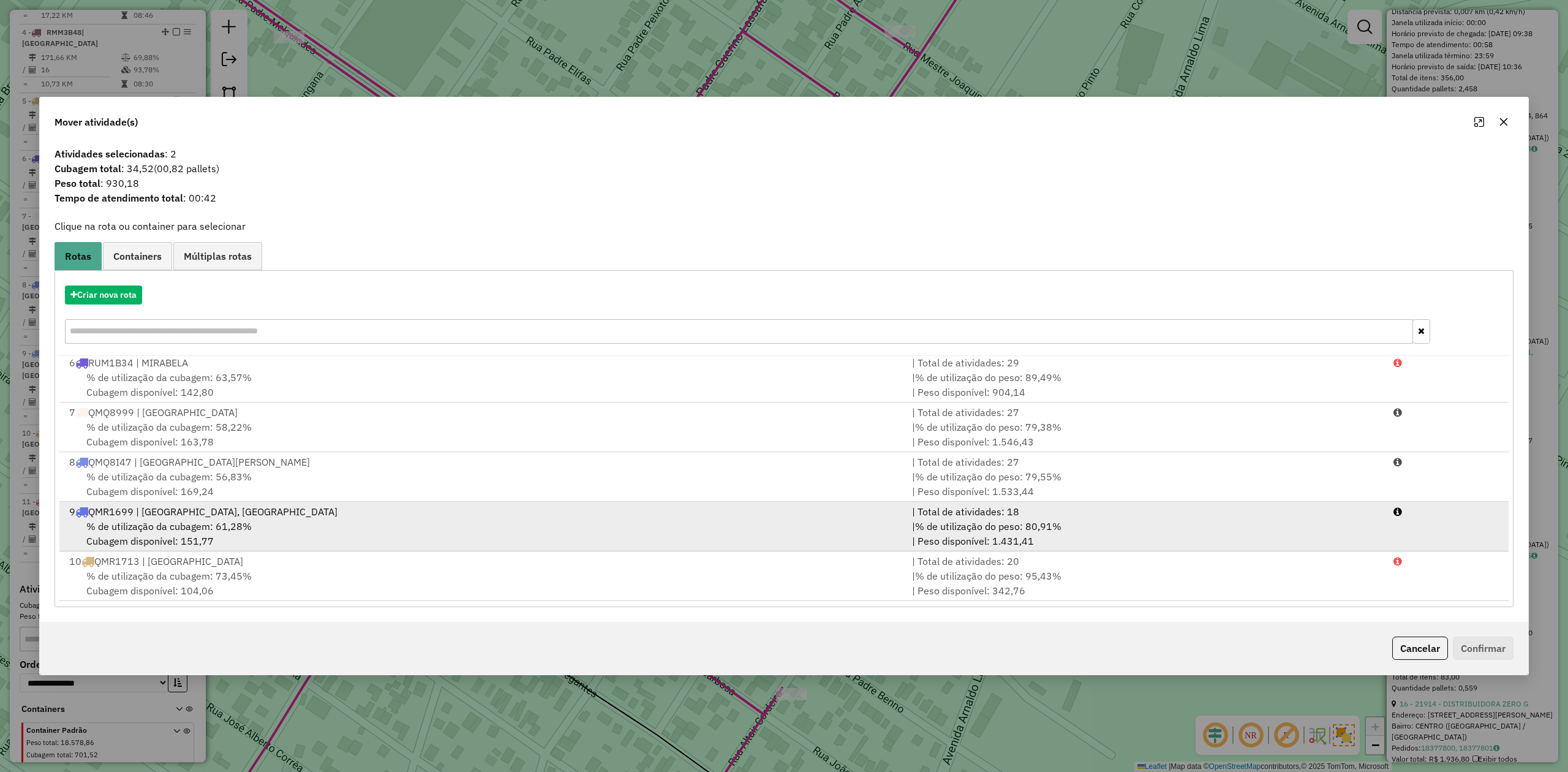
click at [170, 533] on div "% de utilização da cubagem: 61,28% Cubagem disponível: 151,77" at bounding box center [483, 534] width 843 height 29
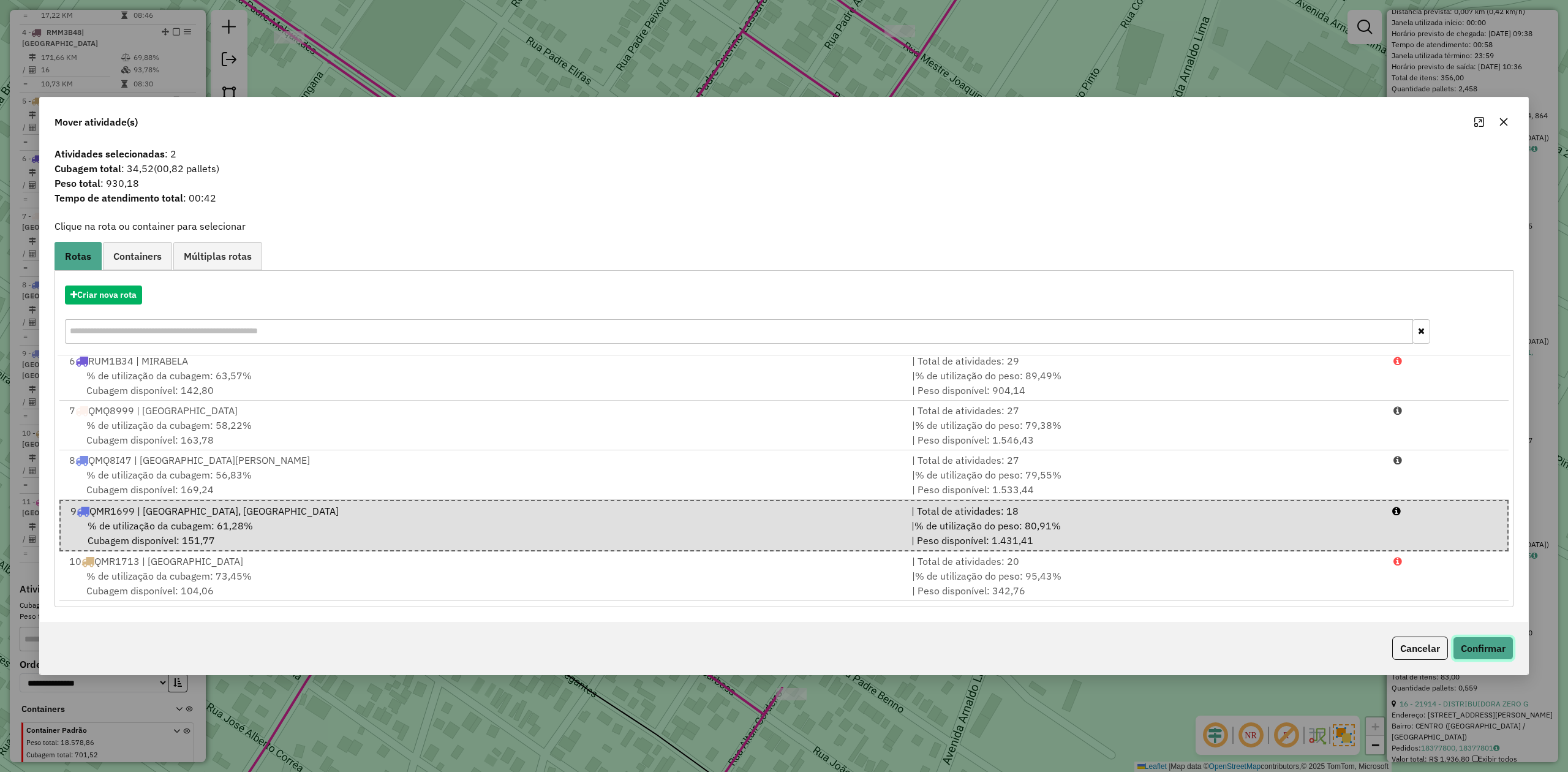
click at [1481, 646] on button "Confirmar" at bounding box center [1483, 649] width 60 height 24
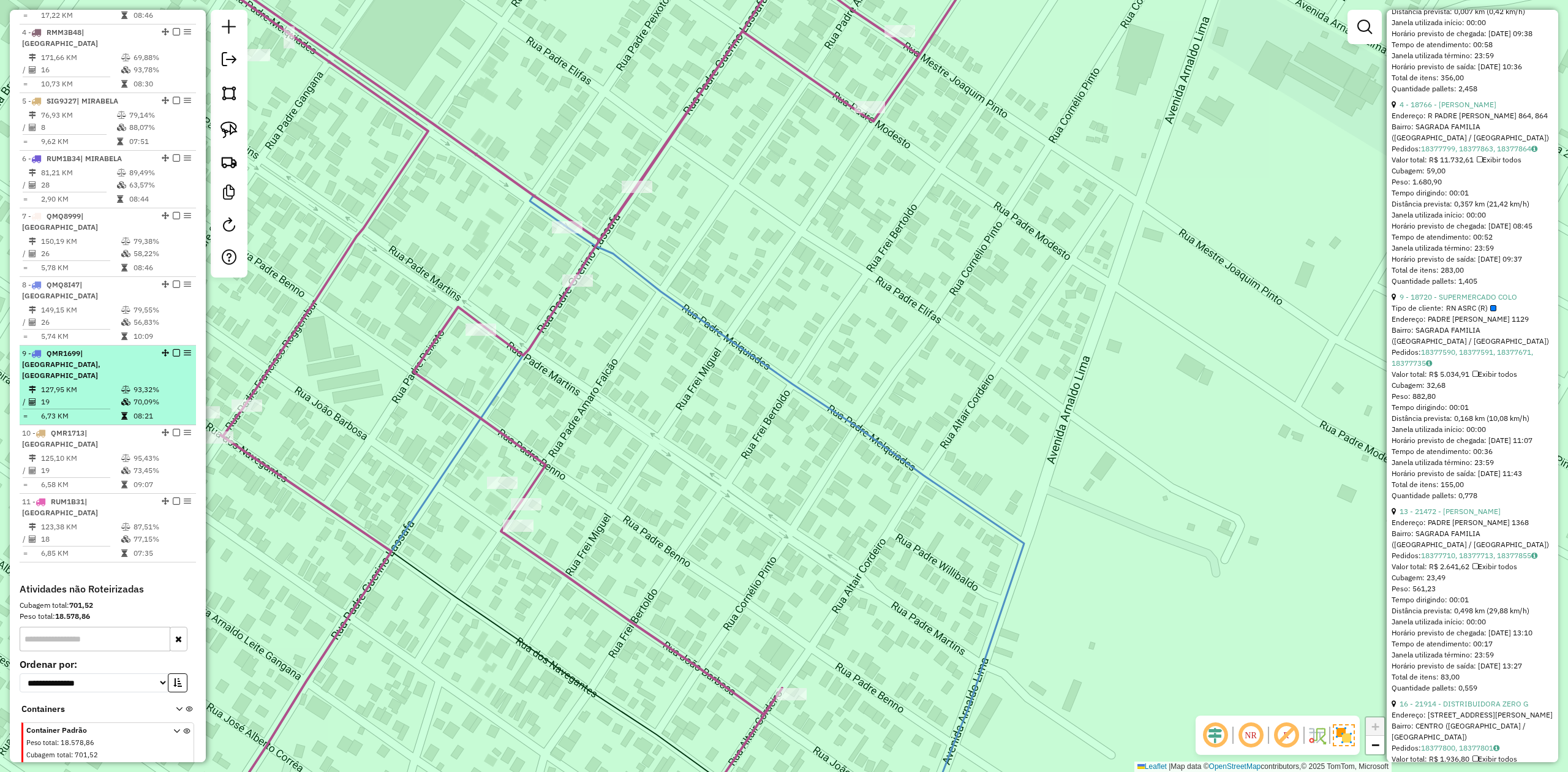
click at [85, 384] on td "127,95 KM" at bounding box center [81, 390] width 80 height 12
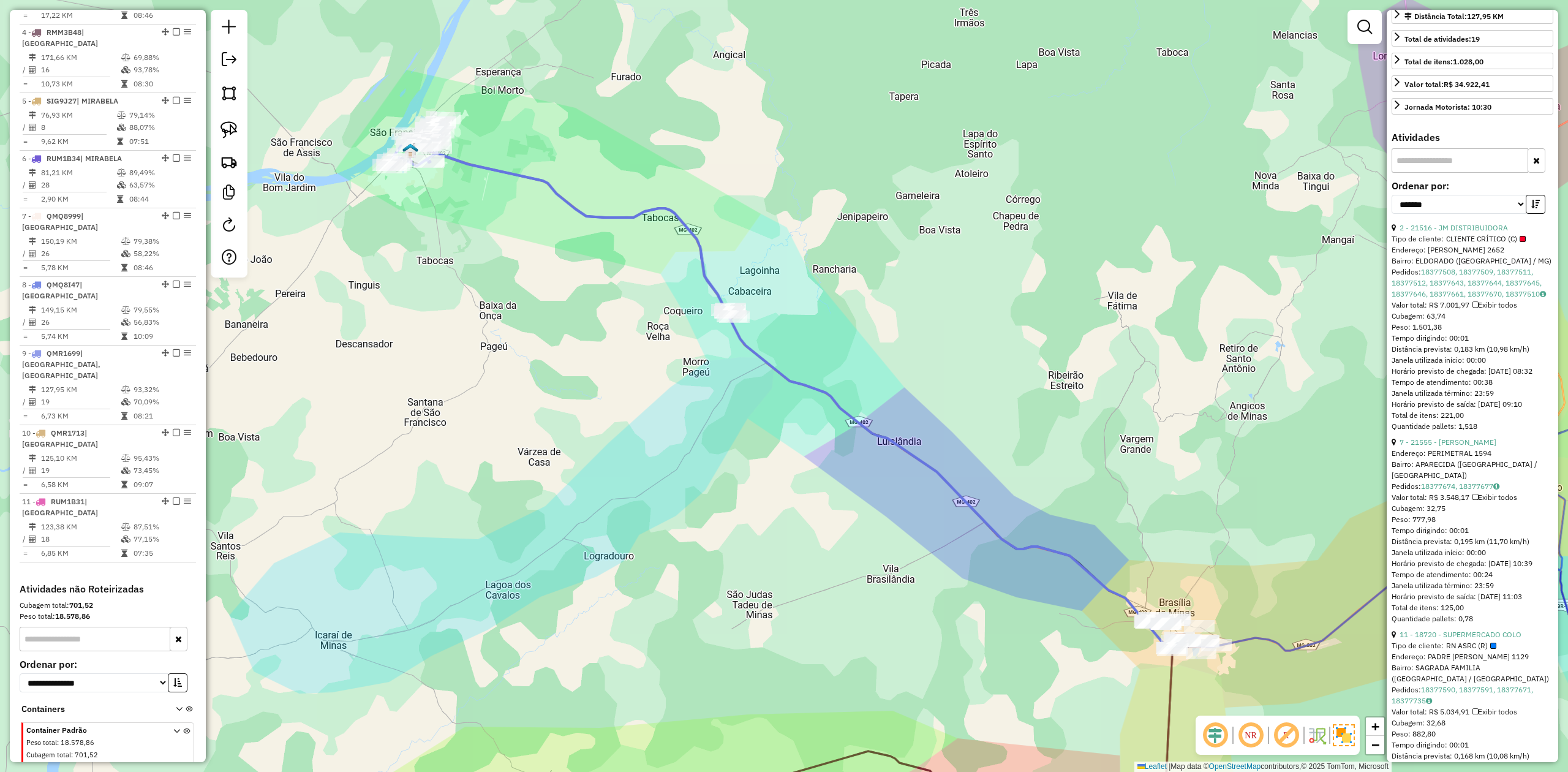
scroll to position [0, 0]
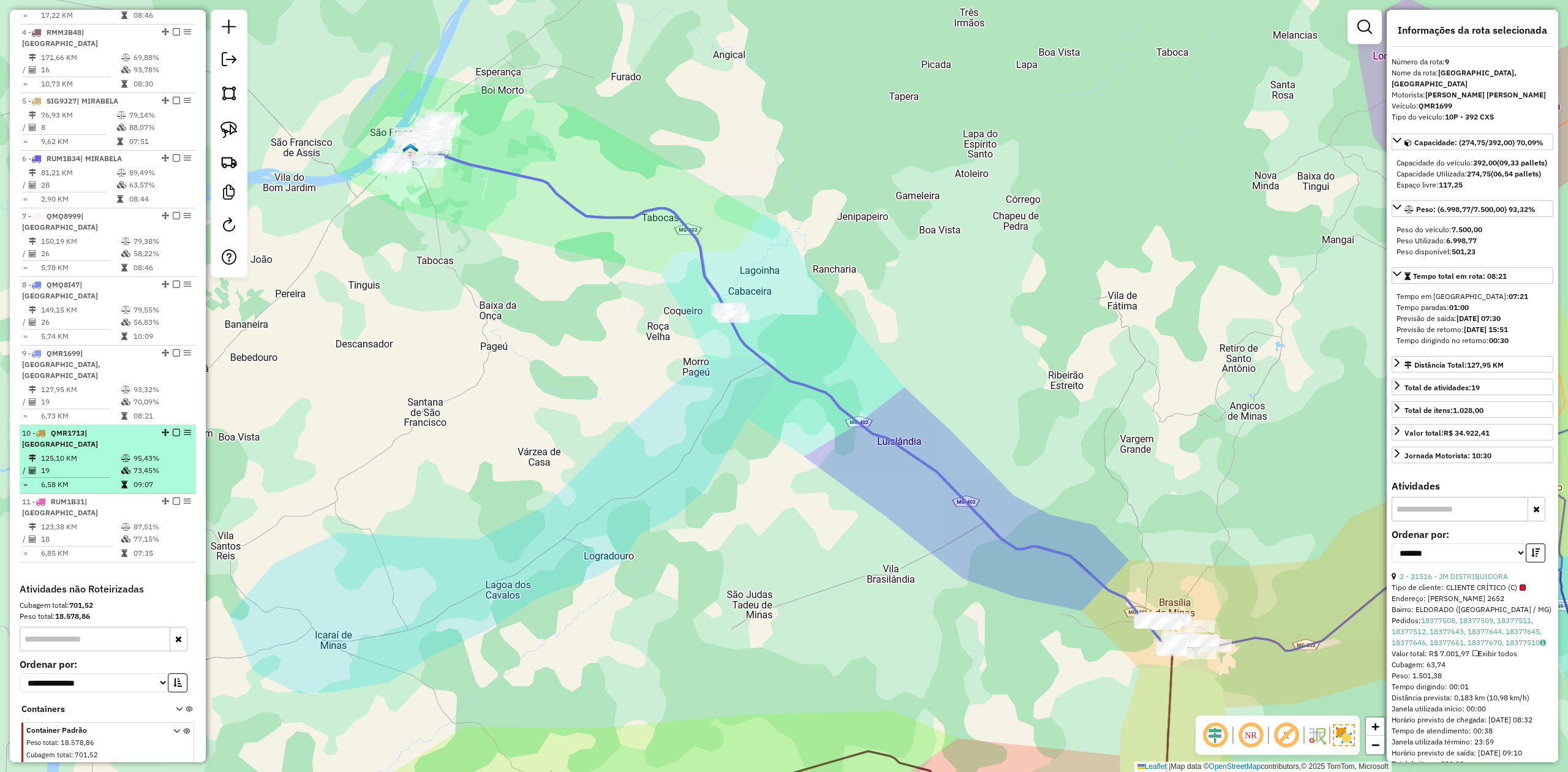
click at [67, 428] on div "10 - QMR1713 | SÃO FRANCISCO" at bounding box center [87, 439] width 130 height 22
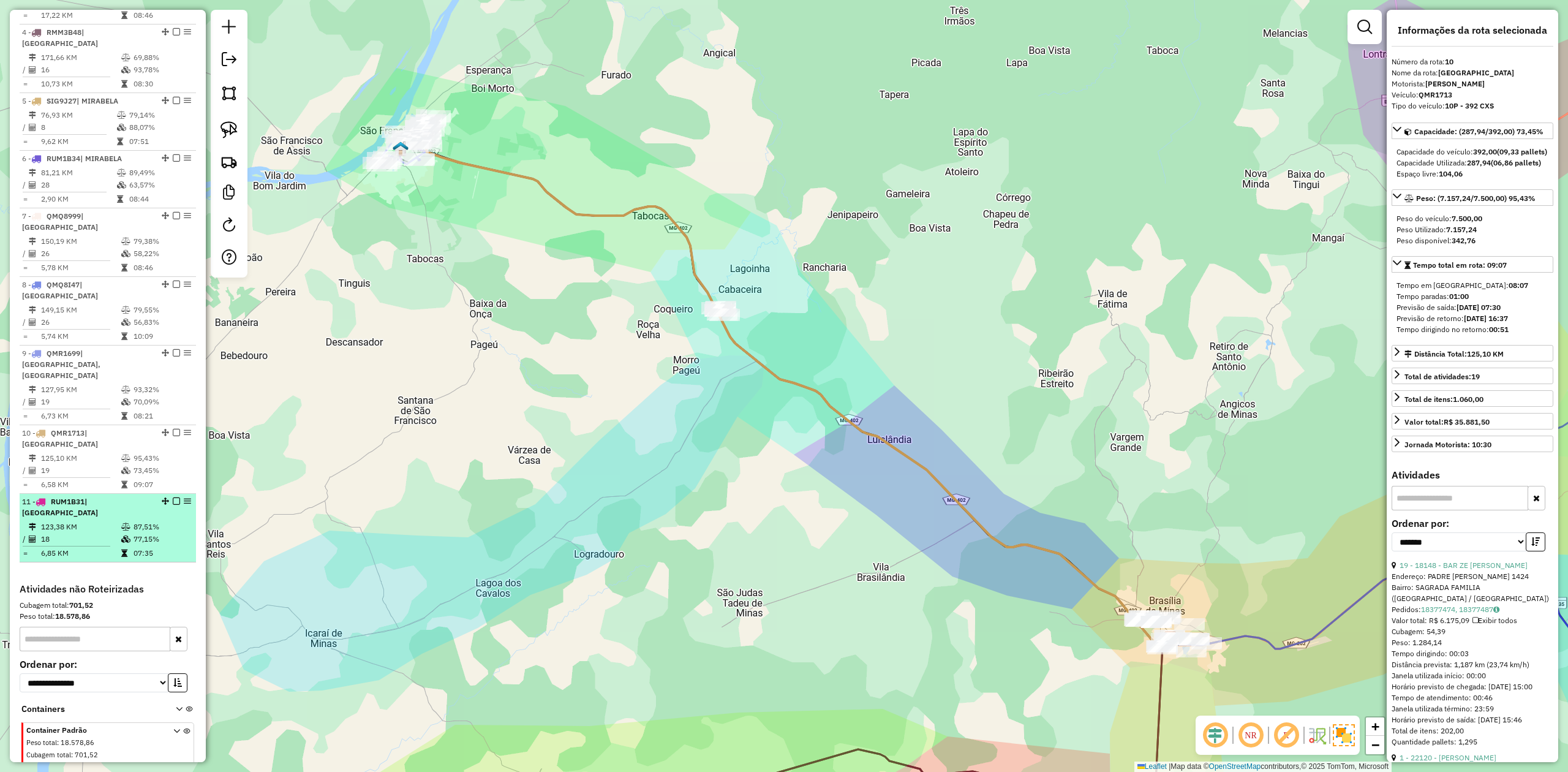
click at [73, 496] on div "11 - RUM1B31 | SÃO FRANCISCO" at bounding box center [87, 507] width 130 height 22
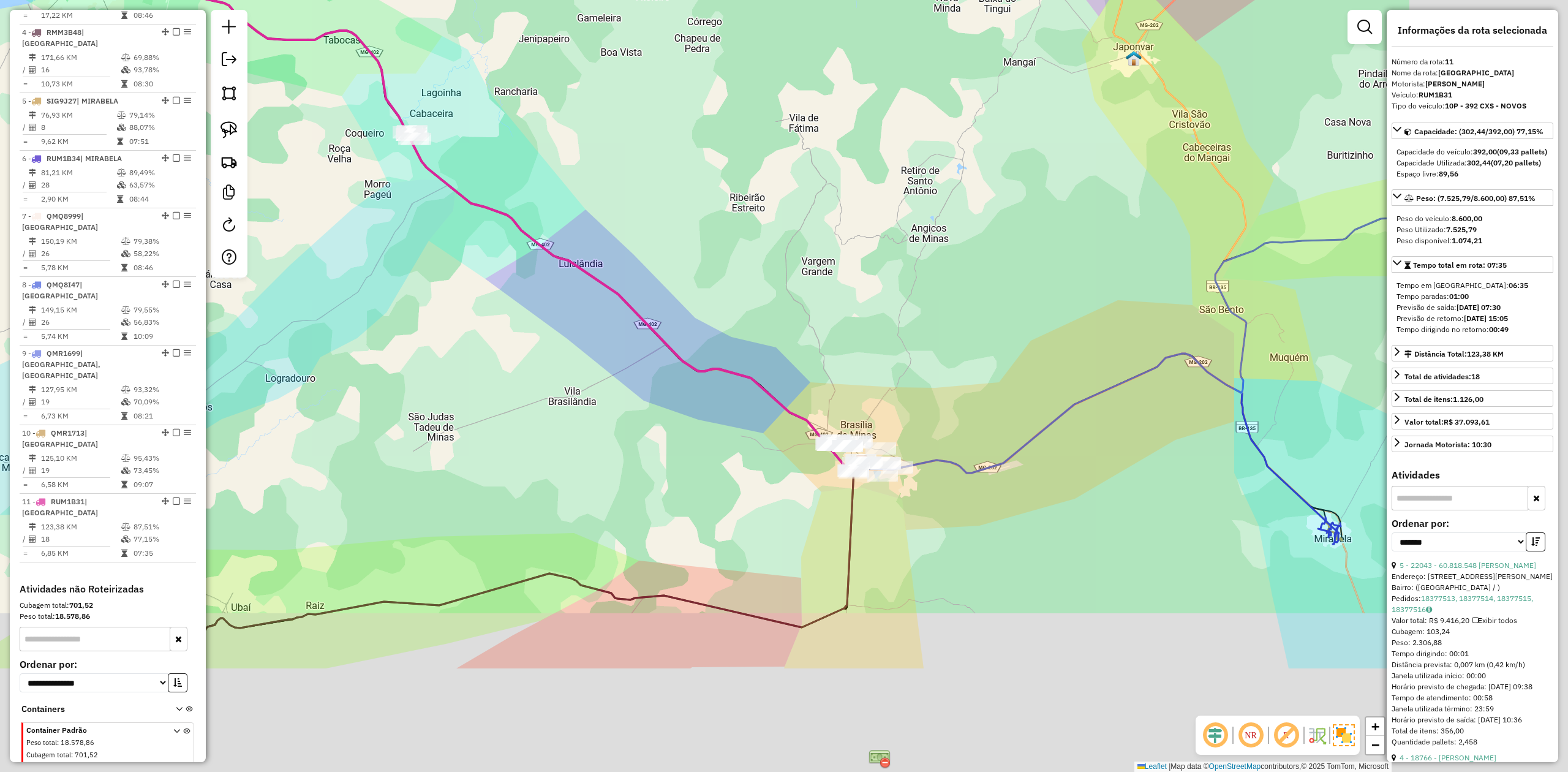
drag, startPoint x: 1195, startPoint y: 434, endPoint x: 787, endPoint y: 183, distance: 479.0
click at [831, 205] on div "Janela de atendimento Grade de atendimento Capacidade Transportadoras Veículos …" at bounding box center [784, 386] width 1568 height 772
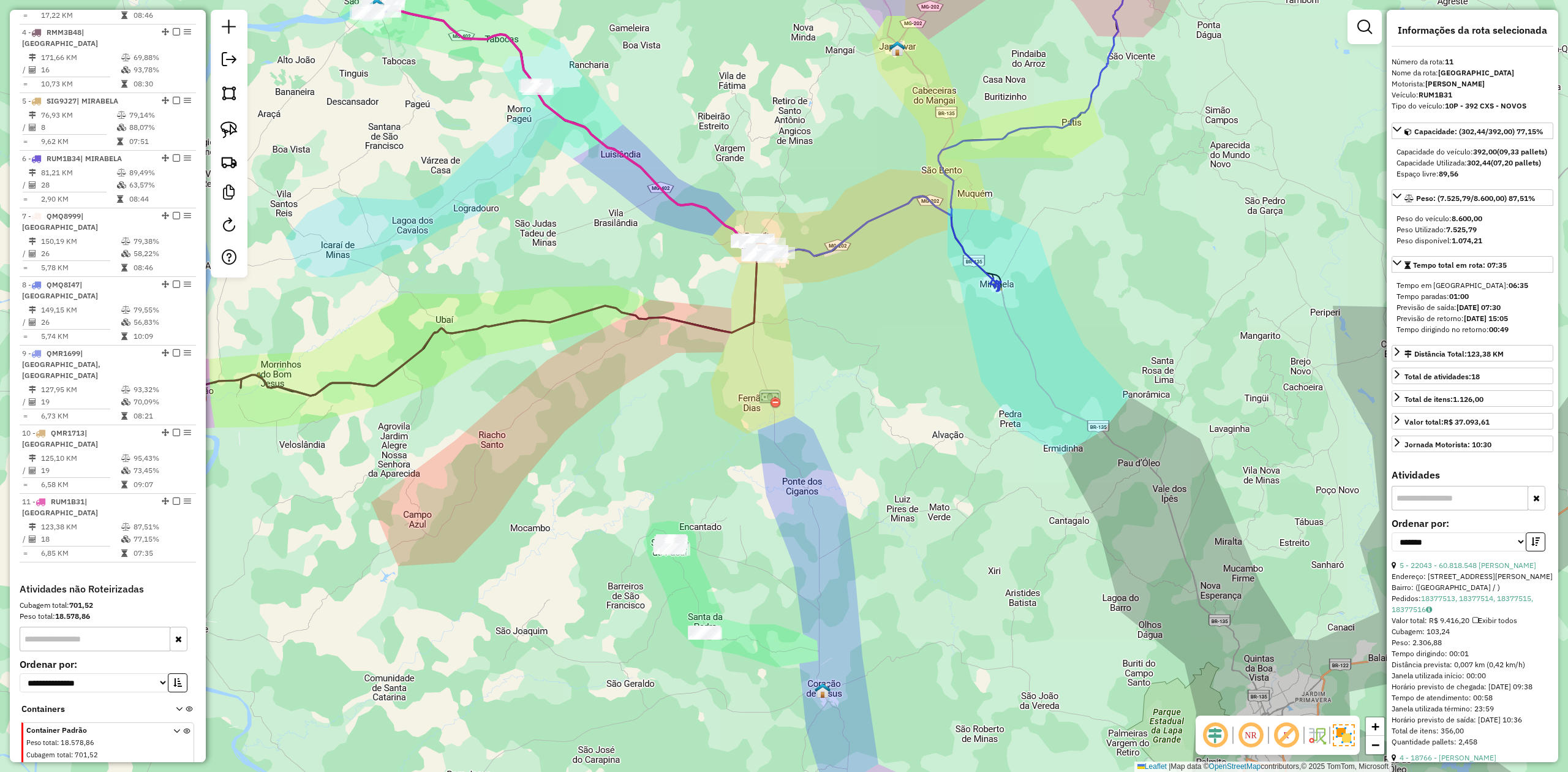
drag, startPoint x: 870, startPoint y: 452, endPoint x: 860, endPoint y: 381, distance: 71.7
click at [860, 381] on div "Janela de atendimento Grade de atendimento Capacidade Transportadoras Veículos …" at bounding box center [784, 386] width 1568 height 772
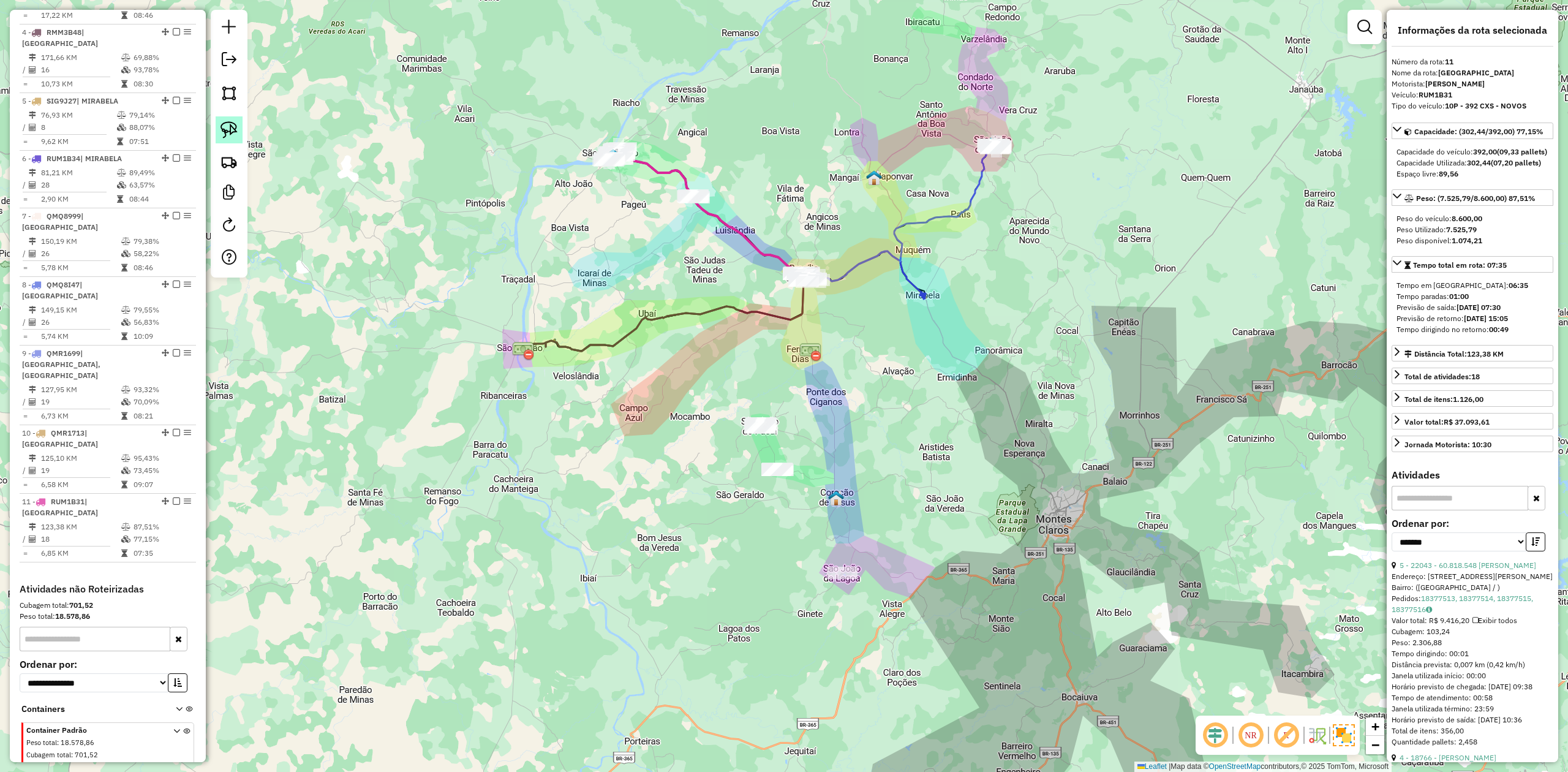
click at [230, 130] on img at bounding box center [229, 130] width 17 height 17
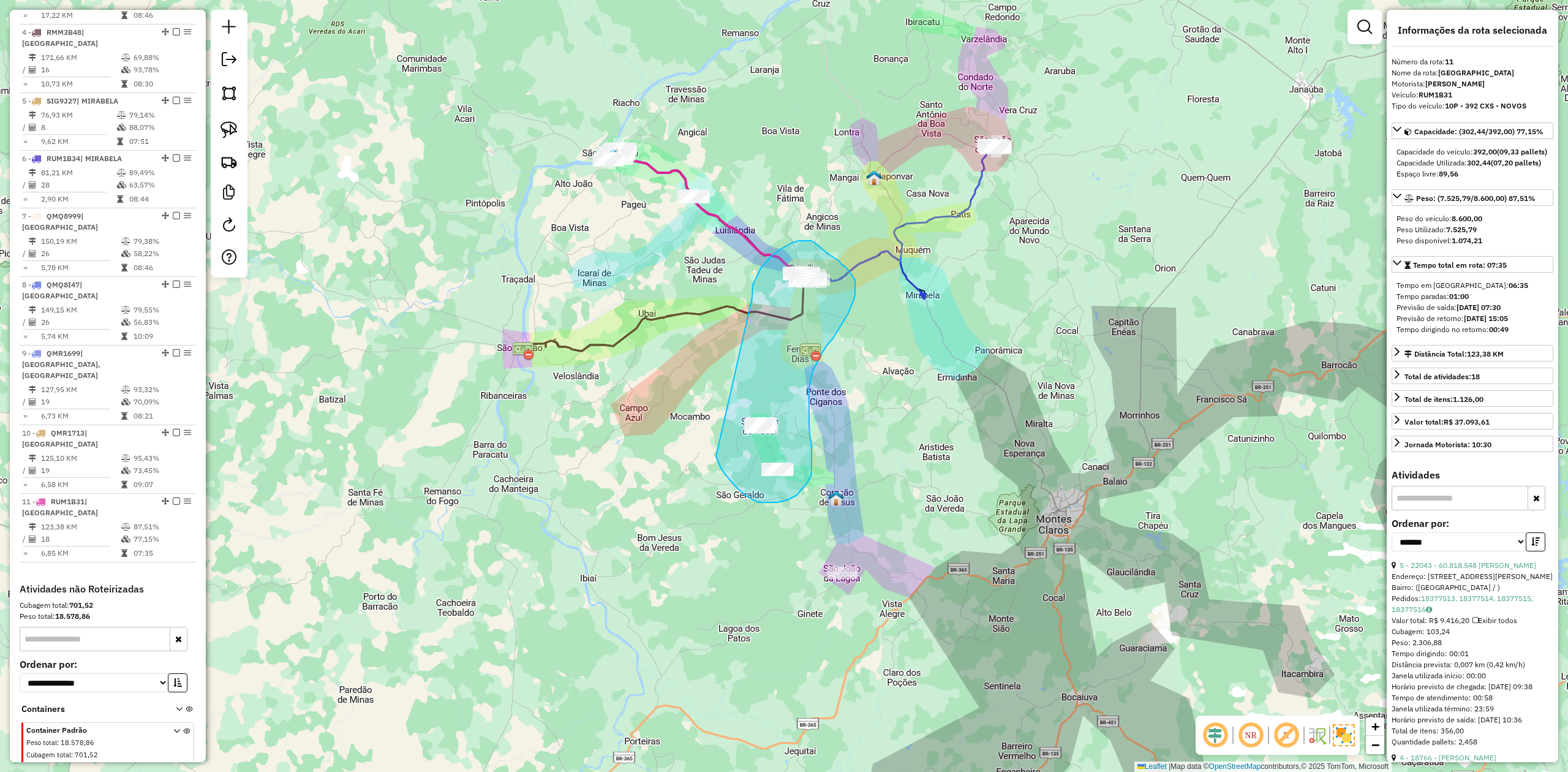
drag, startPoint x: 753, startPoint y: 298, endPoint x: 713, endPoint y: 445, distance: 152.3
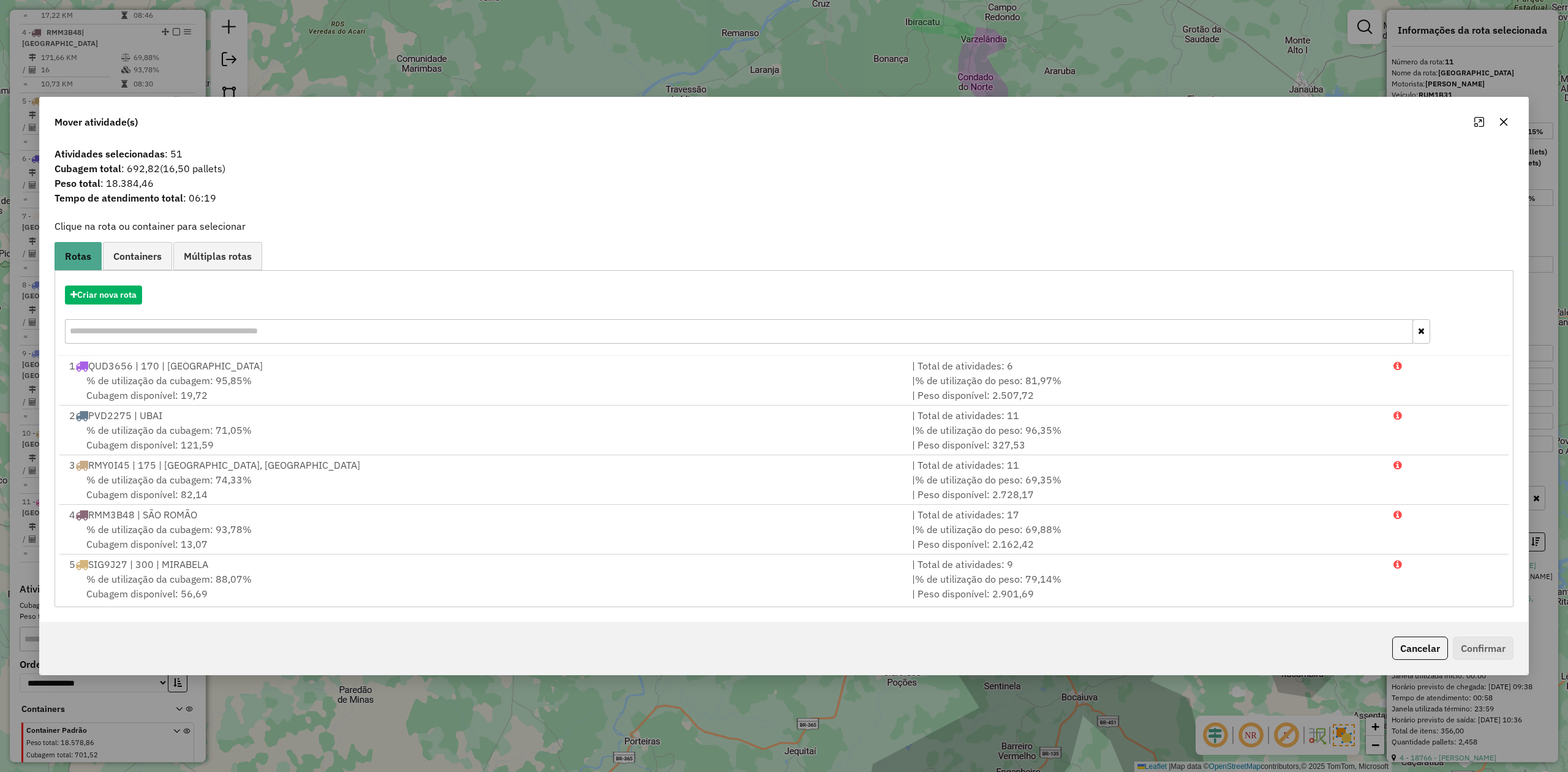
click at [1504, 117] on icon "button" at bounding box center [1504, 122] width 10 height 10
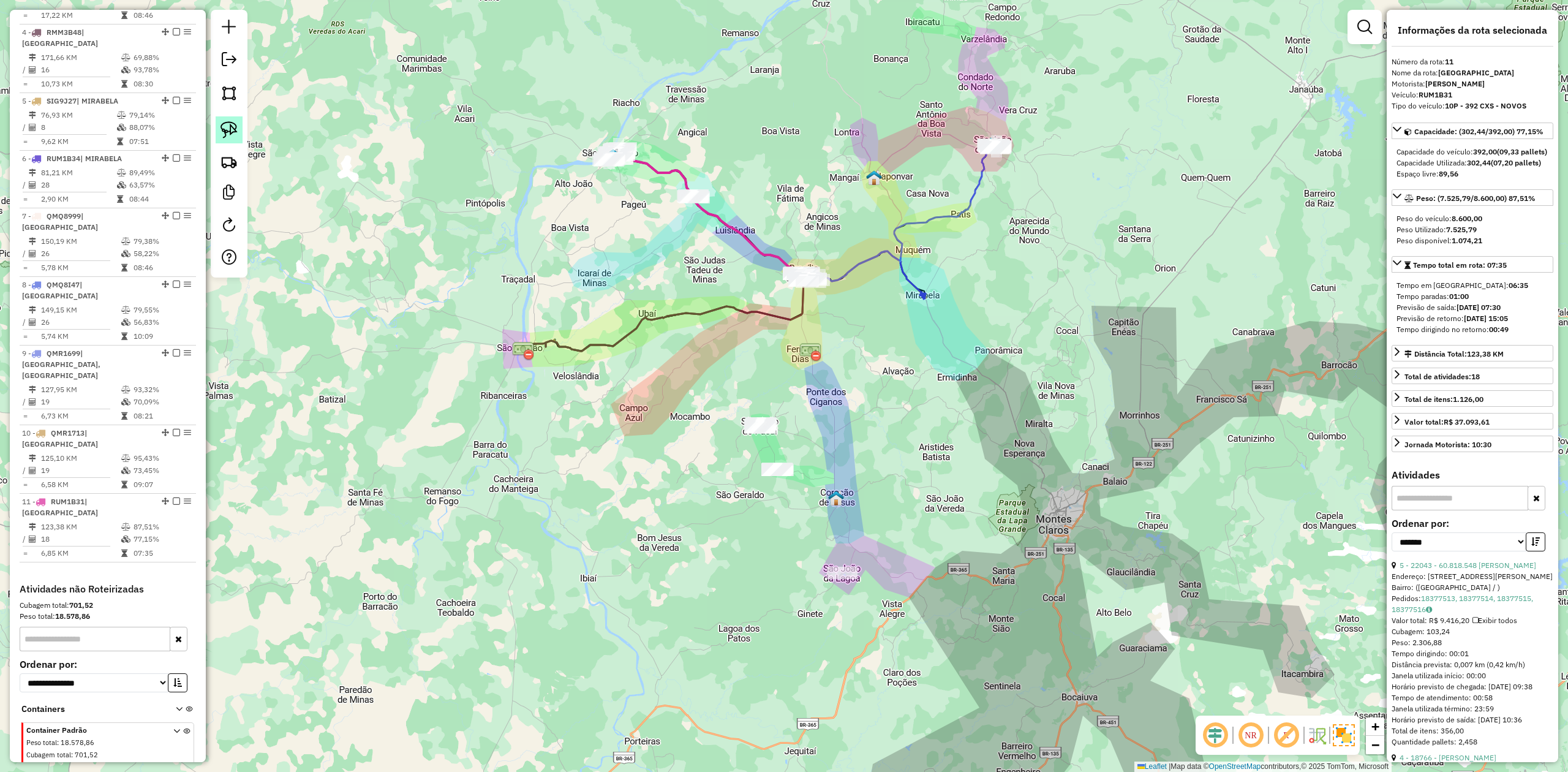
click at [228, 129] on img at bounding box center [229, 130] width 17 height 17
drag, startPoint x: 740, startPoint y: 479, endPoint x: 753, endPoint y: 390, distance: 89.9
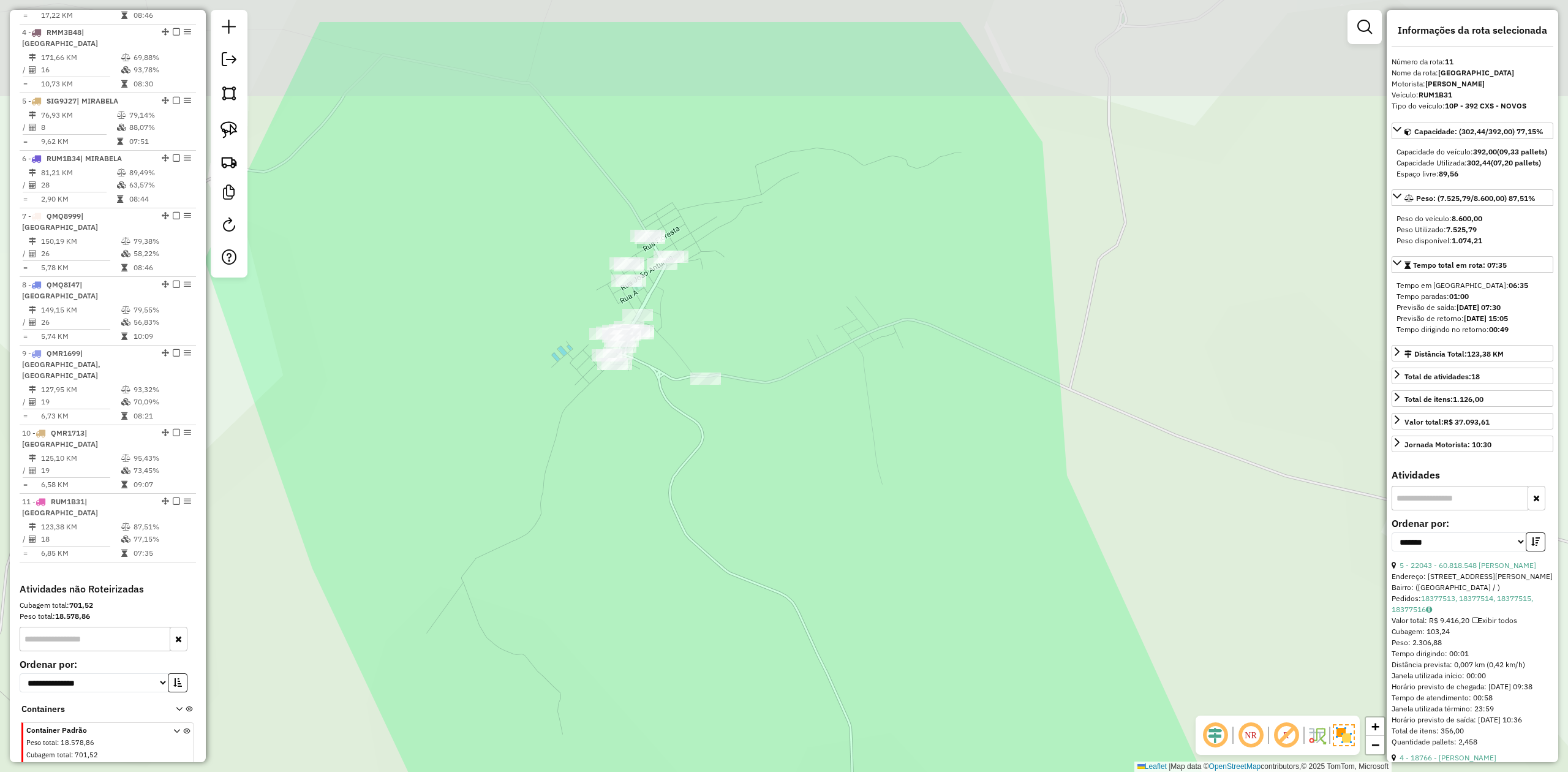
drag, startPoint x: 655, startPoint y: 303, endPoint x: 680, endPoint y: 426, distance: 125.5
click at [688, 430] on div "Janela de atendimento Grade de atendimento Capacidade Transportadoras Veículos …" at bounding box center [784, 386] width 1568 height 772
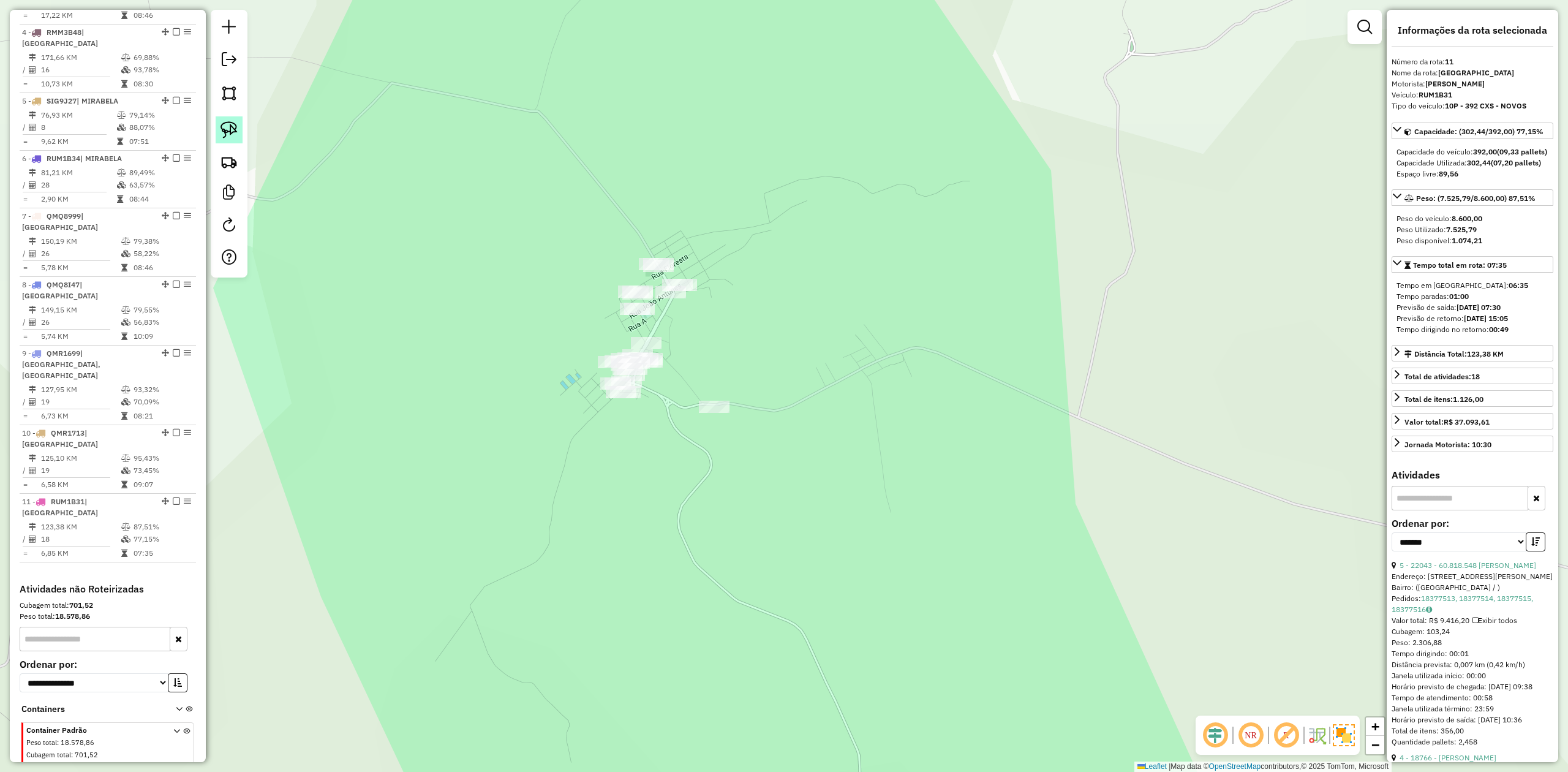
click at [228, 133] on img at bounding box center [229, 130] width 17 height 17
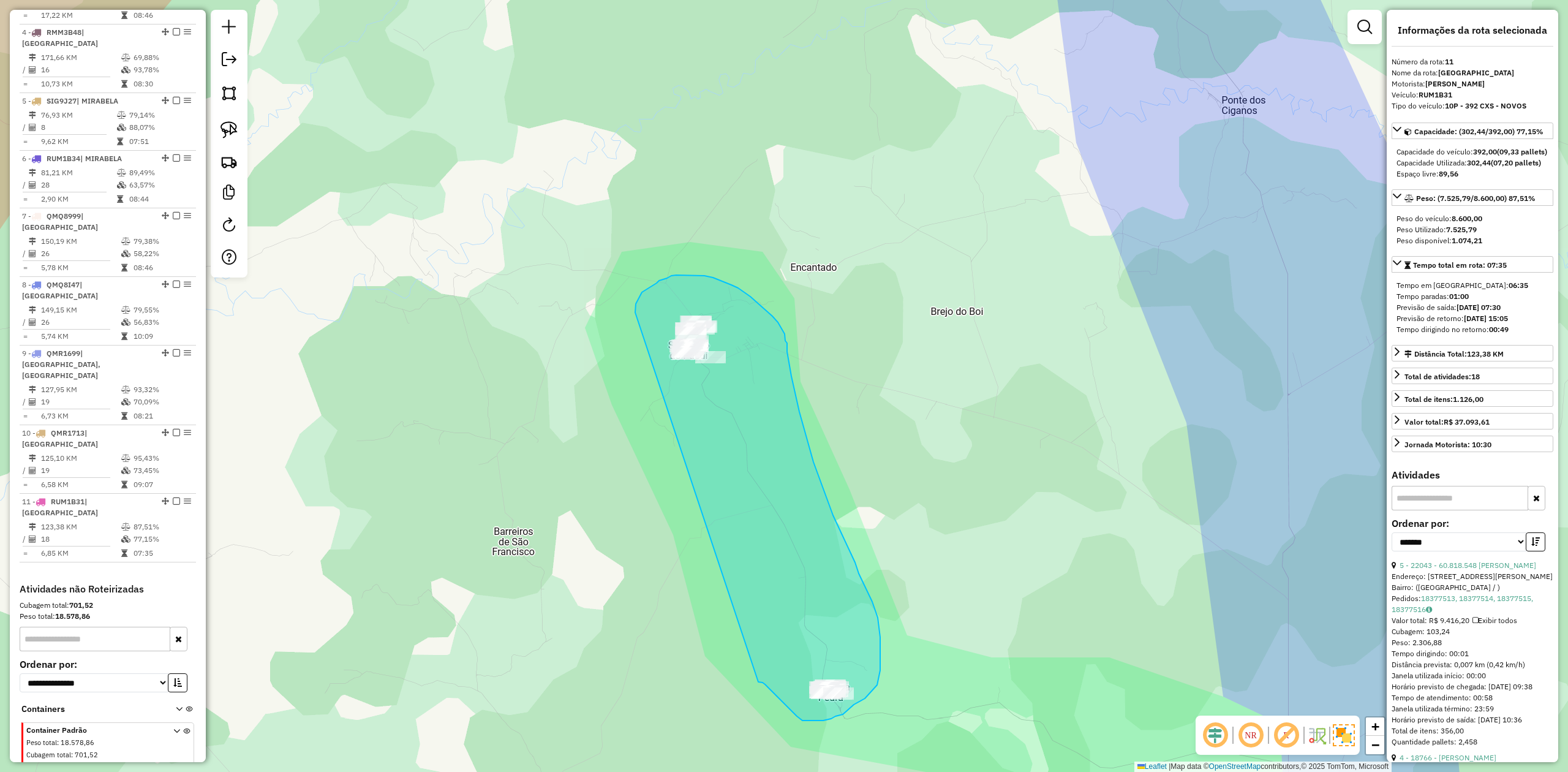
drag, startPoint x: 758, startPoint y: 682, endPoint x: 635, endPoint y: 314, distance: 388.0
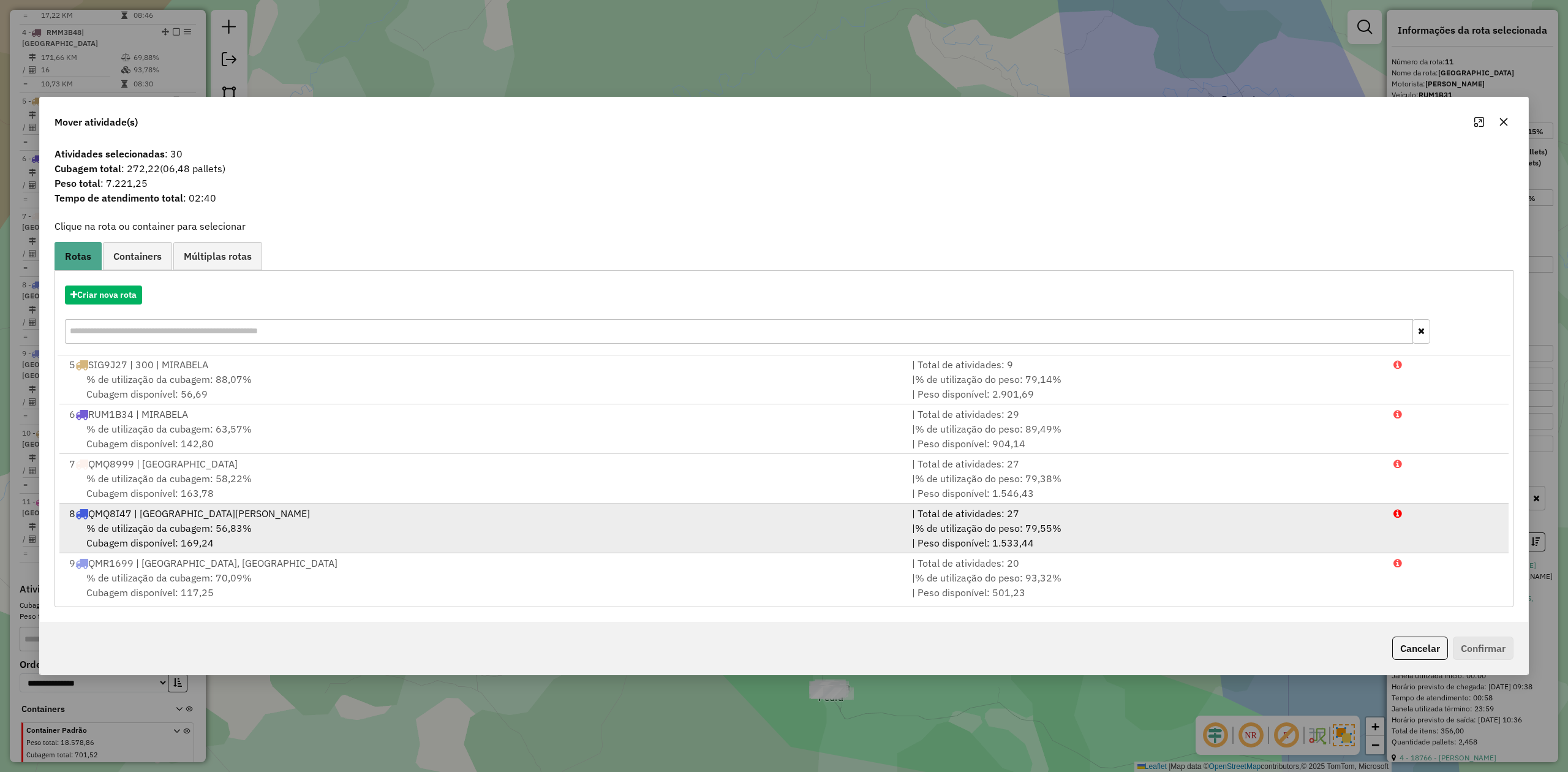
scroll to position [303, 0]
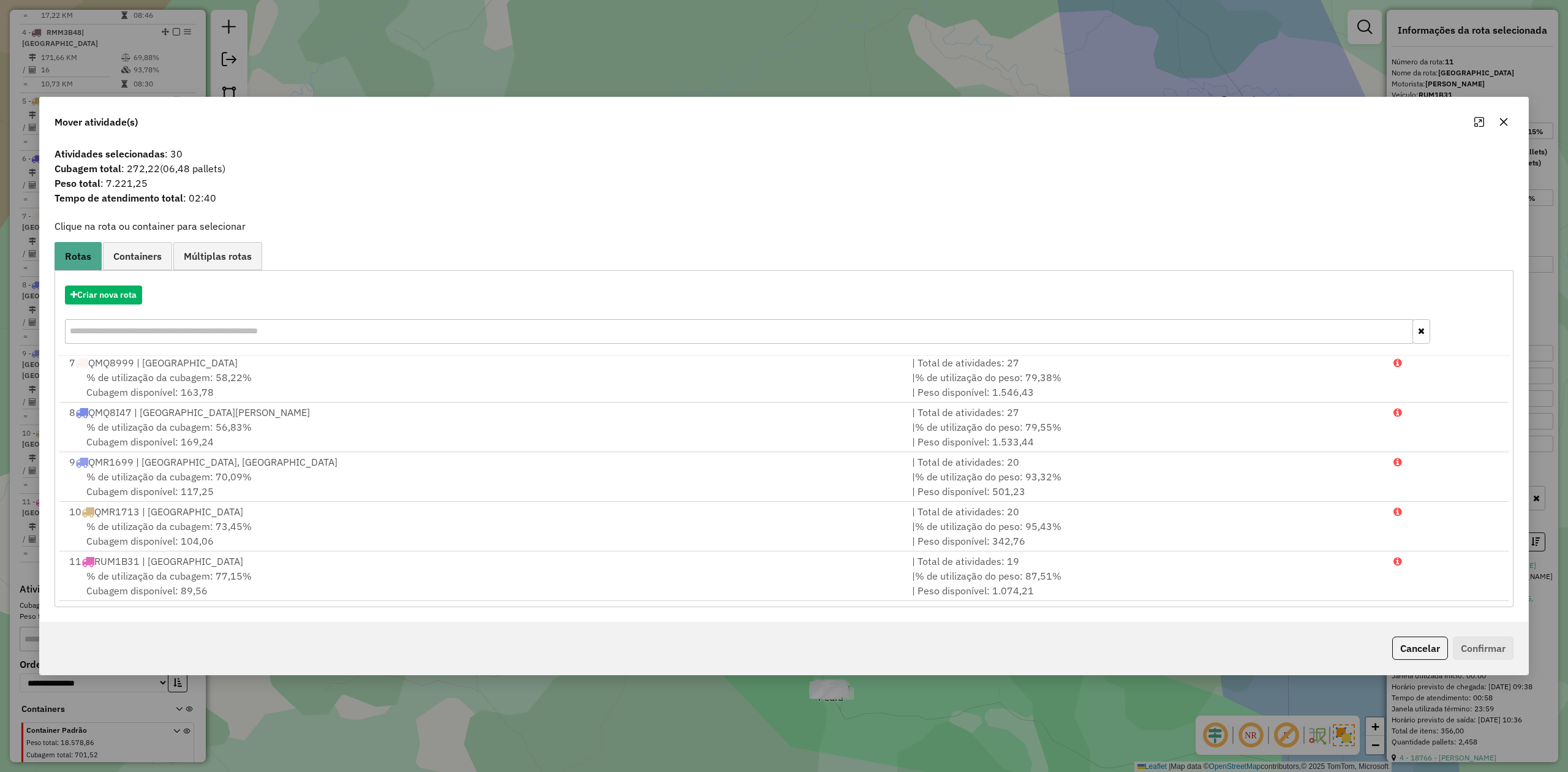
click at [1502, 121] on icon "button" at bounding box center [1504, 122] width 10 height 10
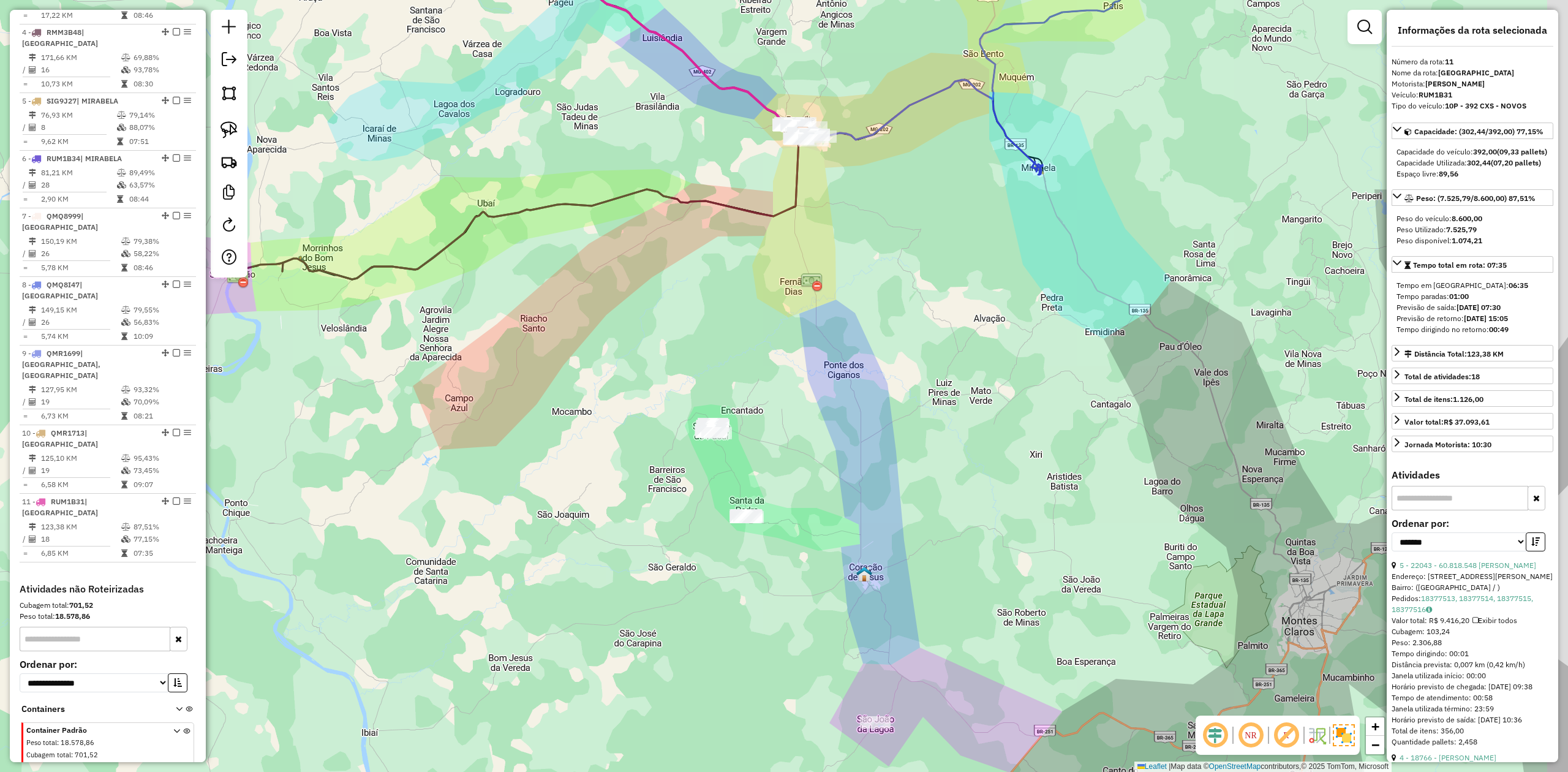
drag, startPoint x: 766, startPoint y: 532, endPoint x: 653, endPoint y: 423, distance: 157.0
click at [667, 445] on div "Janela de atendimento Grade de atendimento Capacidade Transportadoras Veículos …" at bounding box center [784, 386] width 1568 height 772
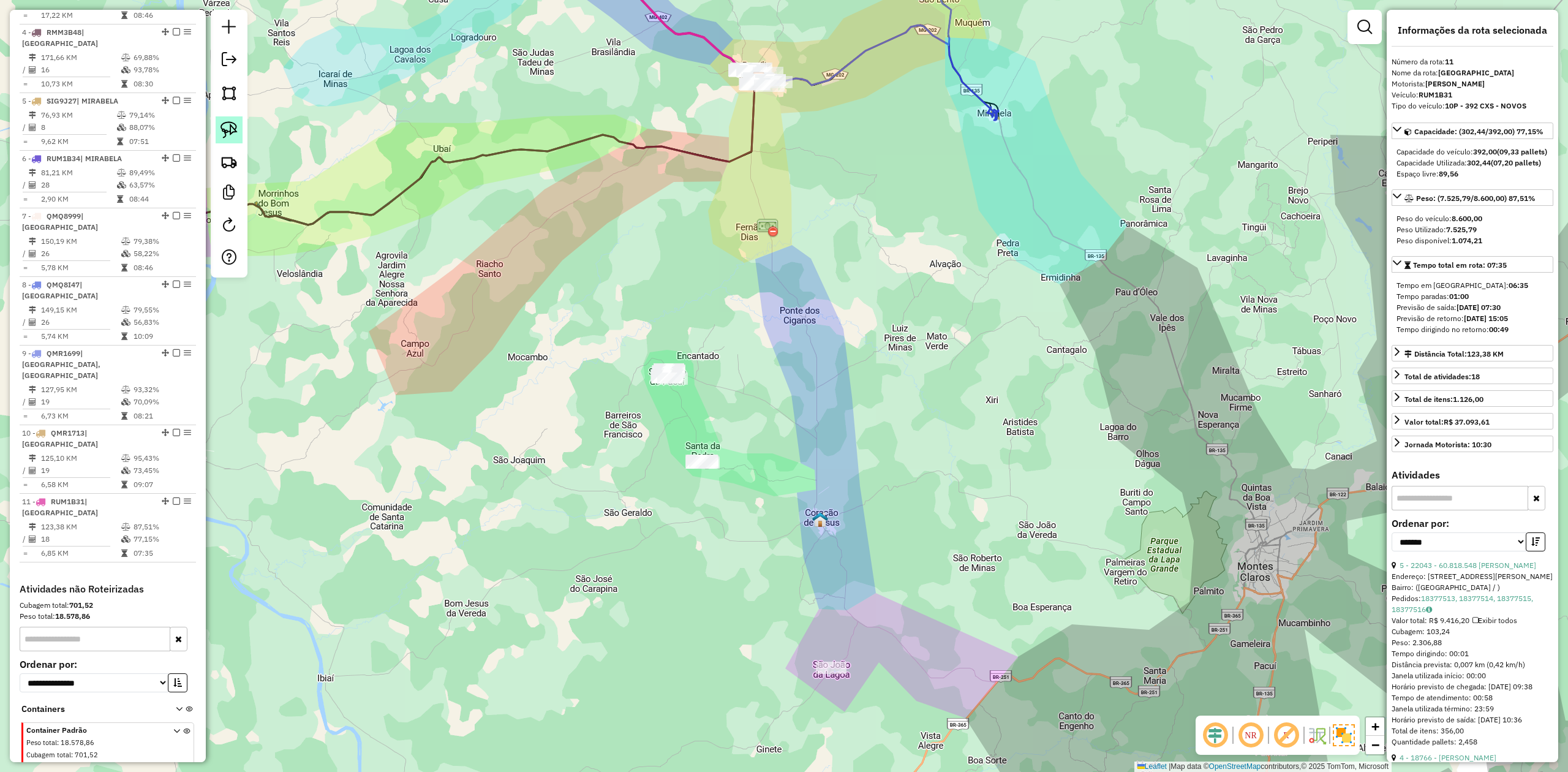
click at [226, 129] on img at bounding box center [229, 130] width 17 height 17
drag, startPoint x: 662, startPoint y: 489, endPoint x: 688, endPoint y: 487, distance: 26.1
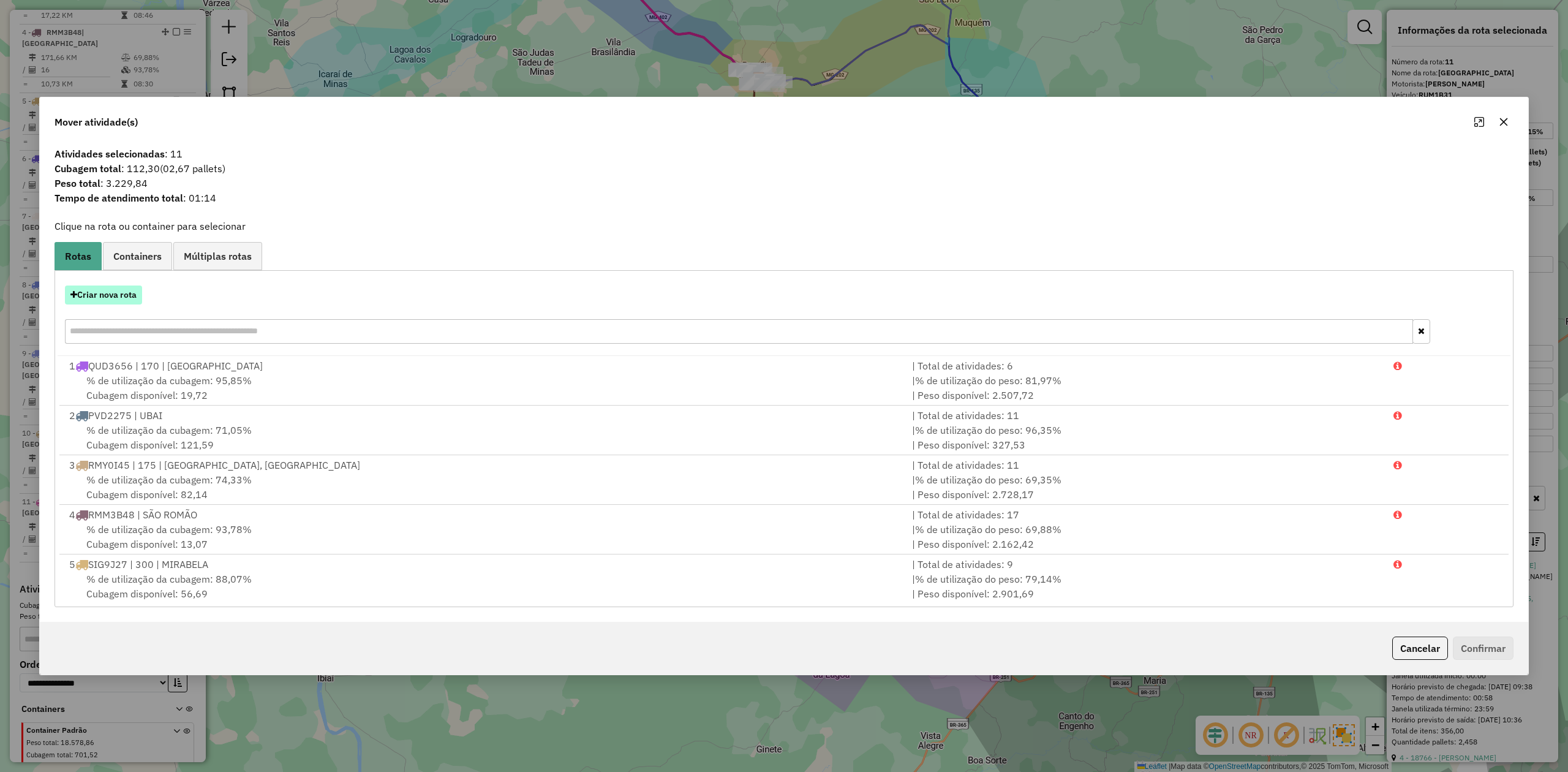
click at [87, 295] on button "Criar nova rota" at bounding box center [103, 295] width 77 height 19
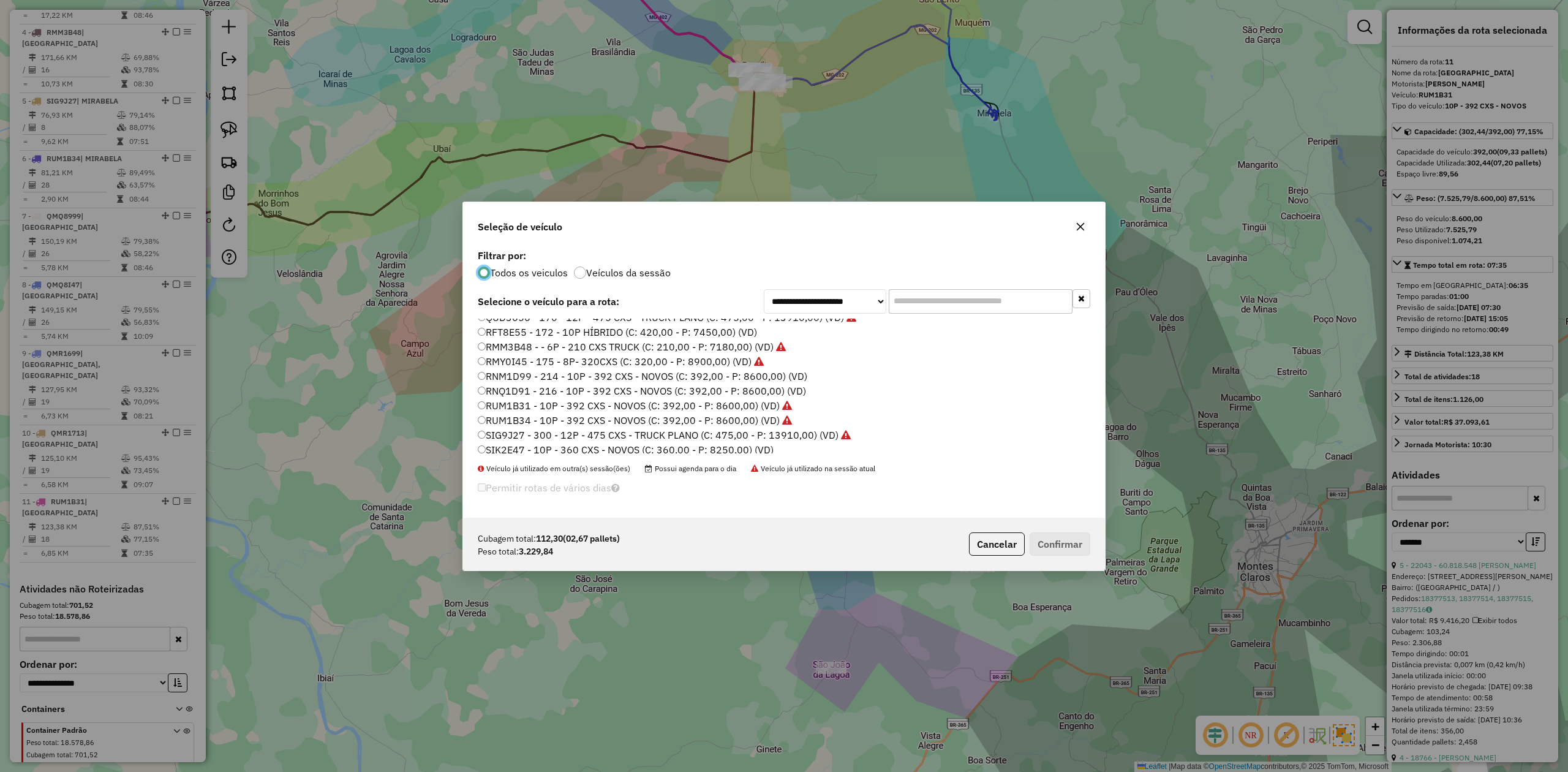
scroll to position [101, 0]
click at [789, 356] on label "RNM1D99 - 214 - 10P - 392 CXS - NOVOS (C: 392,00 - P: 8600,00) (VD)" at bounding box center [642, 357] width 330 height 15
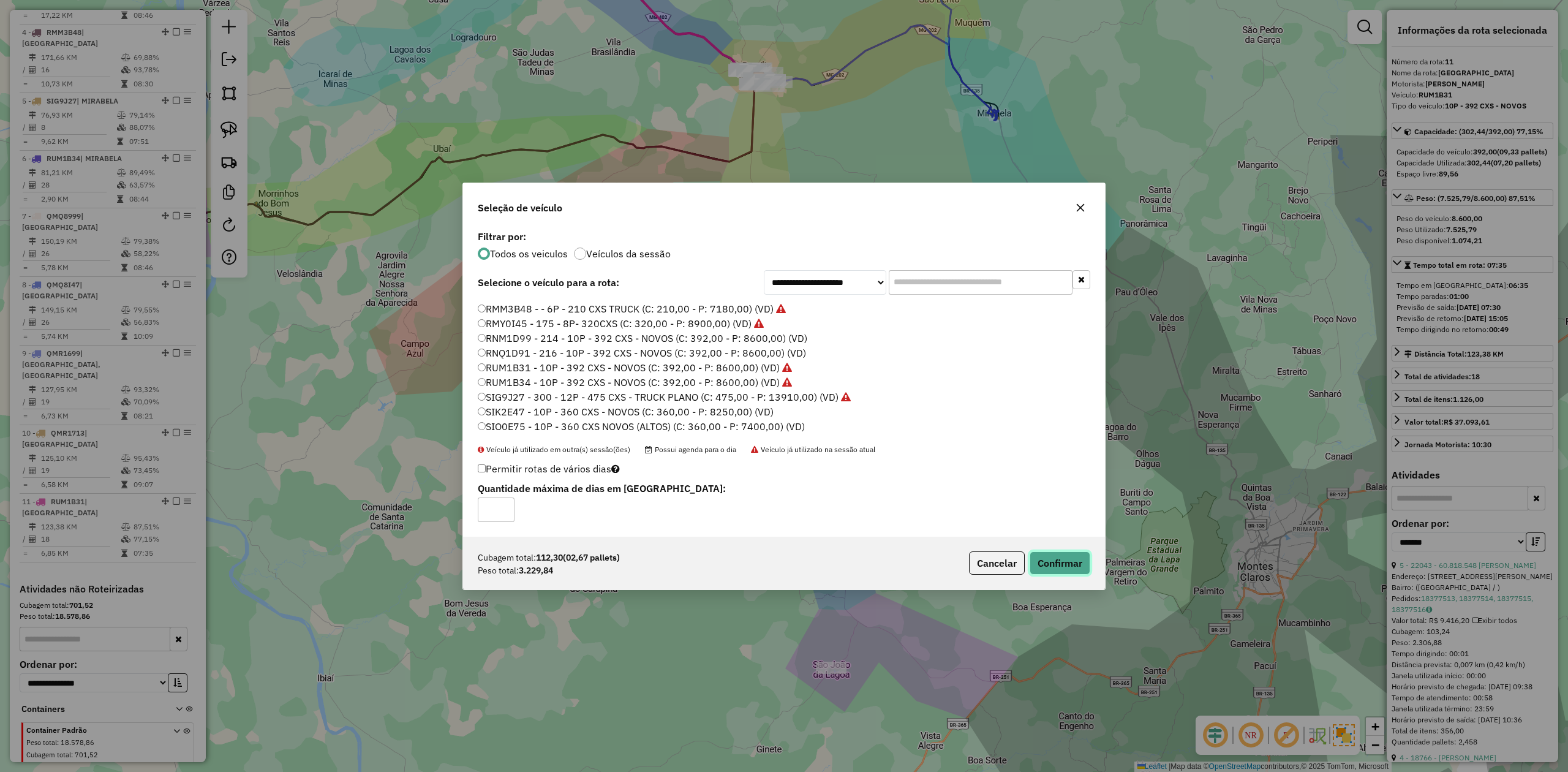
click at [1071, 563] on button "Confirmar" at bounding box center [1060, 563] width 60 height 24
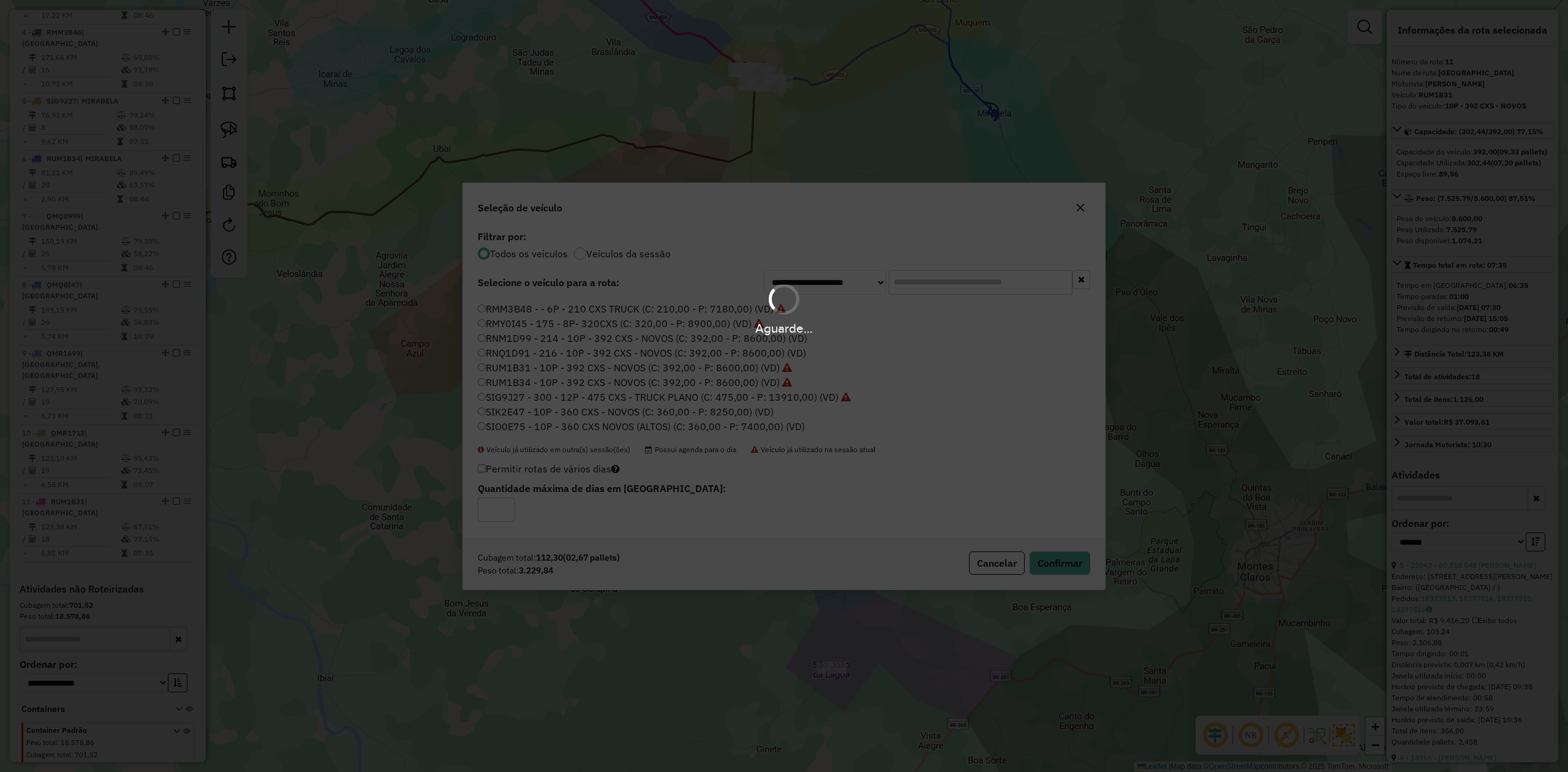
scroll to position [765, 0]
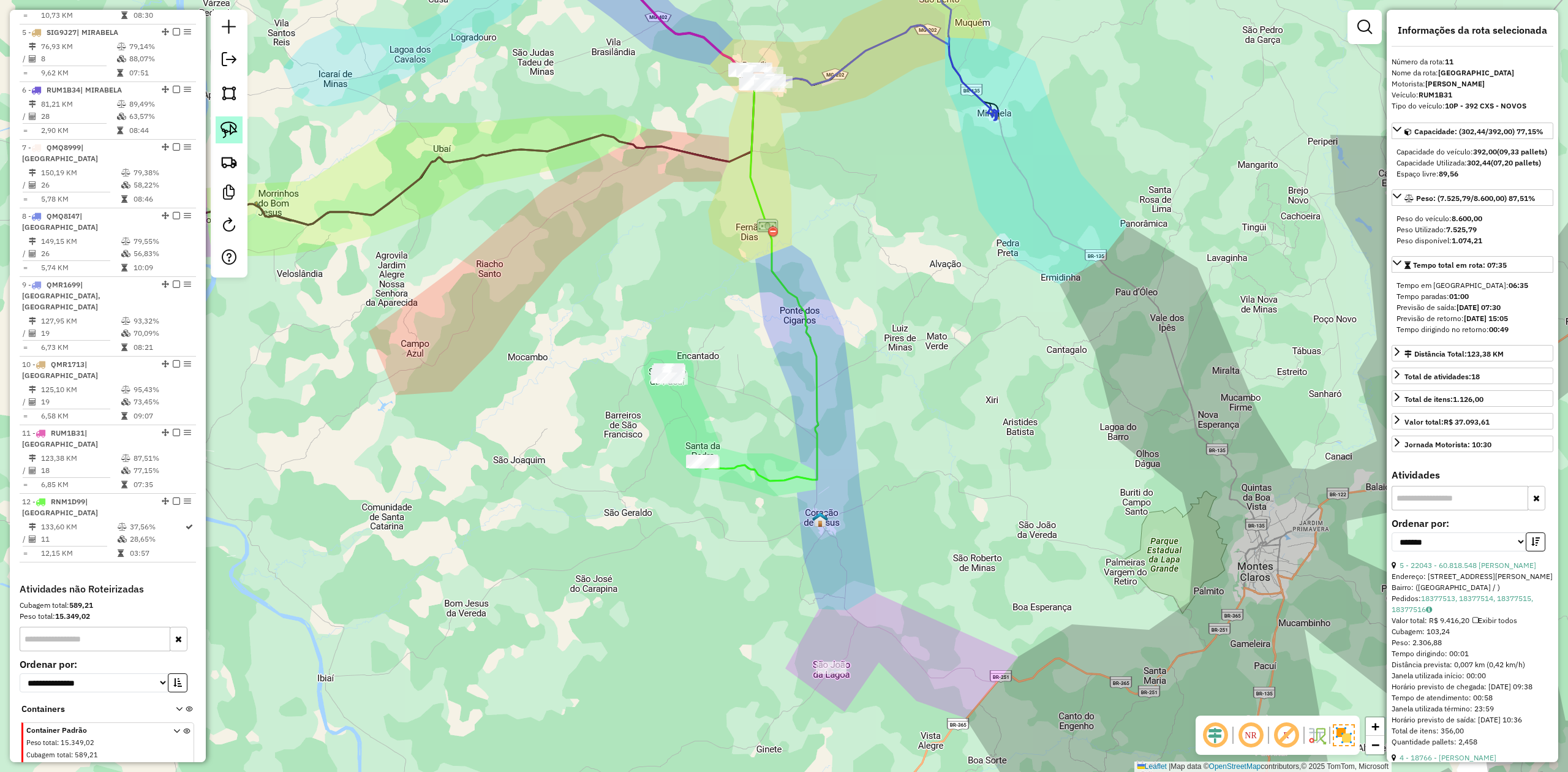
click at [233, 131] on img at bounding box center [229, 130] width 17 height 17
drag, startPoint x: 684, startPoint y: 406, endPoint x: 693, endPoint y: 374, distance: 33.2
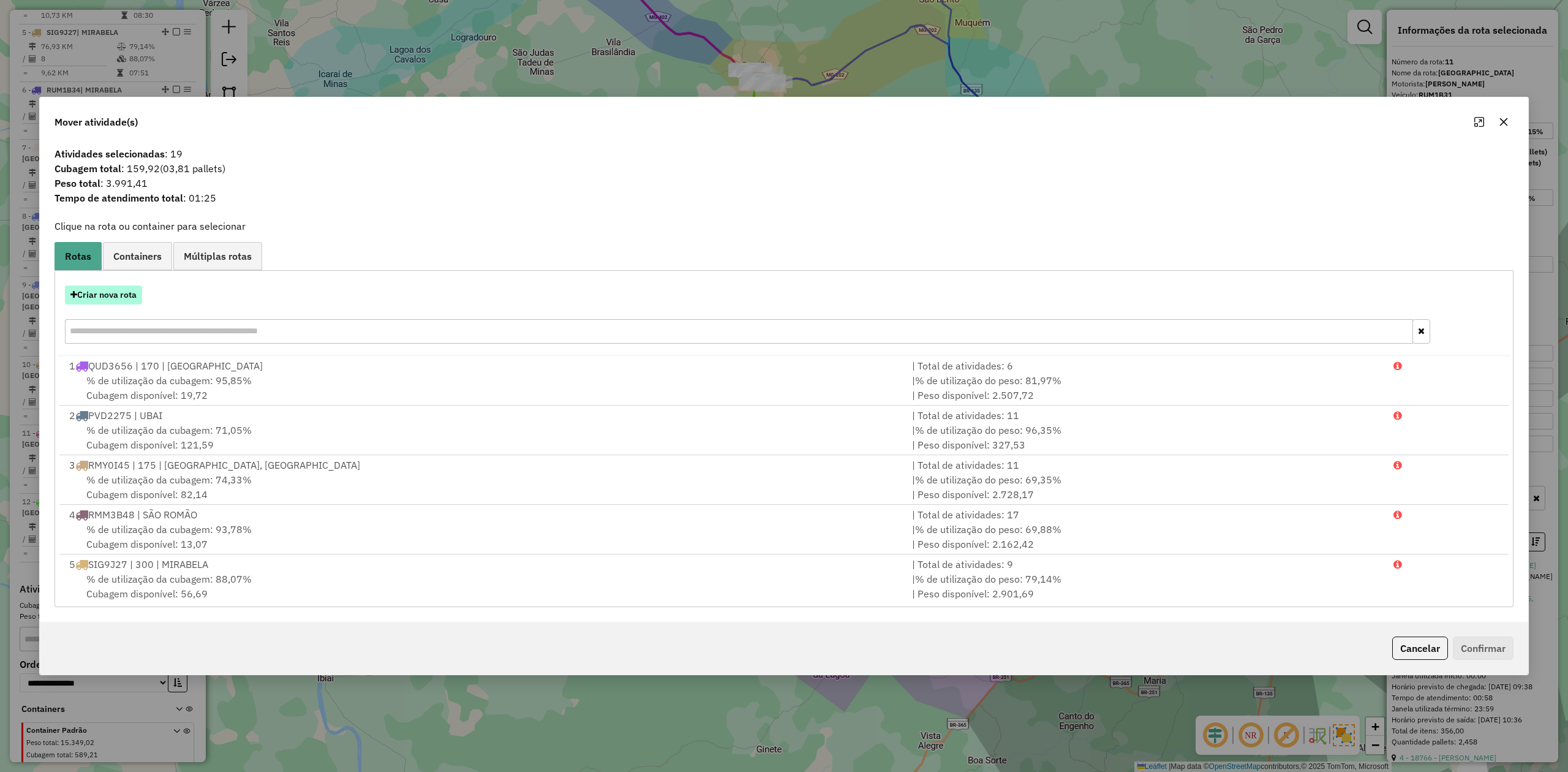
click at [114, 298] on button "Criar nova rota" at bounding box center [103, 295] width 77 height 19
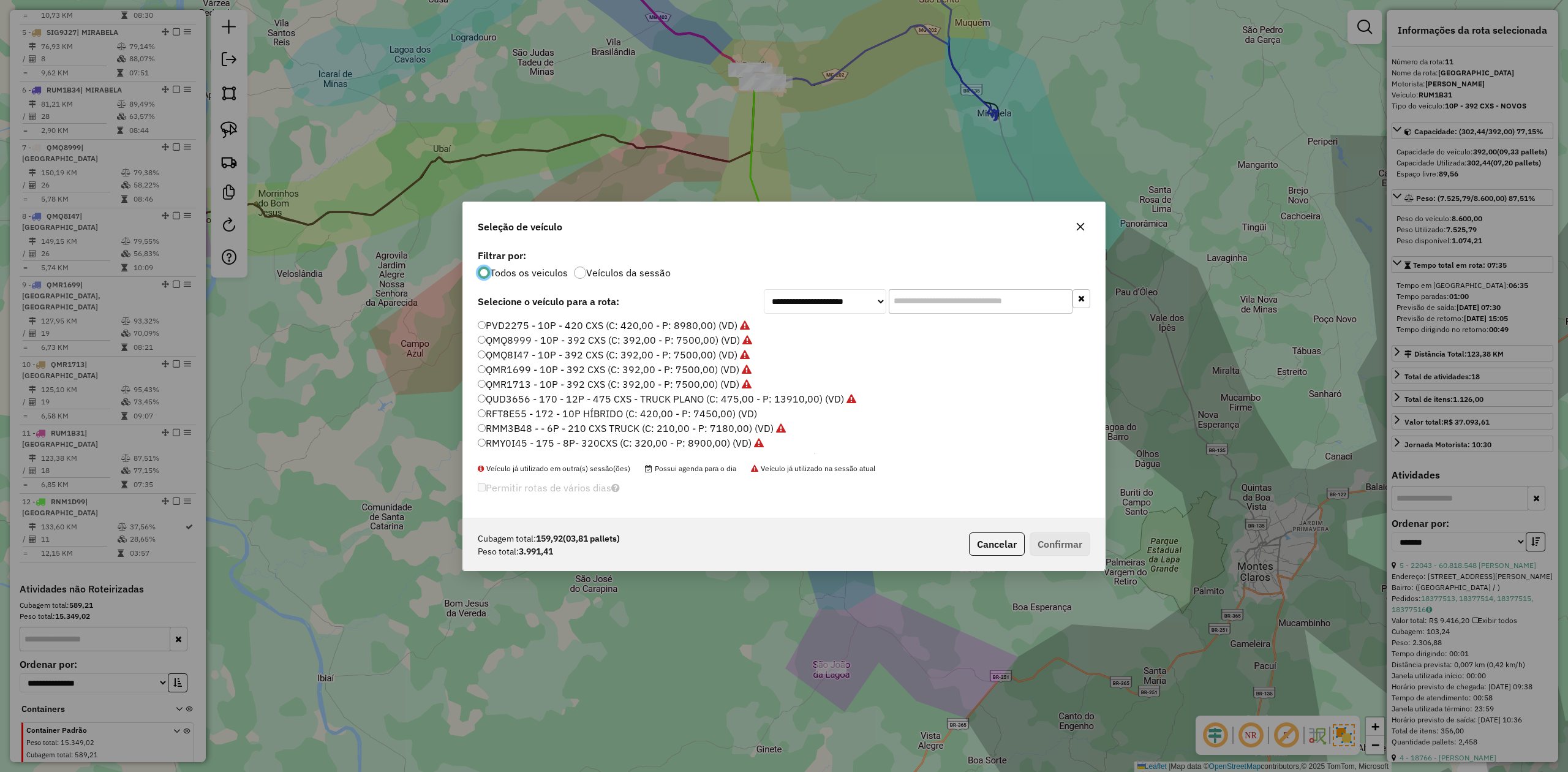
scroll to position [6, 4]
click at [499, 415] on label "RFT8E55 - 172 - 10P HÍBRIDO (C: 420,00 - P: 7450,00) (VD)" at bounding box center [617, 414] width 279 height 15
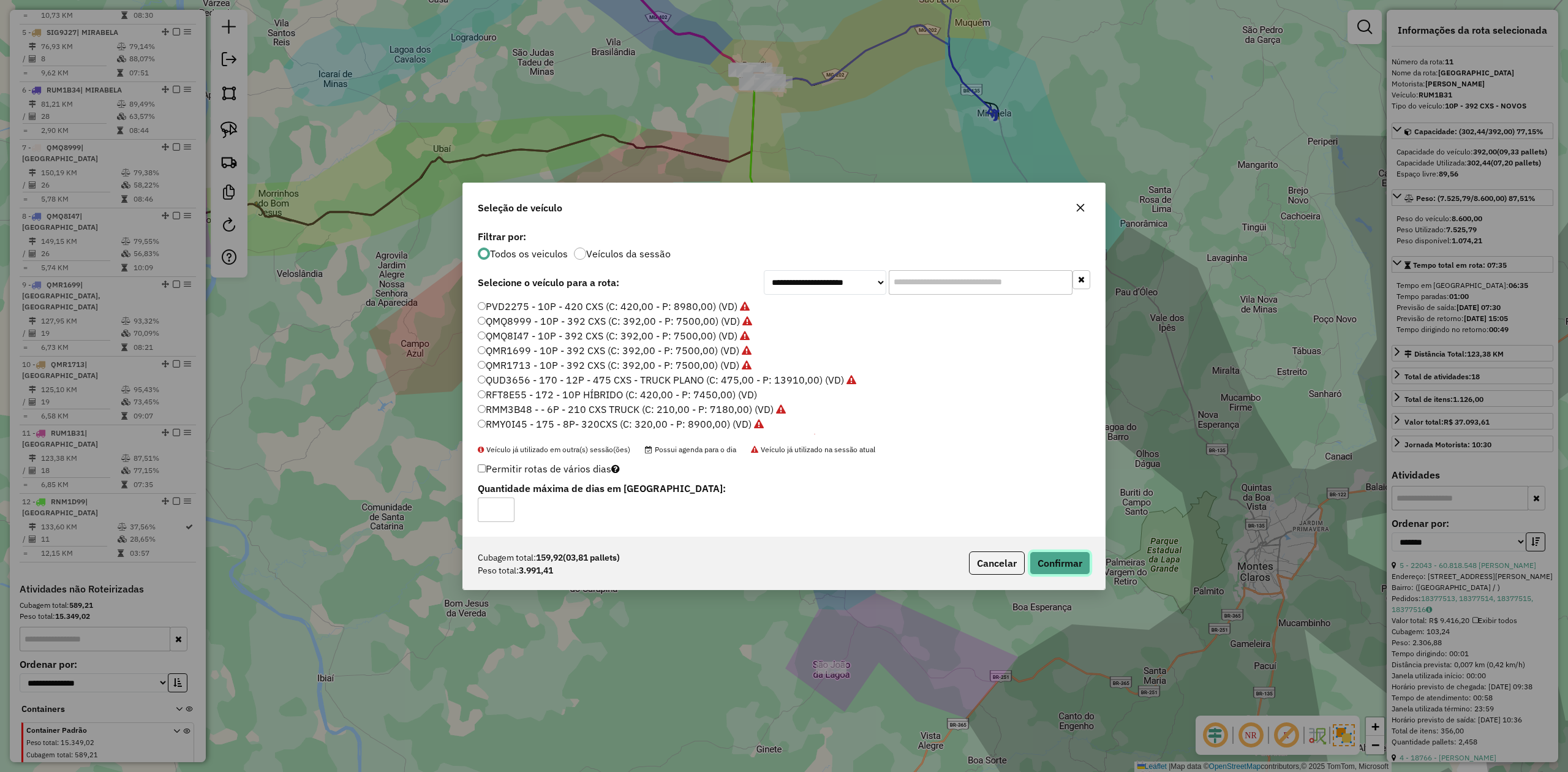
click at [1053, 564] on button "Confirmar" at bounding box center [1060, 563] width 60 height 24
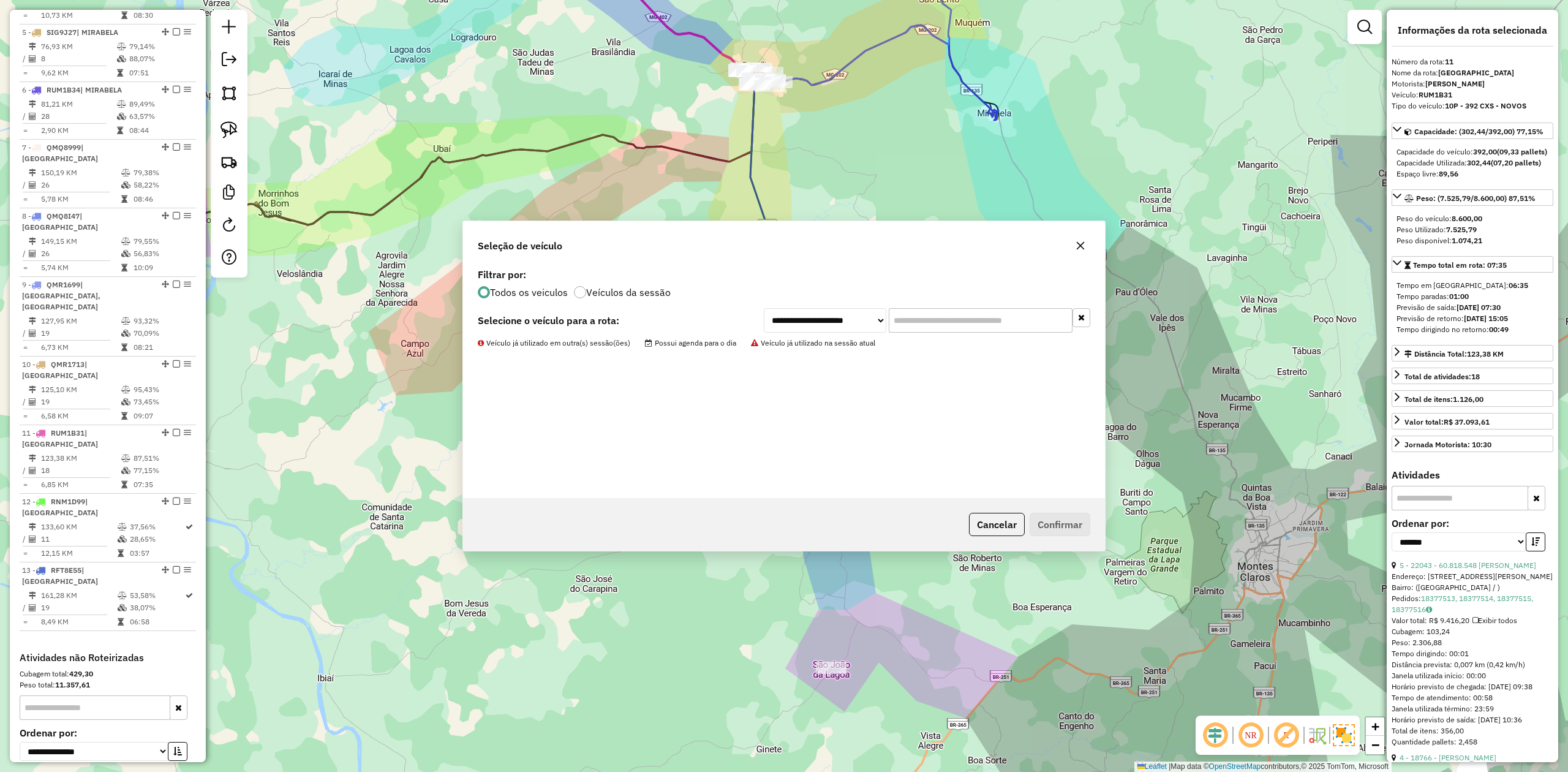
scroll to position [834, 0]
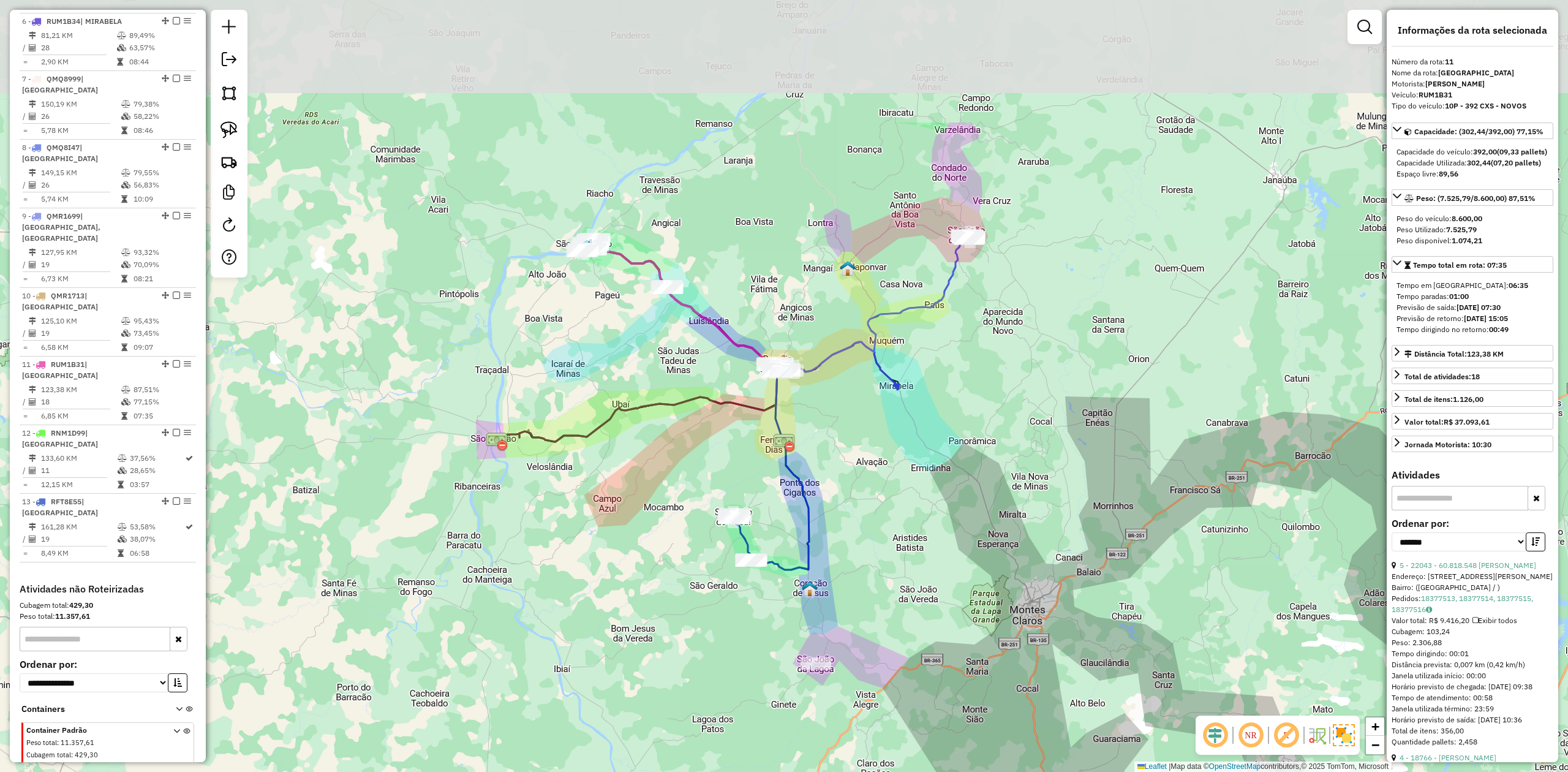
drag, startPoint x: 785, startPoint y: 238, endPoint x: 739, endPoint y: 449, distance: 216.0
click at [739, 449] on div "Janela de atendimento Grade de atendimento Capacidade Transportadoras Veículos …" at bounding box center [784, 386] width 1568 height 772
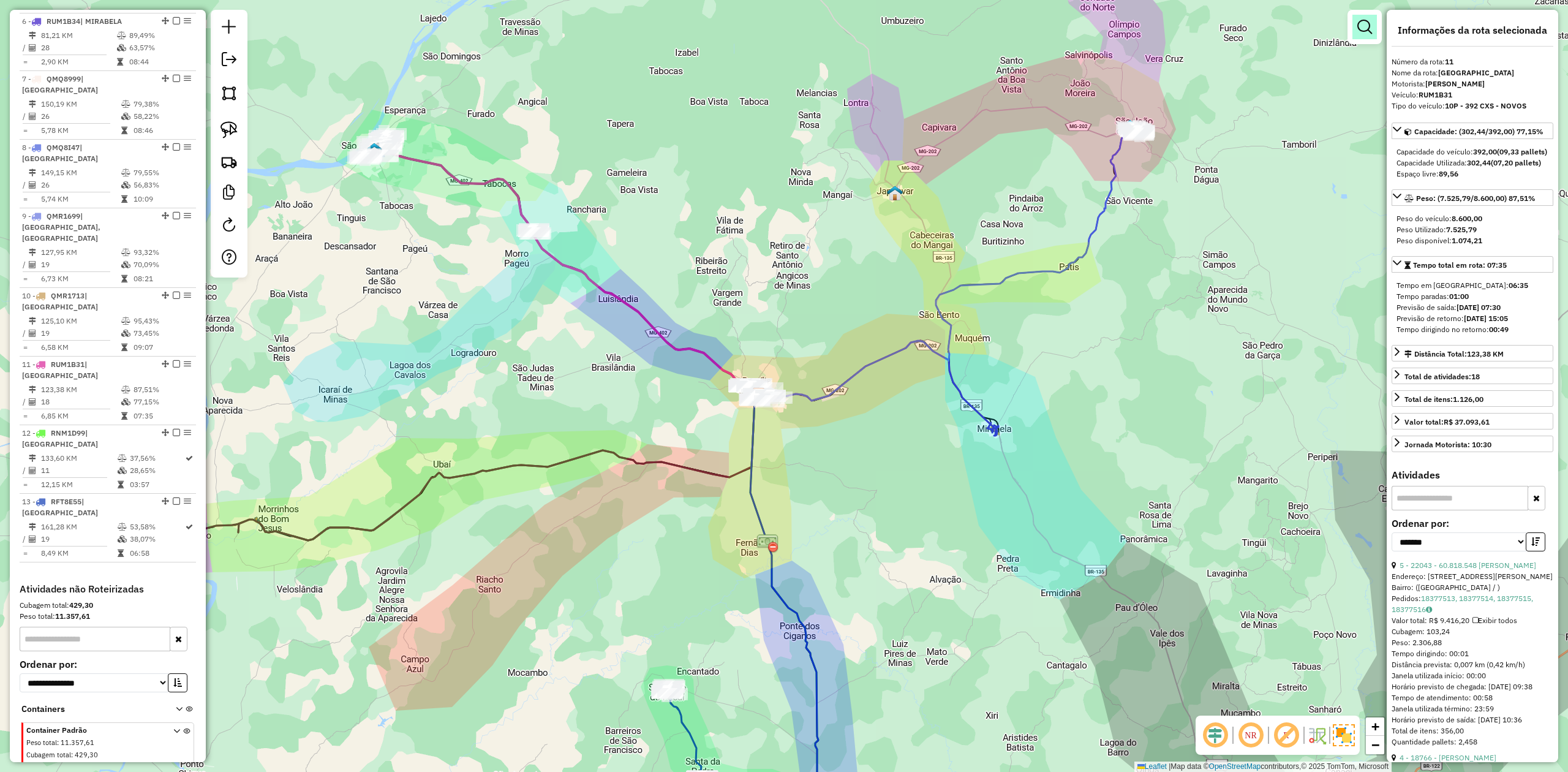
click at [1363, 25] on em at bounding box center [1364, 27] width 15 height 15
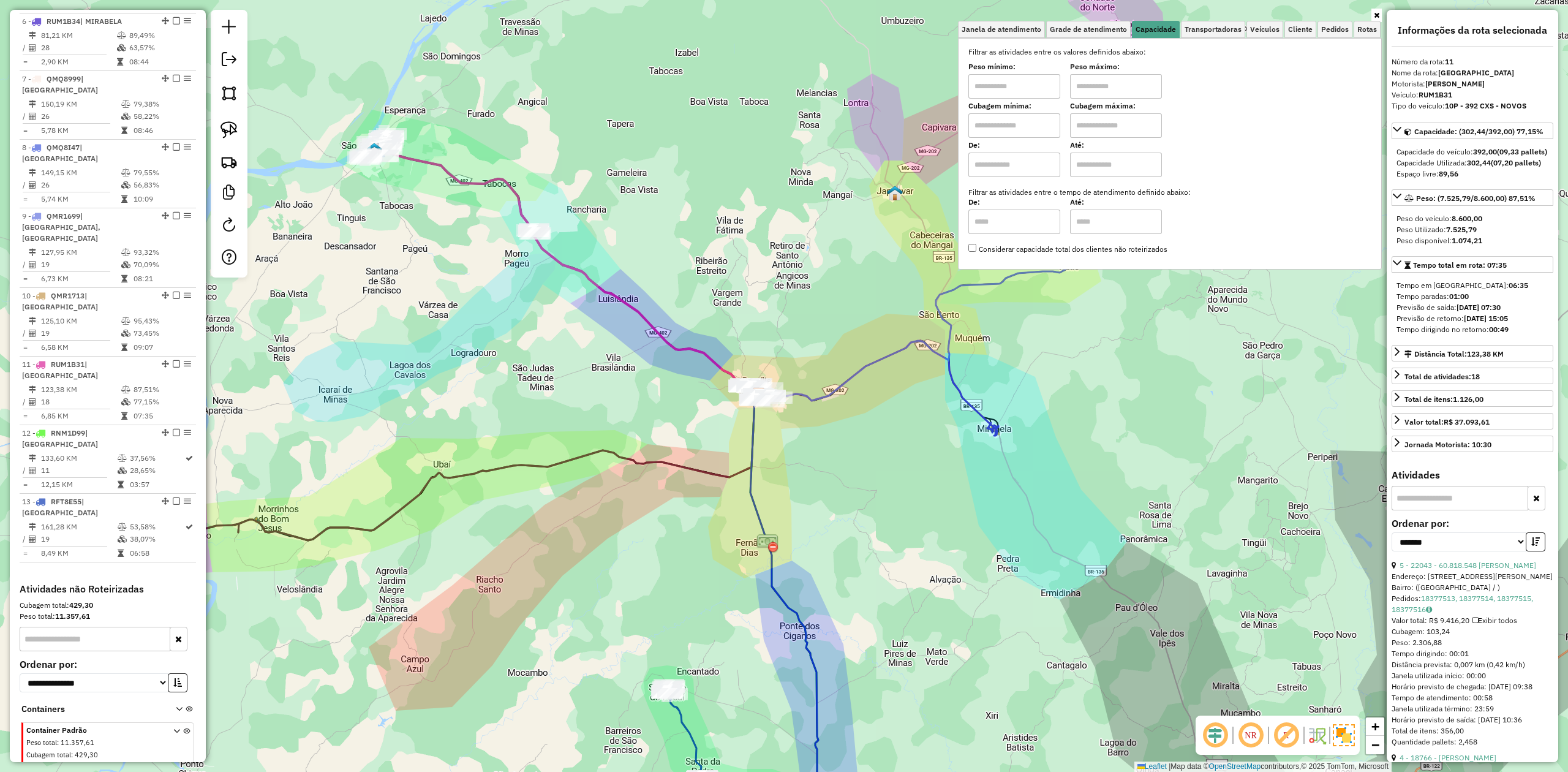
click at [1020, 120] on input "text" at bounding box center [1015, 125] width 92 height 25
type input "******"
click at [1096, 125] on input "text" at bounding box center [1116, 125] width 92 height 25
type input "********"
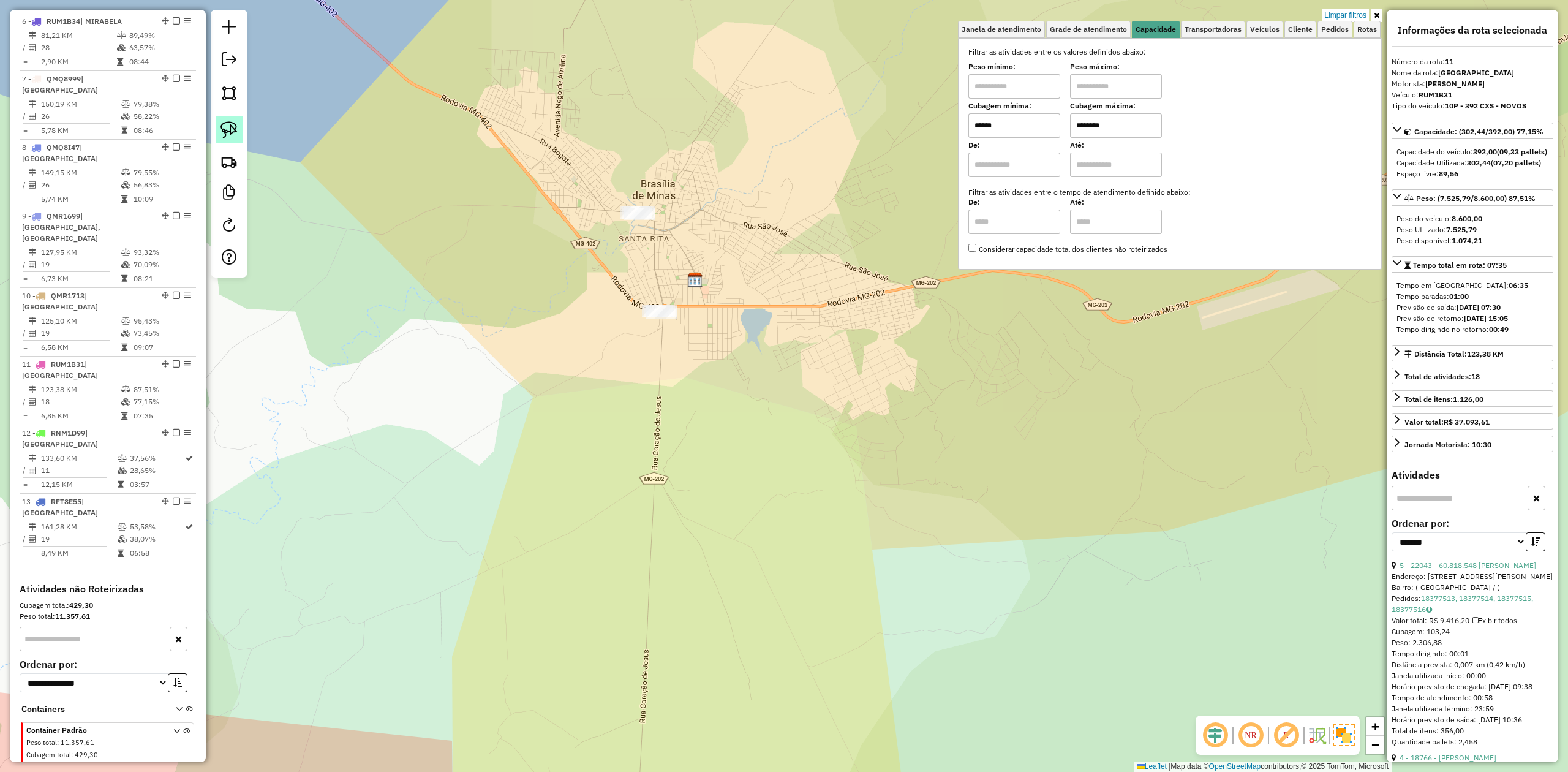
click at [236, 130] on img at bounding box center [229, 130] width 17 height 17
drag, startPoint x: 611, startPoint y: 223, endPoint x: 674, endPoint y: 186, distance: 73.1
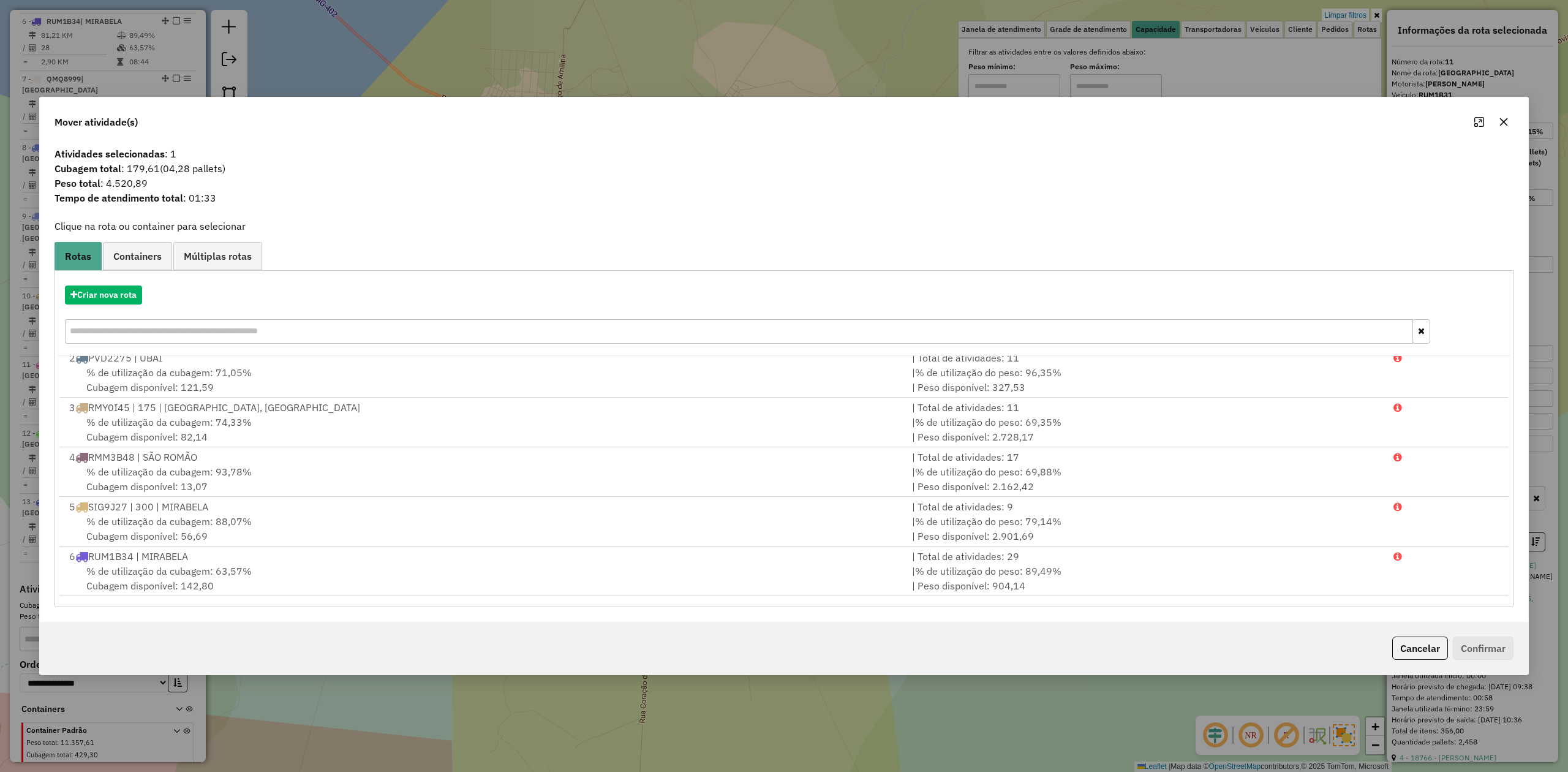
scroll to position [403, 0]
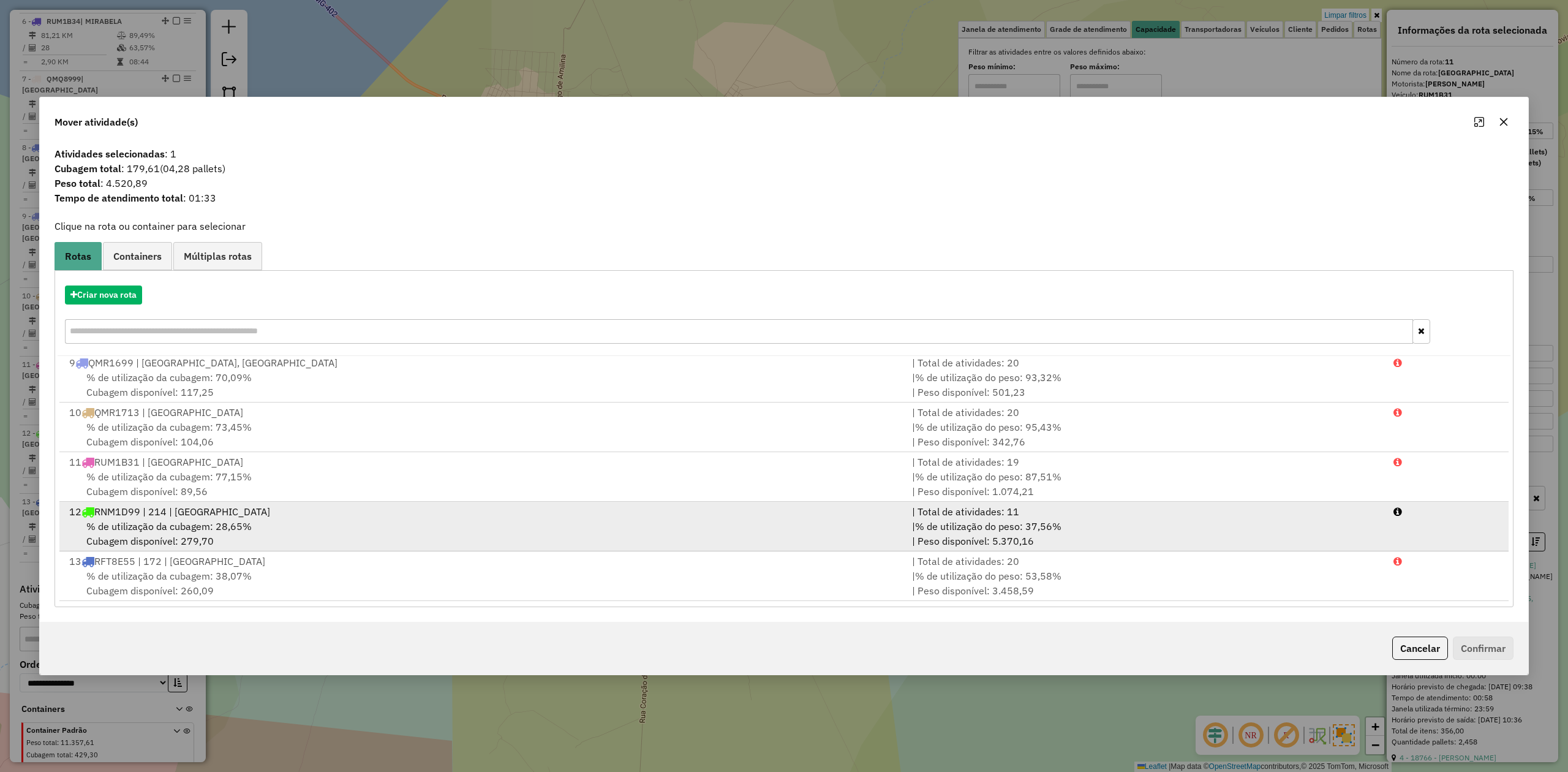
click at [164, 526] on span "% de utilização da cubagem: 28,65%" at bounding box center [169, 526] width 165 height 12
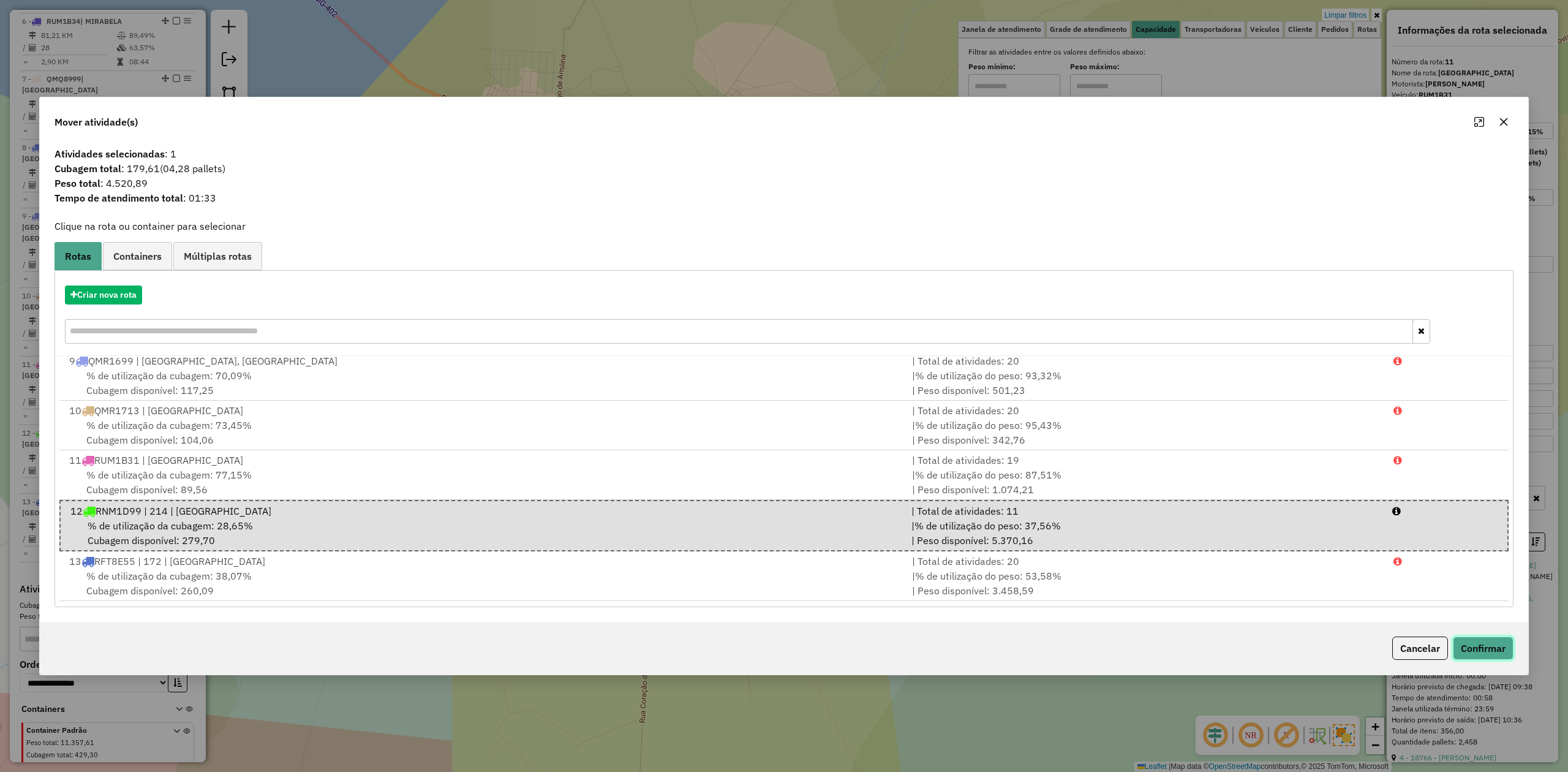
click at [1488, 651] on button "Confirmar" at bounding box center [1483, 649] width 60 height 24
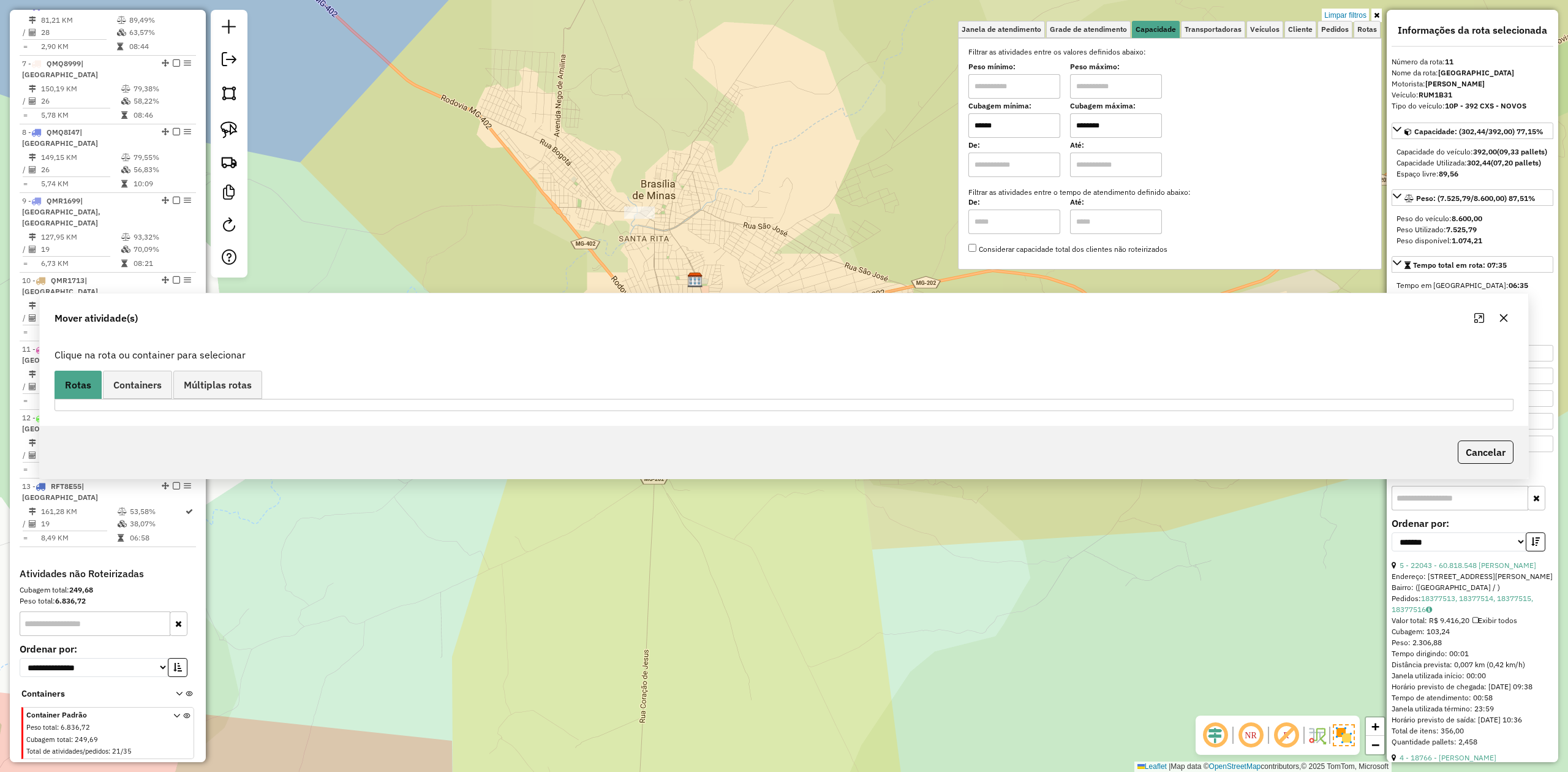
scroll to position [818, 0]
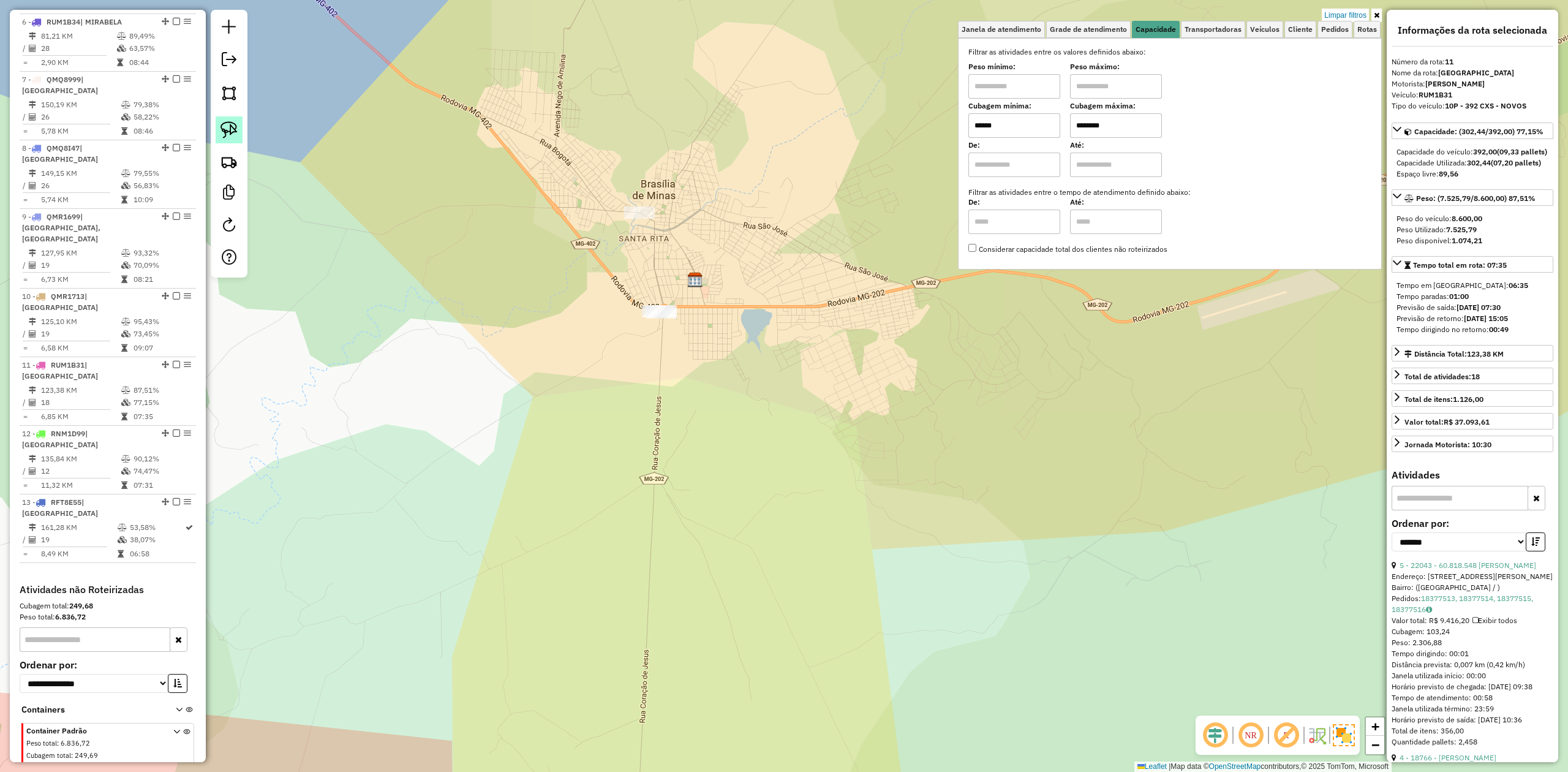
click at [228, 123] on img at bounding box center [229, 130] width 17 height 17
drag, startPoint x: 634, startPoint y: 290, endPoint x: 639, endPoint y: 267, distance: 23.5
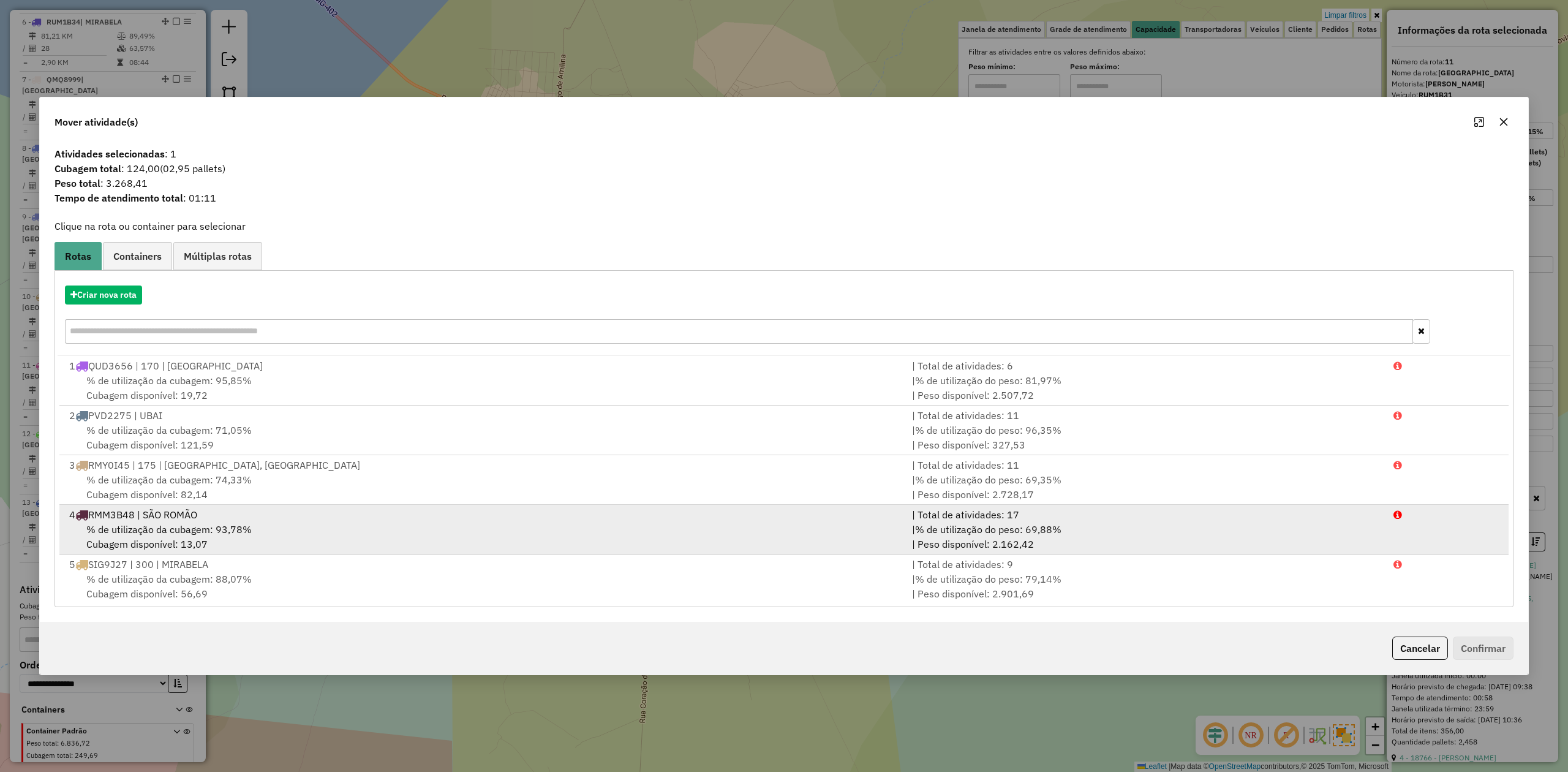
scroll to position [403, 0]
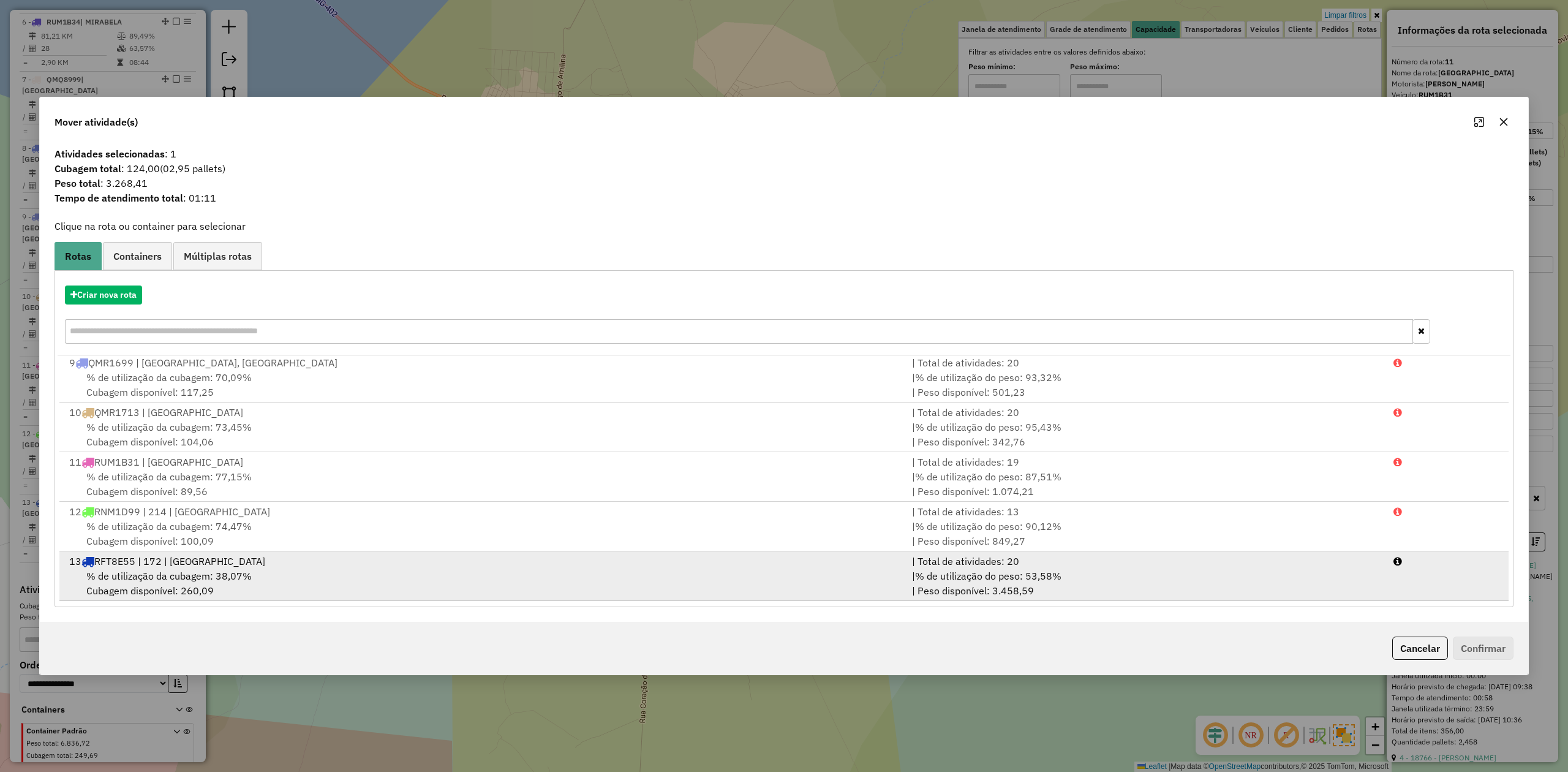
click at [159, 573] on span "% de utilização da cubagem: 38,07%" at bounding box center [169, 576] width 165 height 12
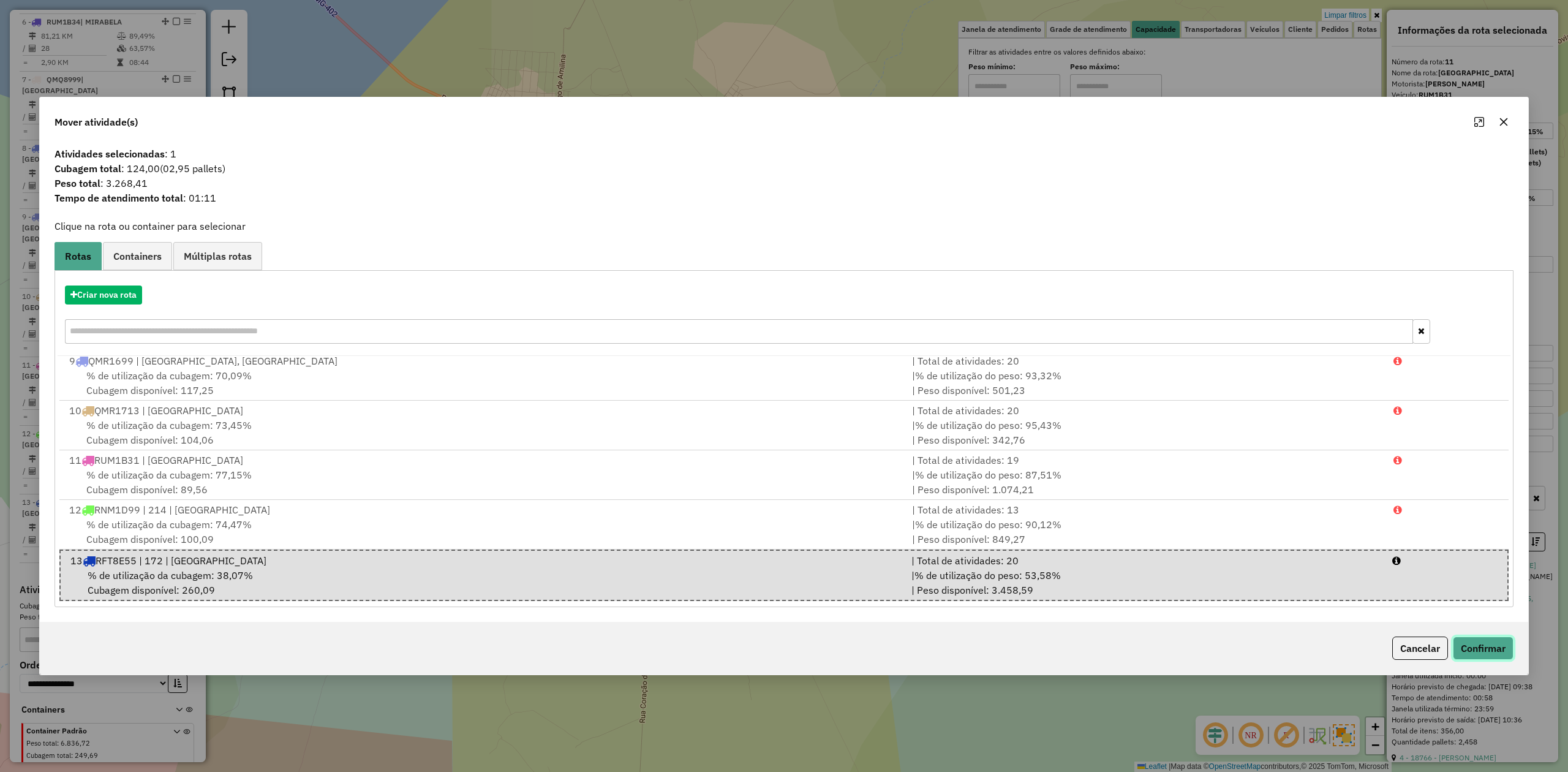
click at [1478, 650] on button "Confirmar" at bounding box center [1483, 649] width 60 height 24
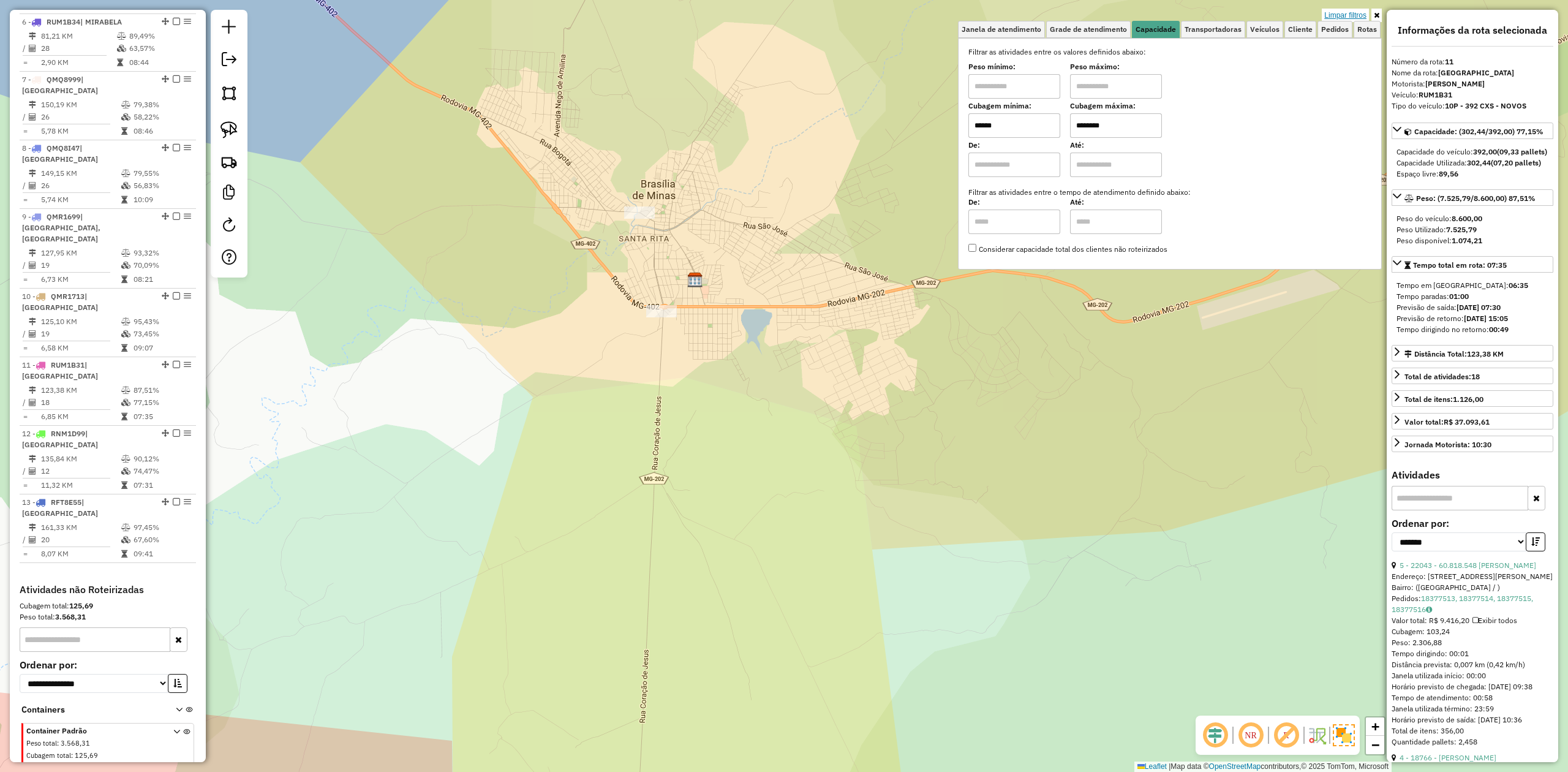
click at [1338, 10] on link "Limpar filtros" at bounding box center [1345, 15] width 47 height 13
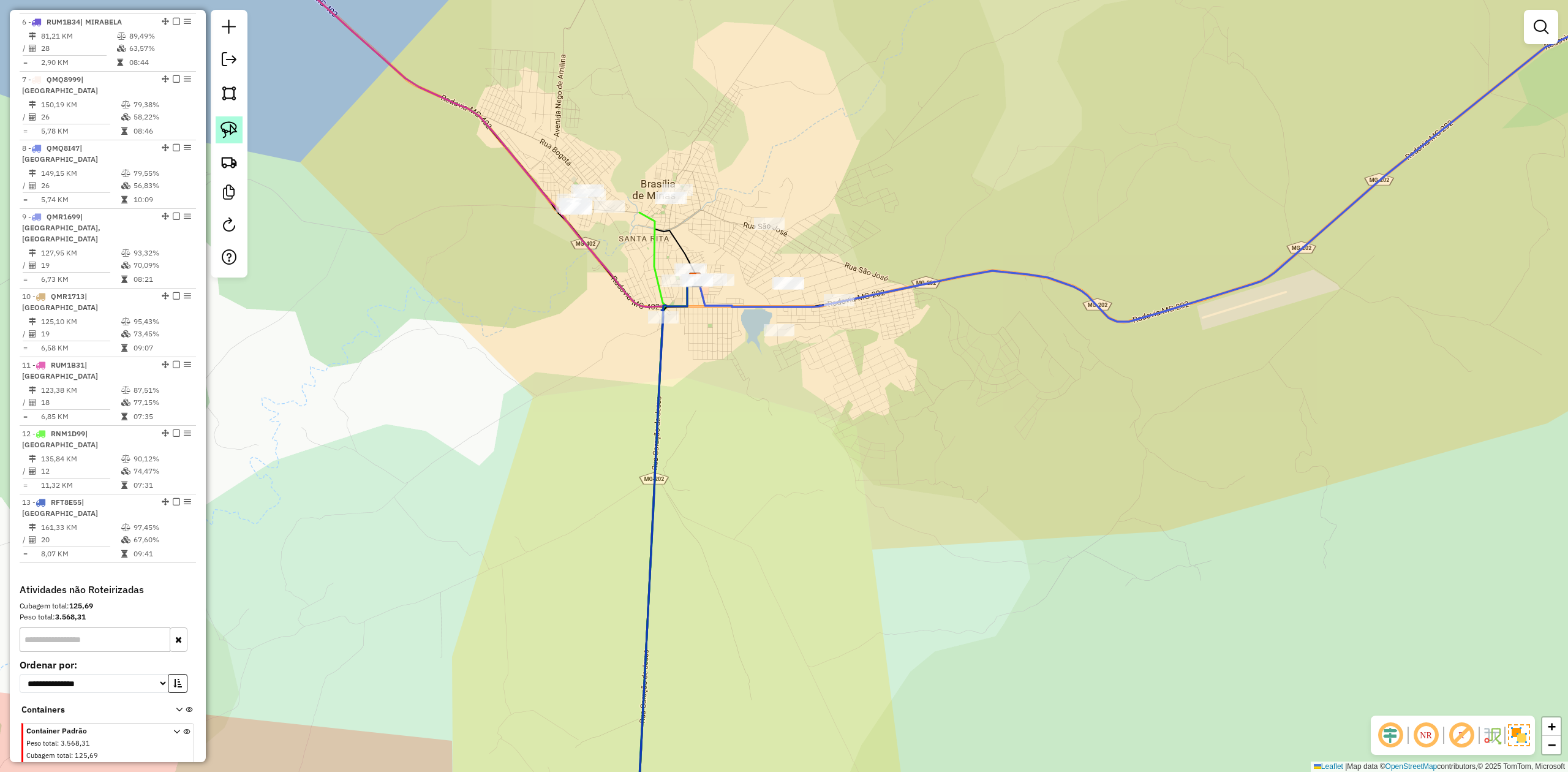
click at [231, 129] on img at bounding box center [229, 130] width 17 height 17
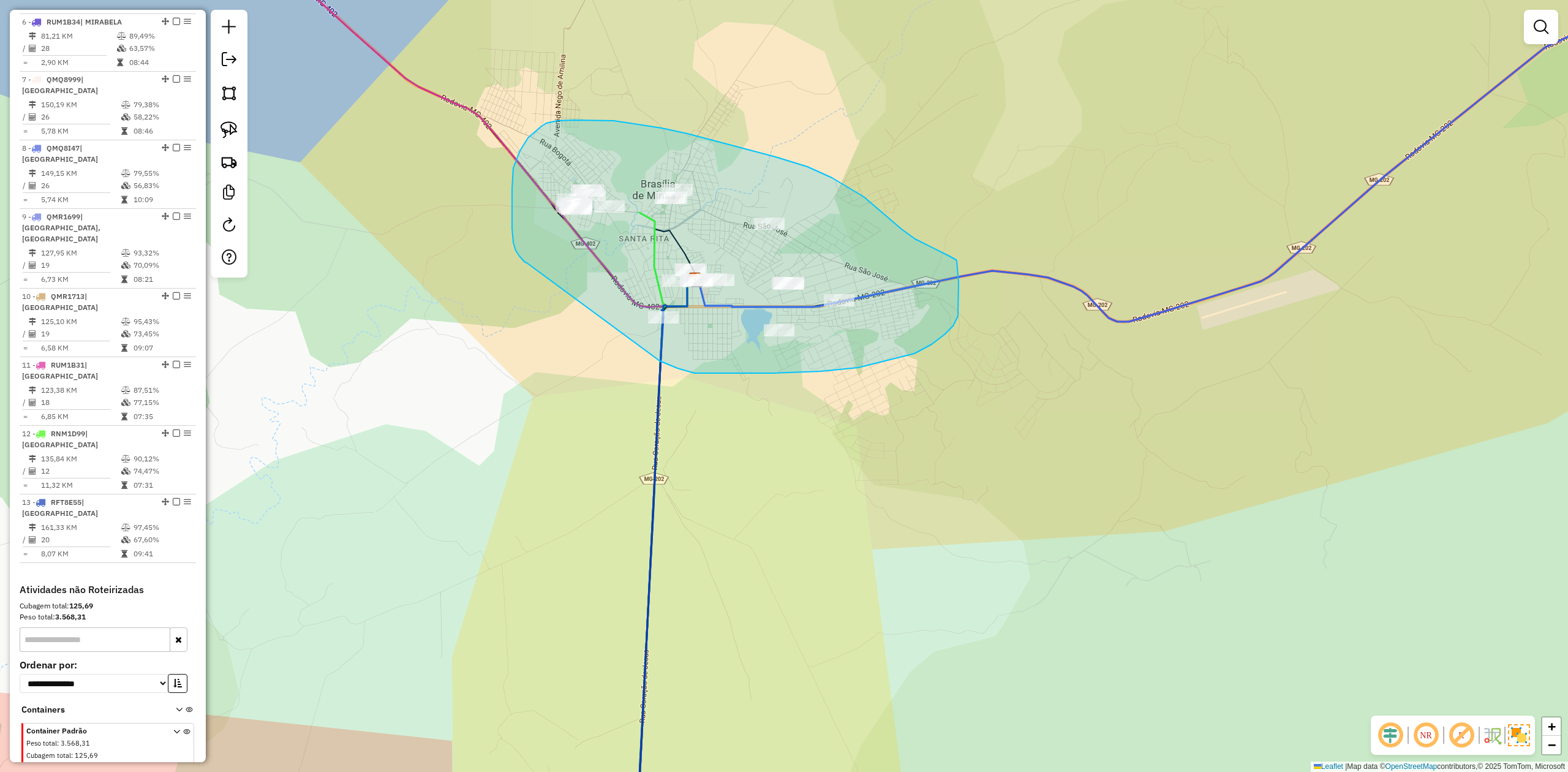
drag, startPoint x: 520, startPoint y: 256, endPoint x: 585, endPoint y: 324, distance: 94.1
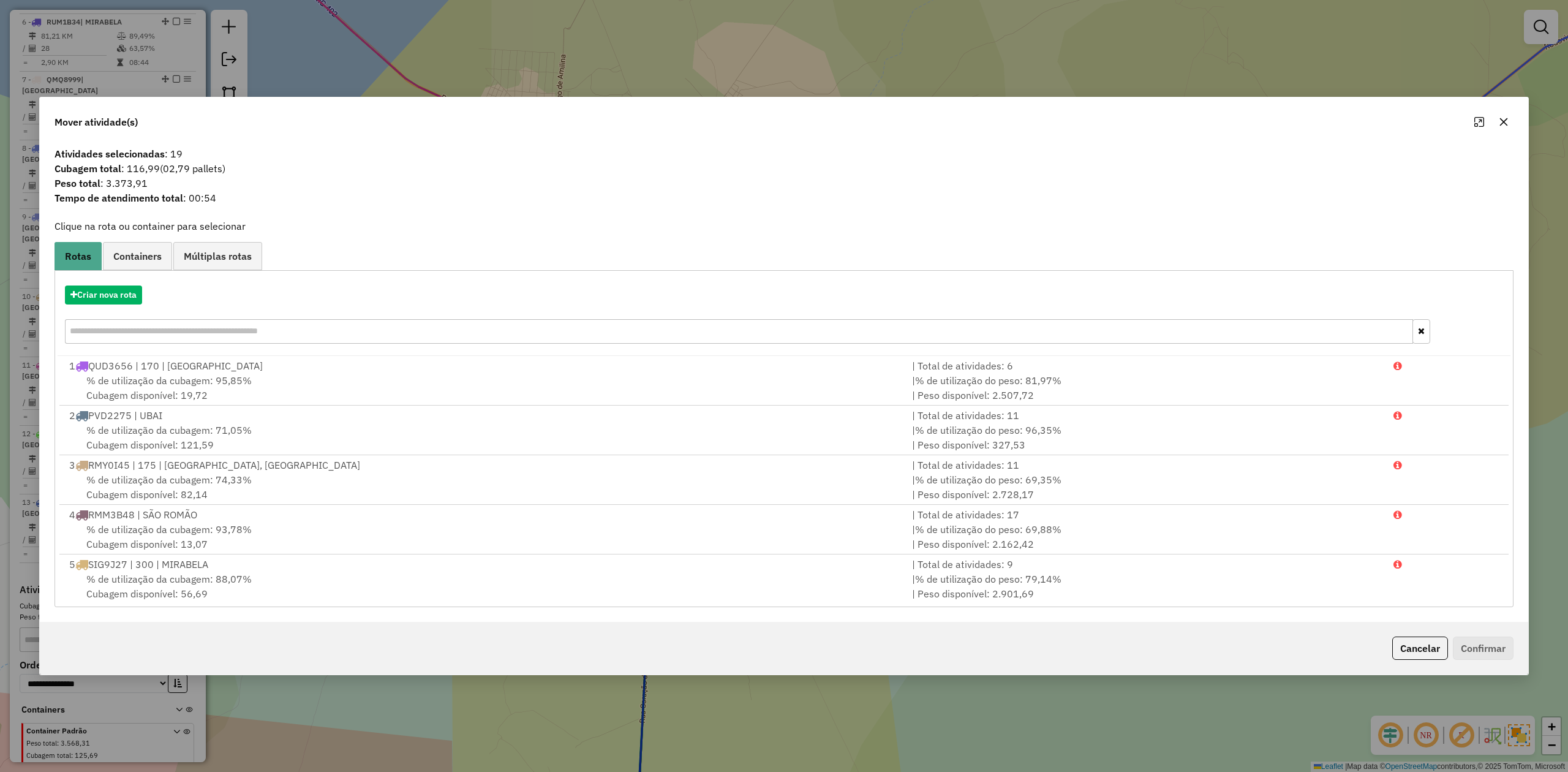
click at [1499, 121] on icon "button" at bounding box center [1504, 122] width 10 height 10
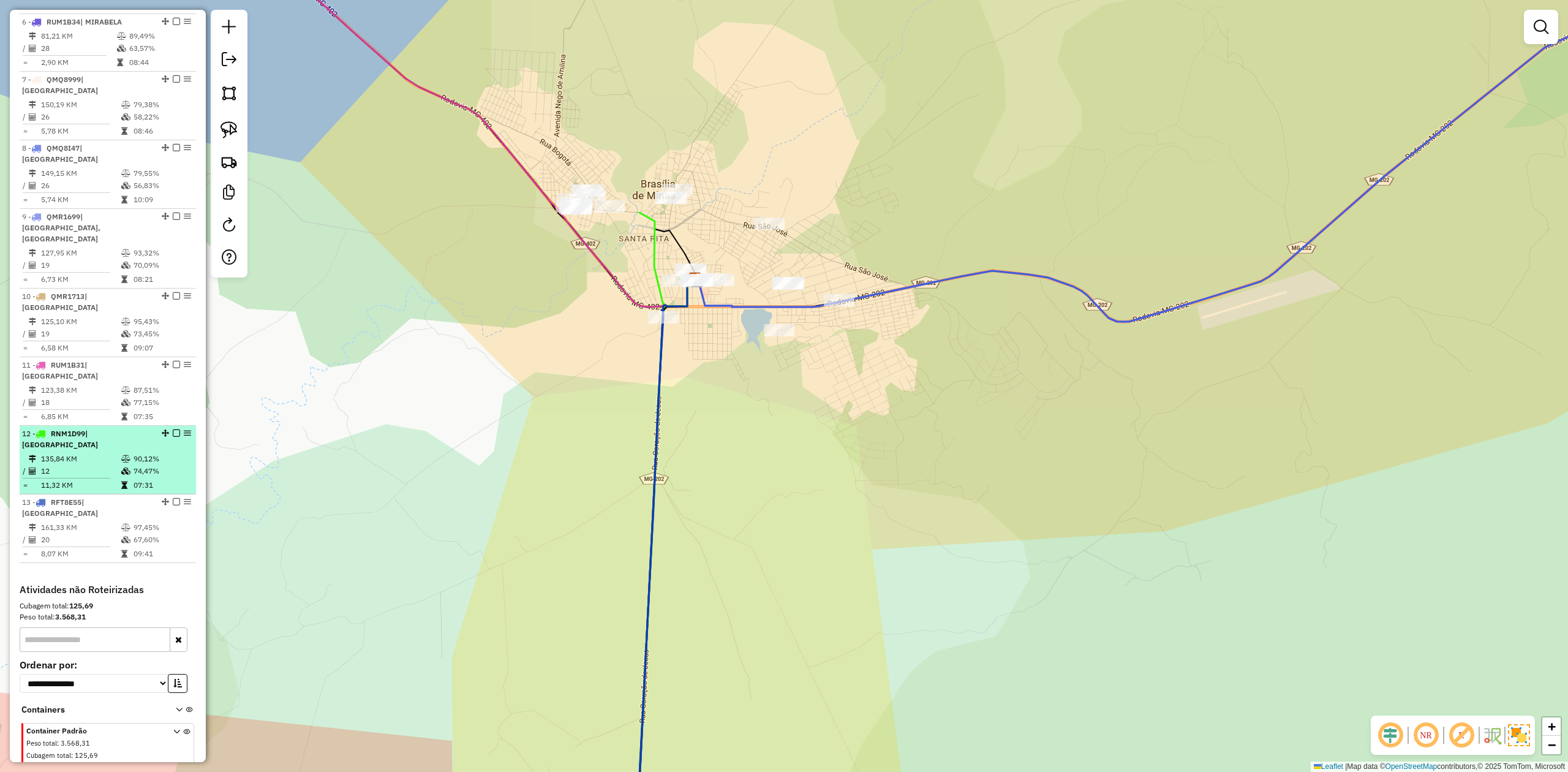
click at [85, 465] on td "12" at bounding box center [81, 471] width 80 height 12
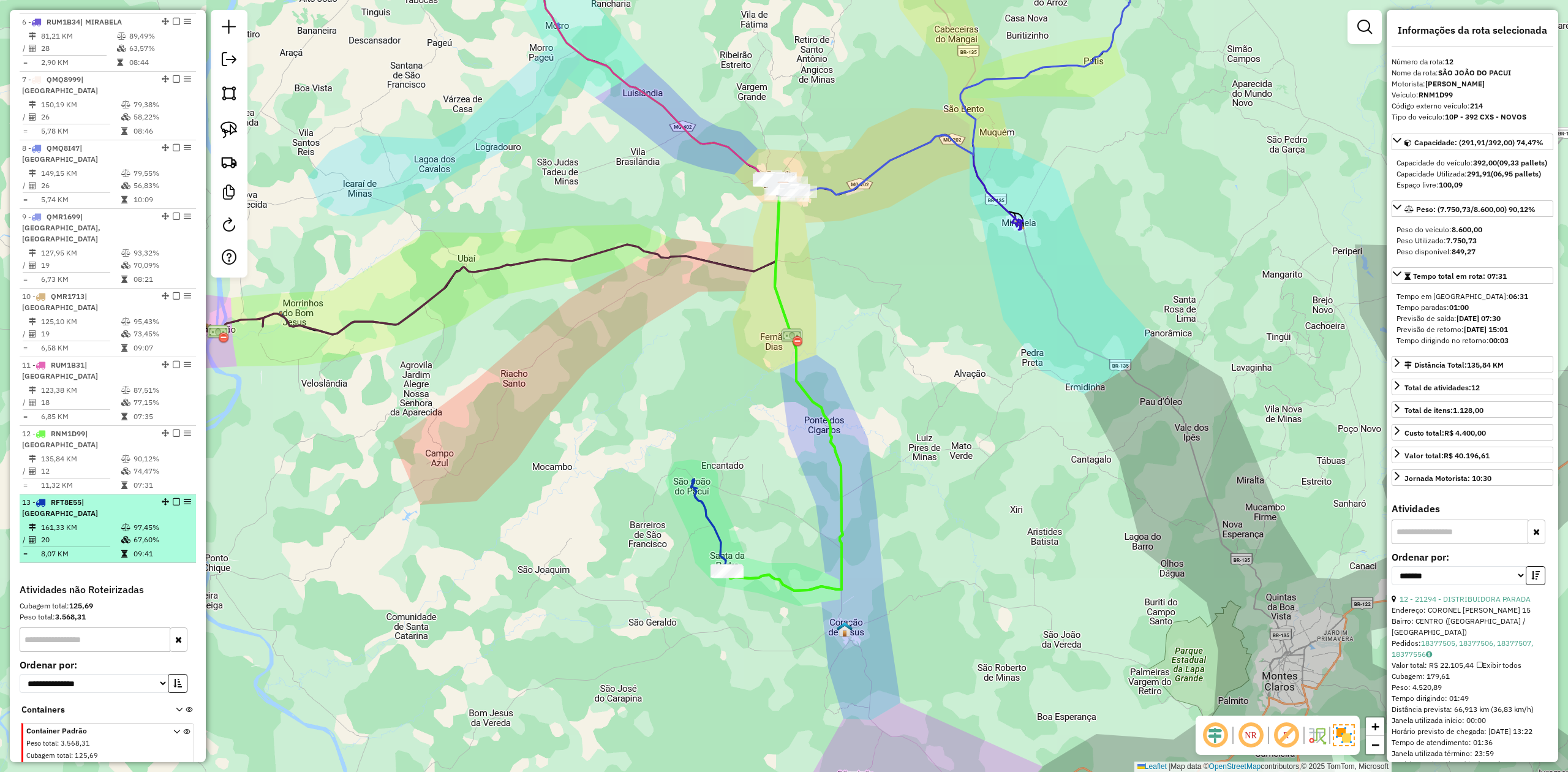
click at [60, 497] on div "13 - RFT8E55 | SÃO JOÃO DO PACUI" at bounding box center [87, 508] width 130 height 22
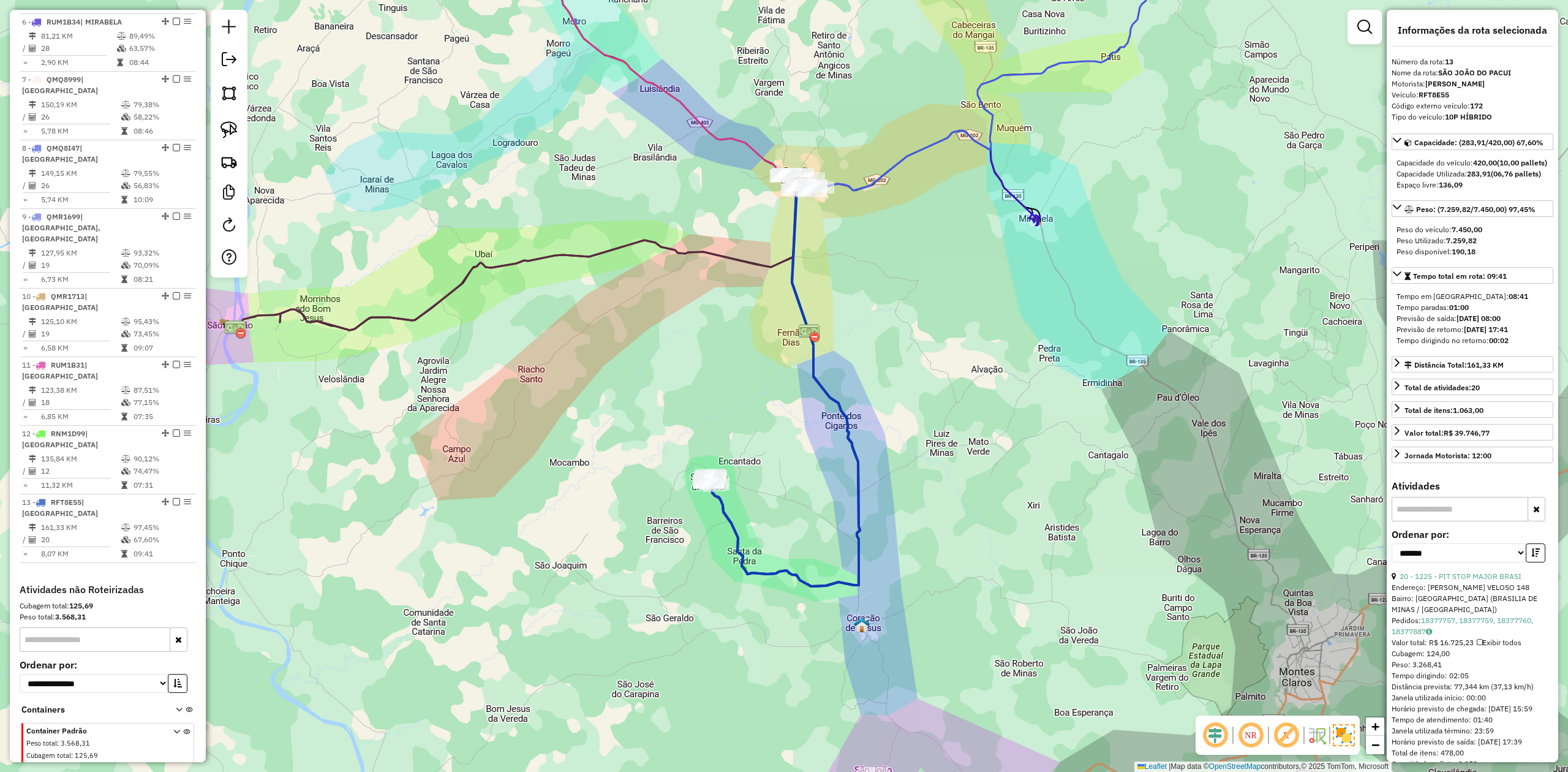
drag, startPoint x: 688, startPoint y: 398, endPoint x: 687, endPoint y: 440, distance: 42.0
click at [687, 440] on div "Janela de atendimento Grade de atendimento Capacidade Transportadoras Veículos …" at bounding box center [784, 386] width 1568 height 772
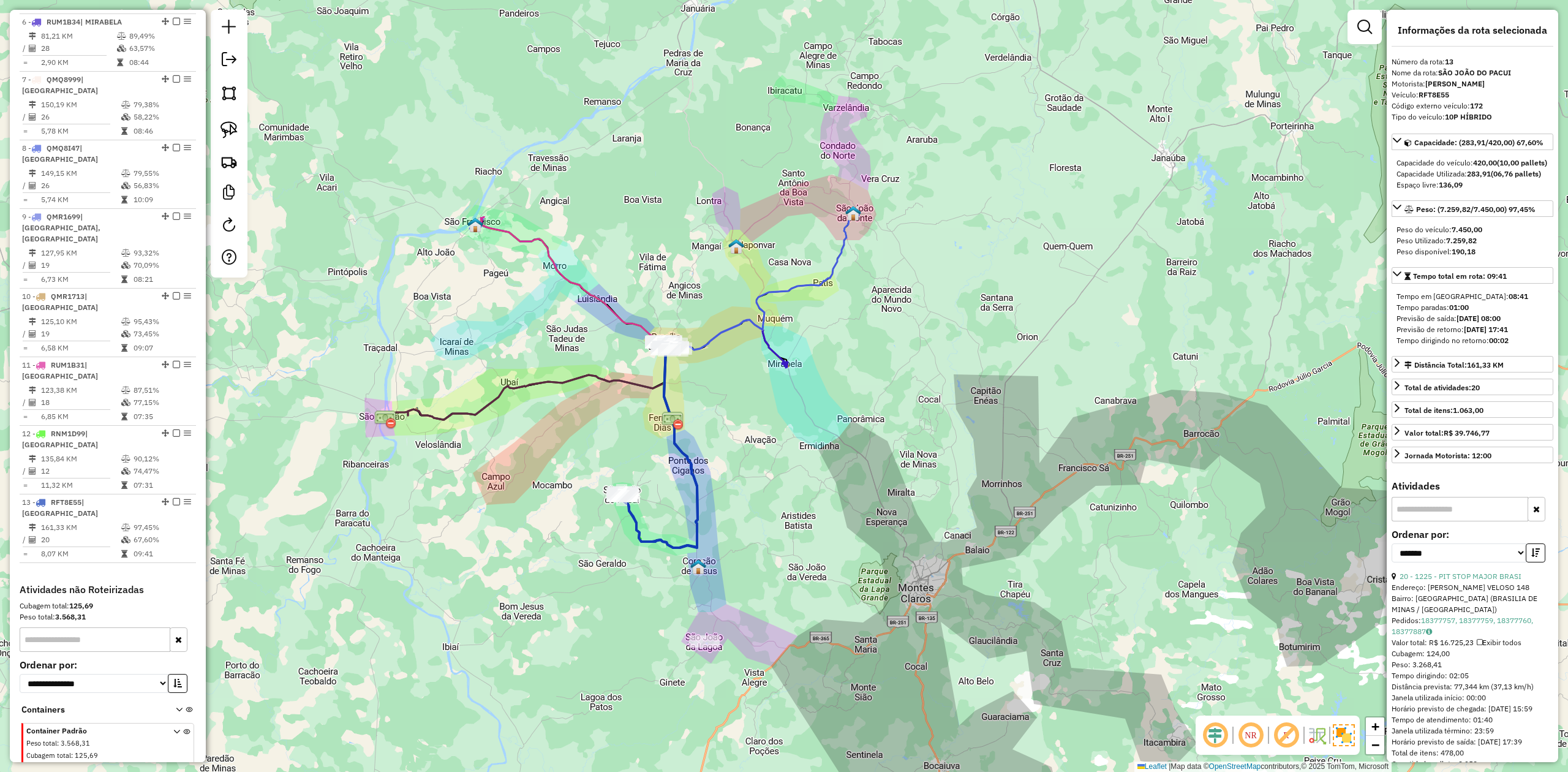
drag, startPoint x: 595, startPoint y: 336, endPoint x: 586, endPoint y: 351, distance: 17.5
click at [586, 351] on div "Janela de atendimento Grade de atendimento Capacidade Transportadoras Veículos …" at bounding box center [784, 386] width 1568 height 772
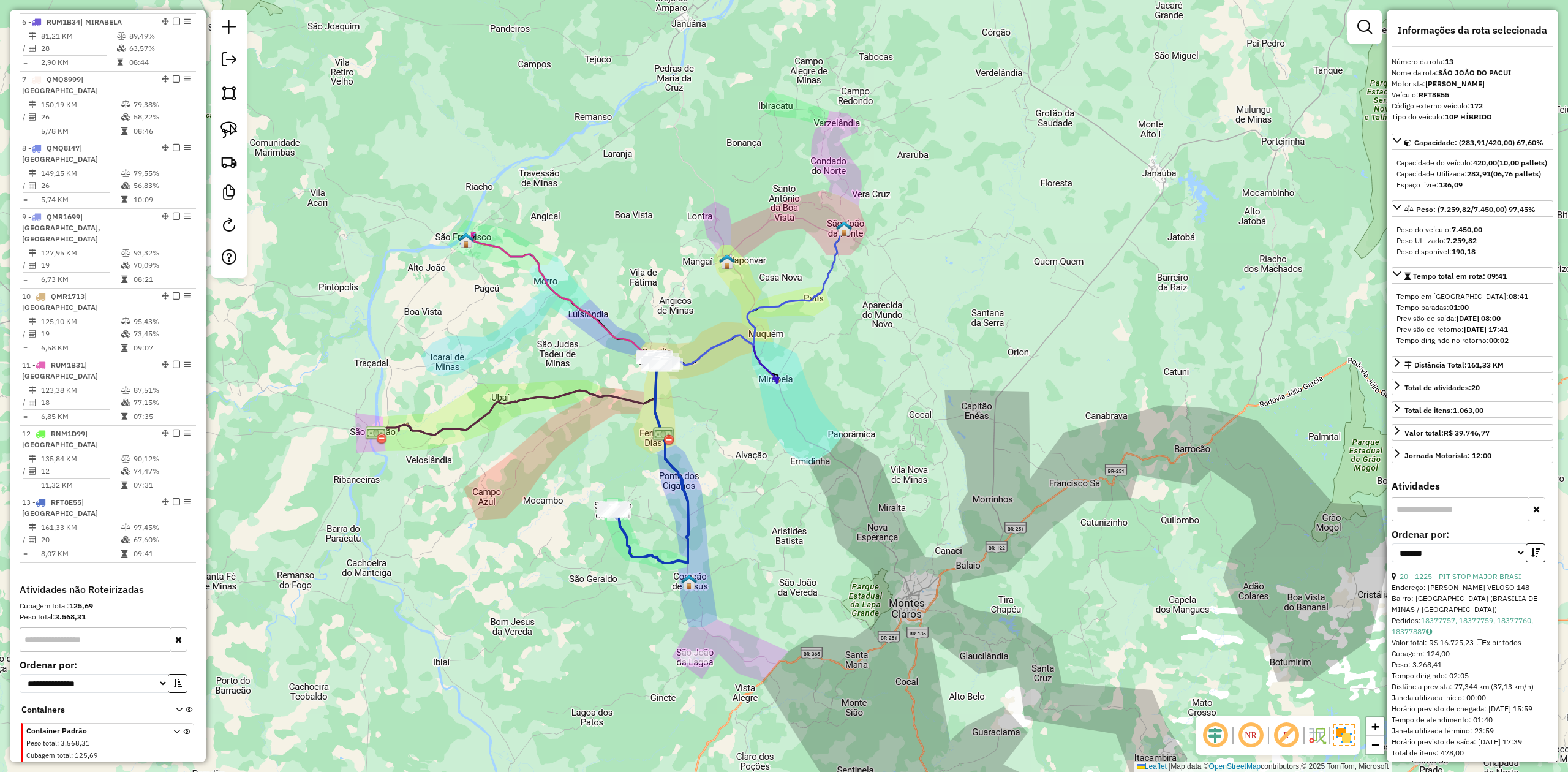
click at [214, 136] on div at bounding box center [229, 143] width 37 height 268
click at [224, 129] on img at bounding box center [229, 130] width 17 height 17
drag, startPoint x: 668, startPoint y: 405, endPoint x: 586, endPoint y: 298, distance: 134.8
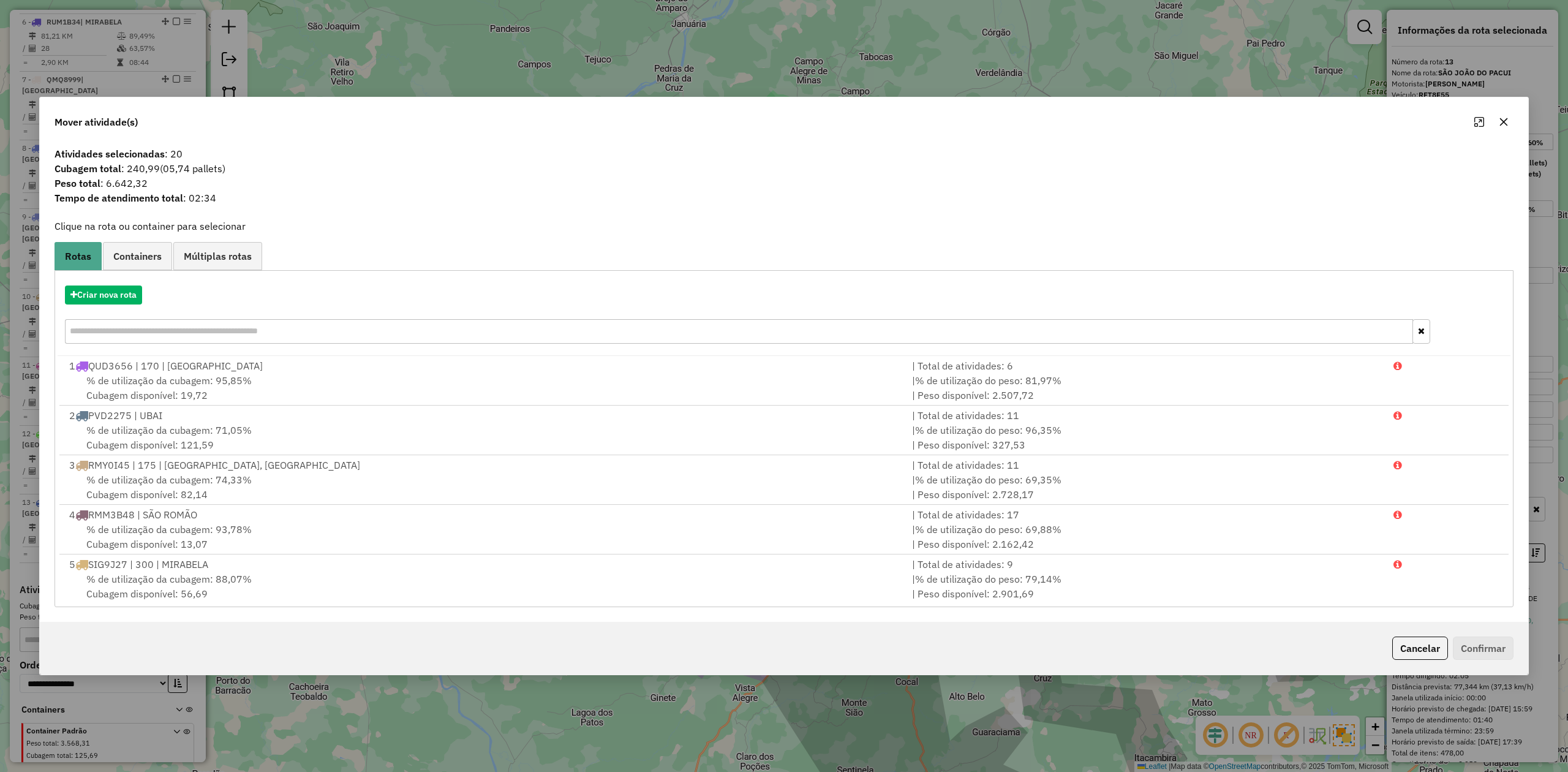
click at [1504, 118] on icon "button" at bounding box center [1504, 122] width 10 height 10
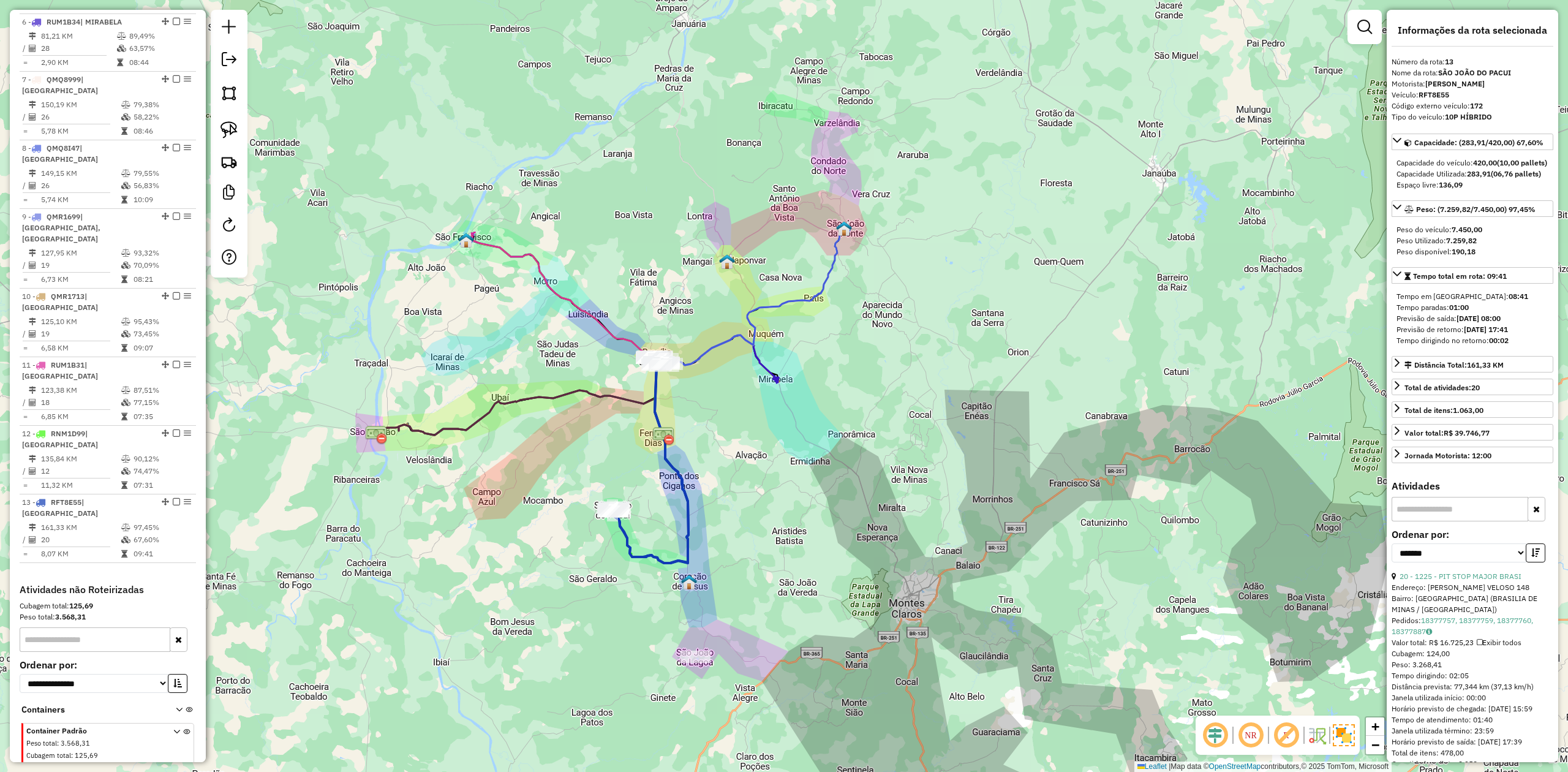
drag, startPoint x: 731, startPoint y: 406, endPoint x: 763, endPoint y: 521, distance: 119.4
click at [763, 521] on div "Janela de atendimento Grade de atendimento Capacidade Transportadoras Veículos …" at bounding box center [784, 386] width 1568 height 772
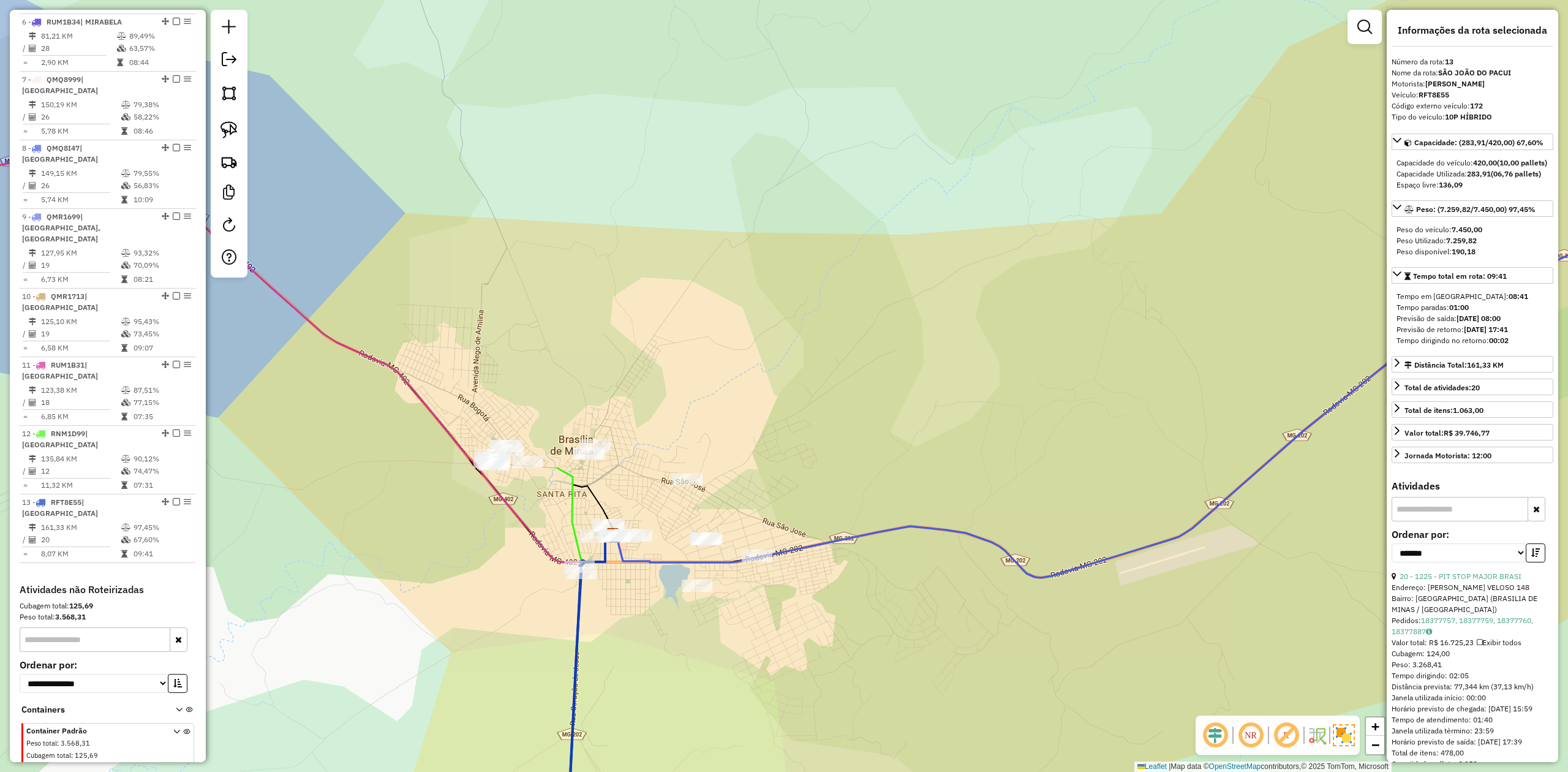
click at [503, 530] on div "Janela de atendimento Grade de atendimento Capacidade Transportadoras Veículos …" at bounding box center [784, 386] width 1568 height 772
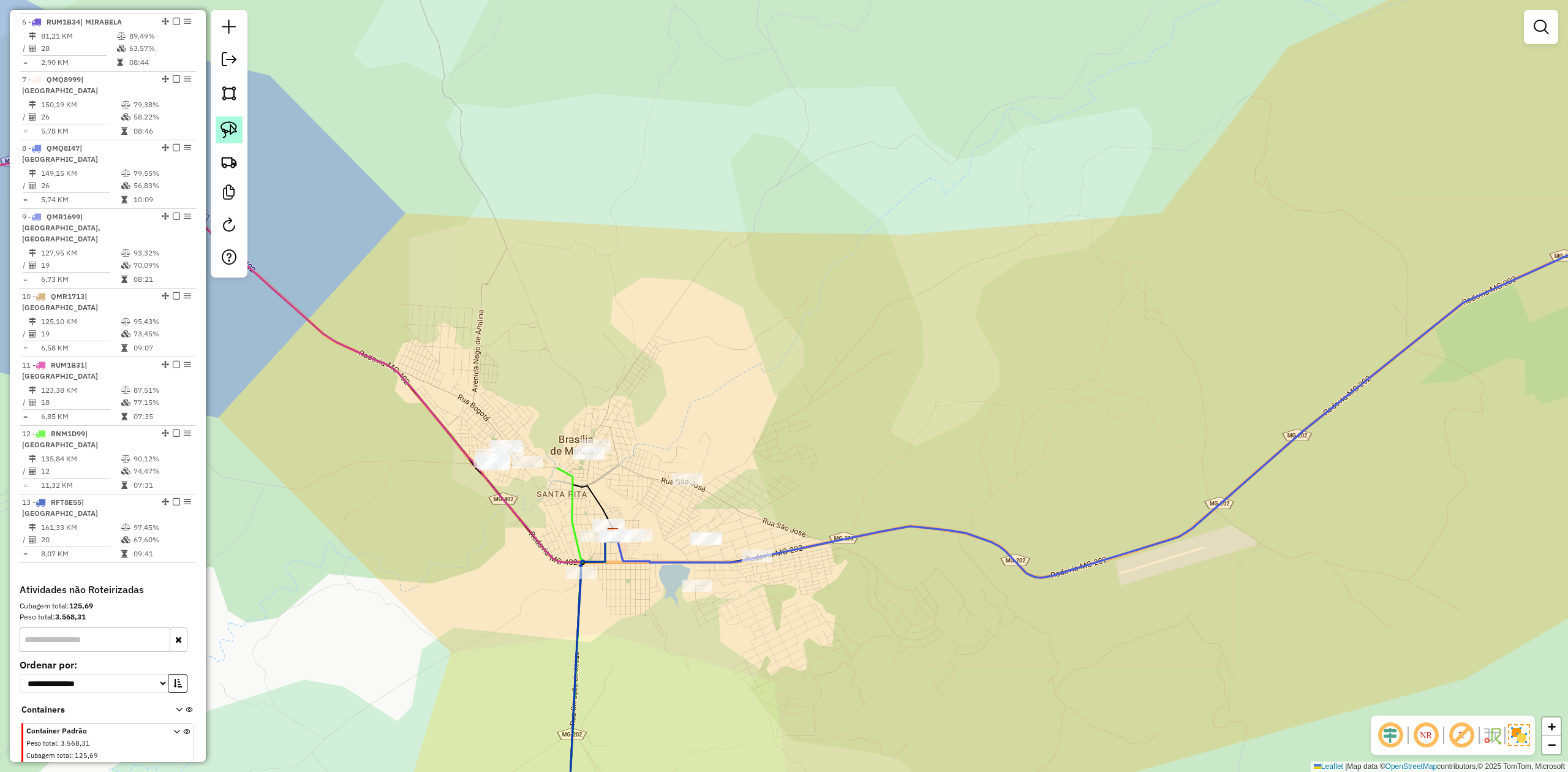
click at [229, 123] on img at bounding box center [229, 130] width 17 height 17
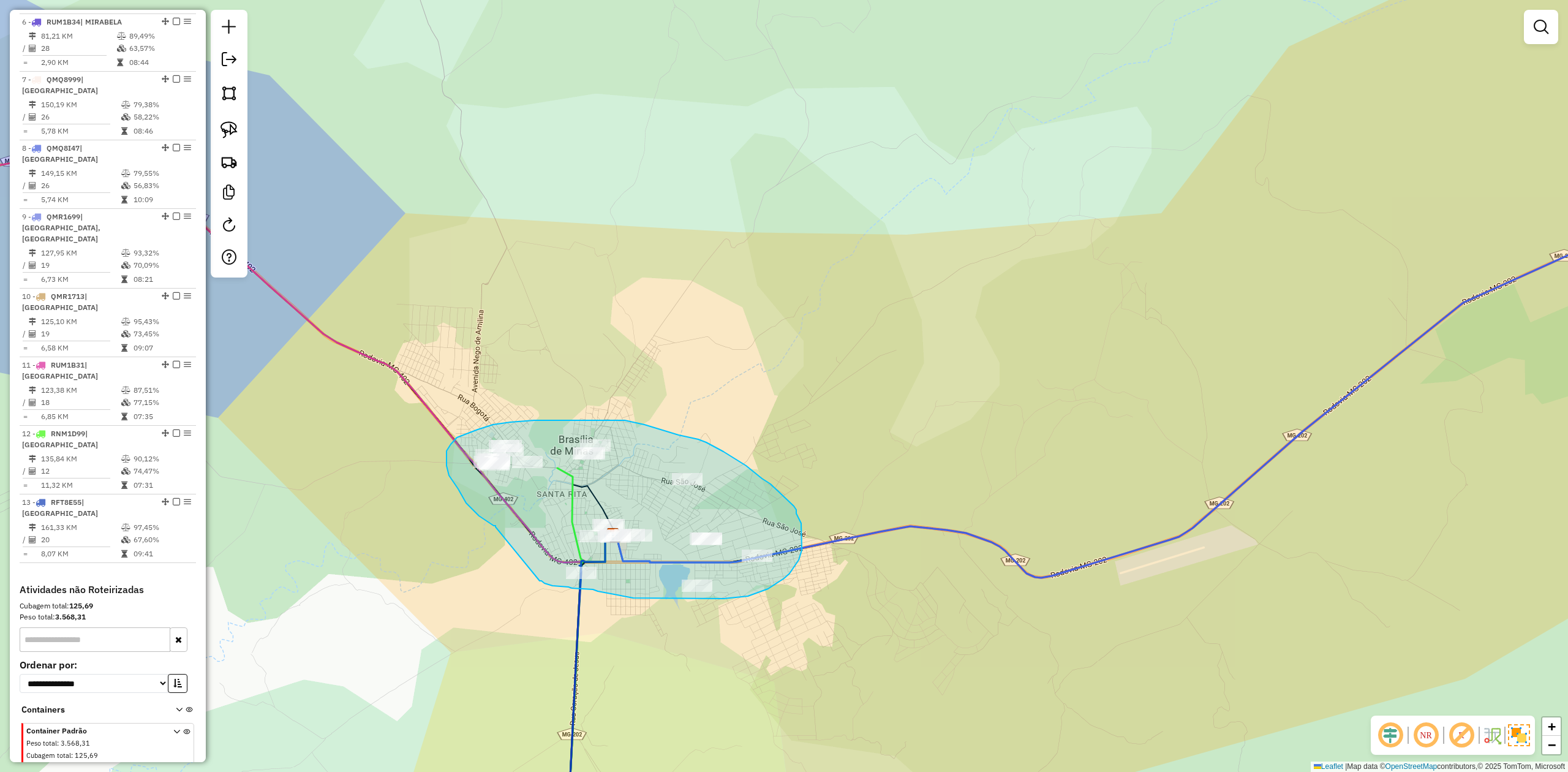
drag, startPoint x: 496, startPoint y: 527, endPoint x: 539, endPoint y: 581, distance: 69.0
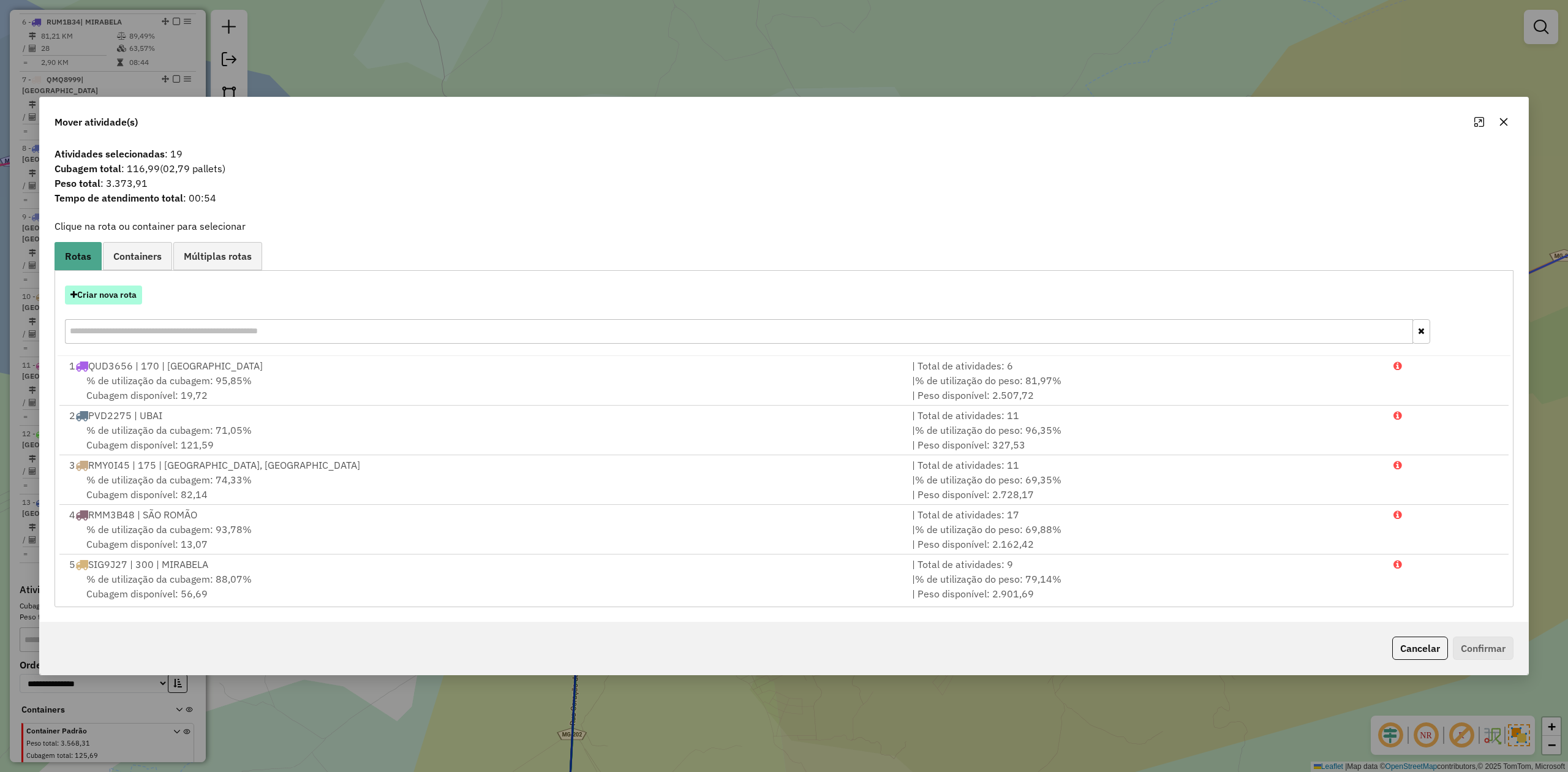
click at [97, 295] on button "Criar nova rota" at bounding box center [103, 295] width 77 height 19
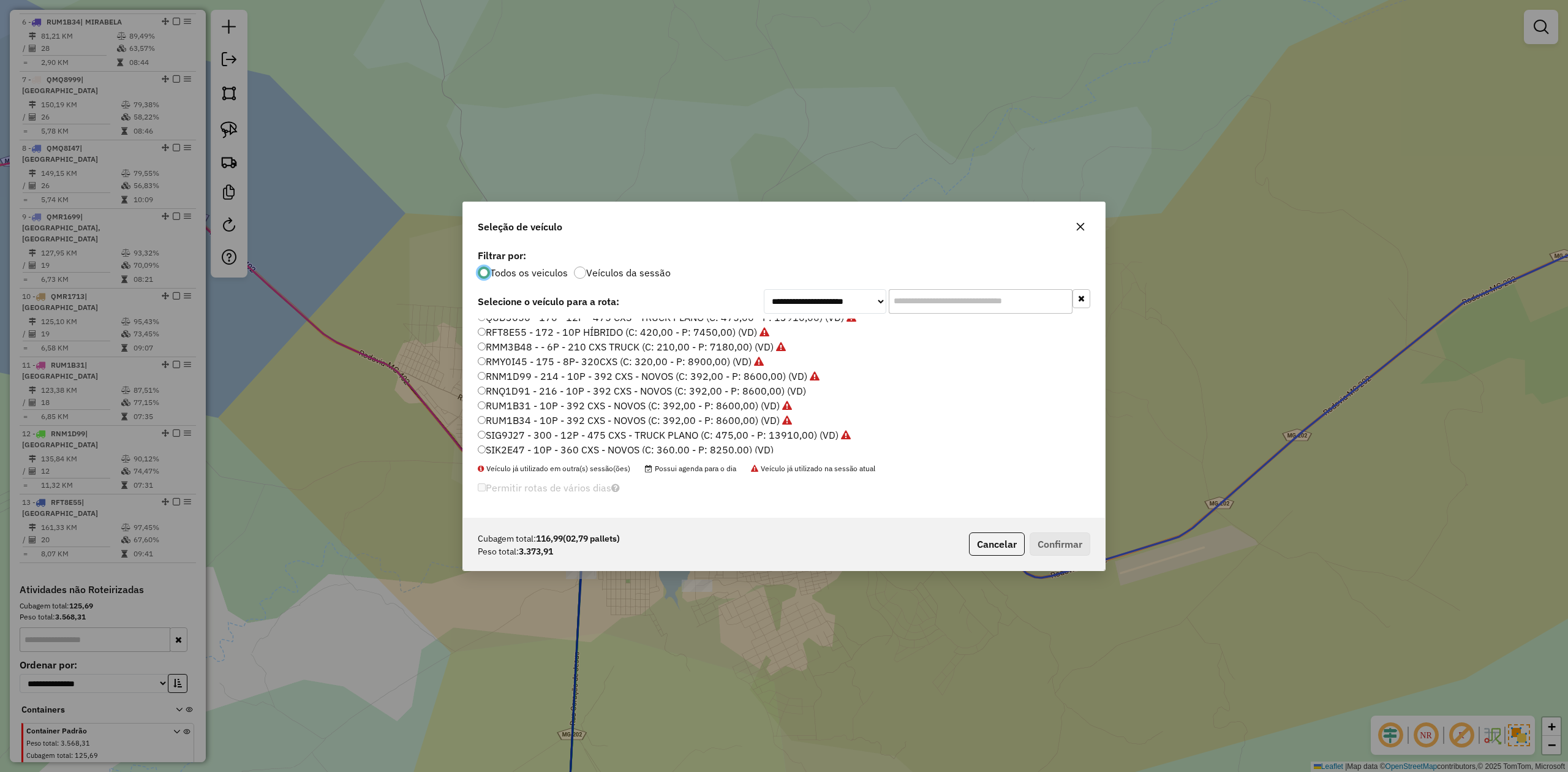
scroll to position [101, 0]
click at [739, 371] on label "RNQ1D91 - 216 - 10P - 392 CXS - NOVOS (C: 392,00 - P: 8600,00) (VD)" at bounding box center [642, 372] width 328 height 15
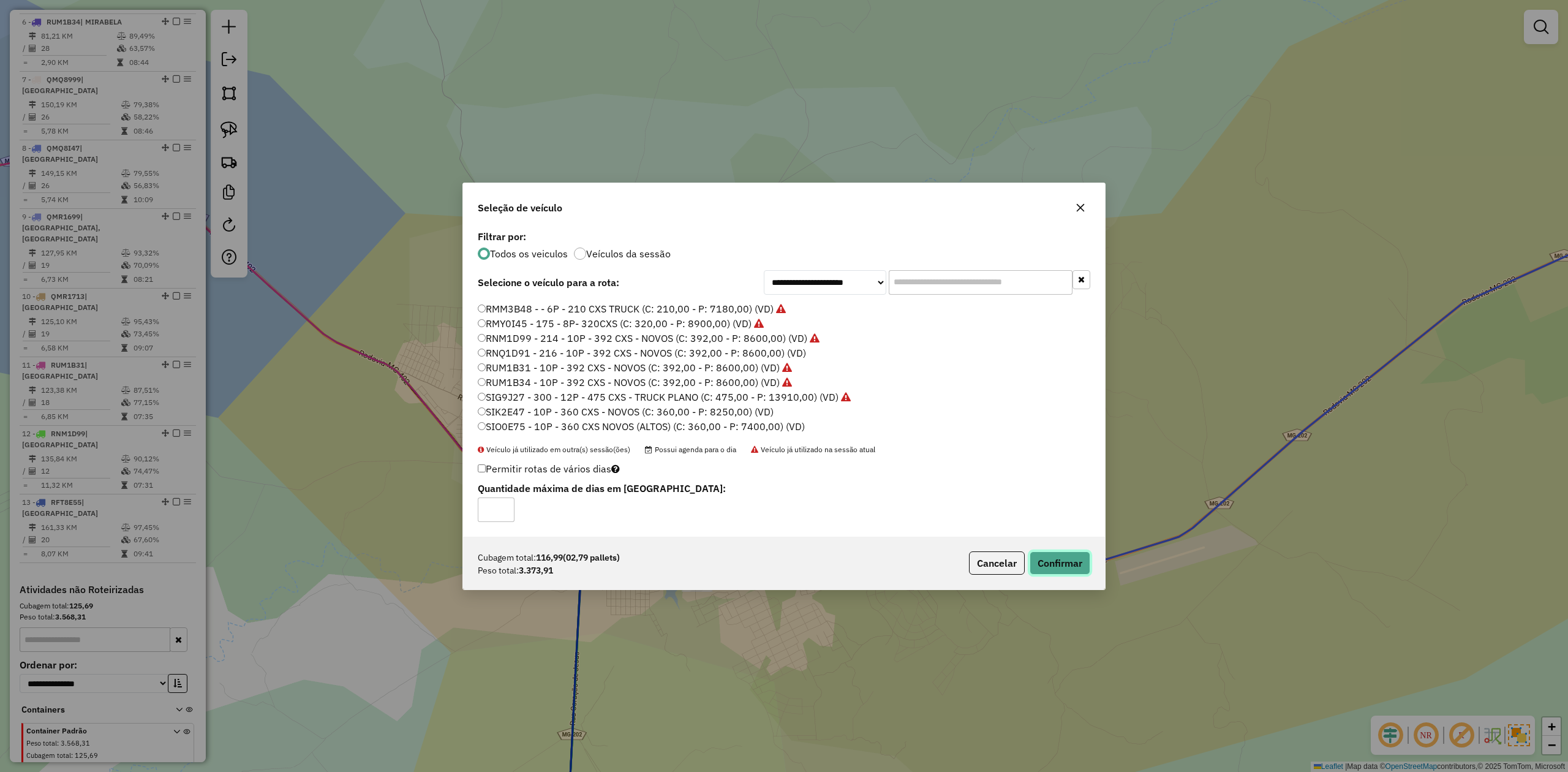
click at [1067, 561] on button "Confirmar" at bounding box center [1060, 563] width 60 height 24
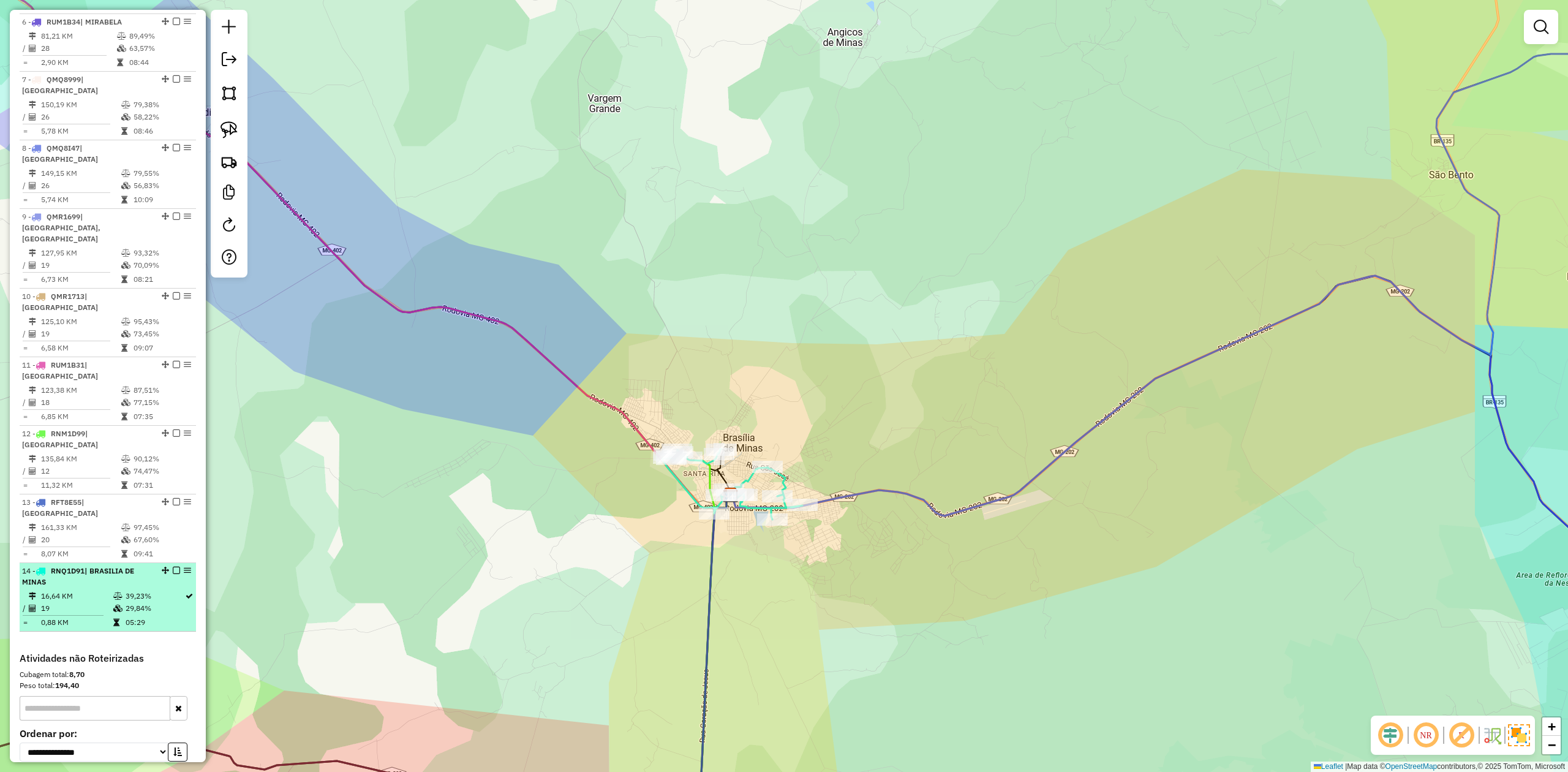
click at [91, 563] on li "14 - RNQ1D91 | BRASILIA DE MINAS 16,64 KM 39,23% / 19 29,84% = 0,88 KM 05:29" at bounding box center [108, 598] width 176 height 69
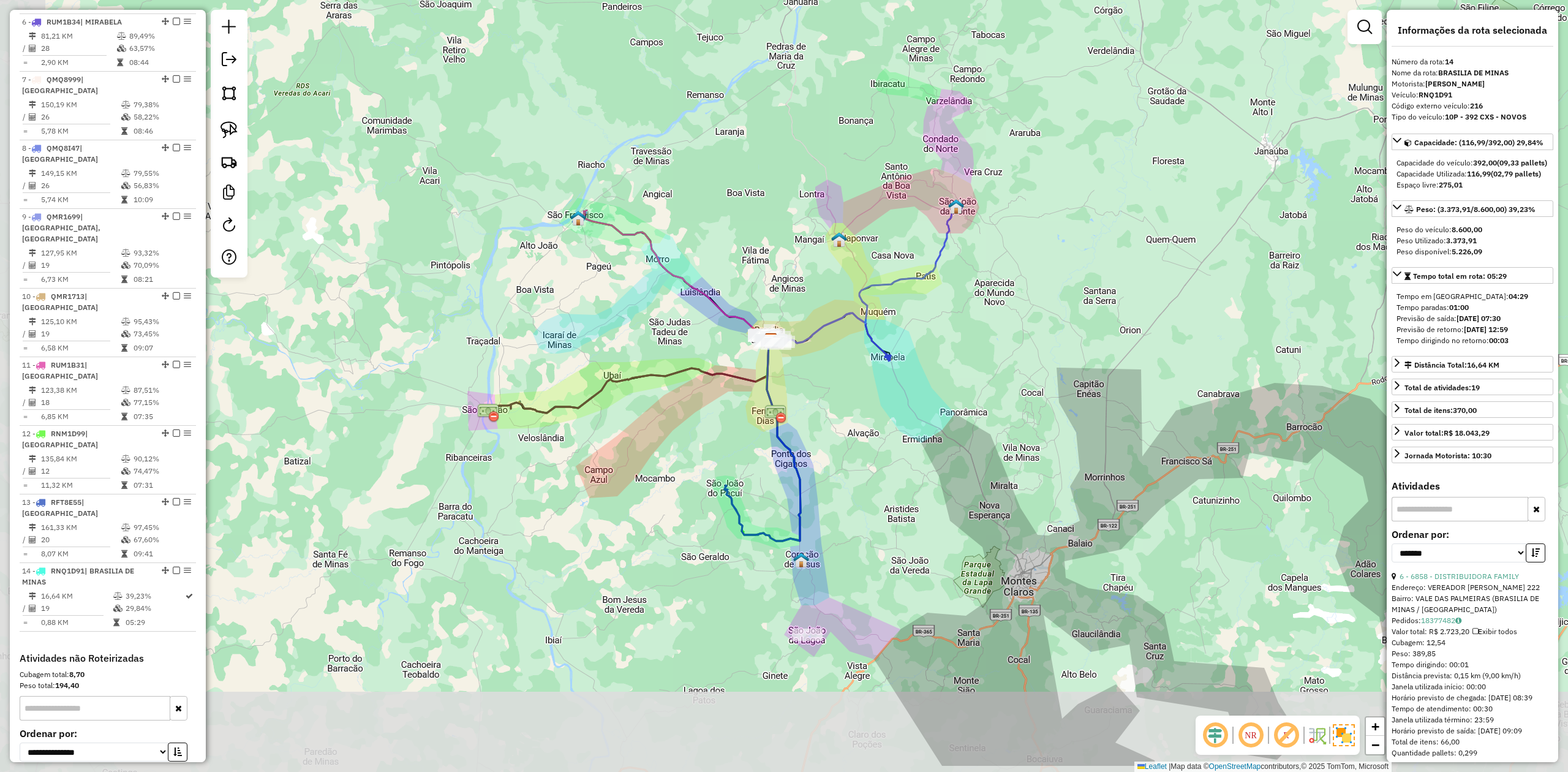
drag, startPoint x: 512, startPoint y: 516, endPoint x: 662, endPoint y: 408, distance: 184.8
click at [653, 420] on div "Janela de atendimento Grade de atendimento Capacidade Transportadoras Veículos …" at bounding box center [784, 386] width 1568 height 772
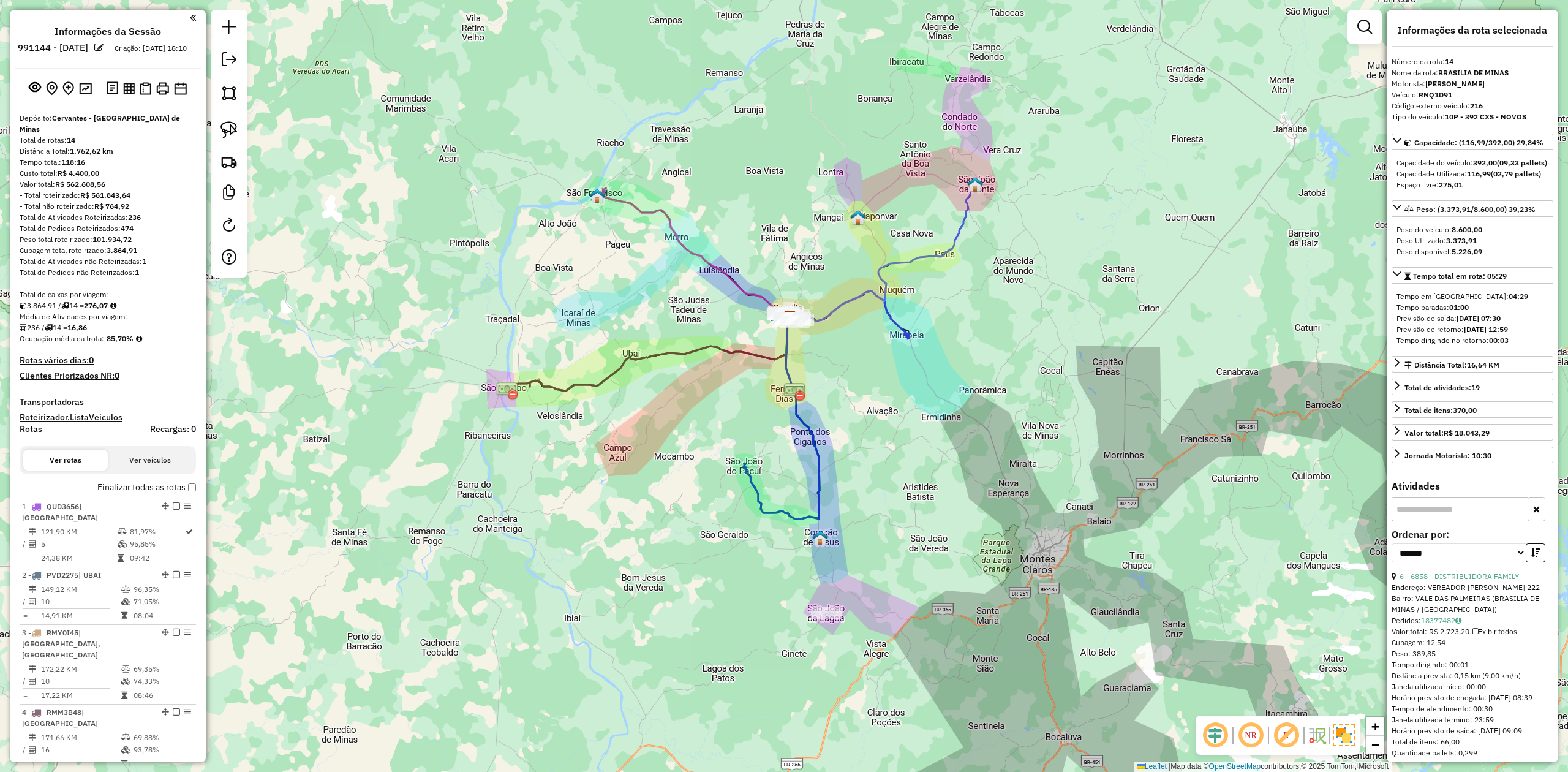
scroll to position [0, 0]
click at [82, 95] on img at bounding box center [85, 89] width 13 height 11
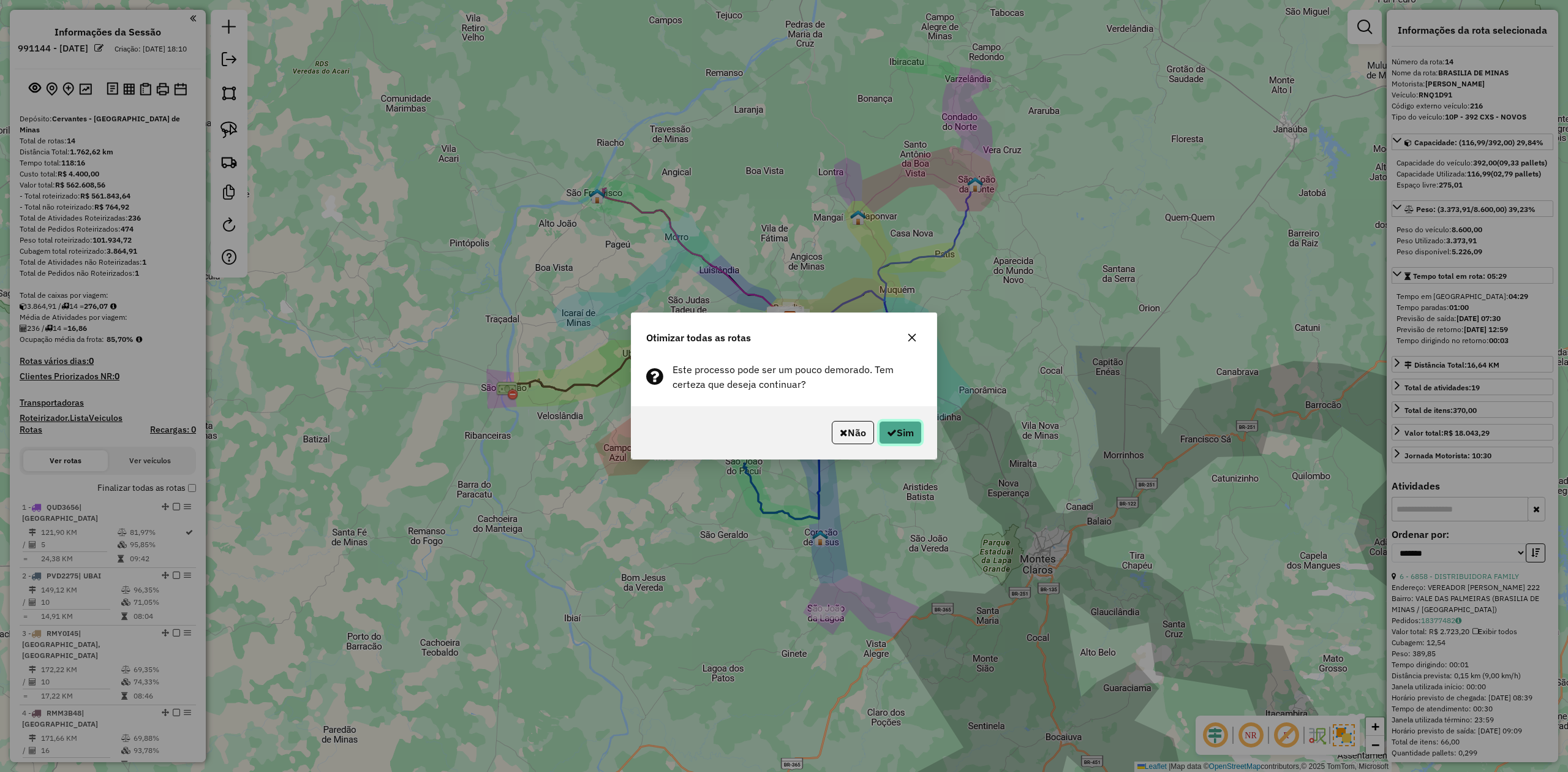
click at [893, 430] on button "Sim" at bounding box center [900, 433] width 43 height 24
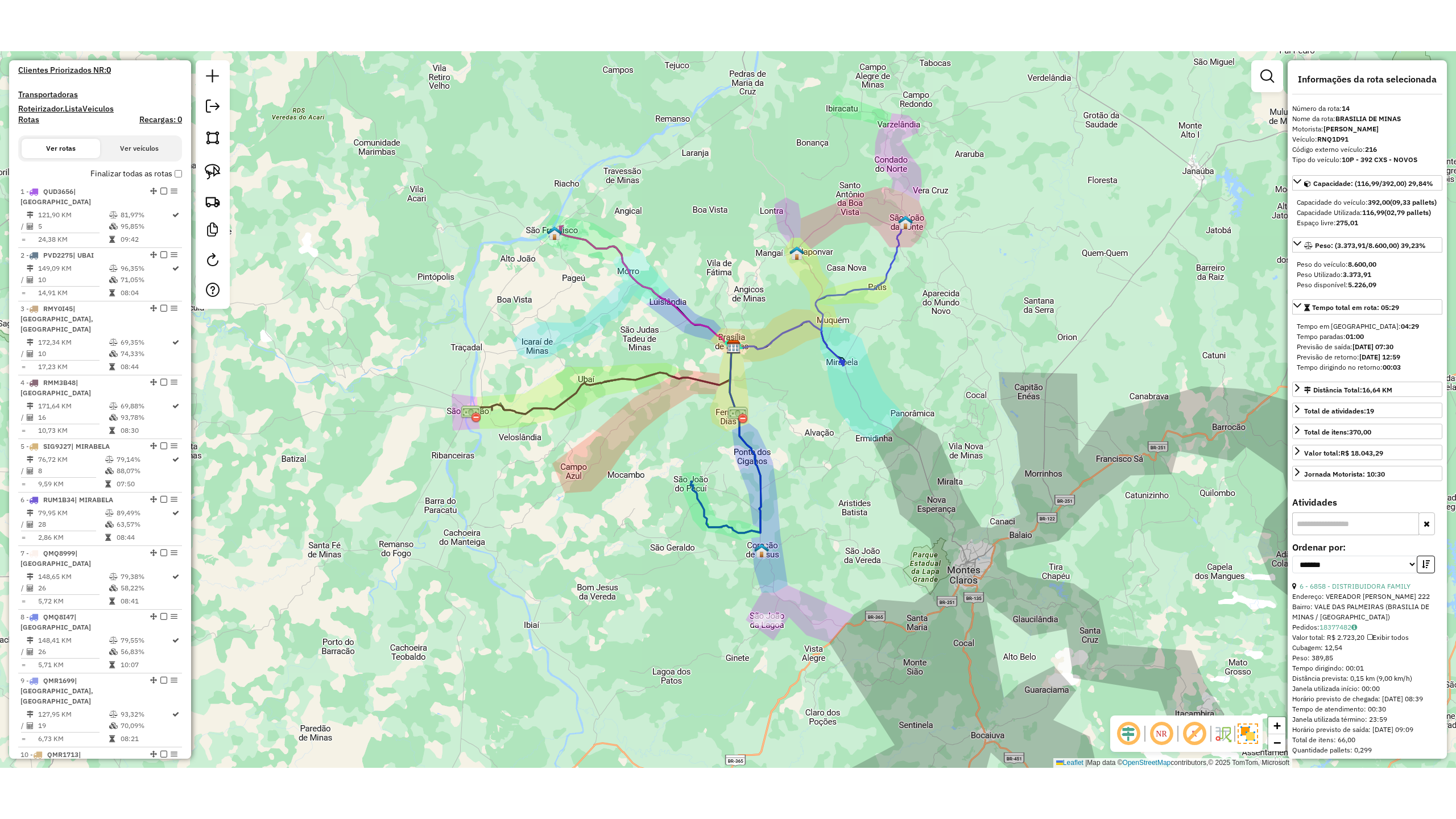
scroll to position [292, 0]
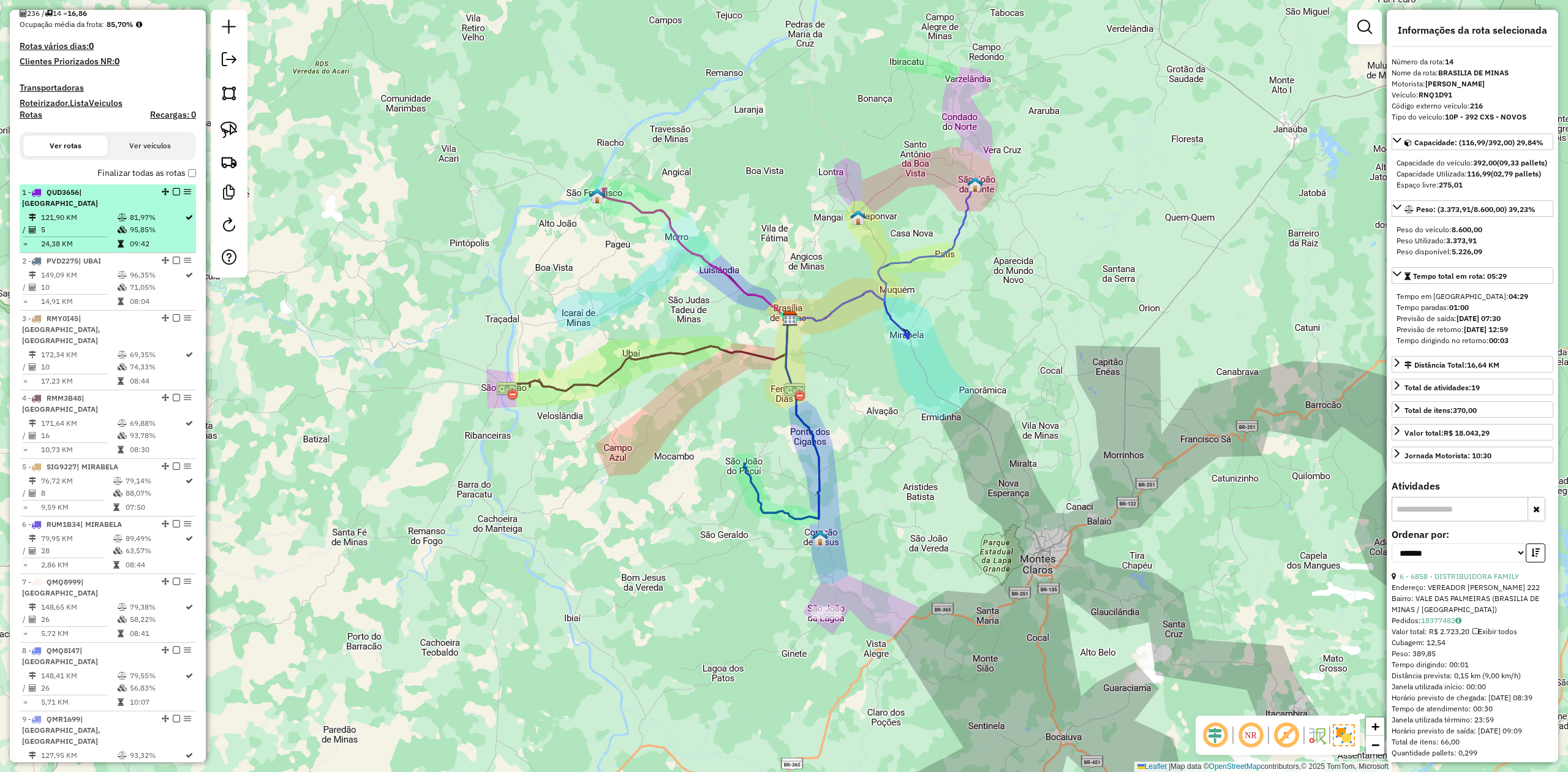
click at [121, 211] on td at bounding box center [123, 217] width 12 height 12
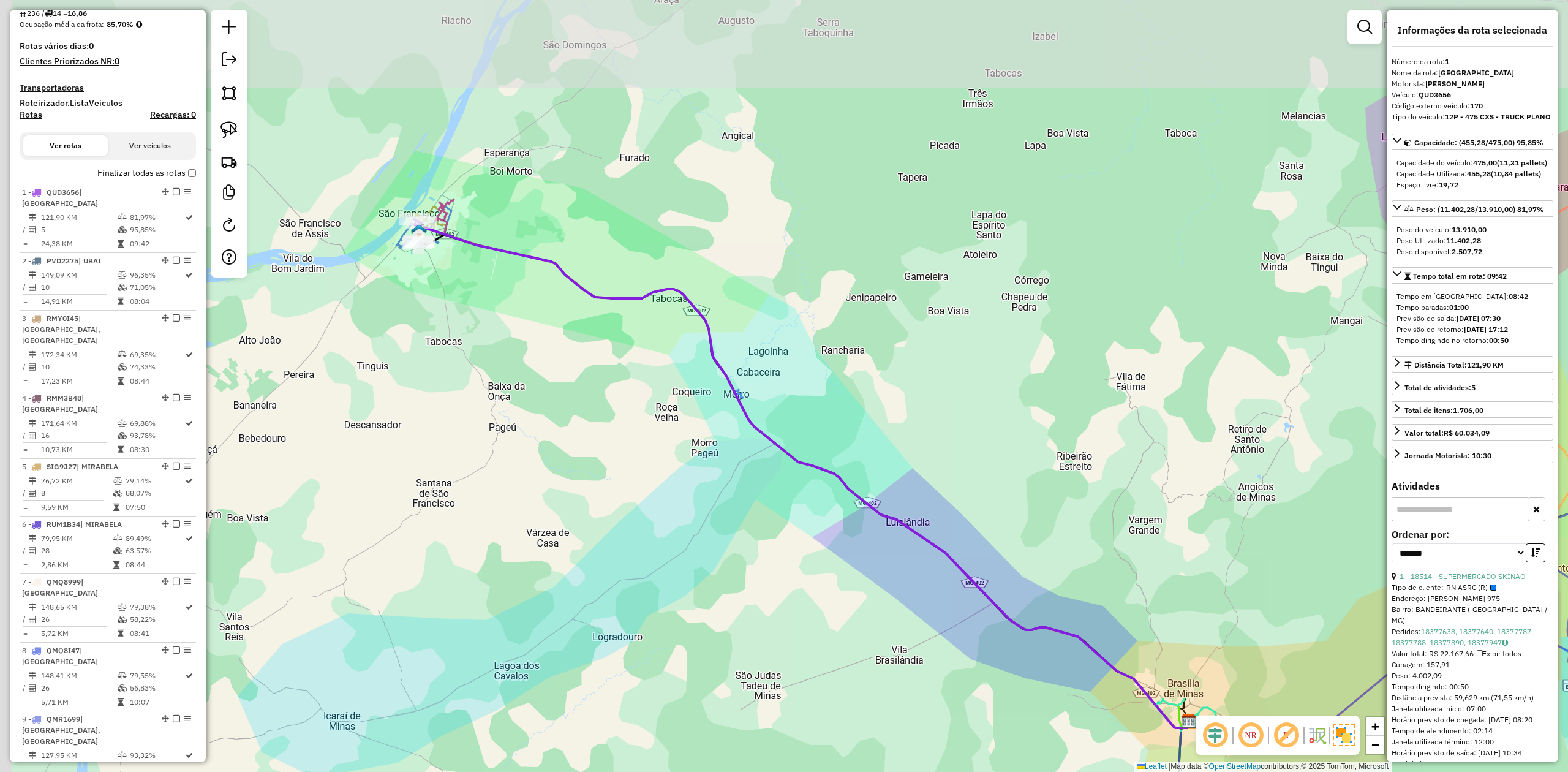
drag, startPoint x: 422, startPoint y: 260, endPoint x: 450, endPoint y: 383, distance: 126.1
click at [450, 382] on div "Janela de atendimento Grade de atendimento Capacidade Transportadoras Veículos …" at bounding box center [784, 386] width 1568 height 772
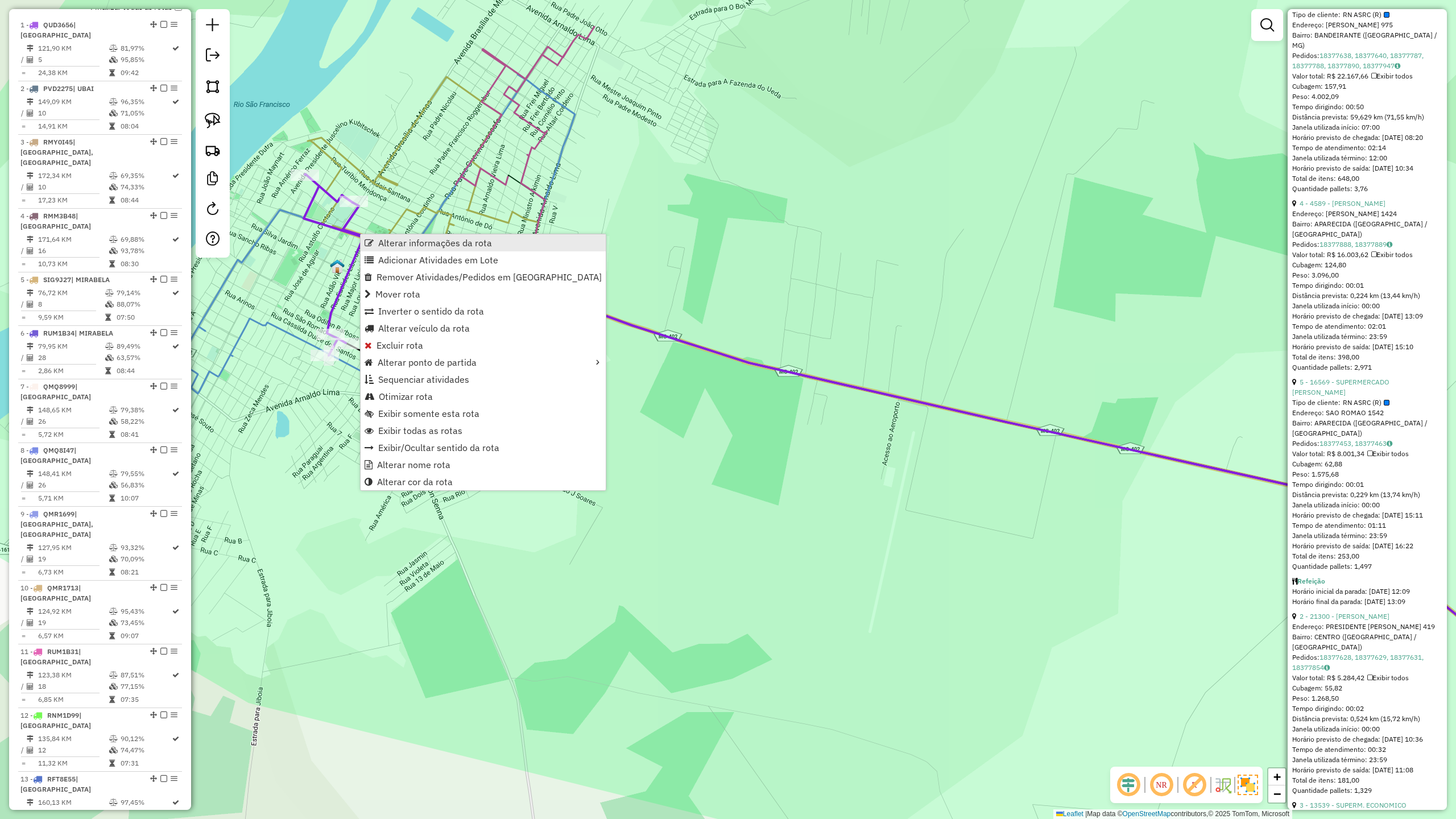
scroll to position [454, 0]
click at [419, 247] on span "Alterar informações da rota" at bounding box center [435, 243] width 114 height 9
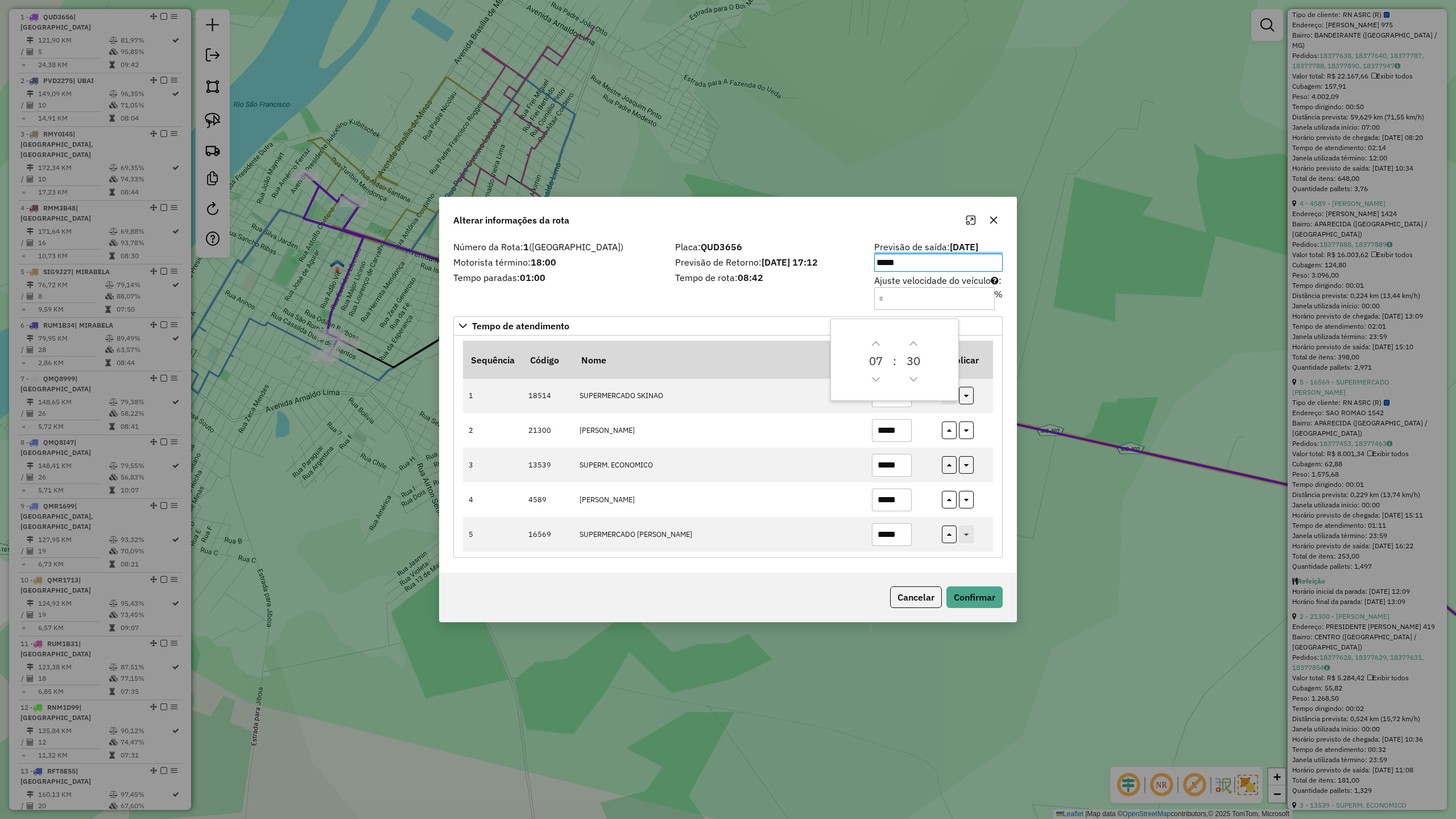
click at [608, 214] on div "Alterar informações da rota" at bounding box center [728, 217] width 577 height 41
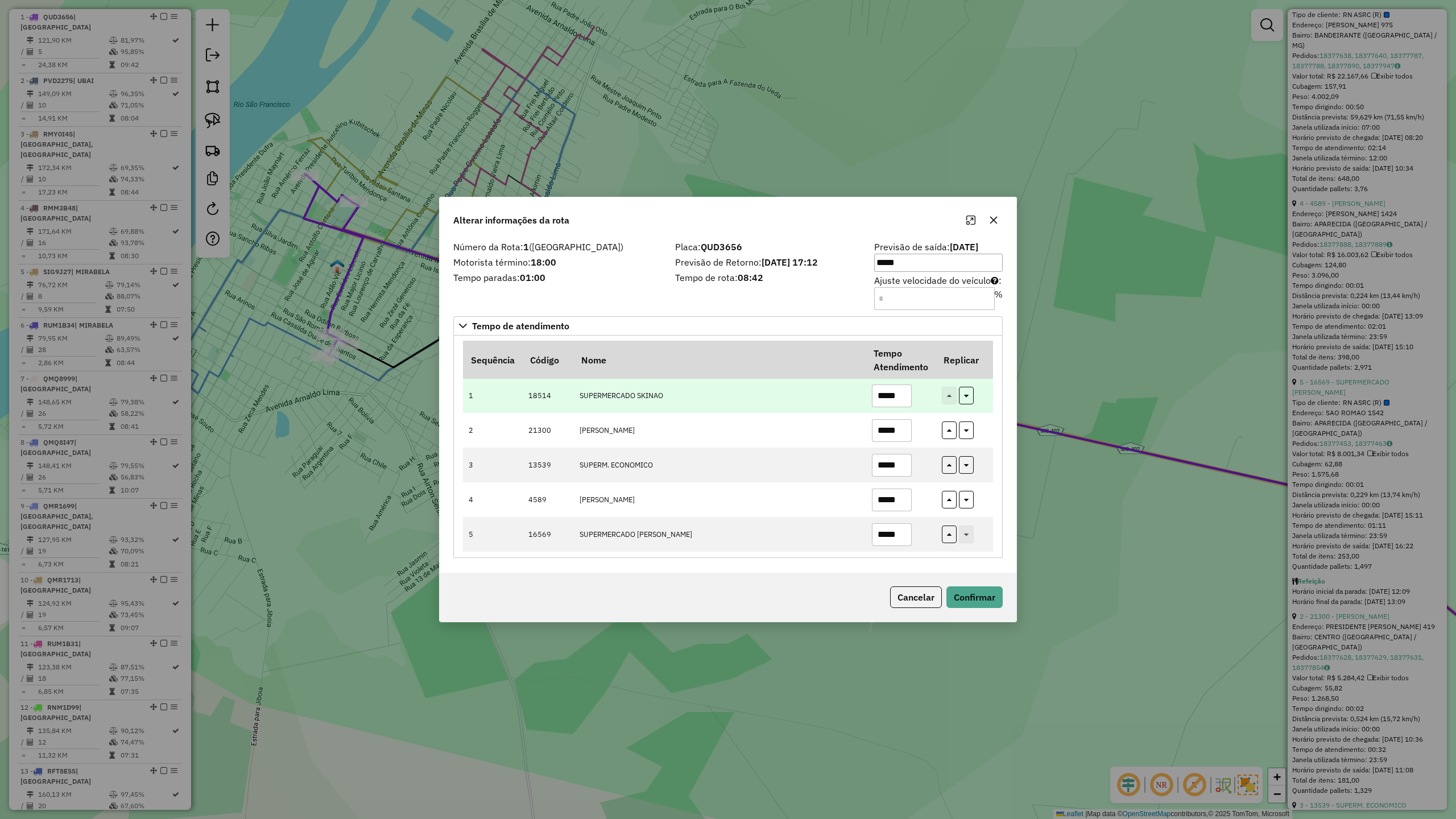
click at [901, 393] on input "*****" at bounding box center [891, 396] width 40 height 23
type input "*****"
click at [981, 608] on button "Confirmar" at bounding box center [975, 597] width 56 height 22
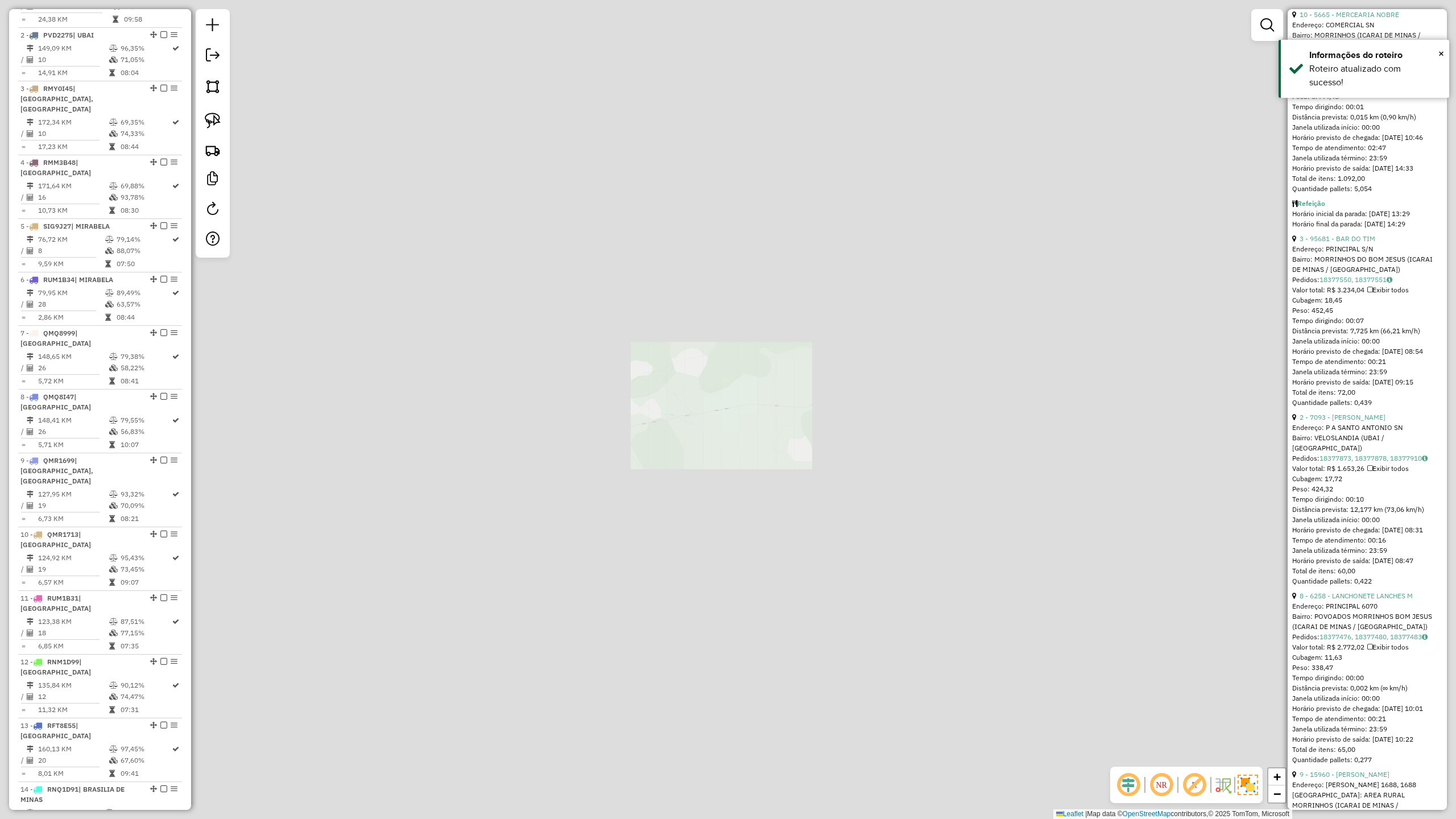
scroll to position [508, 0]
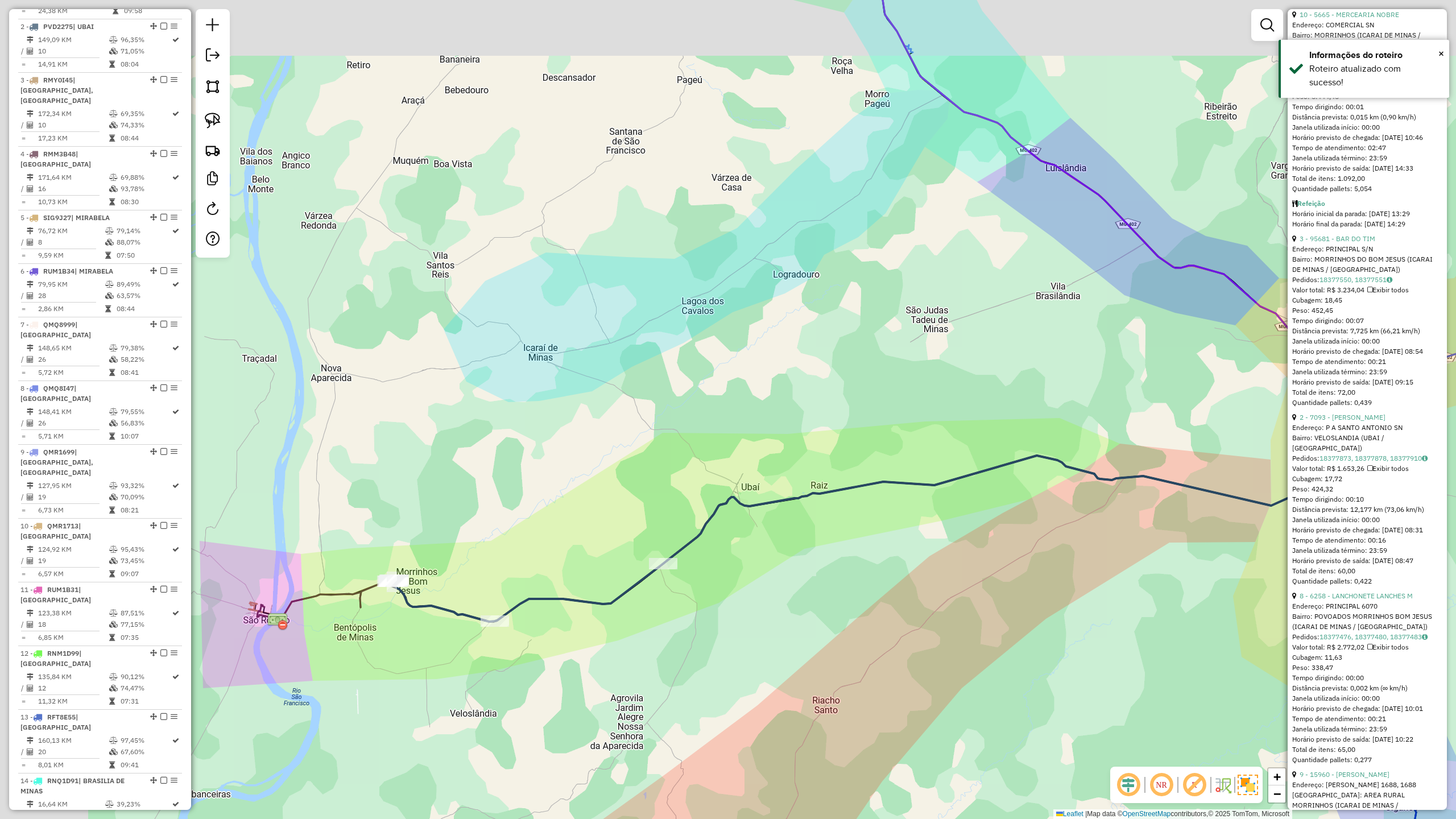
drag, startPoint x: 623, startPoint y: 572, endPoint x: 781, endPoint y: 651, distance: 176.6
click at [777, 654] on div "Janela de atendimento Grade de atendimento Capacidade Transportadoras Veículos …" at bounding box center [728, 409] width 1456 height 819
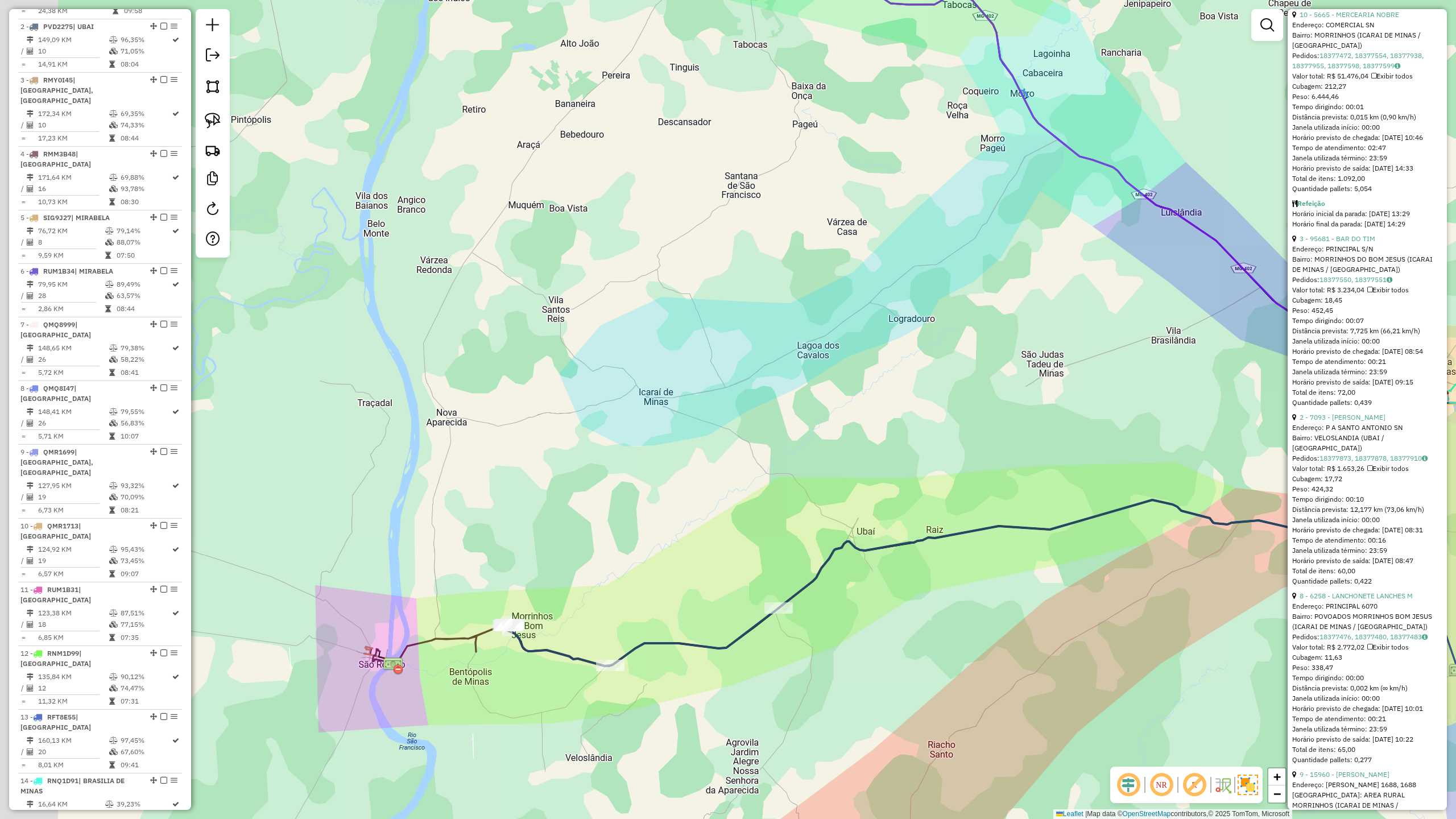
drag, startPoint x: 536, startPoint y: 729, endPoint x: 640, endPoint y: 694, distance: 109.7
click at [667, 716] on div "Janela de atendimento Grade de atendimento Capacidade Transportadoras Veículos …" at bounding box center [728, 409] width 1456 height 819
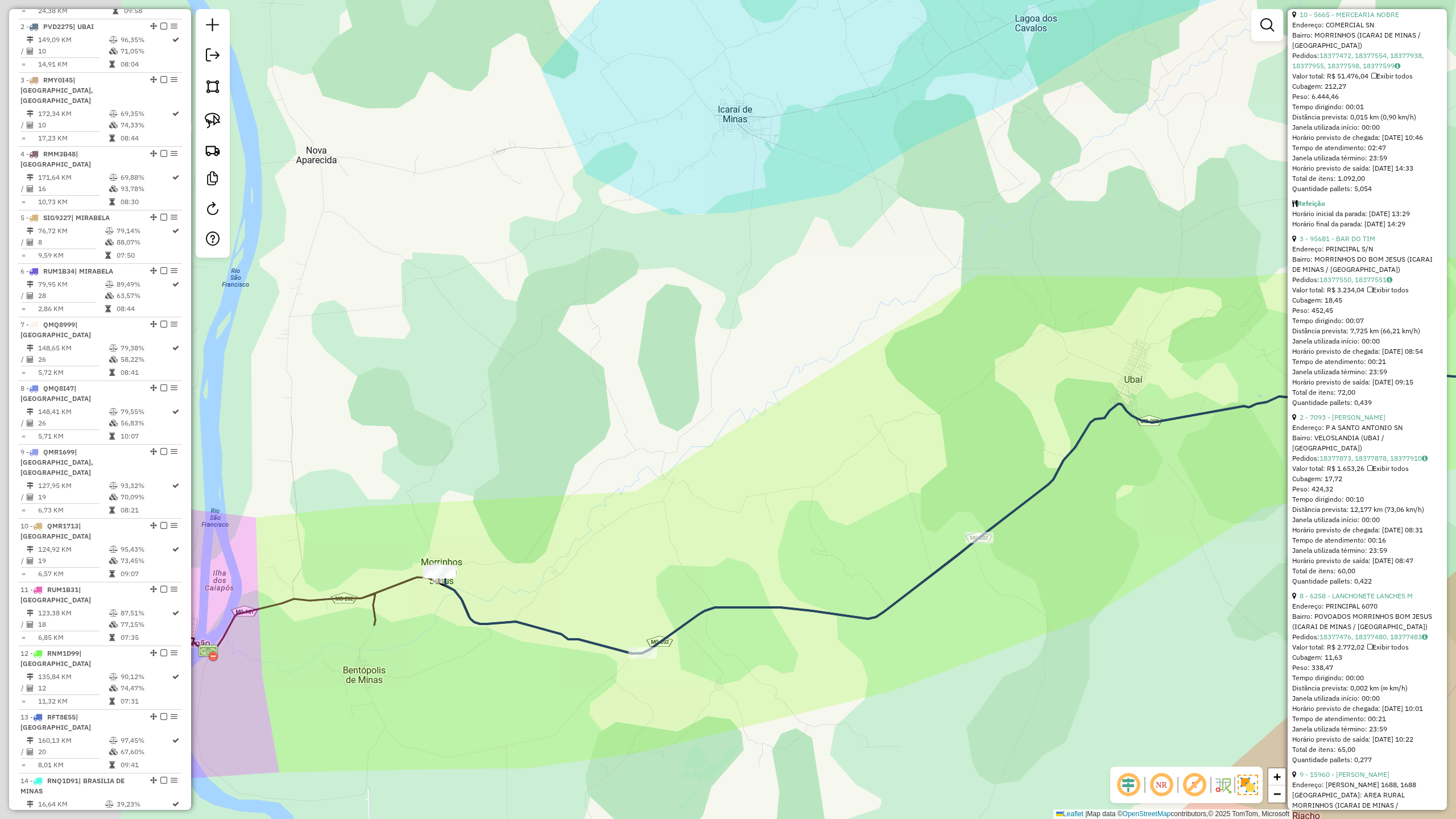
drag, startPoint x: 487, startPoint y: 590, endPoint x: 592, endPoint y: 580, distance: 105.5
click at [592, 580] on div "Janela de atendimento Grade de atendimento Capacidade Transportadoras Veículos …" at bounding box center [728, 409] width 1456 height 819
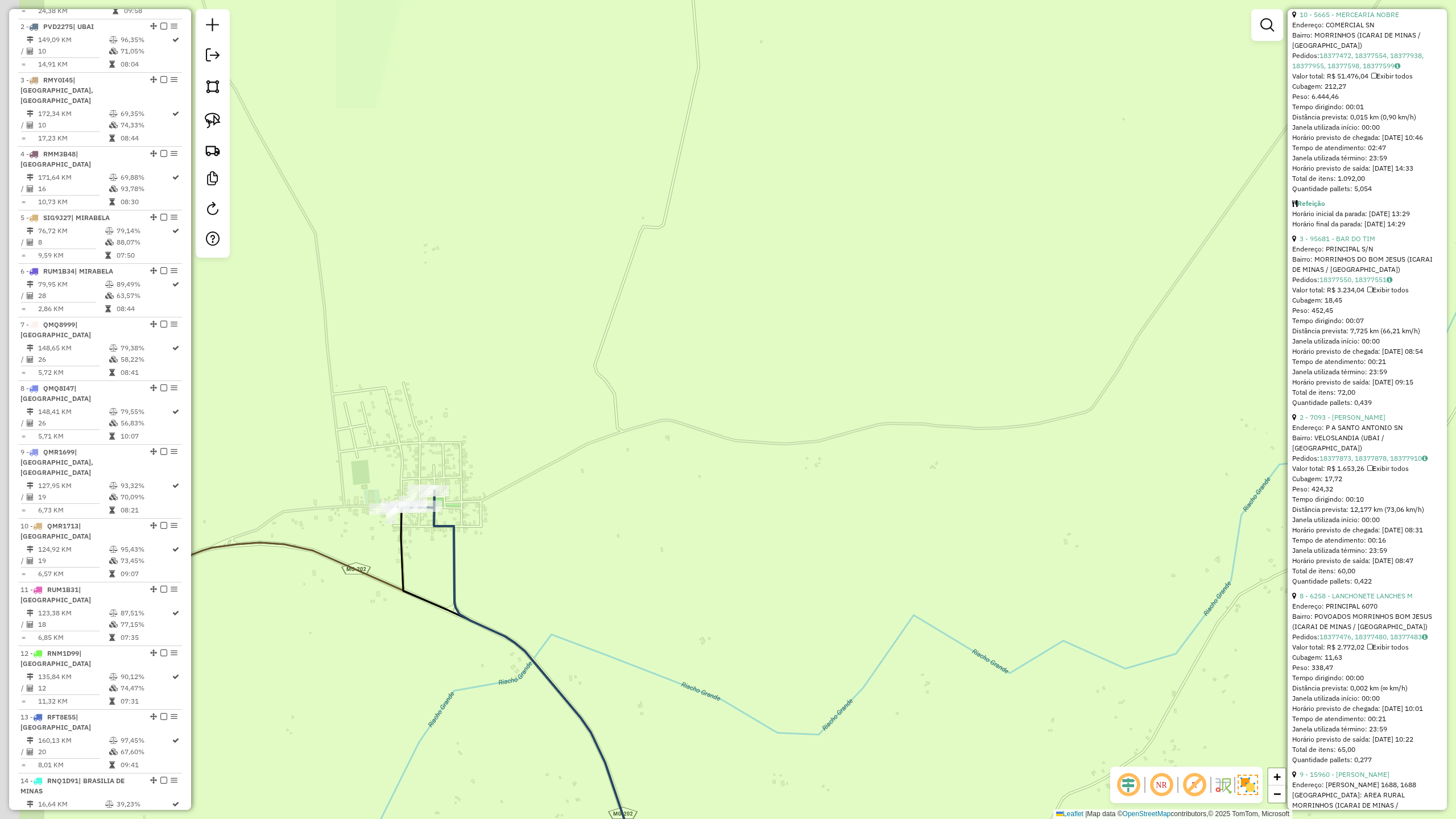
drag, startPoint x: 436, startPoint y: 565, endPoint x: 588, endPoint y: 583, distance: 153.1
click at [600, 583] on div "Janela de atendimento Grade de atendimento Capacidade Transportadoras Veículos …" at bounding box center [728, 409] width 1456 height 819
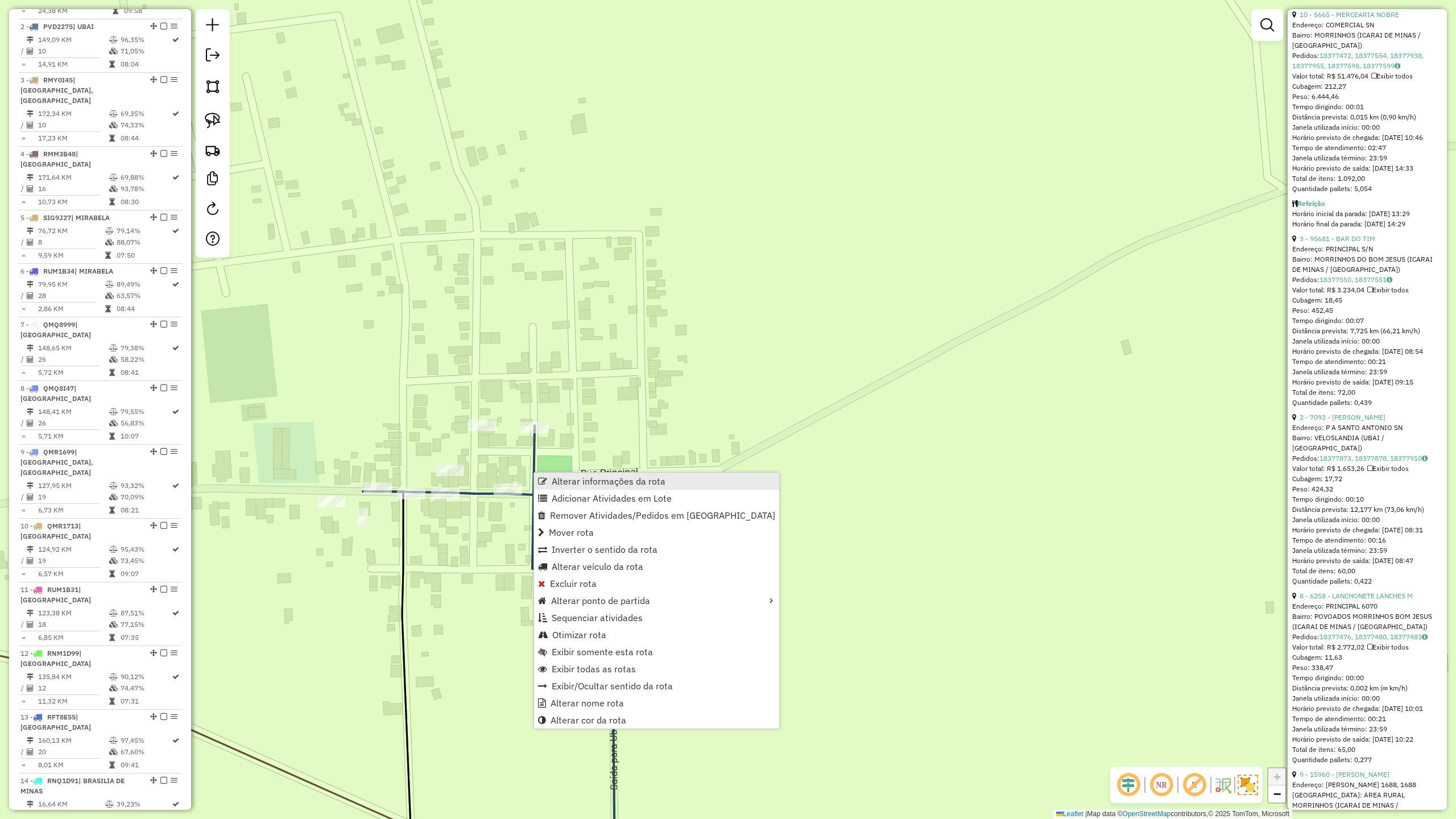
click at [597, 481] on span "Alterar informações da rota" at bounding box center [608, 481] width 114 height 9
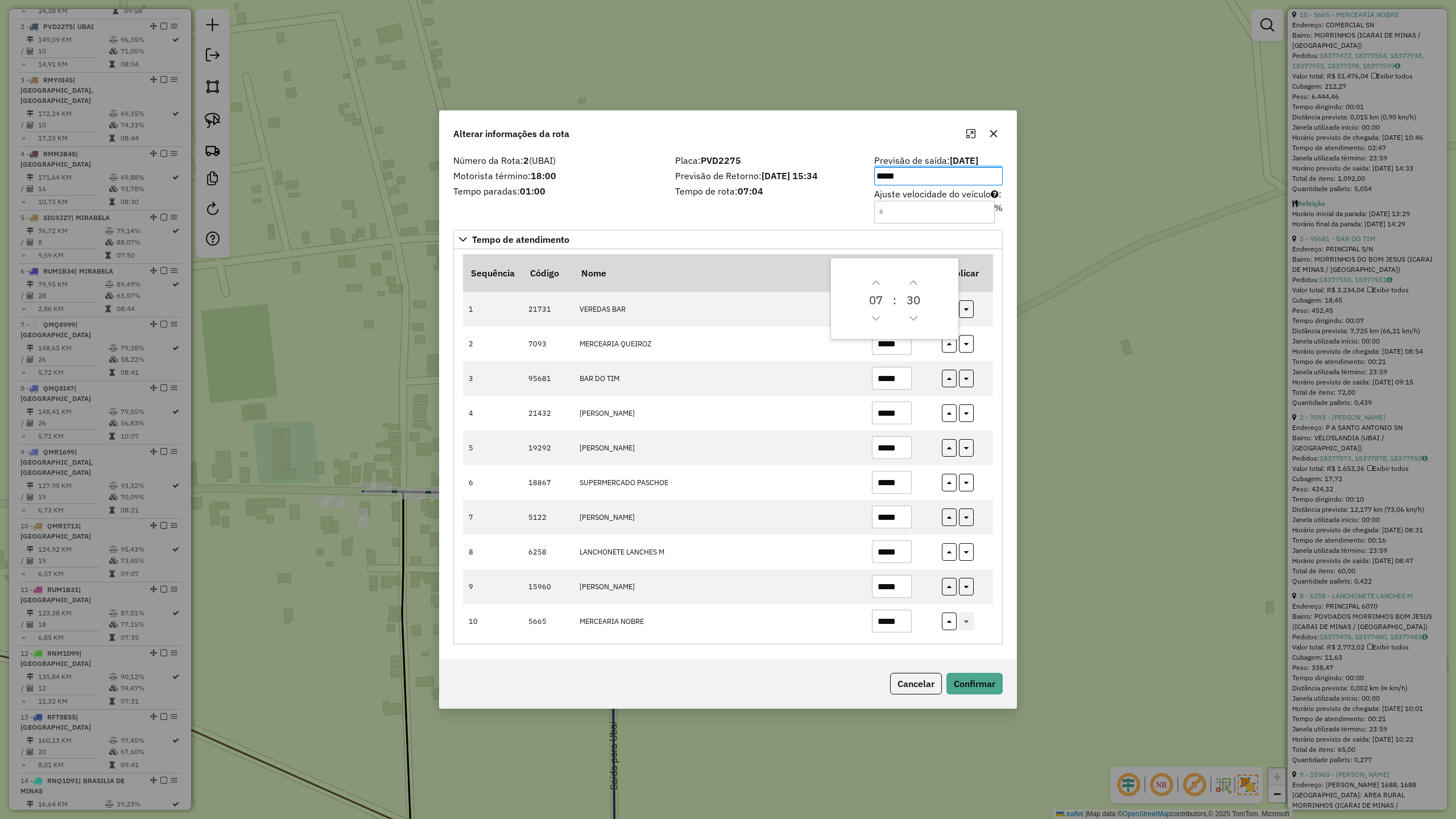
click at [608, 207] on div "Número da Rota: 2 (UBAI) Motorista término: 18:00 Tempo paradas: 01:00" at bounding box center [558, 188] width 222 height 64
click at [995, 133] on icon "button" at bounding box center [994, 133] width 8 height 8
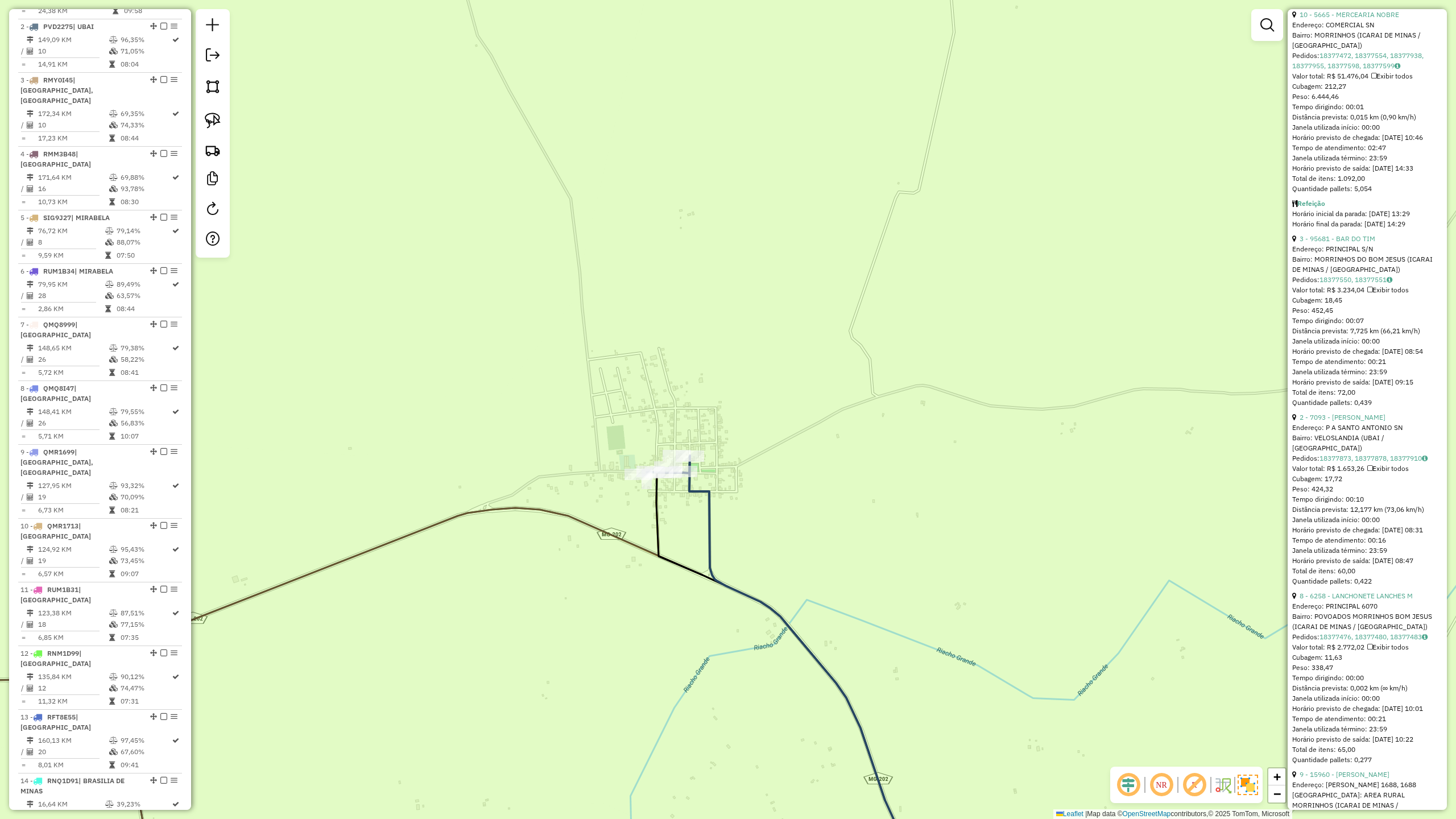
drag, startPoint x: 738, startPoint y: 315, endPoint x: 714, endPoint y: 205, distance: 112.6
click at [716, 233] on div "Janela de atendimento Grade de atendimento Capacidade Transportadoras Veículos …" at bounding box center [728, 409] width 1456 height 819
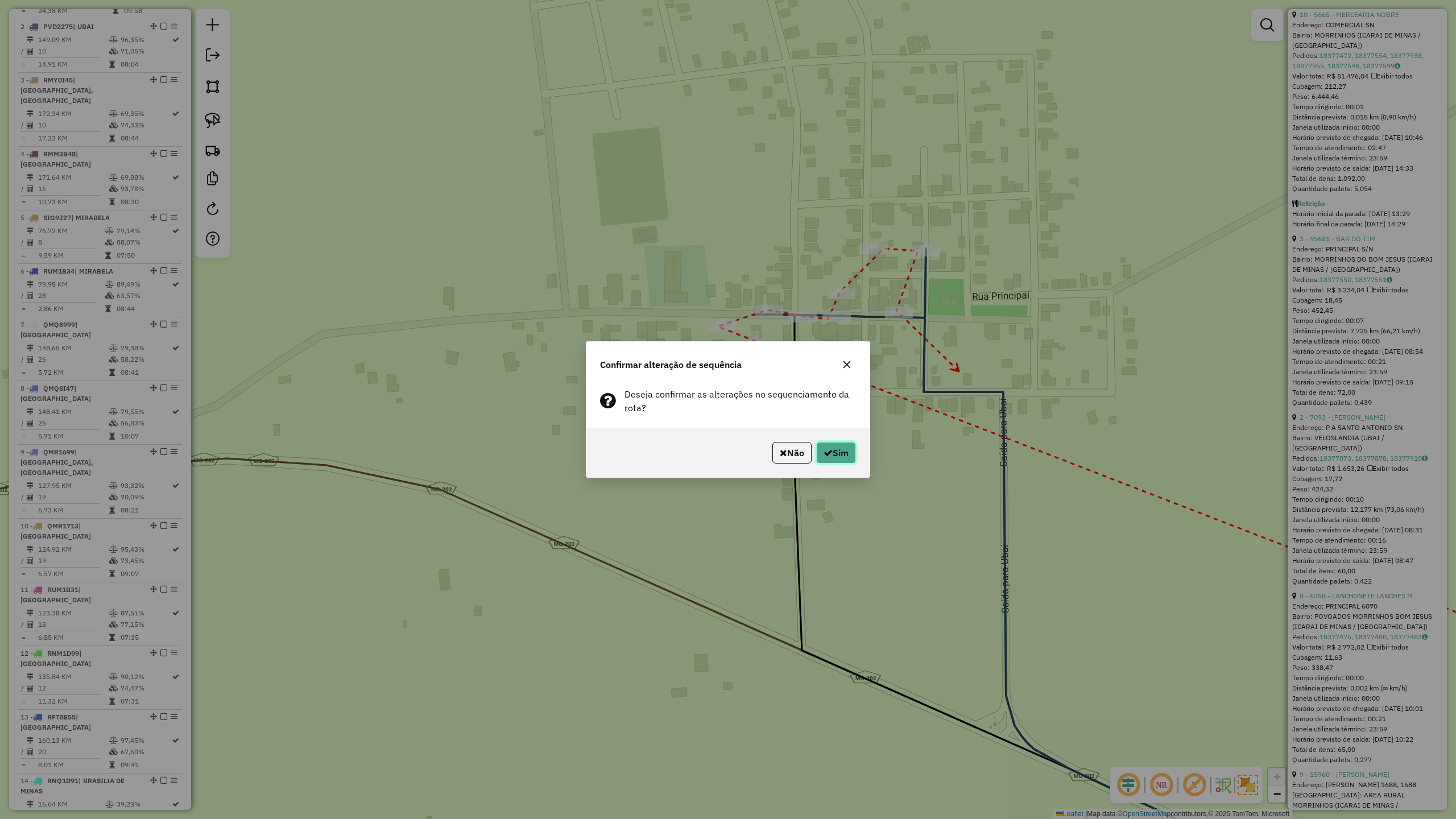
click at [836, 453] on button "Sim" at bounding box center [836, 452] width 40 height 22
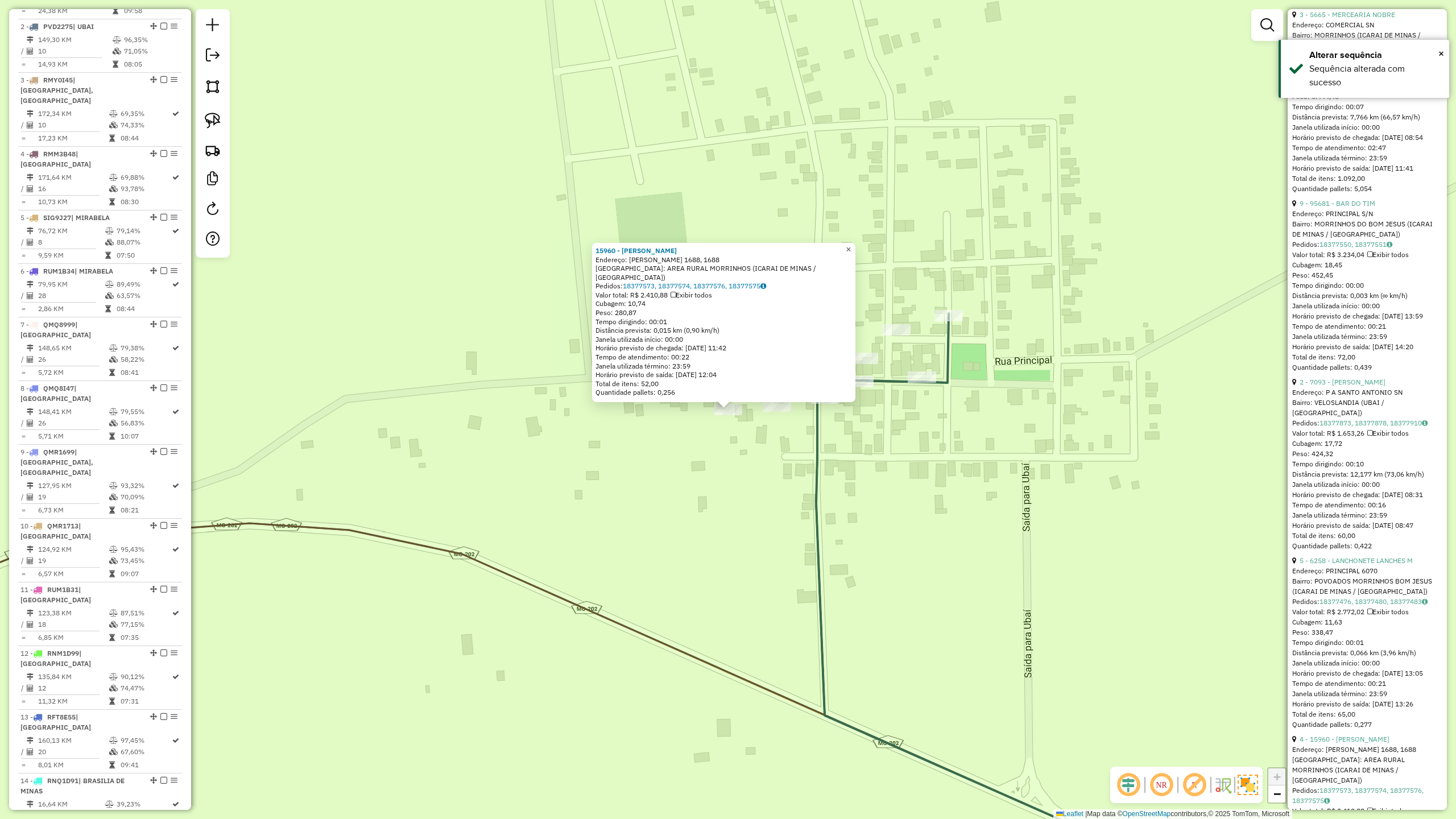
click at [851, 254] on span "×" at bounding box center [848, 249] width 5 height 9
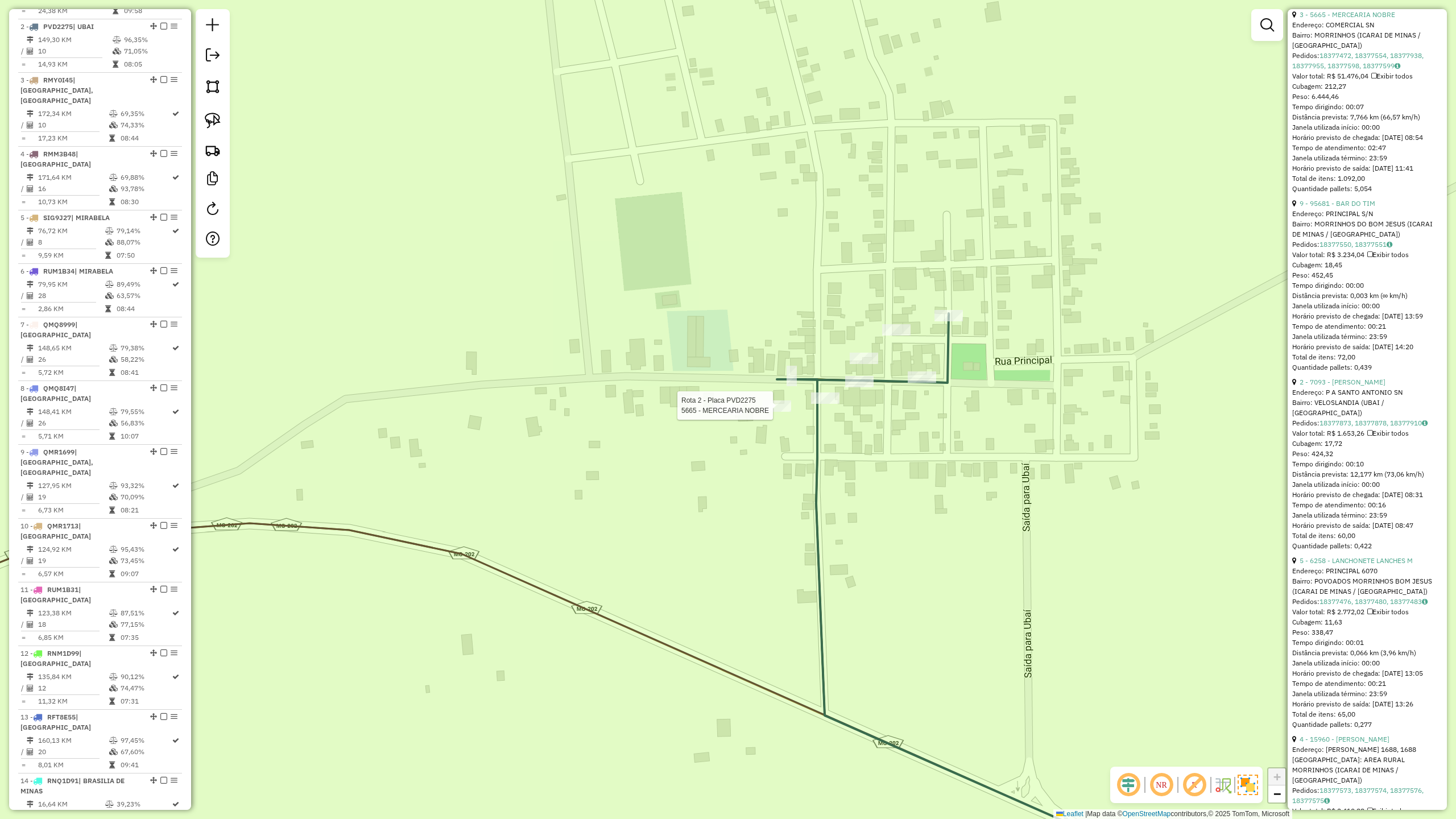
click at [775, 412] on div at bounding box center [777, 406] width 28 height 11
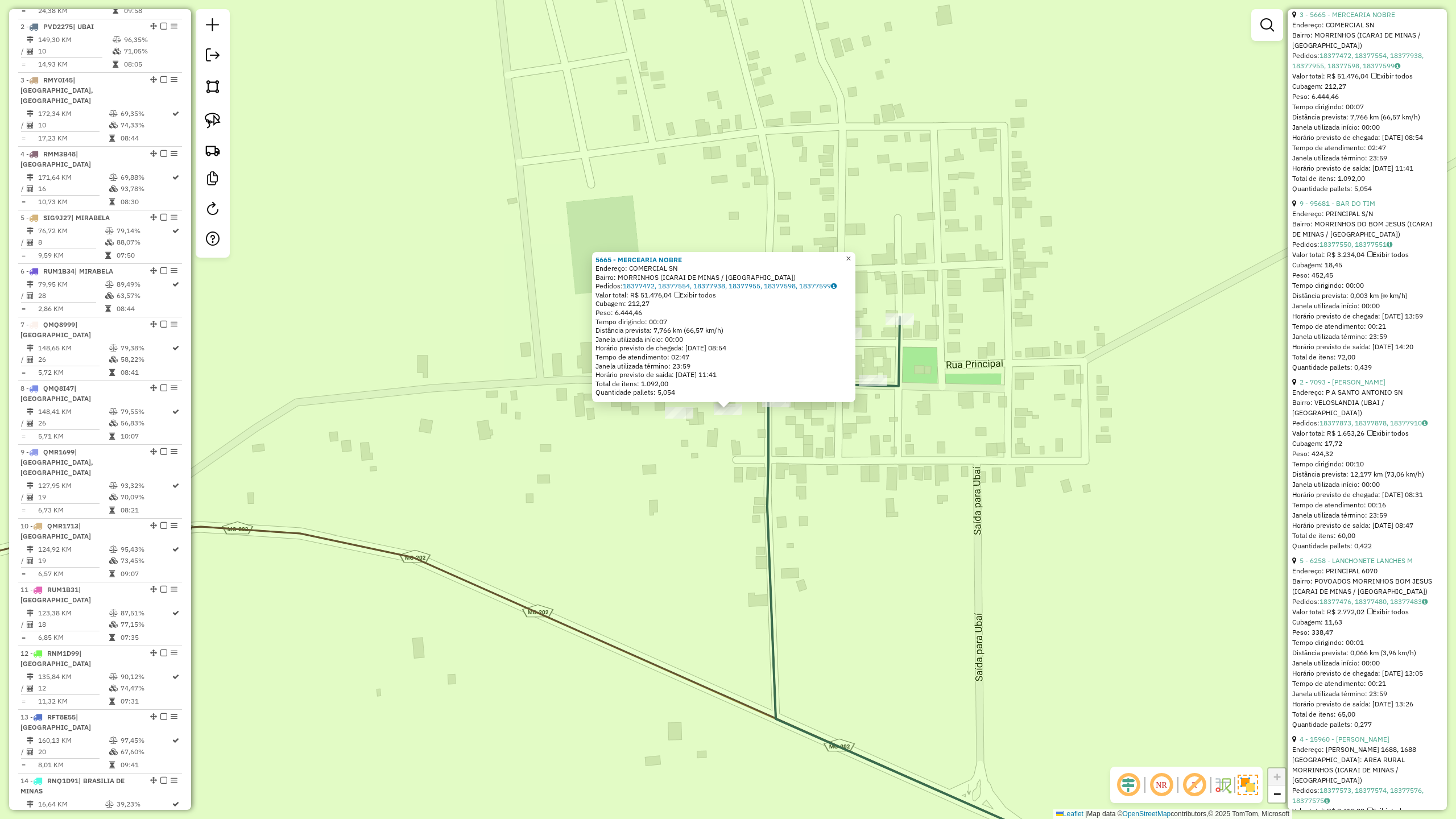
click at [851, 257] on span "×" at bounding box center [848, 259] width 5 height 9
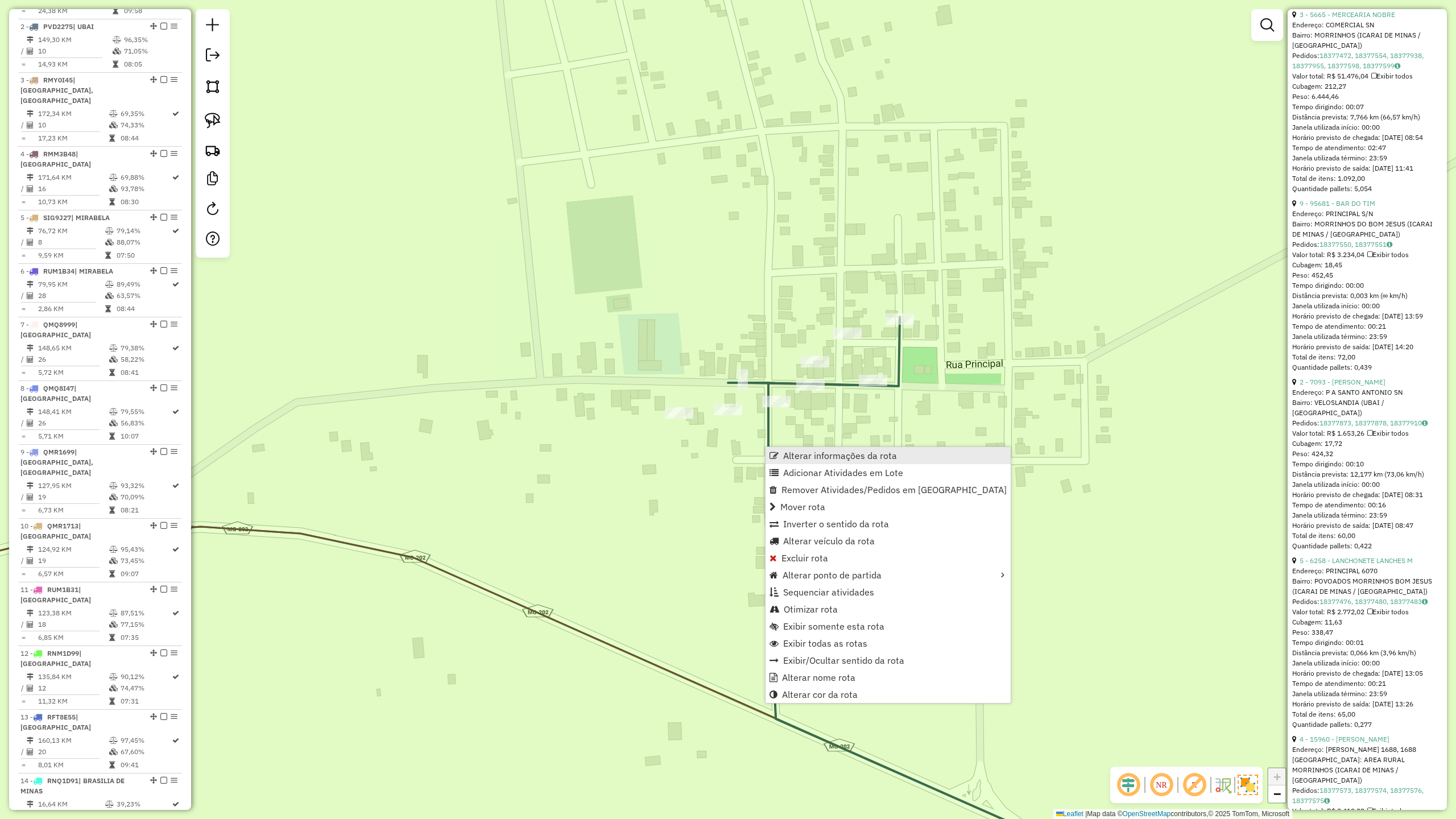
click at [804, 455] on span "Alterar informações da rota" at bounding box center [840, 455] width 114 height 9
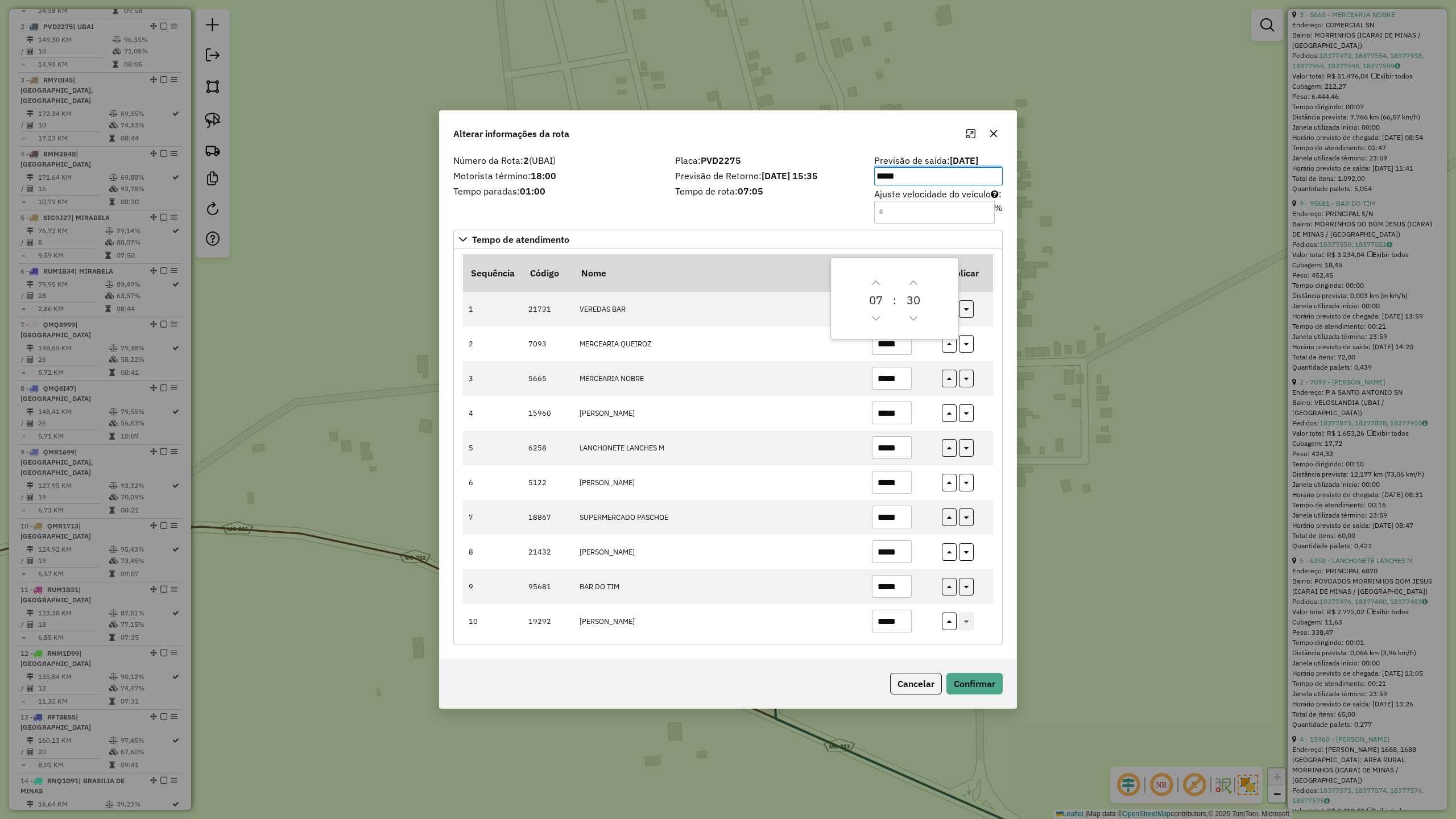
click at [592, 190] on label "Tempo paradas: 01:00" at bounding box center [558, 191] width 208 height 14
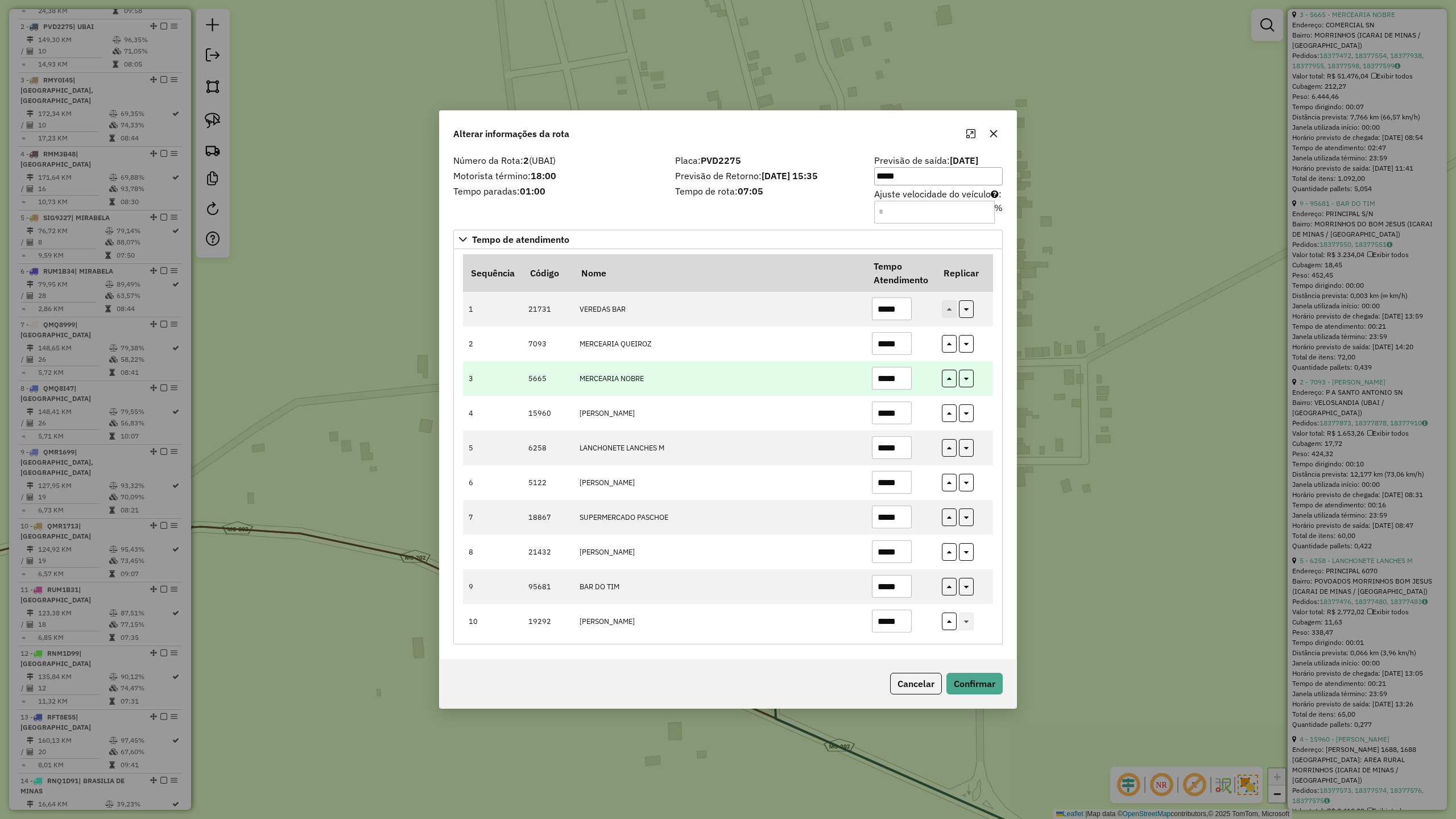
click at [914, 380] on td "*****" at bounding box center [901, 378] width 70 height 35
click at [905, 372] on input "*****" at bounding box center [891, 378] width 40 height 23
type input "*****"
click at [968, 686] on button "Confirmar" at bounding box center [975, 683] width 56 height 22
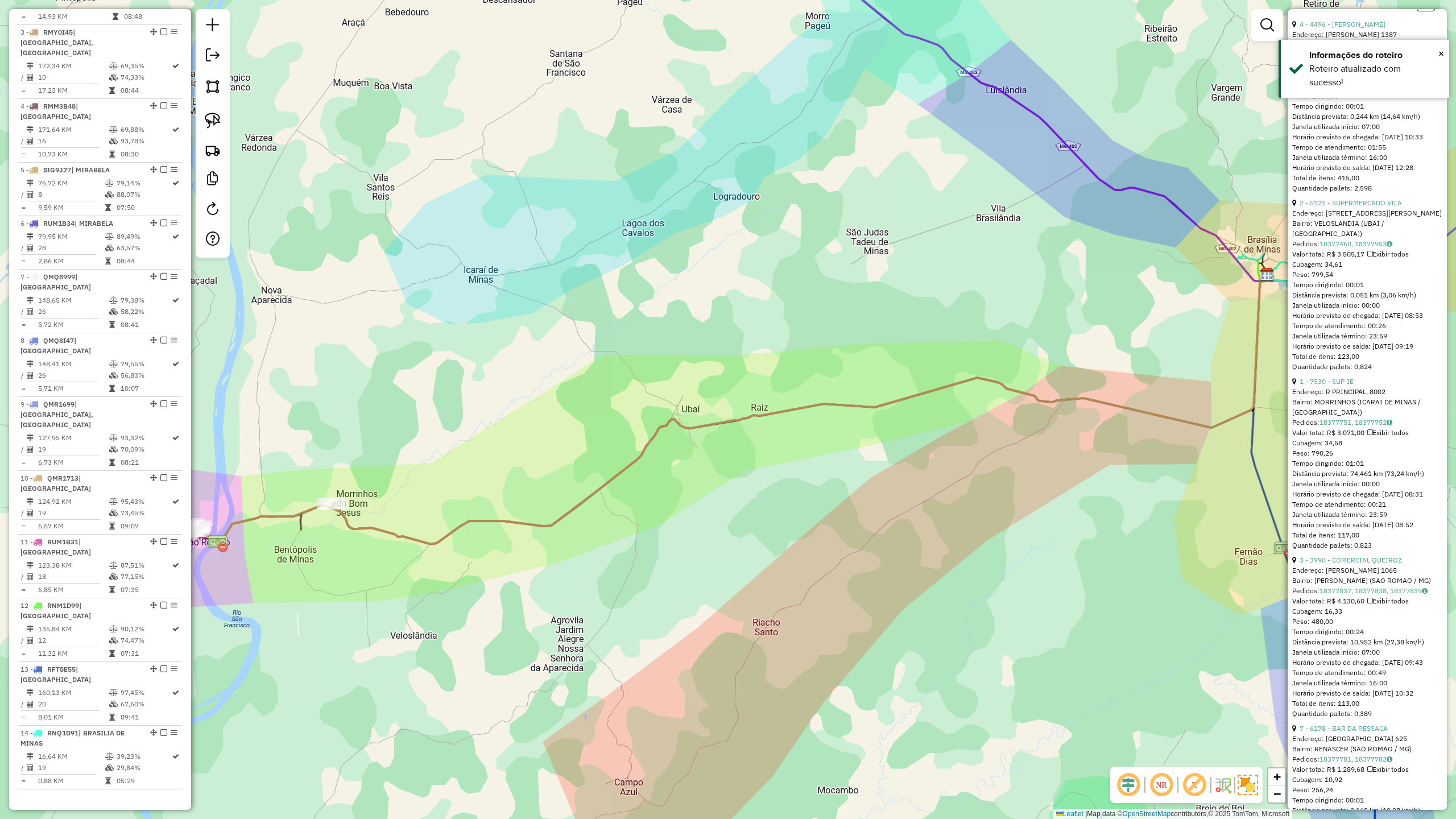
scroll to position [561, 0]
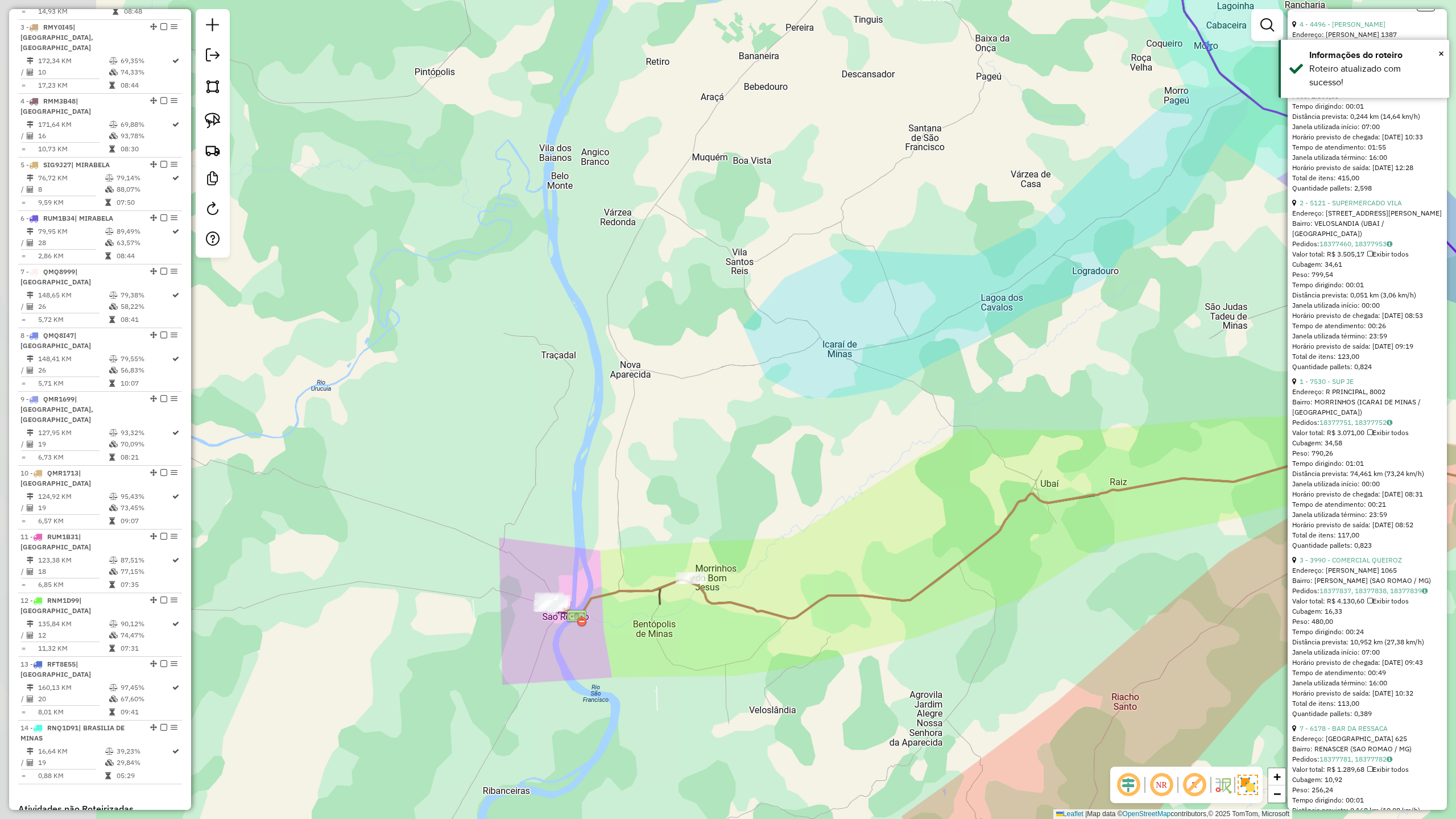
drag, startPoint x: 438, startPoint y: 640, endPoint x: 783, endPoint y: 696, distance: 349.5
click at [780, 699] on div "Janela de atendimento Grade de atendimento Capacidade Transportadoras Veículos …" at bounding box center [728, 409] width 1456 height 819
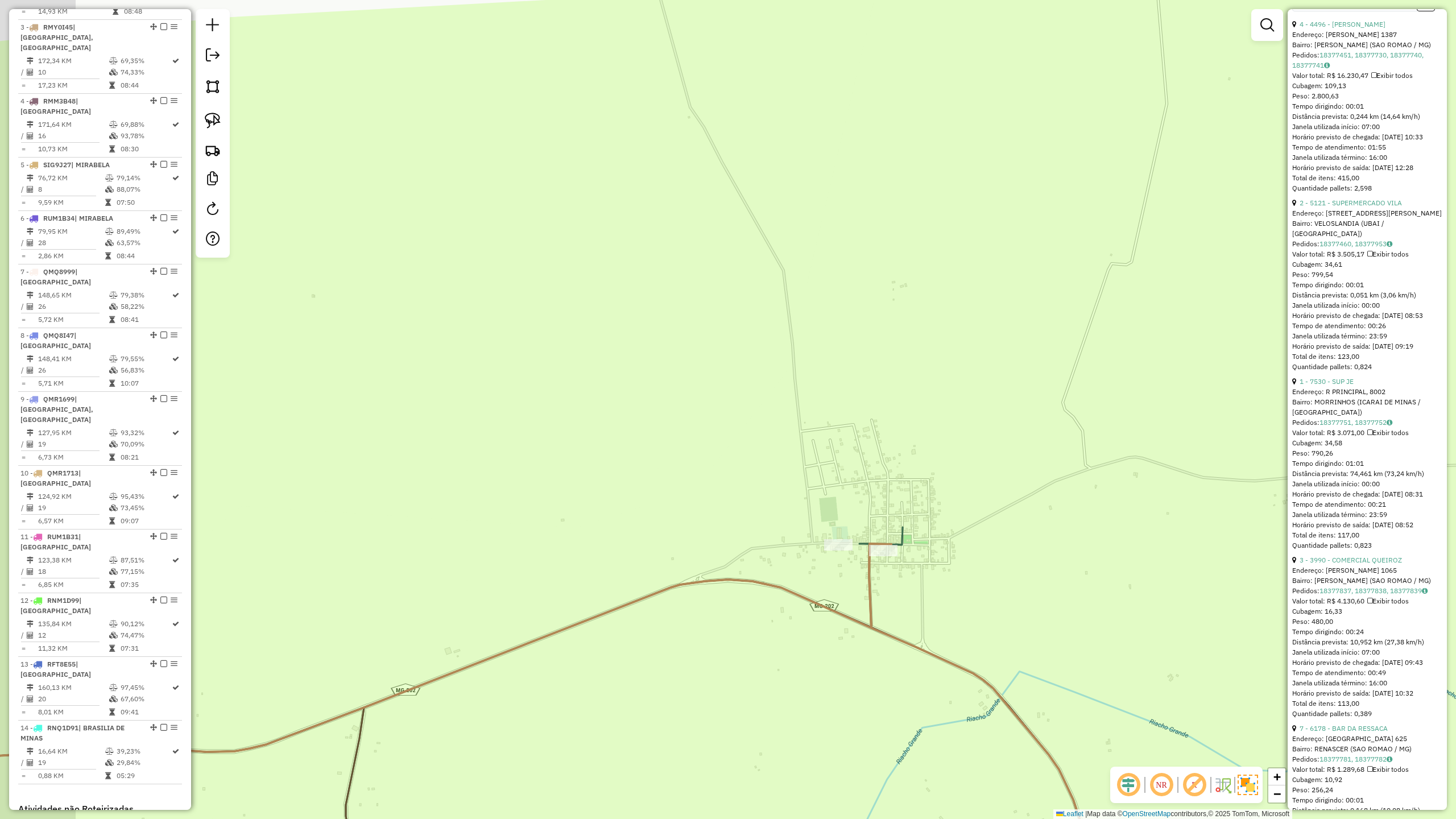
drag, startPoint x: 640, startPoint y: 765, endPoint x: 858, endPoint y: 621, distance: 261.3
click at [840, 635] on div "Janela de atendimento Grade de atendimento Capacidade Transportadoras Veículos …" at bounding box center [728, 409] width 1456 height 819
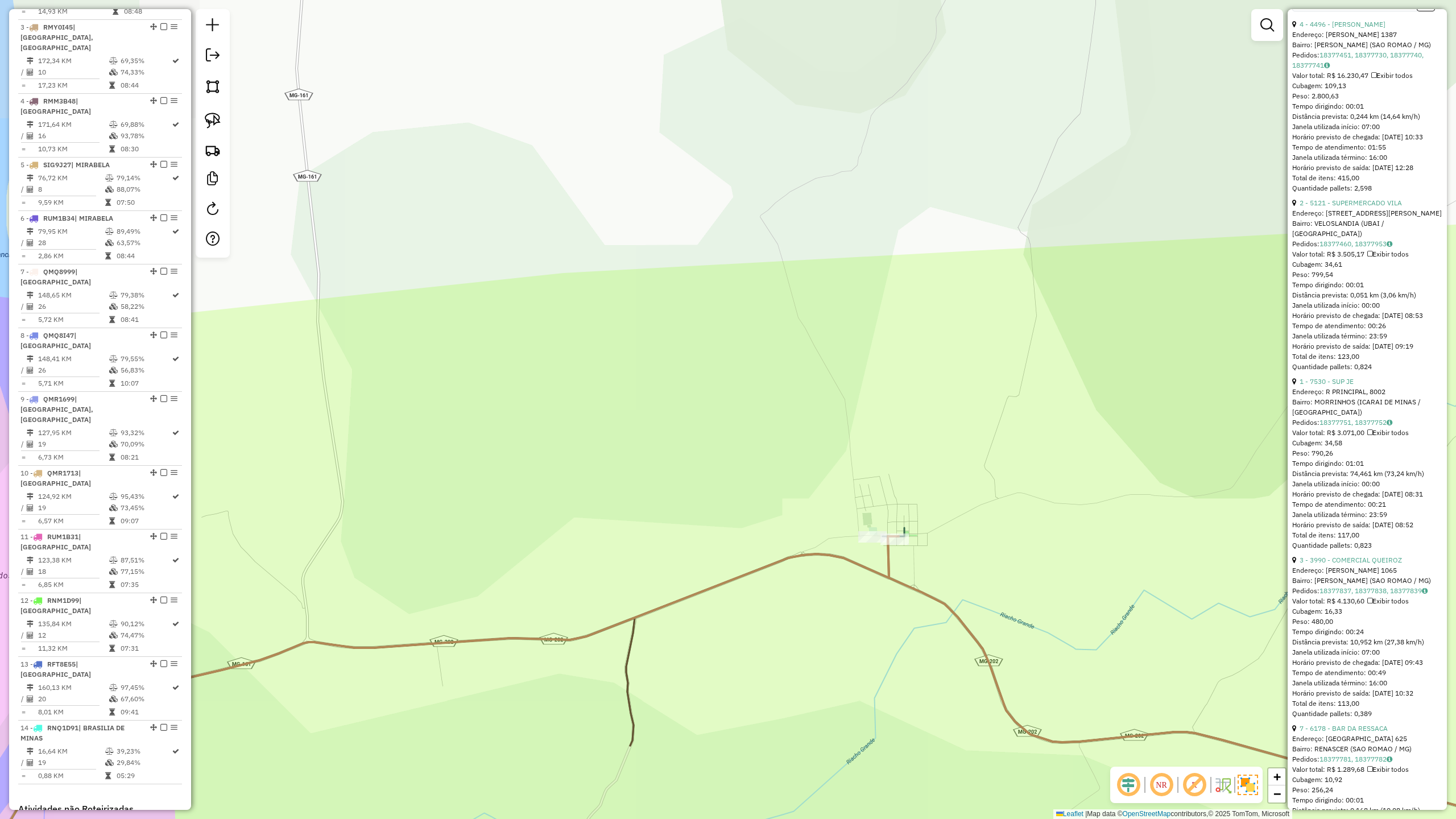
drag, startPoint x: 547, startPoint y: 717, endPoint x: 937, endPoint y: 558, distance: 421.2
click at [919, 569] on div "Janela de atendimento Grade de atendimento Capacidade Transportadoras Veículos …" at bounding box center [728, 409] width 1456 height 819
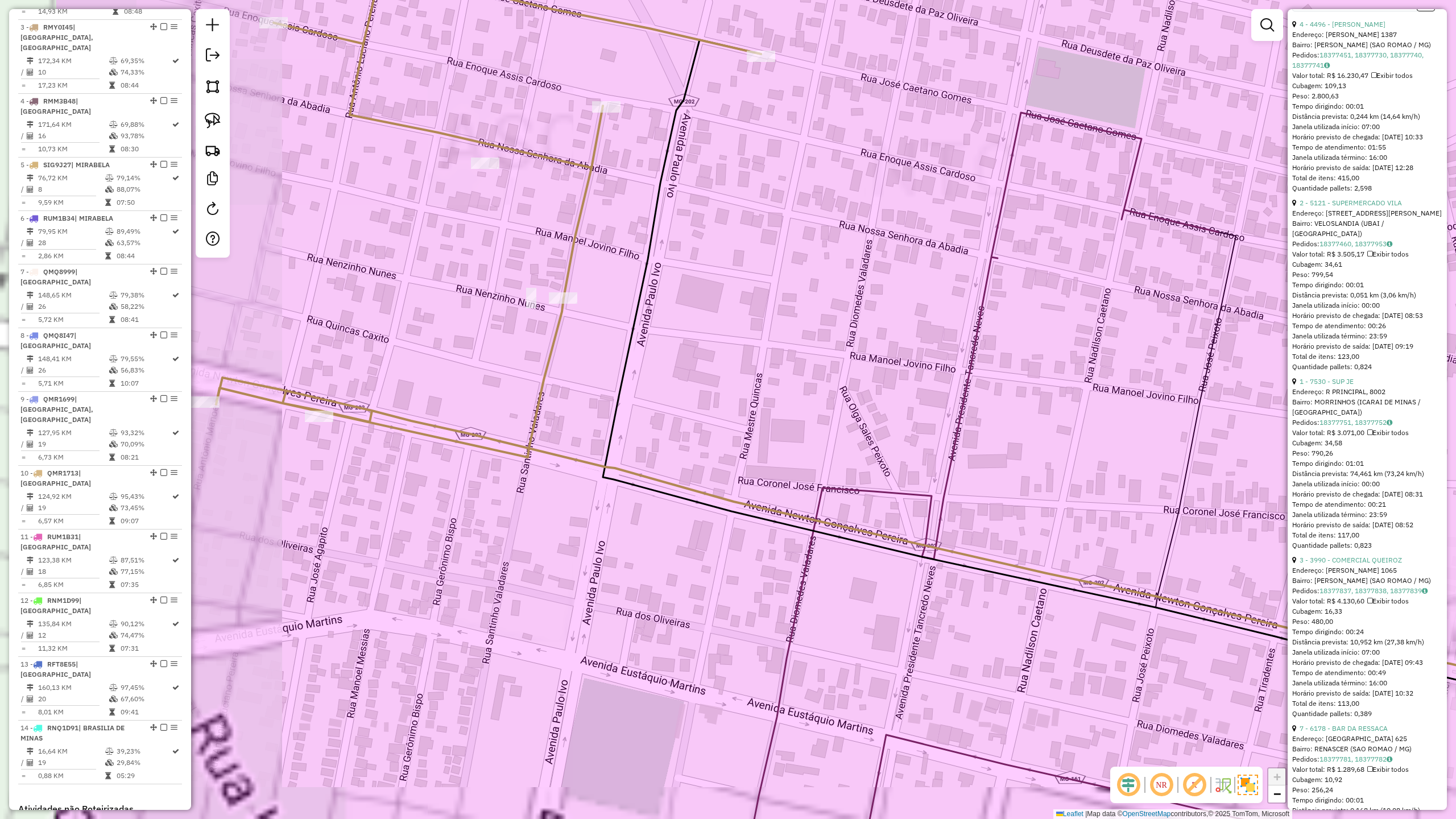
drag, startPoint x: 516, startPoint y: 468, endPoint x: 747, endPoint y: 399, distance: 241.1
click at [732, 403] on div "Janela de atendimento Grade de atendimento Capacidade Transportadoras Veículos …" at bounding box center [728, 409] width 1456 height 819
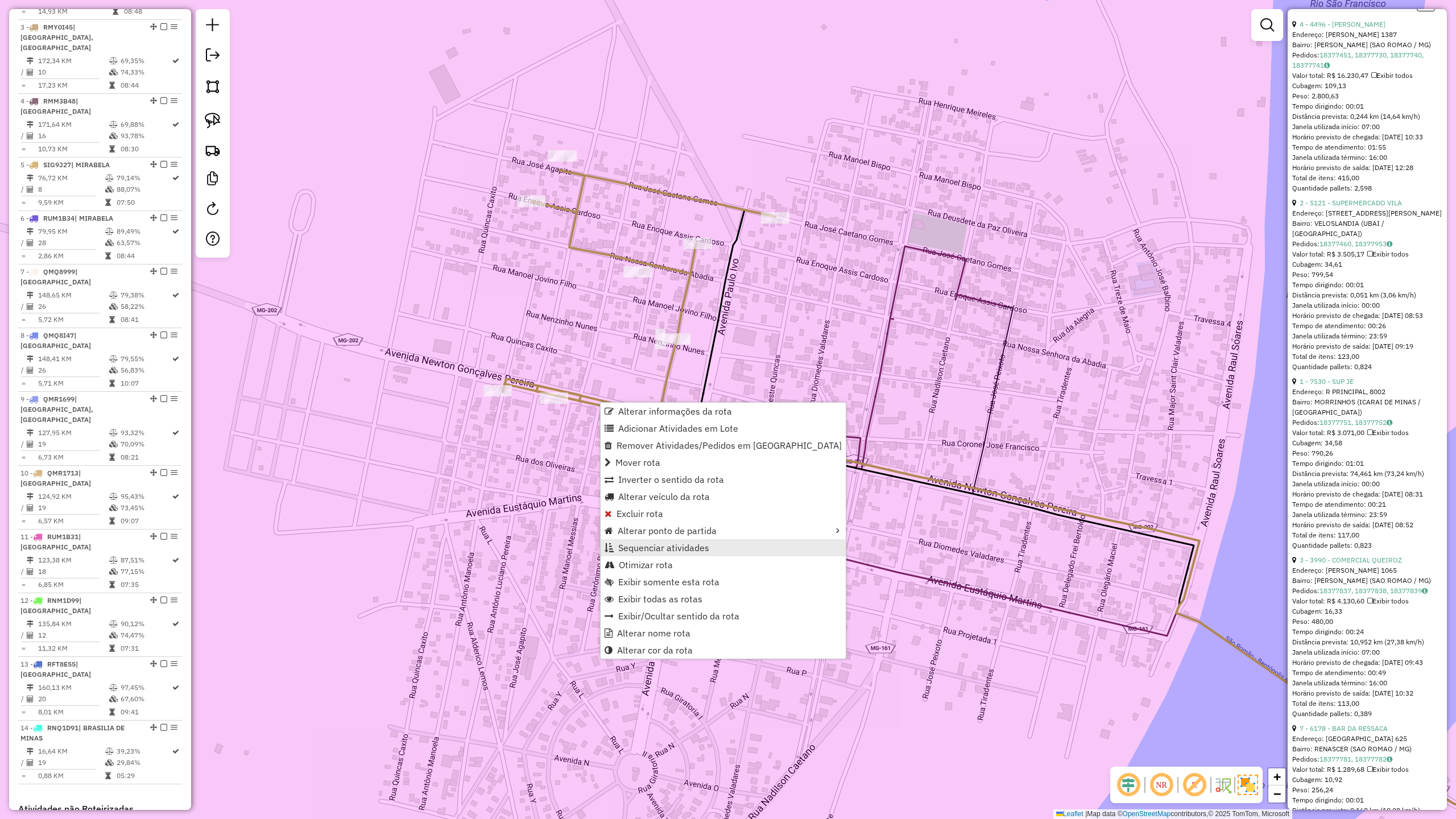
click at [660, 550] on span "Sequenciar atividades" at bounding box center [664, 547] width 91 height 9
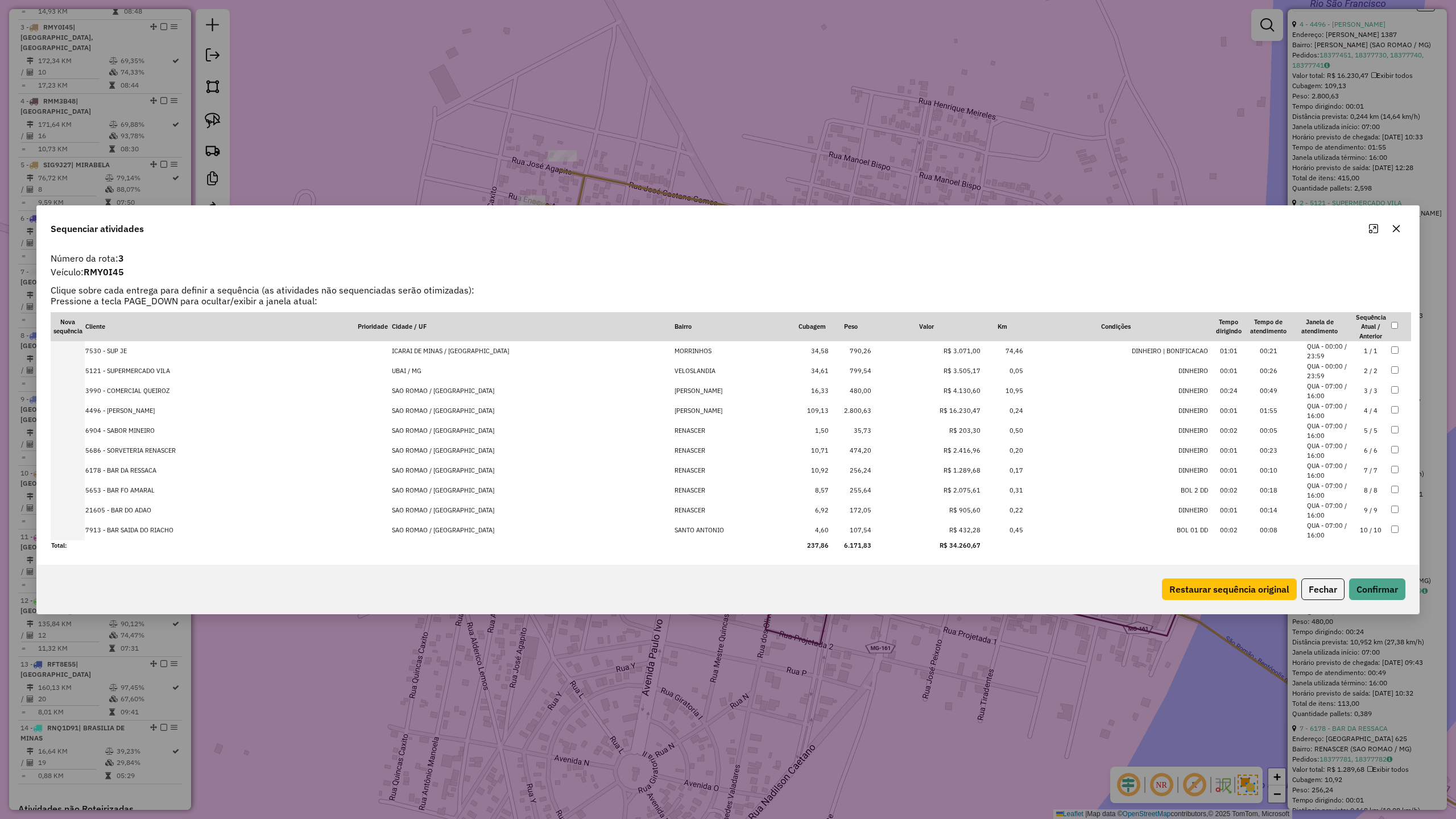
click at [1318, 386] on li "QUA - 07:00 / 16:00" at bounding box center [1328, 391] width 43 height 19
click at [1370, 585] on button "Confirmar" at bounding box center [1377, 589] width 56 height 22
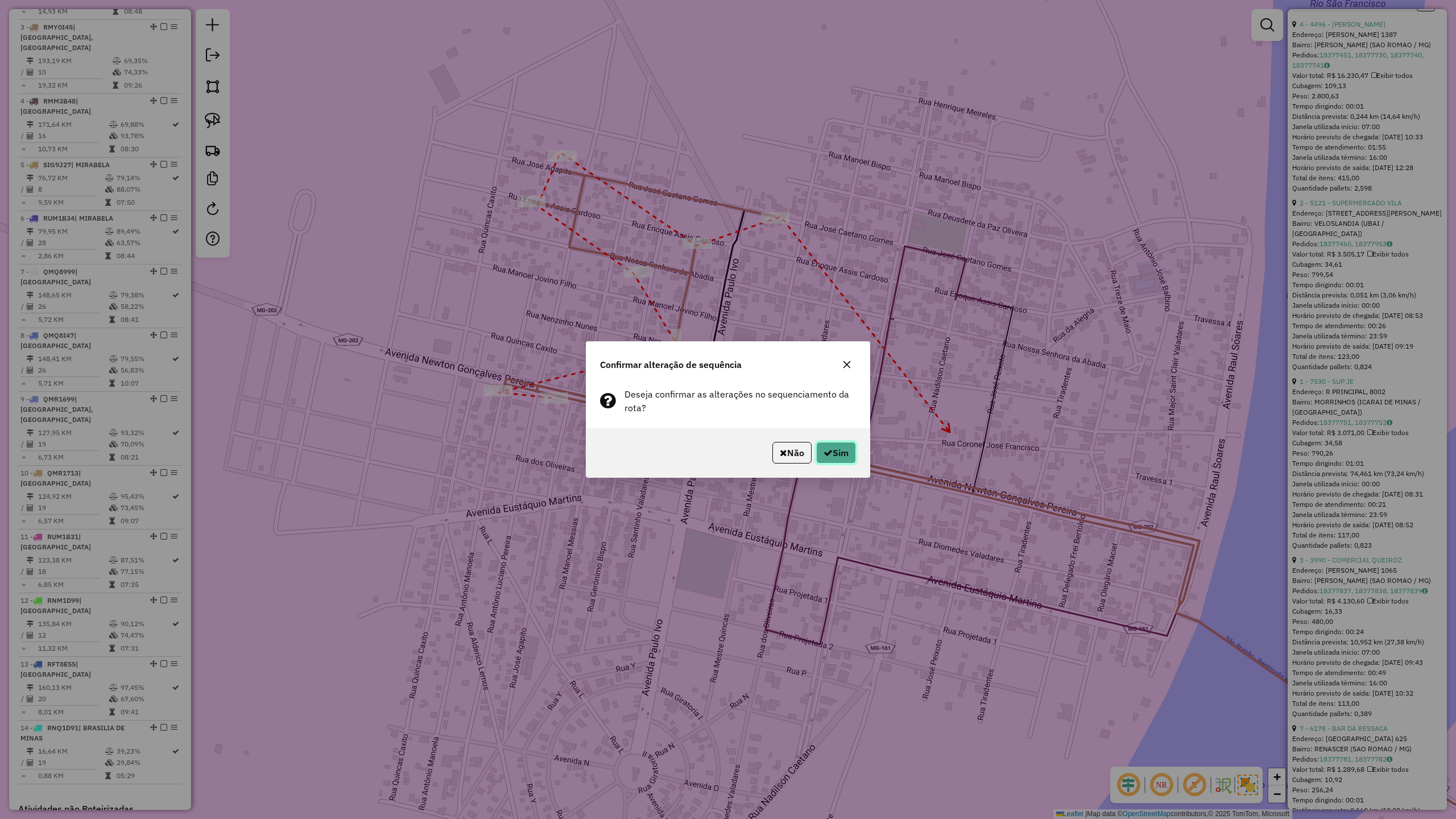
click at [834, 451] on button "Sim" at bounding box center [836, 452] width 40 height 22
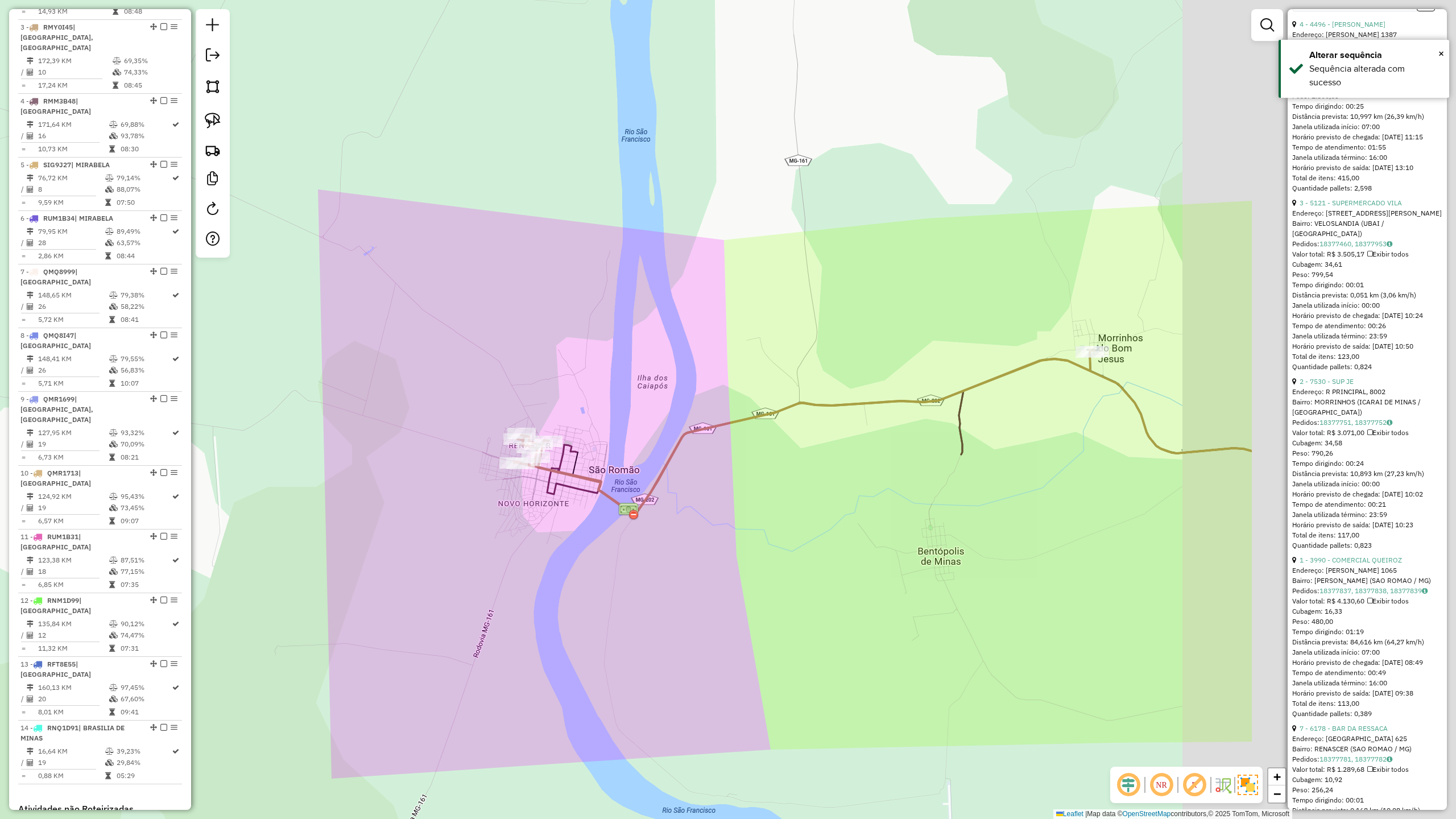
drag, startPoint x: 1124, startPoint y: 553, endPoint x: 761, endPoint y: 520, distance: 364.5
click at [766, 521] on div "Janela de atendimento Grade de atendimento Capacidade Transportadoras Veículos …" at bounding box center [728, 409] width 1456 height 819
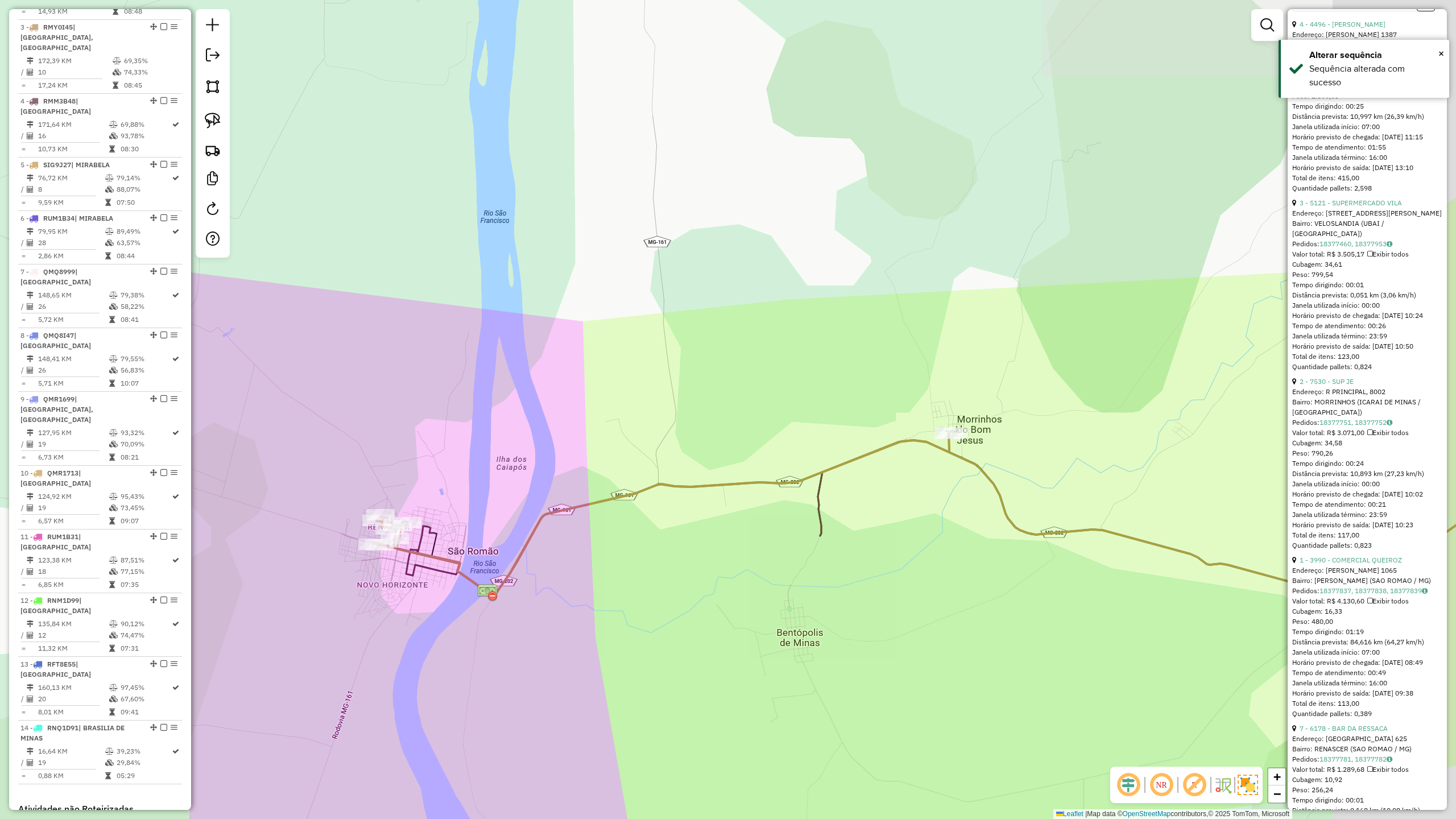
drag, startPoint x: 976, startPoint y: 444, endPoint x: 839, endPoint y: 524, distance: 158.6
click at [840, 523] on div "Janela de atendimento Grade de atendimento Capacidade Transportadoras Veículos …" at bounding box center [728, 409] width 1456 height 819
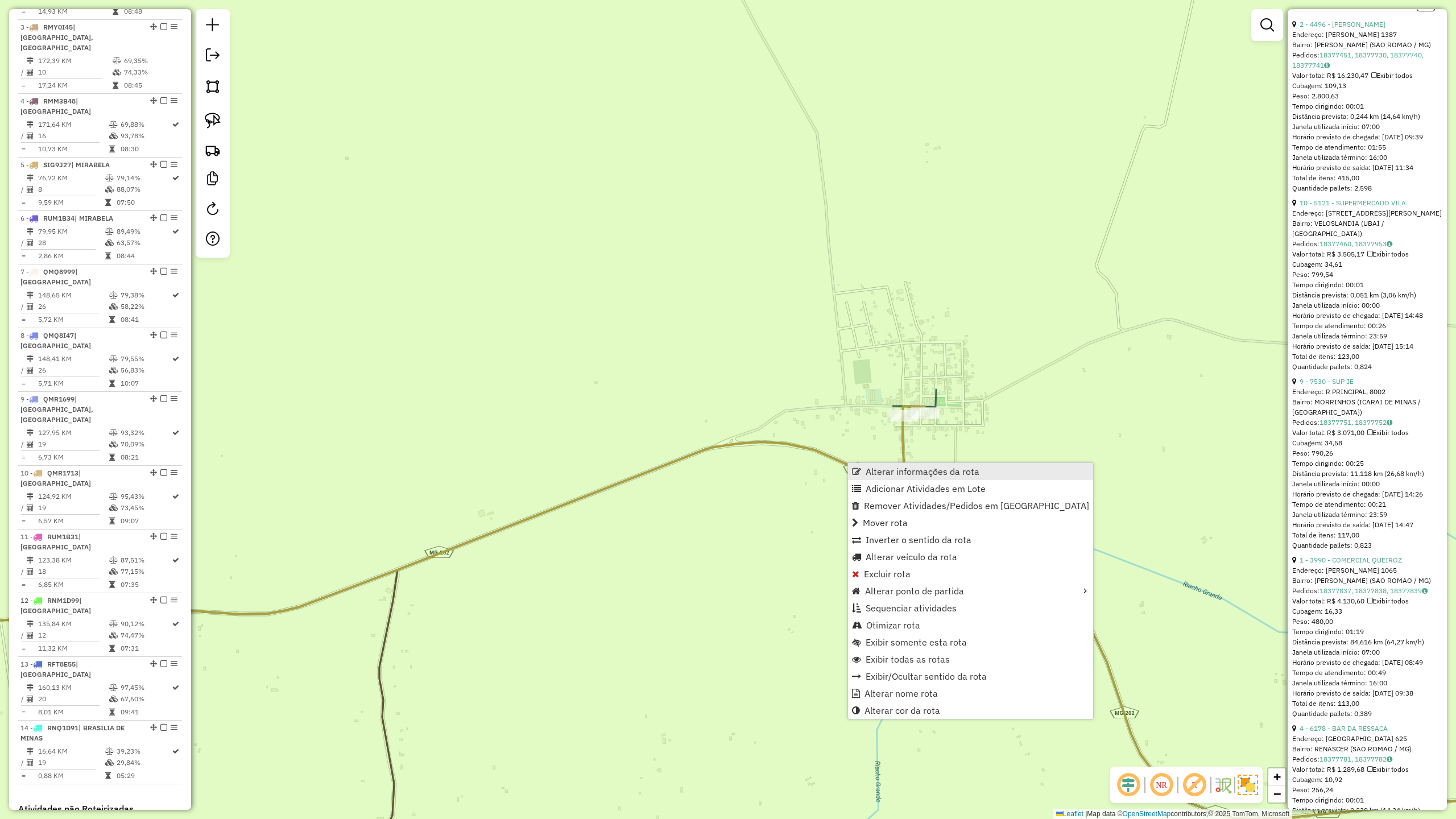
click at [884, 469] on span "Alterar informações da rota" at bounding box center [923, 471] width 114 height 9
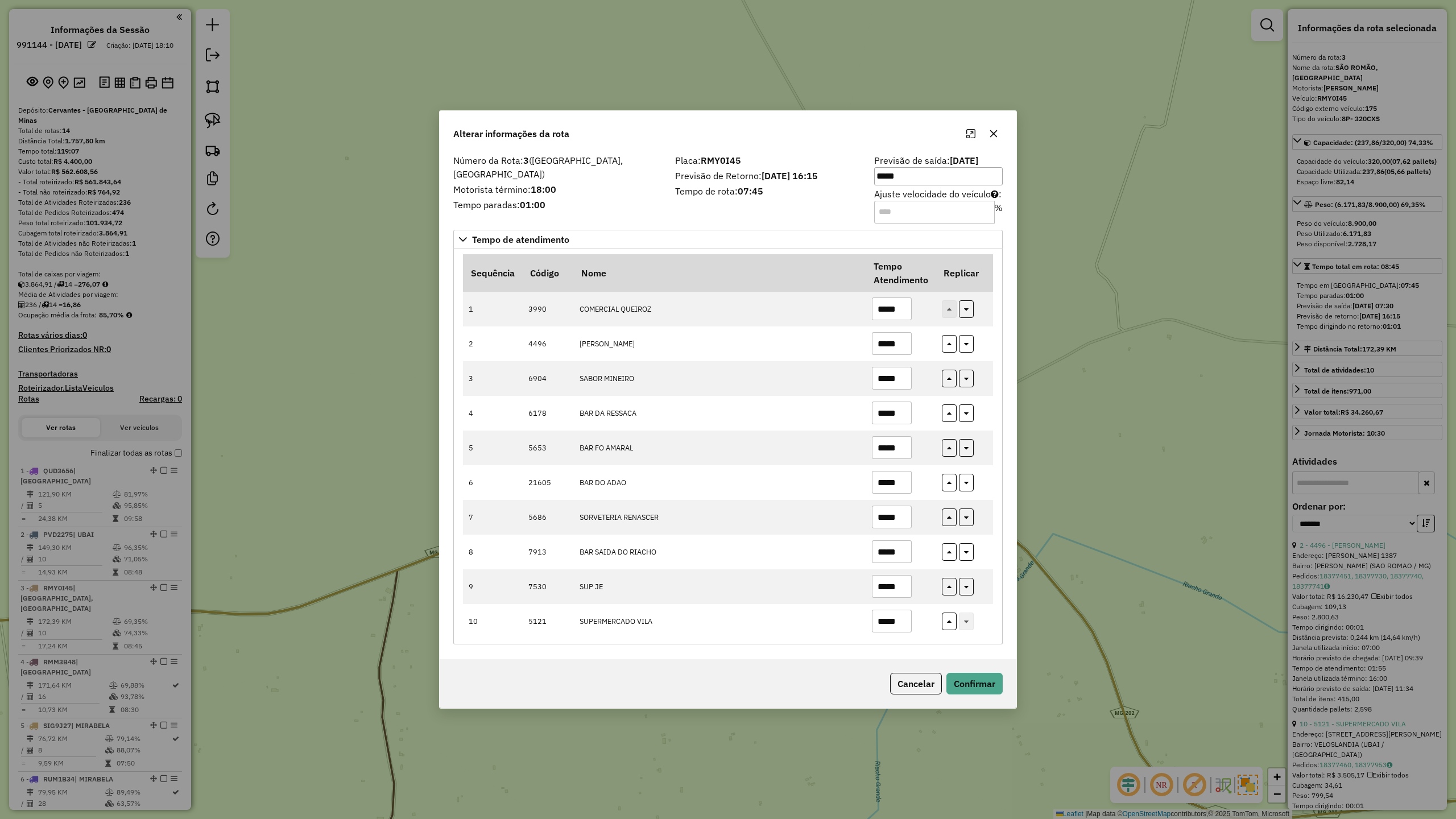
scroll to position [521, 0]
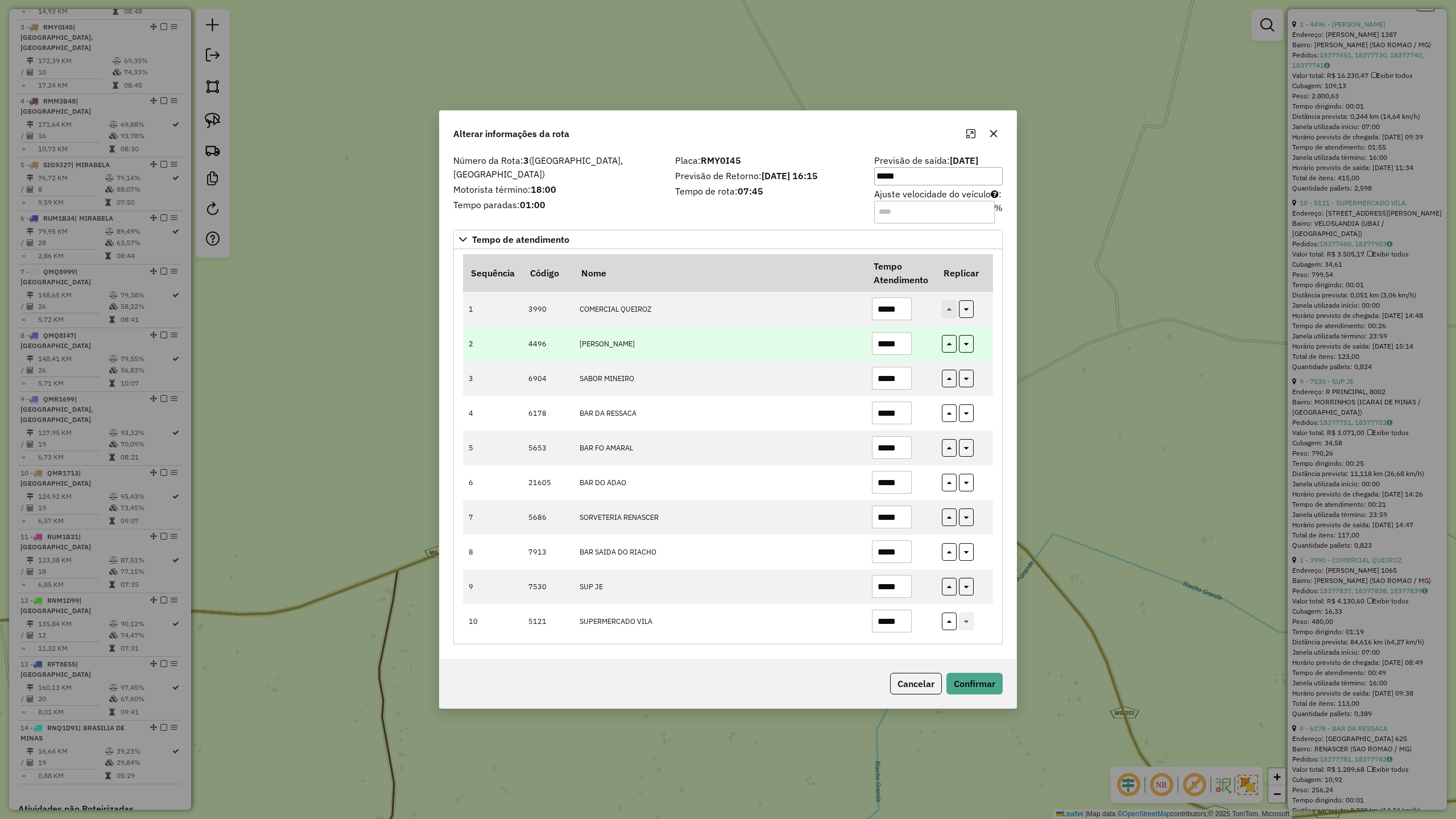
click at [908, 345] on input "*****" at bounding box center [891, 343] width 40 height 23
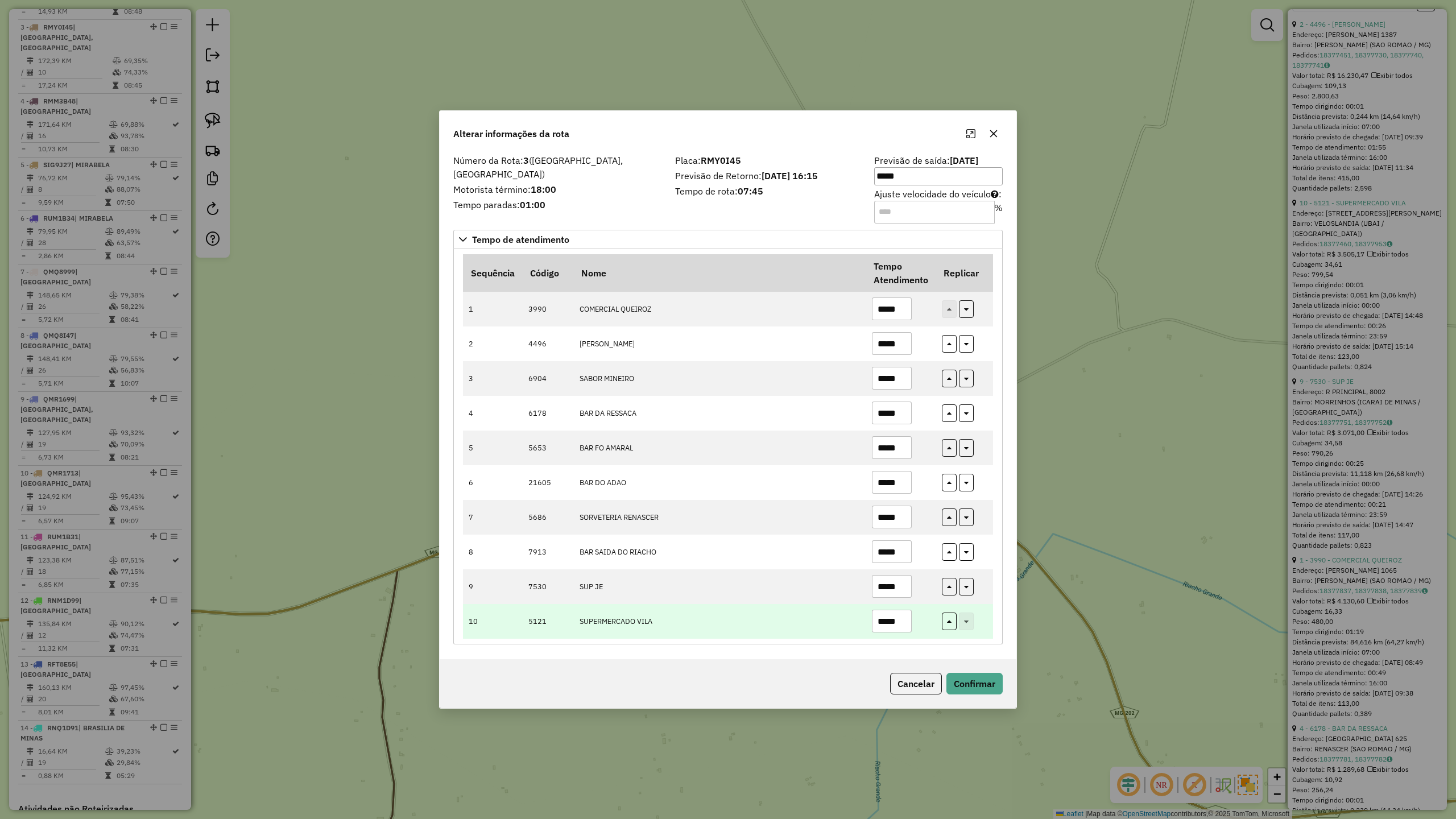
type input "*****"
click at [905, 624] on input "*****" at bounding box center [891, 621] width 40 height 23
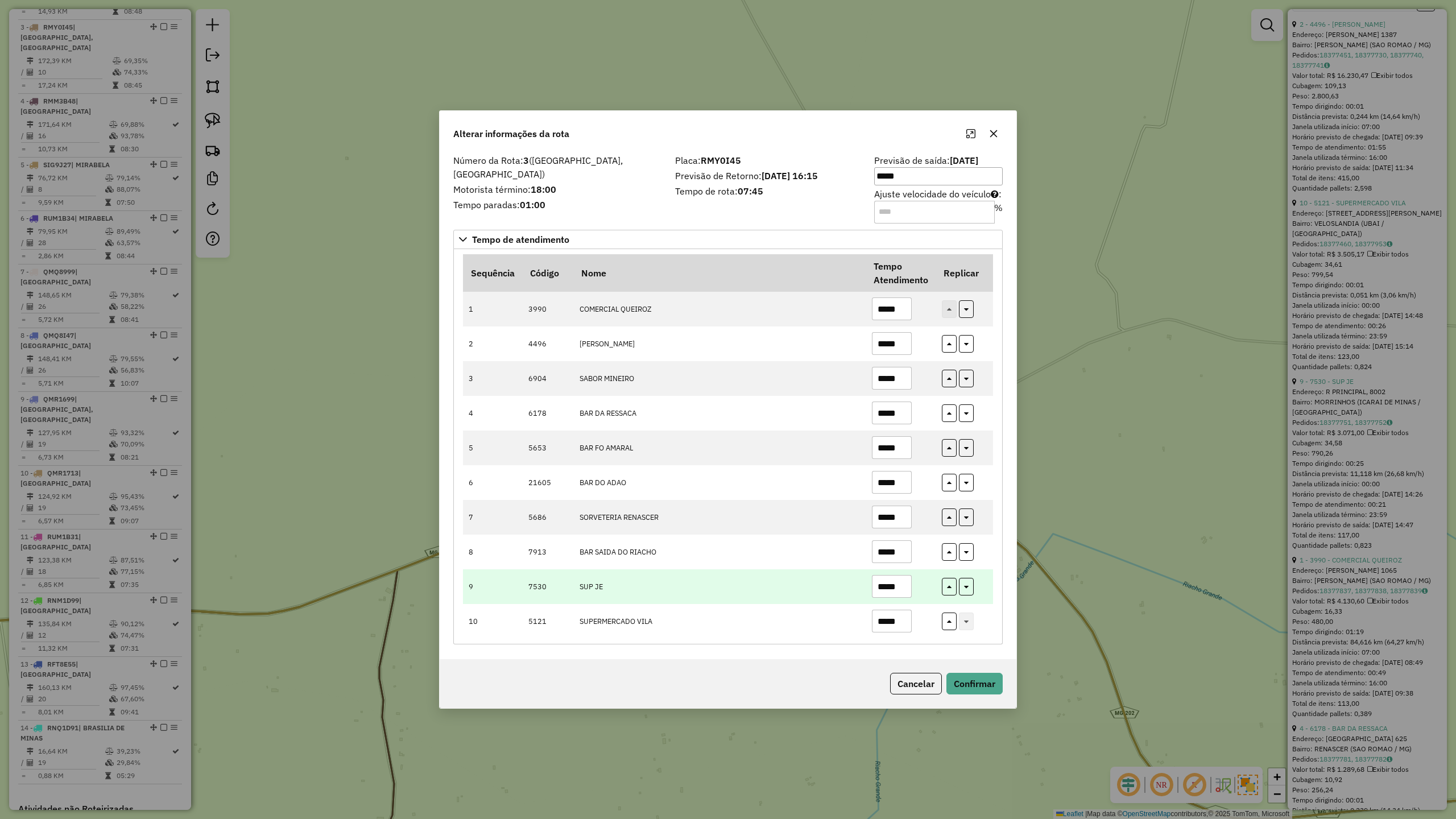
type input "*****"
click at [900, 590] on input "*****" at bounding box center [891, 586] width 40 height 23
type input "*****"
click at [972, 688] on button "Confirmar" at bounding box center [975, 683] width 56 height 22
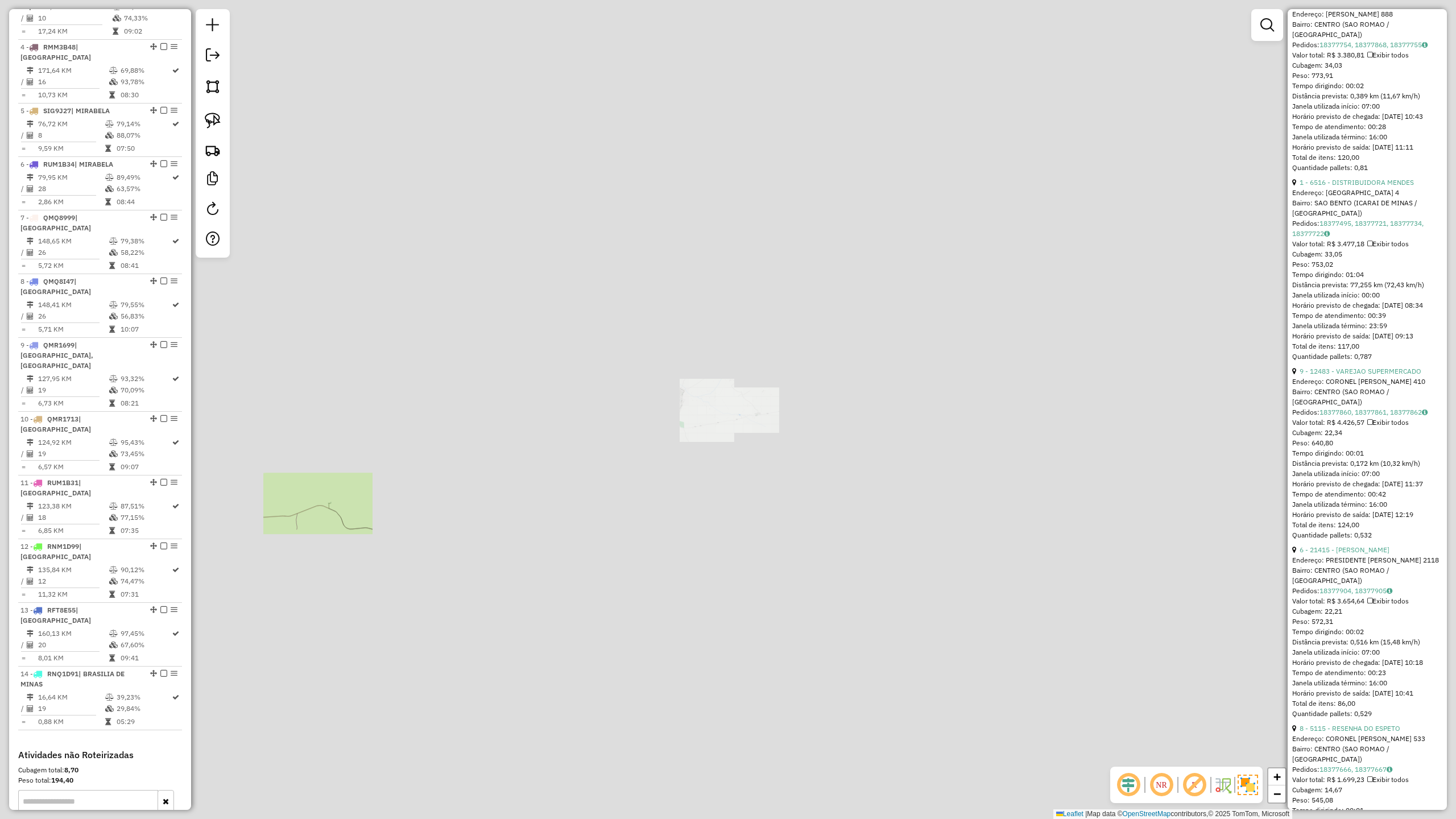
scroll to position [624, 0]
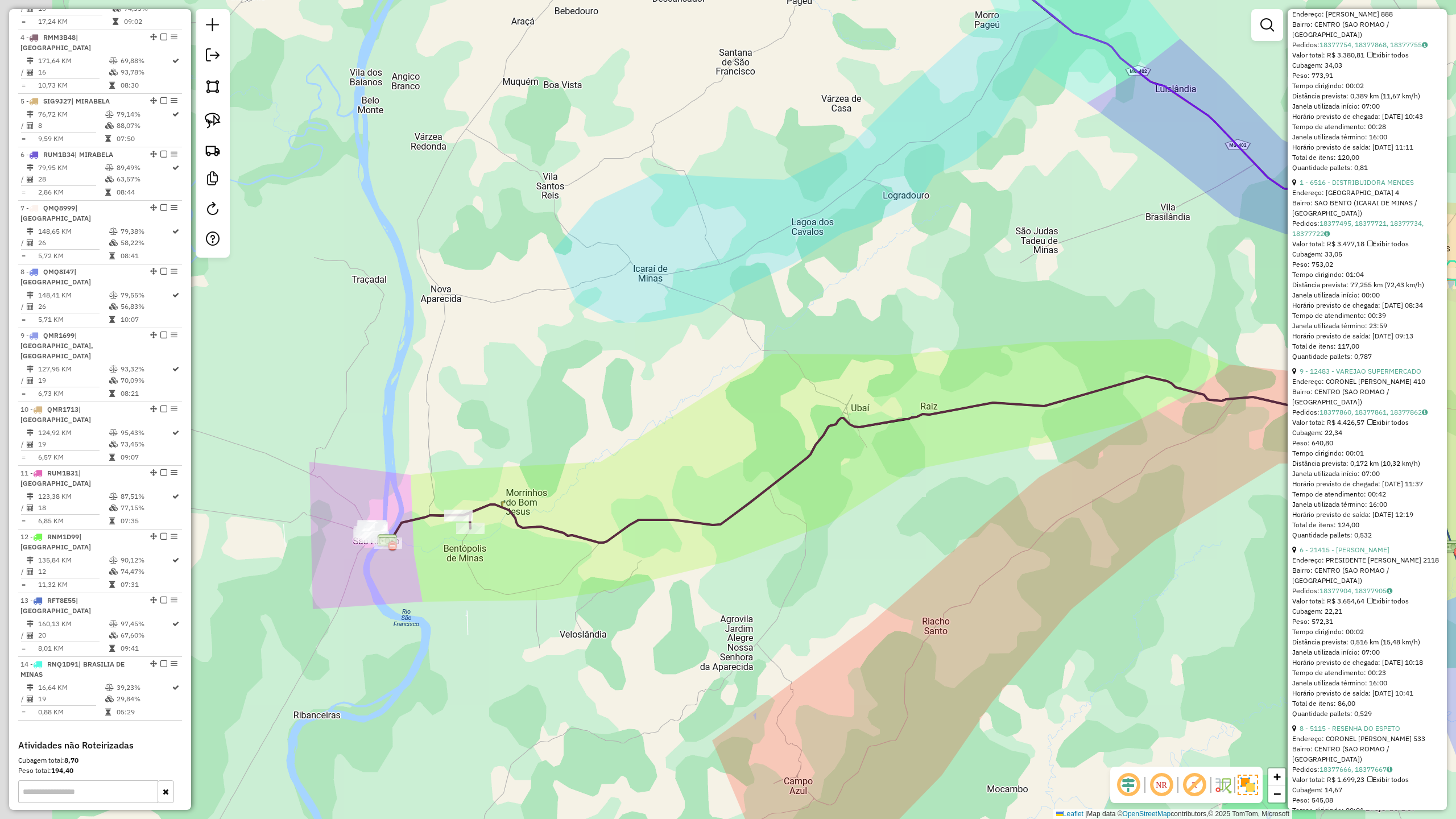
drag, startPoint x: 716, startPoint y: 597, endPoint x: 961, endPoint y: 588, distance: 245.2
click at [947, 593] on div "Janela de atendimento Grade de atendimento Capacidade Transportadoras Veículos …" at bounding box center [728, 409] width 1456 height 819
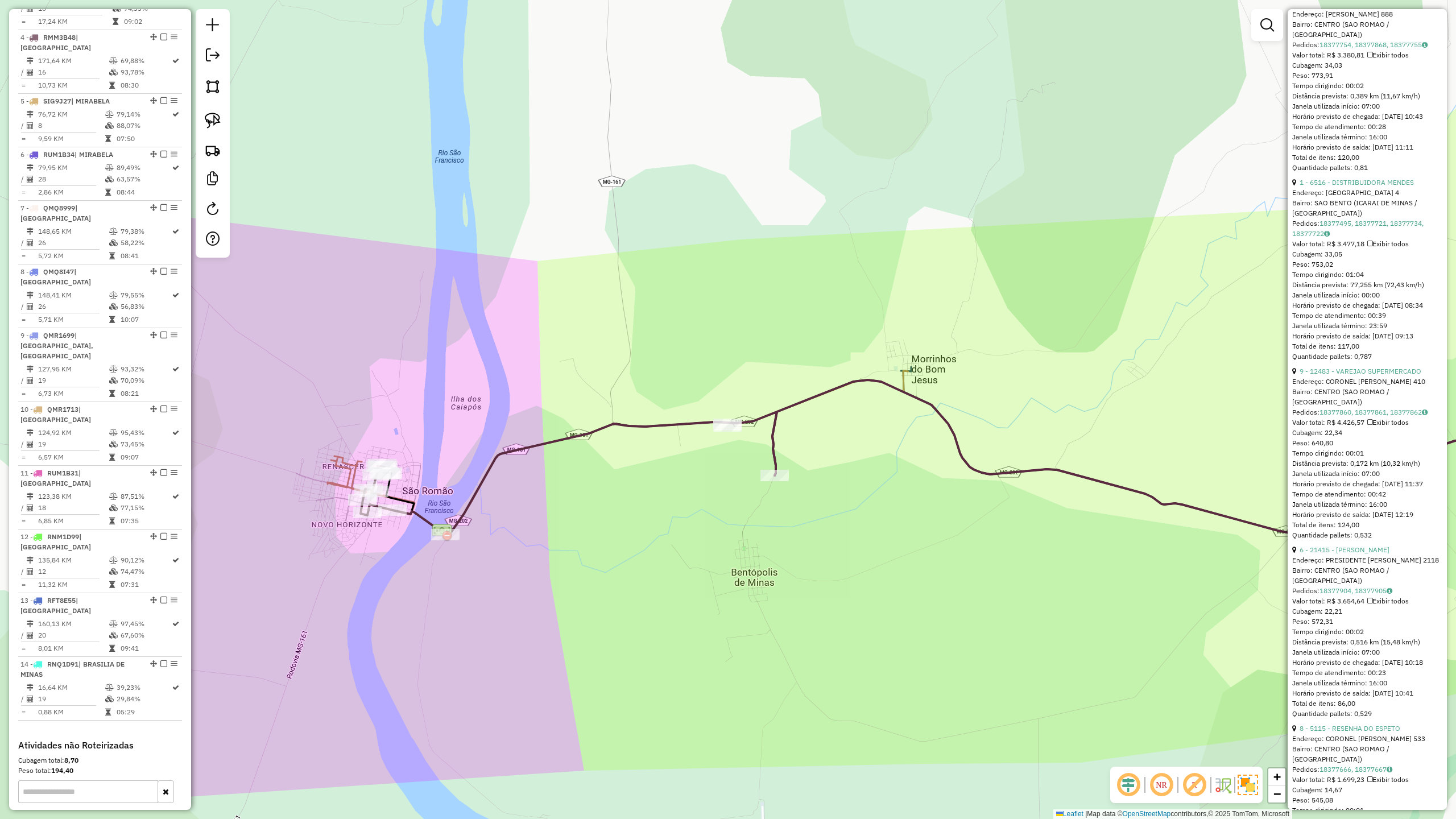
drag, startPoint x: 546, startPoint y: 531, endPoint x: 690, endPoint y: 508, distance: 145.8
click at [688, 510] on div "Janela de atendimento Grade de atendimento Capacidade Transportadoras Veículos …" at bounding box center [728, 409] width 1456 height 819
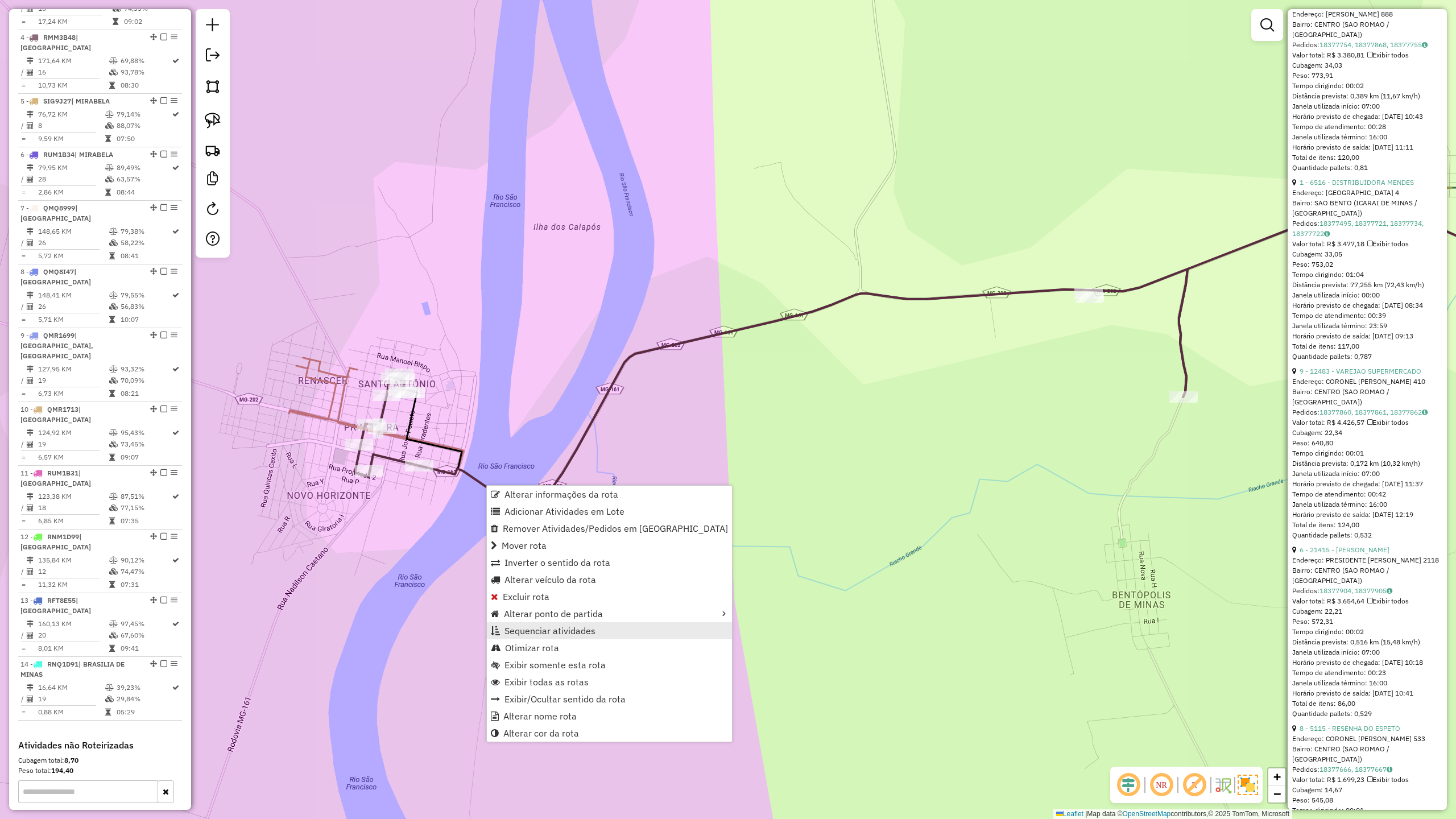
click at [533, 635] on span "Sequenciar atividades" at bounding box center [550, 630] width 91 height 9
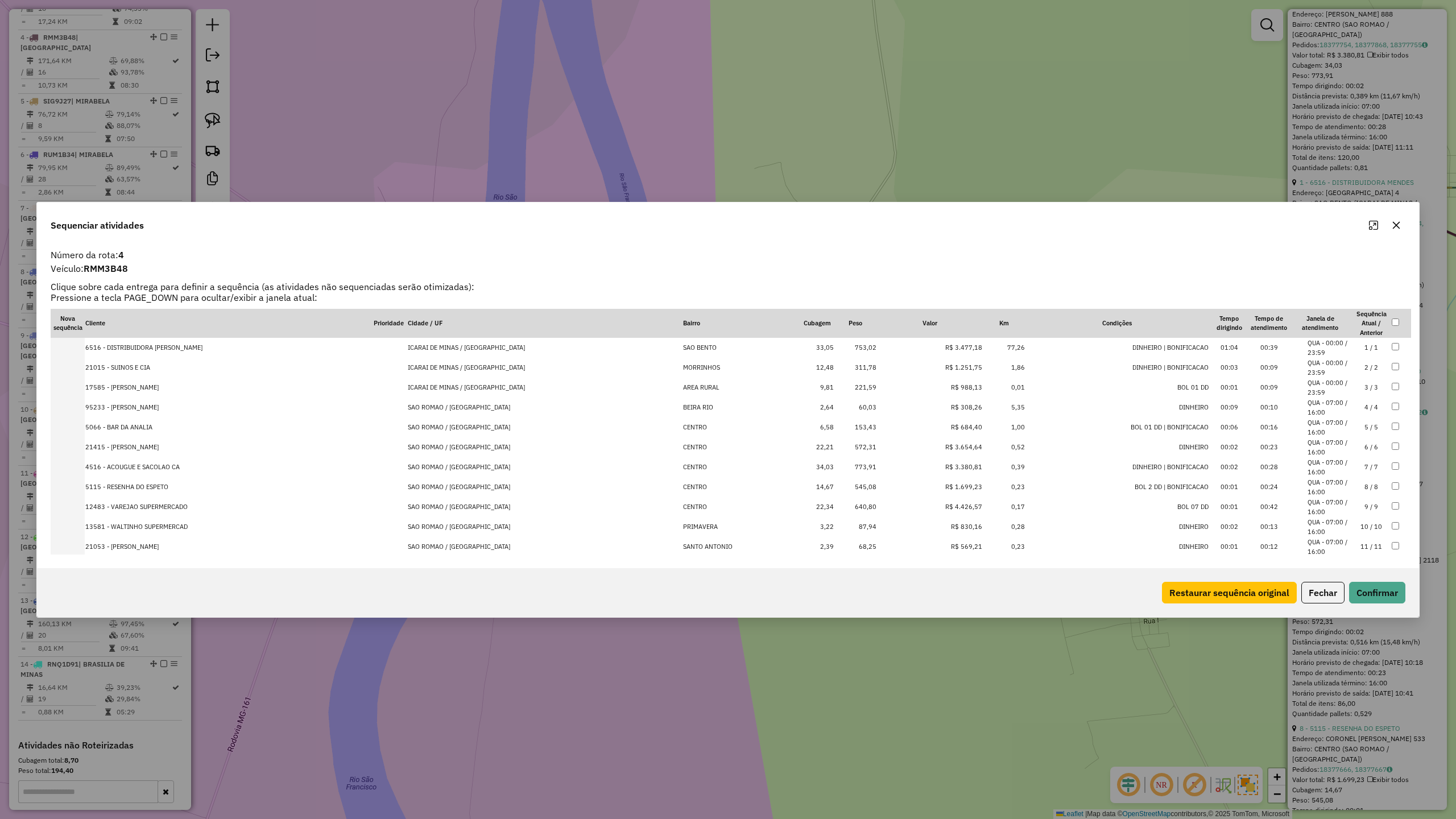
click at [1313, 408] on li "QUA - 07:00 / 16:00" at bounding box center [1329, 407] width 43 height 19
drag, startPoint x: 1368, startPoint y: 589, endPoint x: 1349, endPoint y: 583, distance: 19.9
click at [1368, 590] on button "Confirmar" at bounding box center [1377, 592] width 56 height 22
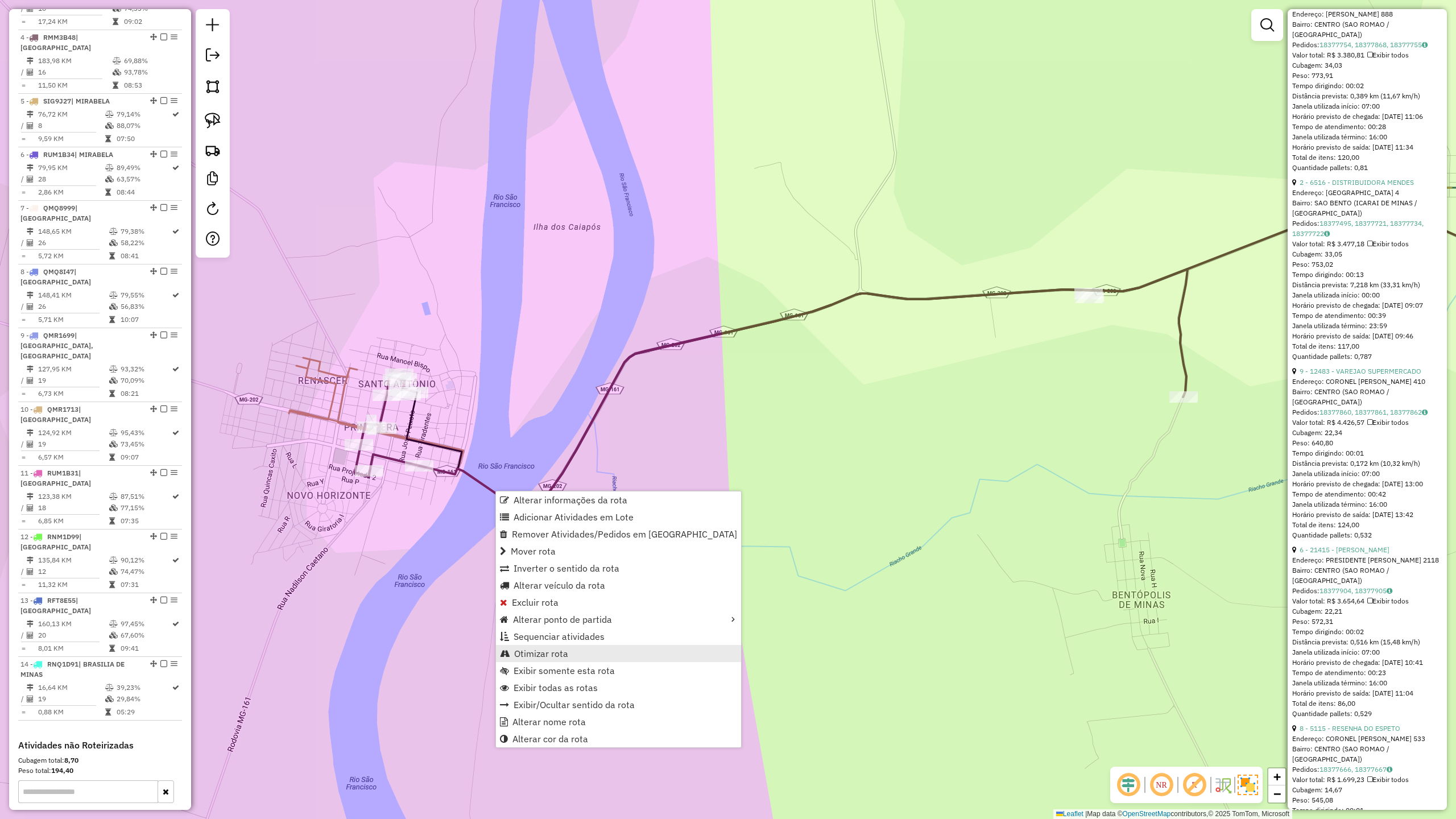
click at [558, 650] on span "Otimizar rota" at bounding box center [541, 653] width 54 height 9
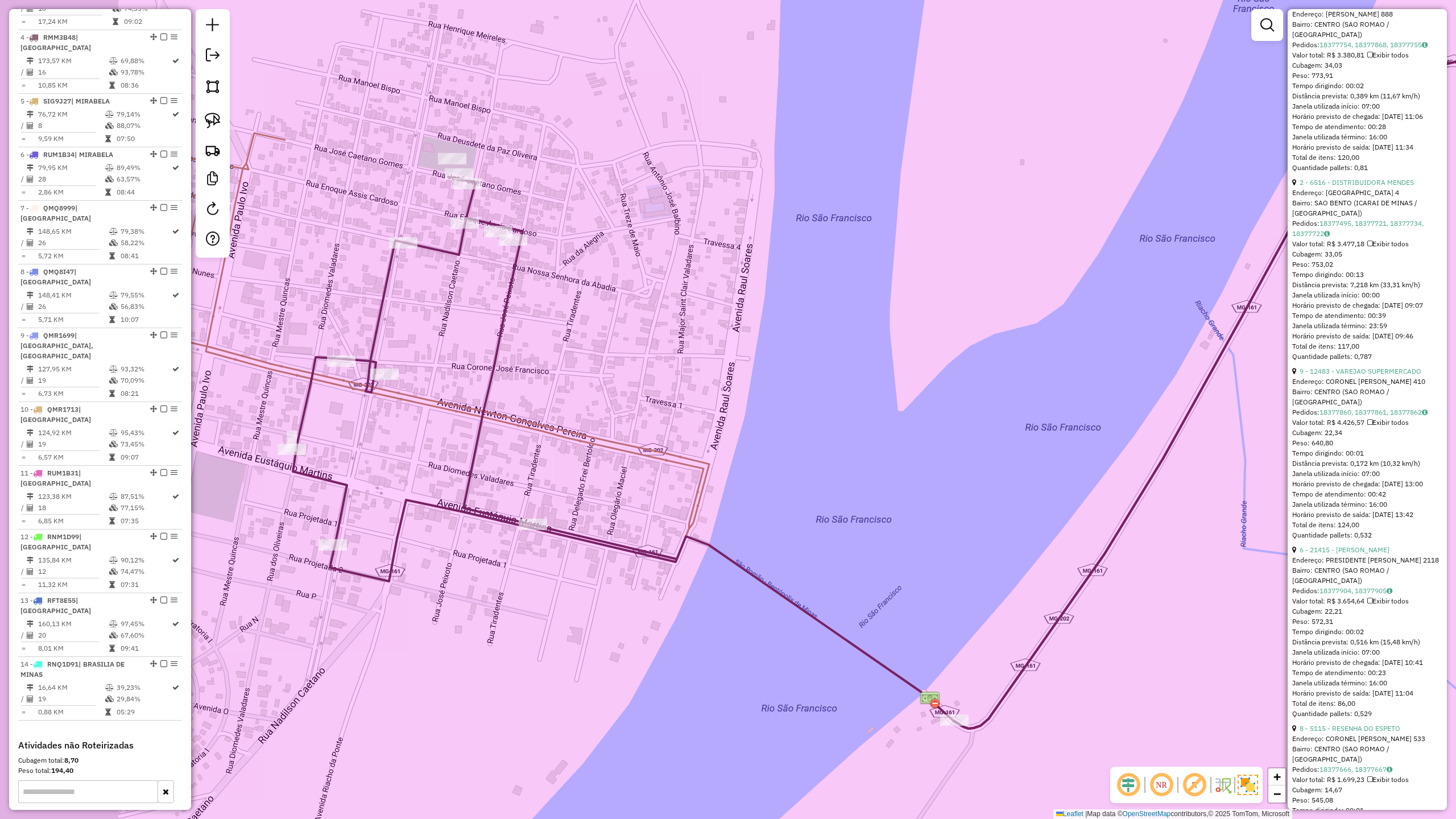
drag, startPoint x: 413, startPoint y: 422, endPoint x: 538, endPoint y: 490, distance: 142.3
click at [538, 490] on div "Janela de atendimento Grade de atendimento Capacidade Transportadoras Veículos …" at bounding box center [728, 409] width 1456 height 819
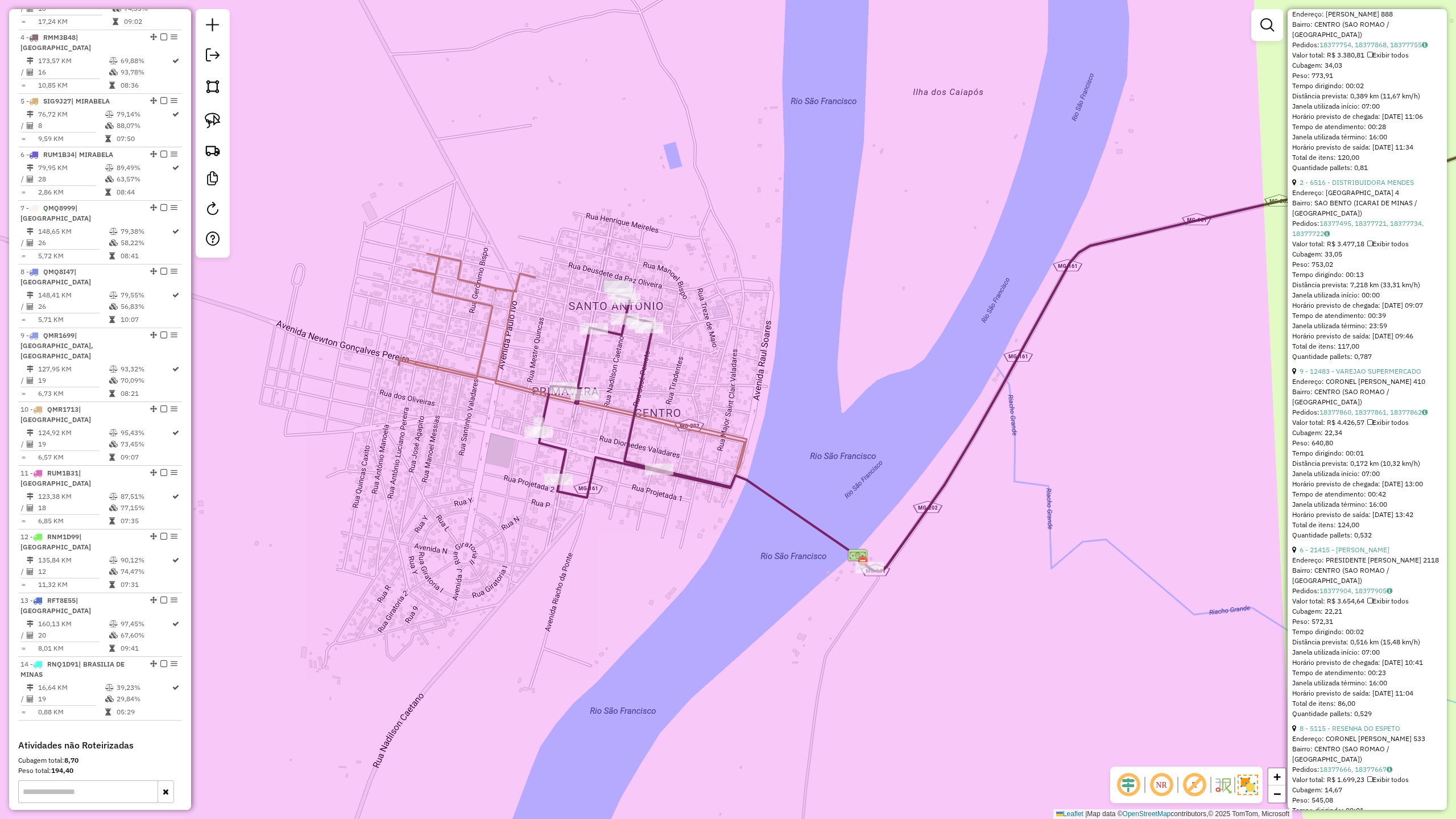
drag, startPoint x: 1021, startPoint y: 444, endPoint x: 874, endPoint y: 454, distance: 147.3
click at [876, 455] on div "Janela de atendimento Grade de atendimento Capacidade Transportadoras Veículos …" at bounding box center [728, 409] width 1456 height 819
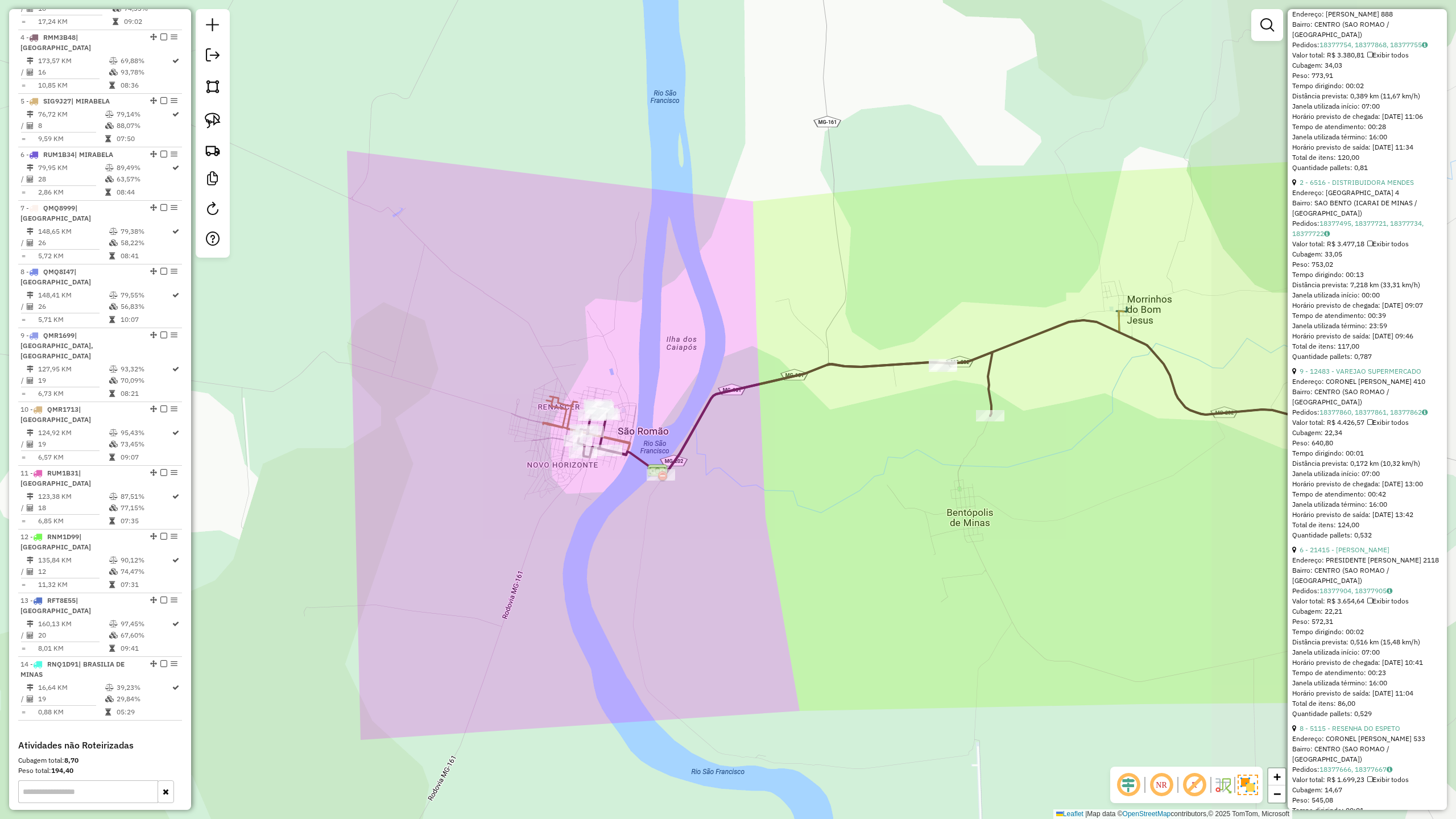
drag, startPoint x: 1132, startPoint y: 466, endPoint x: 864, endPoint y: 457, distance: 268.2
click at [864, 457] on div "Janela de atendimento Grade de atendimento Capacidade Transportadoras Veículos …" at bounding box center [728, 409] width 1456 height 819
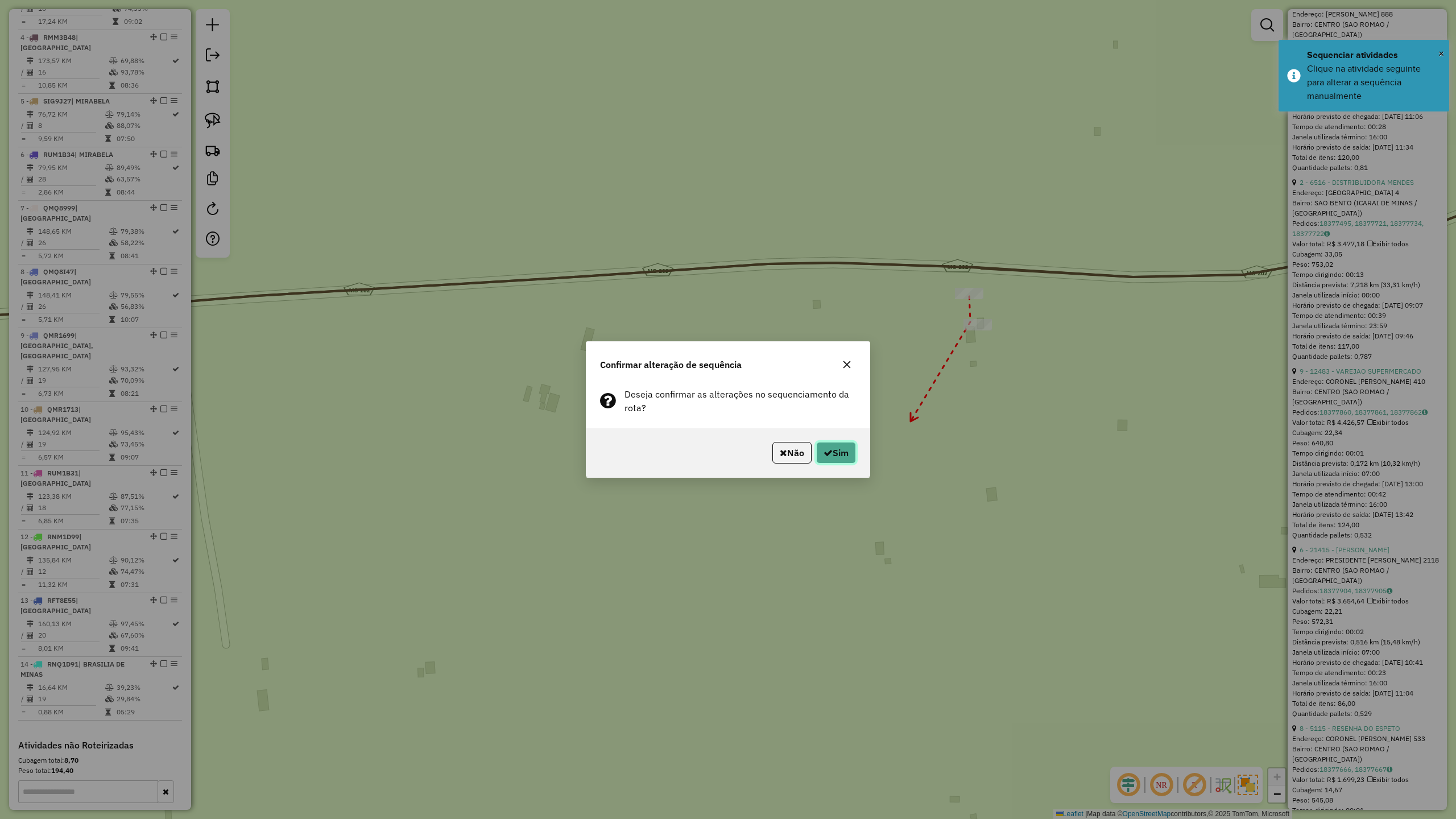
click at [844, 447] on button "Sim" at bounding box center [836, 452] width 40 height 22
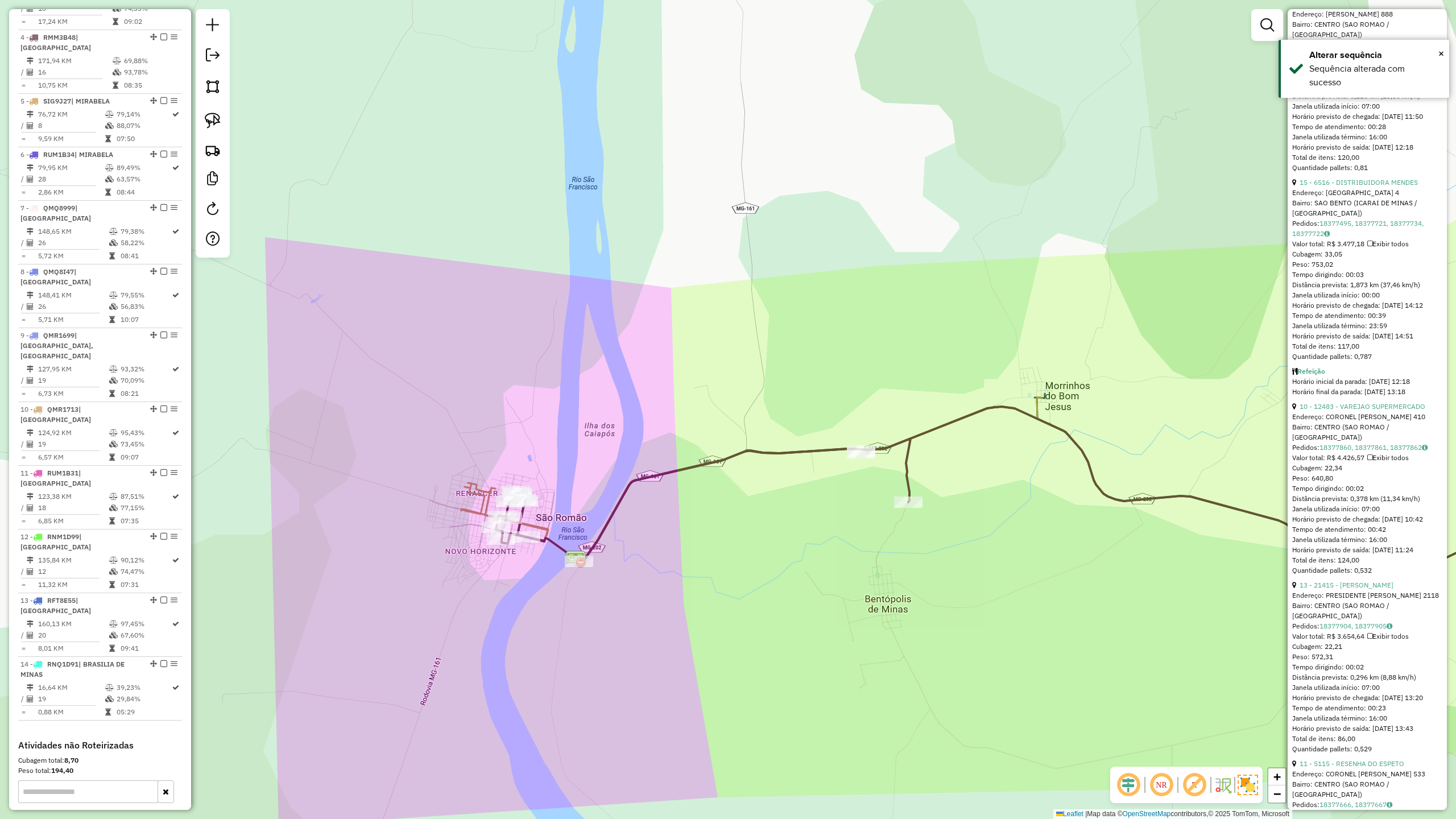
drag, startPoint x: 780, startPoint y: 534, endPoint x: 872, endPoint y: 498, distance: 98.8
click at [871, 501] on div "Janela de atendimento Grade de atendimento Capacidade Transportadoras Veículos …" at bounding box center [728, 409] width 1456 height 819
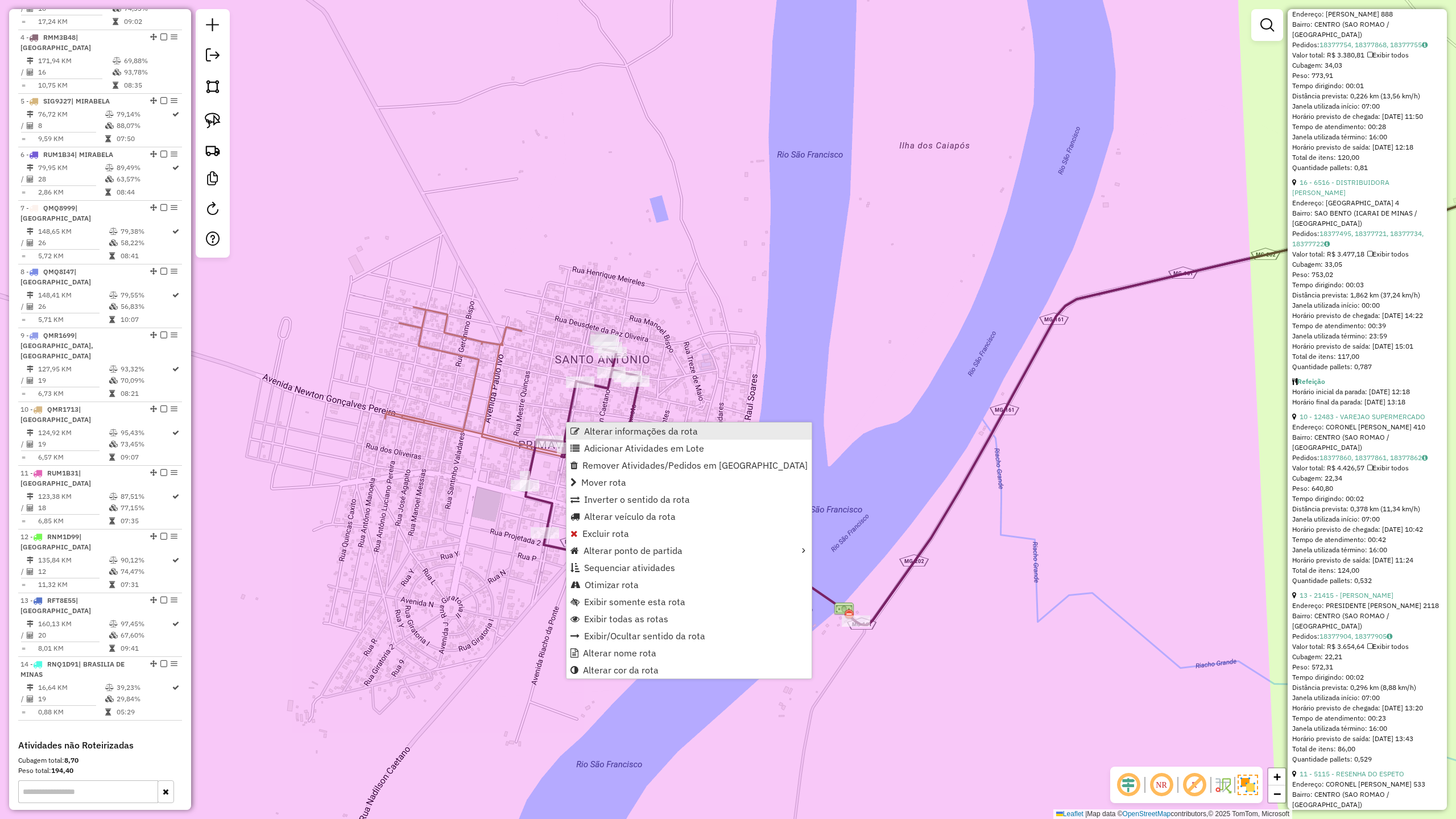
click at [607, 430] on span "Alterar informações da rota" at bounding box center [641, 430] width 114 height 9
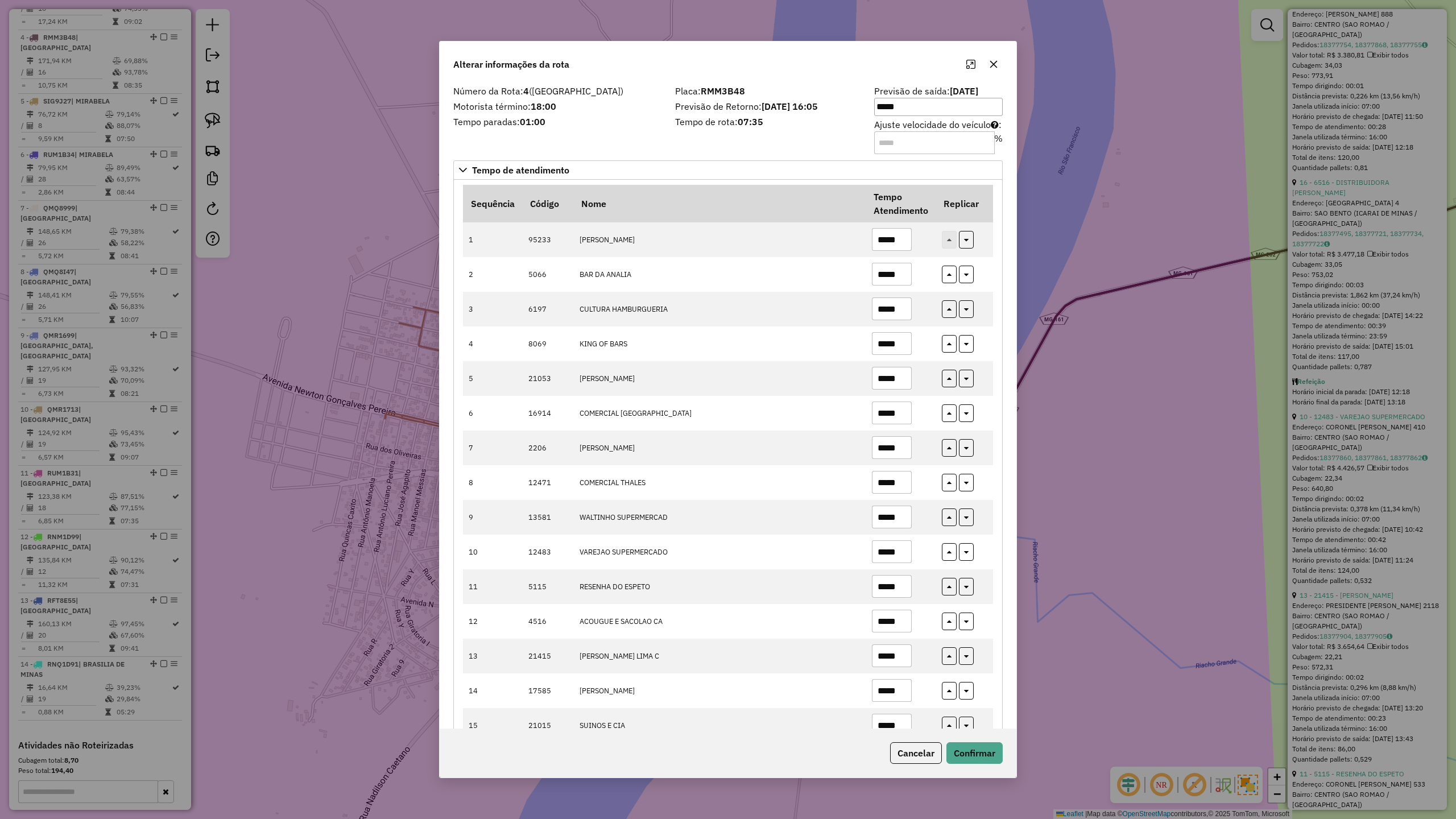
click at [589, 137] on div "Número da Rota: 4 (SÃO ROMÃO) Motorista término: 18:00 Tempo paradas: 01:00" at bounding box center [558, 119] width 222 height 64
click at [901, 624] on input "*****" at bounding box center [891, 621] width 40 height 23
type input "*****"
click at [970, 751] on button "Confirmar" at bounding box center [975, 753] width 56 height 22
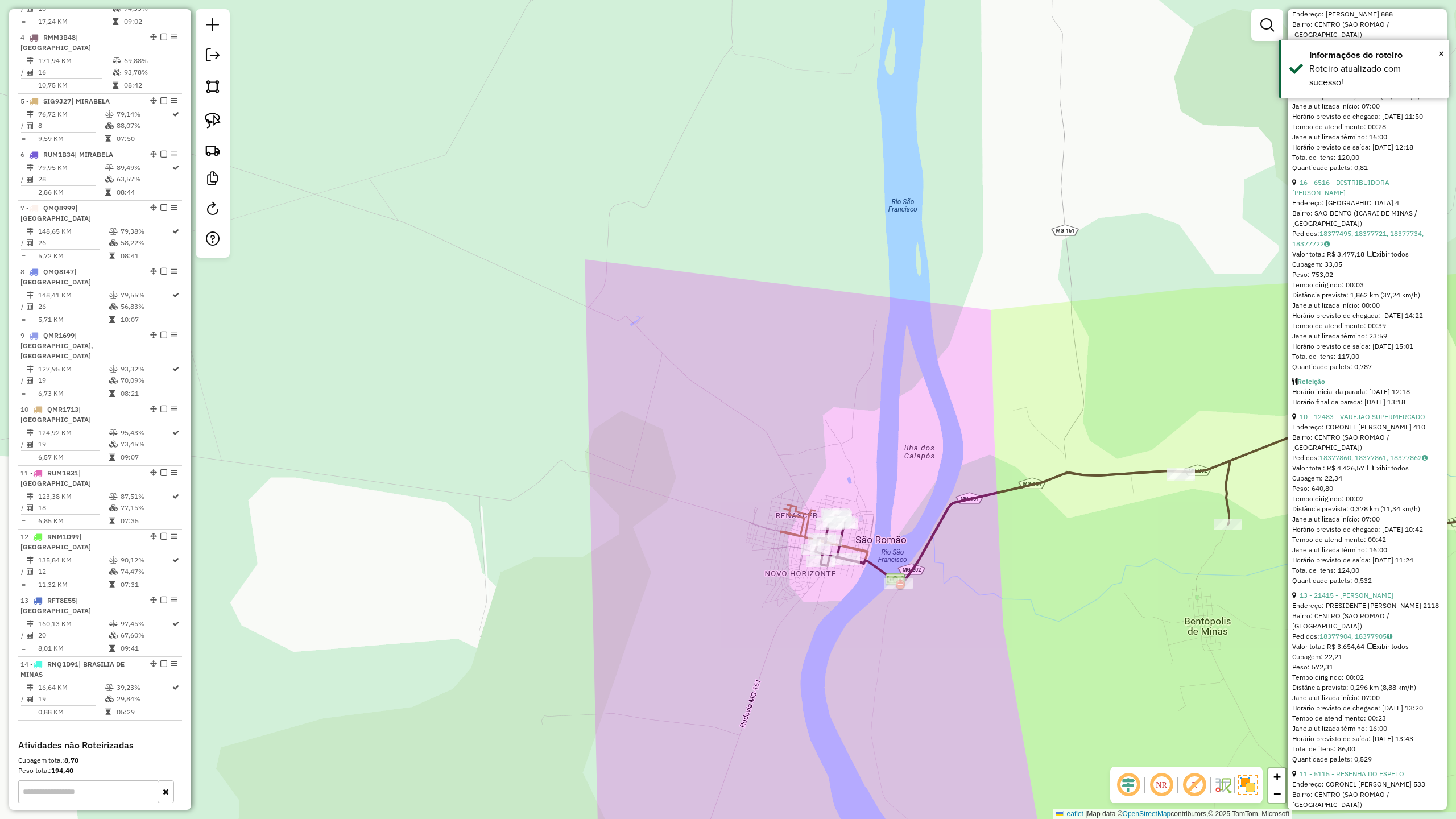
drag, startPoint x: 1013, startPoint y: 582, endPoint x: 804, endPoint y: 583, distance: 209.0
click at [804, 583] on div "Janela de atendimento Grade de atendimento Capacidade Transportadoras Veículos …" at bounding box center [728, 409] width 1456 height 819
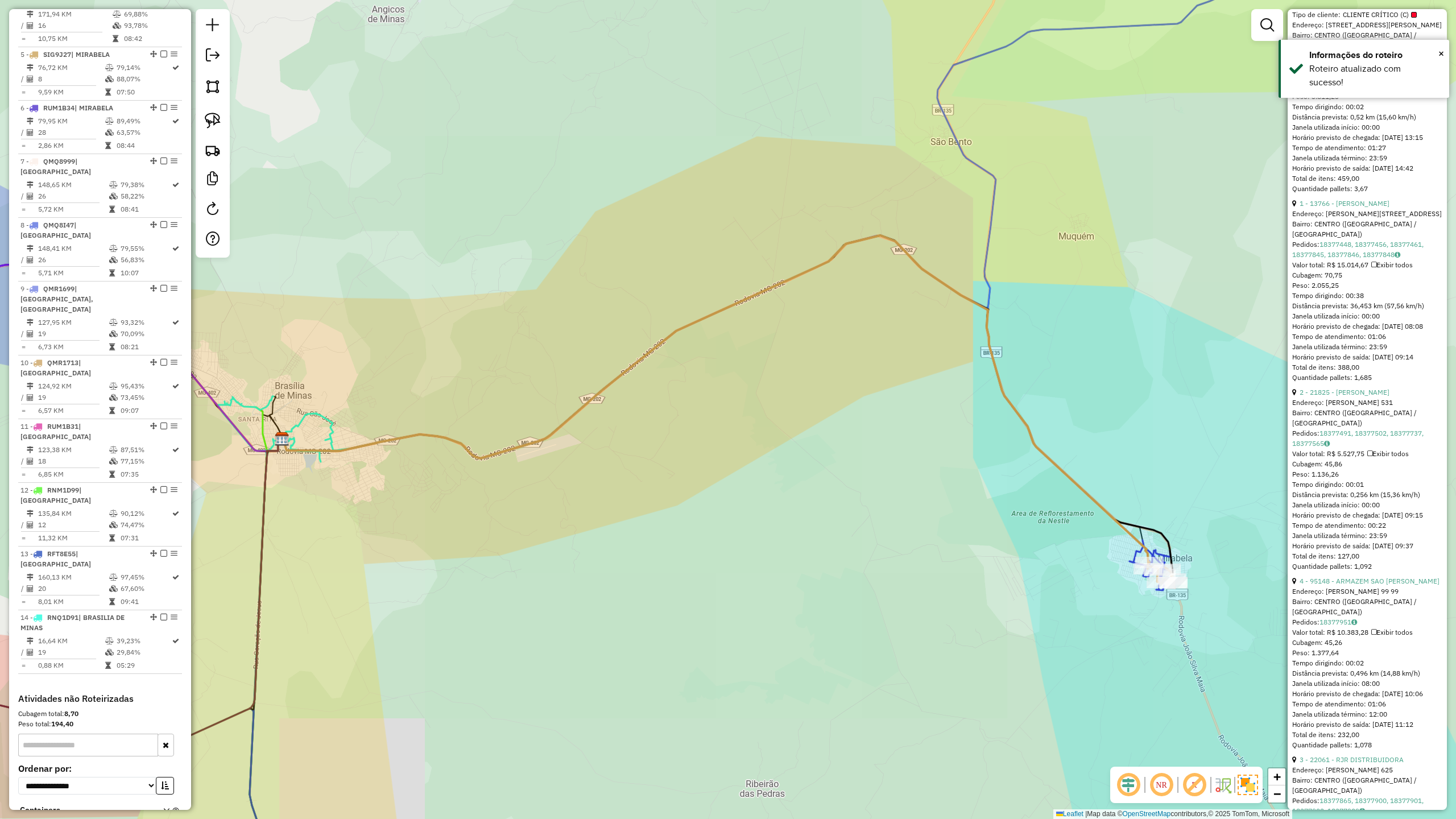
scroll to position [679, 0]
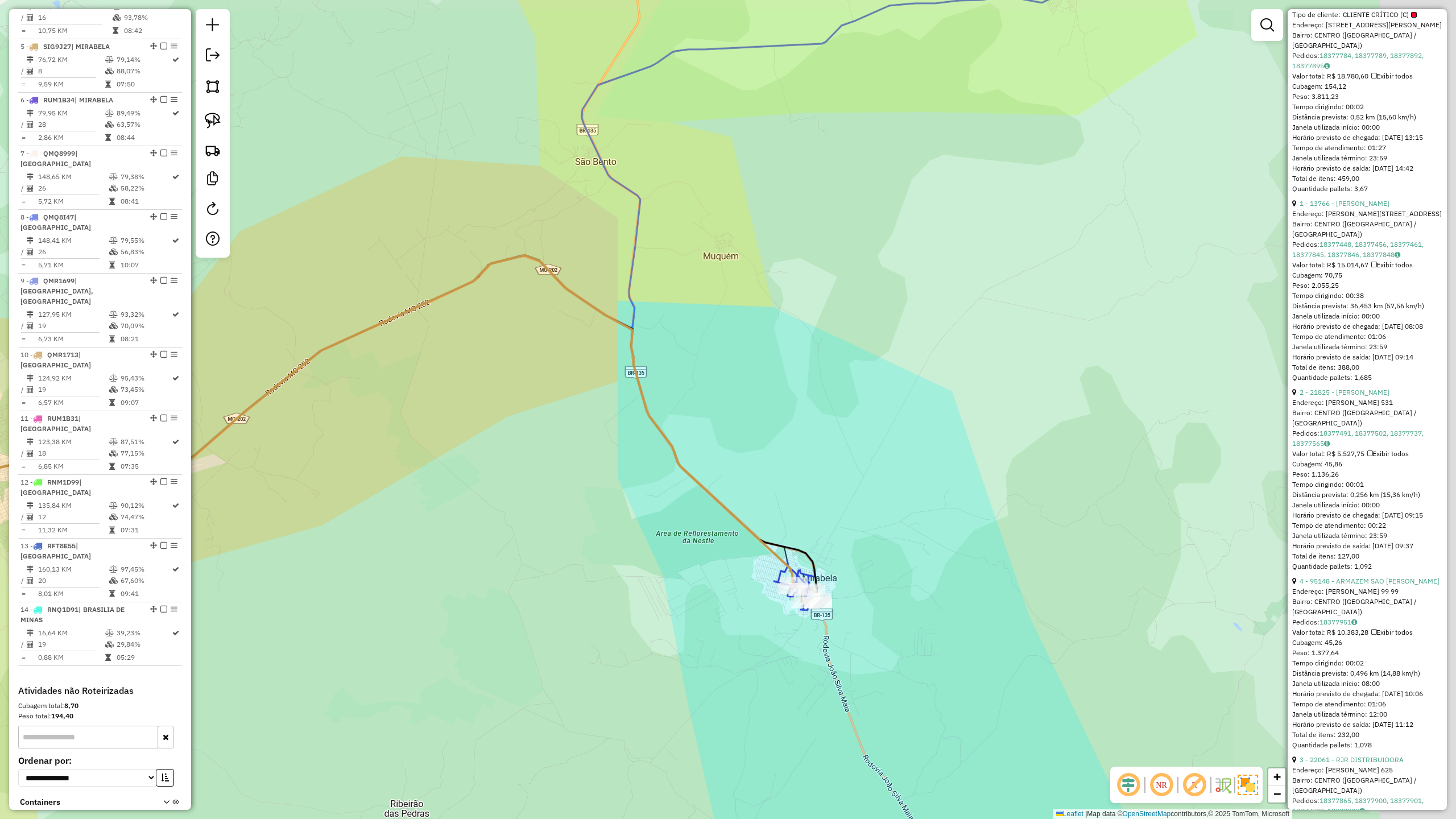
drag, startPoint x: 994, startPoint y: 563, endPoint x: 519, endPoint y: 512, distance: 477.7
click at [519, 513] on div "Janela de atendimento Grade de atendimento Capacidade Transportadoras Veículos …" at bounding box center [728, 409] width 1456 height 819
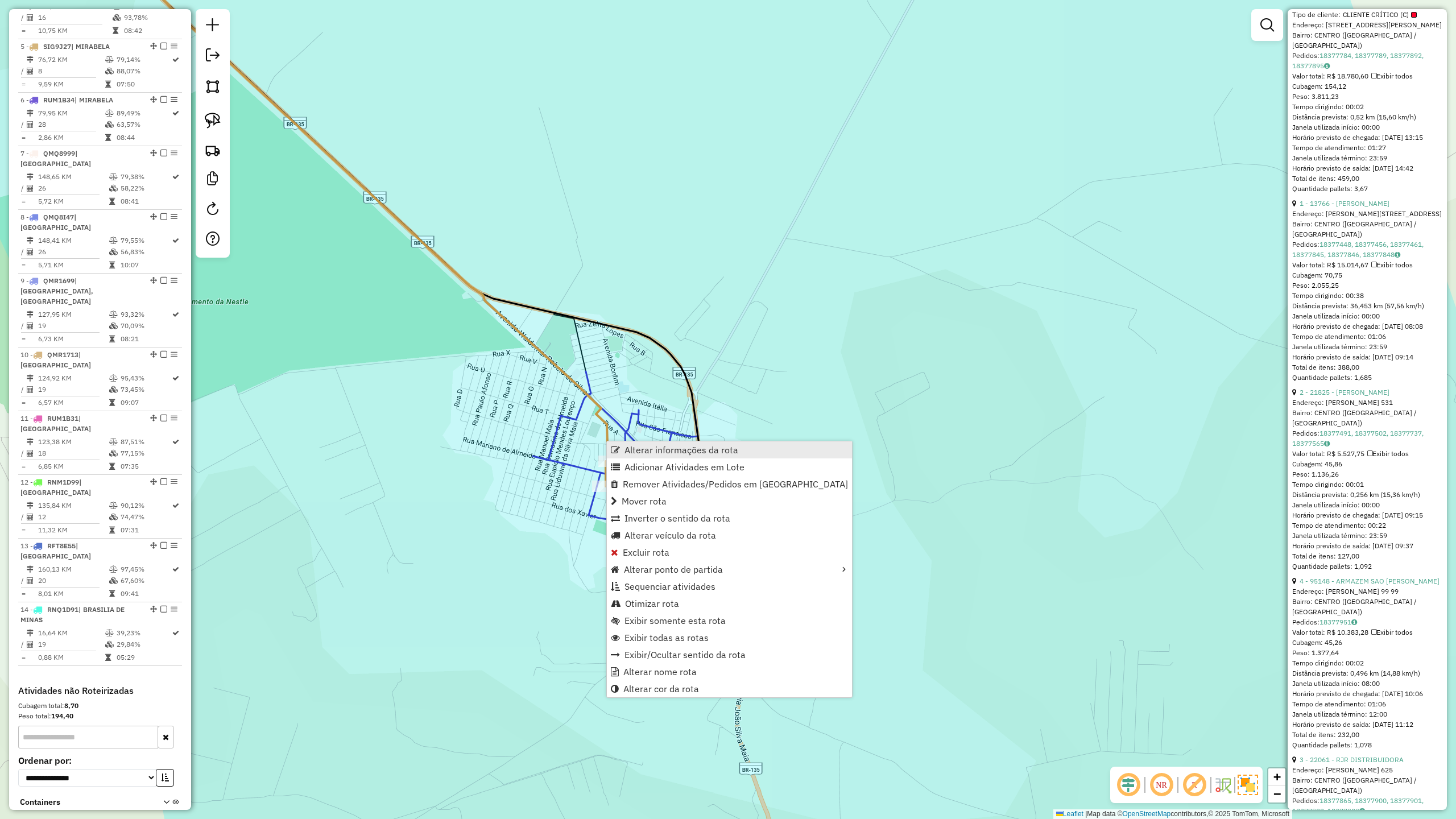
click at [669, 455] on link "Alterar informações da rota" at bounding box center [729, 449] width 245 height 17
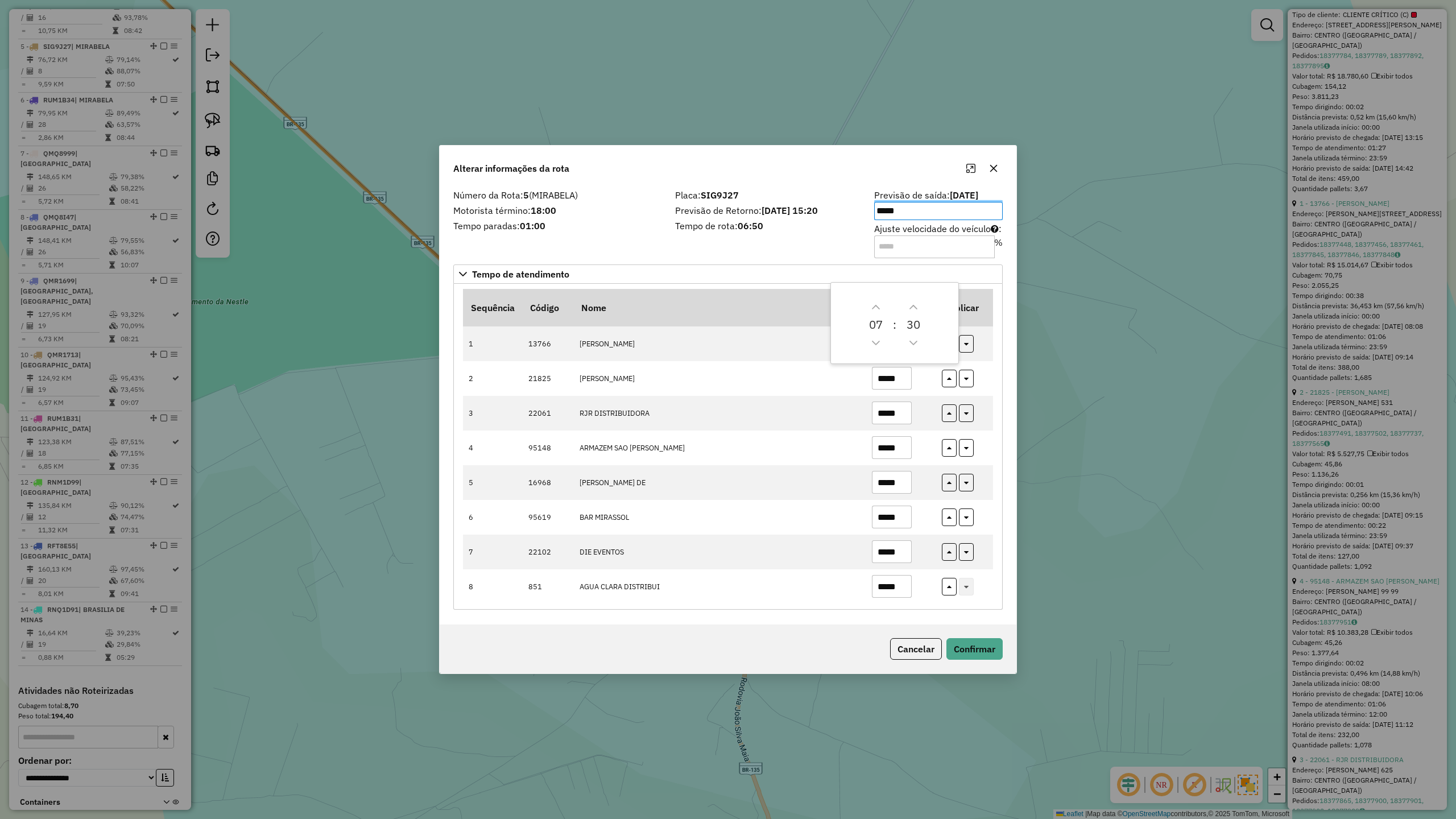
click at [611, 221] on label "Tempo paradas: 01:00" at bounding box center [558, 226] width 208 height 14
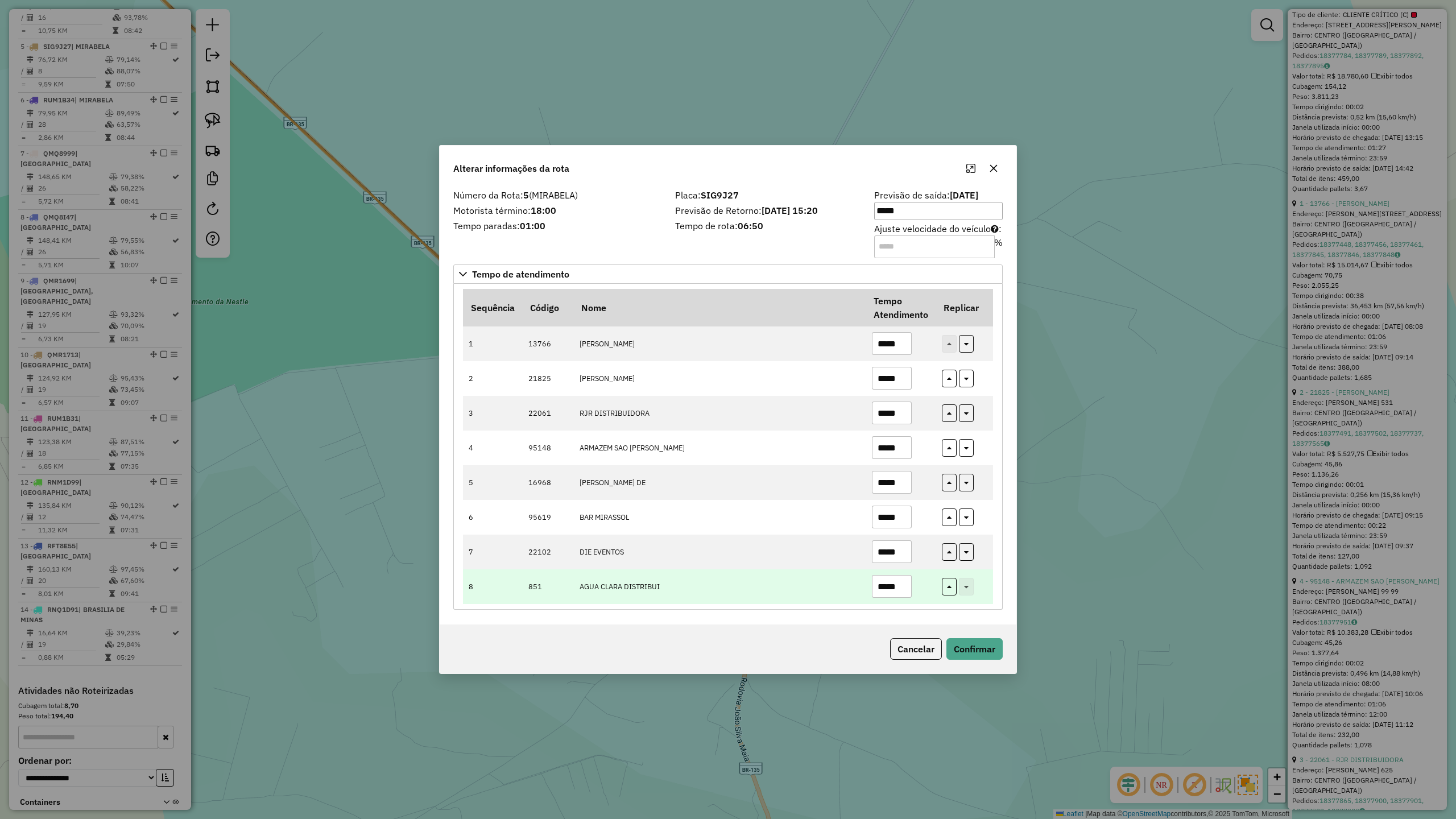
click at [902, 585] on input "*****" at bounding box center [891, 586] width 40 height 23
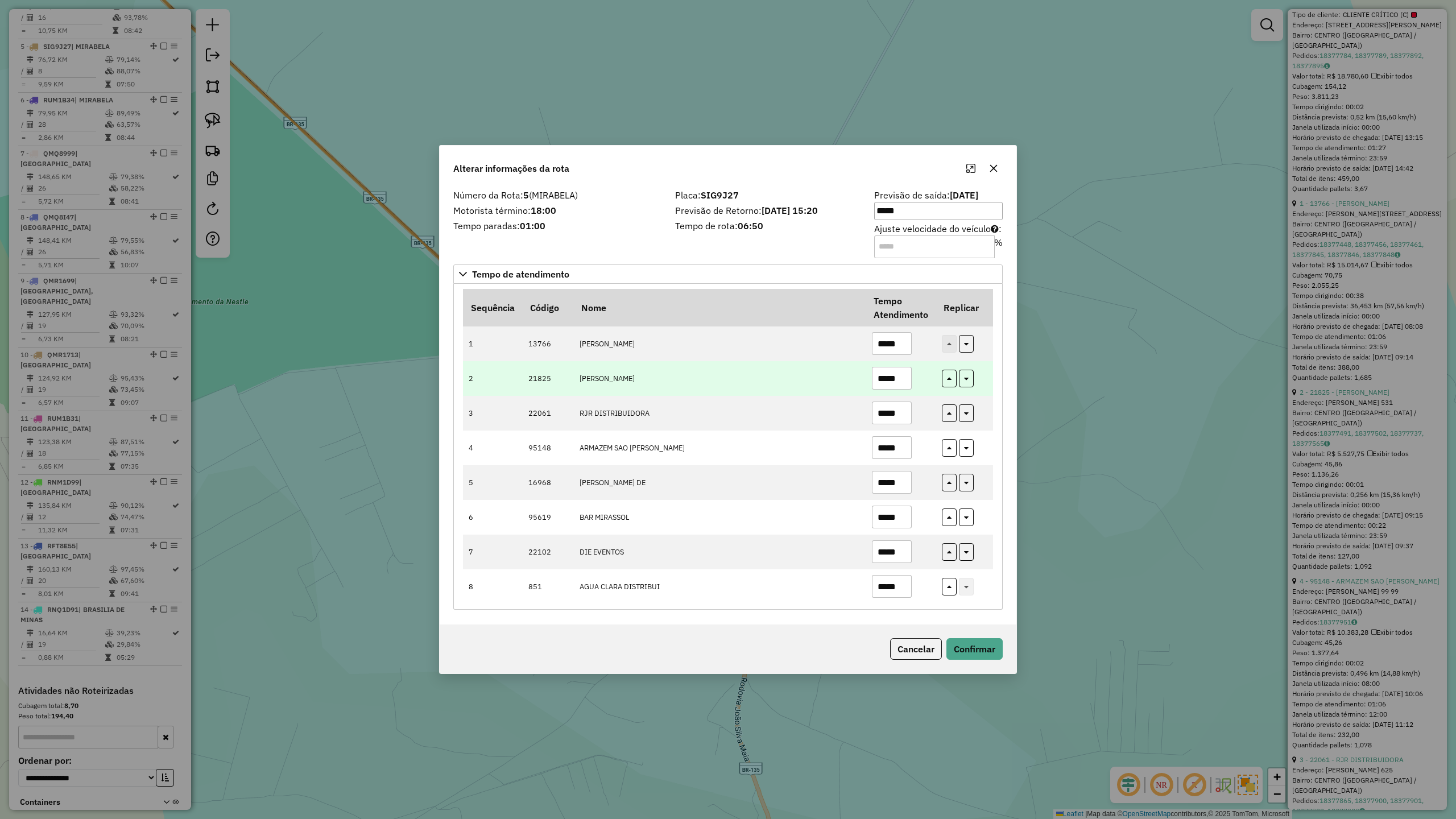
type input "*****"
click at [901, 370] on input "*****" at bounding box center [891, 378] width 40 height 23
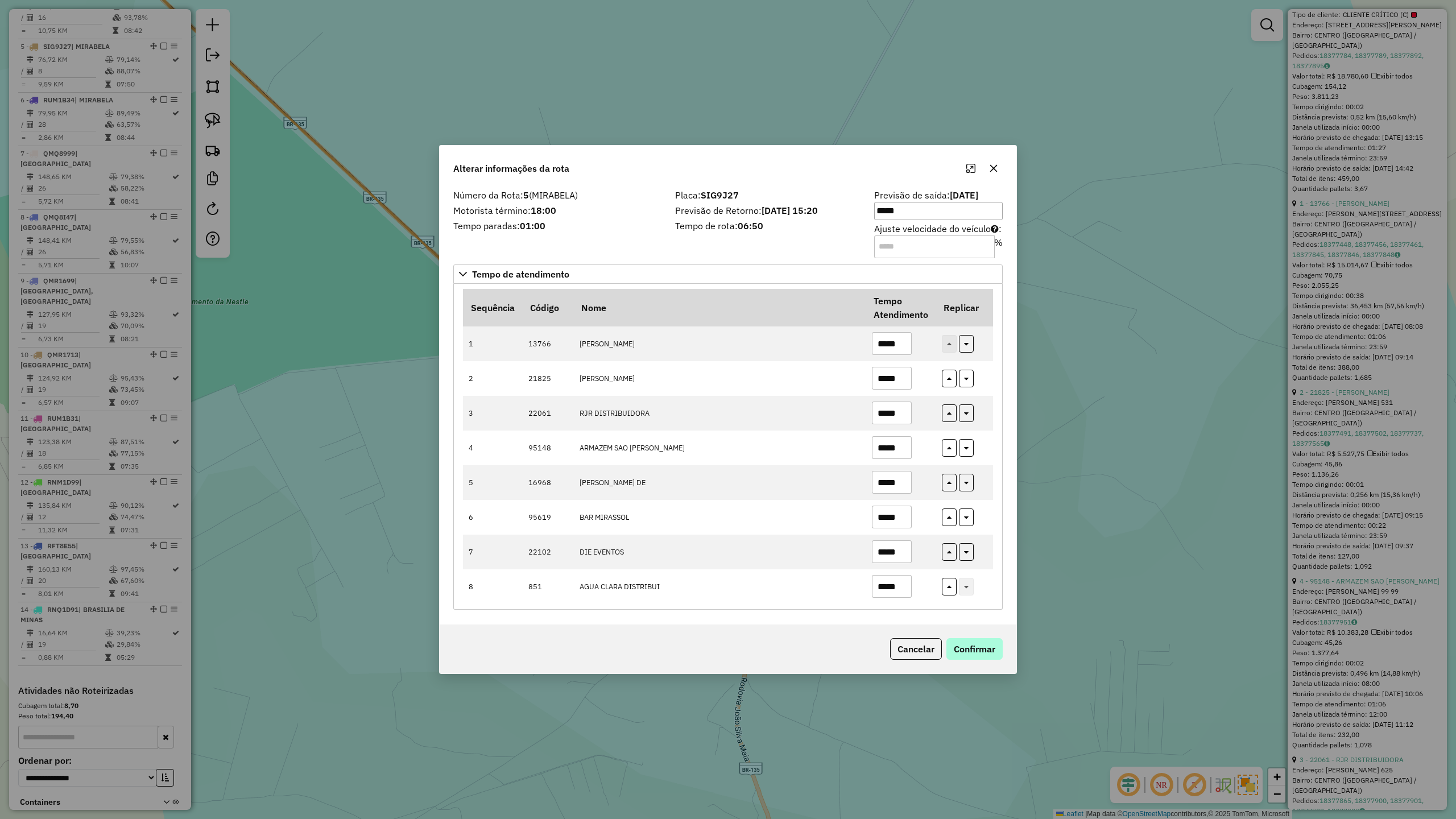
type input "*****"
click at [969, 644] on button "Confirmar" at bounding box center [975, 649] width 56 height 22
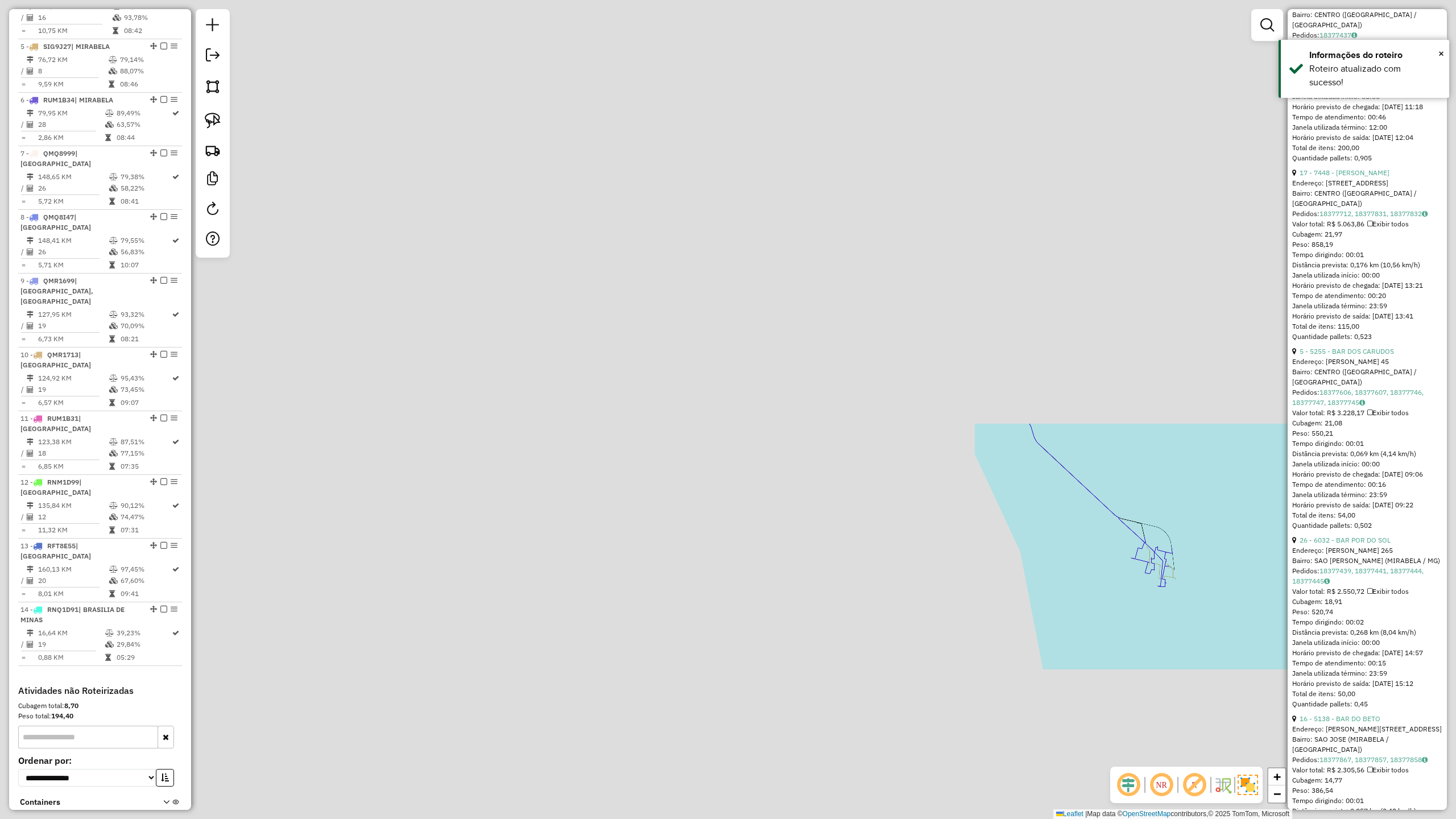
scroll to position [721, 0]
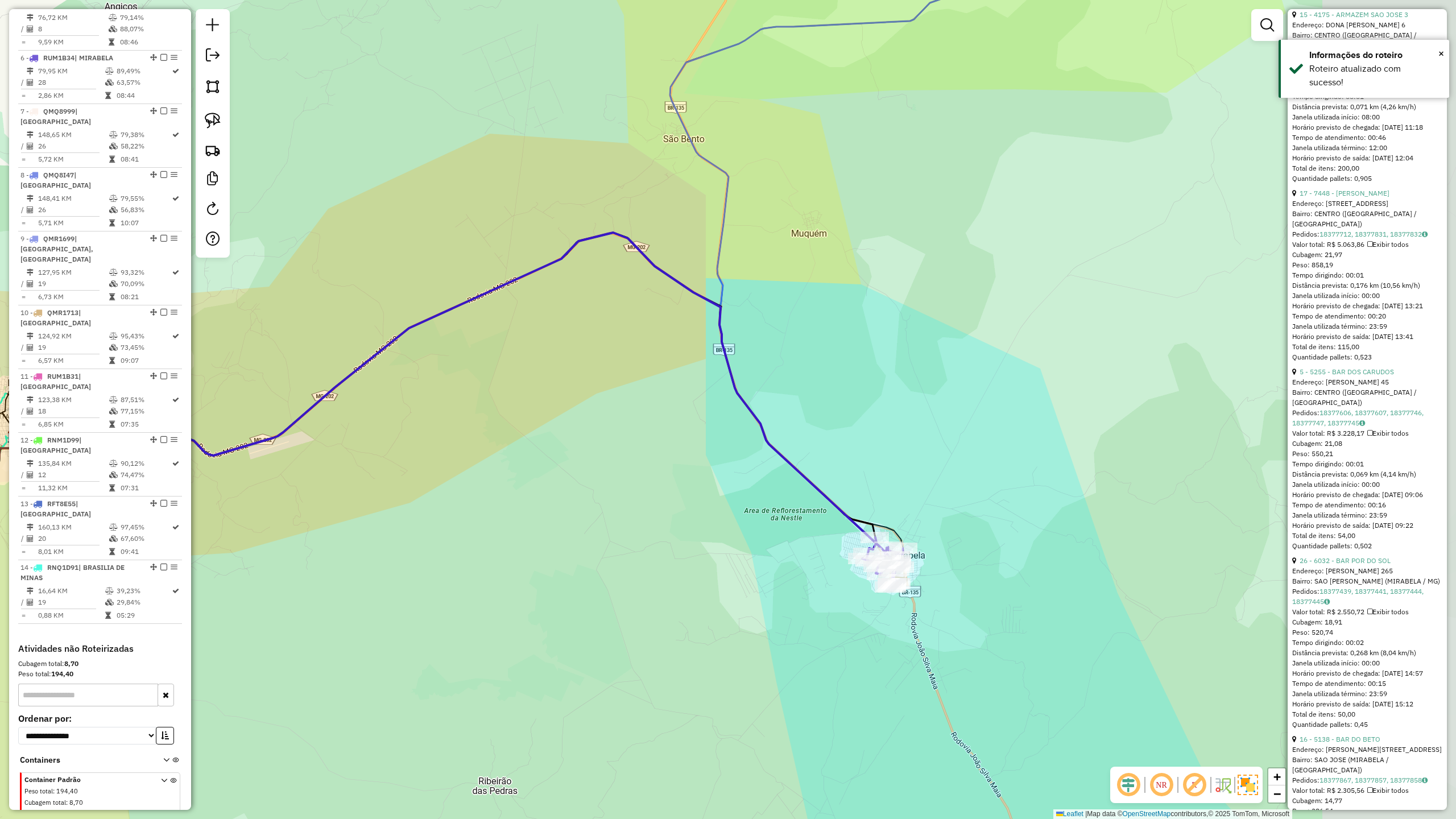
drag, startPoint x: 1004, startPoint y: 562, endPoint x: 735, endPoint y: 562, distance: 269.0
click at [735, 562] on div "Janela de atendimento Grade de atendimento Capacidade Transportadoras Veículos …" at bounding box center [728, 409] width 1456 height 819
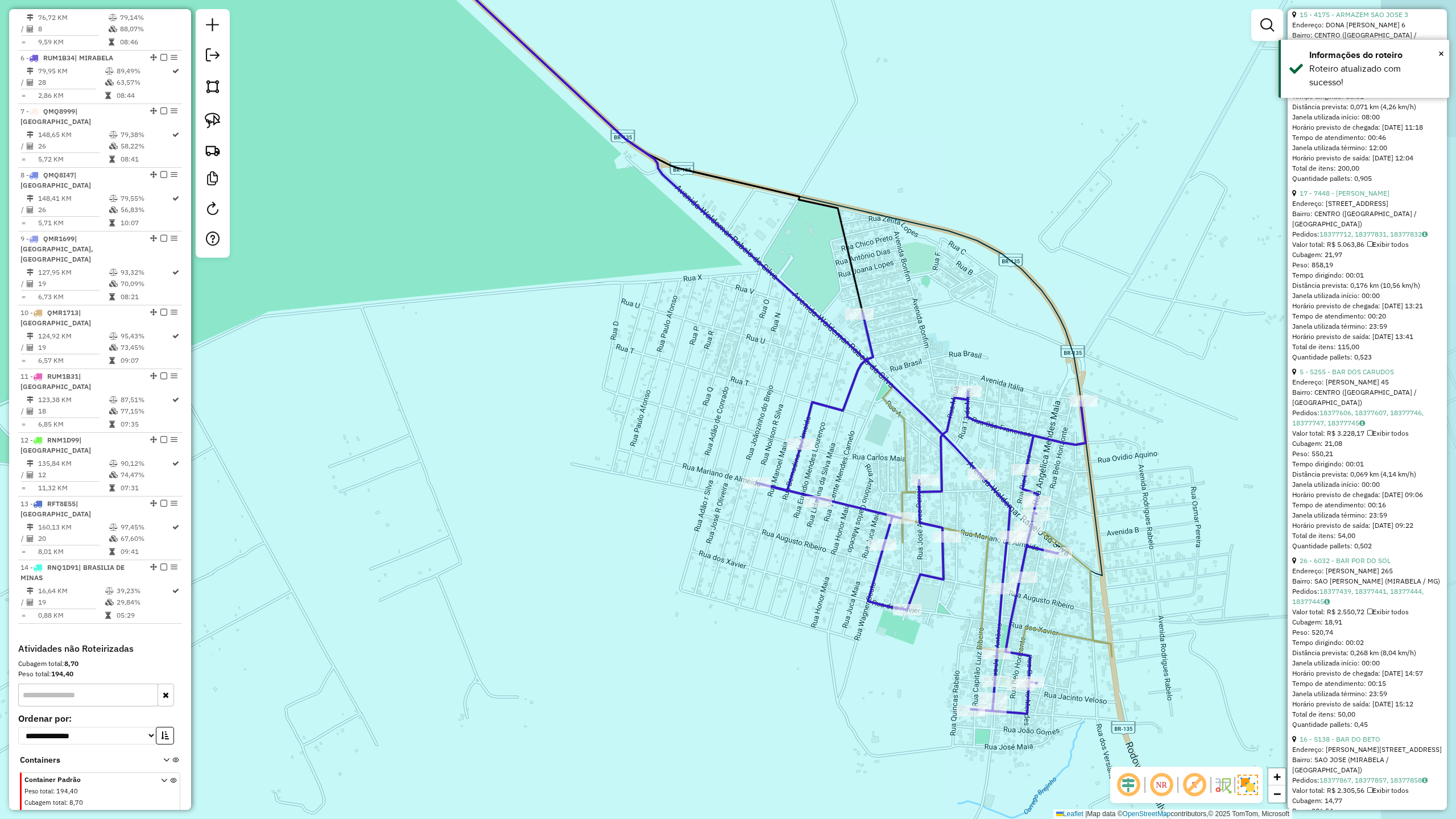
drag, startPoint x: 854, startPoint y: 564, endPoint x: 702, endPoint y: 490, distance: 169.1
click at [708, 490] on div "Janela de atendimento Grade de atendimento Capacidade Transportadoras Veículos …" at bounding box center [728, 409] width 1456 height 819
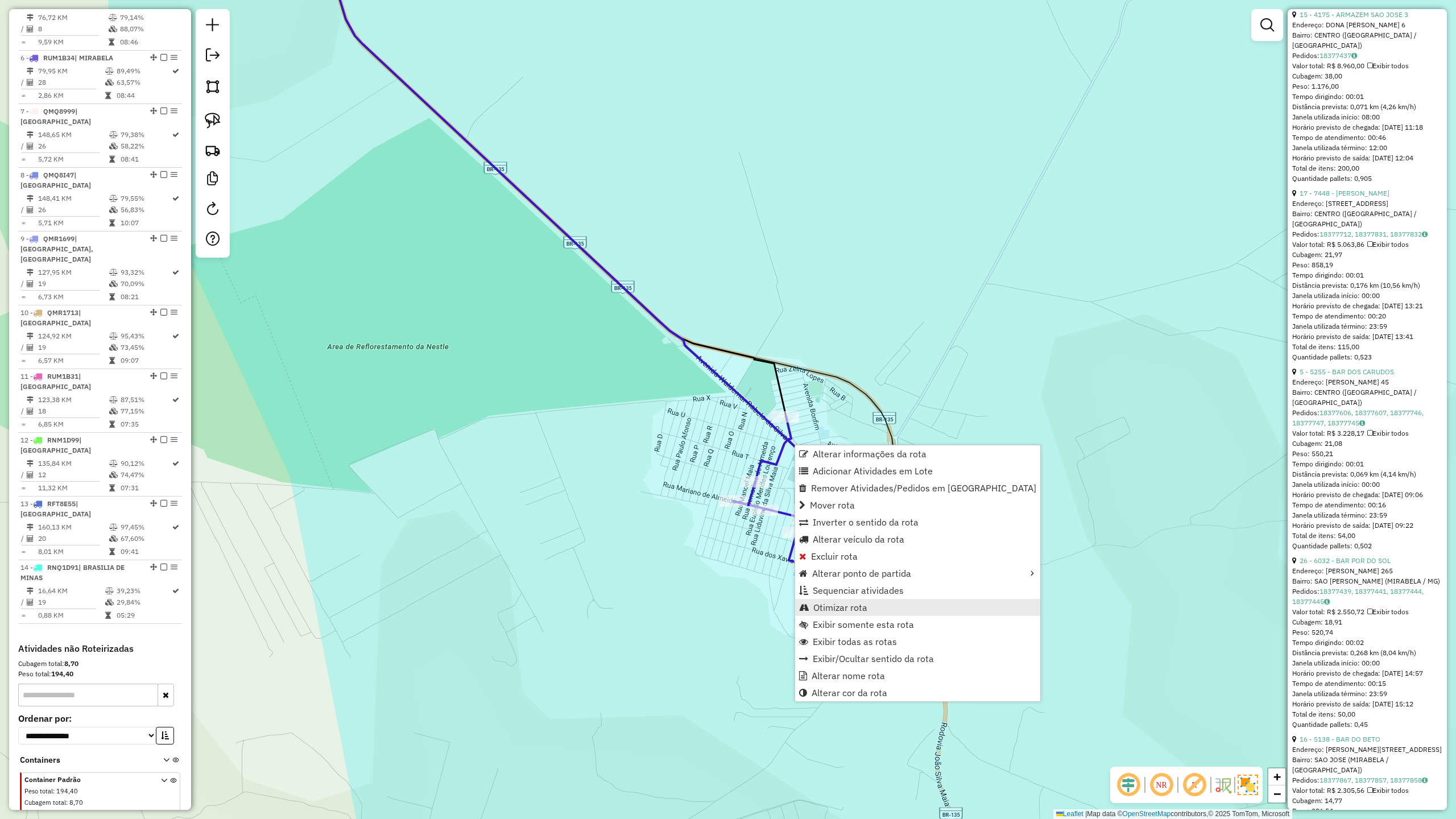
click at [841, 608] on span "Otimizar rota" at bounding box center [840, 607] width 54 height 9
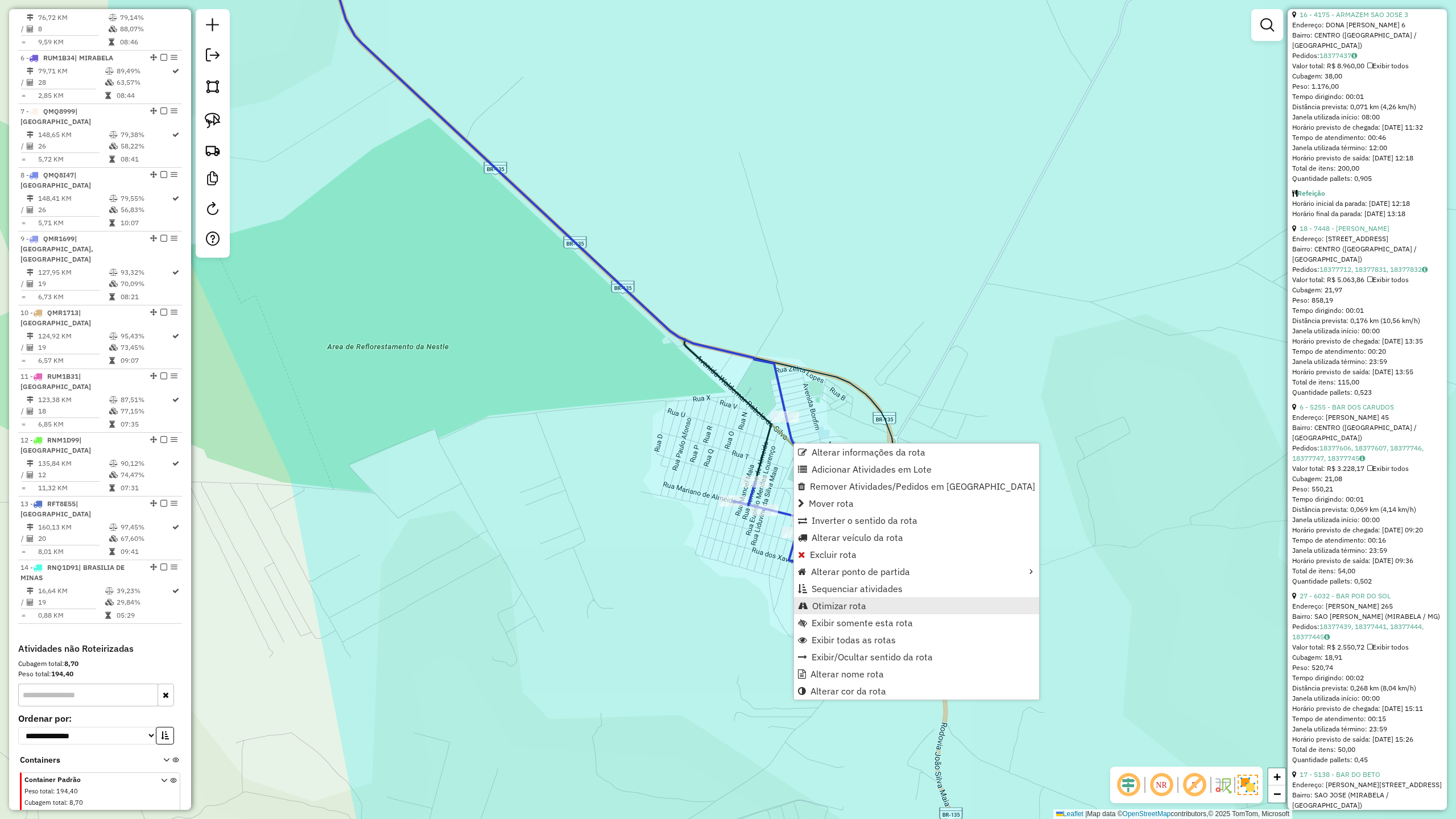
click at [829, 606] on span "Otimizar rota" at bounding box center [839, 605] width 54 height 9
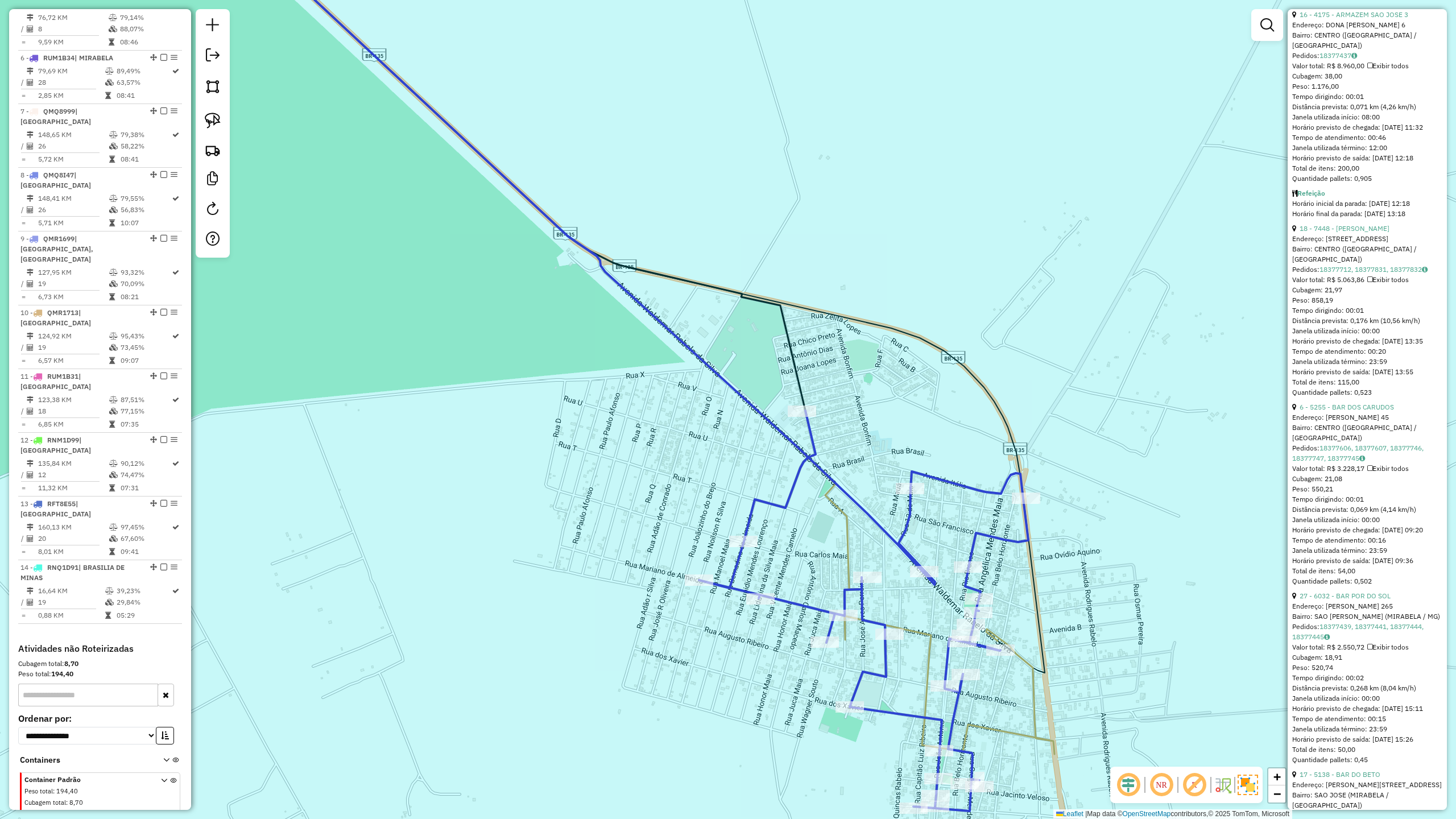
drag, startPoint x: 649, startPoint y: 404, endPoint x: 587, endPoint y: 298, distance: 122.8
click at [601, 309] on div "Janela de atendimento Grade de atendimento Capacidade Transportadoras Veículos …" at bounding box center [728, 409] width 1456 height 819
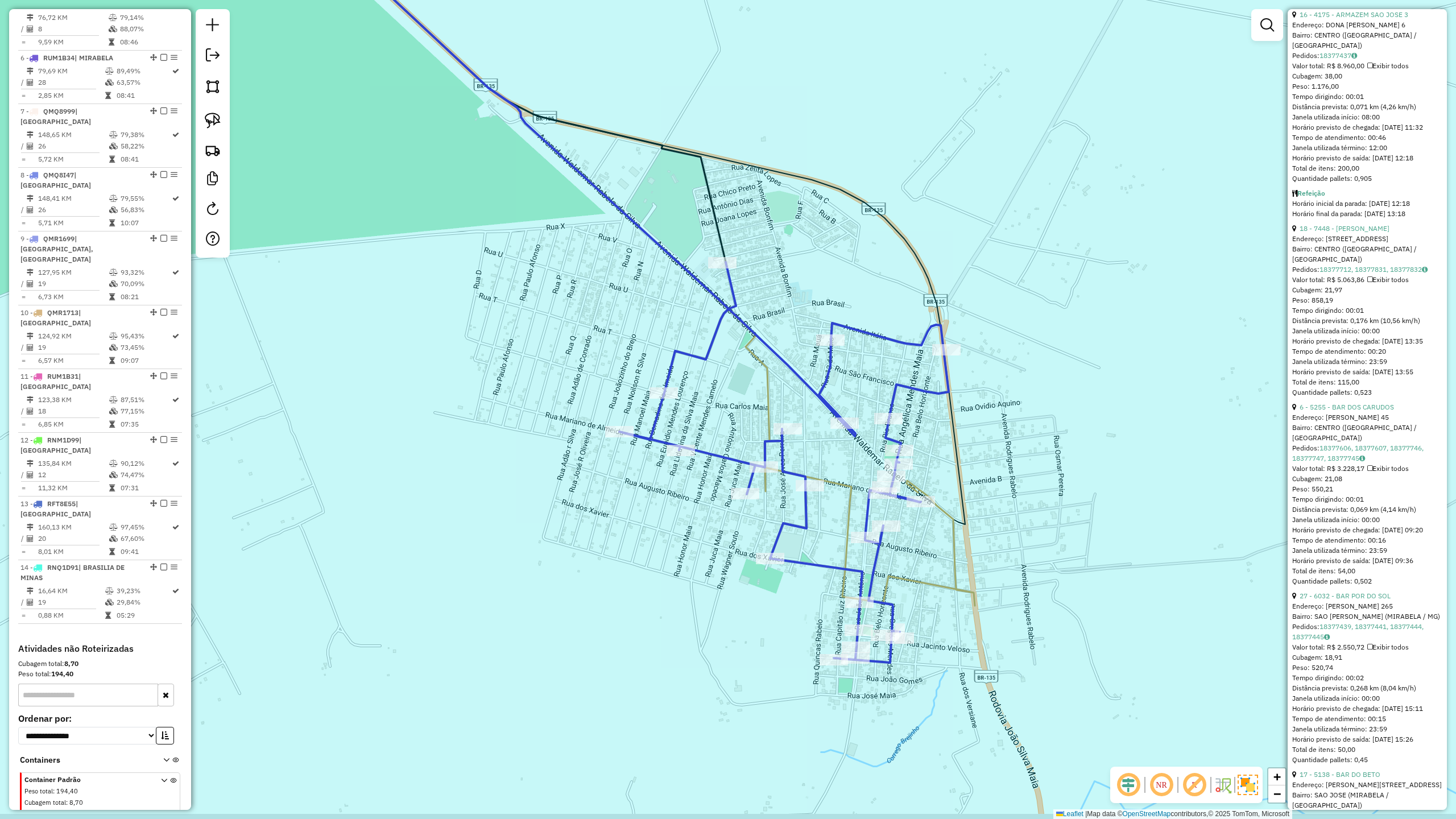
drag, startPoint x: 780, startPoint y: 417, endPoint x: 751, endPoint y: 362, distance: 62.2
click at [751, 367] on div "Janela de atendimento Grade de atendimento Capacidade Transportadoras Veículos …" at bounding box center [728, 409] width 1456 height 819
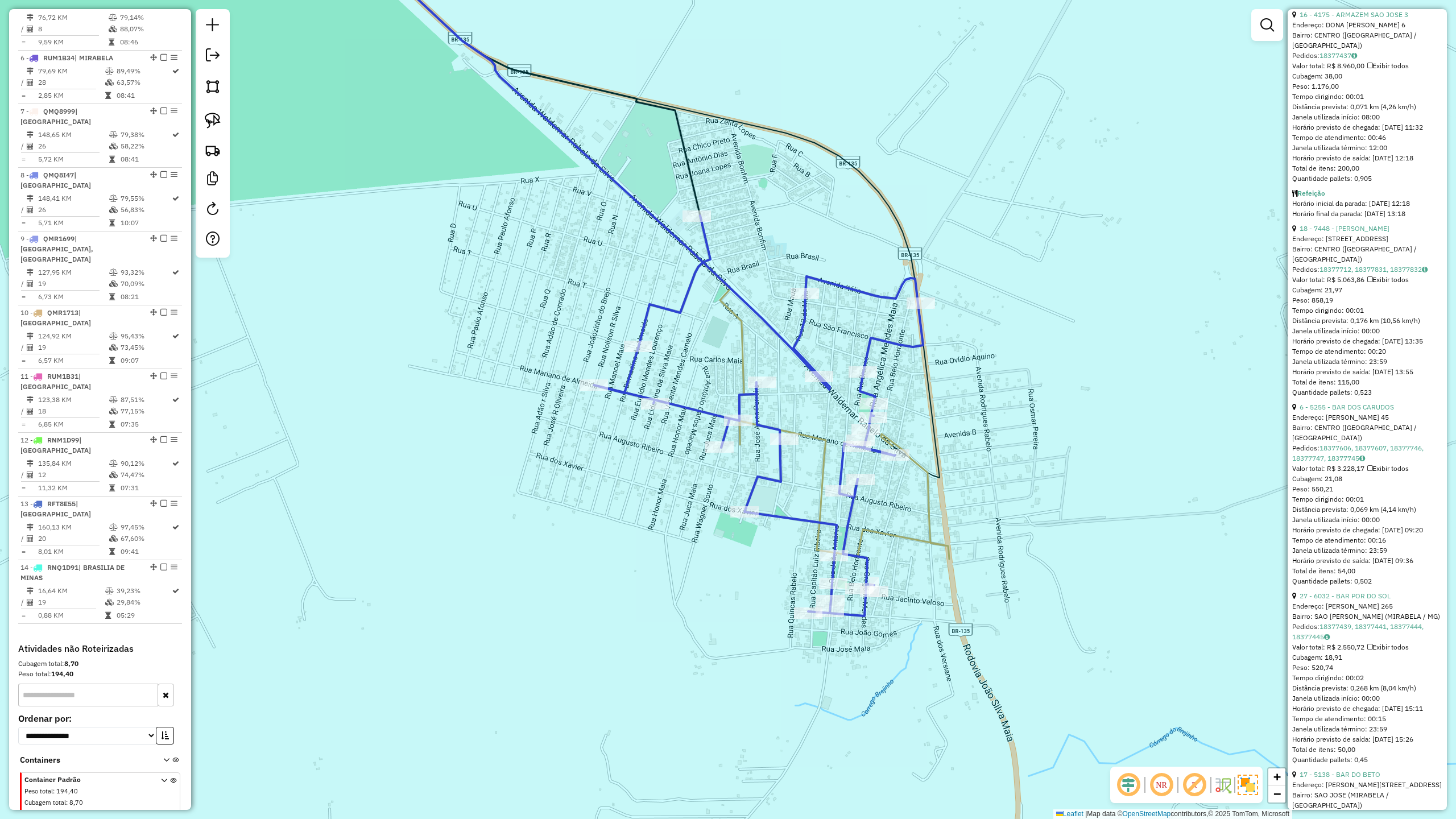
click at [802, 329] on icon at bounding box center [758, 416] width 330 height 400
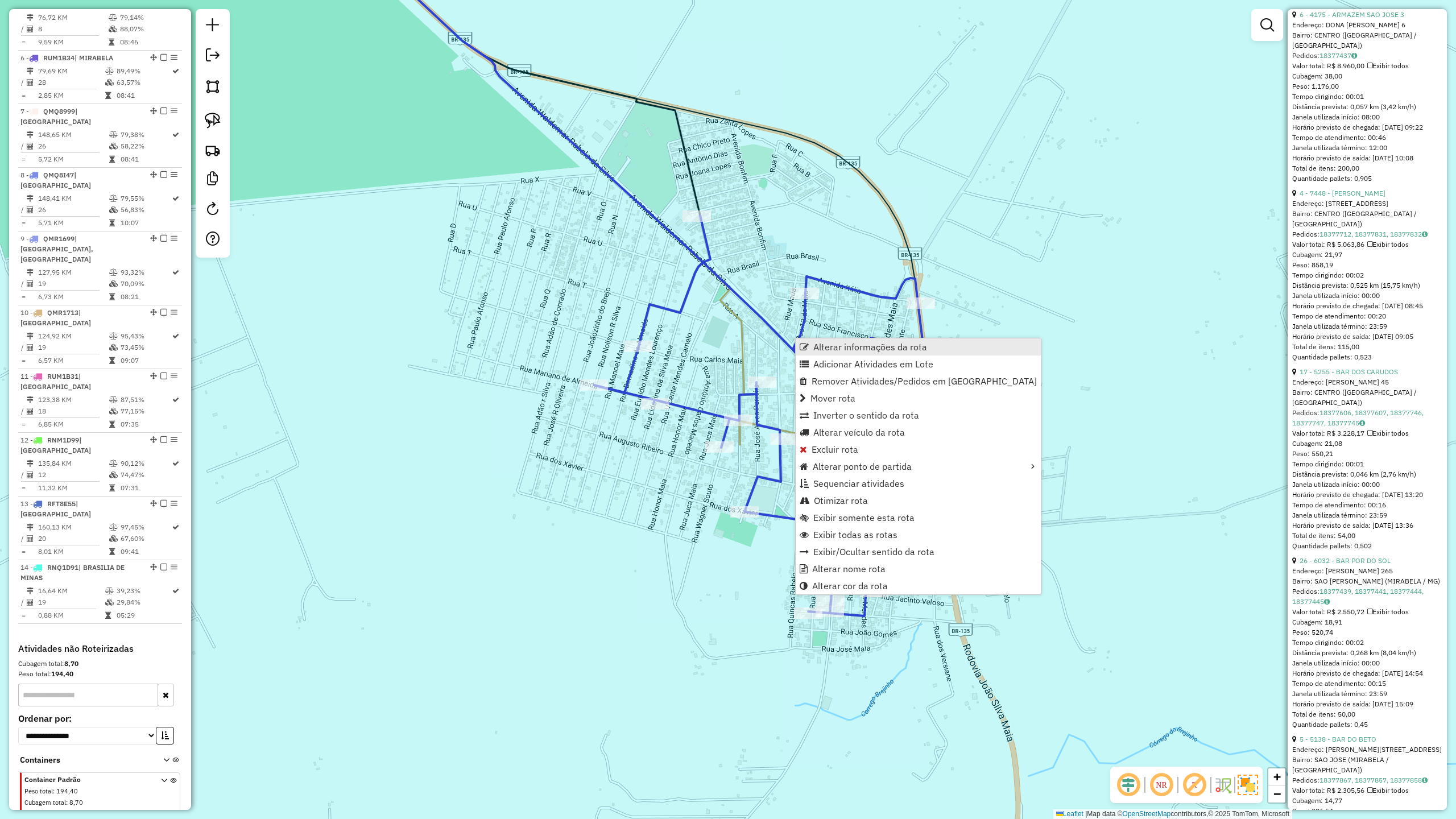
click at [856, 355] on link "Alterar informações da rota" at bounding box center [918, 347] width 245 height 17
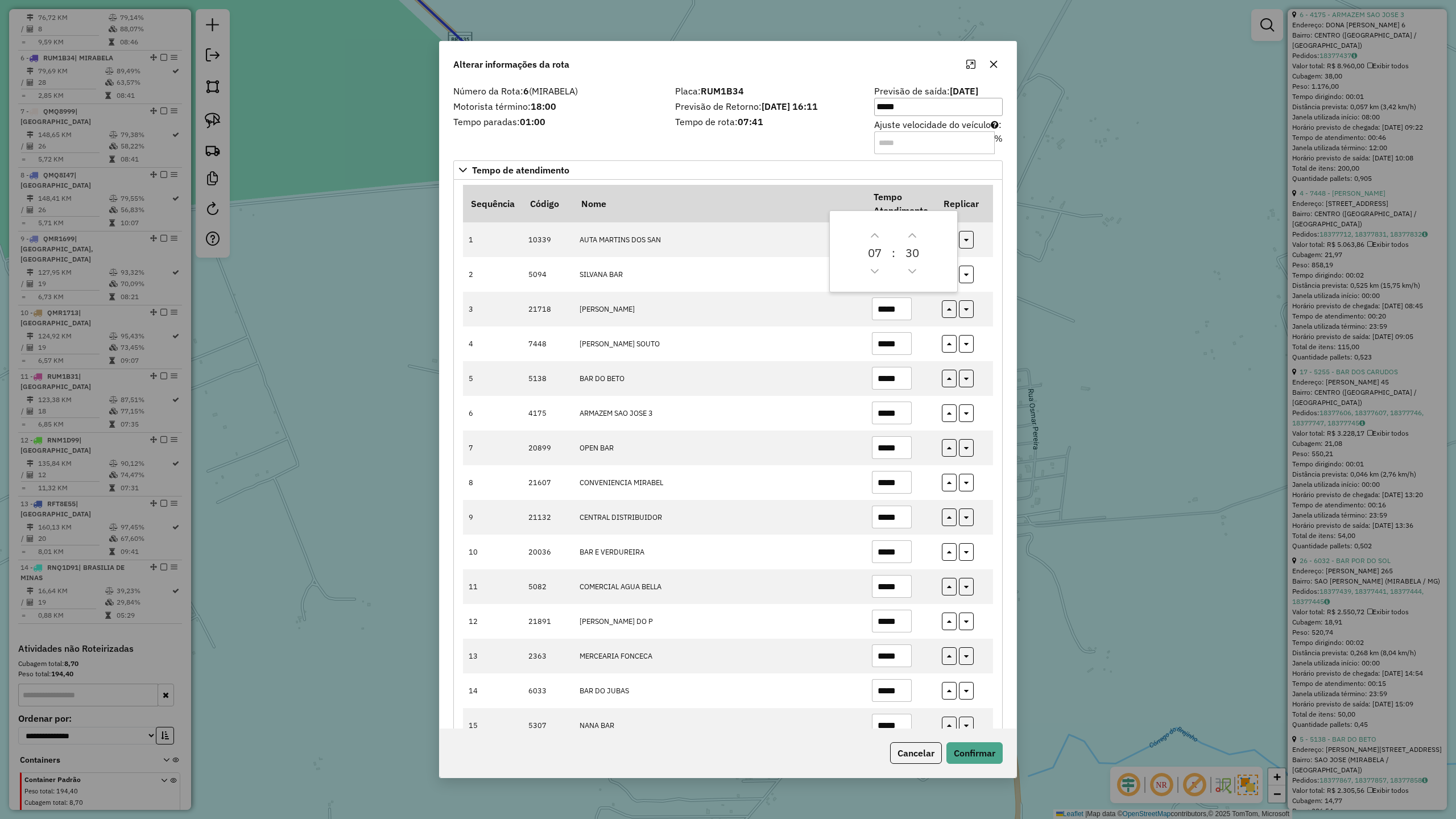
click at [647, 135] on div "Número da Rota: 6 (MIRABELA) Motorista término: 18:00 Tempo paradas: 01:00" at bounding box center [558, 119] width 222 height 64
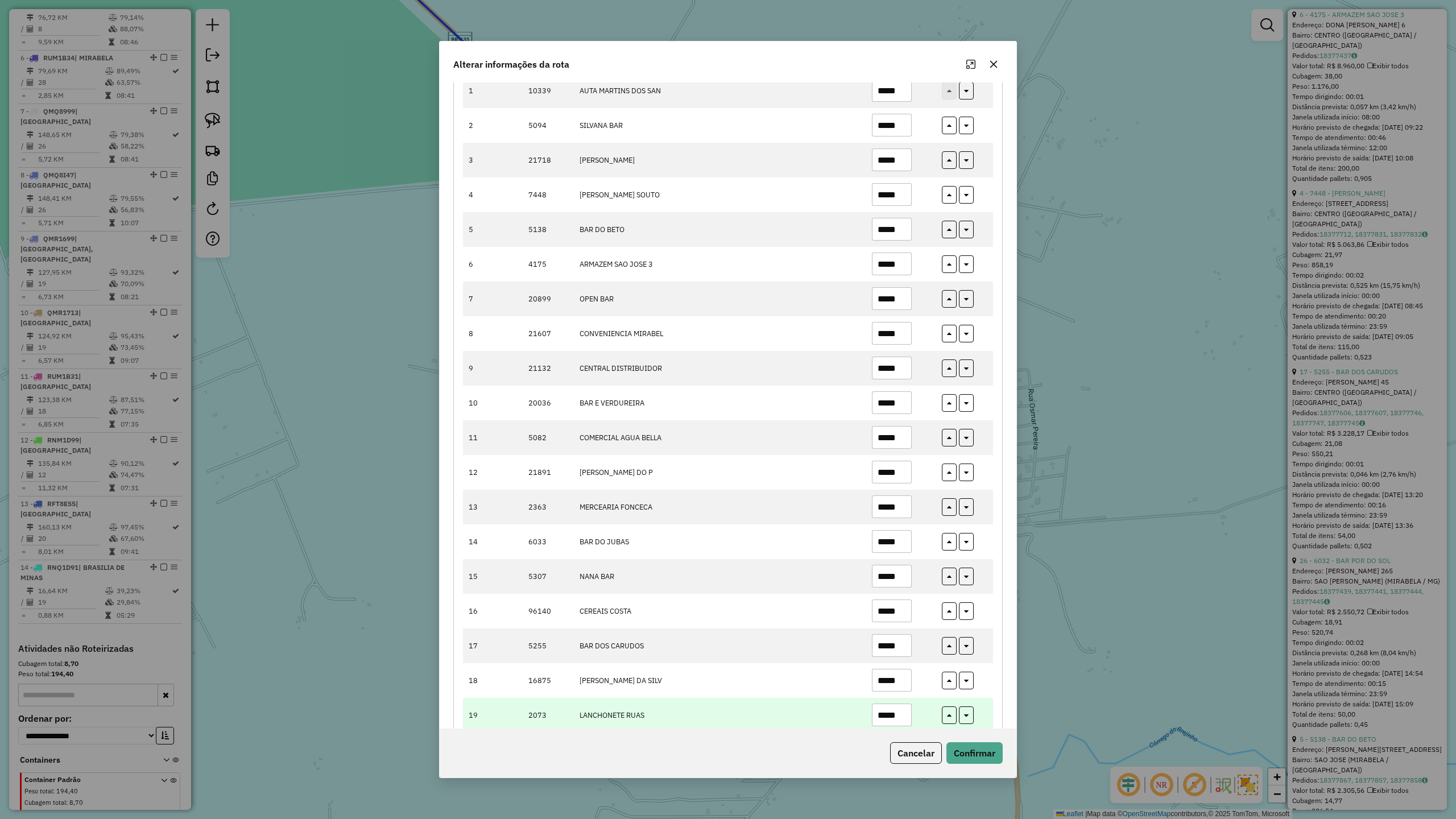
scroll to position [303, 0]
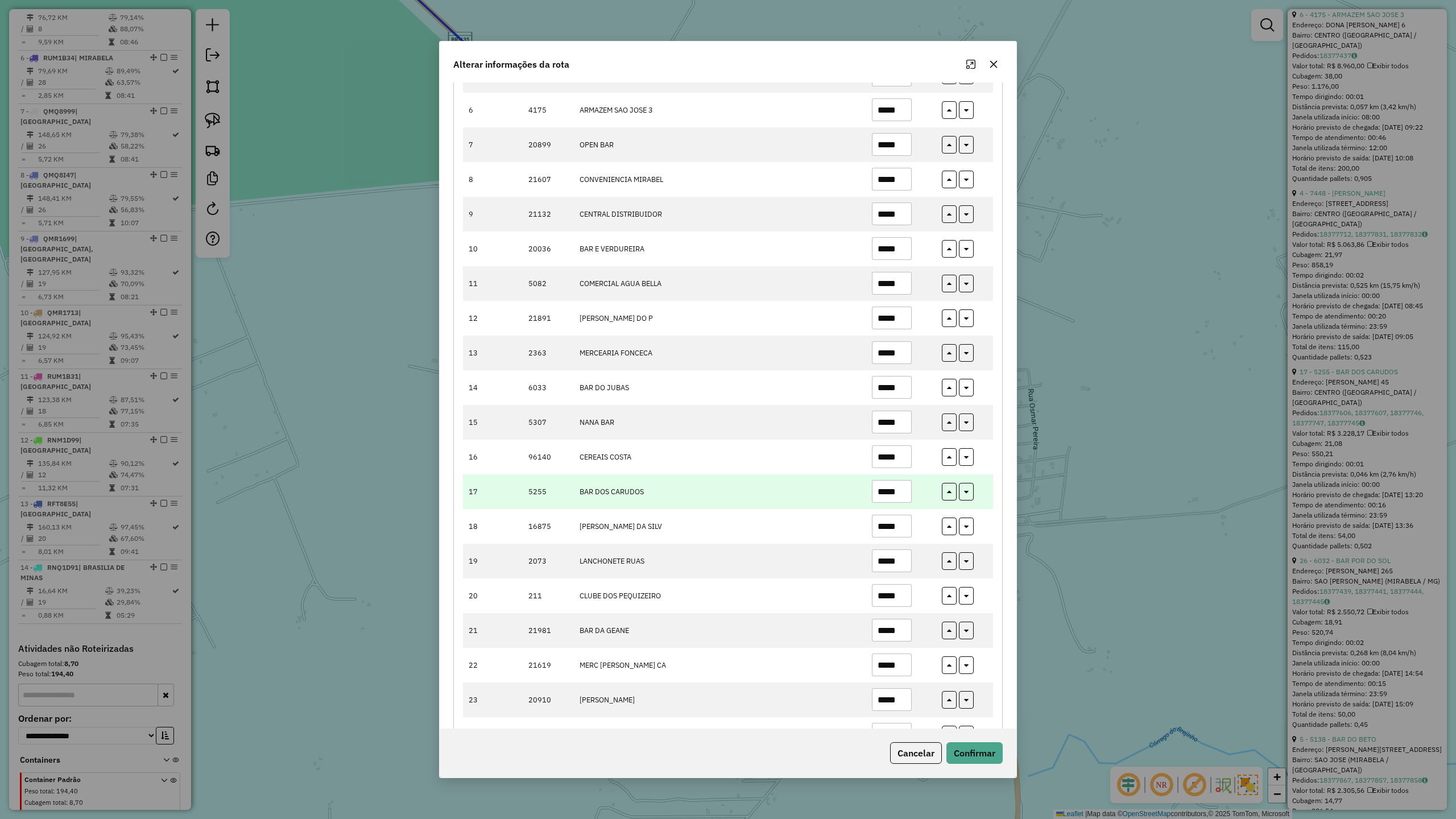
click at [902, 497] on input "*****" at bounding box center [891, 491] width 40 height 23
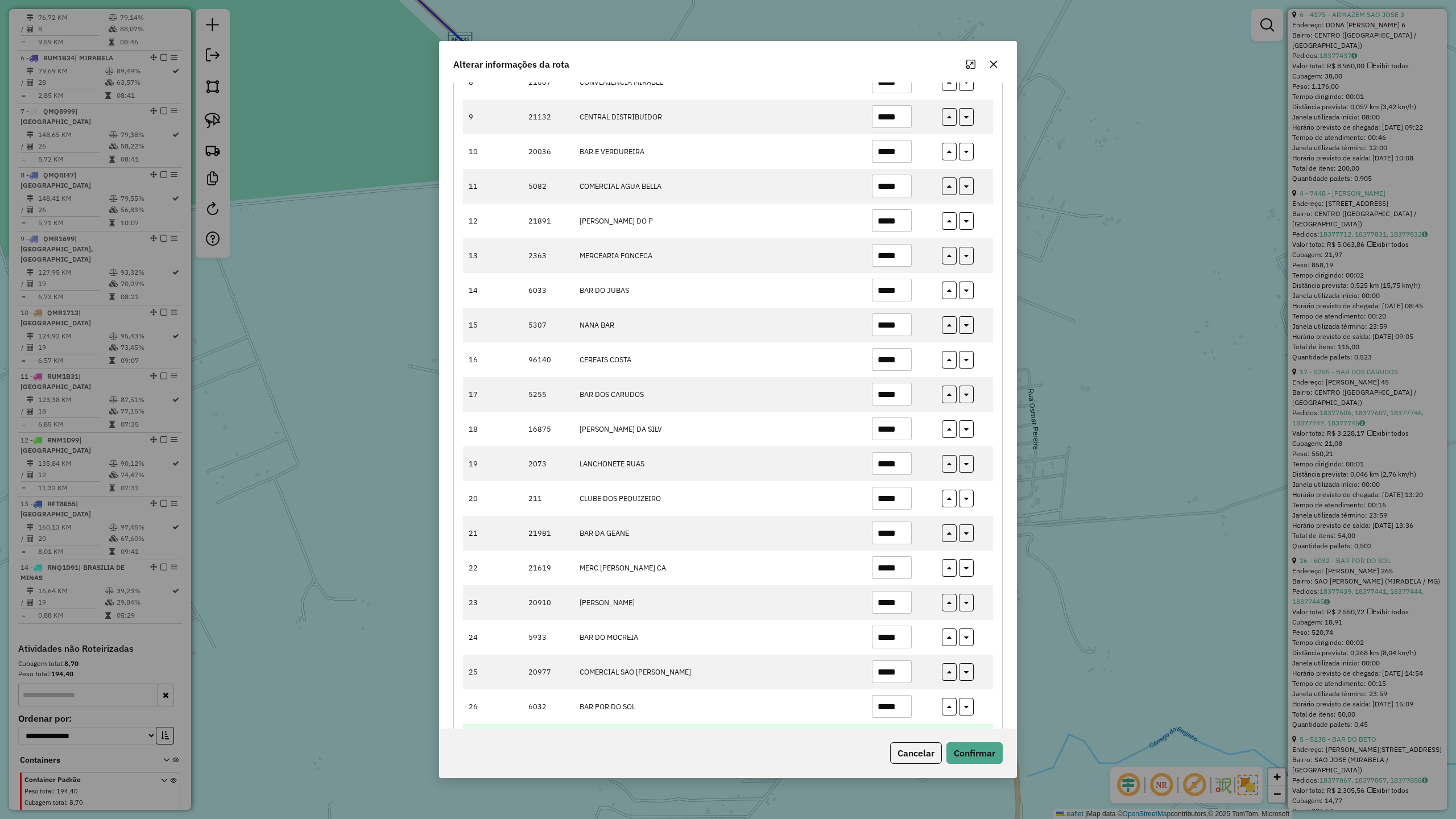
scroll to position [492, 0]
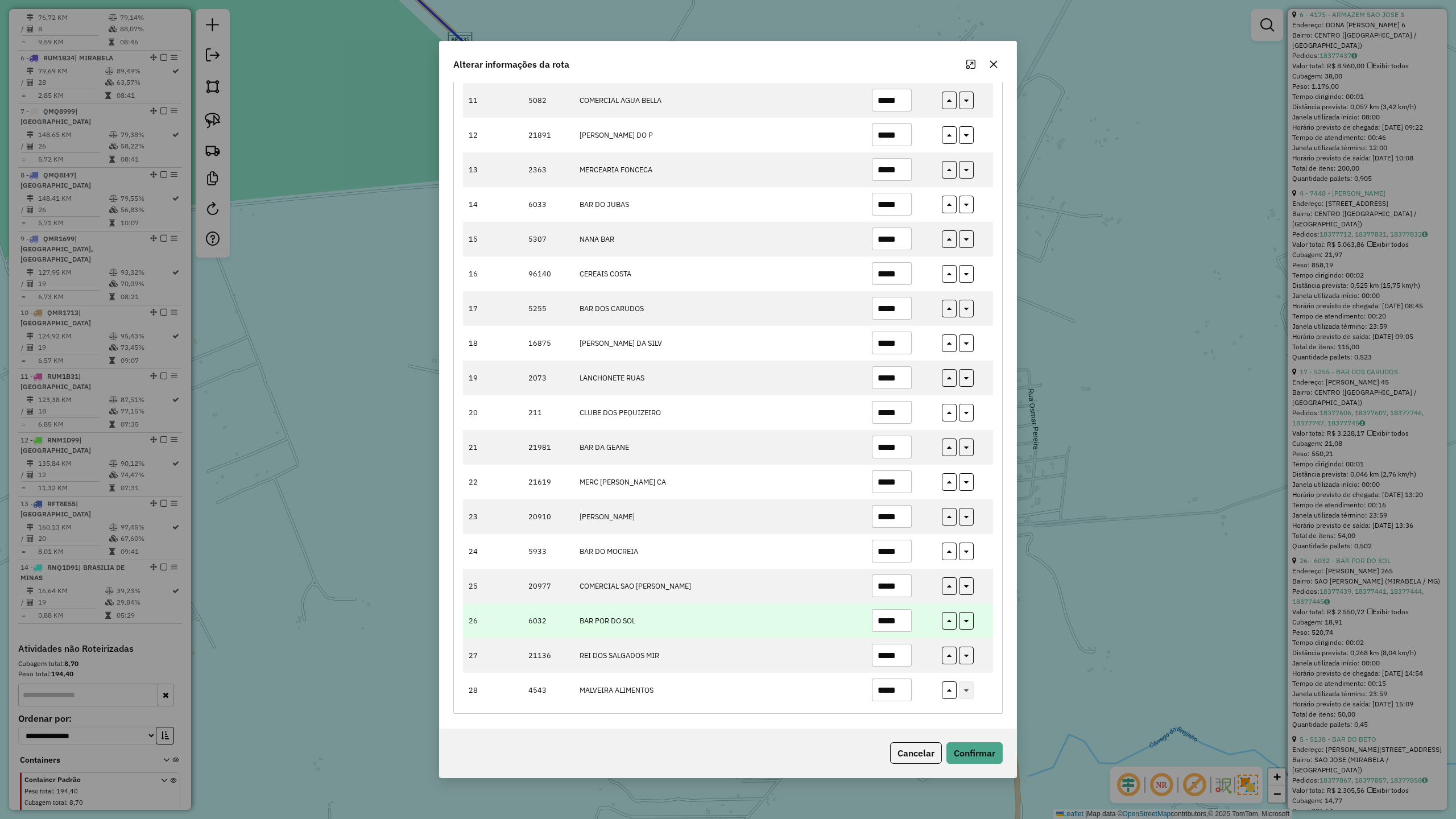
type input "*****"
click at [901, 619] on input "*****" at bounding box center [891, 620] width 40 height 23
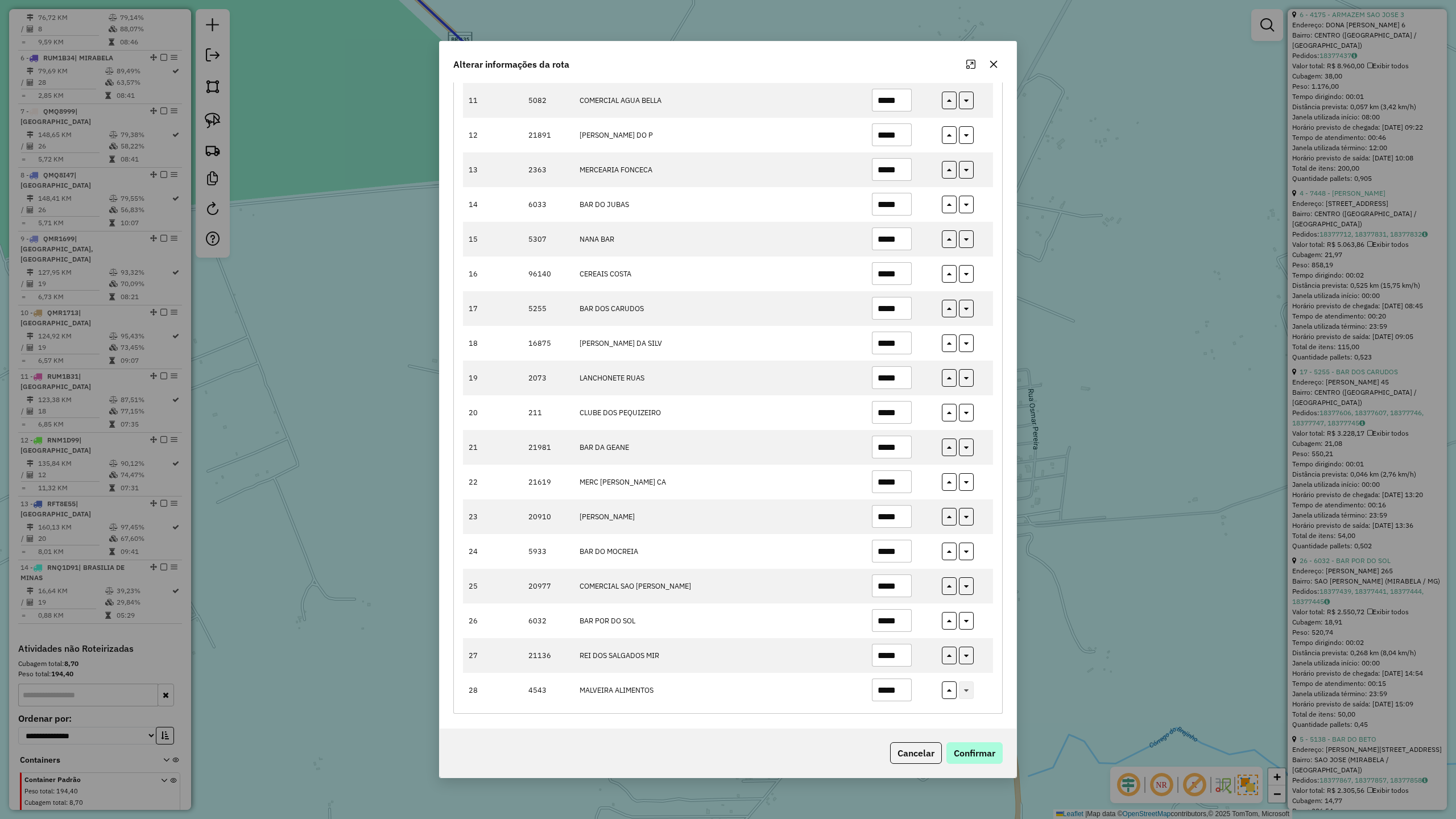
type input "*****"
click at [982, 756] on button "Confirmar" at bounding box center [975, 753] width 56 height 22
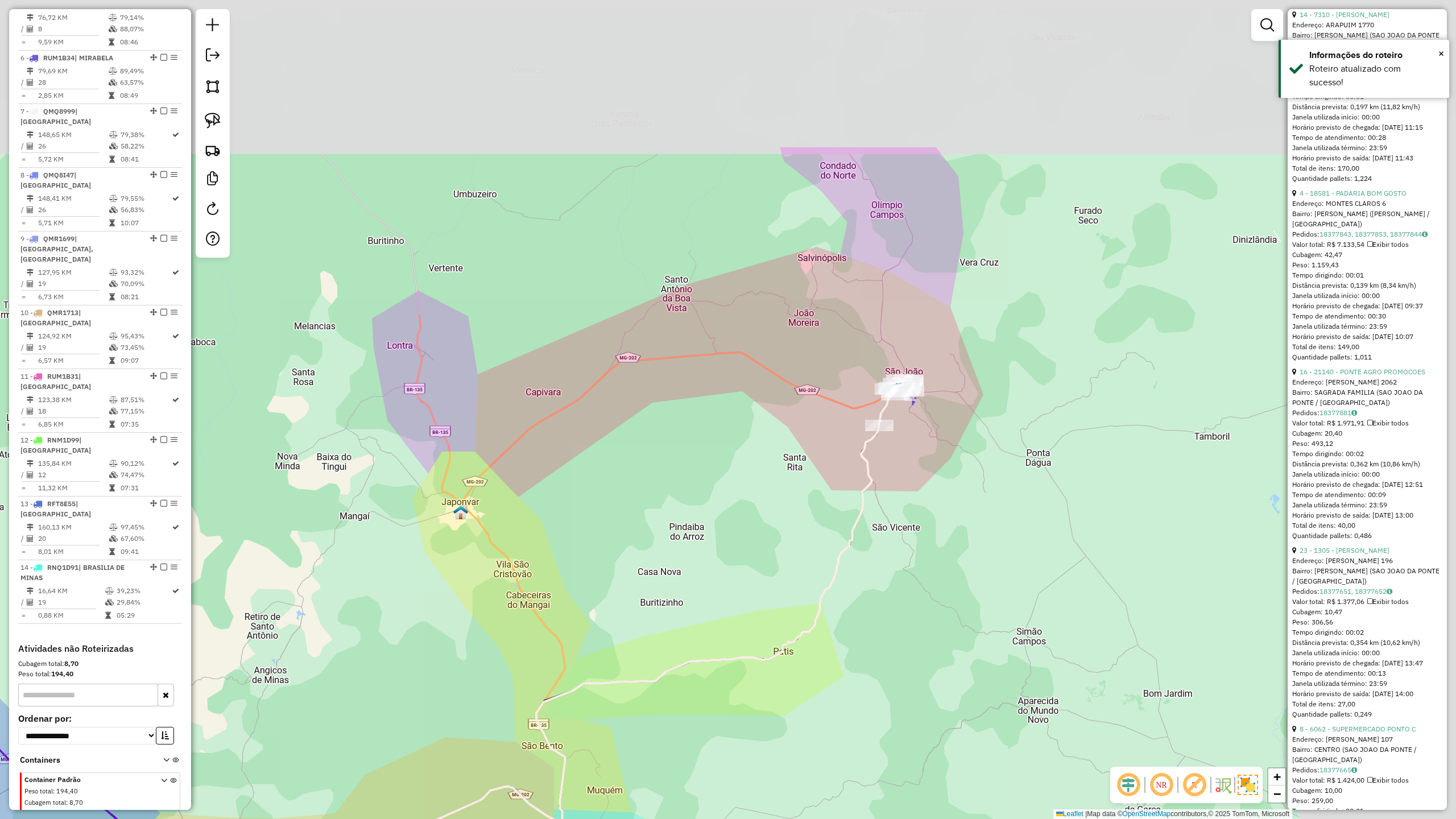
drag, startPoint x: 933, startPoint y: 567, endPoint x: 733, endPoint y: 788, distance: 298.1
click at [751, 815] on div "Janela de atendimento Grade de atendimento Capacidade Transportadoras Veículos …" at bounding box center [728, 409] width 1456 height 819
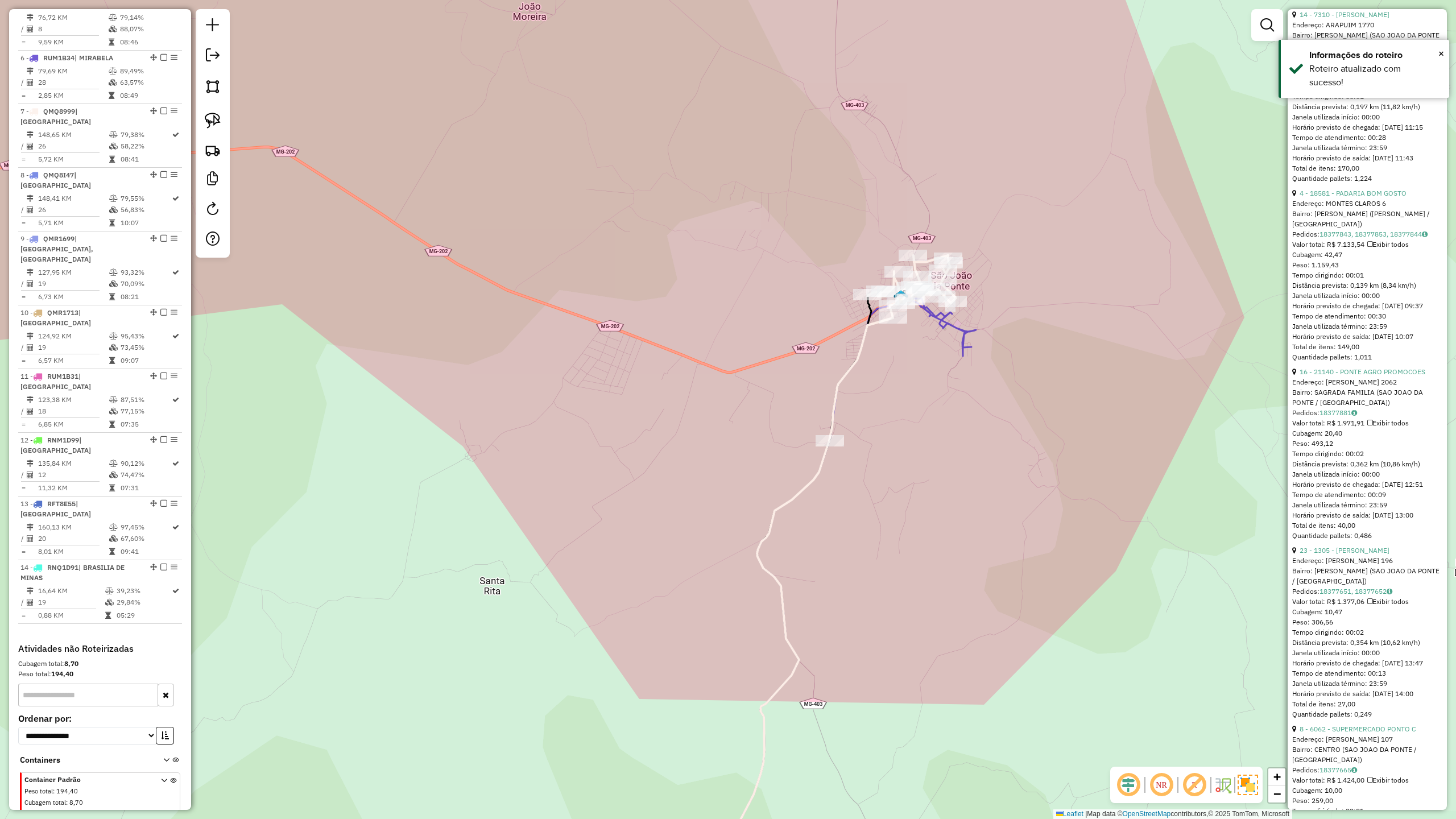
drag, startPoint x: 914, startPoint y: 438, endPoint x: 810, endPoint y: 577, distance: 173.6
click at [829, 563] on div "Janela de atendimento Grade de atendimento Capacidade Transportadoras Veículos …" at bounding box center [728, 409] width 1456 height 819
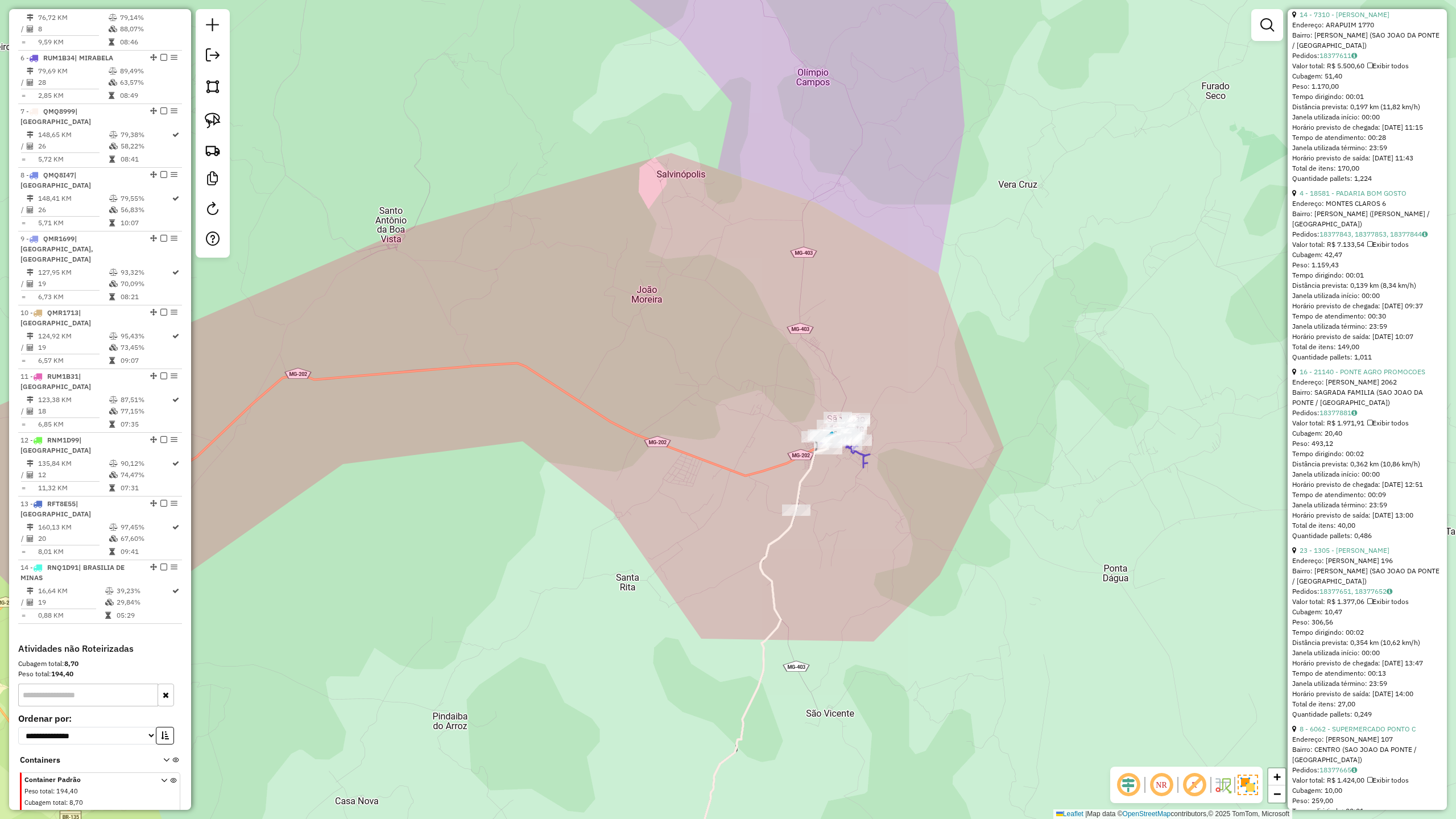
drag, startPoint x: 831, startPoint y: 552, endPoint x: 831, endPoint y: 466, distance: 86.0
click at [831, 466] on div "Janela de atendimento Grade de atendimento Capacidade Transportadoras Veículos …" at bounding box center [728, 409] width 1456 height 819
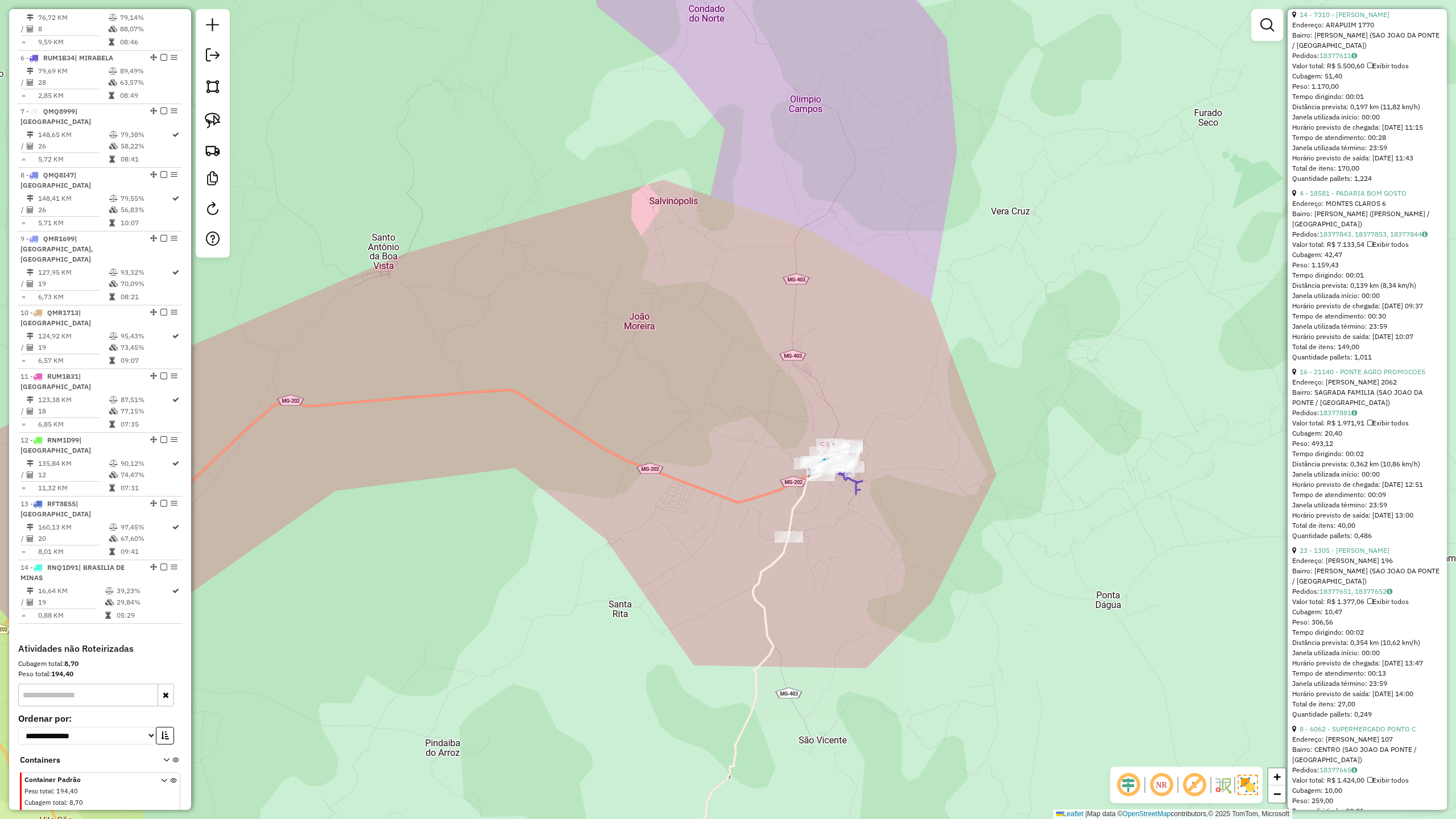
drag, startPoint x: 679, startPoint y: 551, endPoint x: 813, endPoint y: 444, distance: 171.5
click at [790, 458] on div "Janela de atendimento Grade de atendimento Capacidade Transportadoras Veículos …" at bounding box center [728, 409] width 1456 height 819
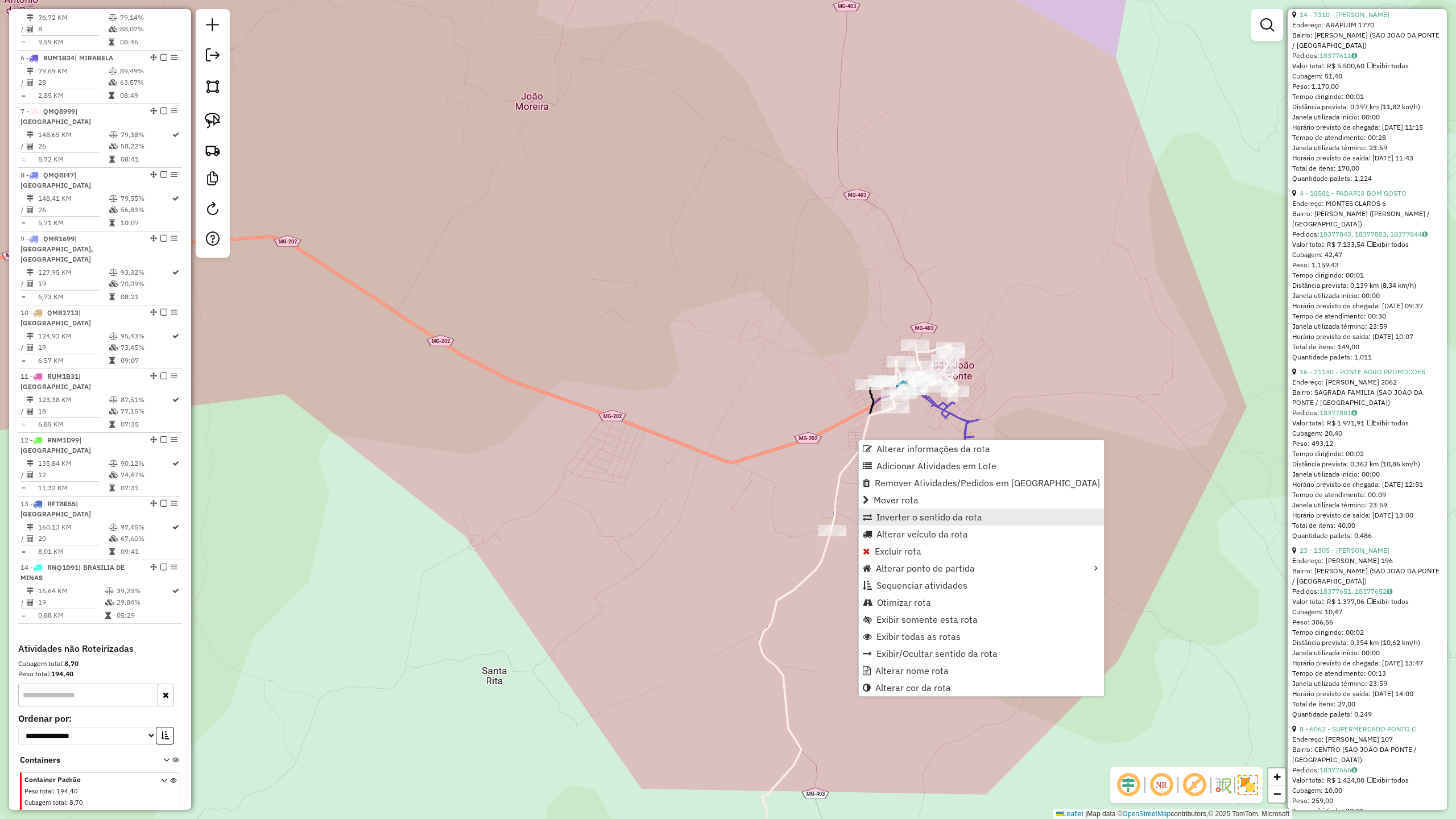
click at [919, 515] on span "Inverter o sentido da rota" at bounding box center [929, 517] width 106 height 9
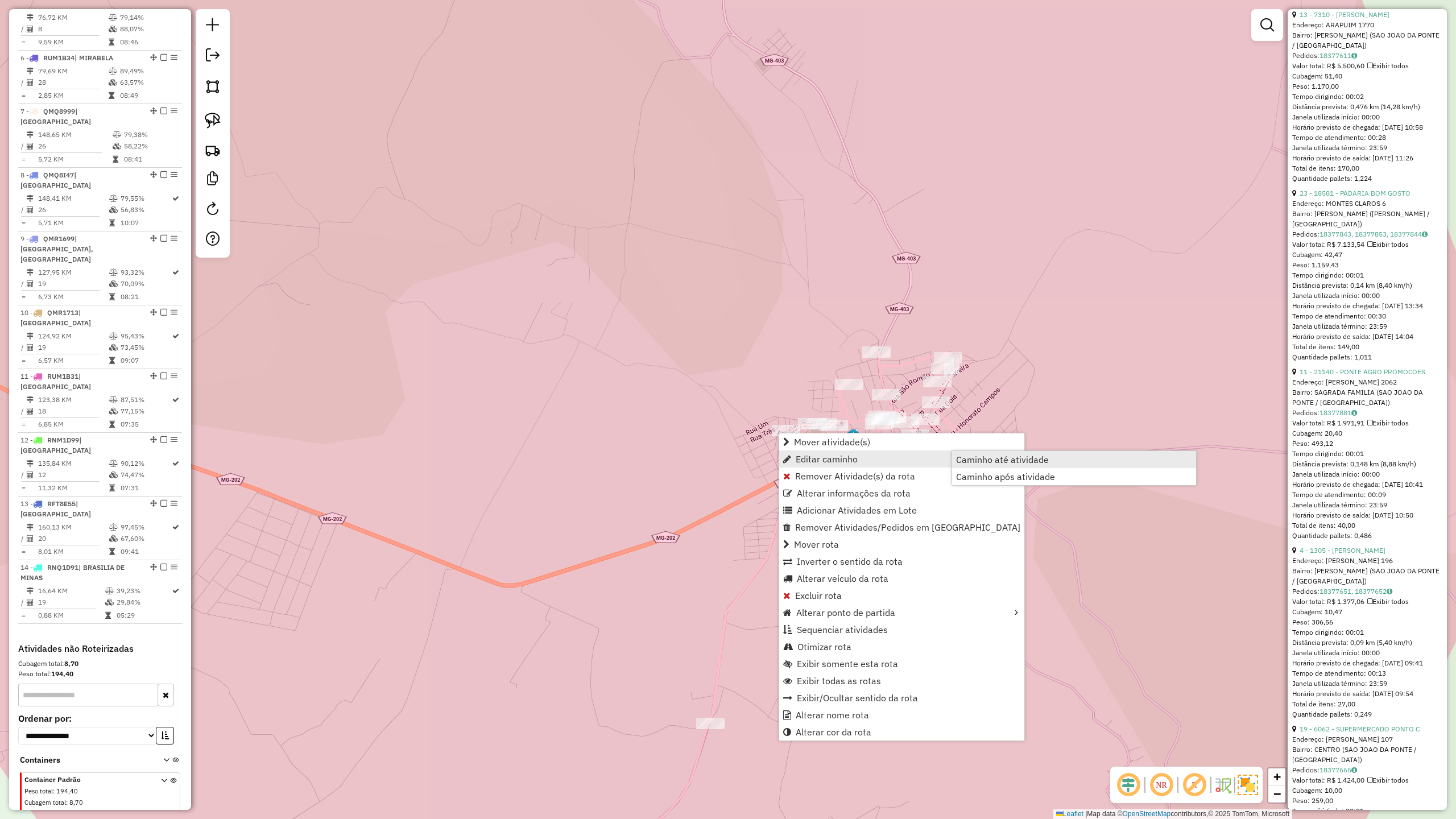
click at [972, 462] on span "Caminho até atividade" at bounding box center [1002, 459] width 93 height 9
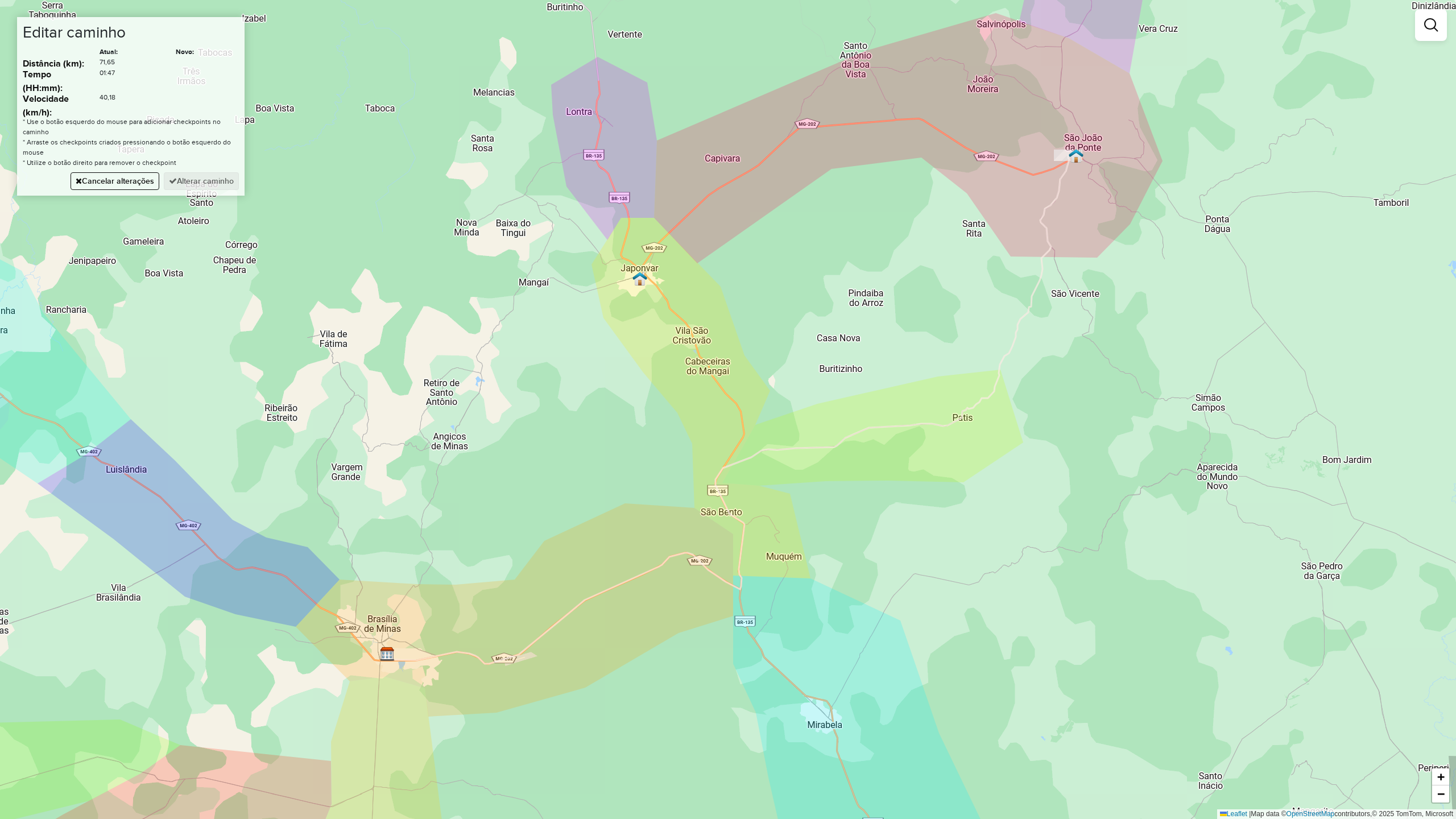
click at [719, 190] on div "Janela de atendimento Grade de atendimento Capacidade Transportadoras Veículos …" at bounding box center [728, 409] width 1456 height 819
click at [222, 181] on button "Alterar caminho" at bounding box center [201, 181] width 75 height 18
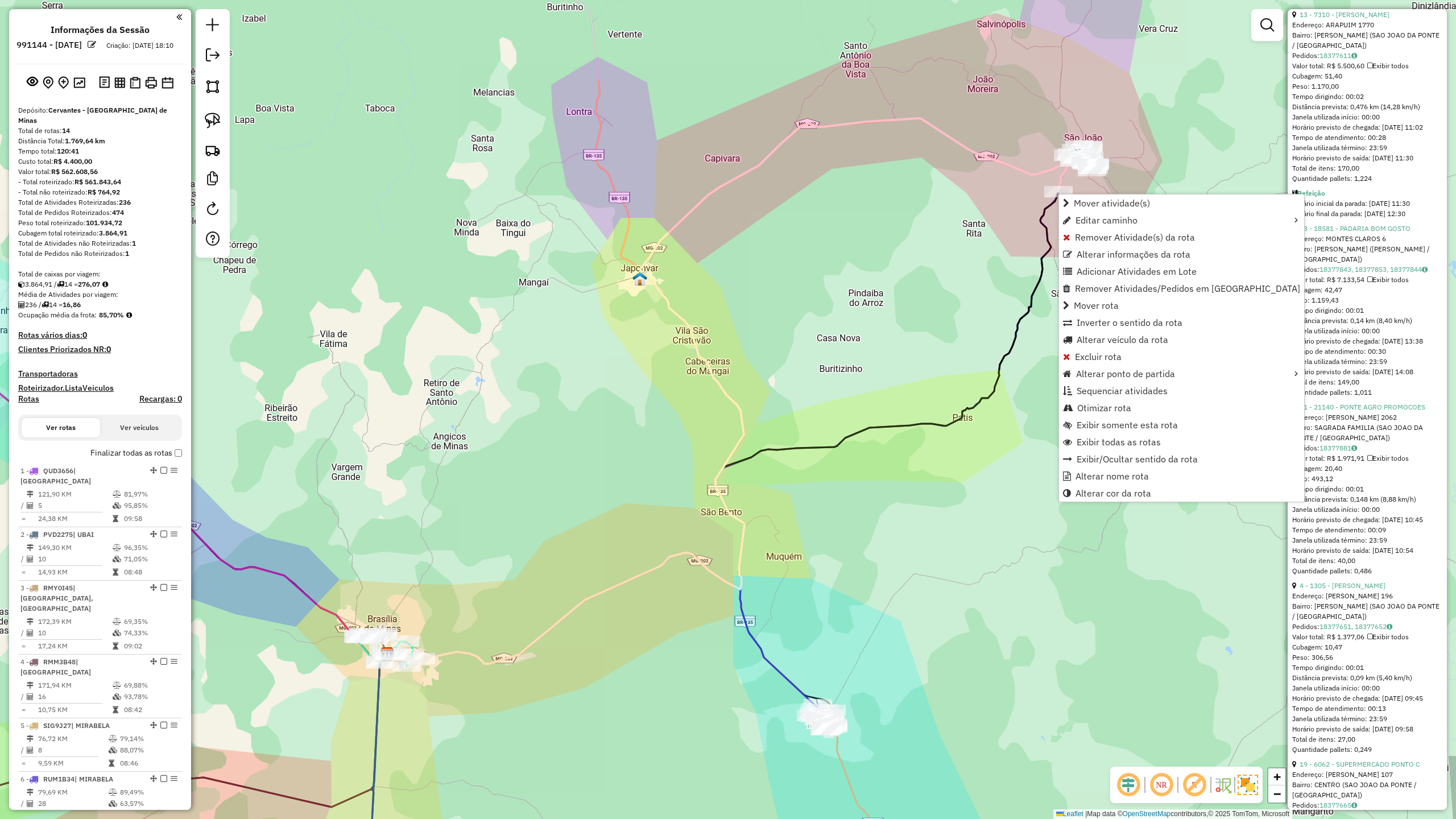
scroll to position [721, 0]
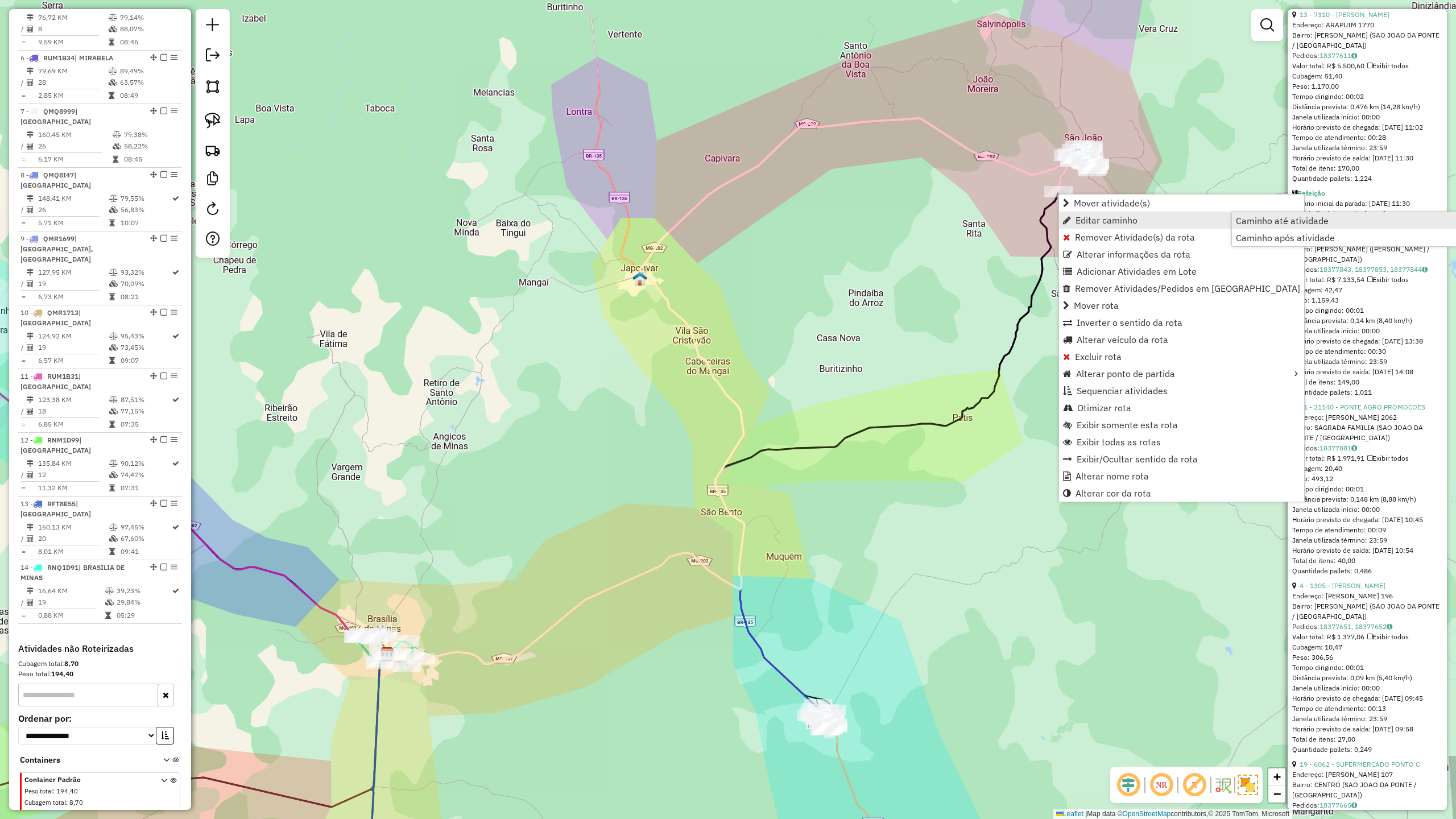
click at [1262, 217] on span "Caminho até atividade" at bounding box center [1282, 220] width 93 height 9
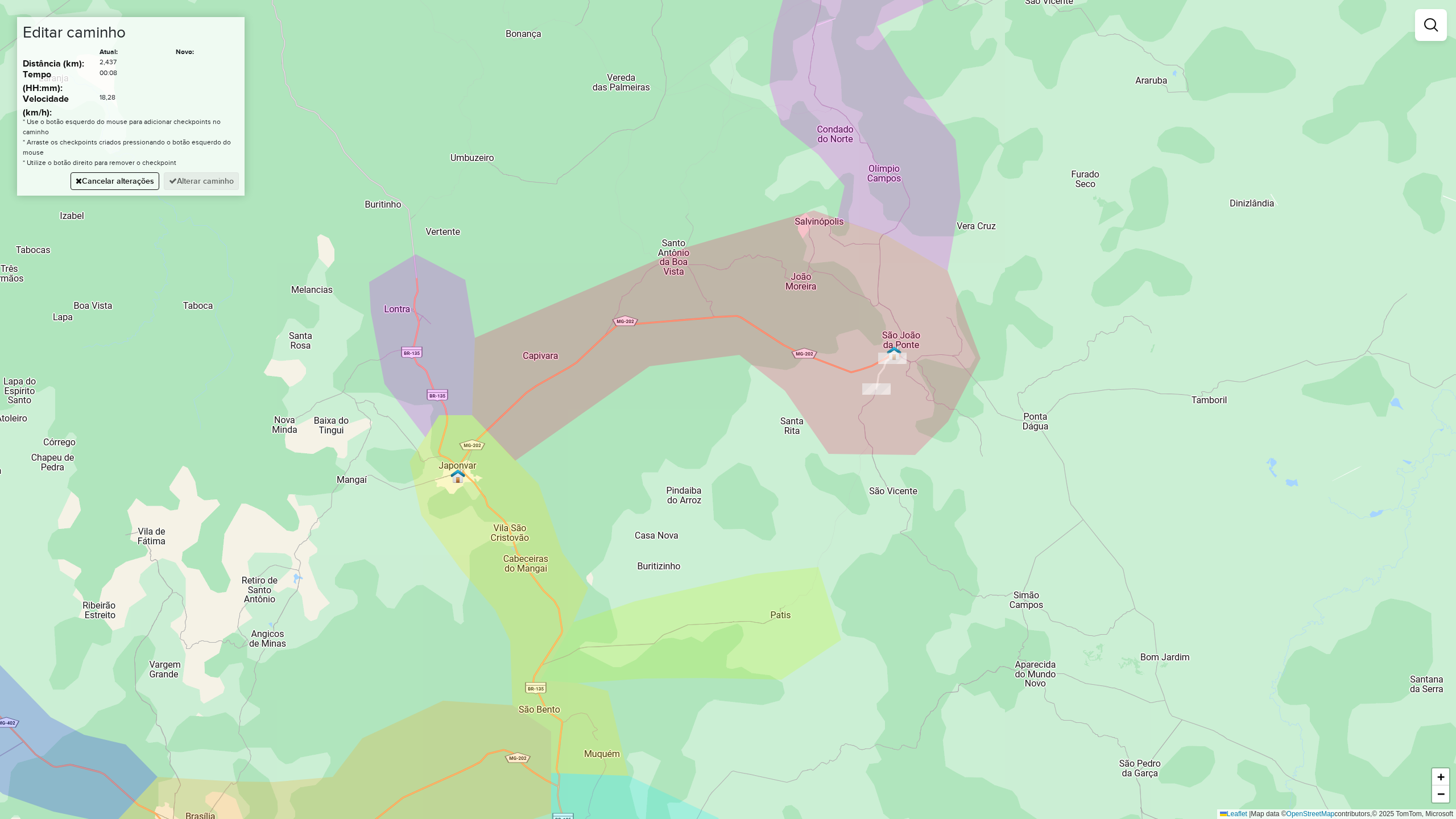
click at [555, 374] on div "Janela de atendimento Grade de atendimento Capacidade Transportadoras Veículos …" at bounding box center [728, 409] width 1456 height 819
click at [507, 408] on div "Janela de atendimento Grade de atendimento Capacidade Transportadoras Veículos …" at bounding box center [728, 409] width 1456 height 819
click at [486, 501] on div "Janela de atendimento Grade de atendimento Capacidade Transportadoras Veículos …" at bounding box center [728, 409] width 1456 height 819
click at [558, 624] on div "Janela de atendimento Grade de atendimento Capacidade Transportadoras Veículos …" at bounding box center [728, 409] width 1456 height 819
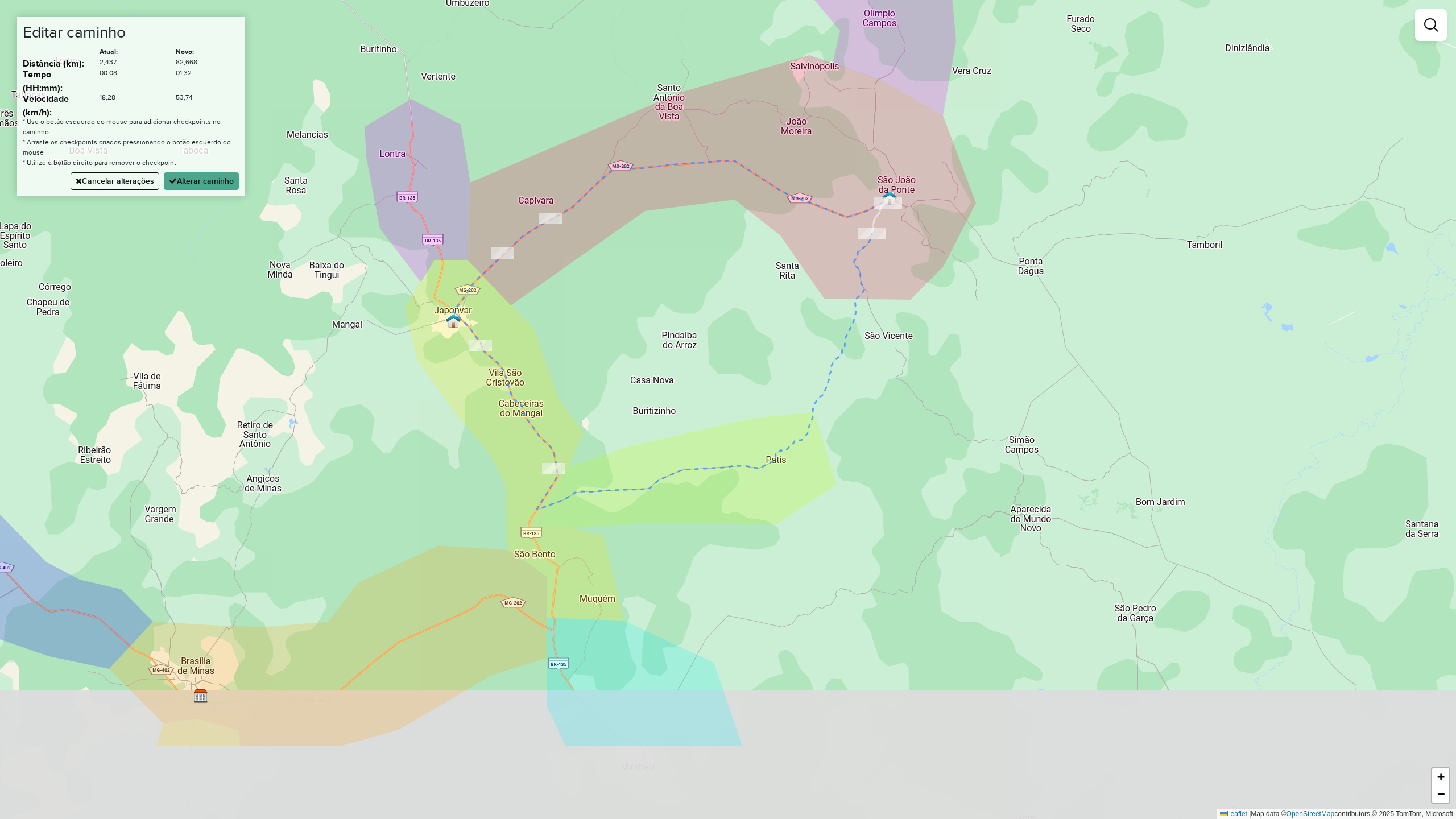
drag, startPoint x: 624, startPoint y: 569, endPoint x: 629, endPoint y: 358, distance: 211.1
click at [626, 376] on div "Janela de atendimento Grade de atendimento Capacidade Transportadoras Veículos …" at bounding box center [728, 409] width 1456 height 819
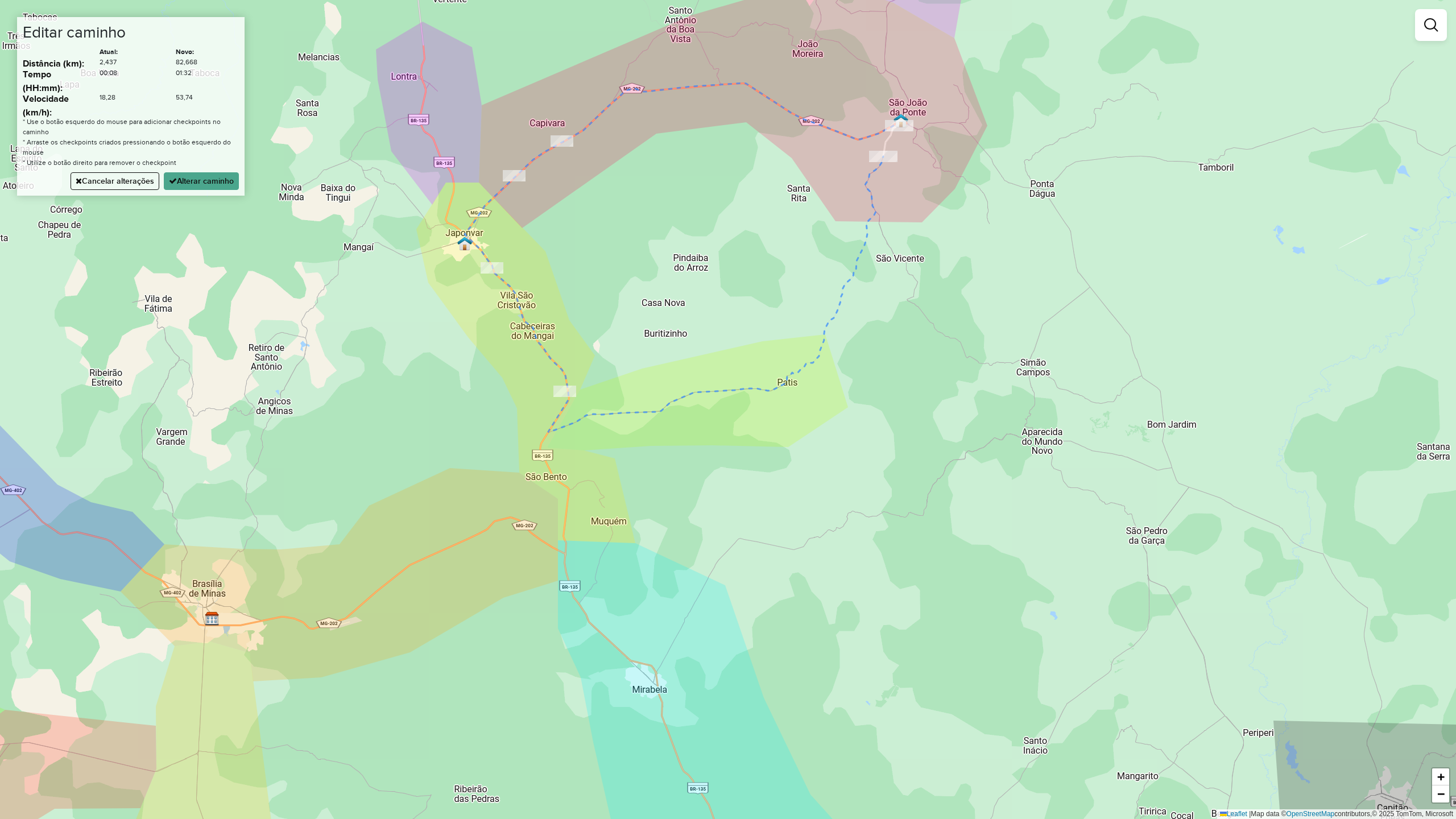
click at [462, 541] on div "Janela de atendimento Grade de atendimento Capacidade Transportadoras Veículos …" at bounding box center [728, 409] width 1456 height 819
click at [116, 183] on button "Cancelar alterações" at bounding box center [115, 181] width 89 height 18
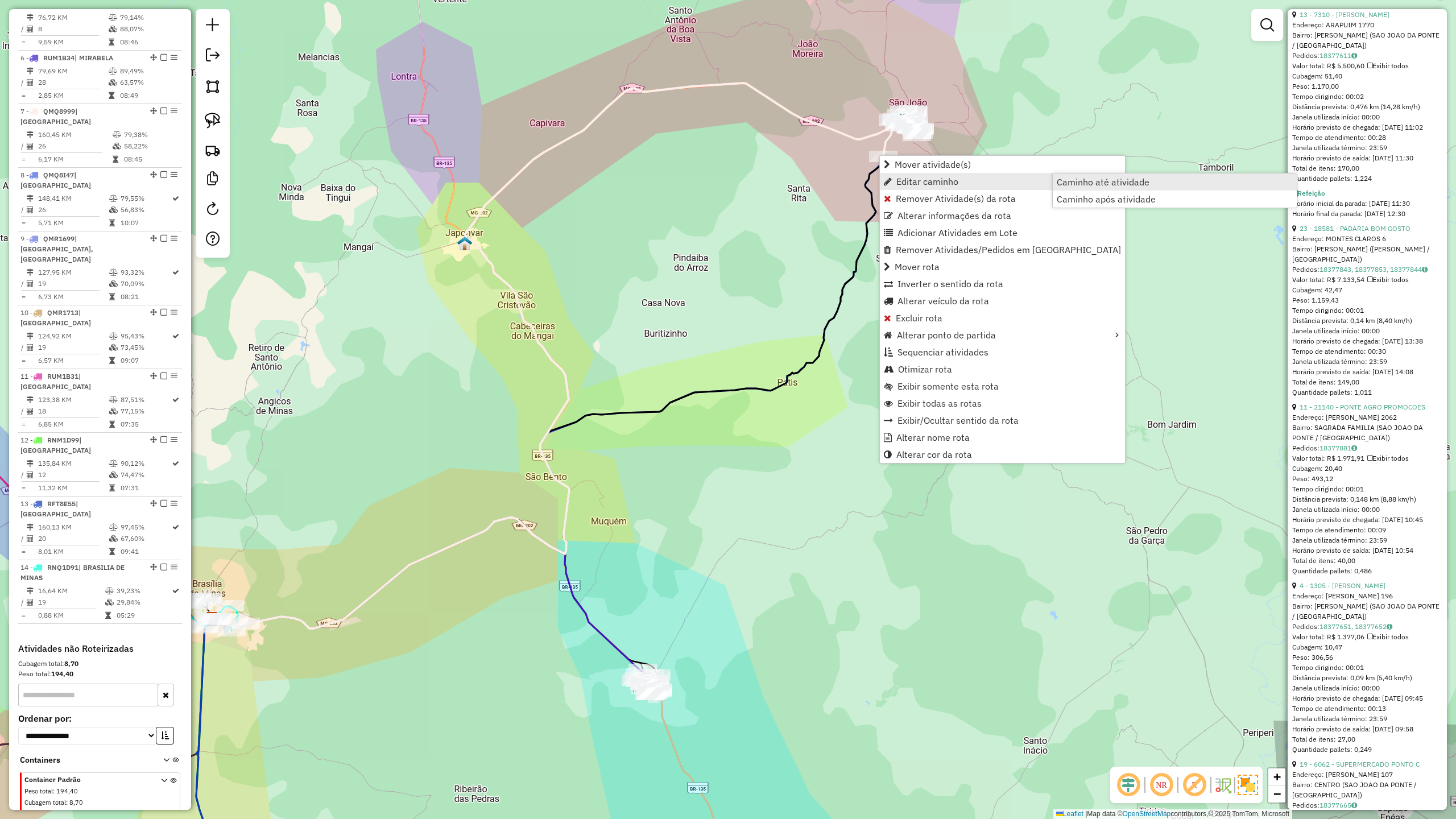
click at [1086, 182] on span "Caminho até atividade" at bounding box center [1103, 181] width 93 height 9
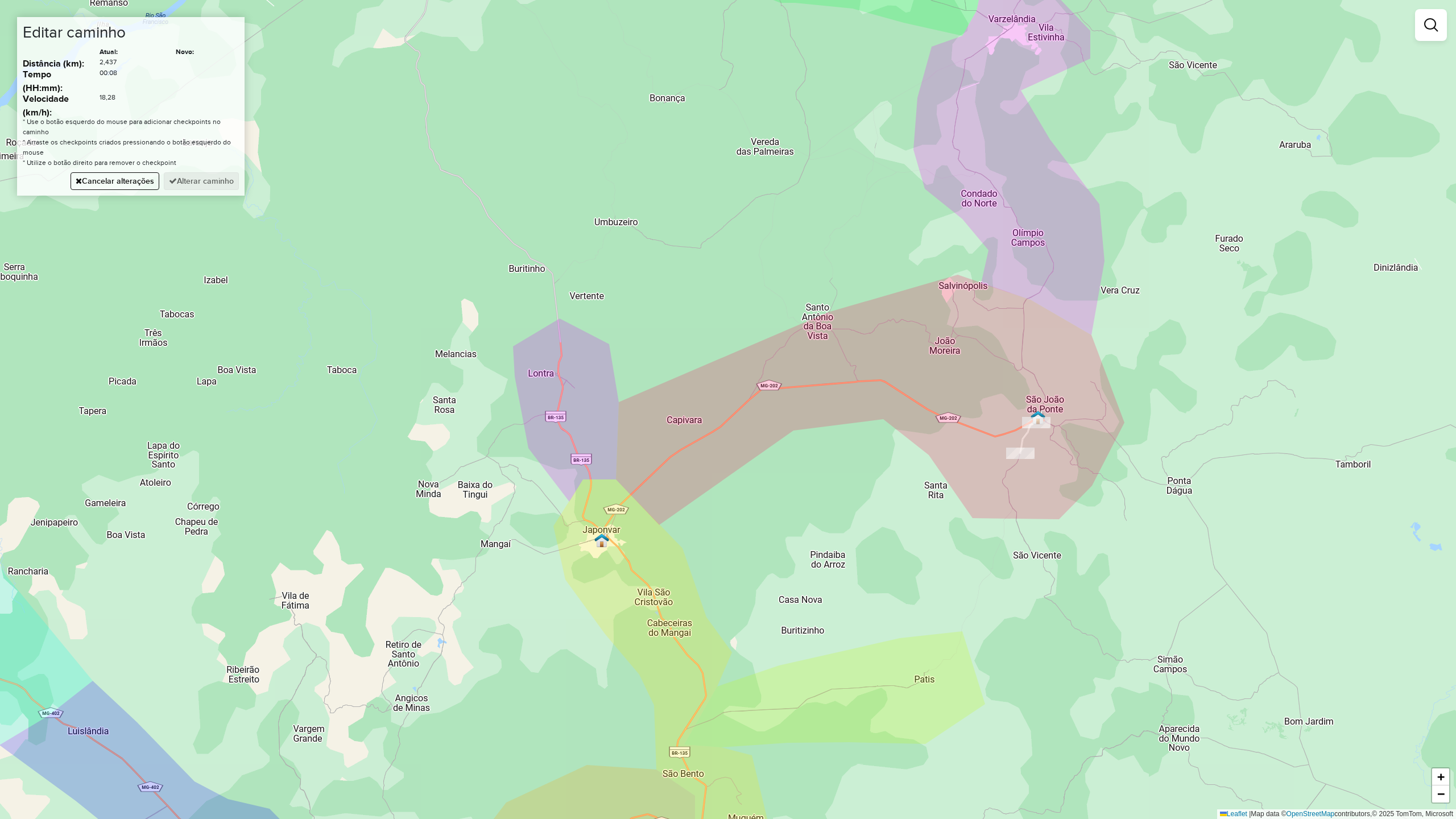
click at [665, 465] on div "Janela de atendimento Grade de atendimento Capacidade Transportadoras Veículos …" at bounding box center [728, 409] width 1456 height 819
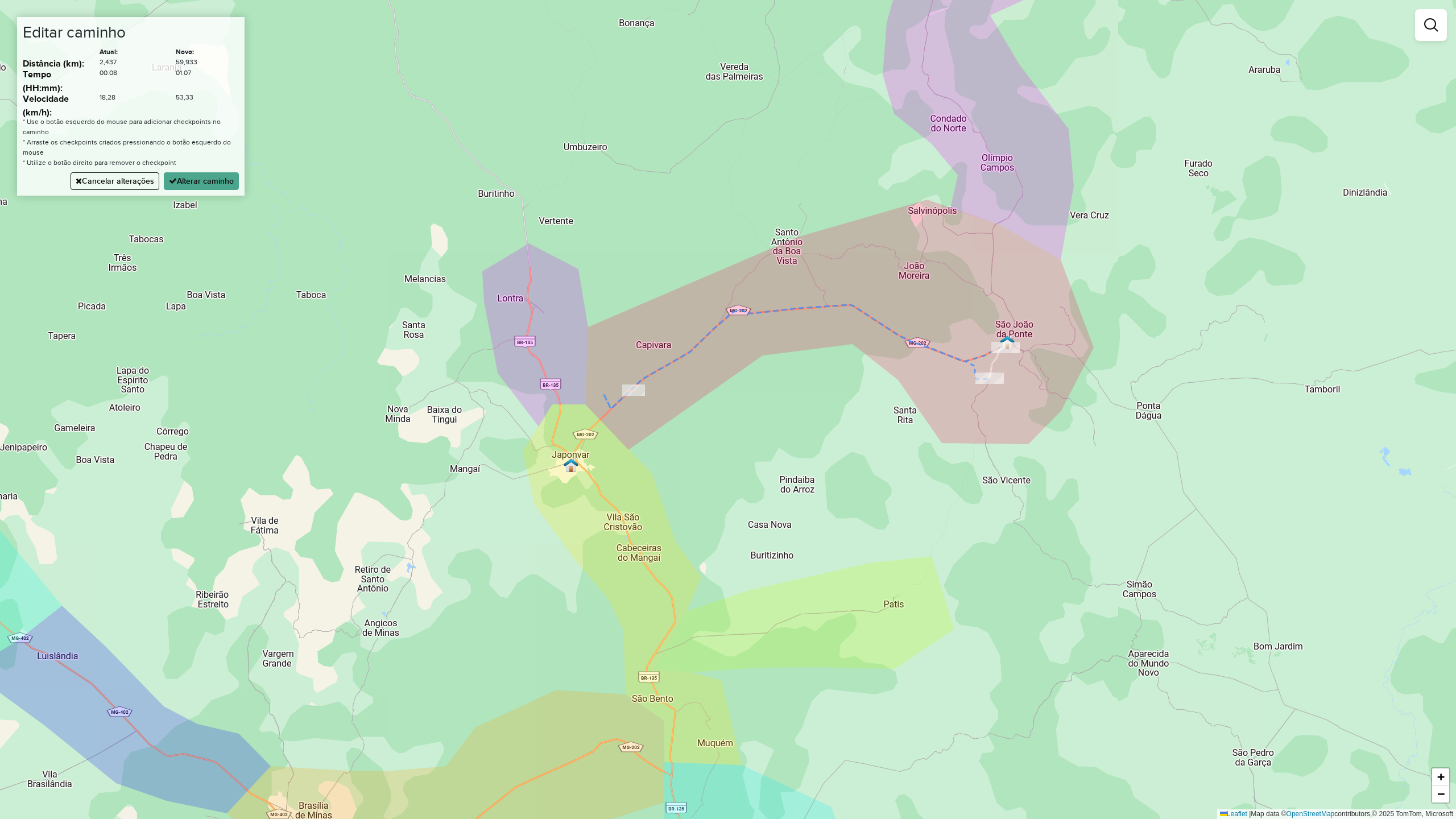
drag, startPoint x: 767, startPoint y: 538, endPoint x: 727, endPoint y: 403, distance: 140.8
click at [727, 407] on div "Janela de atendimento Grade de atendimento Capacidade Transportadoras Veículos …" at bounding box center [728, 409] width 1456 height 819
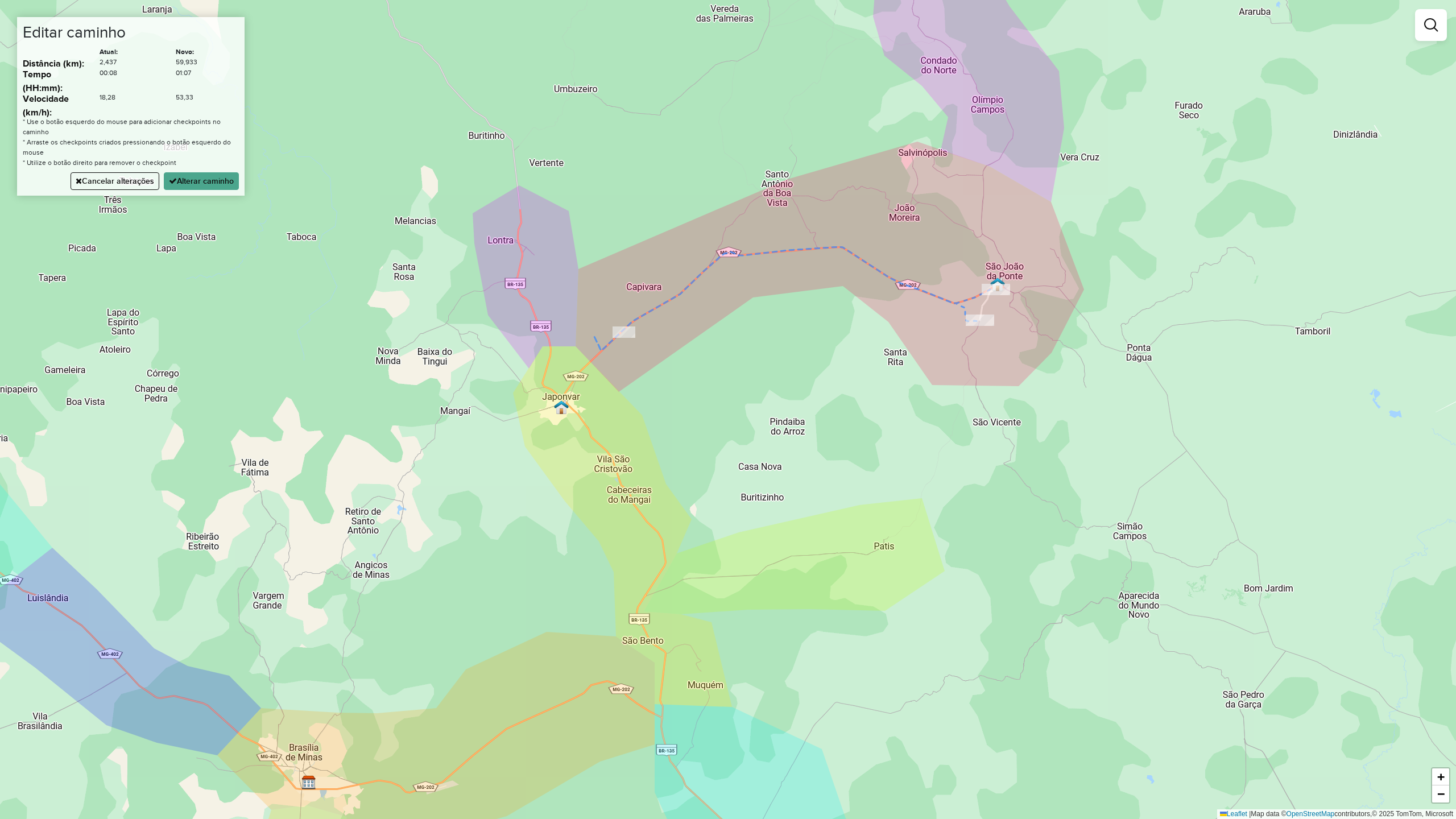
click at [516, 726] on div "Janela de atendimento Grade de atendimento Capacidade Transportadoras Veículos …" at bounding box center [728, 409] width 1456 height 819
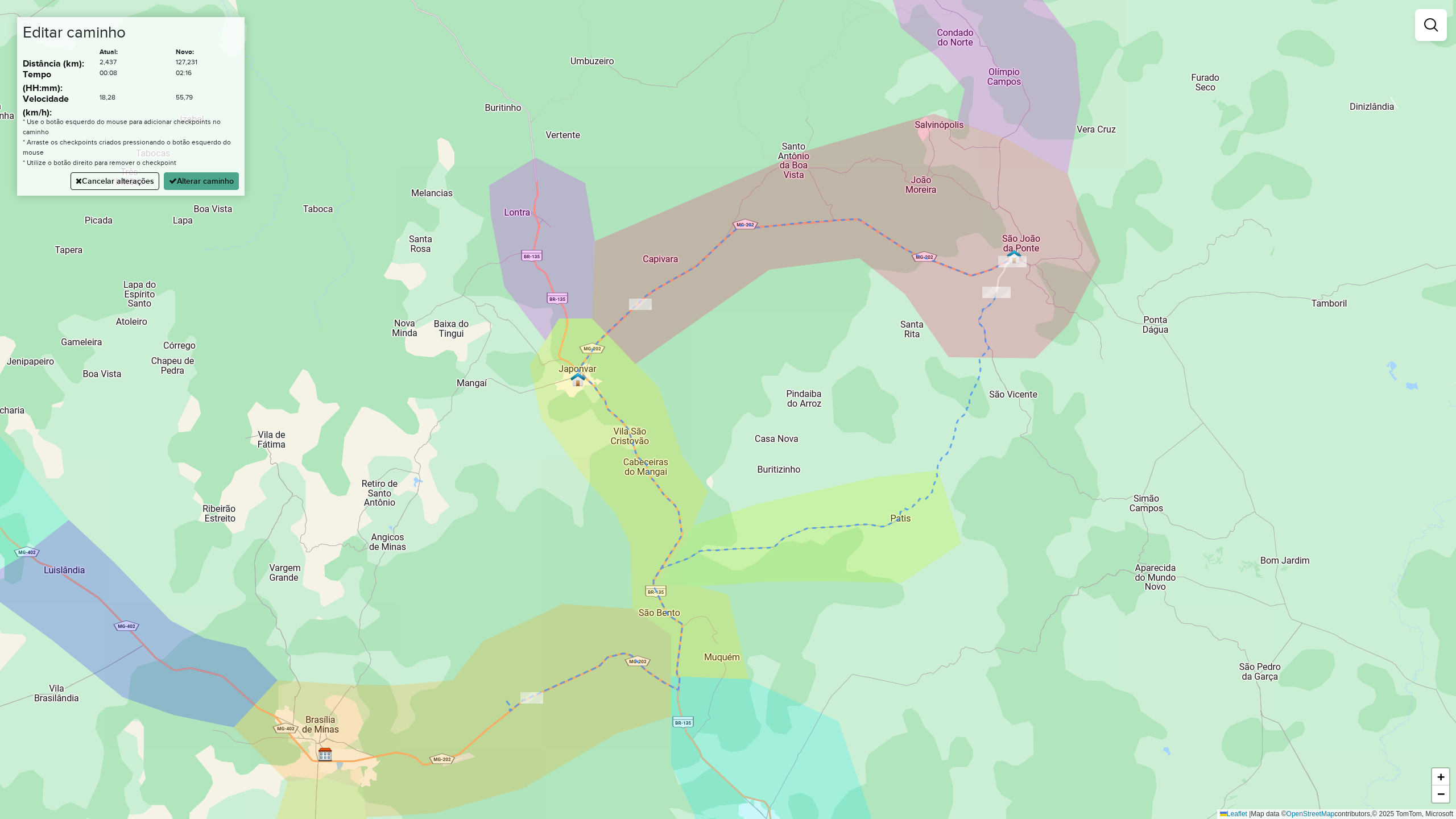
drag, startPoint x: 547, startPoint y: 567, endPoint x: 640, endPoint y: 460, distance: 141.8
click at [638, 465] on div "Janela de atendimento Grade de atendimento Capacidade Transportadoras Veículos …" at bounding box center [728, 409] width 1456 height 819
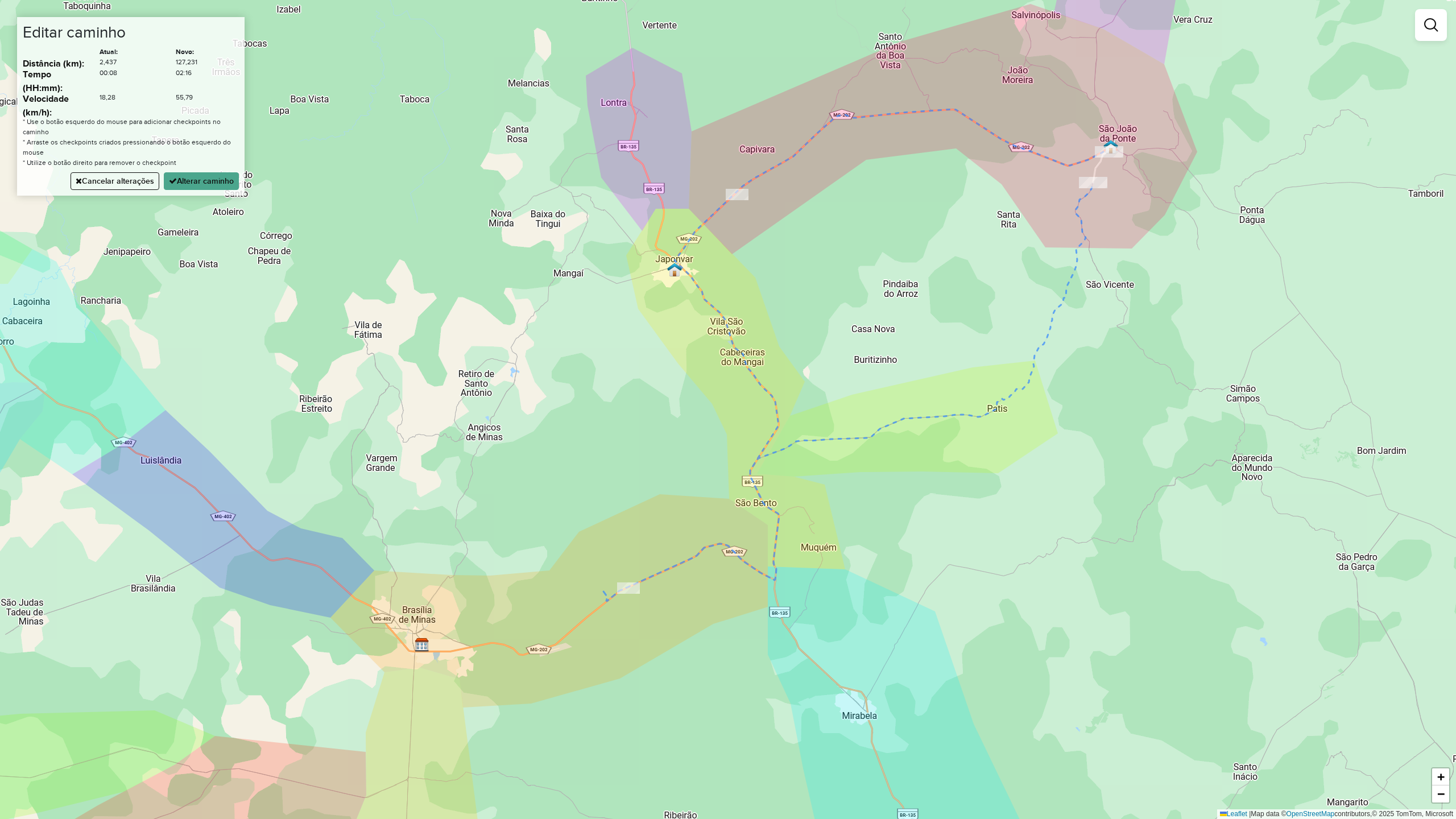
click at [708, 298] on div "Janela de atendimento Grade de atendimento Capacidade Transportadoras Veículos …" at bounding box center [728, 409] width 1456 height 819
click at [473, 648] on div "Janela de atendimento Grade de atendimento Capacidade Transportadoras Veículos …" at bounding box center [728, 409] width 1456 height 819
click at [775, 402] on icon at bounding box center [790, 382] width 638 height 546
click at [222, 182] on button "Alterar caminho" at bounding box center [201, 181] width 75 height 18
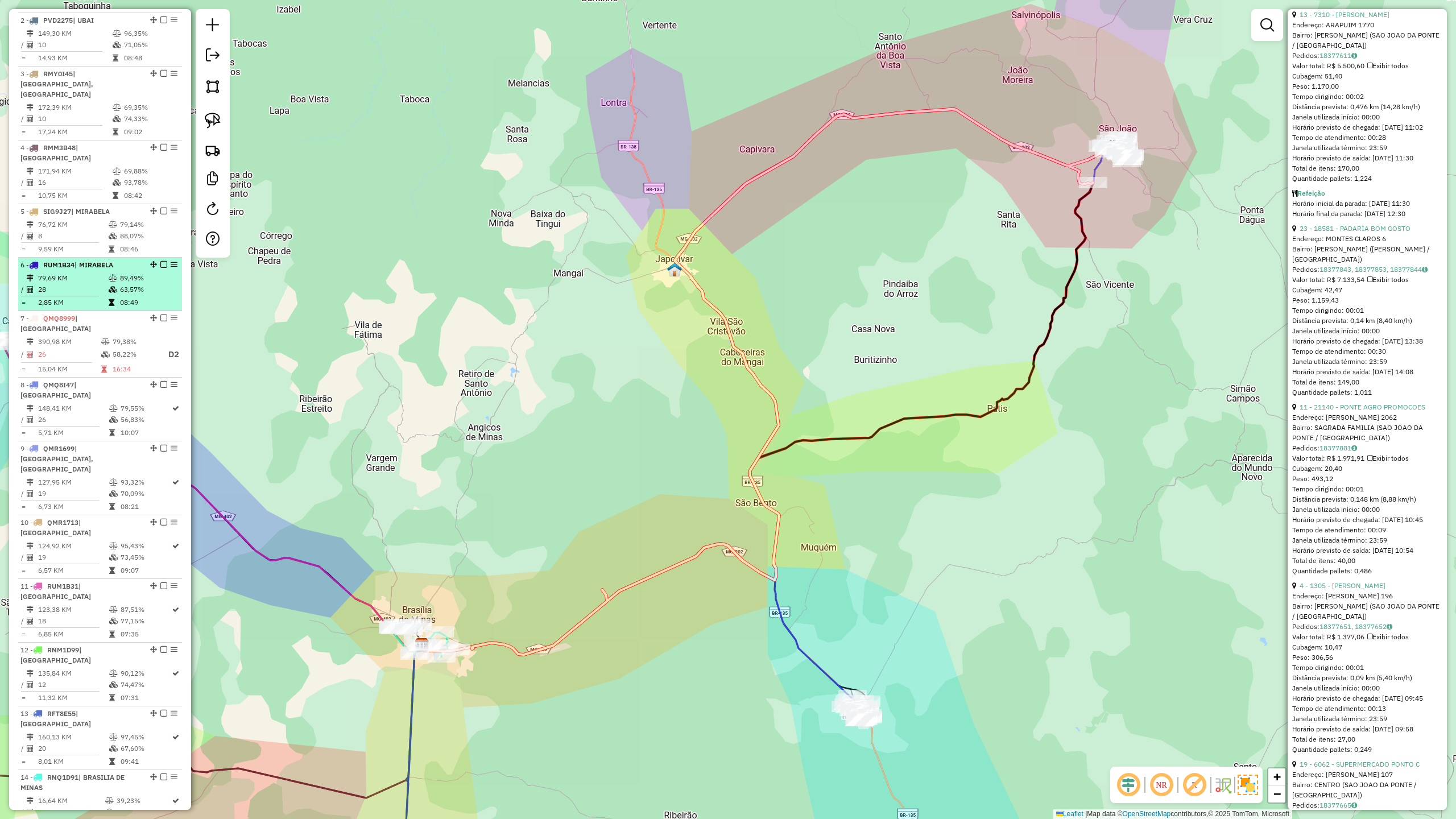
scroll to position [606, 0]
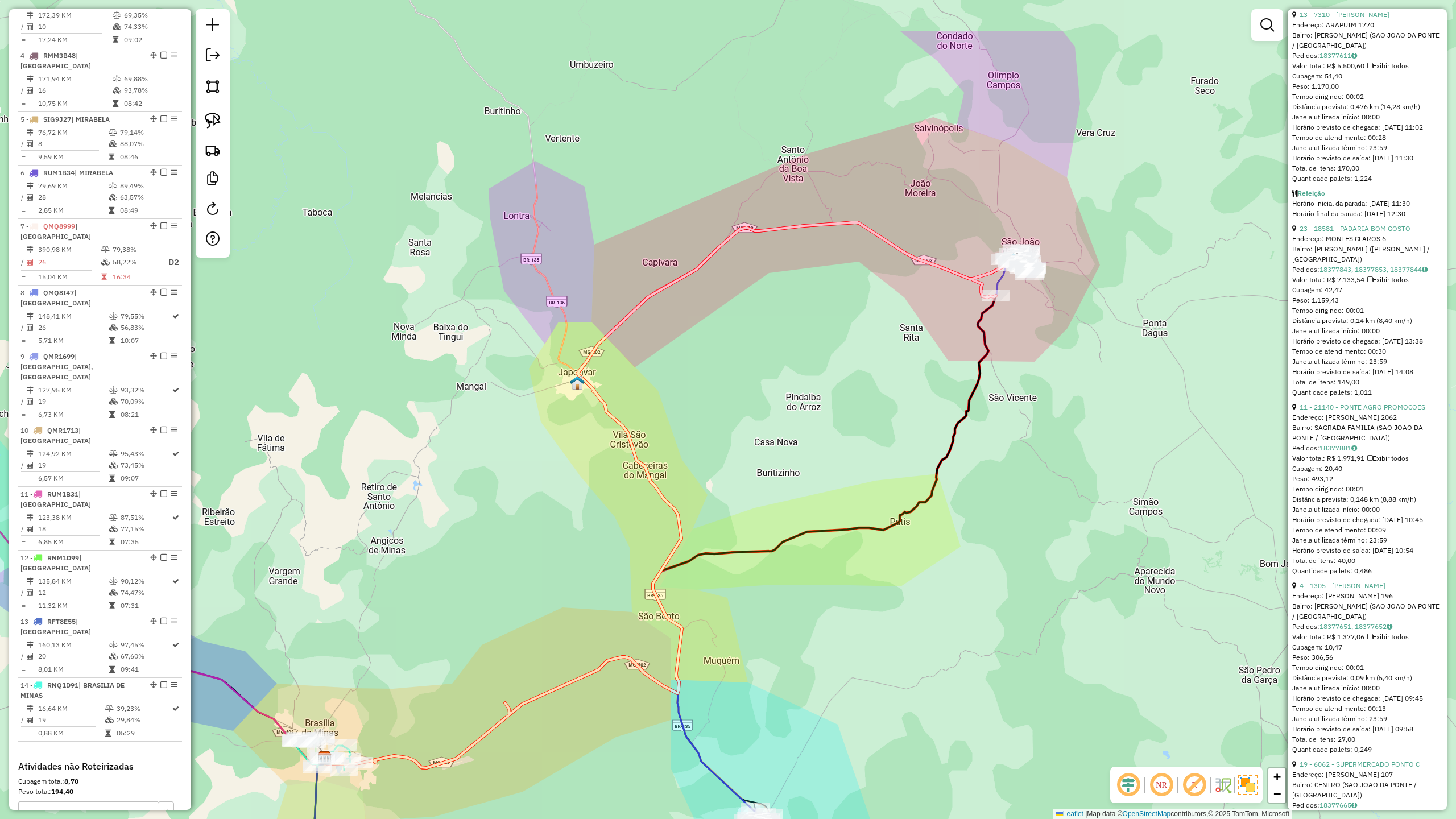
drag, startPoint x: 918, startPoint y: 401, endPoint x: 840, endPoint y: 485, distance: 114.6
click at [842, 484] on div "Janela de atendimento Grade de atendimento Capacidade Transportadoras Veículos …" at bounding box center [728, 409] width 1456 height 819
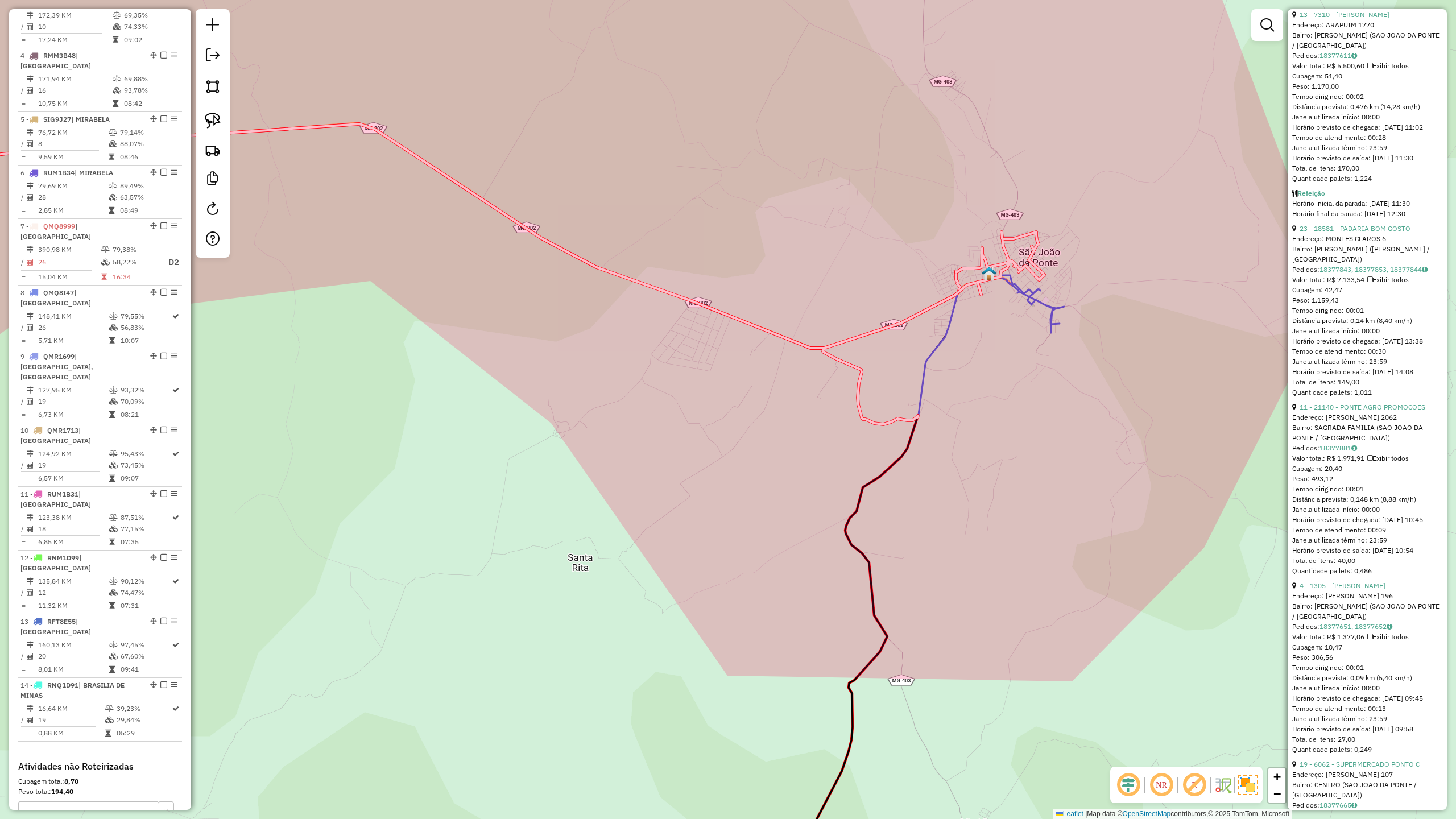
click at [892, 416] on icon at bounding box center [449, 274] width 1190 height 301
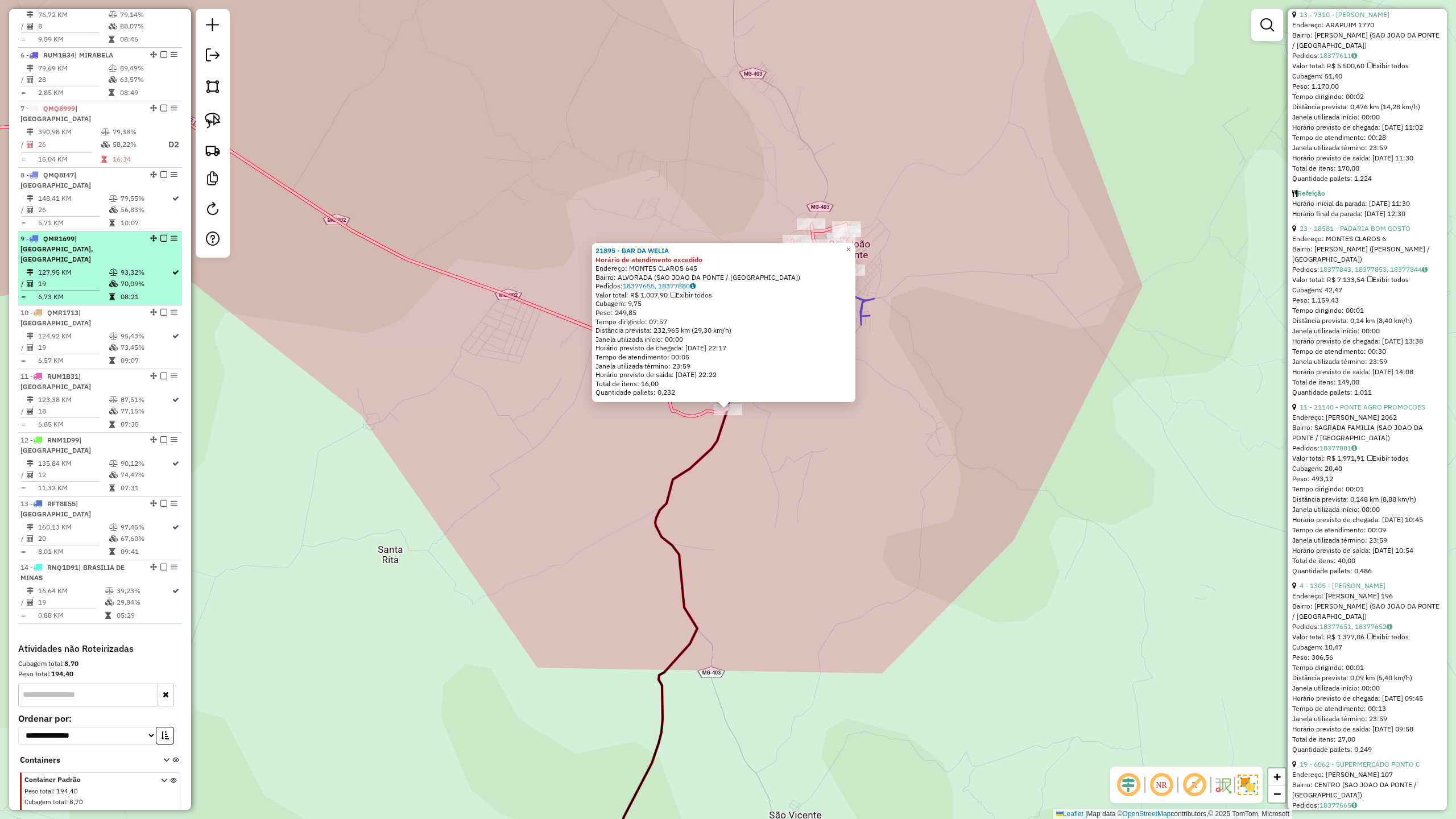
scroll to position [648, 0]
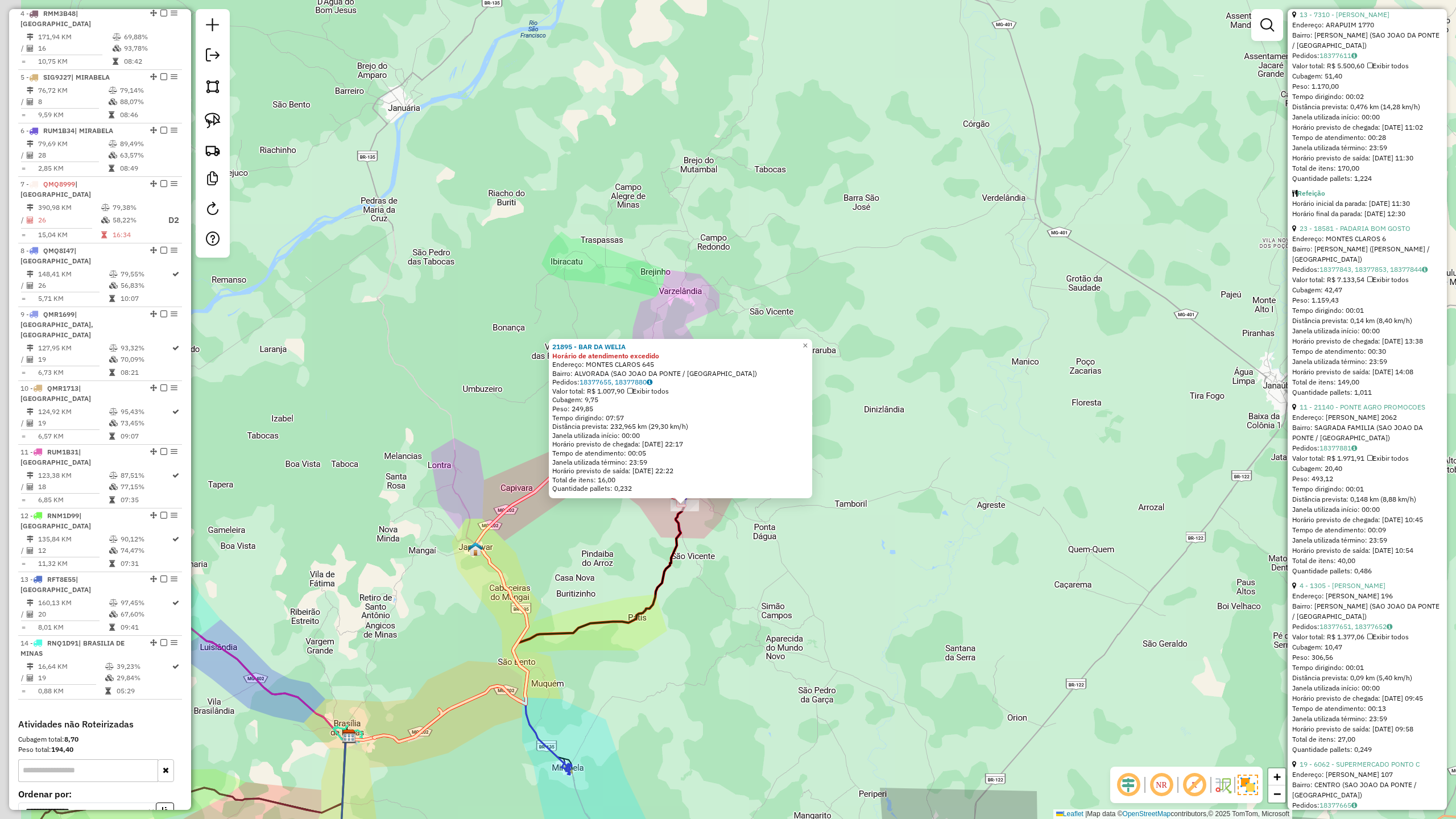
drag, startPoint x: 454, startPoint y: 531, endPoint x: 640, endPoint y: 569, distance: 189.8
click at [636, 569] on div "21895 - BAR DA WELIA Horário de atendimento excedido Endereço: MONTES CLAROS 64…" at bounding box center [728, 409] width 1456 height 819
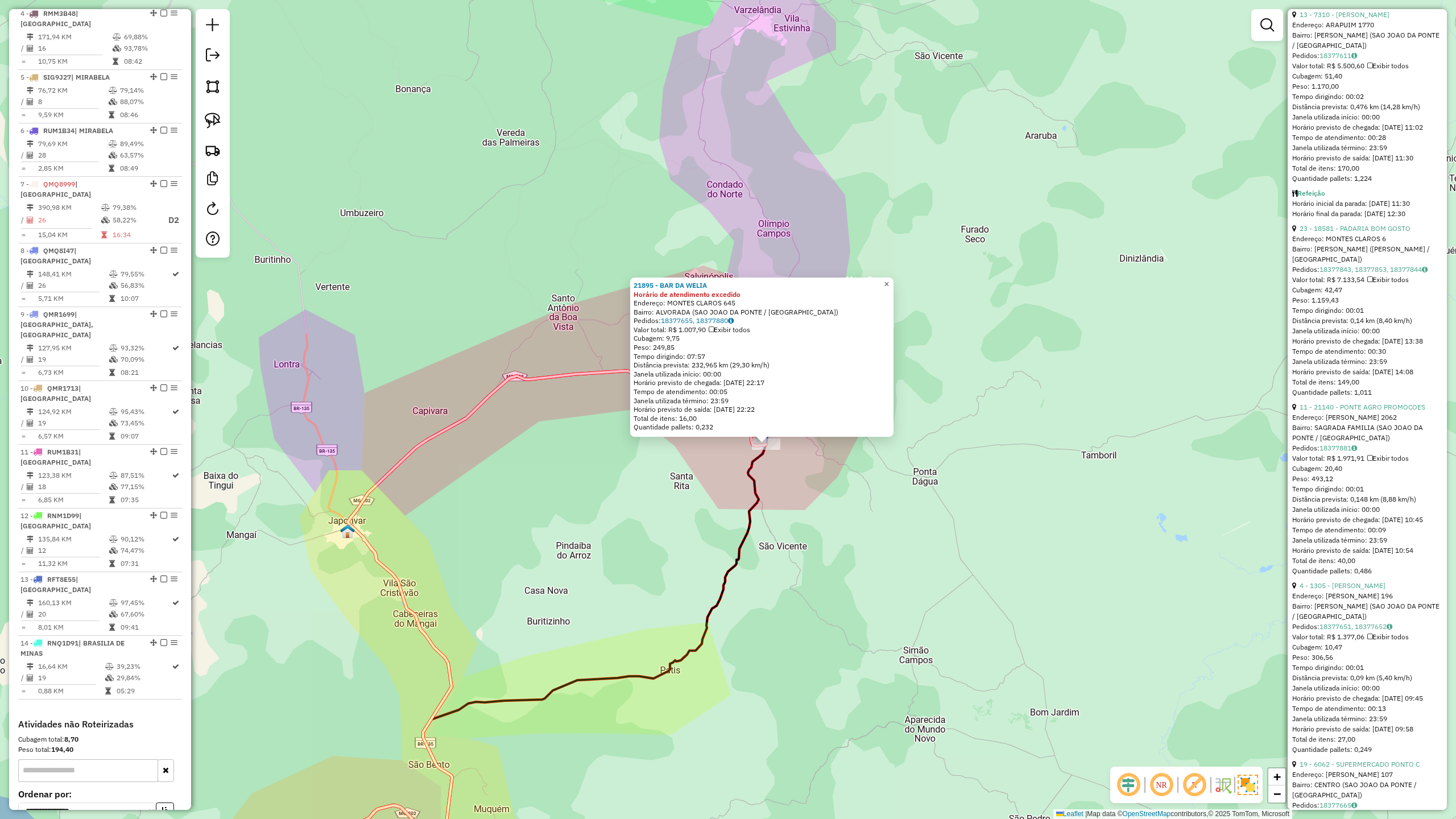
click at [889, 279] on span "×" at bounding box center [887, 284] width 5 height 9
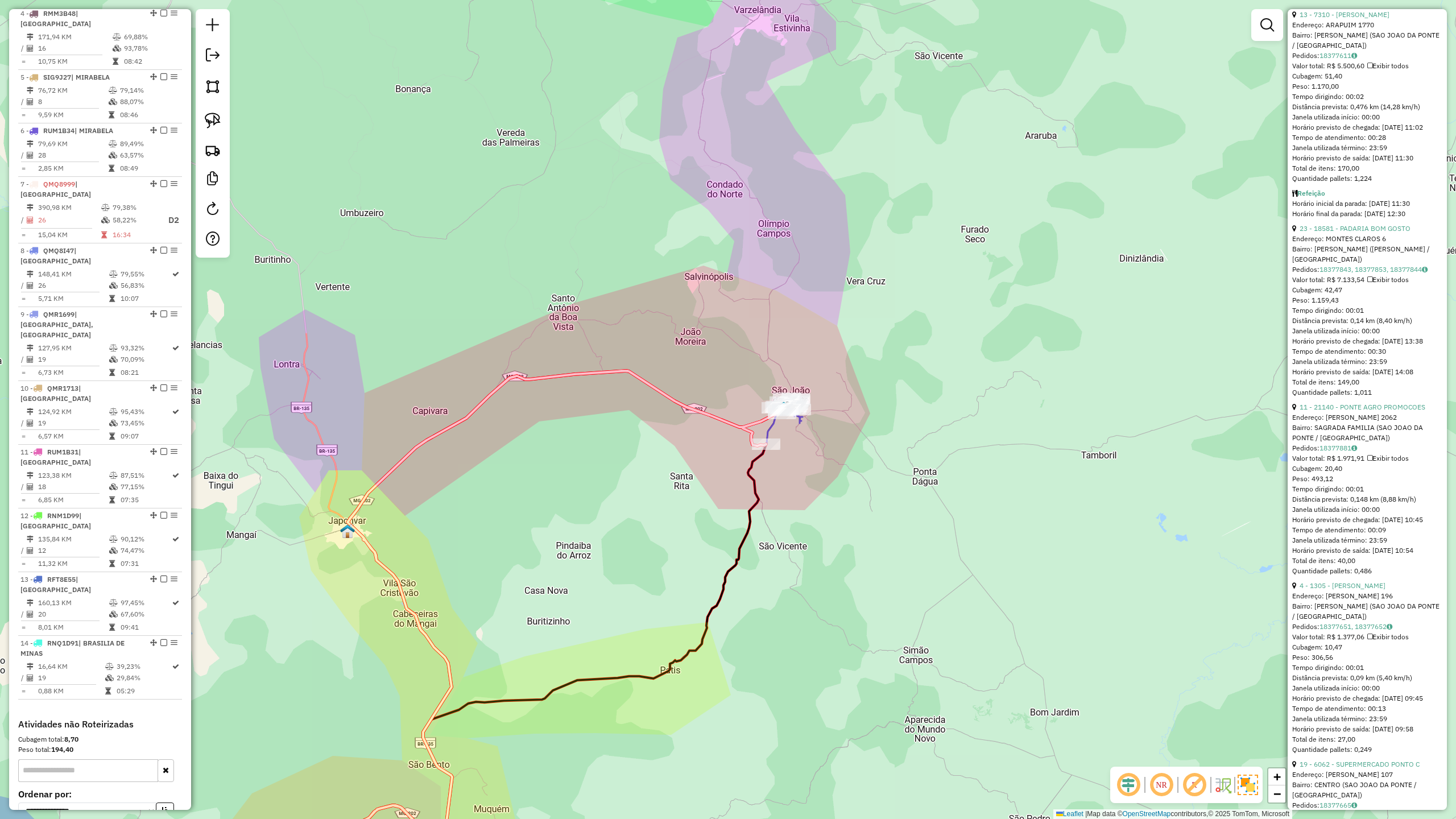
drag, startPoint x: 719, startPoint y: 402, endPoint x: 724, endPoint y: 389, distance: 13.9
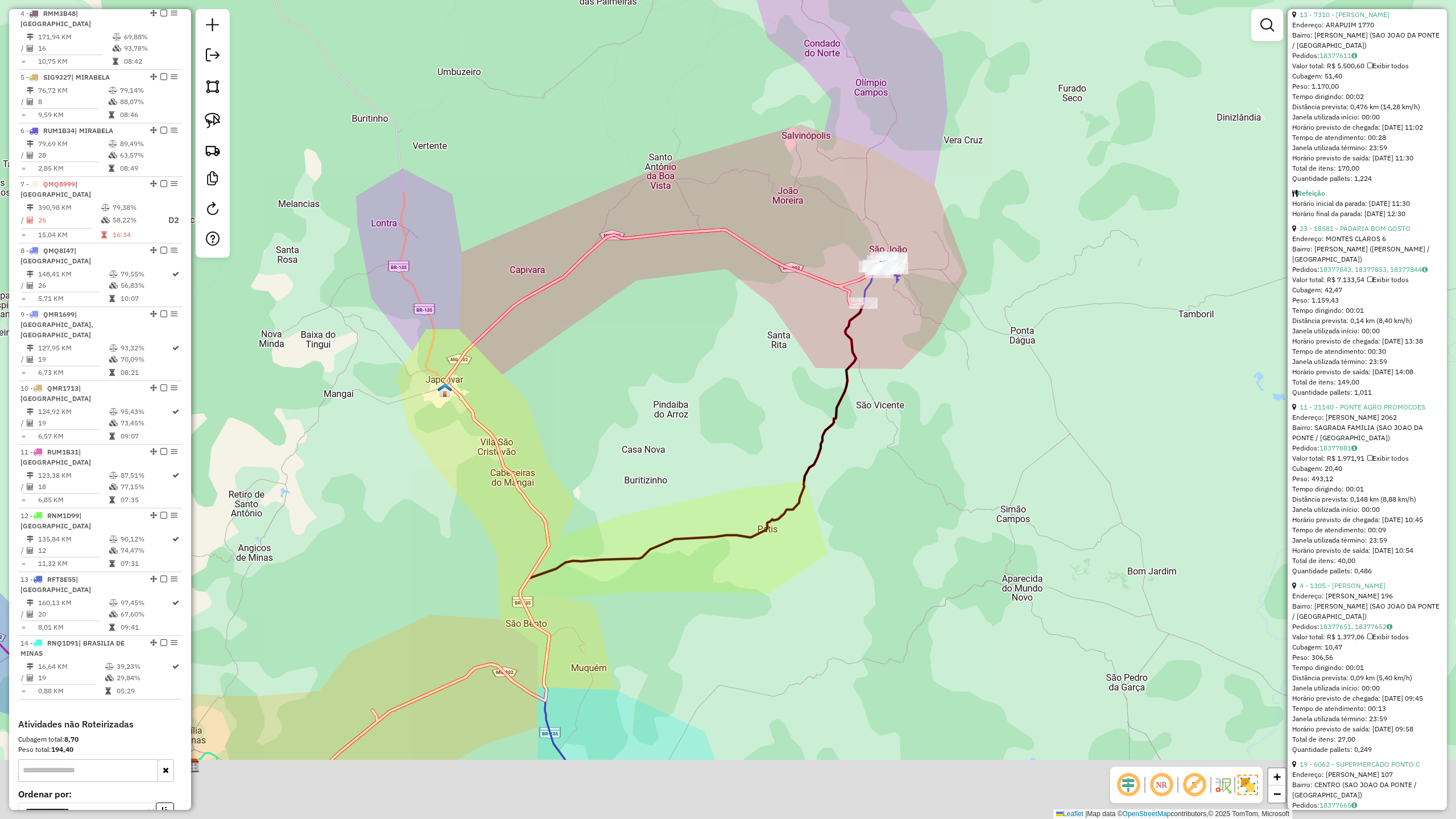
click at [724, 389] on div "Janela de atendimento Grade de atendimento Capacidade Transportadoras Veículos …" at bounding box center [728, 409] width 1456 height 819
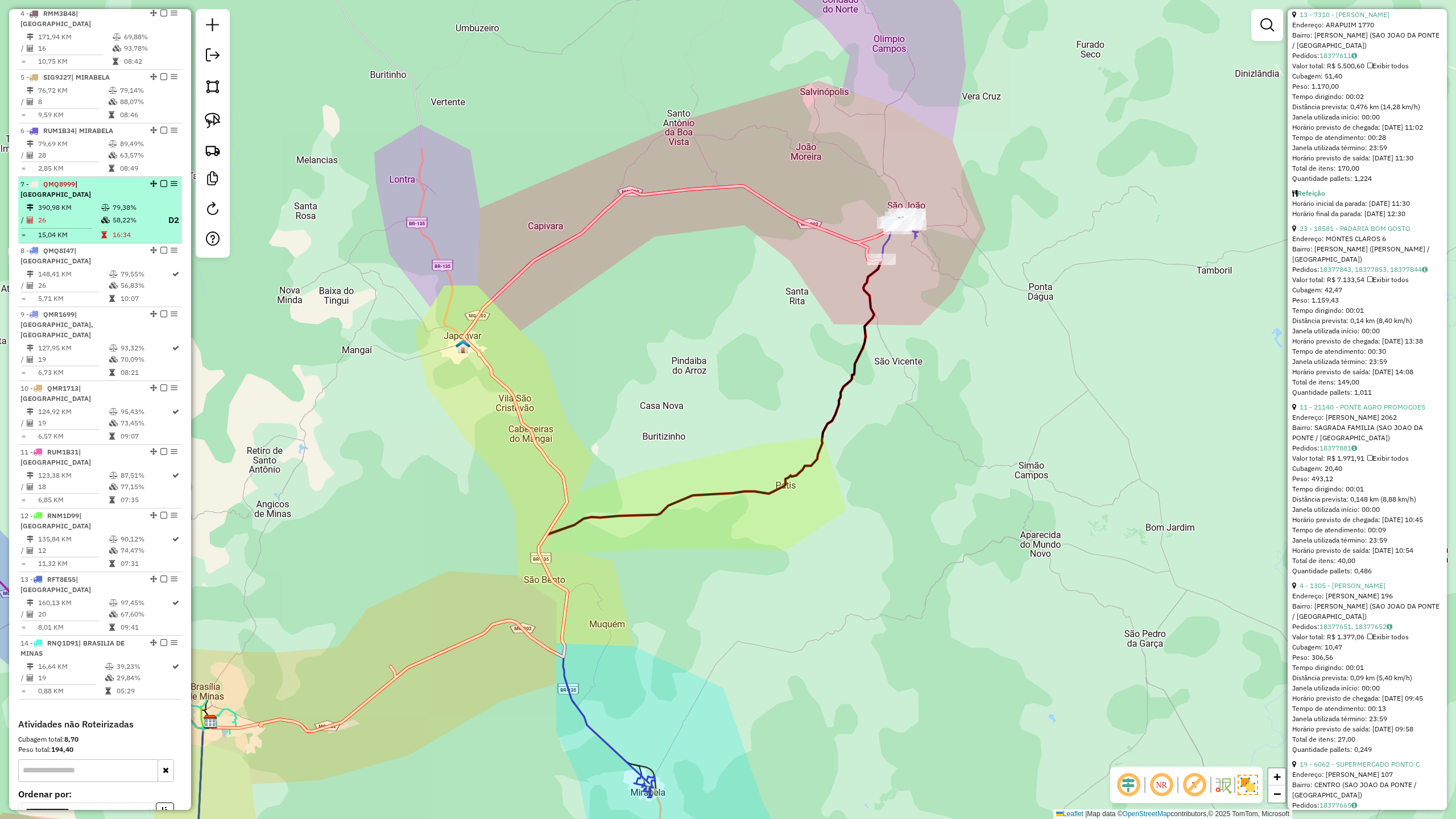
click at [80, 202] on td "390,98 KM" at bounding box center [69, 207] width 63 height 11
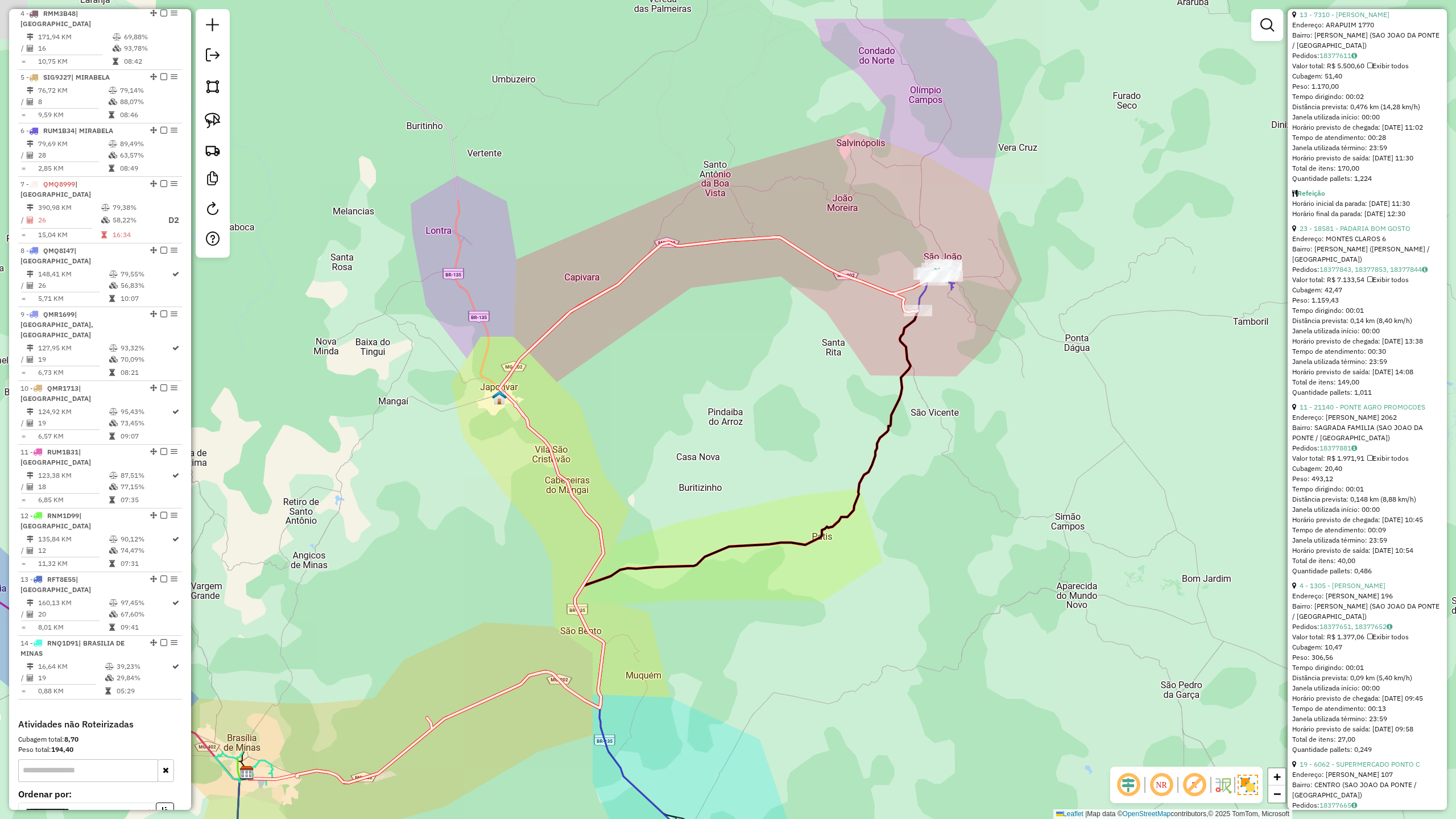
drag, startPoint x: 904, startPoint y: 271, endPoint x: 640, endPoint y: 431, distance: 308.7
click at [671, 423] on div "Janela de atendimento Grade de atendimento Capacidade Transportadoras Veículos …" at bounding box center [728, 409] width 1456 height 819
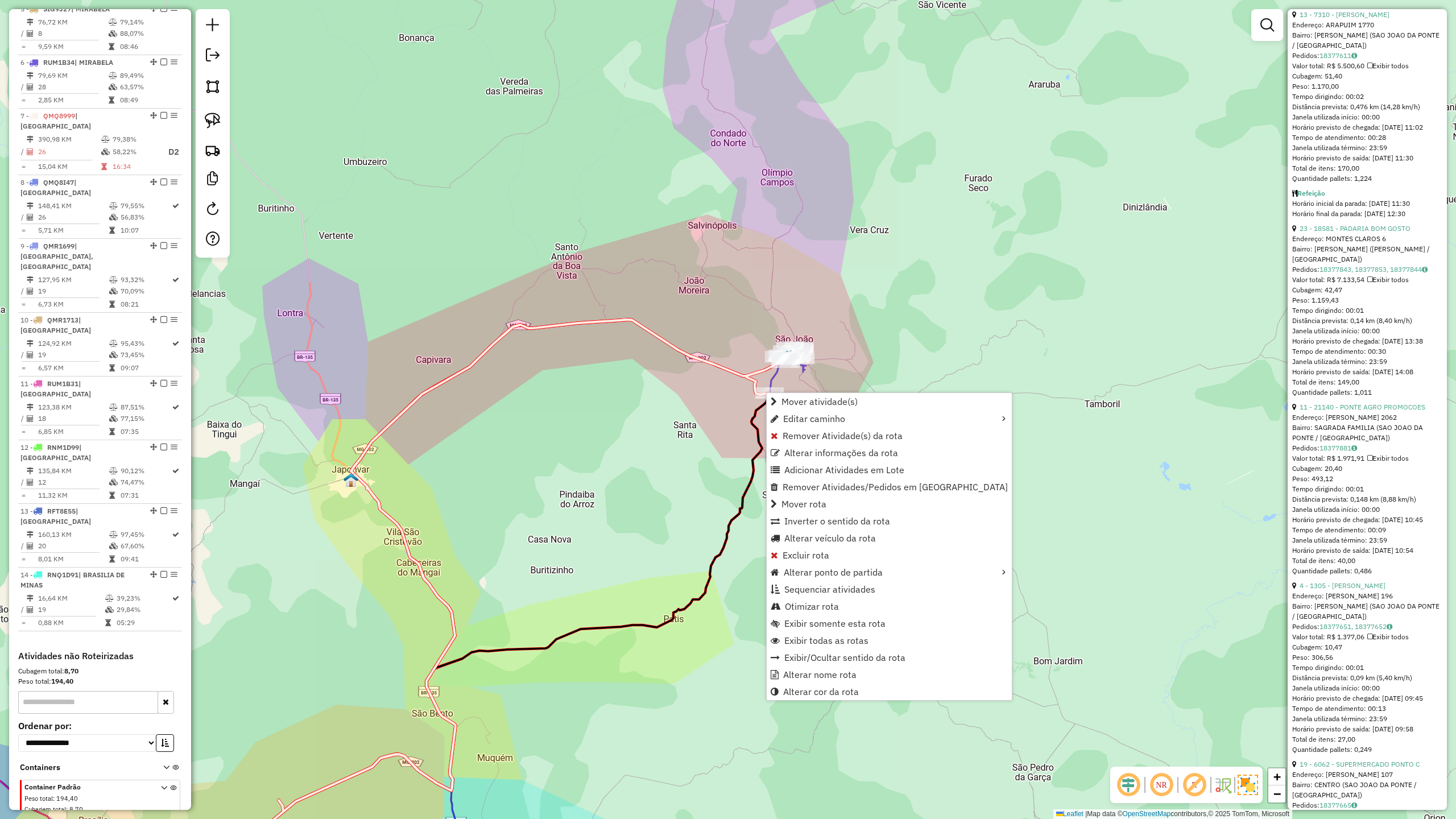
scroll to position [724, 0]
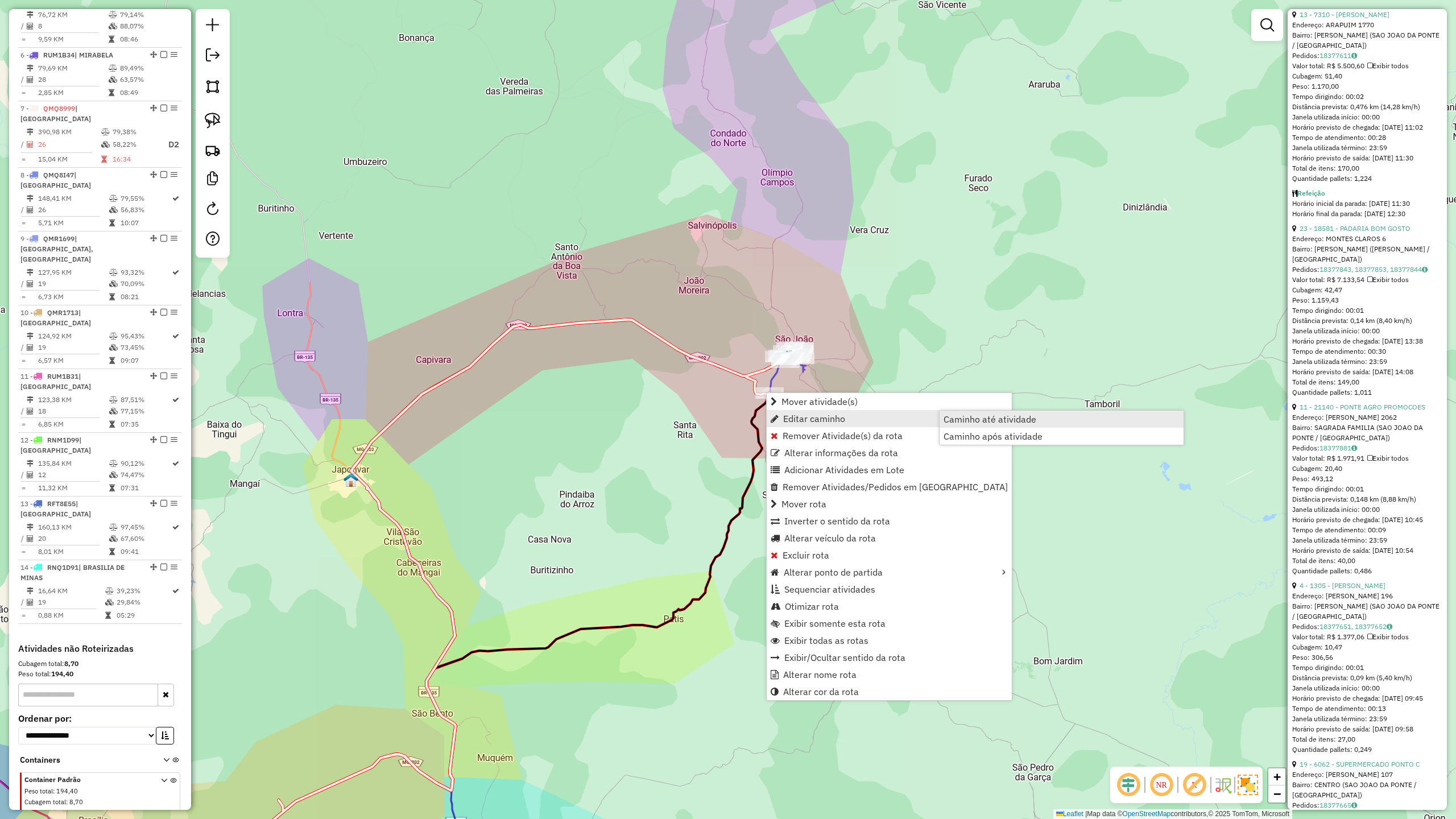
click at [978, 417] on span "Caminho até atividade" at bounding box center [990, 419] width 93 height 9
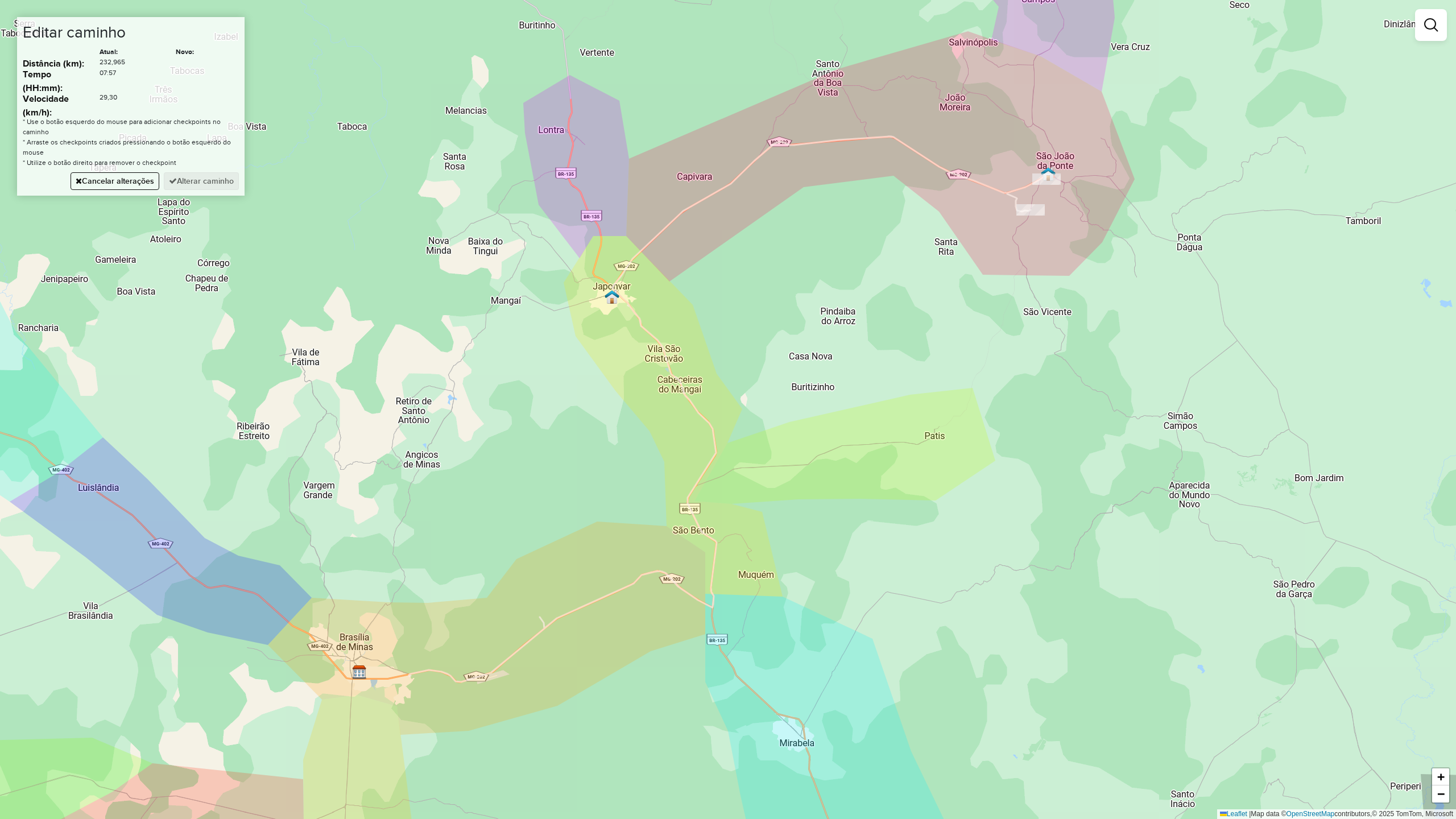
click at [994, 192] on div "Janela de atendimento Grade de atendimento Capacidade Transportadoras Veículos …" at bounding box center [728, 409] width 1456 height 819
click at [820, 145] on div "Janela de atendimento Grade de atendimento Capacidade Transportadoras Veículos …" at bounding box center [728, 409] width 1456 height 819
click at [656, 230] on div "Janela de atendimento Grade de atendimento Capacidade Transportadoras Veículos …" at bounding box center [728, 409] width 1456 height 819
click at [640, 324] on div "Janela de atendimento Grade de atendimento Capacidade Transportadoras Veículos …" at bounding box center [728, 409] width 1456 height 819
click at [706, 465] on div "Janela de atendimento Grade de atendimento Capacidade Transportadoras Veículos …" at bounding box center [728, 409] width 1456 height 819
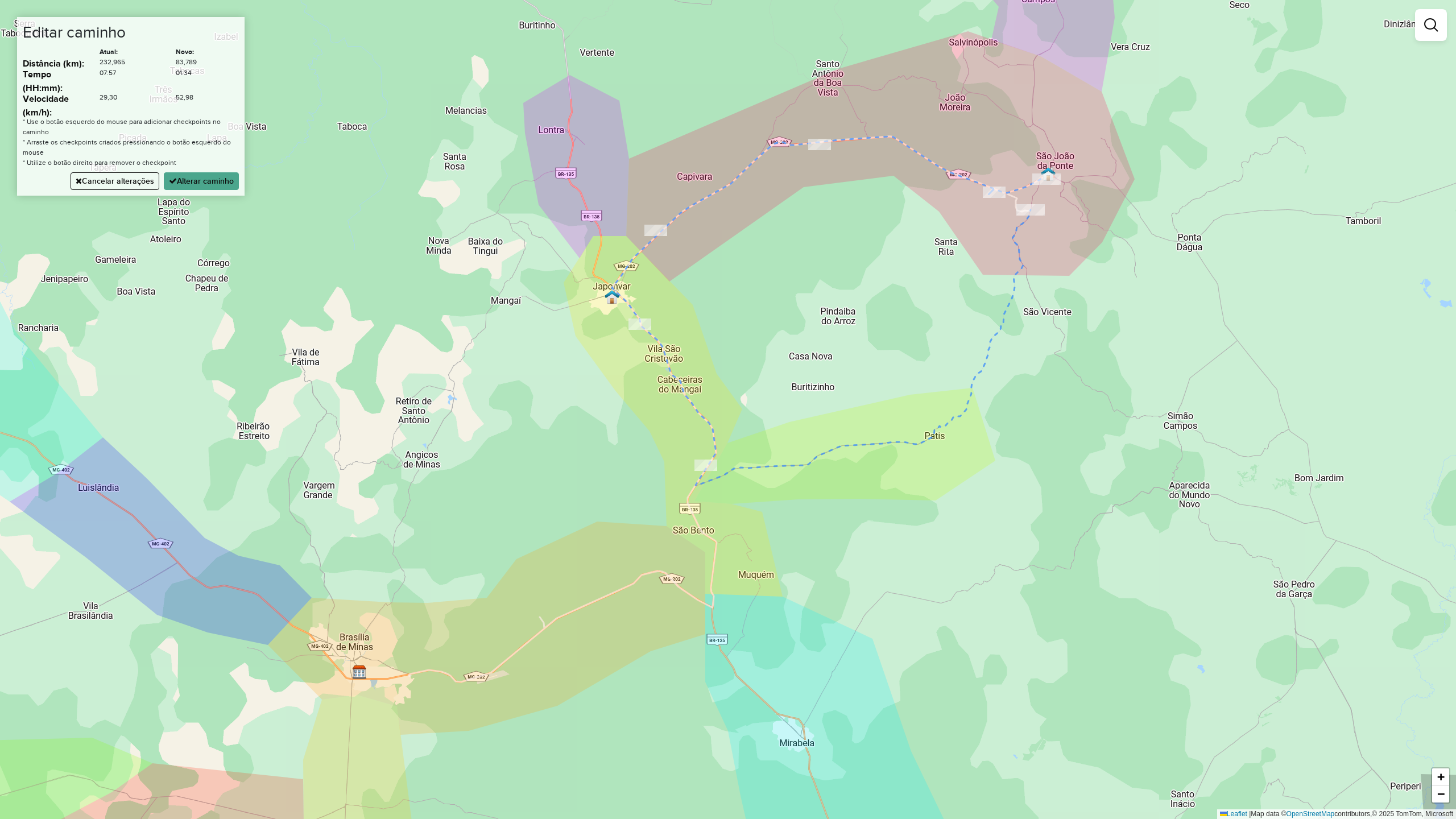
click at [714, 556] on div "Janela de atendimento Grade de atendimento Capacidade Transportadoras Veículos …" at bounding box center [728, 409] width 1456 height 819
click at [694, 599] on div "Janela de atendimento Grade de atendimento Capacidade Transportadoras Veículos …" at bounding box center [728, 409] width 1456 height 819
click at [578, 611] on div "Janela de atendimento Grade de atendimento Capacidade Transportadoras Veículos …" at bounding box center [728, 409] width 1456 height 819
click at [533, 639] on div "Janela de atendimento Grade de atendimento Capacidade Transportadoras Veículos …" at bounding box center [728, 409] width 1456 height 819
click at [431, 674] on div "Janela de atendimento Grade de atendimento Capacidade Transportadoras Veículos …" at bounding box center [728, 409] width 1456 height 819
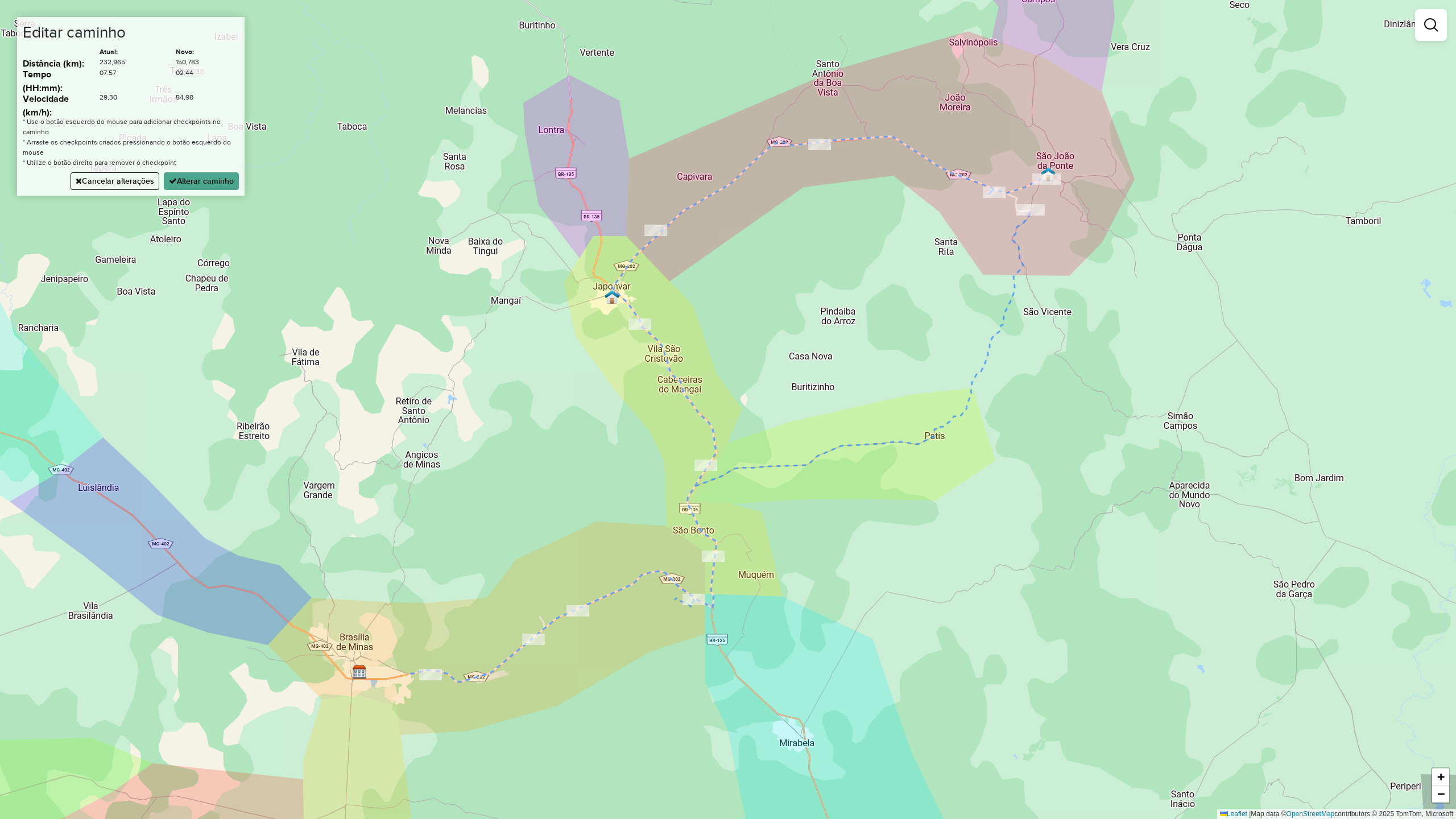
click at [638, 581] on div "Janela de atendimento Grade de atendimento Capacidade Transportadoras Veículos …" at bounding box center [728, 409] width 1456 height 819
click at [706, 423] on div "Janela de atendimento Grade de atendimento Capacidade Transportadoras Veículos …" at bounding box center [728, 409] width 1456 height 819
click at [215, 184] on button "Alterar caminho" at bounding box center [201, 181] width 75 height 18
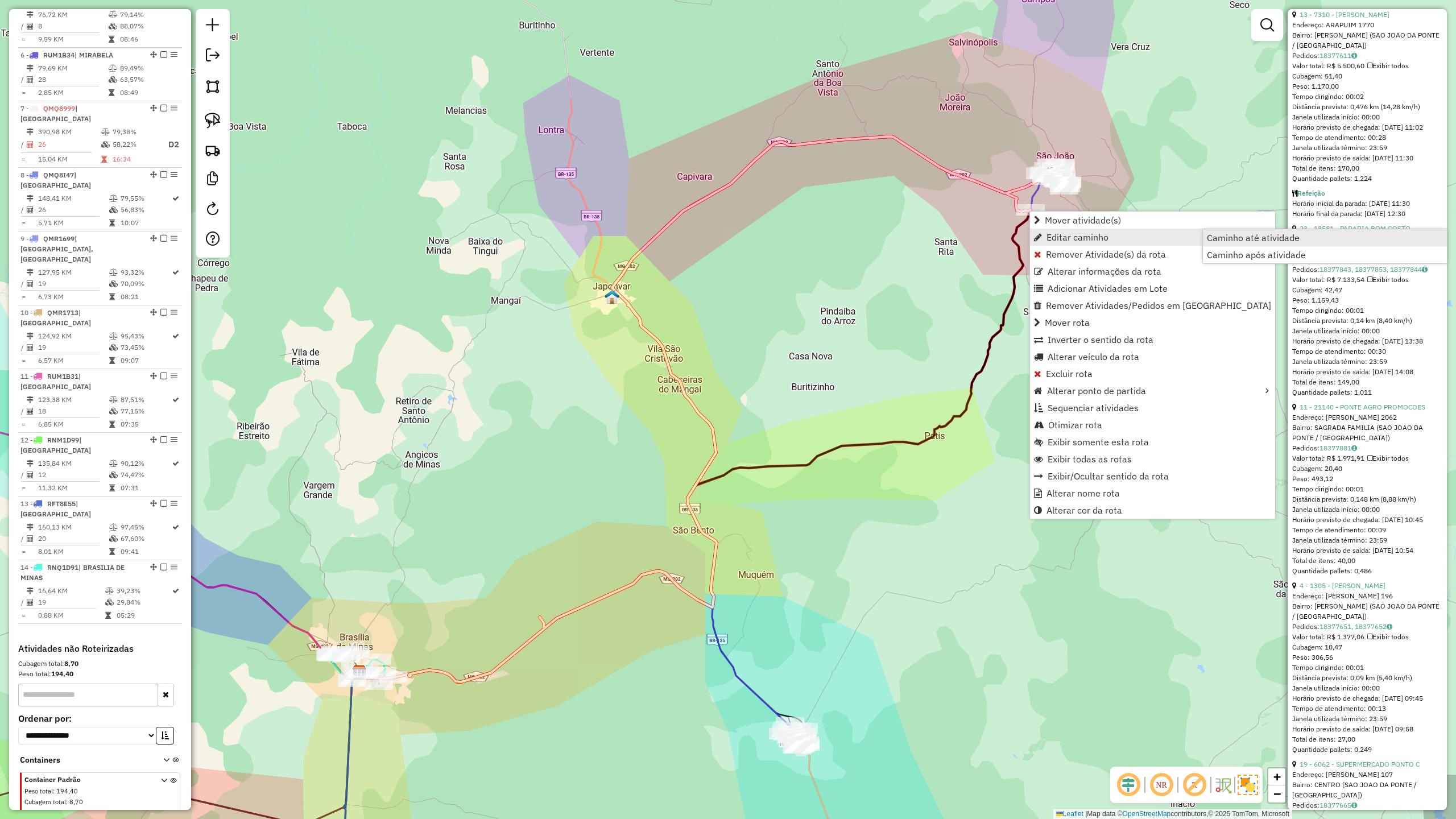
click at [1255, 238] on span "Caminho até atividade" at bounding box center [1253, 237] width 93 height 9
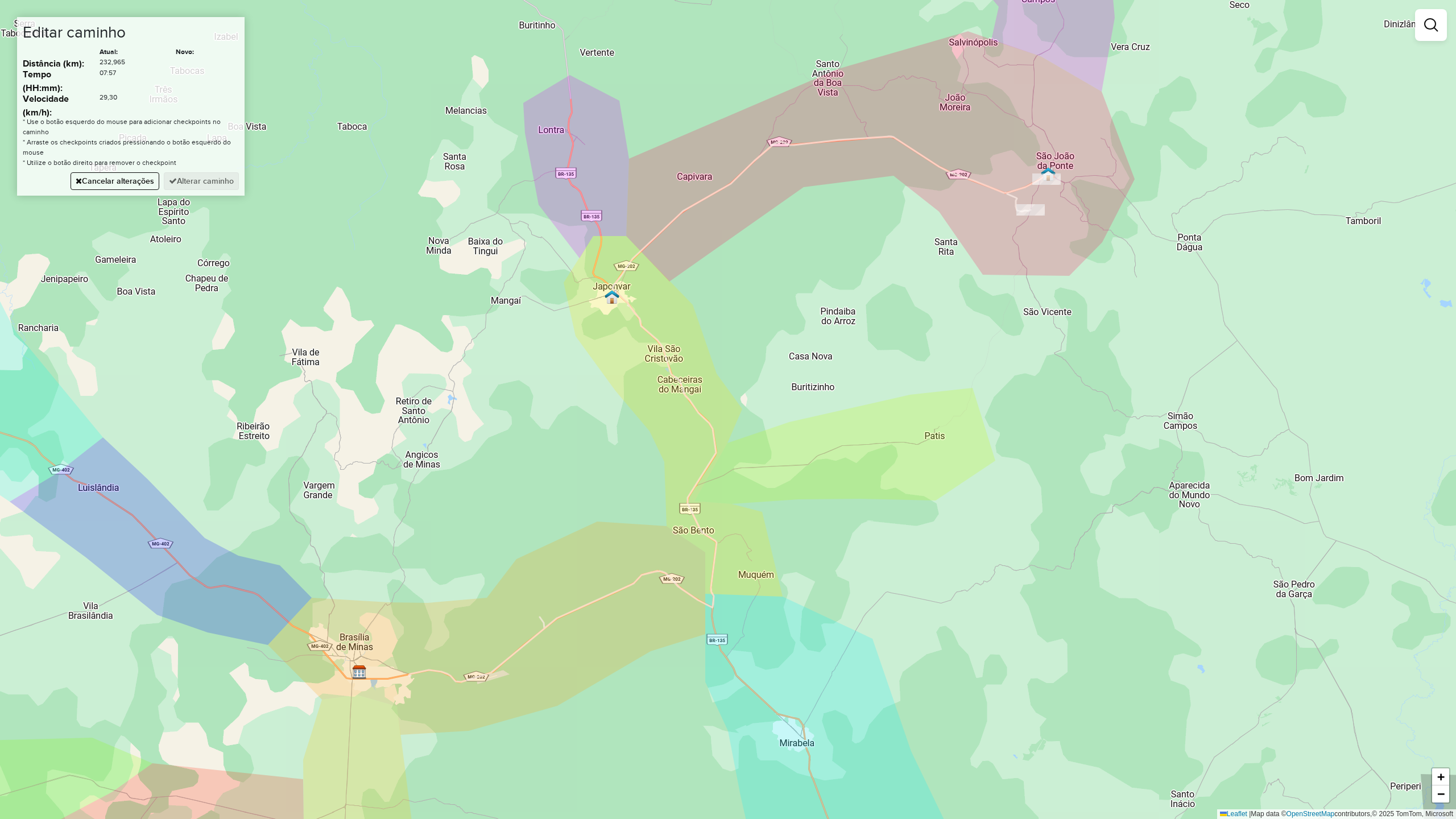
click at [985, 354] on div "Janela de atendimento Grade de atendimento Capacidade Transportadoras Veículos …" at bounding box center [728, 409] width 1456 height 819
click at [620, 593] on div "Janela de atendimento Grade de atendimento Capacidade Transportadoras Veículos …" at bounding box center [728, 409] width 1456 height 819
click at [519, 644] on div "Janela de atendimento Grade de atendimento Capacidade Transportadoras Veículos …" at bounding box center [728, 409] width 1456 height 819
click at [207, 184] on button "Alterar caminho" at bounding box center [201, 181] width 75 height 18
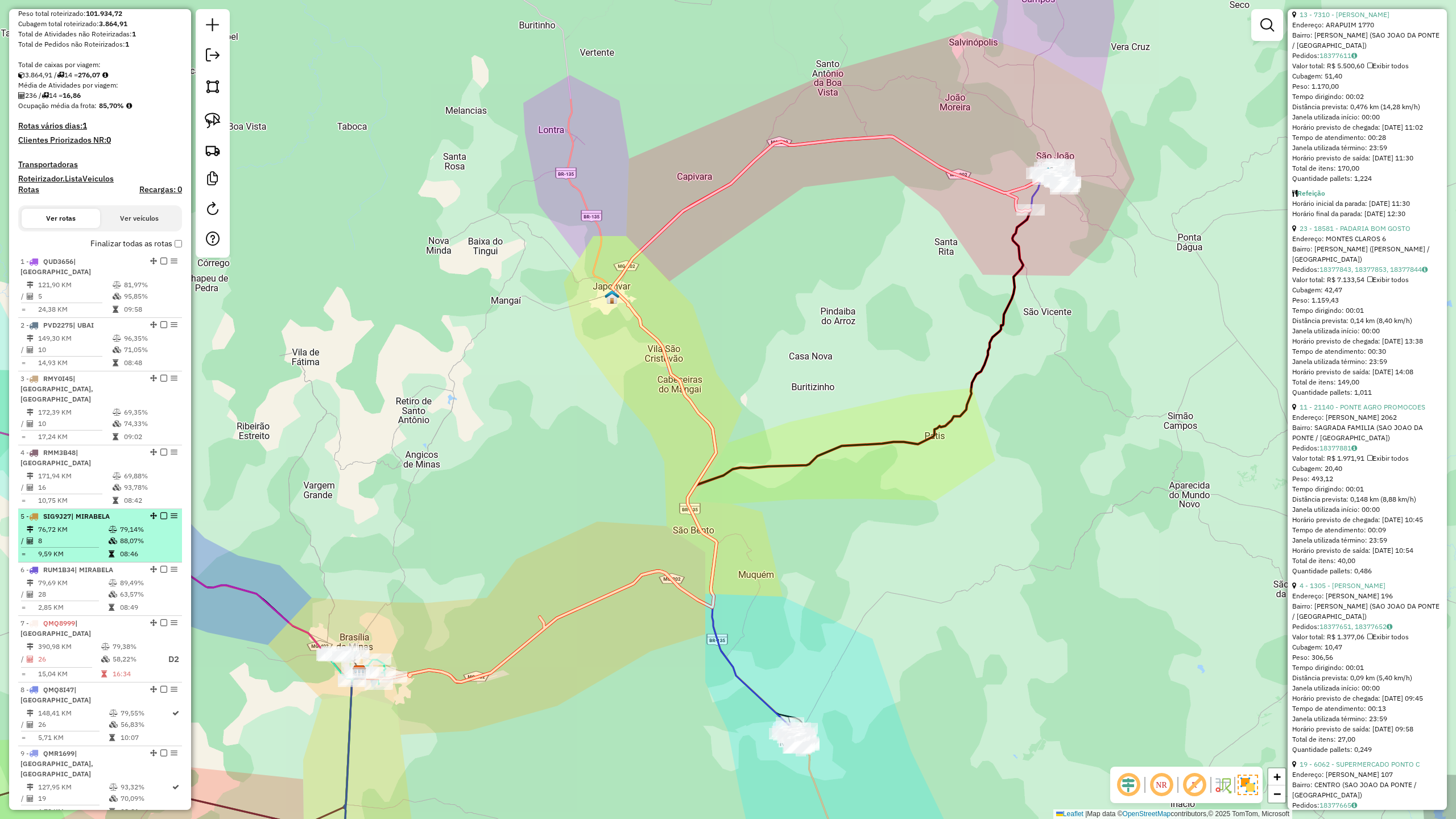
scroll to position [227, 0]
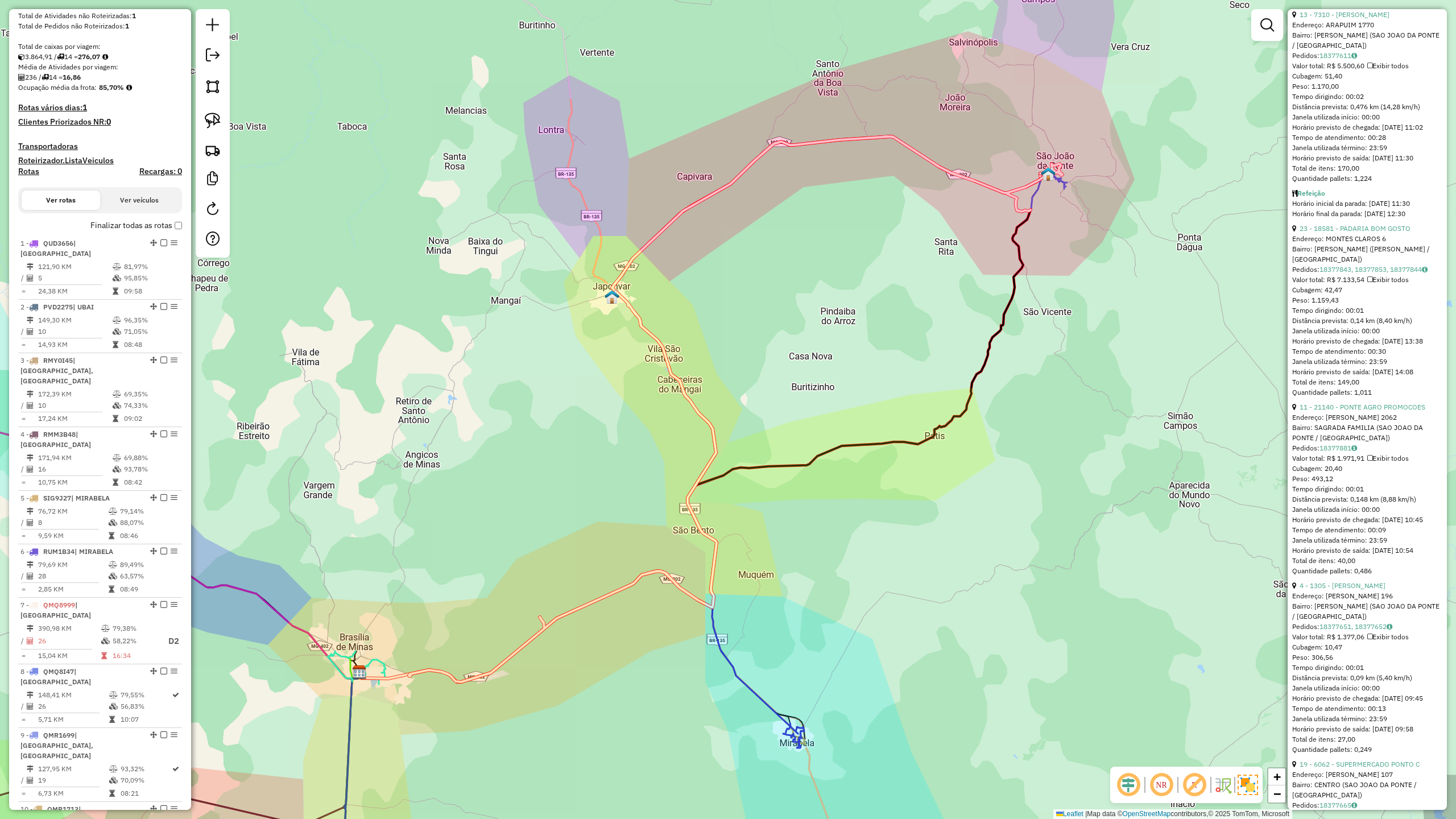
click at [1011, 294] on icon at bounding box center [695, 445] width 671 height 472
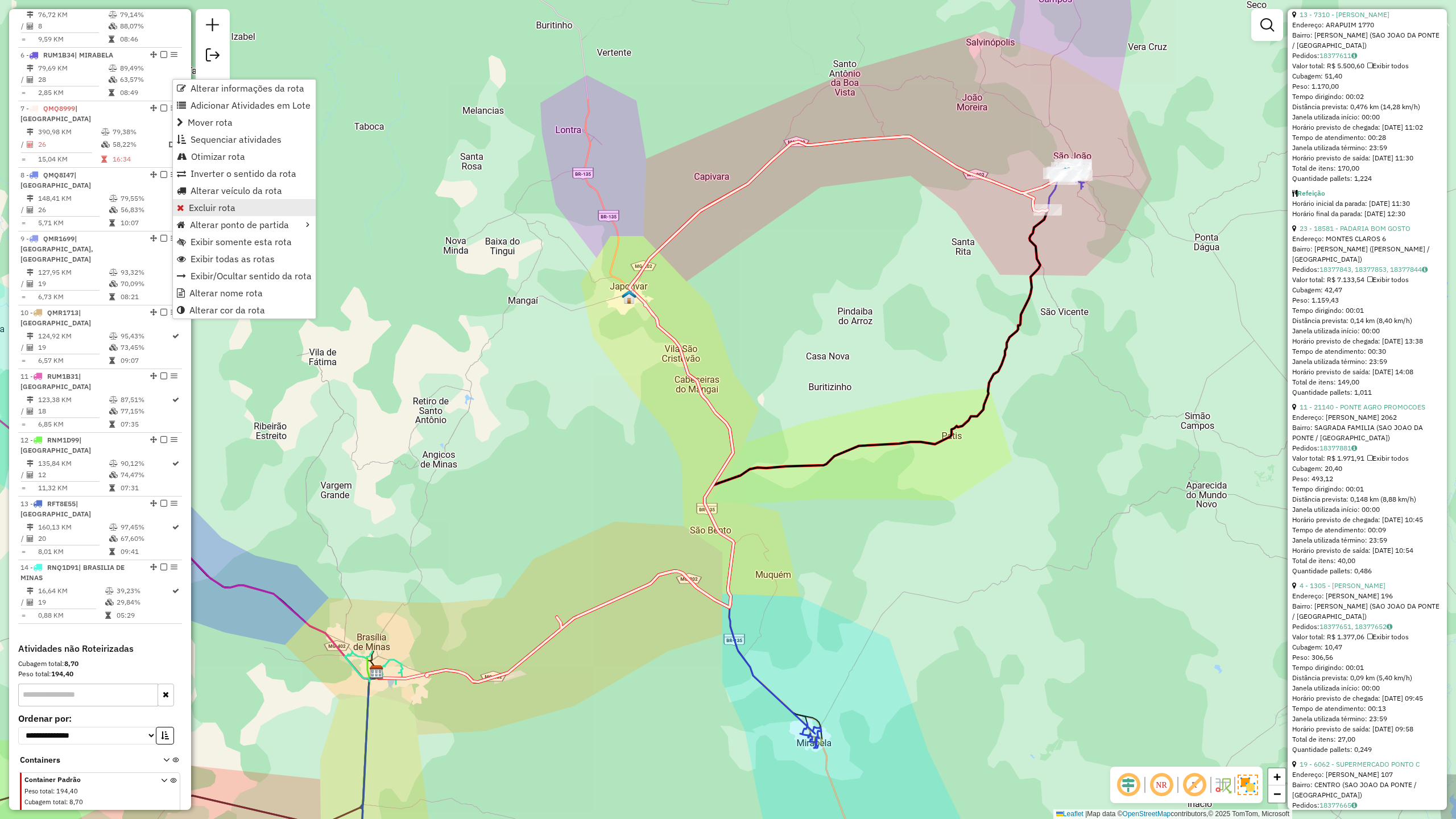
click at [238, 208] on link "Excluir rota" at bounding box center [245, 207] width 143 height 17
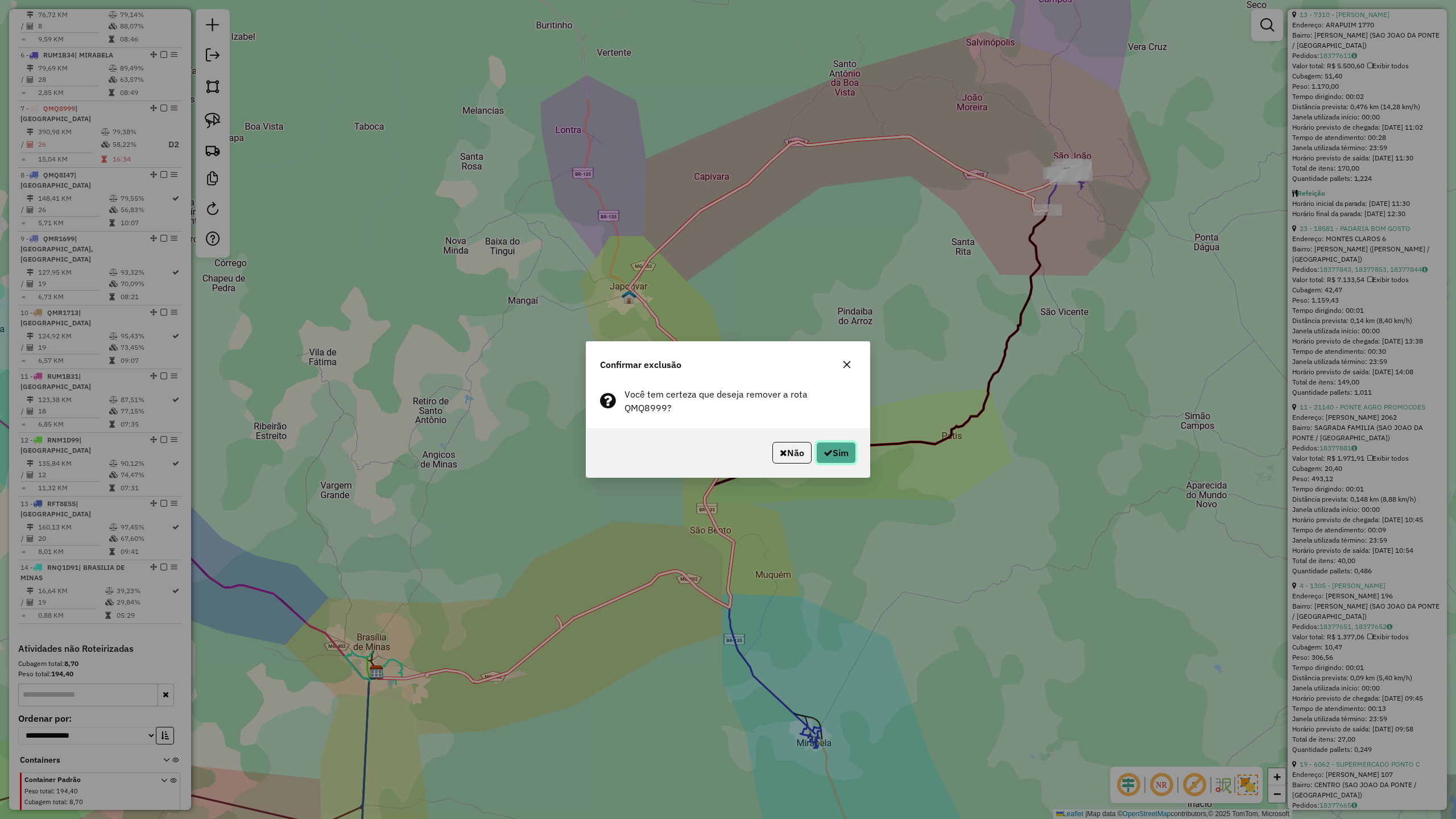
click at [830, 457] on button "Sim" at bounding box center [836, 452] width 40 height 22
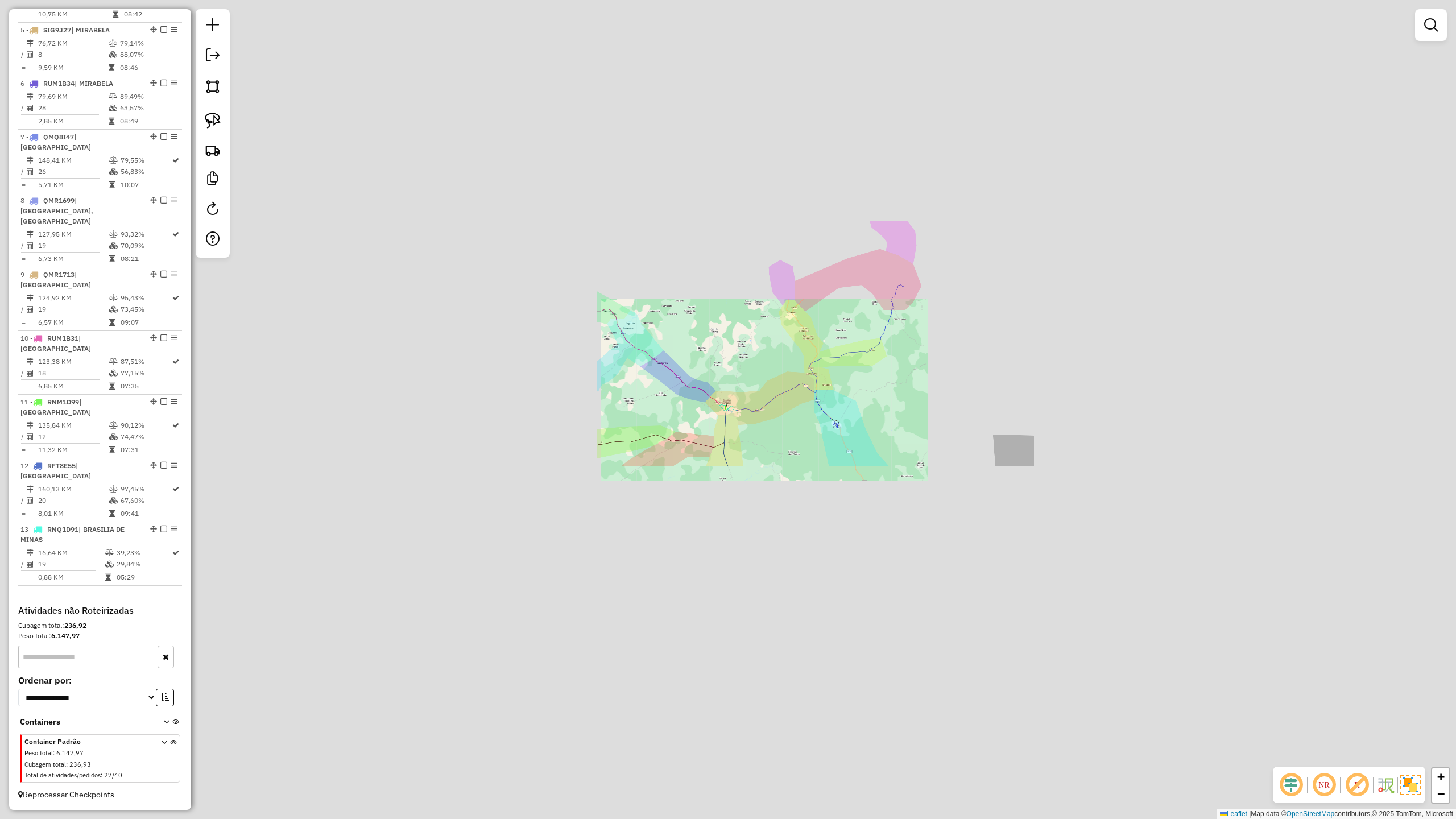
scroll to position [647, 0]
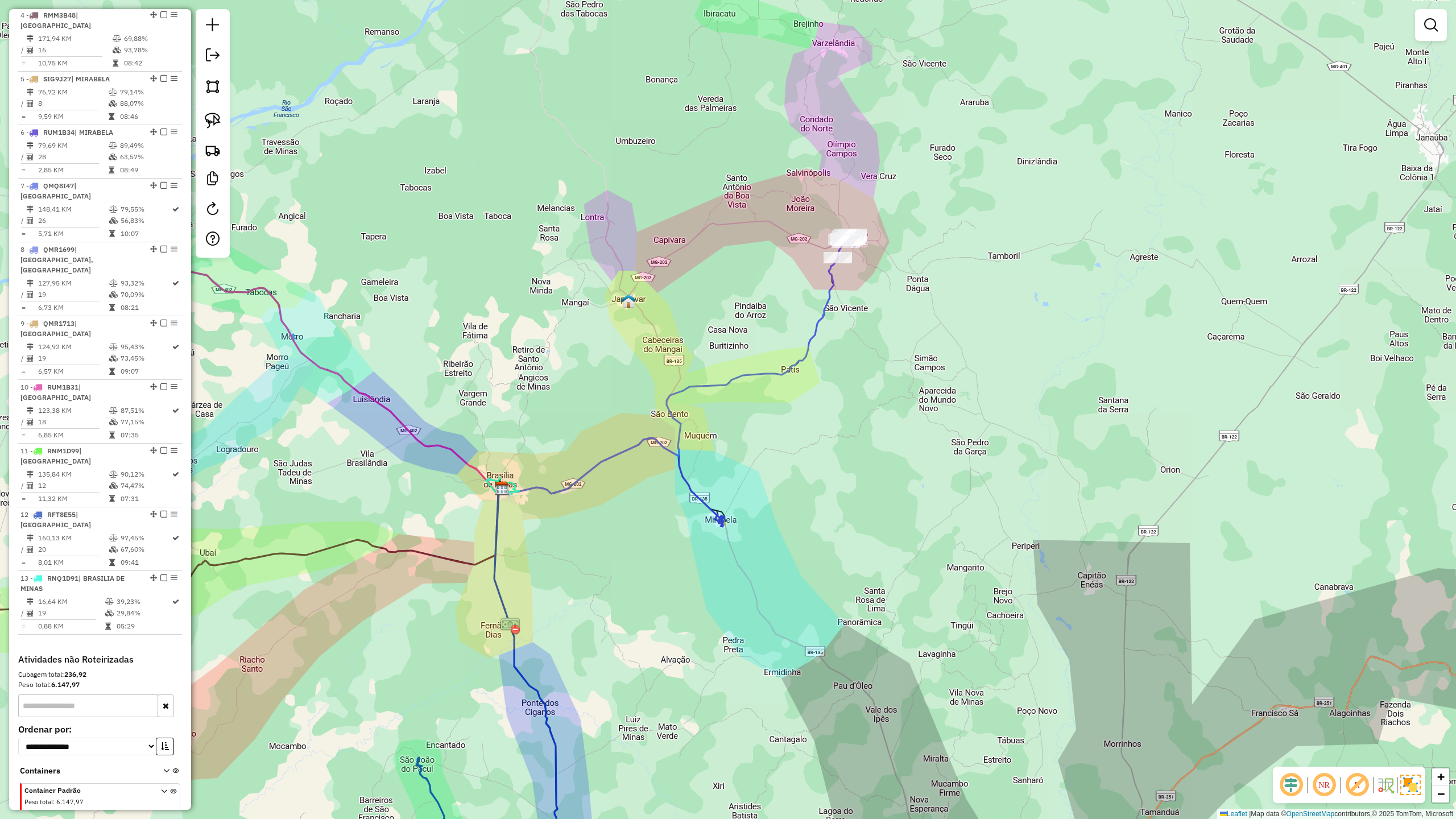
drag, startPoint x: 929, startPoint y: 297, endPoint x: 900, endPoint y: 393, distance: 100.3
click at [900, 393] on div "Janela de atendimento Grade de atendimento Capacidade Transportadoras Veículos …" at bounding box center [728, 409] width 1456 height 819
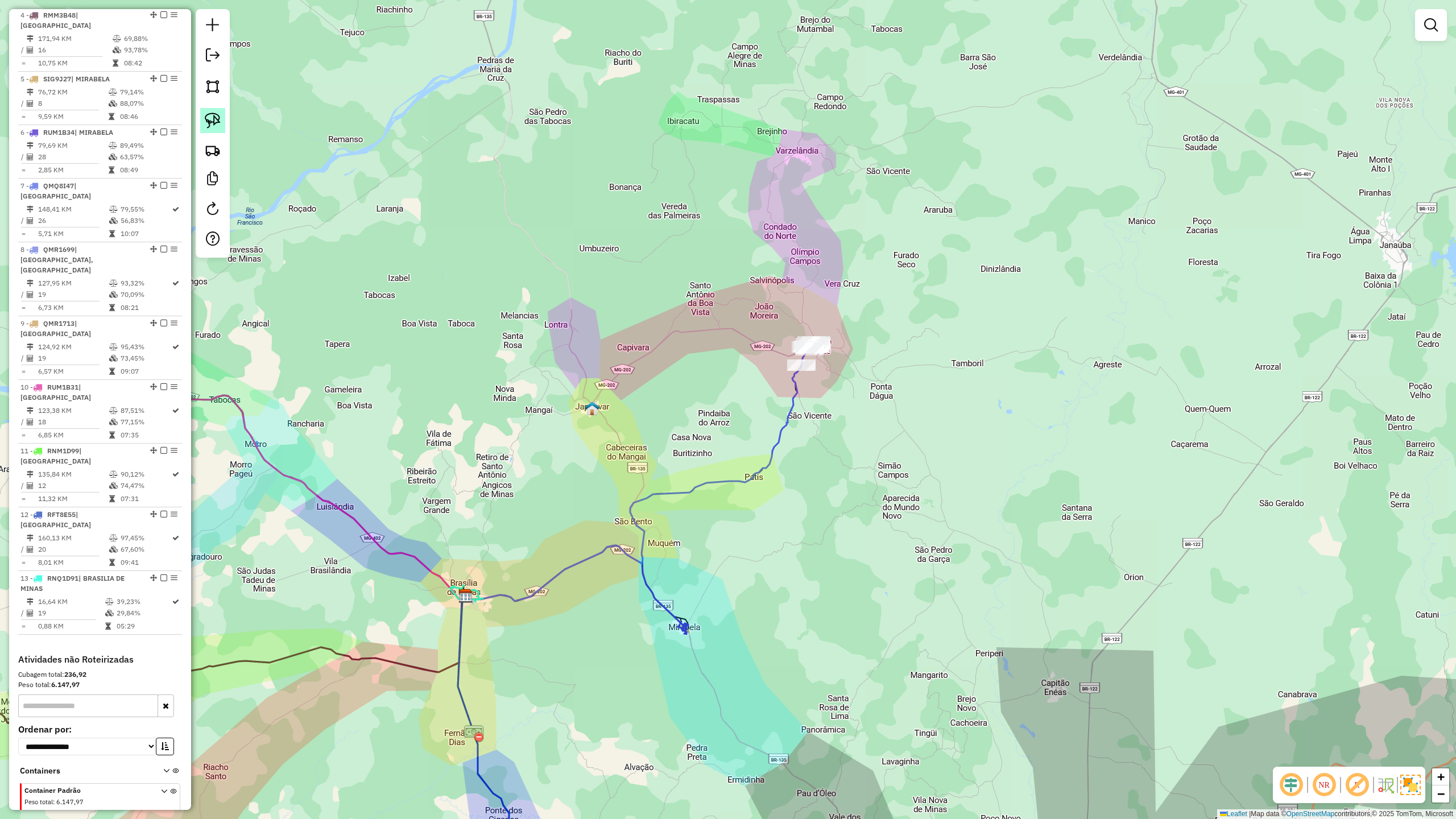
click at [204, 116] on link at bounding box center [213, 120] width 25 height 25
drag, startPoint x: 751, startPoint y: 331, endPoint x: 836, endPoint y: 246, distance: 120.2
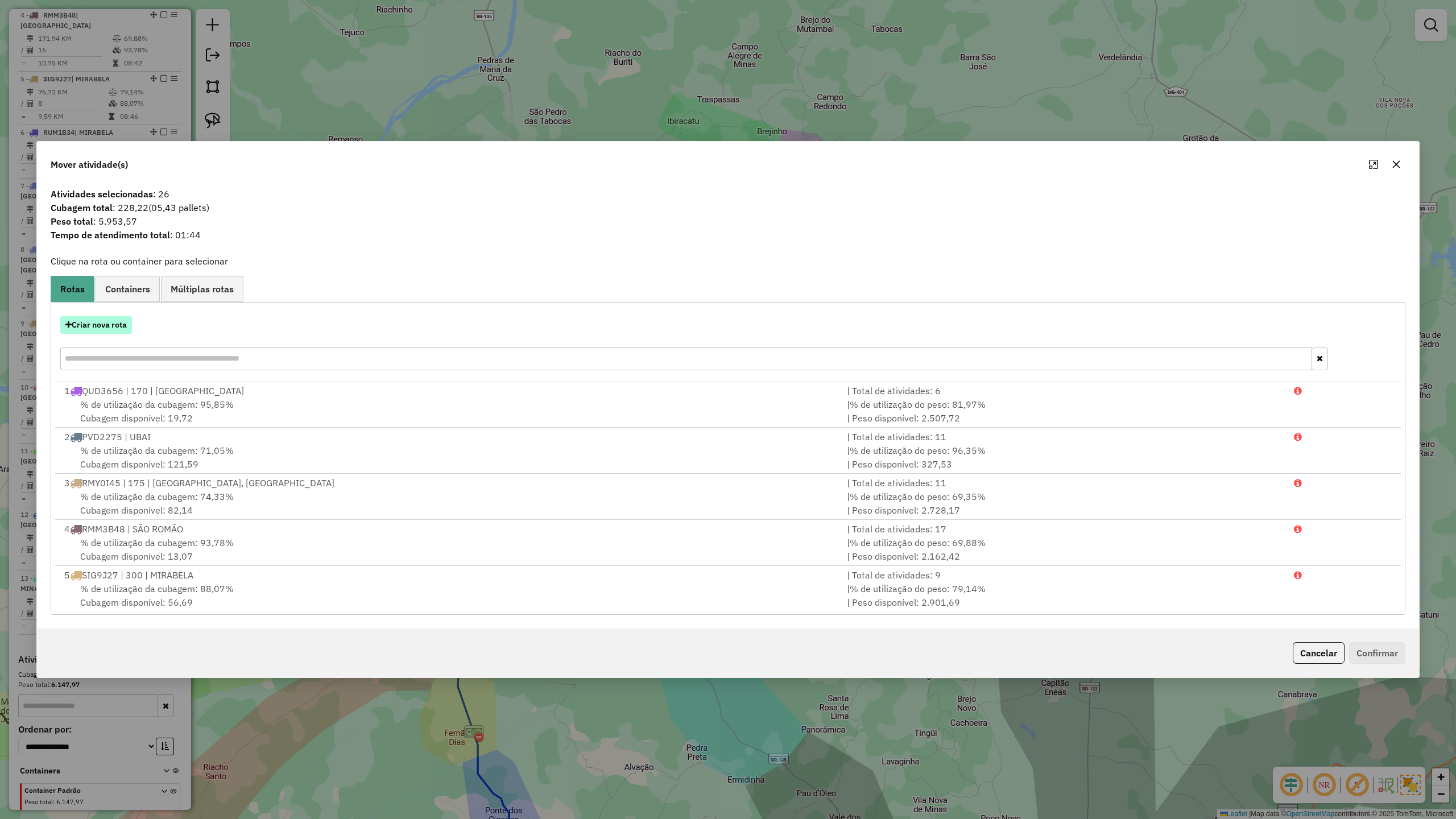
click at [105, 324] on button "Criar nova rota" at bounding box center [96, 325] width 71 height 18
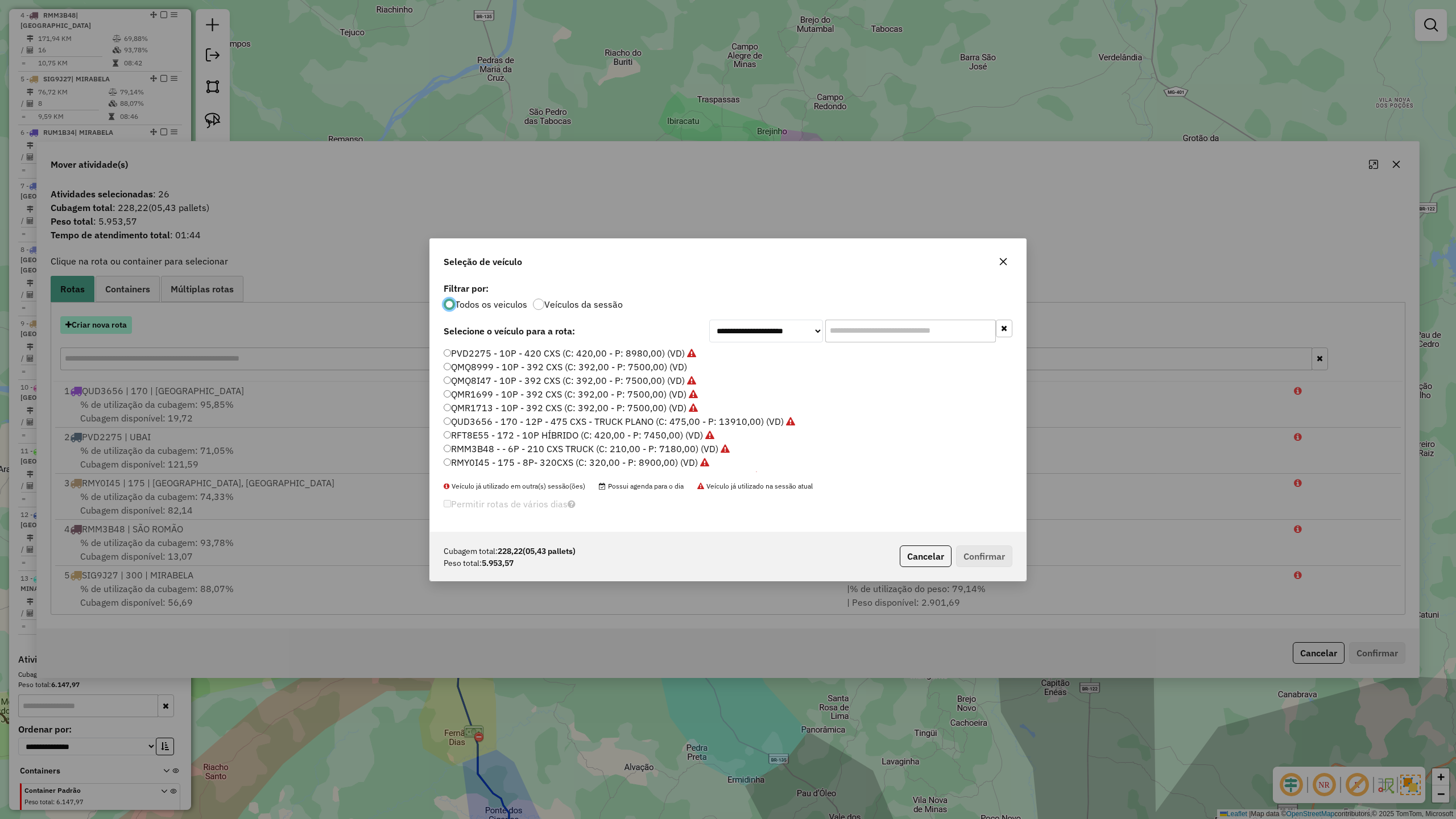
scroll to position [6, 4]
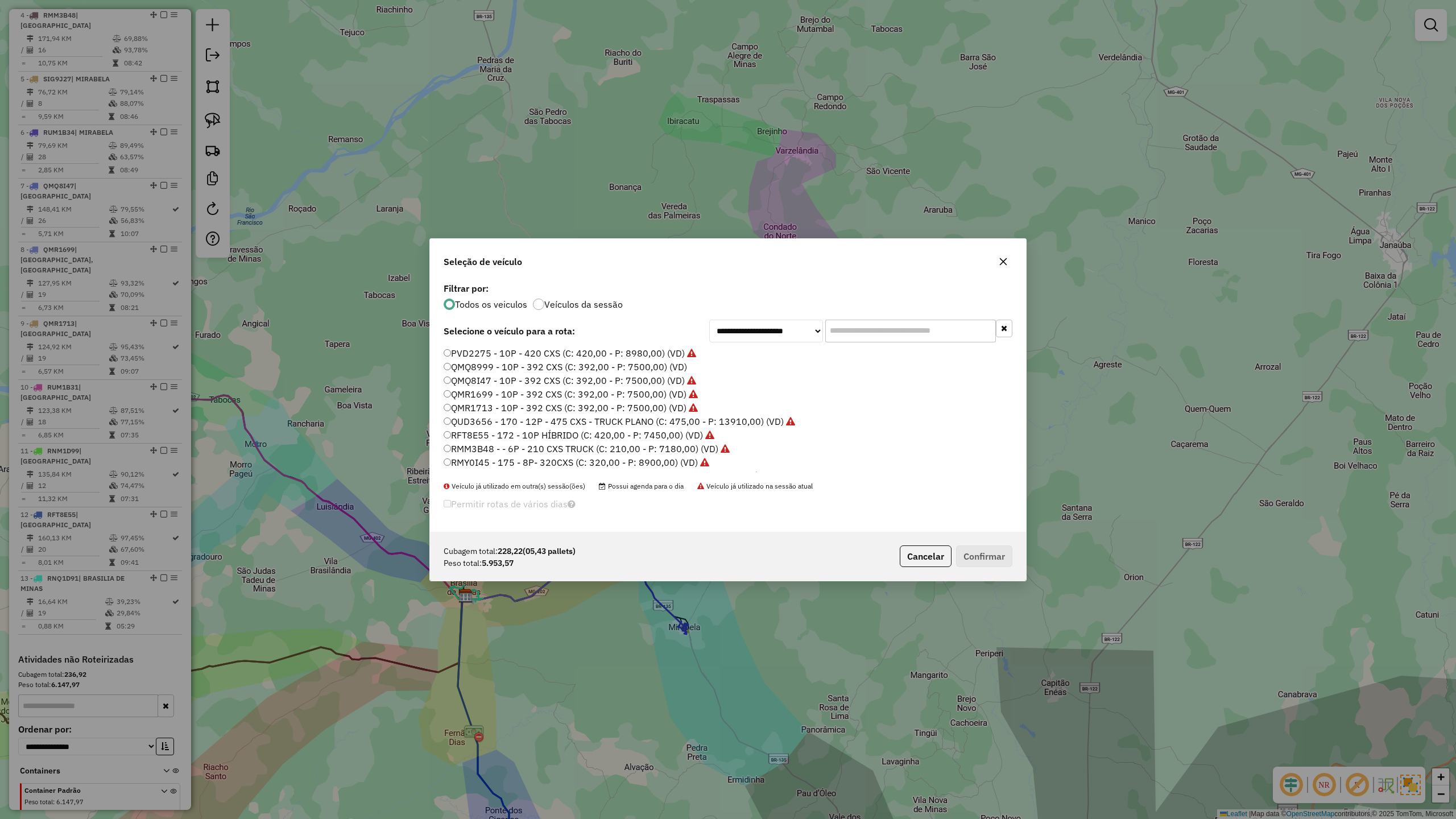
click at [503, 368] on label "QMQ8999 - 10P - 392 CXS (C: 392,00 - P: 7500,00) (VD)" at bounding box center [565, 367] width 243 height 14
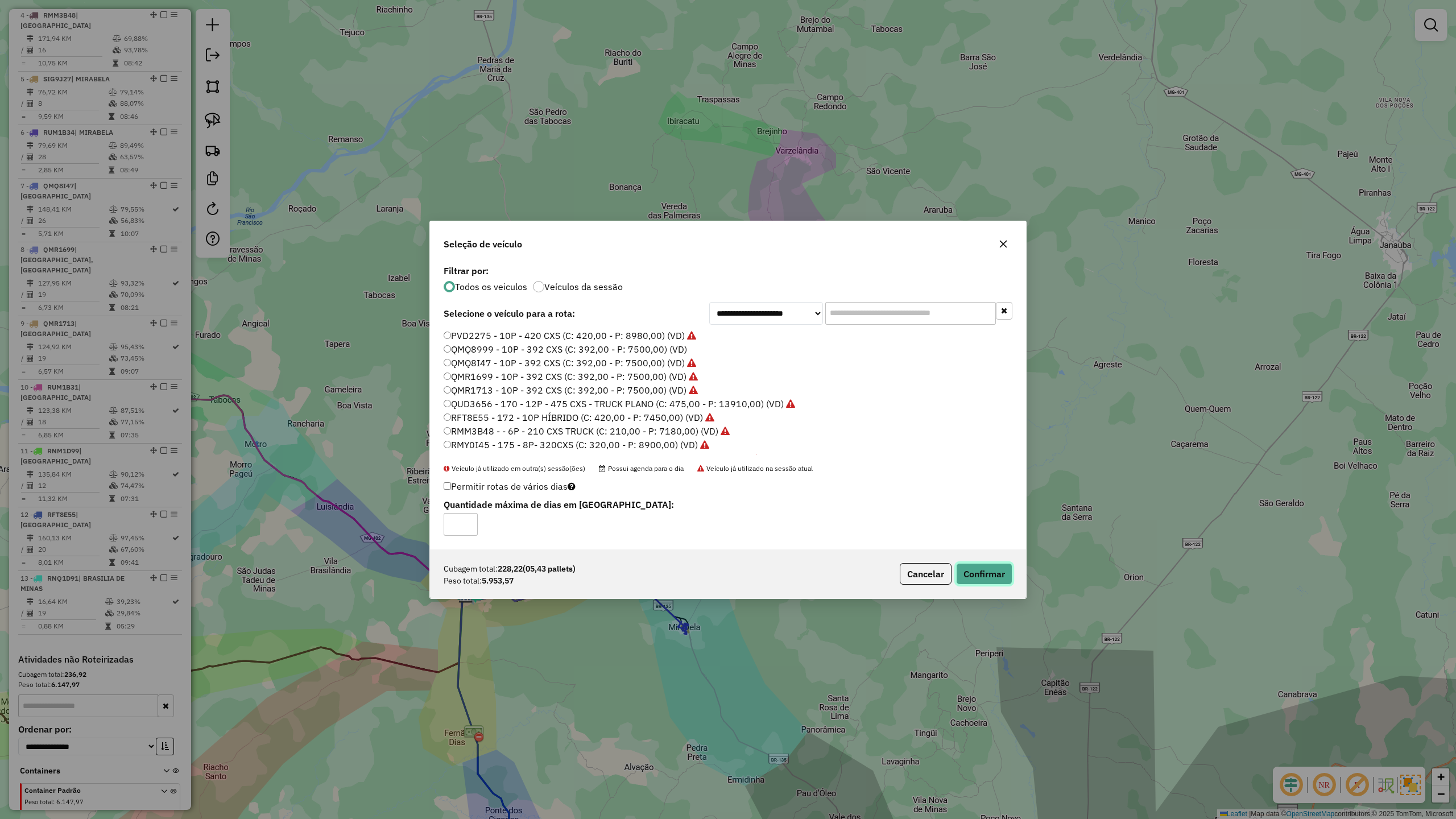
click at [1000, 576] on button "Confirmar" at bounding box center [984, 573] width 56 height 22
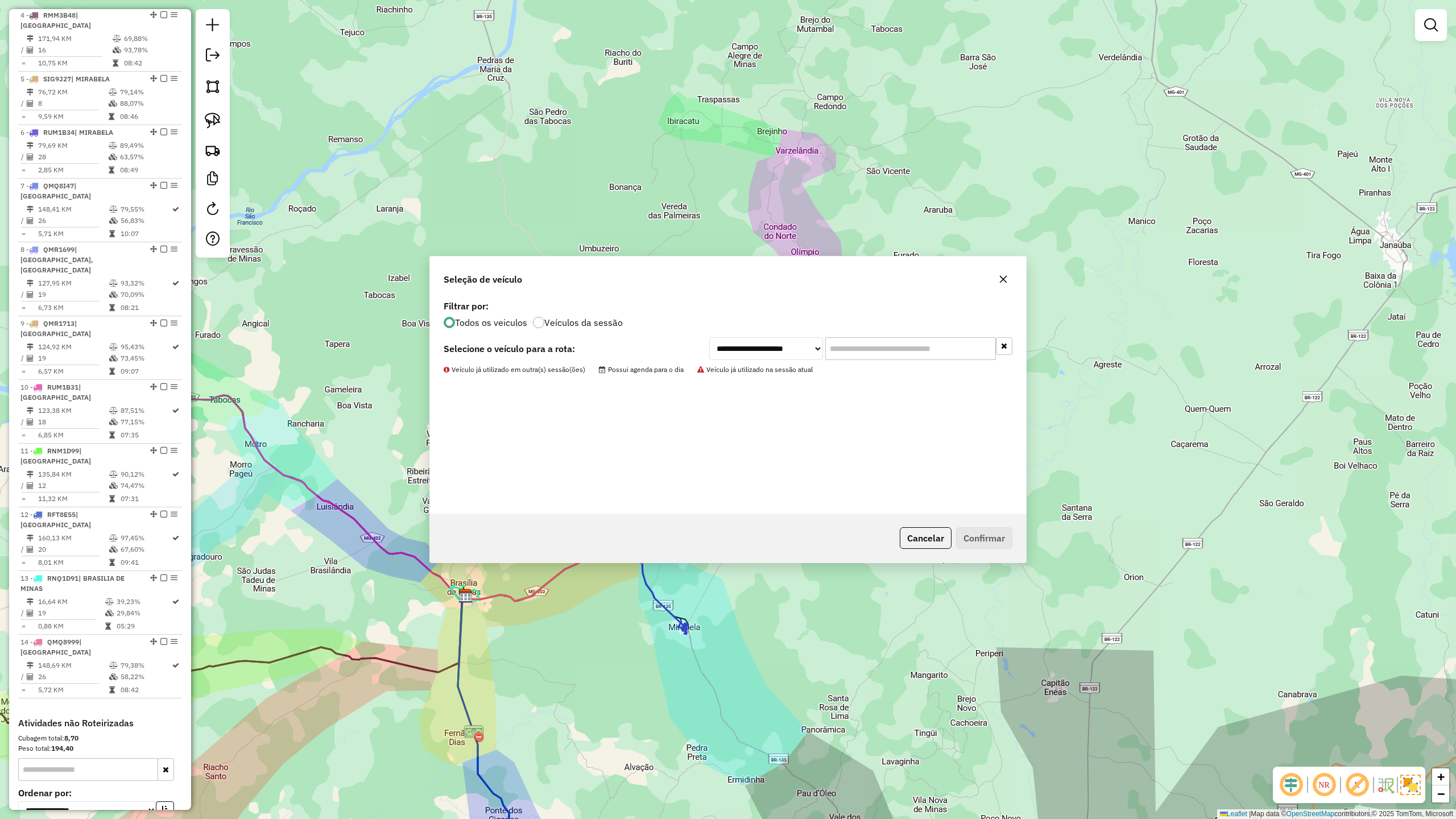
scroll to position [711, 0]
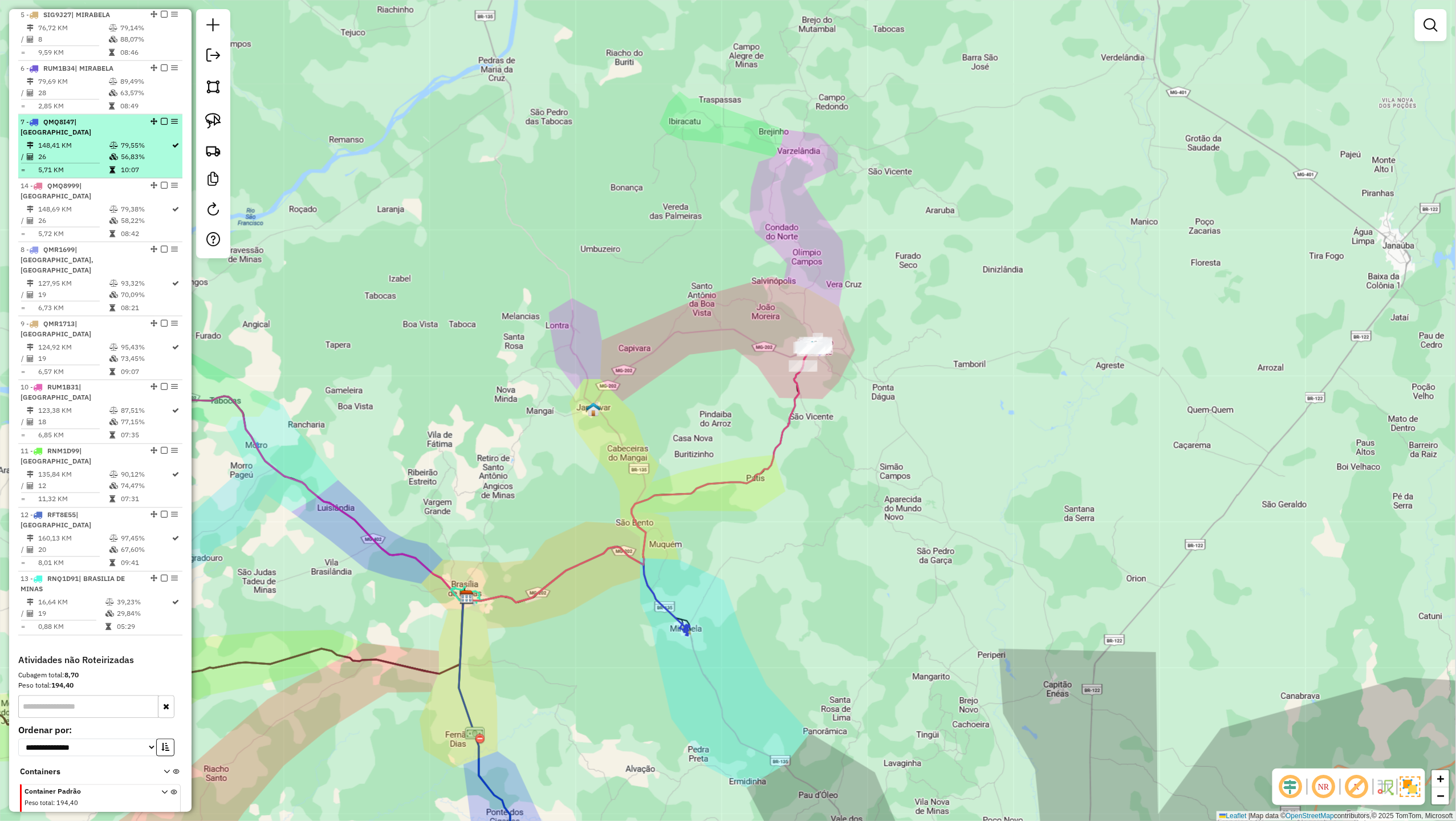
drag, startPoint x: 149, startPoint y: 527, endPoint x: 132, endPoint y: 121, distance: 406.4
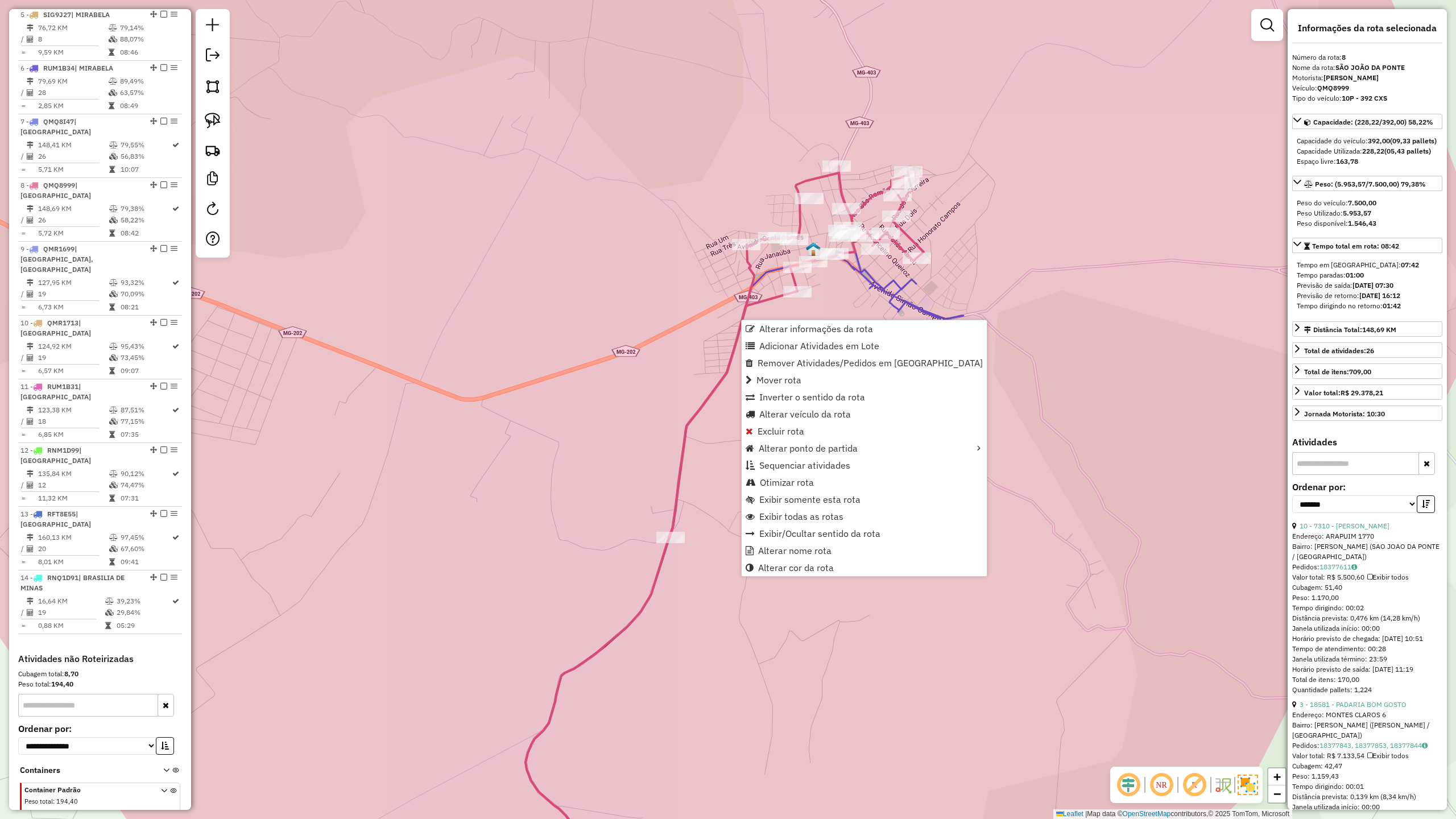
scroll to position [721, 0]
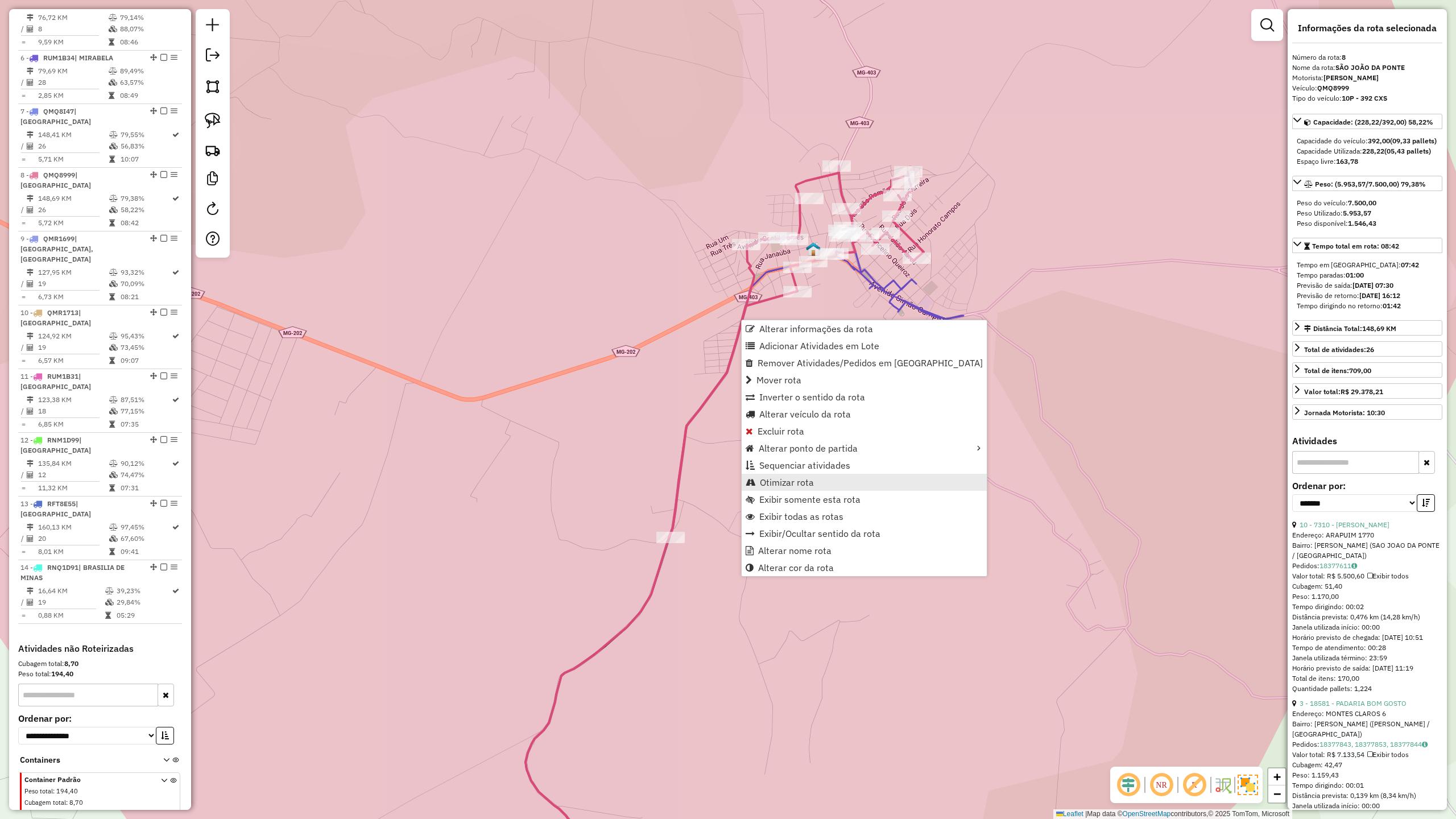
click at [783, 483] on span "Otimizar rota" at bounding box center [787, 482] width 54 height 9
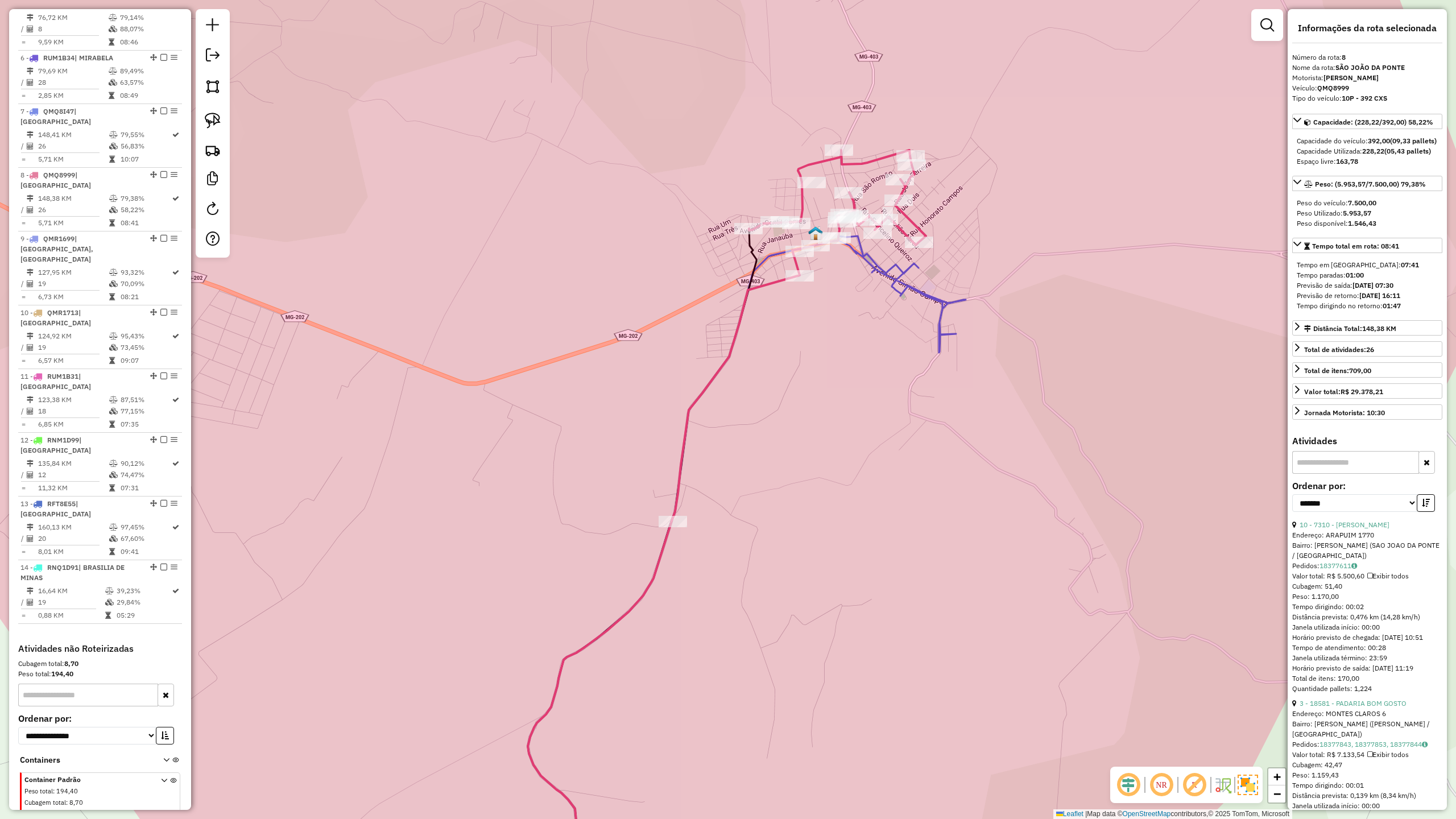
drag, startPoint x: 835, startPoint y: 449, endPoint x: 836, endPoint y: 389, distance: 60.0
click at [836, 390] on div "Janela de atendimento Grade de atendimento Capacidade Transportadoras Veículos …" at bounding box center [728, 409] width 1456 height 819
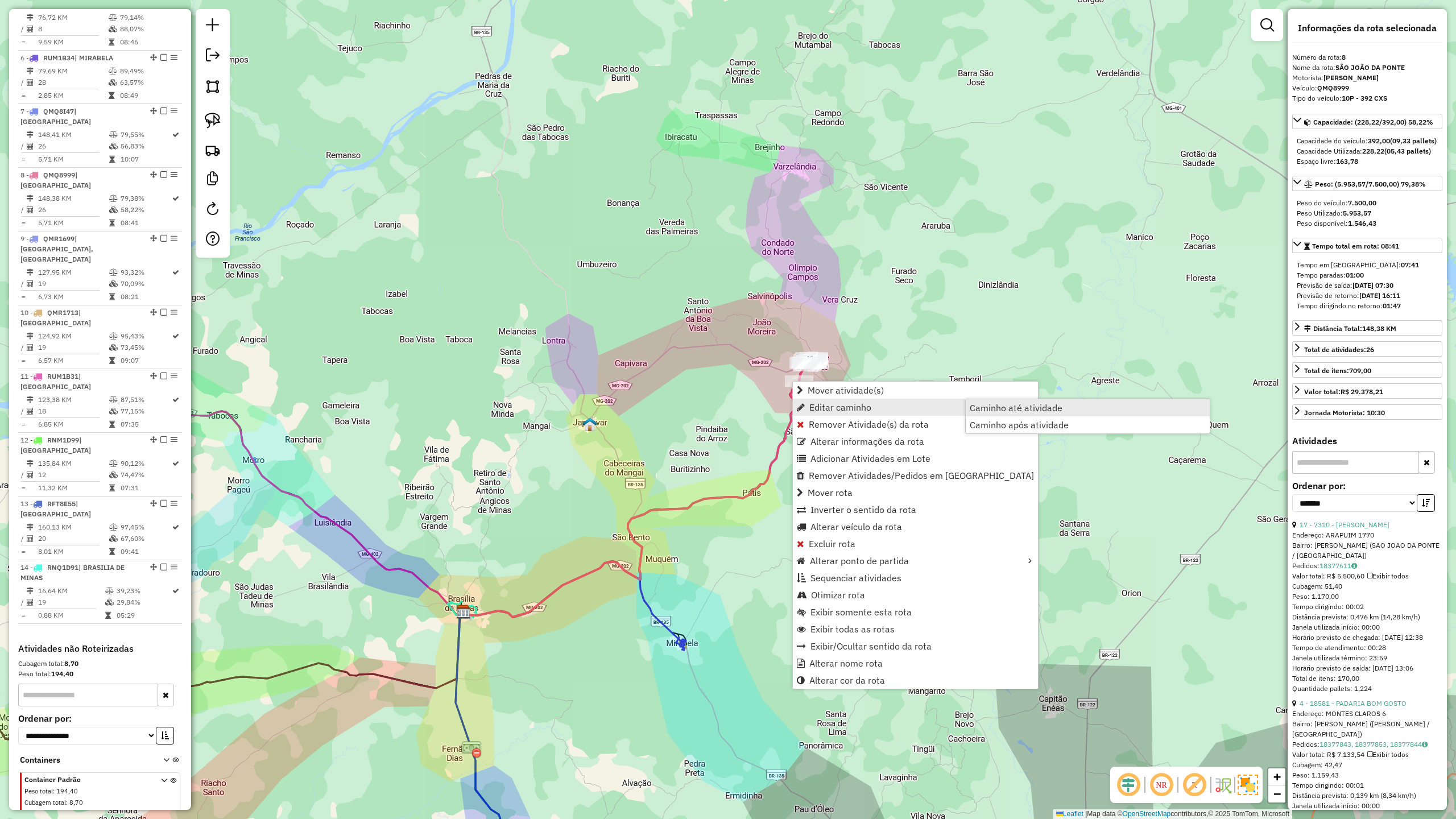
click at [1034, 413] on link "Caminho até atividade" at bounding box center [1087, 407] width 244 height 17
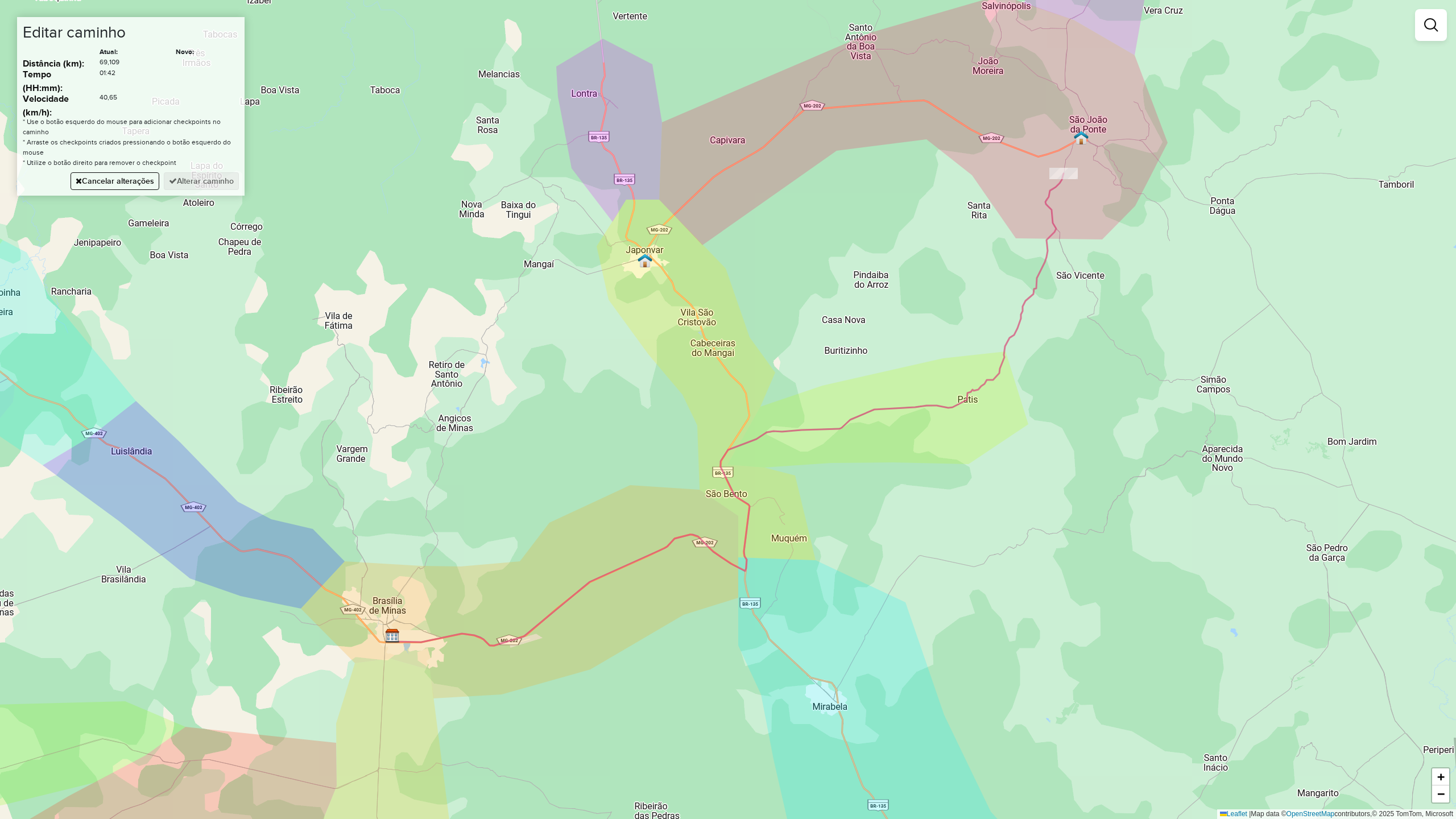
click at [711, 177] on div "Janela de atendimento Grade de atendimento Capacidade Transportadoras Veículos …" at bounding box center [728, 409] width 1456 height 819
click at [221, 182] on button "Alterar caminho" at bounding box center [201, 181] width 75 height 18
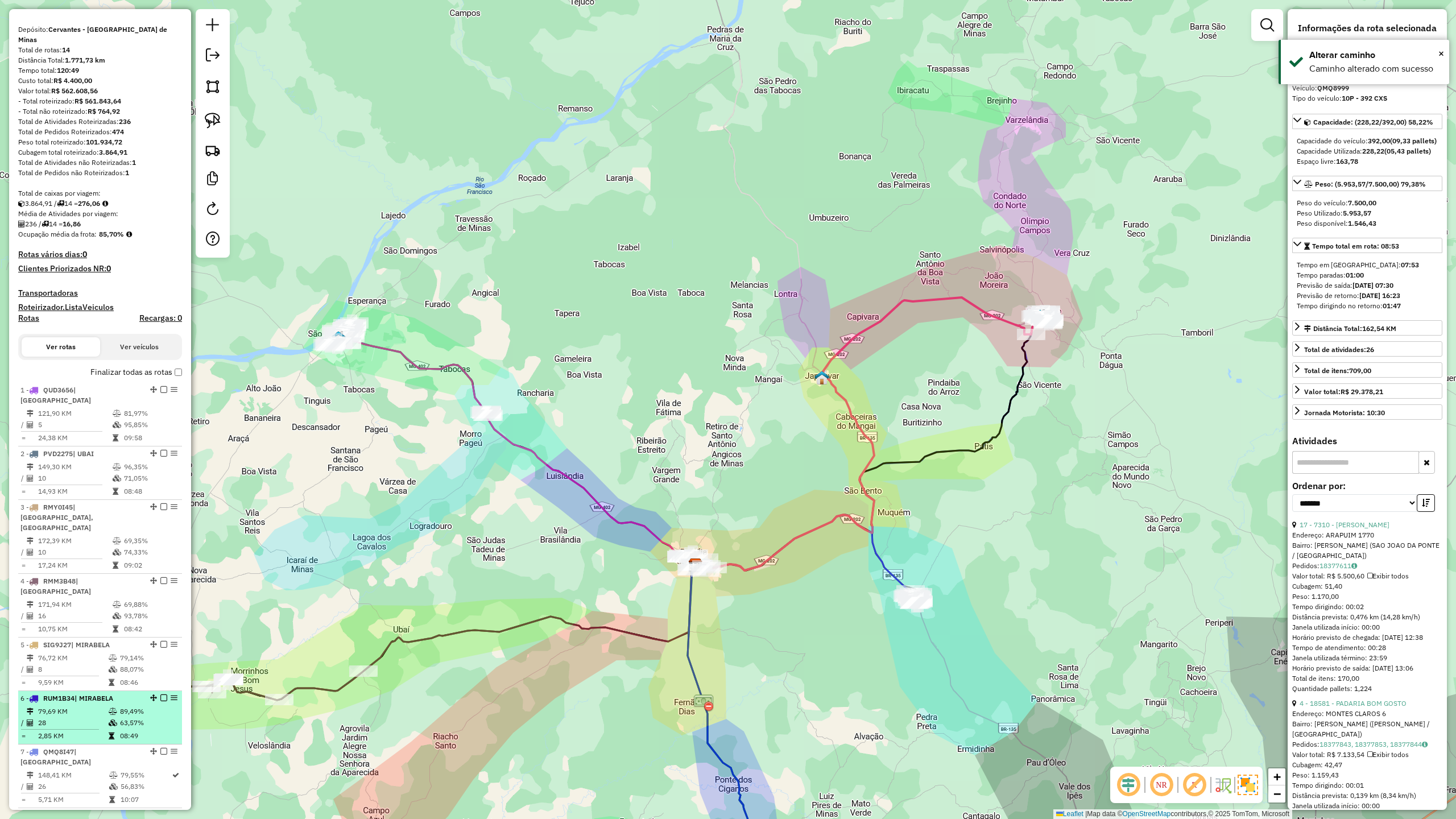
scroll to position [227, 0]
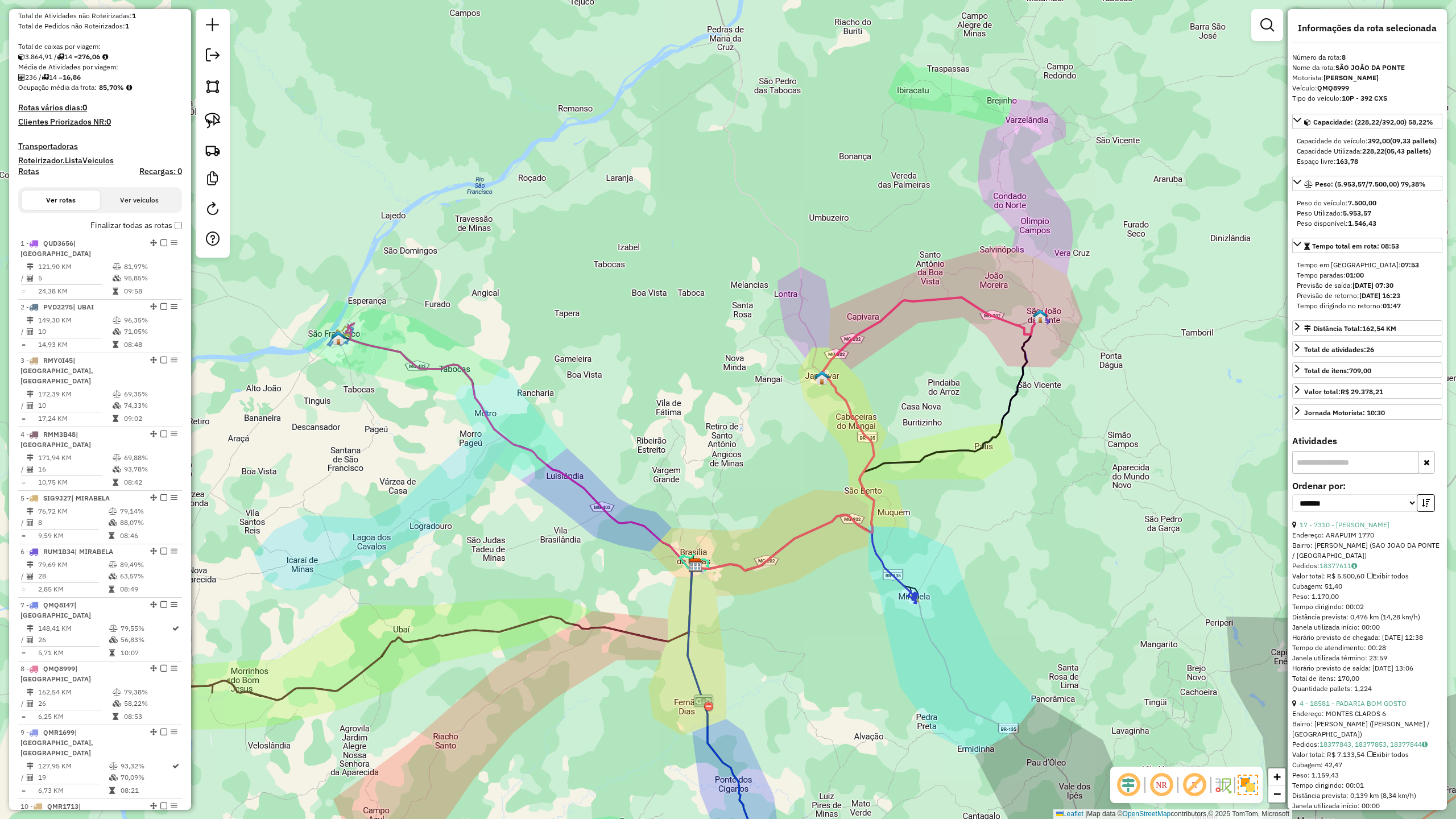
click at [1004, 319] on icon at bounding box center [864, 434] width 336 height 273
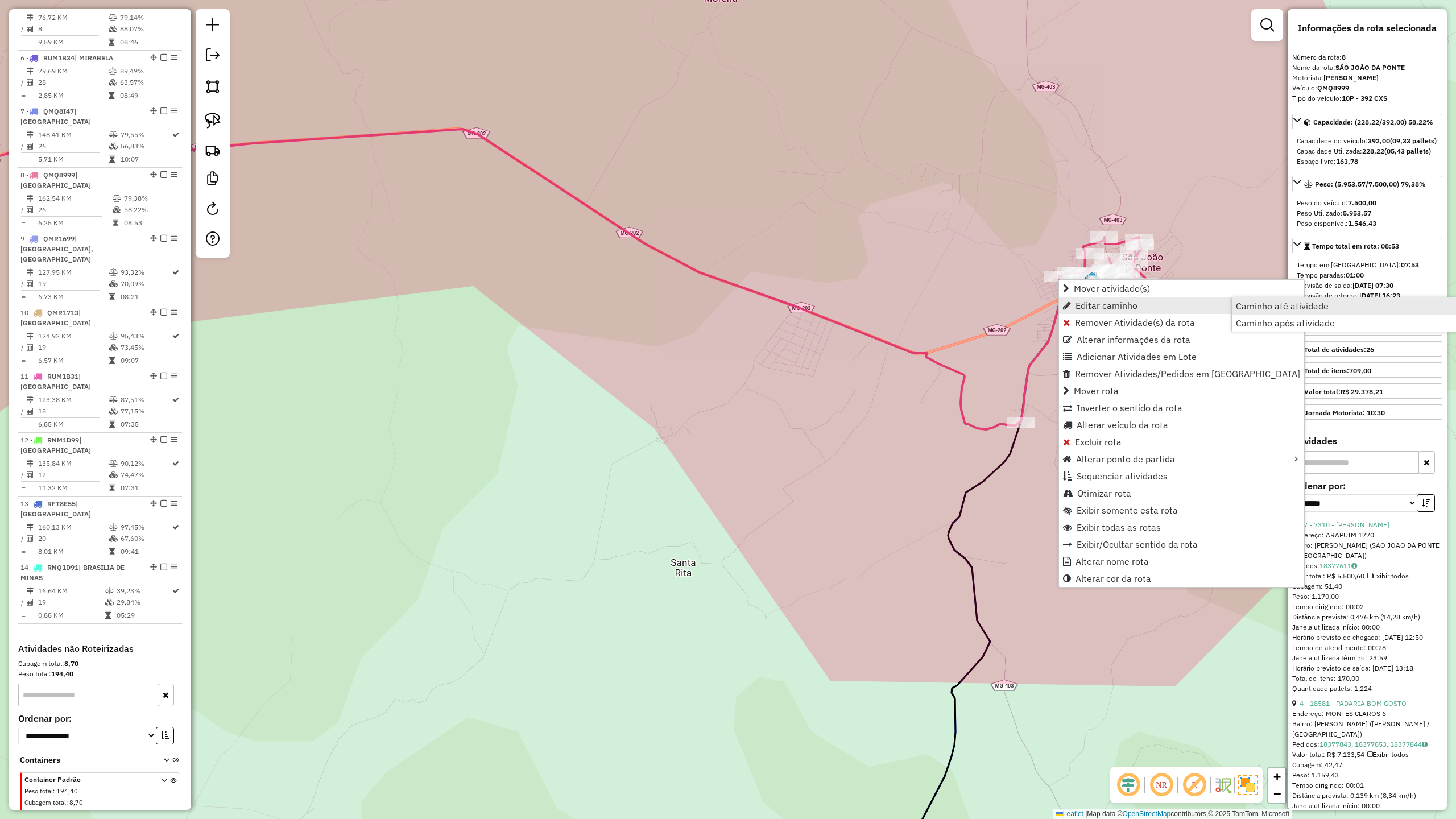
click at [1237, 308] on span "Caminho até atividade" at bounding box center [1282, 305] width 93 height 9
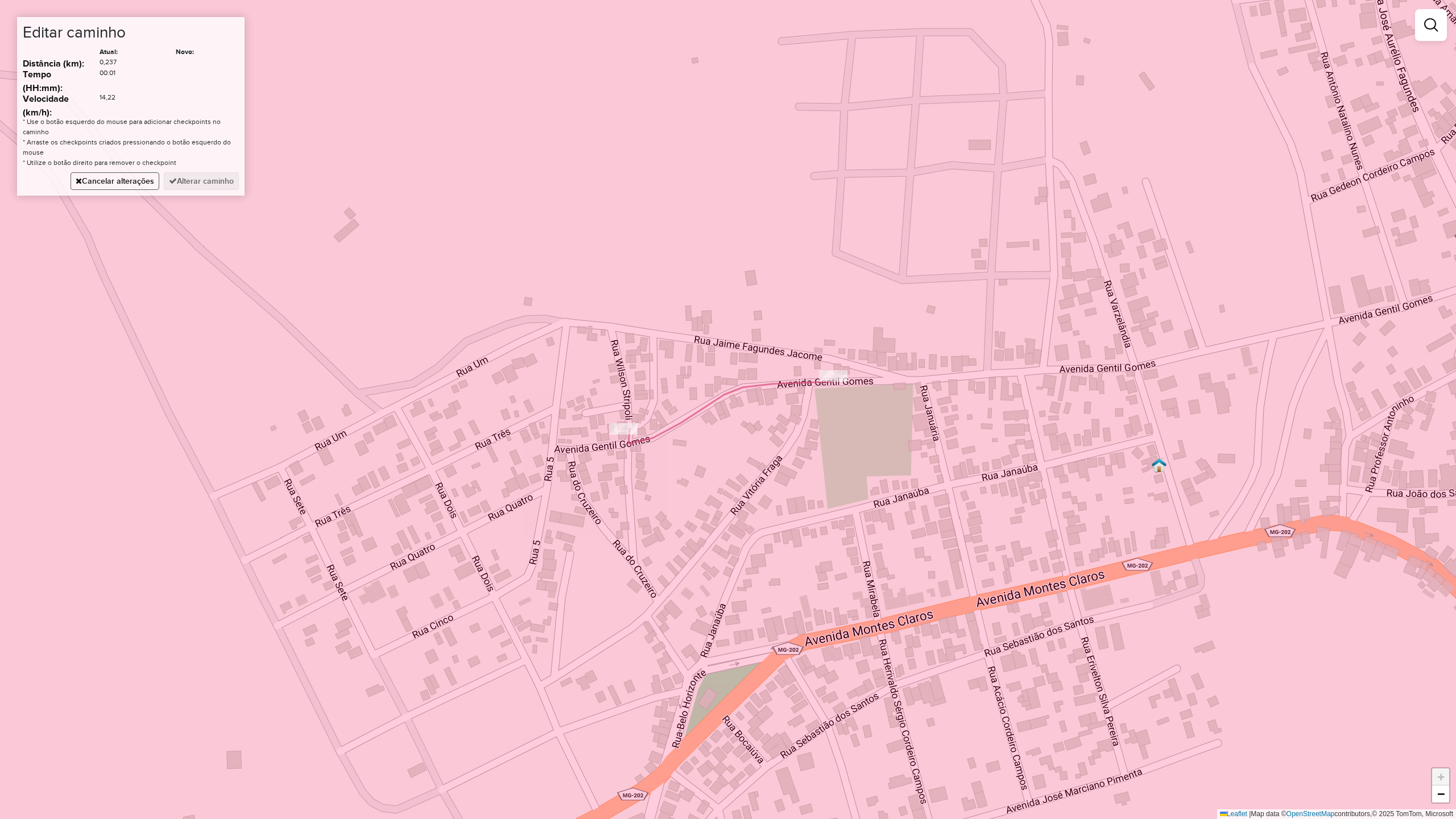
click at [115, 190] on button "Cancelar alterações" at bounding box center [115, 181] width 89 height 18
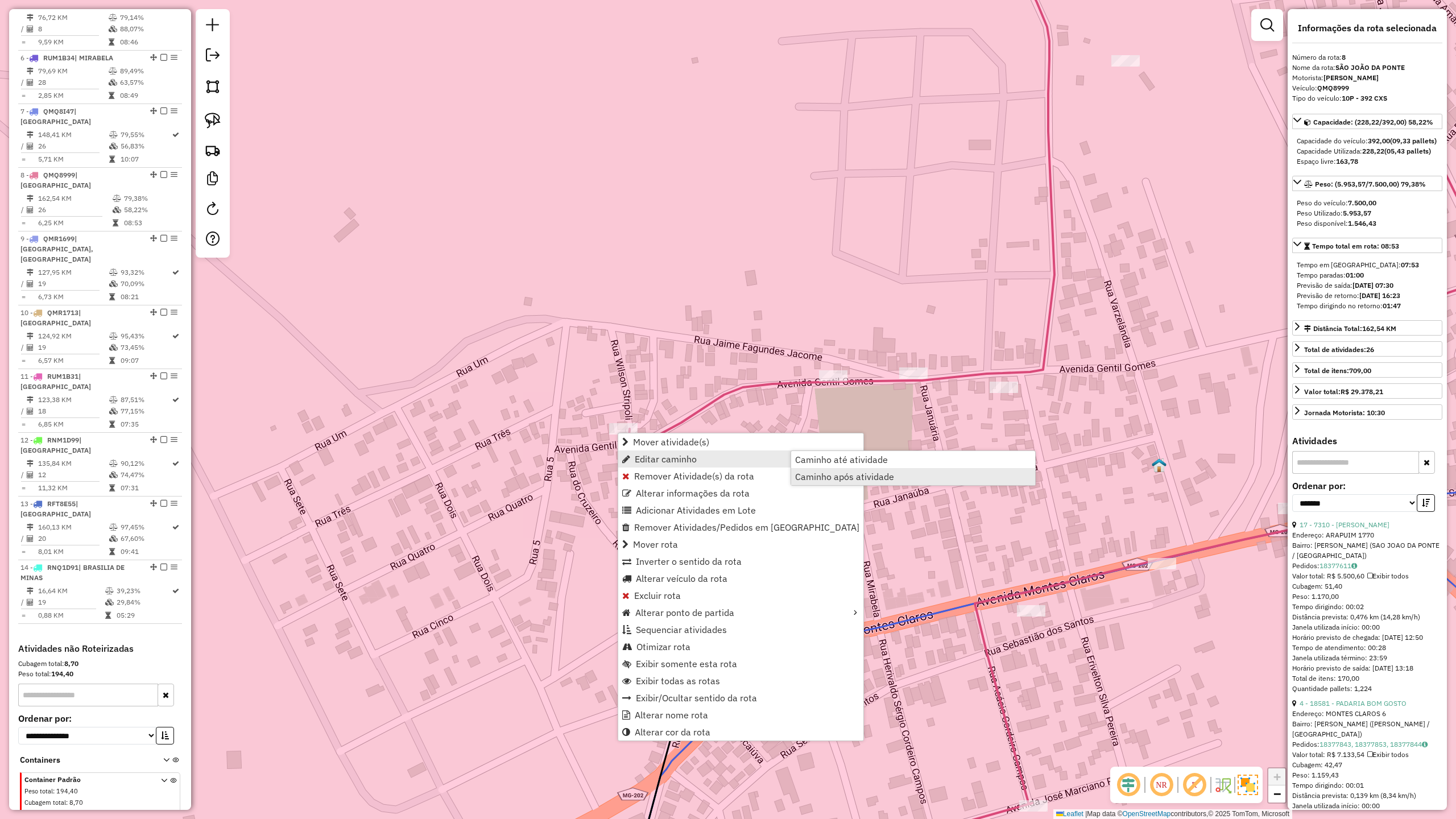
click at [838, 480] on span "Caminho após atividade" at bounding box center [845, 476] width 99 height 9
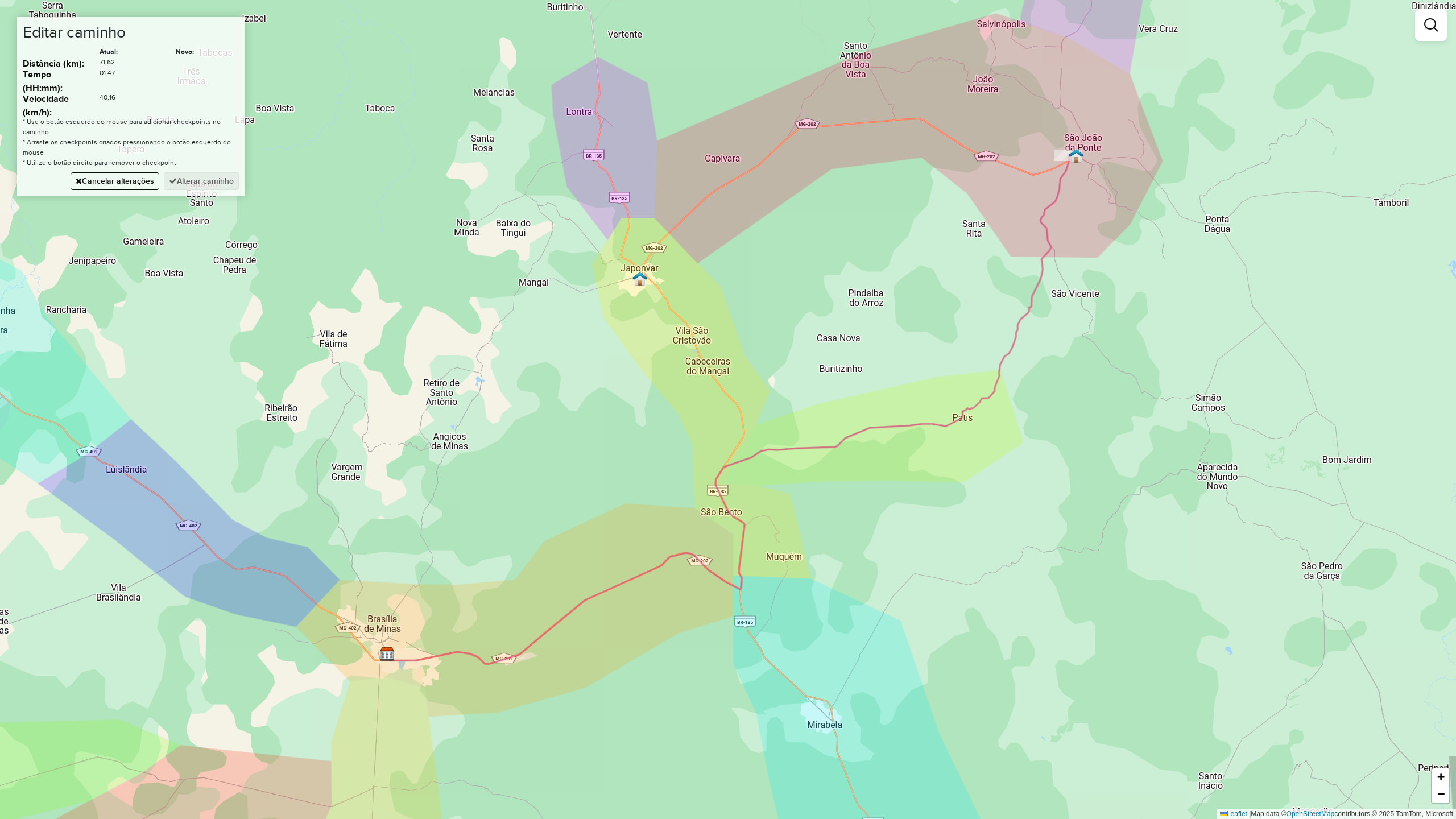
click at [848, 126] on div "Janela de atendimento Grade de atendimento Capacidade Transportadoras Veículos …" at bounding box center [728, 409] width 1456 height 819
click at [210, 180] on button "Alterar caminho" at bounding box center [201, 181] width 75 height 18
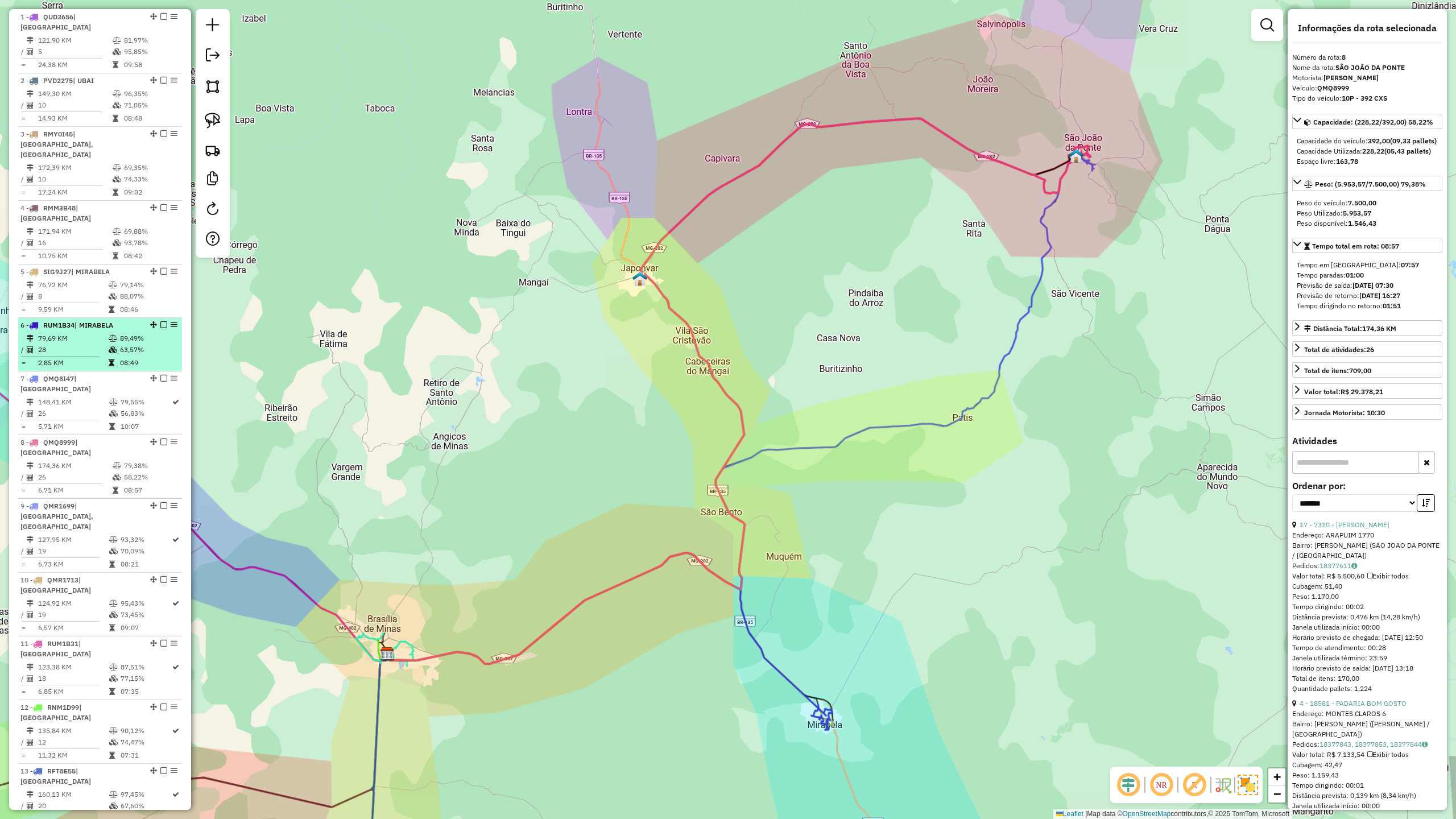
scroll to position [455, 0]
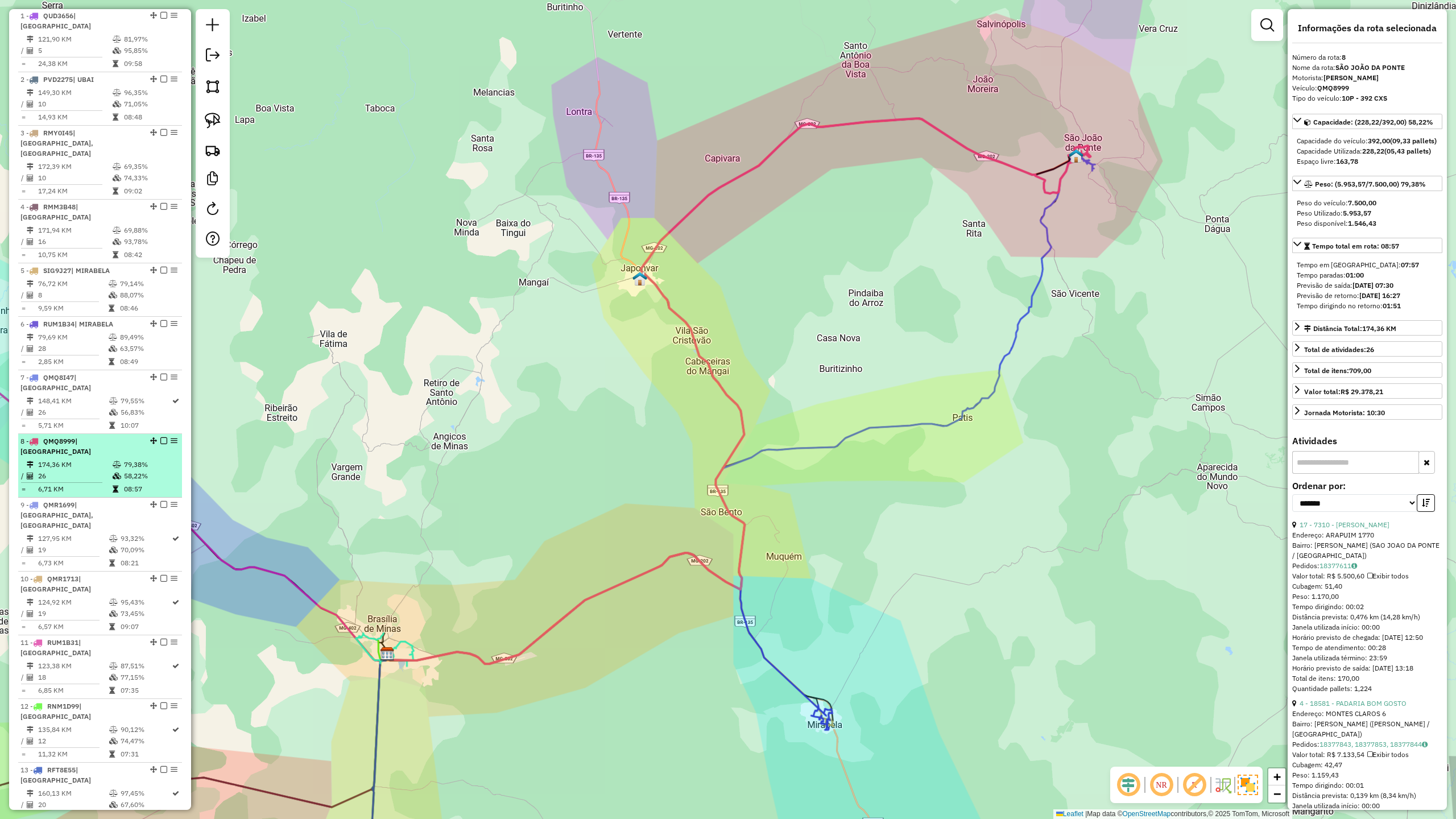
click at [97, 434] on li "8 - QMQ8999 | SÃO JOÃO DA PONTE 174,36 KM 79,38% / 26 58,22% = 6,71 KM 08:57" at bounding box center [100, 466] width 164 height 64
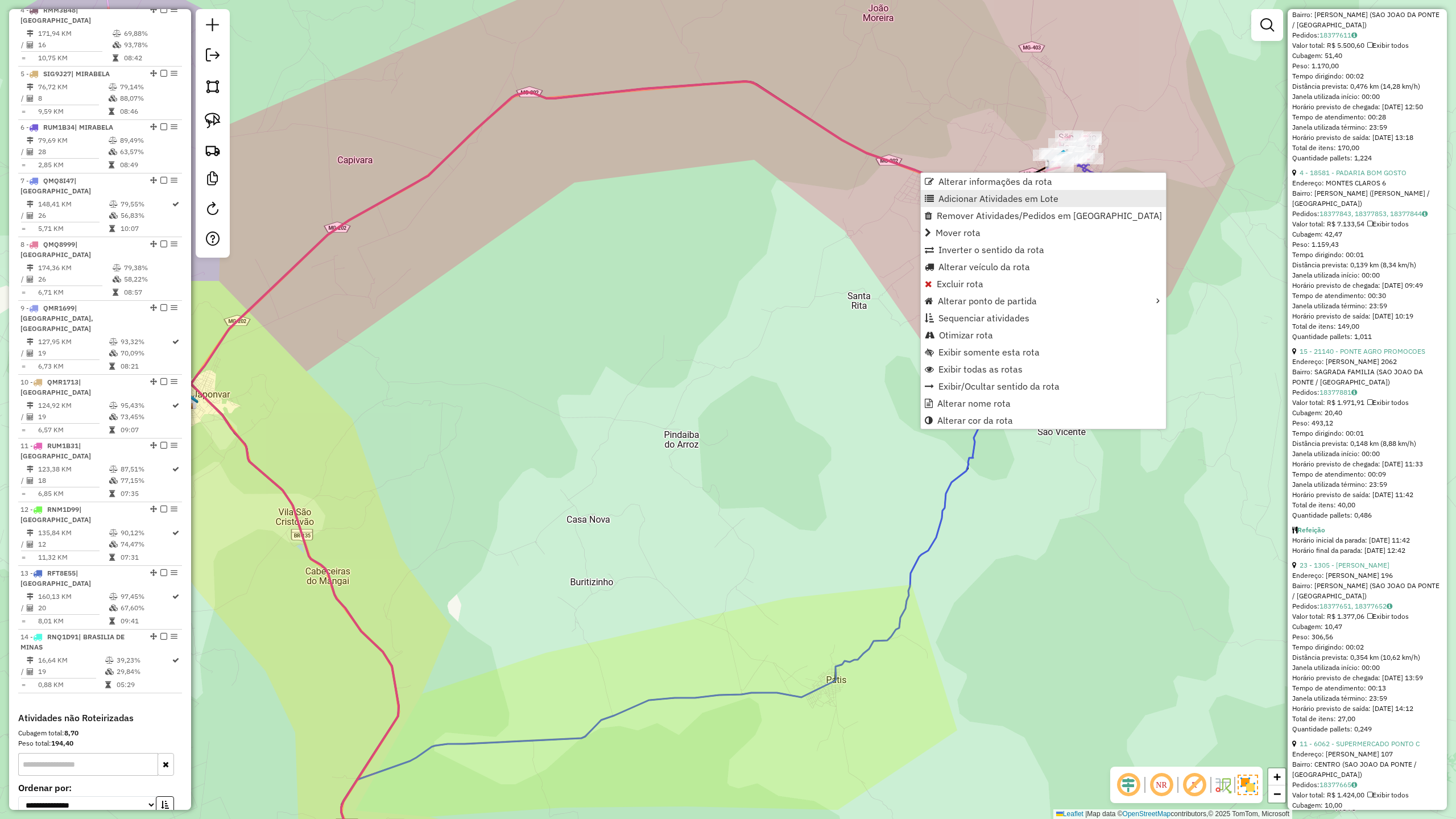
scroll to position [721, 0]
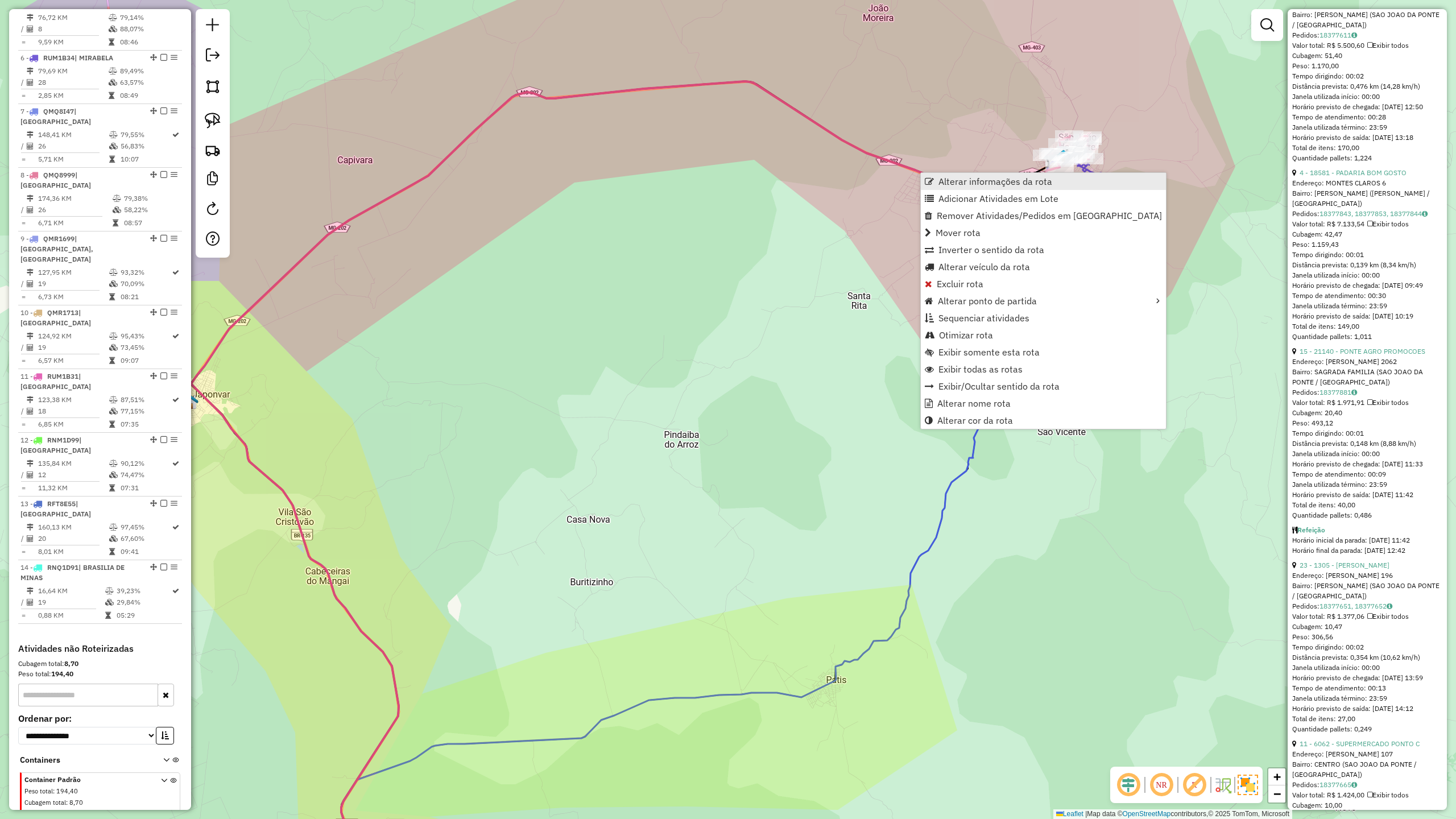
click at [991, 182] on span "Alterar informações da rota" at bounding box center [995, 181] width 114 height 9
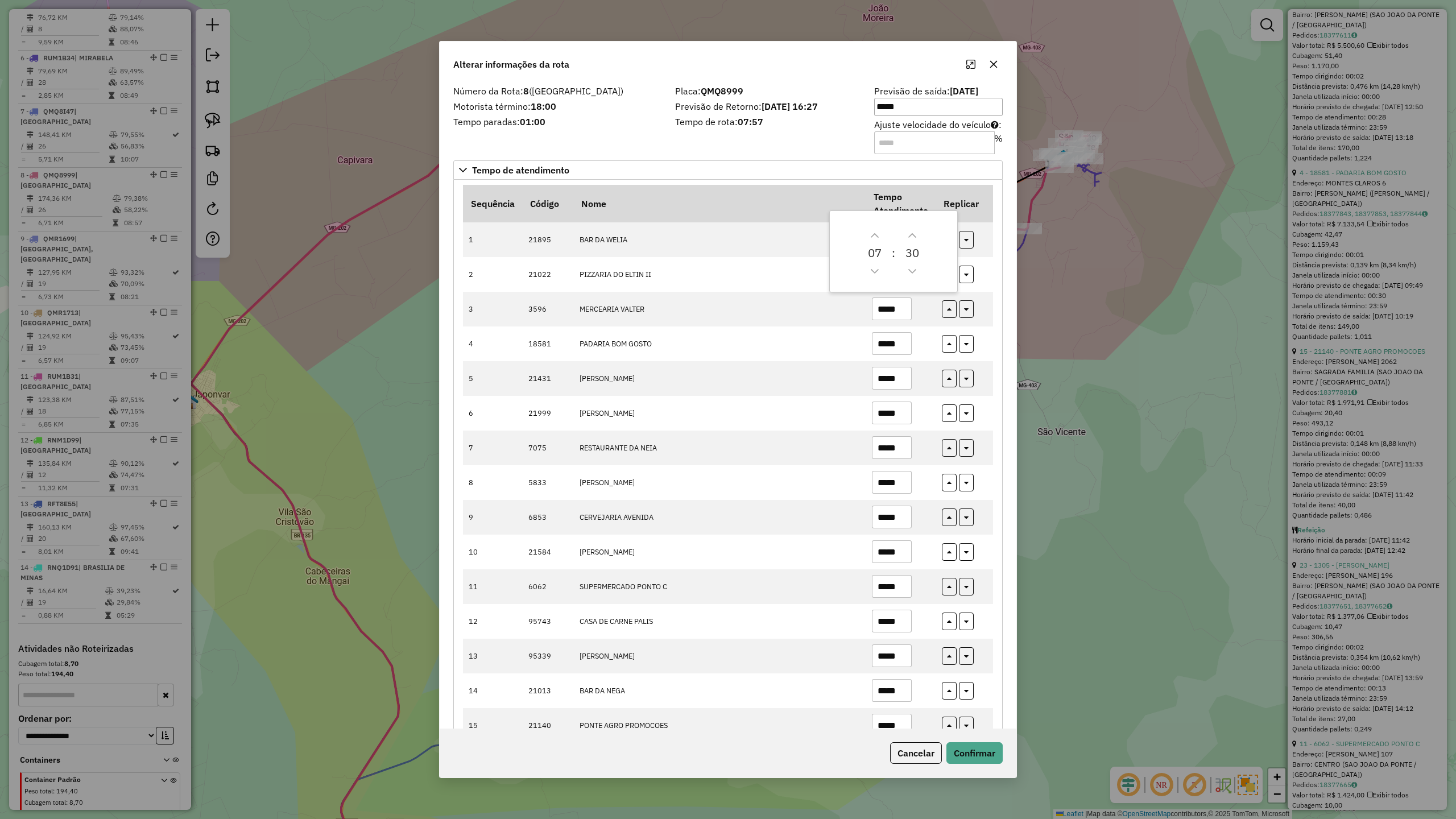
click at [608, 131] on div "Número da Rota: 8 (SÃO JOÃO DA PONTE) Motorista término: 18:00 Tempo paradas: 0…" at bounding box center [558, 119] width 222 height 64
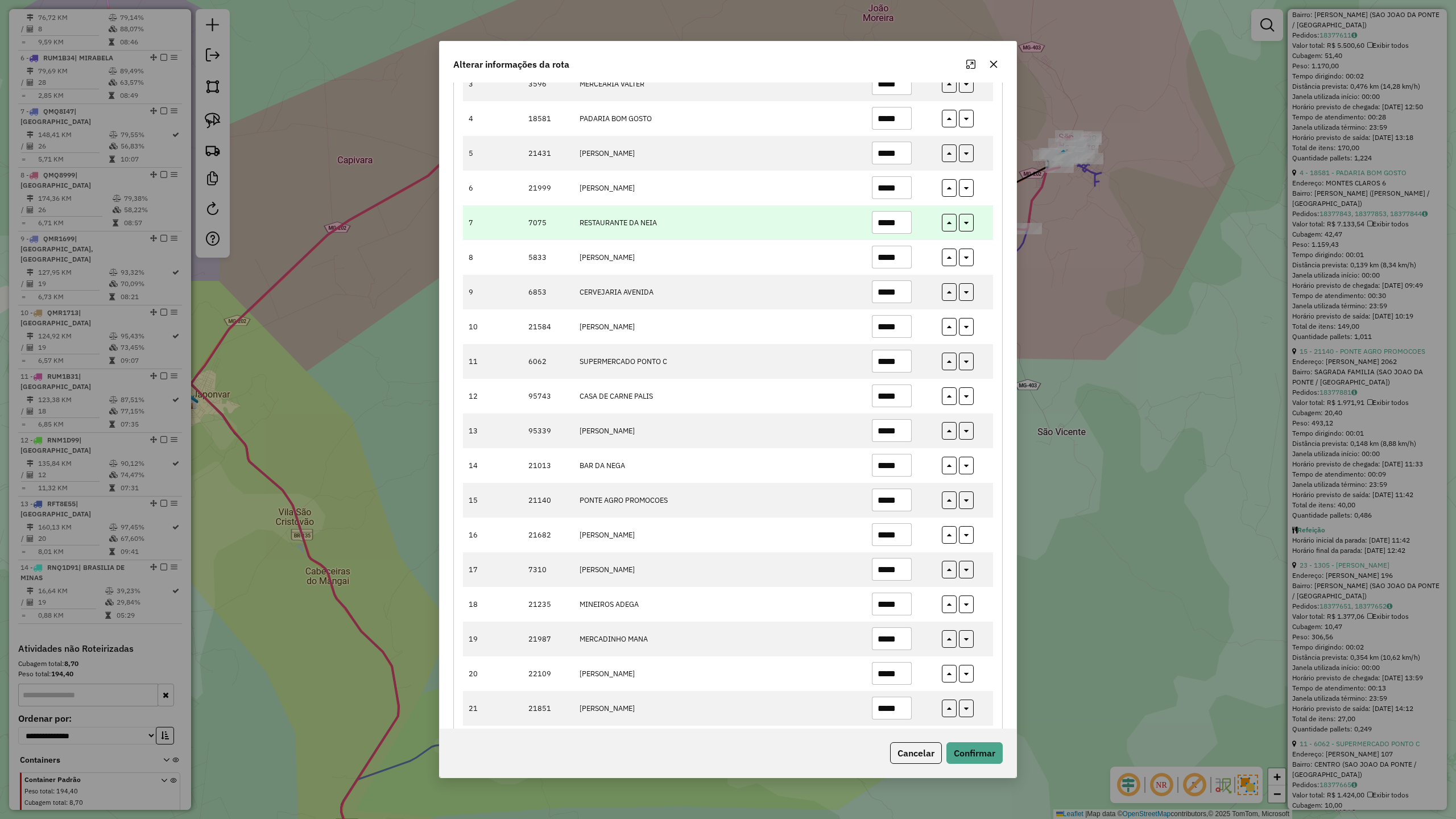
scroll to position [227, 0]
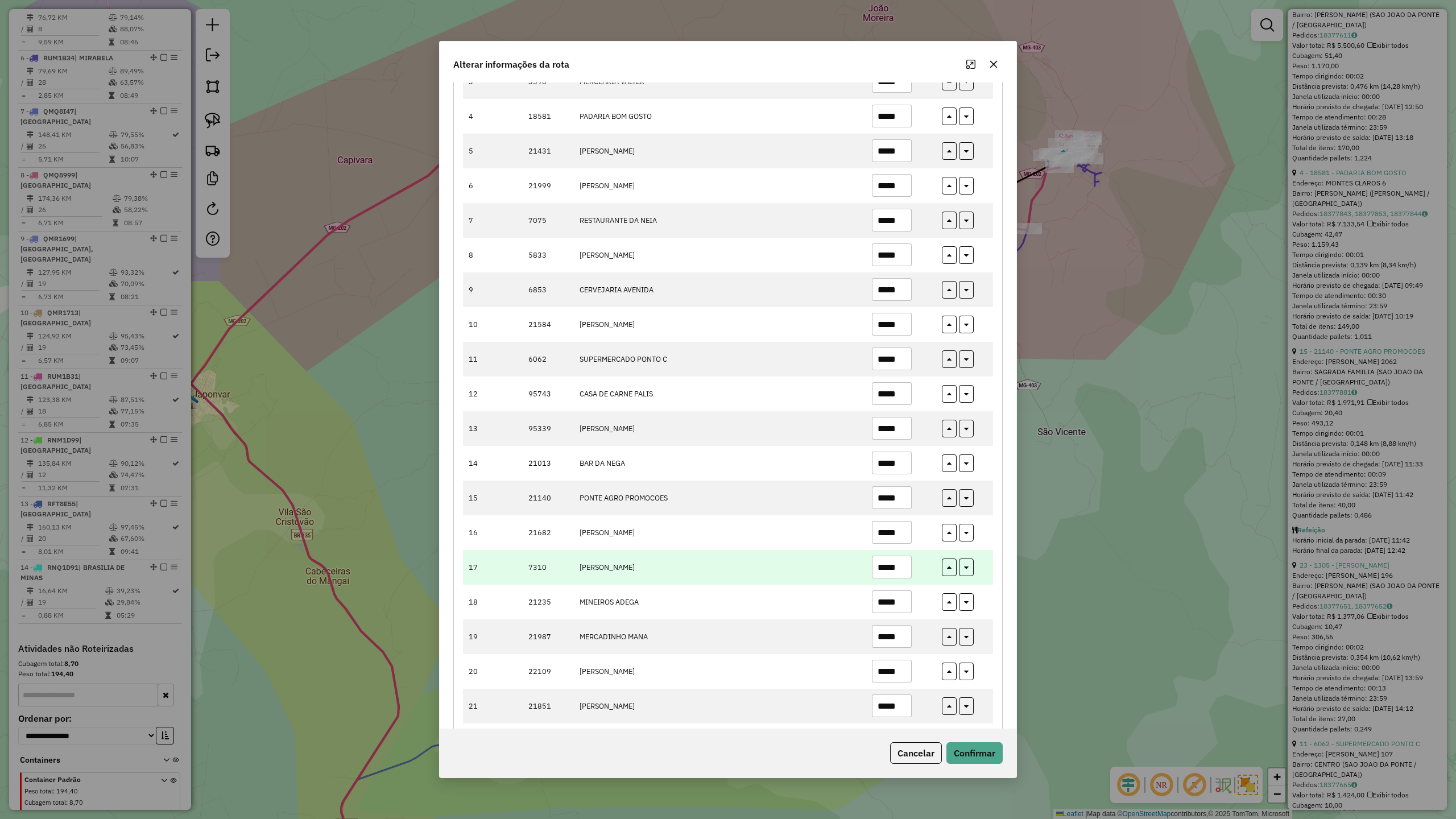
click at [908, 577] on input "*****" at bounding box center [891, 567] width 40 height 23
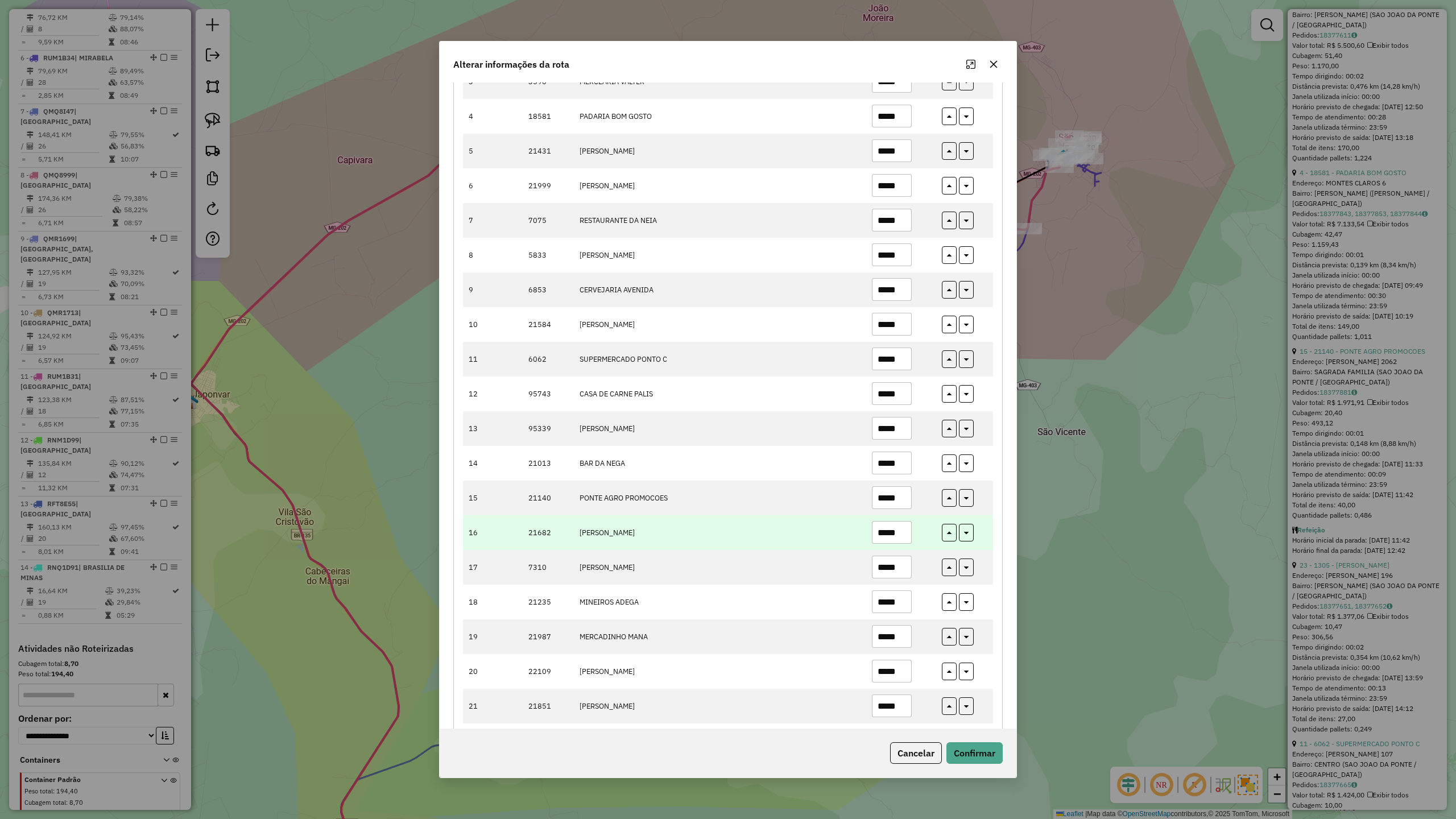
click at [900, 536] on input "*****" at bounding box center [891, 532] width 40 height 23
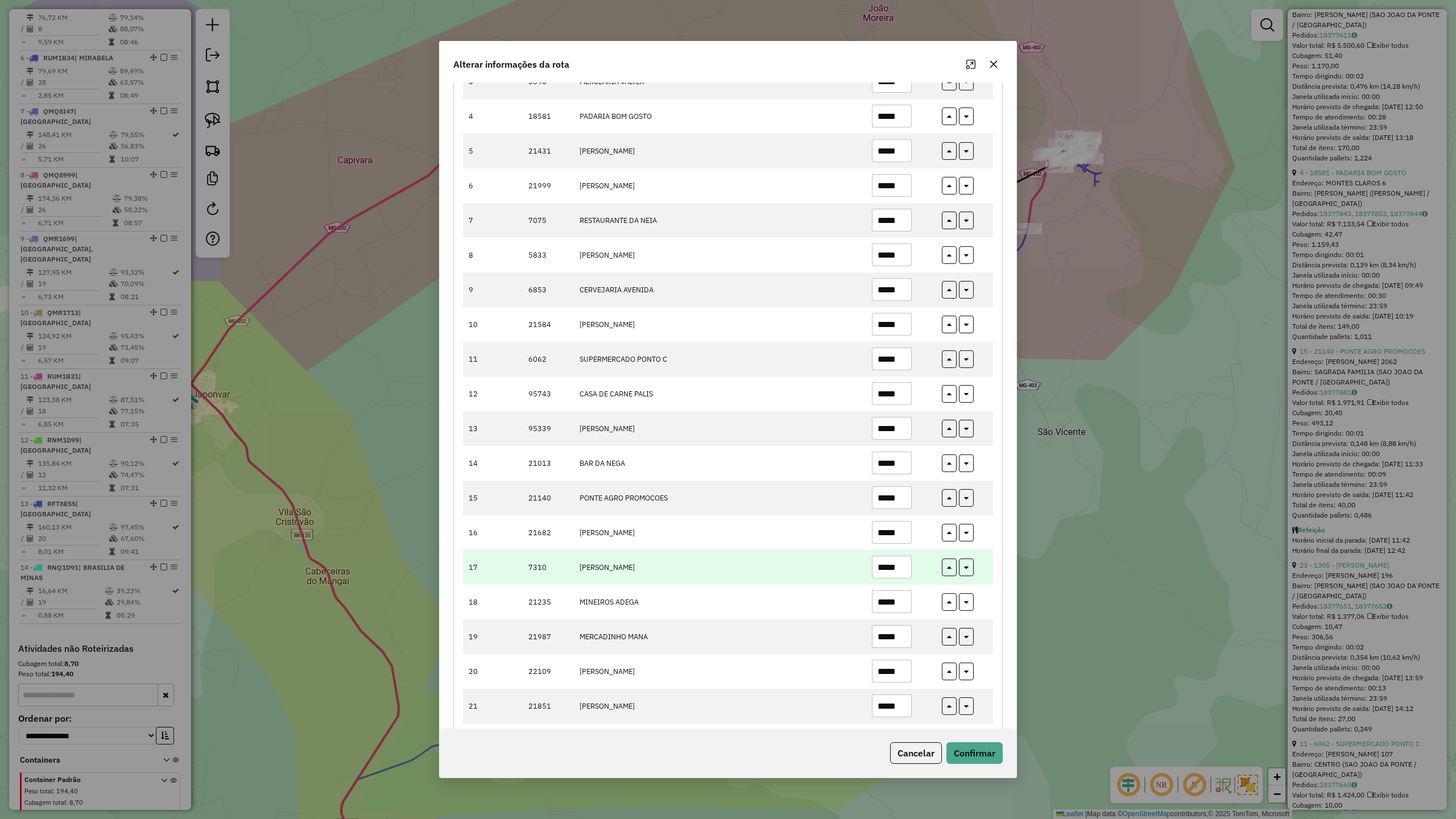
click at [904, 561] on input "*****" at bounding box center [891, 567] width 40 height 23
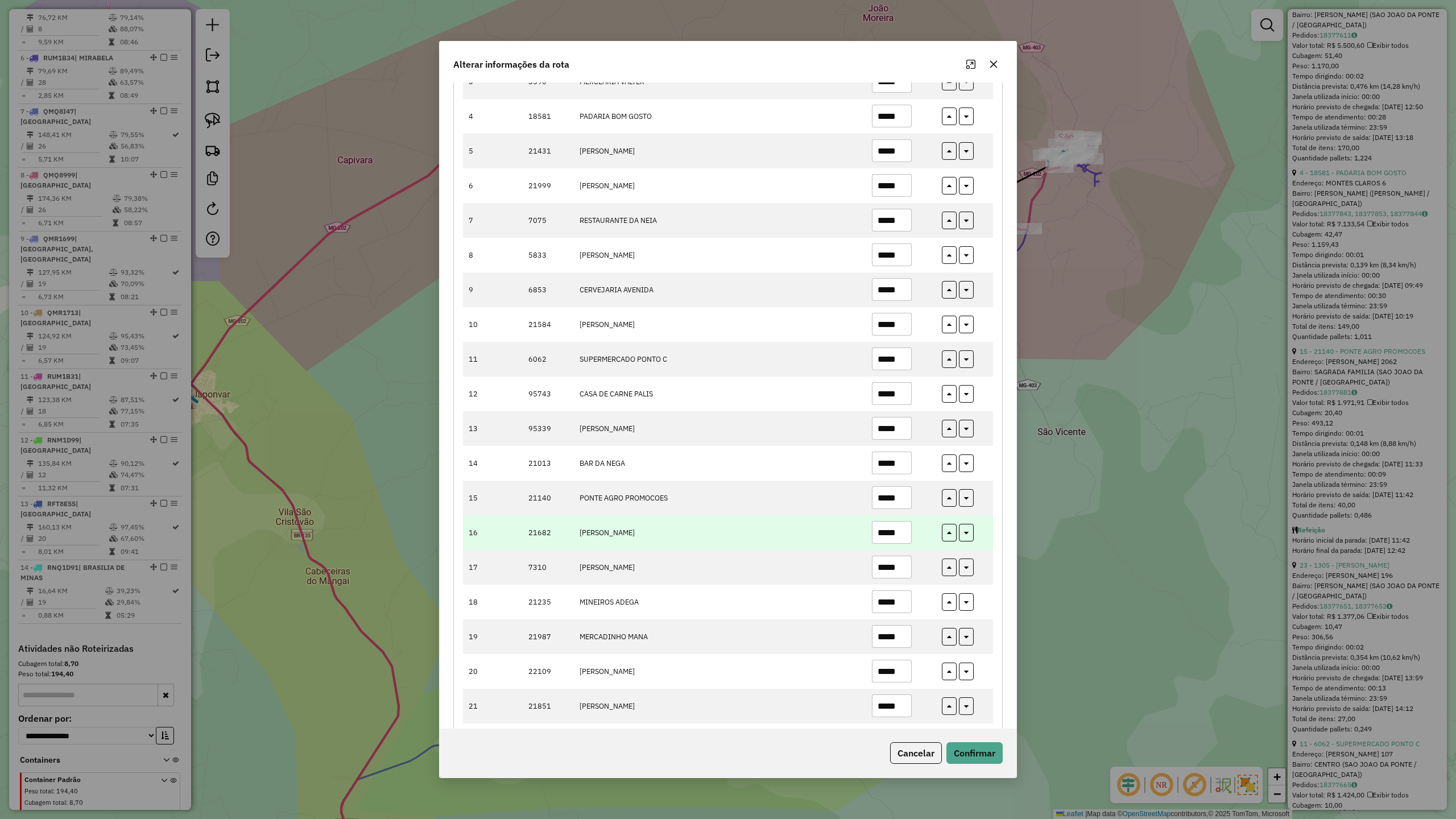
type input "*****"
click at [908, 541] on input "*****" at bounding box center [891, 532] width 40 height 23
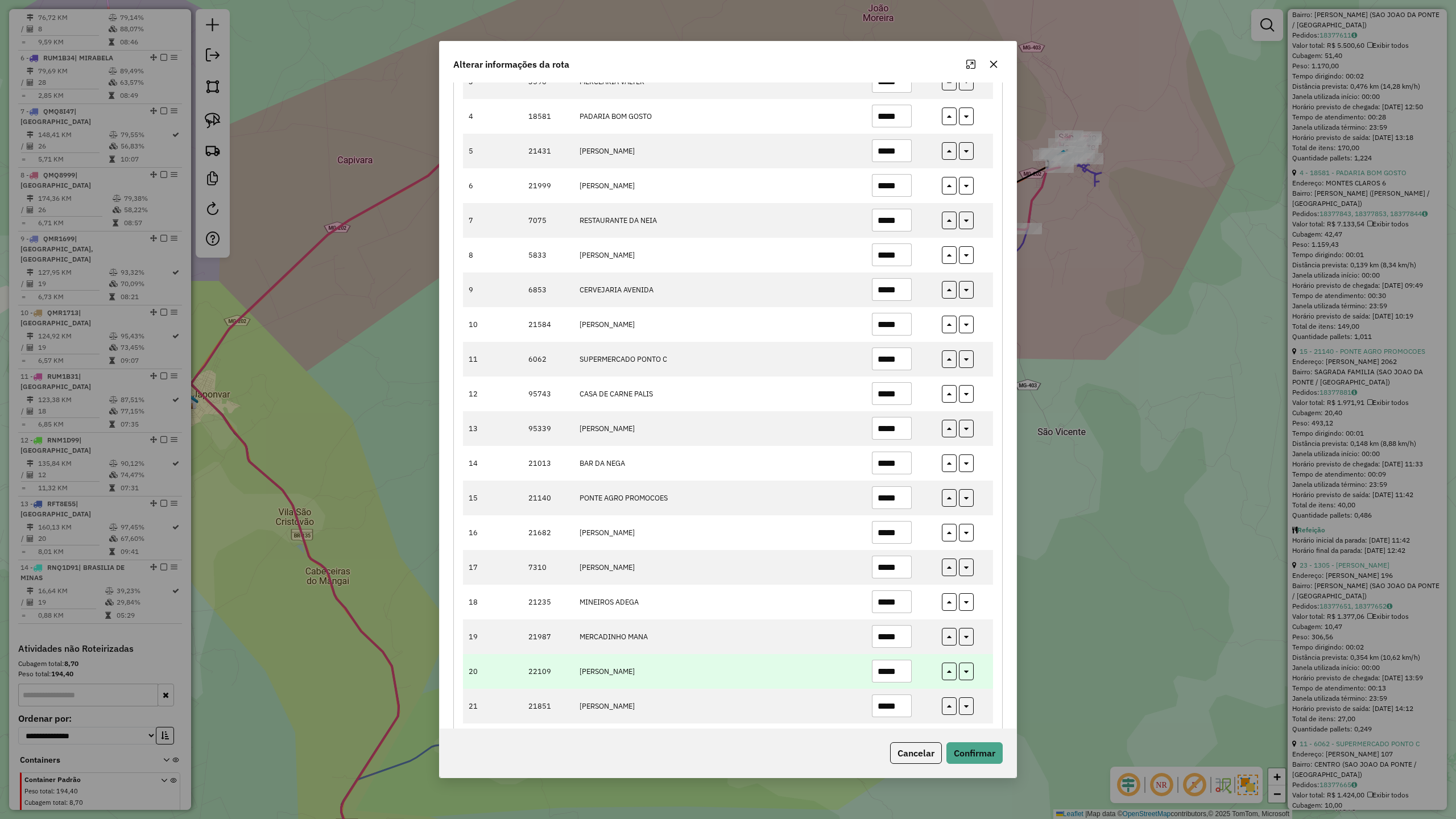
type input "*****"
click at [901, 672] on input "*****" at bounding box center [891, 671] width 40 height 23
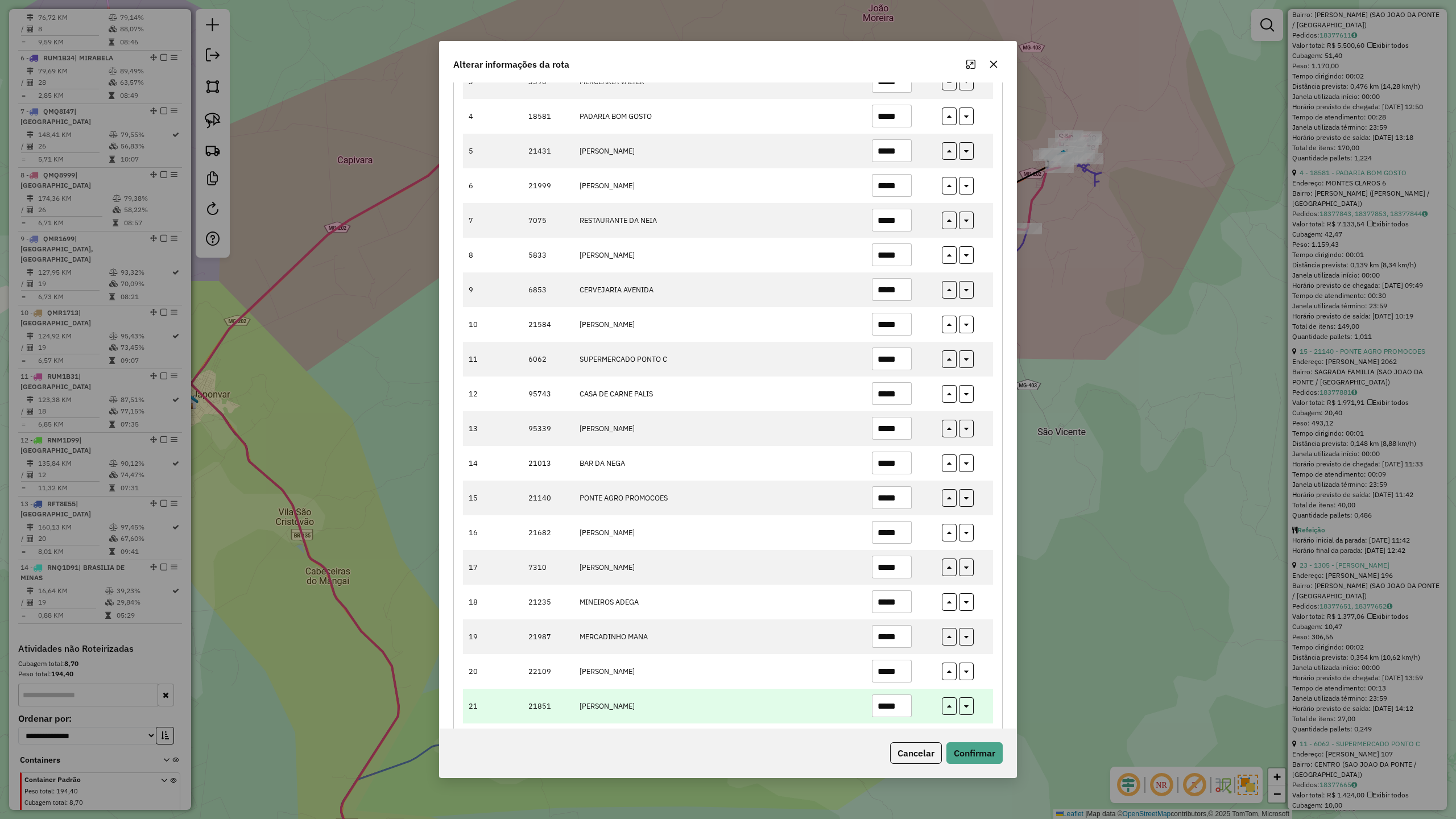
scroll to position [378, 0]
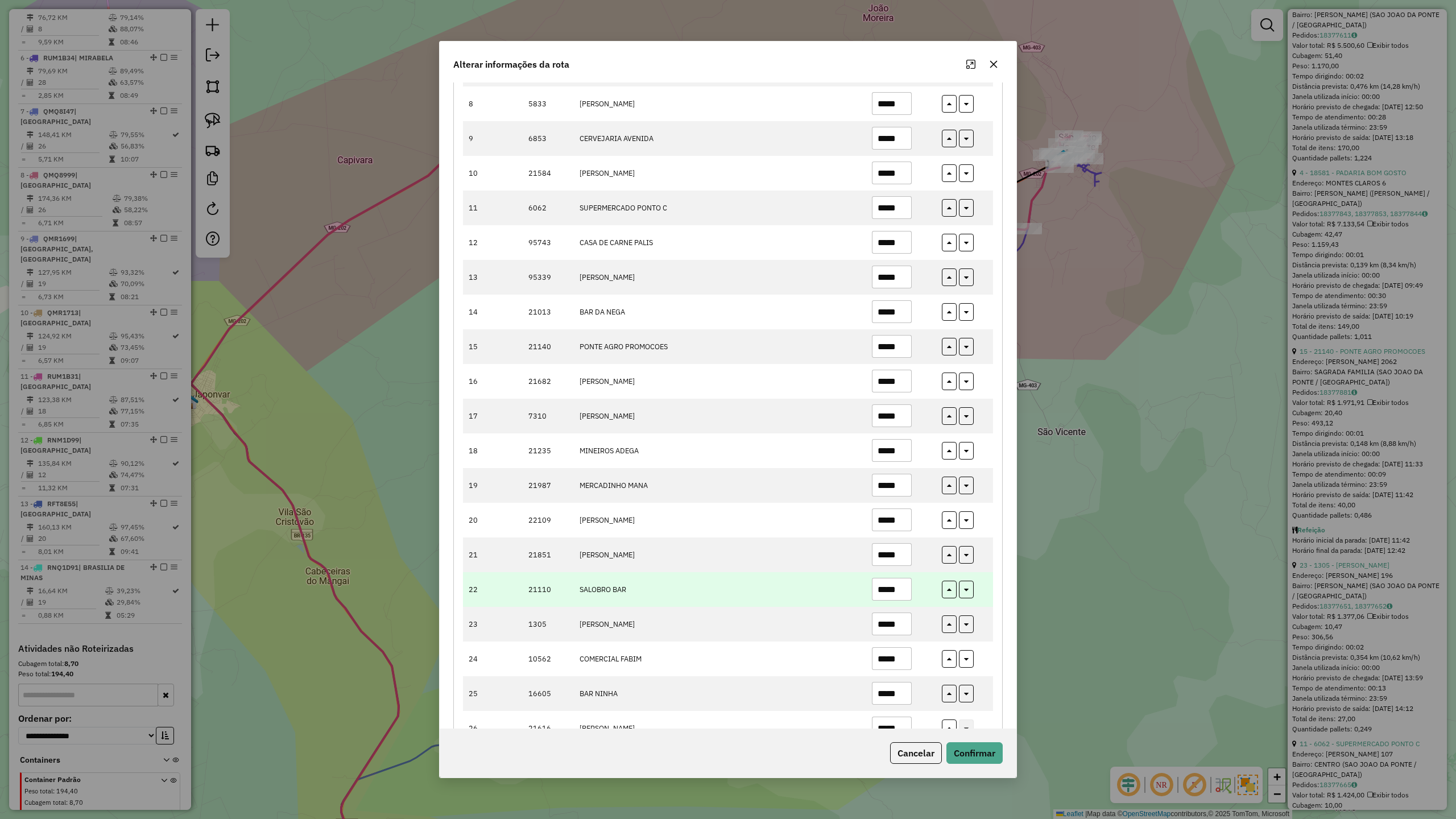
type input "*****"
click at [905, 595] on input "*****" at bounding box center [891, 589] width 40 height 23
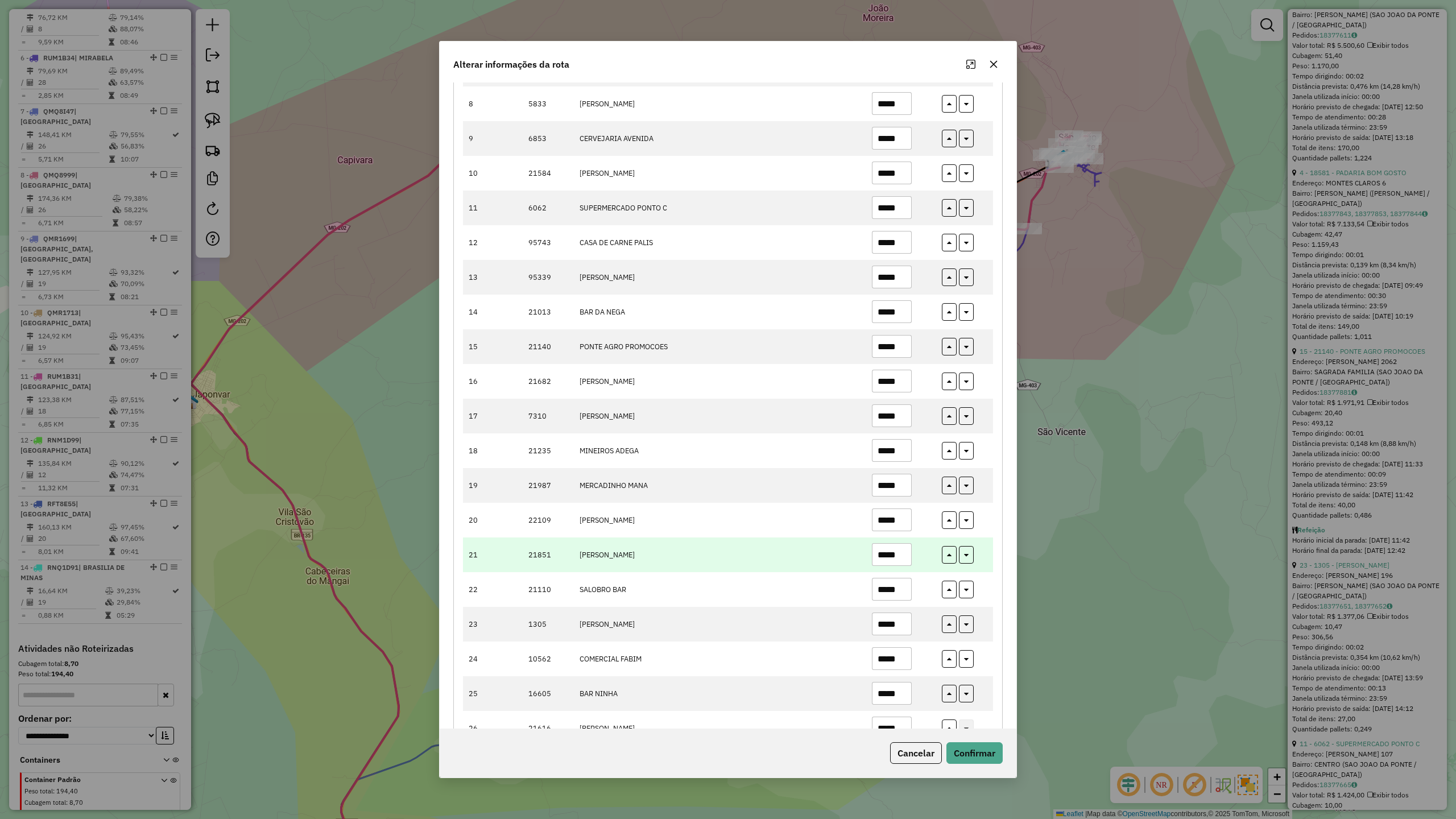
type input "*****"
click at [908, 556] on input "*****" at bounding box center [891, 554] width 40 height 23
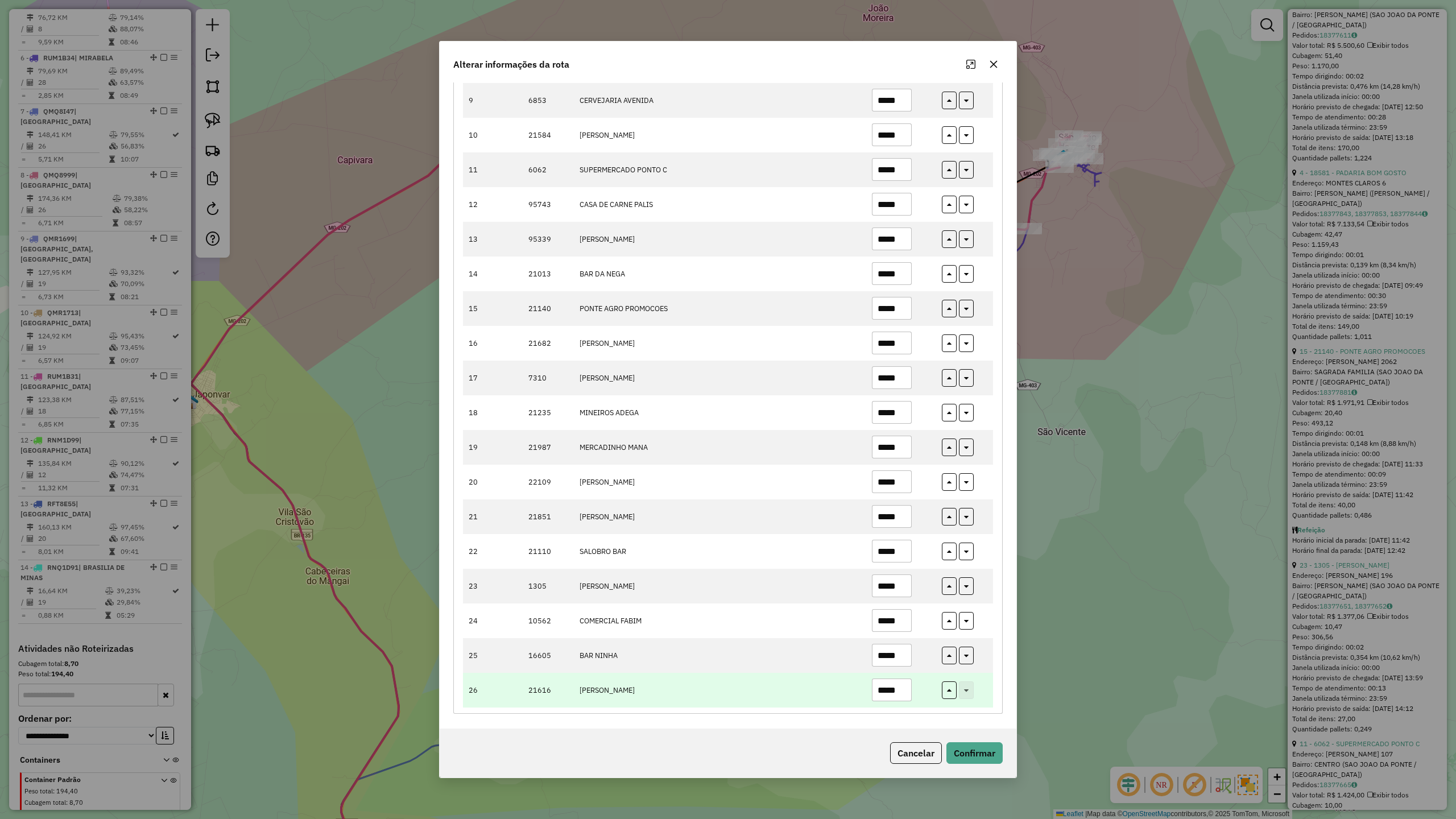
type input "*****"
click at [902, 690] on input "*****" at bounding box center [891, 690] width 40 height 23
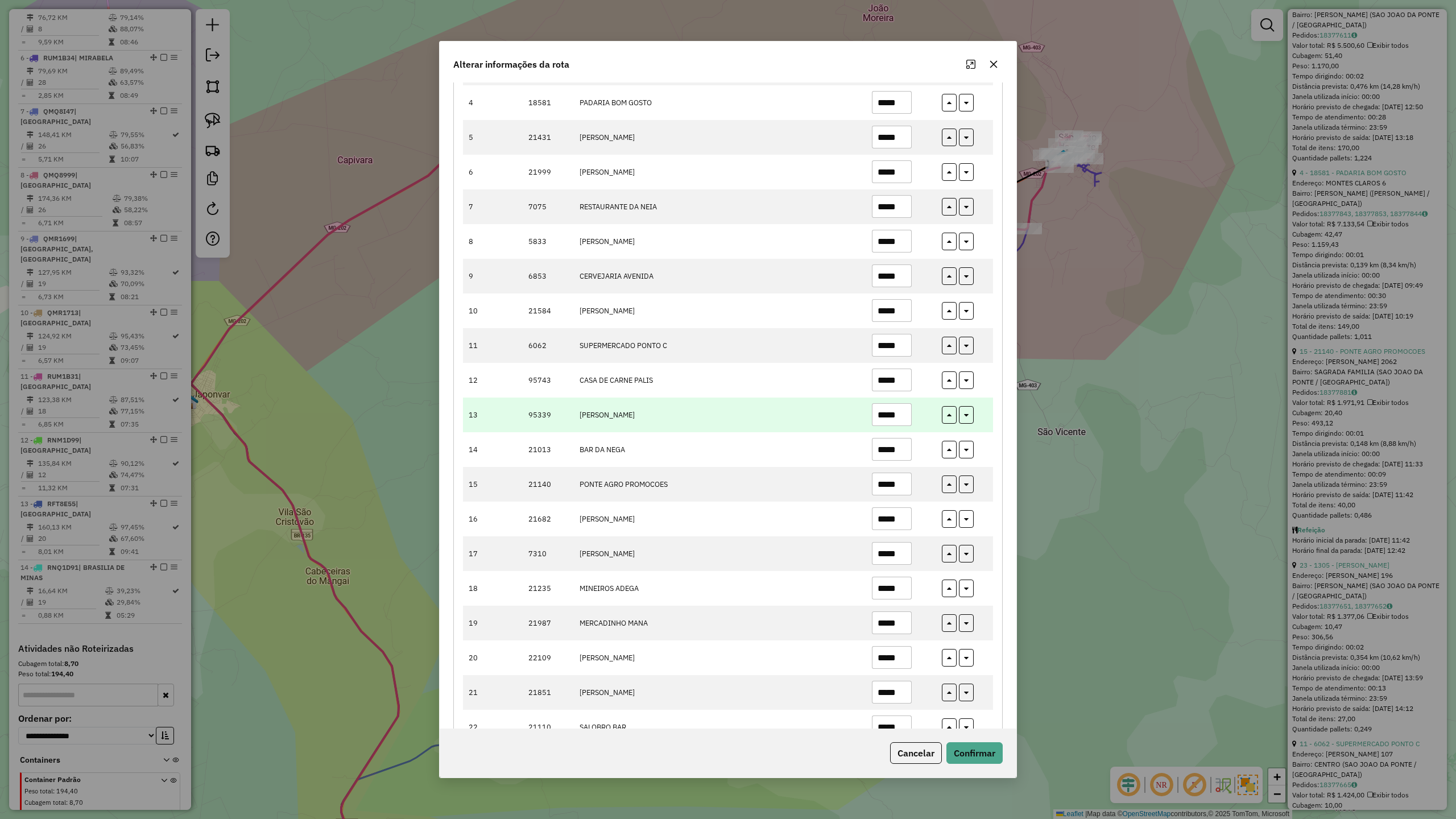
scroll to position [44, 0]
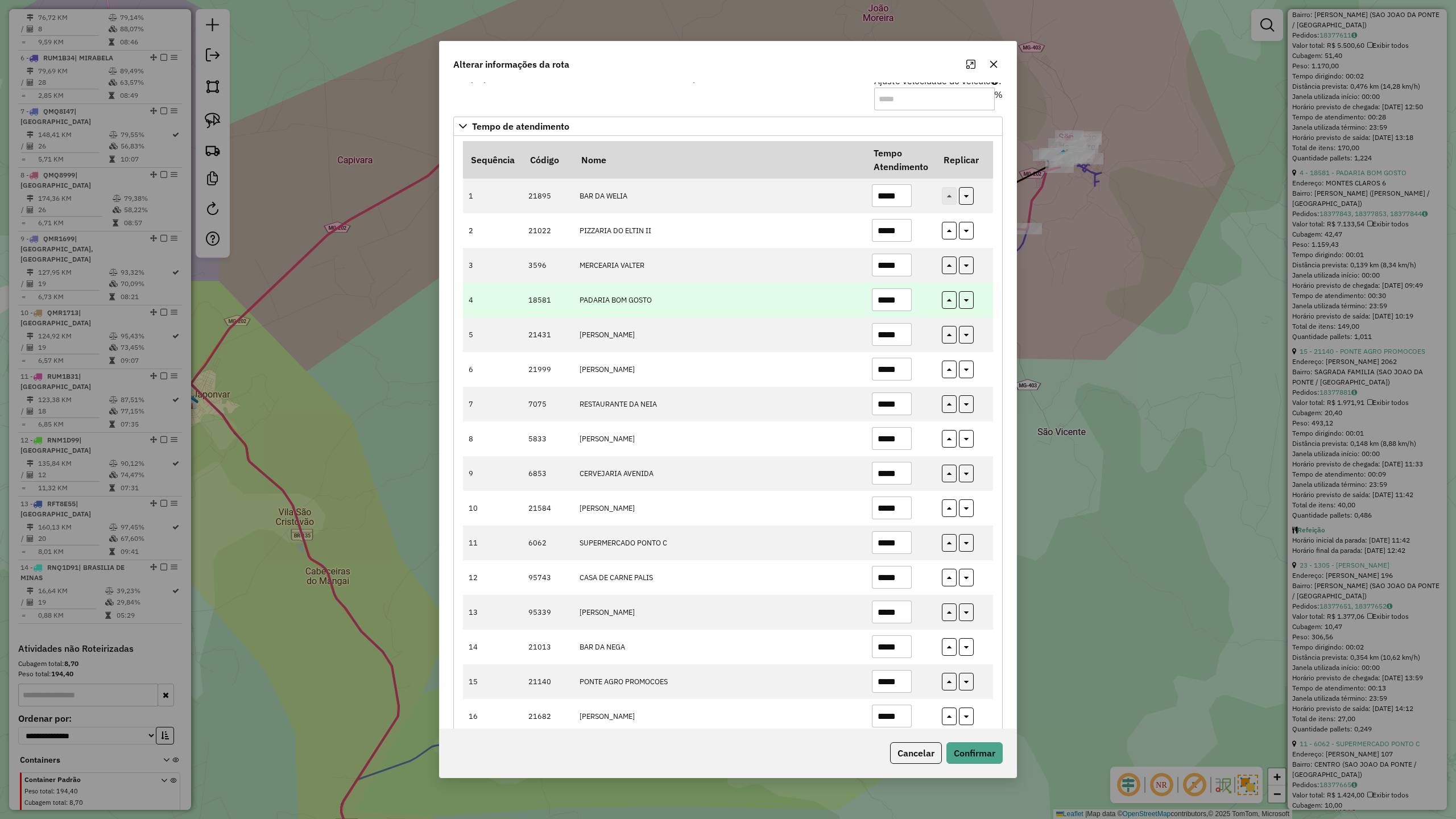
type input "*****"
click at [908, 299] on input "*****" at bounding box center [891, 299] width 40 height 23
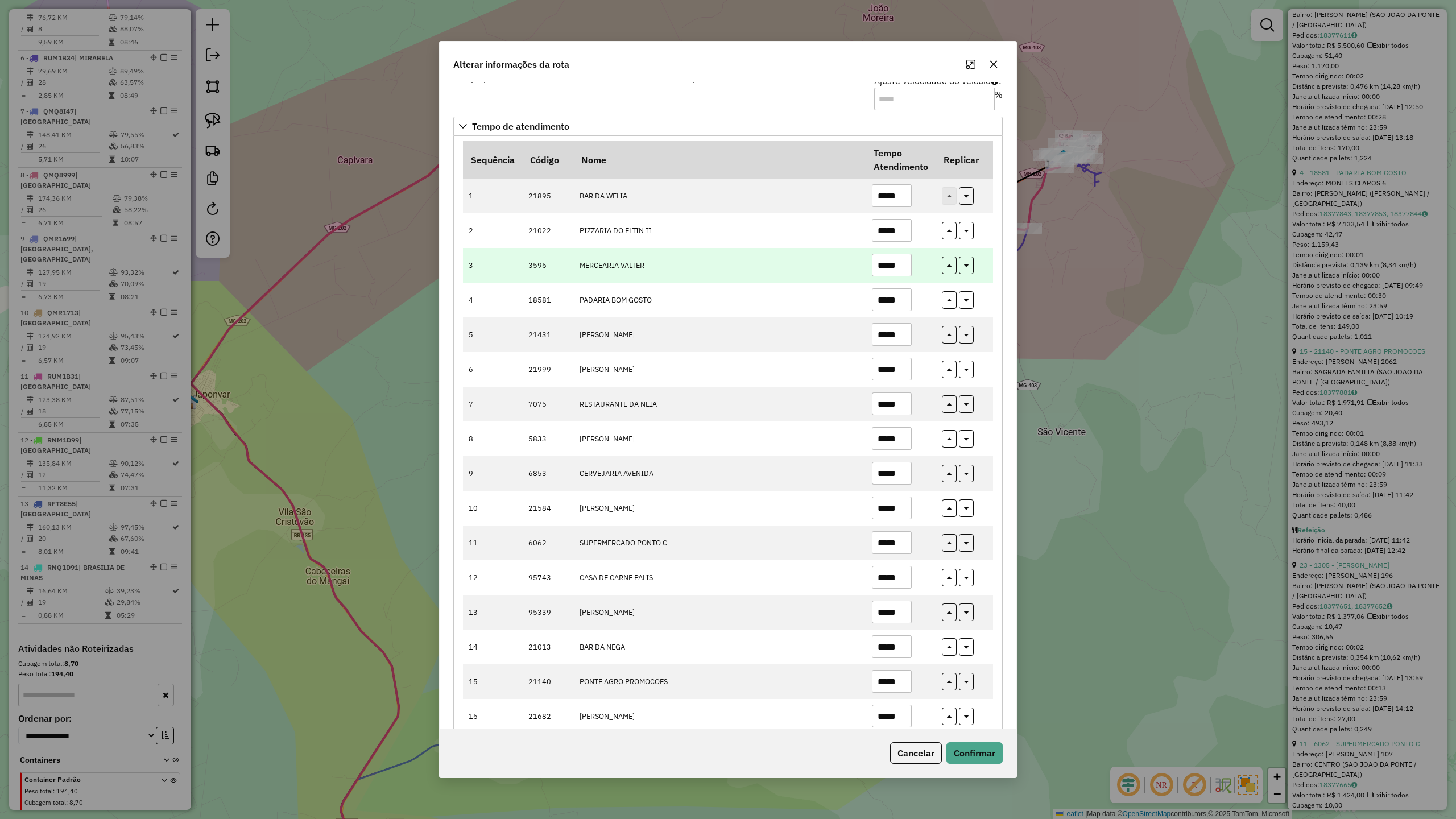
type input "*****"
click at [901, 271] on input "*****" at bounding box center [891, 265] width 40 height 23
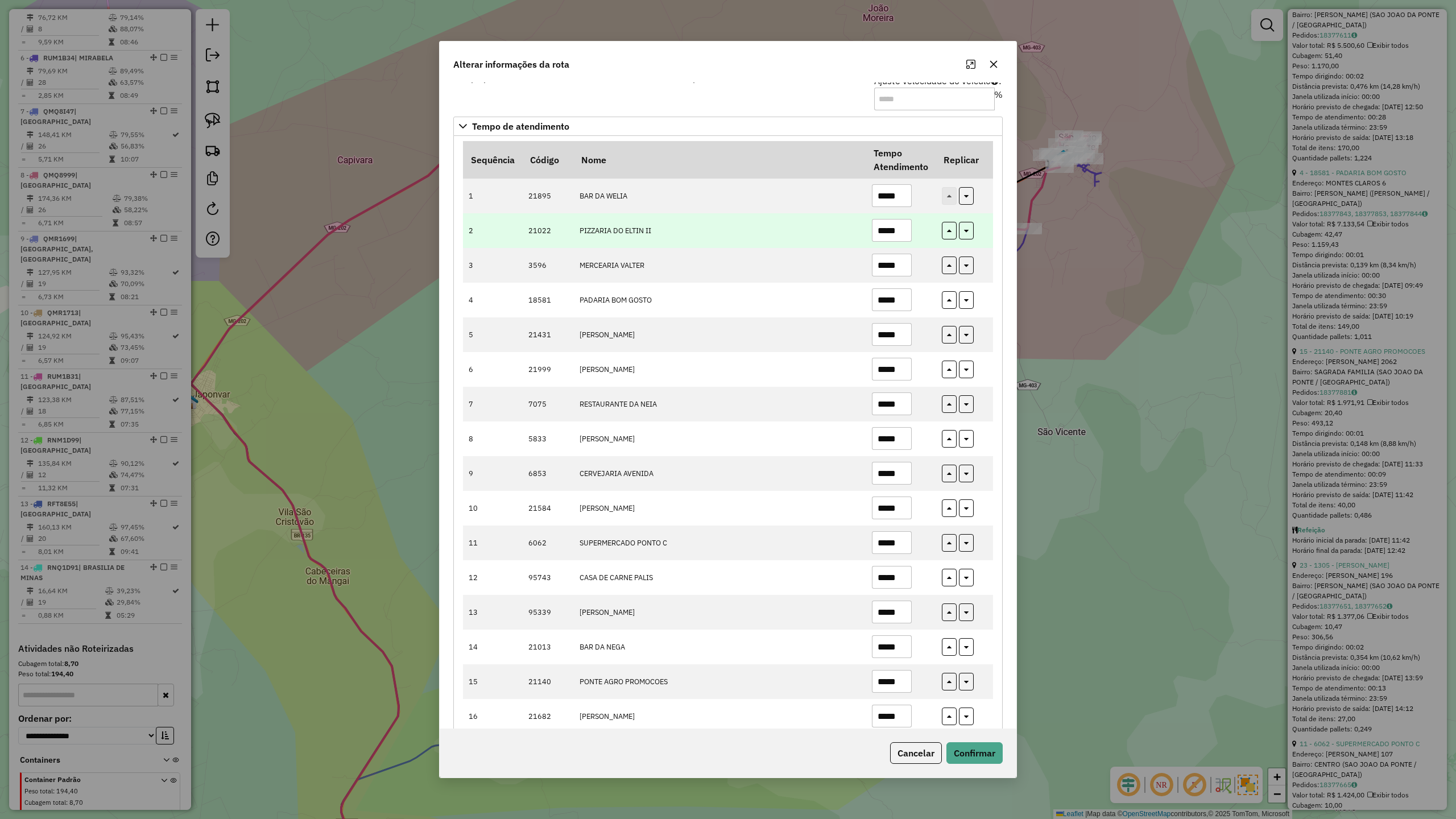
type input "*****"
click at [907, 228] on input "*****" at bounding box center [891, 230] width 40 height 23
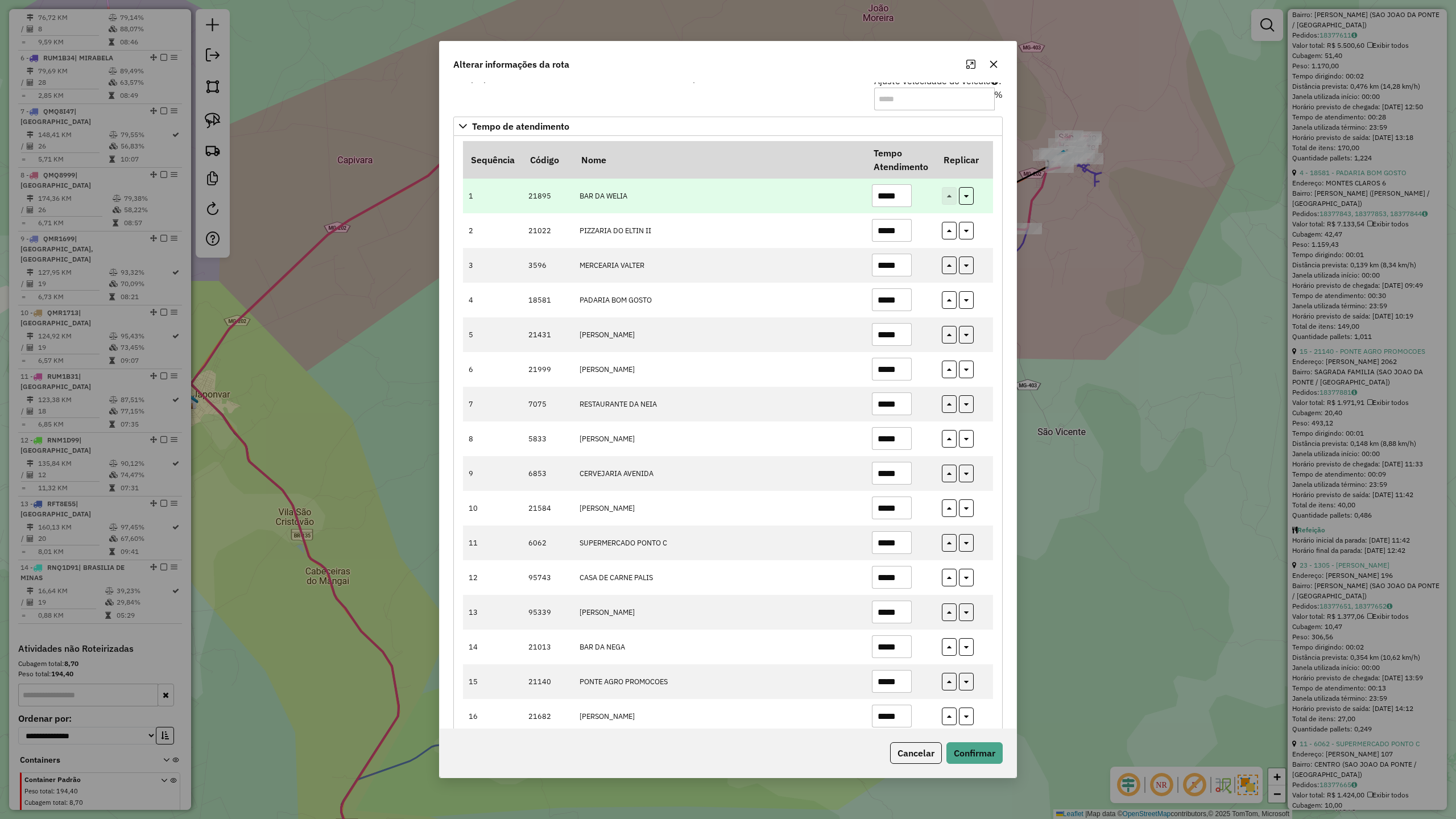
type input "*****"
click at [902, 191] on input "*****" at bounding box center [891, 195] width 40 height 23
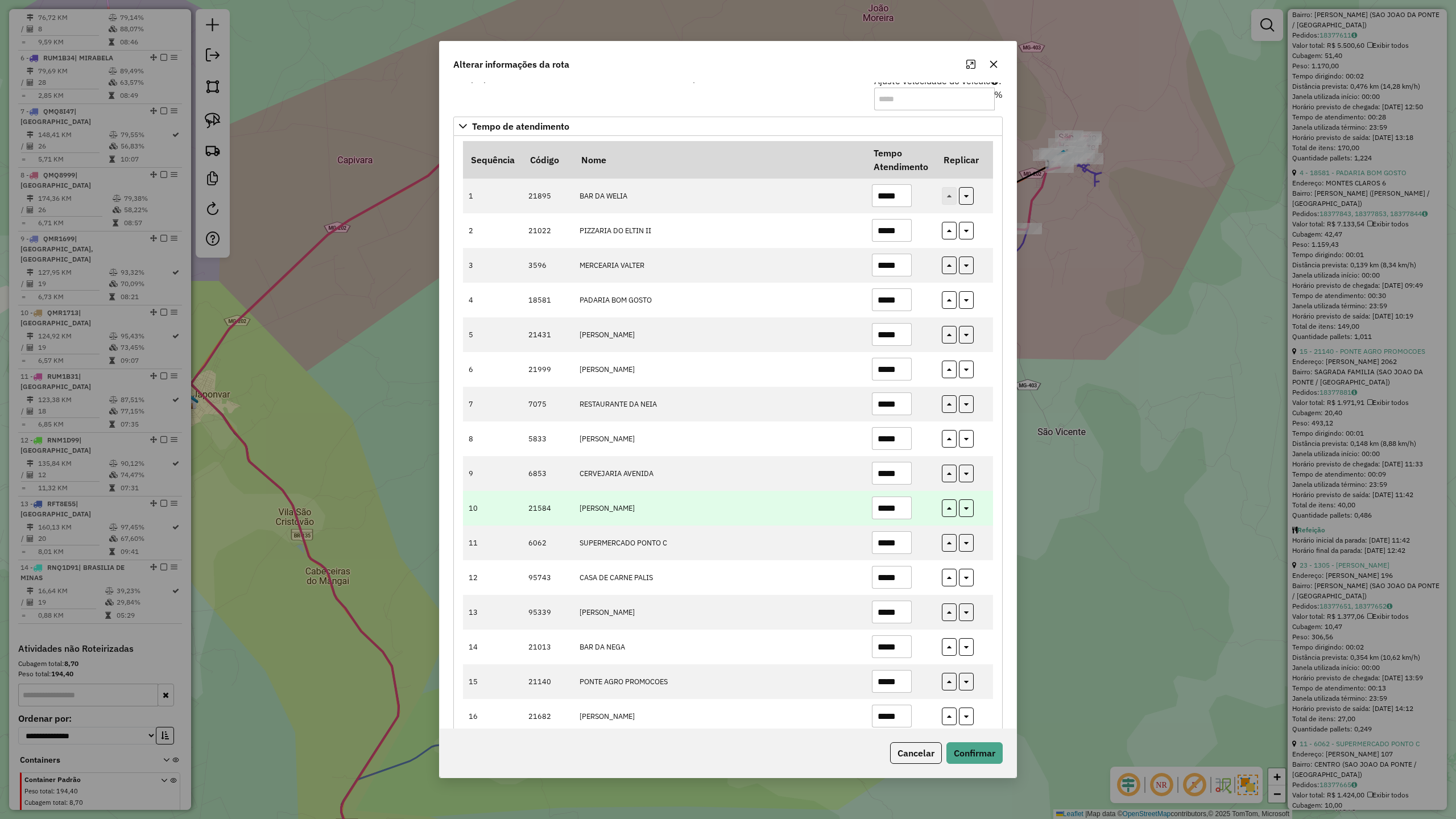
type input "*****"
click at [900, 517] on input "*****" at bounding box center [891, 508] width 40 height 23
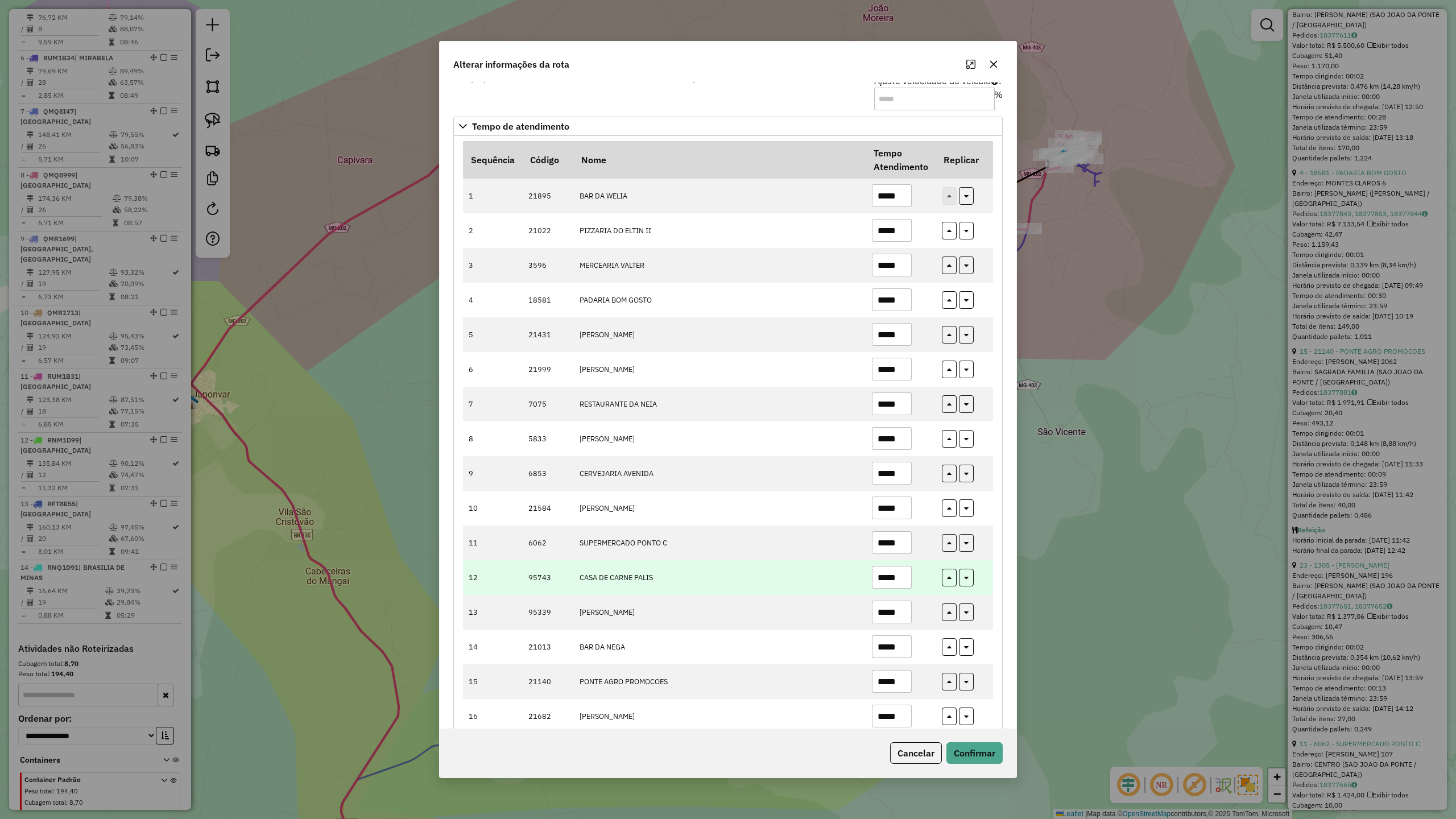
click at [904, 585] on input "*****" at bounding box center [891, 577] width 40 height 23
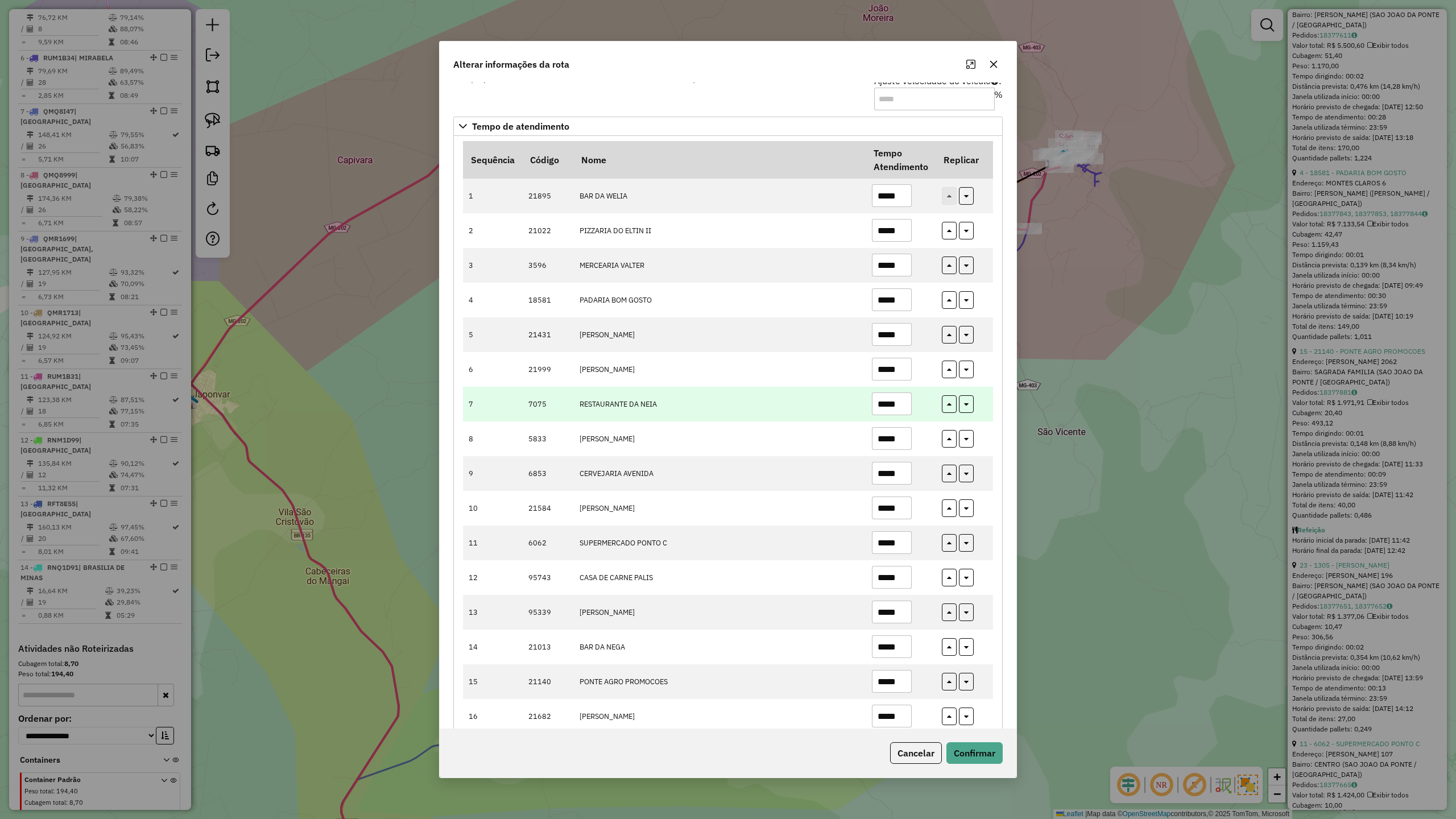
type input "*****"
click at [901, 403] on input "*****" at bounding box center [891, 404] width 40 height 23
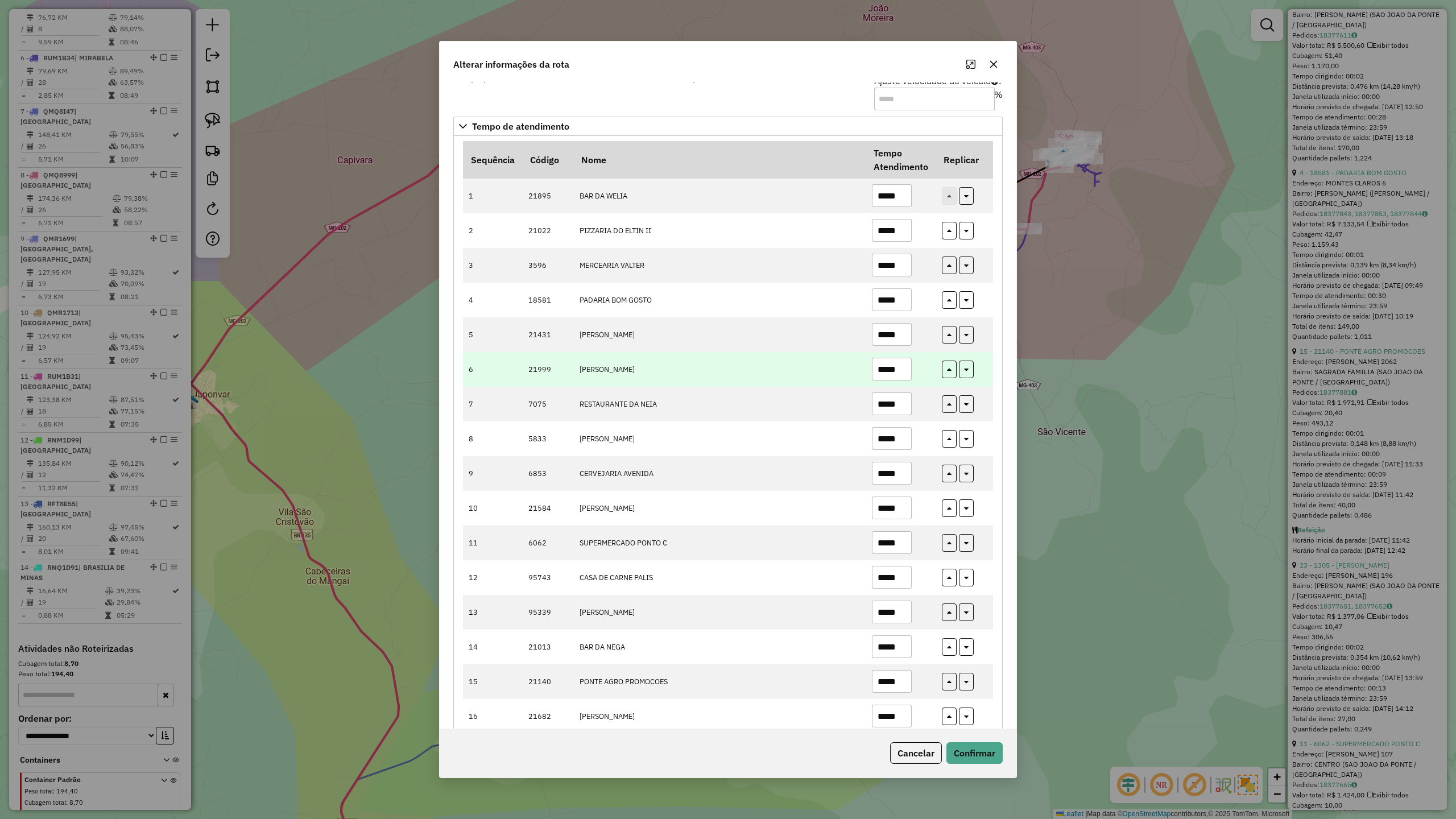
type input "*****"
click at [900, 373] on input "*****" at bounding box center [891, 369] width 40 height 23
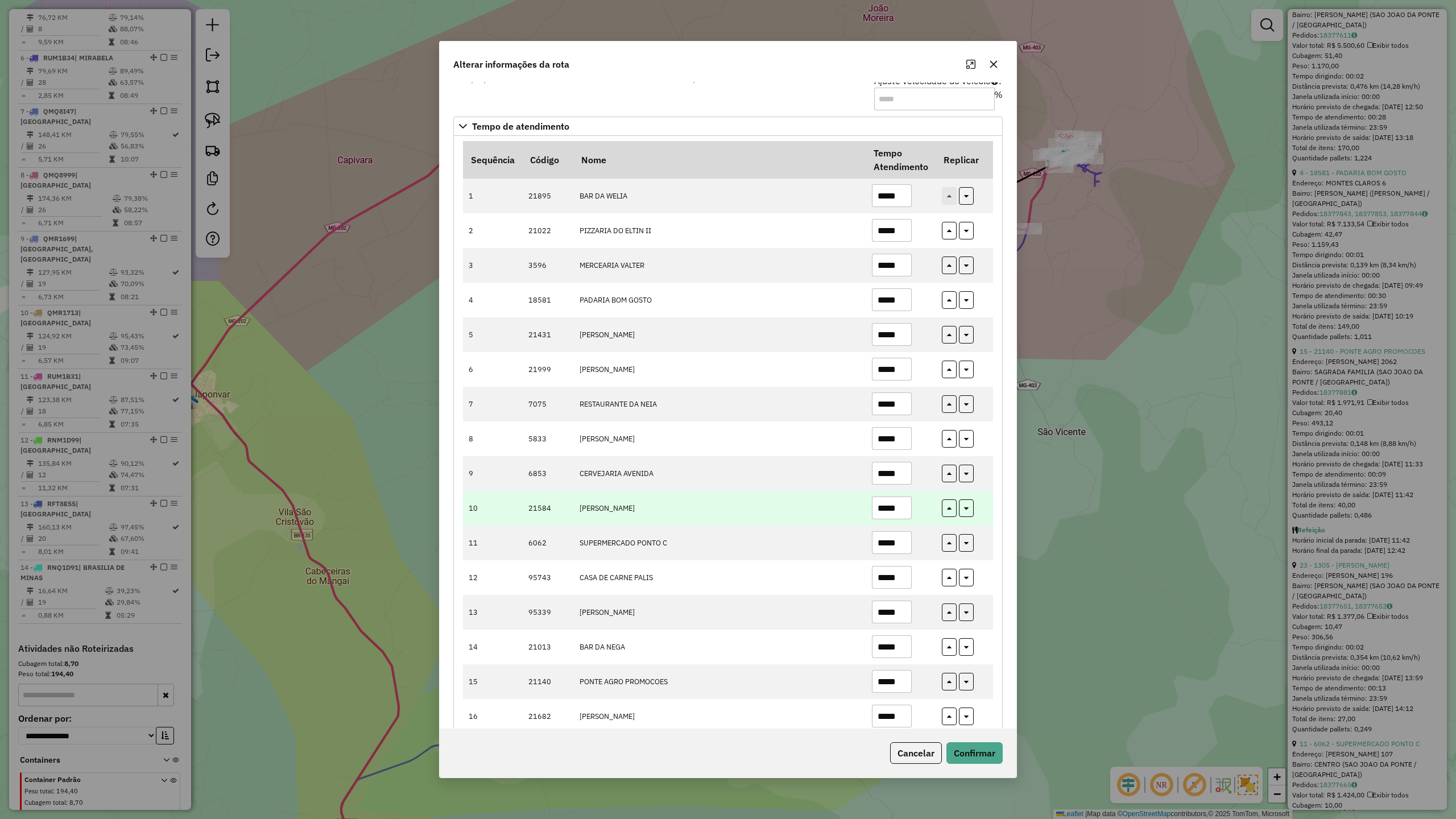
type input "*****"
click at [904, 511] on input "*****" at bounding box center [891, 508] width 40 height 23
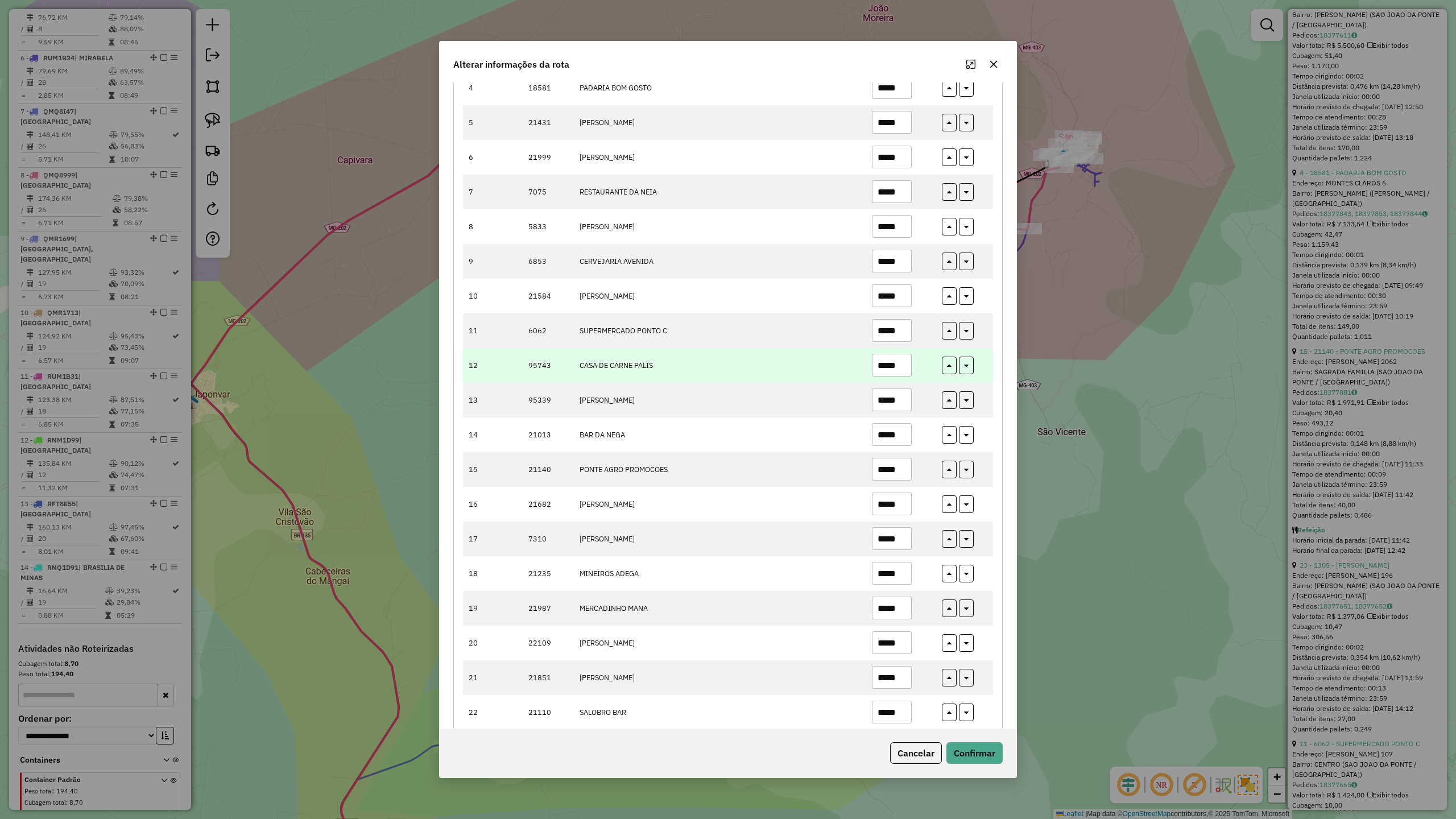
scroll to position [271, 0]
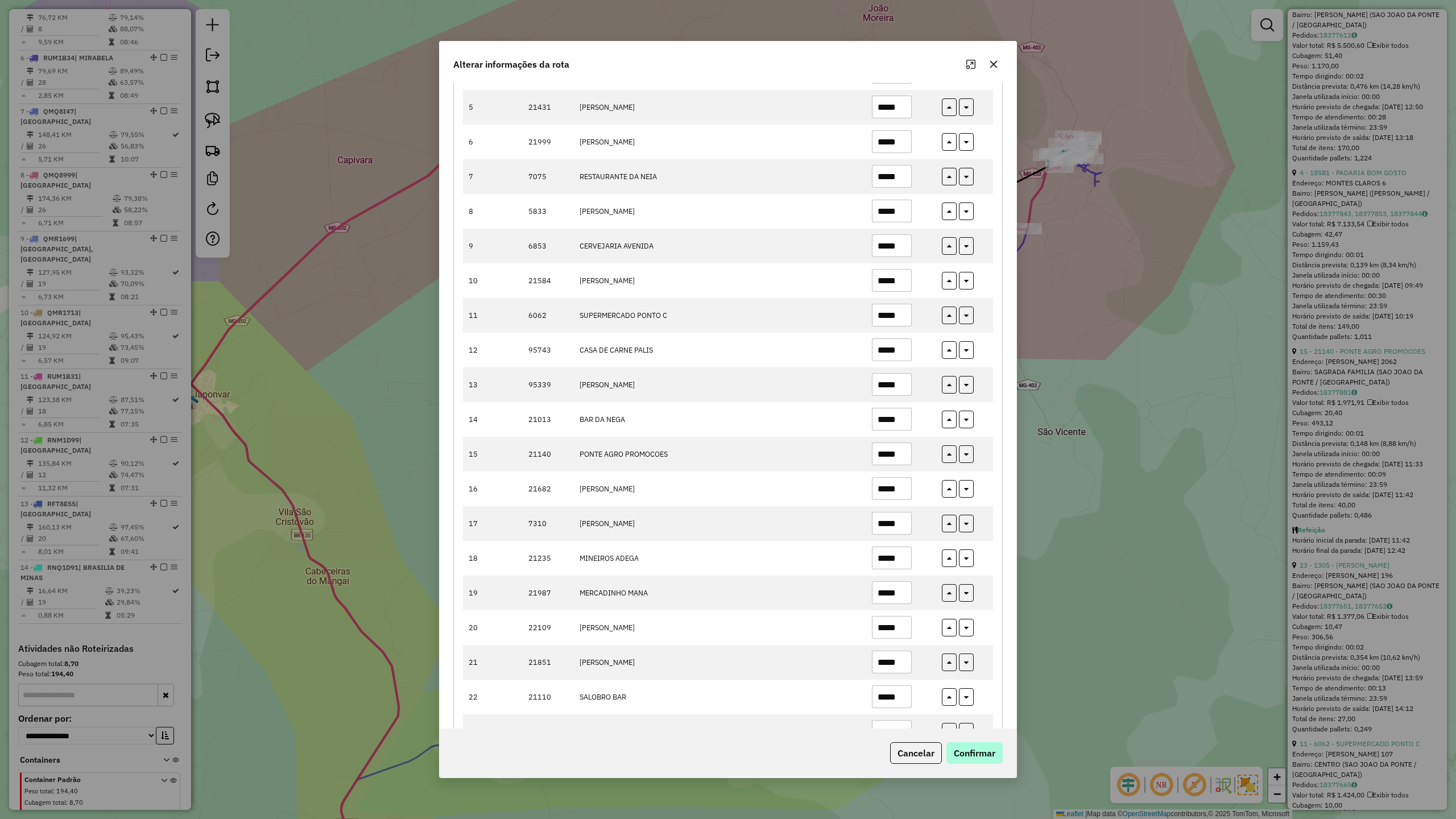
type input "*****"
click at [974, 753] on button "Confirmar" at bounding box center [975, 753] width 56 height 22
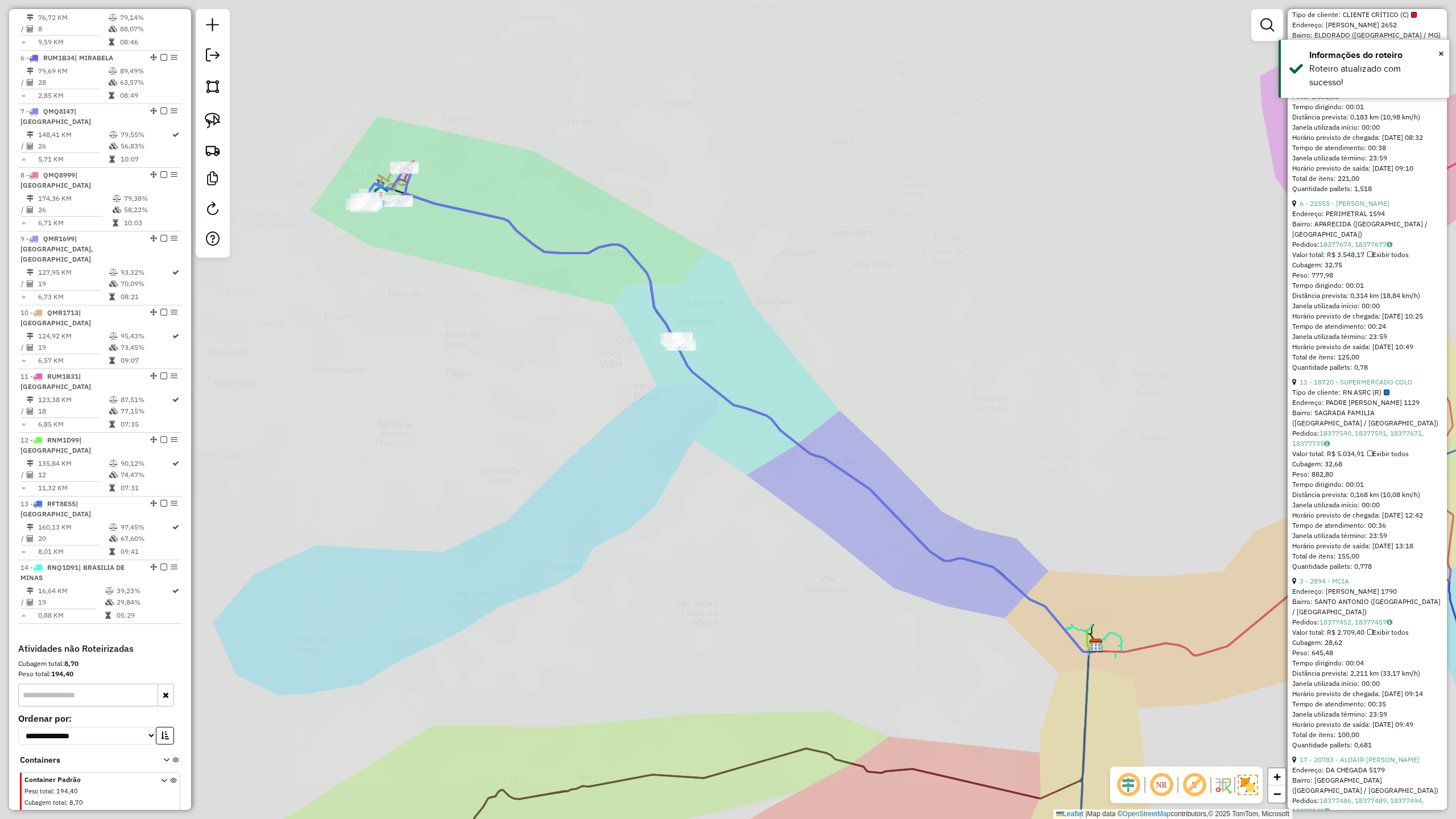
scroll to position [551, 0]
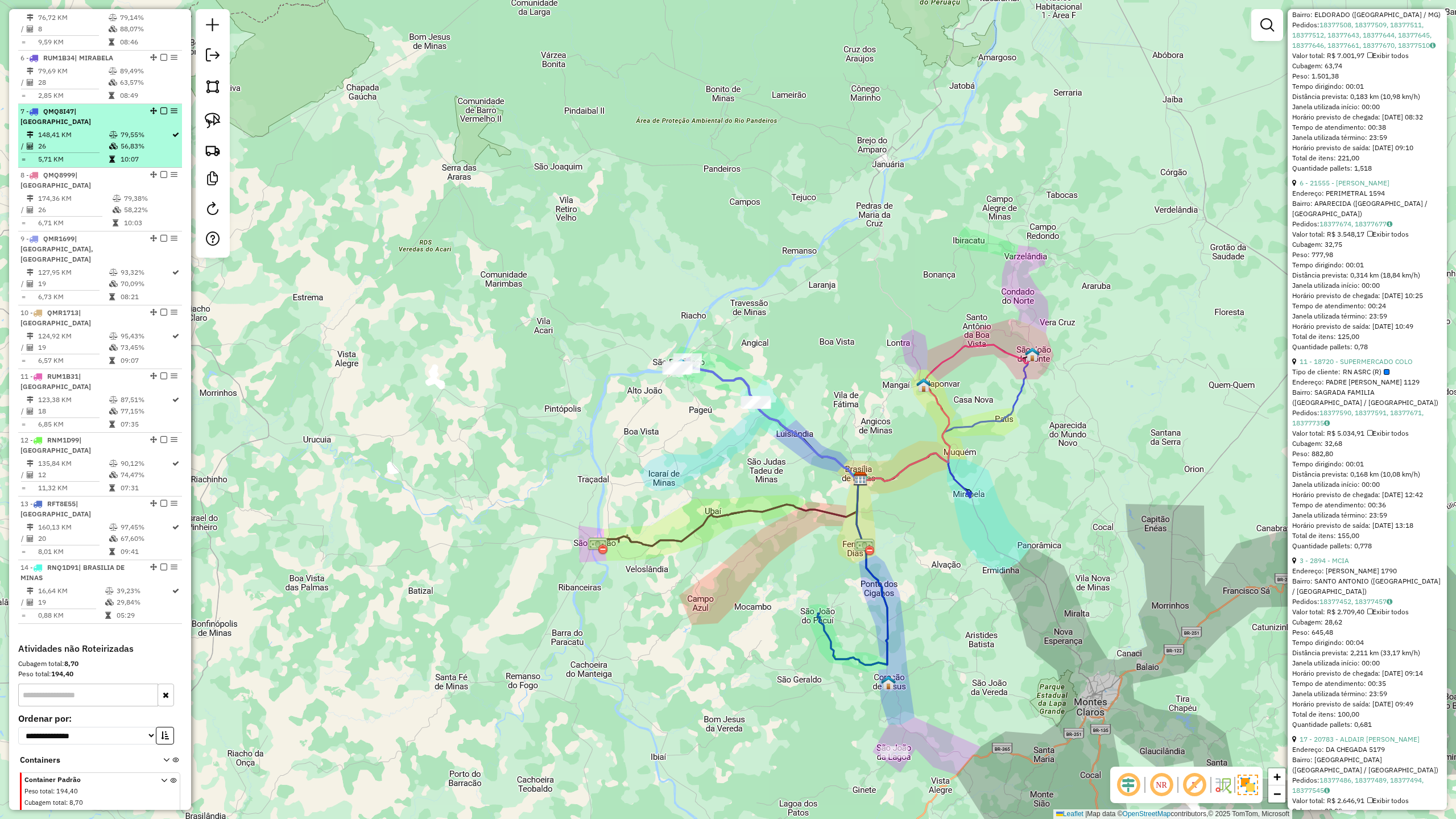
click at [82, 104] on li "7 - QMQ8I47 | SÃO JOÃO DA PONTE 148,41 KM 79,55% / 26 56,83% = 5,71 KM 10:07" at bounding box center [100, 136] width 164 height 64
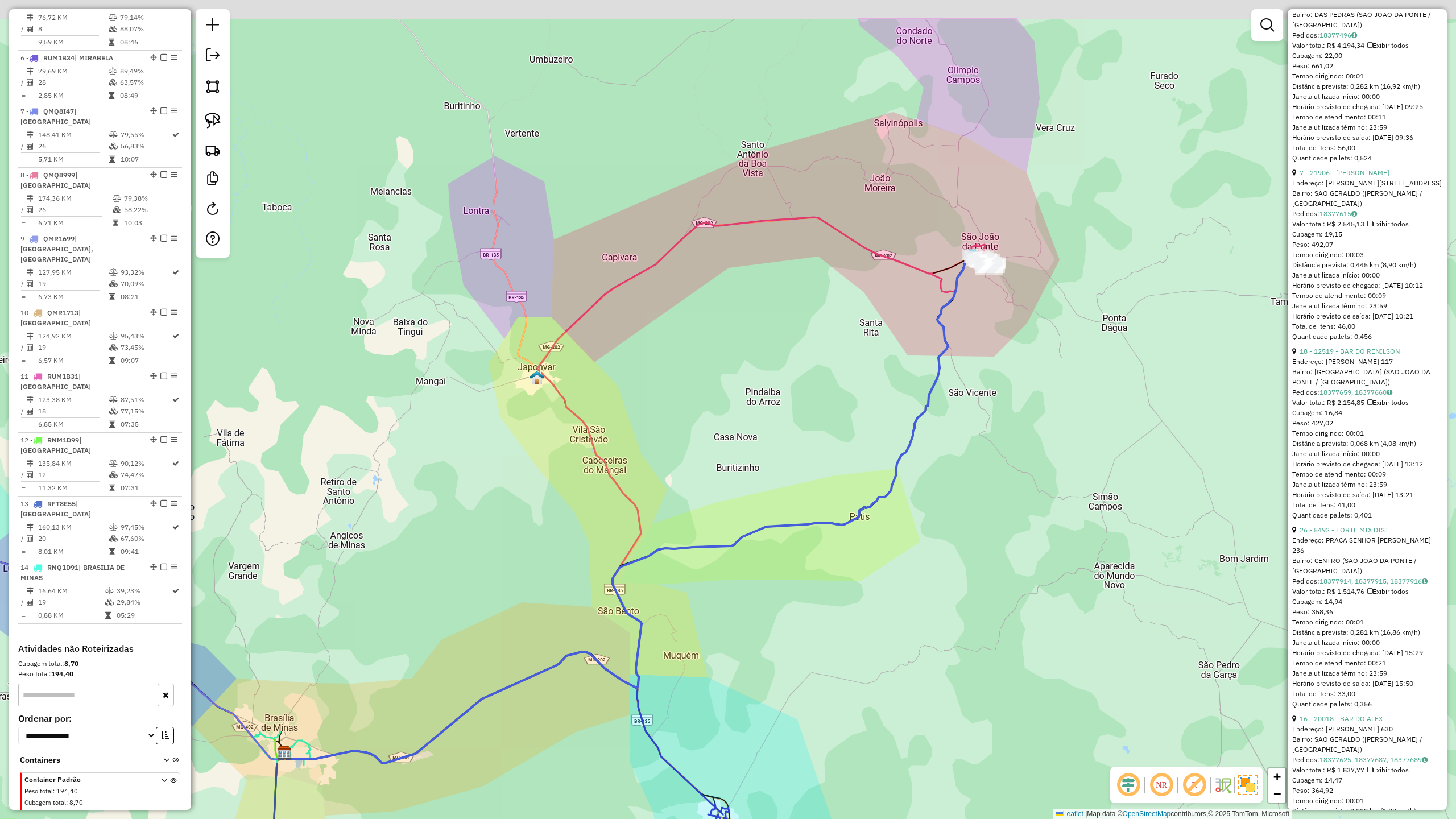
drag, startPoint x: 1138, startPoint y: 331, endPoint x: 930, endPoint y: 500, distance: 268.0
click at [960, 495] on div "Janela de atendimento Grade de atendimento Capacidade Transportadoras Veículos …" at bounding box center [728, 409] width 1456 height 819
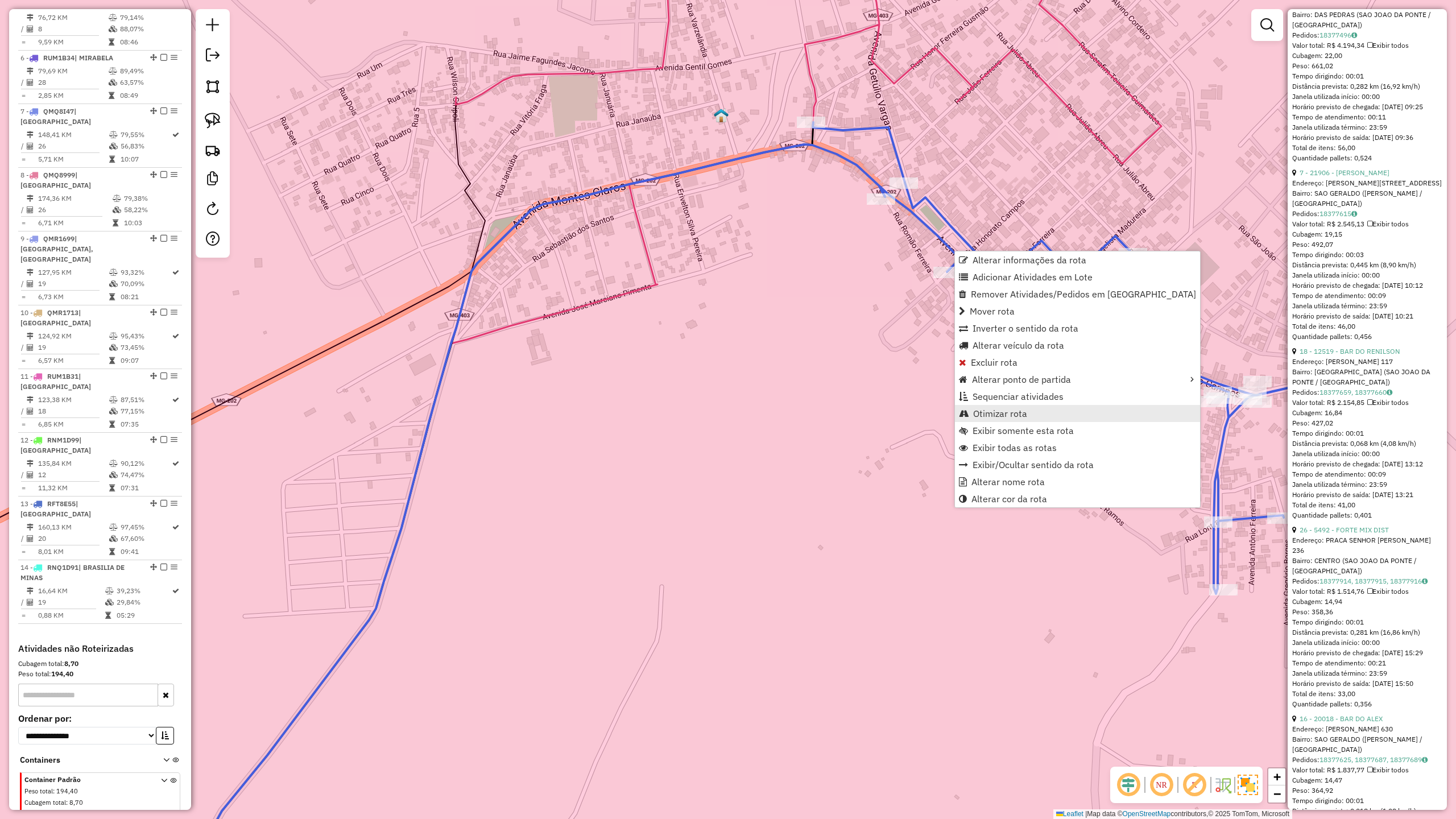
click at [1007, 418] on span "Otimizar rota" at bounding box center [1000, 413] width 54 height 9
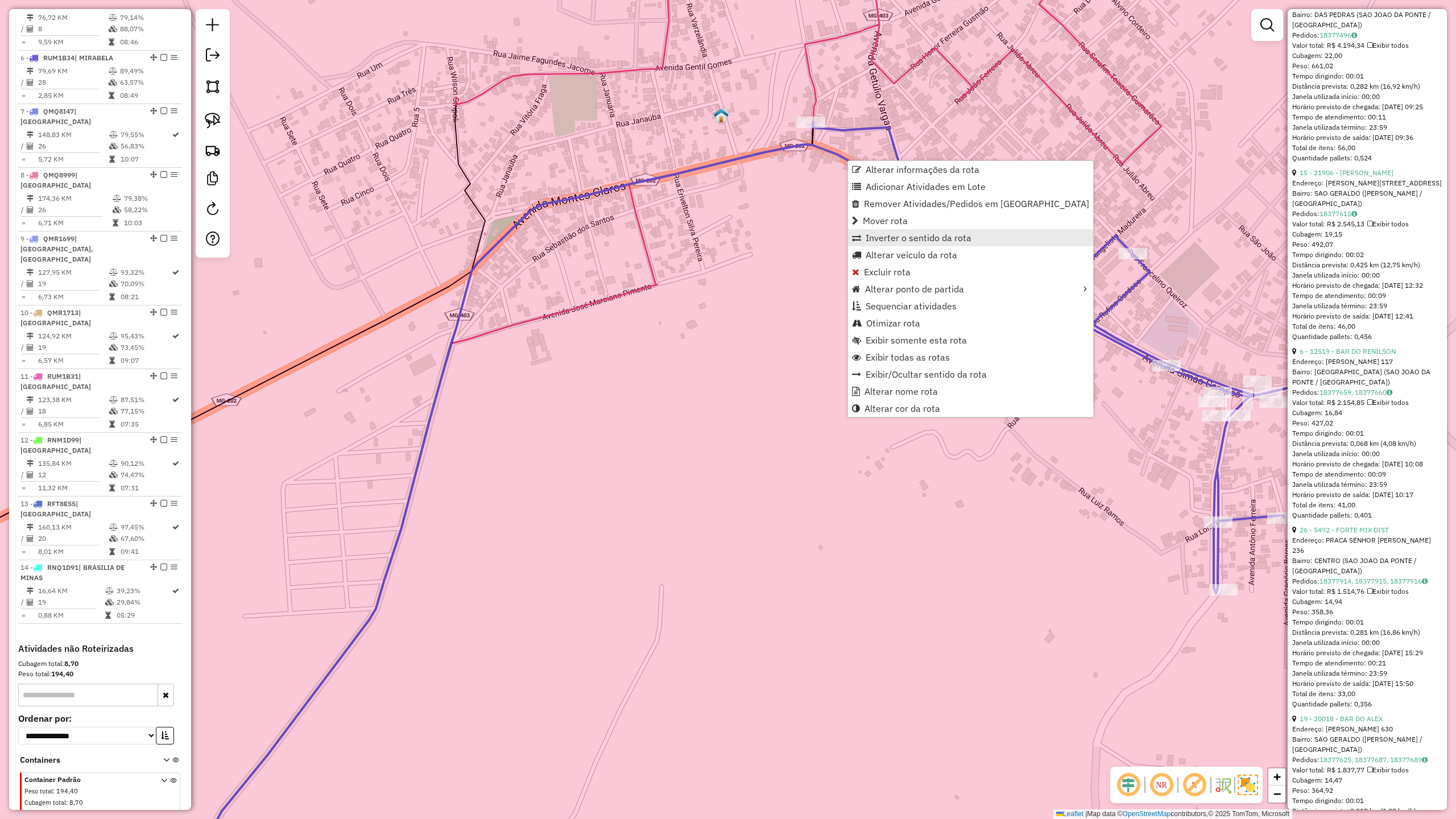
click at [916, 239] on span "Inverter o sentido da rota" at bounding box center [918, 237] width 106 height 9
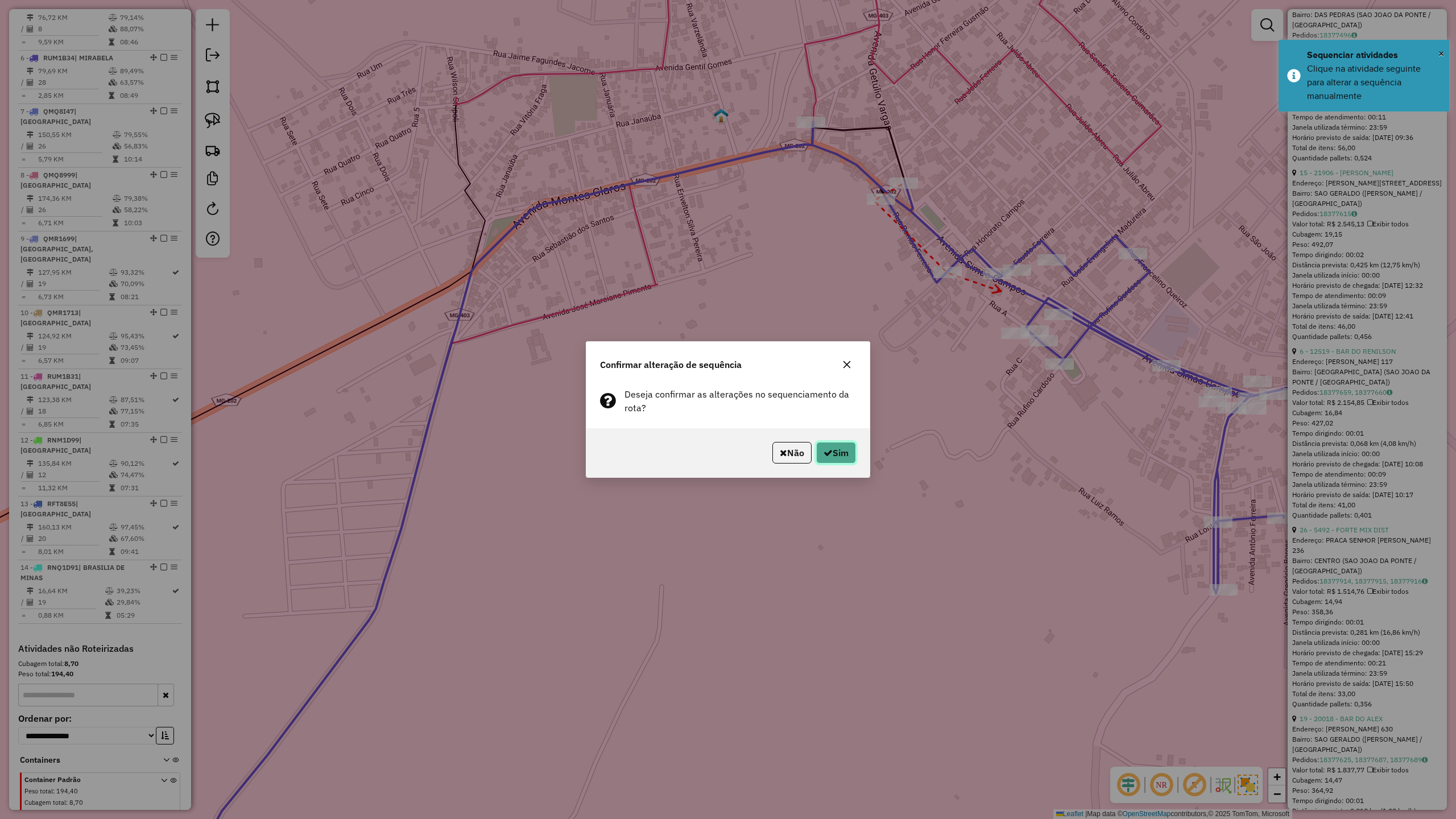
click at [849, 453] on button "Sim" at bounding box center [836, 452] width 40 height 22
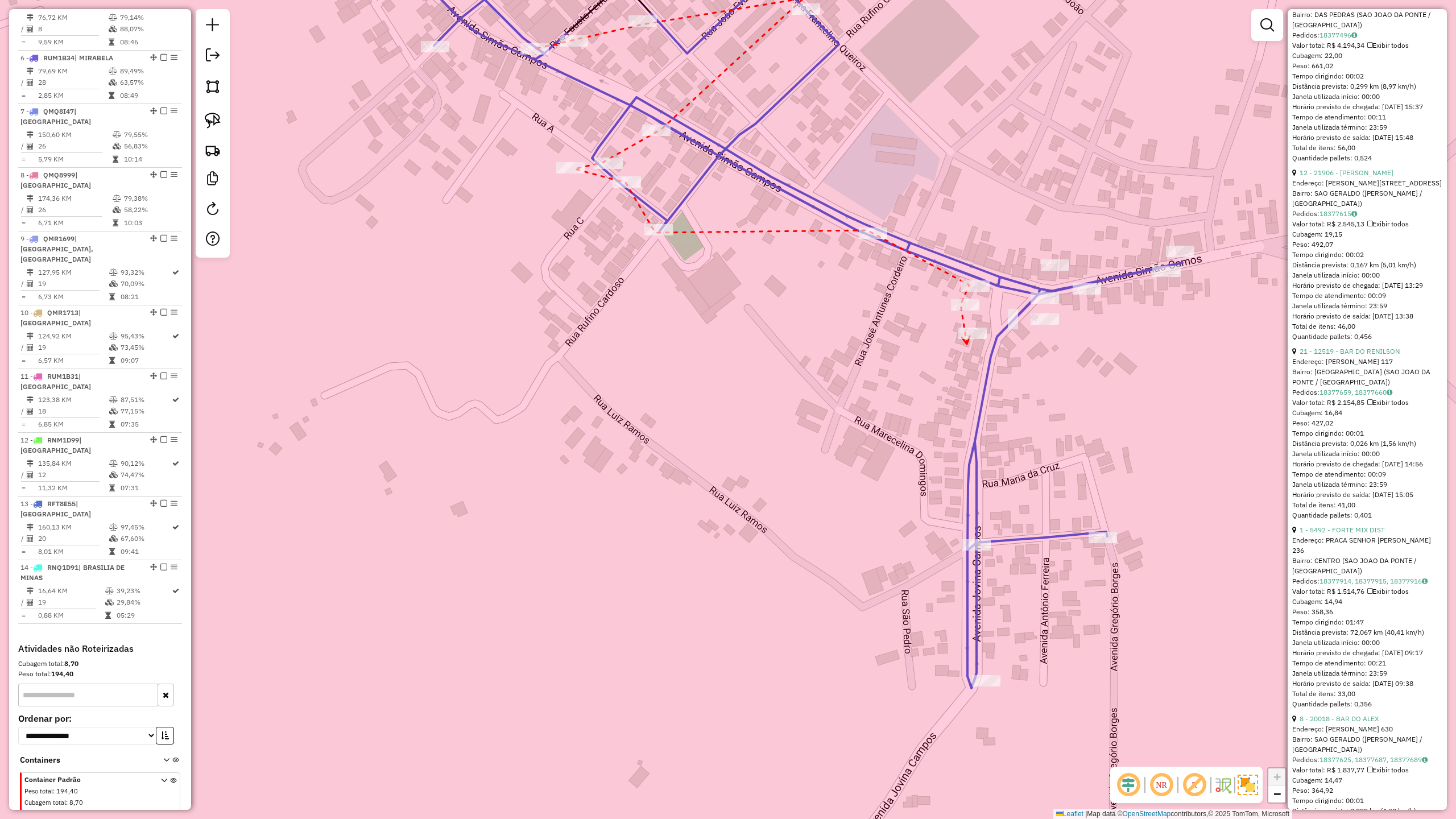
click at [967, 344] on icon at bounding box center [966, 340] width 8 height 8
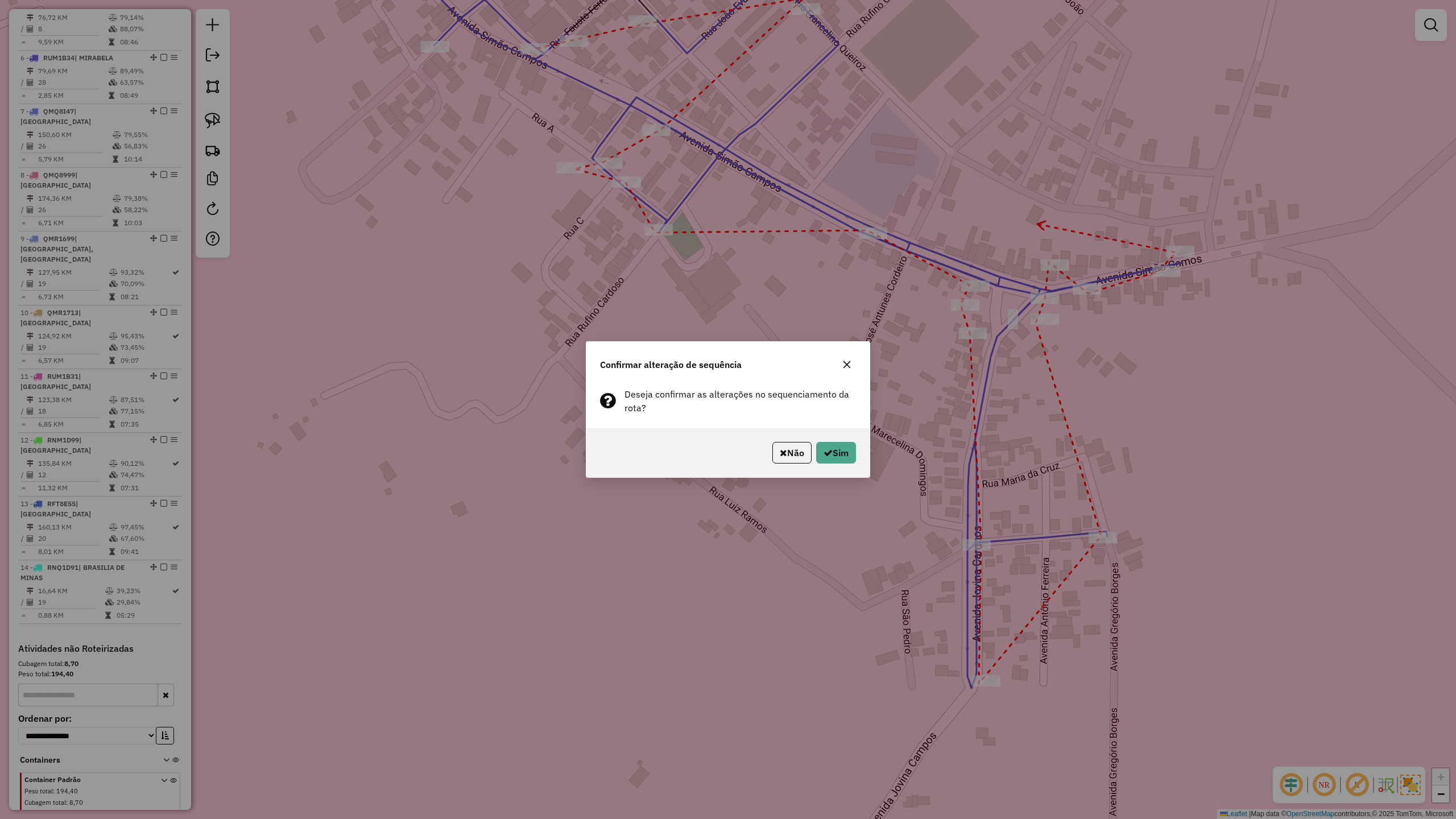
click at [836, 438] on div "Não Sim" at bounding box center [728, 452] width 284 height 49
click at [836, 449] on button "Sim" at bounding box center [836, 452] width 40 height 22
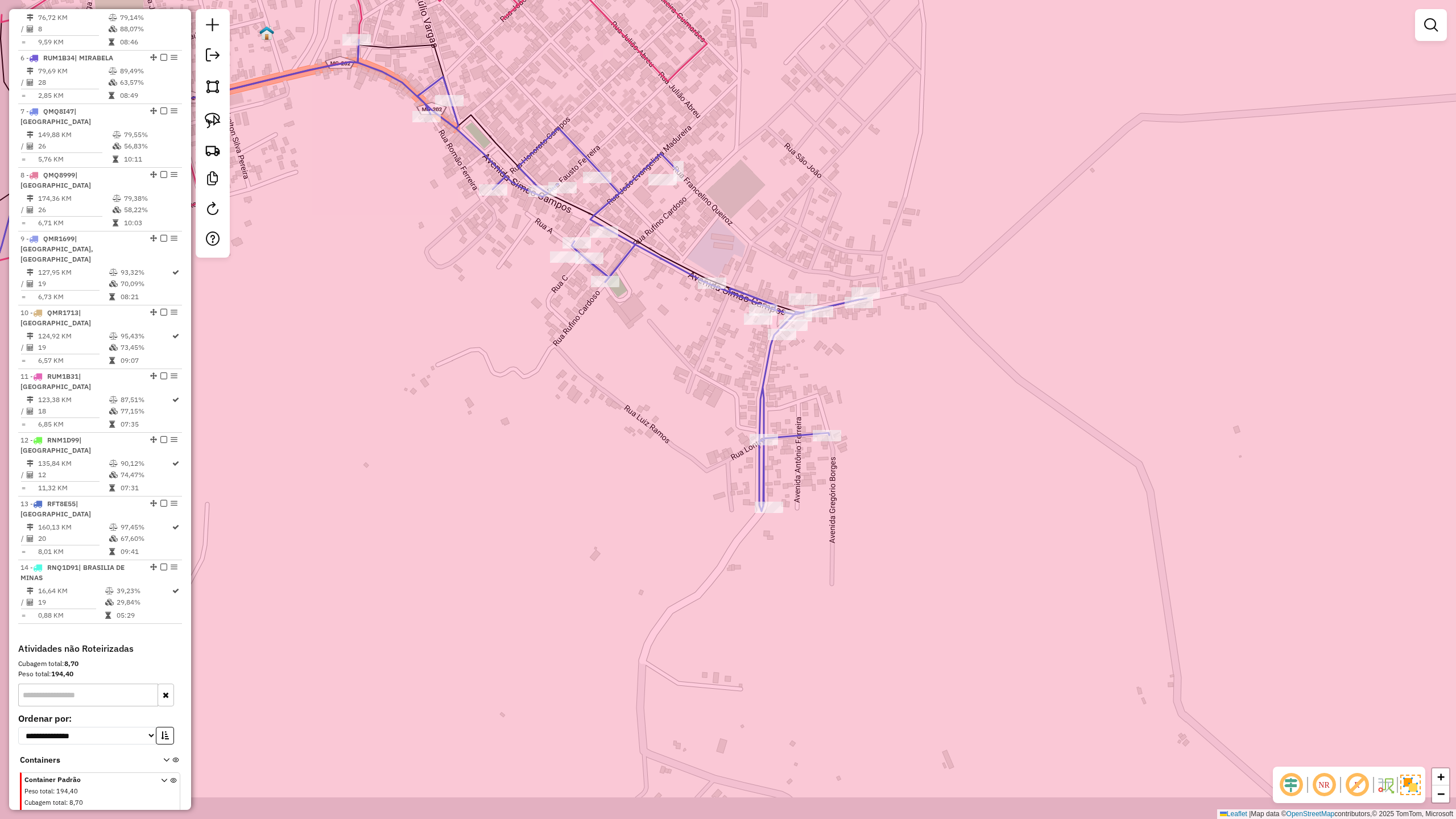
drag, startPoint x: 547, startPoint y: 474, endPoint x: 638, endPoint y: 446, distance: 95.2
click at [636, 446] on div "Janela de atendimento Grade de atendimento Capacidade Transportadoras Veículos …" at bounding box center [728, 409] width 1456 height 819
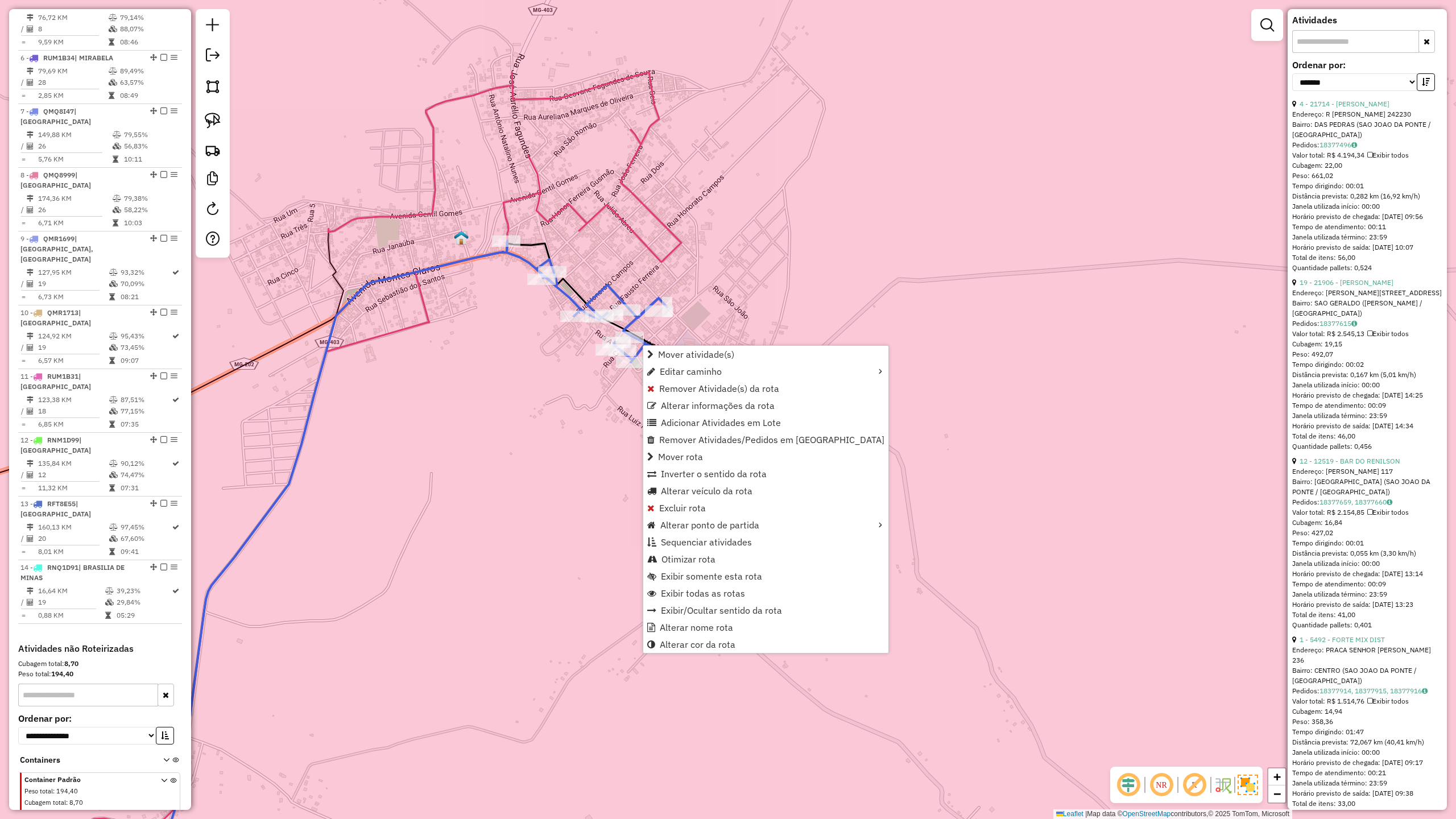
scroll to position [455, 0]
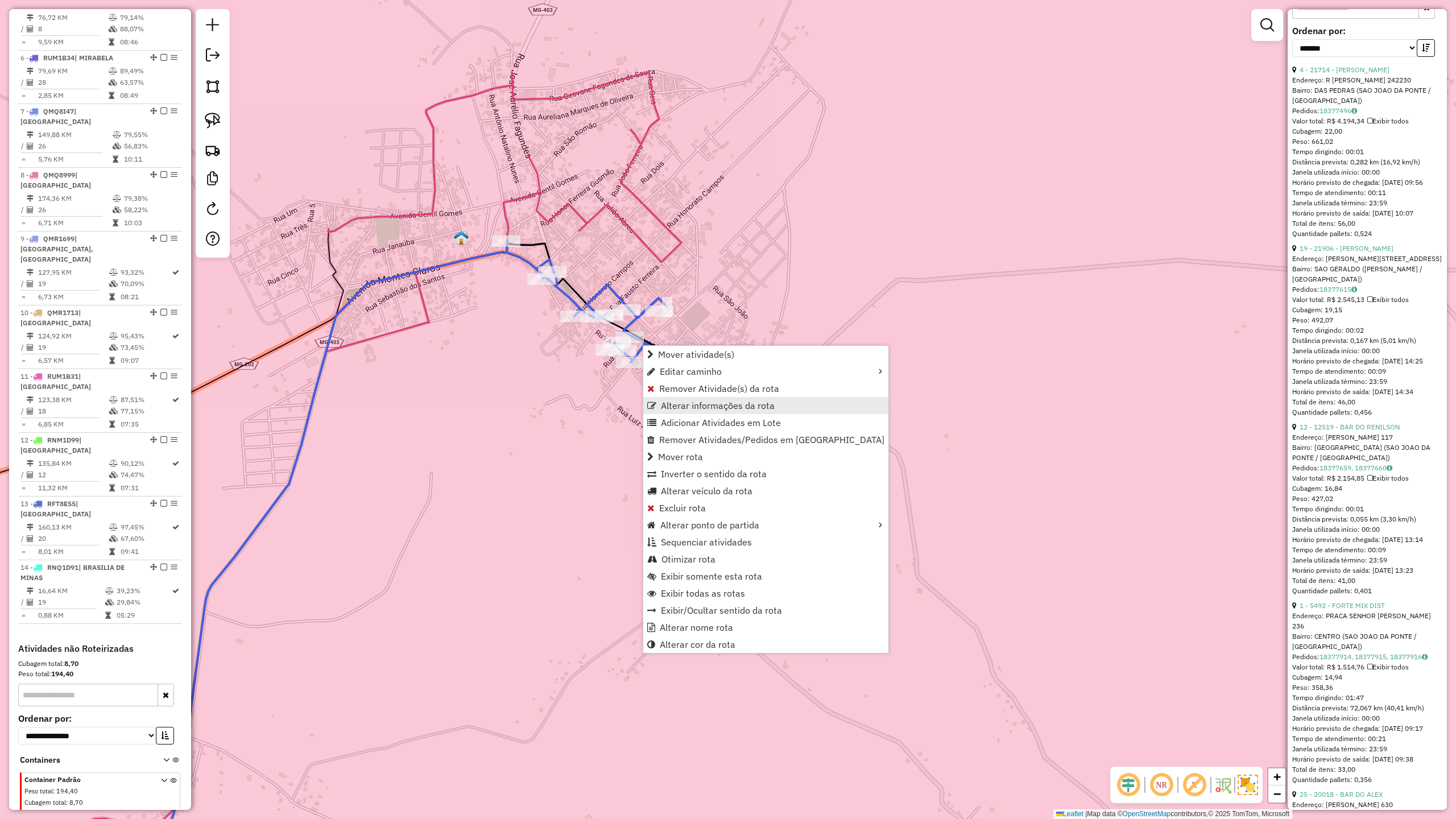
click at [747, 406] on span "Alterar informações da rota" at bounding box center [718, 405] width 114 height 9
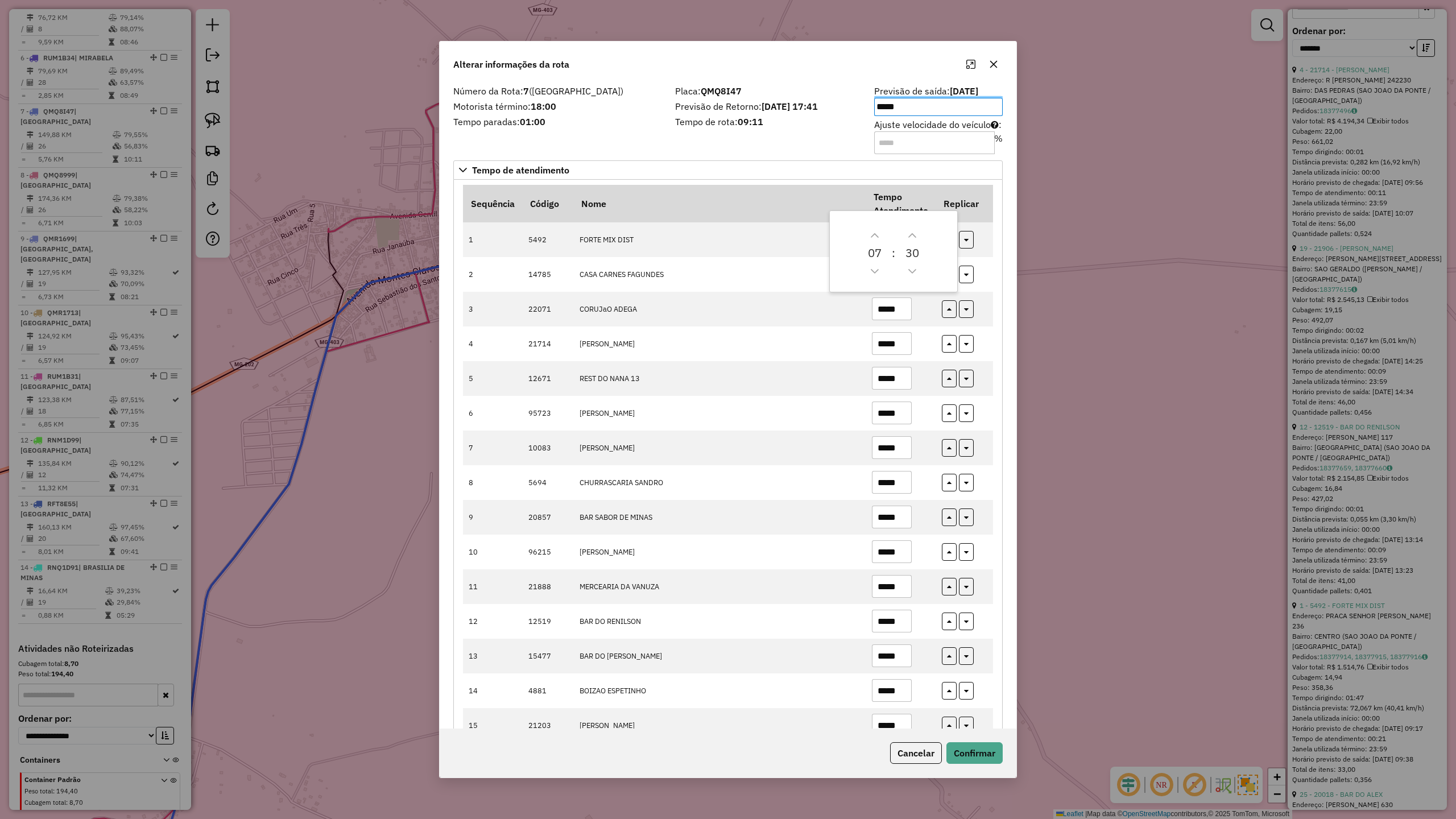
click at [799, 143] on div "Placa: QMQ8I47 Previsão de Retorno: 20/08/2025 17:41 Tempo de rota: 09:11" at bounding box center [768, 119] width 199 height 64
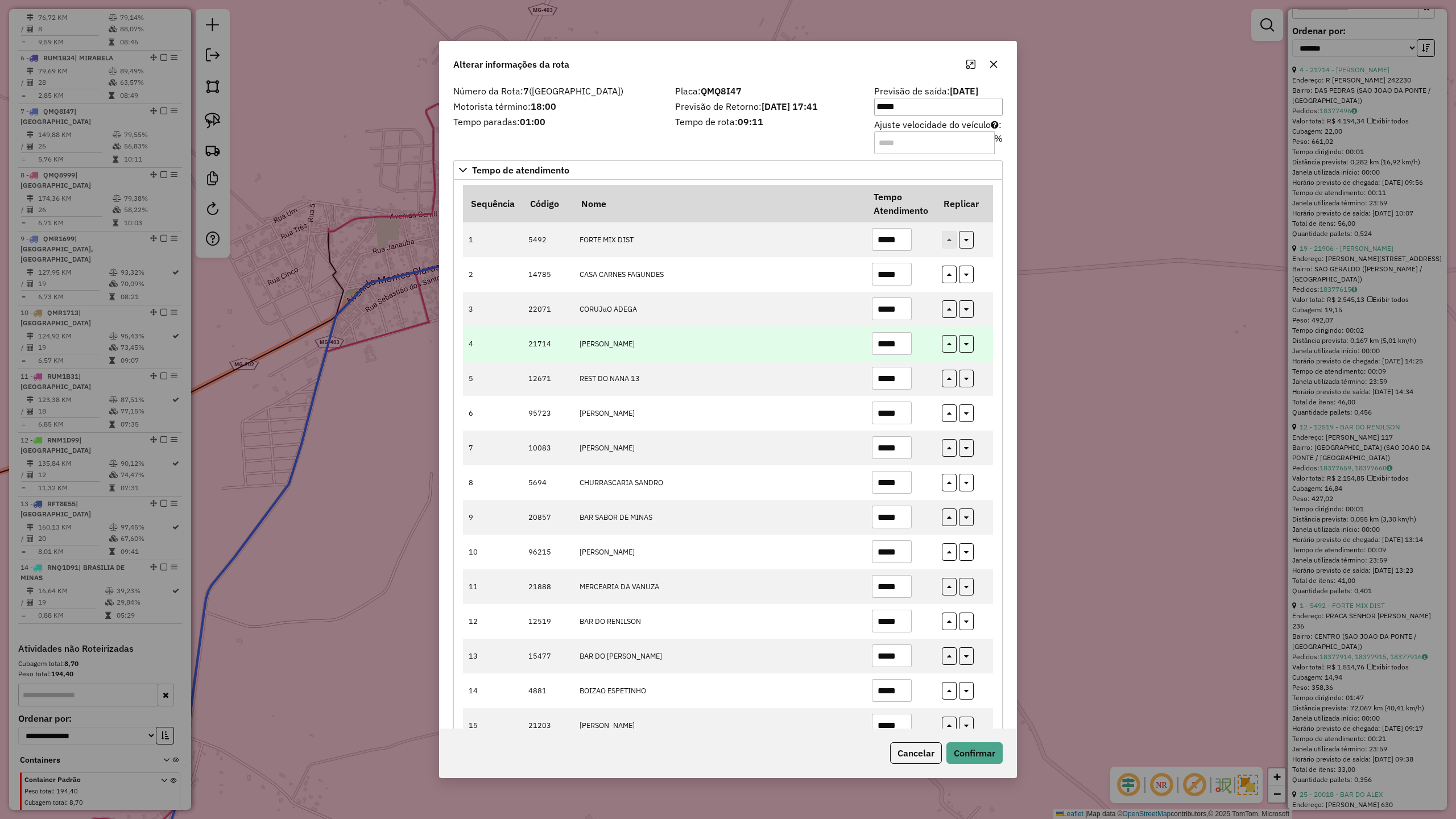
click at [900, 346] on input "*****" at bounding box center [891, 343] width 40 height 23
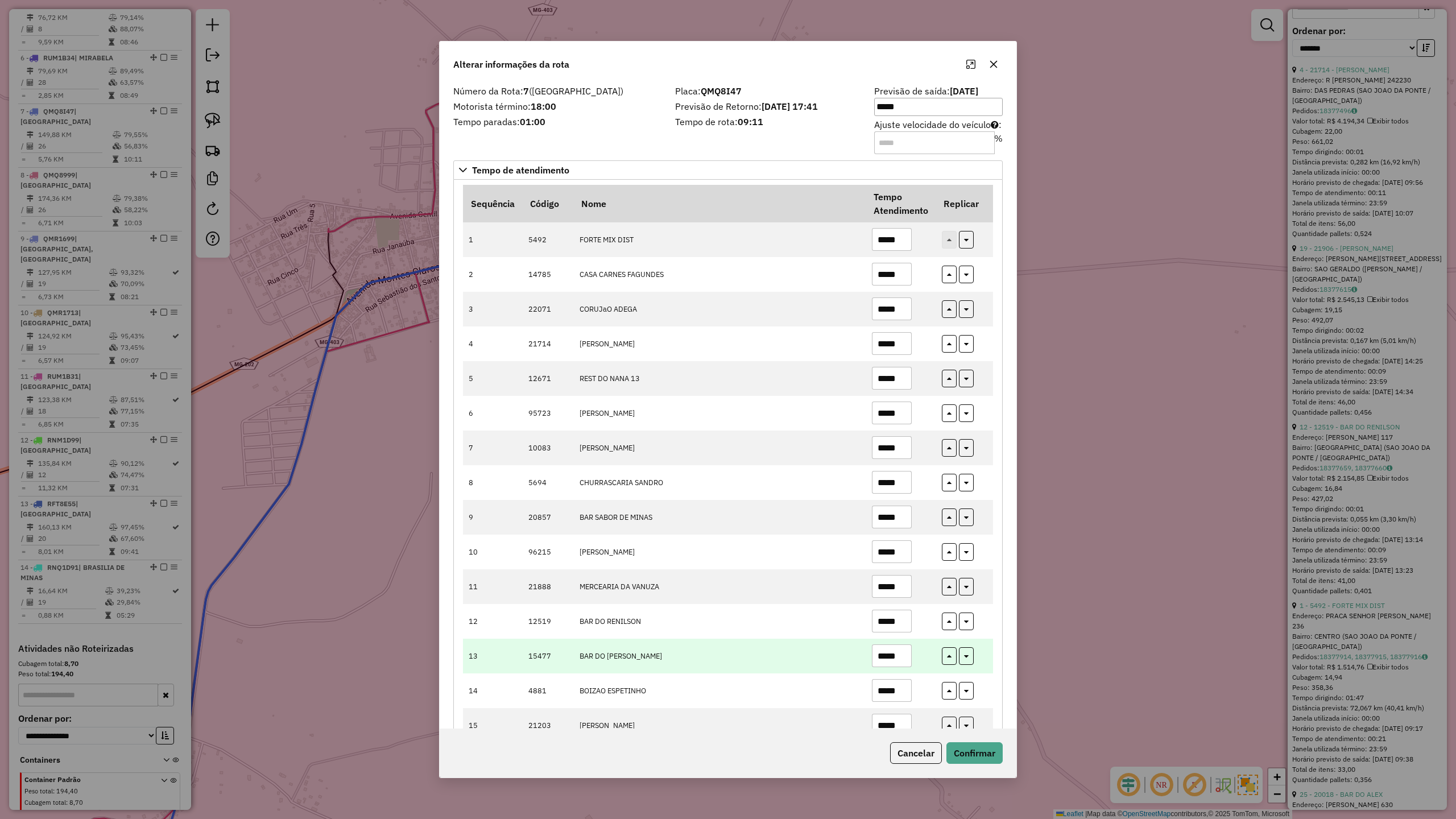
scroll to position [227, 0]
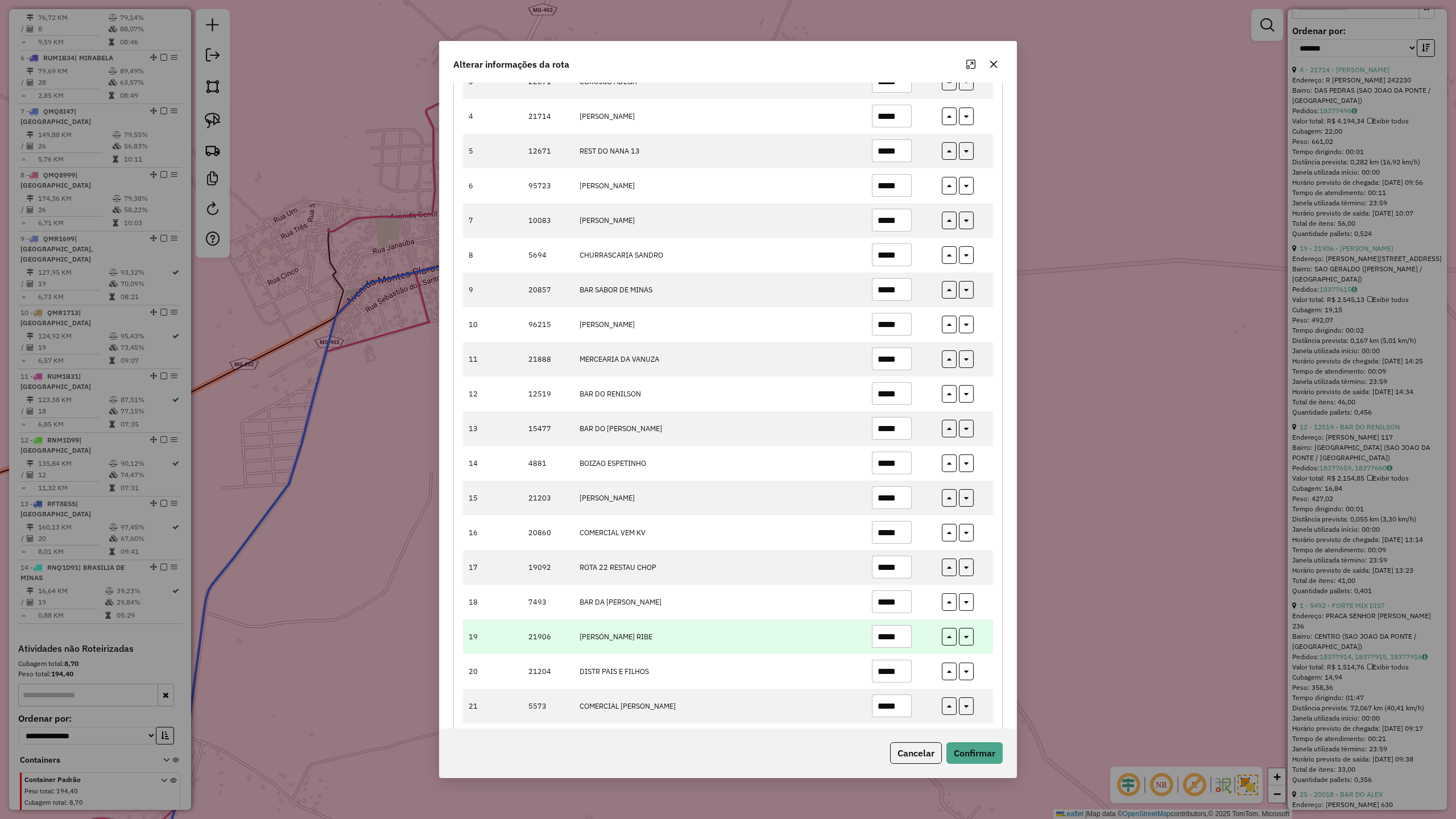
type input "*****"
click at [901, 642] on input "*****" at bounding box center [891, 636] width 40 height 23
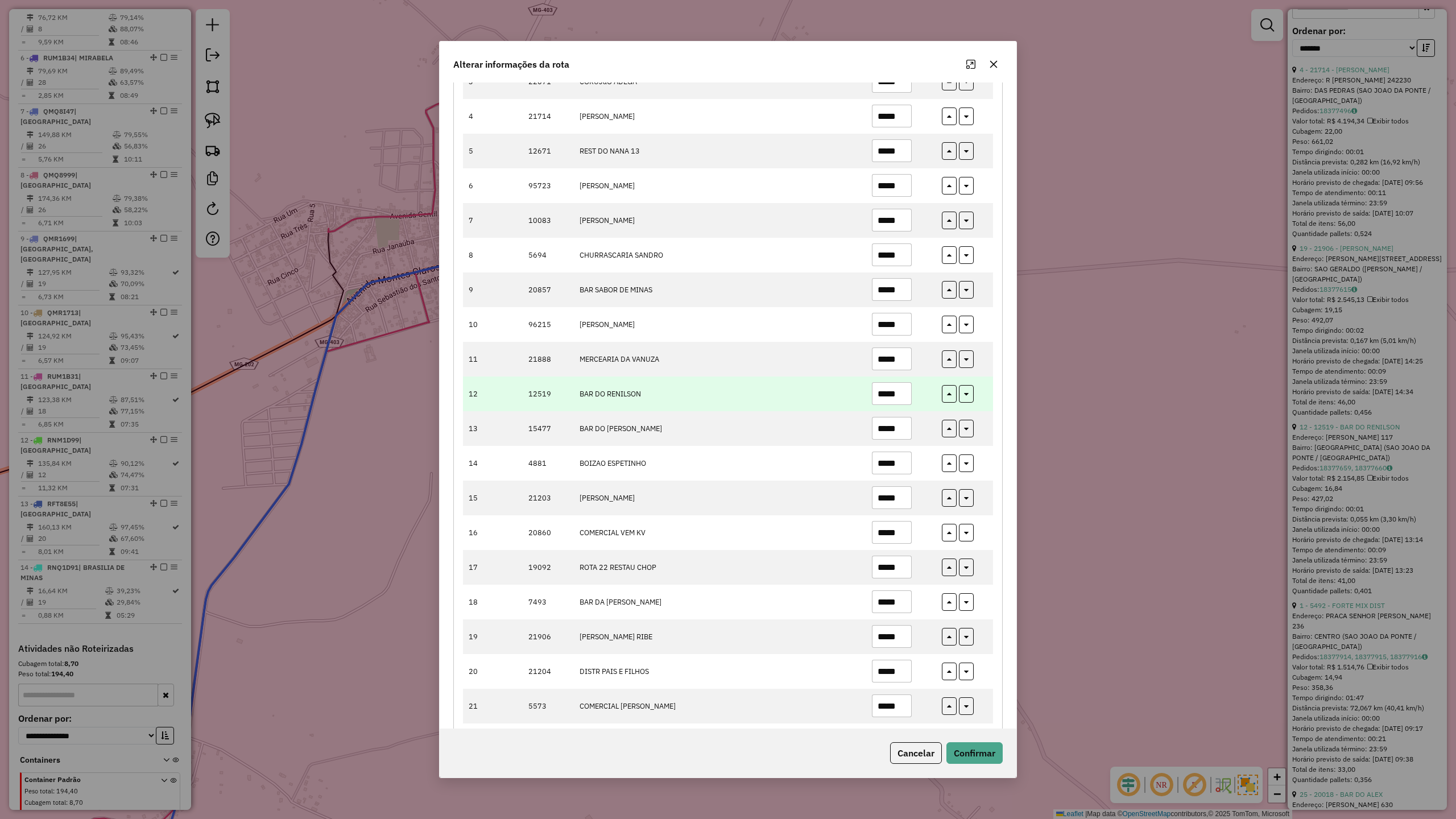
type input "*****"
click at [913, 397] on td "*****" at bounding box center [901, 394] width 70 height 35
click at [901, 394] on input "*****" at bounding box center [891, 393] width 40 height 23
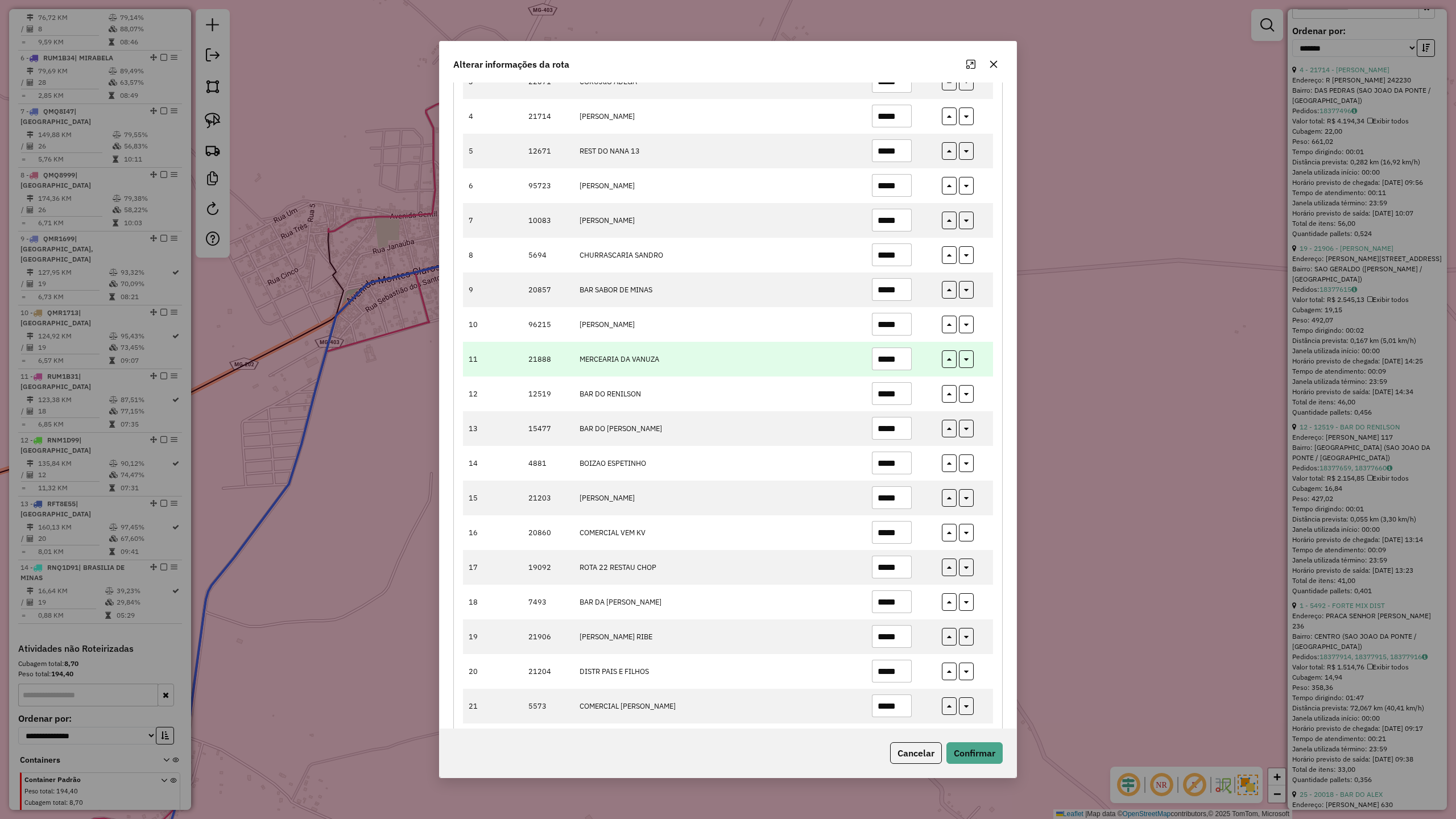
type input "*****"
click at [904, 363] on input "*****" at bounding box center [891, 358] width 40 height 23
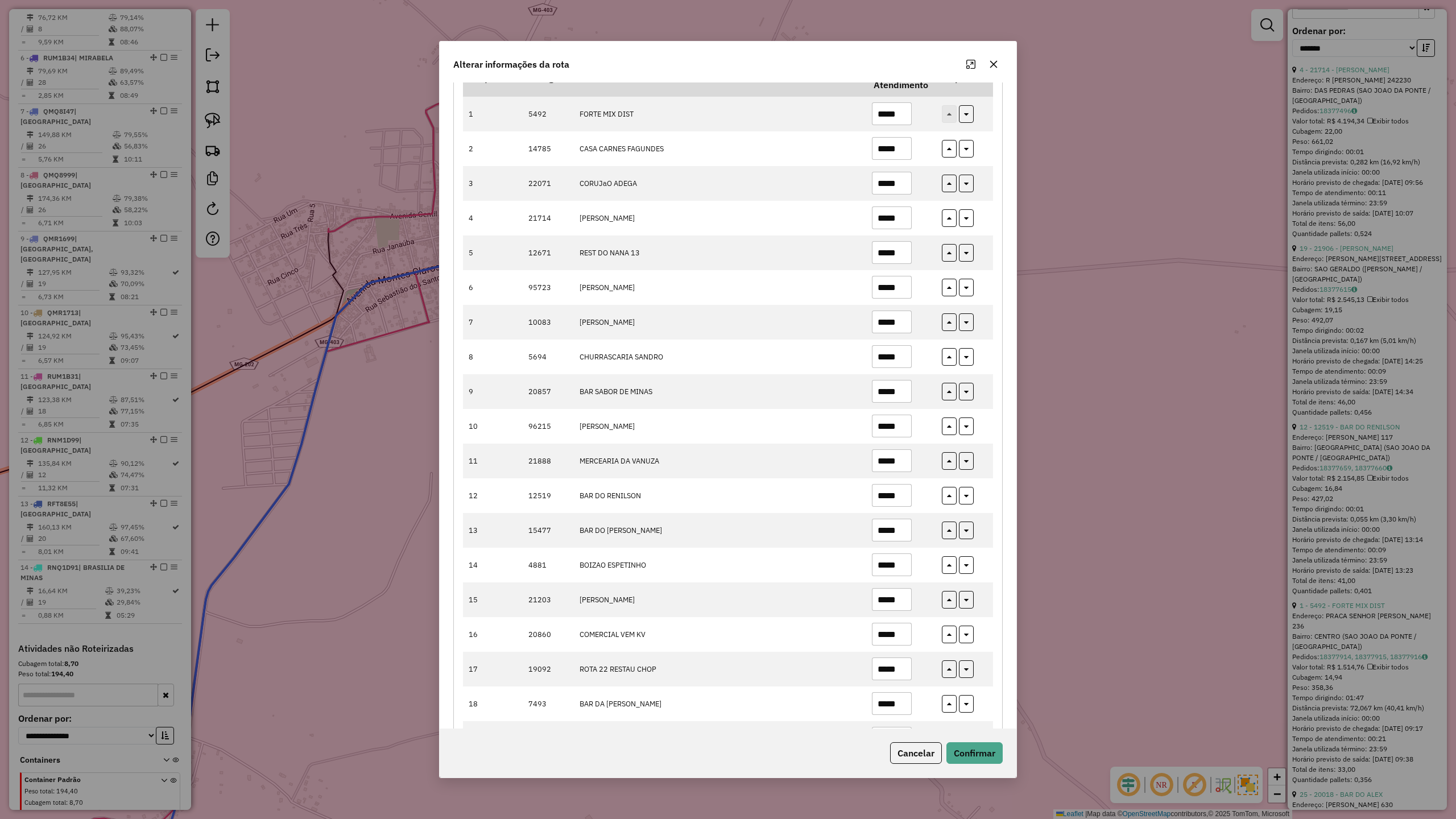
scroll to position [119, 0]
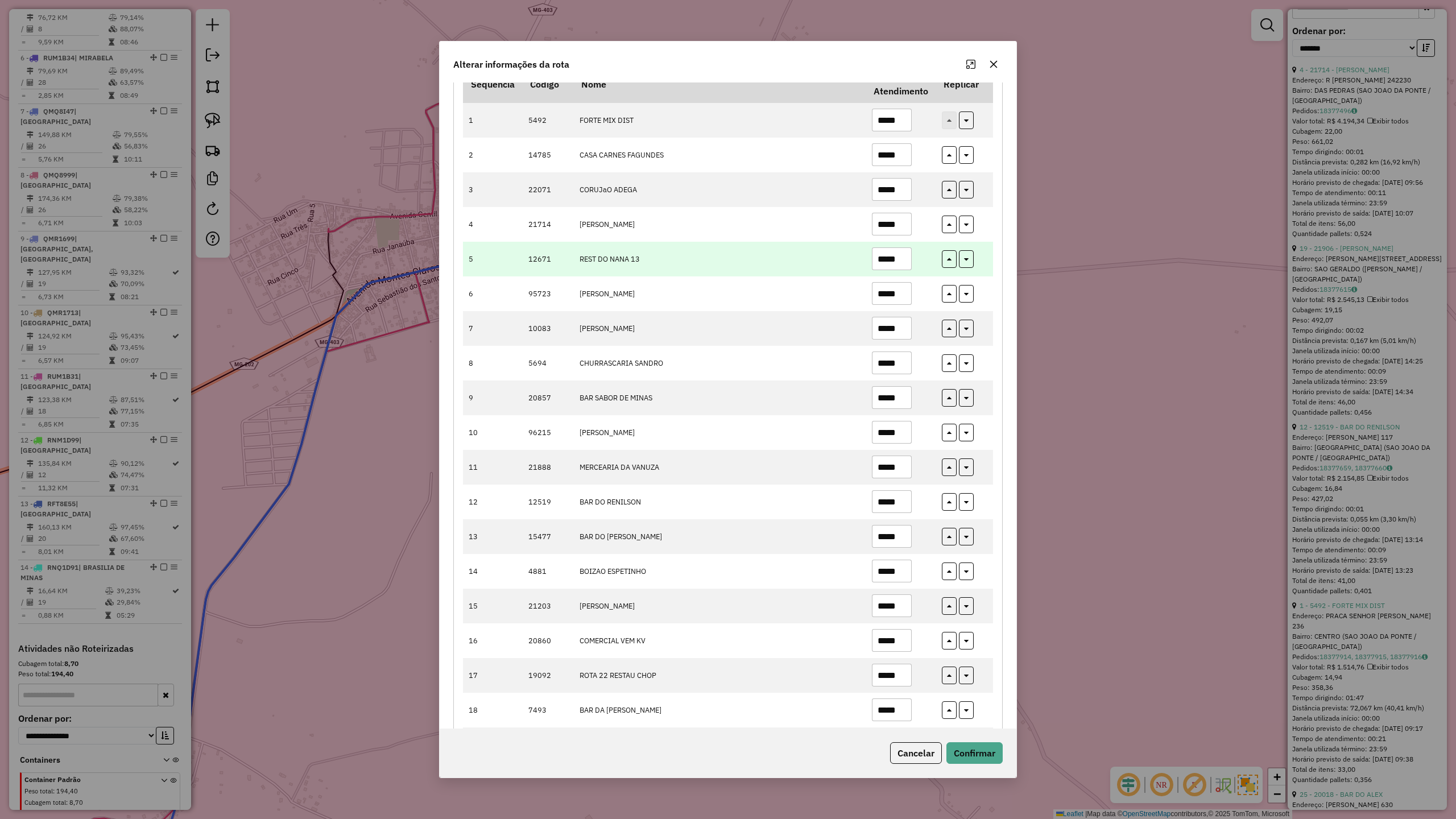
type input "*****"
click at [903, 256] on input "*****" at bounding box center [891, 259] width 40 height 23
type input "*****"
click at [967, 749] on button "Confirmar" at bounding box center [975, 753] width 56 height 22
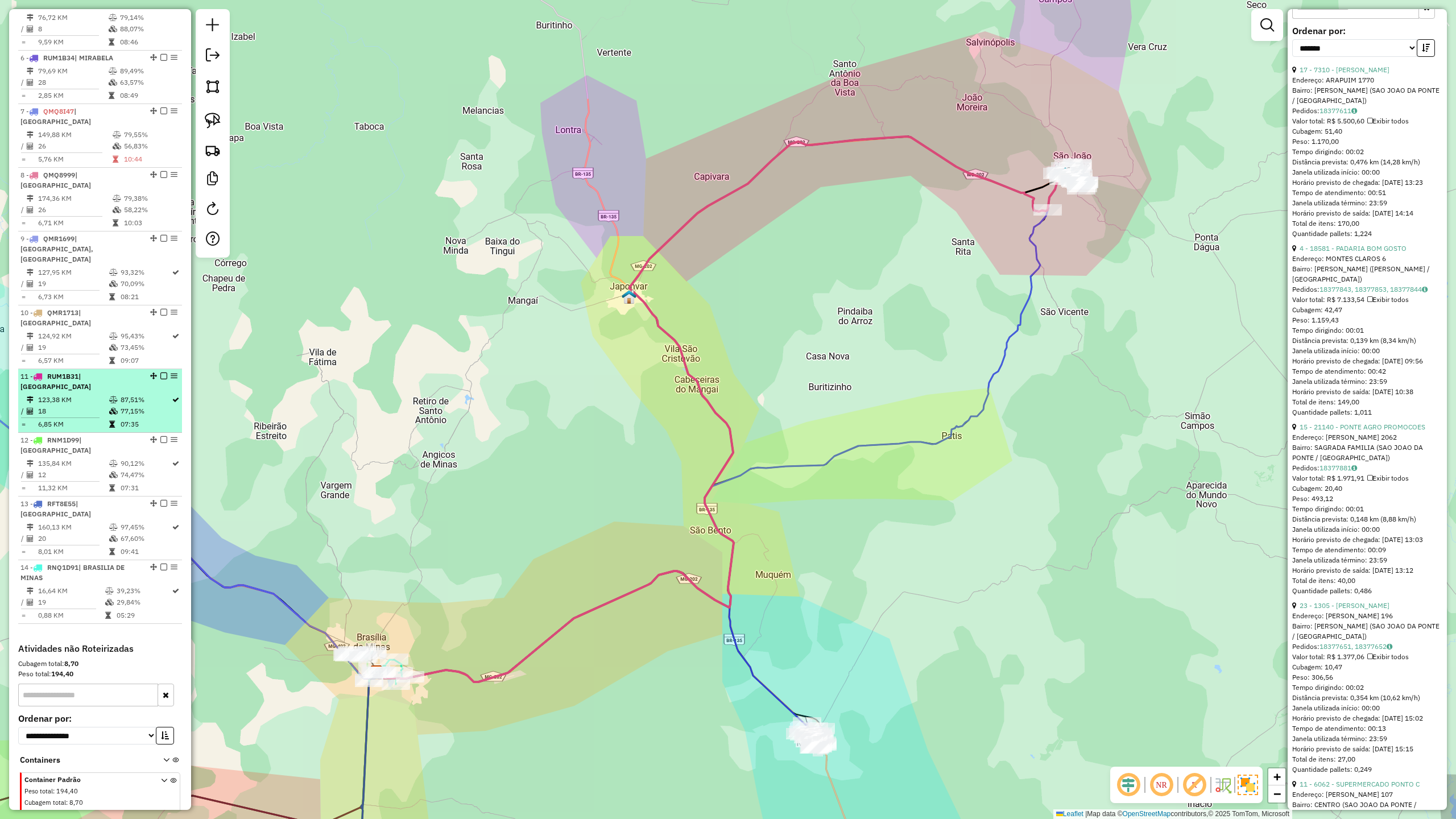
scroll to position [475, 0]
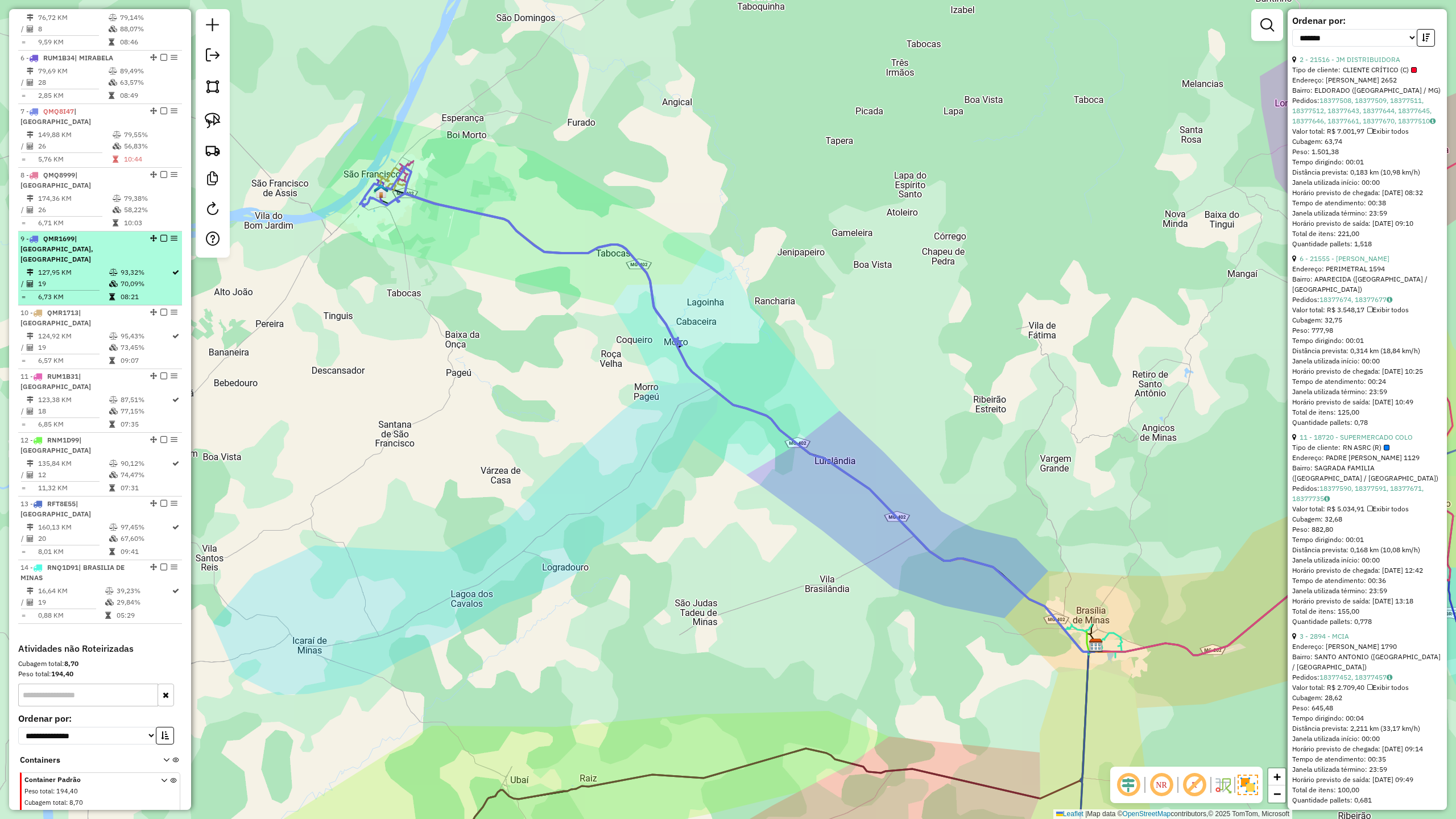
click at [98, 267] on td "127,95 KM" at bounding box center [73, 272] width 71 height 11
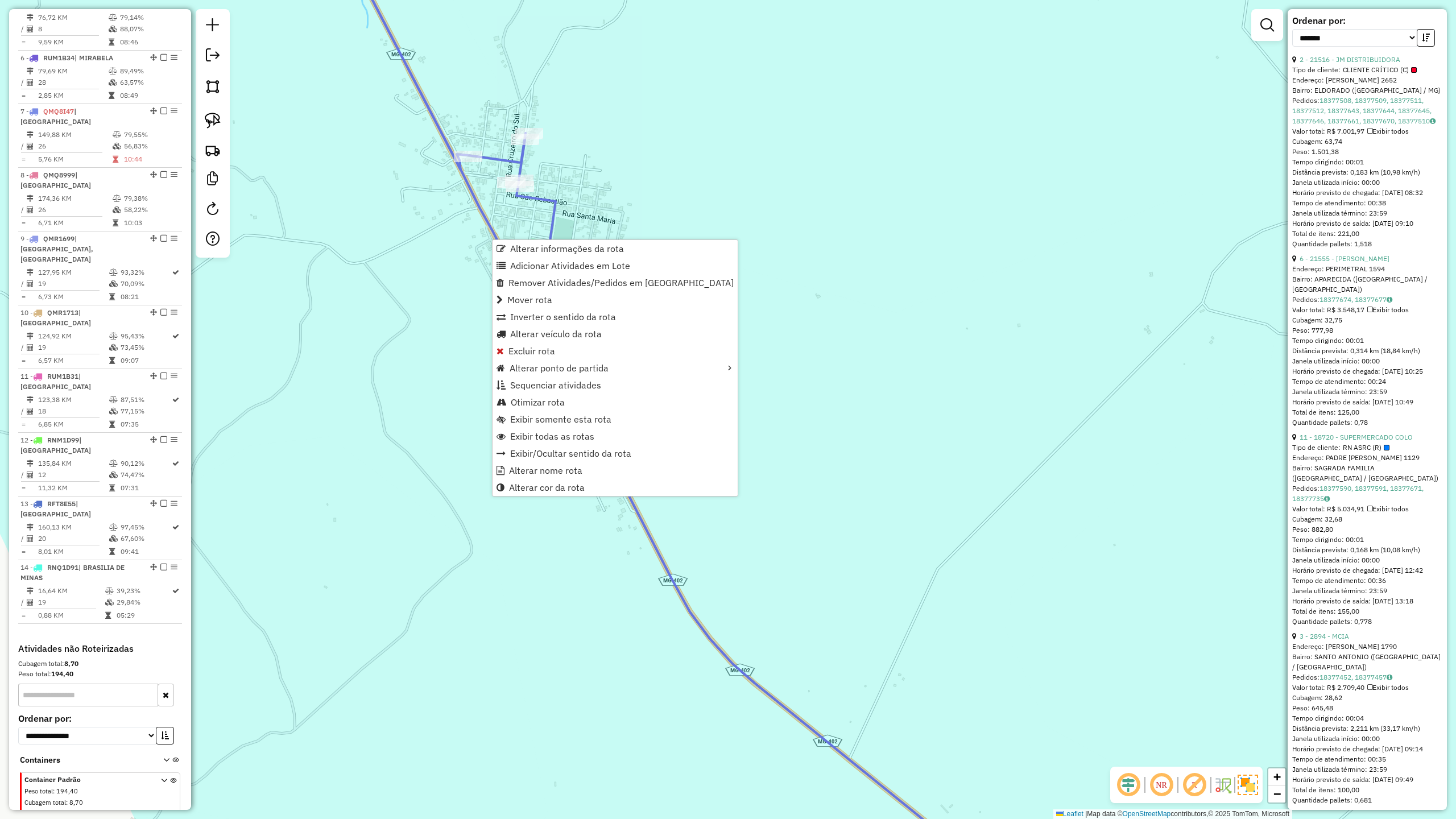
click at [458, 237] on div "Janela de atendimento Grade de atendimento Capacidade Transportadoras Veículos …" at bounding box center [728, 409] width 1456 height 819
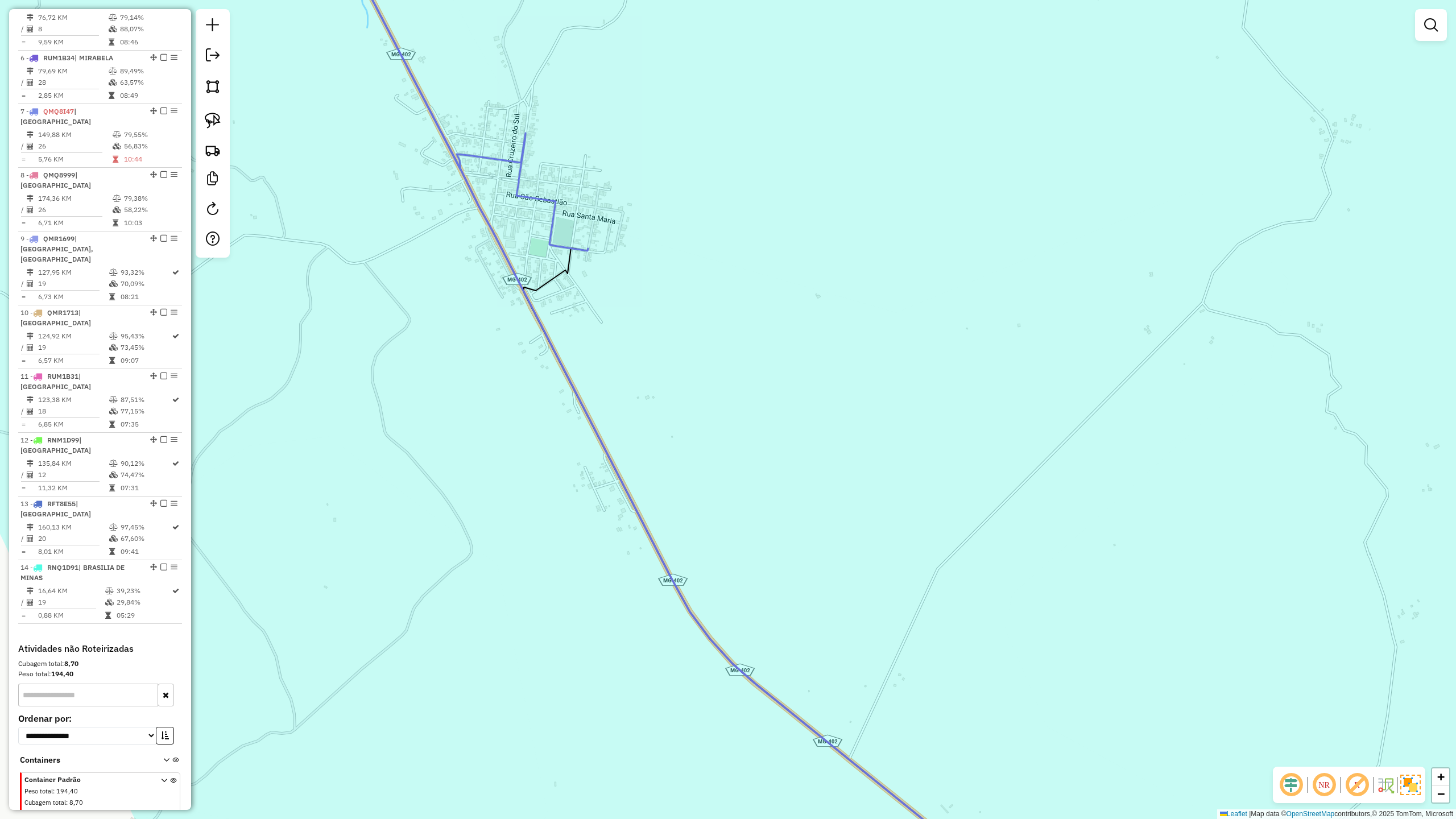
click at [540, 197] on icon at bounding box center [459, 84] width 258 height 332
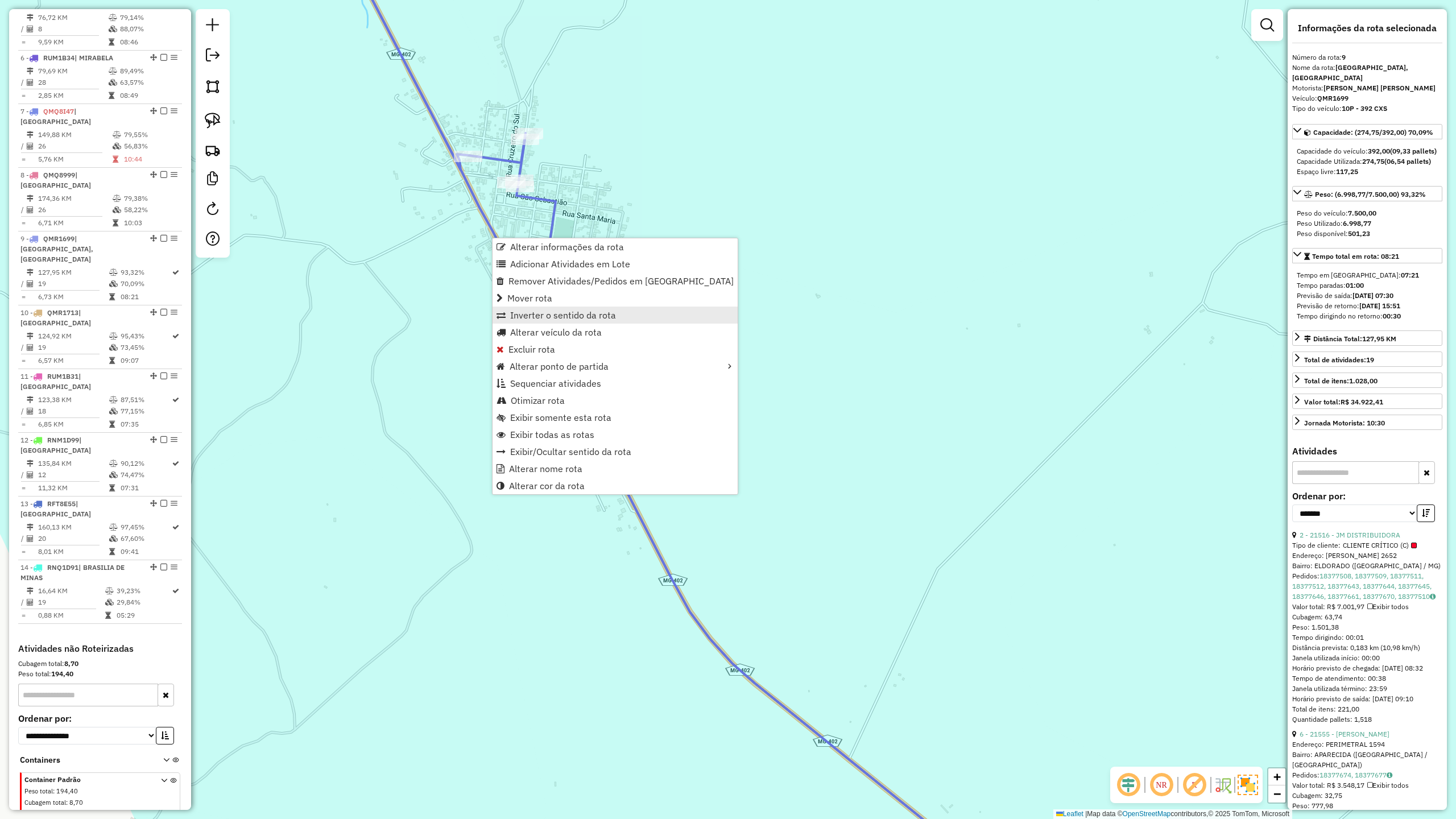
click at [568, 314] on span "Inverter o sentido da rota" at bounding box center [563, 315] width 106 height 9
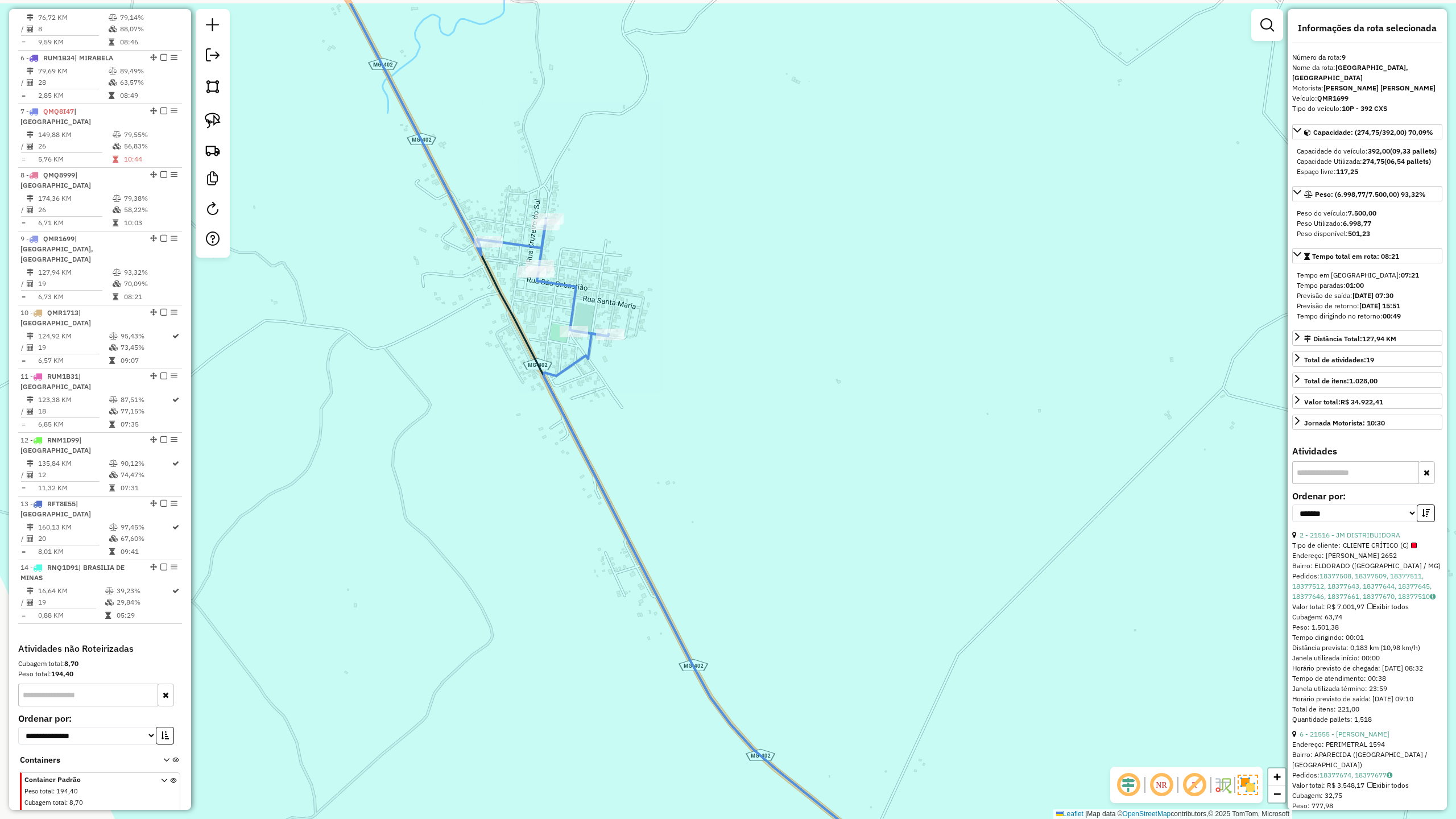
drag, startPoint x: 458, startPoint y: 243, endPoint x: 479, endPoint y: 331, distance: 90.5
click at [479, 330] on div "Janela de atendimento Grade de atendimento Capacidade Transportadoras Veículos …" at bounding box center [728, 409] width 1456 height 819
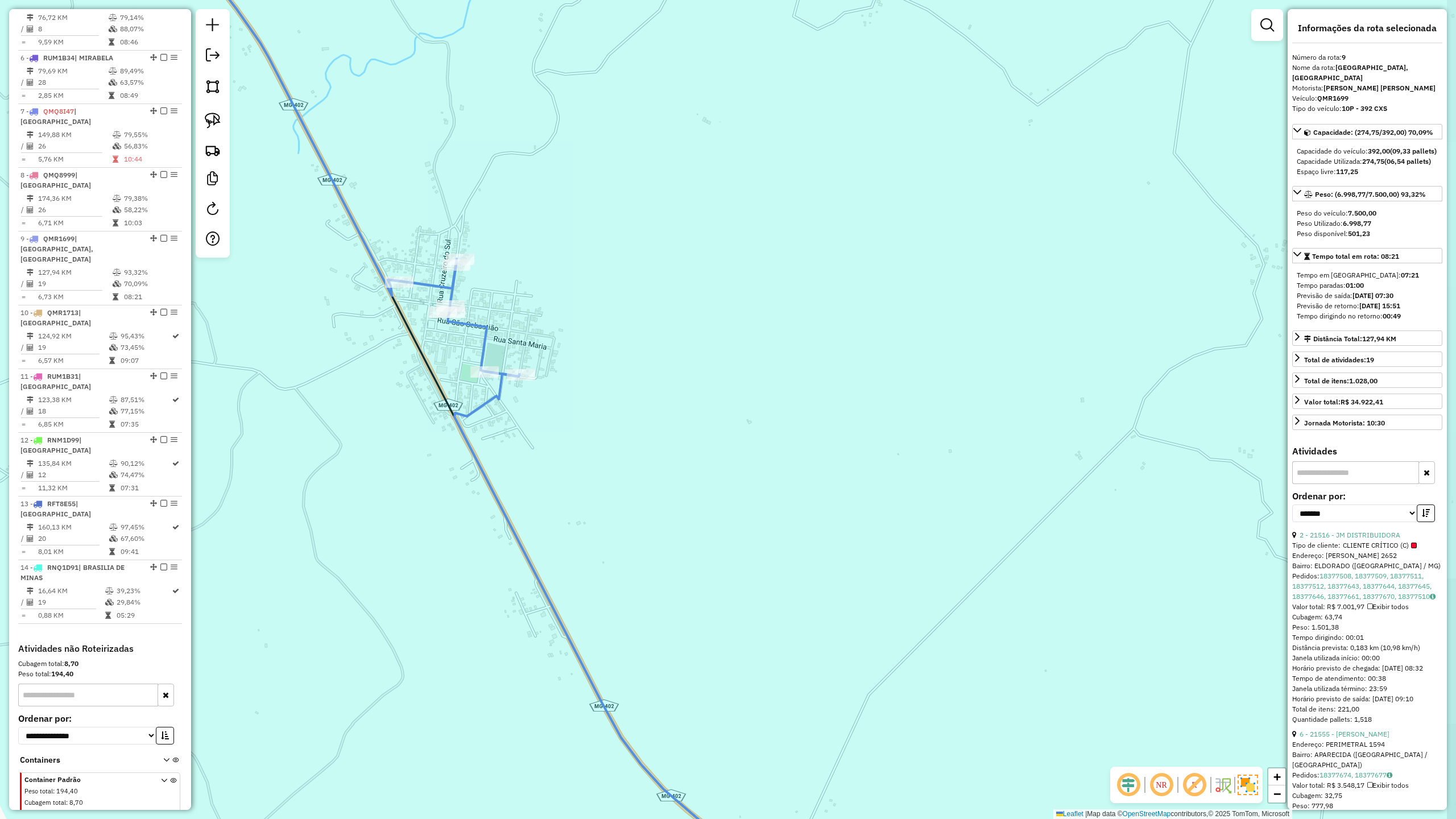
drag, startPoint x: 295, startPoint y: 280, endPoint x: 676, endPoint y: 627, distance: 515.3
click at [657, 627] on div "Janela de atendimento Grade de atendimento Capacidade Transportadoras Veículos …" at bounding box center [728, 409] width 1456 height 819
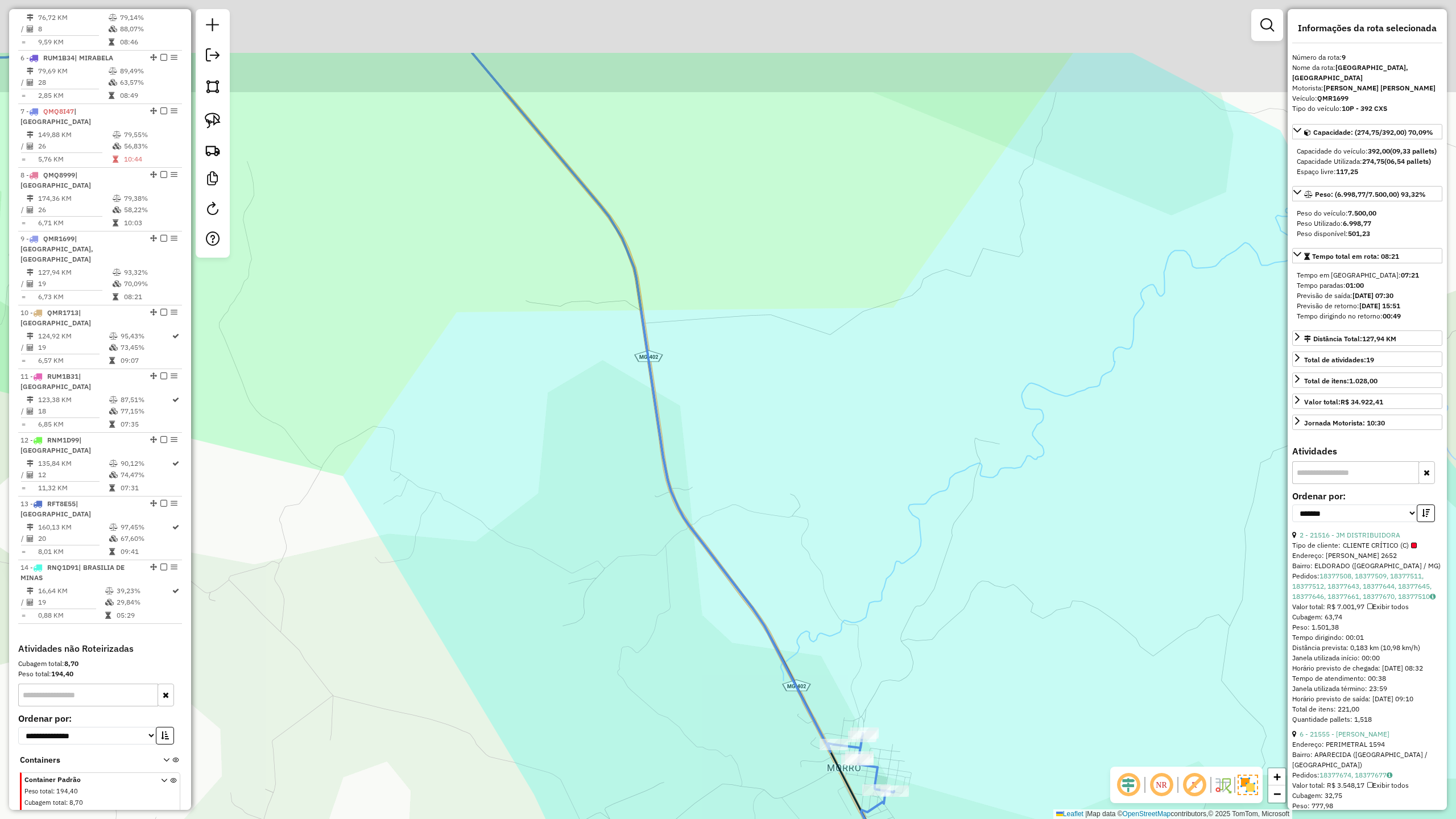
drag, startPoint x: 517, startPoint y: 481, endPoint x: 718, endPoint y: 744, distance: 331.0
click at [711, 735] on div "Janela de atendimento Grade de atendimento Capacidade Transportadoras Veículos …" at bounding box center [728, 409] width 1456 height 819
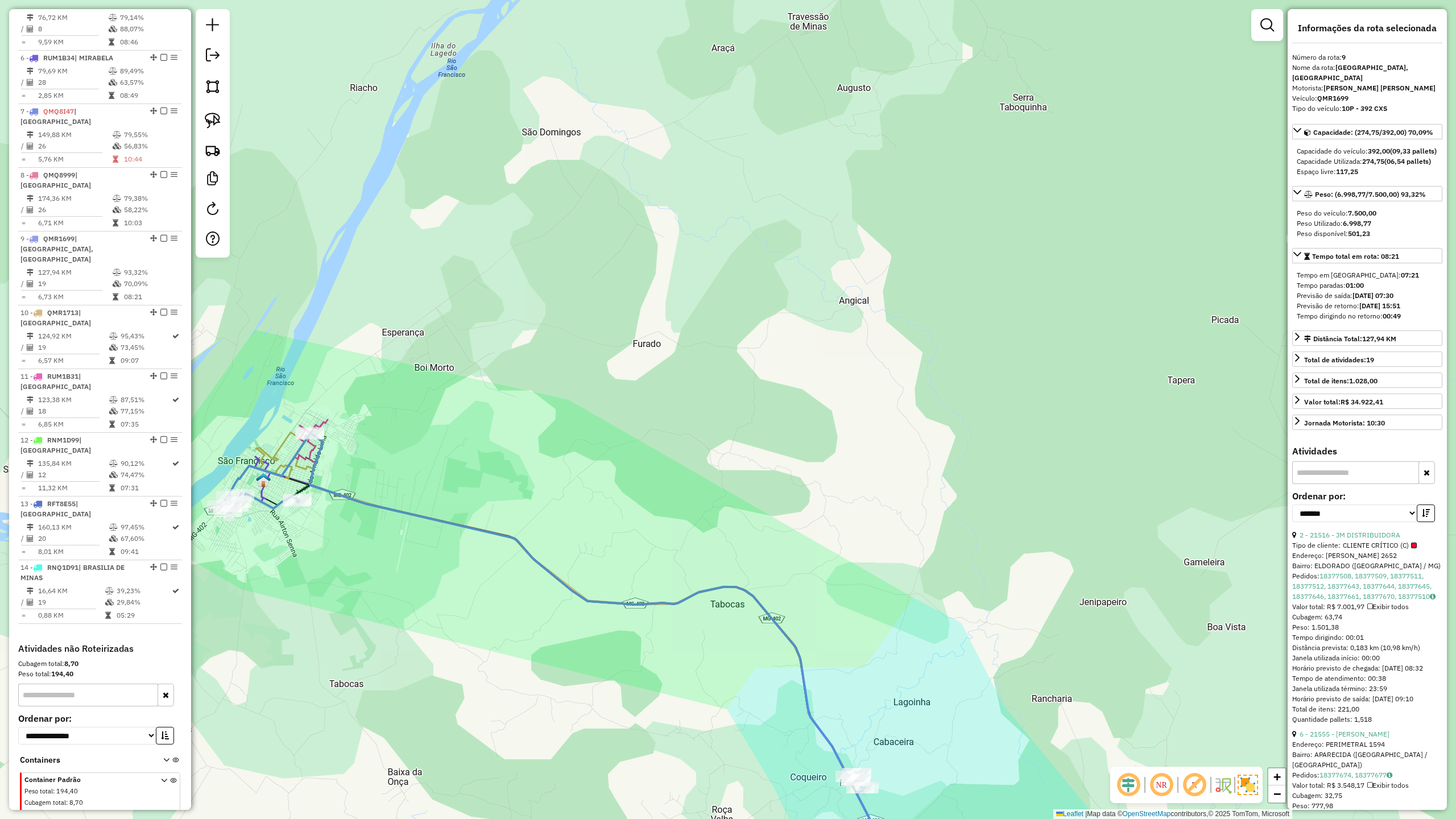
drag, startPoint x: 435, startPoint y: 604, endPoint x: 626, endPoint y: 704, distance: 215.6
click at [624, 703] on div "Janela de atendimento Grade de atendimento Capacidade Transportadoras Veículos …" at bounding box center [728, 409] width 1456 height 819
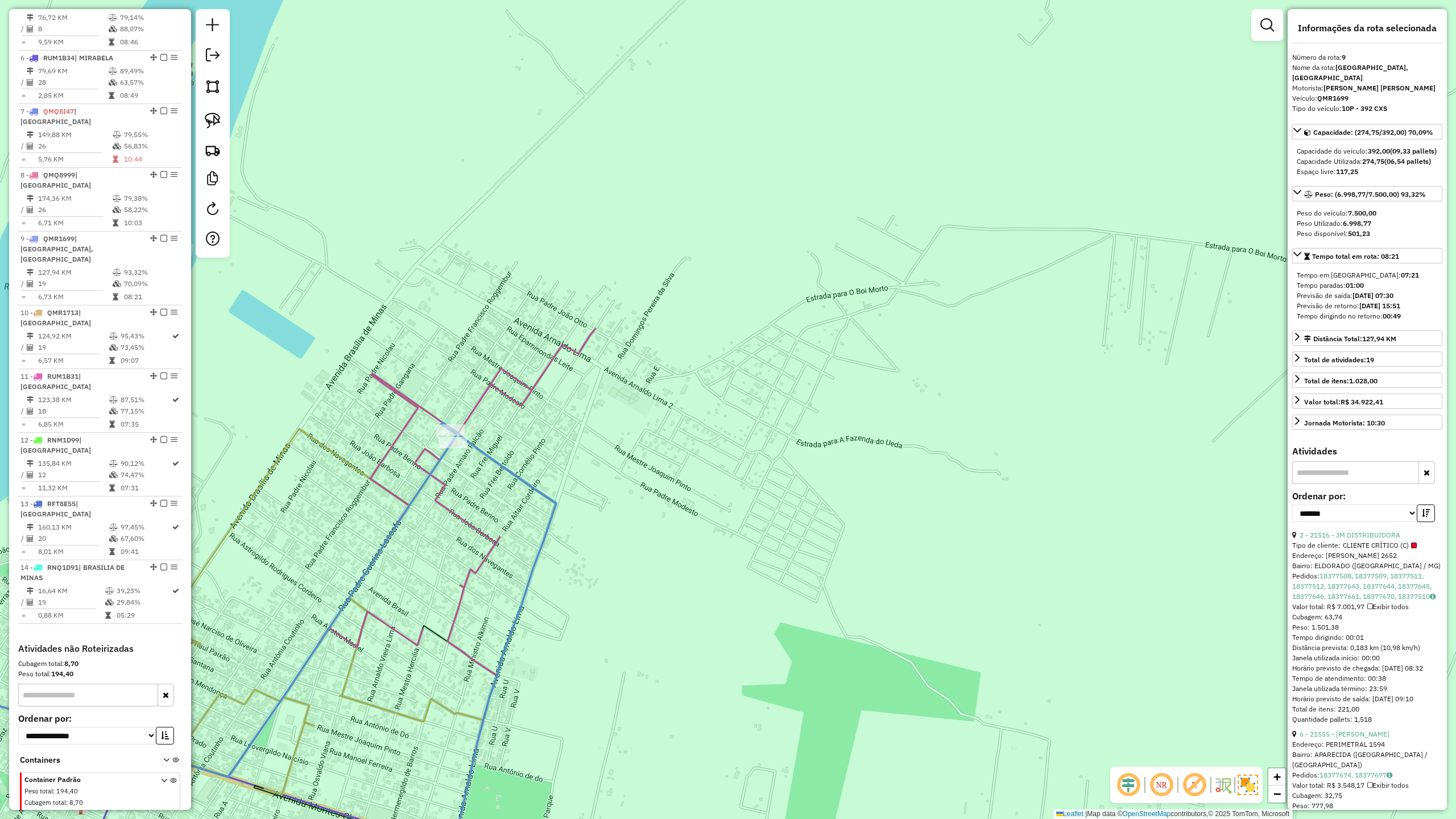
drag, startPoint x: 442, startPoint y: 543, endPoint x: 561, endPoint y: 419, distance: 171.9
click at [542, 432] on div "Janela de atendimento Grade de atendimento Capacidade Transportadoras Veículos …" at bounding box center [728, 409] width 1456 height 819
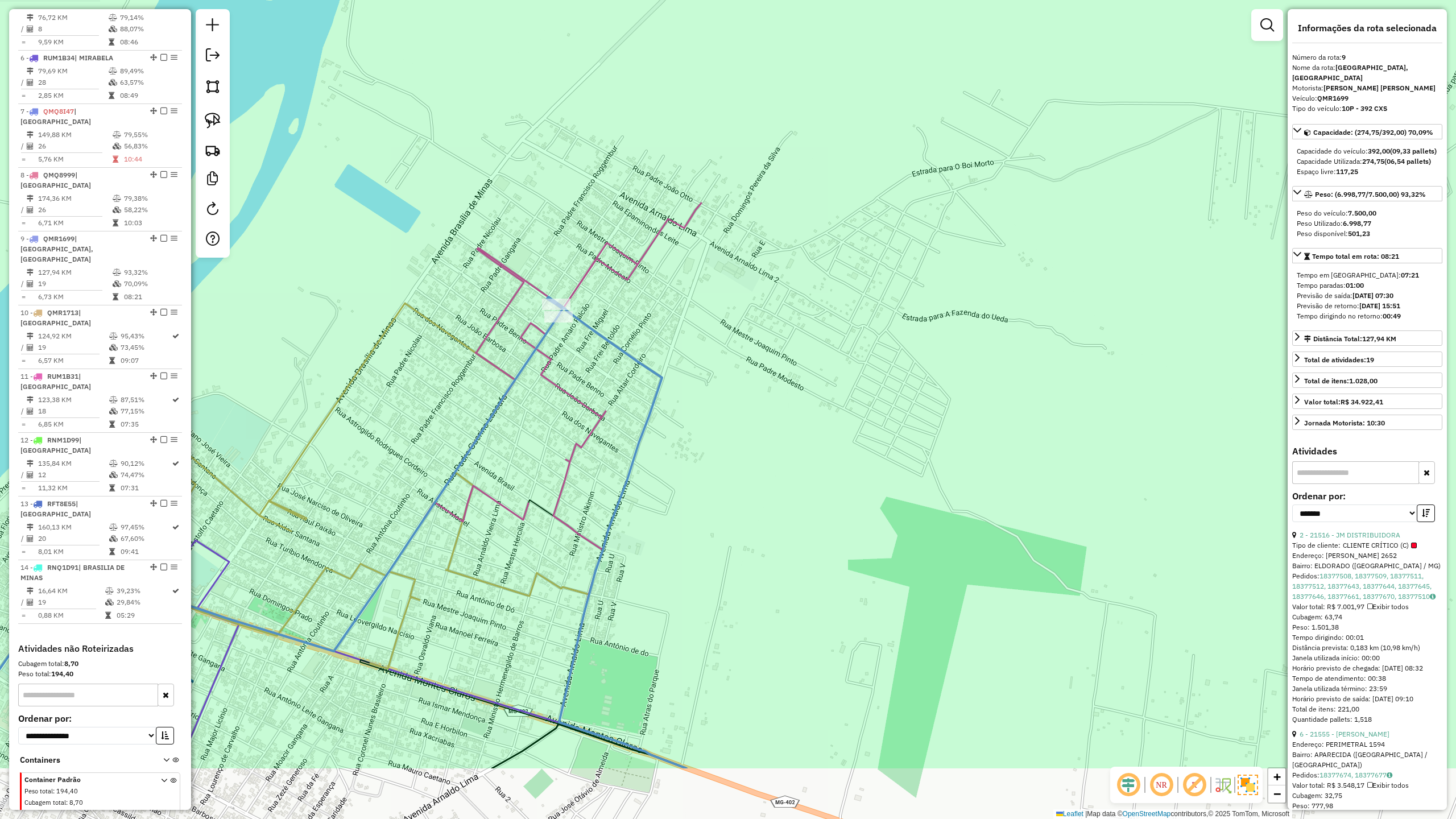
drag, startPoint x: 524, startPoint y: 538, endPoint x: 640, endPoint y: 393, distance: 185.7
click at [620, 415] on div "Janela de atendimento Grade de atendimento Capacidade Transportadoras Veículos …" at bounding box center [728, 409] width 1456 height 819
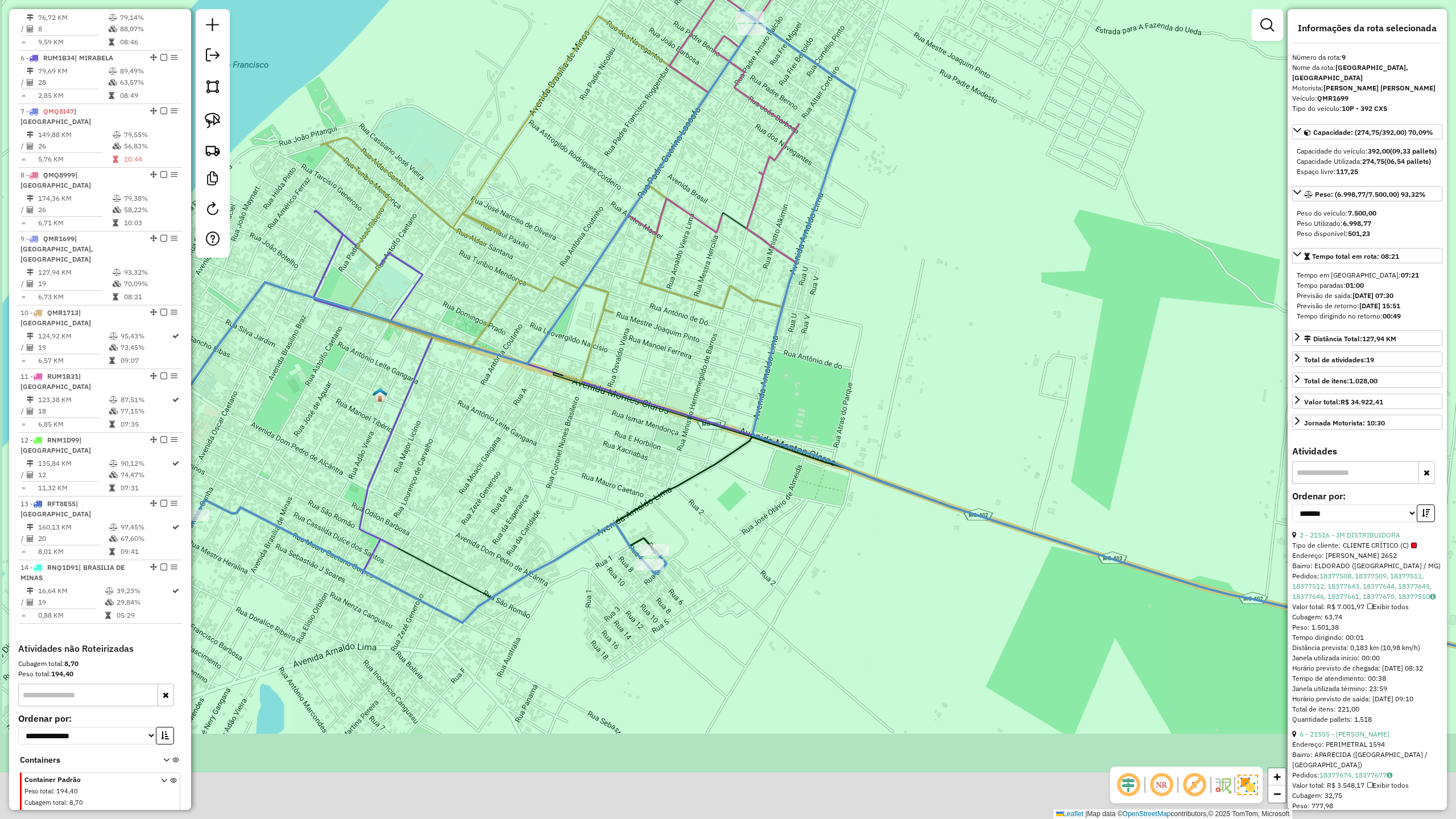
drag, startPoint x: 512, startPoint y: 619, endPoint x: 607, endPoint y: 449, distance: 194.7
click at [601, 461] on div "Janela de atendimento Grade de atendimento Capacidade Transportadoras Veículos …" at bounding box center [728, 409] width 1456 height 819
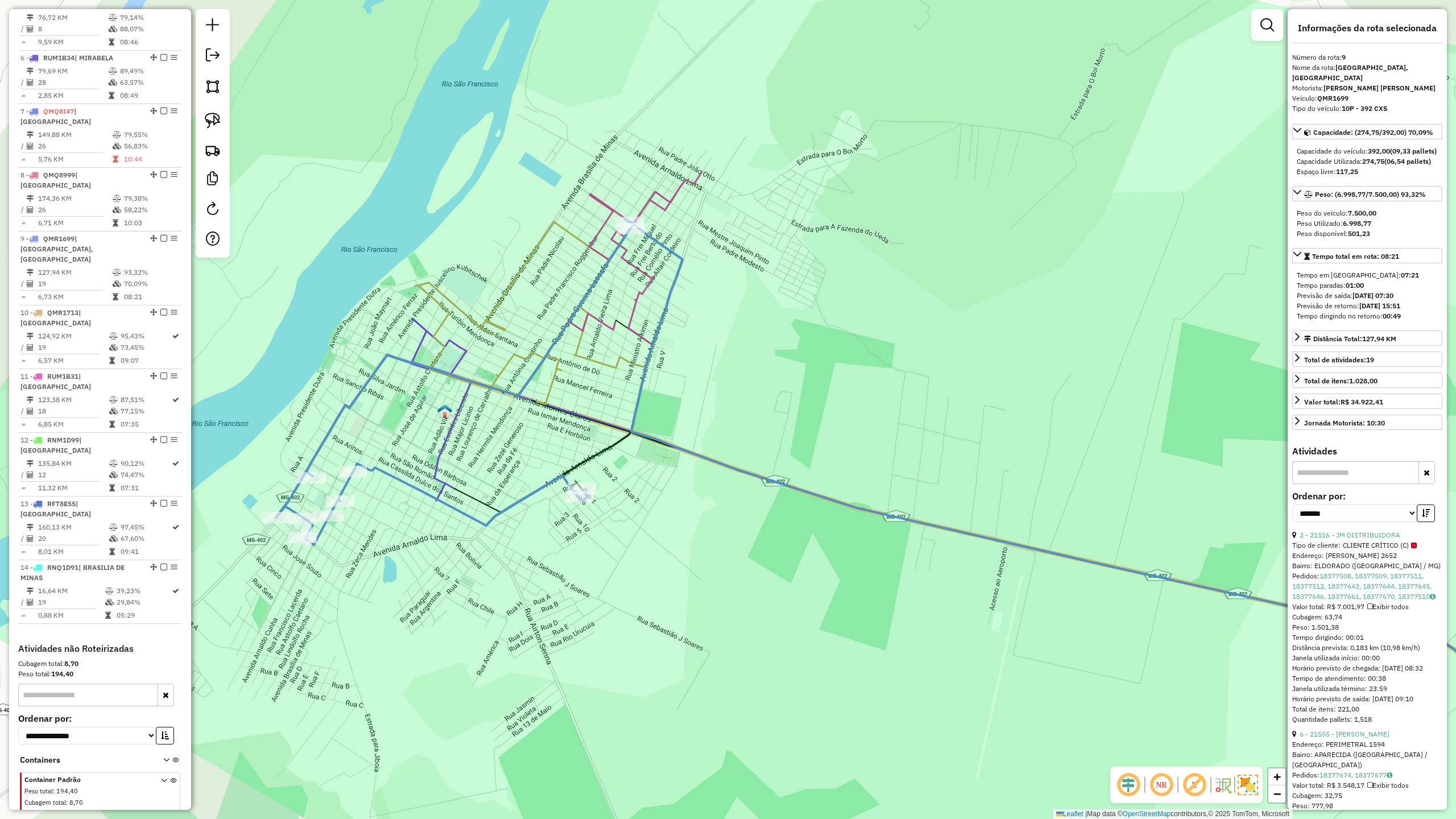
drag, startPoint x: 403, startPoint y: 585, endPoint x: 519, endPoint y: 545, distance: 122.7
click at [516, 547] on div "Janela de atendimento Grade de atendimento Capacidade Transportadoras Veículos …" at bounding box center [728, 409] width 1456 height 819
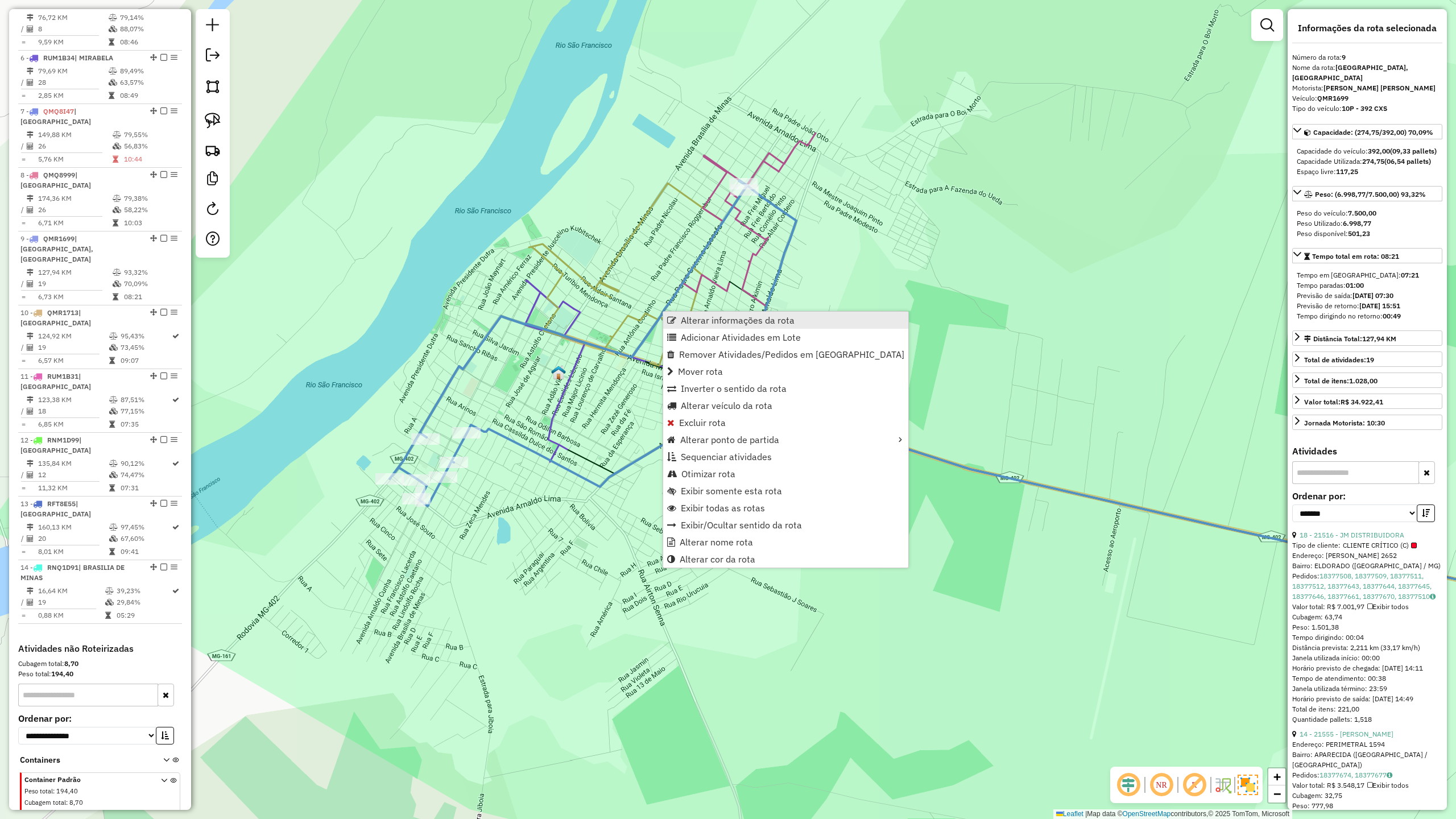
click at [732, 322] on span "Alterar informações da rota" at bounding box center [738, 320] width 114 height 9
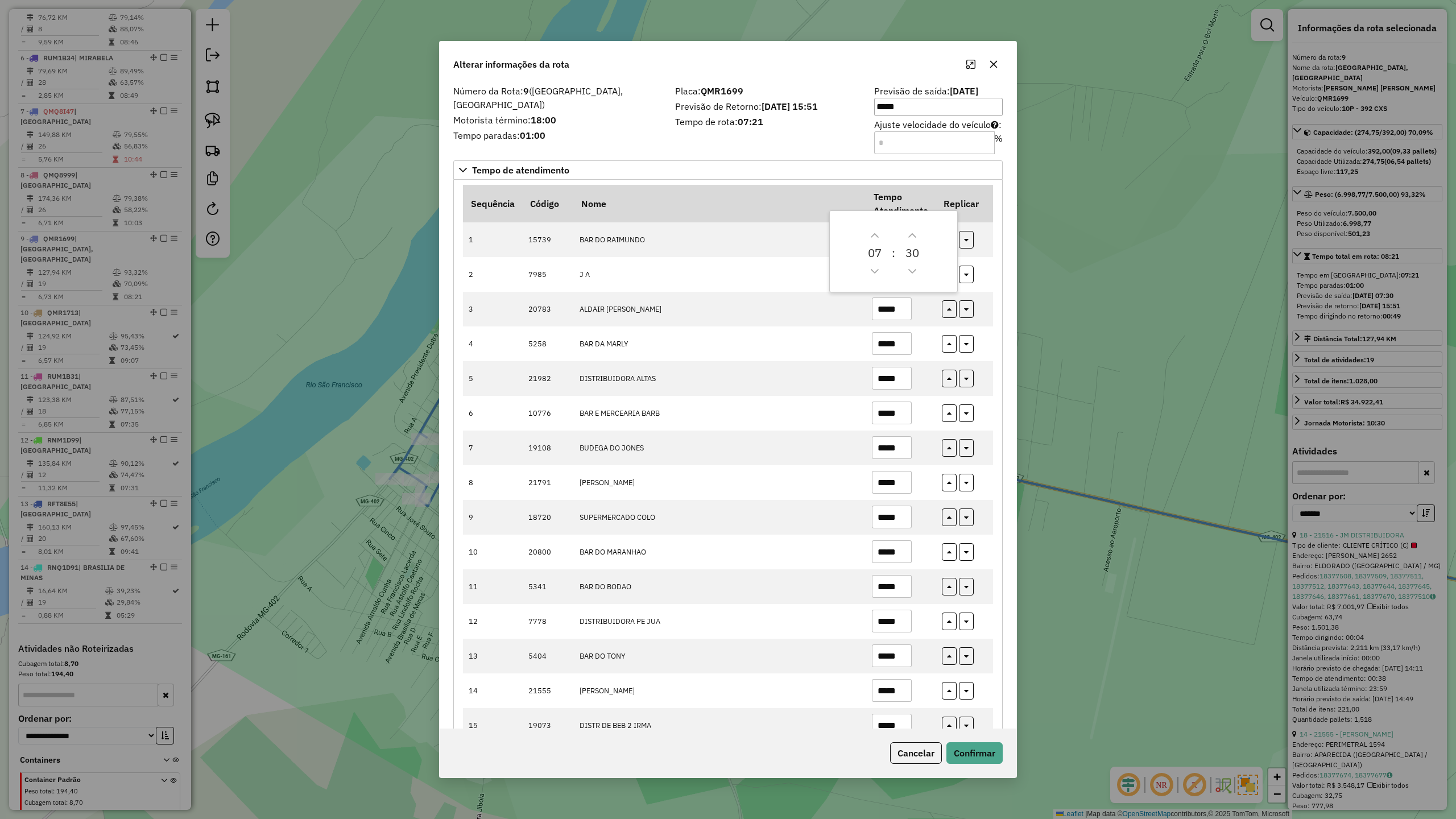
click at [767, 146] on div "Placa: QMR1699 Previsão de Retorno: 20/08/2025 15:51 Tempo de rota: 07:21" at bounding box center [768, 119] width 199 height 64
drag, startPoint x: 925, startPoint y: 751, endPoint x: 1040, endPoint y: 712, distance: 121.4
click at [927, 753] on button "Cancelar" at bounding box center [916, 753] width 52 height 22
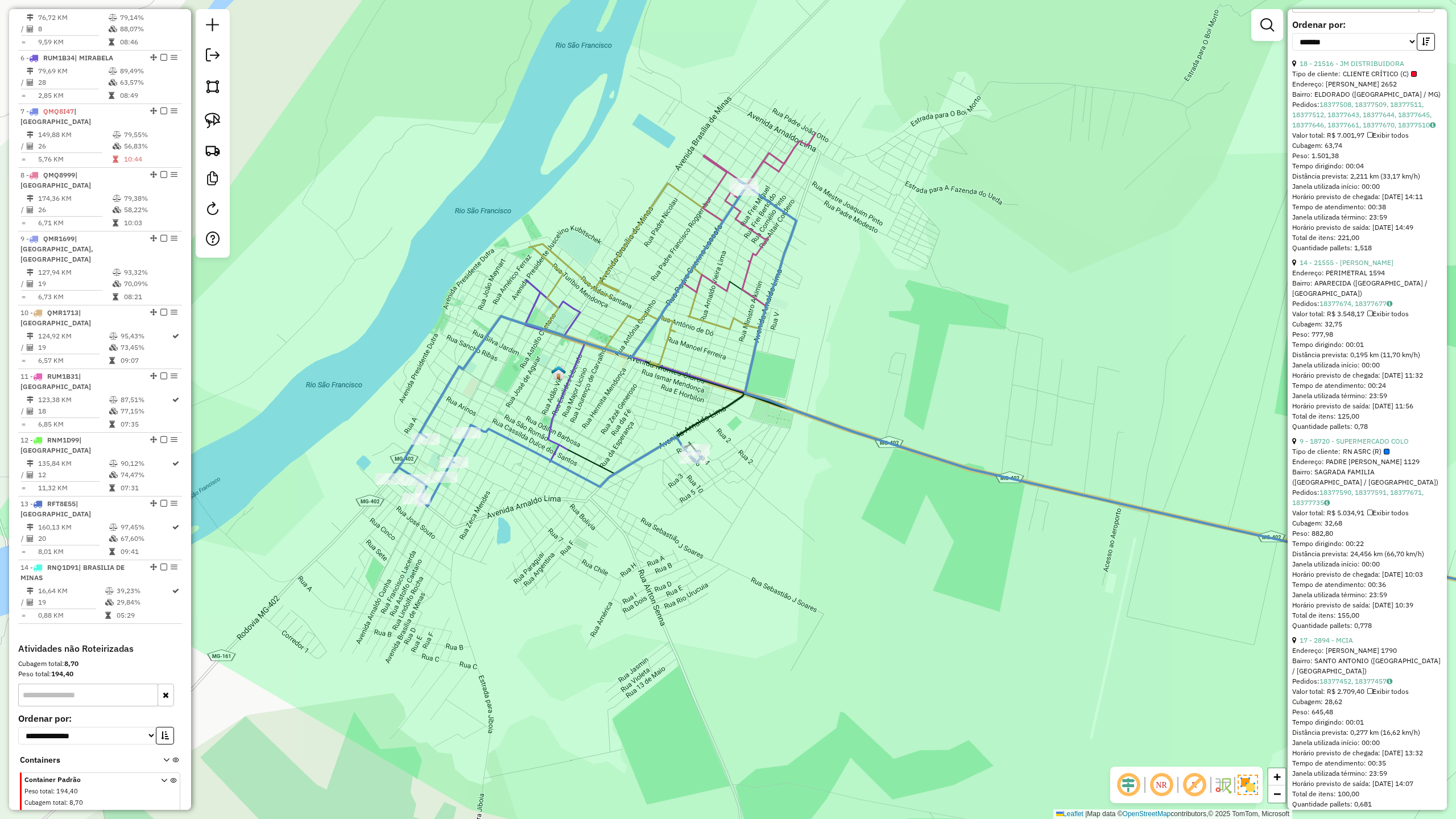
scroll to position [531, 0]
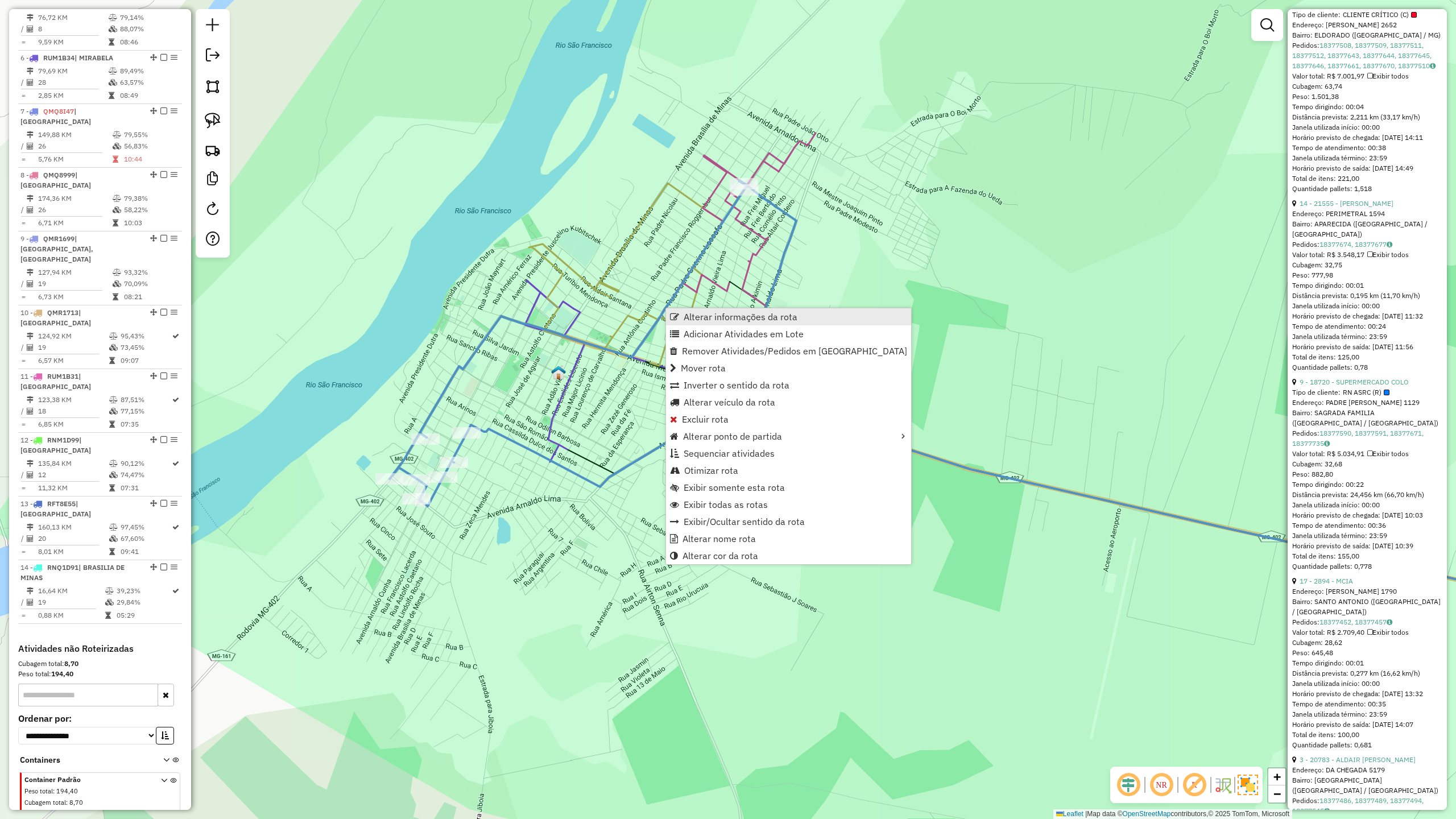
click at [740, 316] on span "Alterar informações da rota" at bounding box center [741, 316] width 114 height 9
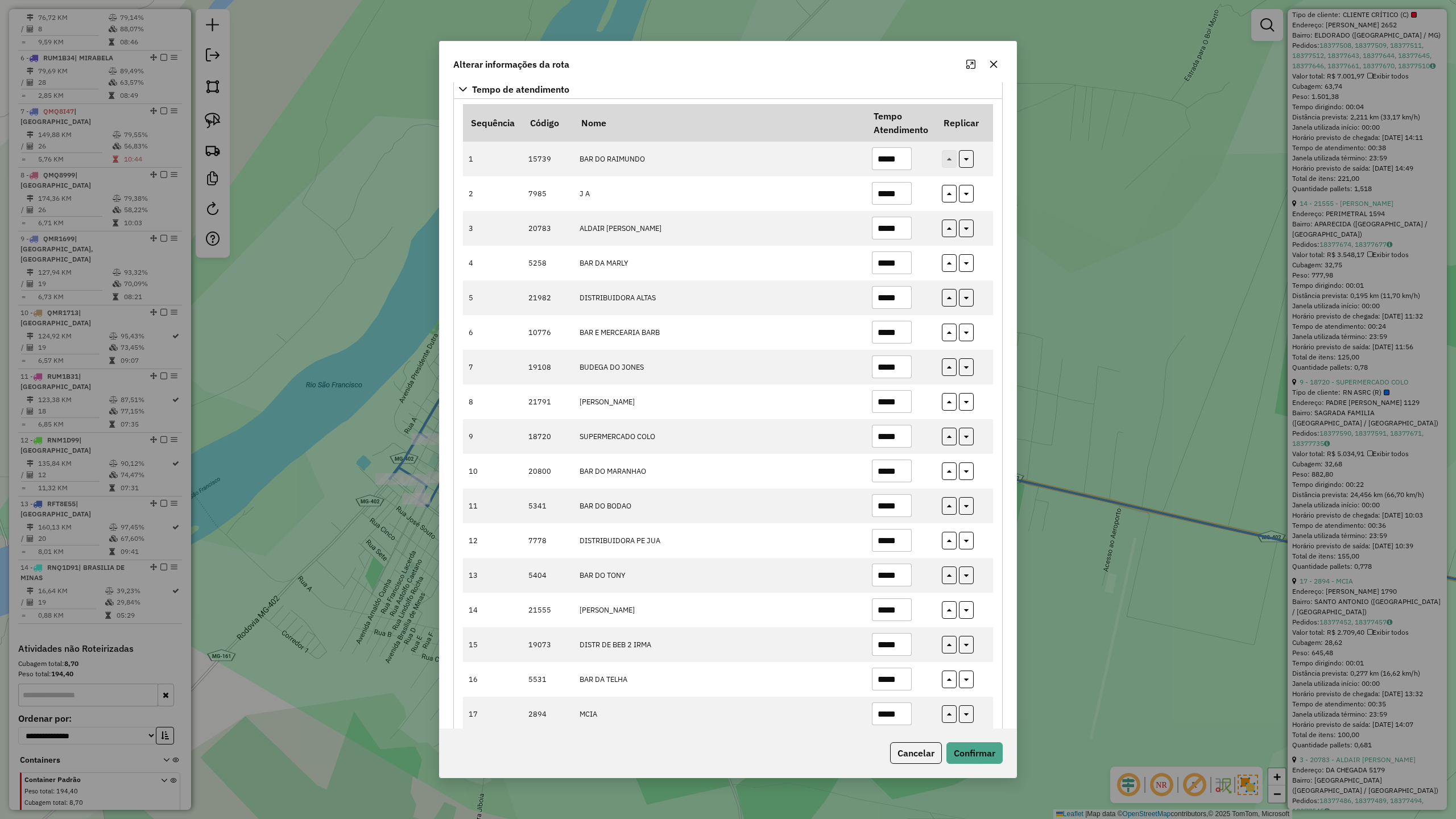
scroll to position [178, 0]
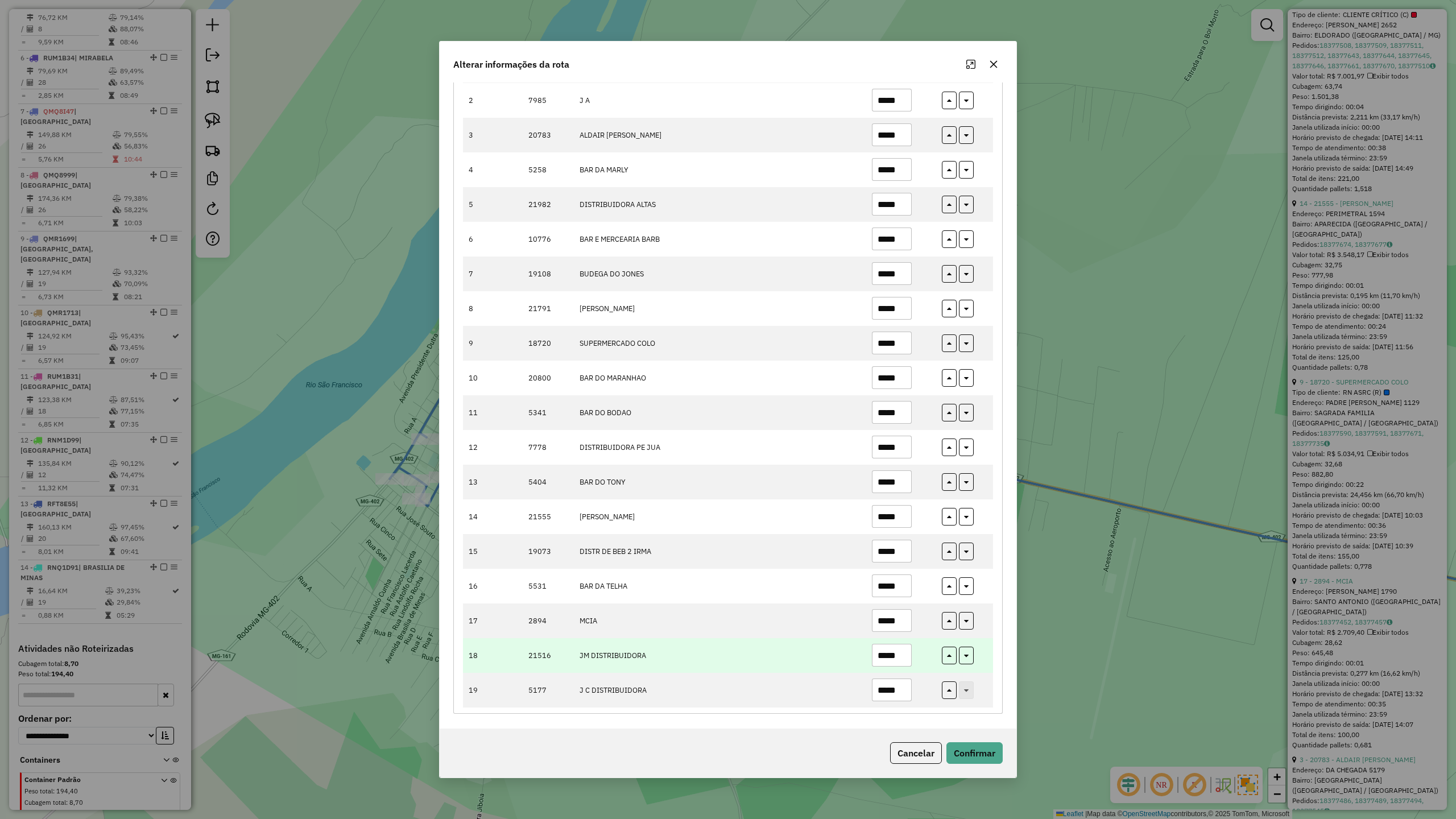
click at [899, 655] on input "*****" at bounding box center [891, 655] width 40 height 23
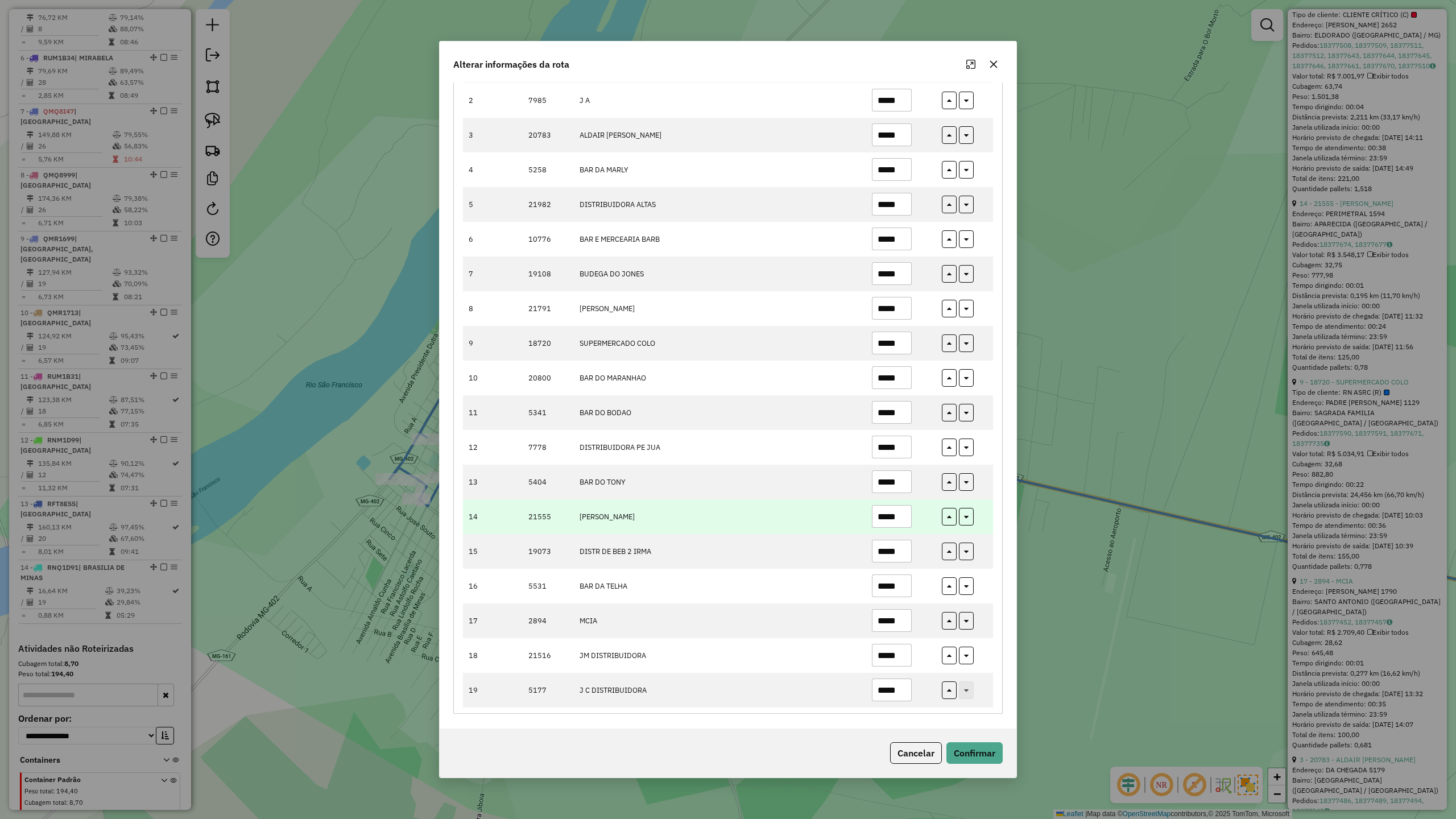
type input "*****"
click at [903, 510] on input "*****" at bounding box center [891, 516] width 40 height 23
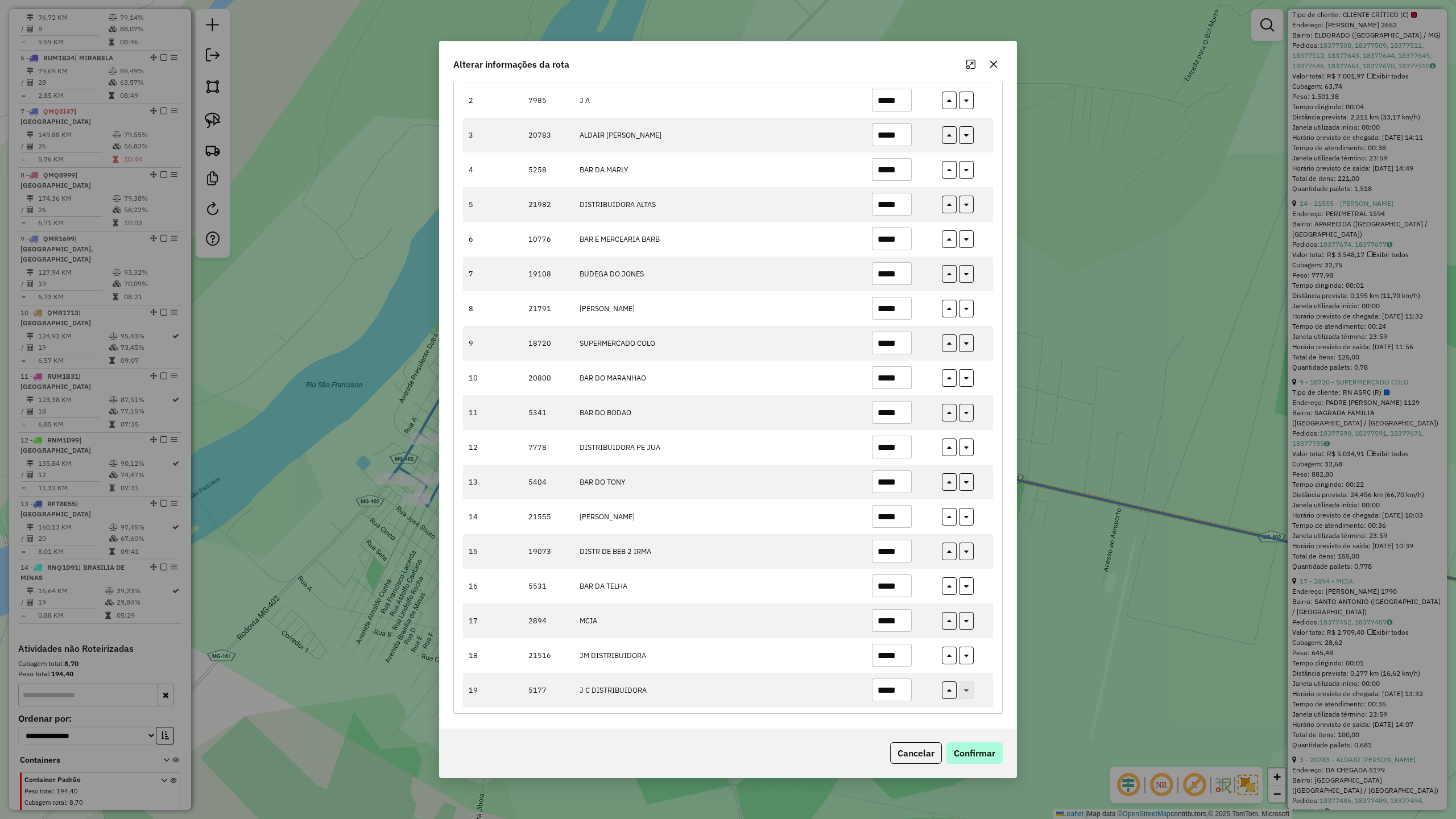
type input "*****"
click at [999, 751] on button "Confirmar" at bounding box center [975, 753] width 56 height 22
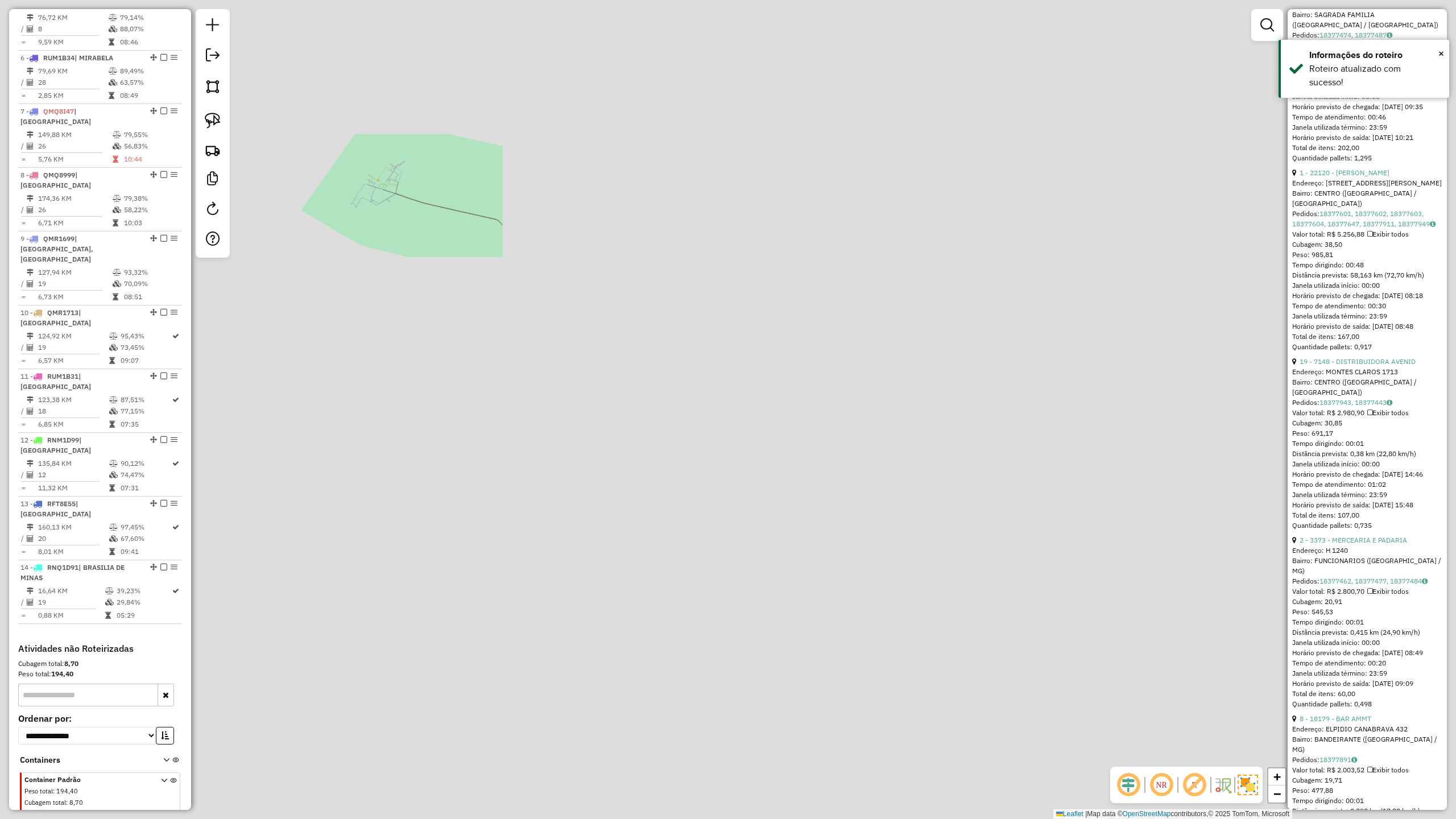
scroll to position [510, 0]
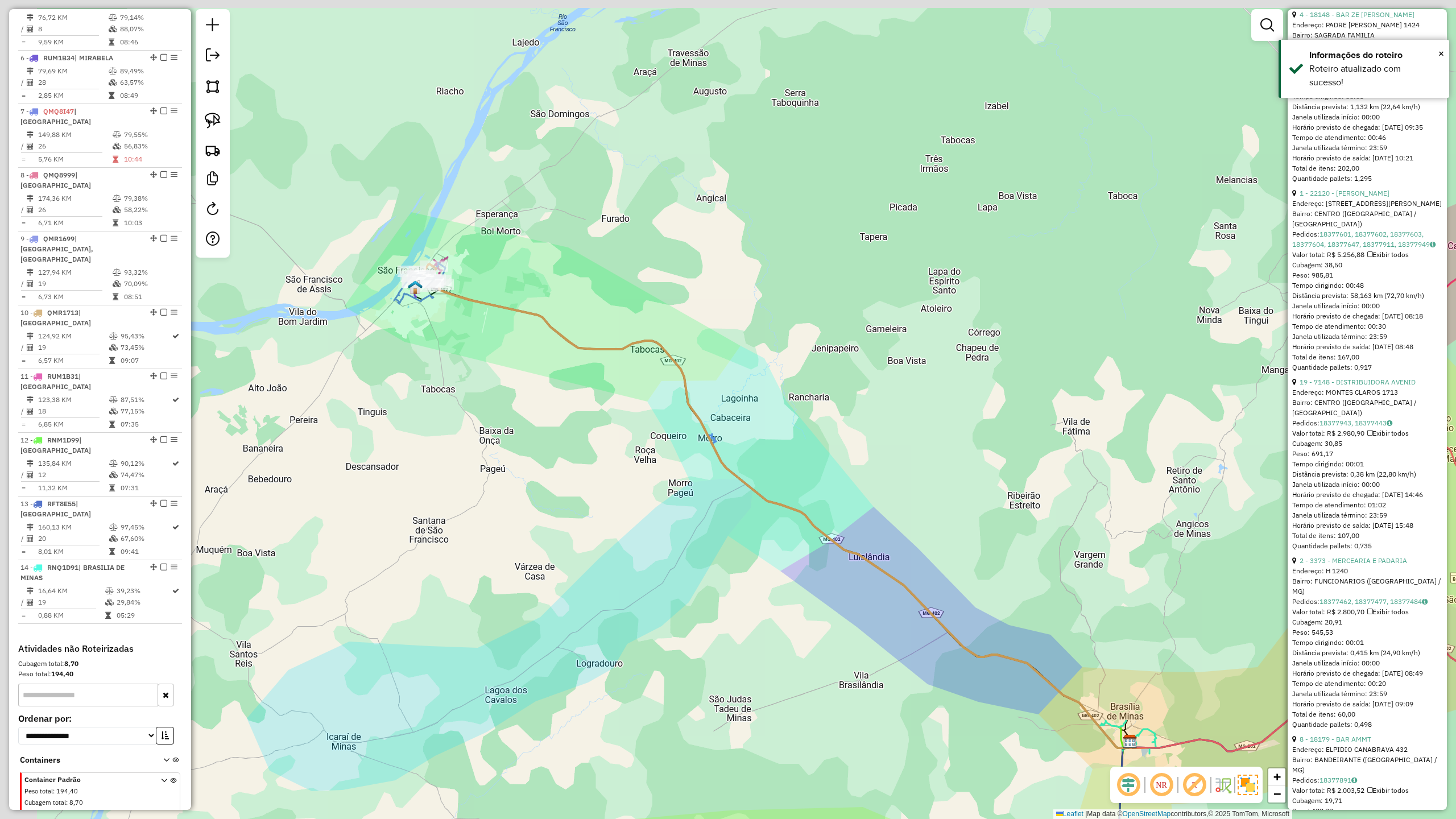
drag, startPoint x: 380, startPoint y: 214, endPoint x: 476, endPoint y: 376, distance: 188.3
click at [468, 366] on div "Janela de atendimento Grade de atendimento Capacidade Transportadoras Veículos …" at bounding box center [728, 409] width 1456 height 819
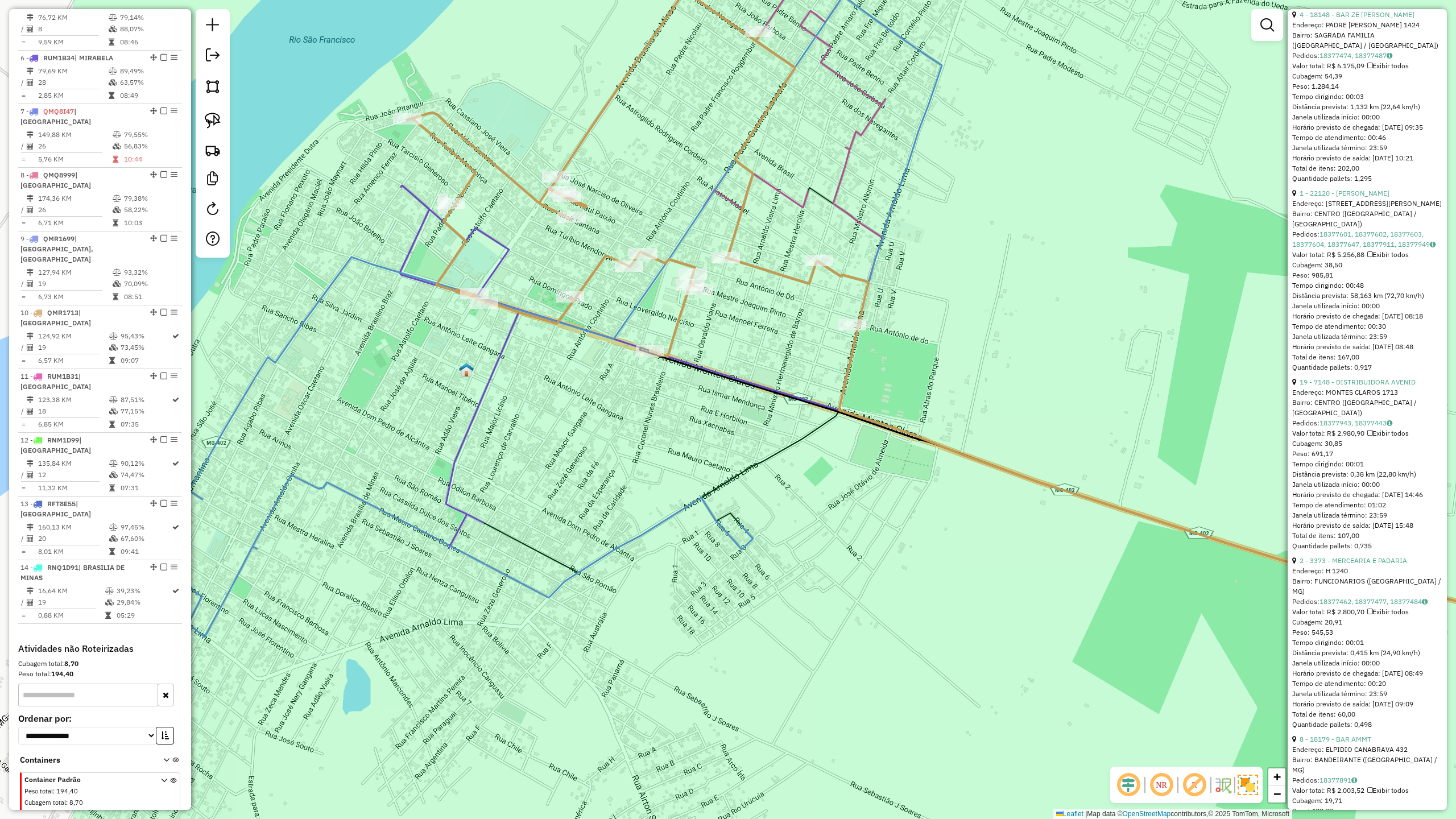
drag, startPoint x: 390, startPoint y: 324, endPoint x: 617, endPoint y: 317, distance: 227.1
click at [617, 317] on div "Janela de atendimento Grade de atendimento Capacidade Transportadoras Veículos …" at bounding box center [728, 409] width 1456 height 819
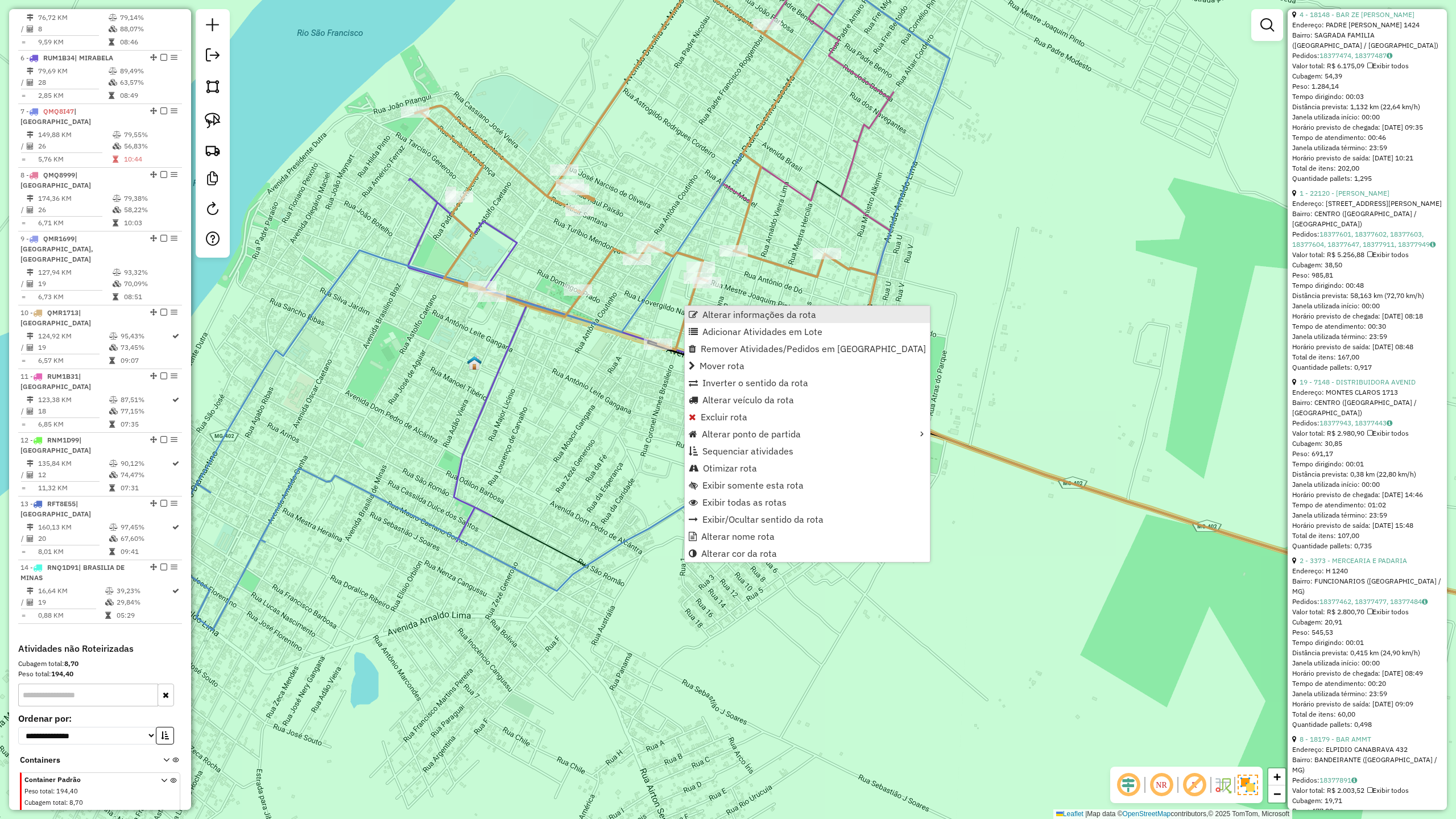
click at [711, 307] on link "Alterar informações da rota" at bounding box center [807, 314] width 245 height 17
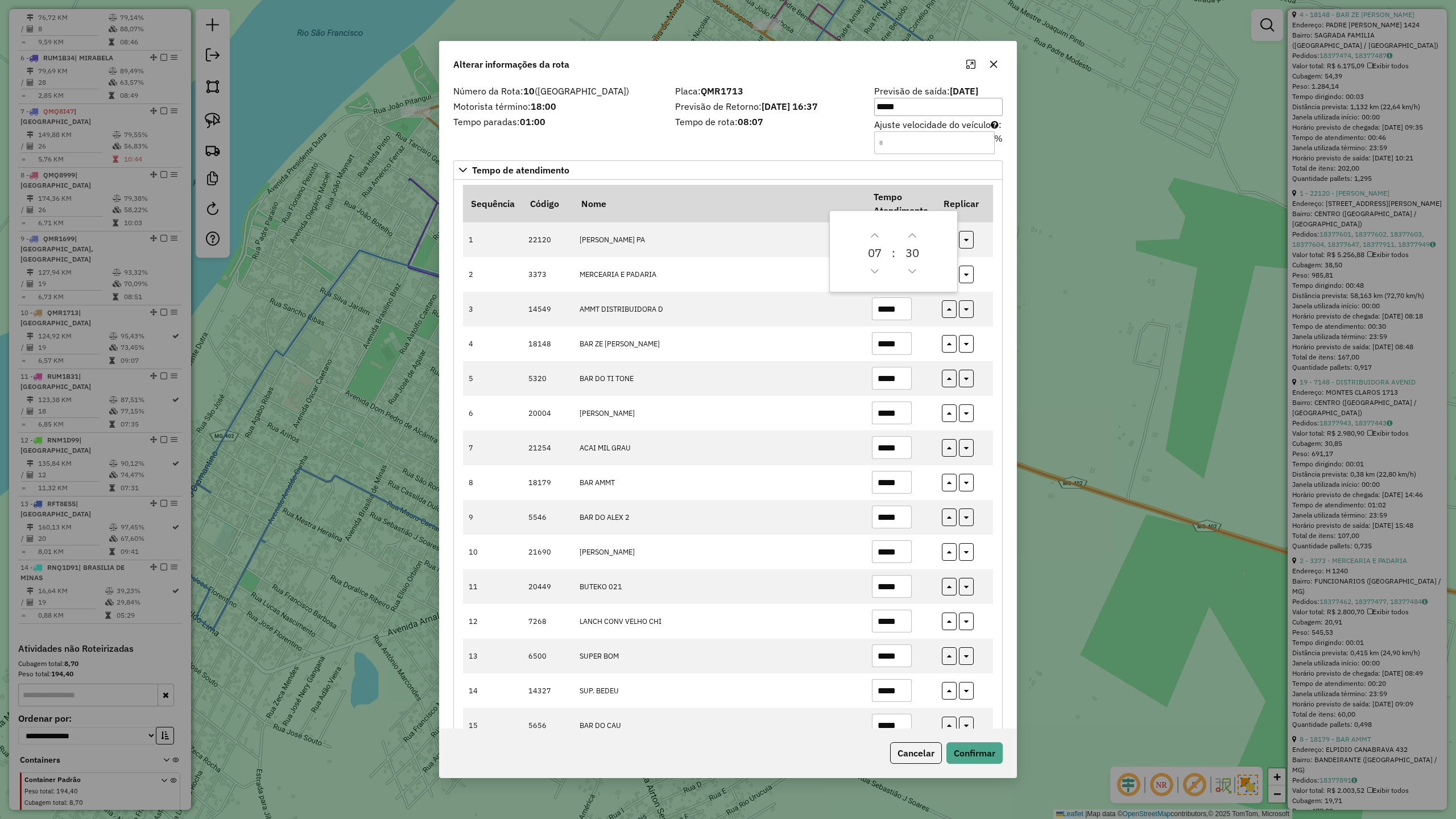
click at [653, 135] on div "Número da Rota: 10 (SÃO FRANCISCO) Motorista término: 18:00 Tempo paradas: 01:00" at bounding box center [558, 119] width 222 height 64
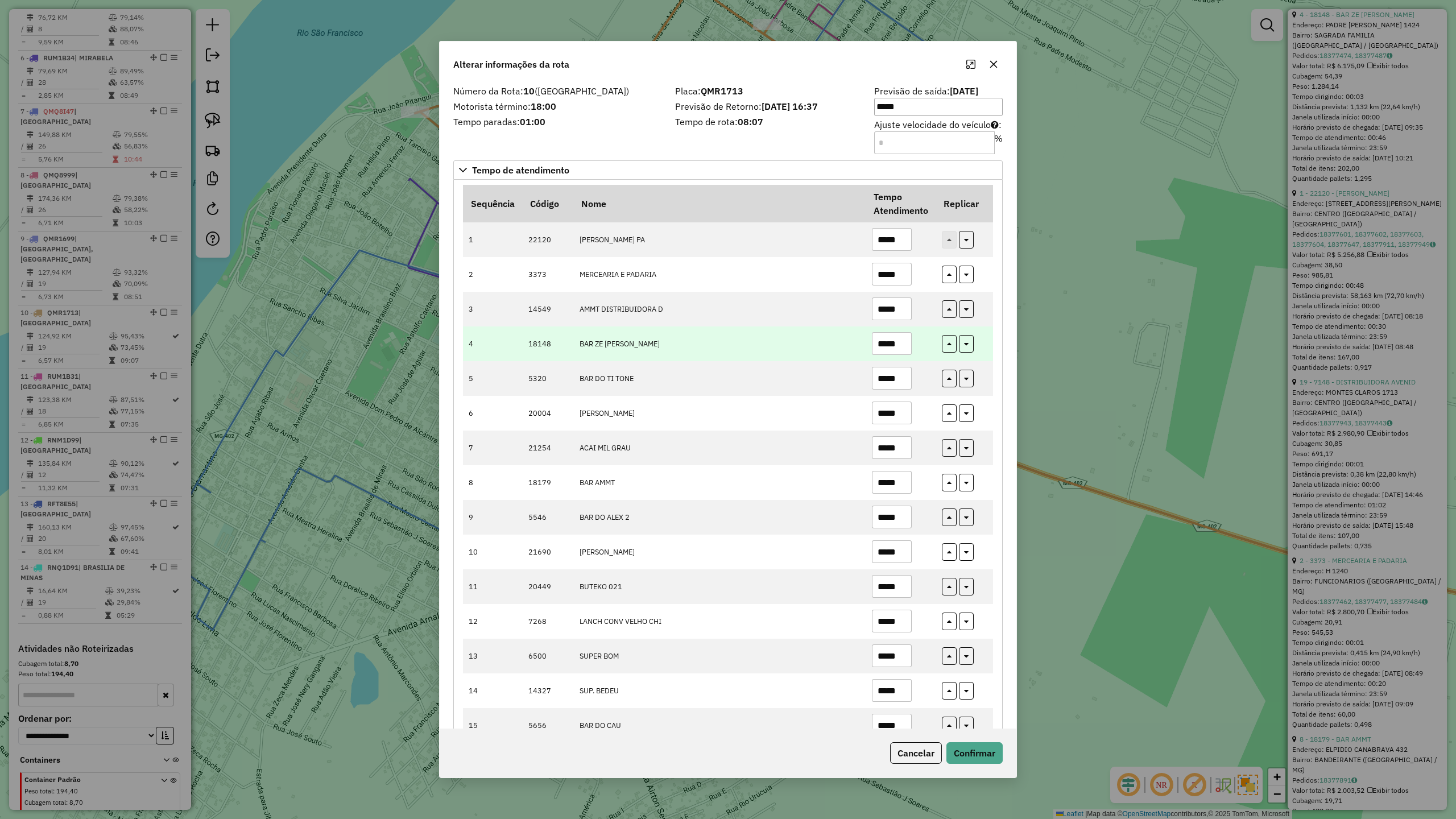
click at [900, 344] on input "*****" at bounding box center [891, 343] width 40 height 23
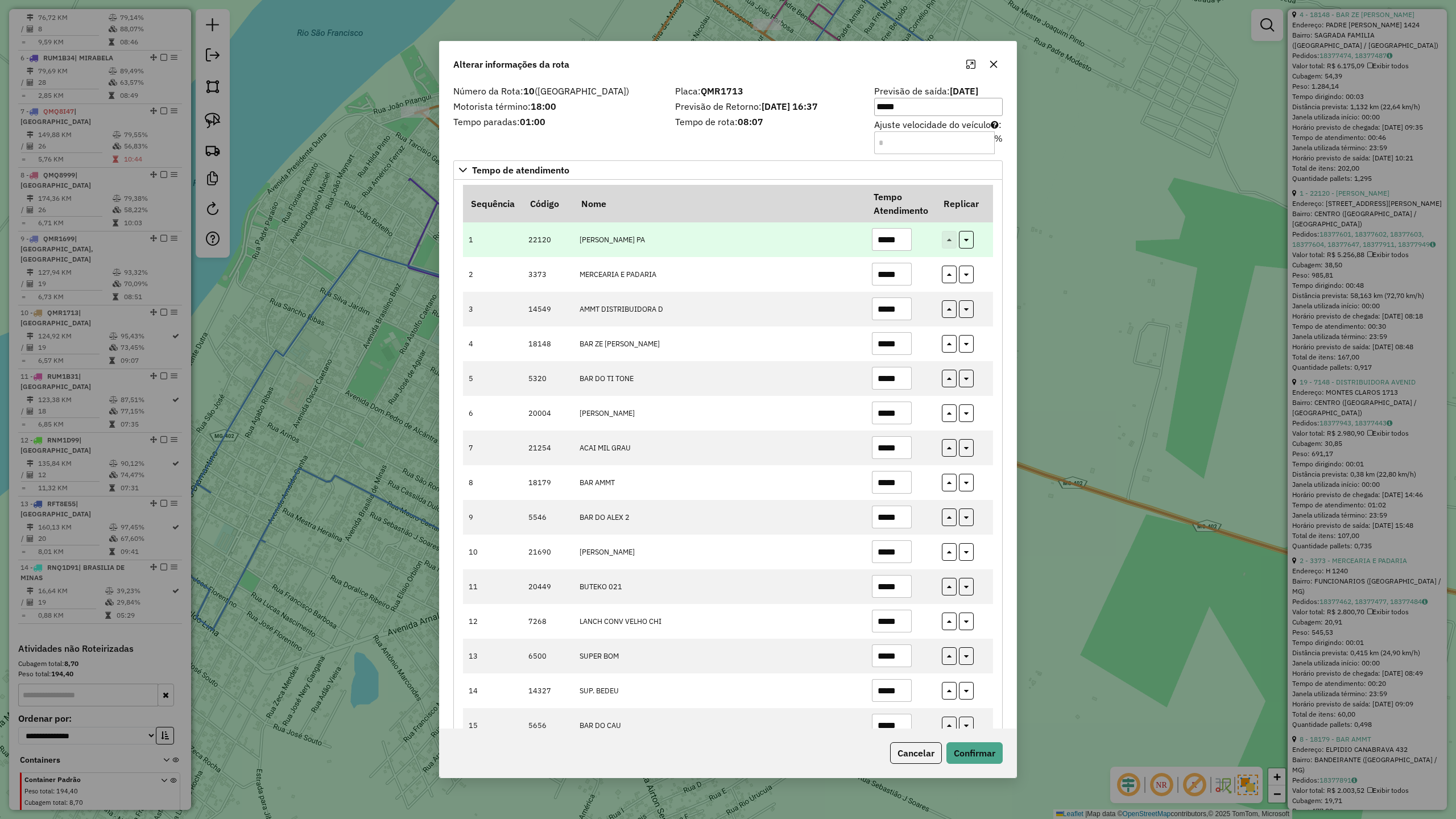
type input "*****"
click at [906, 239] on input "*****" at bounding box center [891, 239] width 40 height 23
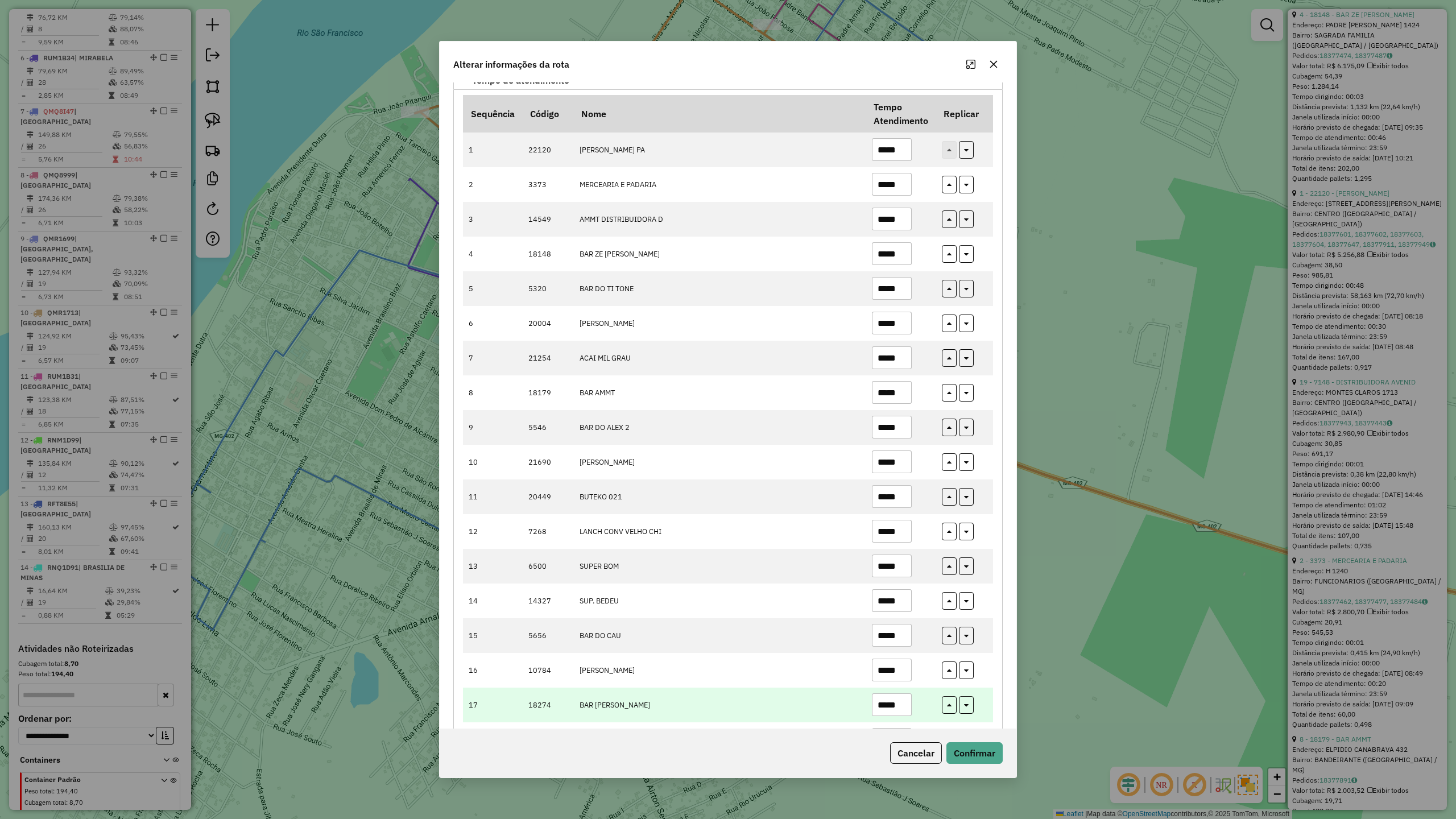
scroll to position [178, 0]
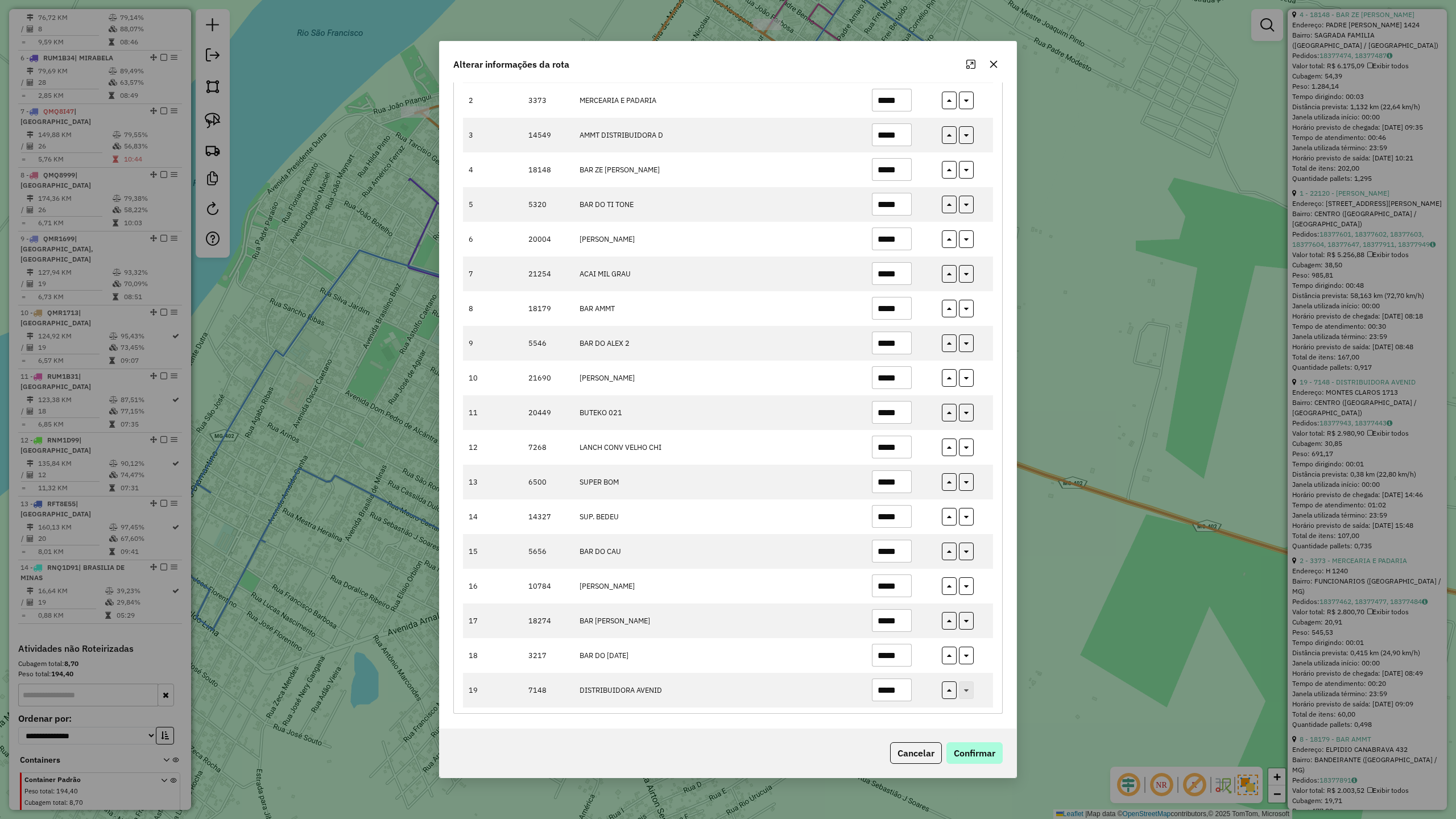
type input "*****"
click at [977, 746] on button "Confirmar" at bounding box center [975, 753] width 56 height 22
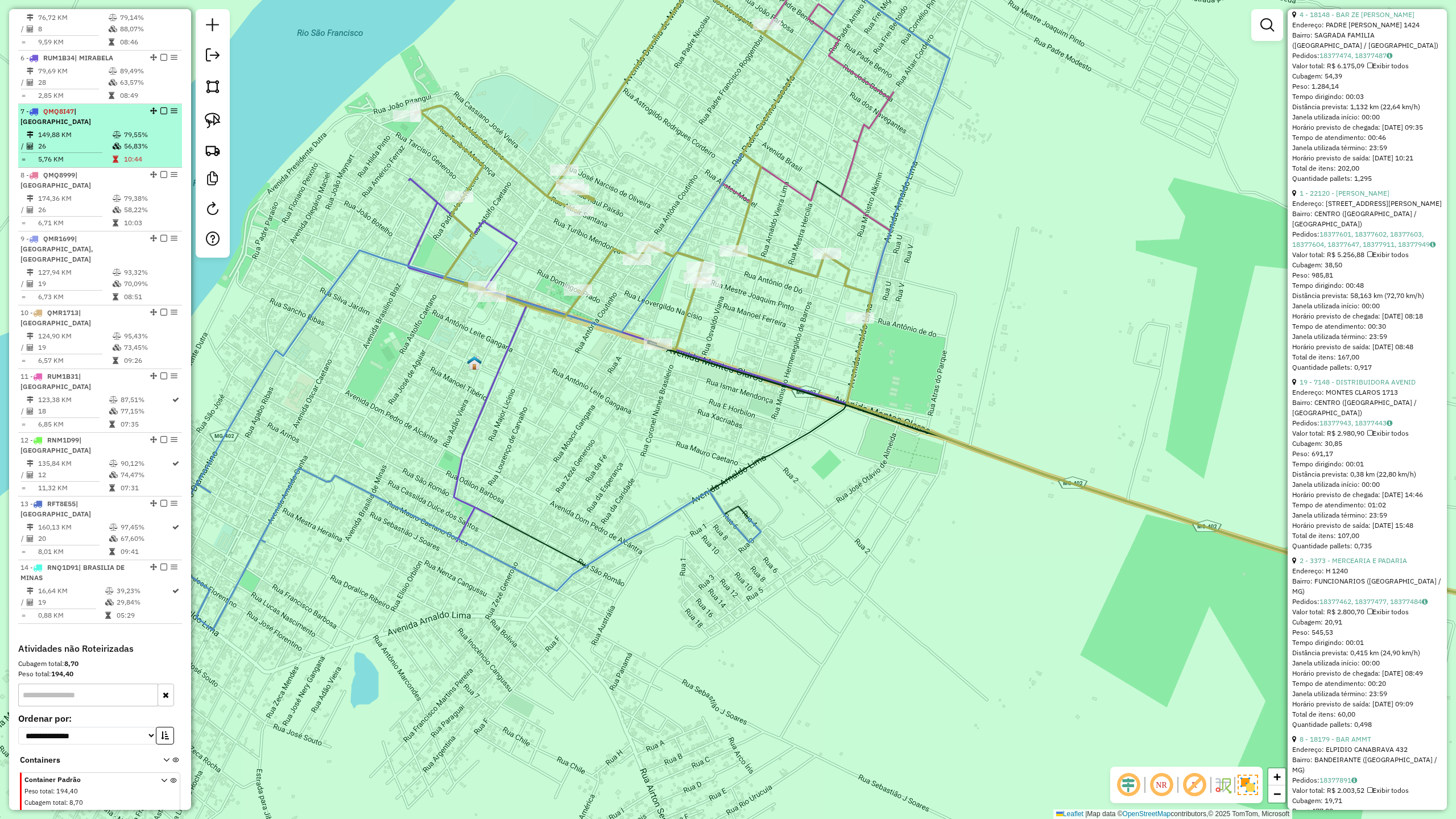
click at [78, 104] on li "7 - QMQ8I47 | SÃO JOÃO DA PONTE 149,88 KM 79,55% / 26 56,83% = 5,76 KM 10:44" at bounding box center [100, 136] width 164 height 64
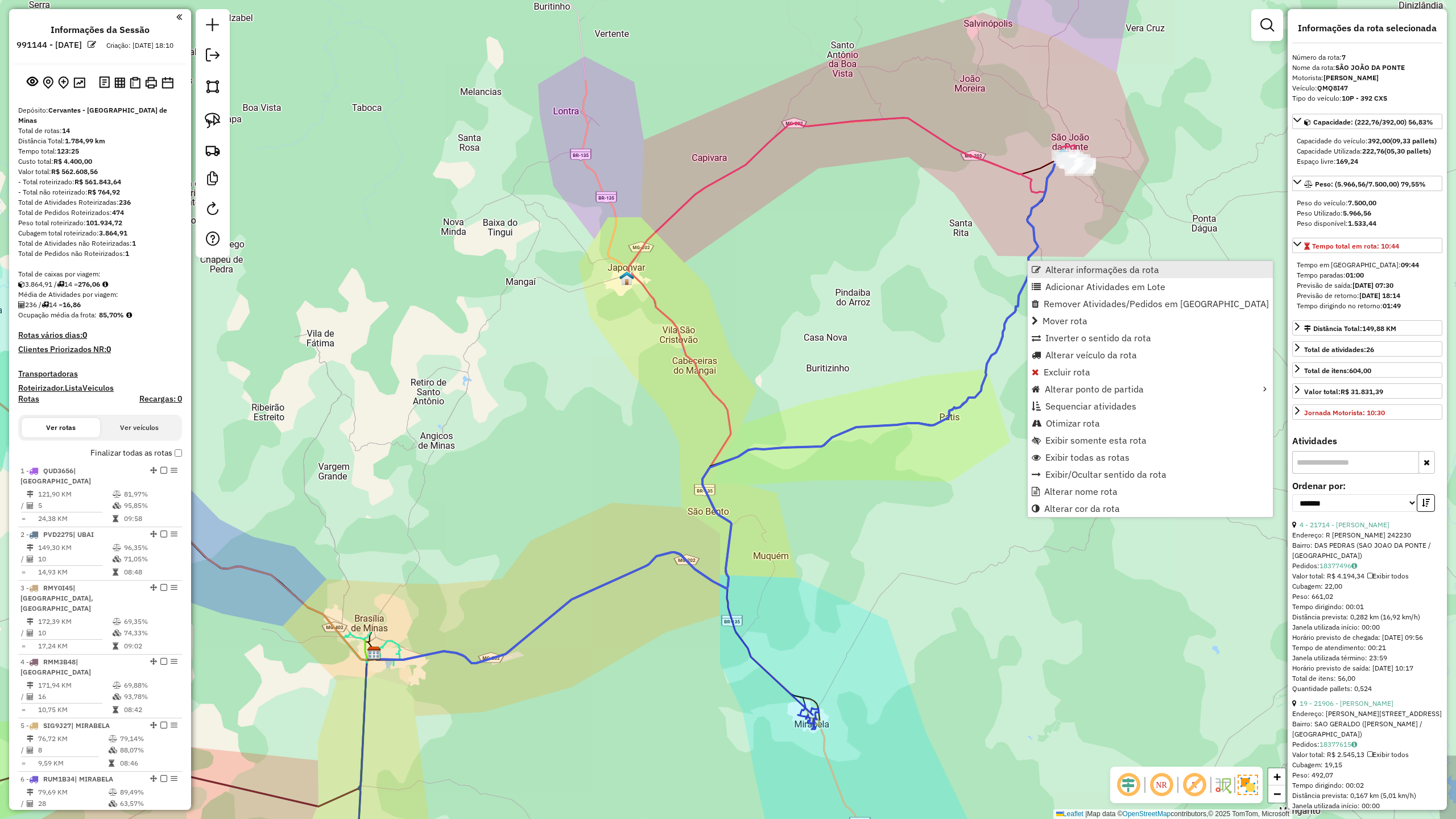
scroll to position [510, 0]
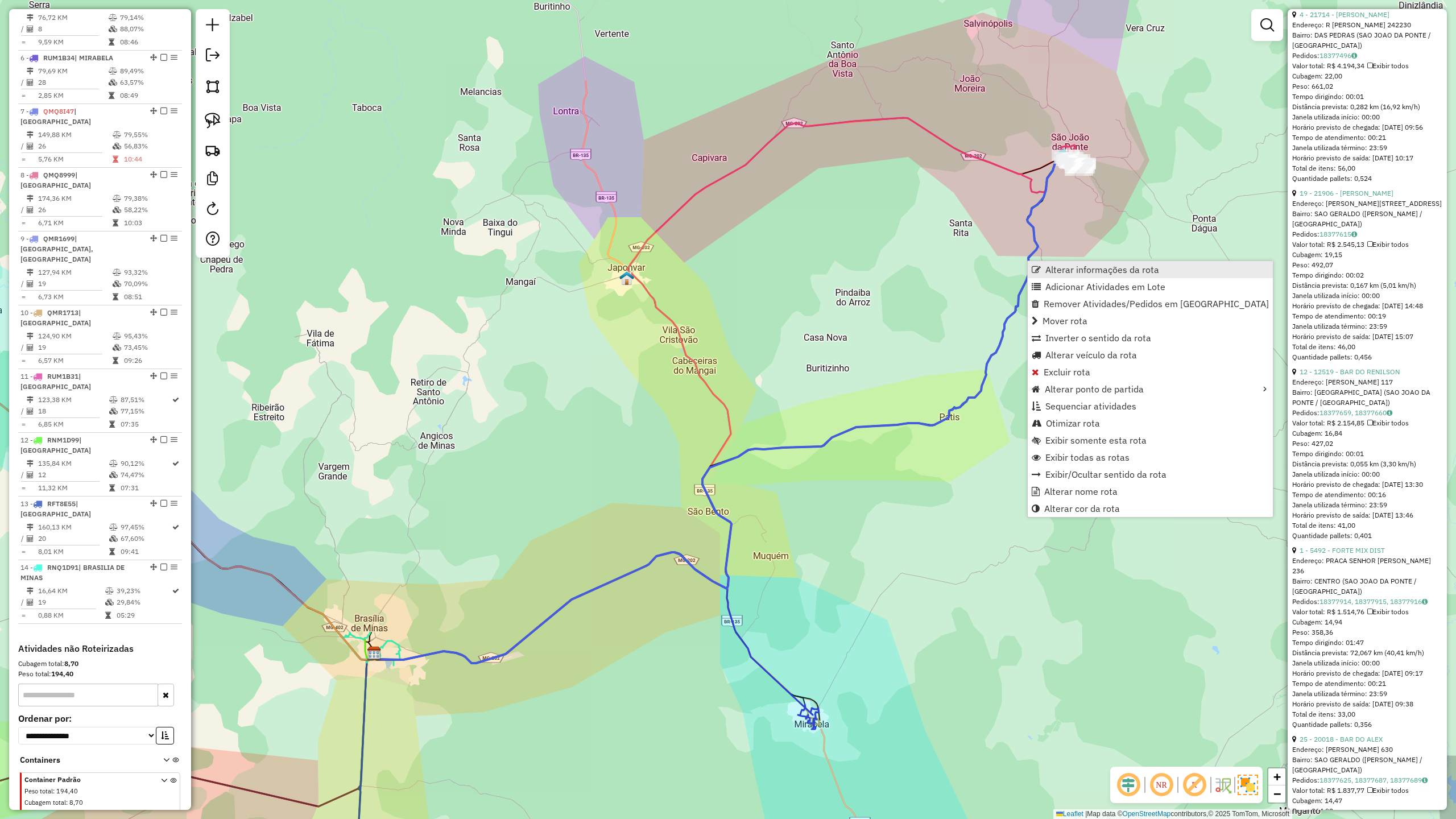
click at [1071, 269] on span "Alterar informações da rota" at bounding box center [1102, 269] width 114 height 9
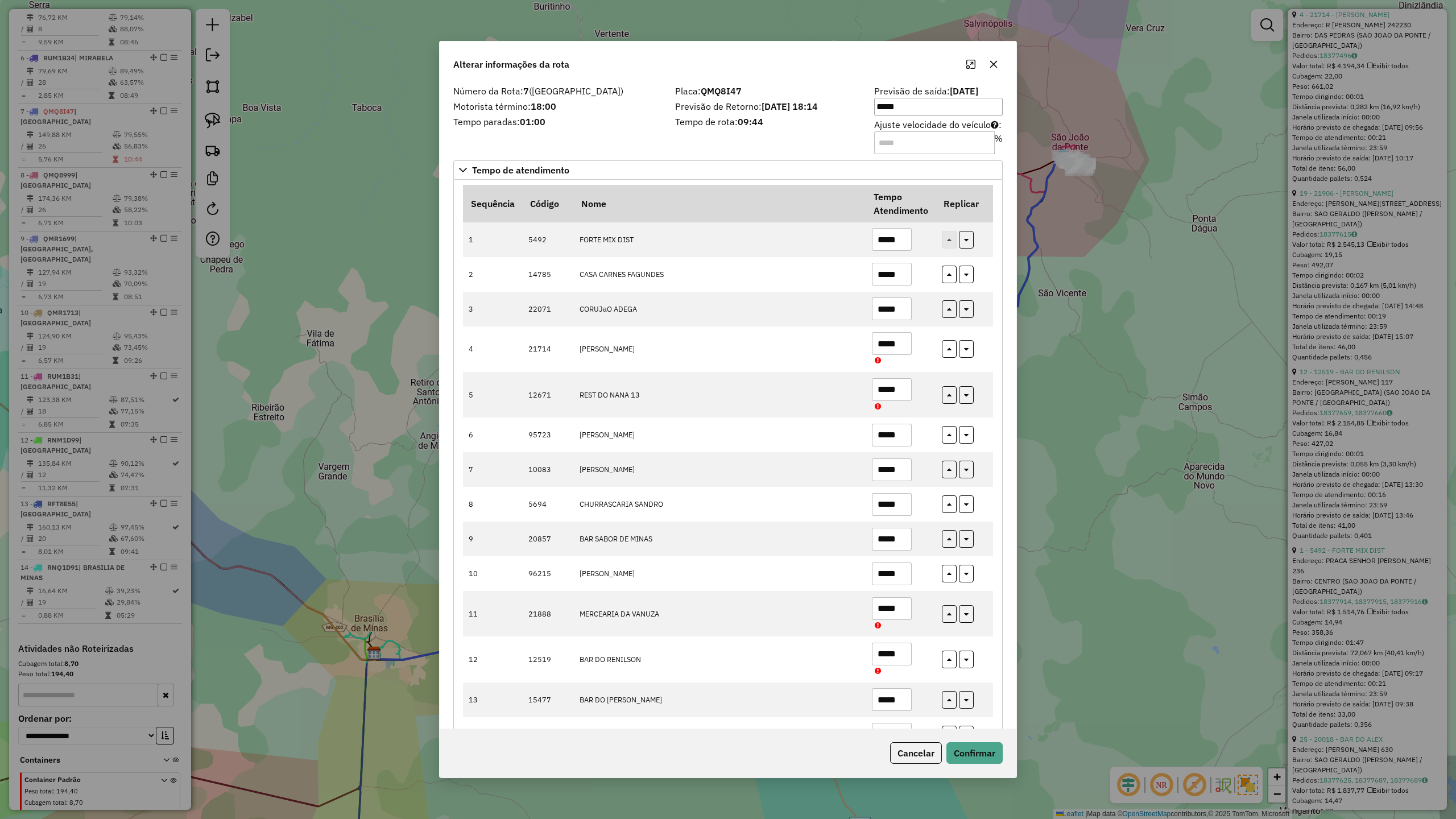
click at [838, 133] on div "Placa: QMQ8I47 Previsão de Retorno: [DATE] 18:14 Tempo de rota: 09:44" at bounding box center [768, 119] width 199 height 64
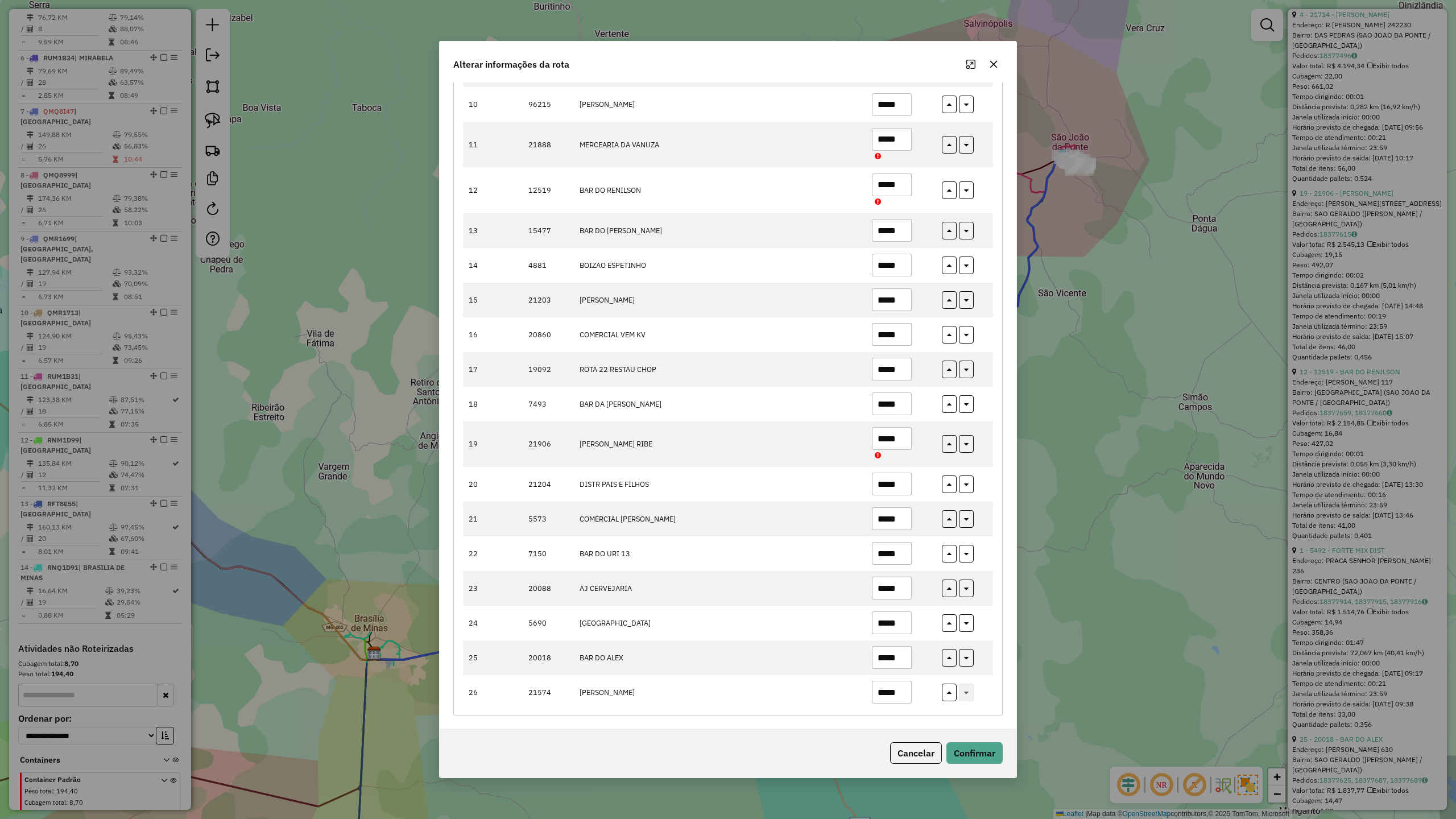
scroll to position [478, 0]
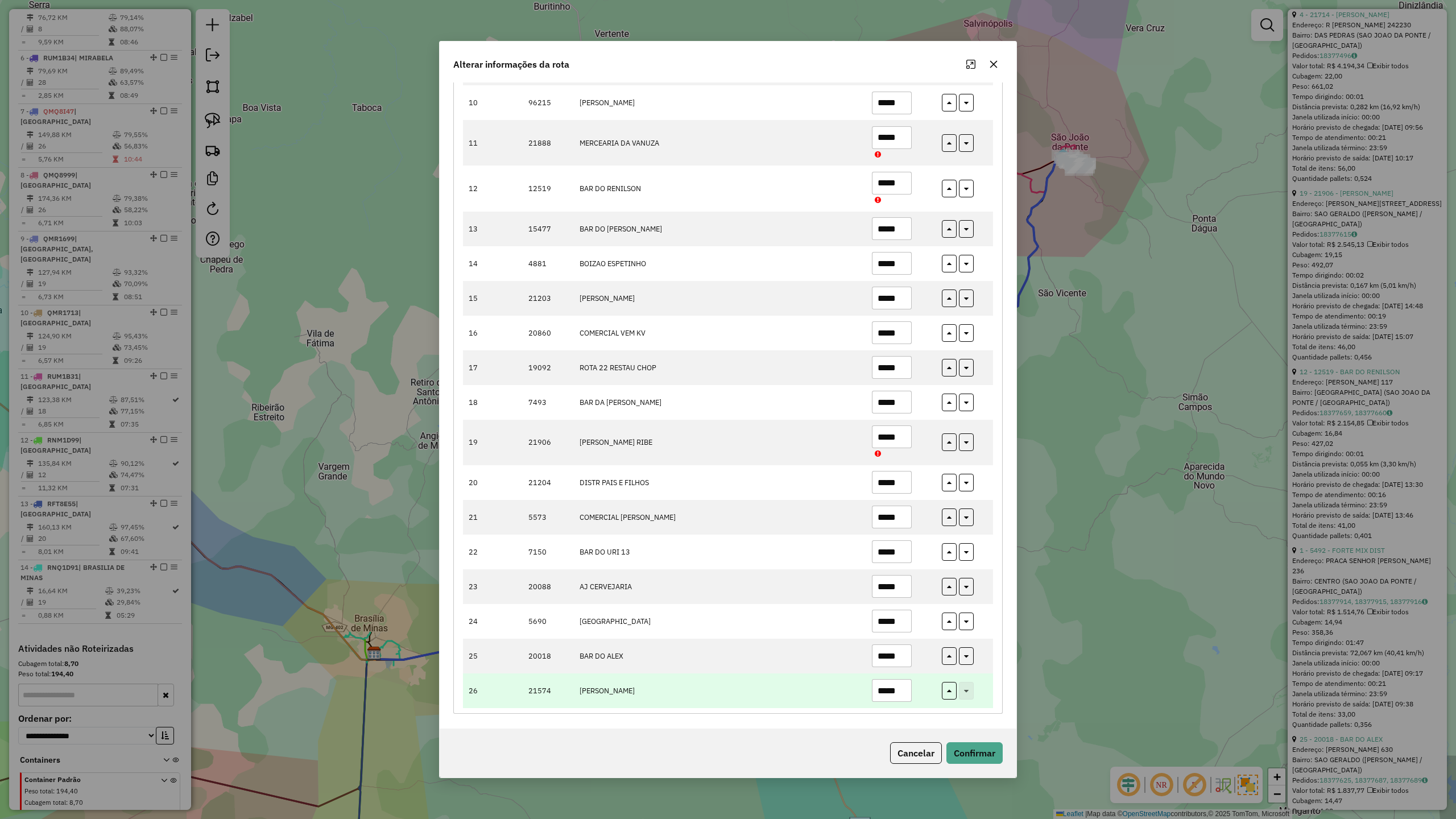
click at [903, 692] on input "*****" at bounding box center [891, 690] width 40 height 23
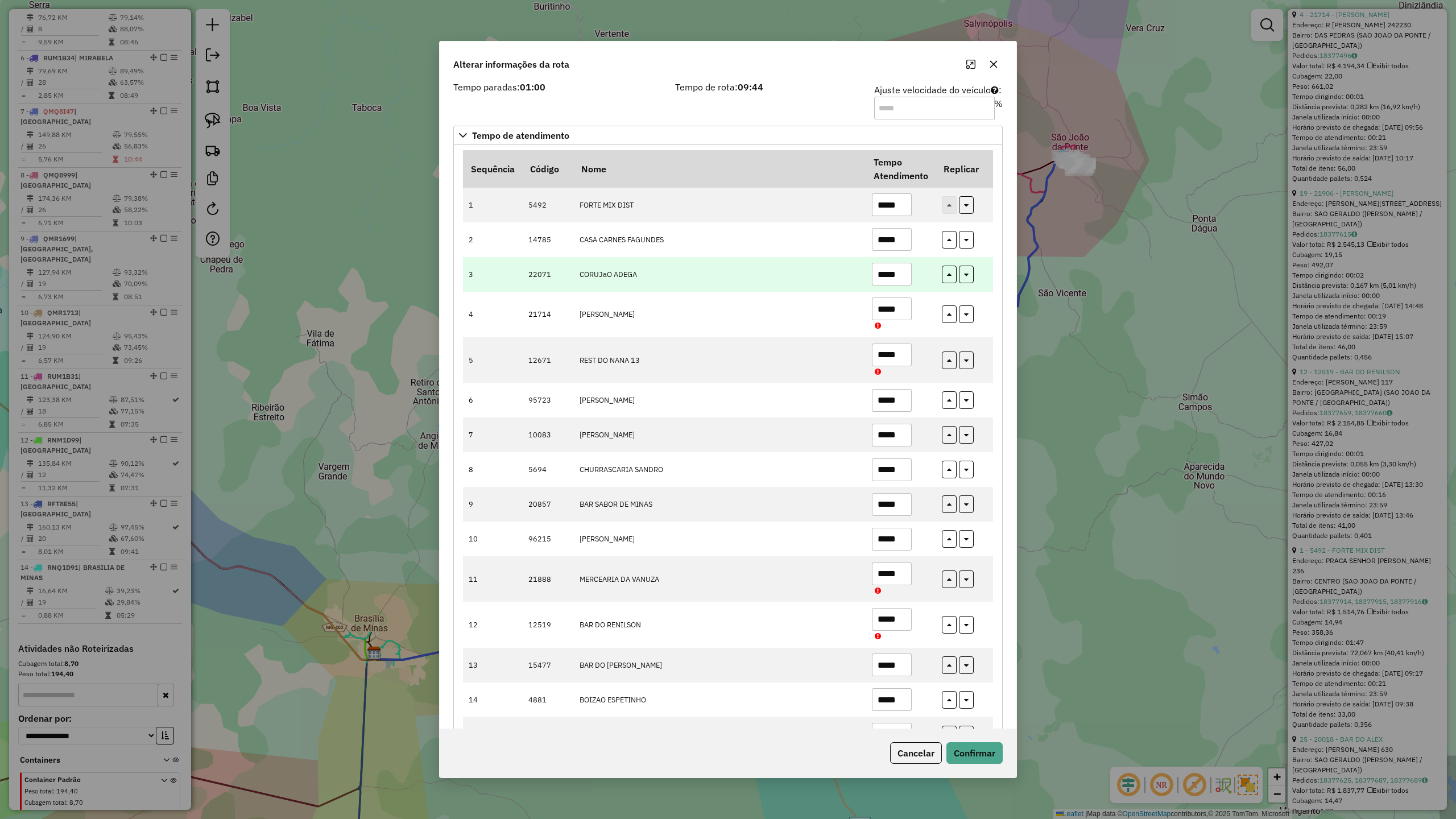
scroll to position [0, 0]
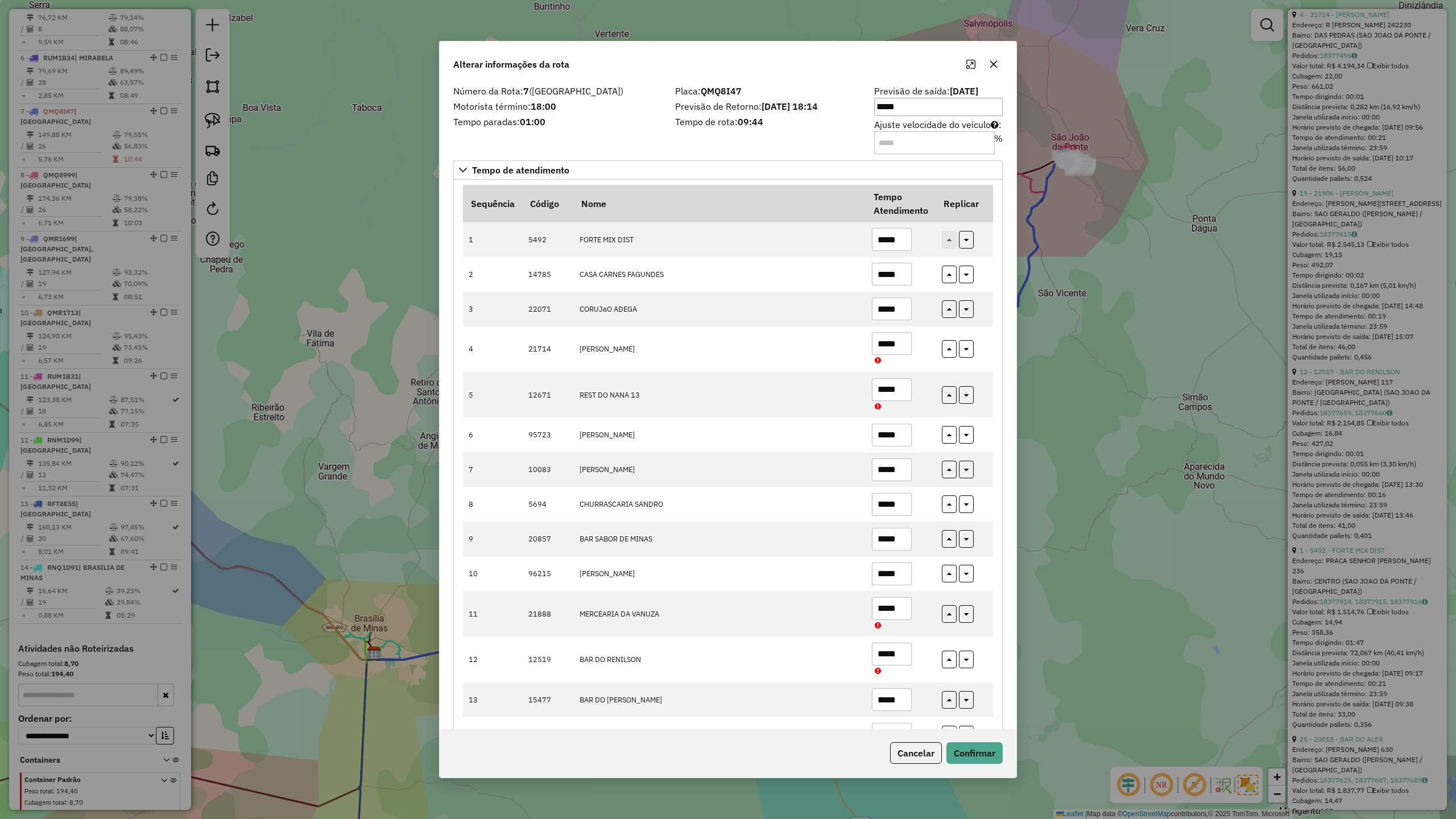
click at [906, 143] on input "Ajuste velocidade do veículo : %" at bounding box center [934, 142] width 120 height 23
type input "*"
click at [973, 758] on button "Confirmar" at bounding box center [975, 753] width 56 height 22
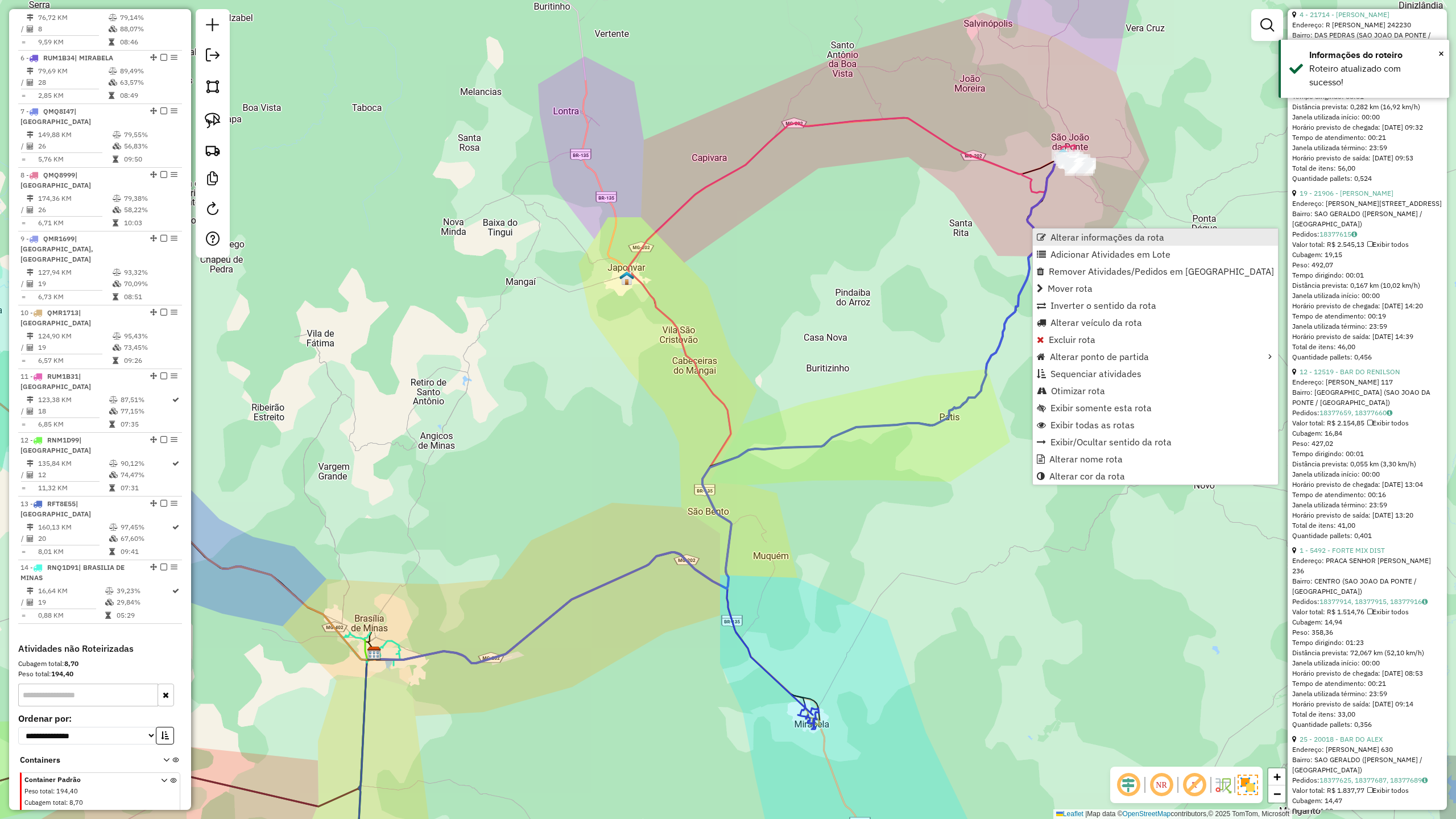
click at [1071, 238] on span "Alterar informações da rota" at bounding box center [1108, 237] width 114 height 9
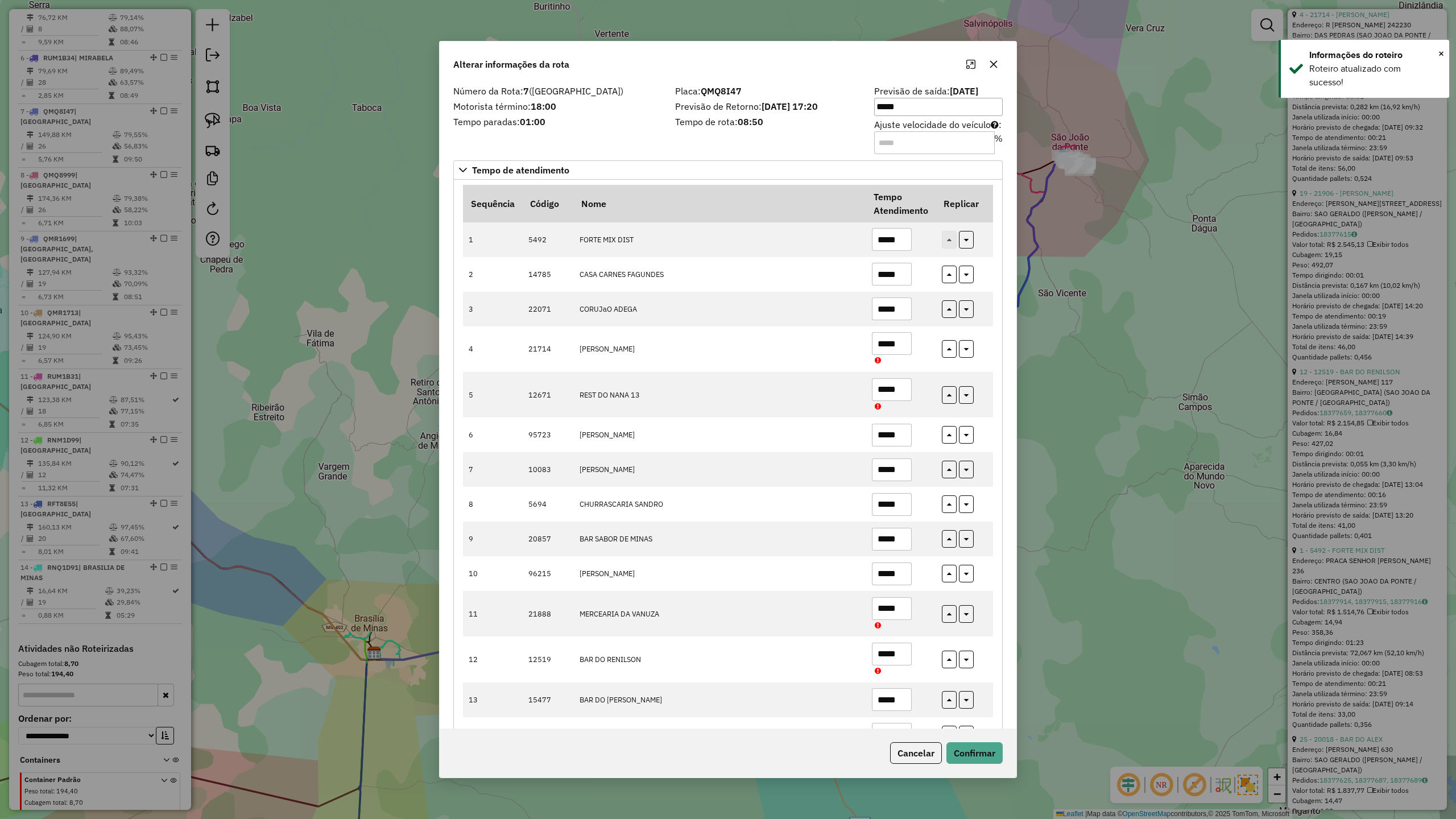
drag, startPoint x: 920, startPoint y: 145, endPoint x: 871, endPoint y: 145, distance: 49.0
click at [871, 145] on div "Previsão de saída: [DATE] ***** Ajuste velocidade do veículo : * %" at bounding box center [939, 119] width 142 height 64
type input "**"
click at [981, 747] on button "Confirmar" at bounding box center [975, 753] width 56 height 22
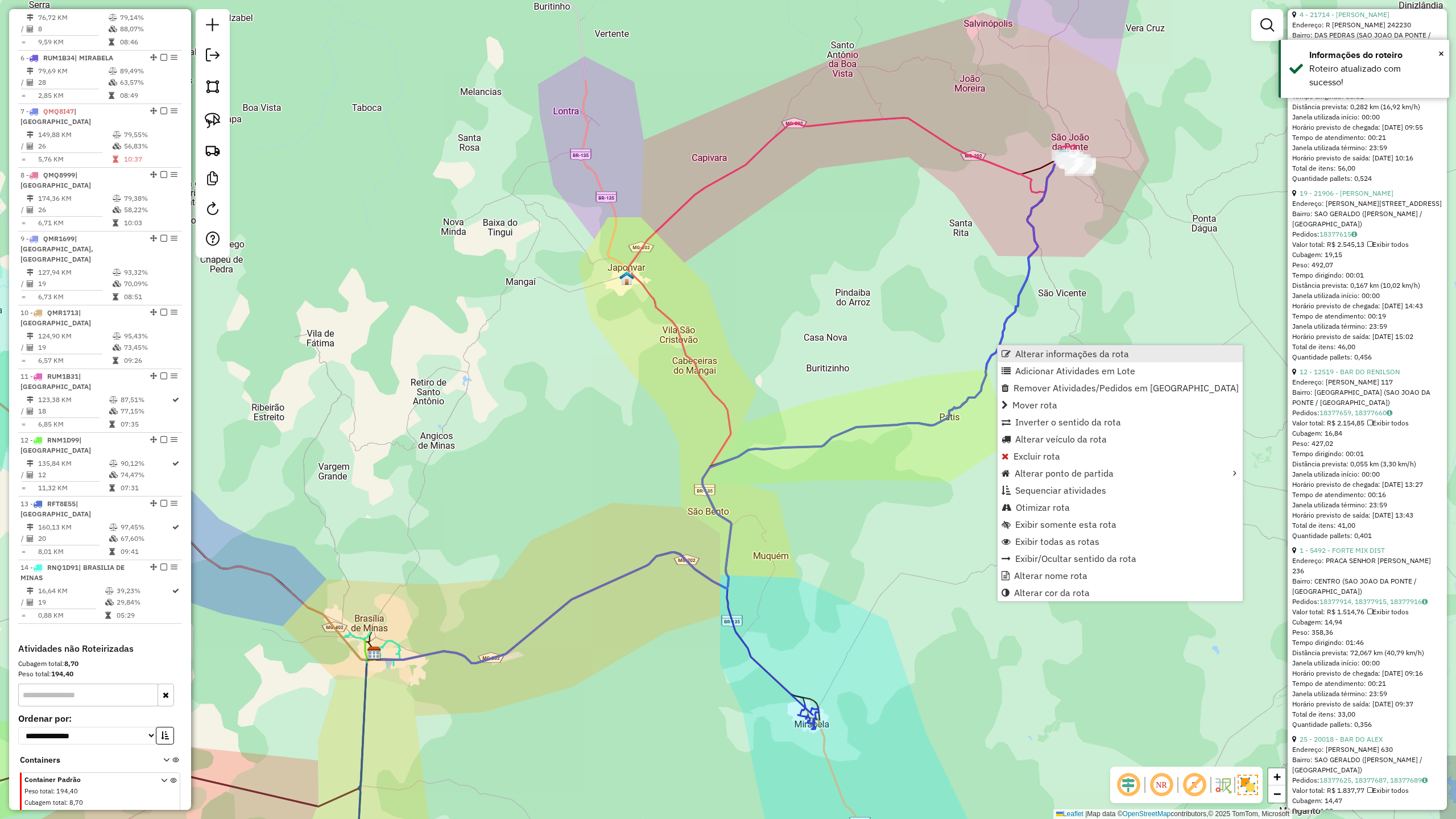
click at [1024, 351] on span "Alterar informações da rota" at bounding box center [1072, 353] width 114 height 9
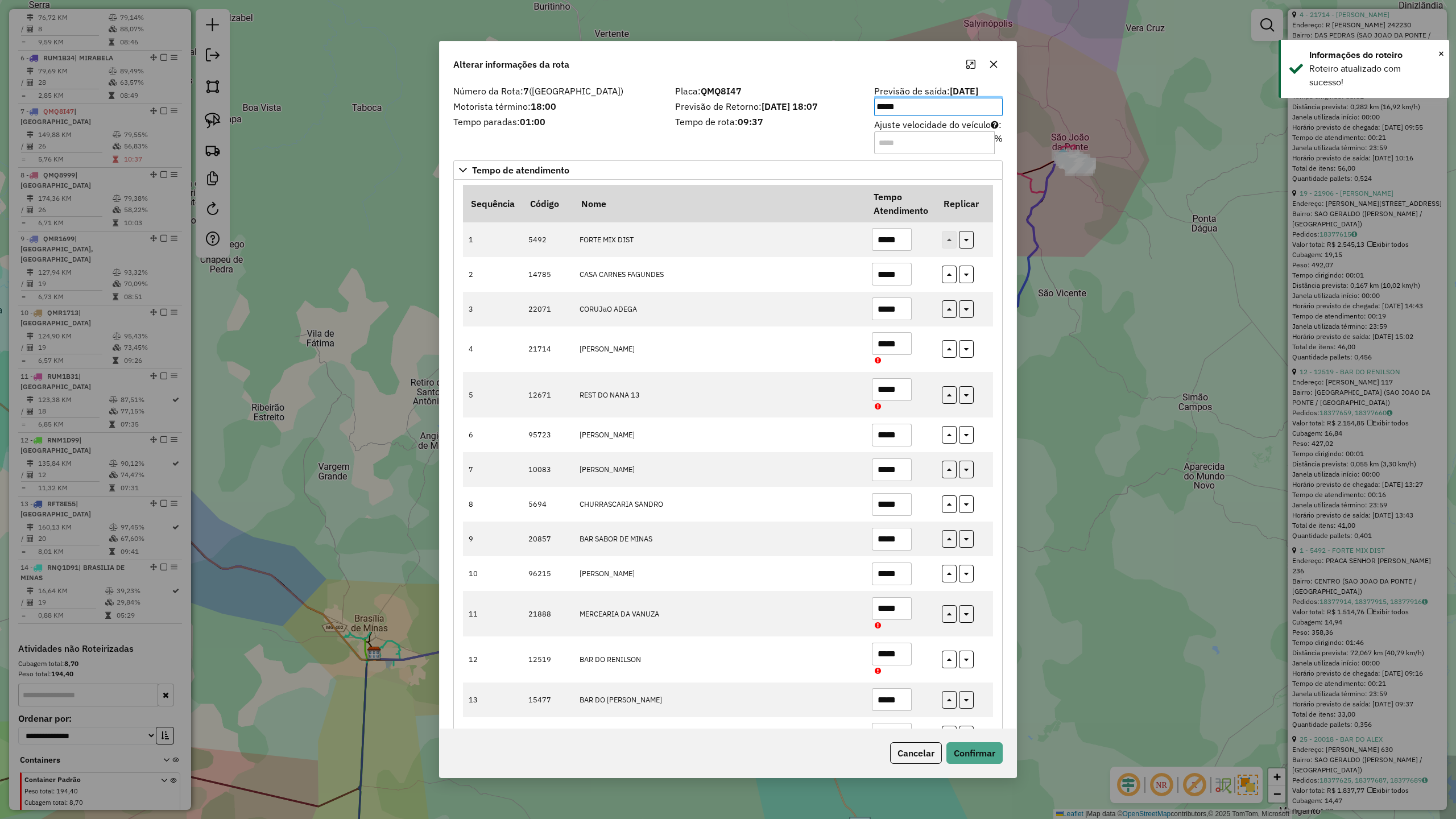
click at [904, 143] on input "**" at bounding box center [934, 142] width 120 height 23
type input "*"
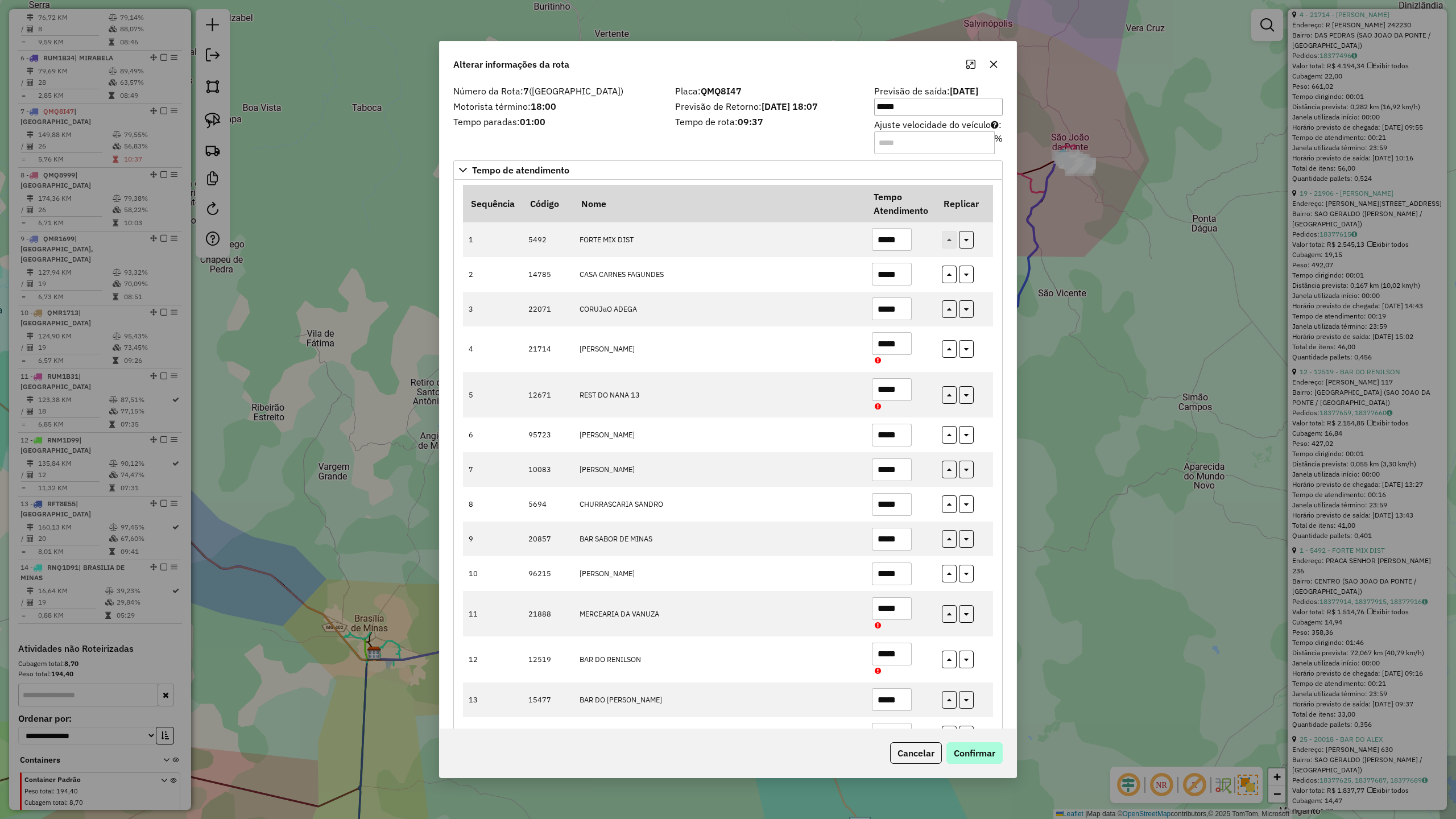
type input "**"
click at [990, 756] on button "Confirmar" at bounding box center [975, 753] width 56 height 22
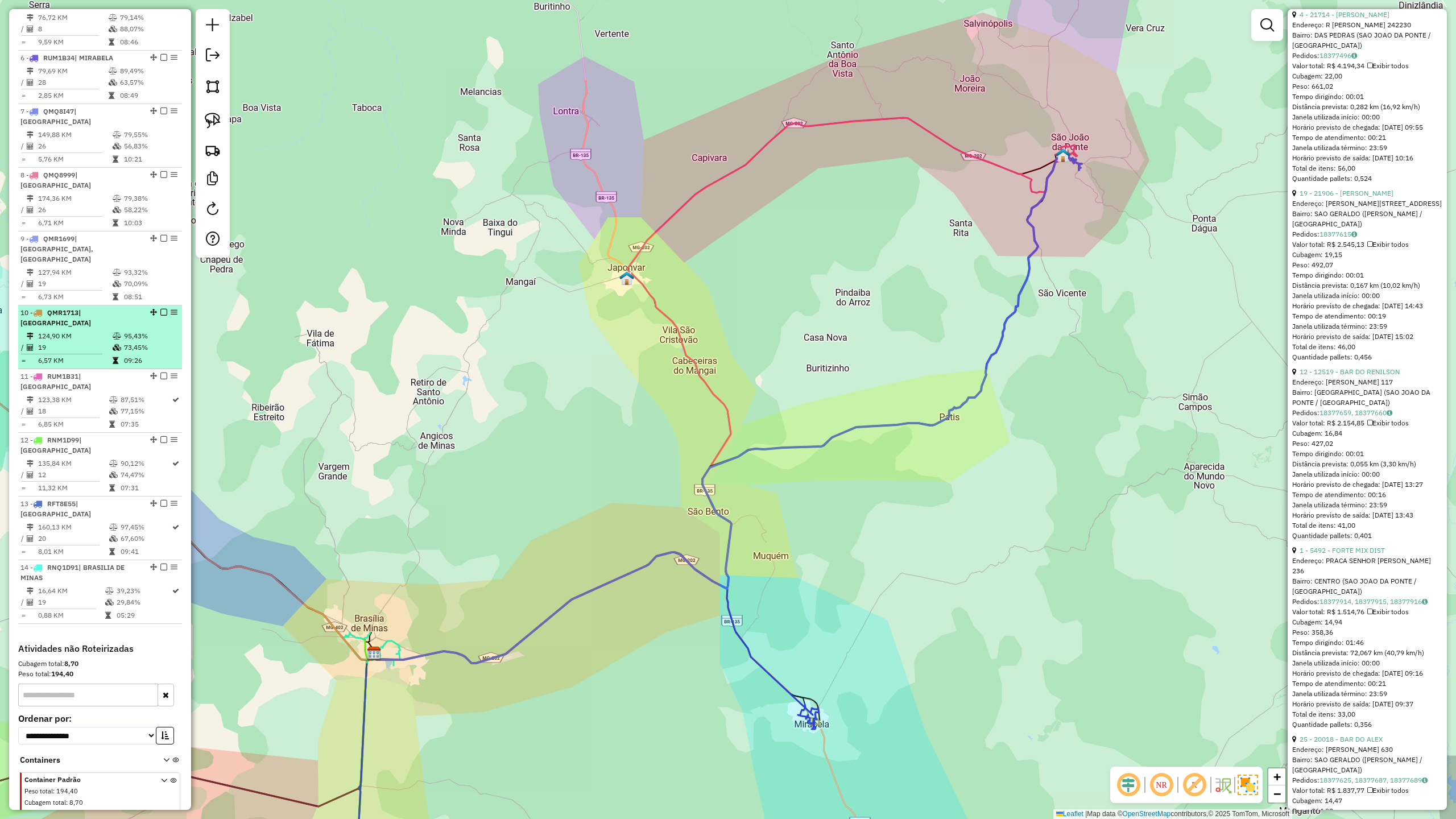
click at [67, 342] on td "19" at bounding box center [75, 347] width 74 height 11
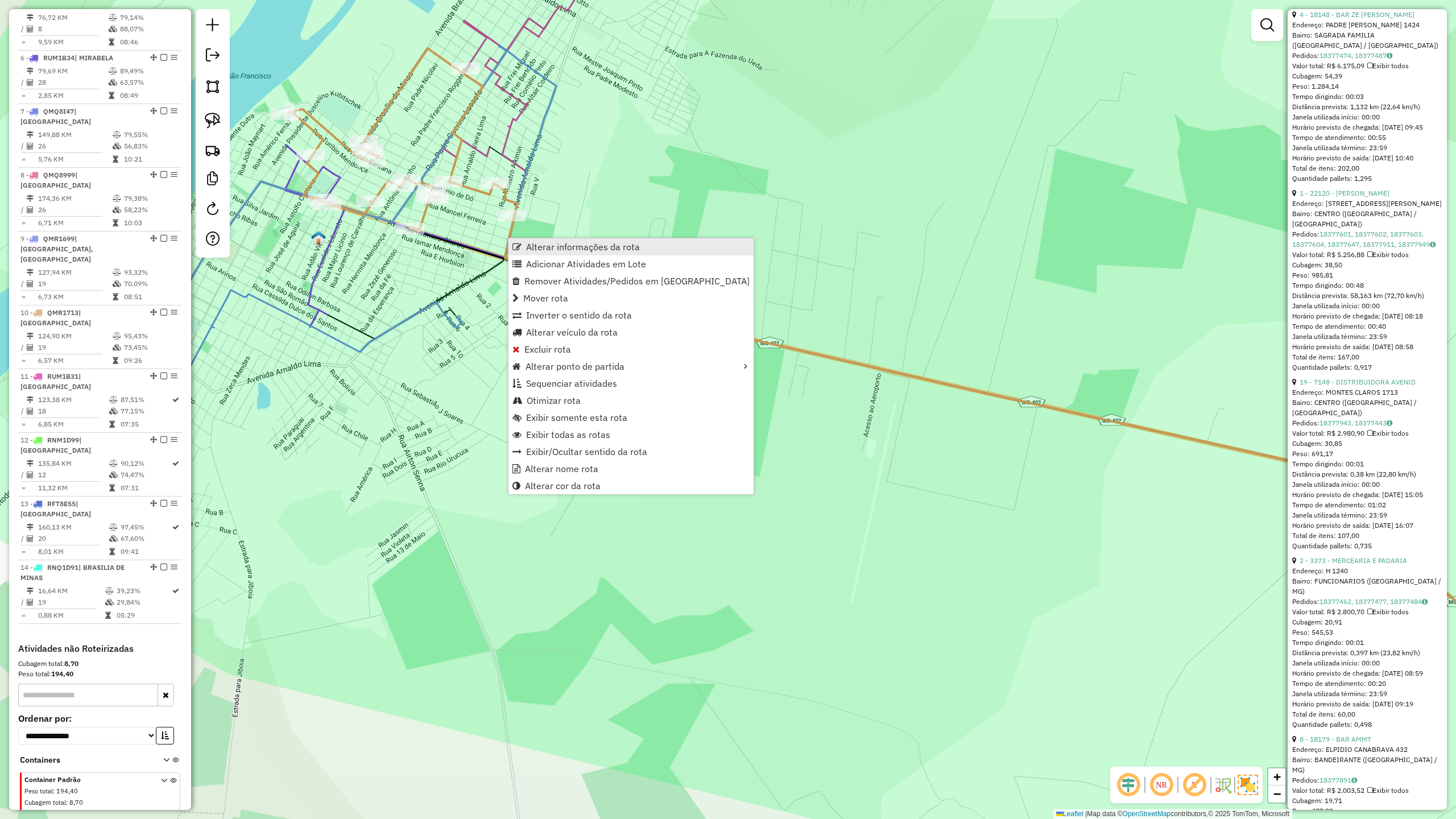
click at [555, 249] on span "Alterar informações da rota" at bounding box center [583, 246] width 114 height 9
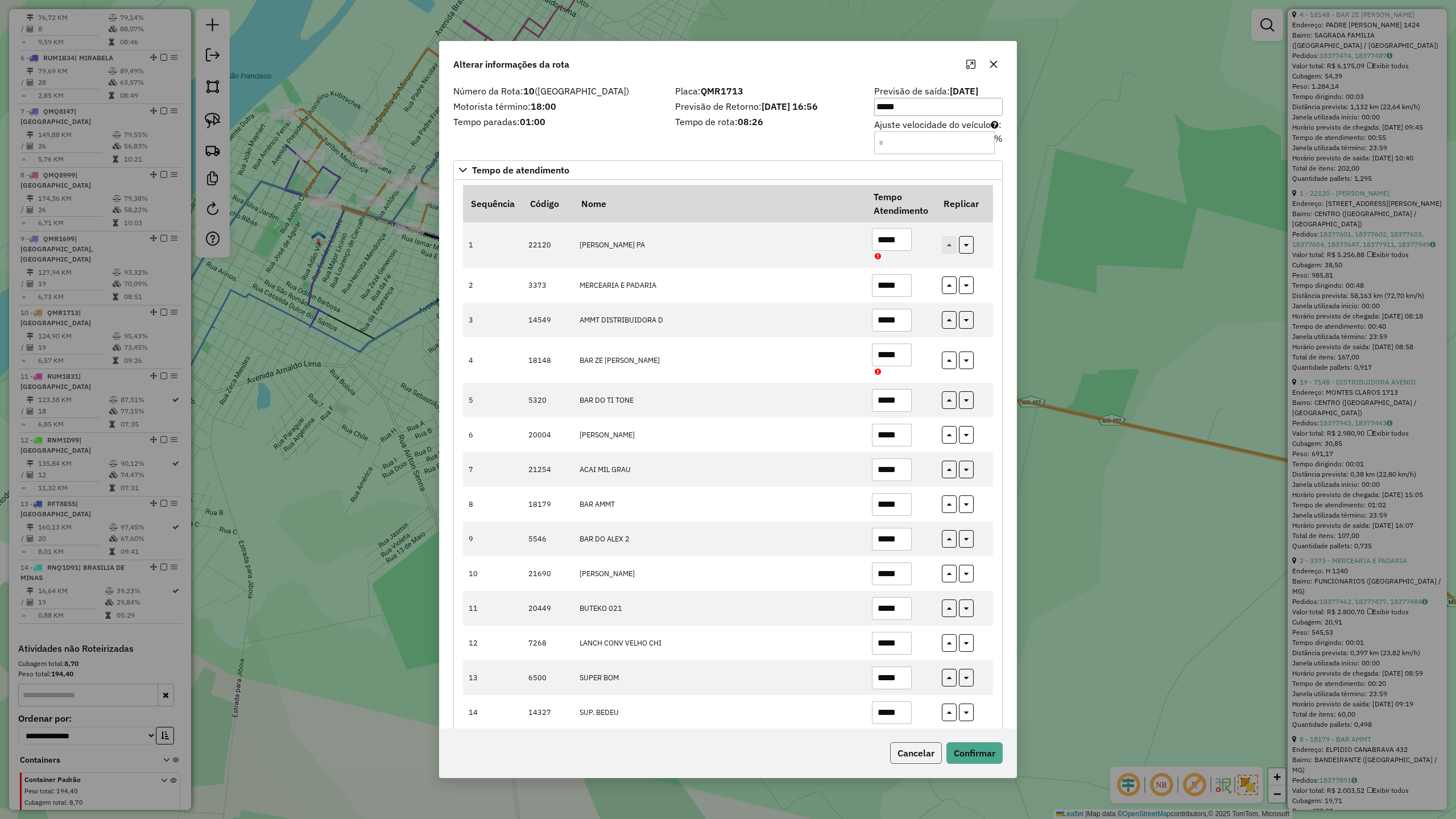
click at [913, 752] on button "Cancelar" at bounding box center [916, 753] width 52 height 22
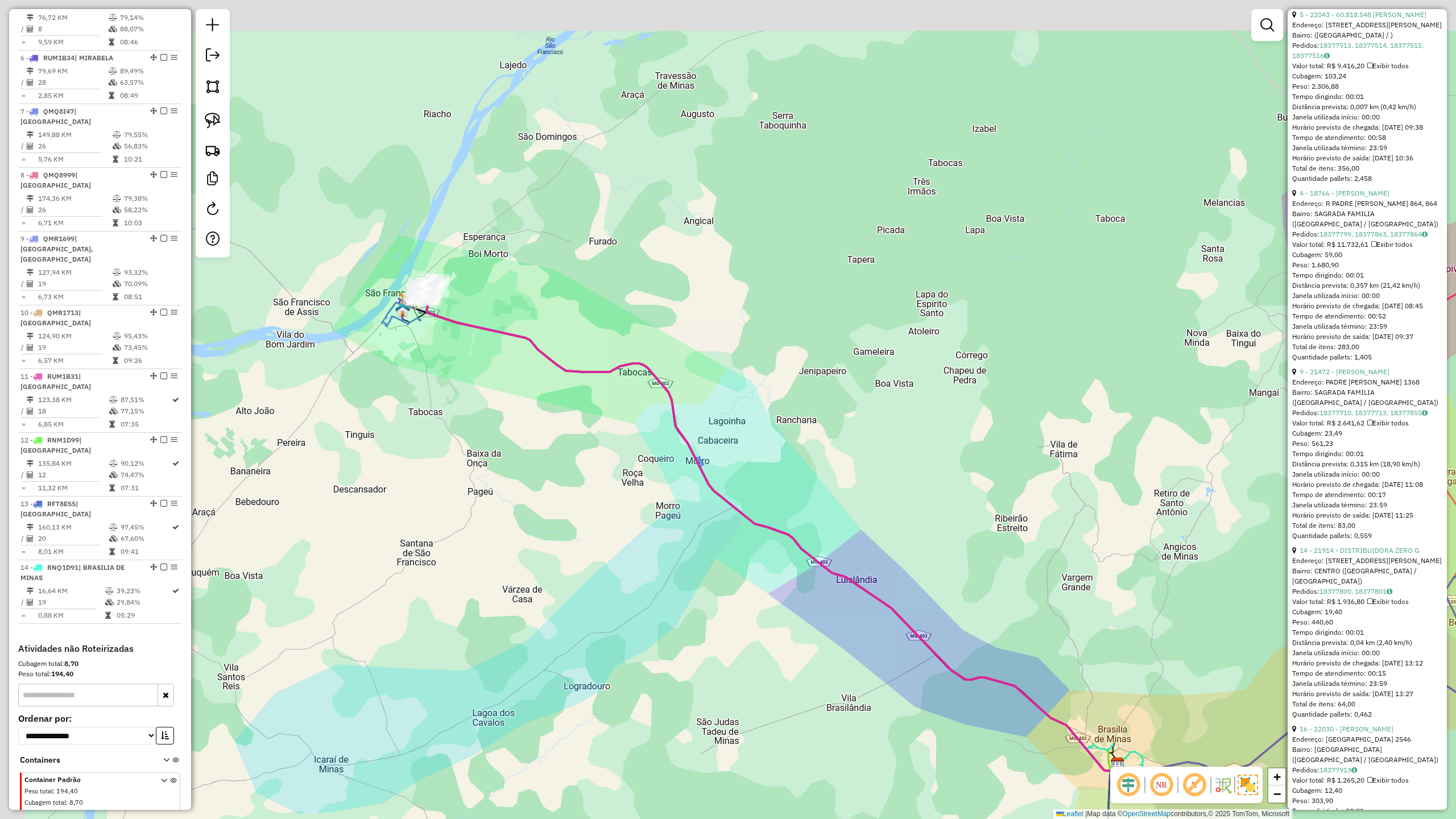
drag, startPoint x: 429, startPoint y: 318, endPoint x: 501, endPoint y: 440, distance: 141.7
click at [486, 428] on div "Janela de atendimento Grade de atendimento Capacidade Transportadoras Veículos …" at bounding box center [728, 409] width 1456 height 819
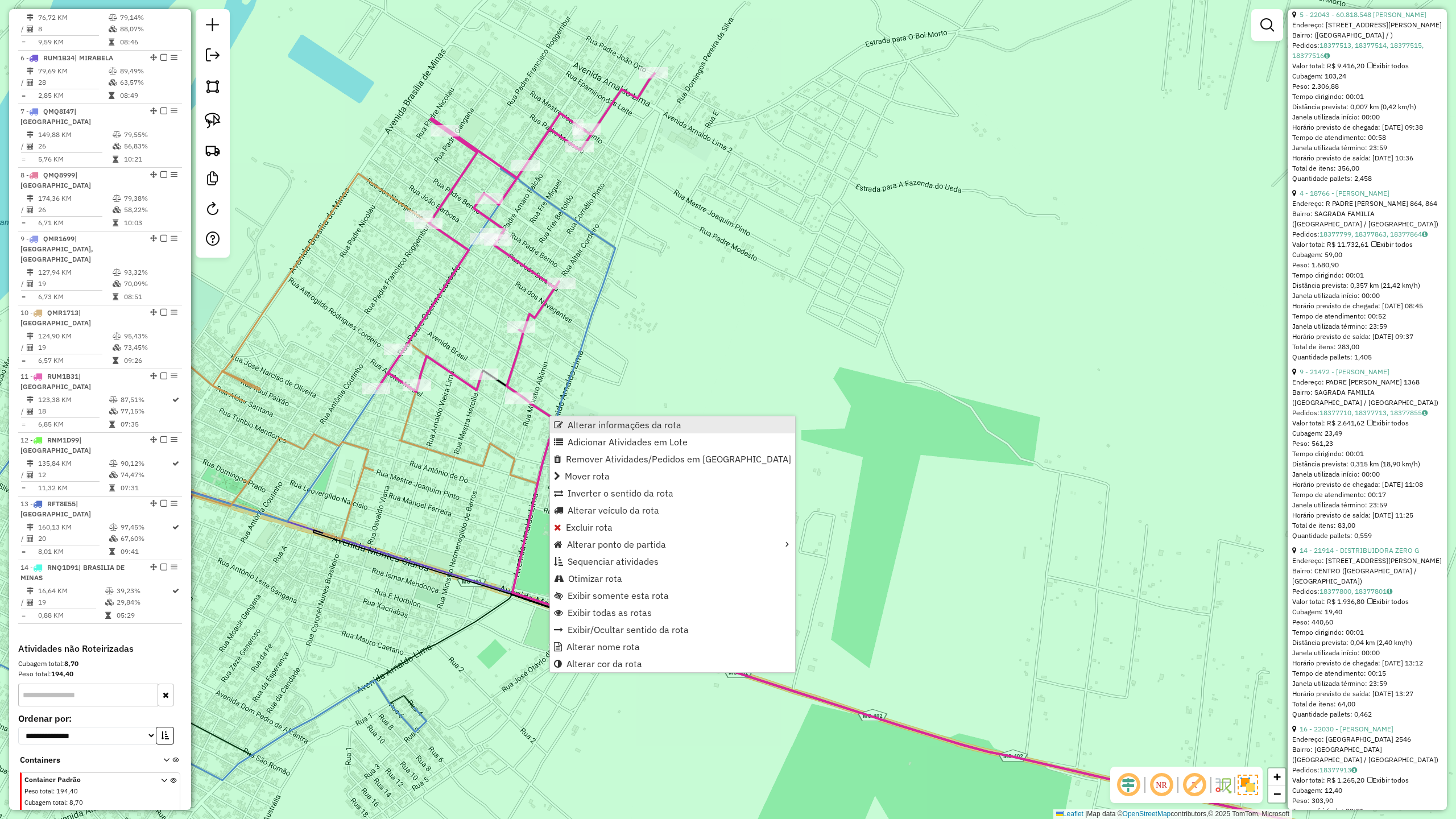
click at [592, 421] on span "Alterar informações da rota" at bounding box center [624, 425] width 114 height 9
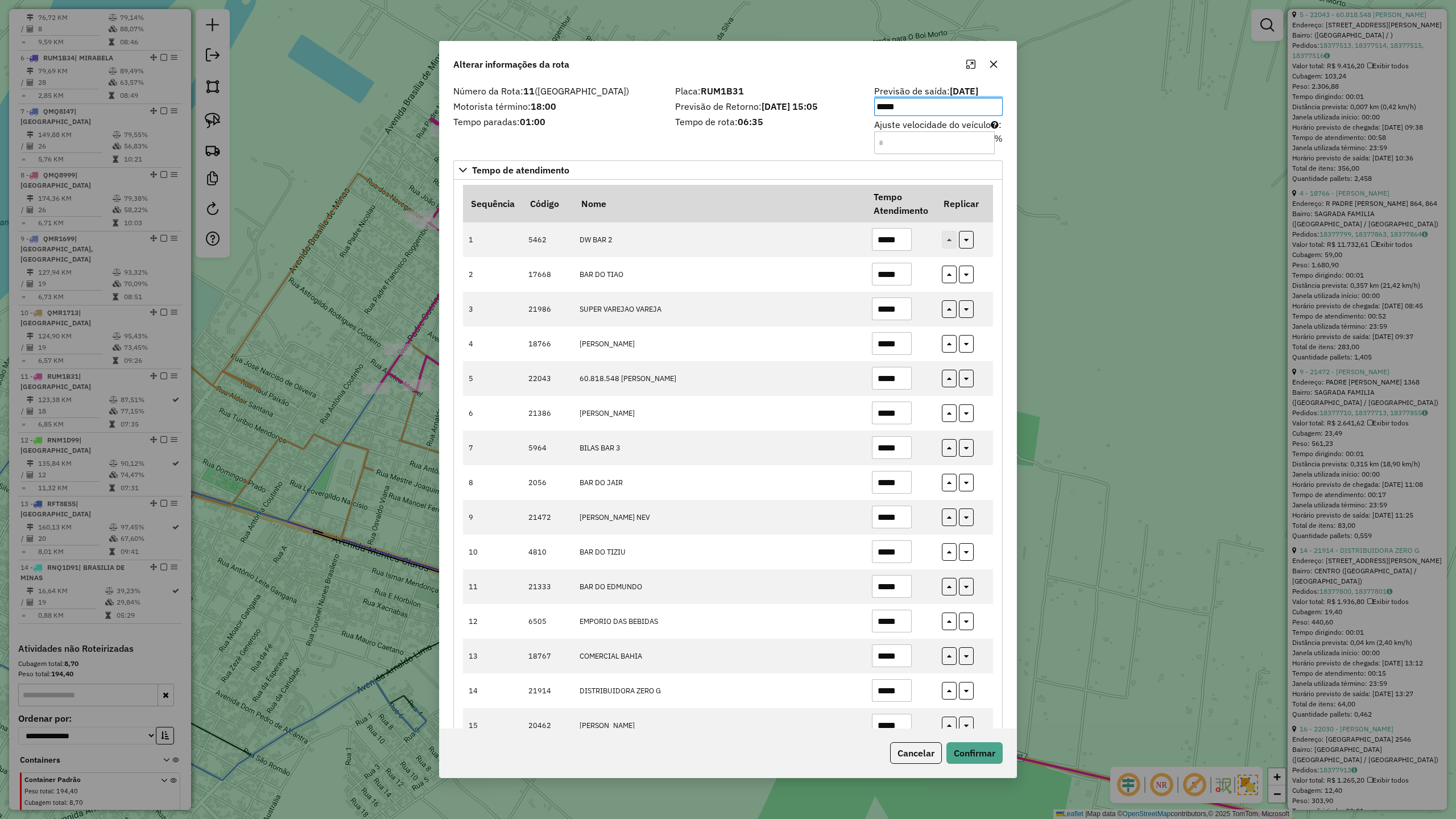
click at [647, 143] on div "Número da Rota: 11 (SÃO FRANCISCO) Motorista término: 18:00 Tempo paradas: 01:00" at bounding box center [558, 119] width 222 height 64
click at [901, 378] on input "*****" at bounding box center [891, 378] width 40 height 23
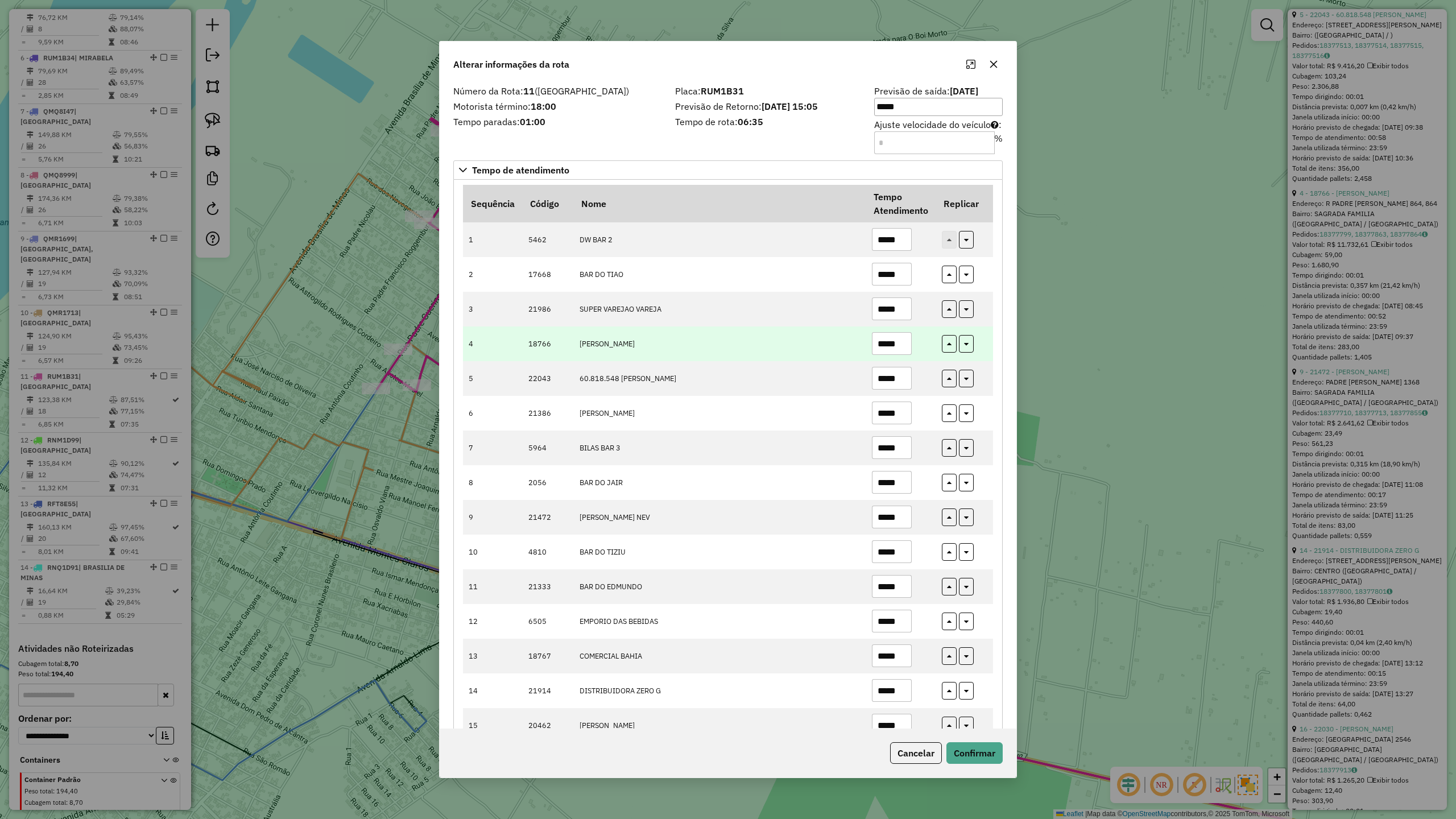
type input "*****"
click at [905, 347] on input "*****" at bounding box center [891, 343] width 40 height 23
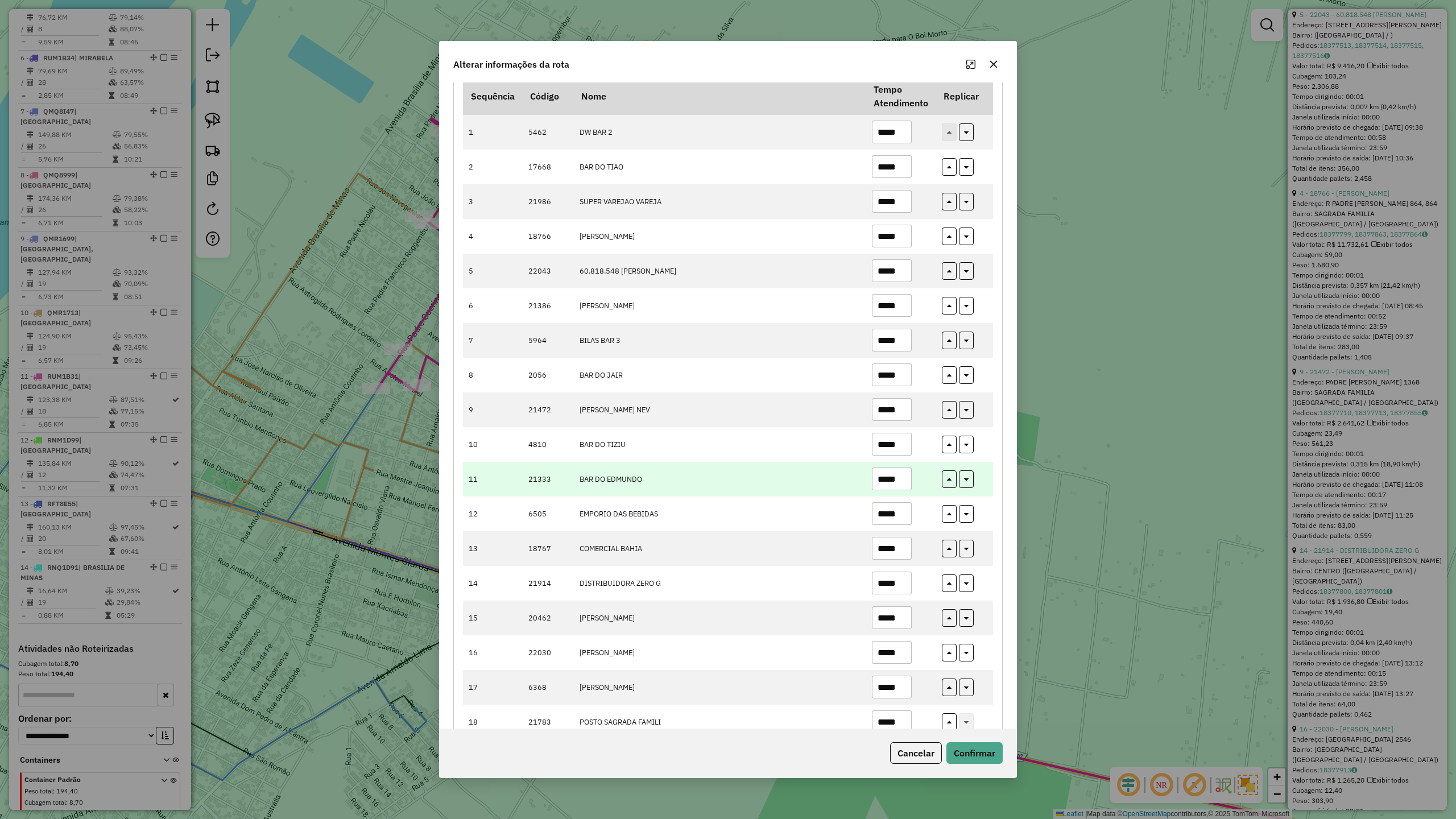
scroll to position [144, 0]
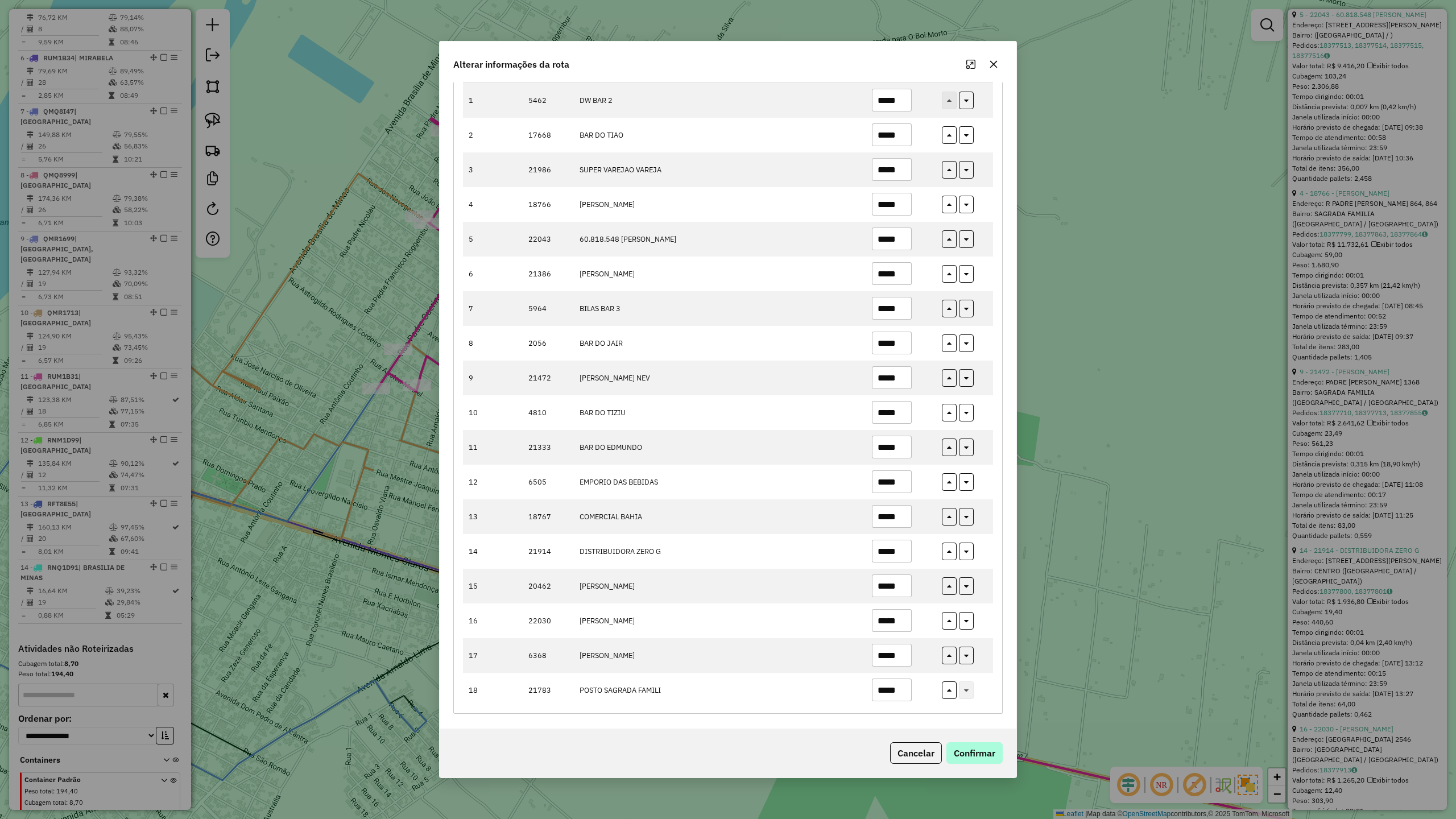
type input "*****"
click at [978, 753] on button "Confirmar" at bounding box center [975, 753] width 56 height 22
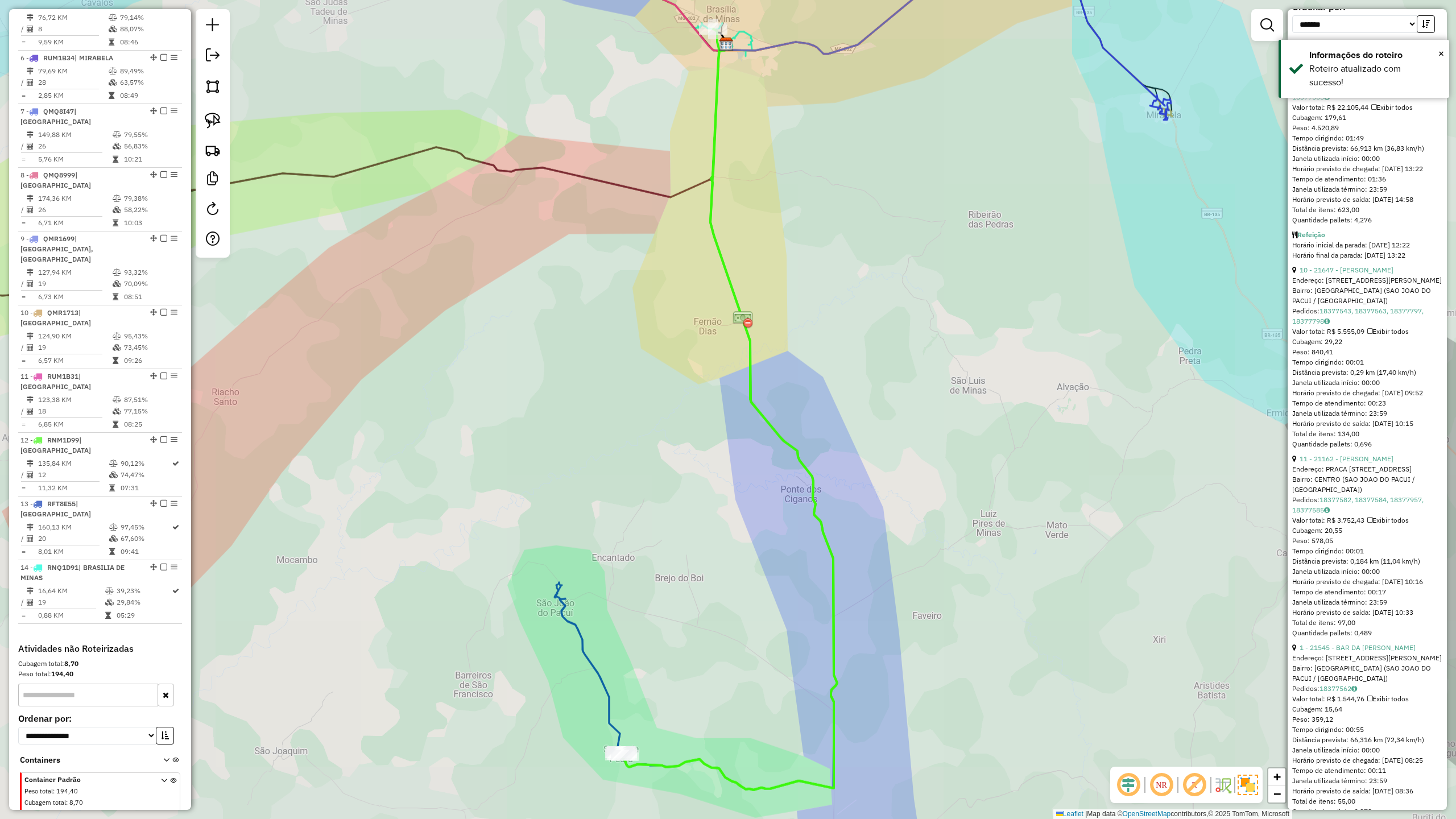
scroll to position [542, 0]
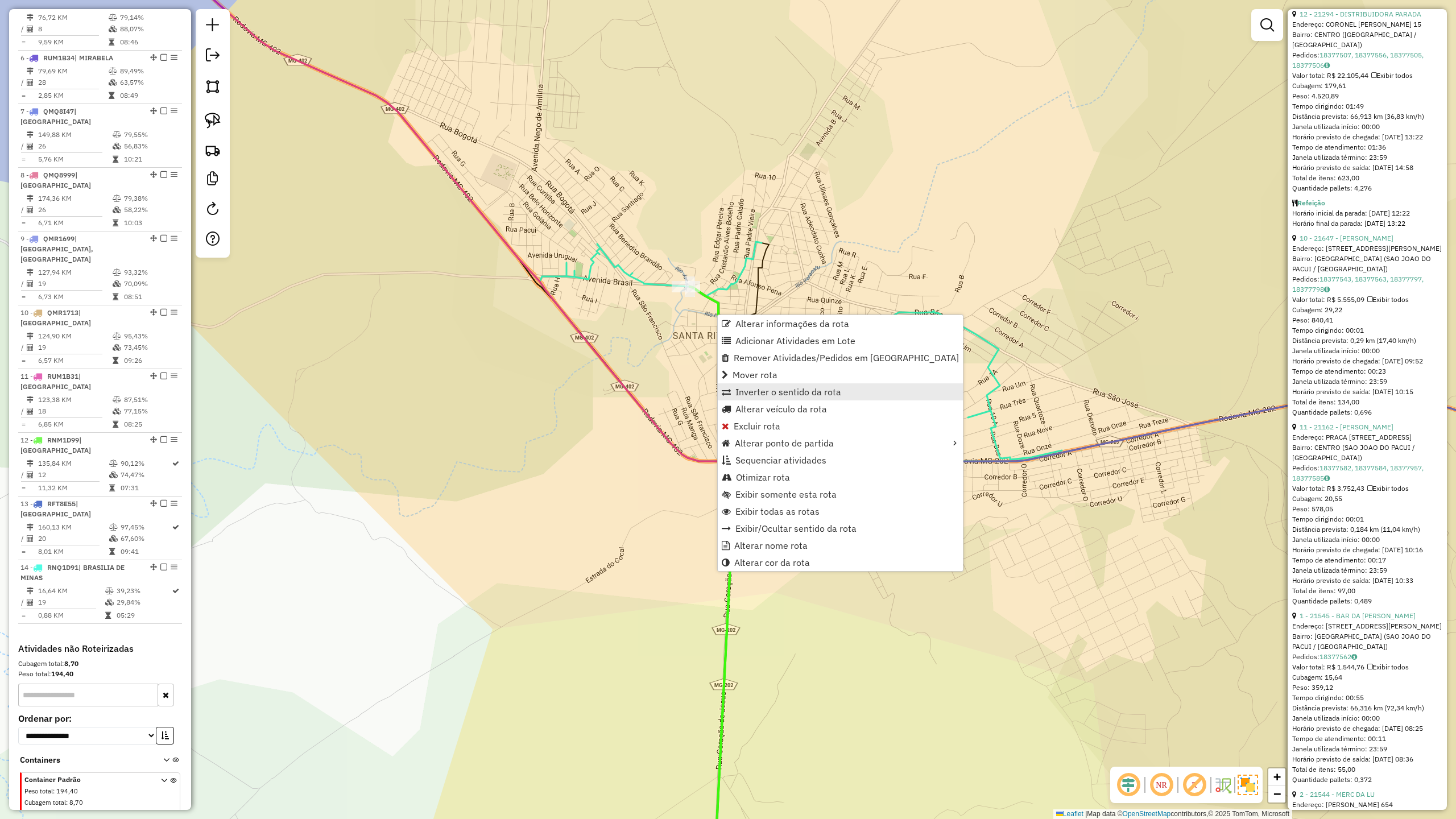
click at [806, 396] on span "Inverter o sentido da rota" at bounding box center [788, 391] width 106 height 9
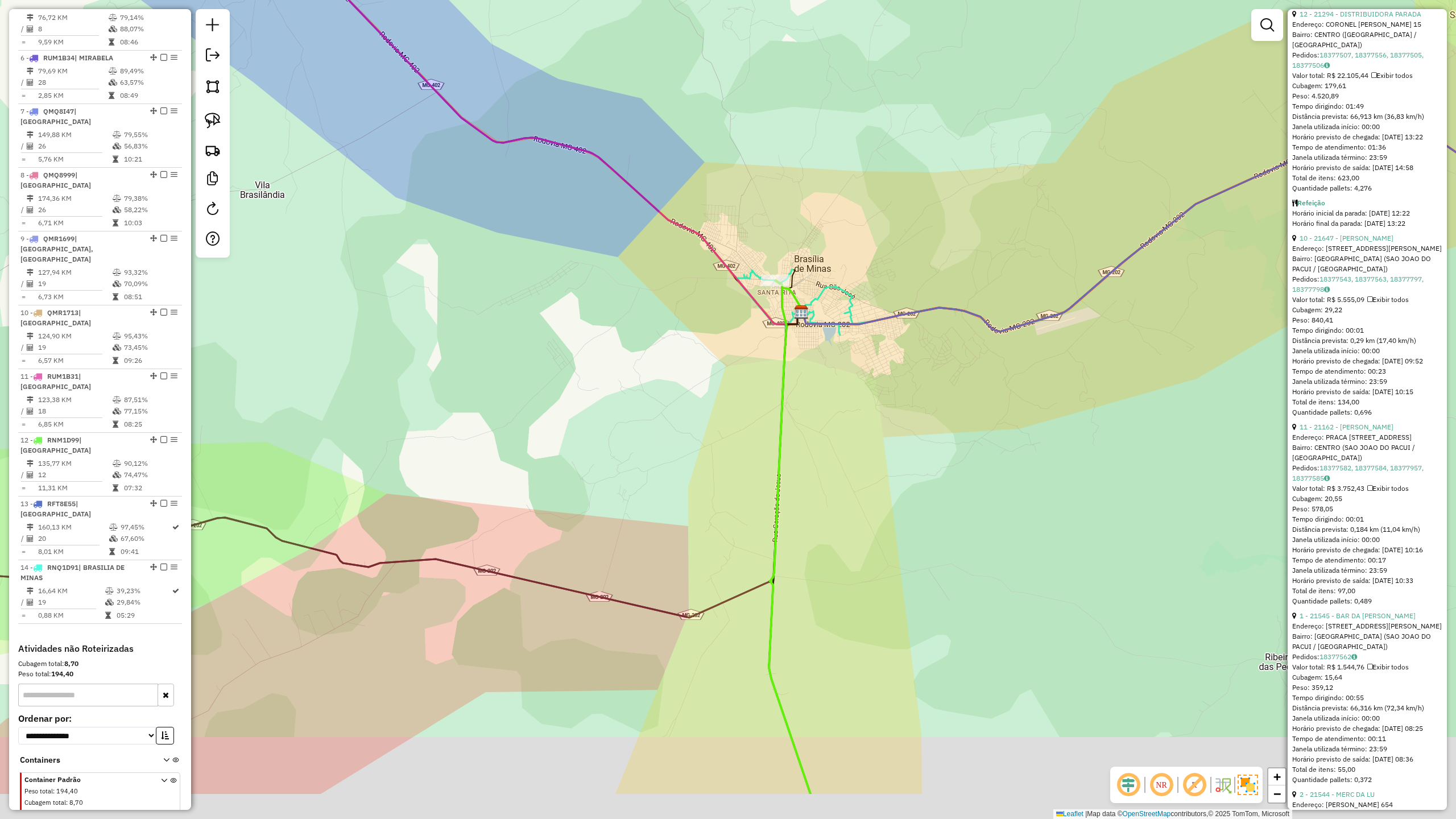
drag, startPoint x: 840, startPoint y: 489, endPoint x: 842, endPoint y: 296, distance: 193.0
click at [833, 355] on div "Janela de atendimento Grade de atendimento Capacidade Transportadoras Veículos …" at bounding box center [728, 409] width 1456 height 819
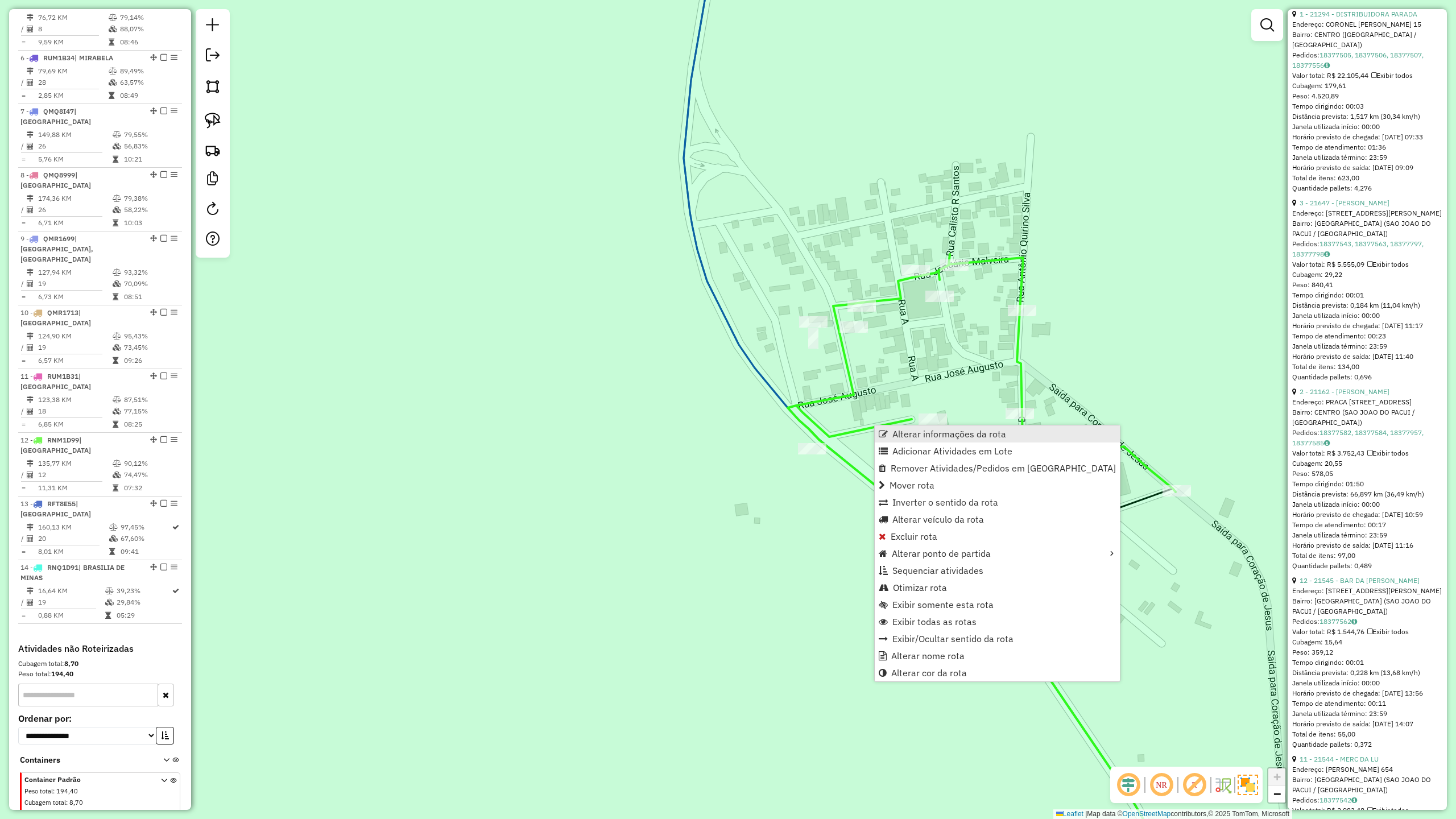
click at [935, 439] on span "Alterar informações da rota" at bounding box center [949, 433] width 114 height 9
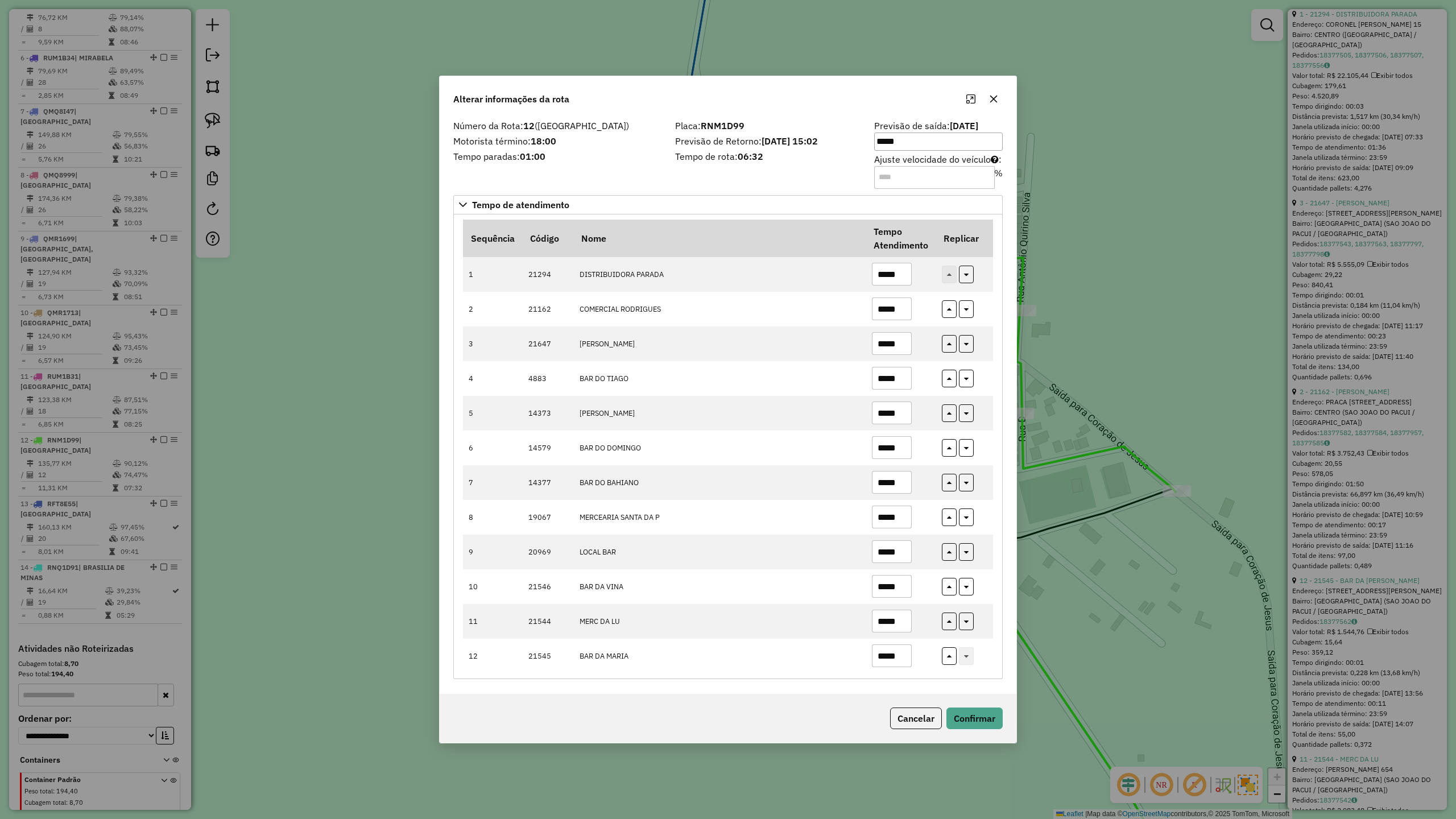
click at [742, 180] on div "Placa: RNM1D99 Previsão de Retorno: 20/08/2025 15:02 Tempo de rota: 06:32" at bounding box center [768, 154] width 199 height 64
click at [910, 278] on input "*****" at bounding box center [891, 274] width 40 height 23
type input "*****"
click at [904, 377] on input "*****" at bounding box center [891, 378] width 40 height 23
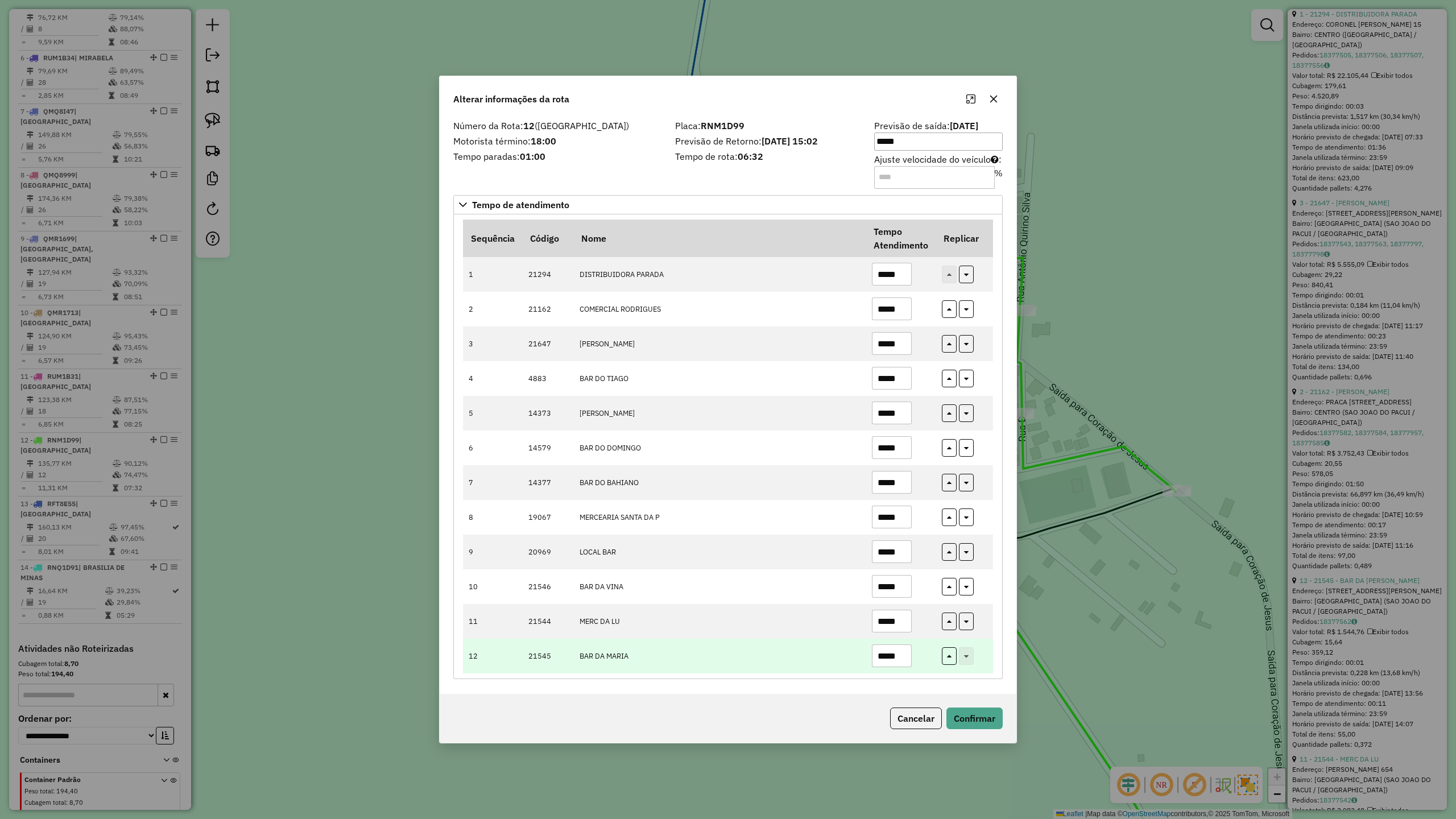
type input "*****"
click at [913, 660] on td "*****" at bounding box center [901, 656] width 70 height 35
click at [908, 654] on input "*****" at bounding box center [891, 655] width 40 height 23
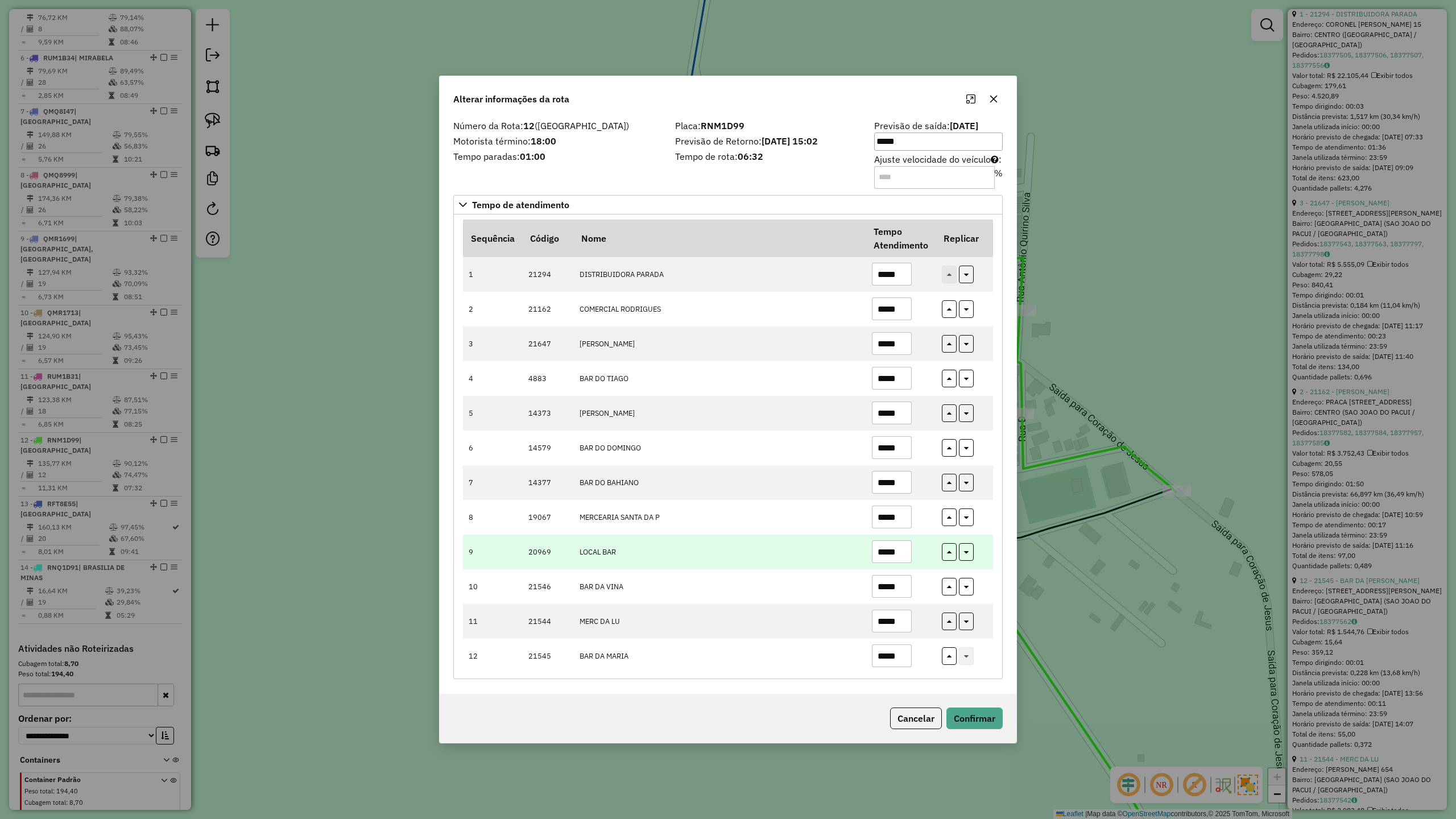
type input "*****"
click at [906, 555] on input "*****" at bounding box center [891, 552] width 40 height 23
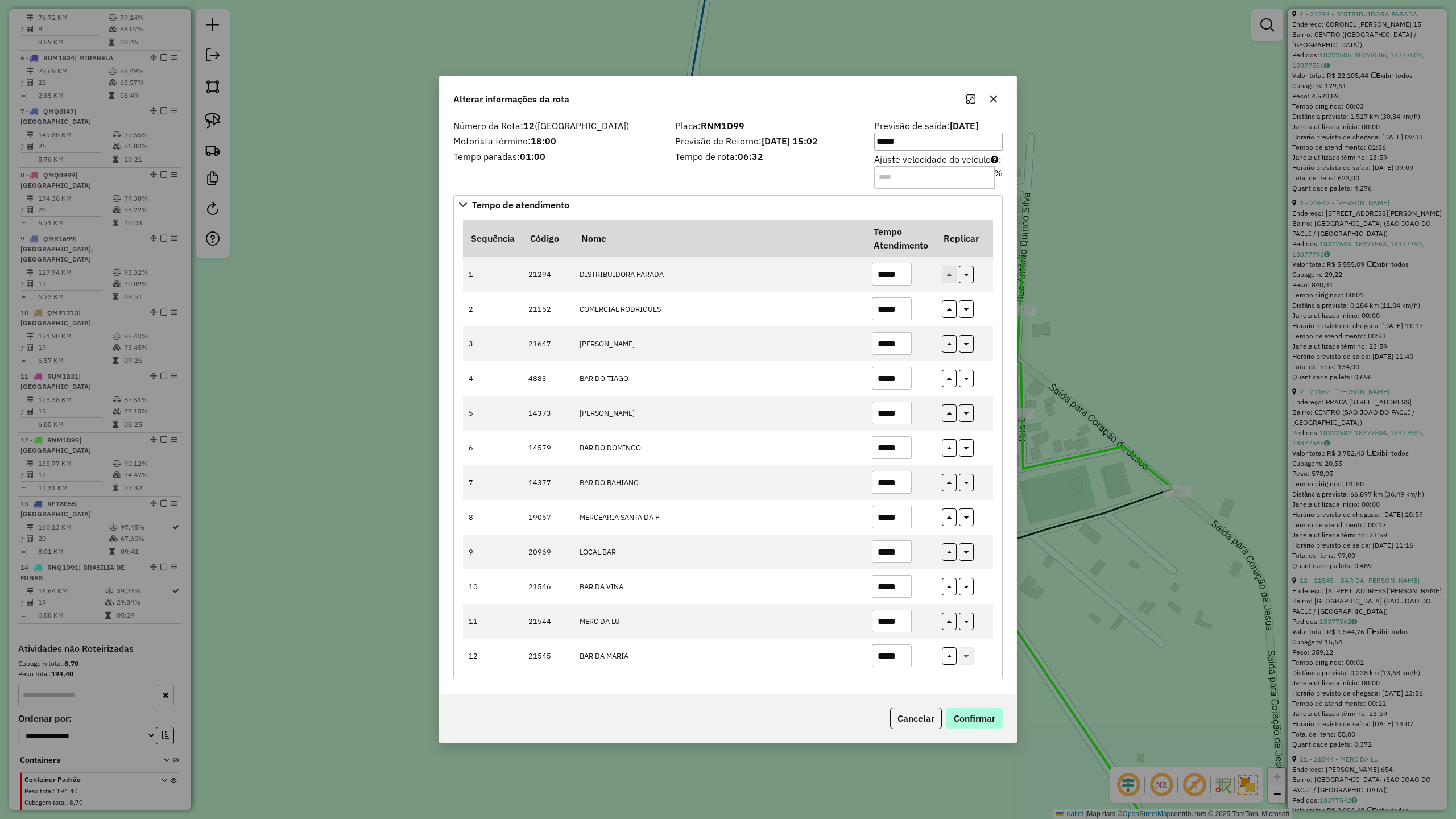
type input "*****"
click at [984, 721] on button "Confirmar" at bounding box center [975, 718] width 56 height 22
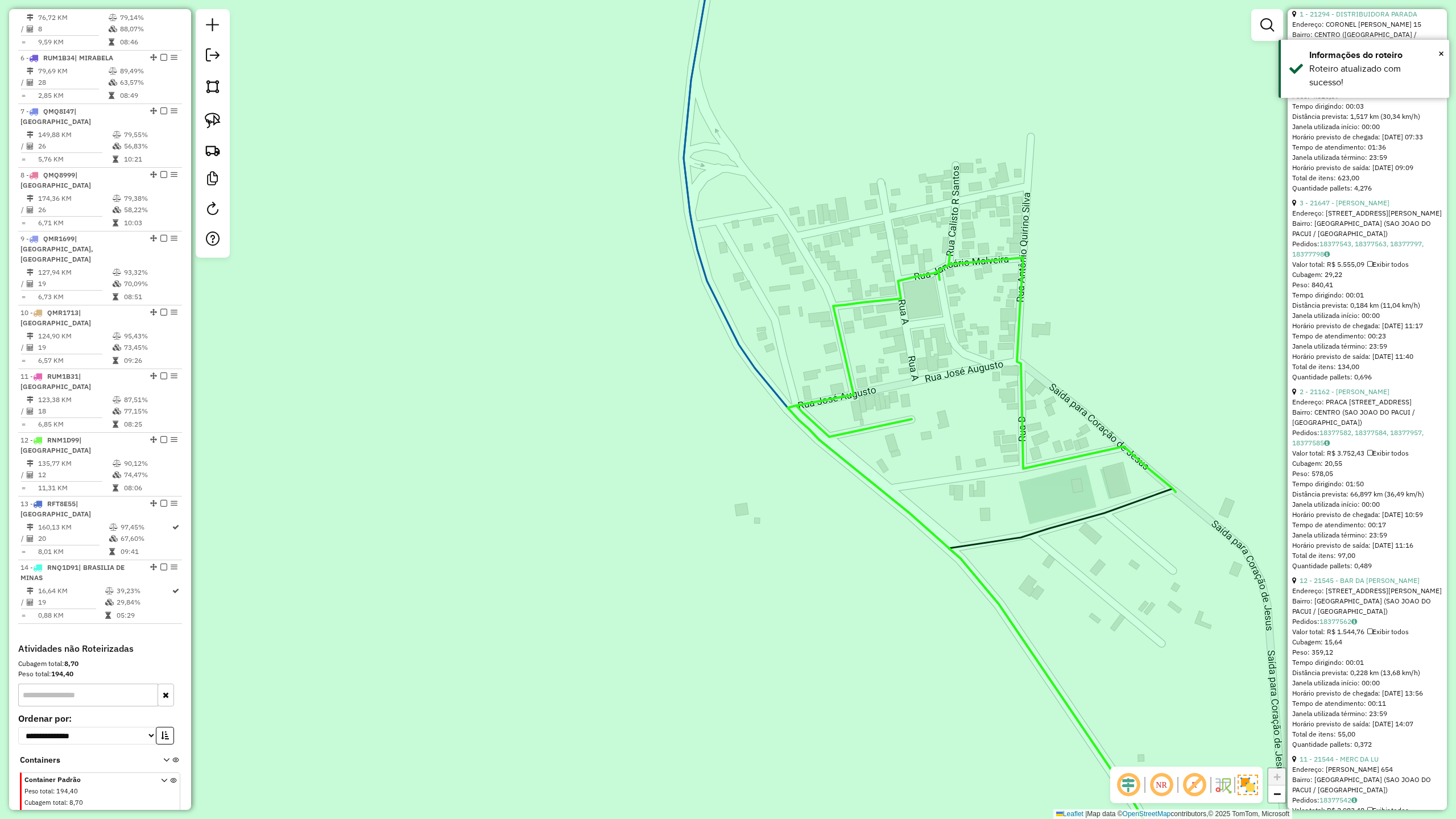
scroll to position [521, 0]
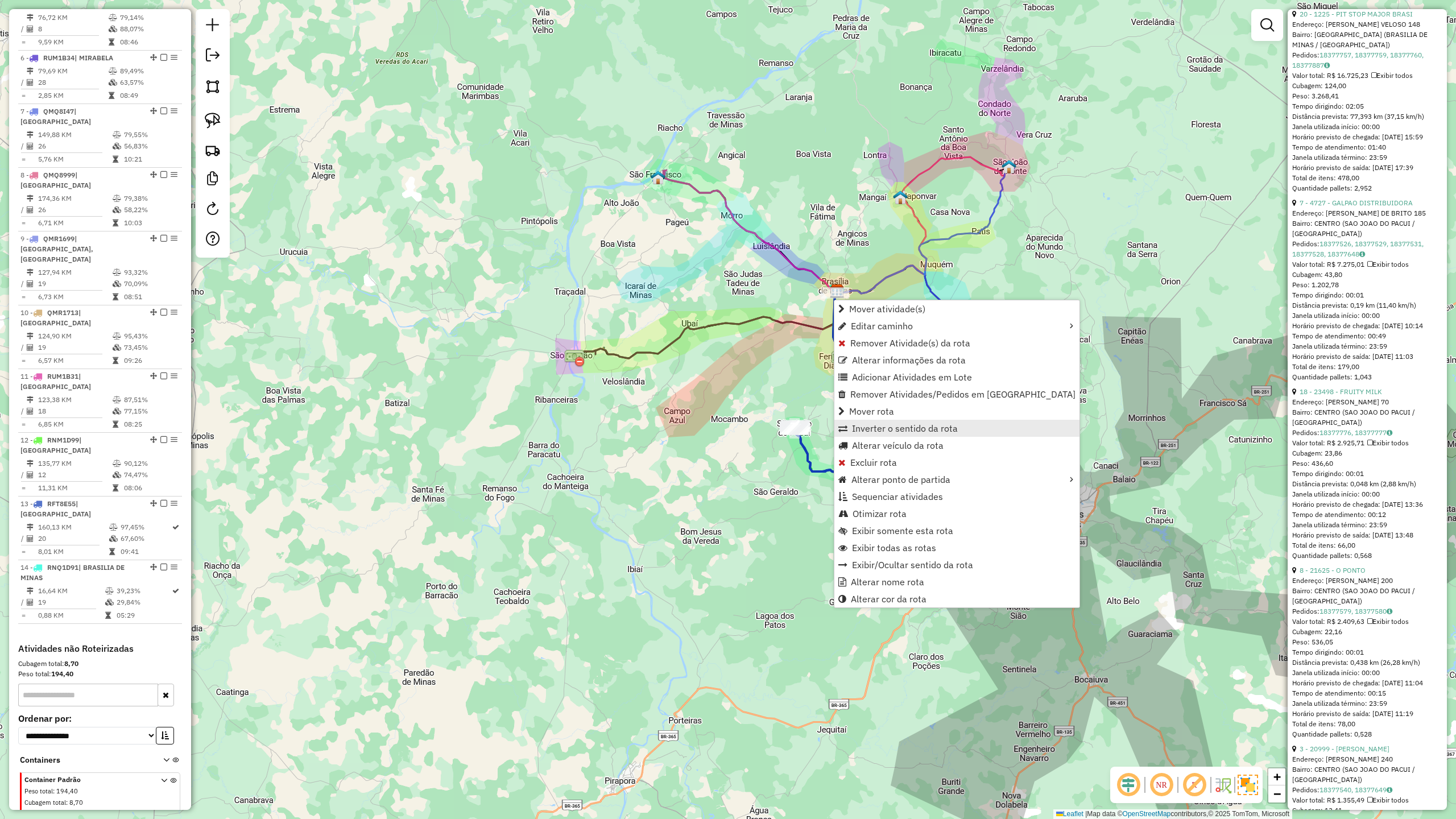
click at [892, 430] on span "Inverter o sentido da rota" at bounding box center [905, 428] width 106 height 9
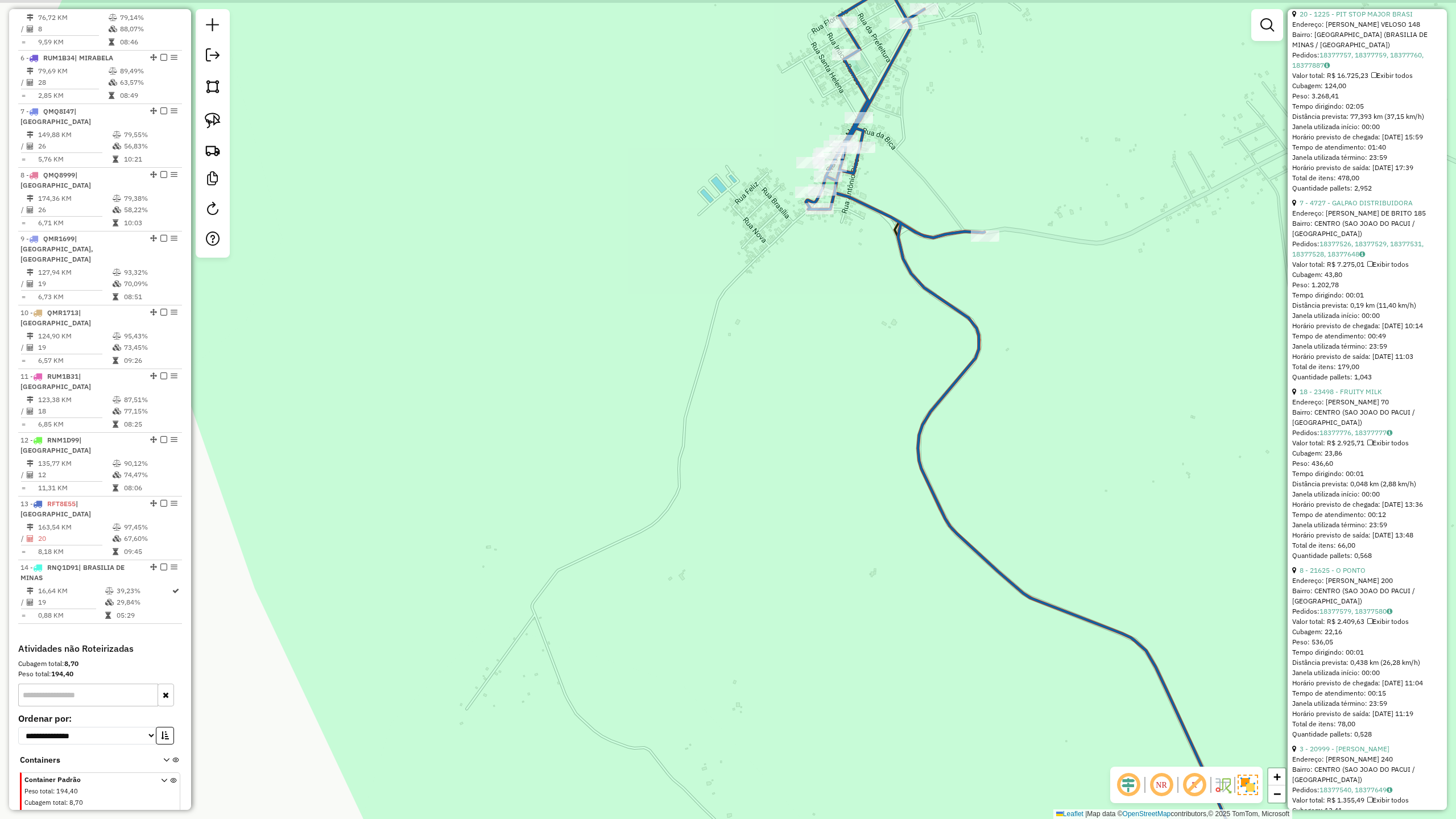
drag, startPoint x: 855, startPoint y: 288, endPoint x: 826, endPoint y: 377, distance: 93.6
click at [827, 376] on div "Janela de atendimento Grade de atendimento Capacidade Transportadoras Veículos …" at bounding box center [728, 409] width 1456 height 819
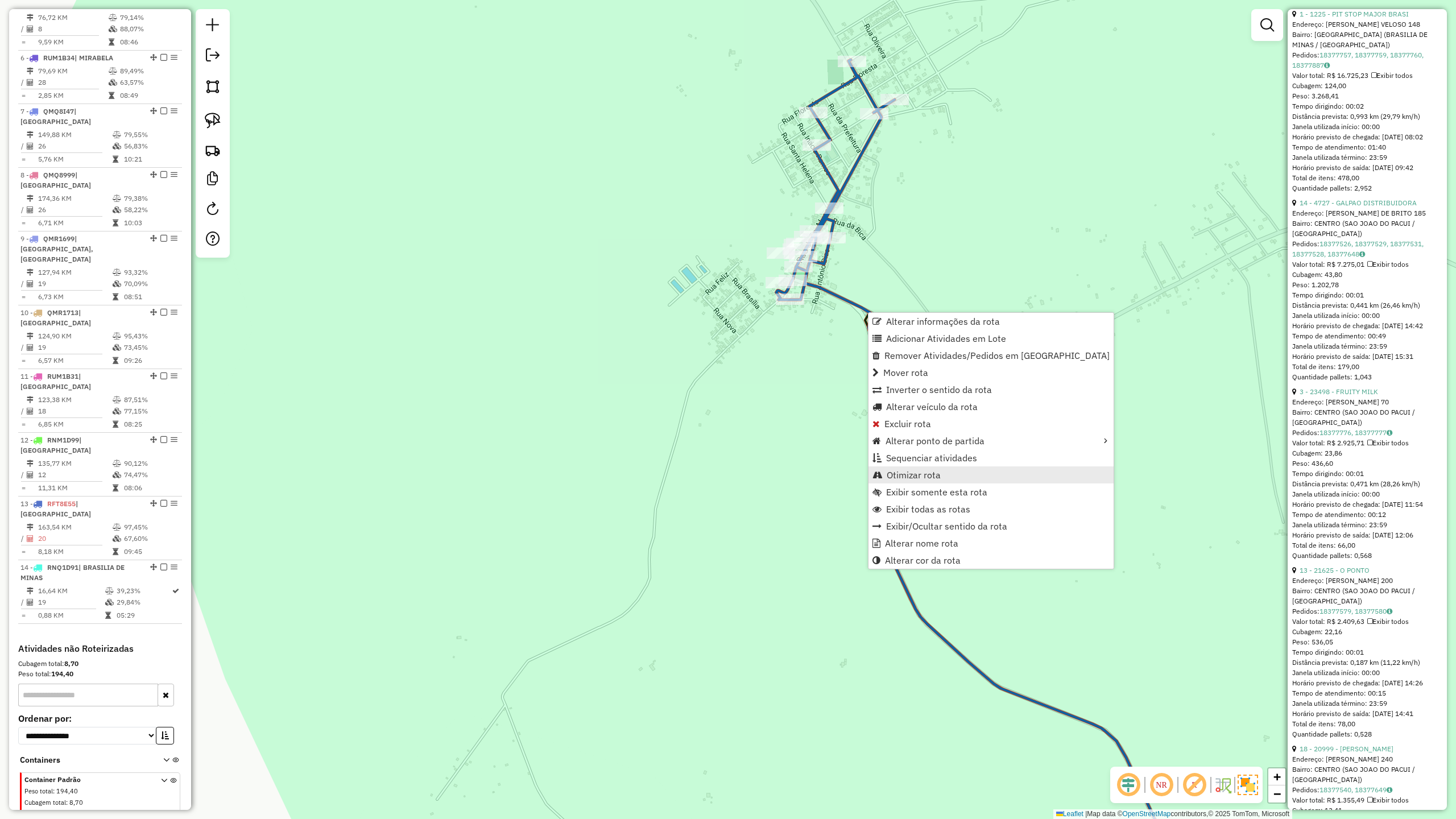
click at [913, 478] on span "Otimizar rota" at bounding box center [913, 474] width 54 height 9
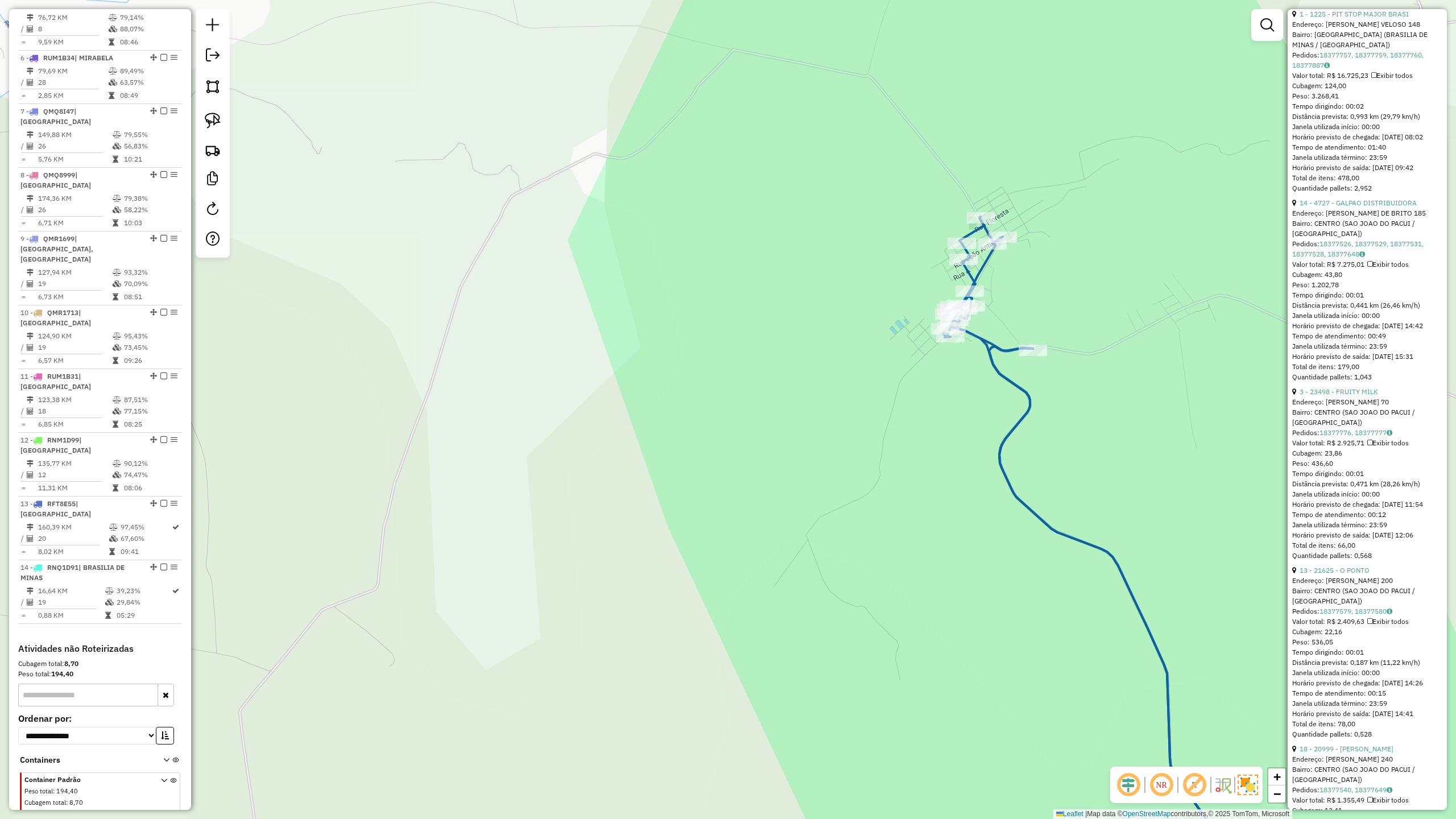
drag, startPoint x: 1082, startPoint y: 253, endPoint x: 815, endPoint y: 344, distance: 282.1
click at [817, 342] on div "Janela de atendimento Grade de atendimento Capacidade Transportadoras Veículos …" at bounding box center [728, 409] width 1456 height 819
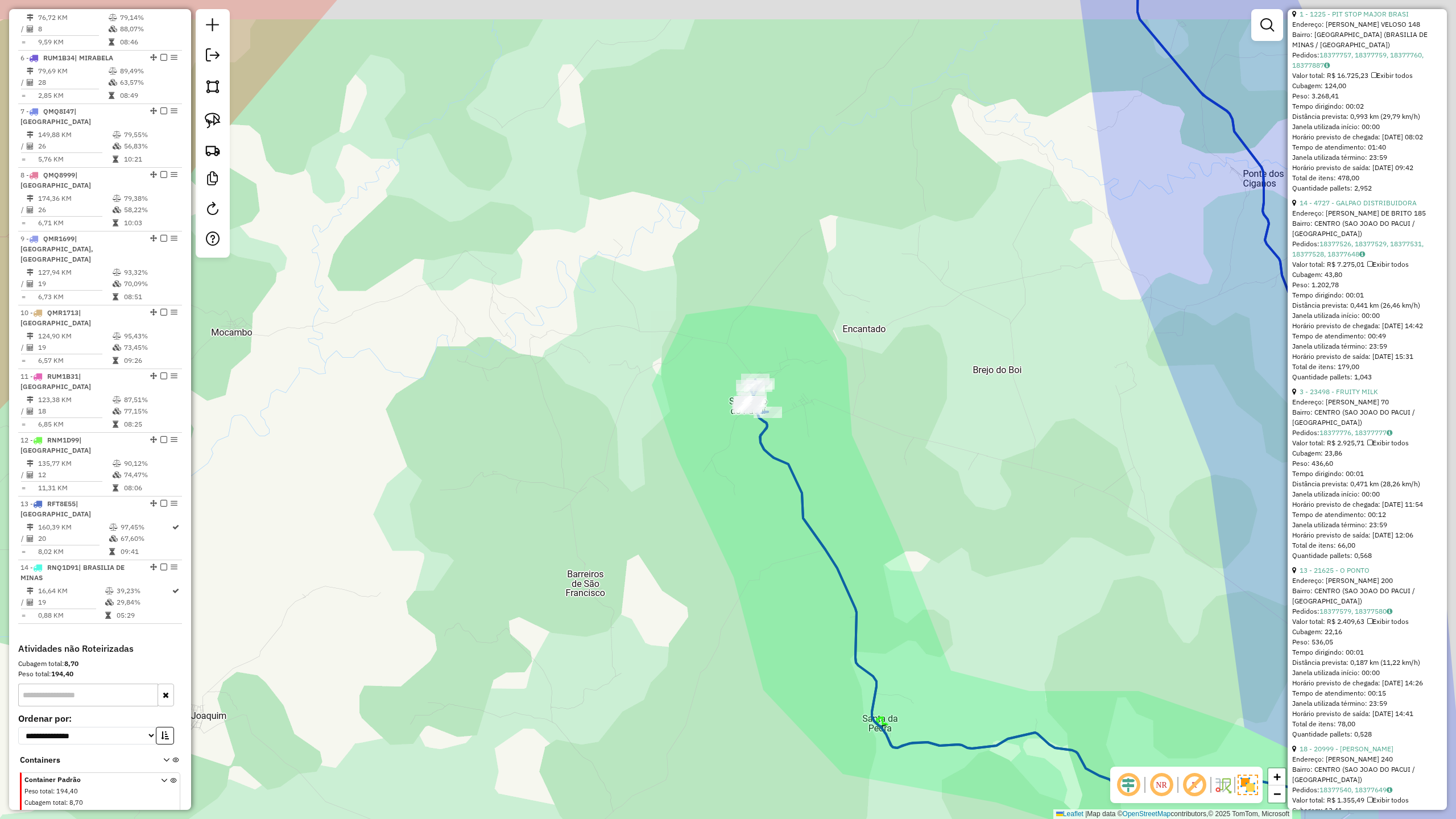
drag, startPoint x: 958, startPoint y: 330, endPoint x: 809, endPoint y: 390, distance: 160.6
click at [815, 387] on div "Janela de atendimento Grade de atendimento Capacidade Transportadoras Veículos …" at bounding box center [728, 409] width 1456 height 819
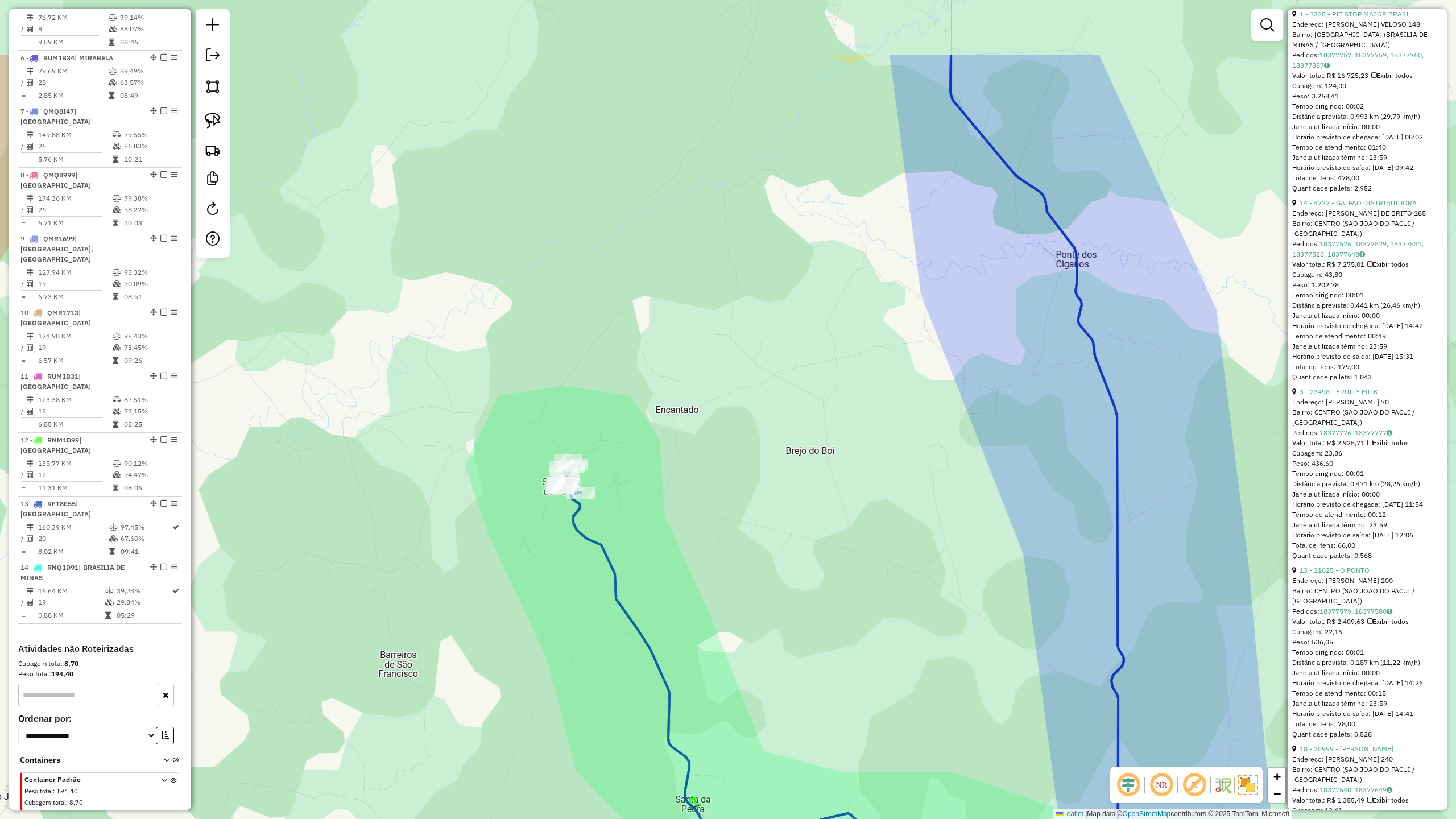
drag, startPoint x: 1013, startPoint y: 264, endPoint x: 983, endPoint y: 453, distance: 191.4
click at [990, 442] on div "Janela de atendimento Grade de atendimento Capacidade Transportadoras Veículos …" at bounding box center [728, 409] width 1456 height 819
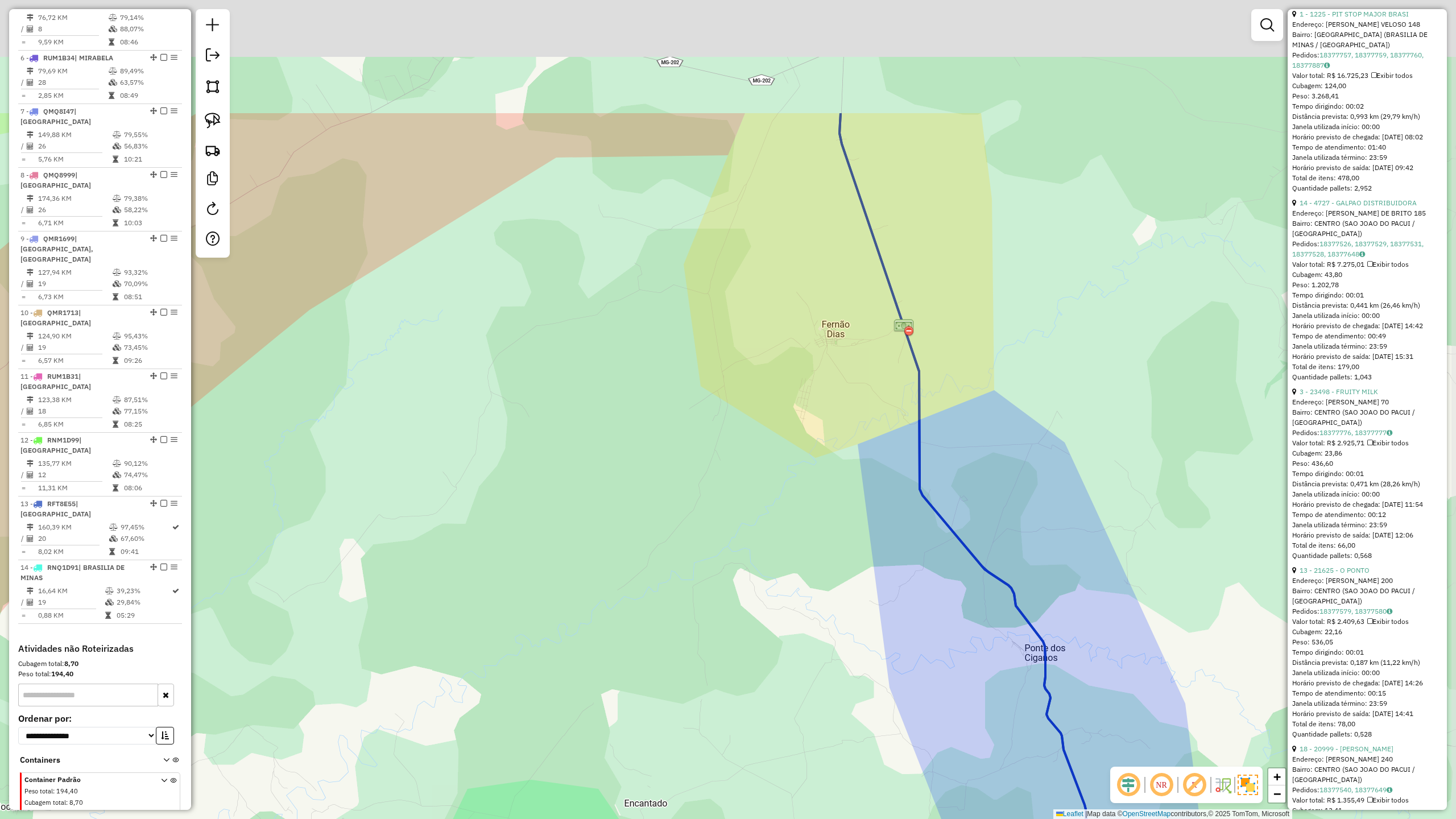
drag, startPoint x: 893, startPoint y: 233, endPoint x: 886, endPoint y: 462, distance: 229.1
click at [893, 432] on div "Janela de atendimento Grade de atendimento Capacidade Transportadoras Veículos …" at bounding box center [728, 409] width 1456 height 819
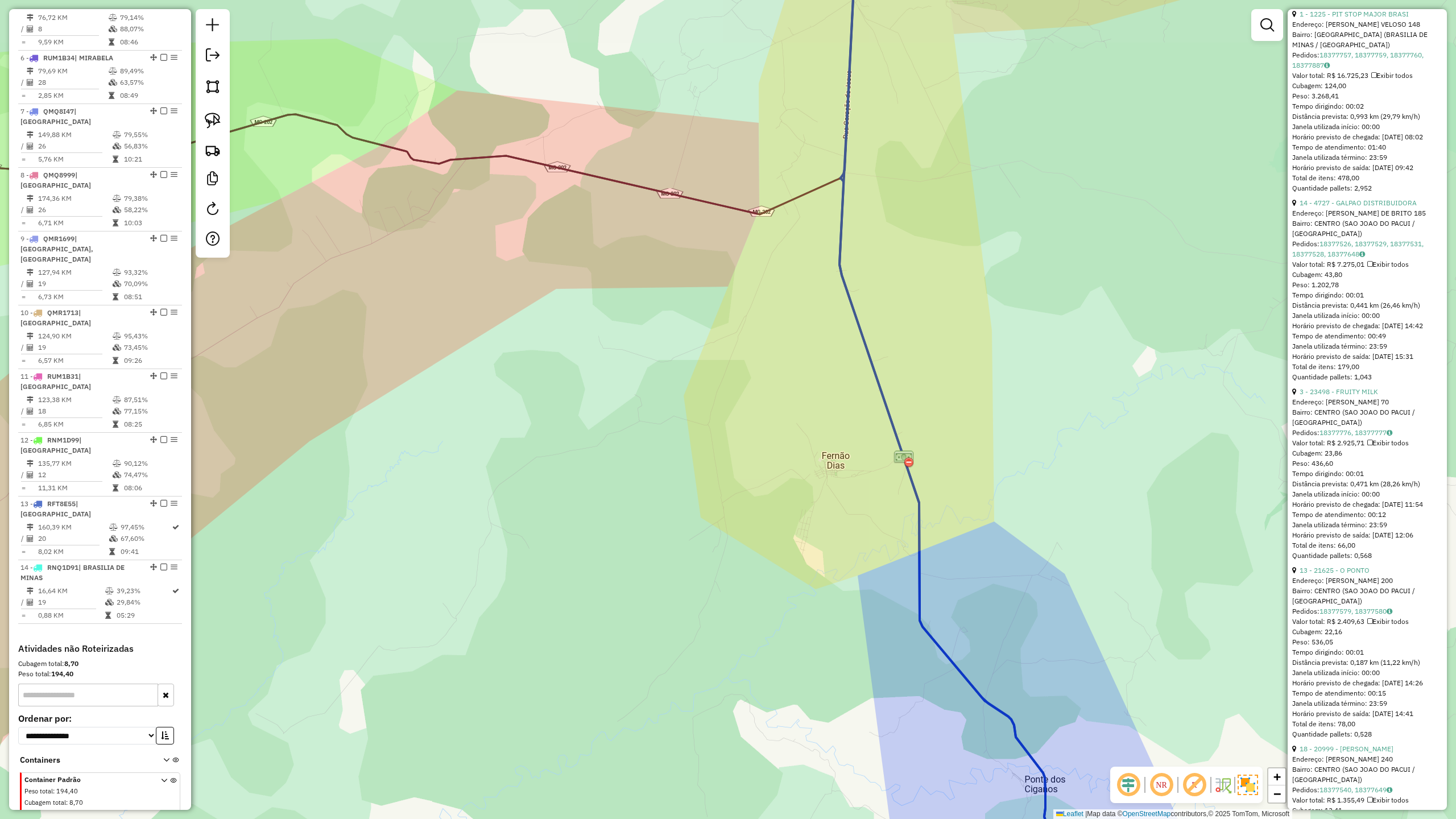
drag, startPoint x: 801, startPoint y: 196, endPoint x: 802, endPoint y: 397, distance: 201.0
click at [806, 390] on div "Janela de atendimento Grade de atendimento Capacidade Transportadoras Veículos …" at bounding box center [728, 409] width 1456 height 819
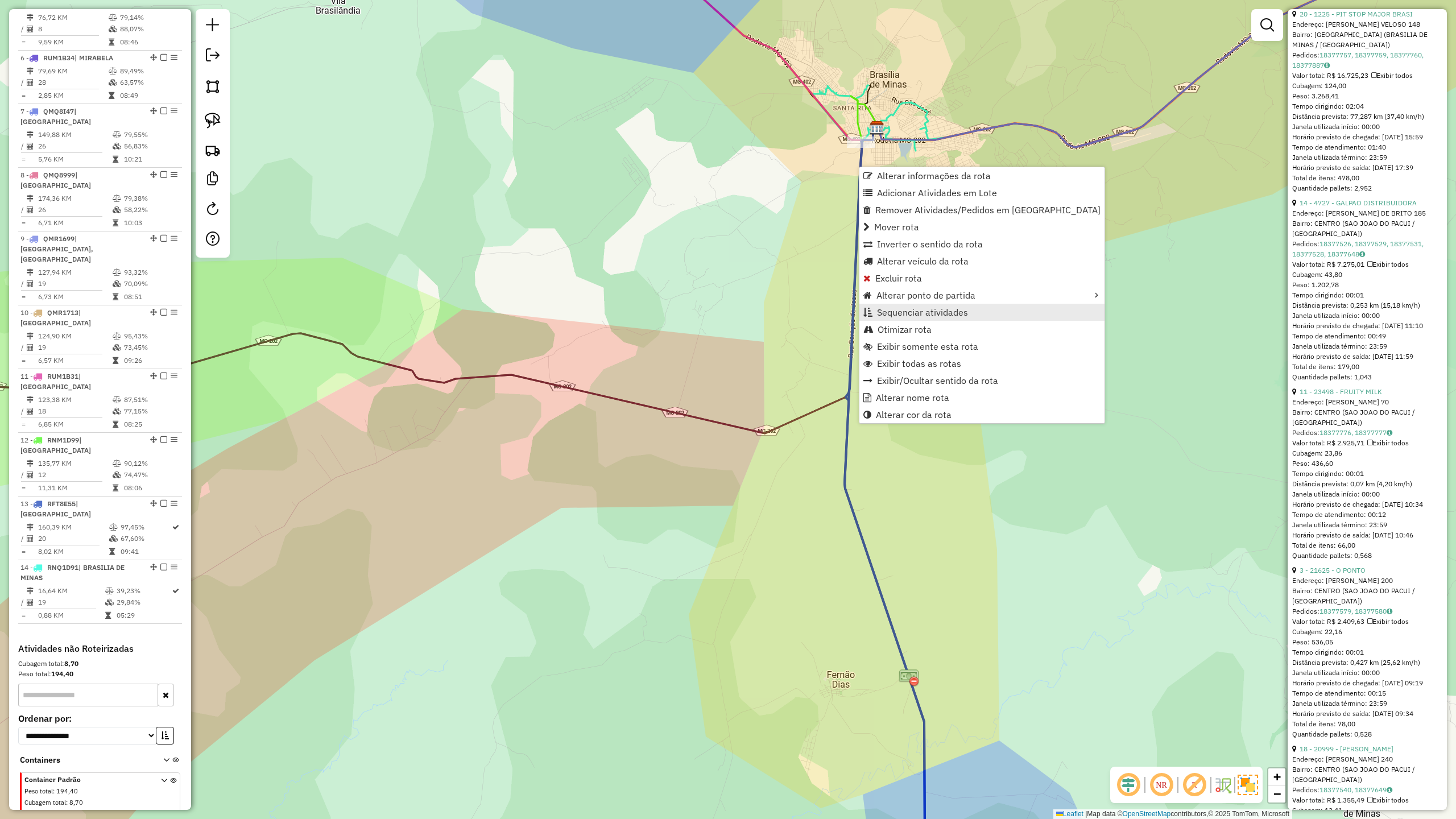
click at [903, 318] on link "Sequenciar atividades" at bounding box center [982, 312] width 245 height 17
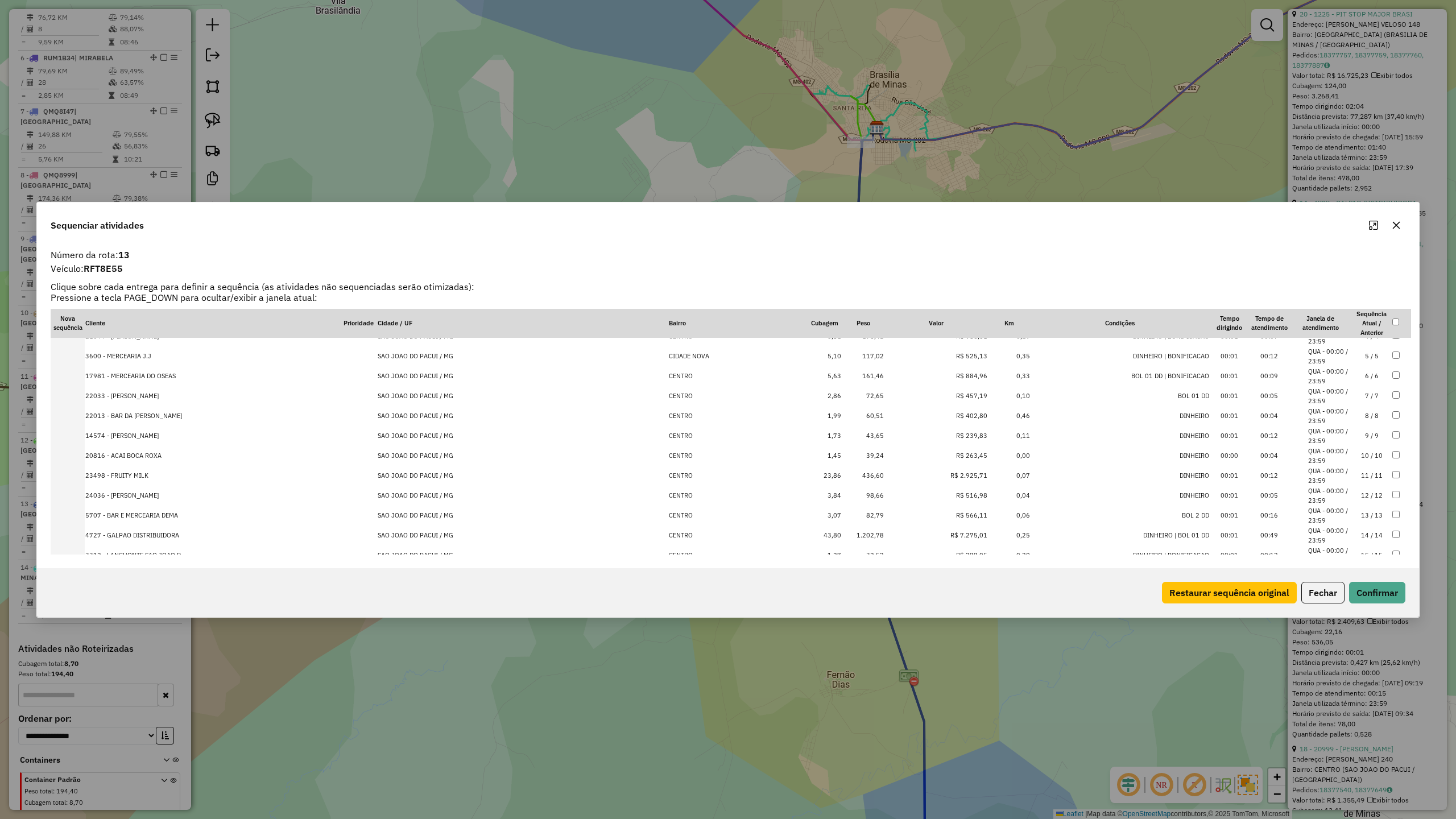
scroll to position [192, 0]
click at [1329, 530] on li "QUA - 00:00 / 23:59" at bounding box center [1330, 534] width 43 height 19
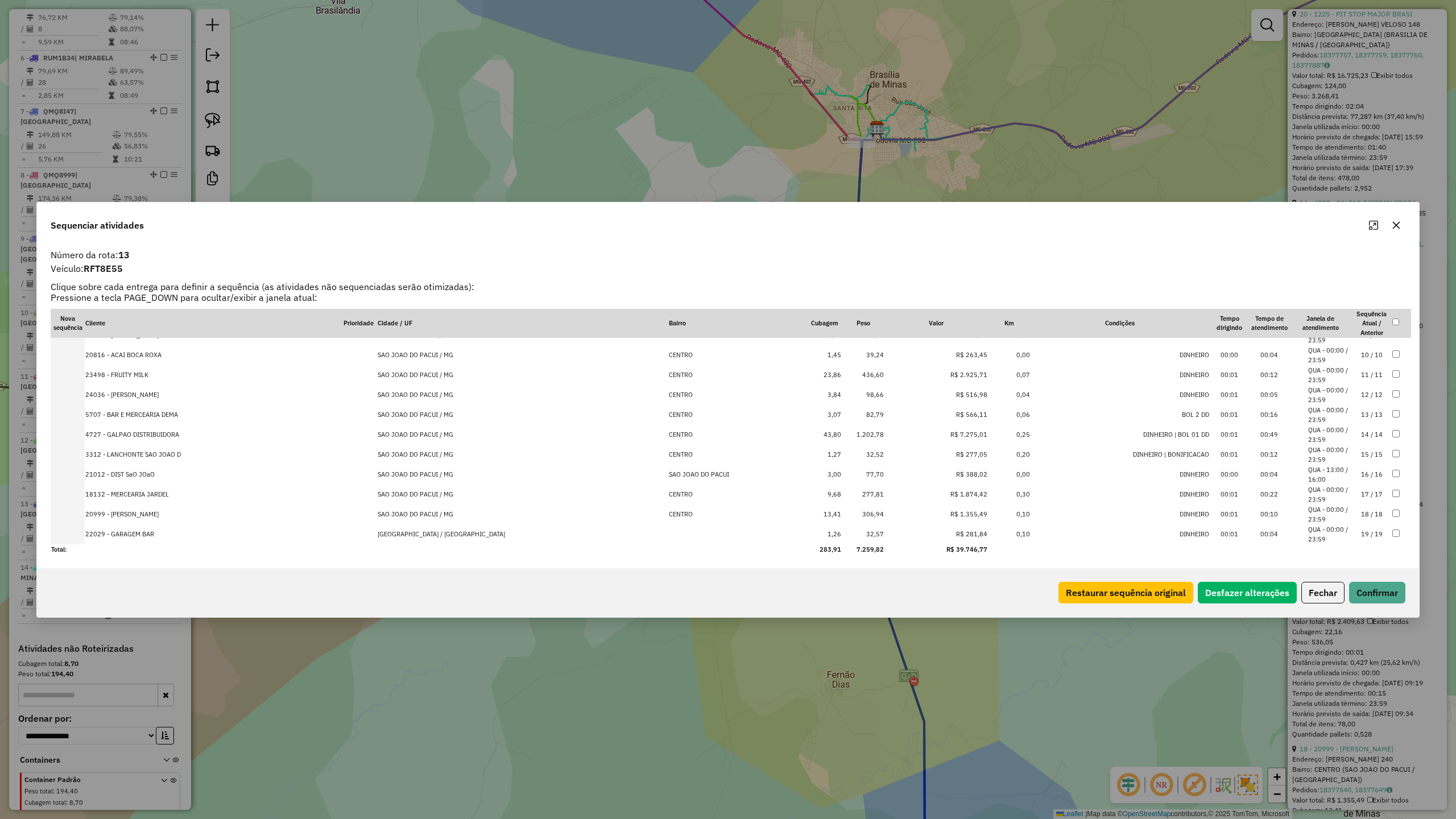
scroll to position [192, 0]
click at [1386, 590] on button "Confirmar" at bounding box center [1377, 592] width 56 height 22
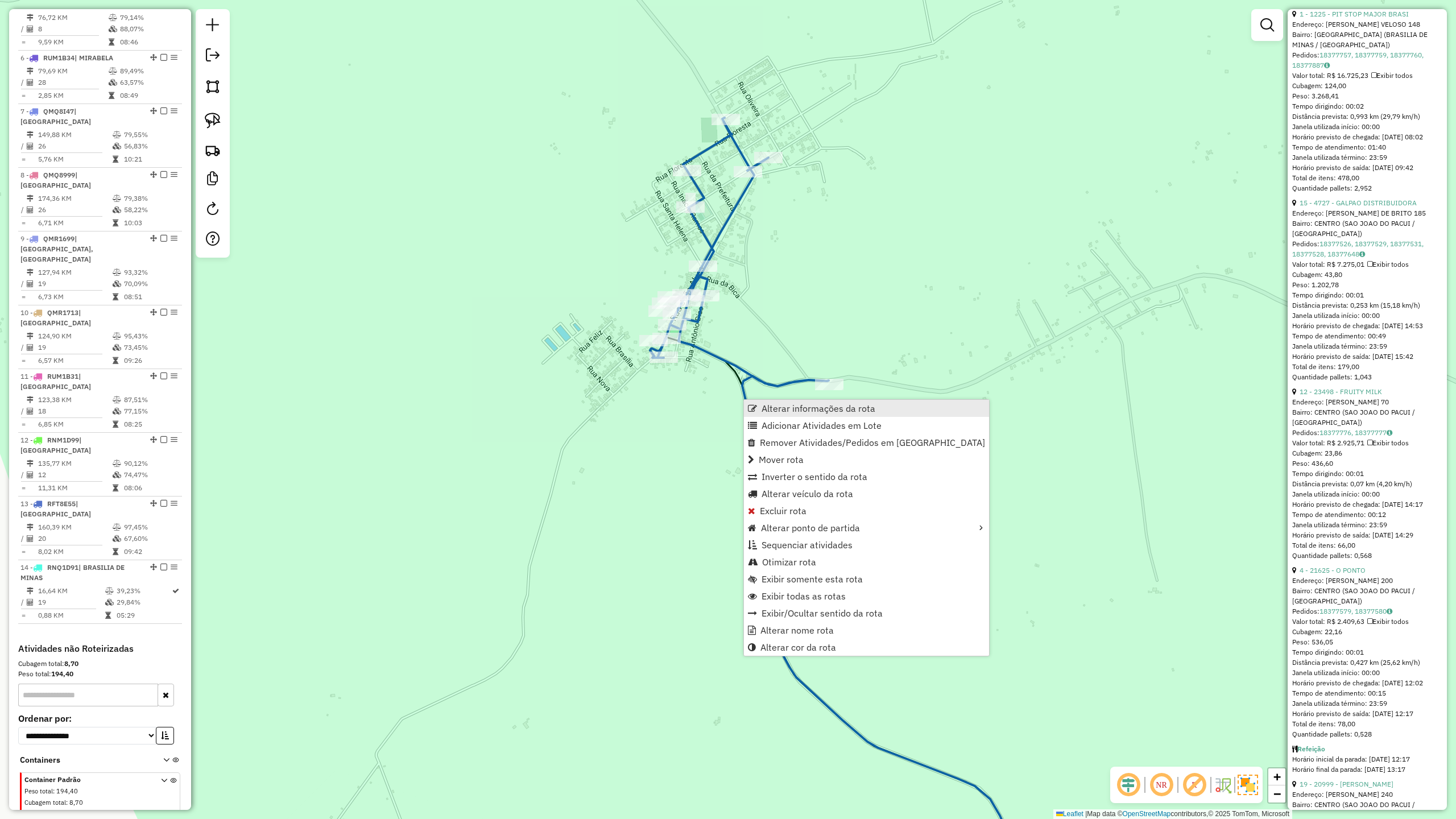
click at [787, 407] on span "Alterar informações da rota" at bounding box center [819, 408] width 114 height 9
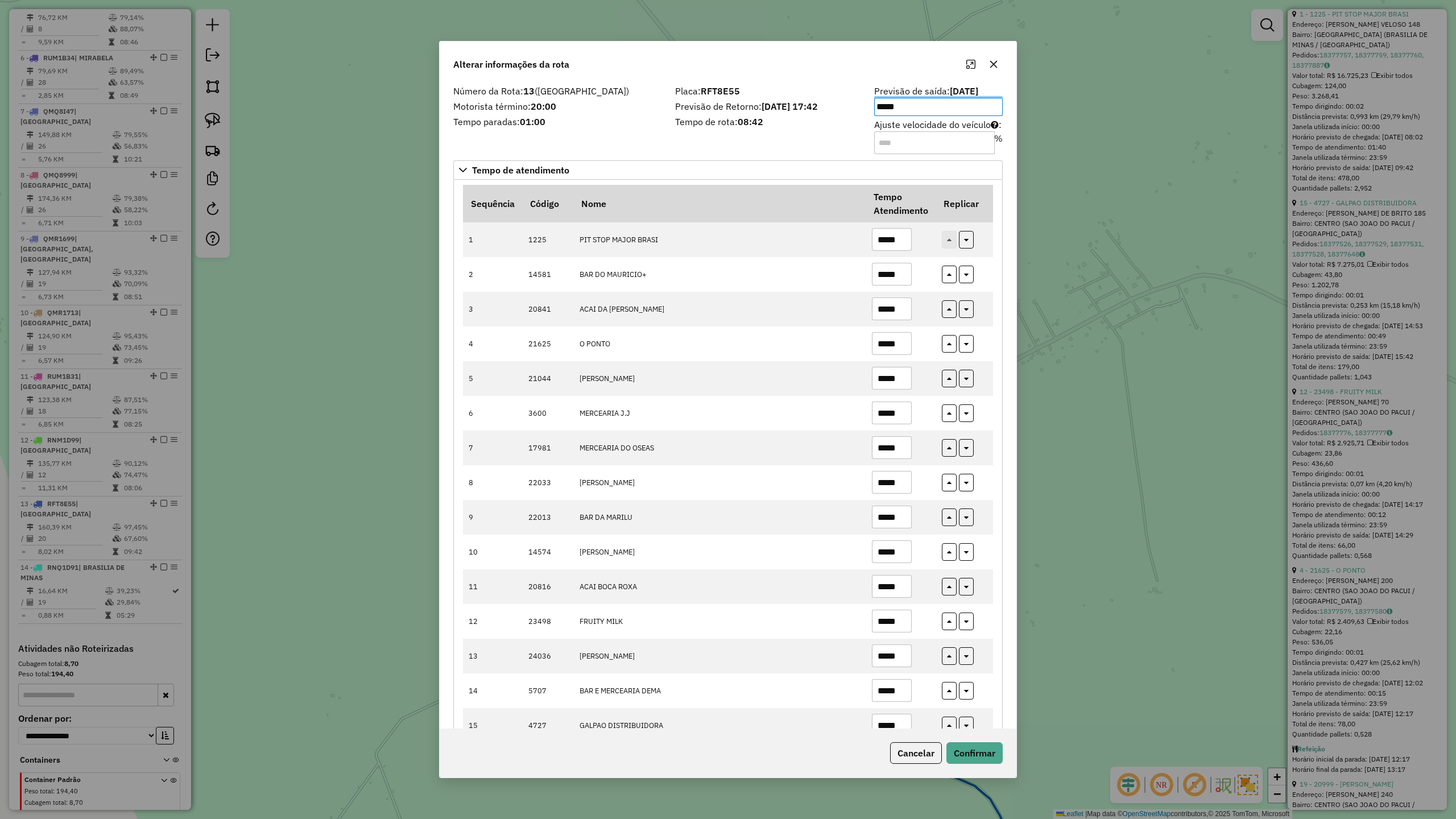
click at [758, 134] on div "Placa: RFT8E55 Previsão de Retorno: 20/08/2025 17:42 Tempo de rota: 08:42" at bounding box center [768, 119] width 199 height 64
click at [904, 239] on input "*****" at bounding box center [891, 239] width 40 height 23
type input "*****"
click at [969, 751] on button "Confirmar" at bounding box center [975, 753] width 56 height 22
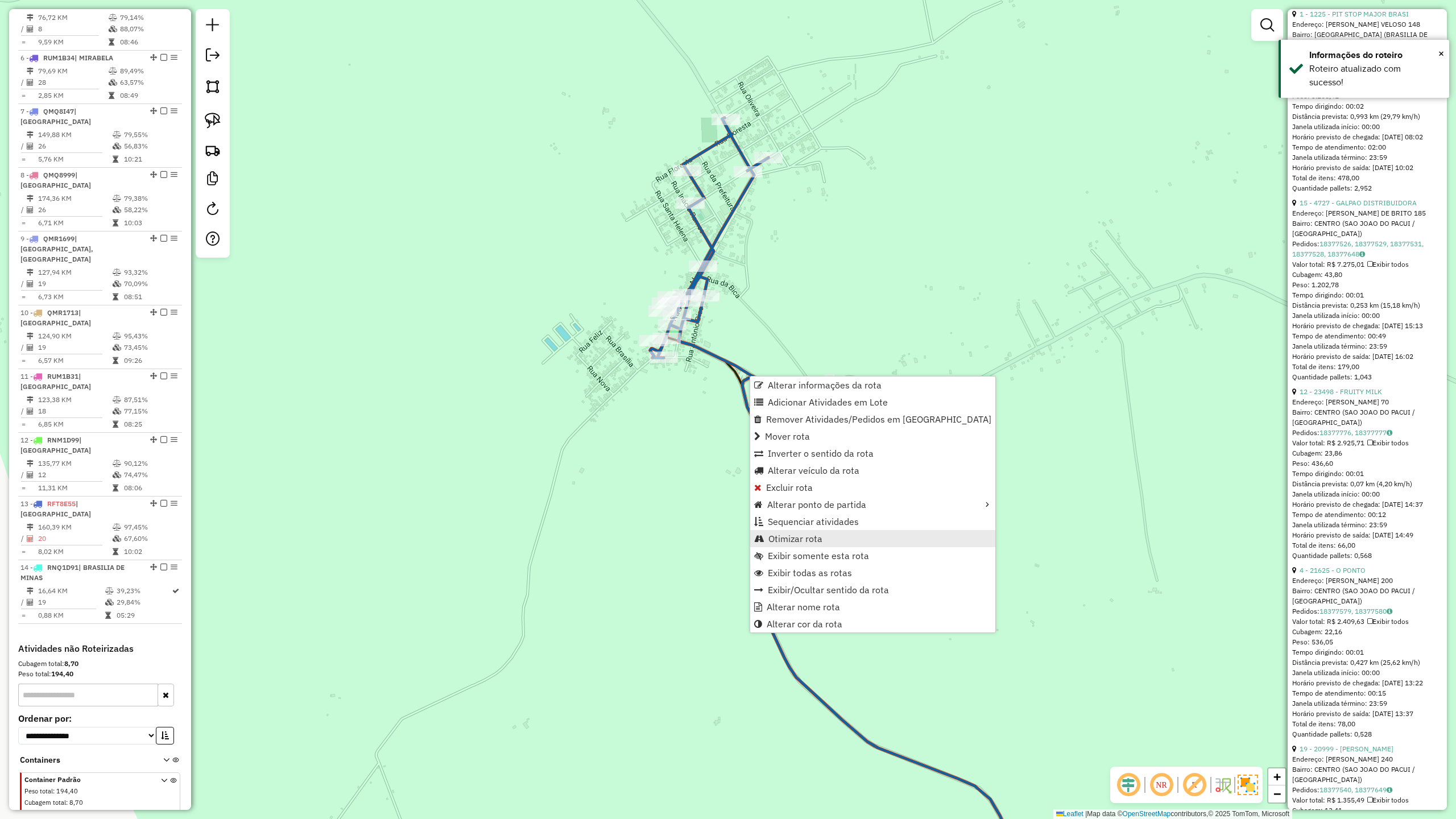
click at [795, 538] on span "Otimizar rota" at bounding box center [795, 538] width 54 height 9
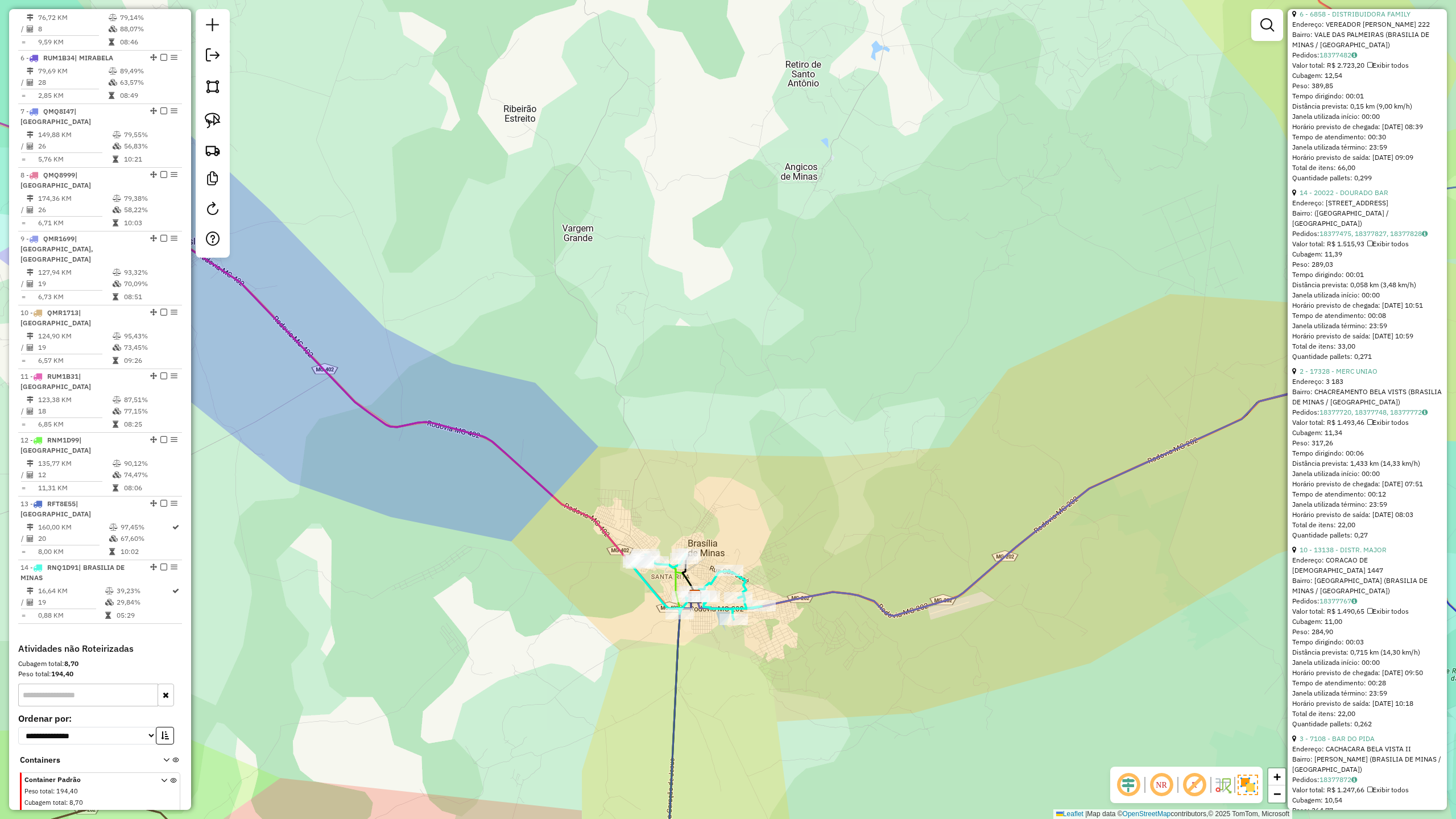
click at [617, 590] on div "Janela de atendimento Grade de atendimento Capacidade Transportadoras Veículos …" at bounding box center [728, 409] width 1456 height 819
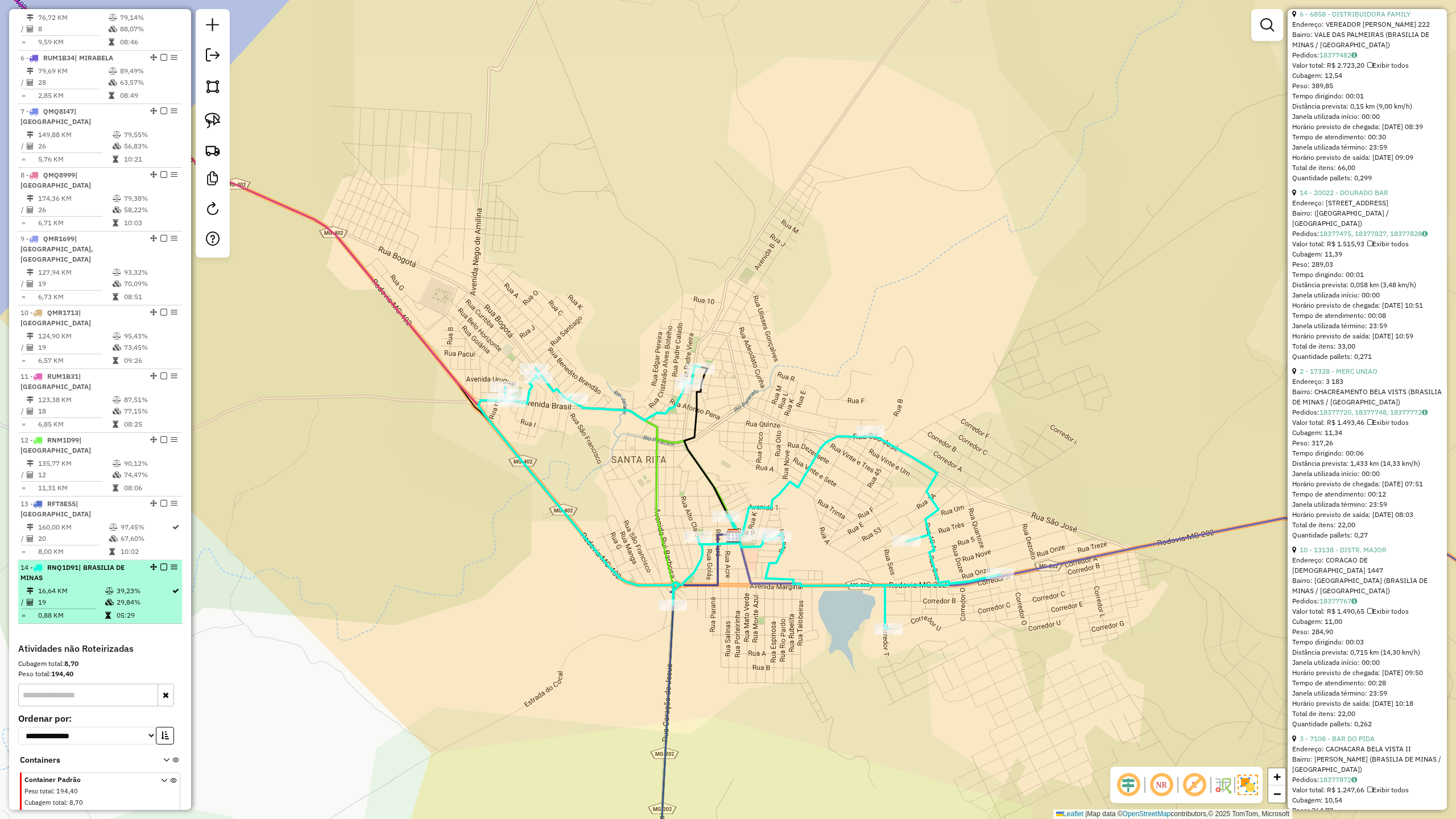
click at [75, 563] on span "RNQ1D91" at bounding box center [63, 567] width 31 height 8
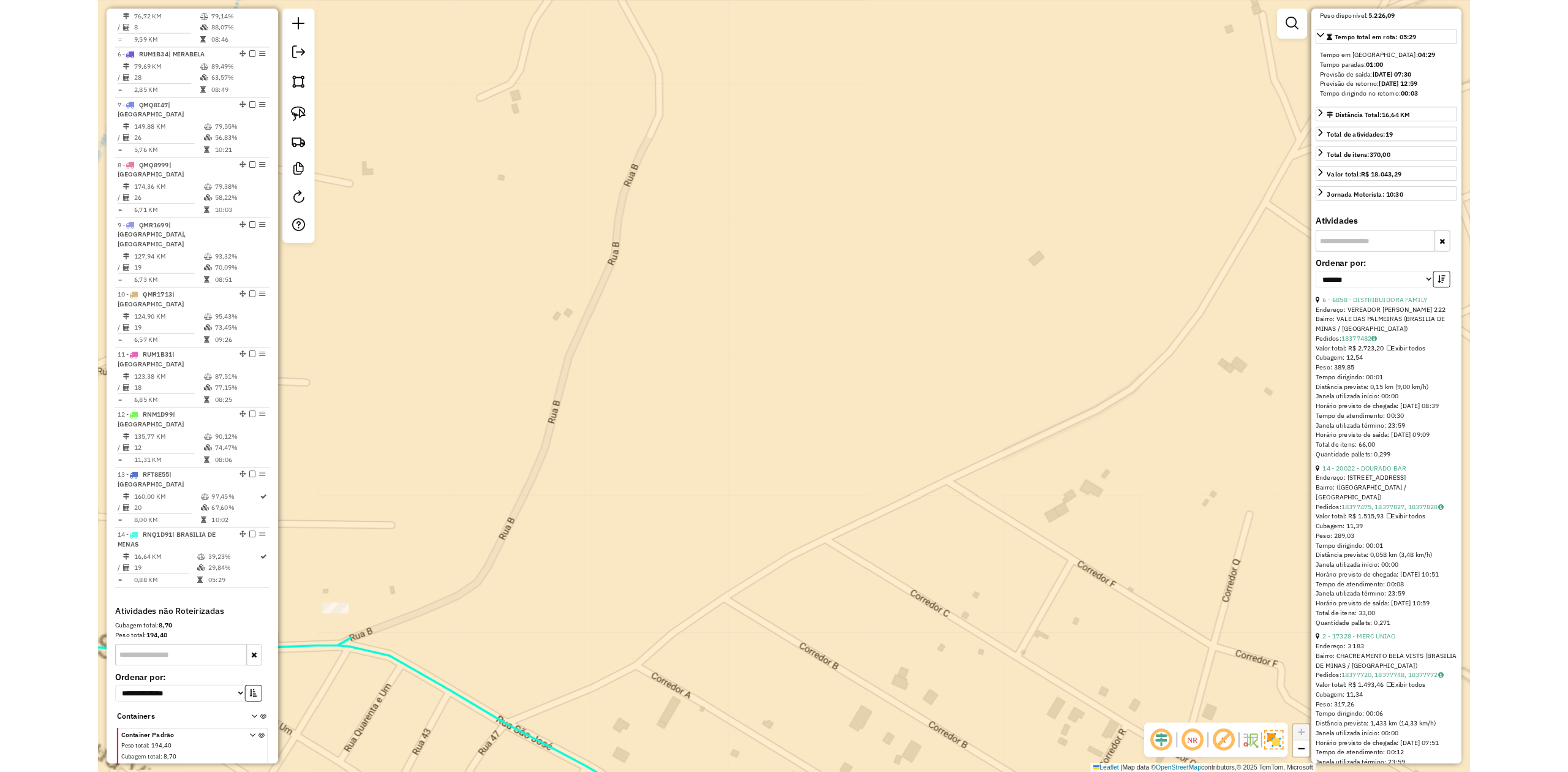
scroll to position [0, 0]
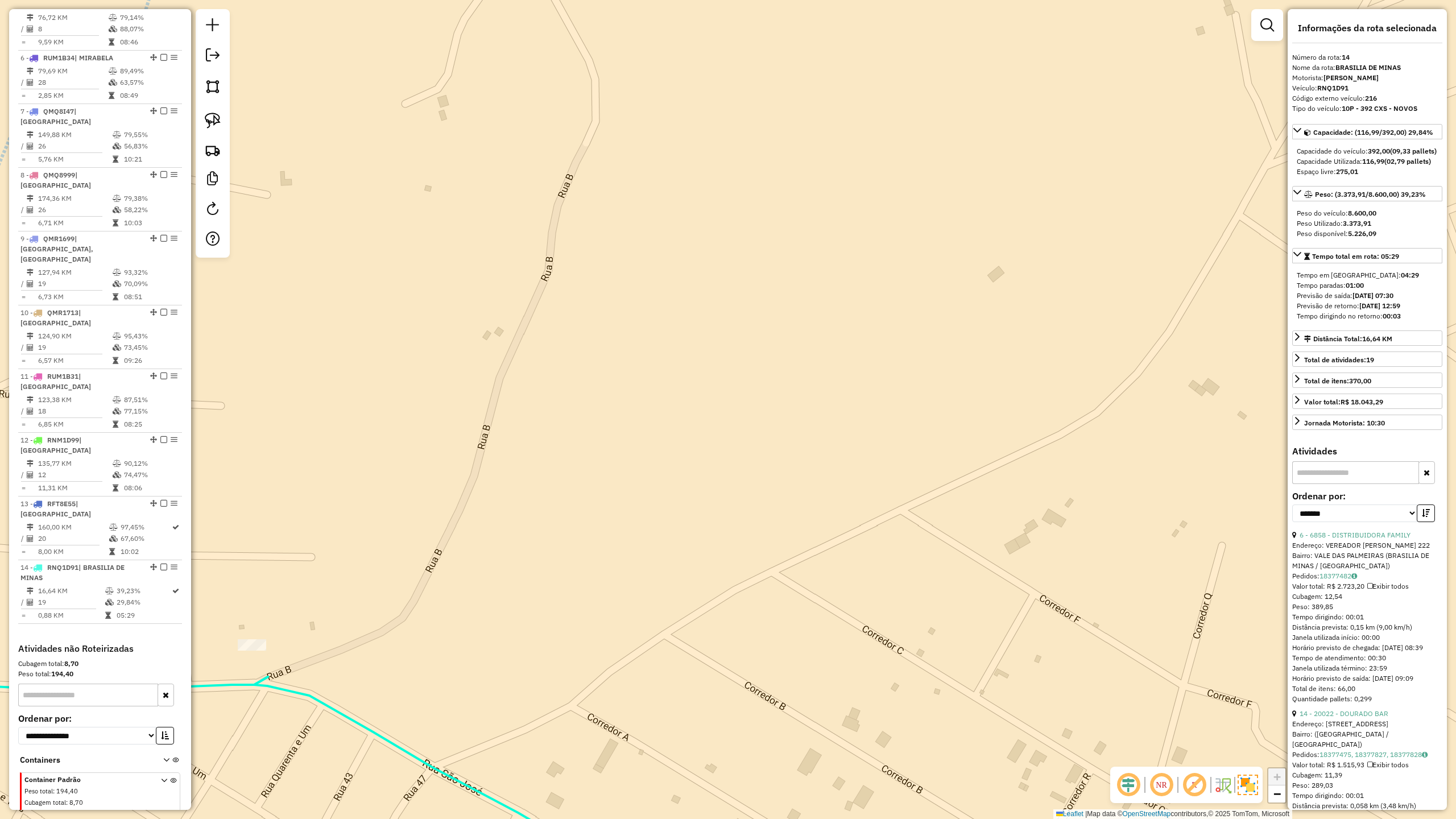
drag, startPoint x: 1317, startPoint y: 86, endPoint x: 1360, endPoint y: 87, distance: 43.0
click at [1360, 87] on div "Veículo: RNQ1D91" at bounding box center [1367, 88] width 150 height 10
copy div "RNQ1D91"
click at [1086, 239] on div "Janela de atendimento Grade de atendimento Capacidade Transportadoras Veículos …" at bounding box center [728, 409] width 1456 height 819
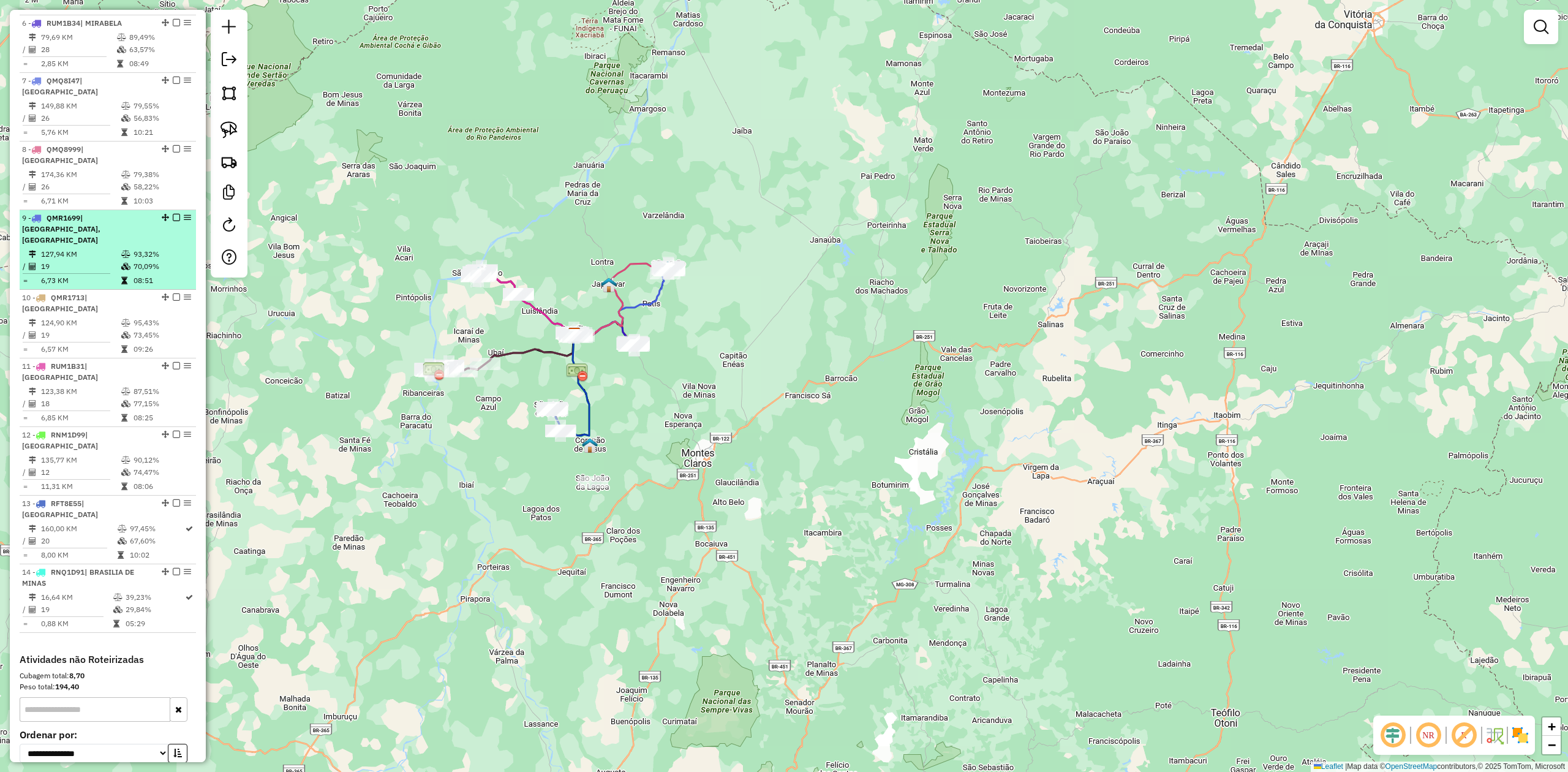
scroll to position [817, 0]
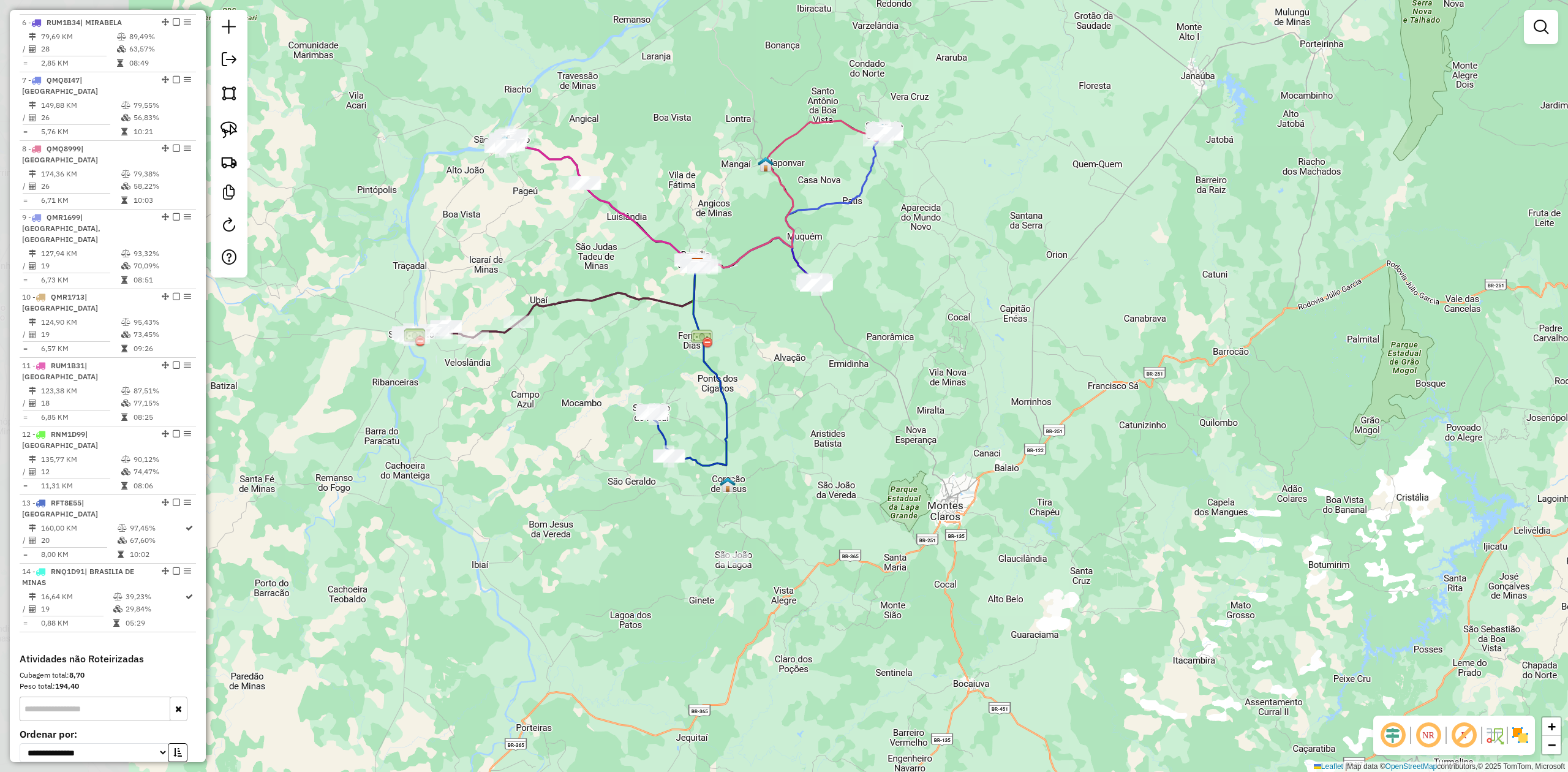
drag, startPoint x: 425, startPoint y: 451, endPoint x: 608, endPoint y: 542, distance: 204.4
click at [606, 542] on div "Janela de atendimento Grade de atendimento Capacidade Transportadoras Veículos …" at bounding box center [784, 386] width 1568 height 772
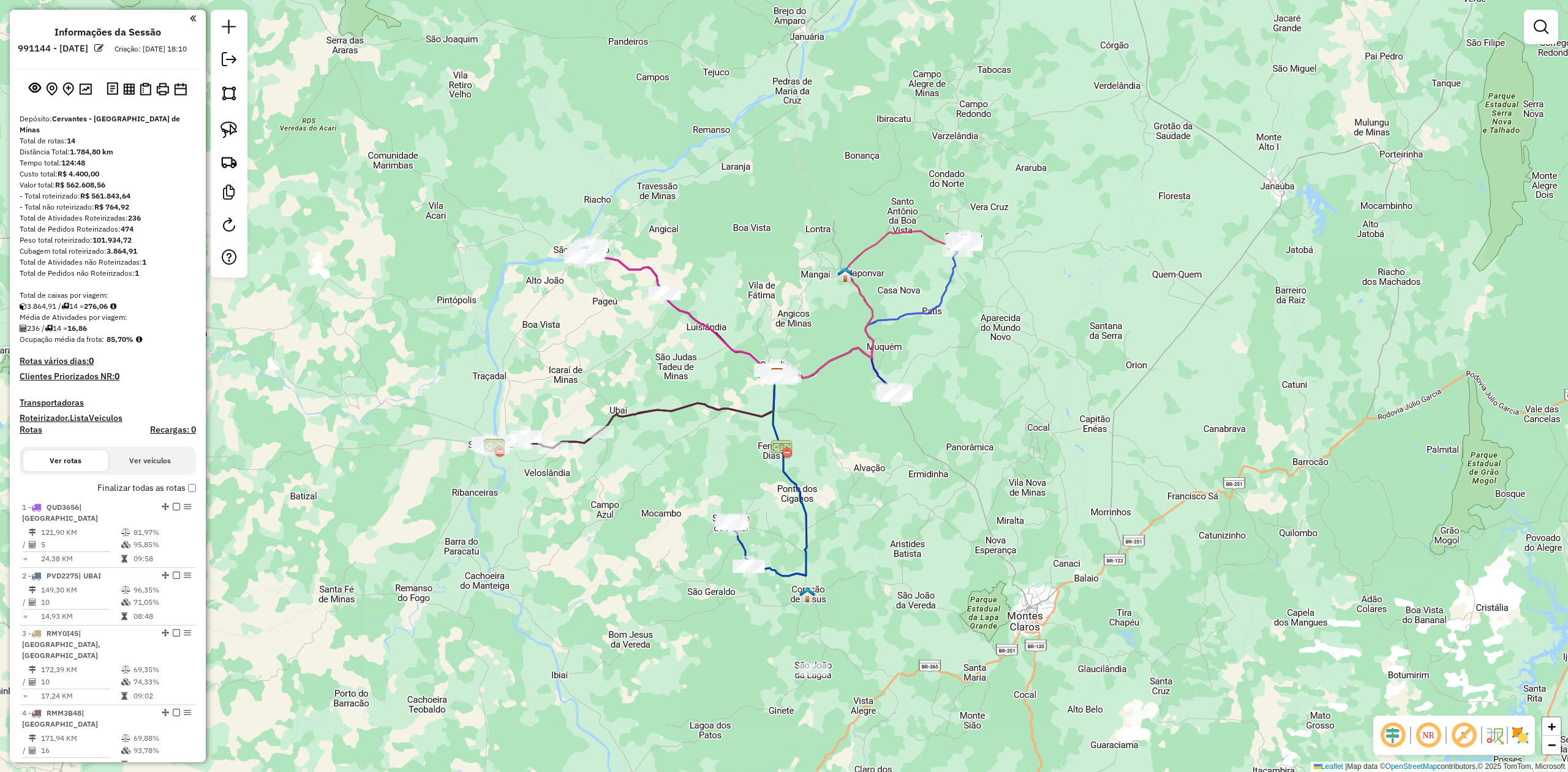
drag, startPoint x: 711, startPoint y: 470, endPoint x: 697, endPoint y: 393, distance: 78.3
click at [697, 393] on div "Janela de atendimento Grade de atendimento Capacidade Transportadoras Veículos …" at bounding box center [784, 386] width 1568 height 772
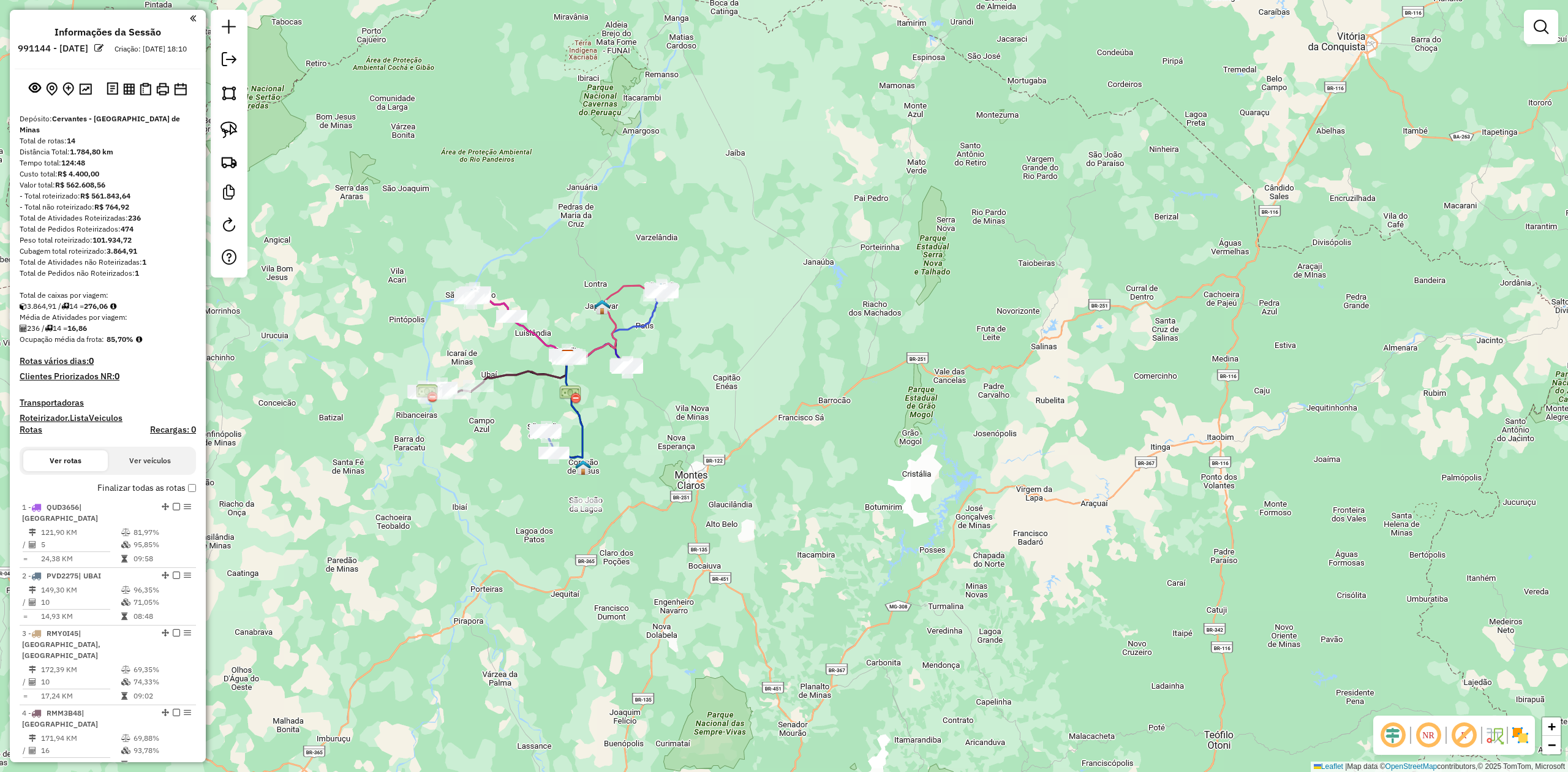
click at [739, 216] on div "Janela de atendimento Grade de atendimento Capacidade Transportadoras Veículos …" at bounding box center [784, 386] width 1568 height 772
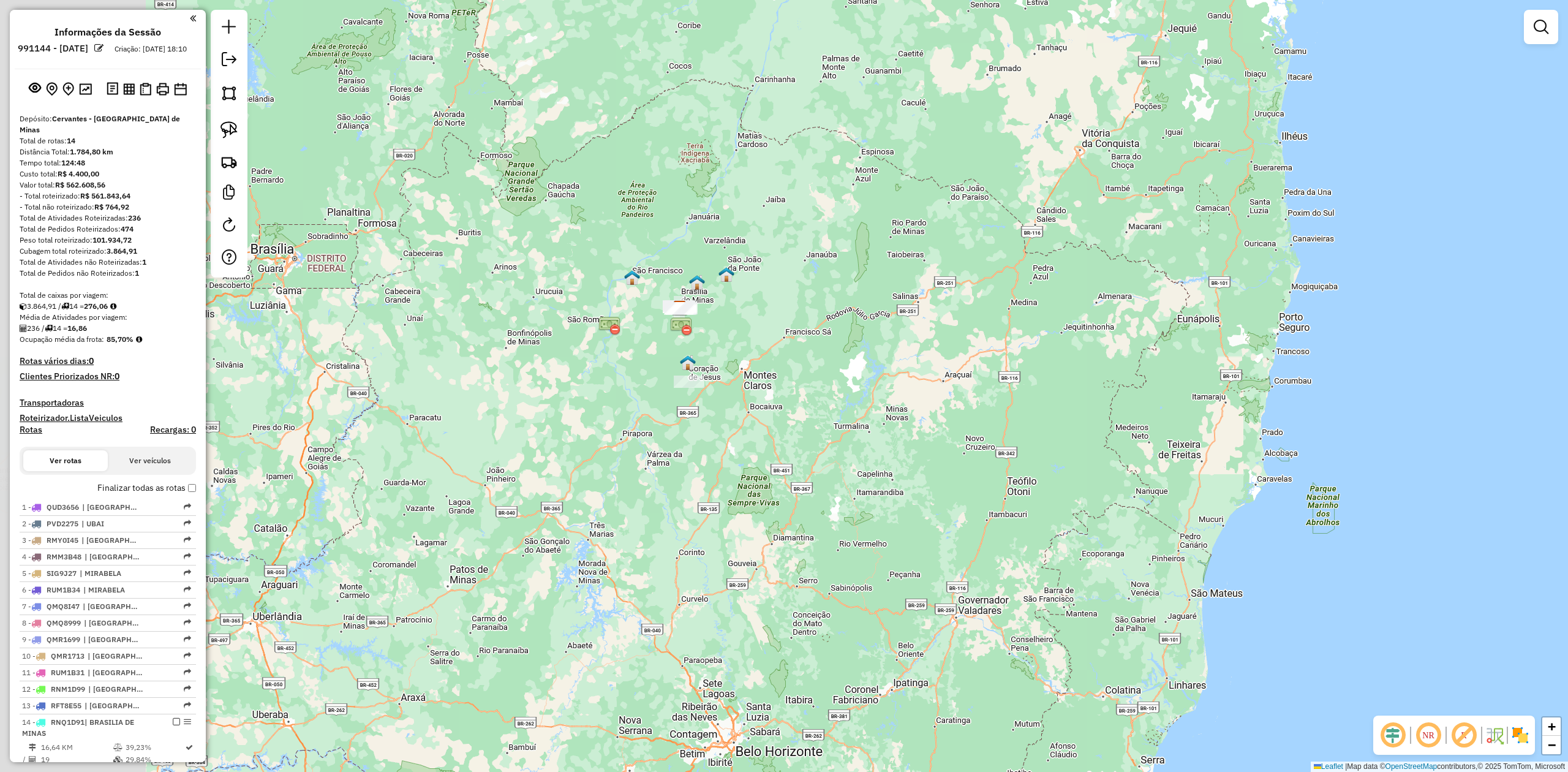
drag, startPoint x: 376, startPoint y: 411, endPoint x: 618, endPoint y: 395, distance: 242.5
click at [616, 397] on div "Janela de atendimento Grade de atendimento Capacidade Transportadoras Veículos …" at bounding box center [784, 386] width 1568 height 772
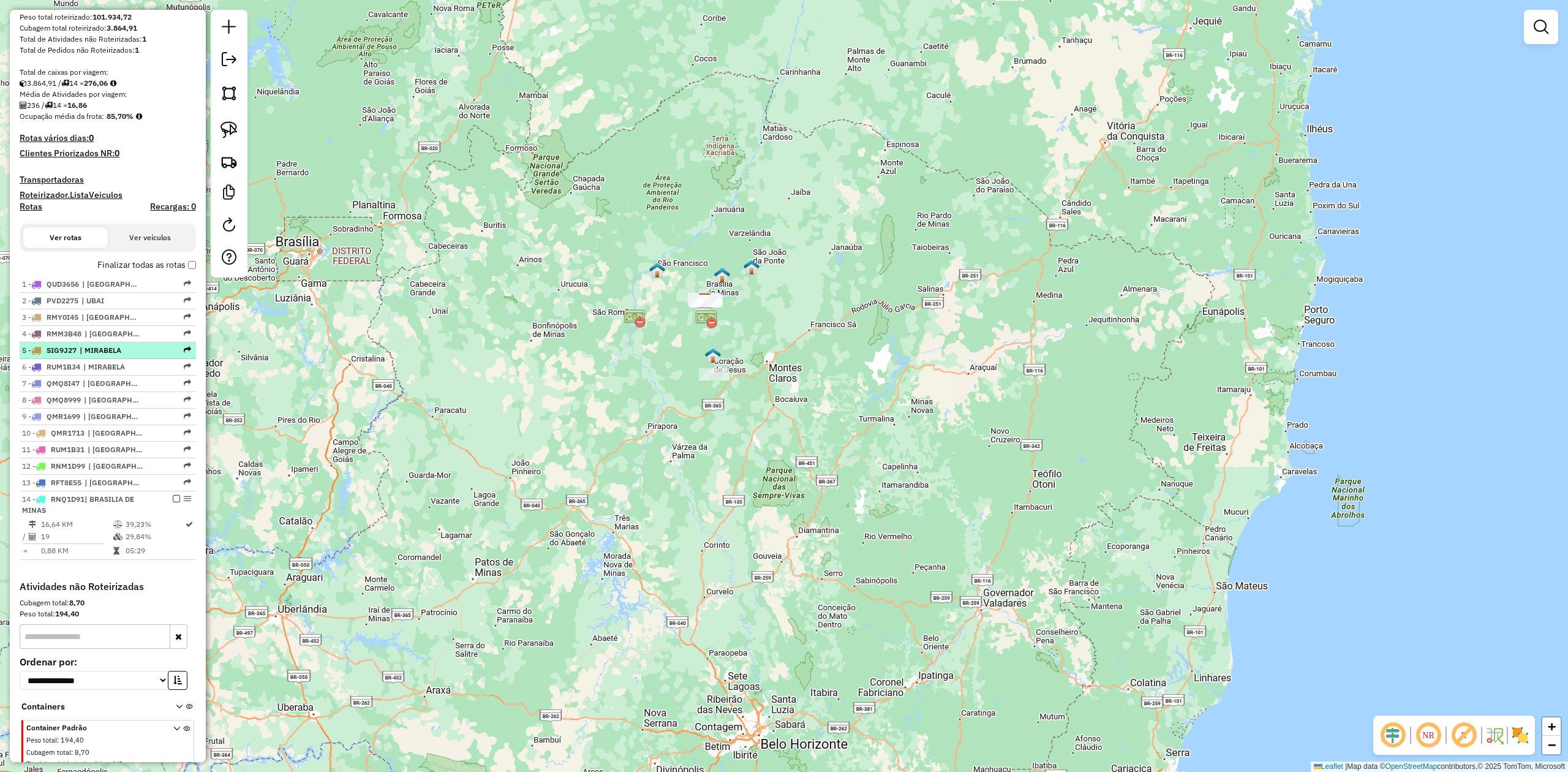
scroll to position [245, 0]
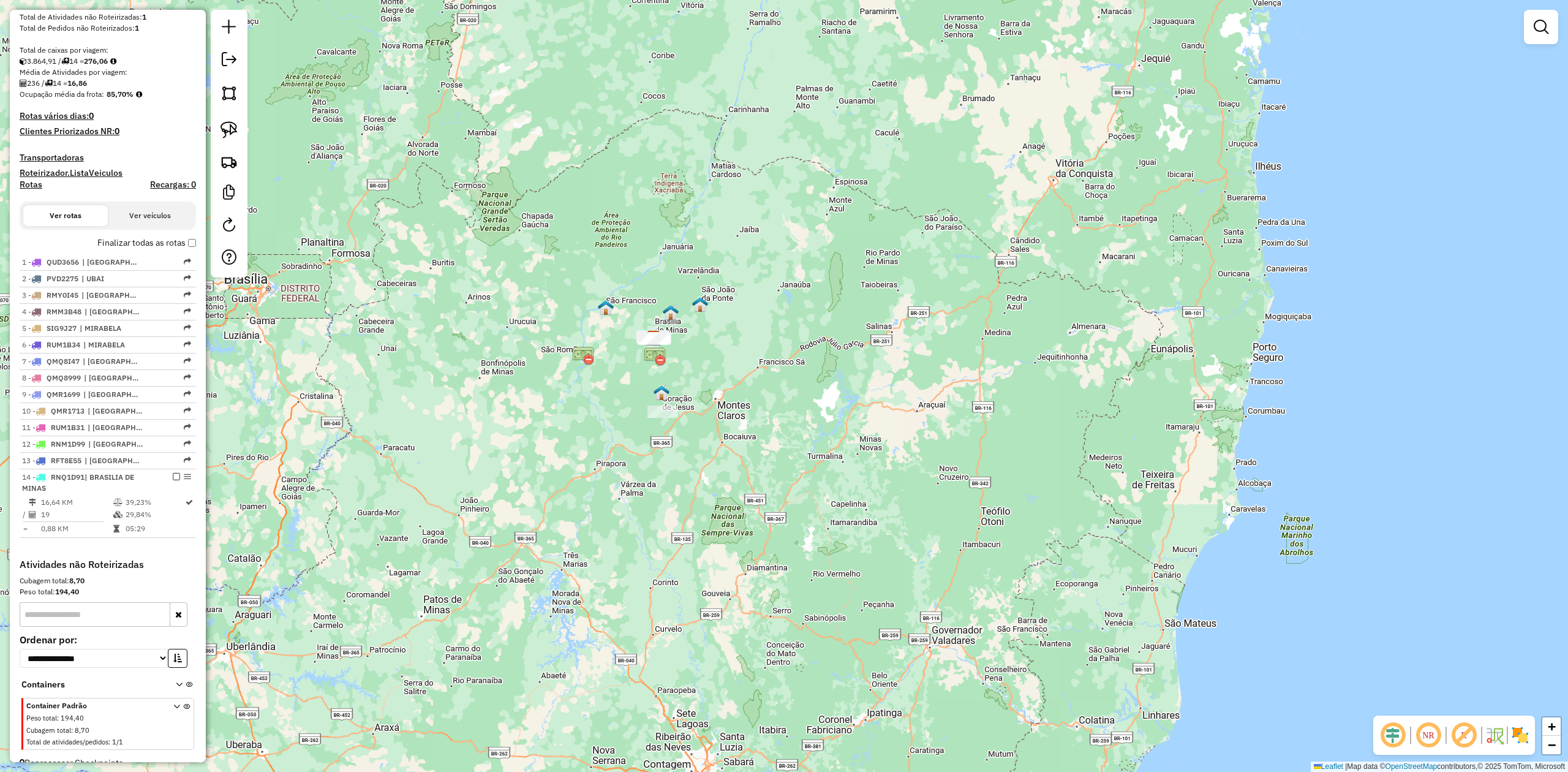
drag, startPoint x: 662, startPoint y: 332, endPoint x: 587, endPoint y: 392, distance: 96.0
click at [587, 392] on div "Janela de atendimento Grade de atendimento Capacidade Transportadoras Veículos …" at bounding box center [784, 386] width 1568 height 772
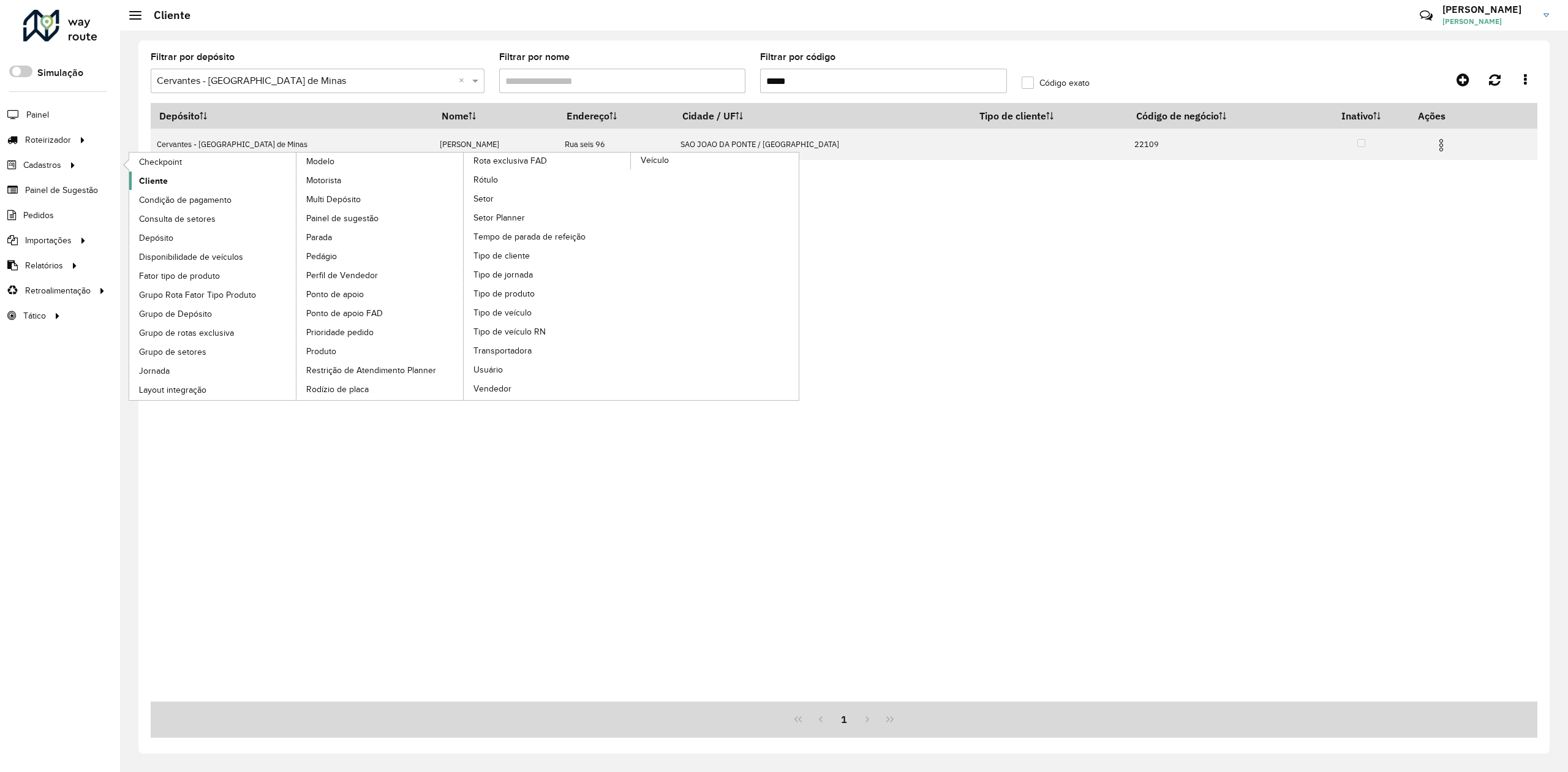
click at [155, 181] on span "Cliente" at bounding box center [153, 181] width 29 height 13
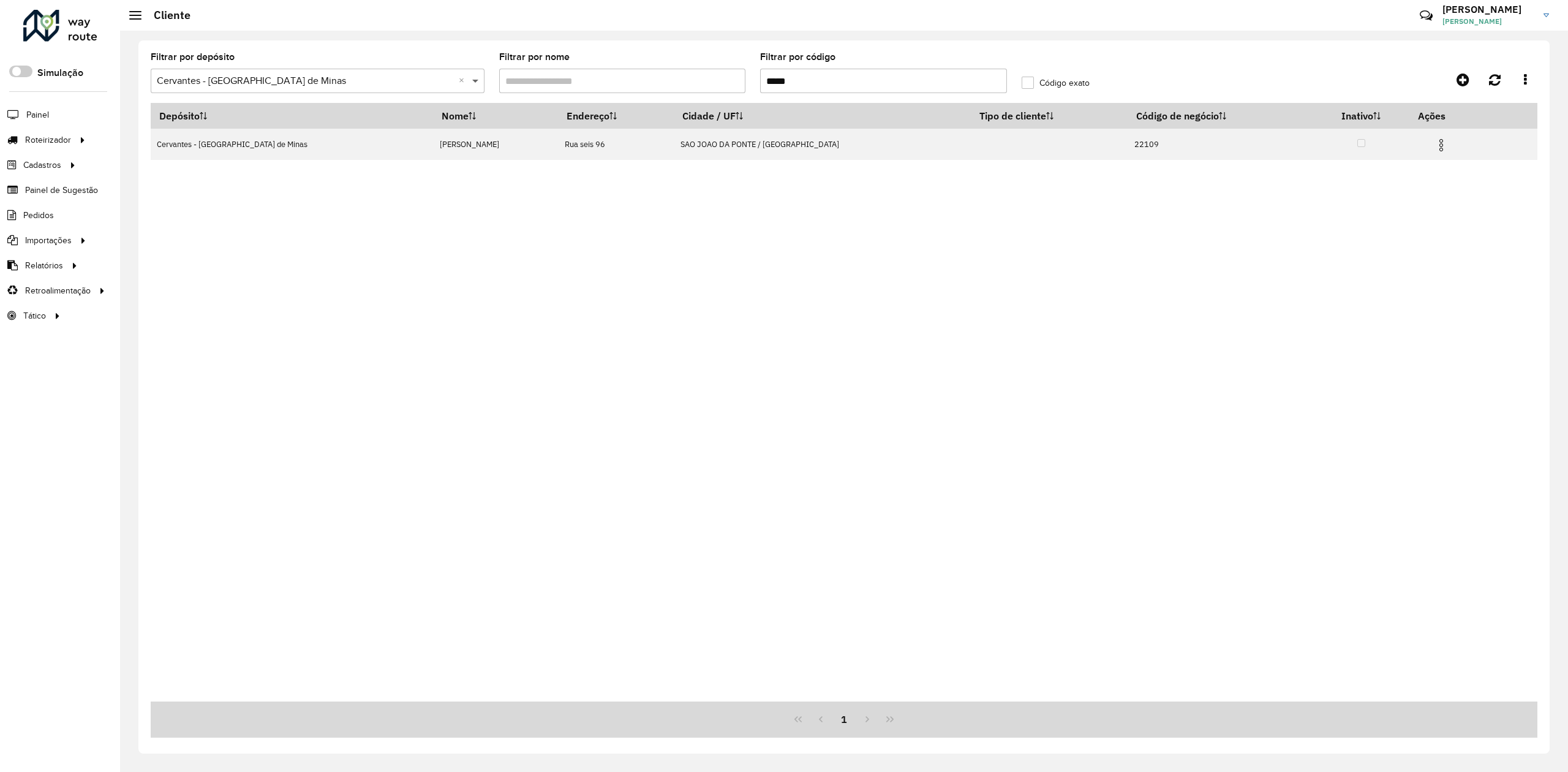
click at [476, 78] on span at bounding box center [477, 81] width 15 height 15
click at [212, 121] on div "Cervantes" at bounding box center [317, 116] width 333 height 21
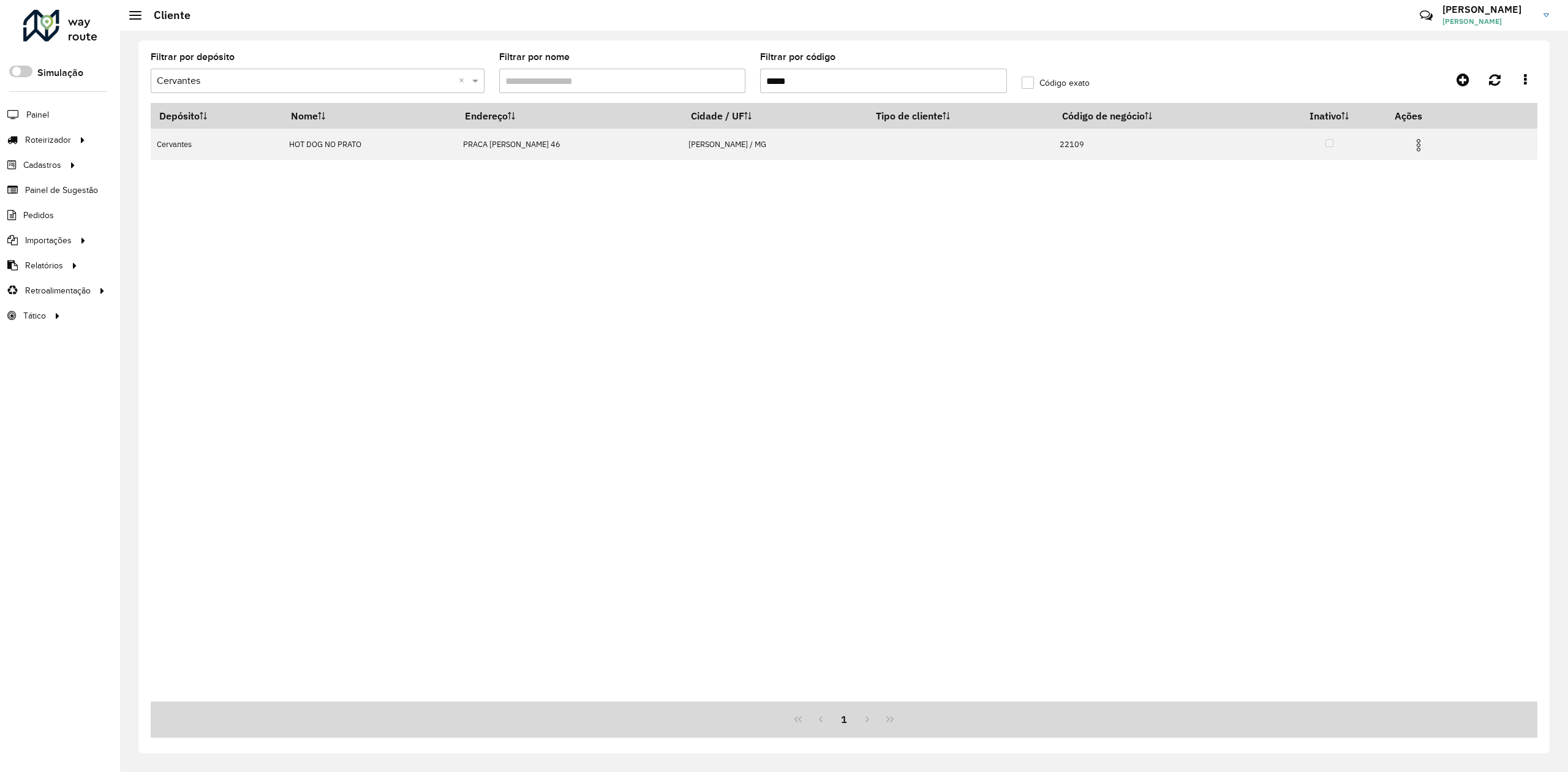
drag, startPoint x: 844, startPoint y: 81, endPoint x: 740, endPoint y: 91, distance: 104.5
click at [740, 91] on formly-group "Filtrar por depósito Selecione um depósito × Cervantes × Filtrar por nome Filtr…" at bounding box center [665, 78] width 1045 height 50
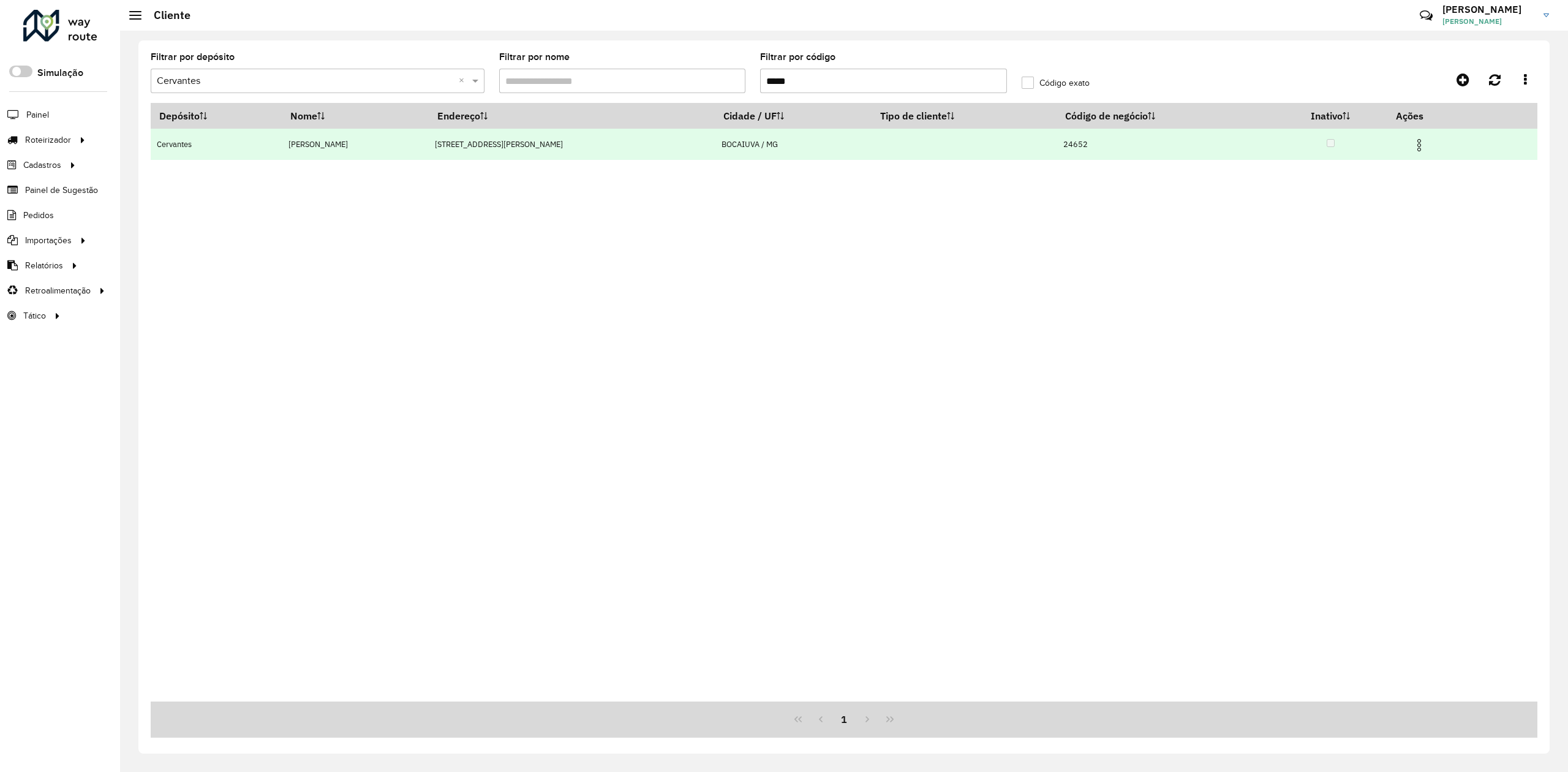
type input "*****"
click at [1412, 147] on img at bounding box center [1419, 145] width 15 height 15
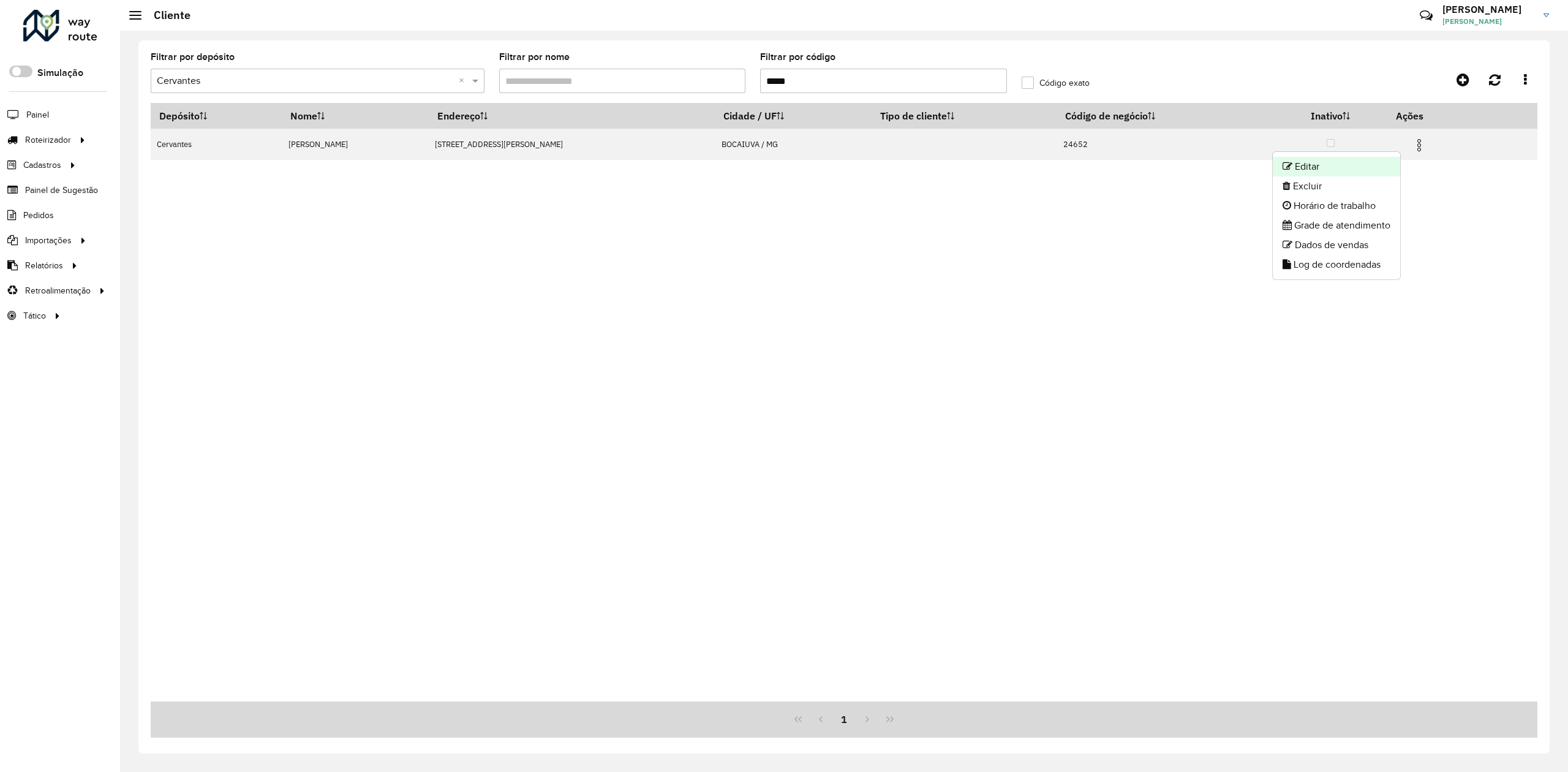
click at [1338, 162] on li "Editar" at bounding box center [1336, 167] width 127 height 20
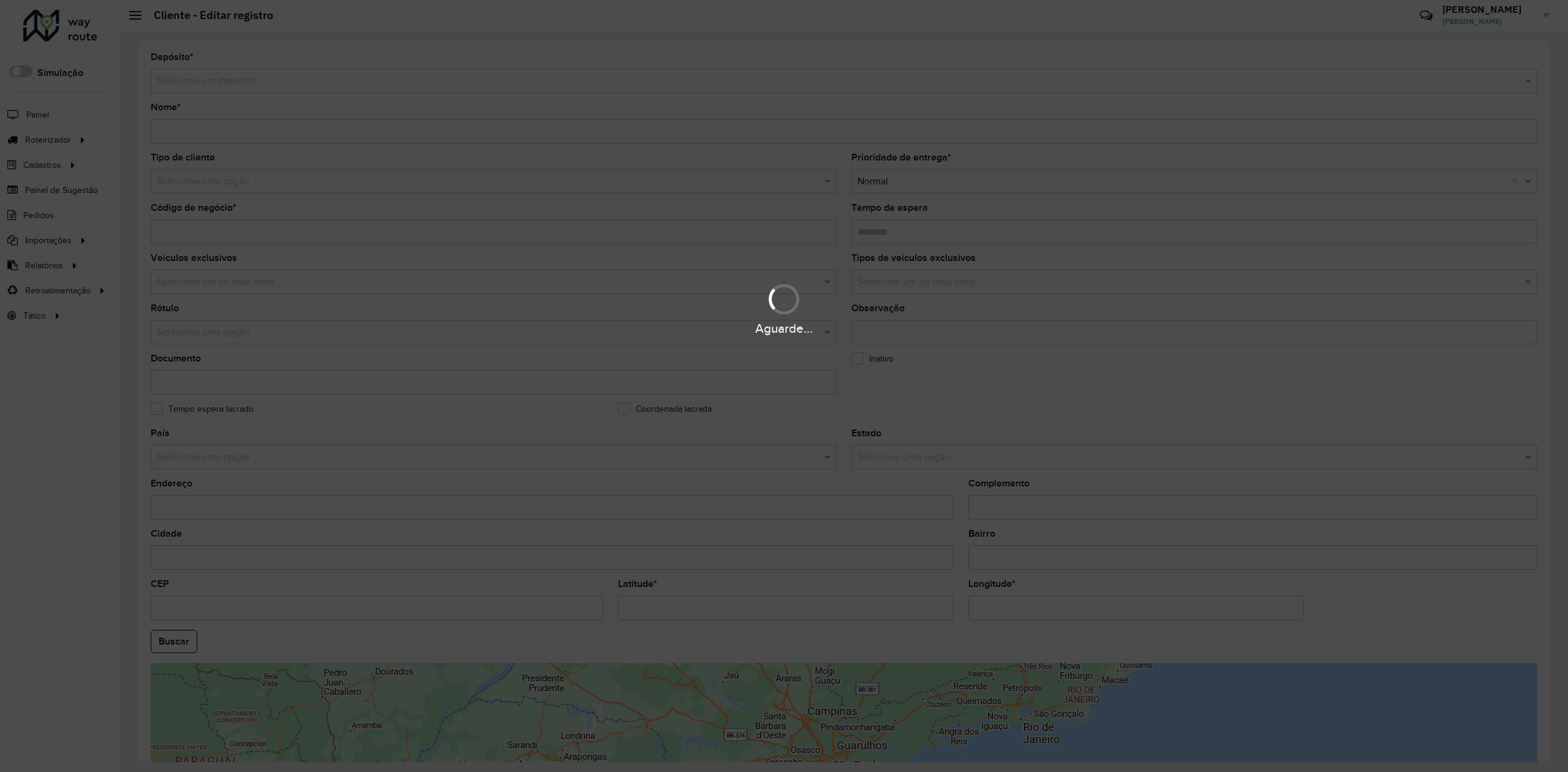
type input "**********"
type input "*****"
type input "********"
type input "**********"
type input "********"
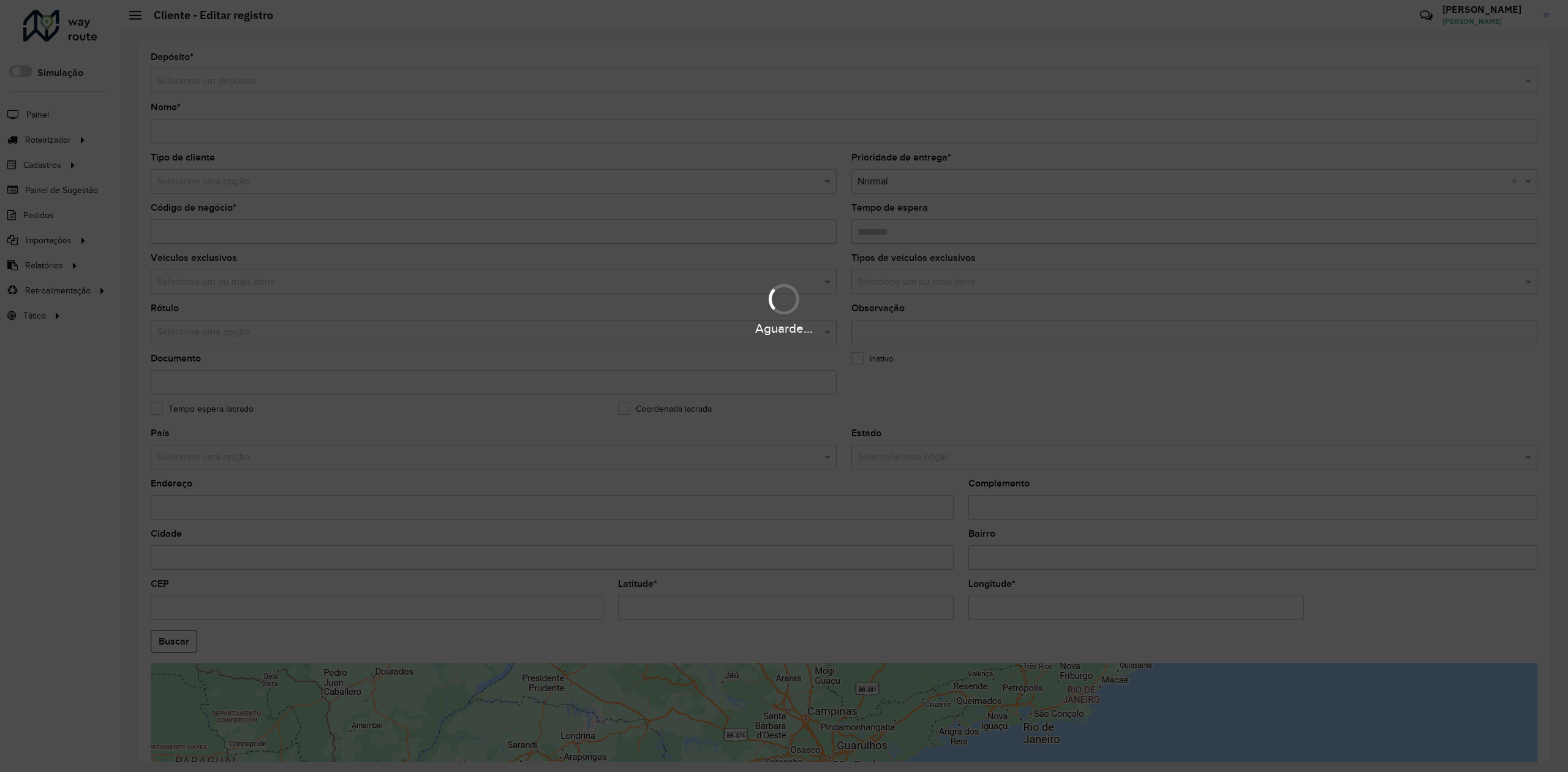
type input "*****"
type input "**********"
